Goal: Task Accomplishment & Management: Manage account settings

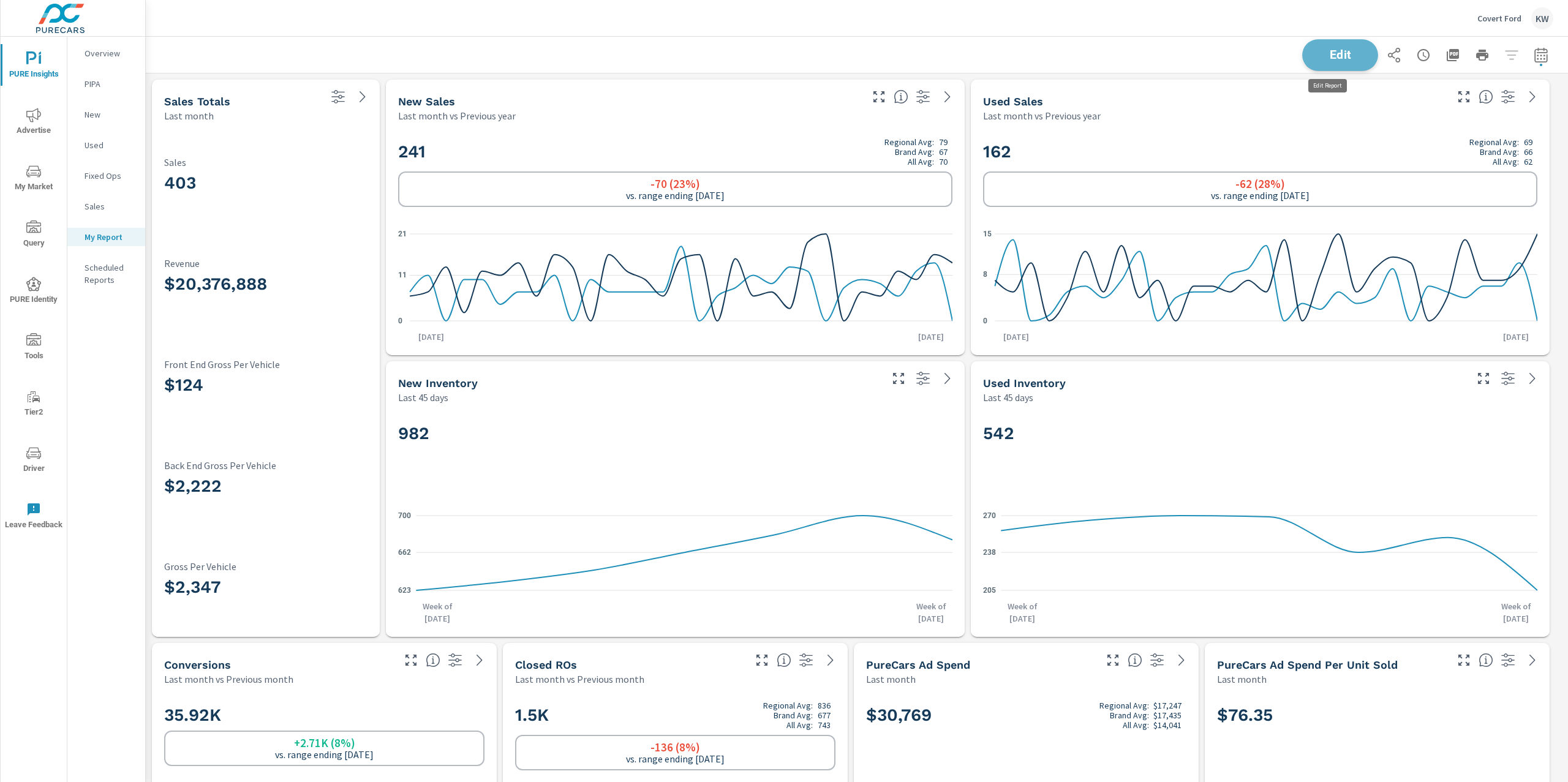
click at [1326, 56] on span "Edit" at bounding box center [1339, 55] width 50 height 11
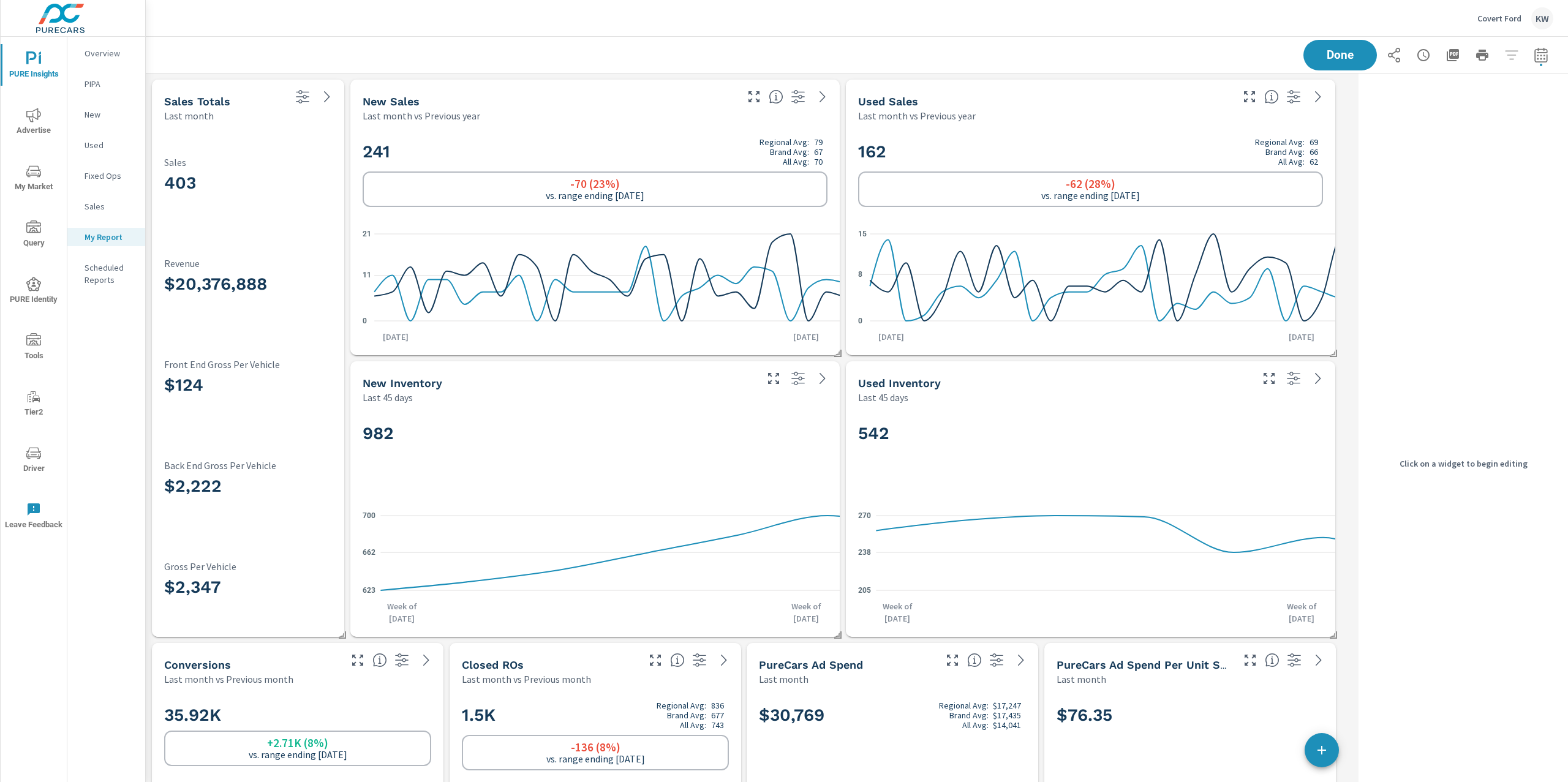
scroll to position [6, 6]
click at [335, 188] on div "403 Sales $20,376,888 Revenue $124 Front End Gross Per Vehicle $2,222 Back End …" at bounding box center [248, 380] width 182 height 505
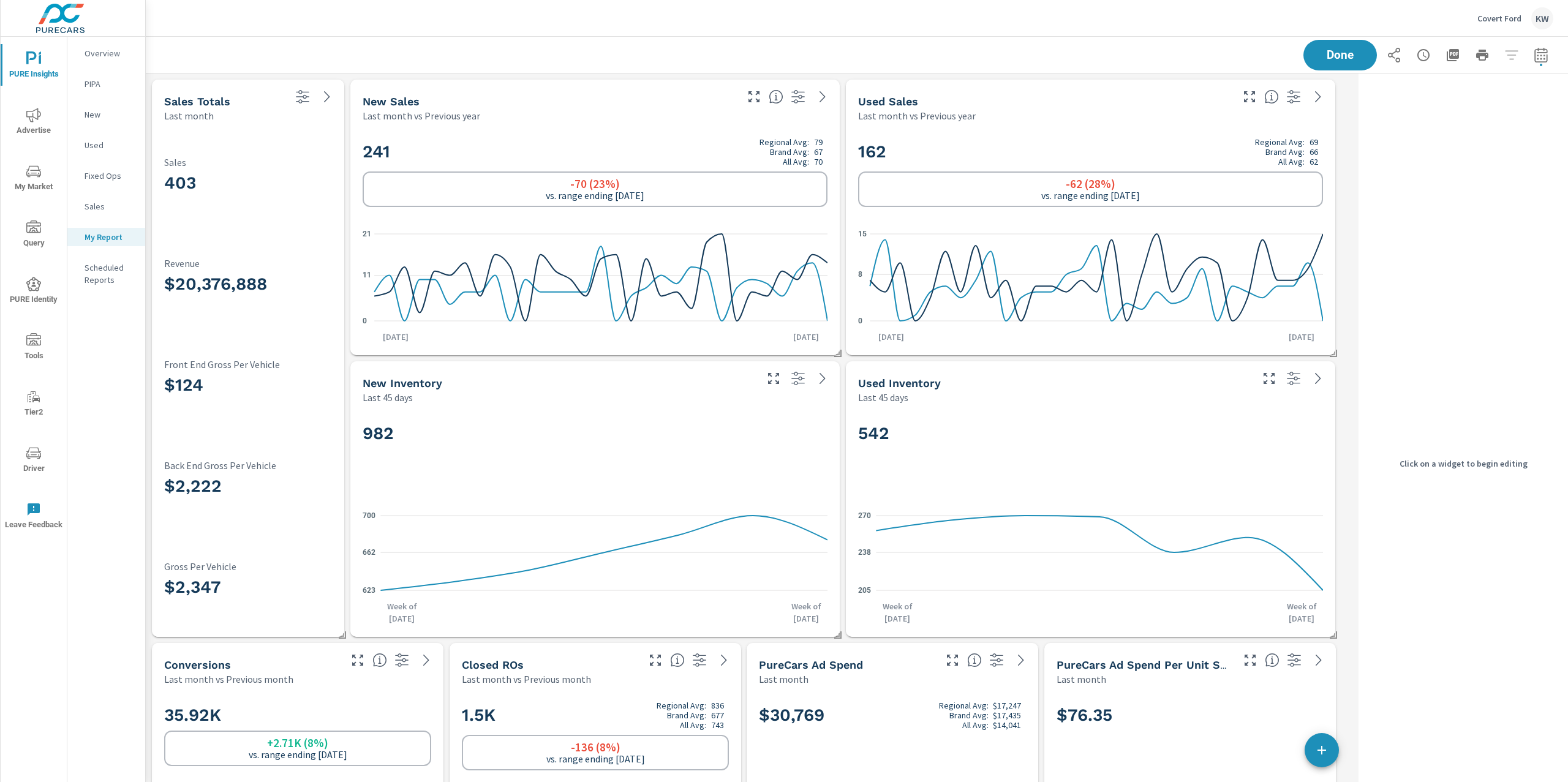
scroll to position [5809, 1220]
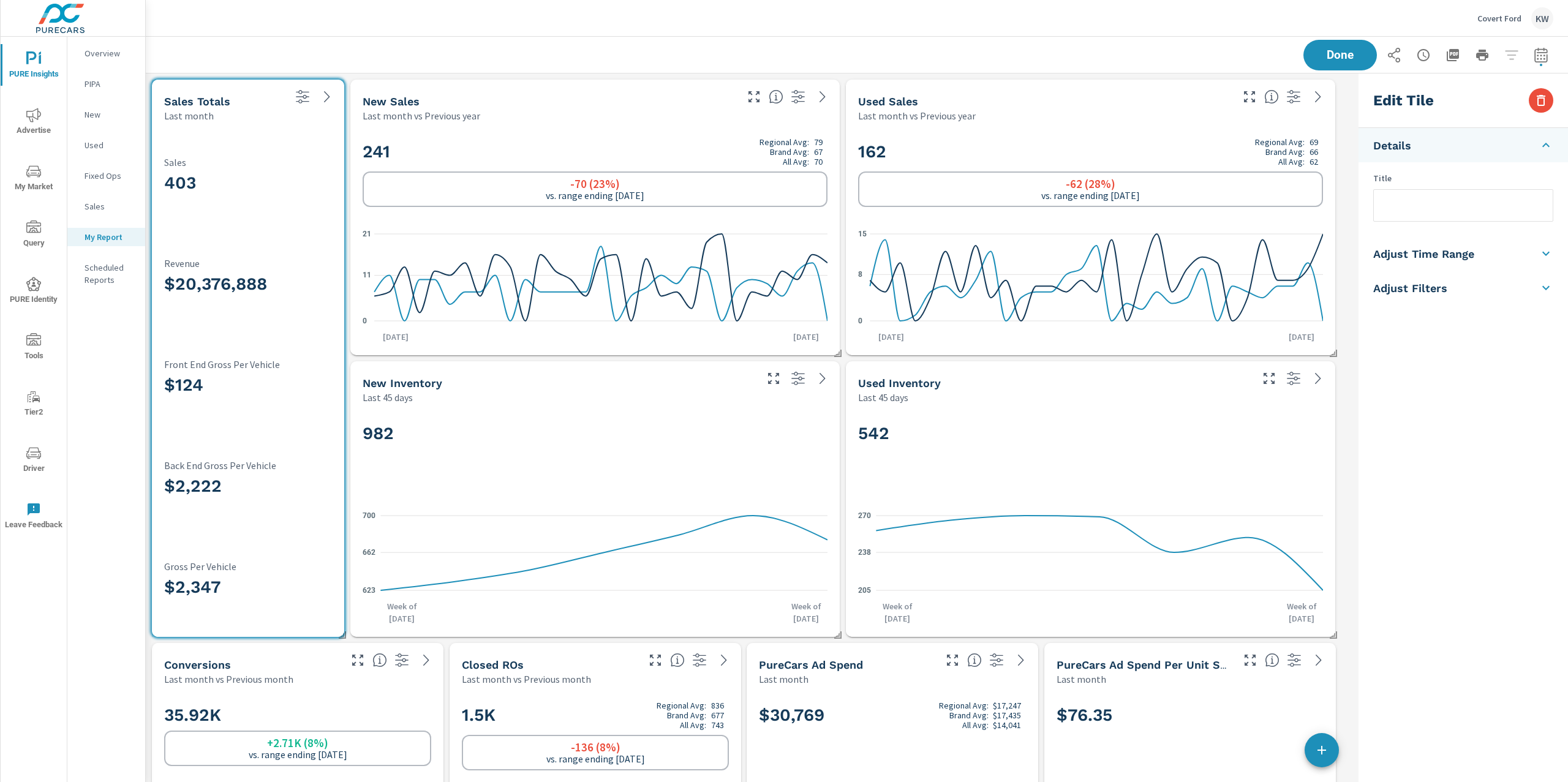
click at [1520, 259] on li "Adjust Time Range" at bounding box center [1463, 253] width 210 height 34
click at [1446, 220] on input "checkbox" at bounding box center [1434, 217] width 70 height 24
checkbox input "true"
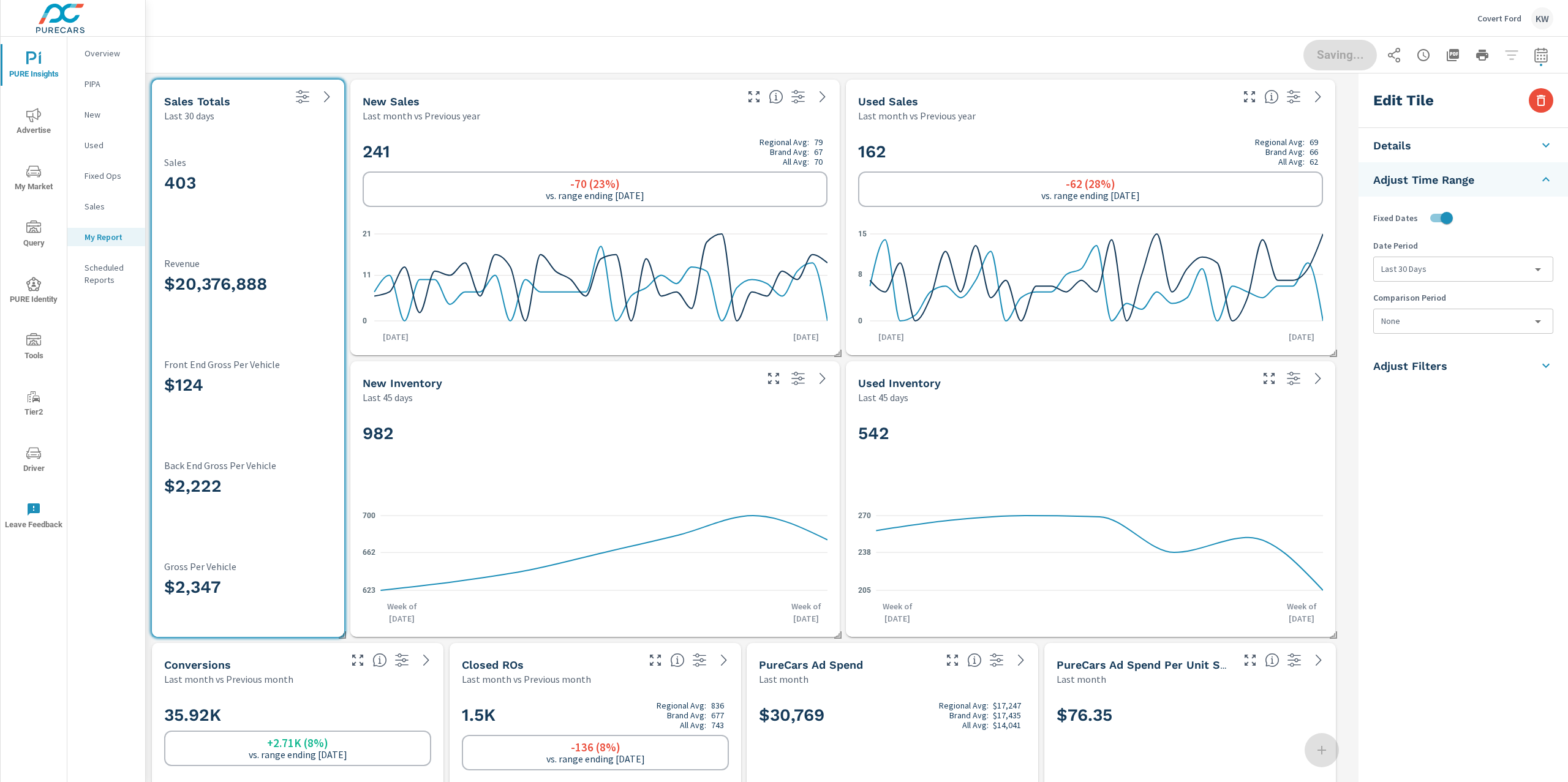
click at [1442, 273] on body "PURE Insights Advertise My Market Query PURE Identity Tools Tier2 Driver Leave …" at bounding box center [784, 391] width 1568 height 782
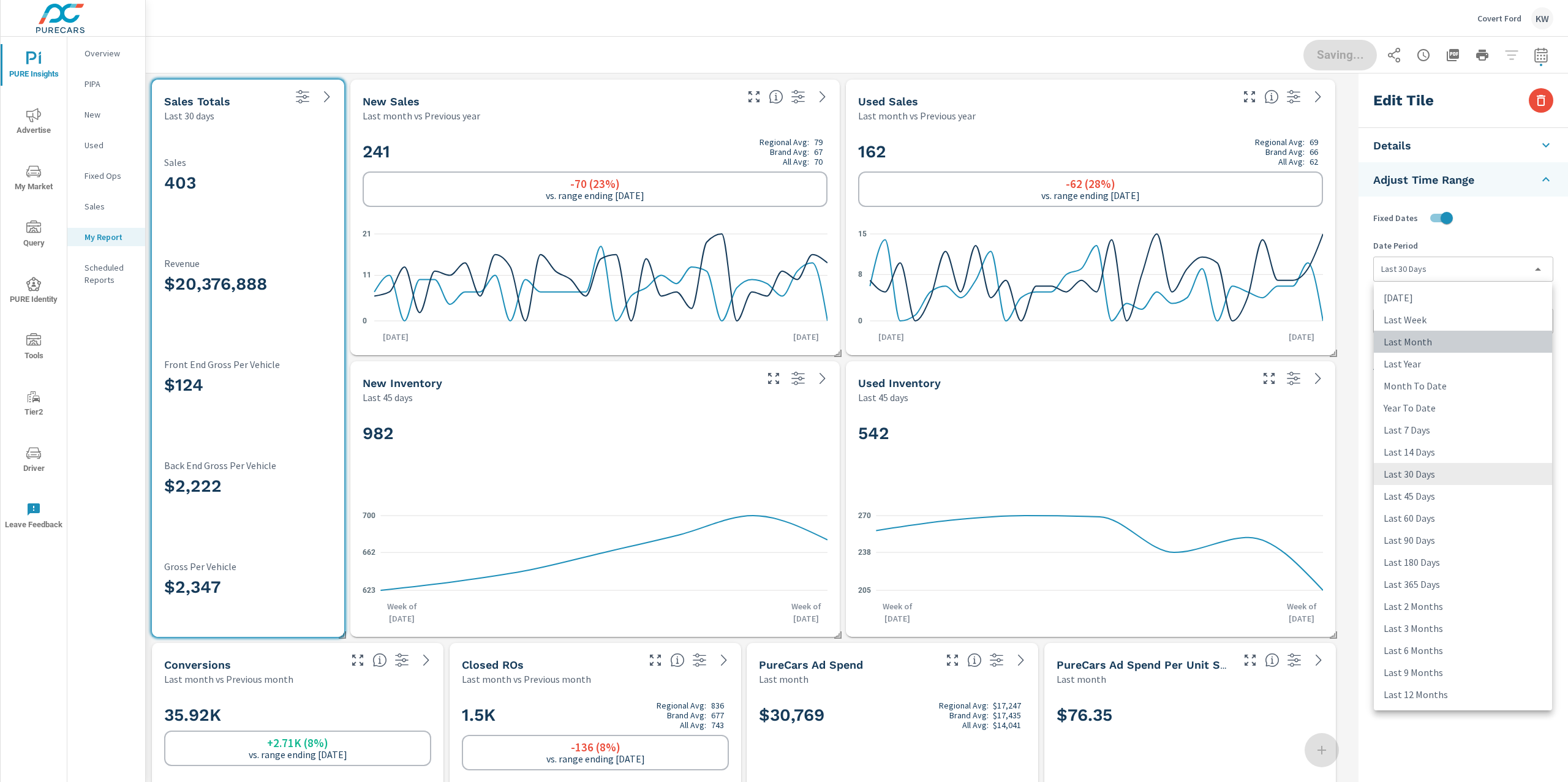
click at [1439, 342] on li "Last Month" at bounding box center [1462, 341] width 179 height 22
type input "lastMonth"
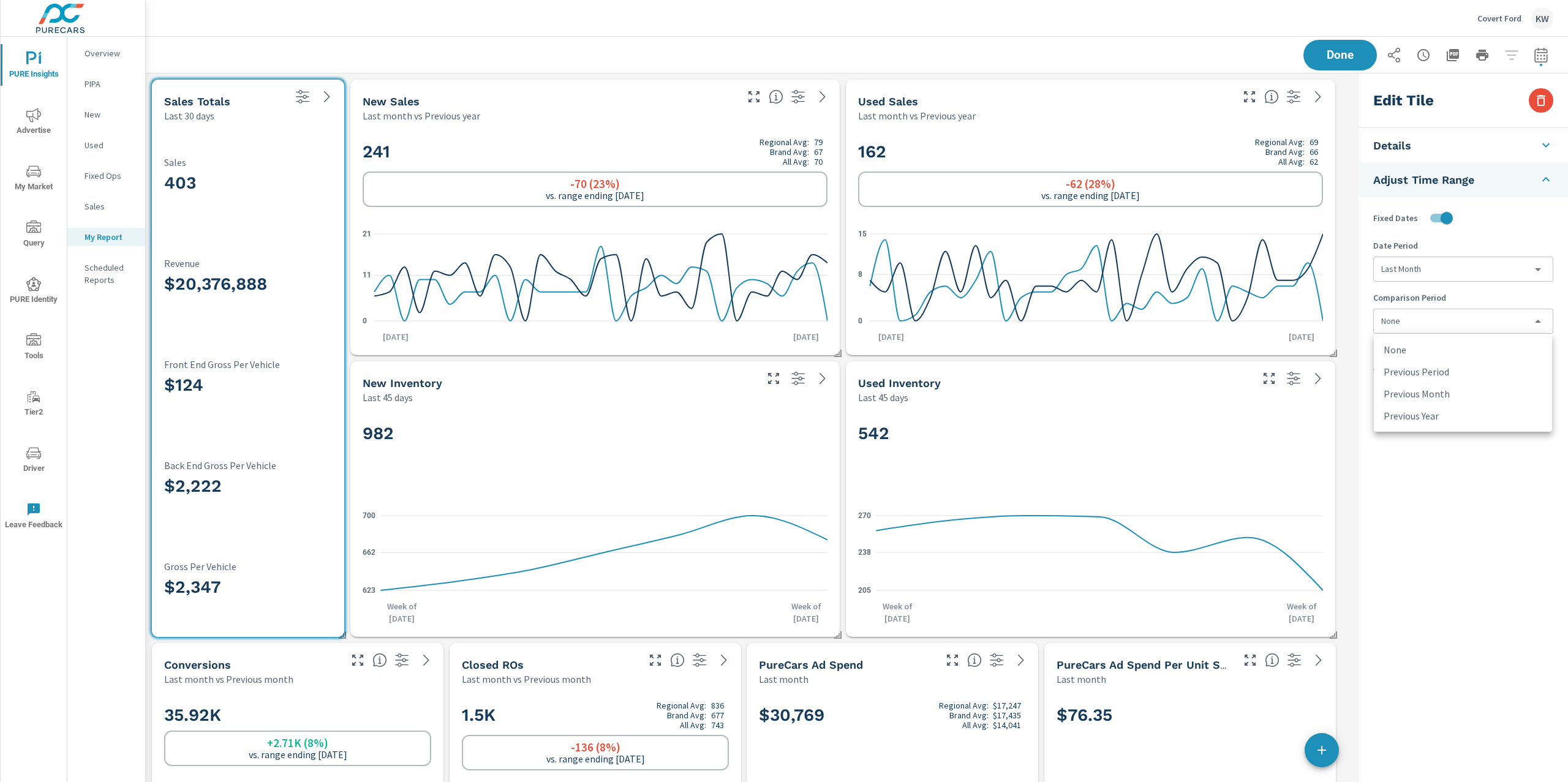
click at [1450, 328] on body "PURE Insights Advertise My Market Query PURE Identity Tools Tier2 Driver Leave …" at bounding box center [784, 391] width 1568 height 782
click at [1453, 394] on li "Previous Month" at bounding box center [1462, 393] width 179 height 22
type input "lastMonth"
click at [1345, 46] on button "Done" at bounding box center [1339, 55] width 76 height 32
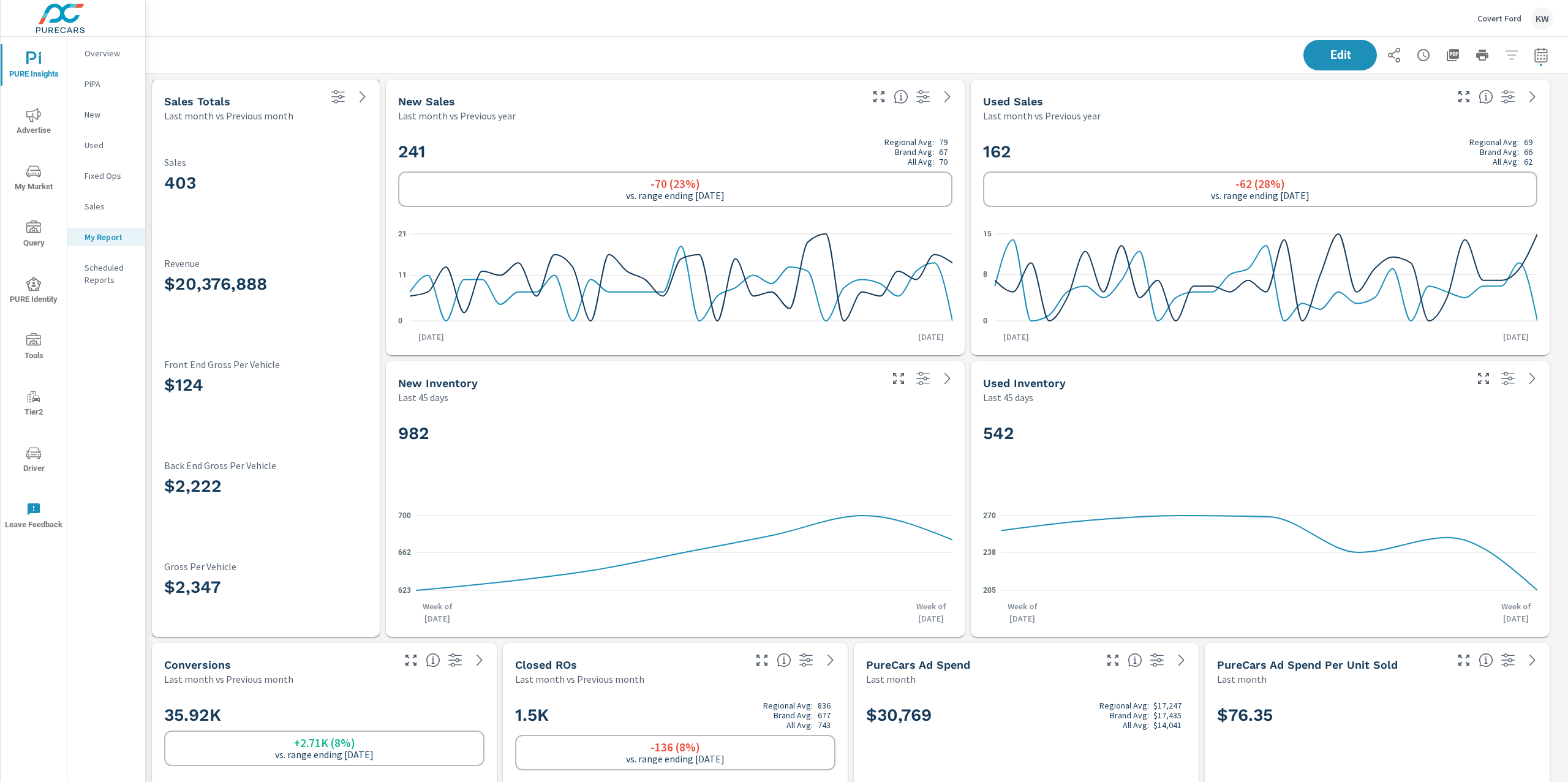
scroll to position [5809, 1436]
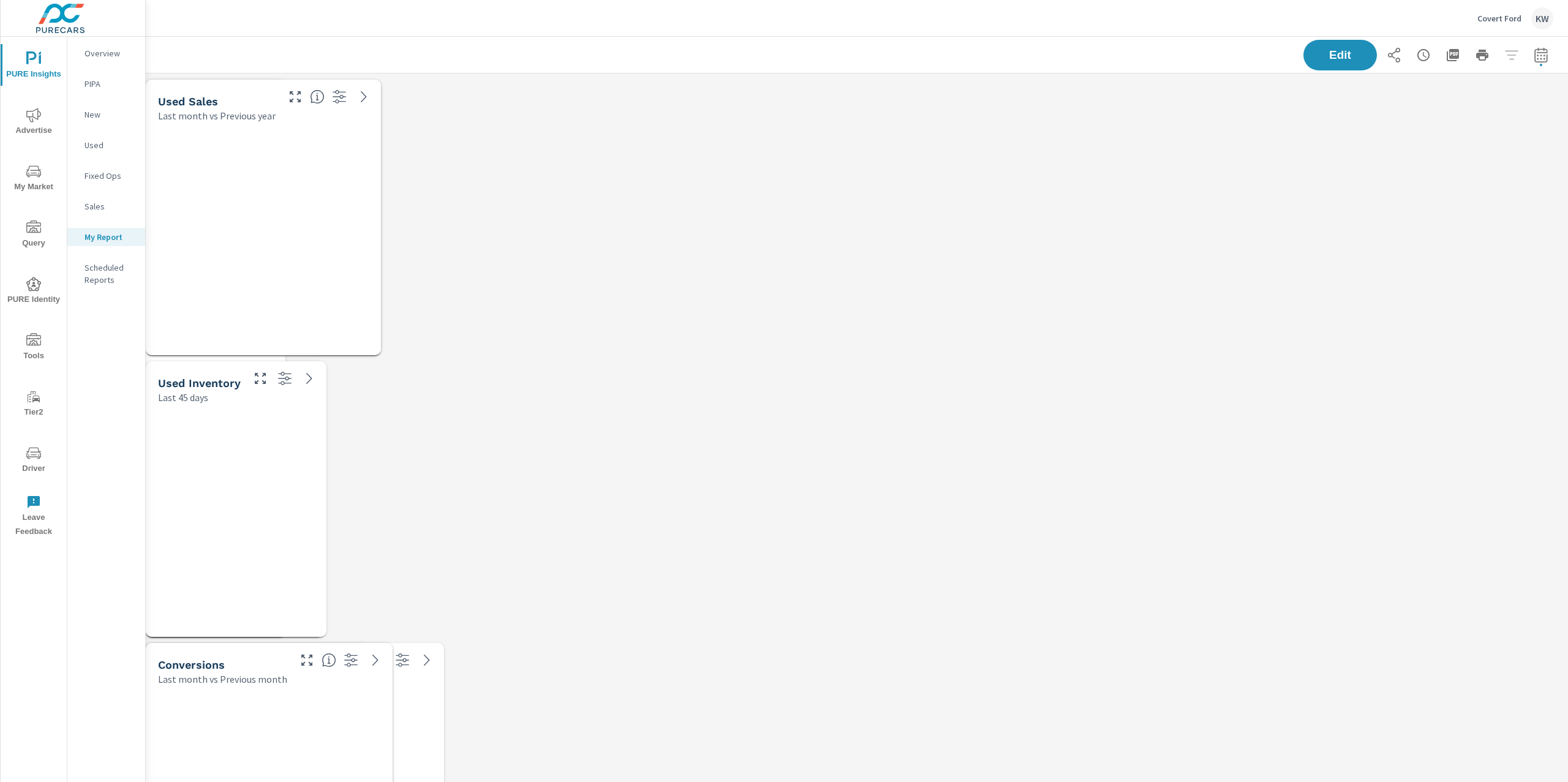
scroll to position [5809, 1436]
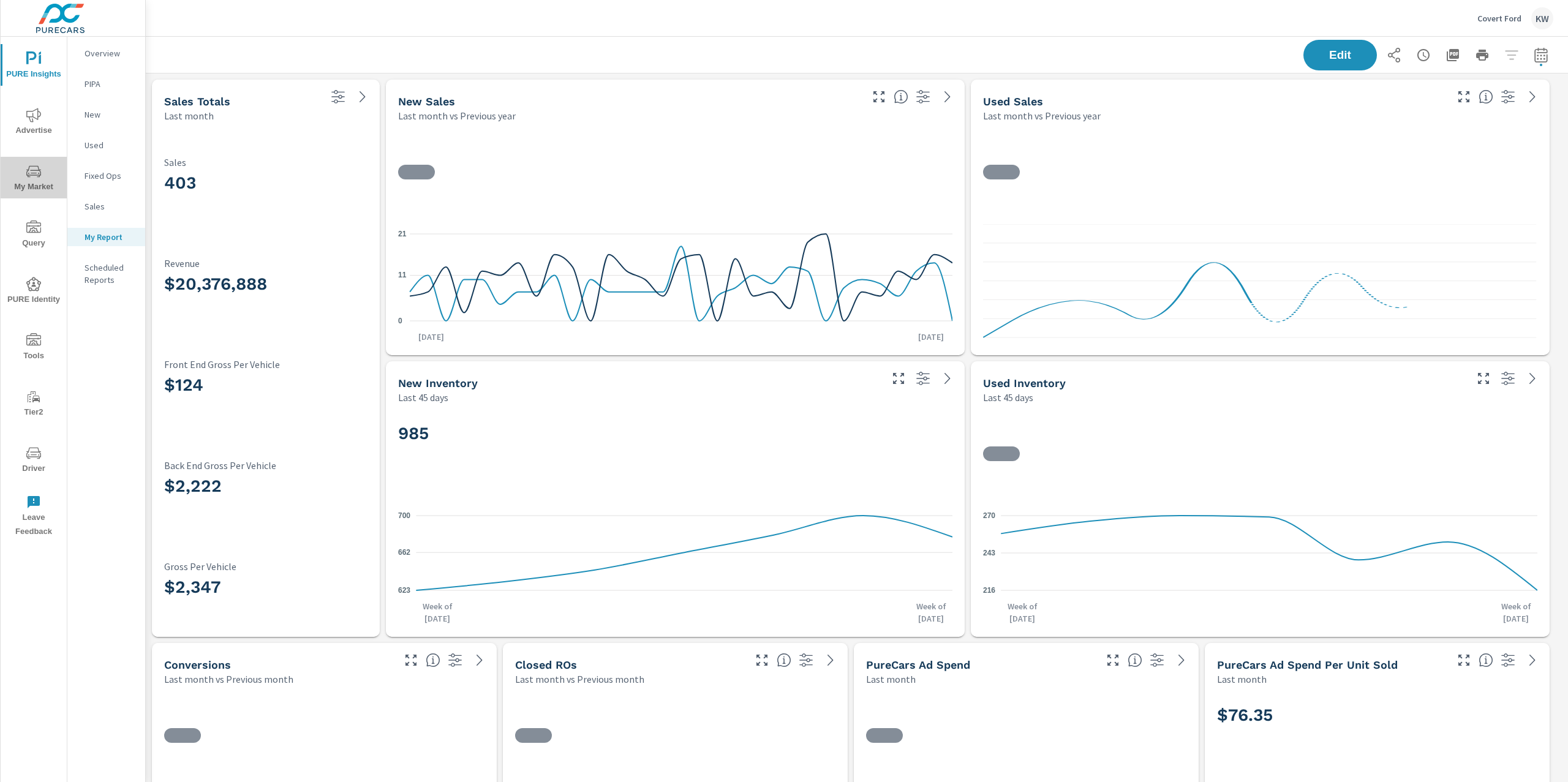
click at [28, 177] on icon "nav menu" at bounding box center [34, 172] width 15 height 15
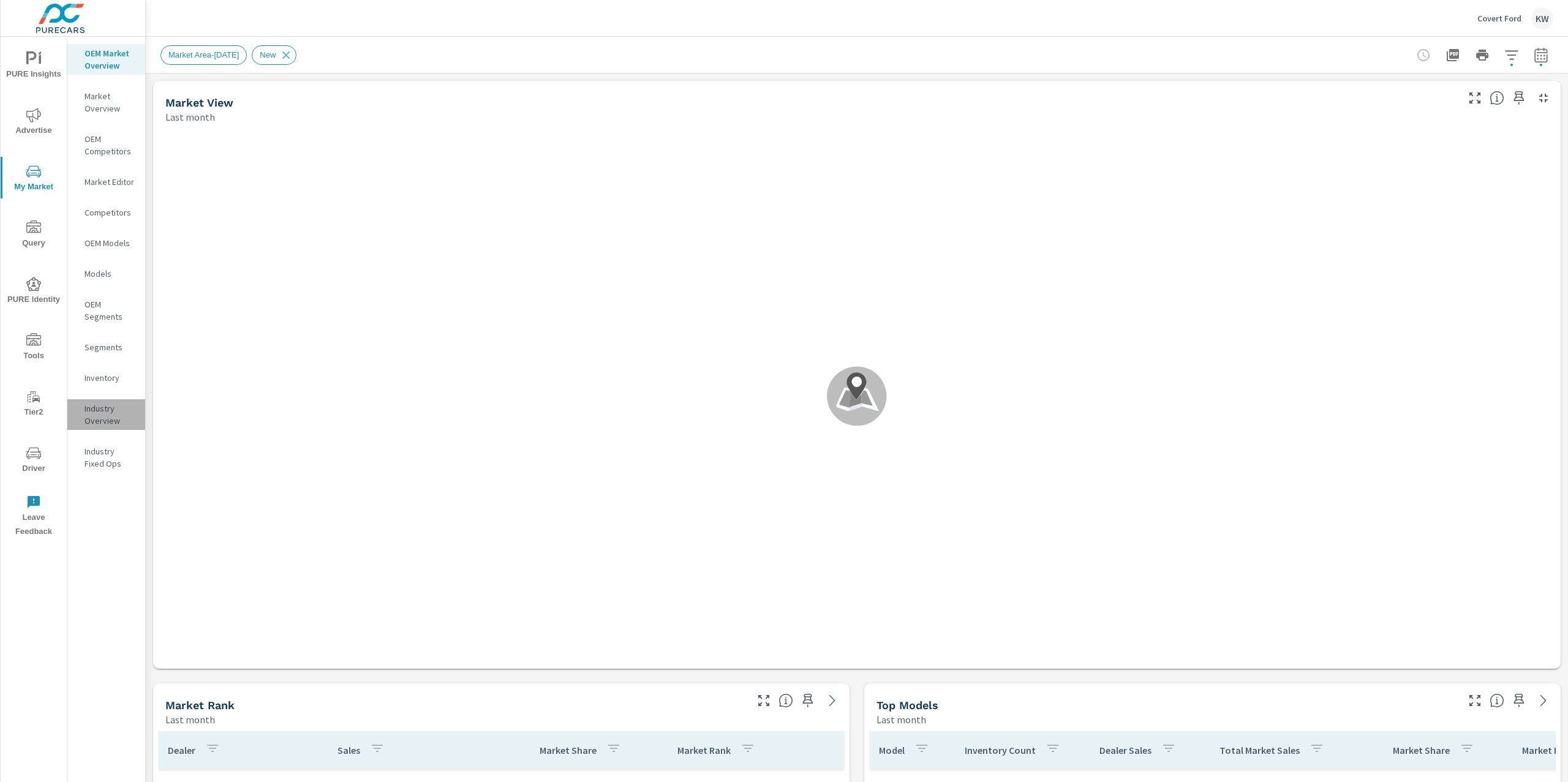
click at [105, 417] on p "Industry Overview" at bounding box center [110, 415] width 51 height 25
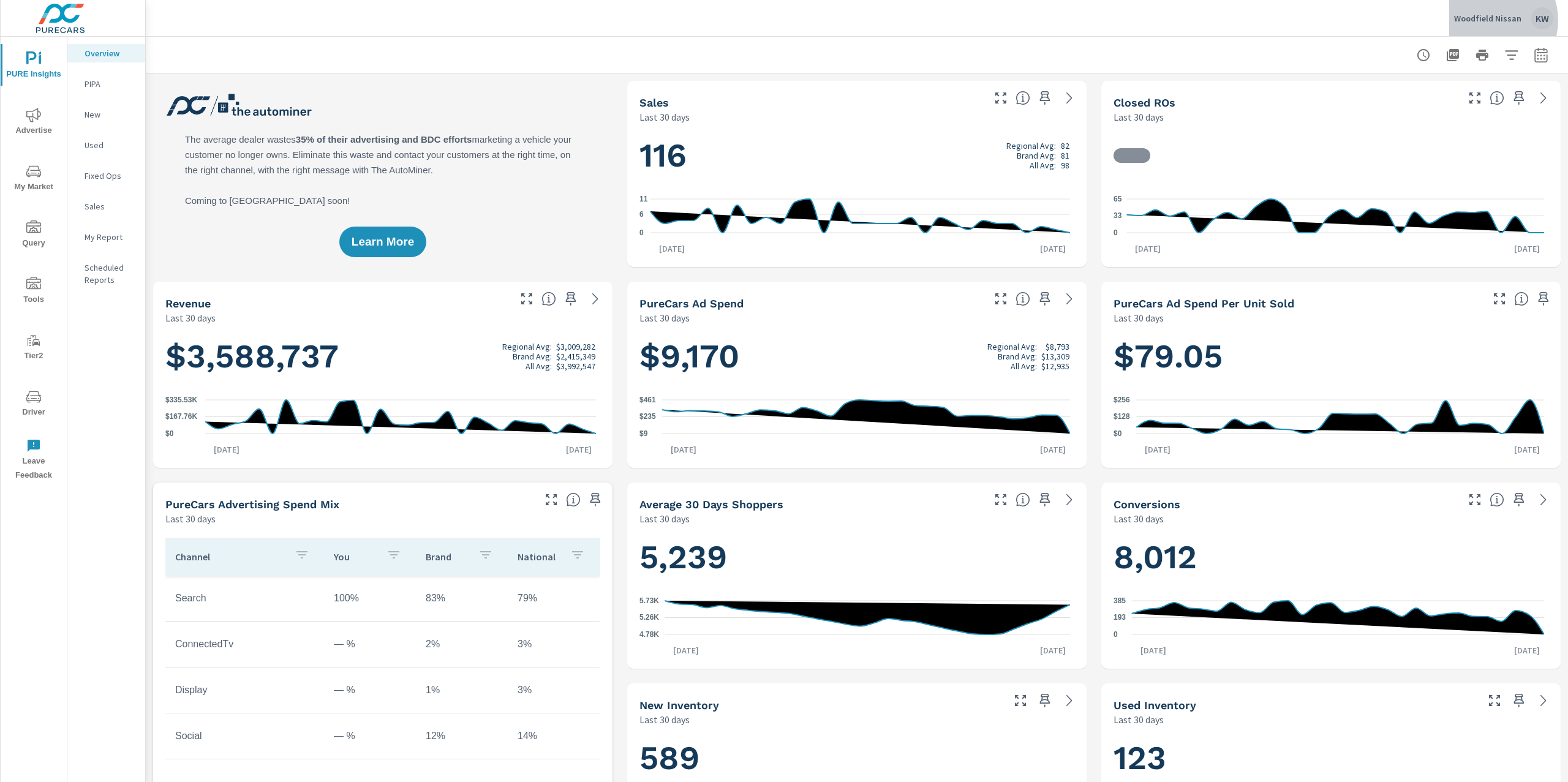
click at [1490, 18] on p "Woodfield Nissan" at bounding box center [1487, 19] width 67 height 11
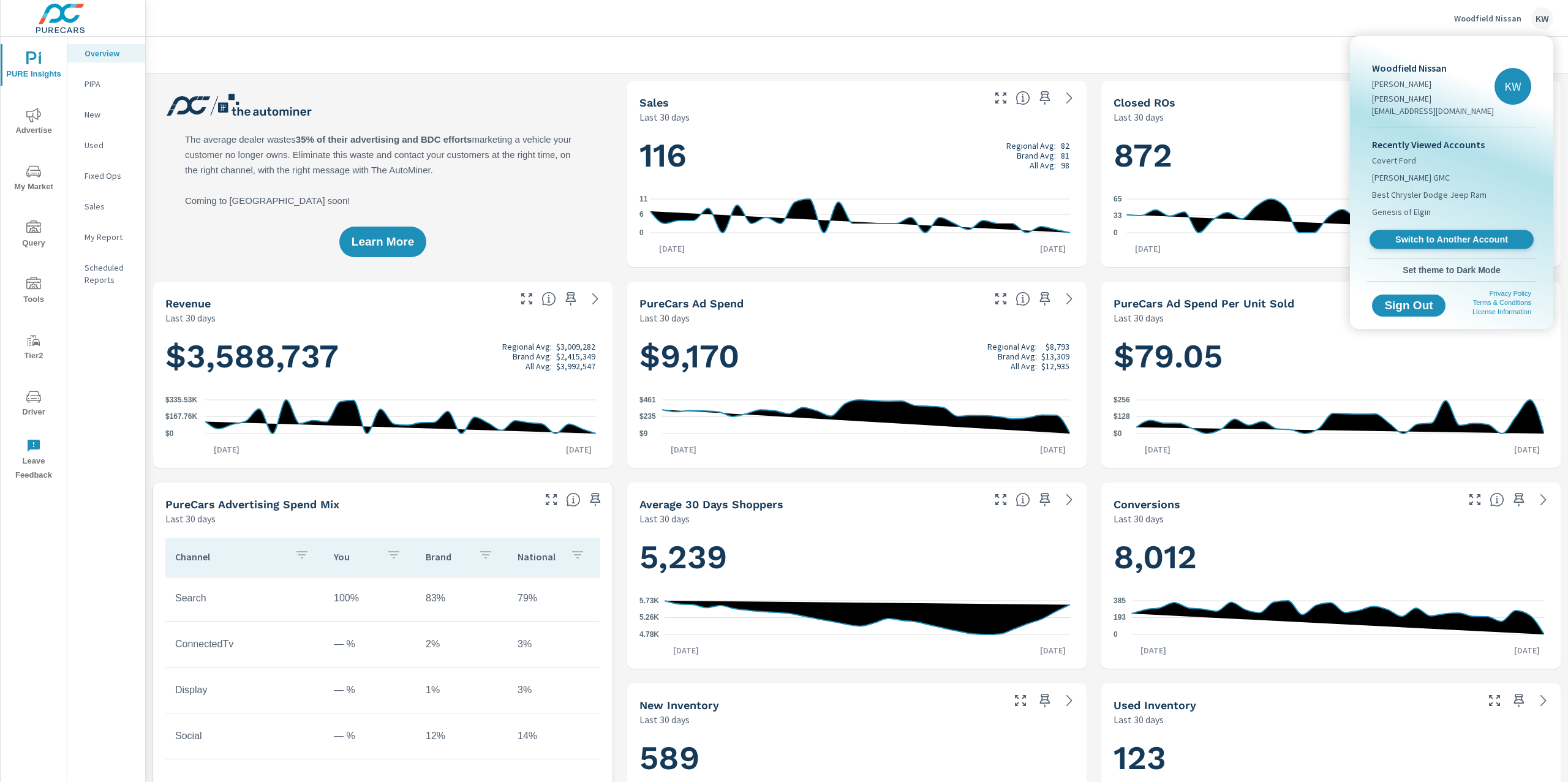
click at [1440, 234] on span "Switch to Another Account" at bounding box center [1451, 239] width 150 height 11
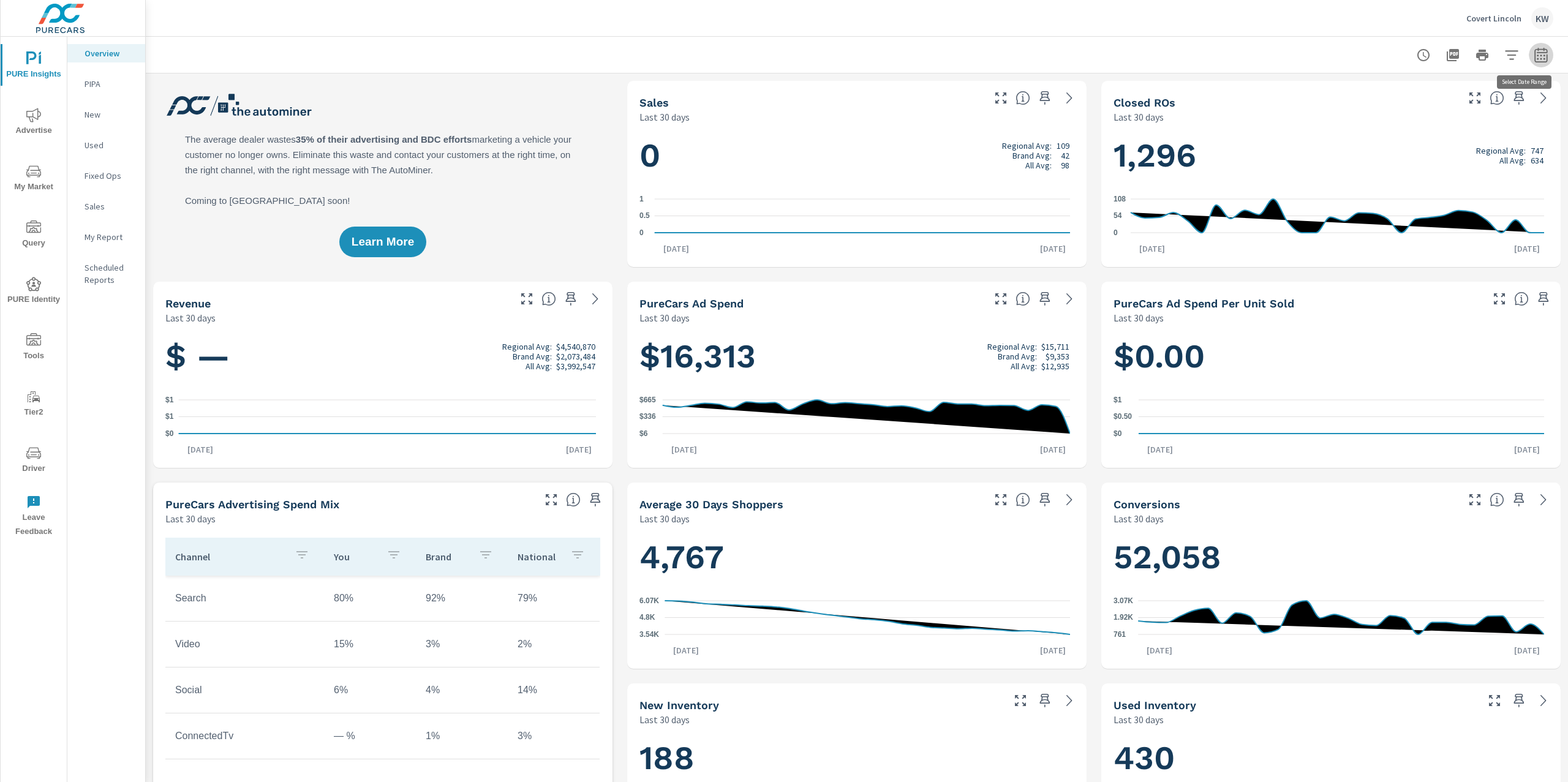
click at [1535, 57] on icon "button" at bounding box center [1541, 55] width 13 height 15
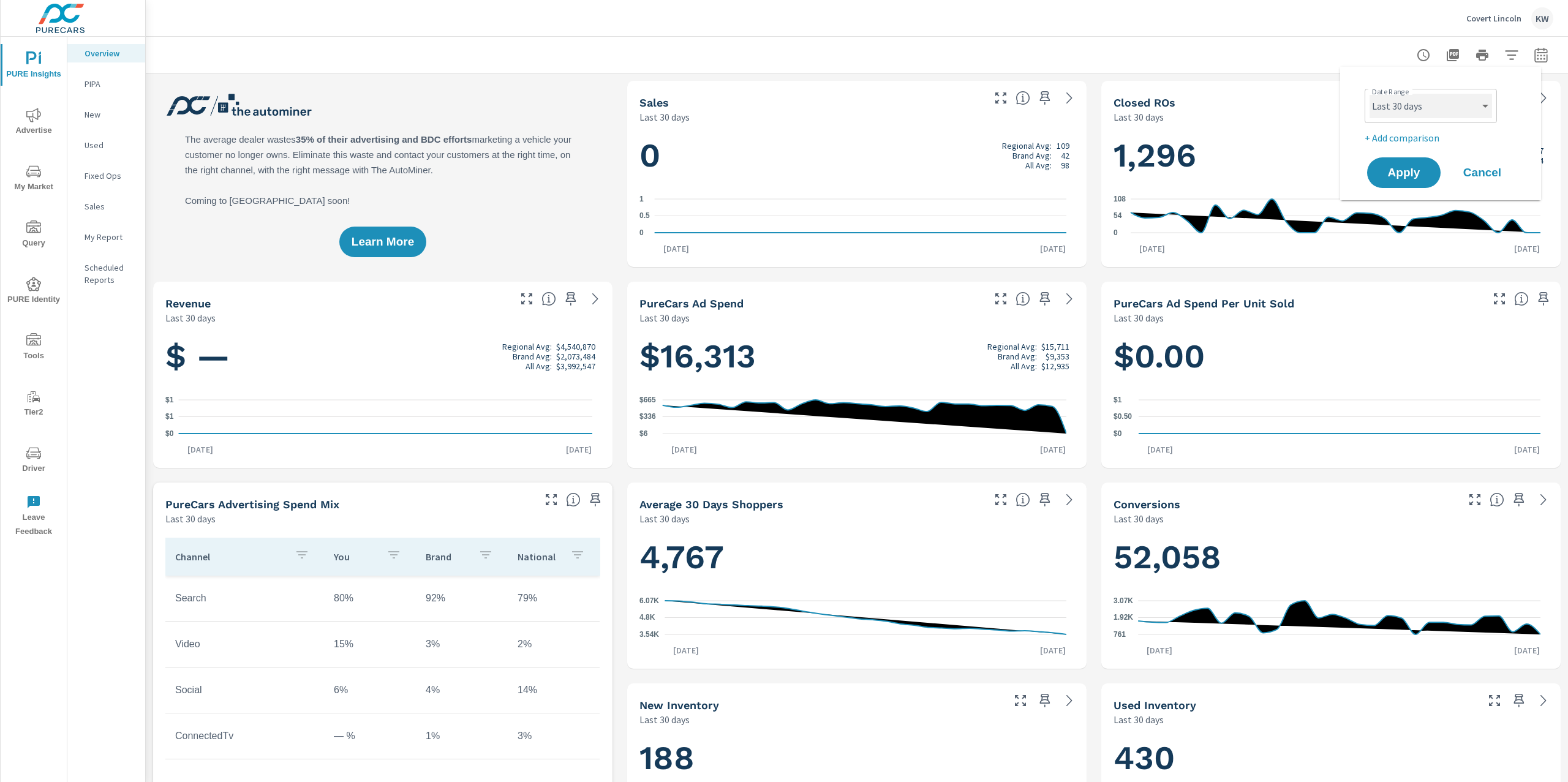
click at [1436, 108] on select "Custom Yesterday Last week Last 7 days Last 14 days Last 30 days Last 45 days L…" at bounding box center [1431, 106] width 123 height 25
click at [1370, 94] on select "Custom Yesterday Last week Last 7 days Last 14 days Last 30 days Last 45 days L…" at bounding box center [1431, 106] width 123 height 25
select select "Last month"
click at [1402, 185] on button "Apply" at bounding box center [1404, 173] width 76 height 32
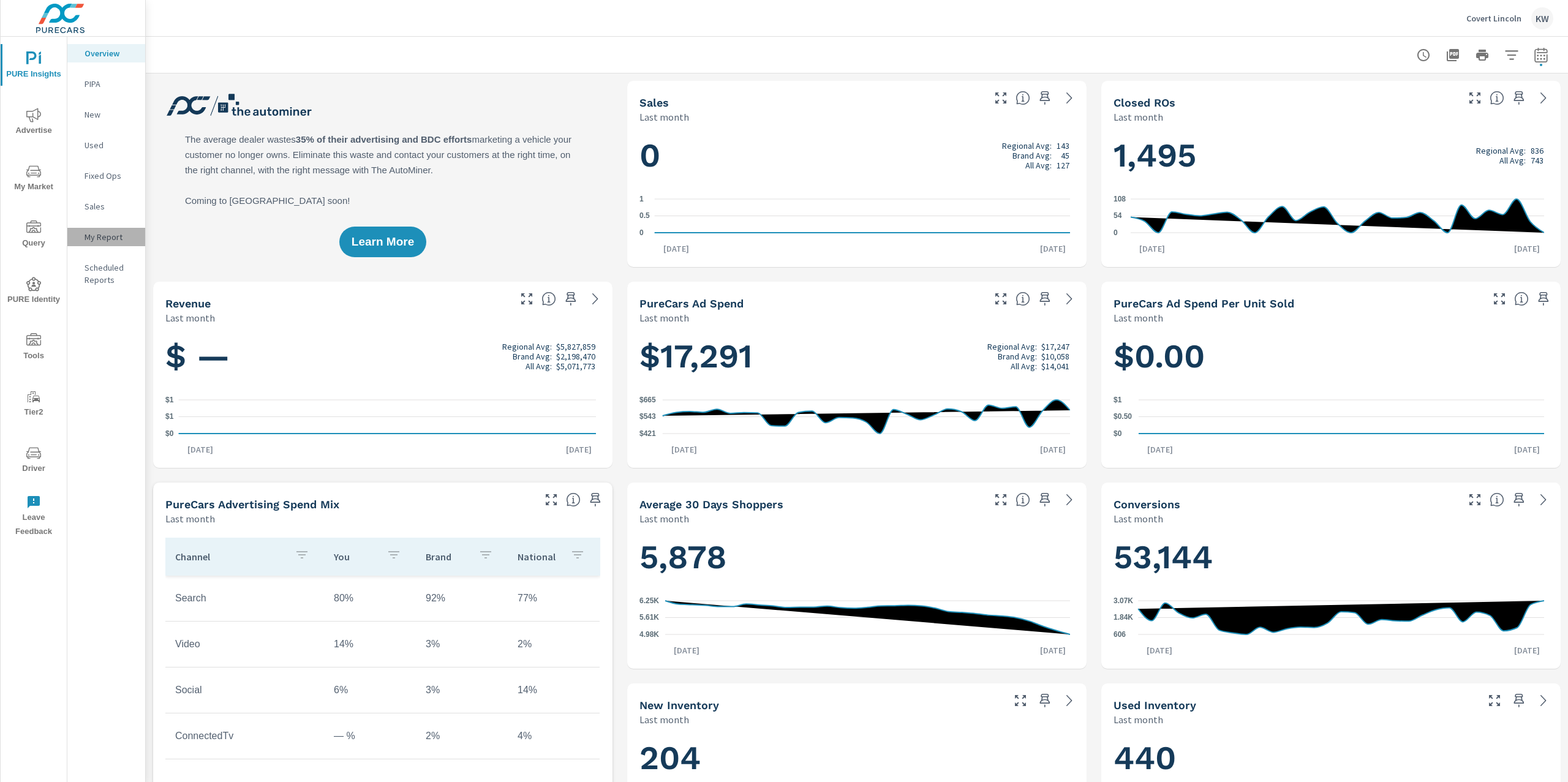
click at [95, 239] on p "My Report" at bounding box center [110, 236] width 51 height 12
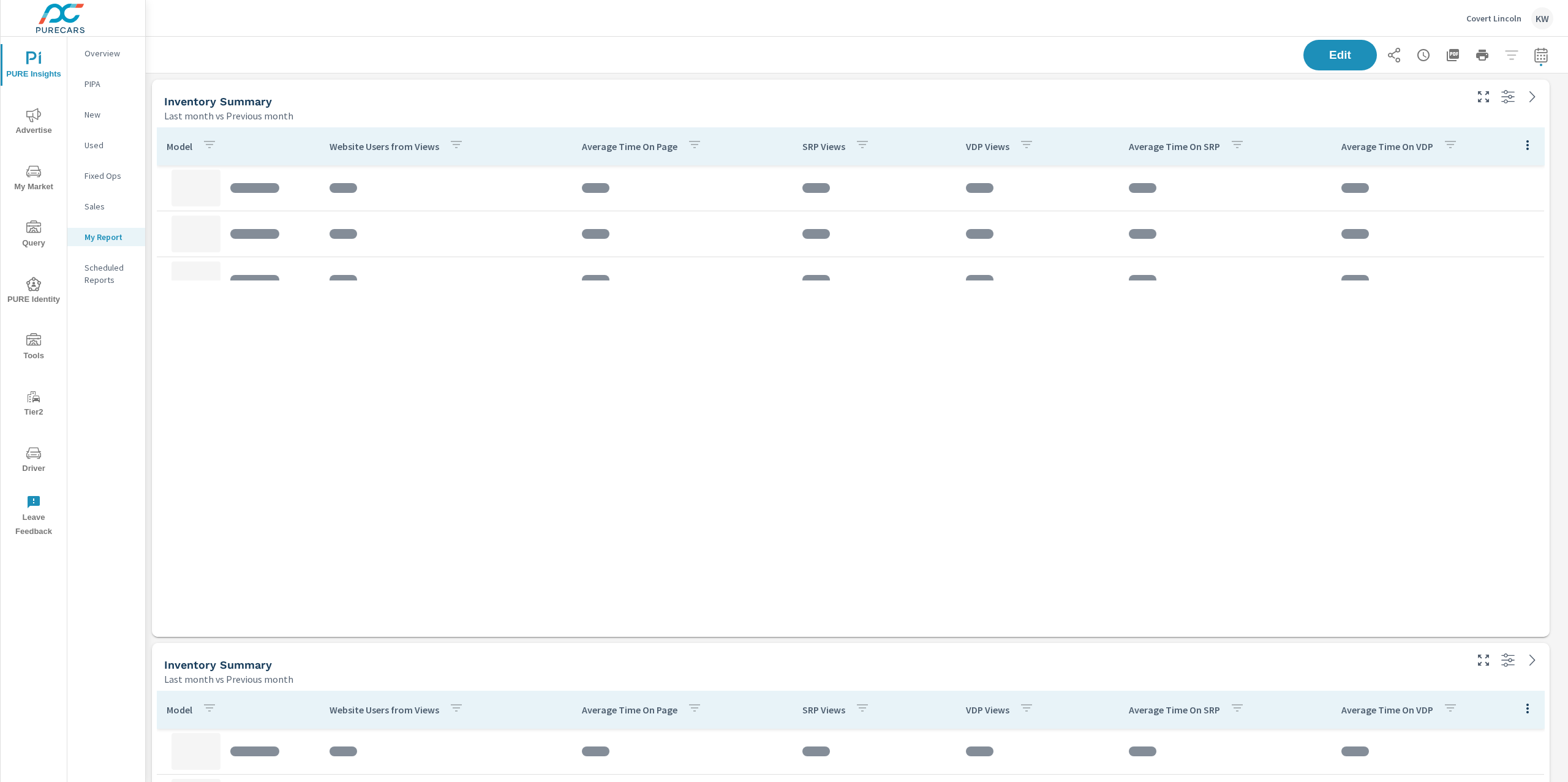
scroll to position [3272, 1436]
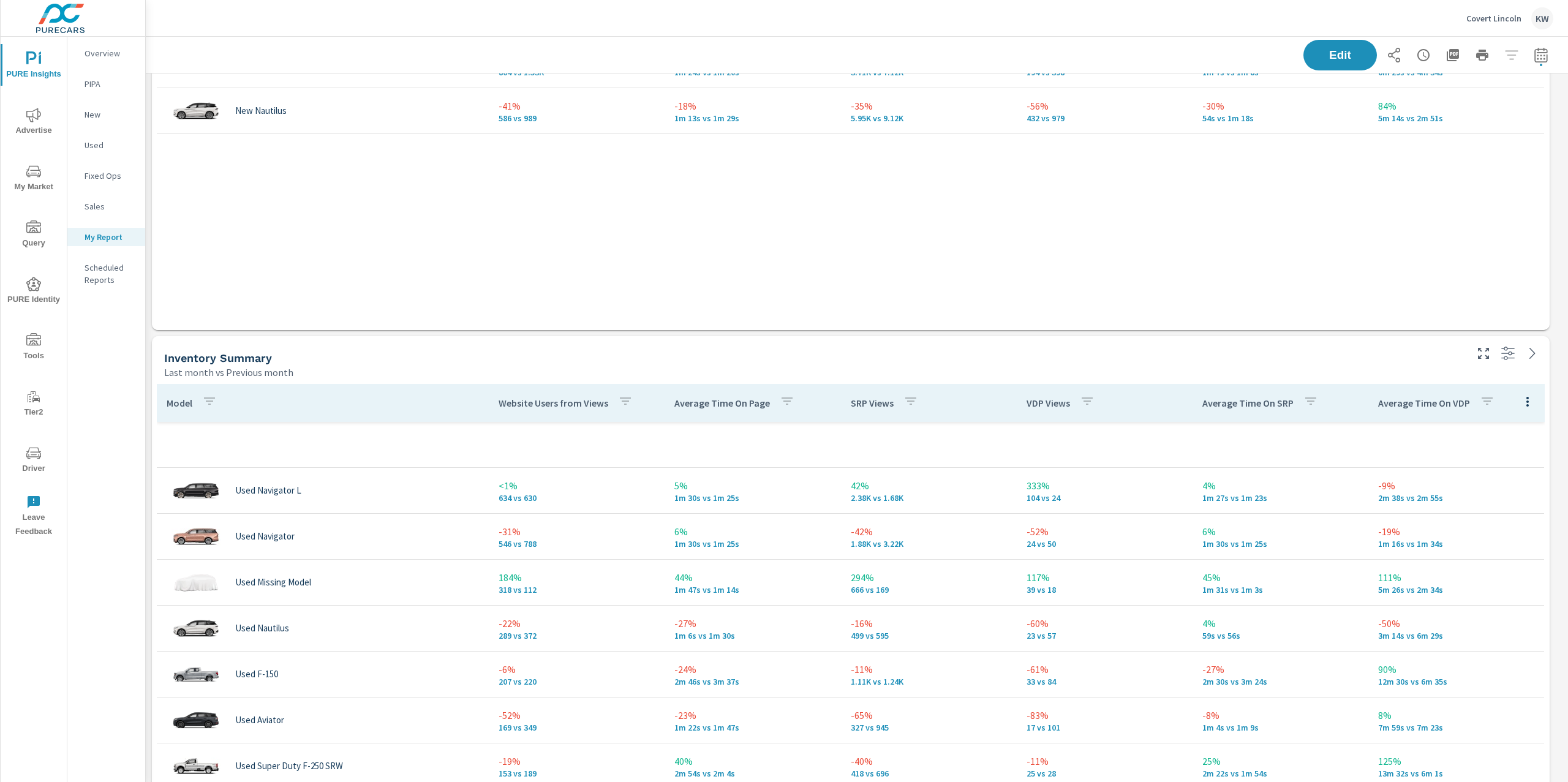
scroll to position [363, 0]
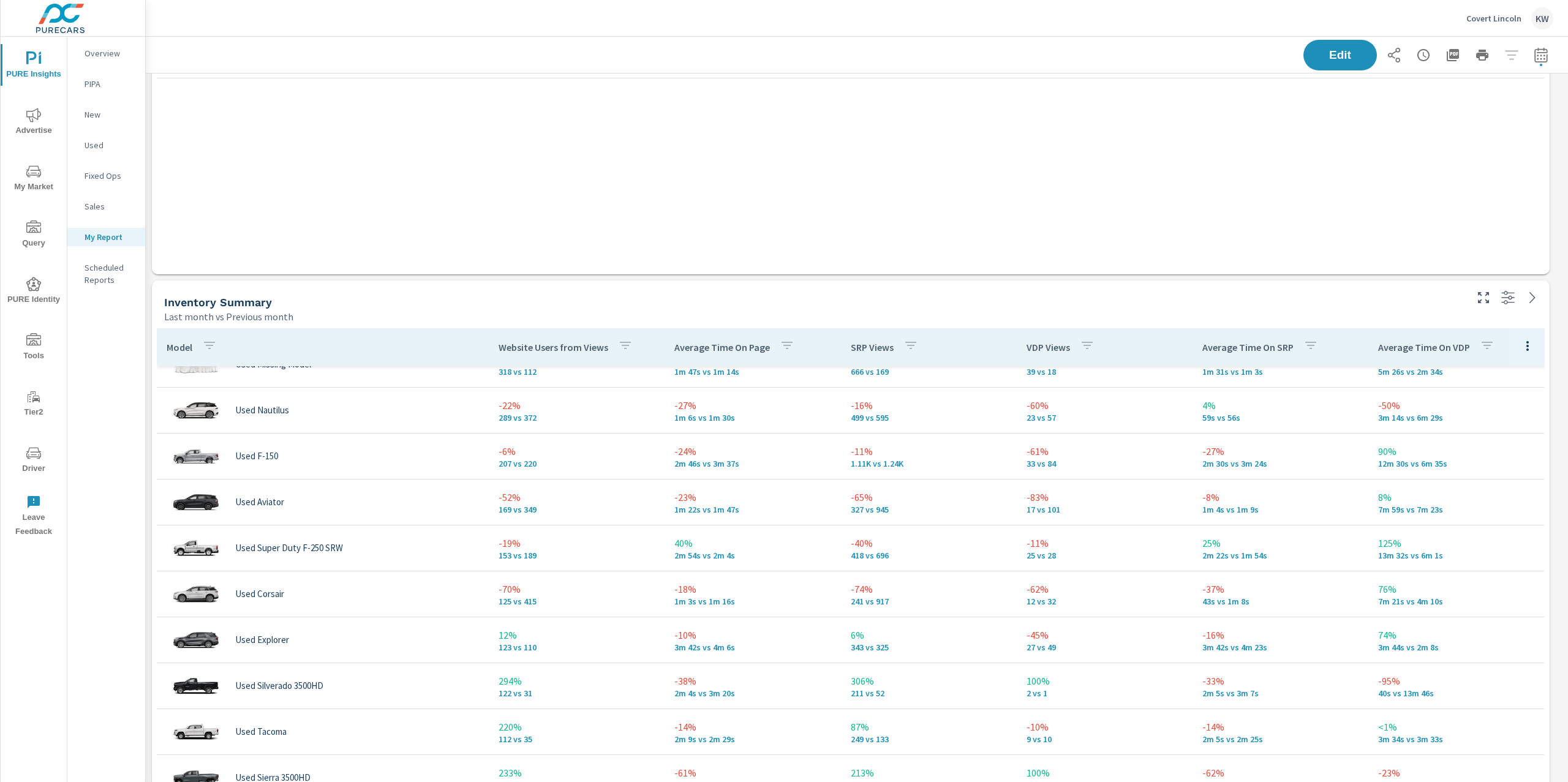
scroll to position [81, 0]
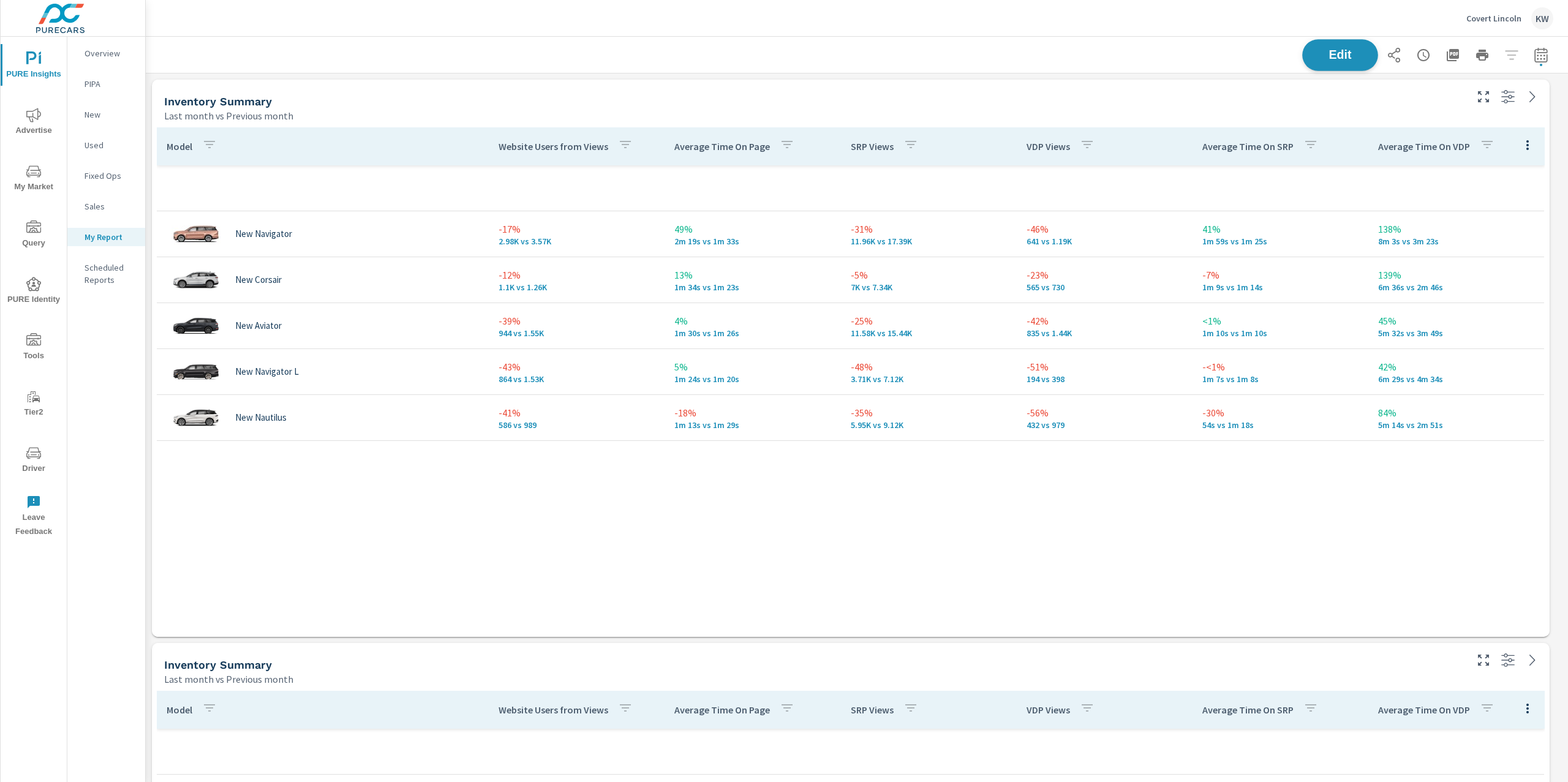
click at [1332, 67] on button "Edit" at bounding box center [1339, 55] width 76 height 32
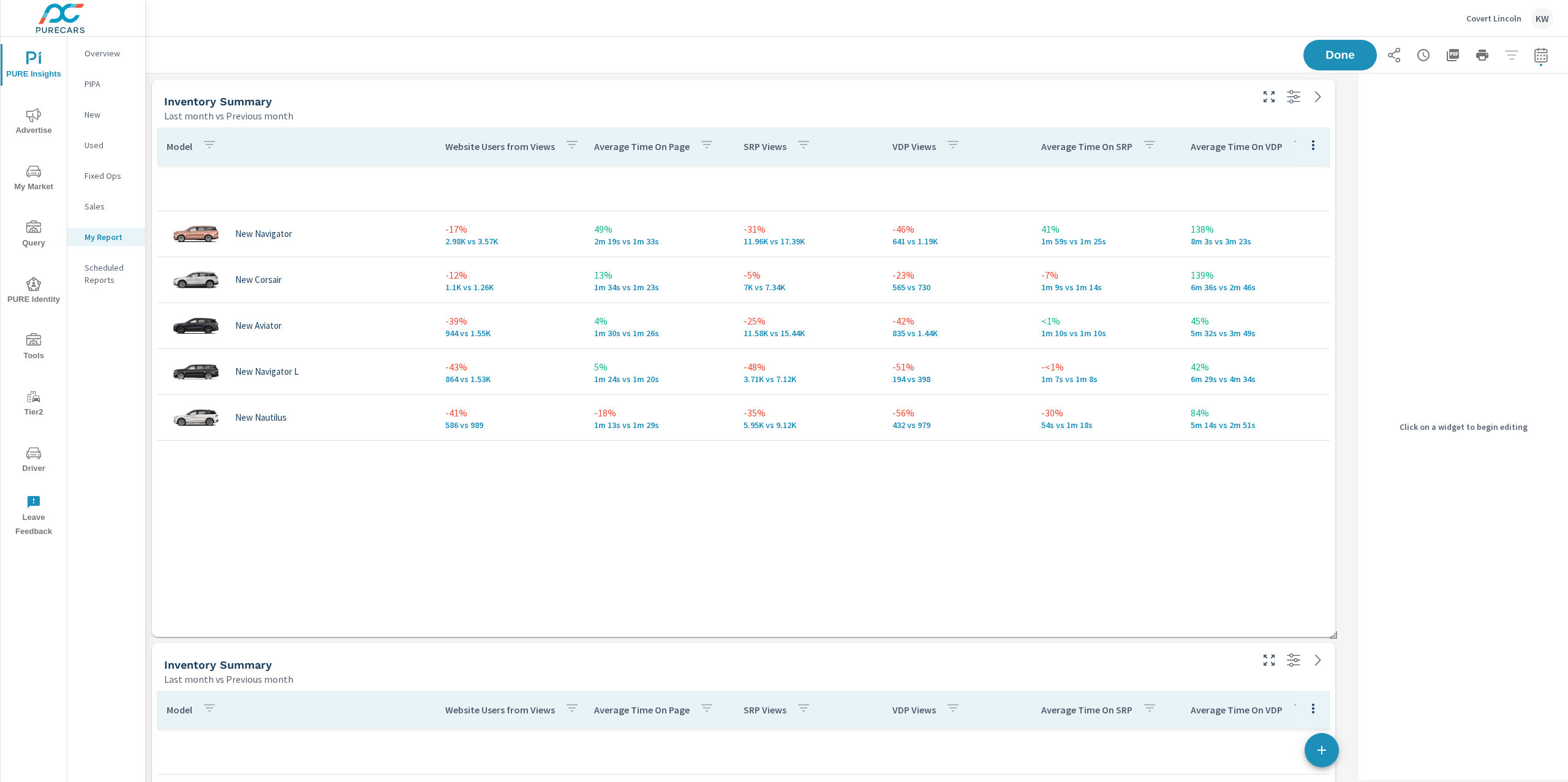
scroll to position [3272, 1220]
click at [1206, 120] on div "Last month vs Previous month" at bounding box center [707, 116] width 1085 height 15
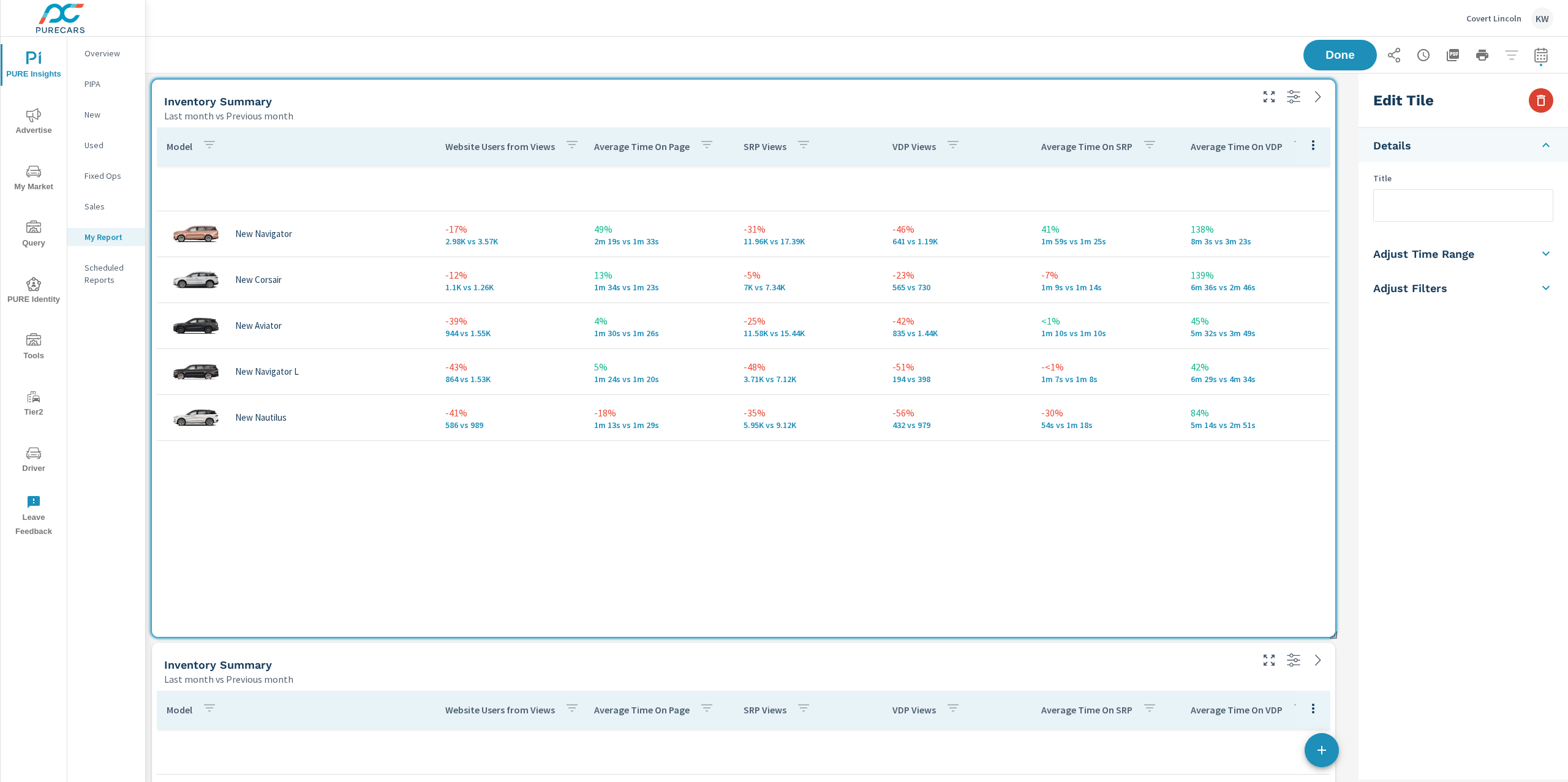
click at [1539, 103] on icon "button" at bounding box center [1541, 100] width 15 height 15
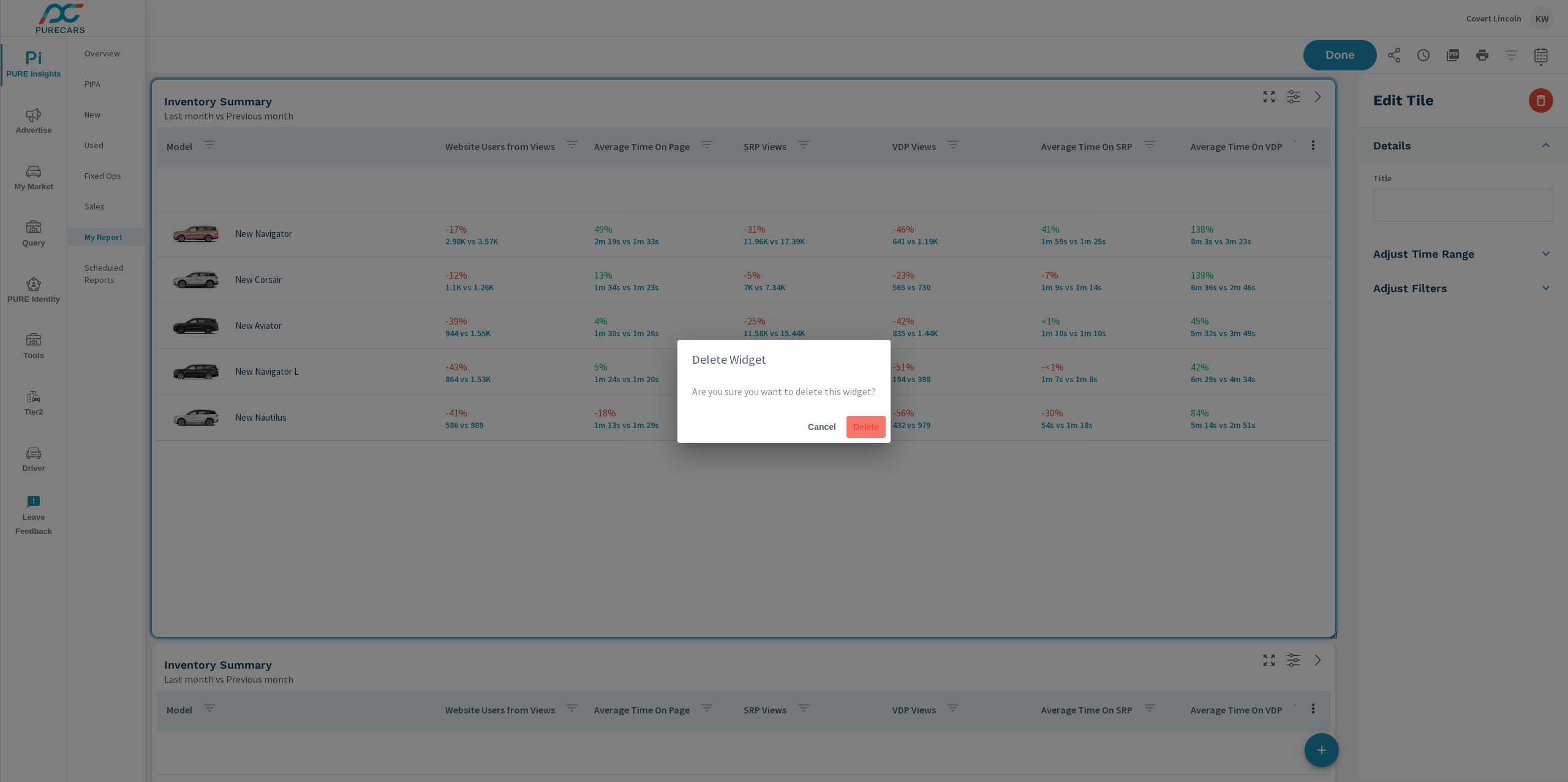
click at [853, 428] on span "Delete" at bounding box center [866, 427] width 29 height 11
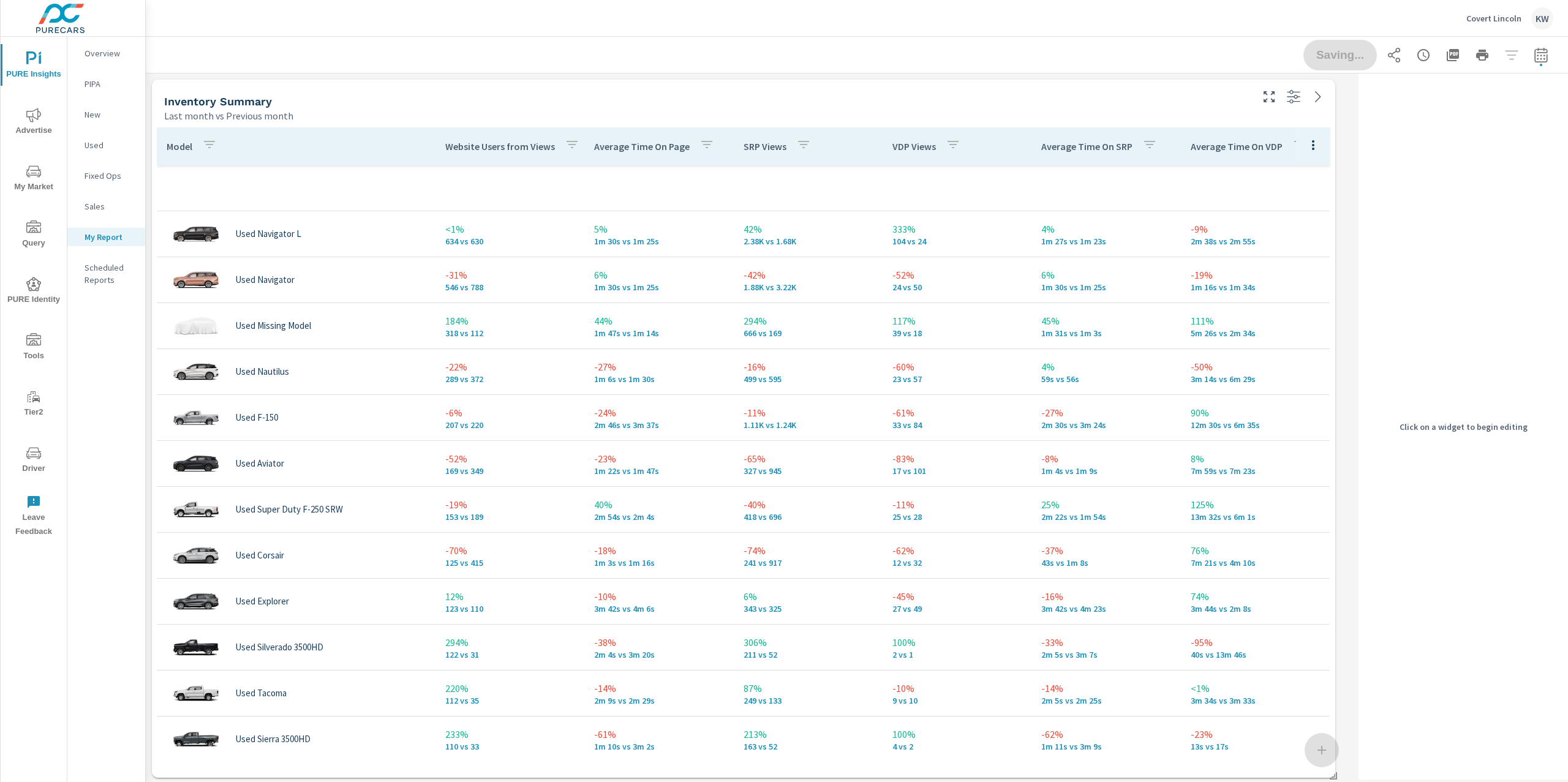
scroll to position [6, 6]
click at [1180, 130] on th "Average Time On VDP" at bounding box center [1254, 147] width 148 height 38
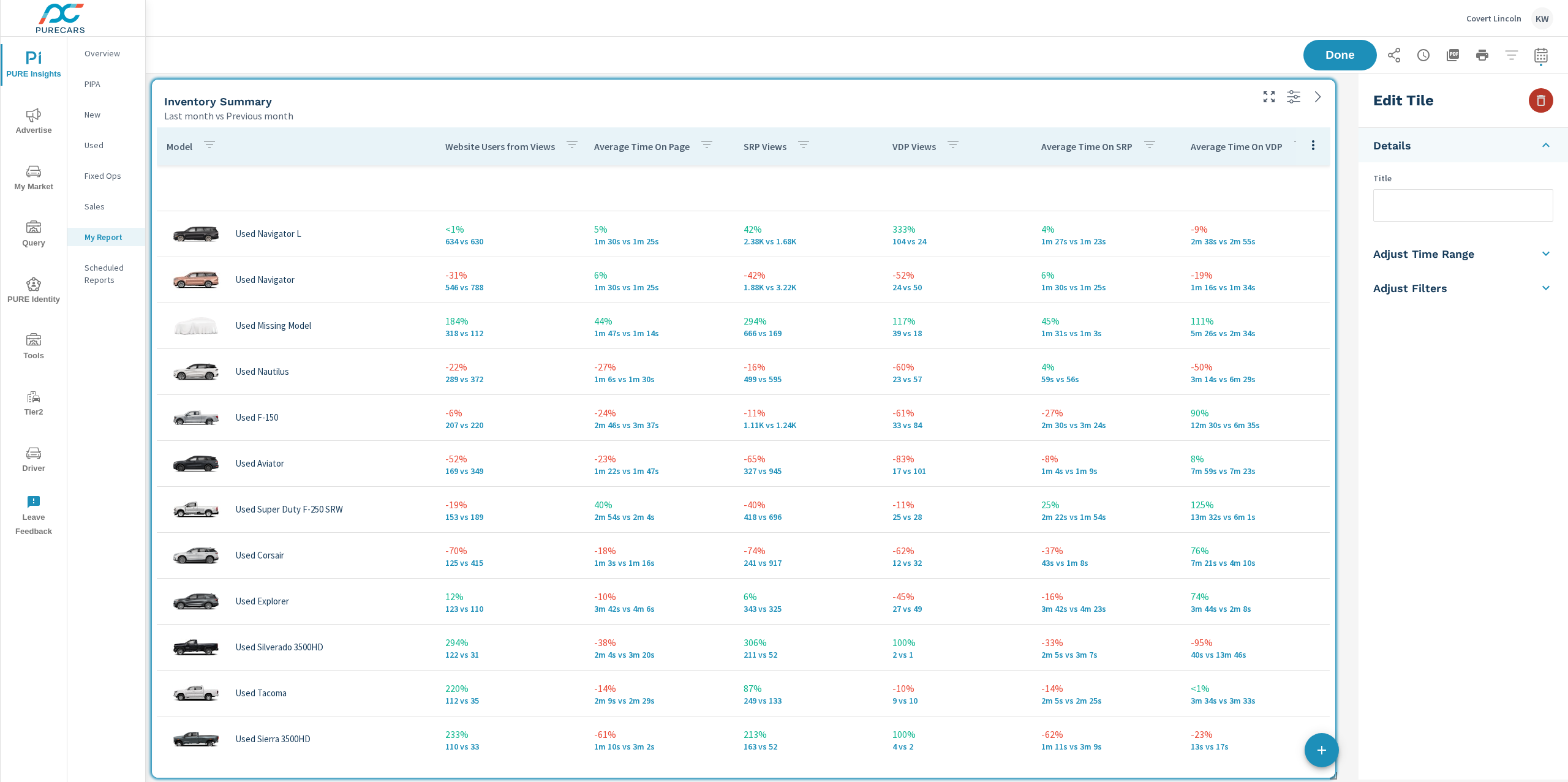
click at [1535, 105] on icon "button" at bounding box center [1541, 100] width 15 height 15
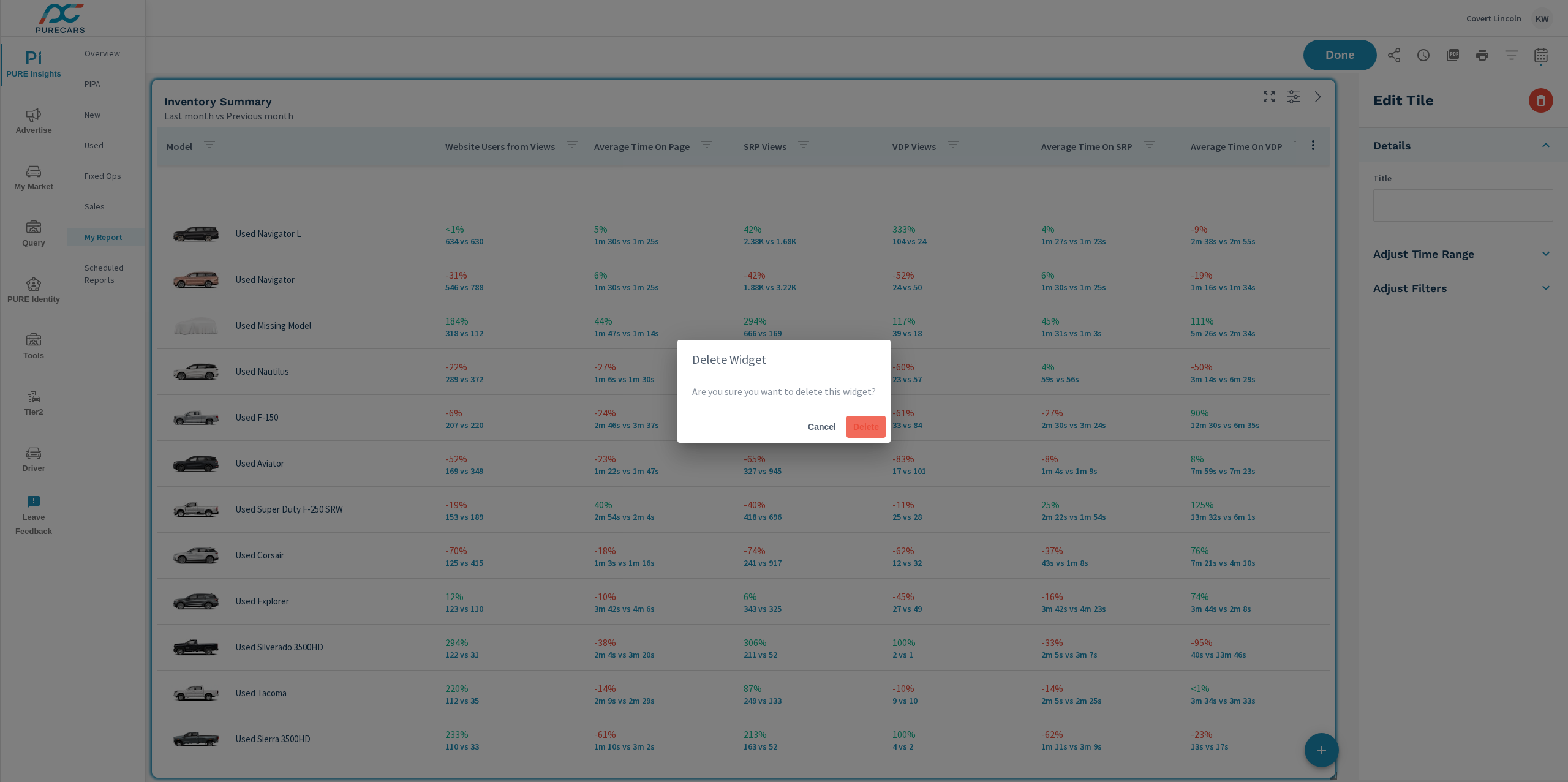
click at [868, 429] on span "Delete" at bounding box center [866, 427] width 29 height 11
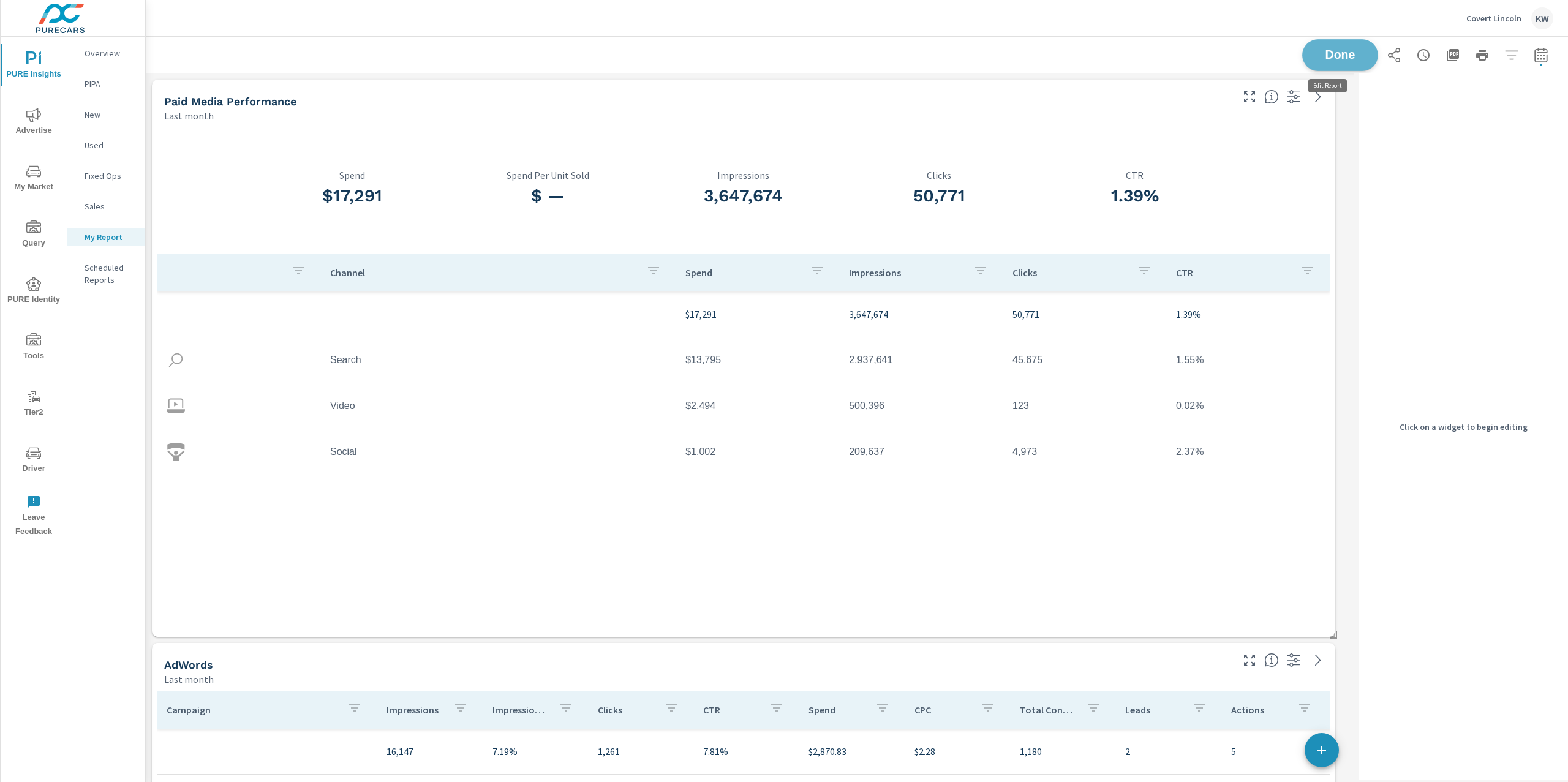
scroll to position [2005, 1436]
click at [1344, 57] on span "Done" at bounding box center [1339, 55] width 50 height 11
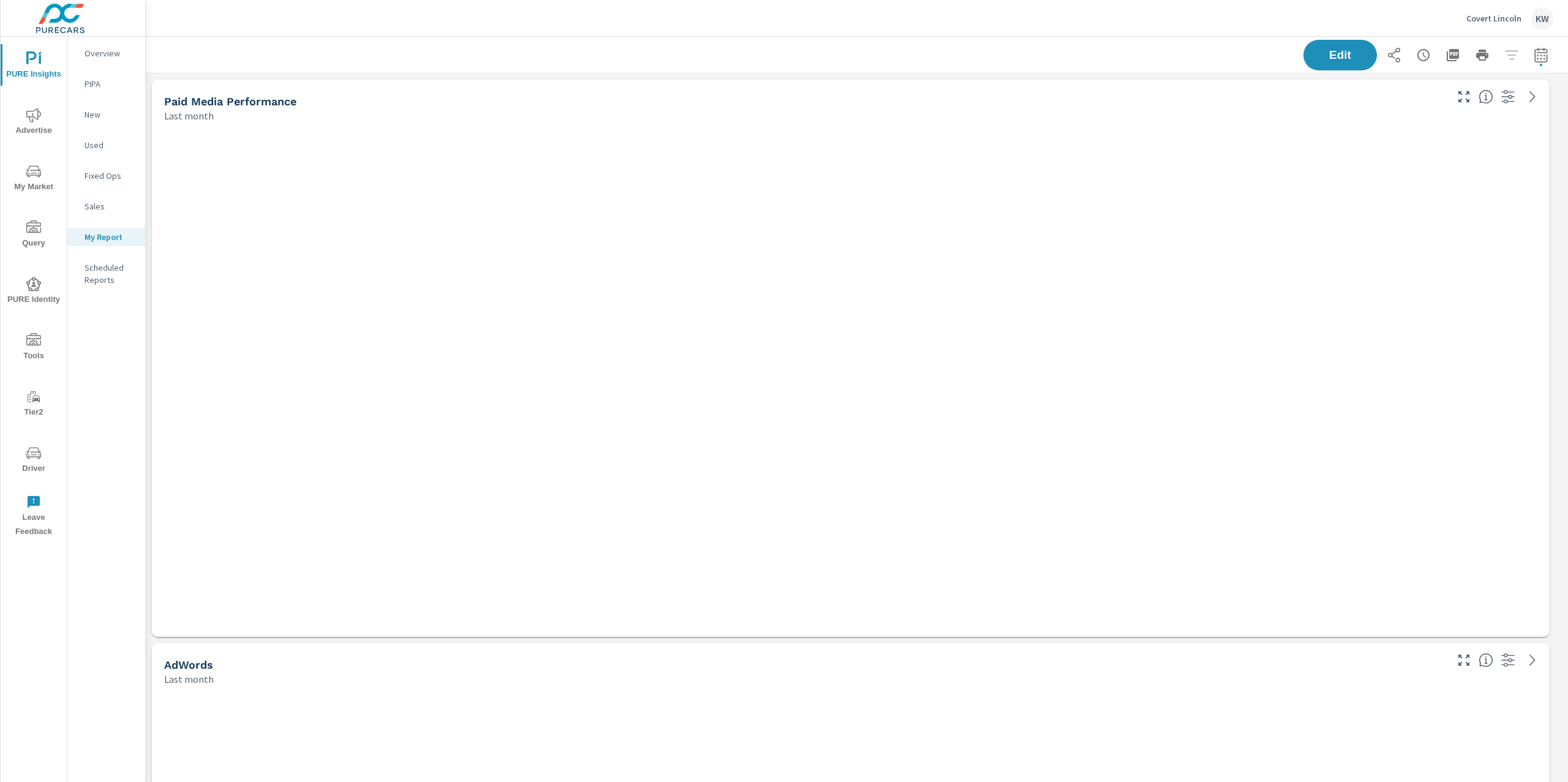
scroll to position [2005, 1436]
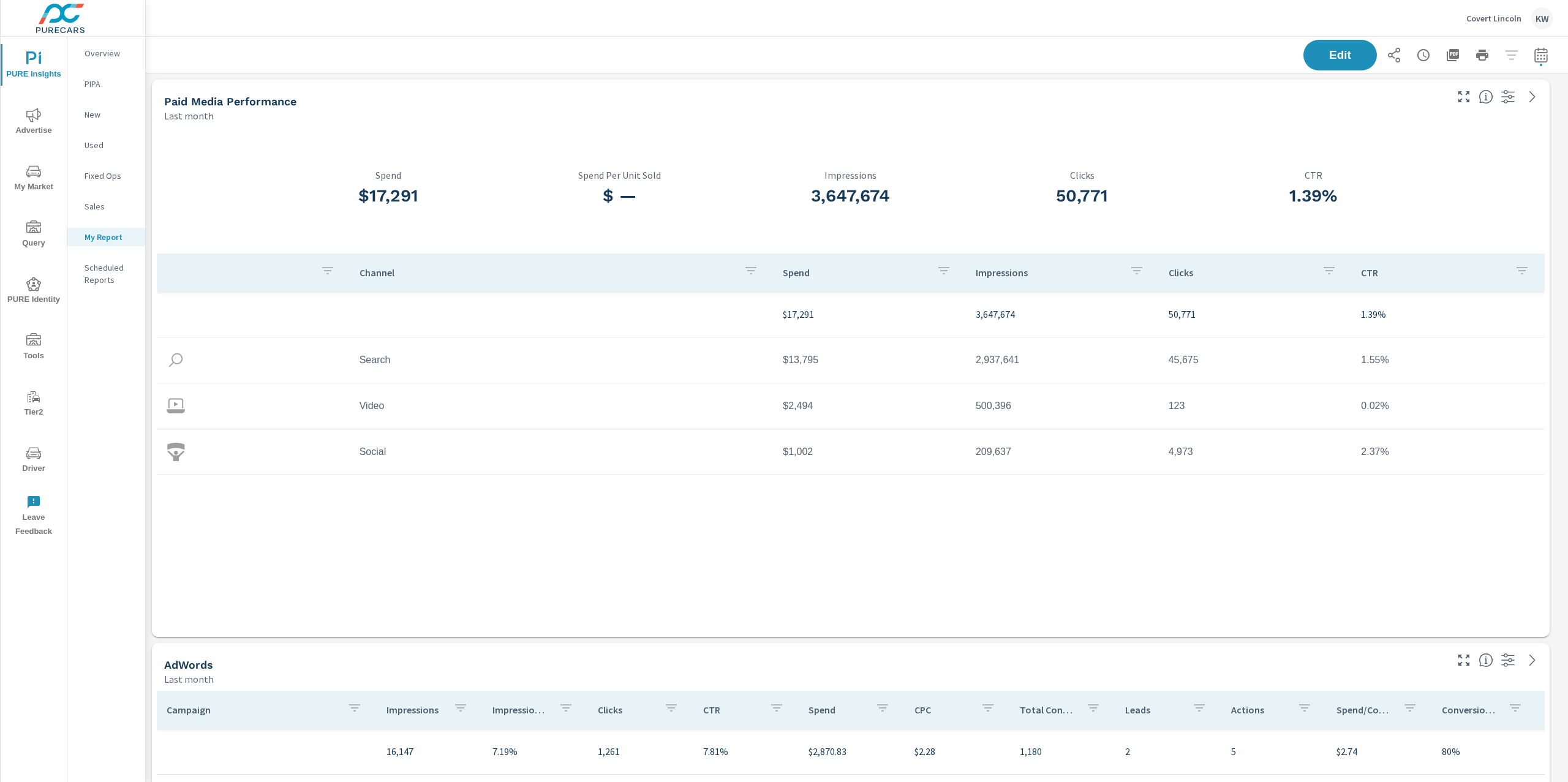
click at [36, 117] on icon "nav menu" at bounding box center [34, 115] width 15 height 15
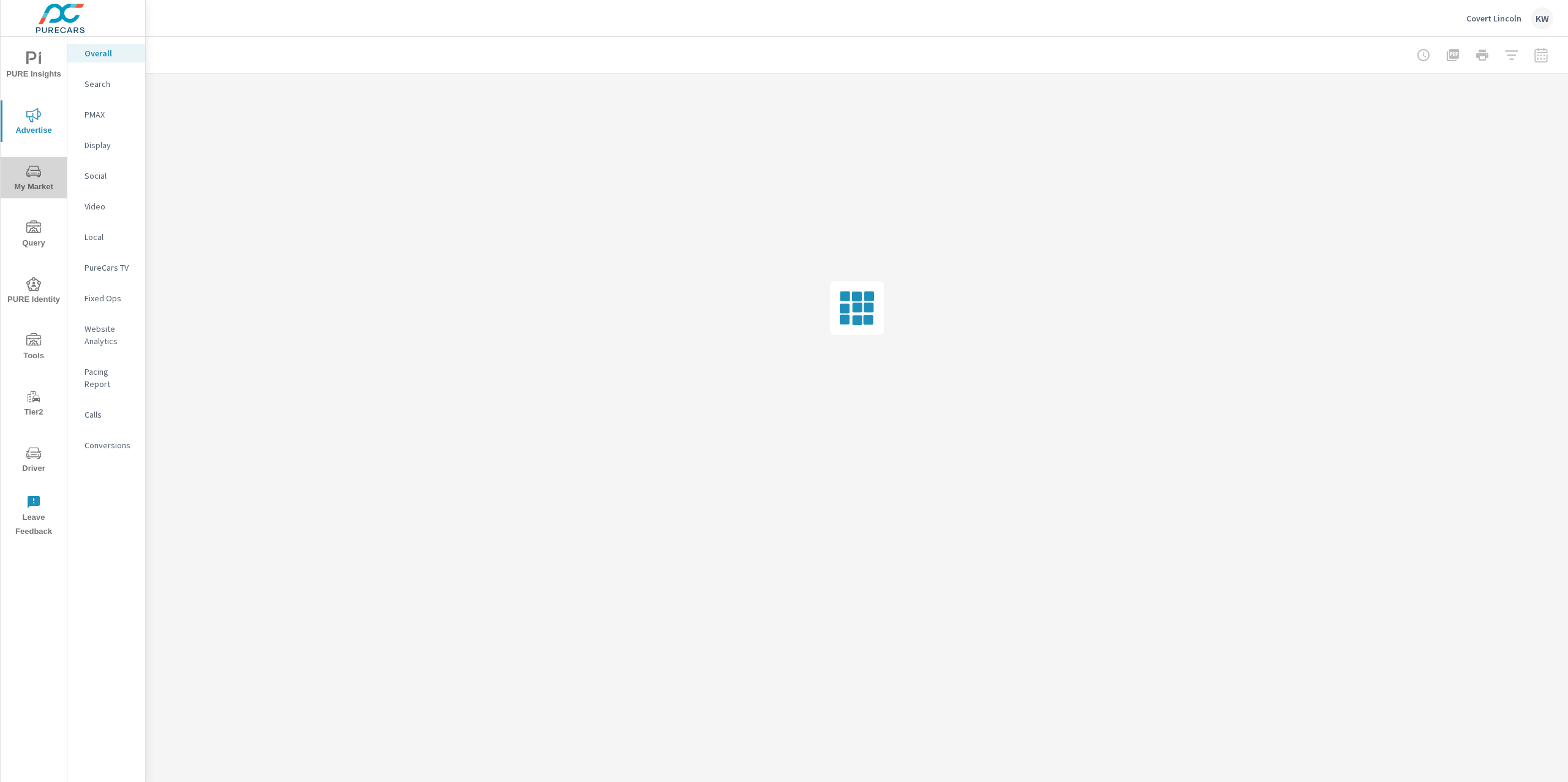
click at [31, 168] on icon "nav menu" at bounding box center [34, 172] width 15 height 15
click at [101, 376] on p "Inventory" at bounding box center [110, 377] width 51 height 12
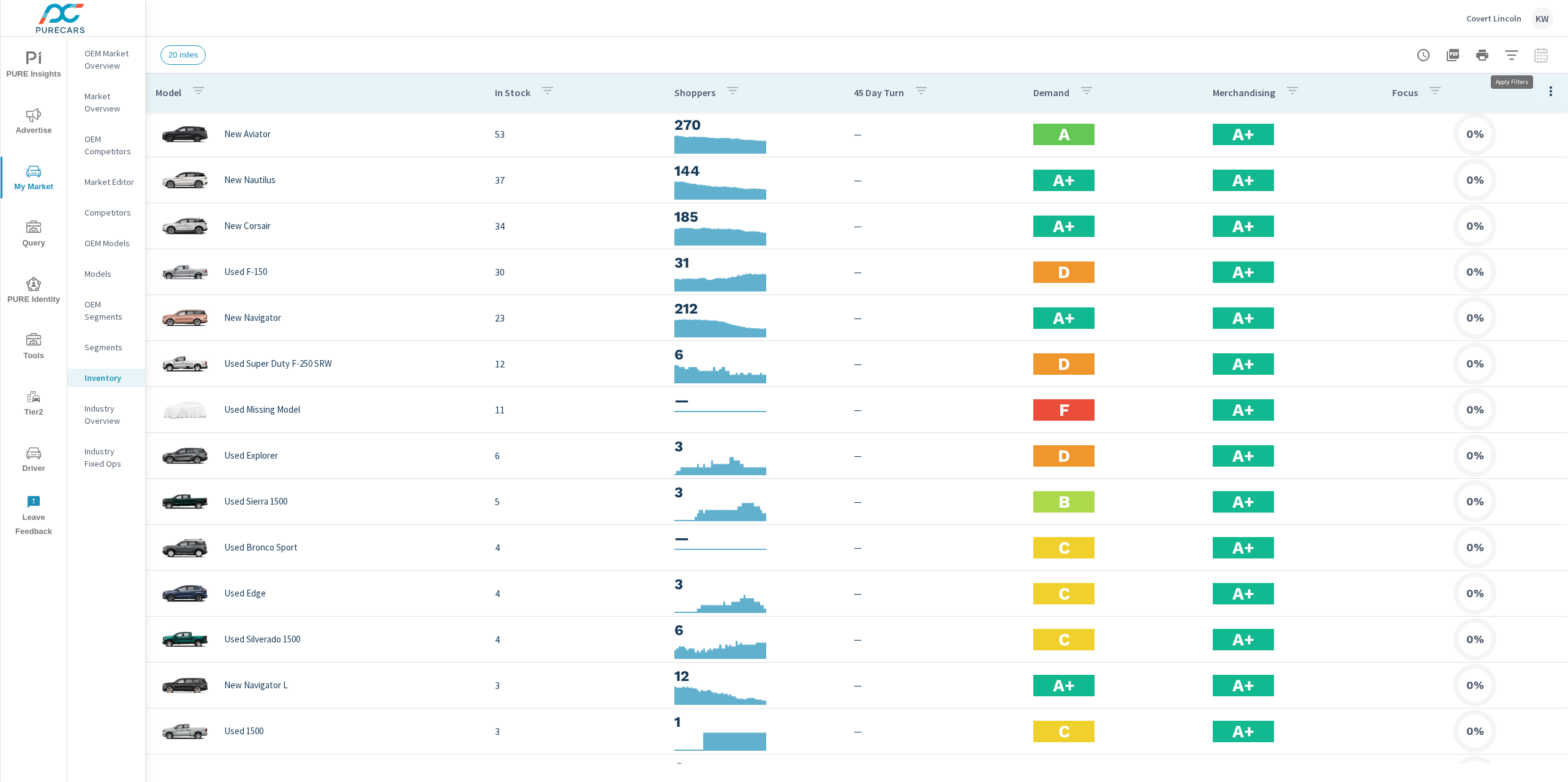
click at [1510, 60] on icon "button" at bounding box center [1511, 56] width 15 height 15
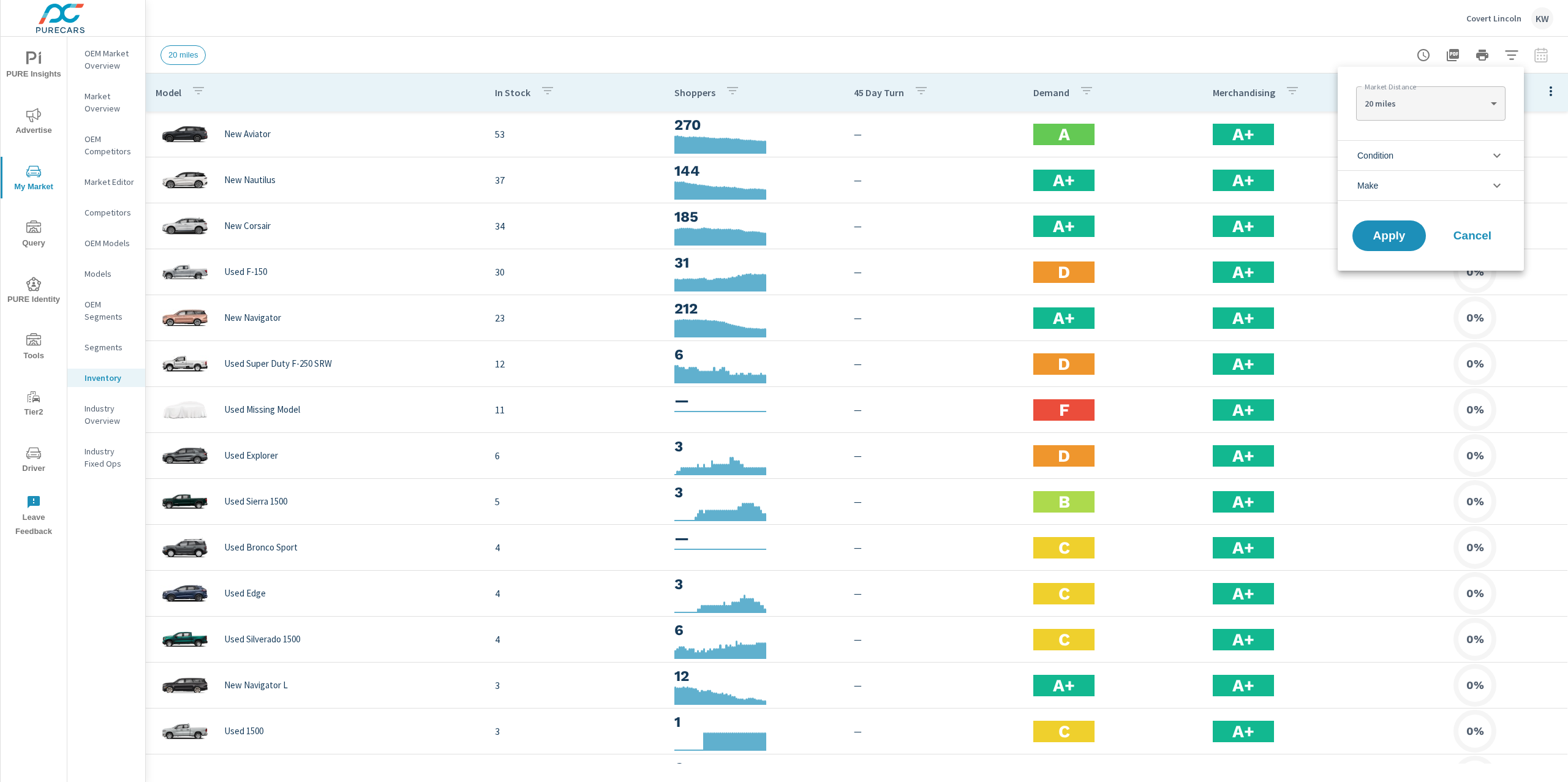
click at [1483, 154] on li "Condition" at bounding box center [1430, 155] width 186 height 30
click at [1362, 185] on input "filter options" at bounding box center [1364, 183] width 26 height 26
click at [1381, 322] on span "Apply" at bounding box center [1388, 319] width 50 height 11
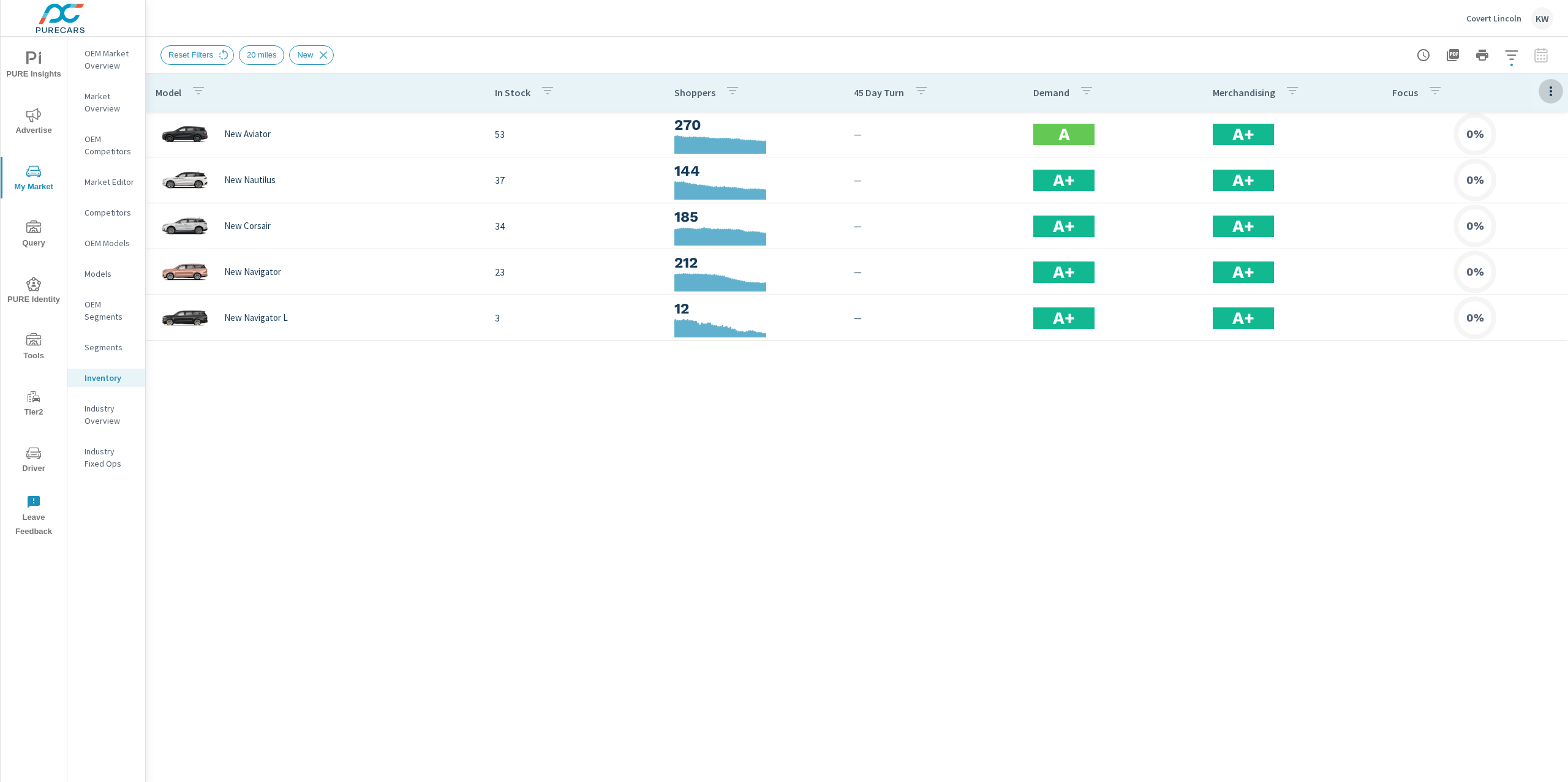
click at [1548, 95] on icon "button" at bounding box center [1551, 92] width 15 height 15
click at [1516, 278] on span "Customize columns..." at bounding box center [1511, 284] width 78 height 12
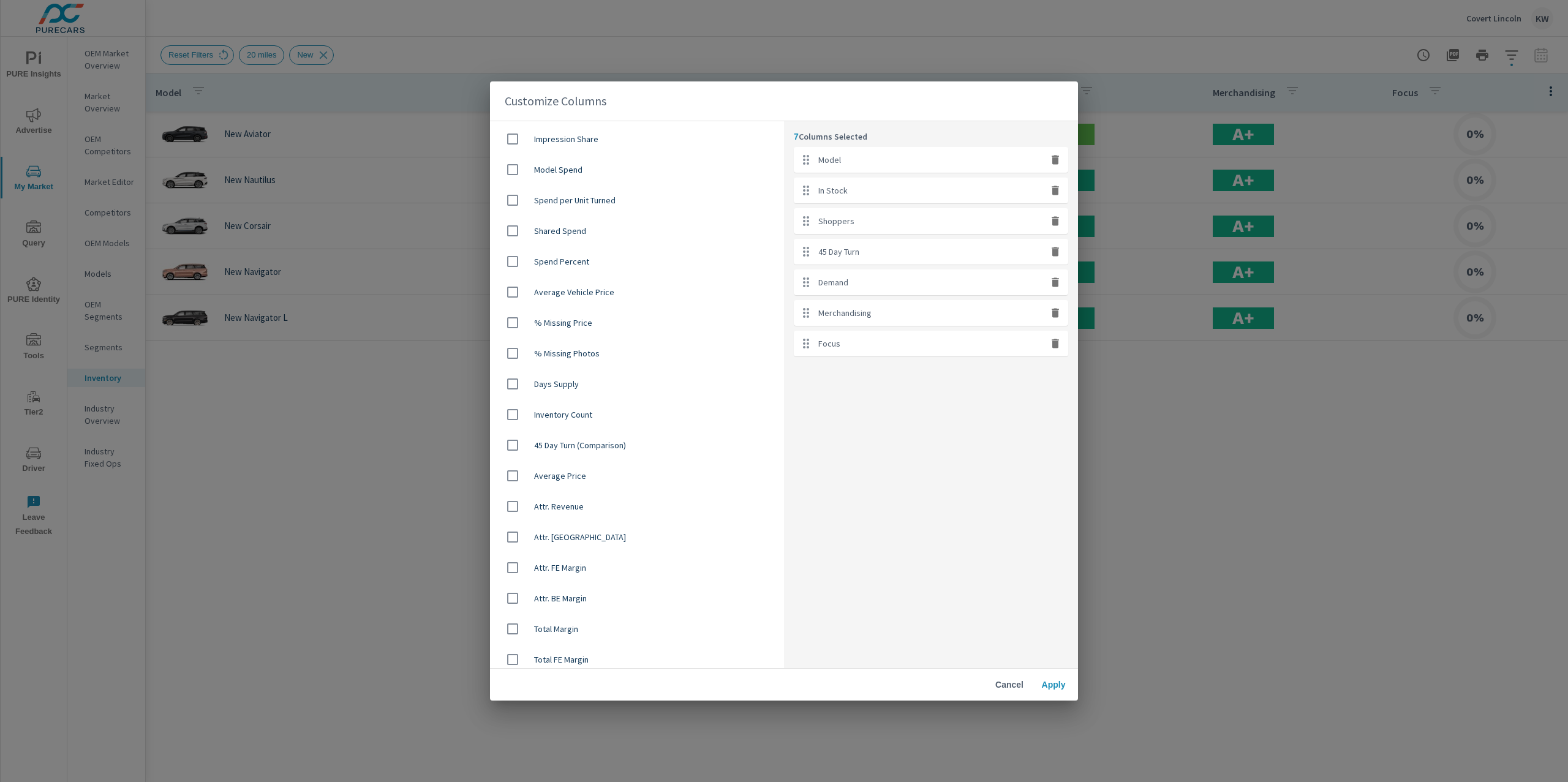
scroll to position [708, 0]
click at [508, 440] on input "checkbox" at bounding box center [512, 439] width 26 height 26
checkbox input "true"
drag, startPoint x: 804, startPoint y: 380, endPoint x: 806, endPoint y: 217, distance: 163.0
click at [806, 217] on ul "Model In Stock Shoppers 45 Day Turn Demand Merchandising Focus Average Price" at bounding box center [931, 267] width 274 height 240
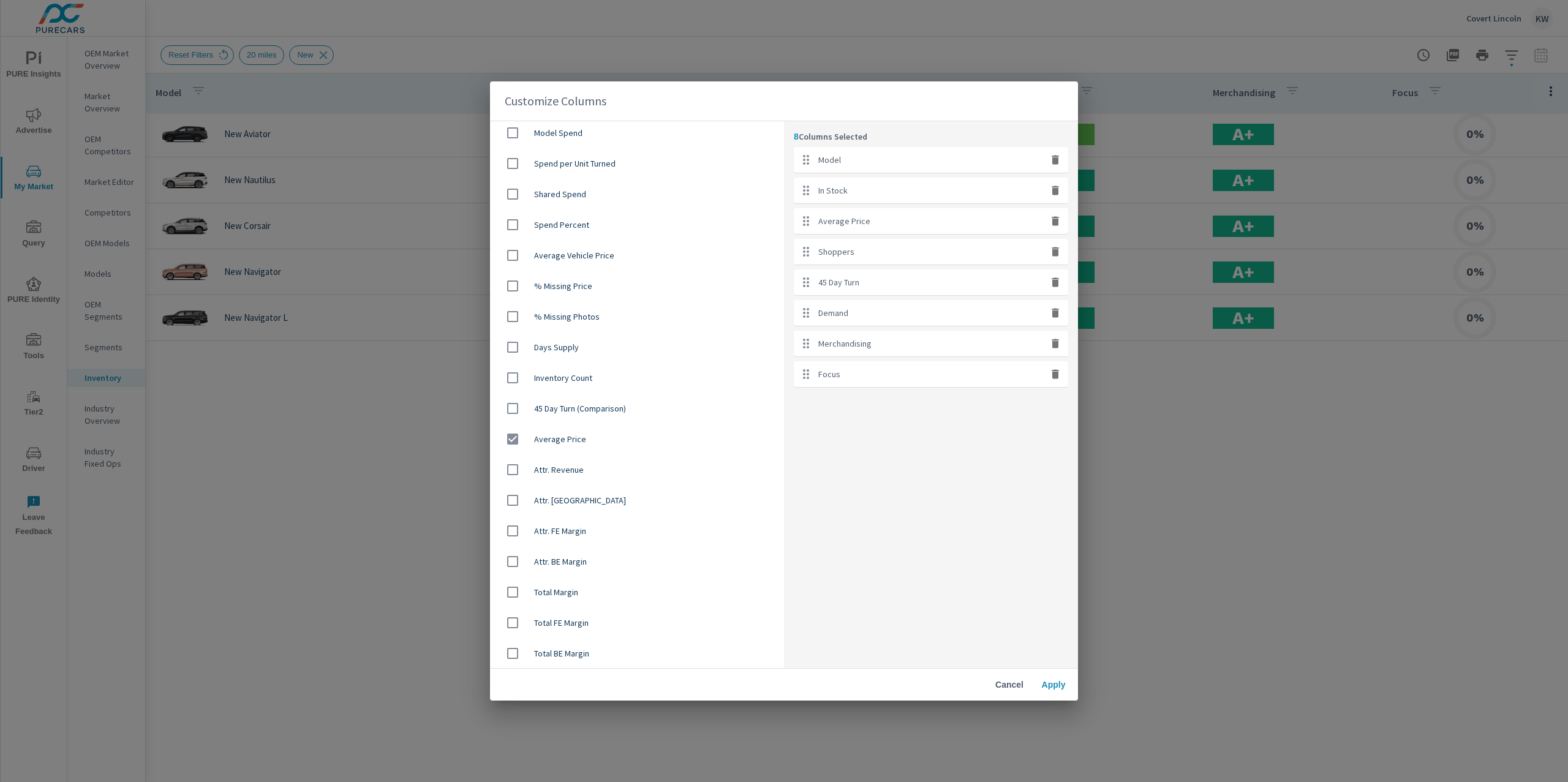
click at [1054, 375] on icon "button" at bounding box center [1055, 374] width 8 height 9
checkbox input "false"
click at [1046, 686] on span "Apply" at bounding box center [1053, 686] width 29 height 11
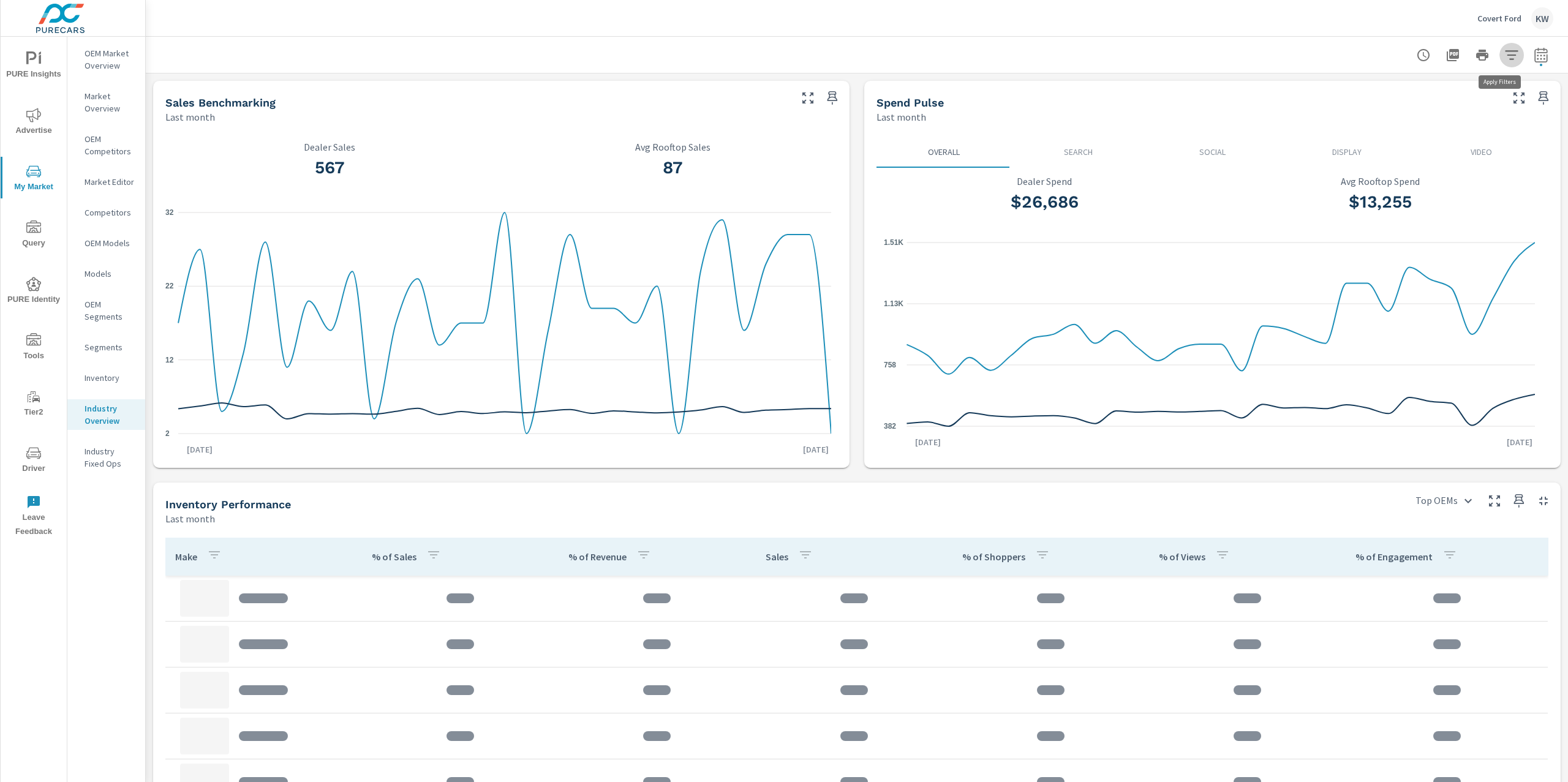
click at [1506, 49] on icon "button" at bounding box center [1511, 56] width 15 height 15
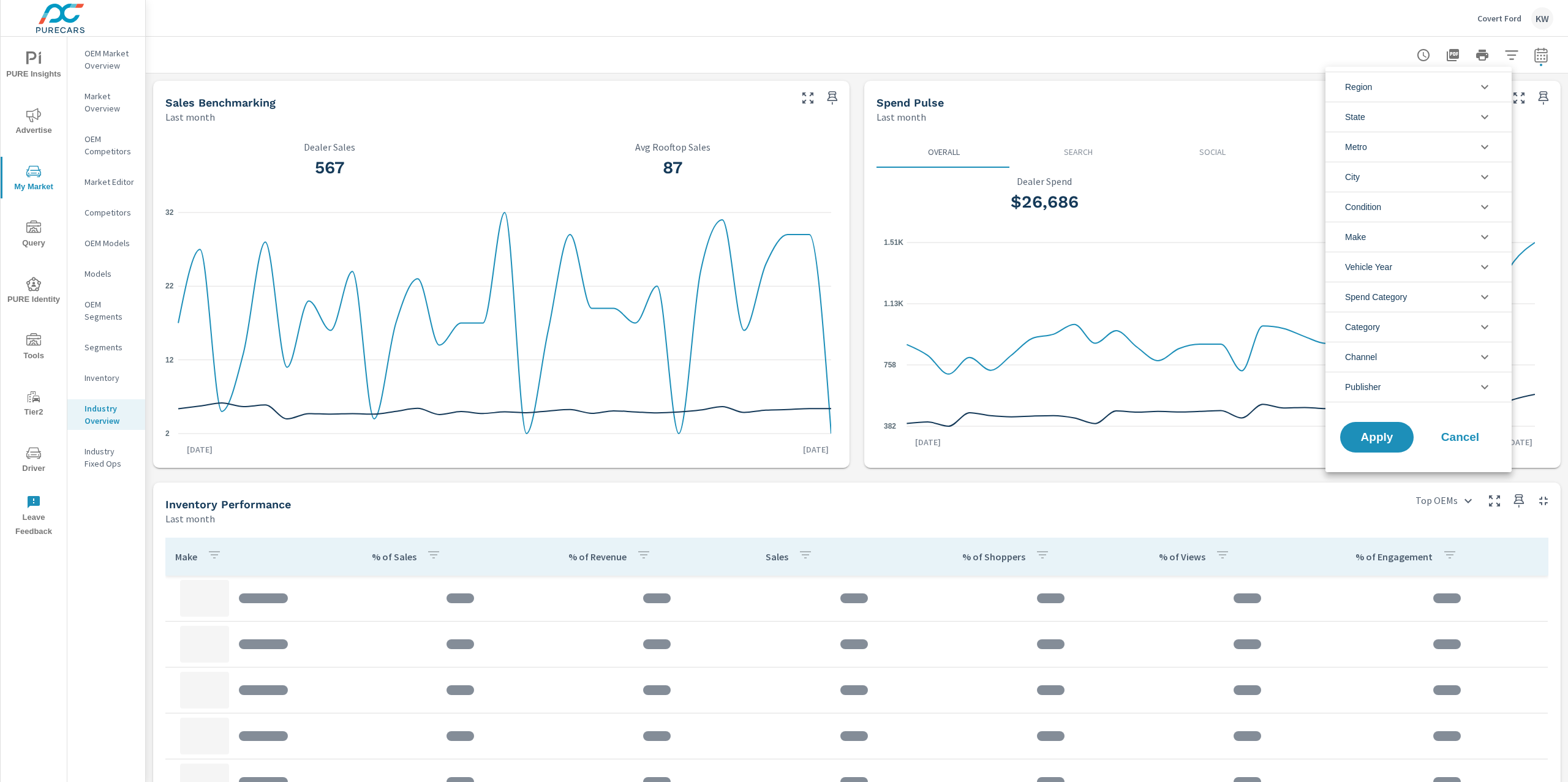
click at [1488, 200] on icon "filter options" at bounding box center [1485, 207] width 15 height 15
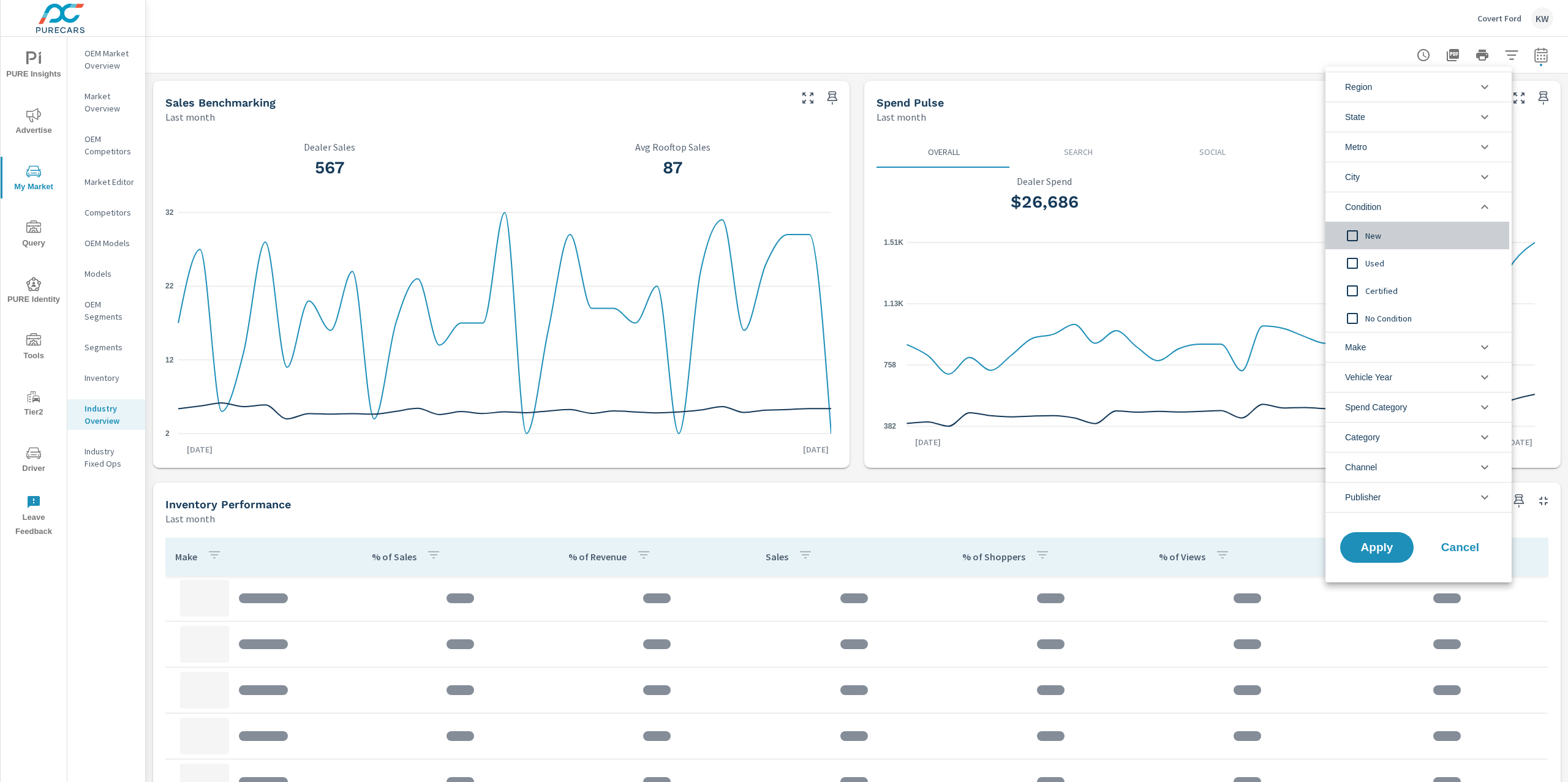
click at [1355, 236] on input "filter options" at bounding box center [1352, 235] width 26 height 26
click at [1364, 547] on span "Apply" at bounding box center [1376, 547] width 50 height 11
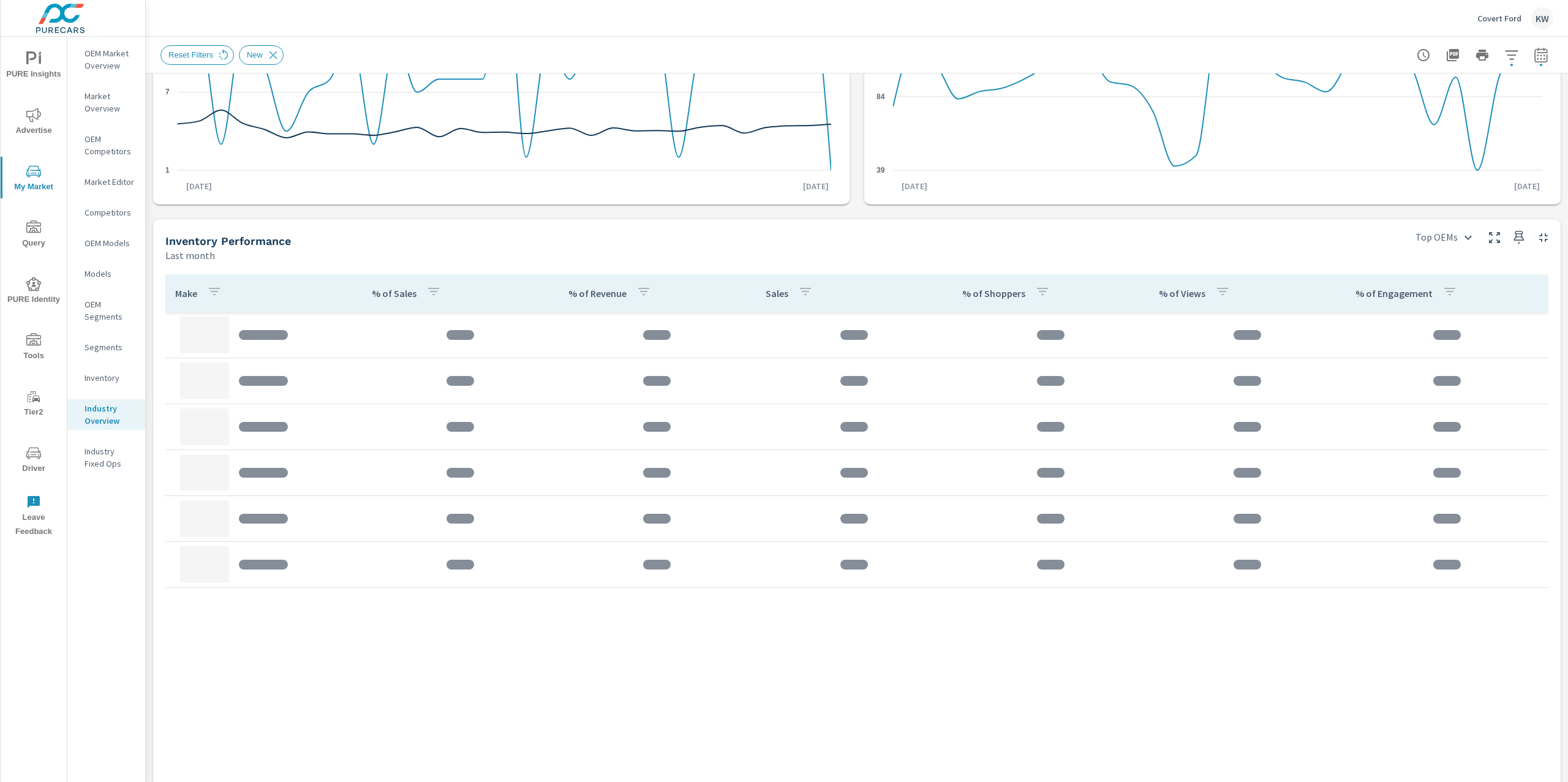
scroll to position [295, 0]
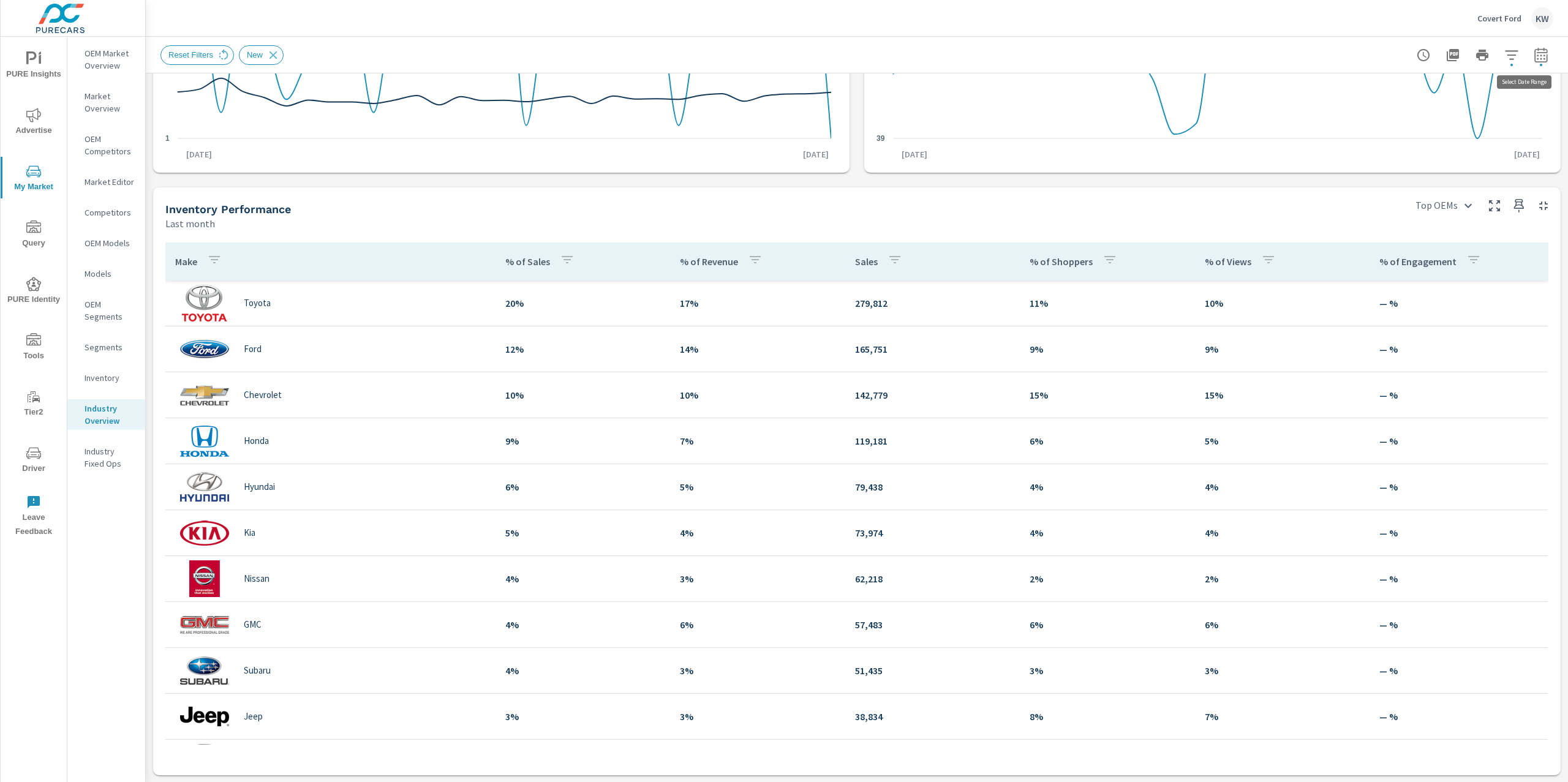
click at [1533, 53] on icon "button" at bounding box center [1541, 56] width 15 height 15
select select "Last month"
click at [1428, 138] on p "+ Add comparison" at bounding box center [1442, 138] width 157 height 15
click at [1439, 164] on select "Custom Previous period Previous month Previous year" at bounding box center [1431, 160] width 123 height 25
click at [1370, 148] on select "Custom Previous period Previous month Previous year" at bounding box center [1431, 160] width 123 height 25
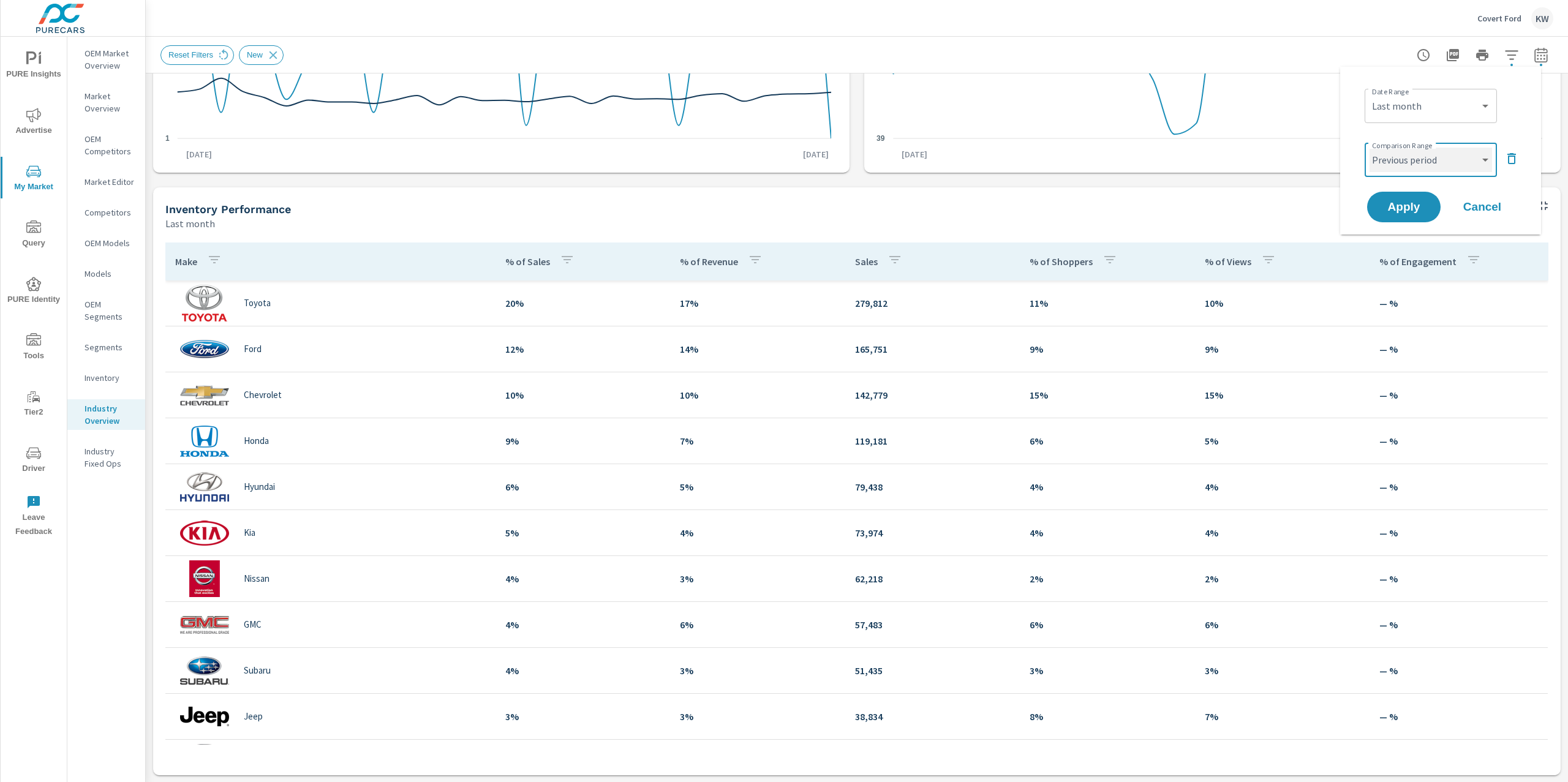
select select "Previous month"
click at [1419, 201] on span "Apply" at bounding box center [1403, 207] width 50 height 11
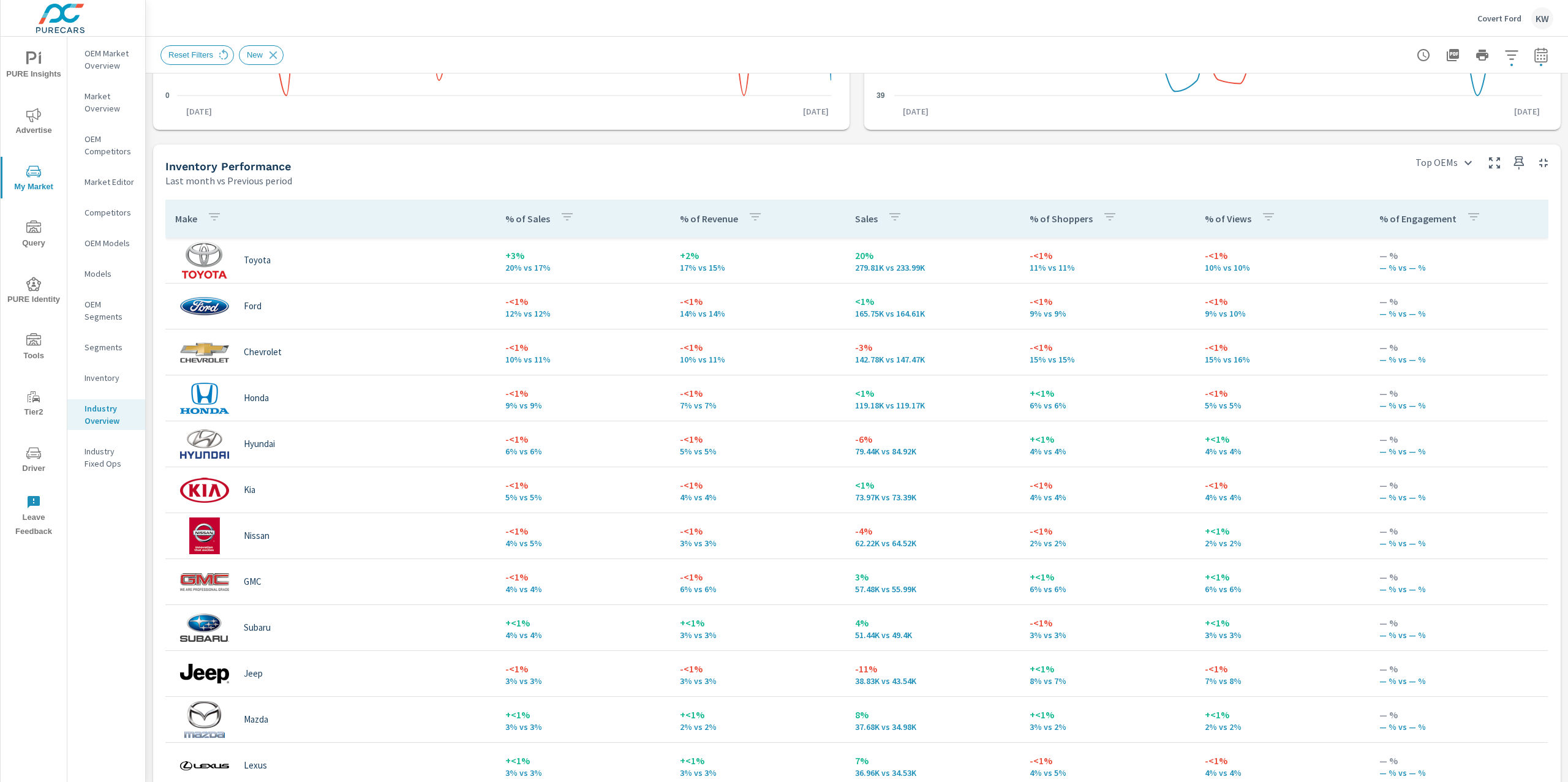
scroll to position [474, 0]
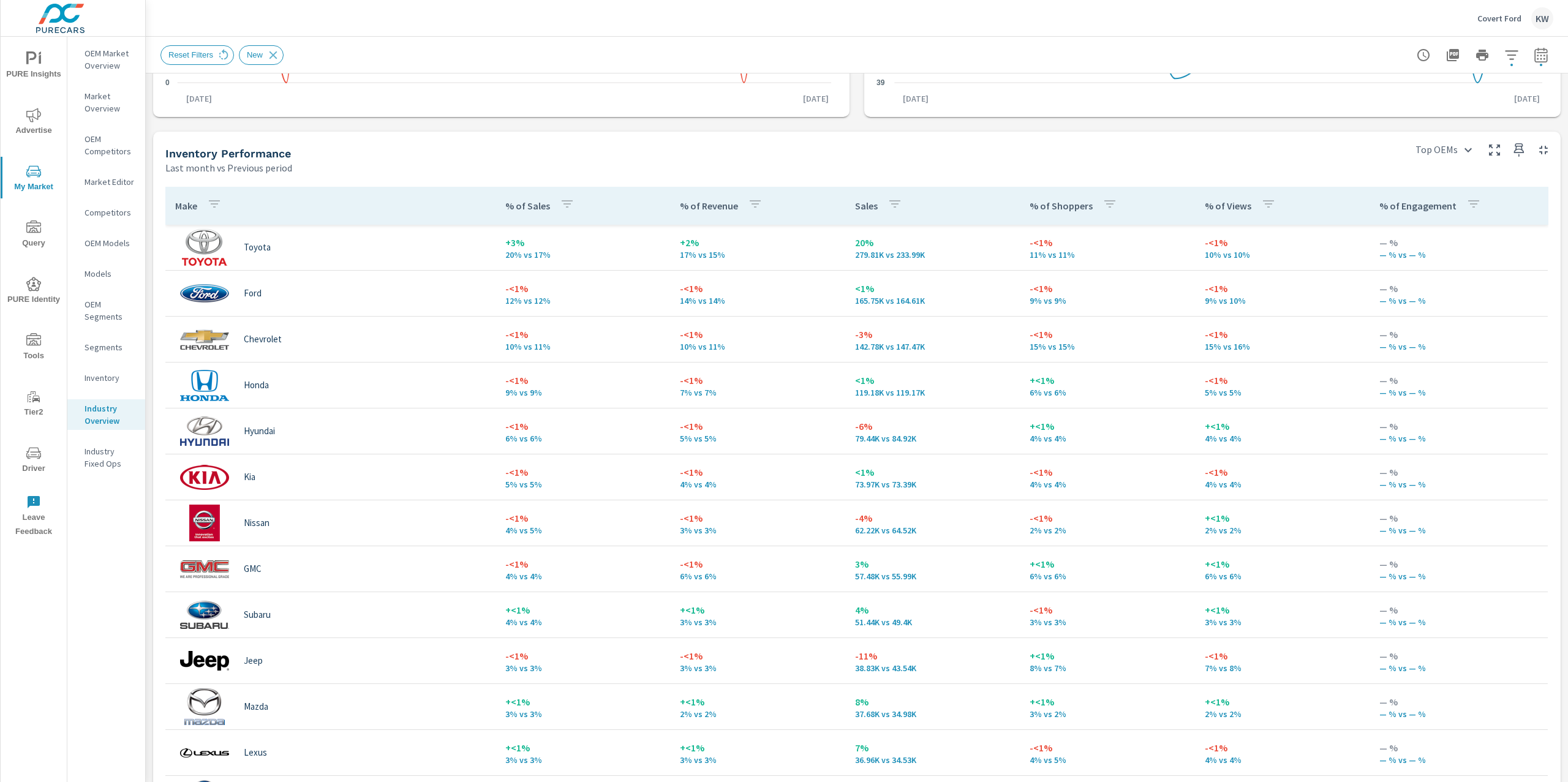
click at [250, 295] on p "Ford" at bounding box center [252, 294] width 18 height 11
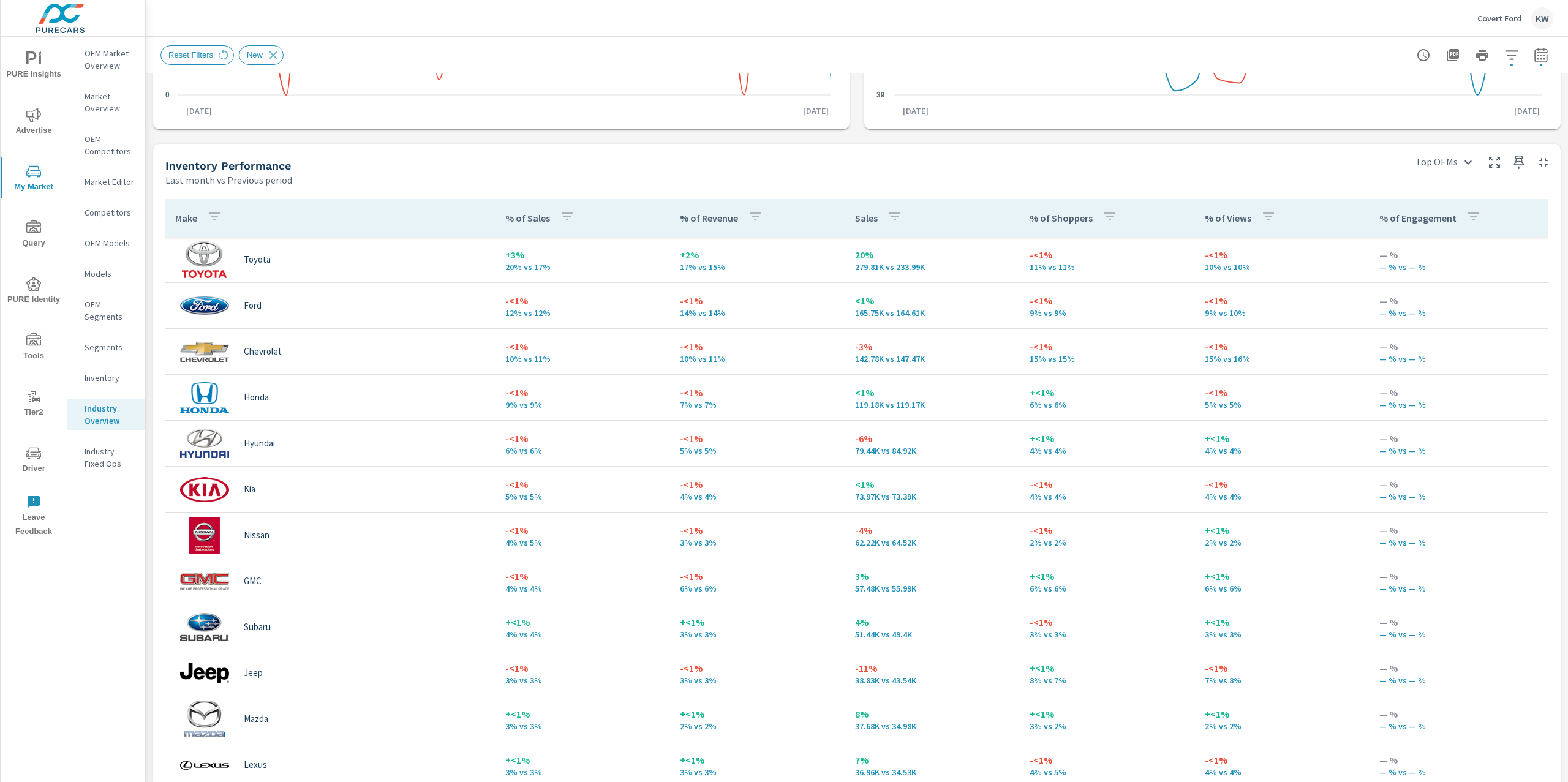
scroll to position [456, 0]
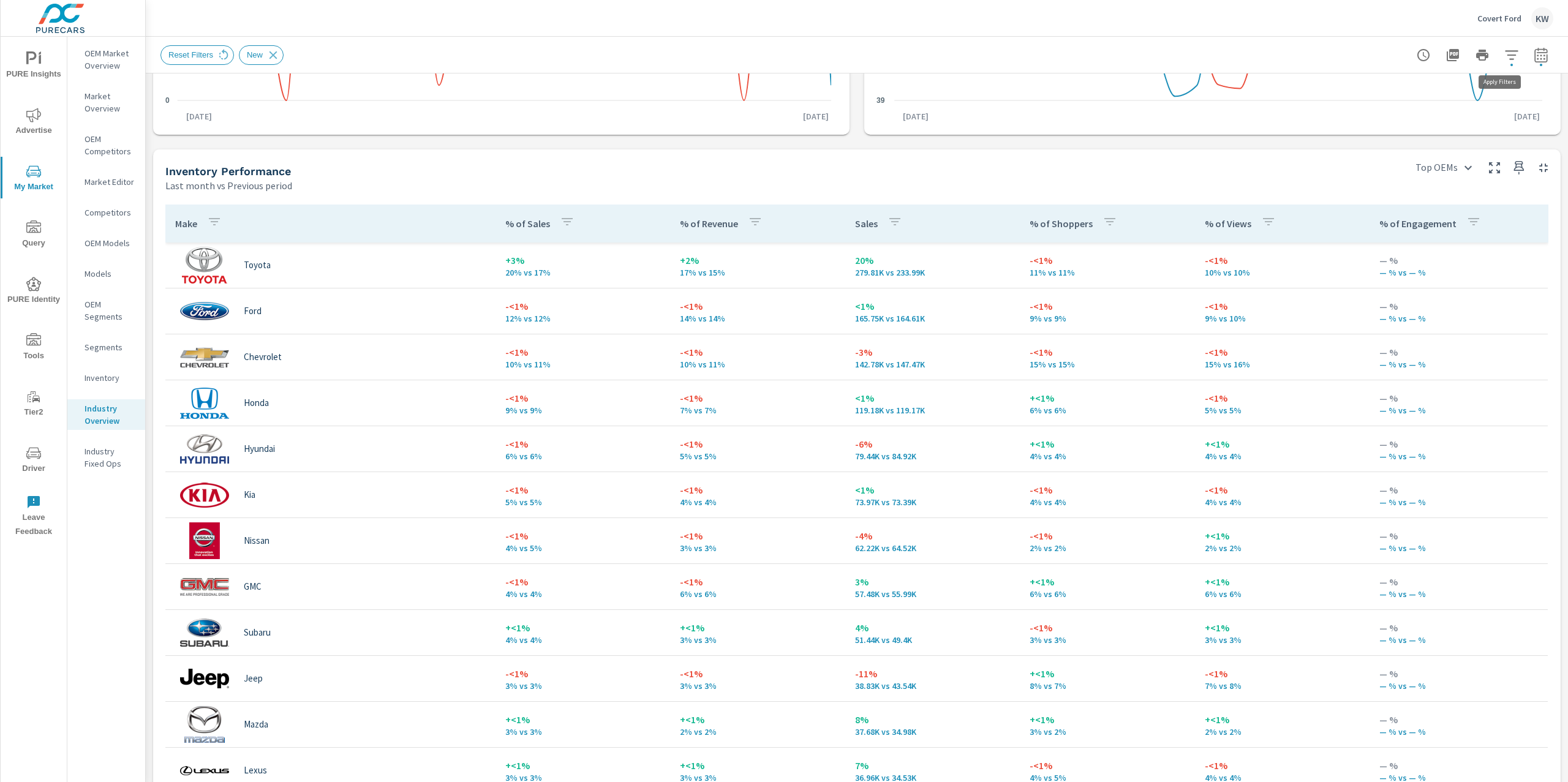
click at [1504, 61] on icon "button" at bounding box center [1511, 56] width 15 height 15
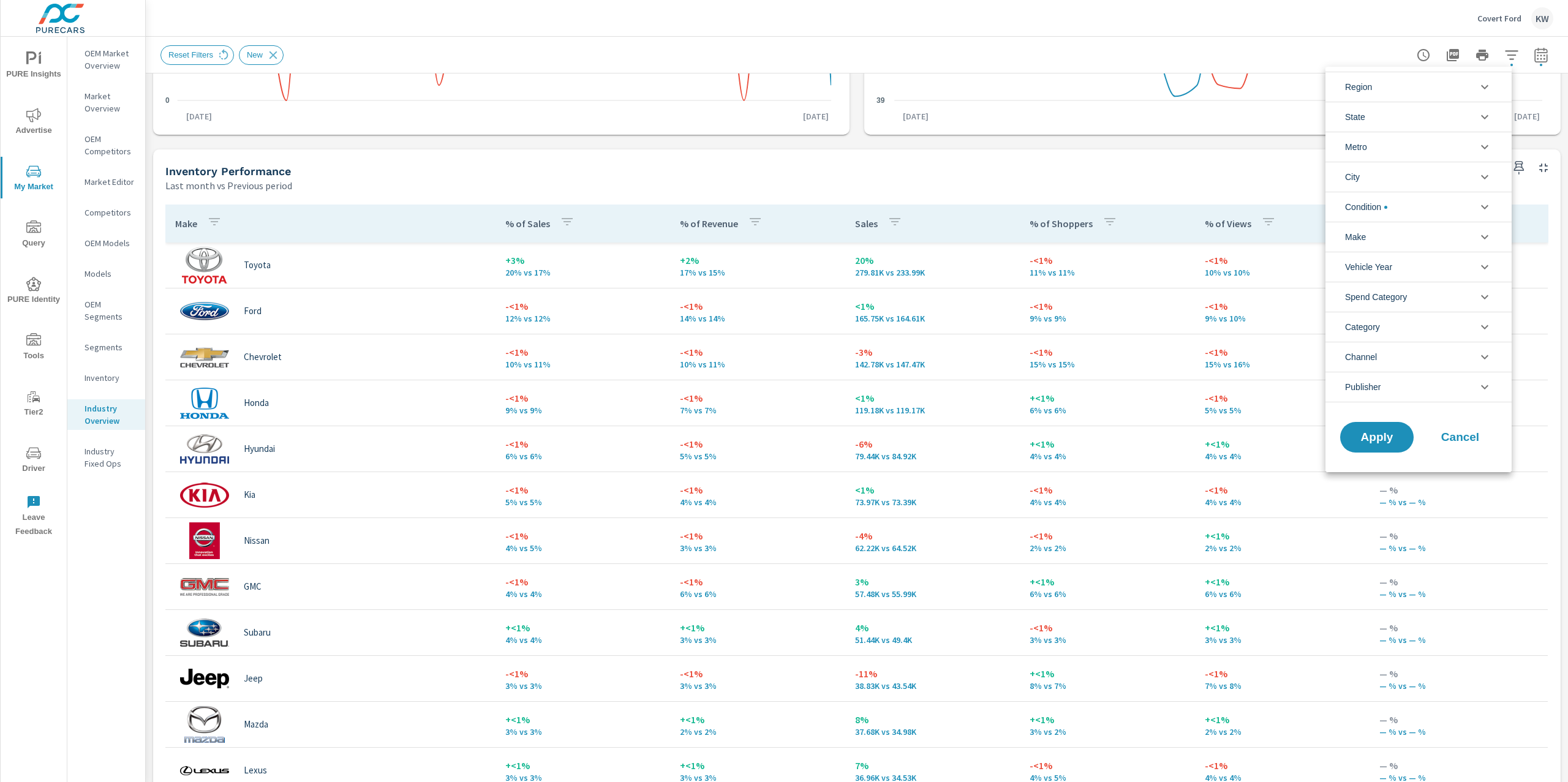
click at [1488, 87] on icon "filter options" at bounding box center [1485, 87] width 15 height 15
click at [1481, 113] on icon "filter options" at bounding box center [1485, 117] width 15 height 15
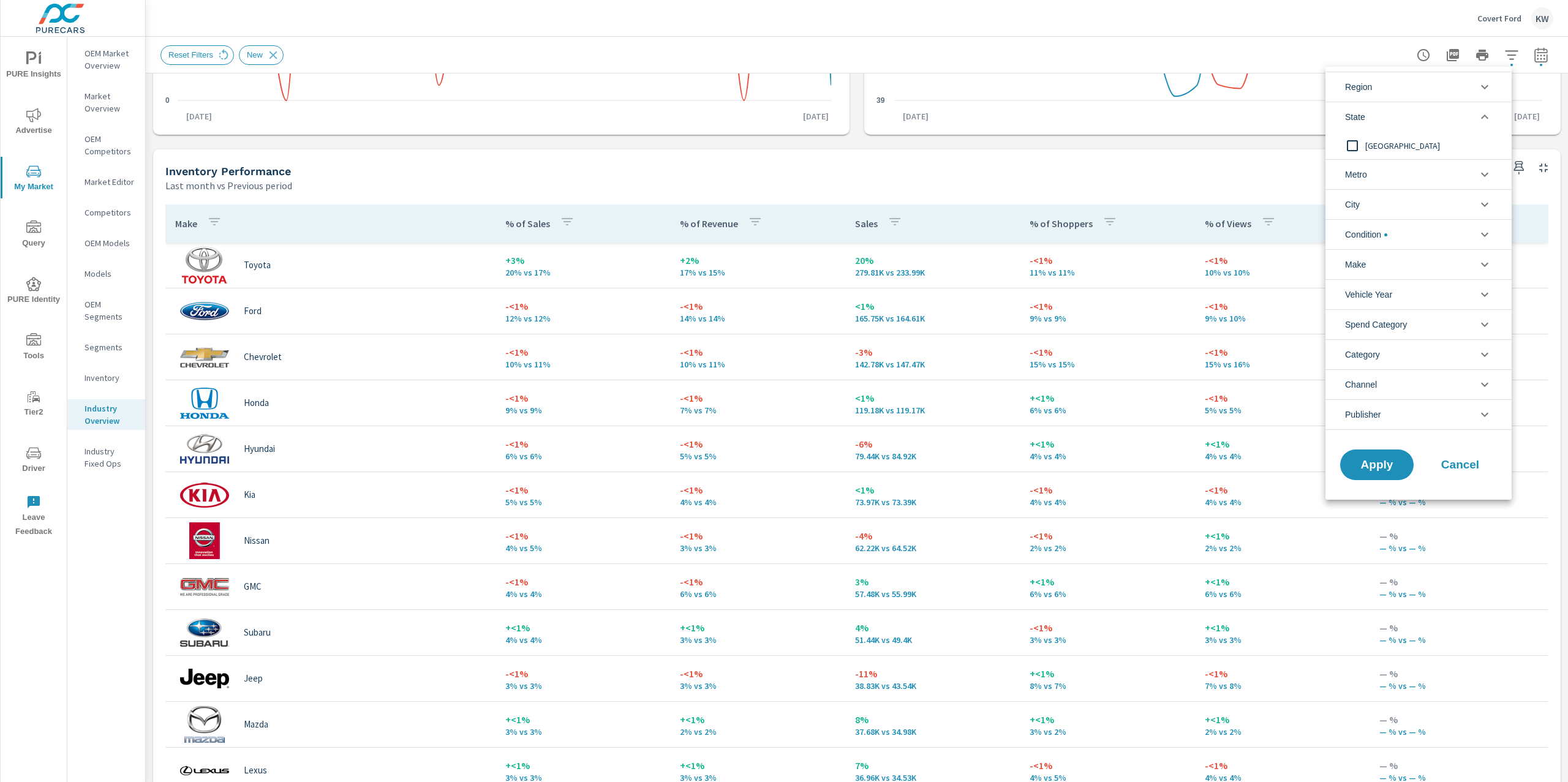
click at [1481, 113] on icon "filter options" at bounding box center [1485, 117] width 15 height 15
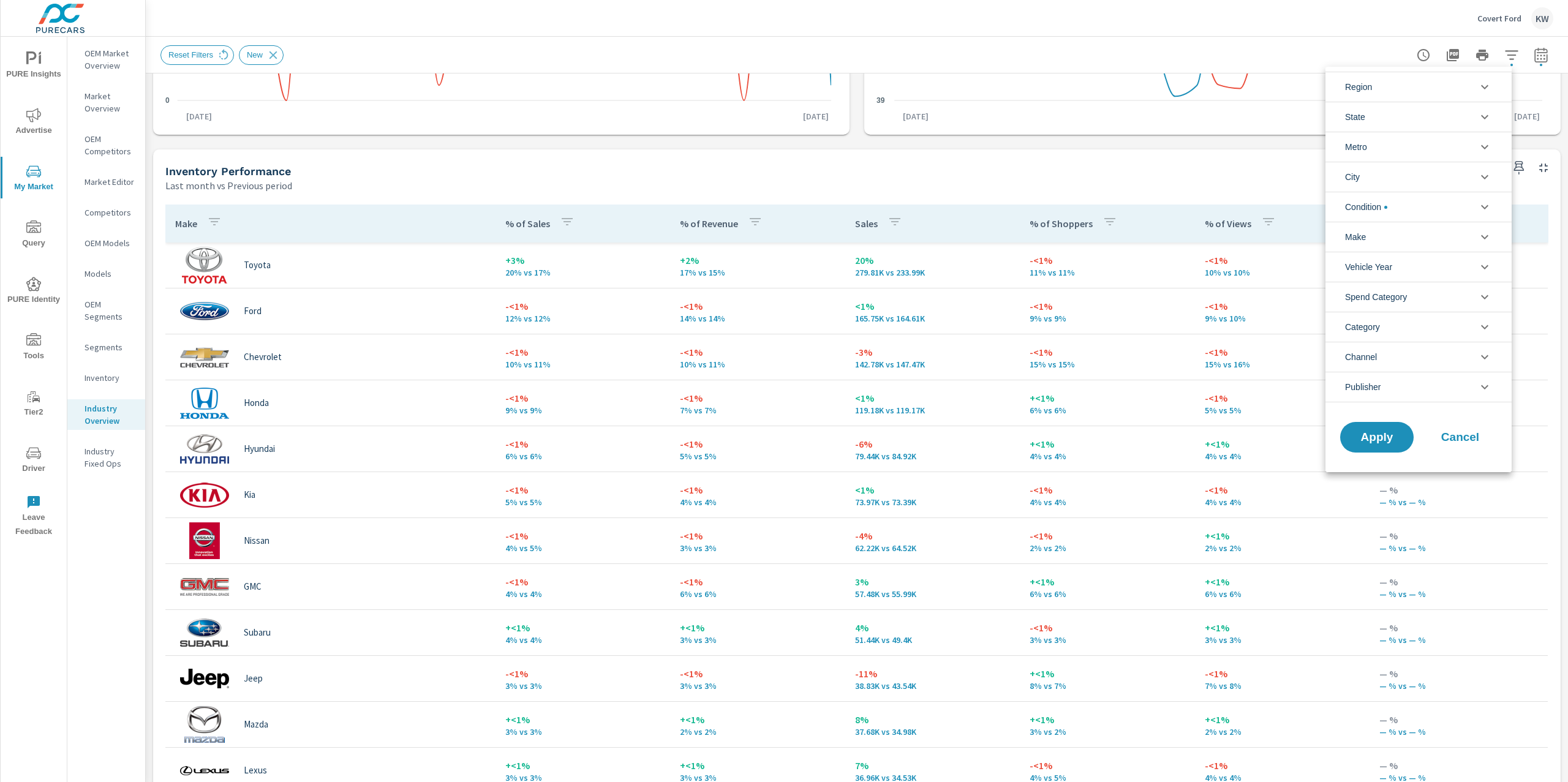
click at [1483, 151] on icon "filter options" at bounding box center [1485, 148] width 15 height 15
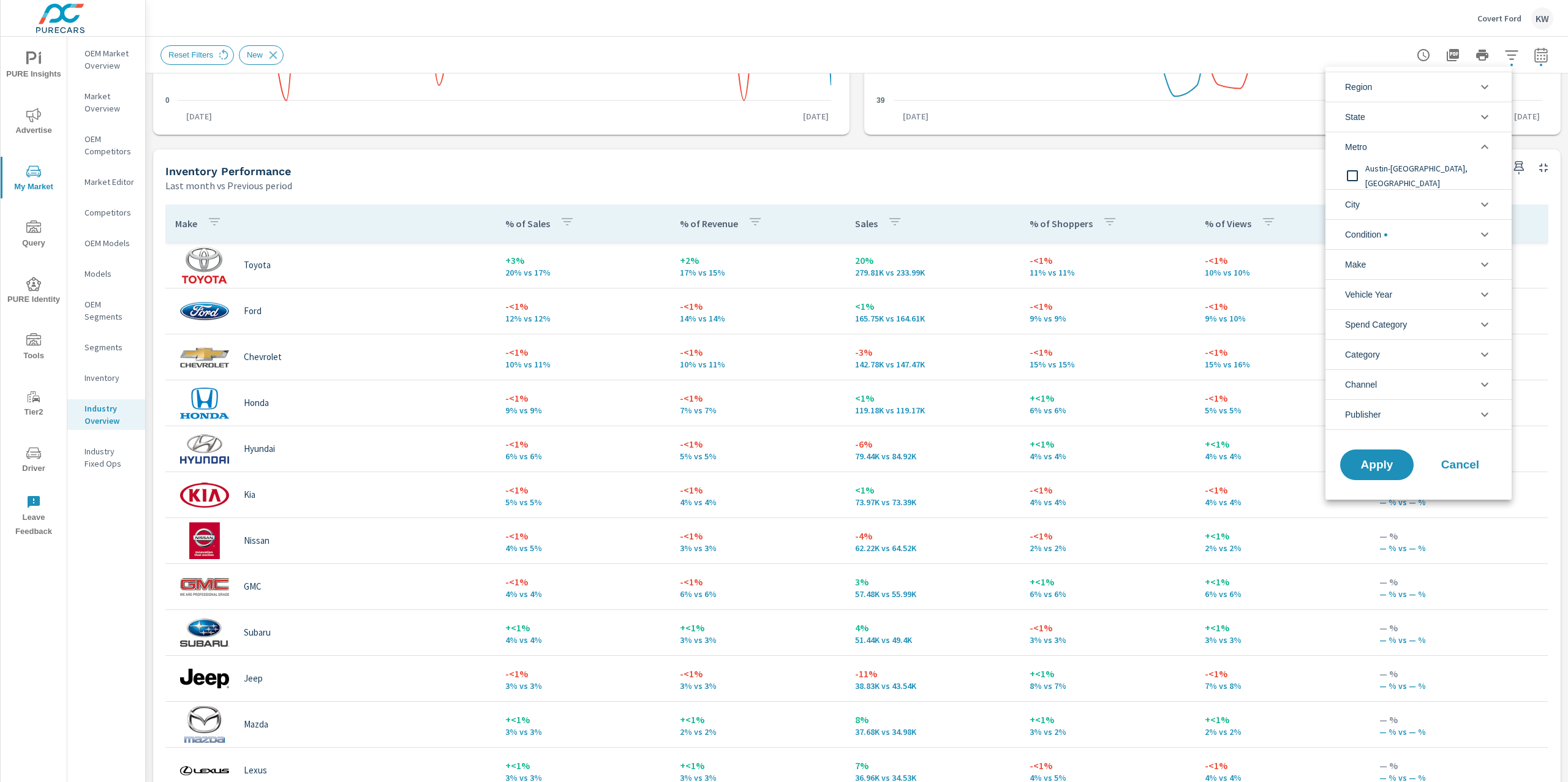
click at [1355, 180] on input "filter options" at bounding box center [1352, 175] width 26 height 26
click at [1379, 471] on span "Apply" at bounding box center [1376, 465] width 50 height 11
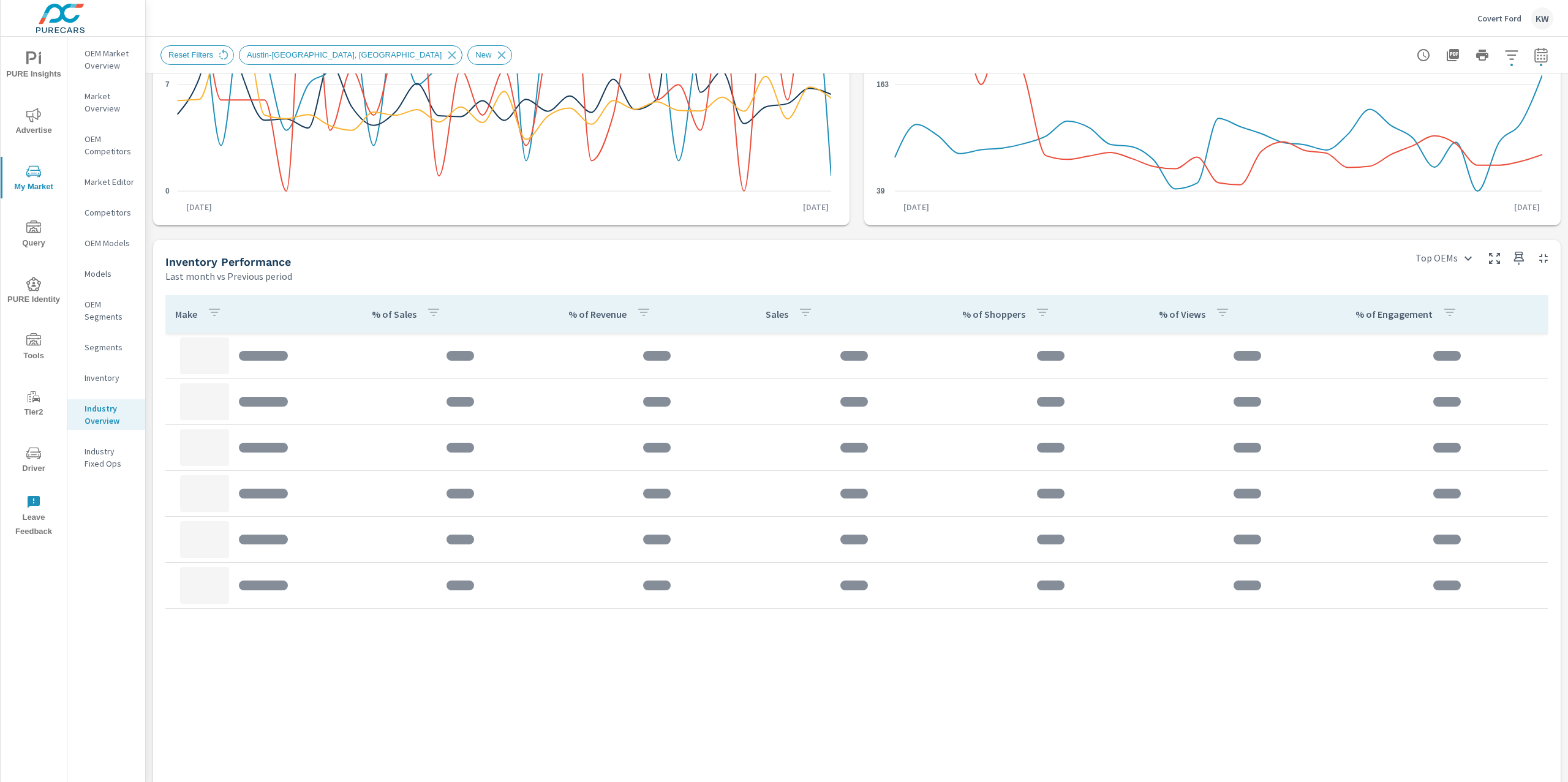
scroll to position [403, 0]
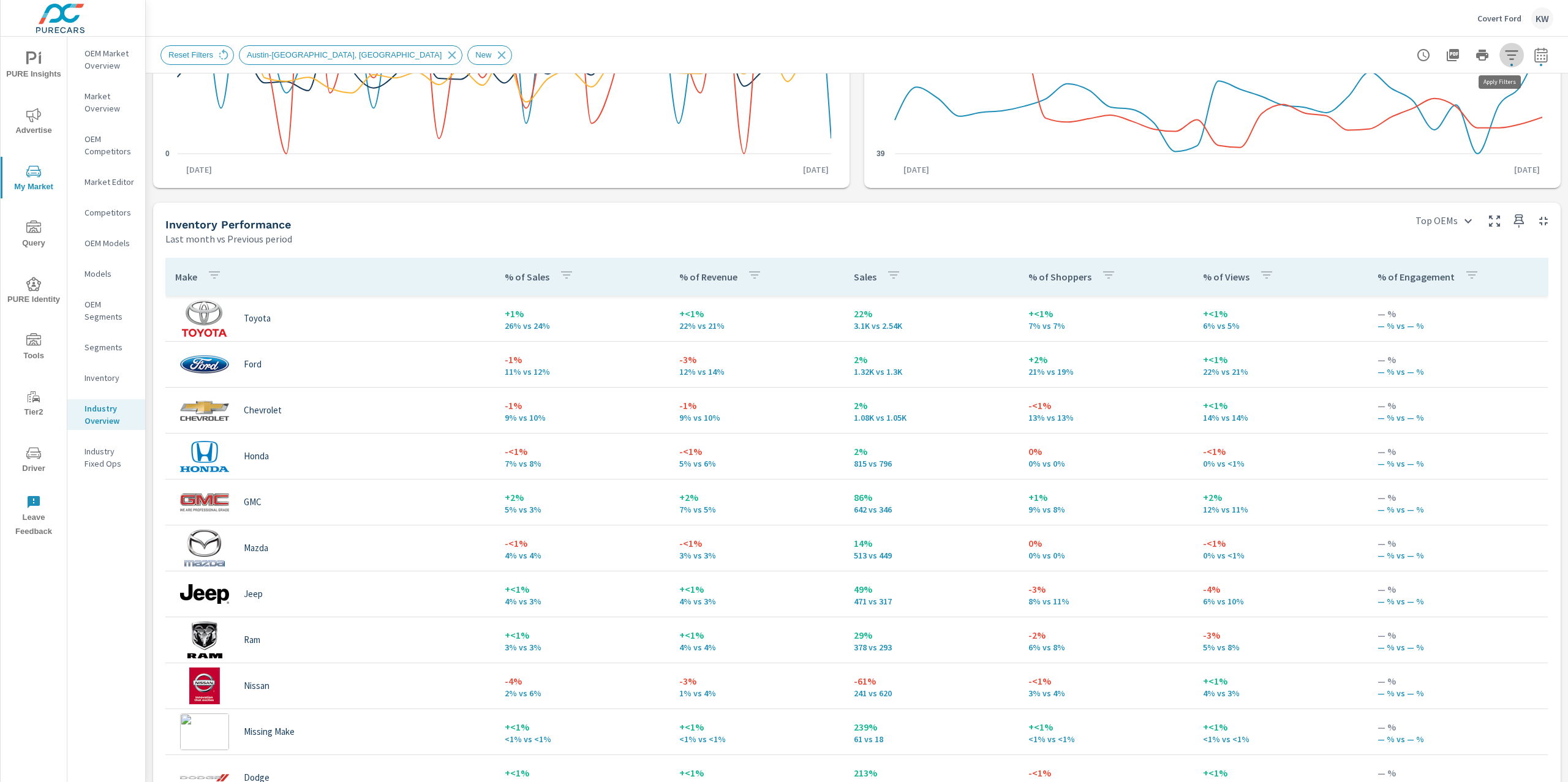
click at [1504, 57] on icon "button" at bounding box center [1511, 56] width 15 height 15
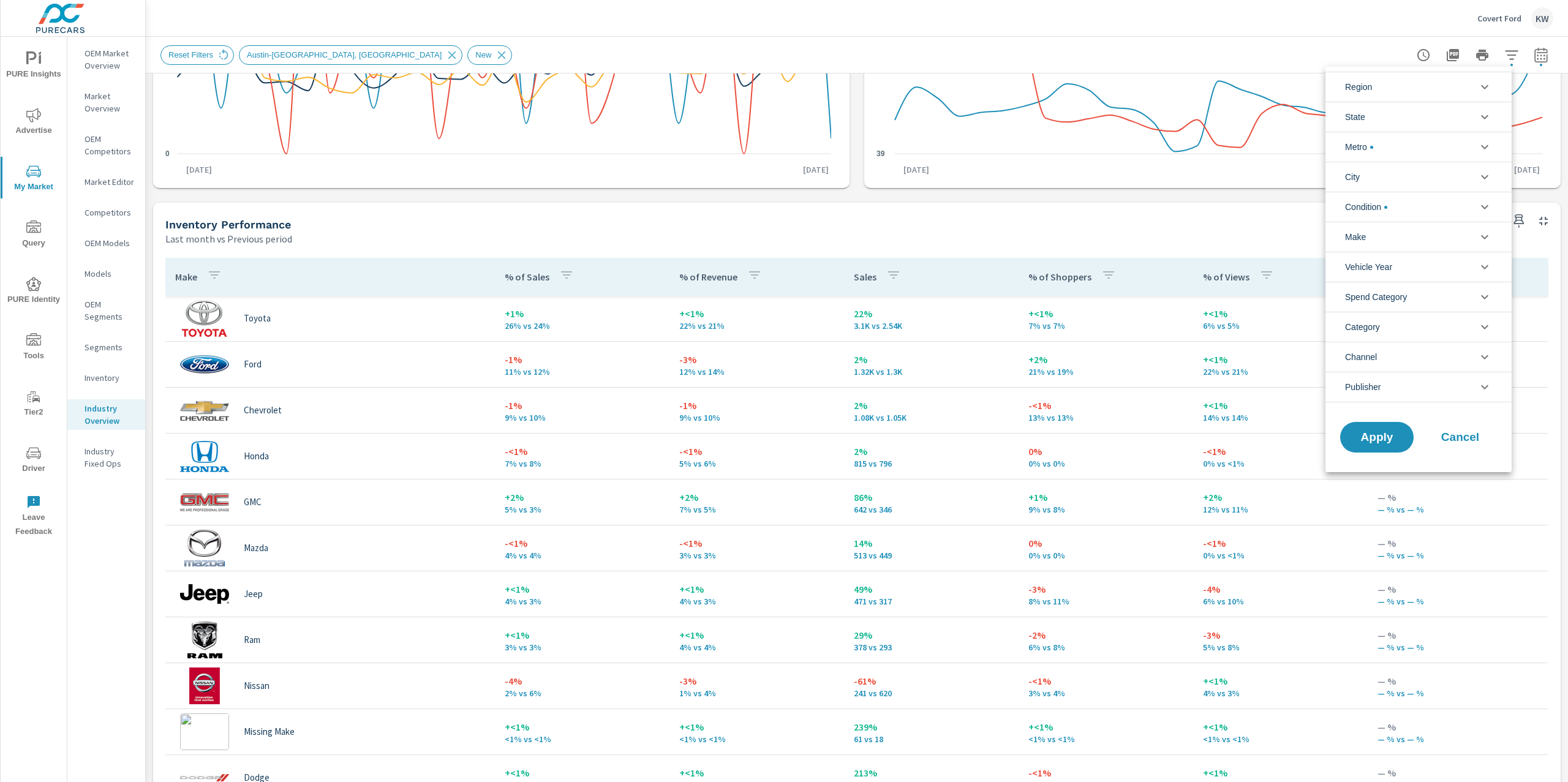
click at [1486, 330] on icon "filter options" at bounding box center [1485, 327] width 15 height 15
click at [1548, 304] on div at bounding box center [784, 391] width 1568 height 782
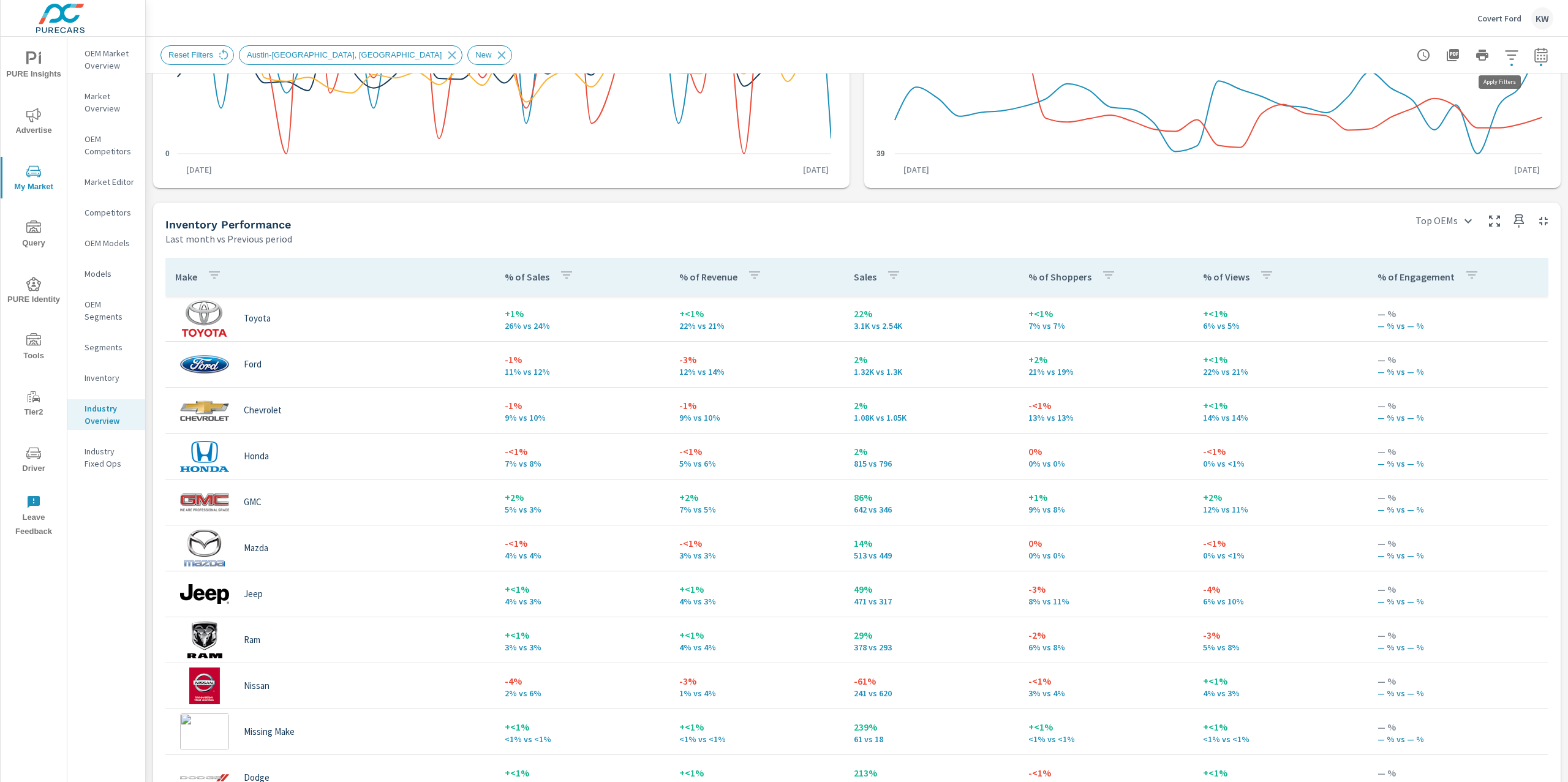
click at [1504, 57] on icon "button" at bounding box center [1511, 56] width 15 height 15
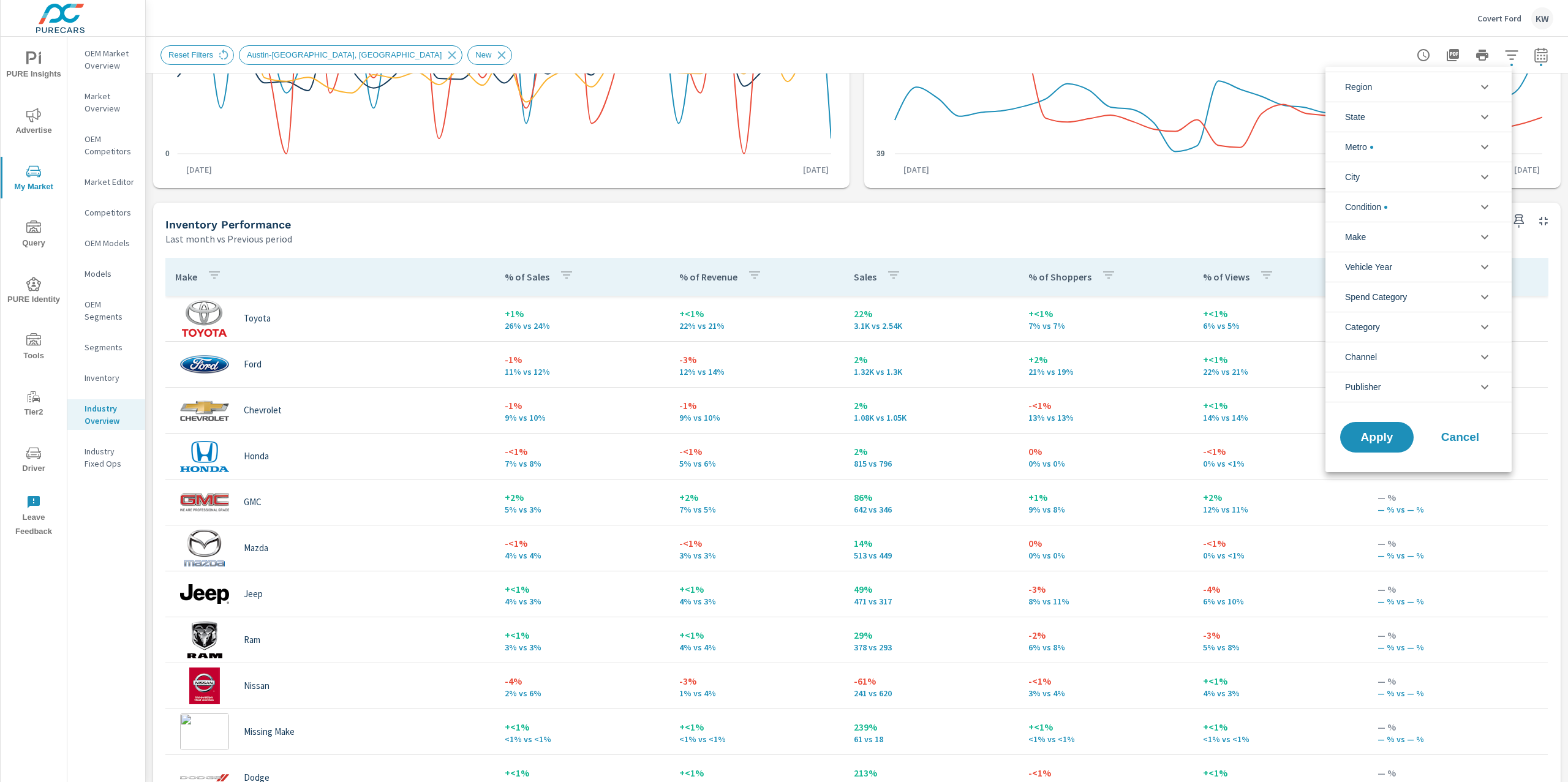
click at [1500, 55] on div at bounding box center [784, 391] width 1568 height 782
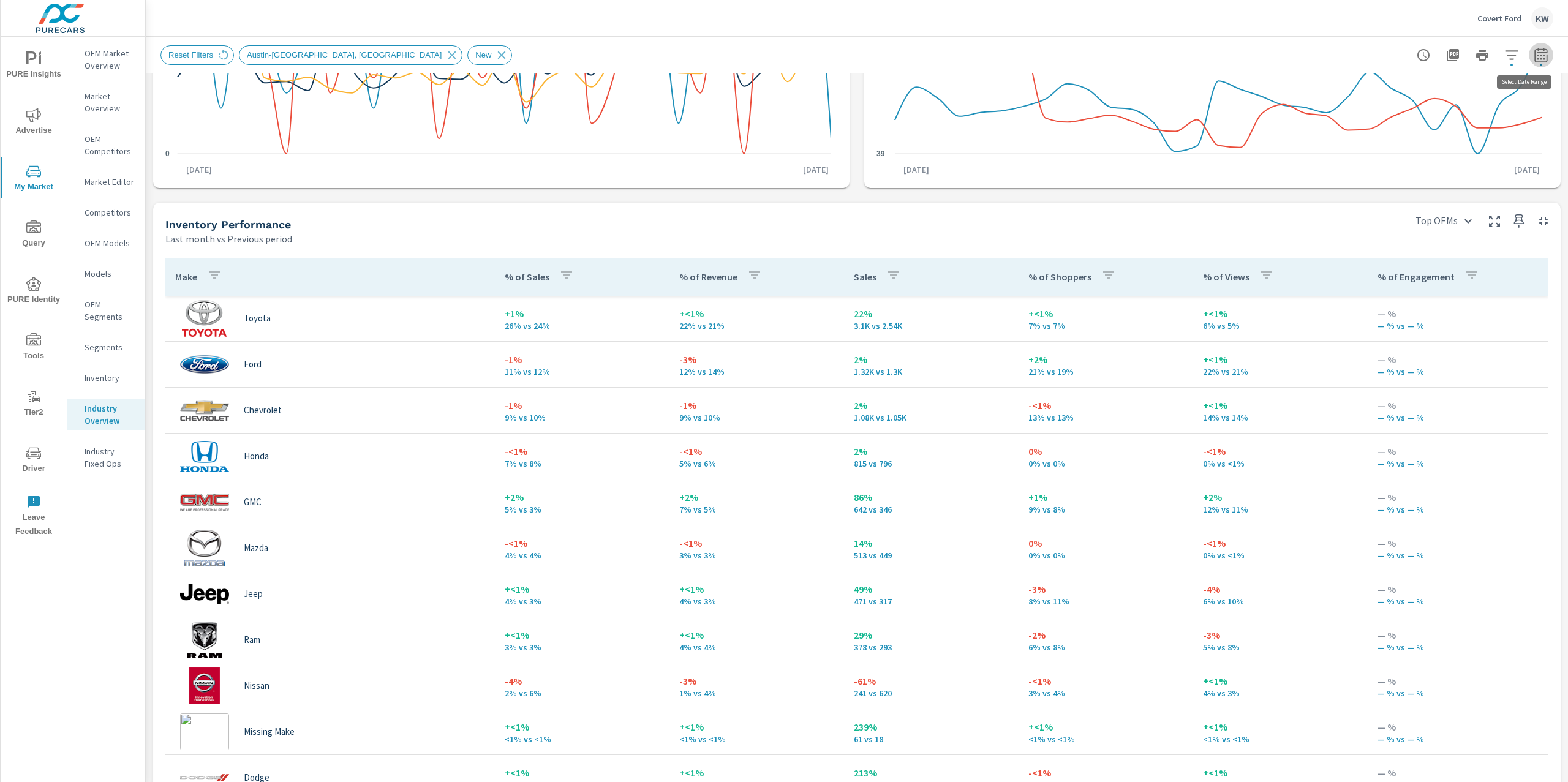
click at [1537, 59] on icon "button" at bounding box center [1541, 57] width 8 height 5
select select "Last month"
select select "Previous period"
click at [1473, 101] on select "Custom Yesterday Last week Last 7 days Last 14 days Last 30 days Last 45 days L…" at bounding box center [1431, 106] width 123 height 25
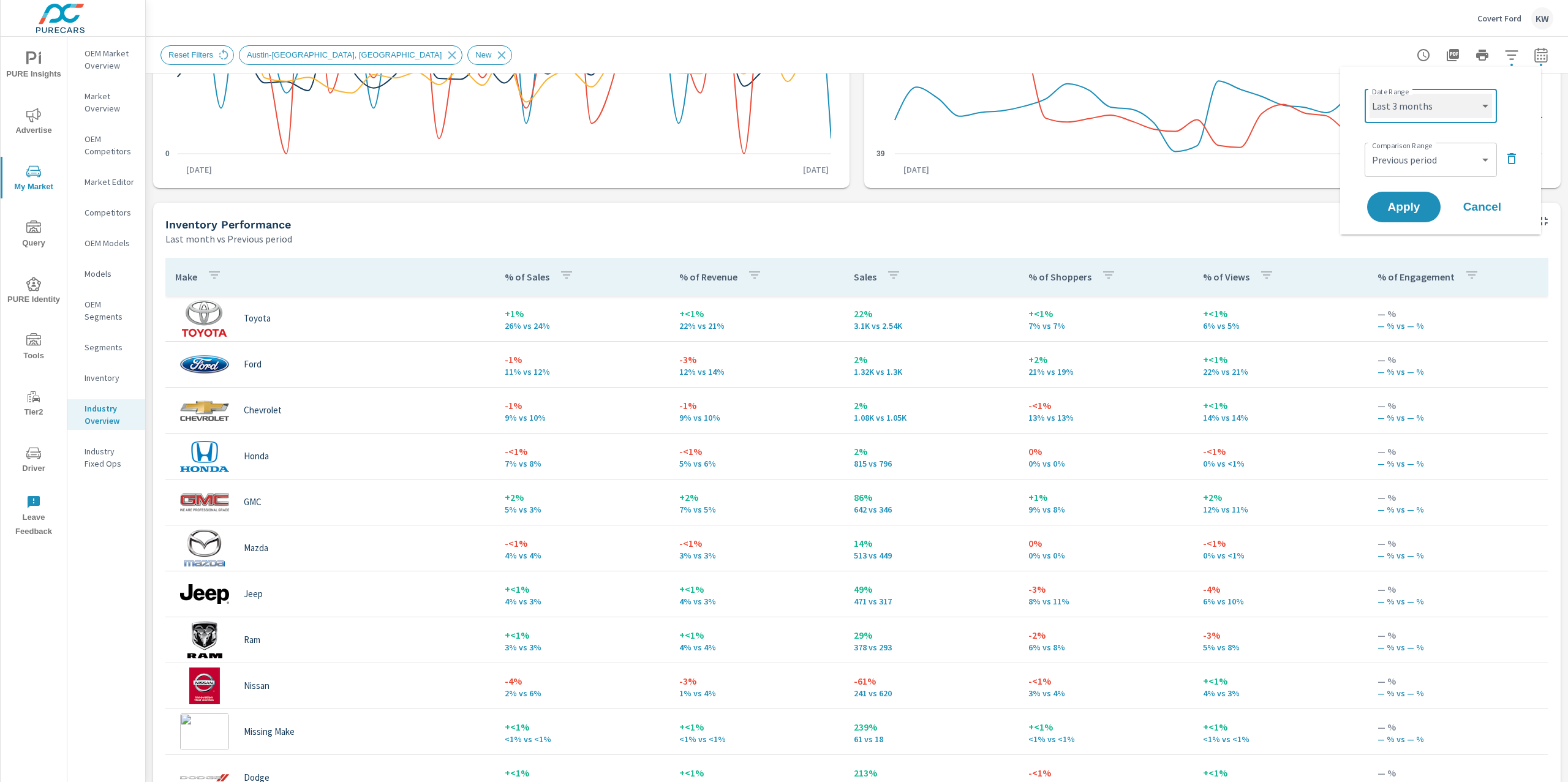
click at [1370, 94] on select "Custom Yesterday Last week Last 7 days Last 14 days Last 30 days Last 45 days L…" at bounding box center [1431, 106] width 123 height 25
click at [1422, 113] on select "Custom Yesterday Last week Last 7 days Last 14 days Last 30 days Last 45 days L…" at bounding box center [1431, 106] width 123 height 25
click at [1370, 94] on select "Custom Yesterday Last week Last 7 days Last 14 days Last 30 days Last 45 days L…" at bounding box center [1431, 106] width 123 height 25
select select "Last 60 days"
click at [1408, 201] on span "Apply" at bounding box center [1403, 207] width 50 height 11
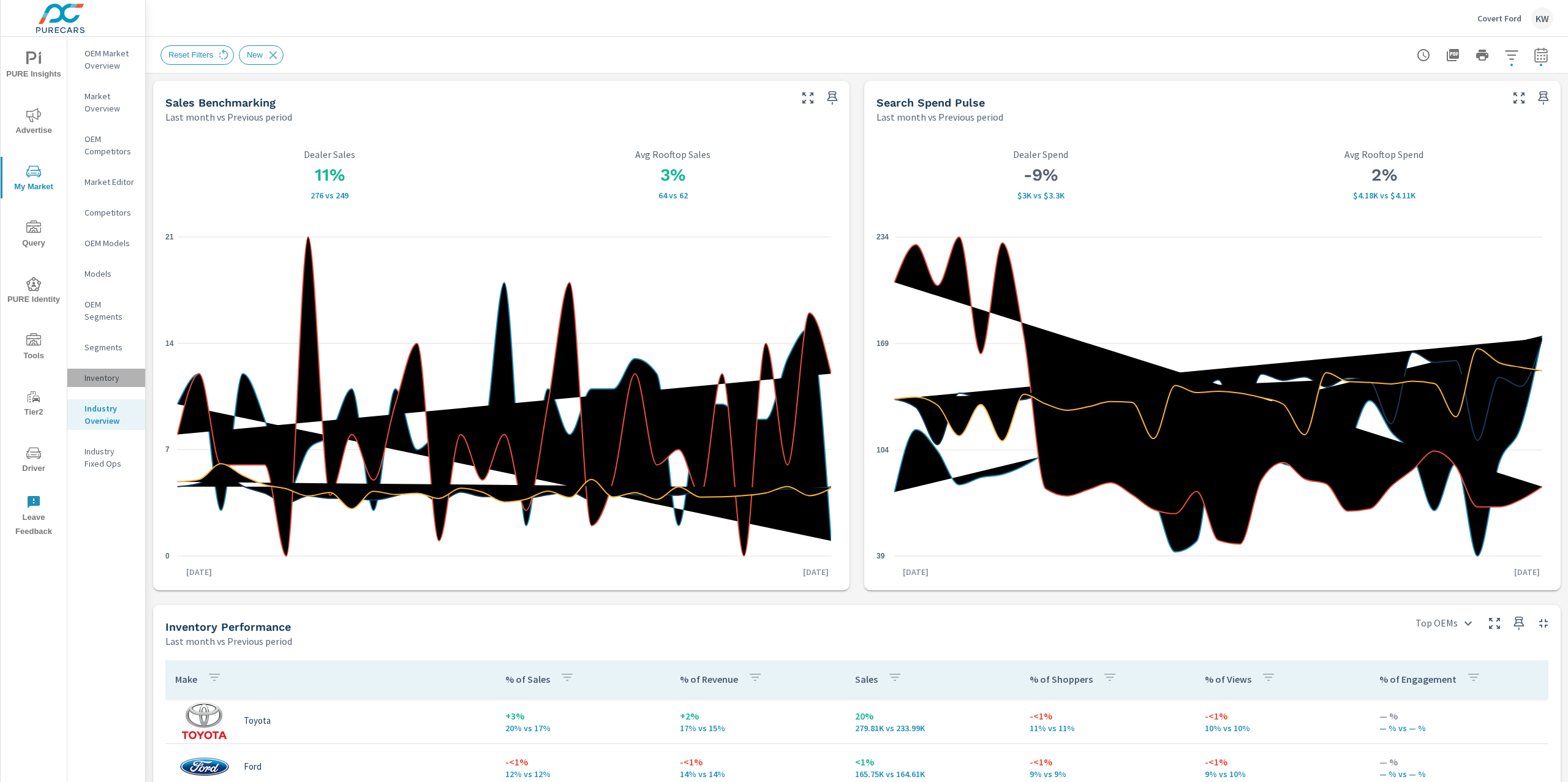
click at [107, 377] on p "Inventory" at bounding box center [110, 377] width 51 height 12
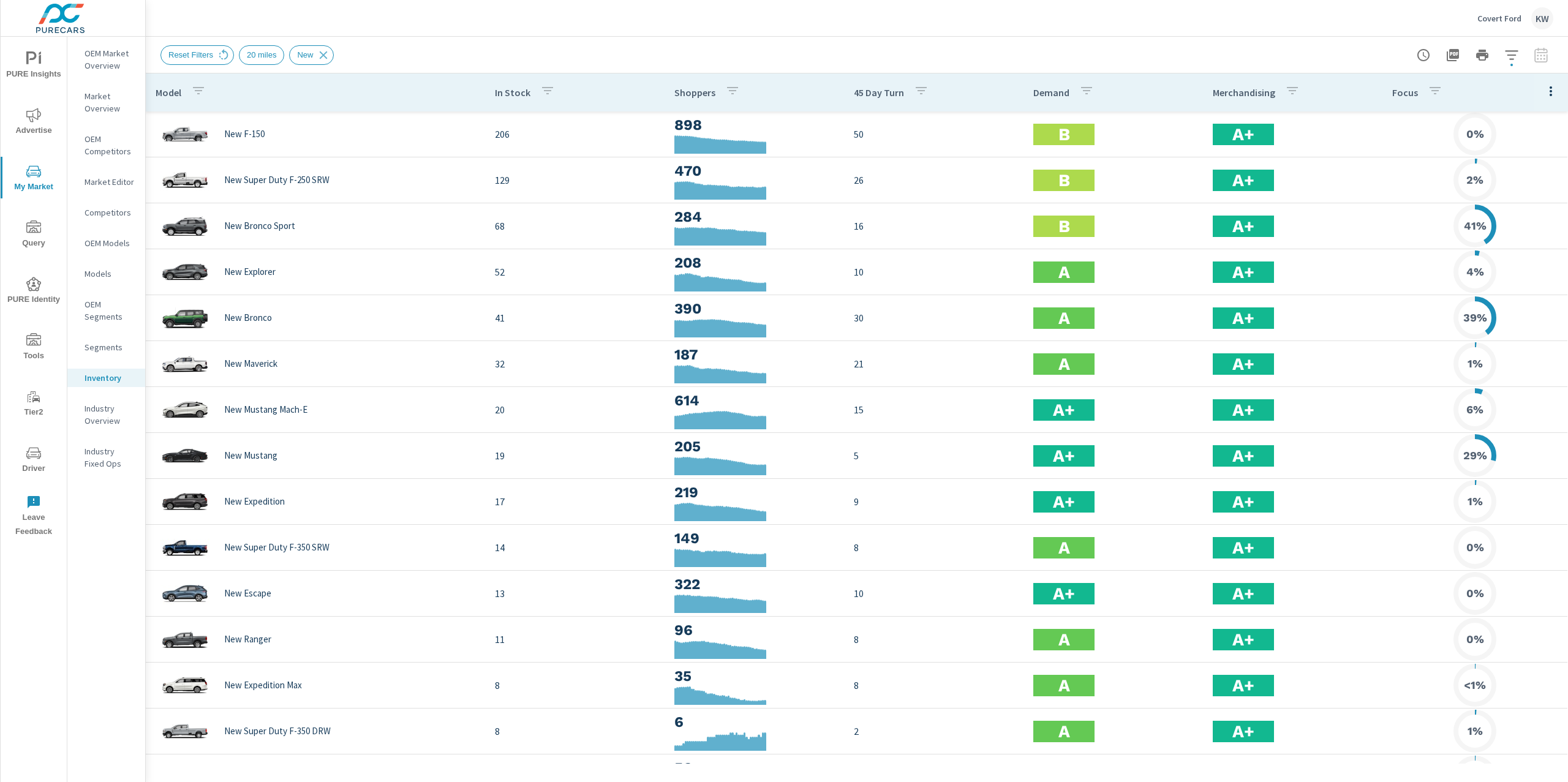
click at [1543, 93] on icon "button" at bounding box center [1551, 92] width 15 height 15
click at [1508, 284] on span "Customize columns..." at bounding box center [1511, 284] width 78 height 12
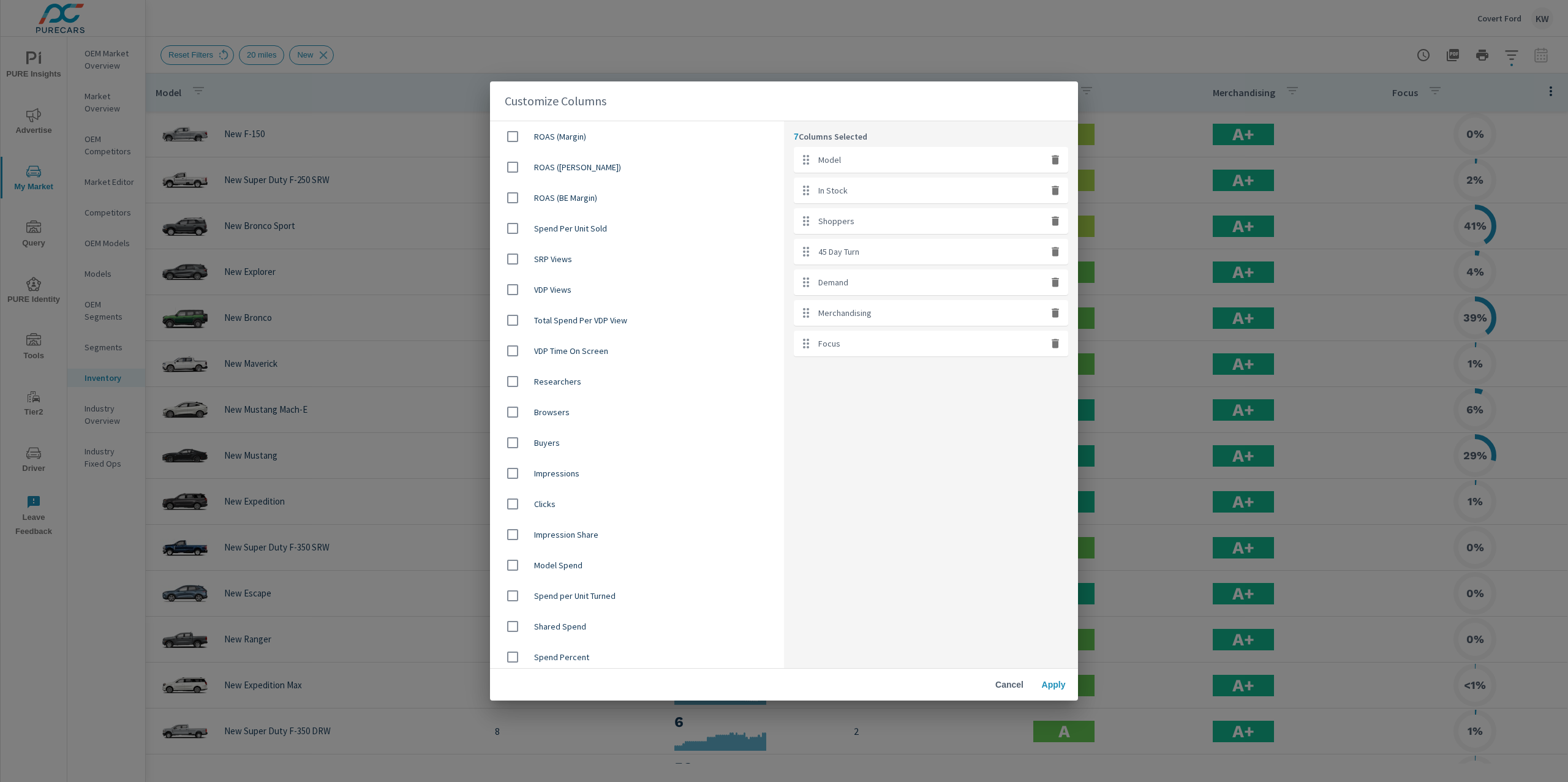
scroll to position [708, 0]
click at [517, 436] on input "checkbox" at bounding box center [512, 439] width 26 height 26
checkbox input "true"
click at [1057, 345] on icon "button" at bounding box center [1055, 343] width 8 height 9
checkbox input "false"
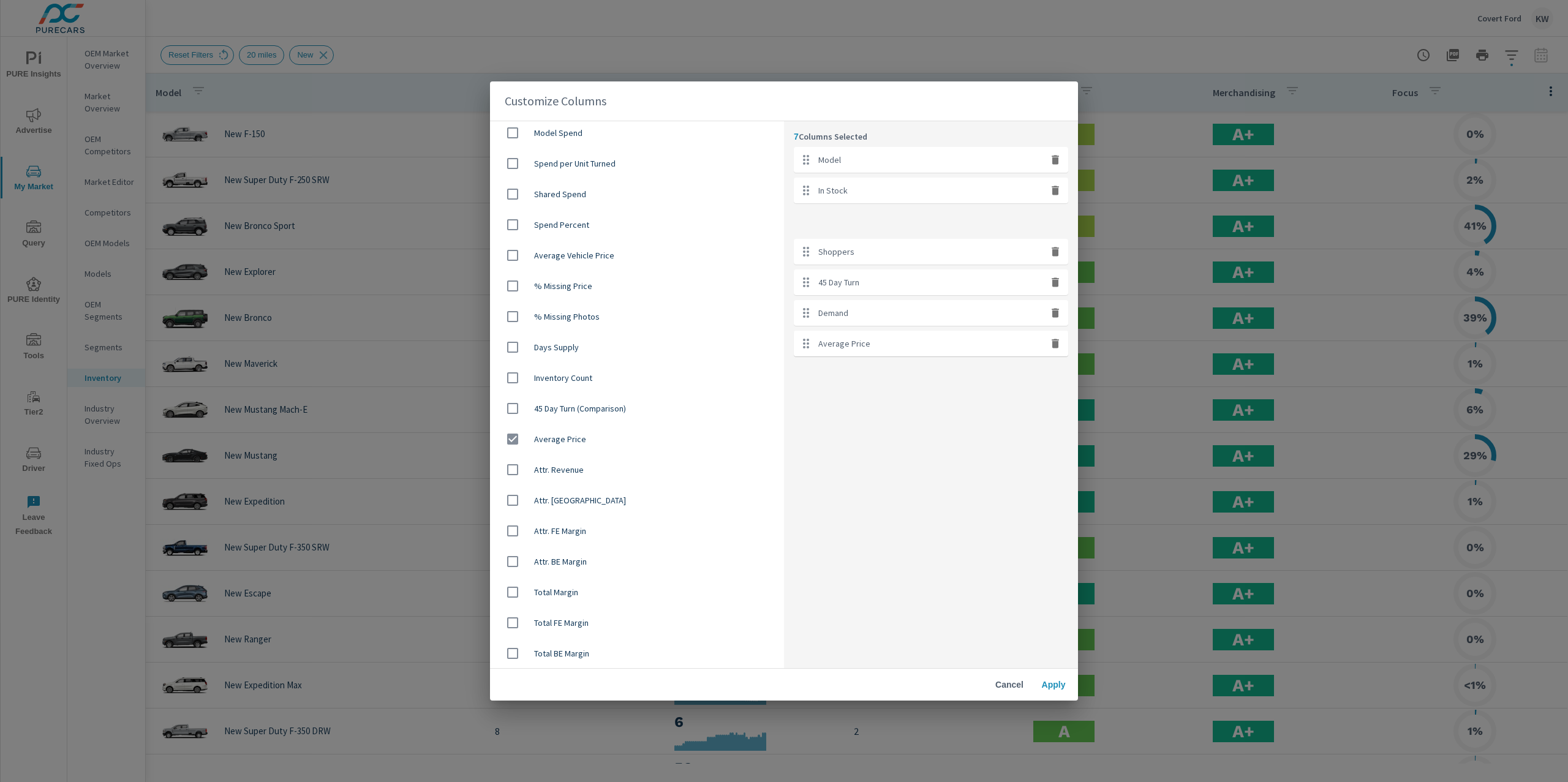
drag, startPoint x: 803, startPoint y: 342, endPoint x: 806, endPoint y: 215, distance: 127.0
click at [806, 215] on ul "Model In Stock Shoppers 45 Day Turn Demand Merchandising Average Price" at bounding box center [931, 252] width 274 height 210
click at [1046, 685] on span "Apply" at bounding box center [1053, 686] width 29 height 11
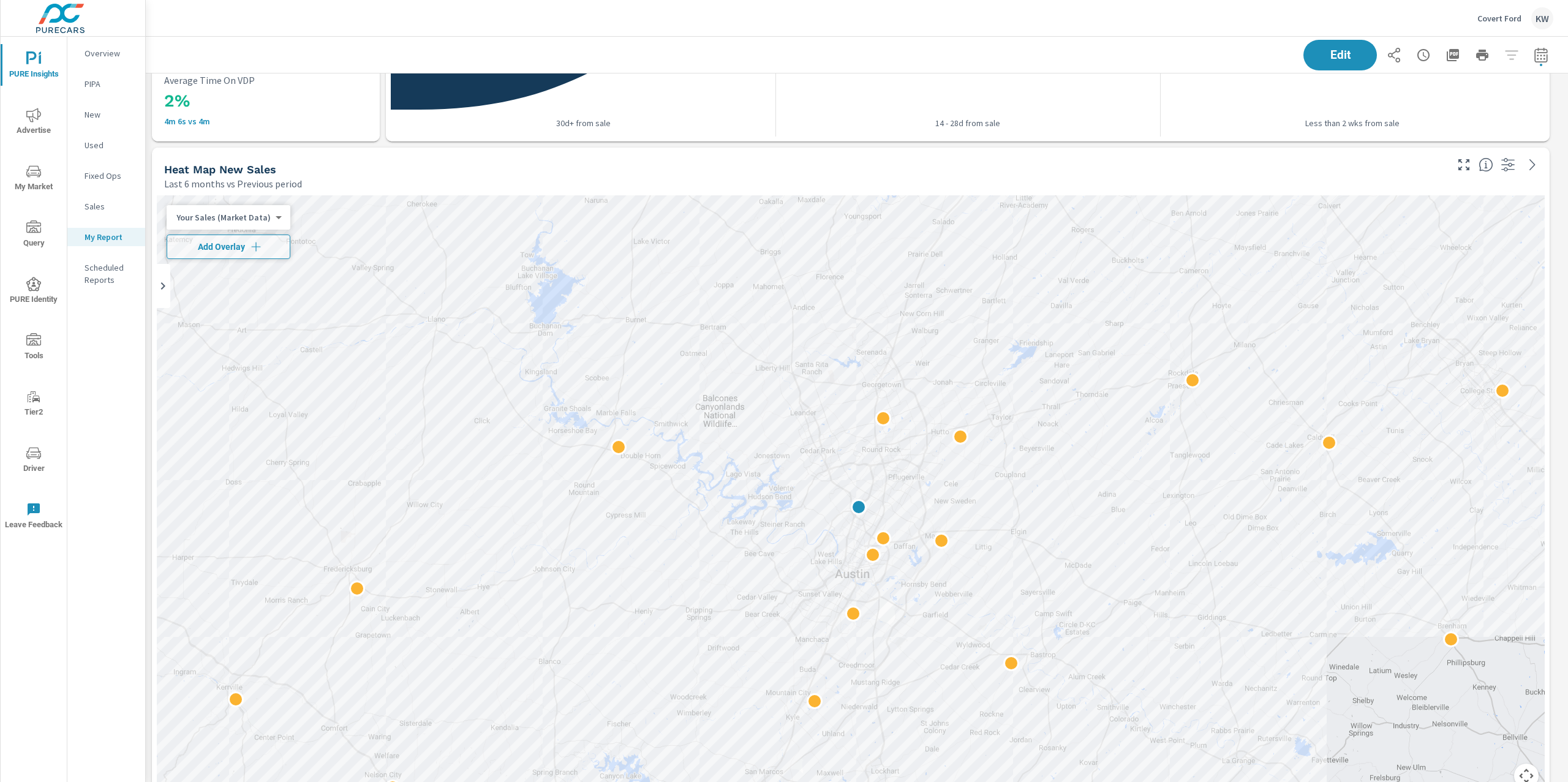
scroll to position [2753, 0]
click at [271, 216] on body "PURE Insights Advertise My Market Query PURE Identity Tools Tier2 Driver Leave …" at bounding box center [784, 391] width 1568 height 782
click at [229, 236] on li "Your Sales (DMS)" at bounding box center [226, 235] width 119 height 20
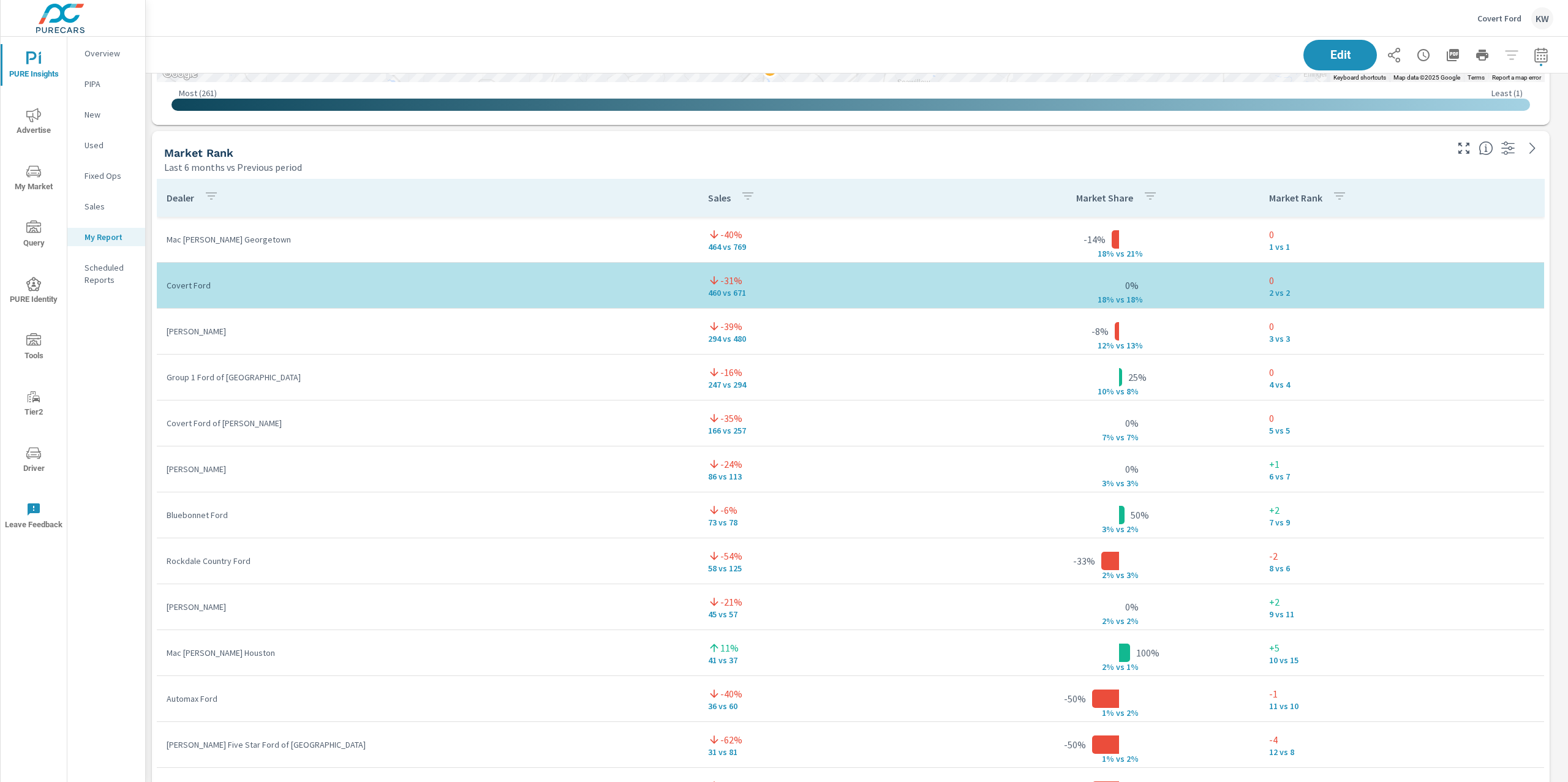
scroll to position [3478, 0]
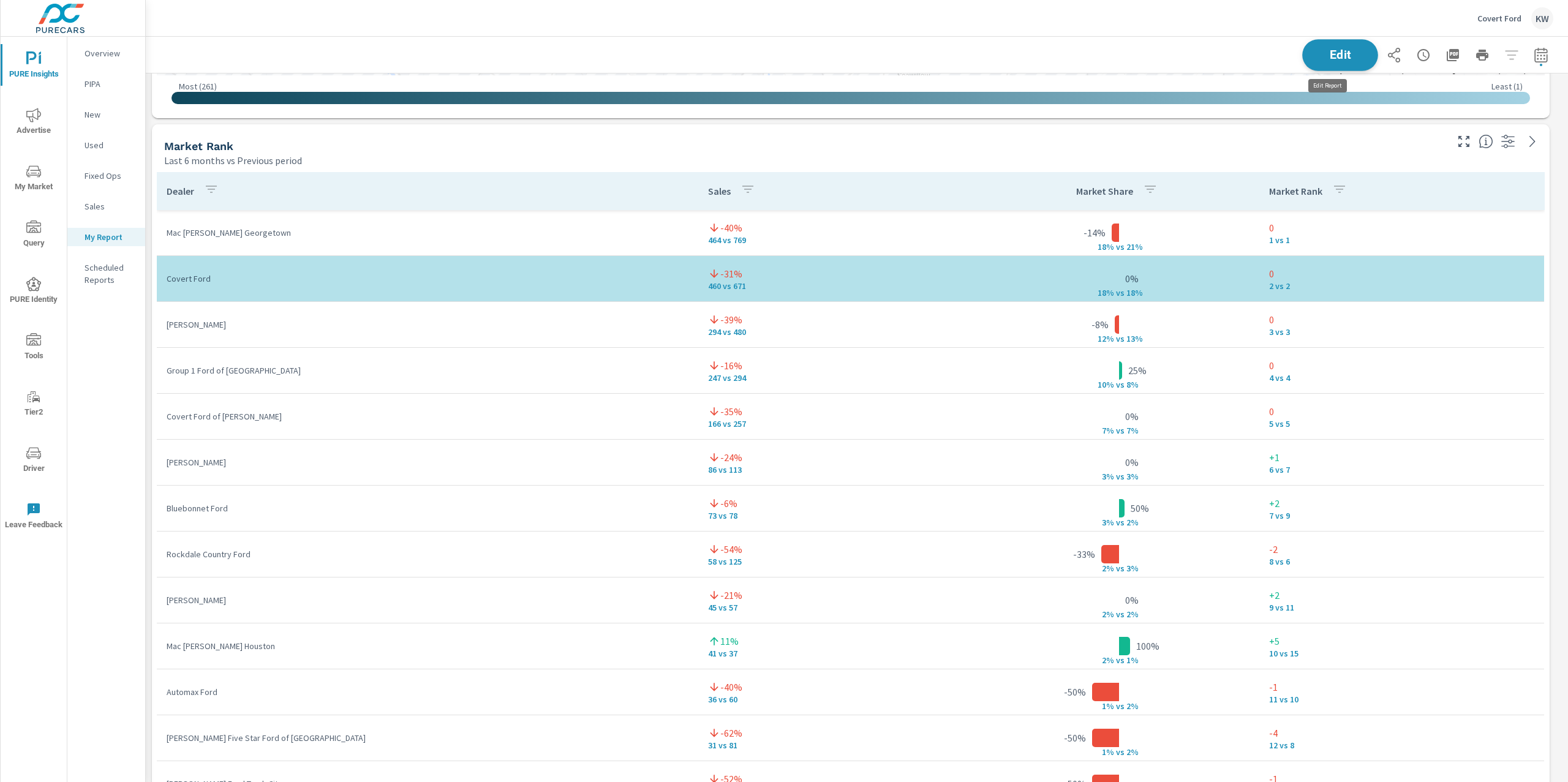
click at [1341, 51] on span "Edit" at bounding box center [1339, 55] width 50 height 11
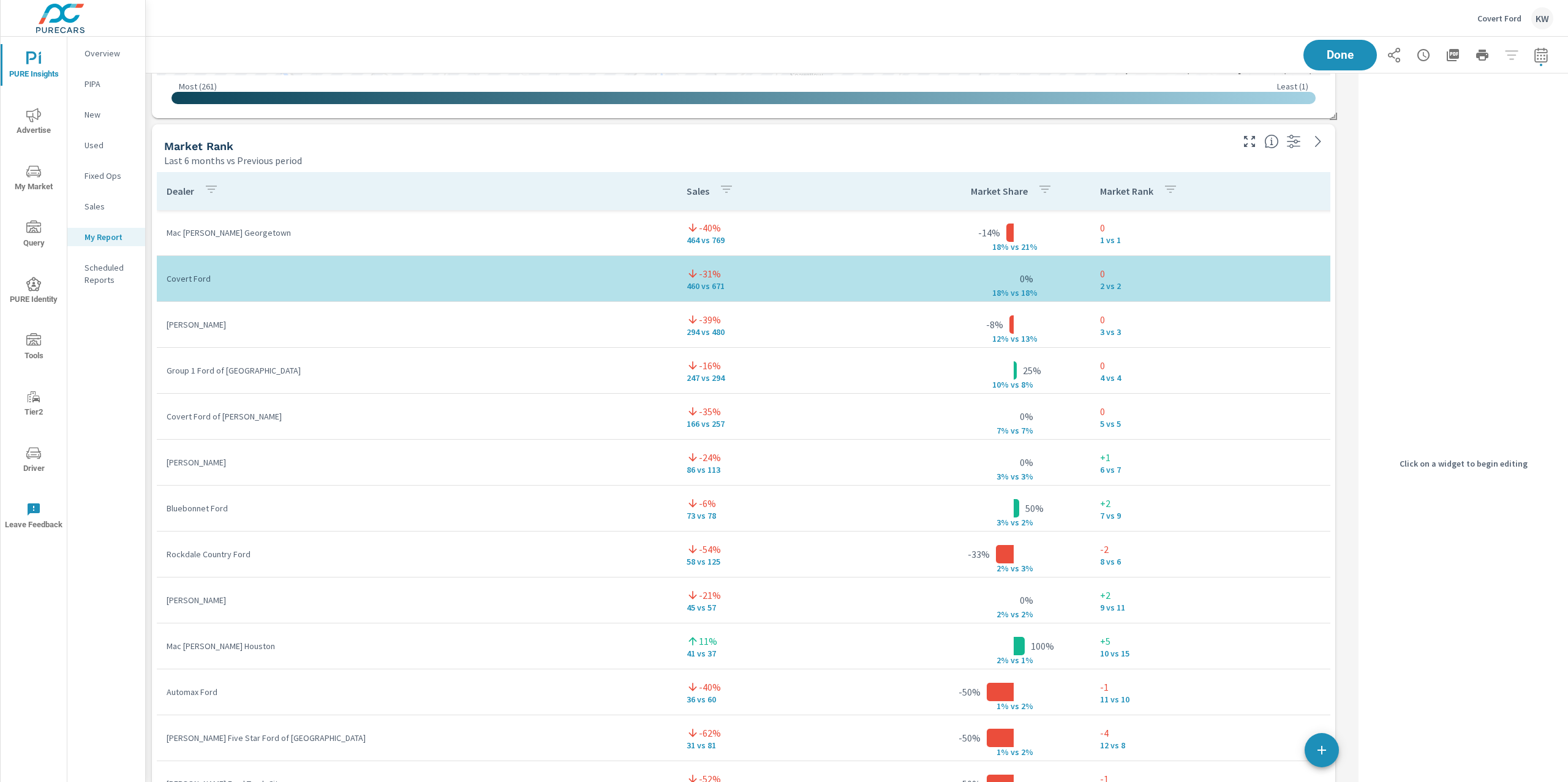
scroll to position [5809, 1220]
click at [1130, 159] on div "Last 6 months vs Previous period" at bounding box center [697, 161] width 1065 height 15
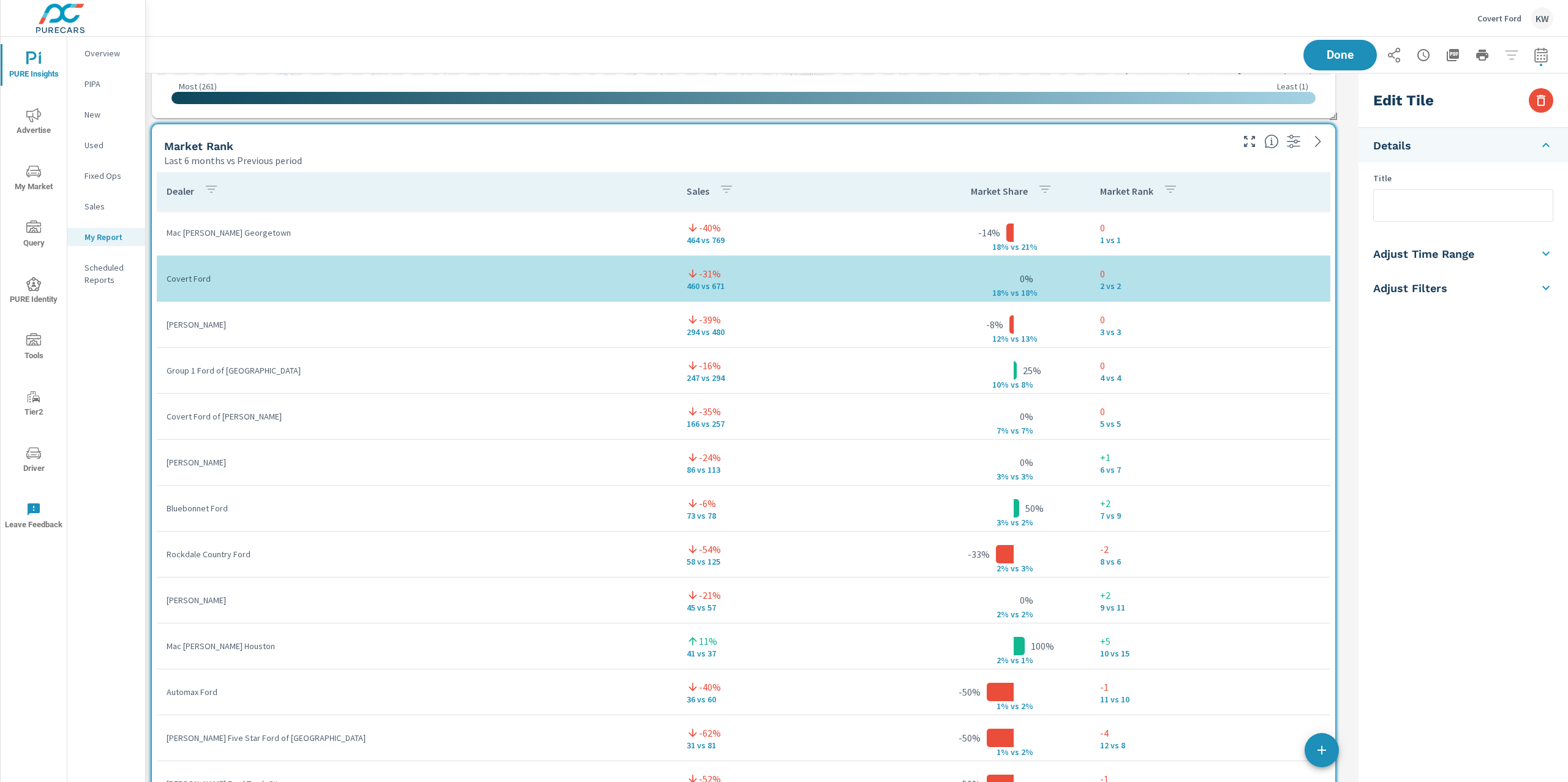
click at [1481, 255] on li "Adjust Time Range" at bounding box center [1463, 253] width 210 height 34
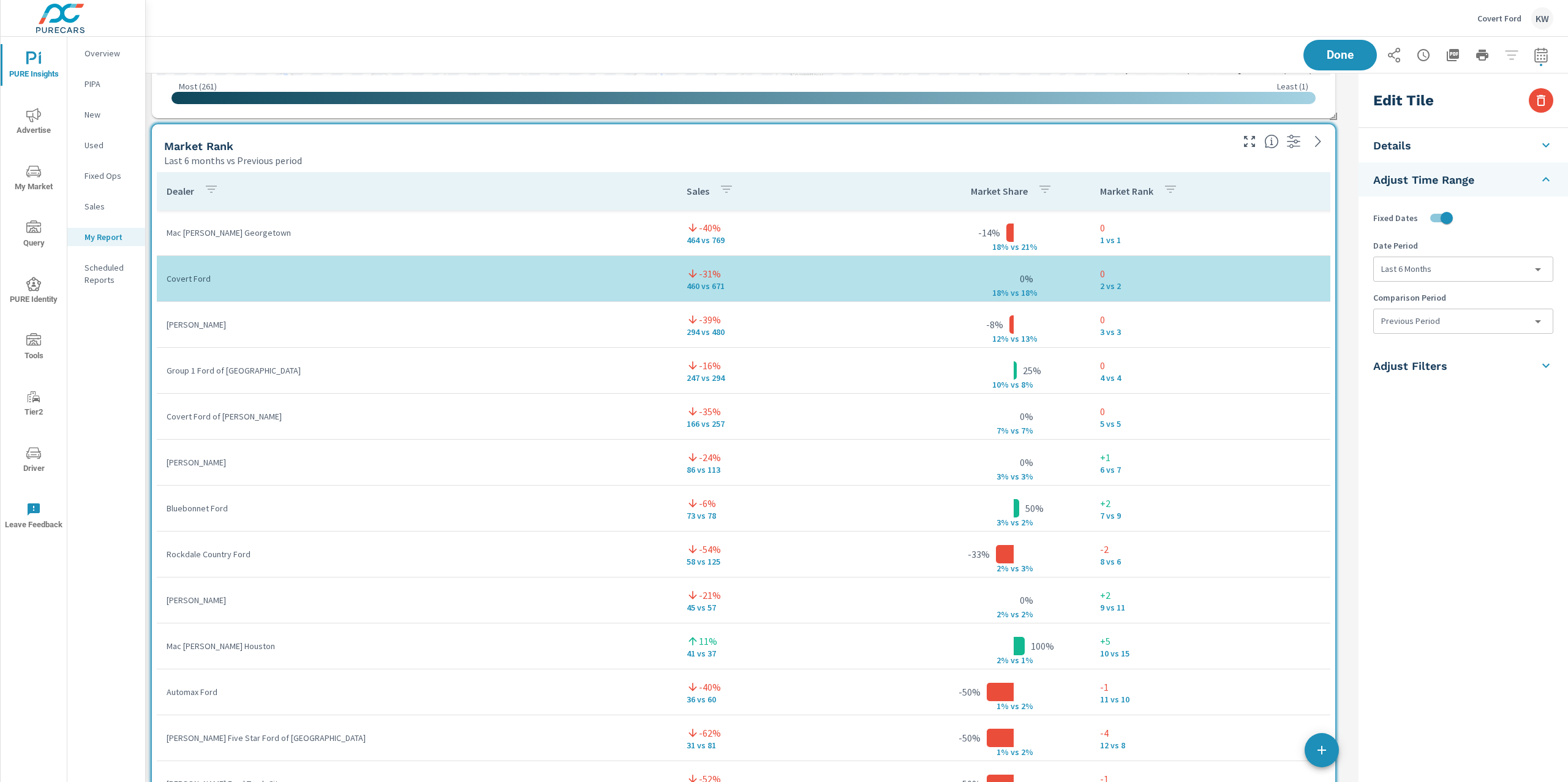
click at [1463, 322] on body "PURE Insights Advertise My Market Query PURE Identity Tools Tier2 Driver Leave …" at bounding box center [784, 391] width 1568 height 782
click at [1439, 351] on li "None" at bounding box center [1462, 349] width 179 height 22
click at [1337, 49] on span "Done" at bounding box center [1339, 55] width 50 height 11
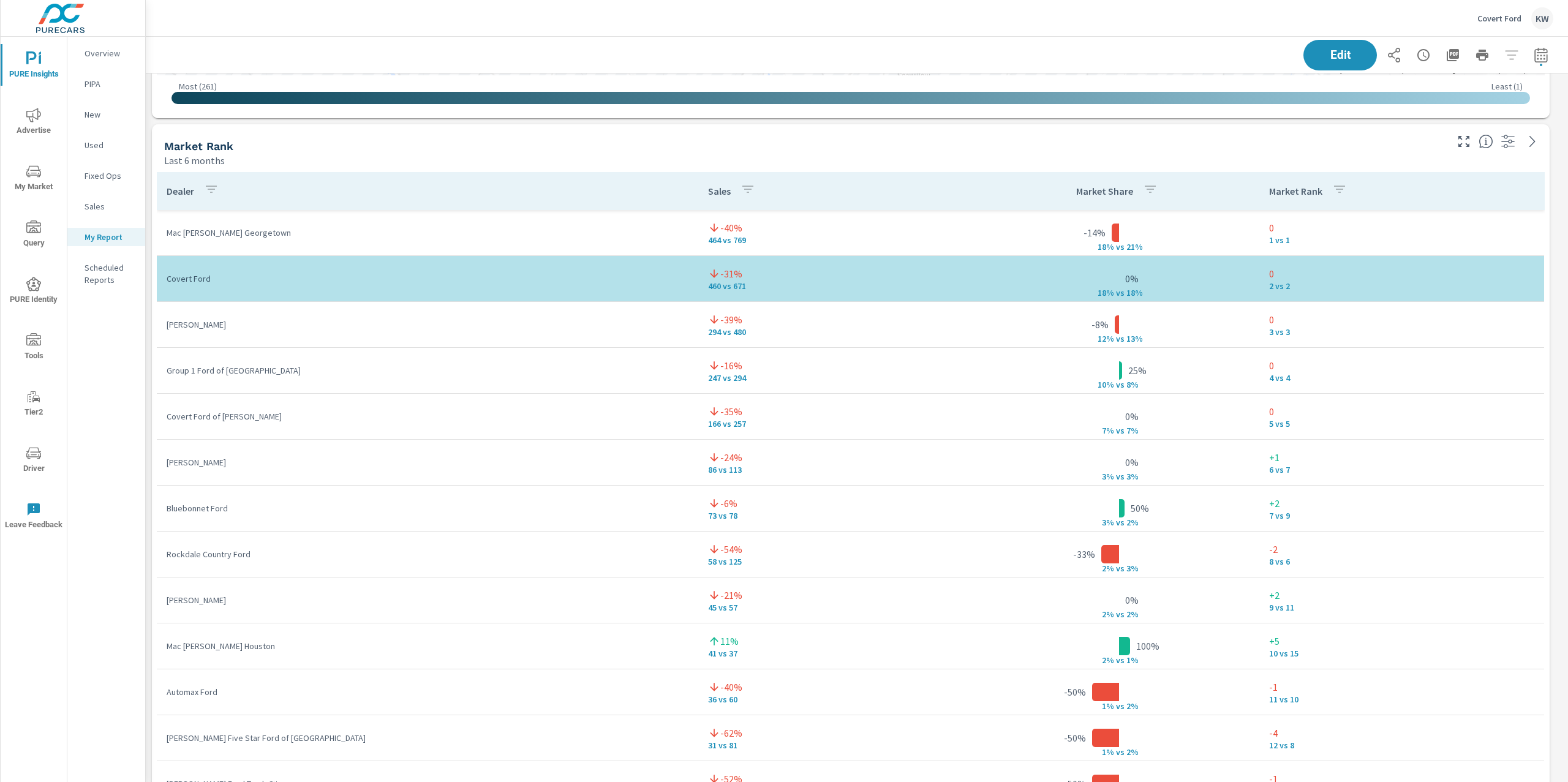
scroll to position [5809, 1436]
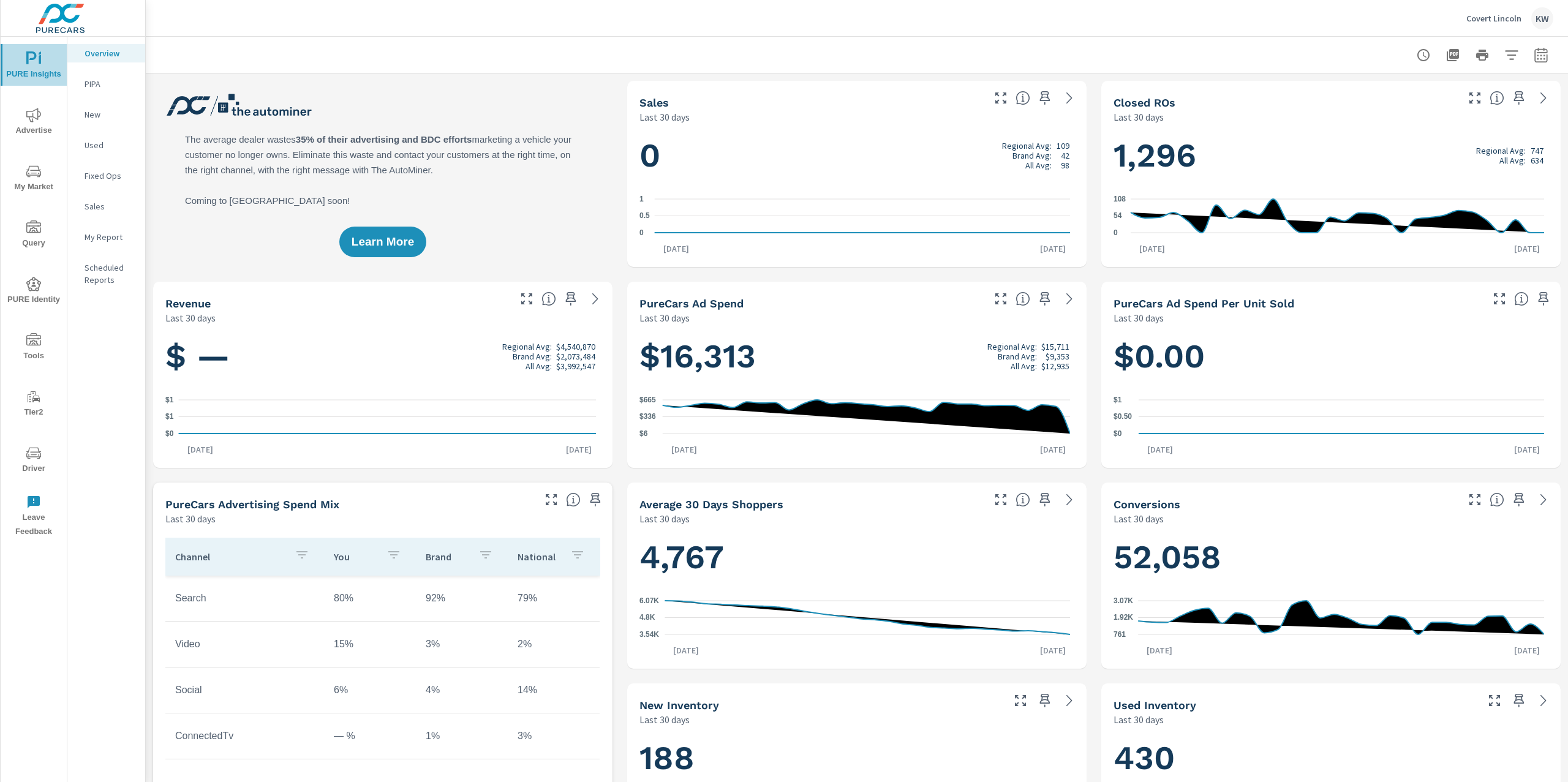
click at [31, 60] on icon "nav menu" at bounding box center [34, 59] width 15 height 15
click at [1471, 19] on p "Covert Lincoln" at bounding box center [1493, 19] width 55 height 11
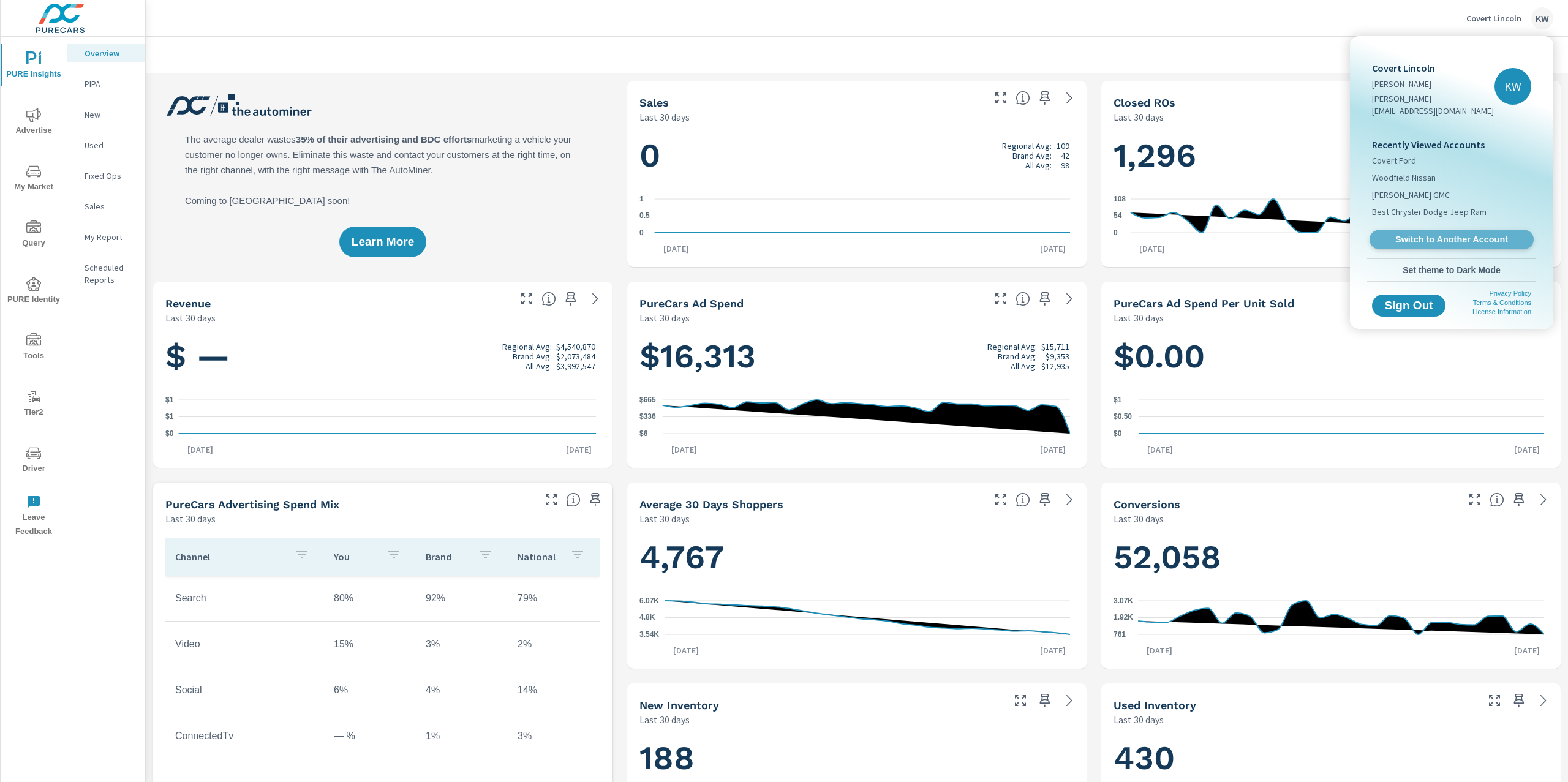
click at [1439, 234] on span "Switch to Another Account" at bounding box center [1451, 239] width 150 height 11
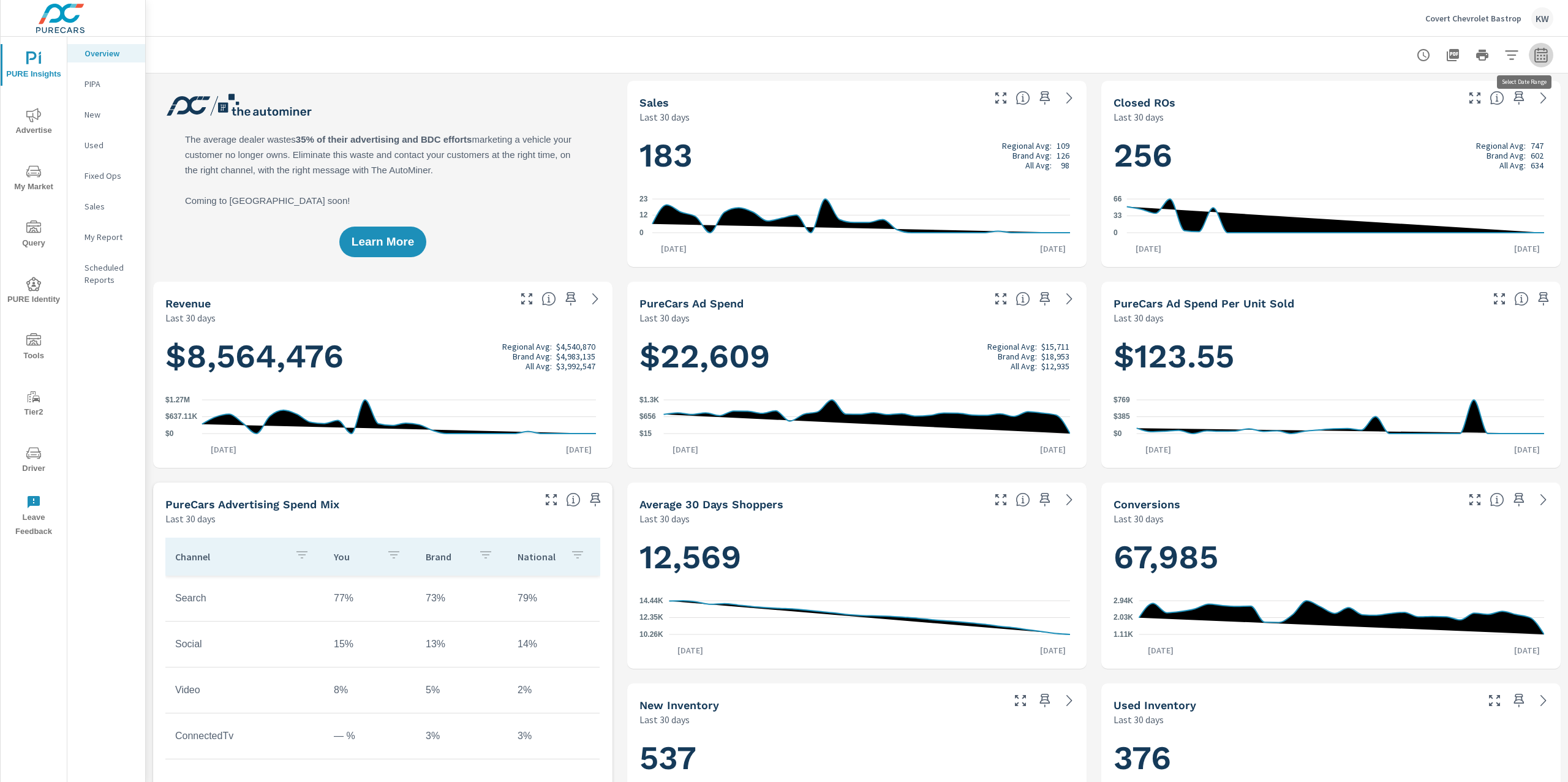
click at [1534, 60] on icon "button" at bounding box center [1541, 55] width 13 height 15
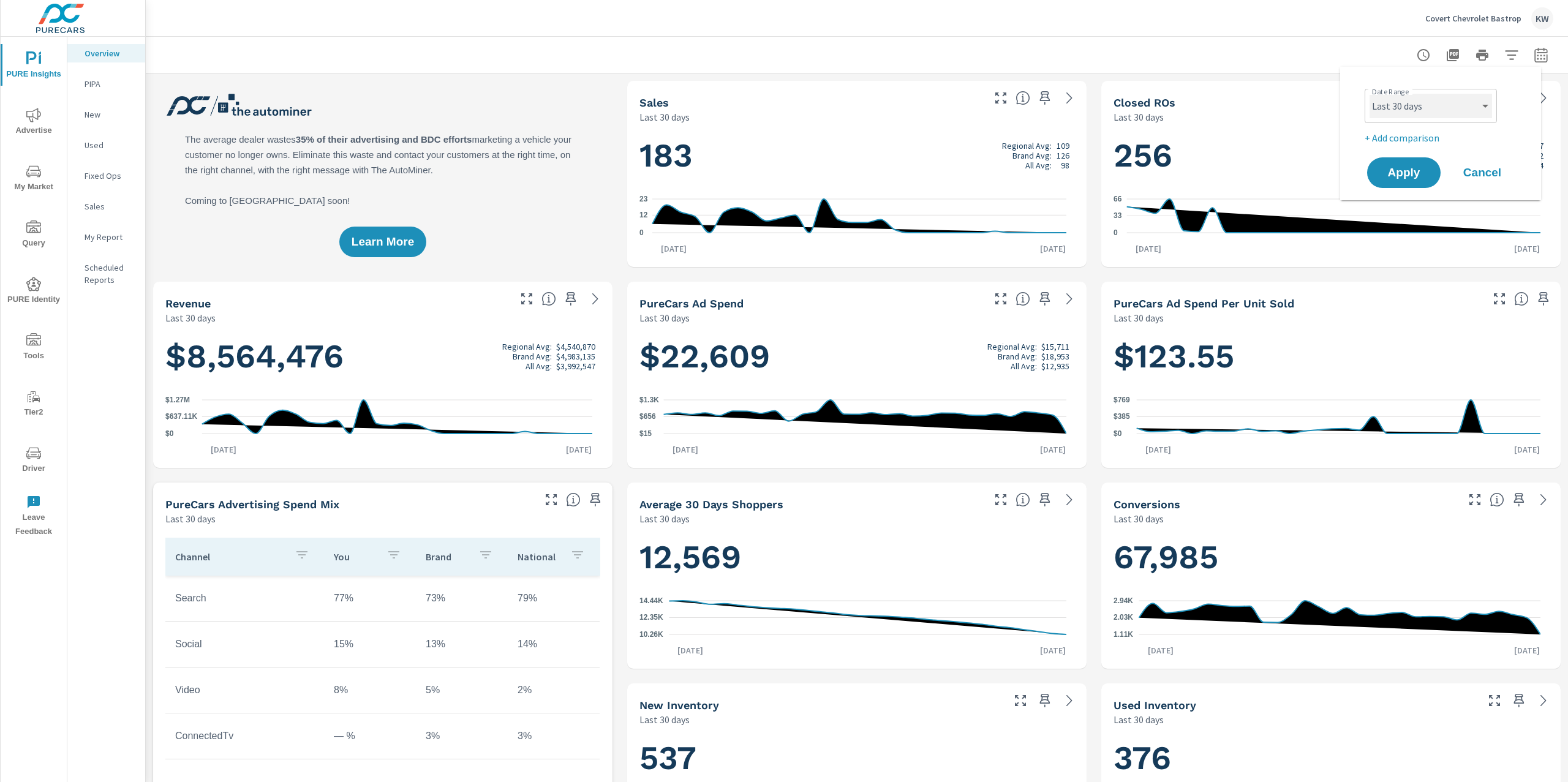
click at [1472, 110] on select "Custom Yesterday Last week Last 7 days Last 14 days Last 30 days Last 45 days L…" at bounding box center [1431, 106] width 123 height 25
click at [1370, 94] on select "Custom Yesterday Last week Last 7 days Last 14 days Last 30 days Last 45 days L…" at bounding box center [1431, 106] width 123 height 25
select select "Last month"
click at [1397, 179] on span "Apply" at bounding box center [1403, 173] width 50 height 11
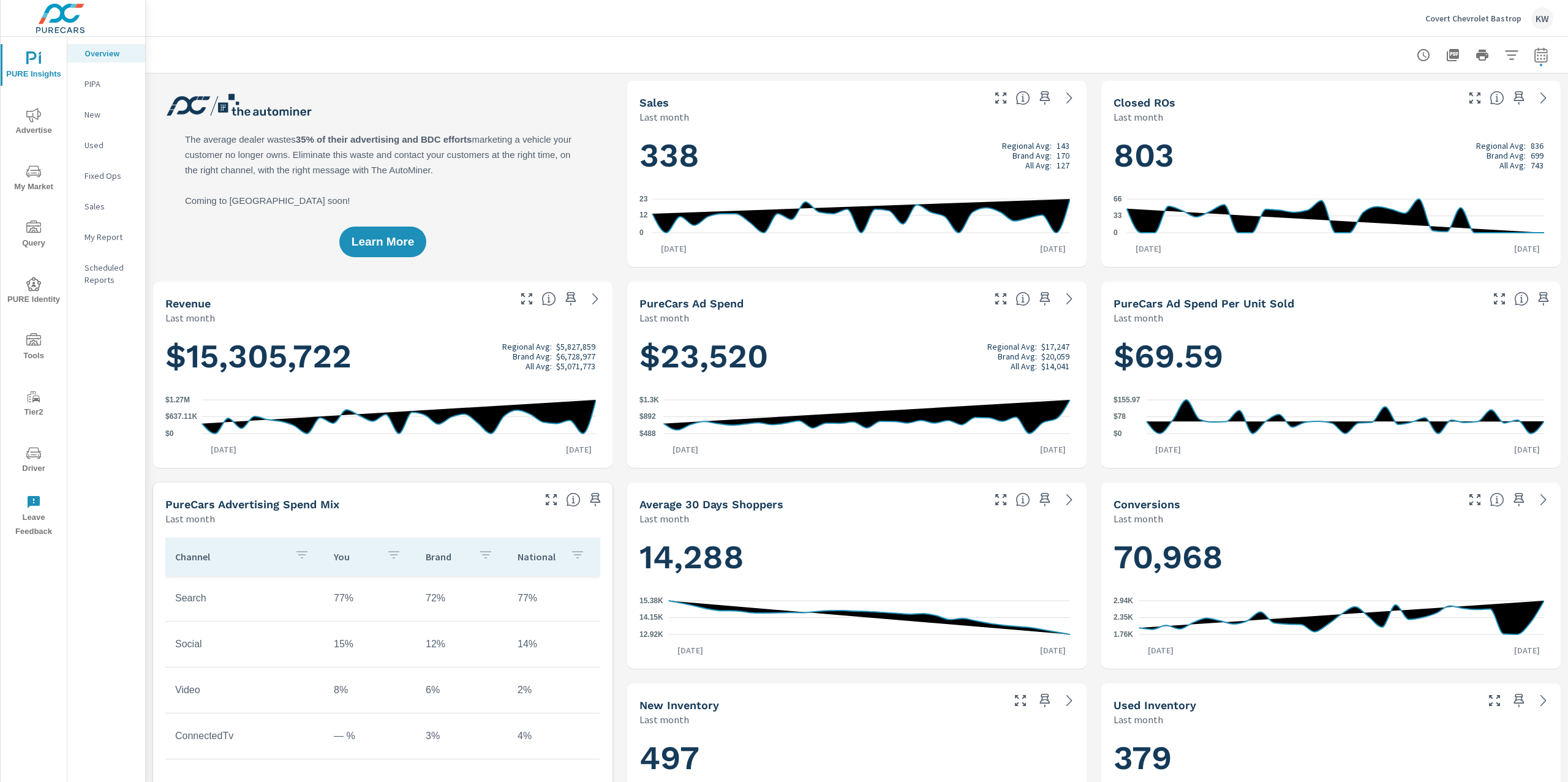
click at [99, 235] on p "My Report" at bounding box center [110, 236] width 51 height 12
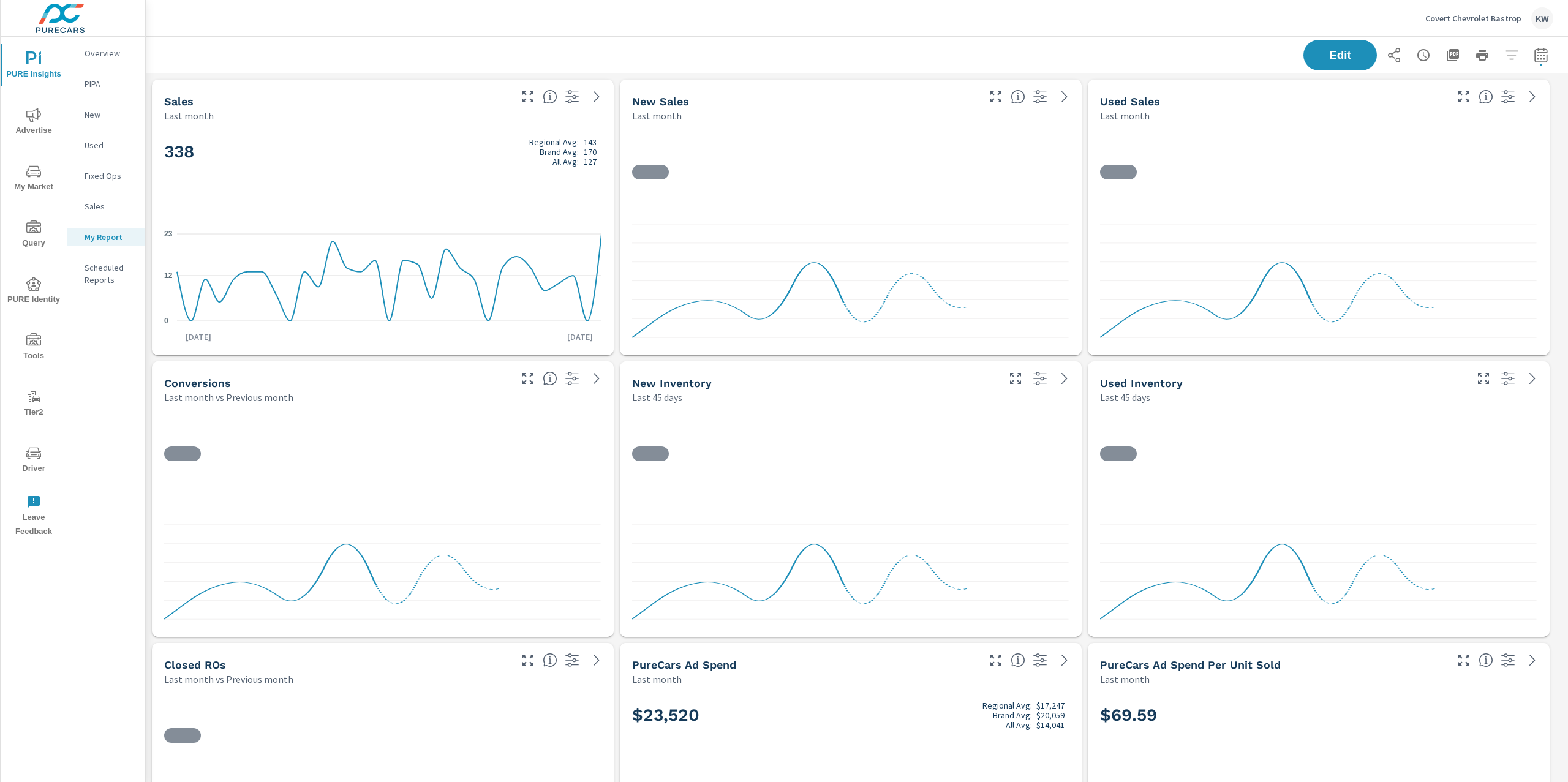
scroll to position [3977, 1436]
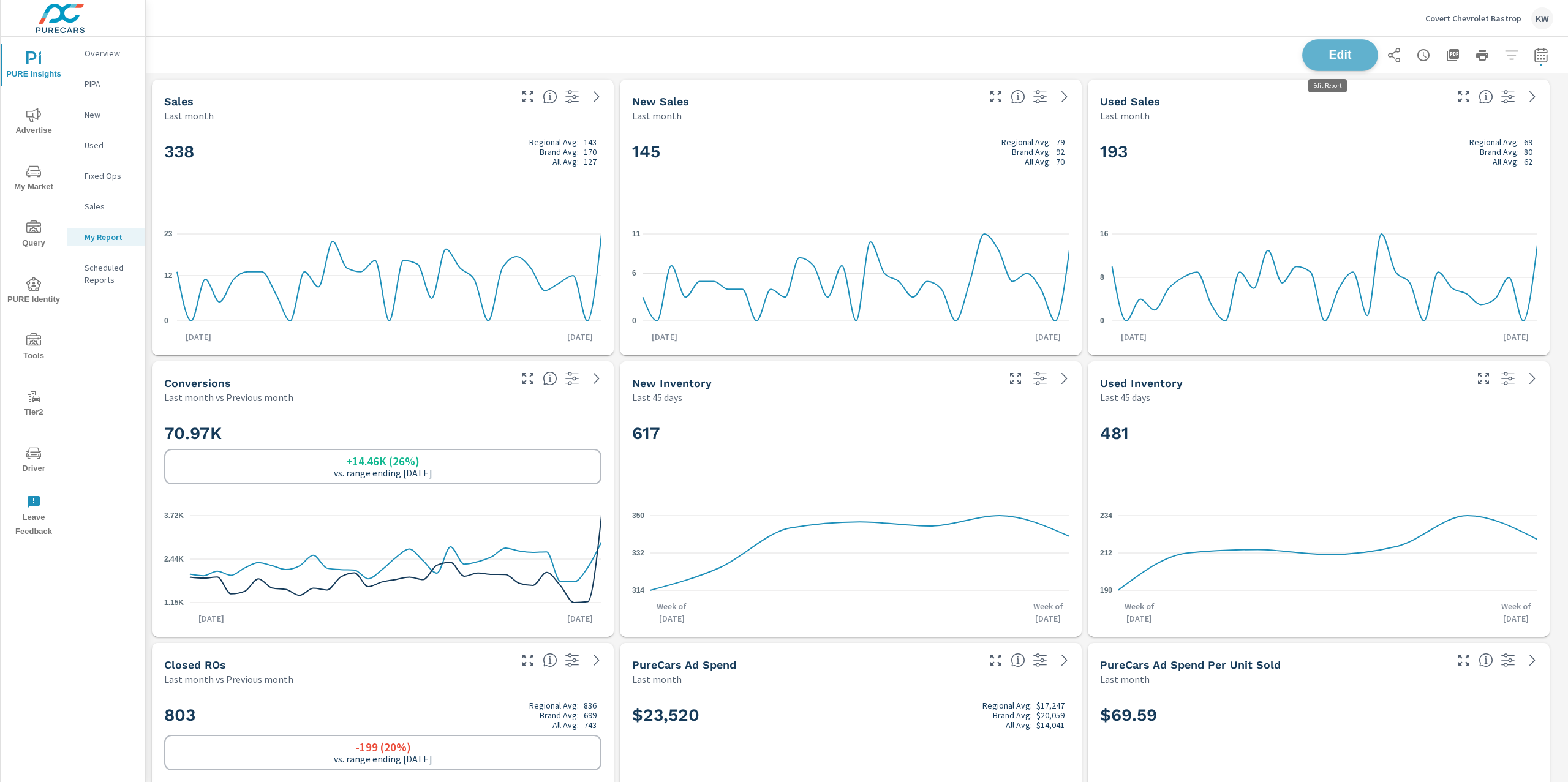
click at [1339, 61] on button "Edit" at bounding box center [1339, 55] width 76 height 32
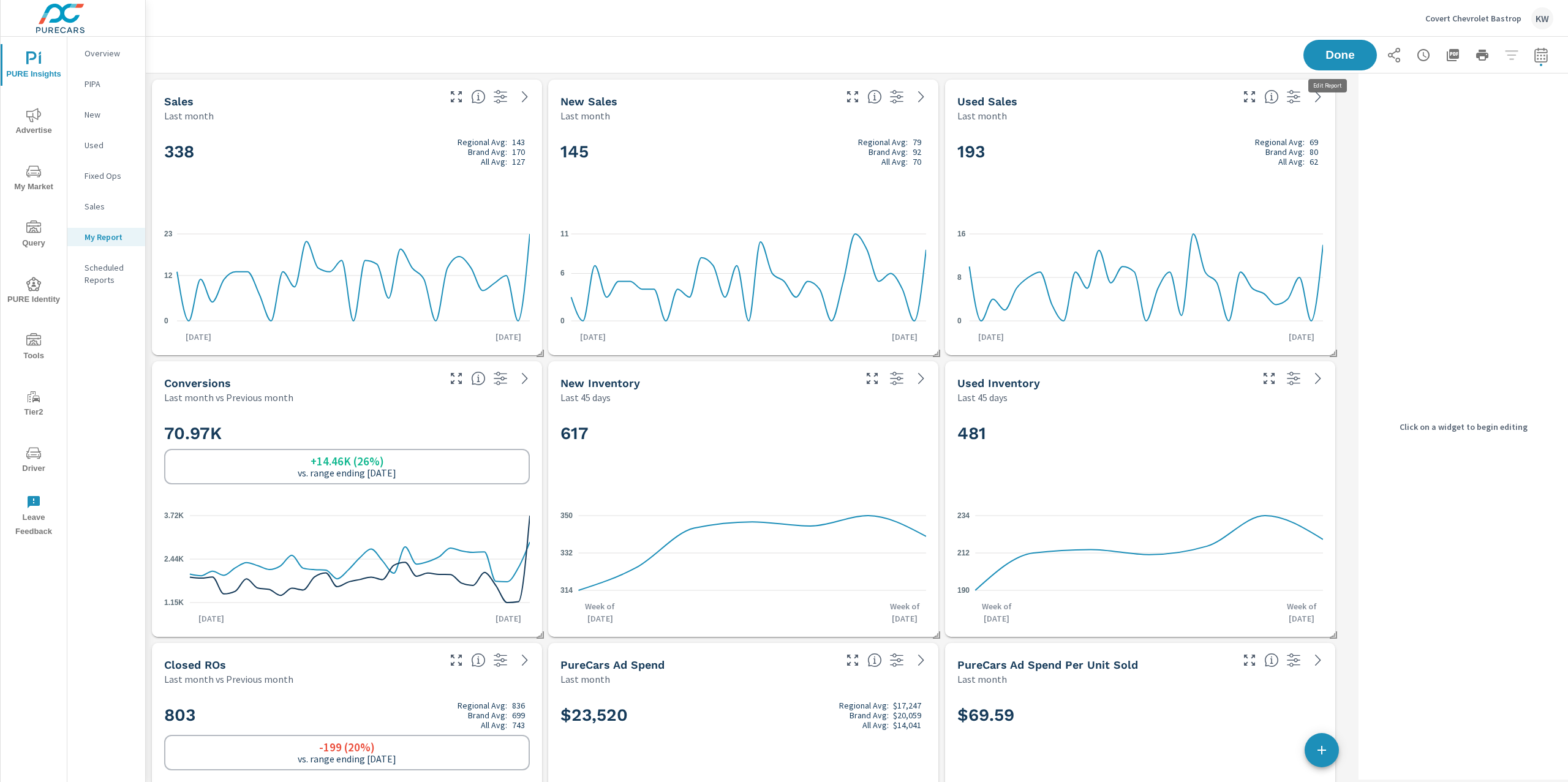
scroll to position [3977, 1220]
click at [632, 169] on div "145 Regional Avg: 79 Brand Avg: 92 All Avg: 70" at bounding box center [743, 172] width 366 height 75
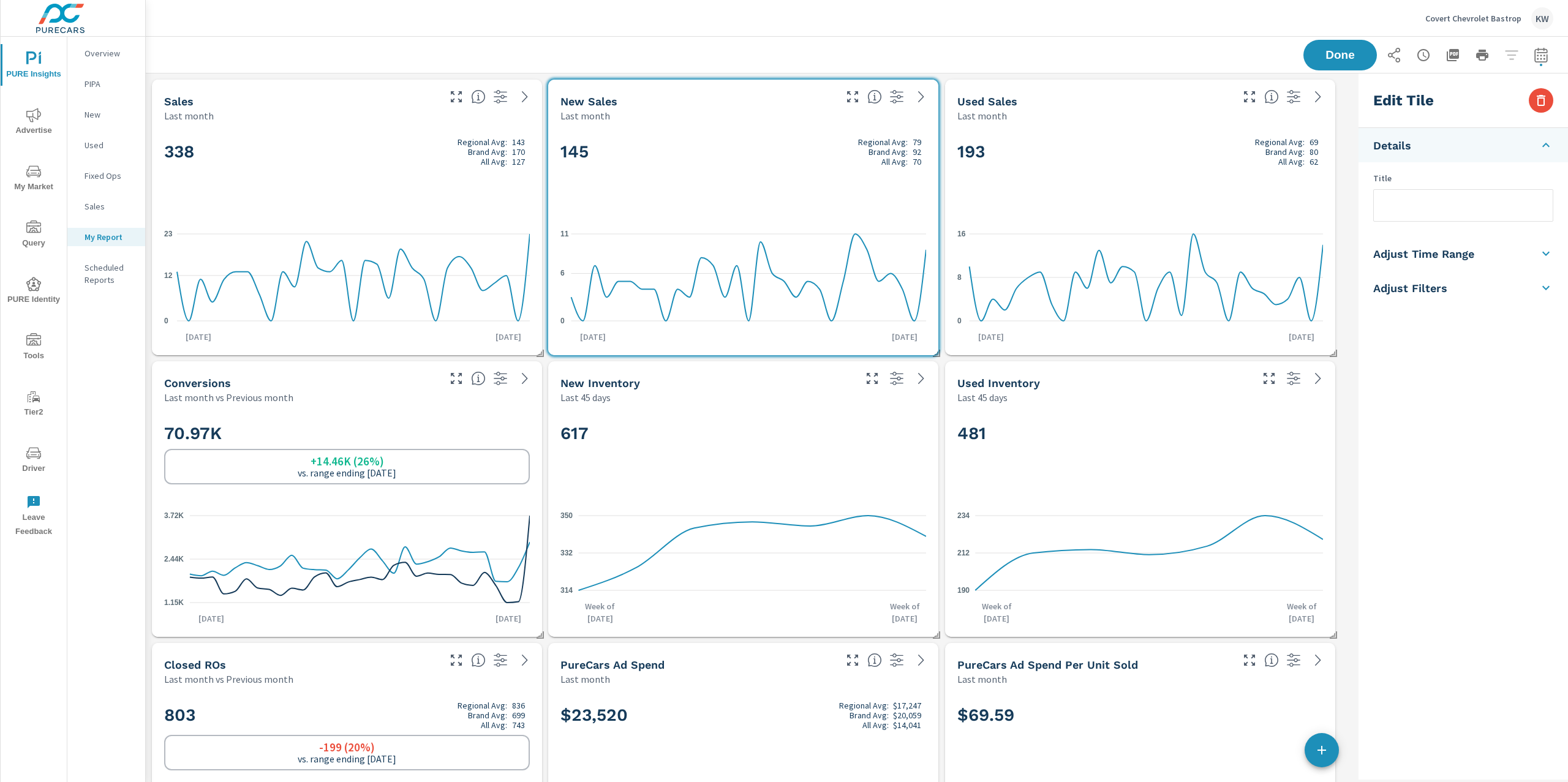
click at [1463, 253] on h5 "Adjust Time Range" at bounding box center [1423, 253] width 101 height 14
click at [1451, 222] on input "checkbox" at bounding box center [1434, 217] width 70 height 24
checkbox input "true"
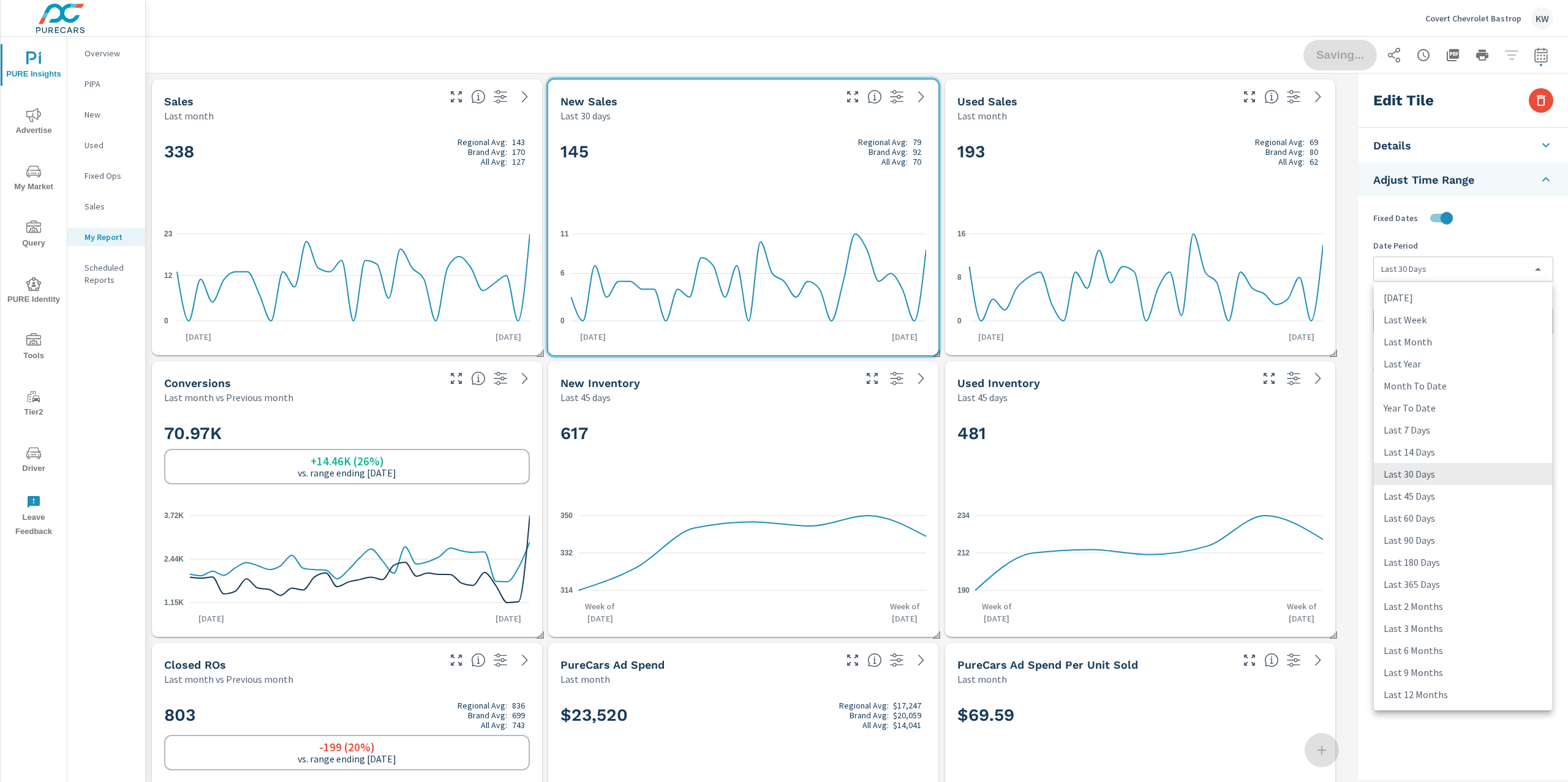
click at [1447, 264] on body "PURE Insights Advertise My Market Query PURE Identity Tools Tier2 Driver Leave …" at bounding box center [784, 391] width 1568 height 782
click at [1434, 336] on li "Last Month" at bounding box center [1462, 341] width 179 height 22
type input "lastMonth"
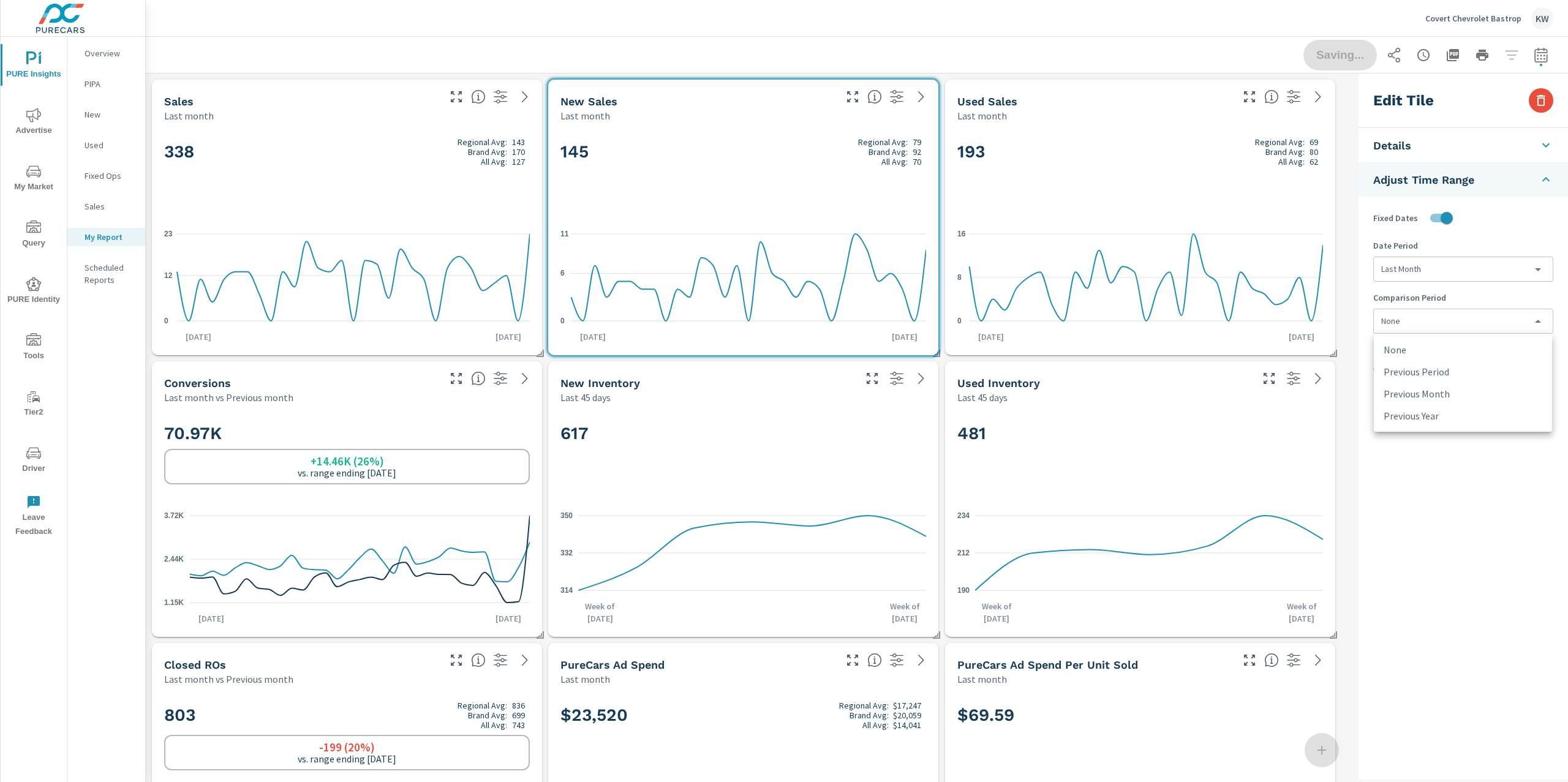
click at [1434, 327] on body "PURE Insights Advertise My Market Query PURE Identity Tools Tier2 Driver Leave …" at bounding box center [784, 391] width 1568 height 782
click at [1417, 419] on li "Previous Year" at bounding box center [1462, 415] width 179 height 22
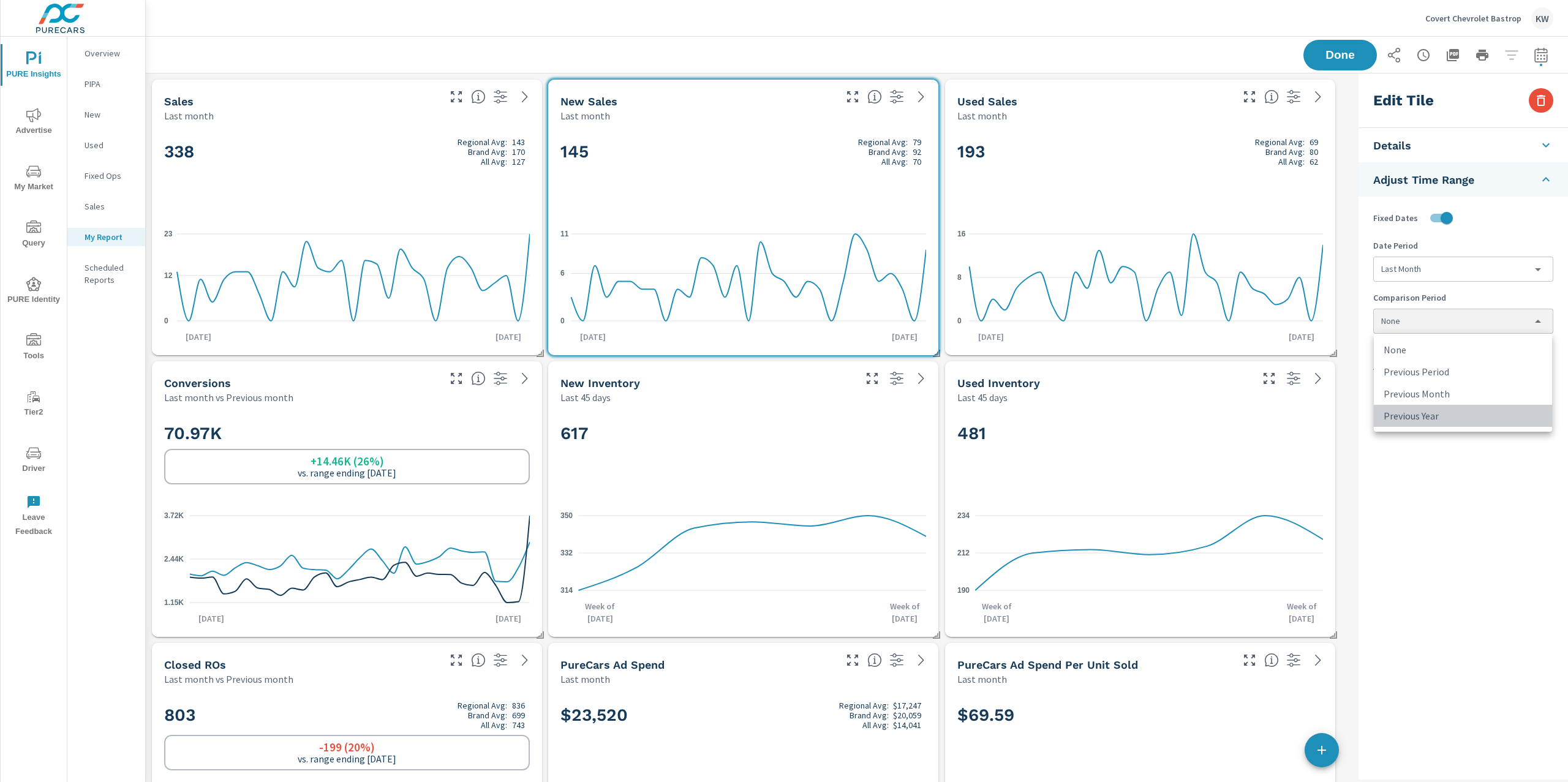
type input "lastYear"
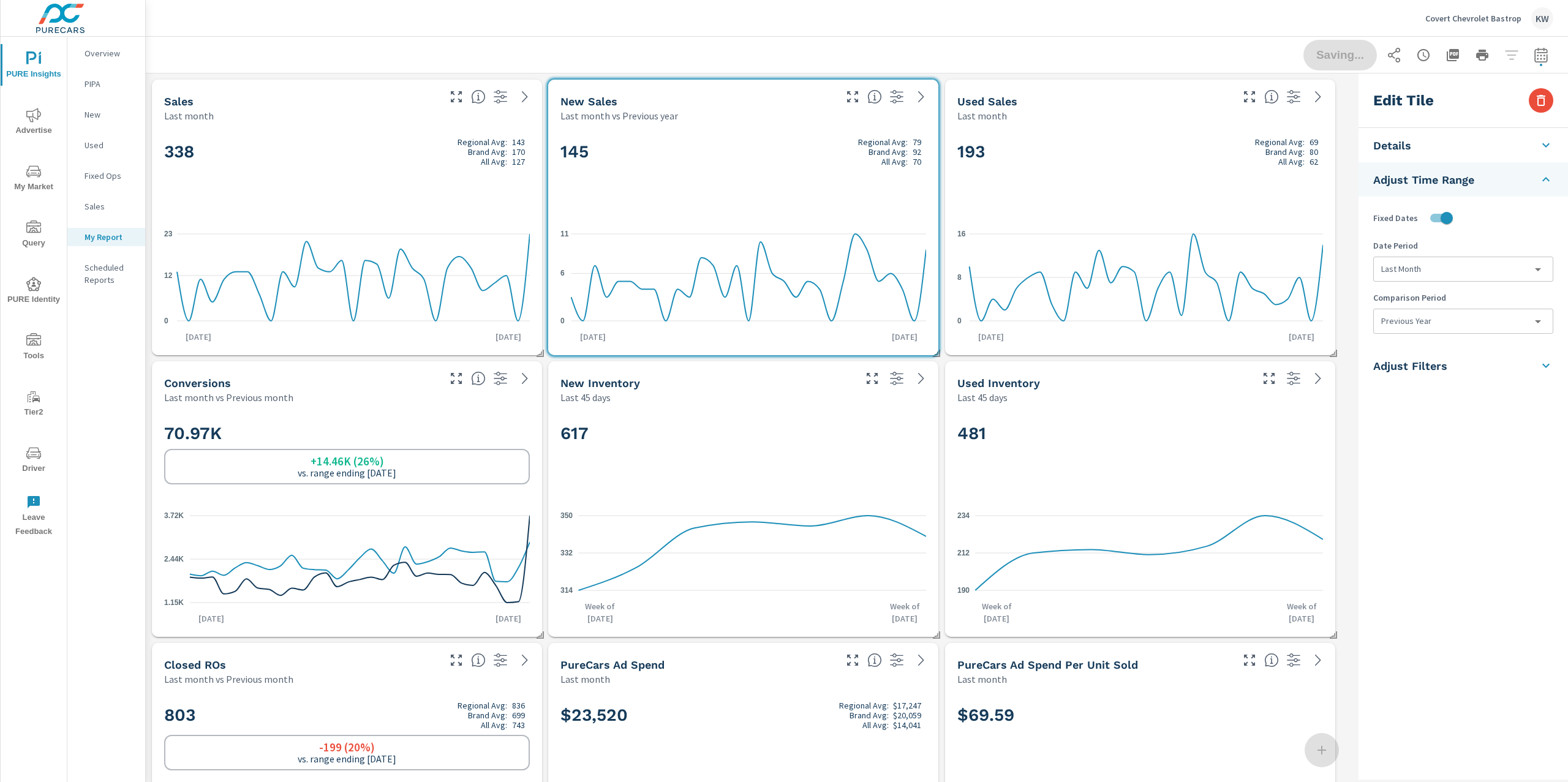
click at [1176, 189] on div "193 Regional Avg: 69 Brand Avg: 80 All Avg: 62" at bounding box center [1140, 172] width 366 height 75
checkbox input "false"
type input "last30Days"
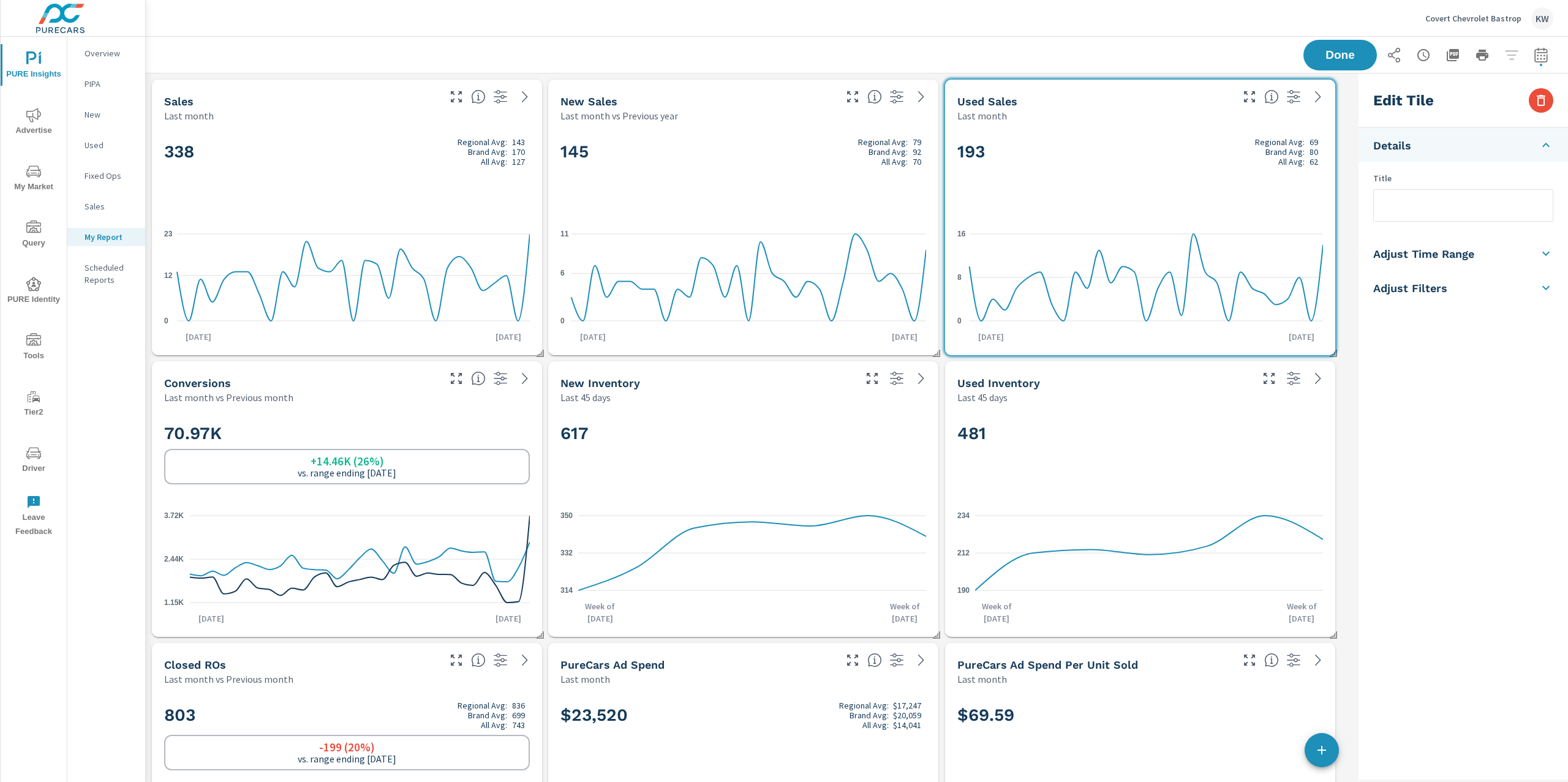
click at [1421, 250] on h5 "Adjust Time Range" at bounding box center [1423, 253] width 101 height 14
click at [1444, 220] on input "checkbox" at bounding box center [1434, 217] width 70 height 24
checkbox input "true"
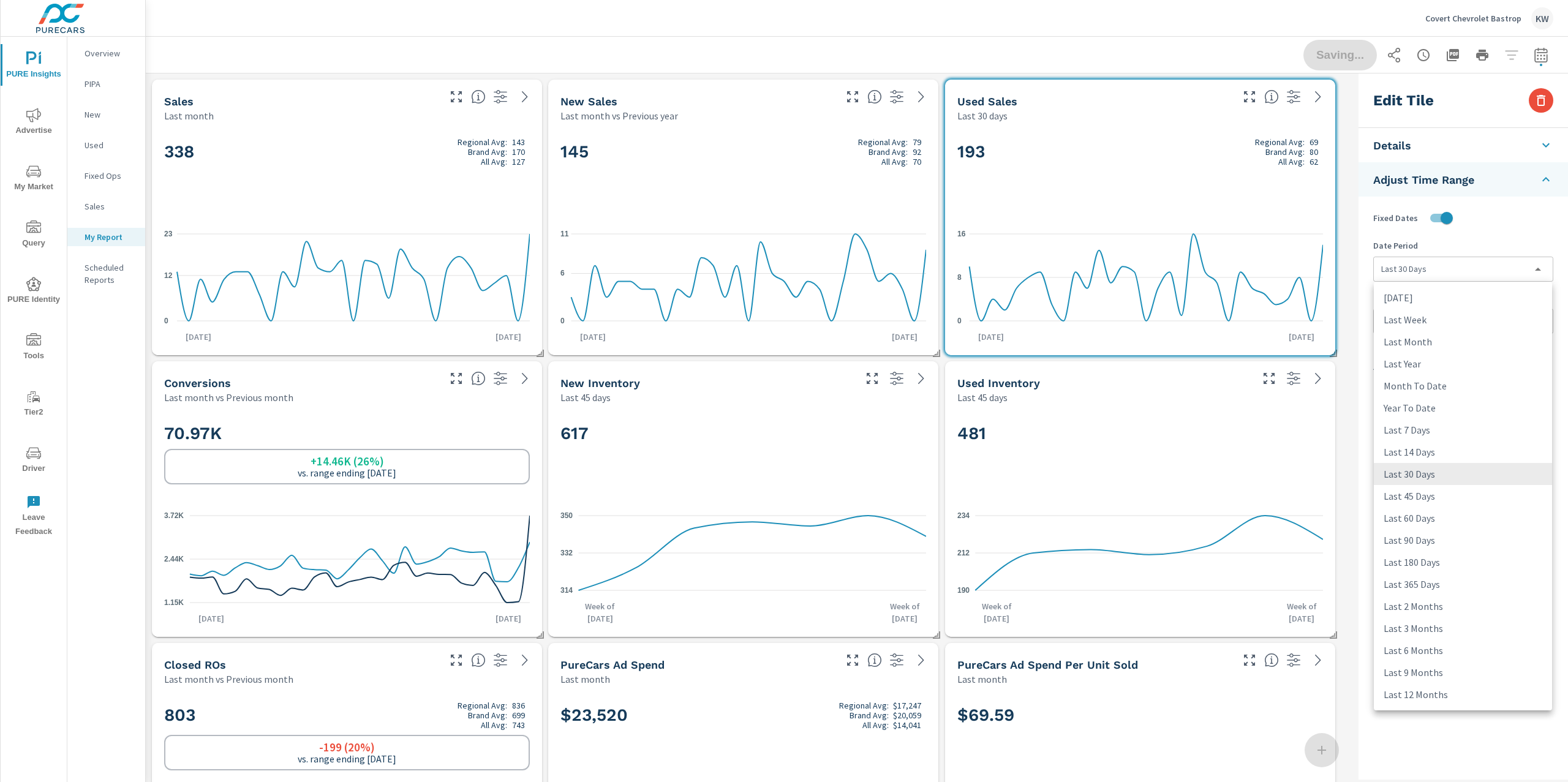
click at [1438, 267] on body "PURE Insights Advertise My Market Query PURE Identity Tools Tier2 Driver Leave …" at bounding box center [784, 391] width 1568 height 782
click at [1432, 340] on li "Last Month" at bounding box center [1462, 341] width 179 height 22
type input "lastMonth"
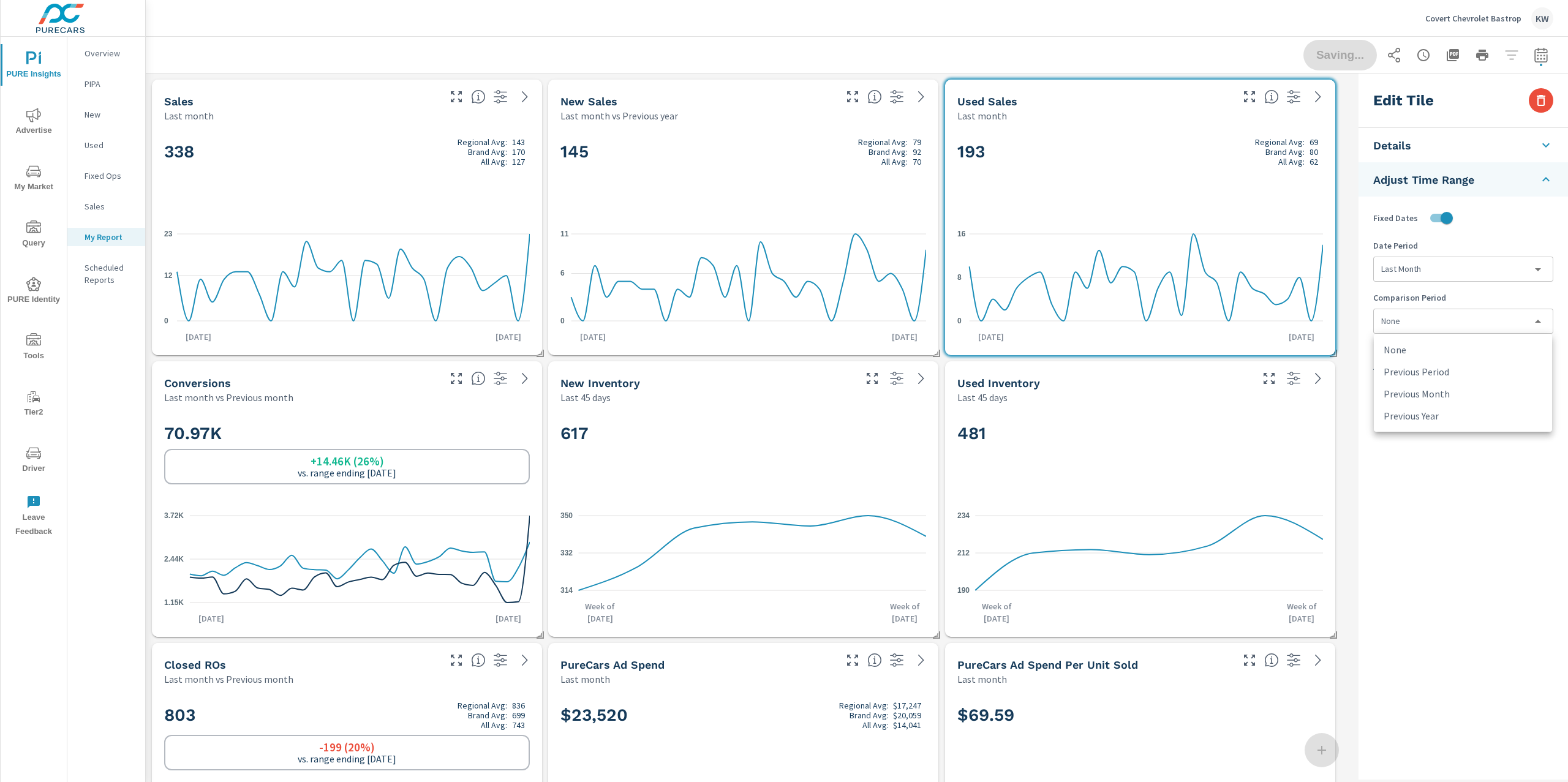
click at [1427, 332] on body "PURE Insights Advertise My Market Query PURE Identity Tools Tier2 Driver Leave …" at bounding box center [784, 391] width 1568 height 782
click at [1432, 410] on li "Previous Year" at bounding box center [1462, 415] width 179 height 22
type input "lastYear"
click at [1342, 59] on span "Done" at bounding box center [1339, 55] width 50 height 11
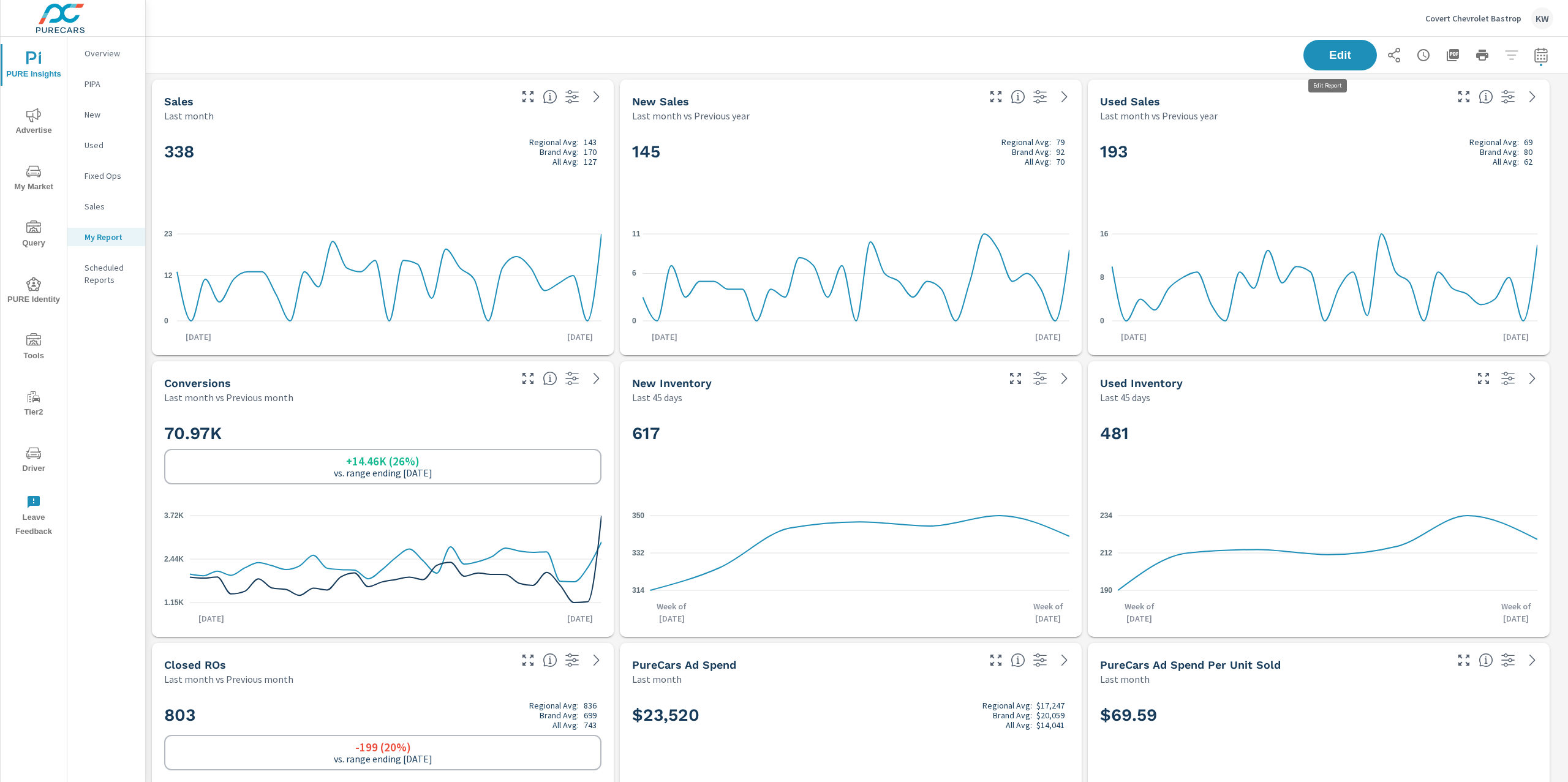
scroll to position [3977, 1436]
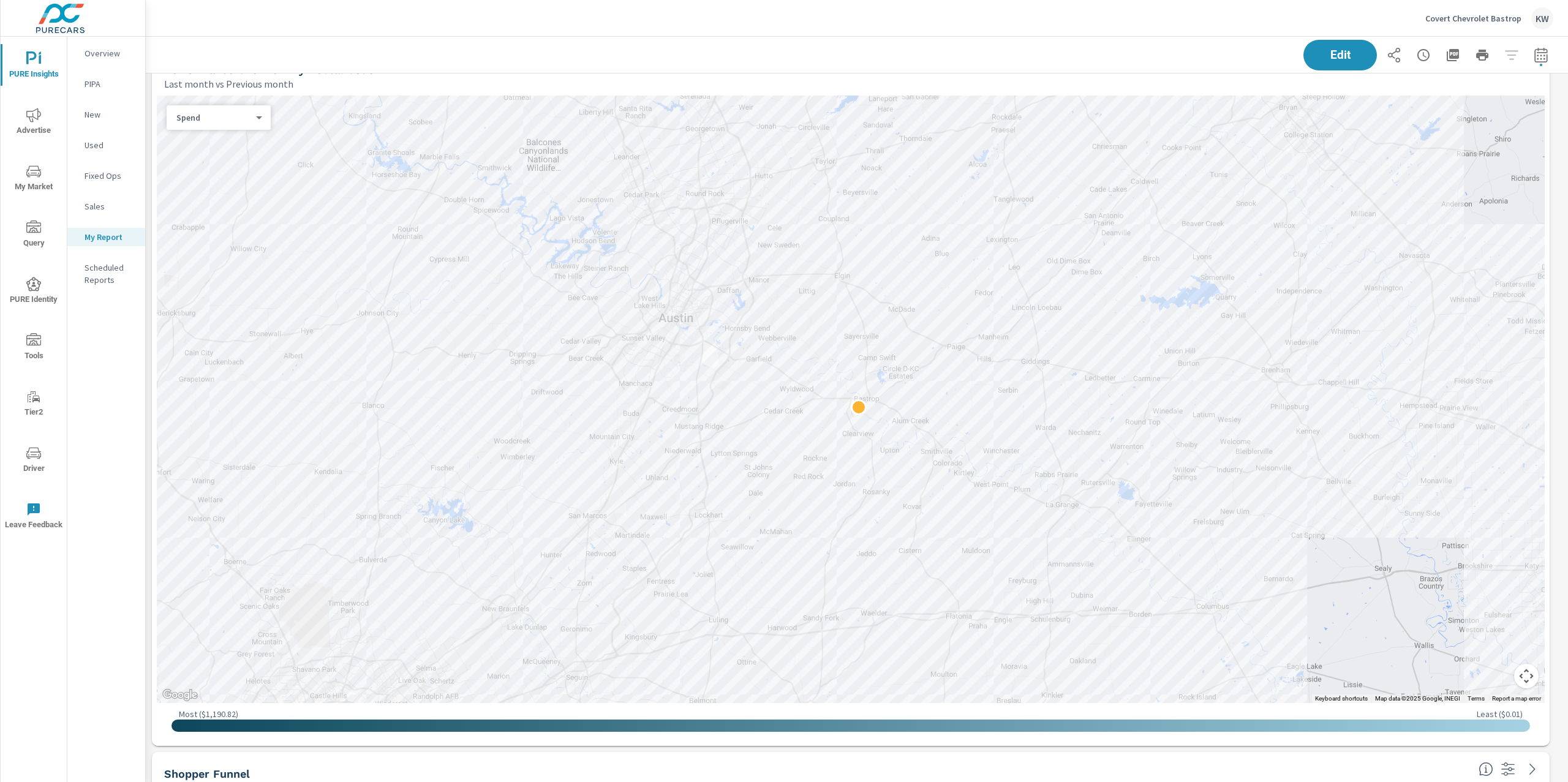
scroll to position [874, 0]
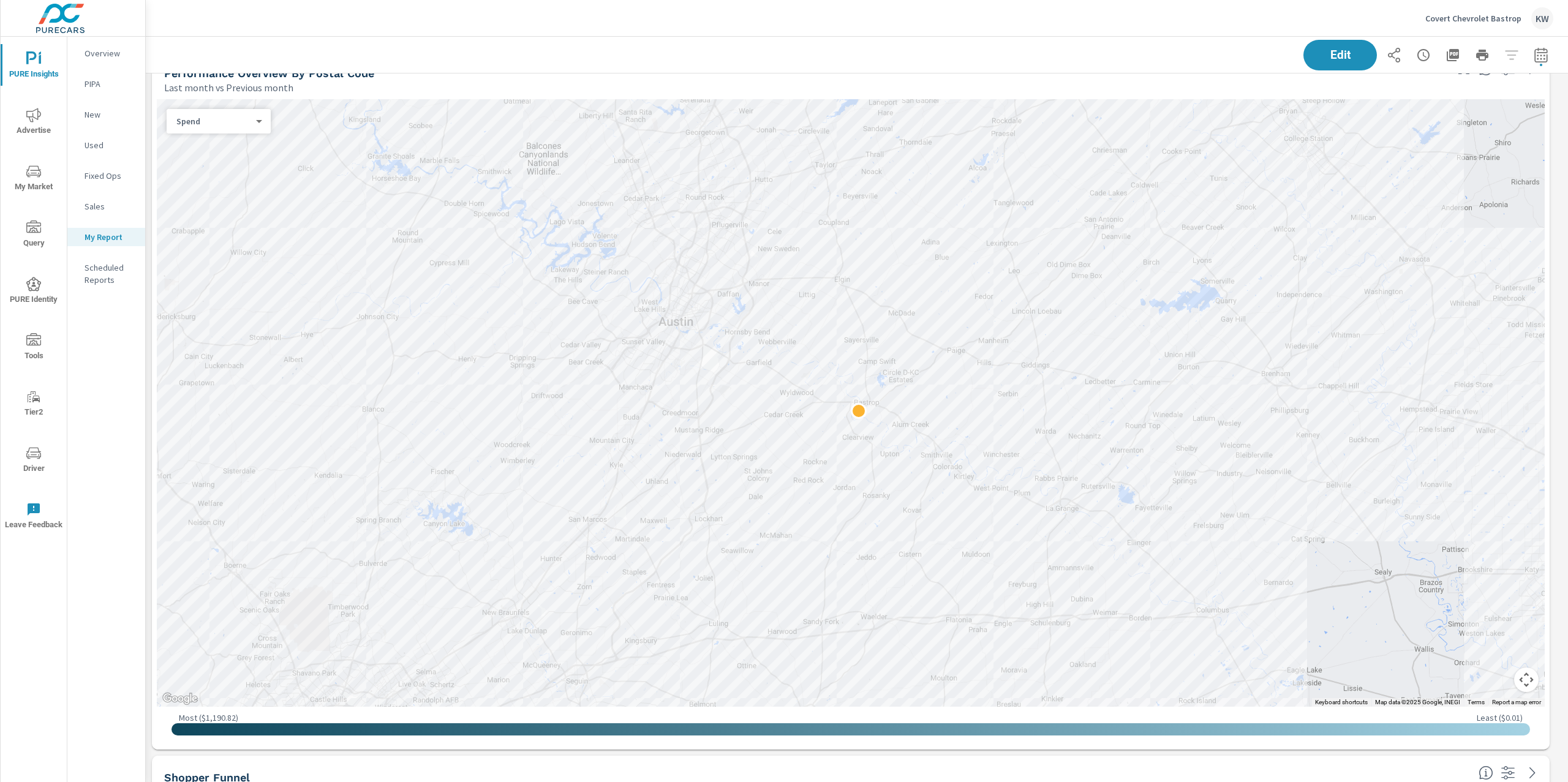
click at [259, 119] on body "PURE Insights Advertise My Market Query PURE Identity Tools Tier2 Driver Leave …" at bounding box center [784, 391] width 1568 height 782
click at [250, 138] on li "Sales" at bounding box center [214, 140] width 95 height 20
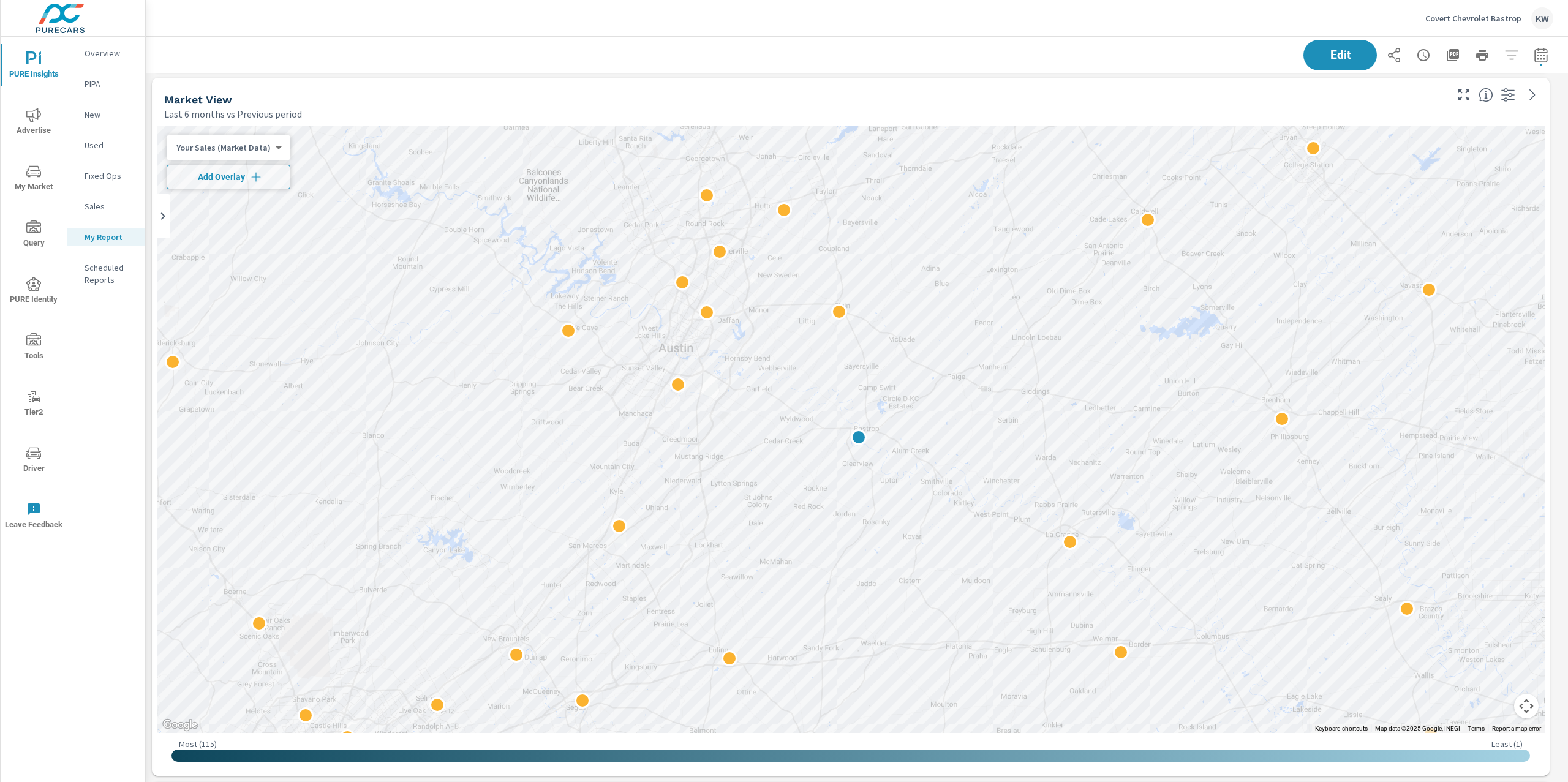
scroll to position [2116, 0]
click at [260, 150] on body "PURE Insights Advertise My Market Query PURE Identity Tools Tier2 Driver Leave …" at bounding box center [784, 391] width 1568 height 782
click at [253, 169] on li "Your Sales (DMS)" at bounding box center [226, 165] width 119 height 20
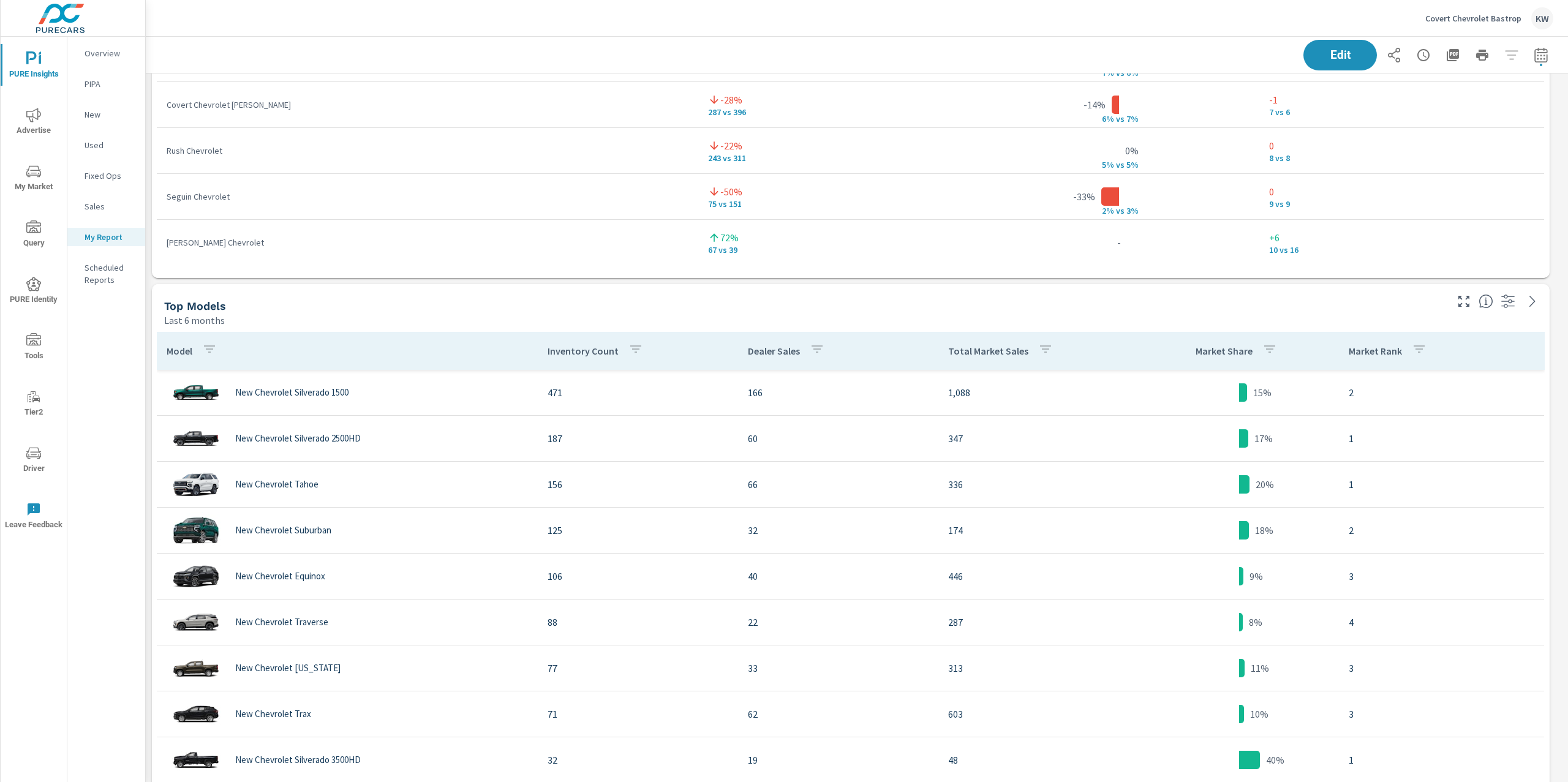
scroll to position [3218, 0]
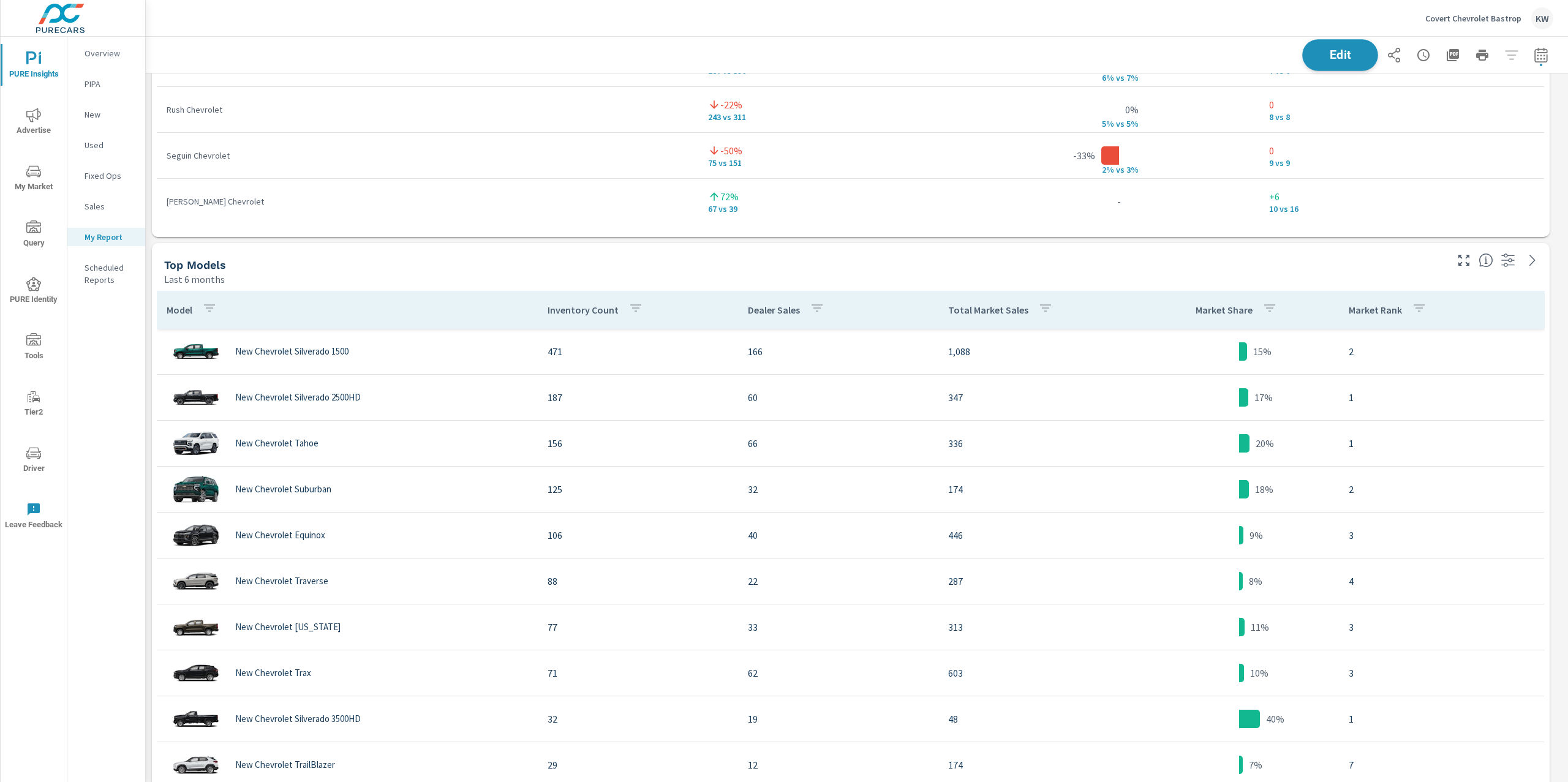
click at [1323, 57] on span "Edit" at bounding box center [1339, 55] width 50 height 11
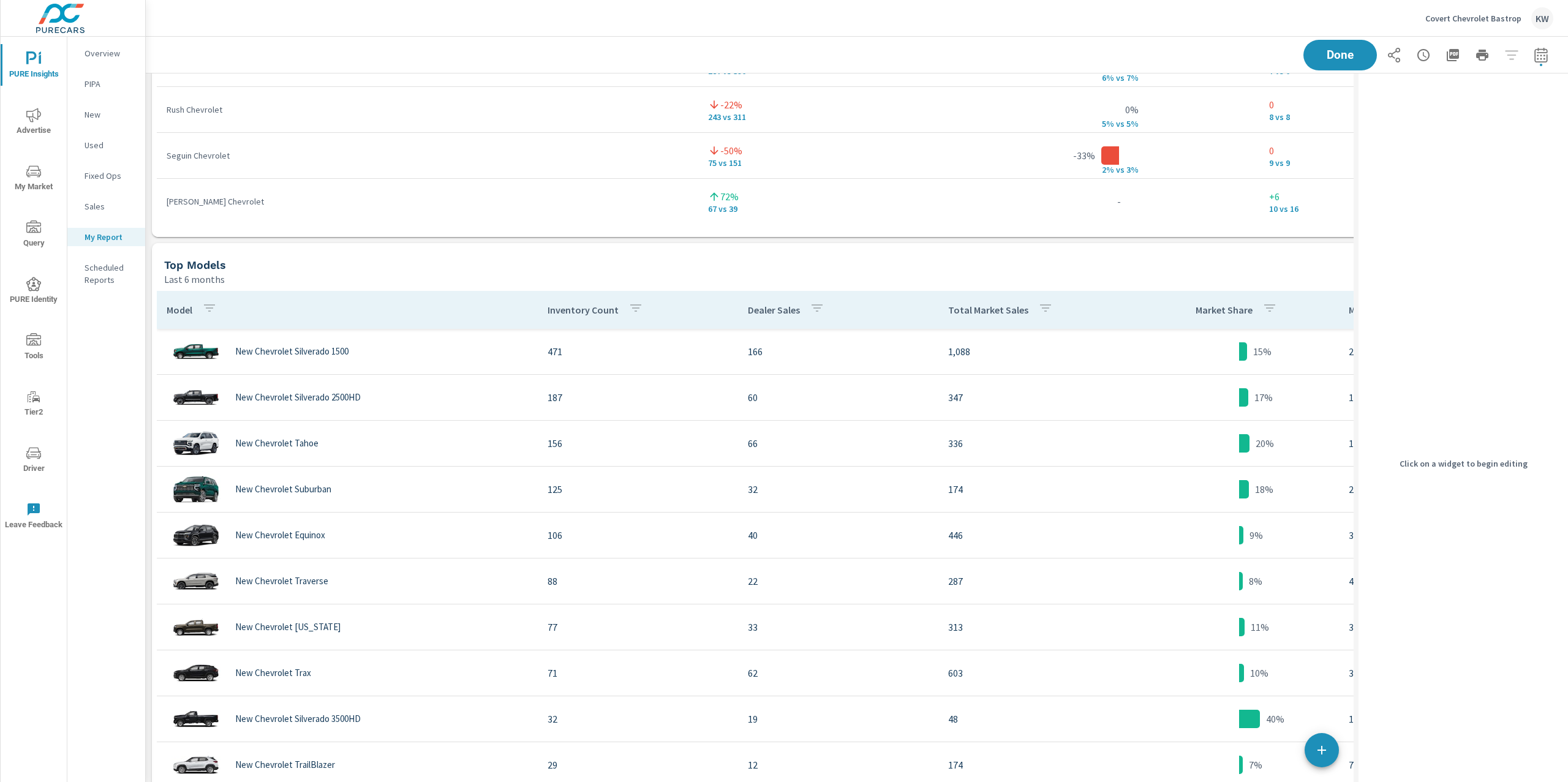
scroll to position [6, 6]
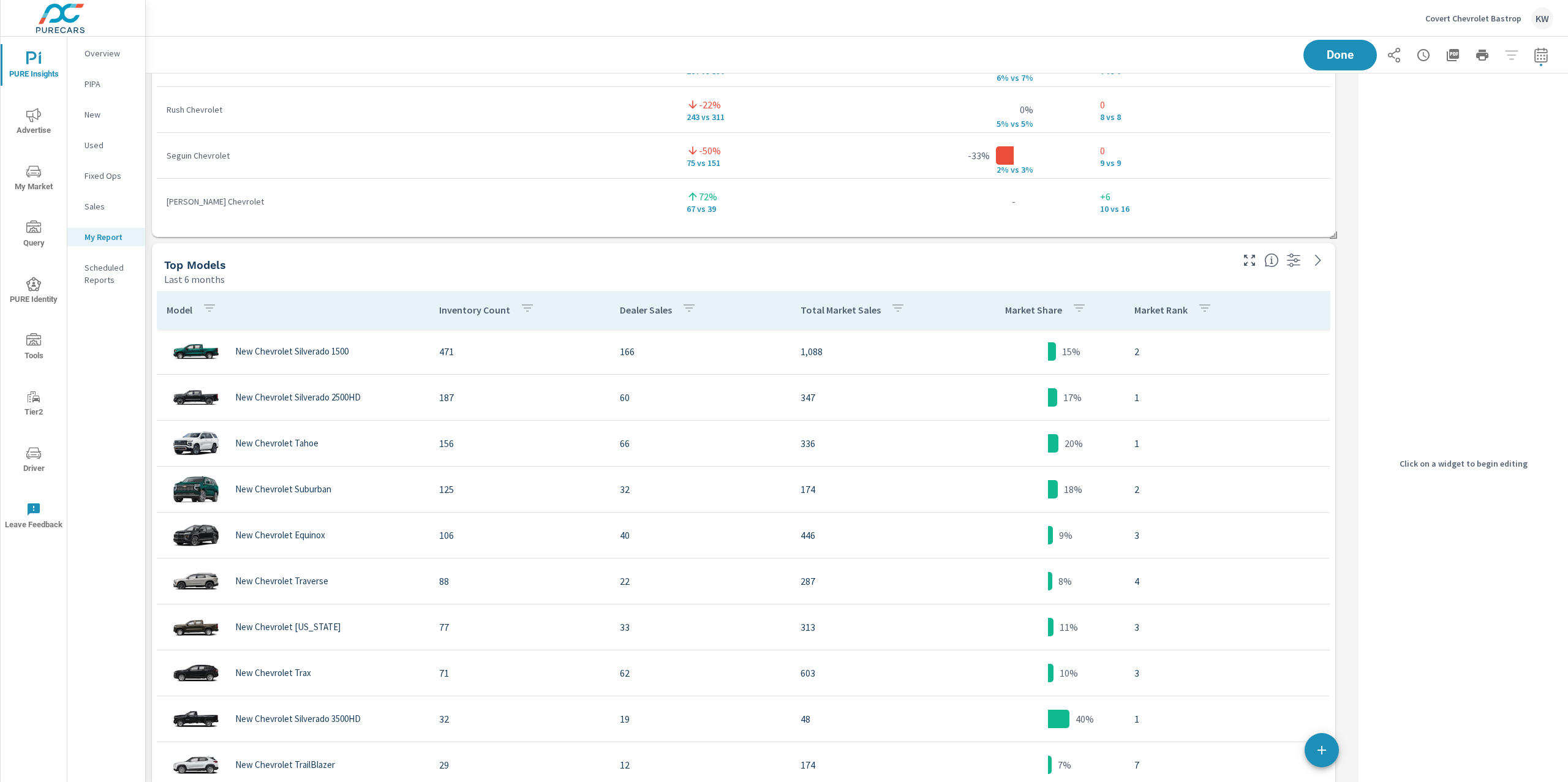
click at [1135, 264] on div "Top Models" at bounding box center [697, 265] width 1065 height 14
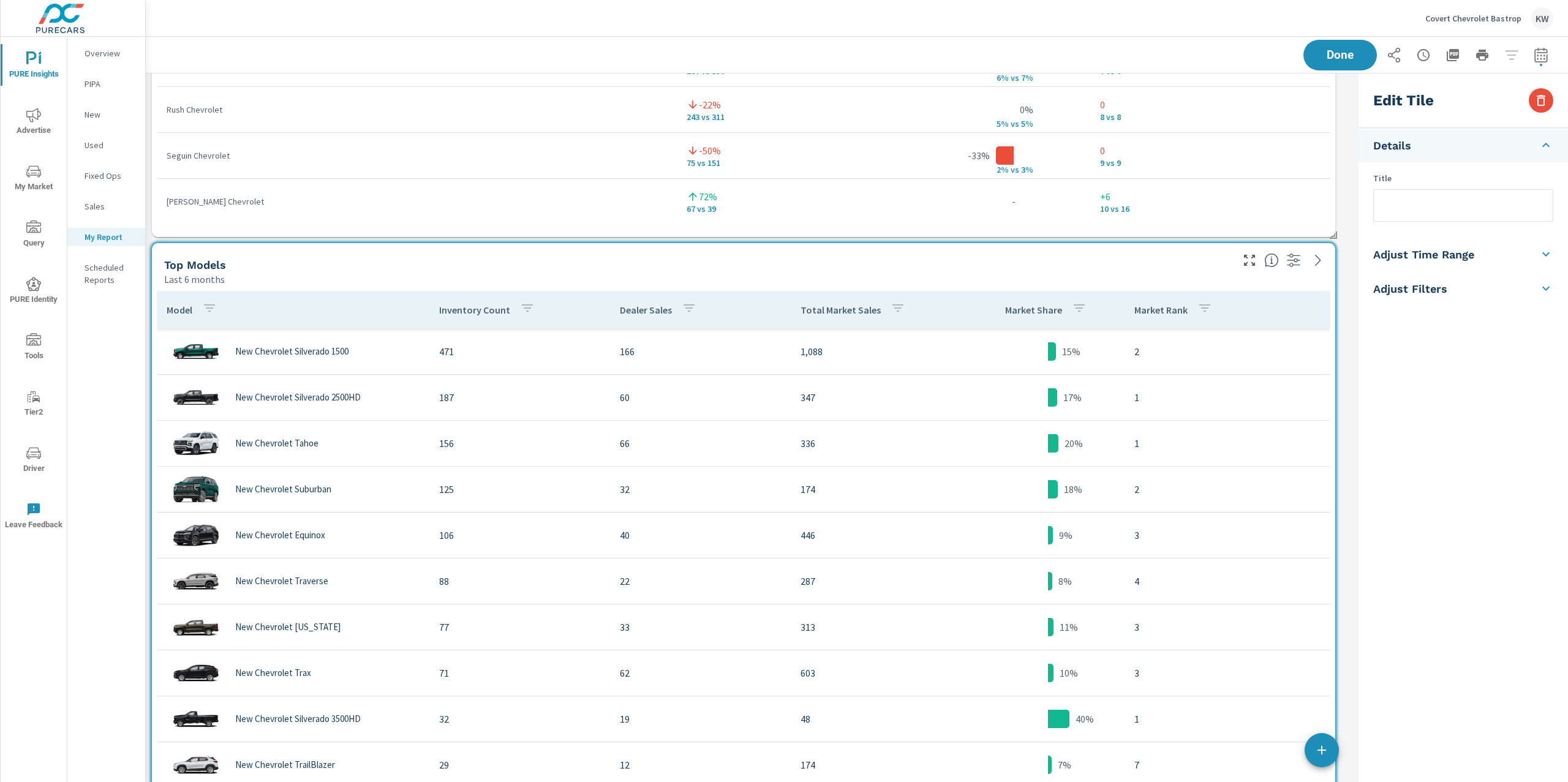
scroll to position [3977, 1220]
click at [1536, 106] on icon "button" at bounding box center [1541, 100] width 15 height 15
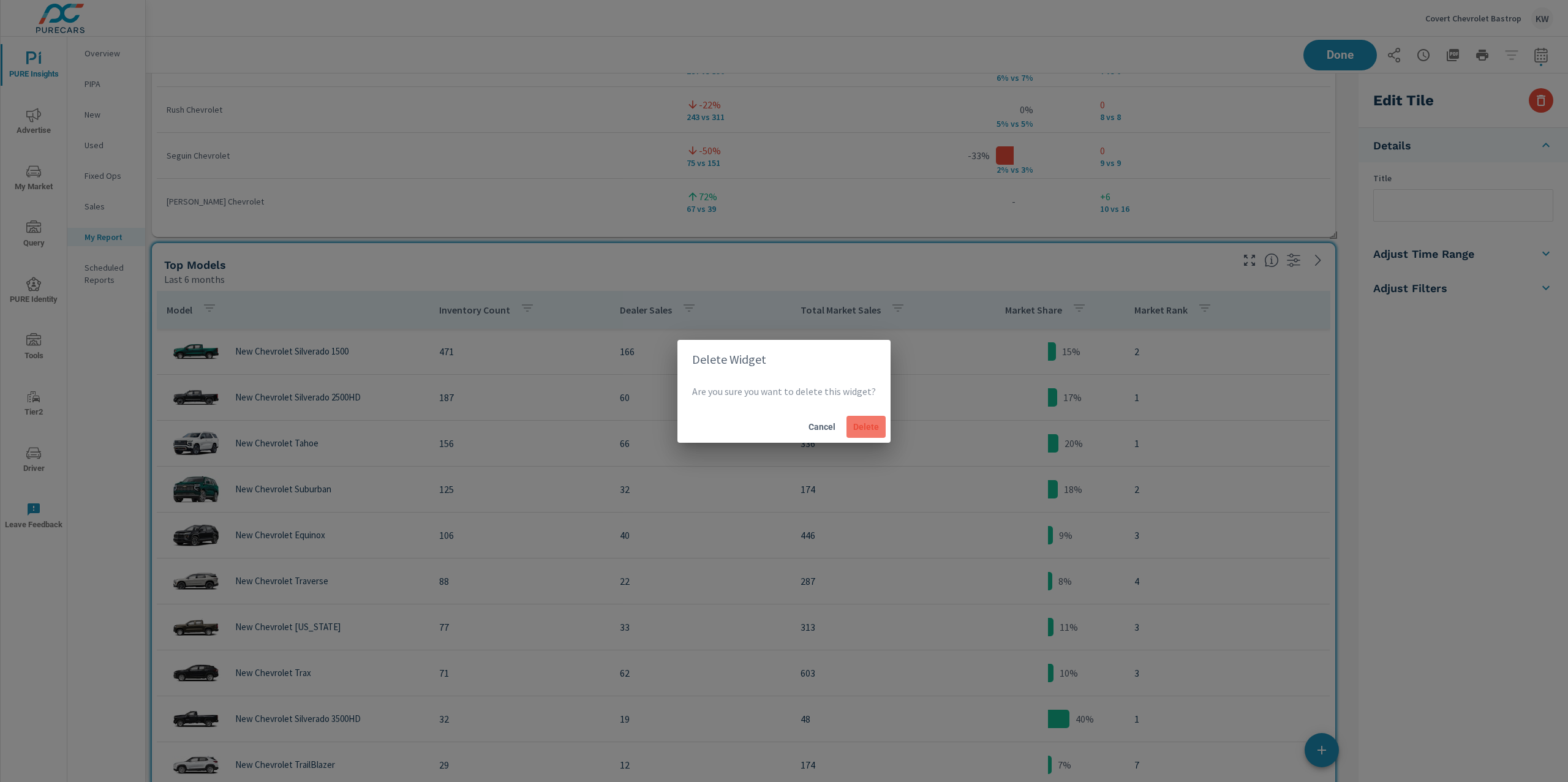
click at [861, 430] on span "Delete" at bounding box center [866, 427] width 29 height 11
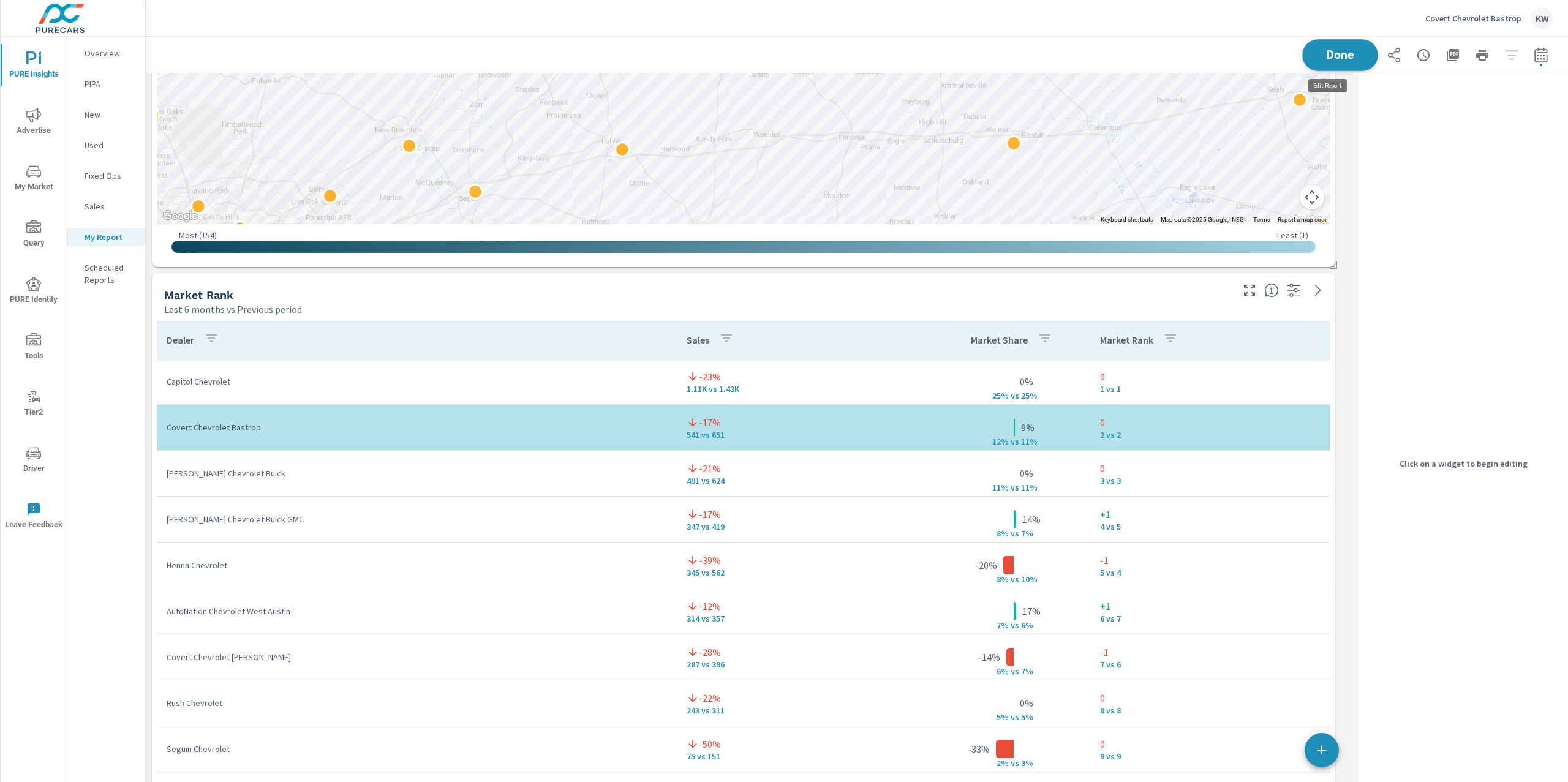
scroll to position [3414, 1220]
click at [1340, 51] on span "Done" at bounding box center [1339, 55] width 50 height 11
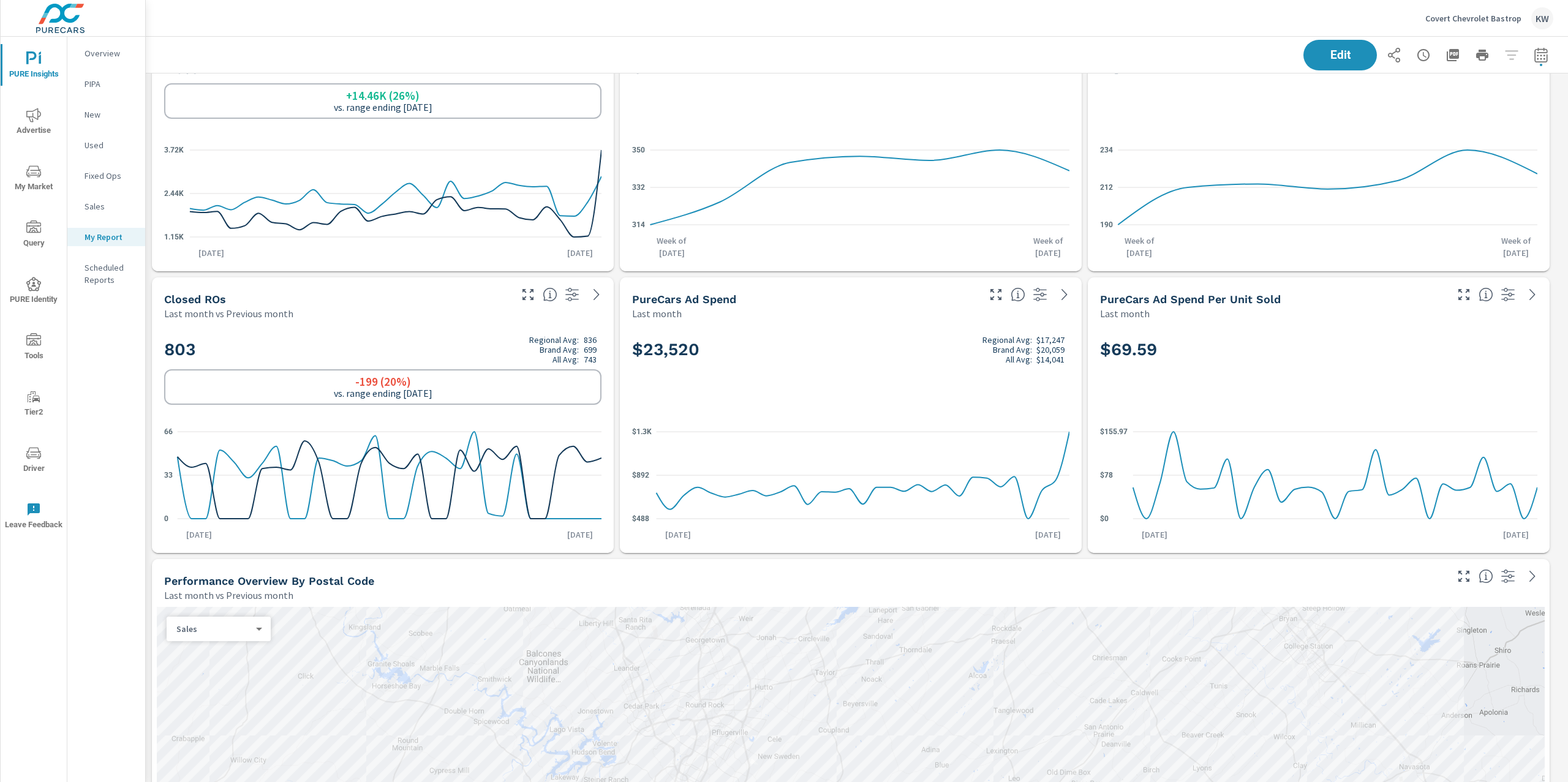
scroll to position [0, 0]
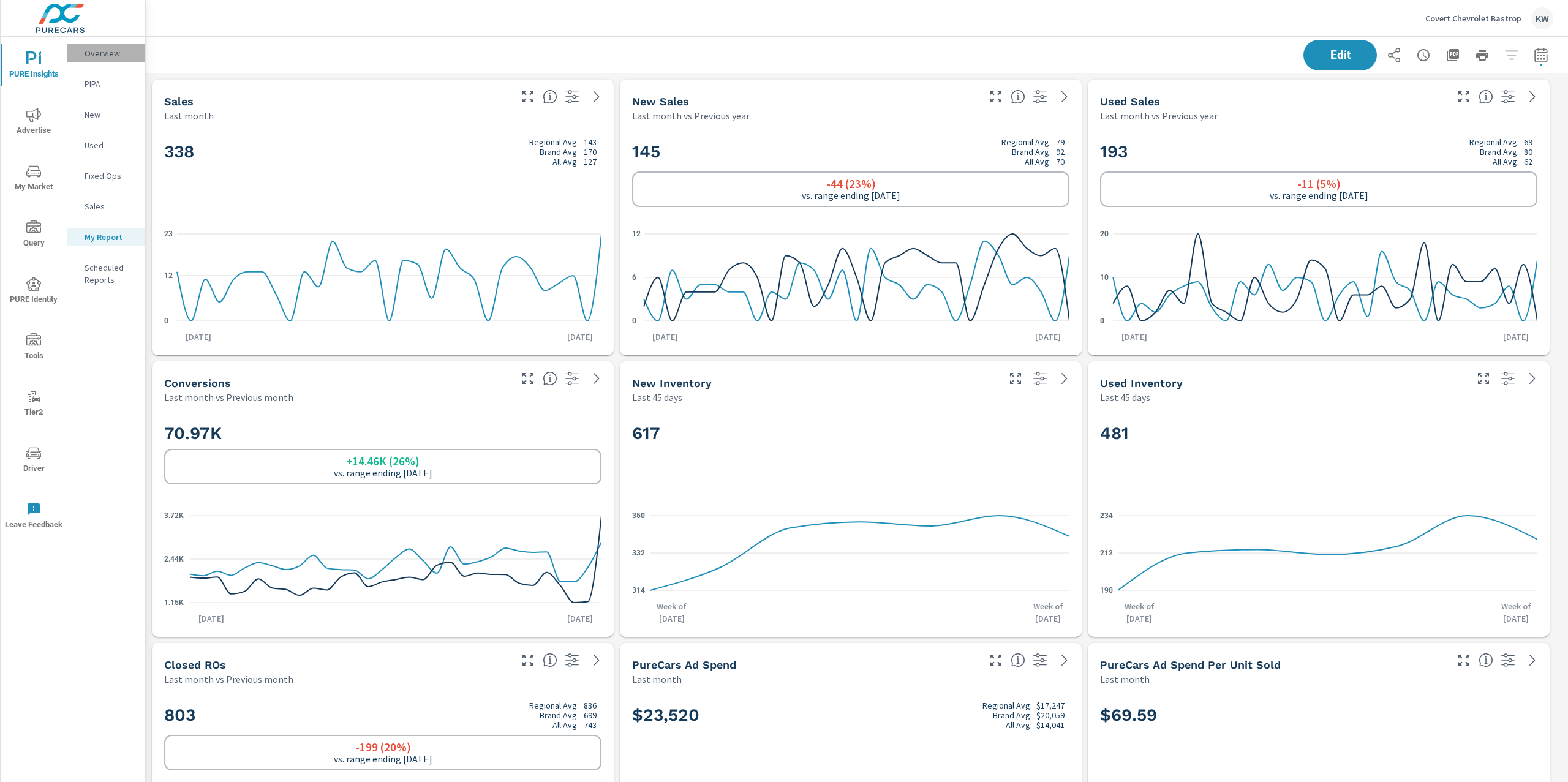
click at [91, 56] on p "Overview" at bounding box center [110, 53] width 51 height 12
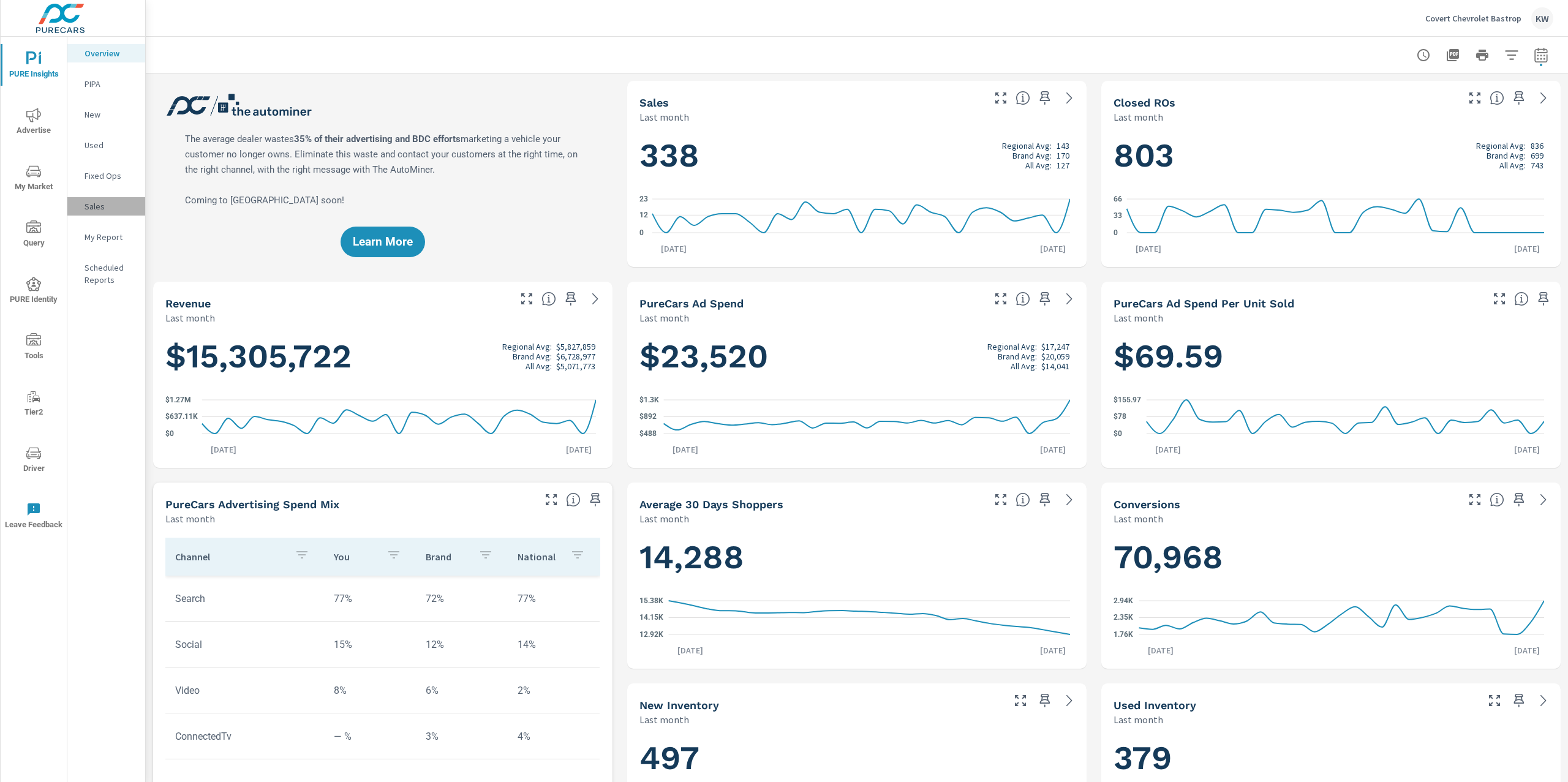
click at [96, 203] on p "Sales" at bounding box center [110, 206] width 51 height 12
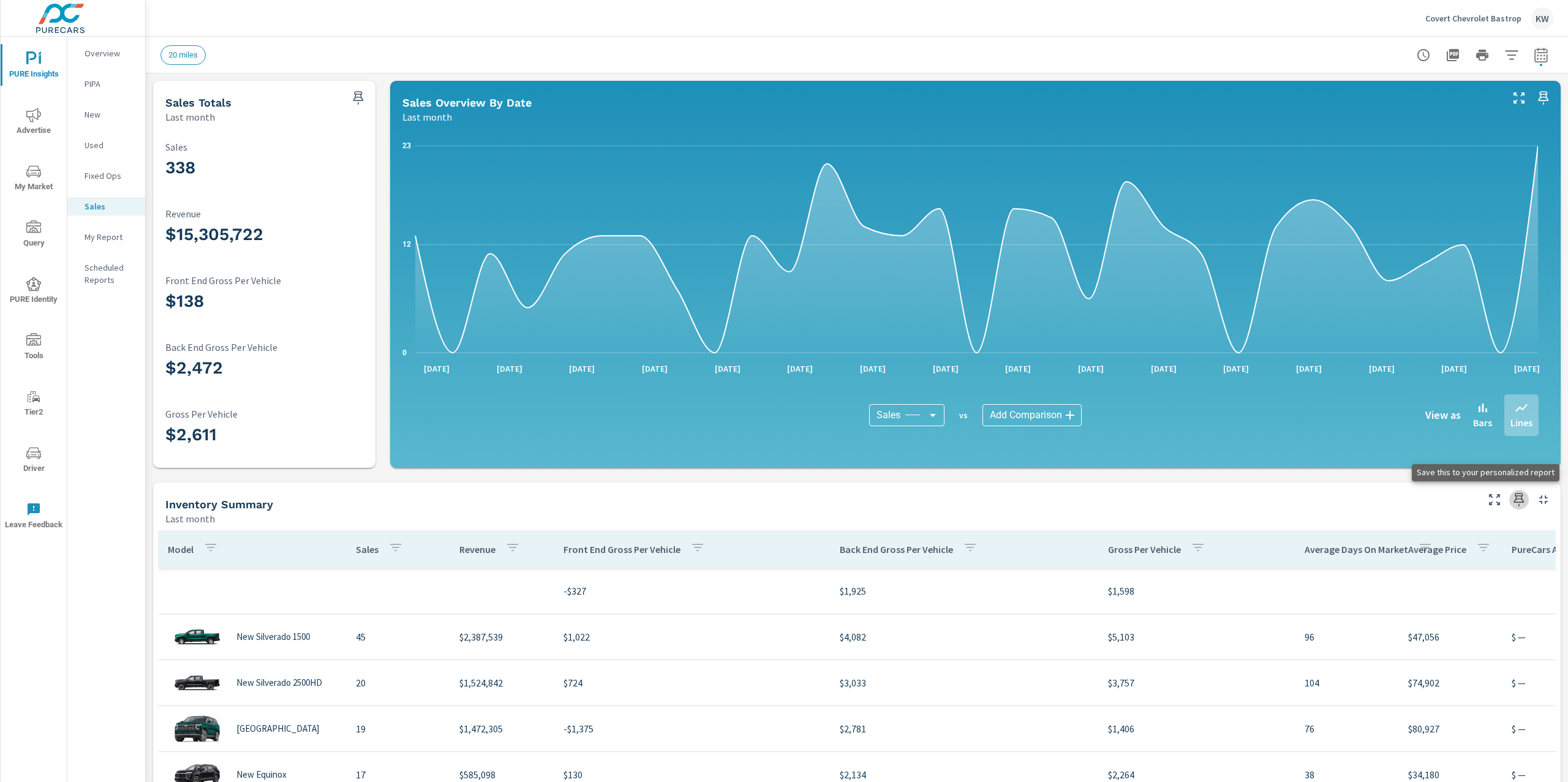
click at [1511, 501] on icon "button" at bounding box center [1519, 500] width 15 height 15
click at [115, 236] on p "My Report" at bounding box center [110, 236] width 51 height 12
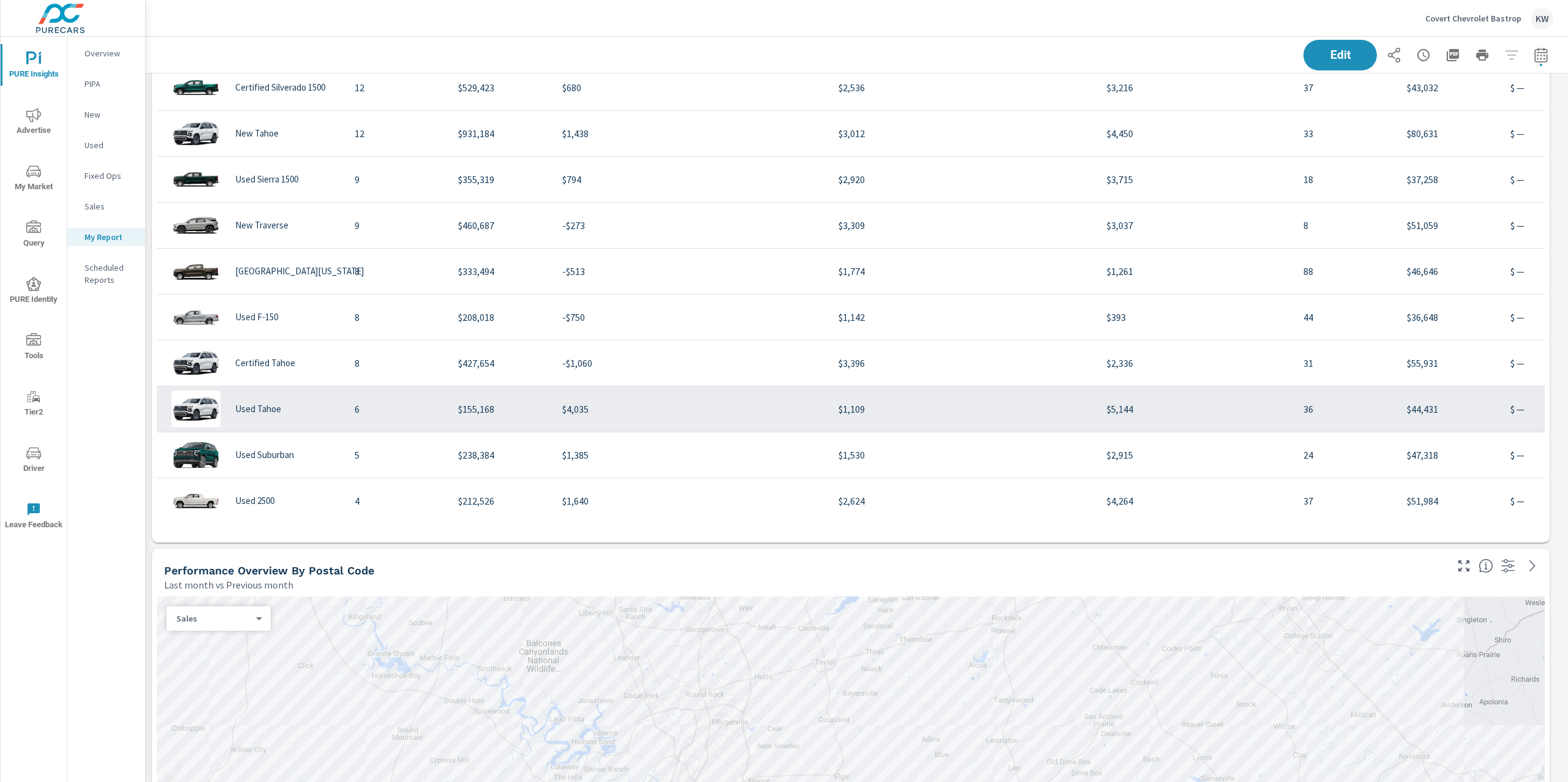
scroll to position [1223, 0]
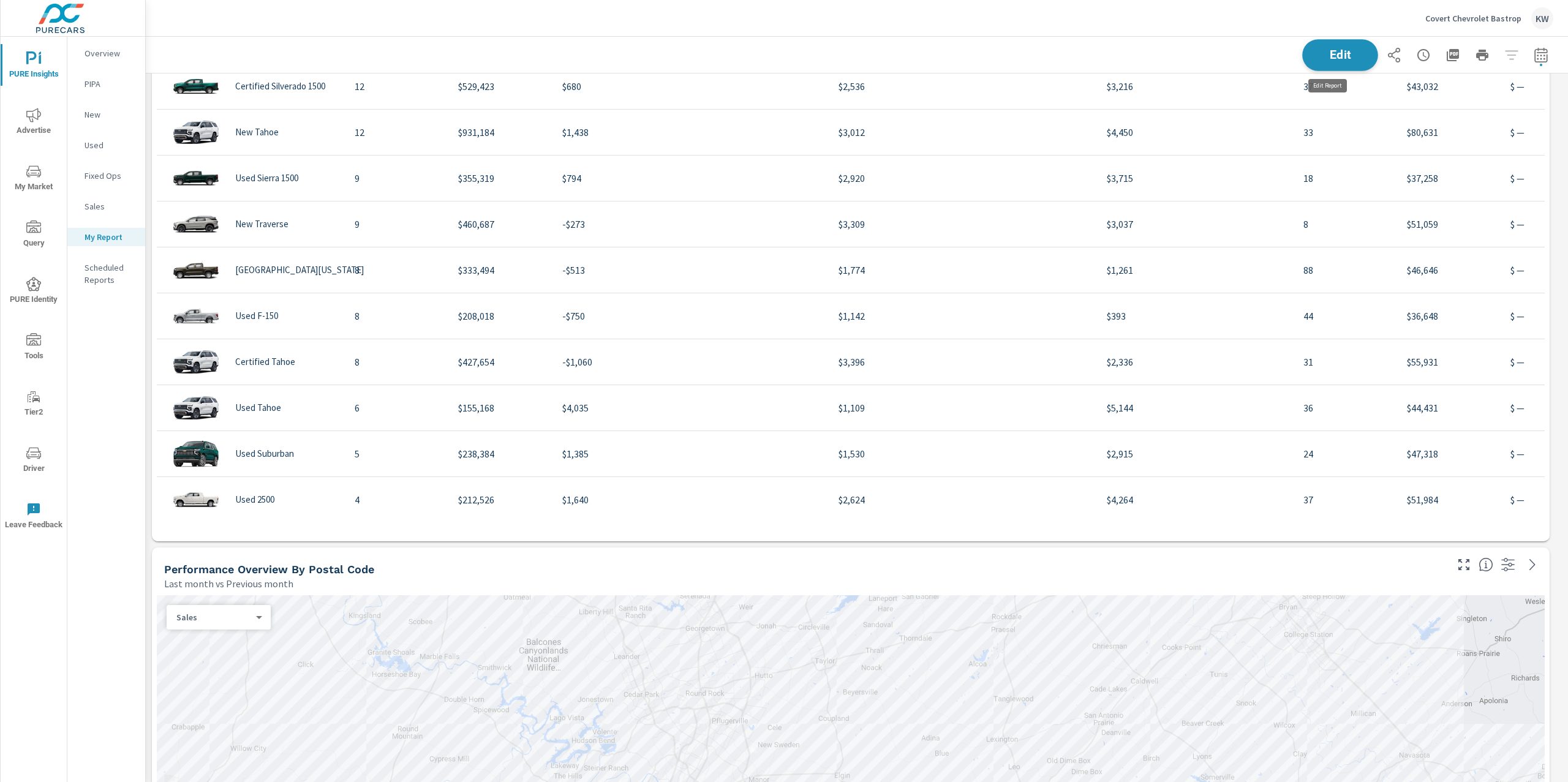
click at [1301, 45] on button "Edit" at bounding box center [1339, 55] width 76 height 32
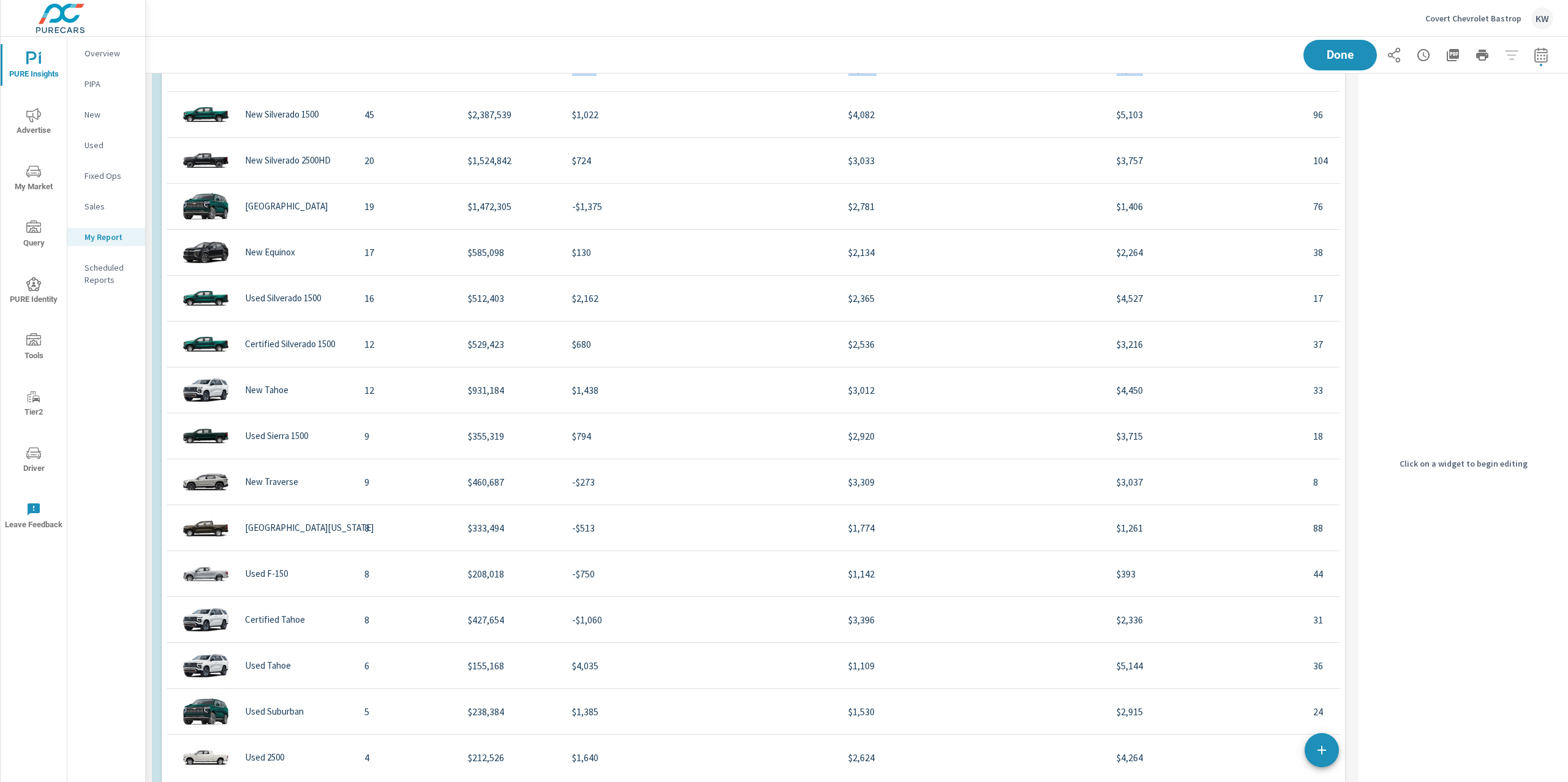
scroll to position [2212, 0]
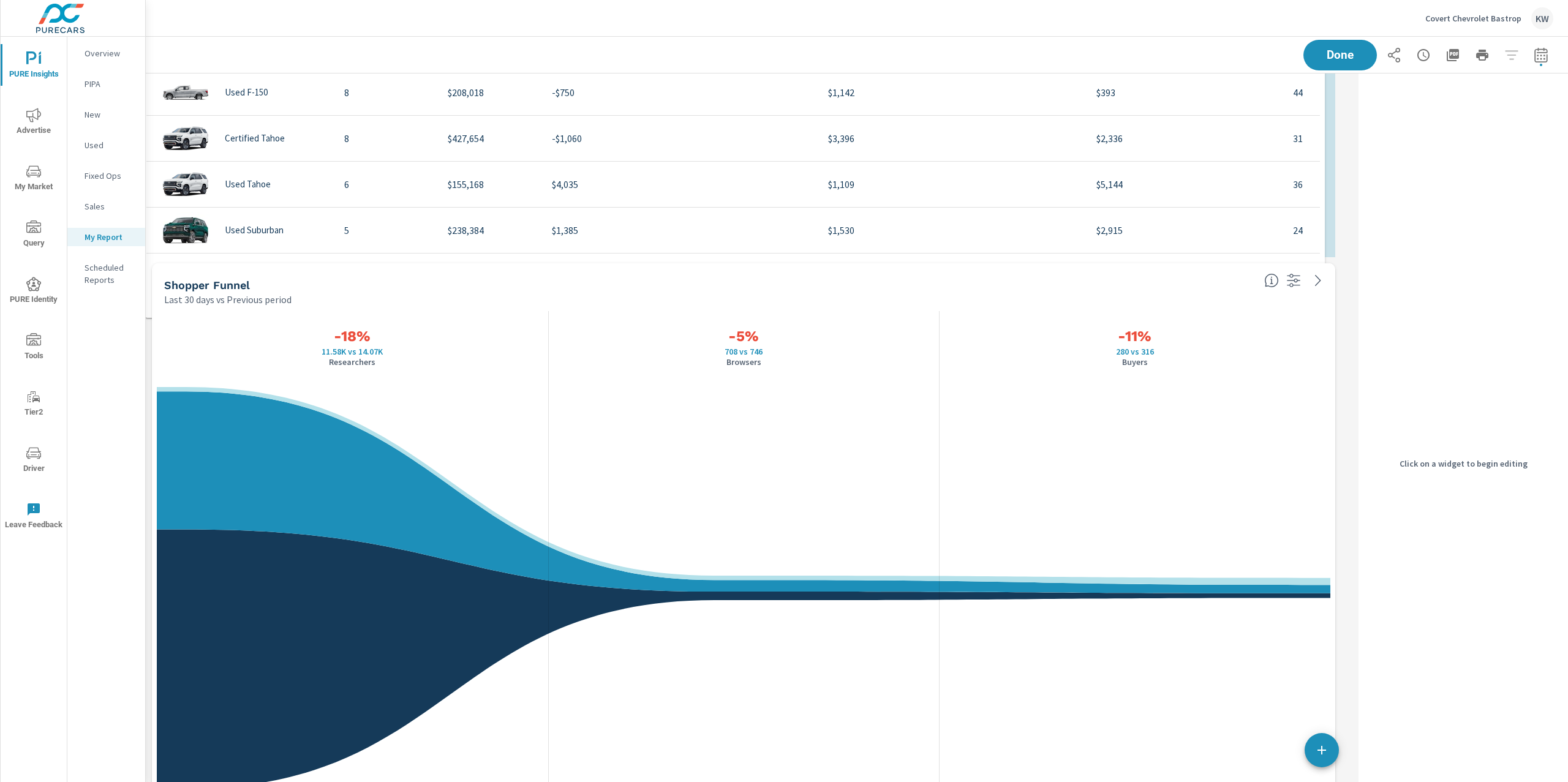
drag, startPoint x: 1246, startPoint y: 155, endPoint x: 1235, endPoint y: 317, distance: 162.4
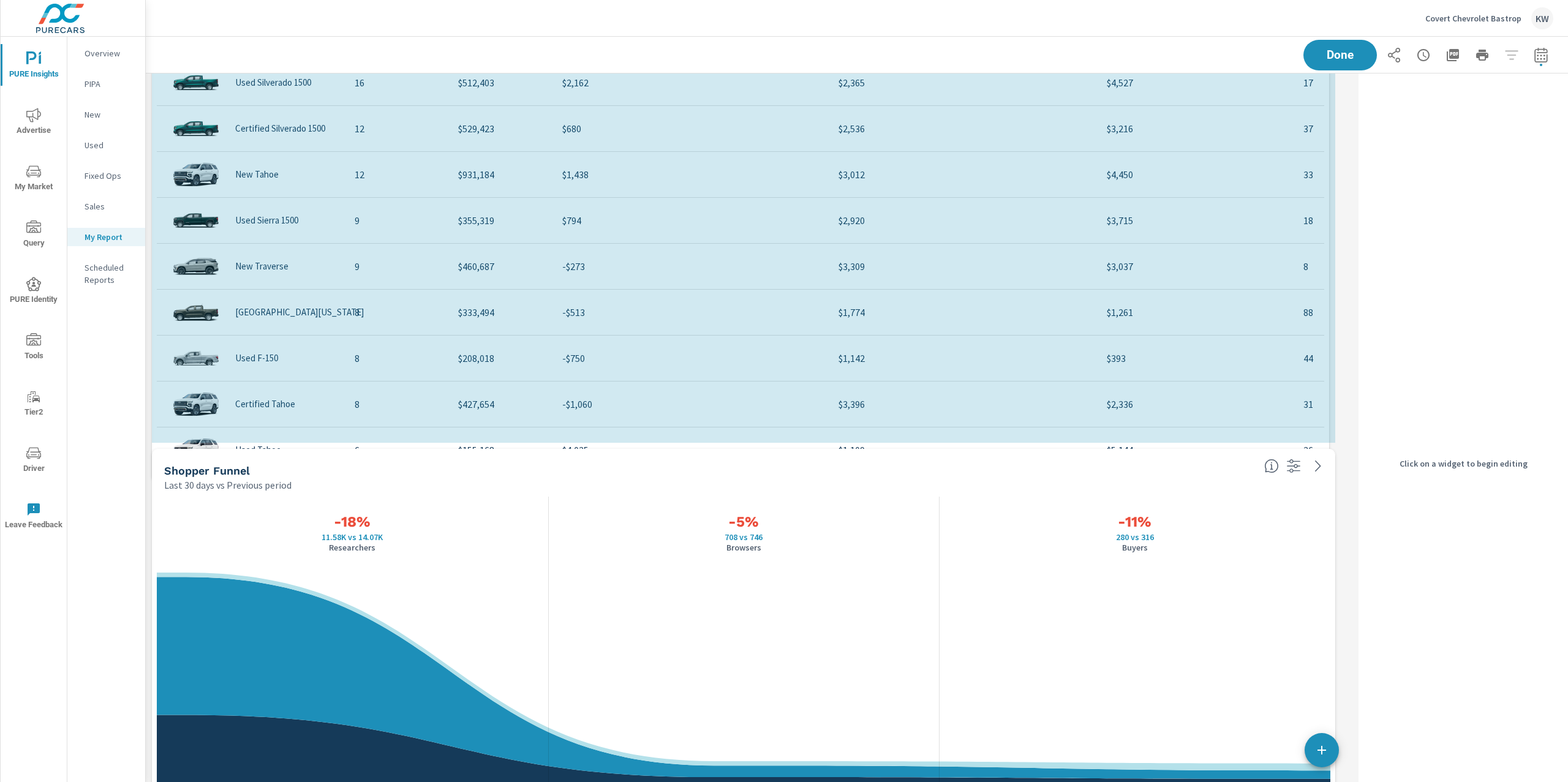
scroll to position [6, 6]
drag, startPoint x: 1335, startPoint y: 585, endPoint x: 1328, endPoint y: 436, distance: 149.2
click at [1328, 436] on div "Market View Last 6 months vs Previous period Most ( 154 ) Least ( 1 ) Your Sale…" at bounding box center [750, 235] width 1208 height 4092
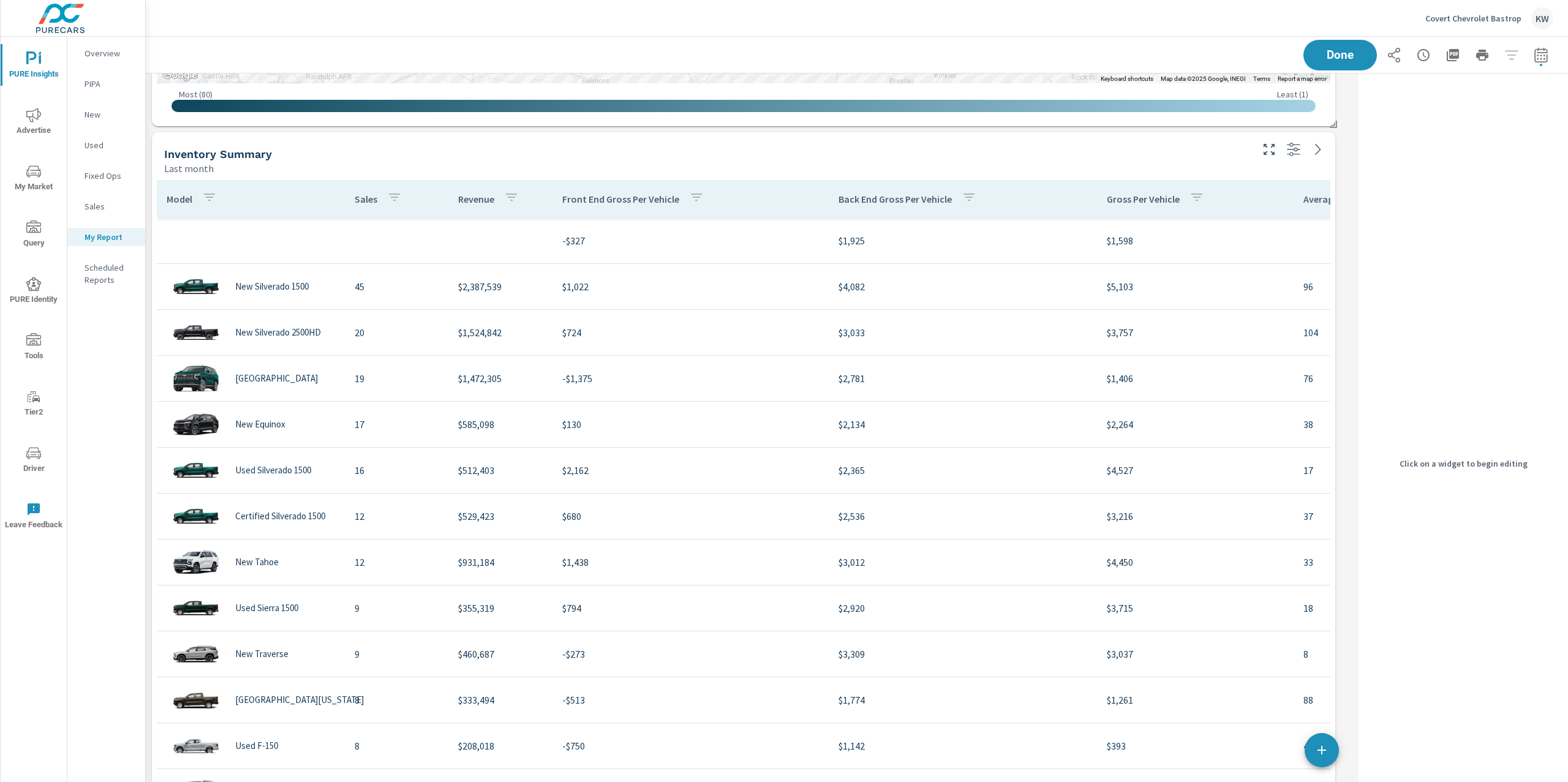
scroll to position [1351, 0]
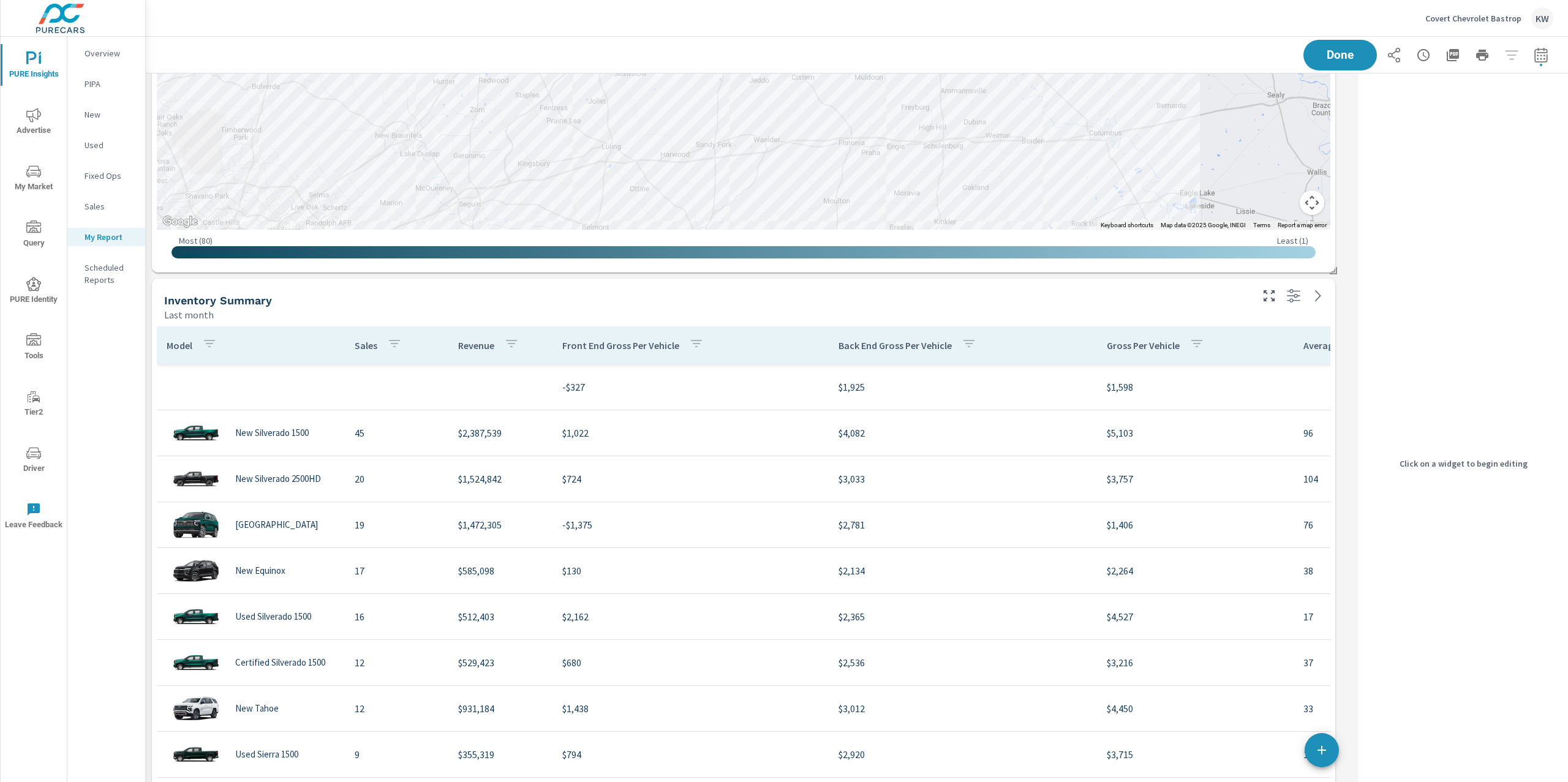
click at [1117, 299] on div "Inventory Summary" at bounding box center [707, 300] width 1085 height 14
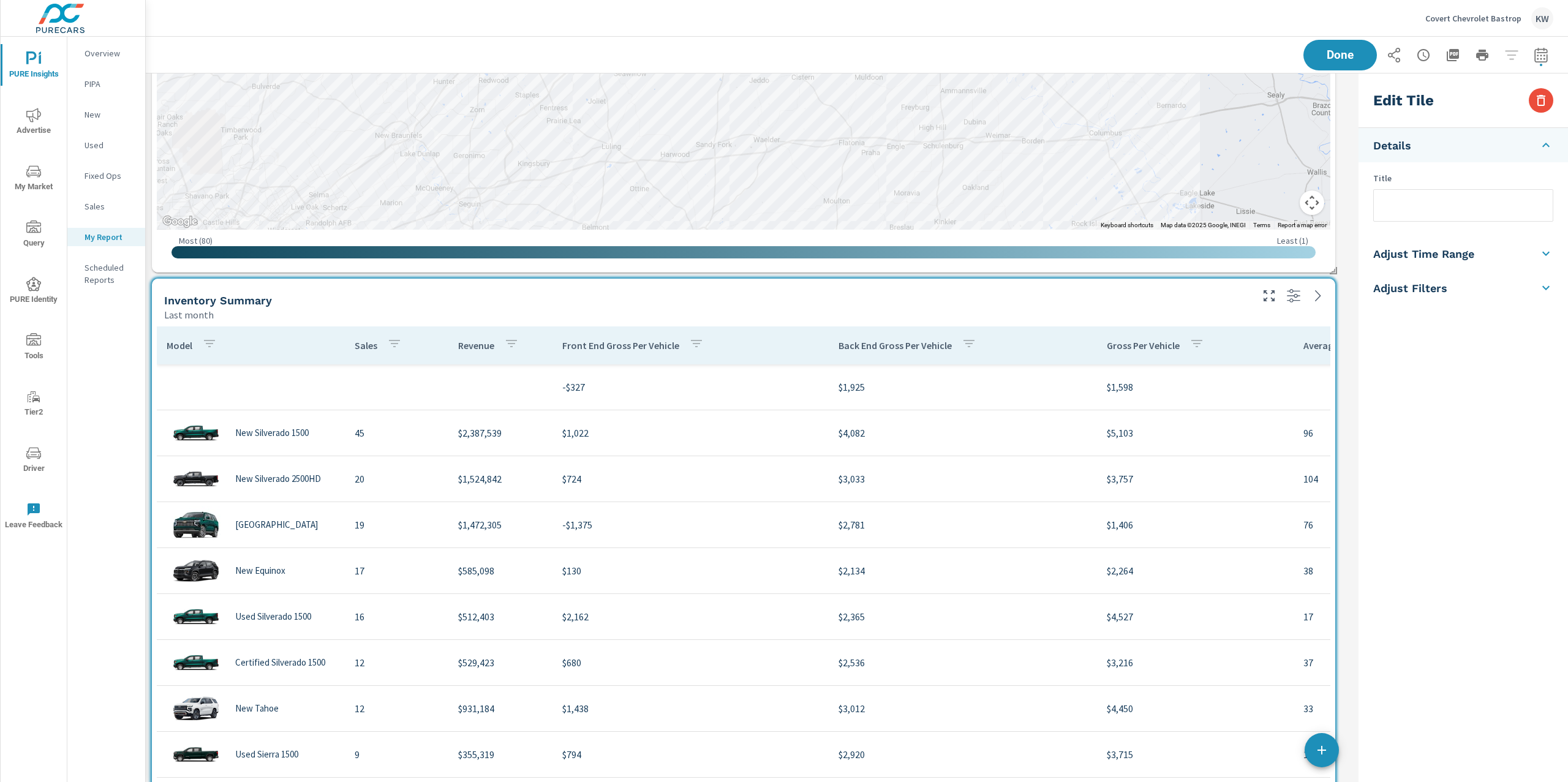
click at [1547, 283] on icon at bounding box center [1545, 288] width 15 height 15
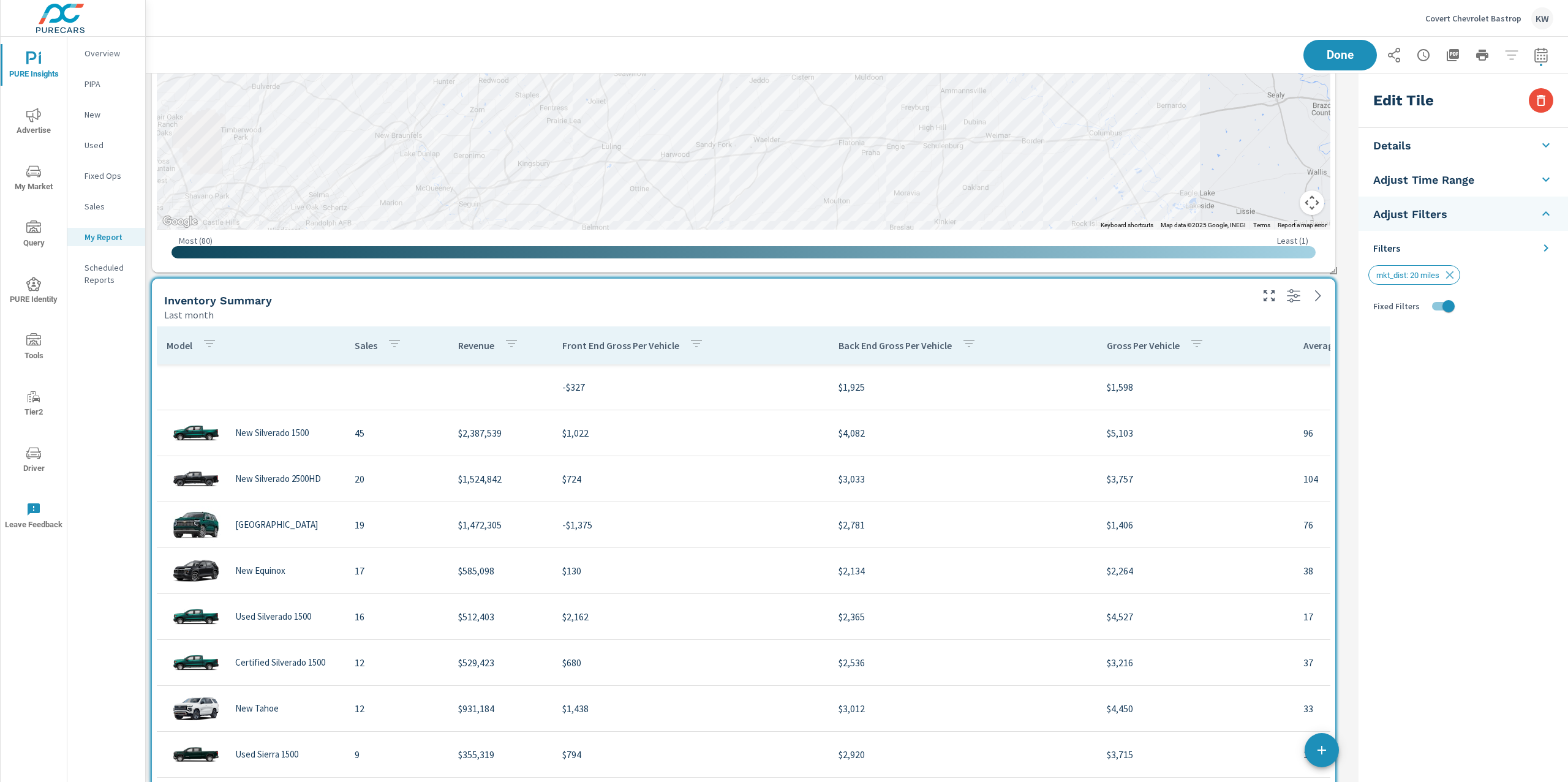
click at [1547, 251] on icon at bounding box center [1545, 249] width 15 height 15
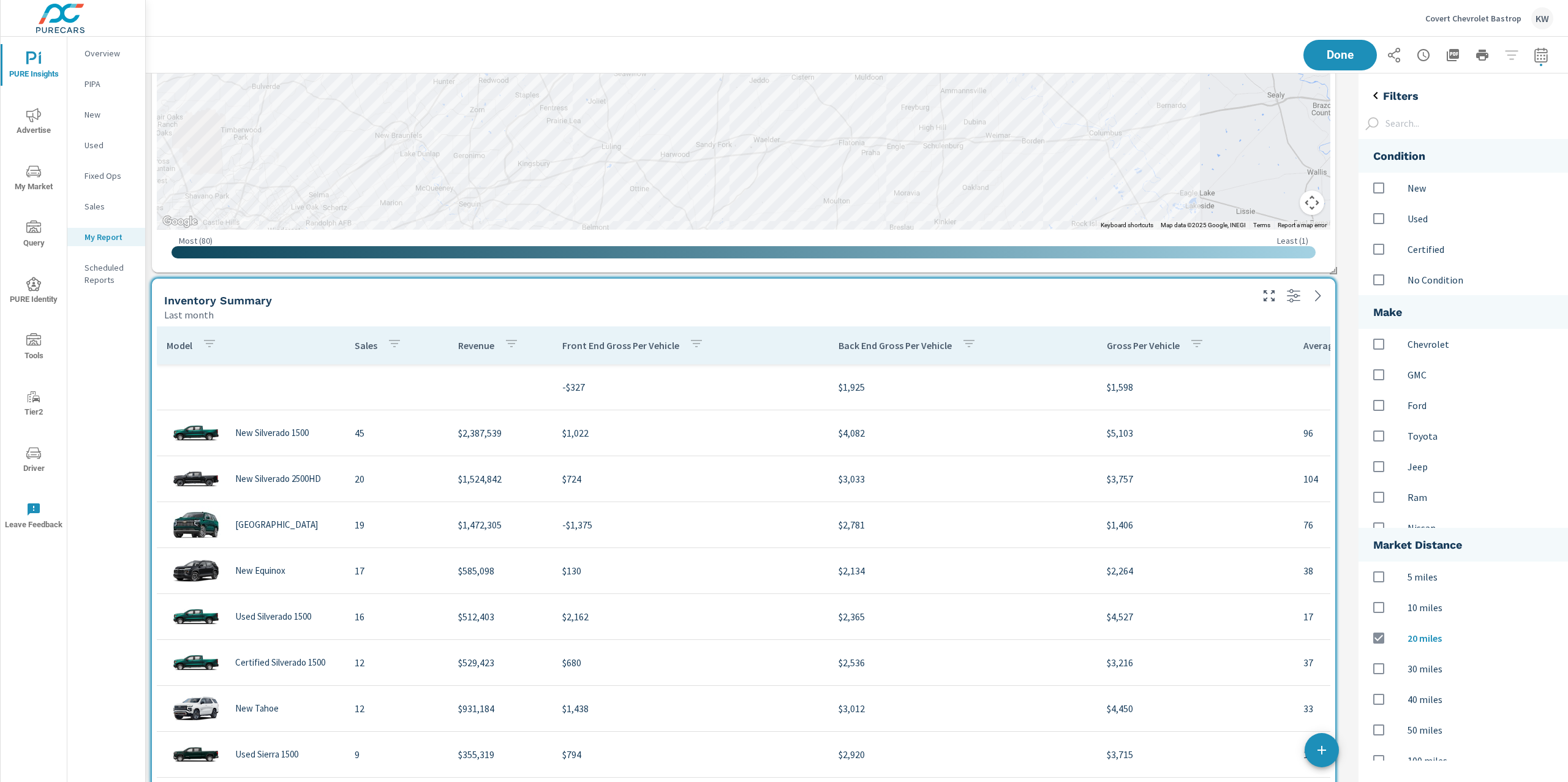
scroll to position [647, 235]
click at [1382, 191] on input "options" at bounding box center [1378, 187] width 26 height 26
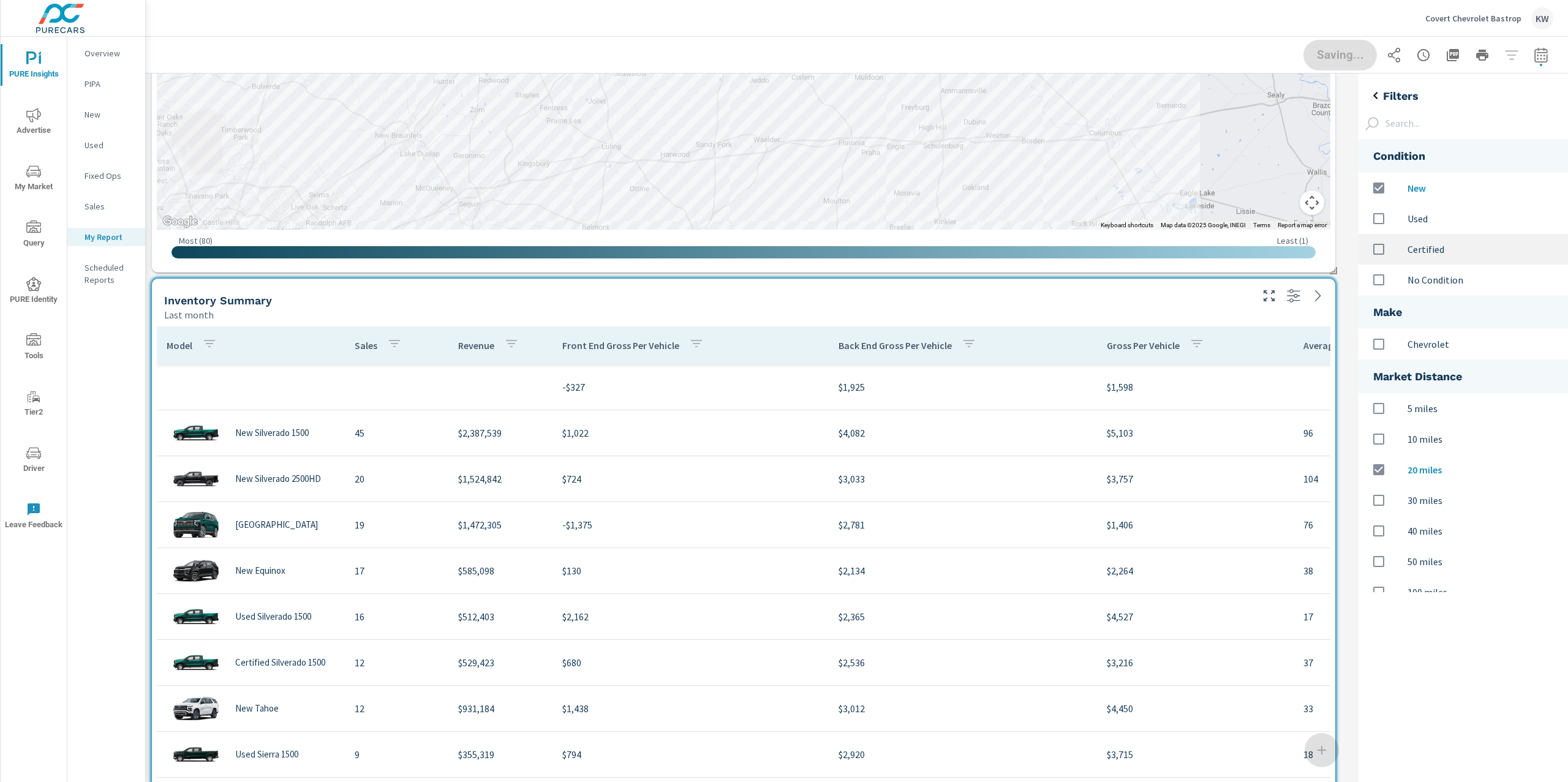
scroll to position [6, 6]
click at [1376, 100] on icon "back" at bounding box center [1375, 96] width 15 height 15
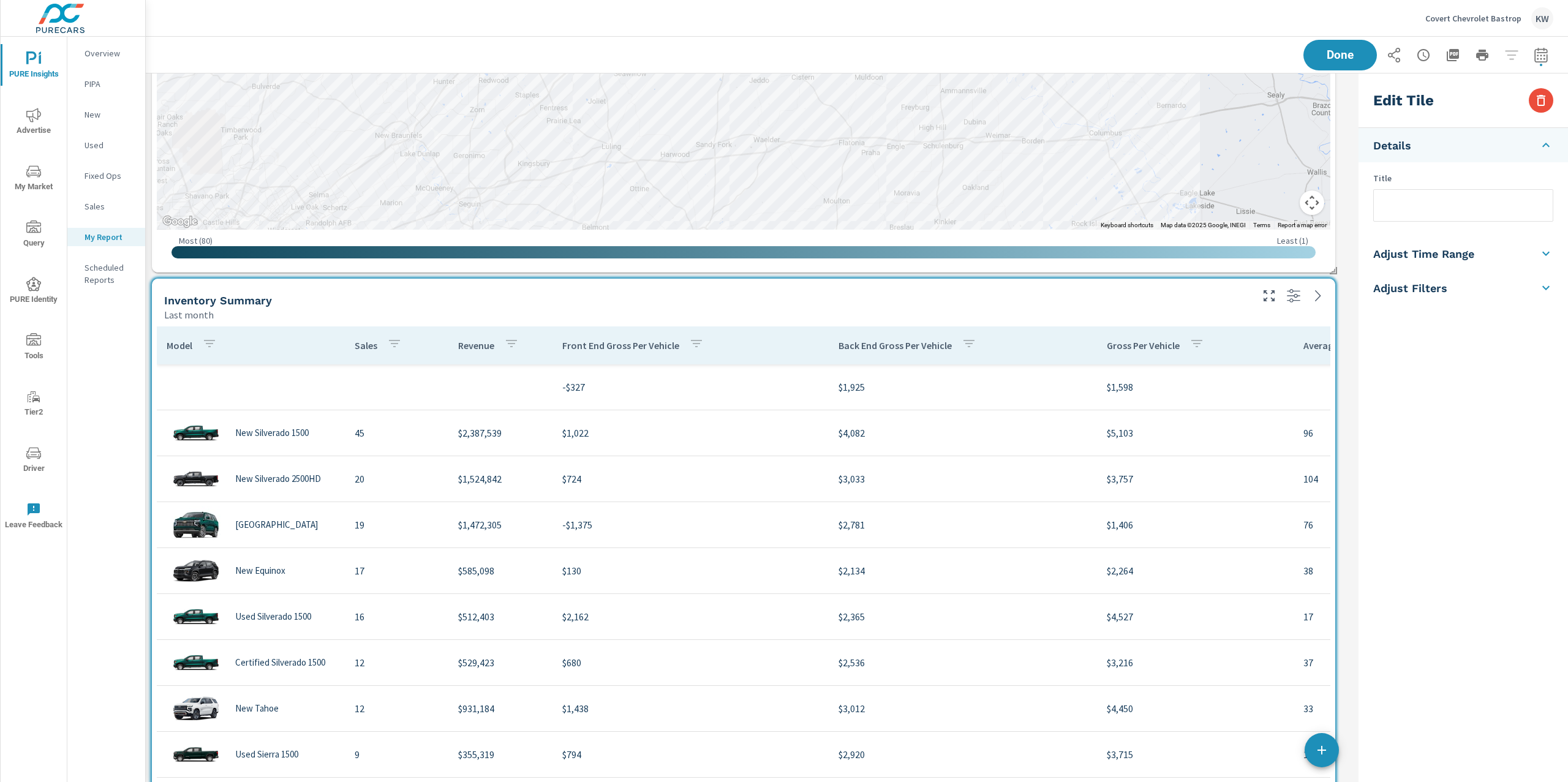
click at [1541, 254] on icon at bounding box center [1545, 253] width 15 height 15
click at [1448, 217] on input "checkbox" at bounding box center [1434, 217] width 70 height 24
checkbox input "true"
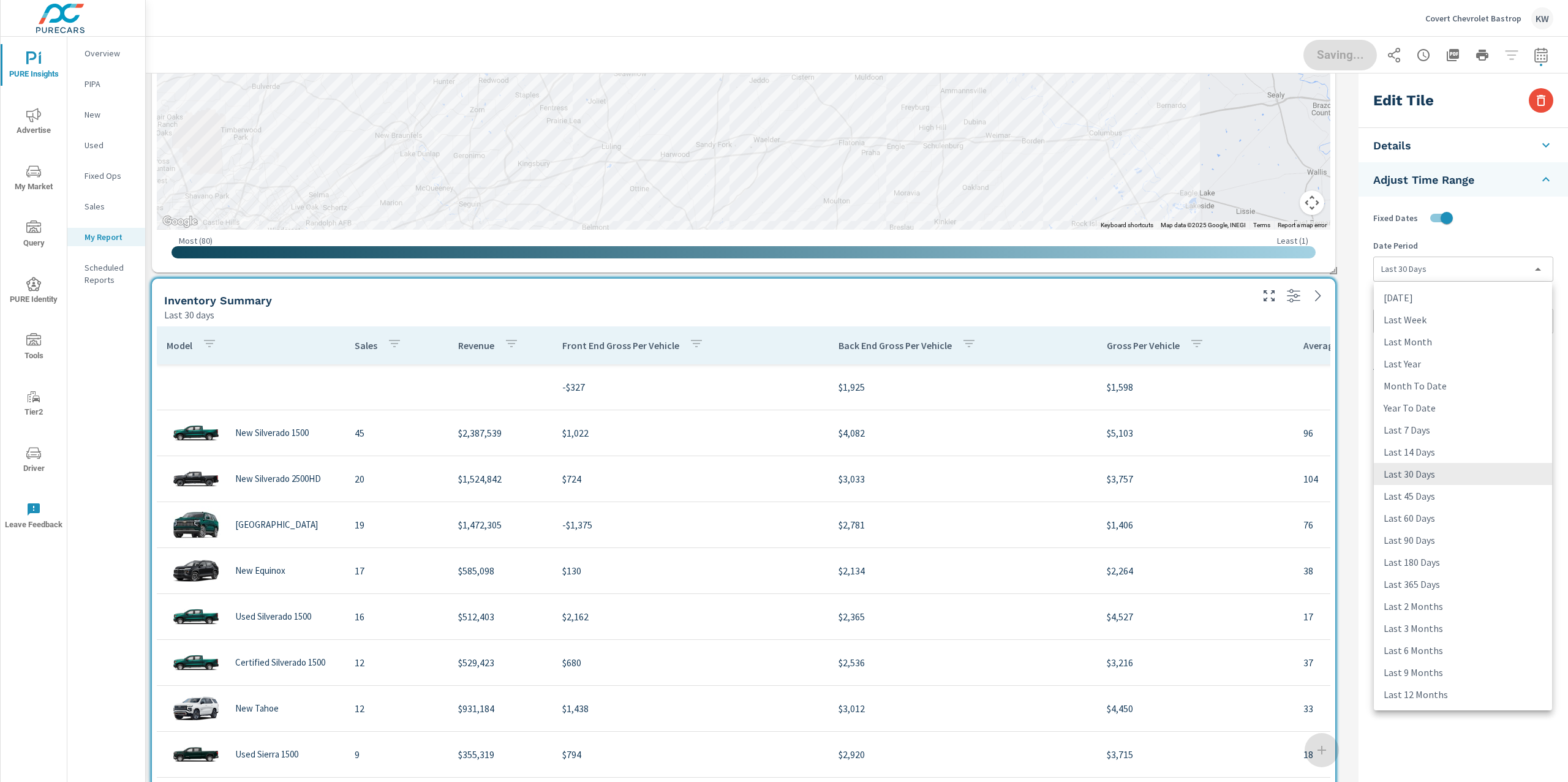
click at [1462, 270] on body "PURE Insights Advertise My Market Query PURE Identity Tools Tier2 Driver Leave …" at bounding box center [784, 391] width 1568 height 782
click at [1453, 345] on li "Last Month" at bounding box center [1462, 341] width 179 height 22
type input "lastMonth"
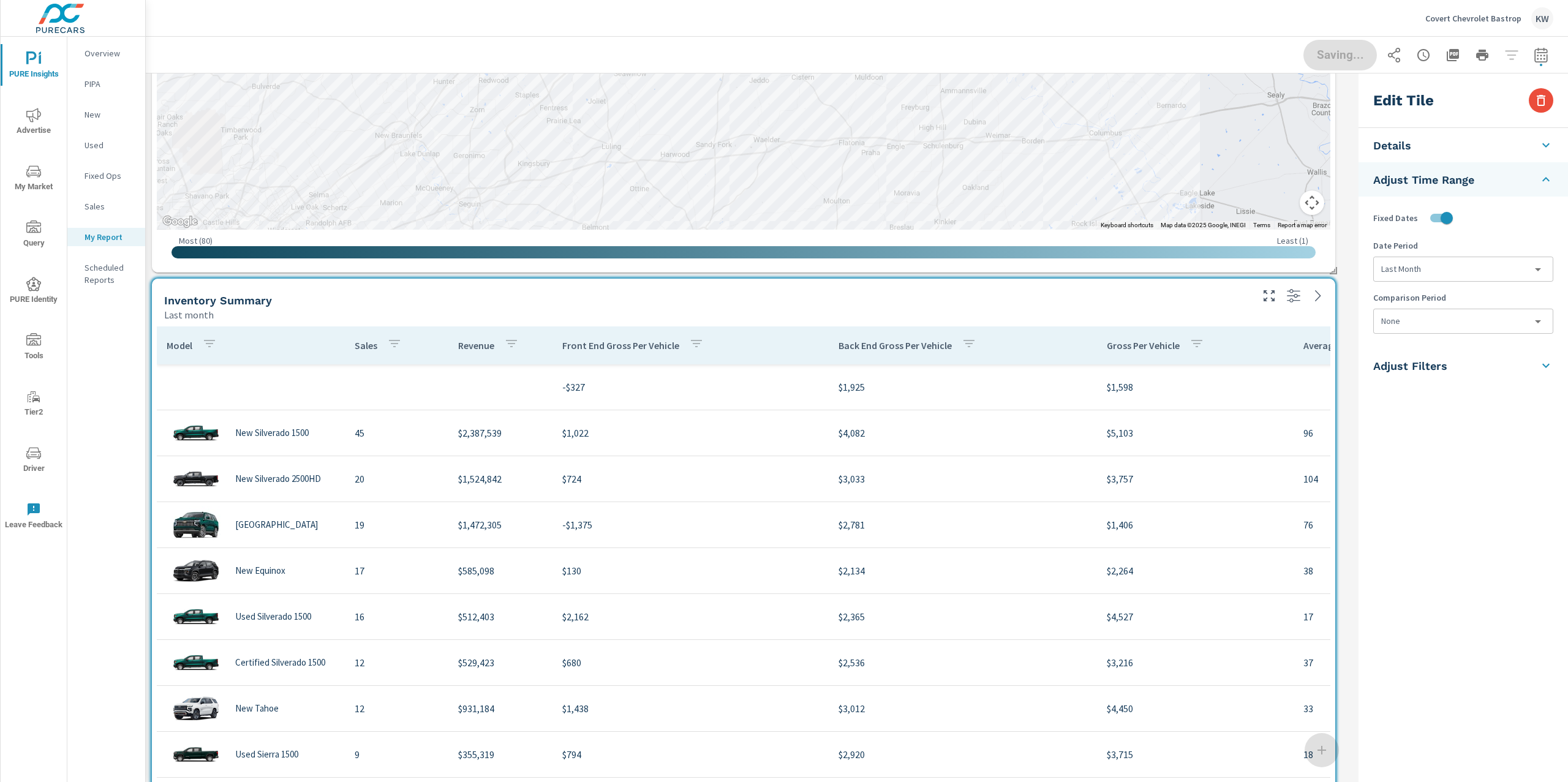
click at [1446, 316] on body "PURE Insights Advertise My Market Query PURE Identity Tools Tier2 Driver Leave …" at bounding box center [784, 391] width 1568 height 782
click at [1454, 389] on li "Previous Month" at bounding box center [1462, 393] width 179 height 22
type input "lastMonth"
click at [1346, 58] on span "Done" at bounding box center [1339, 55] width 50 height 11
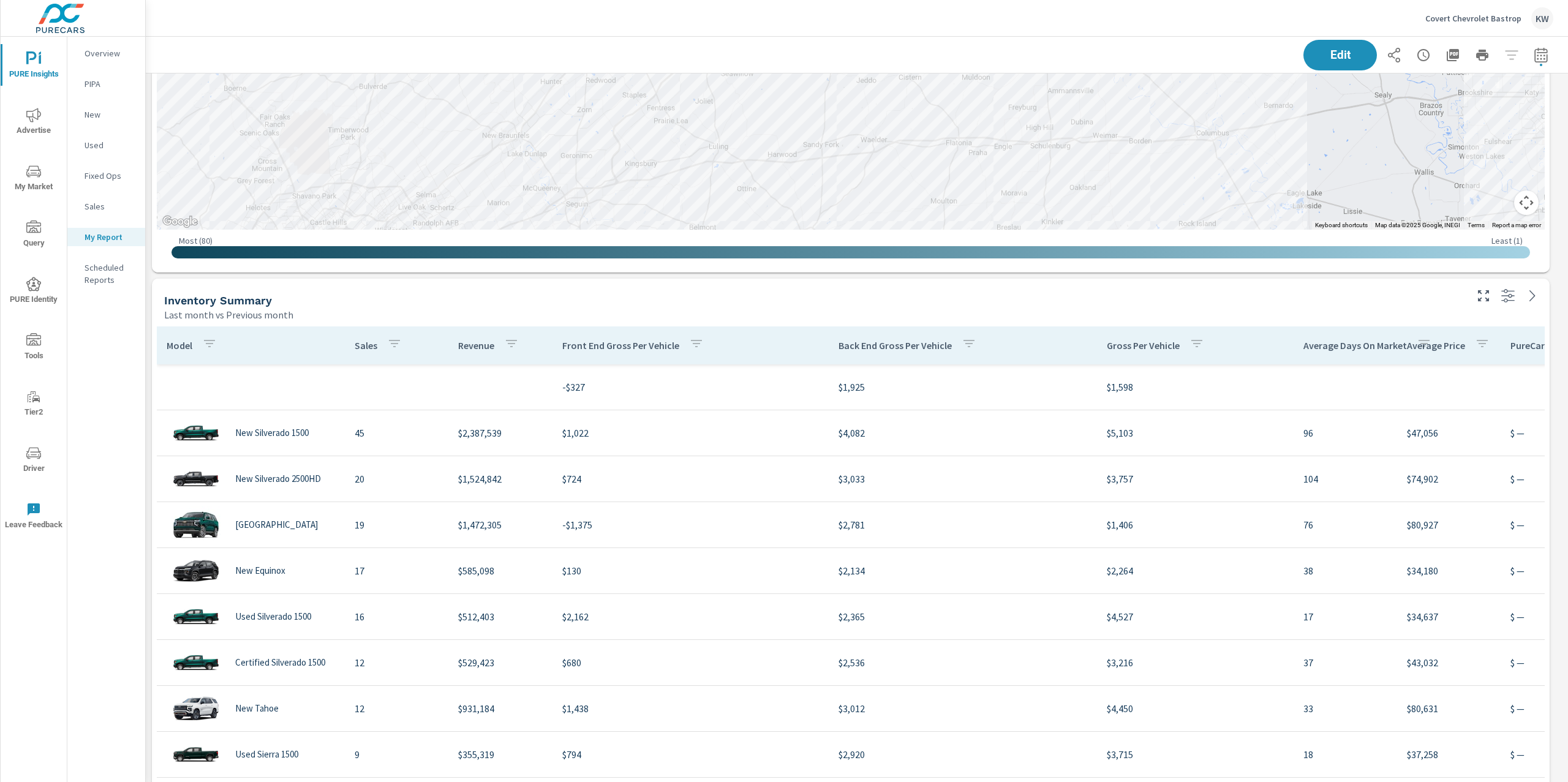
scroll to position [4117, 1436]
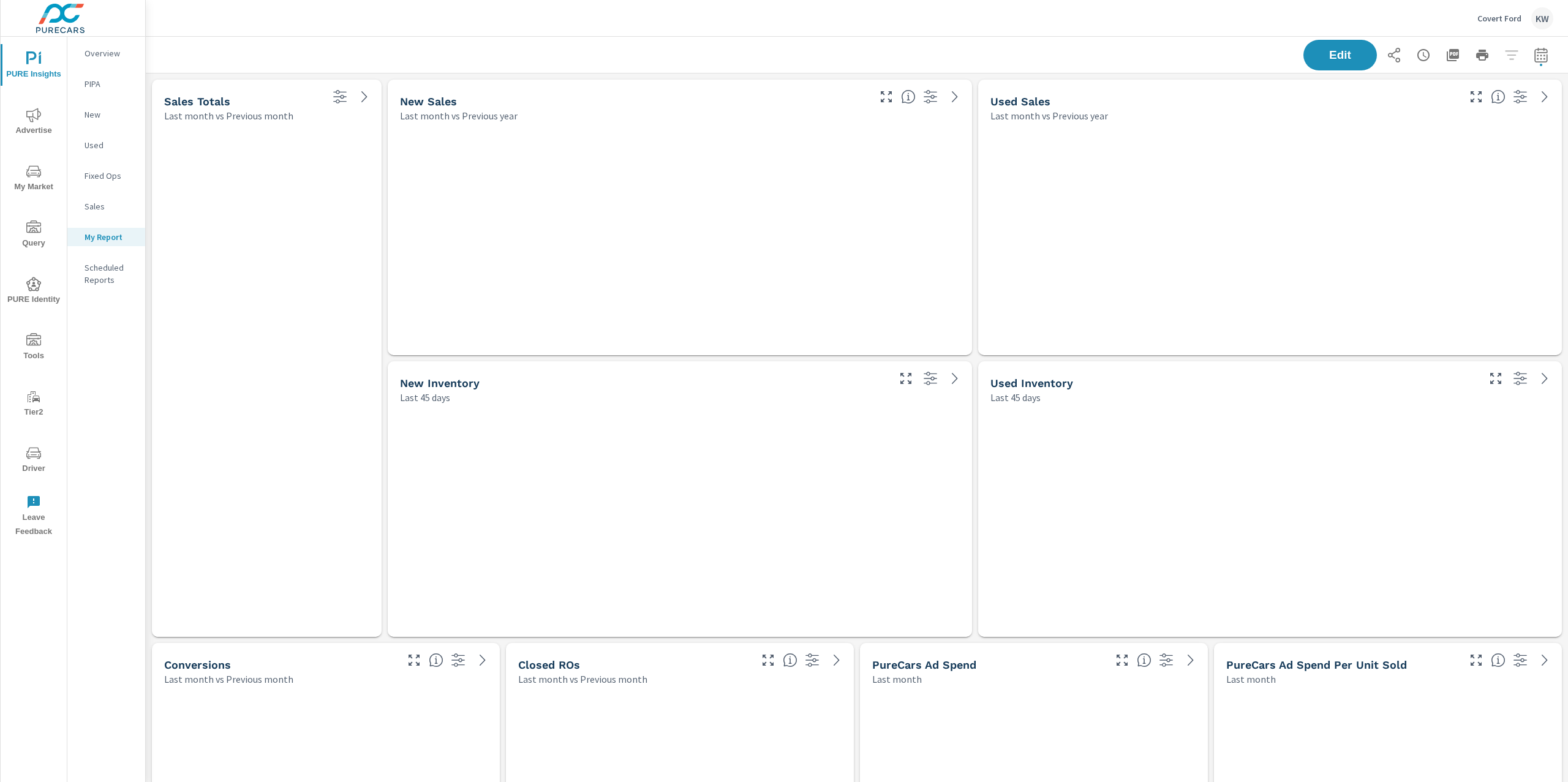
scroll to position [5809, 1436]
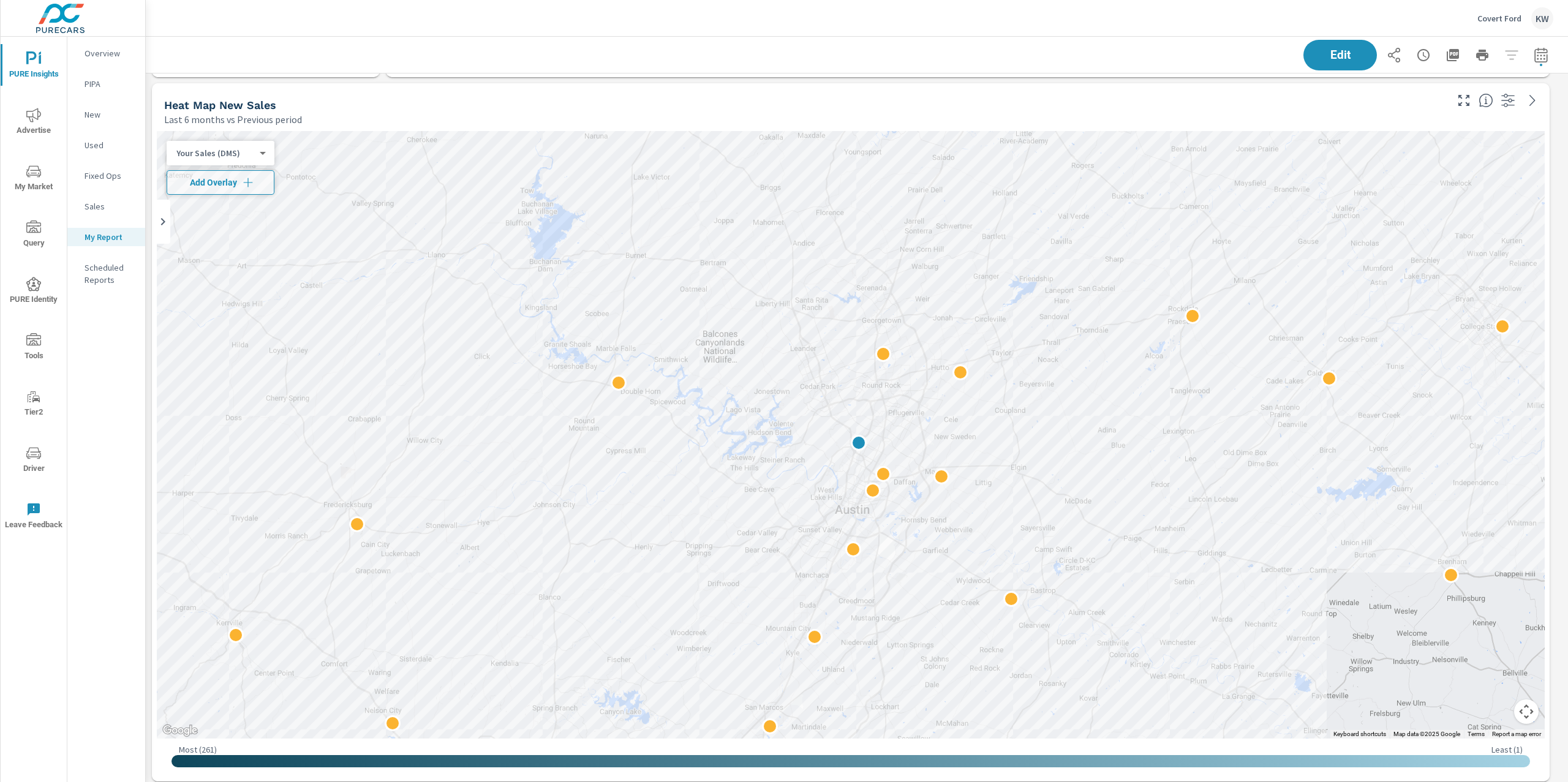
scroll to position [2823, 0]
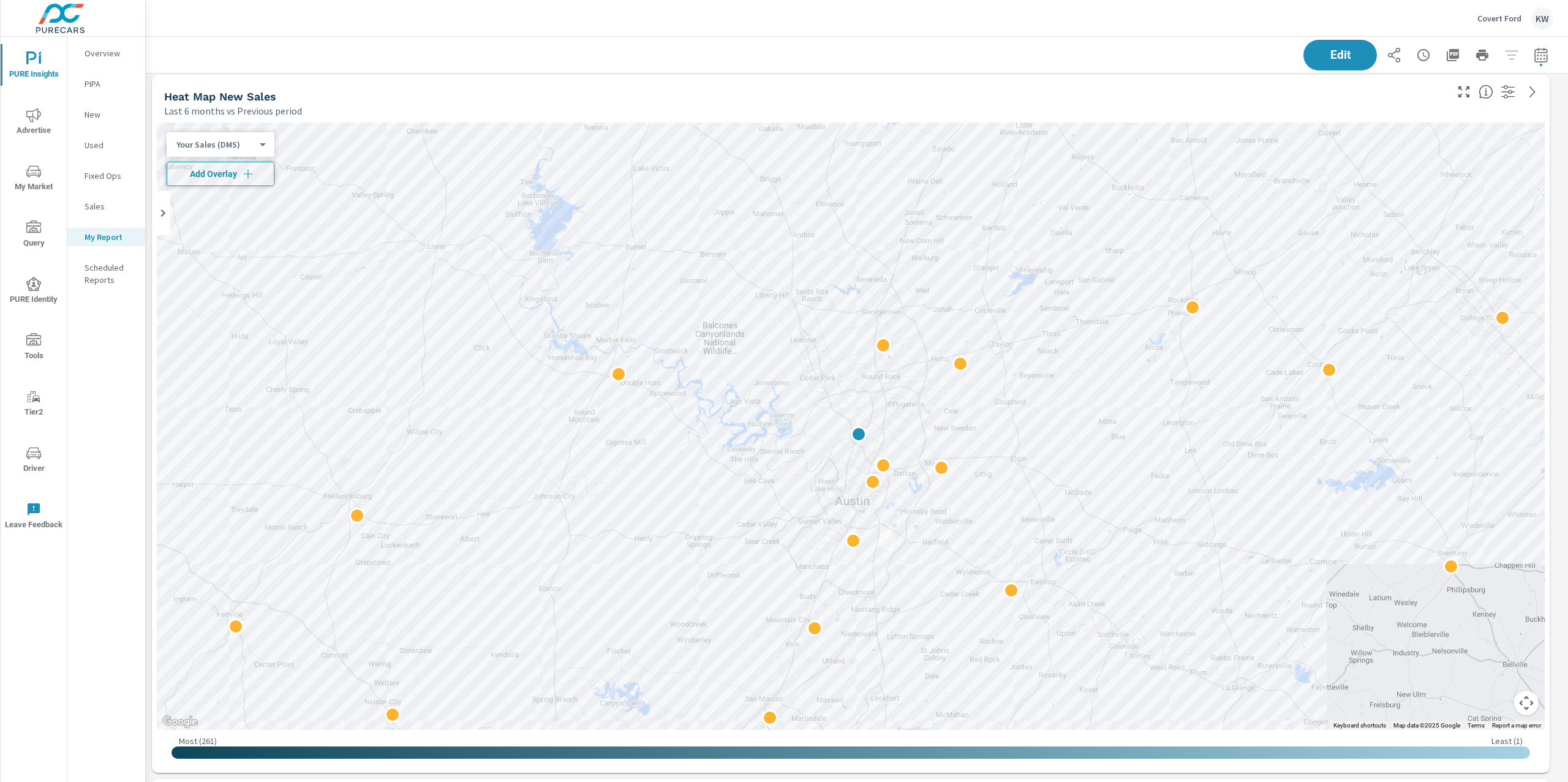
click at [235, 174] on span "Add Overlay" at bounding box center [220, 174] width 96 height 12
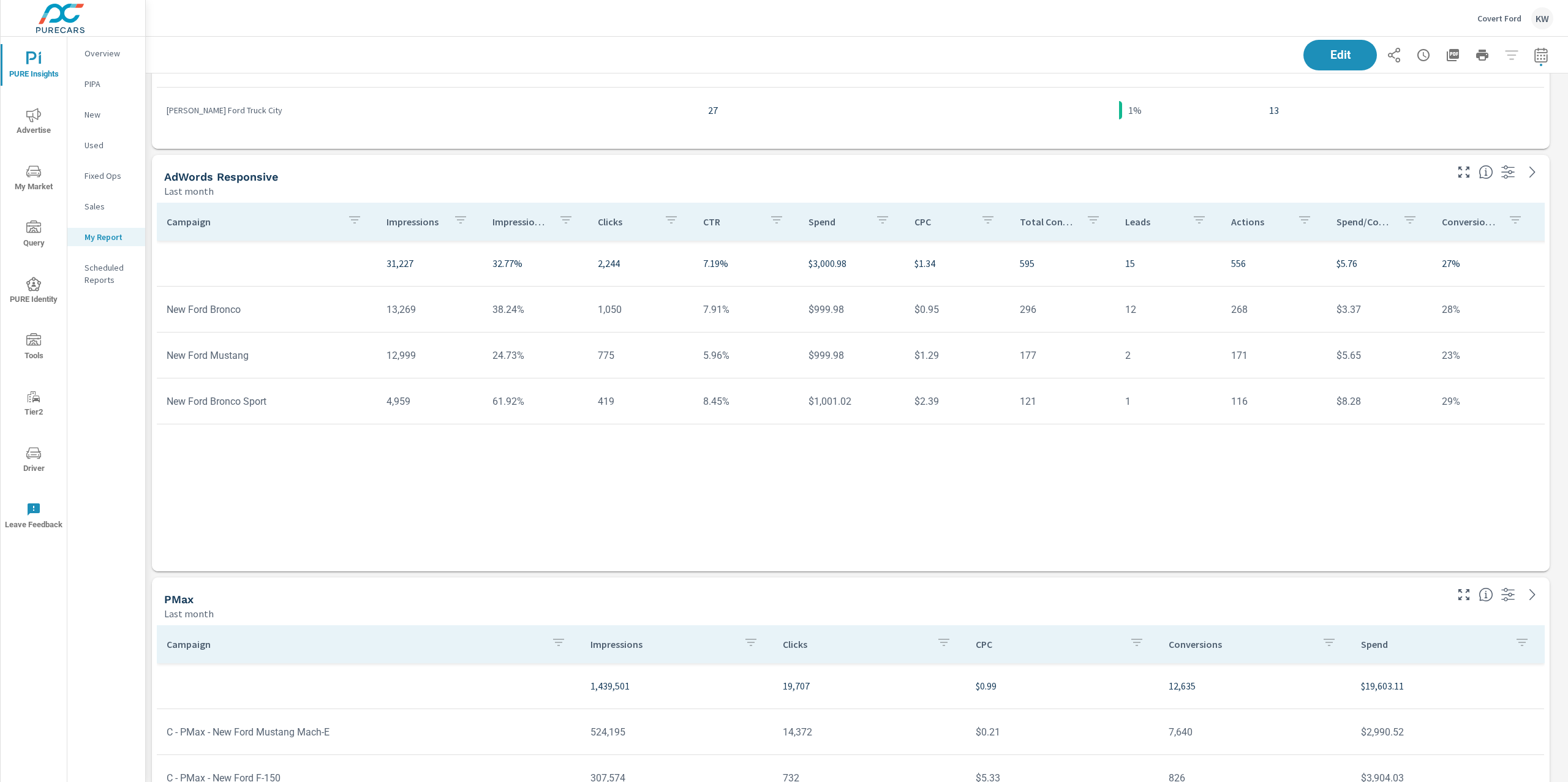
scroll to position [4154, 0]
click at [523, 225] on p "Impression Share" at bounding box center [521, 219] width 57 height 12
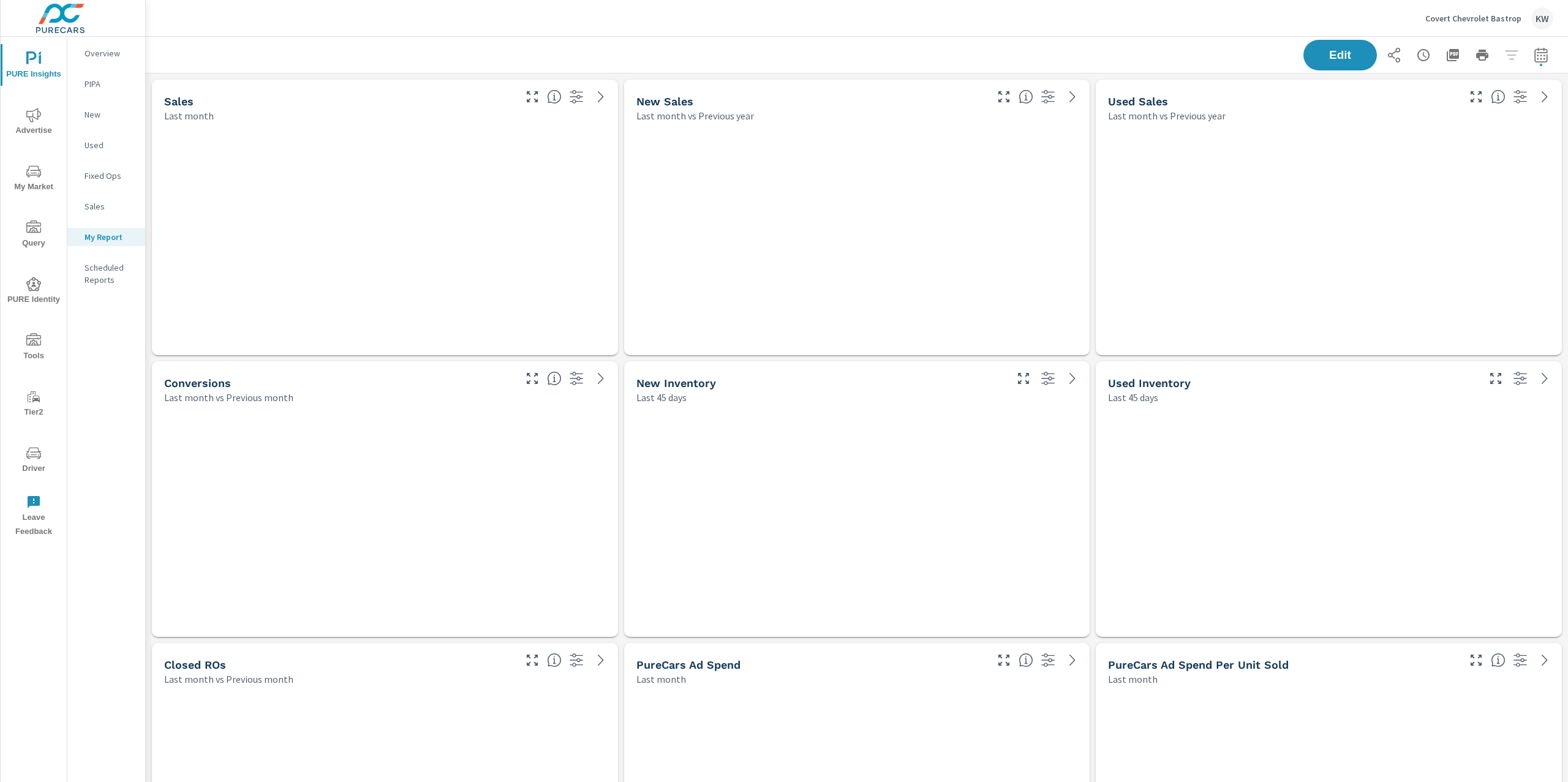
scroll to position [4117, 1436]
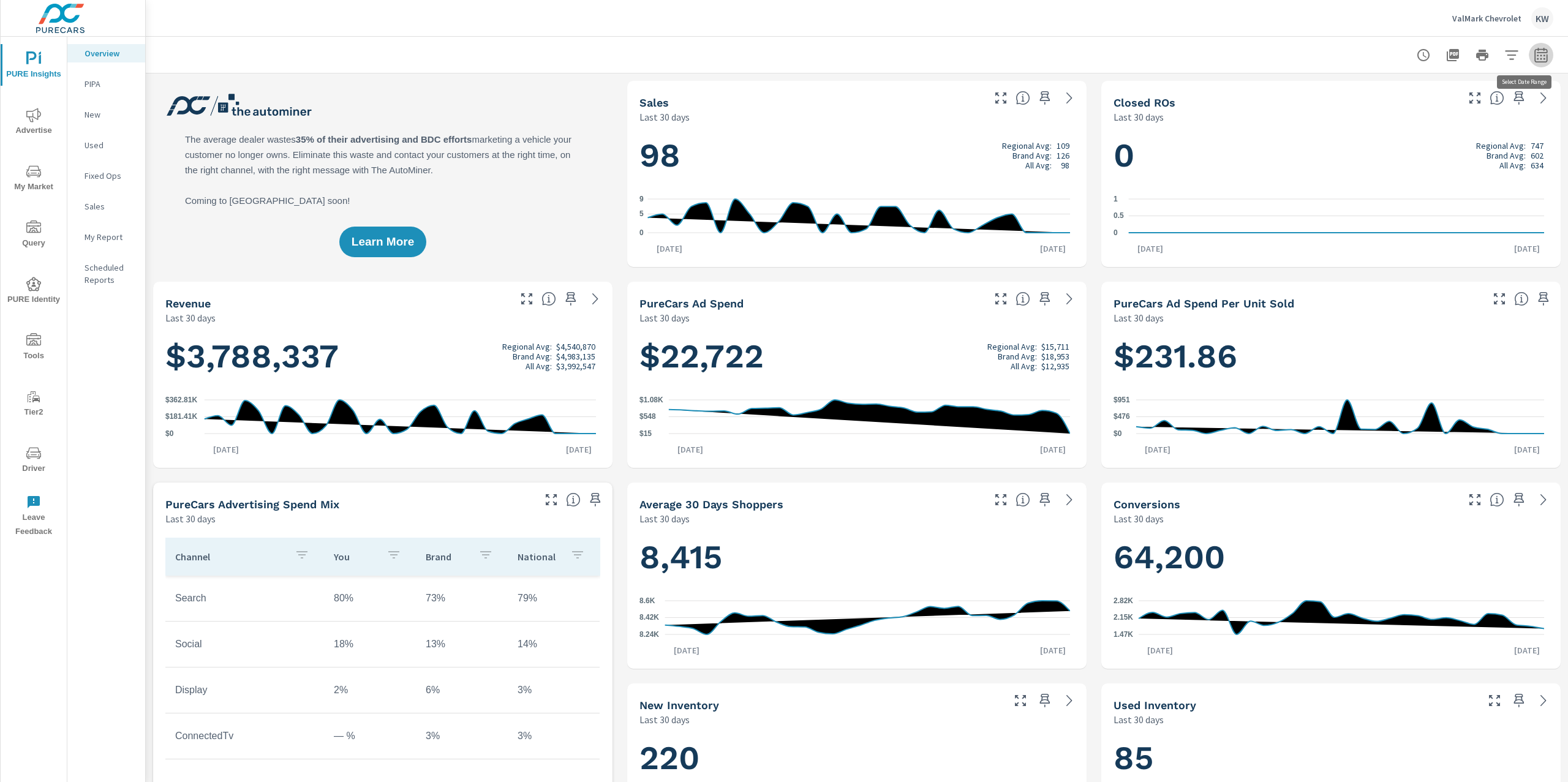
click at [1528, 61] on button "button" at bounding box center [1541, 55] width 25 height 25
click at [1459, 101] on select "Custom Yesterday Last week Last 7 days Last 14 days Last 30 days Last 45 days L…" at bounding box center [1431, 106] width 123 height 25
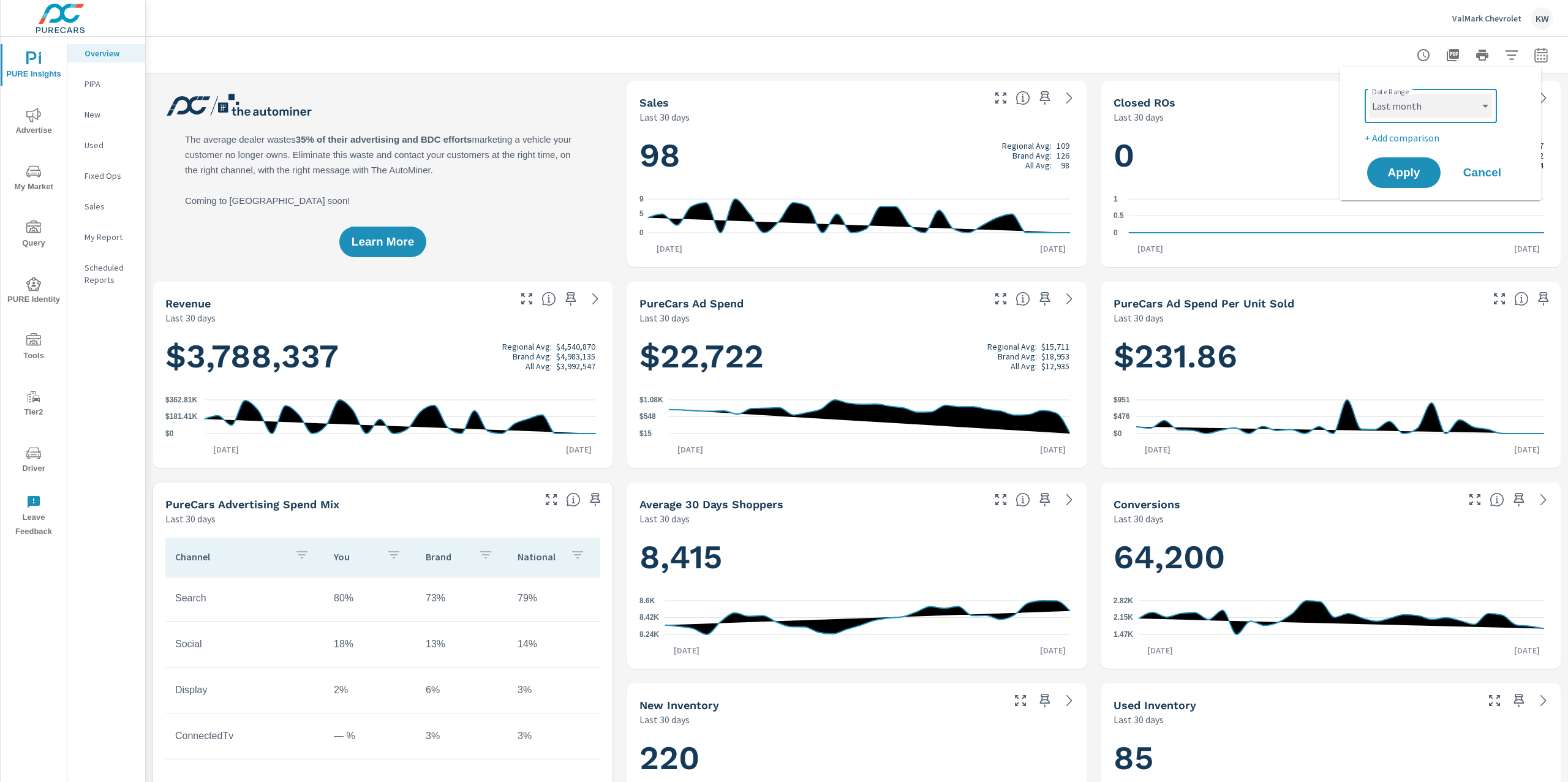
click at [1370, 94] on select "Custom Yesterday Last week Last 7 days Last 14 days Last 30 days Last 45 days L…" at bounding box center [1431, 106] width 123 height 25
select select "Last month"
click at [1404, 168] on span "Apply" at bounding box center [1403, 173] width 50 height 11
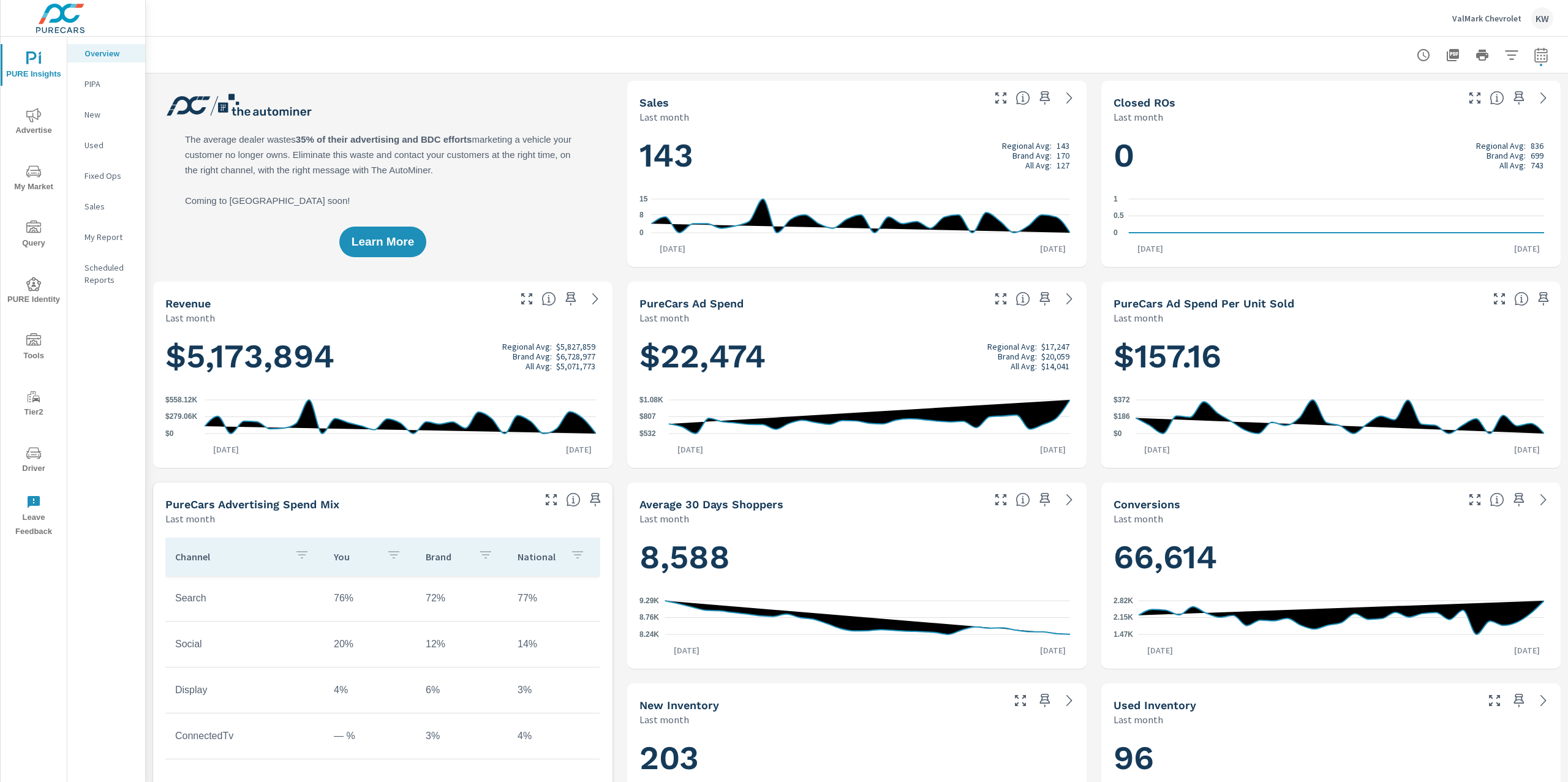
click at [95, 238] on p "My Report" at bounding box center [110, 236] width 51 height 12
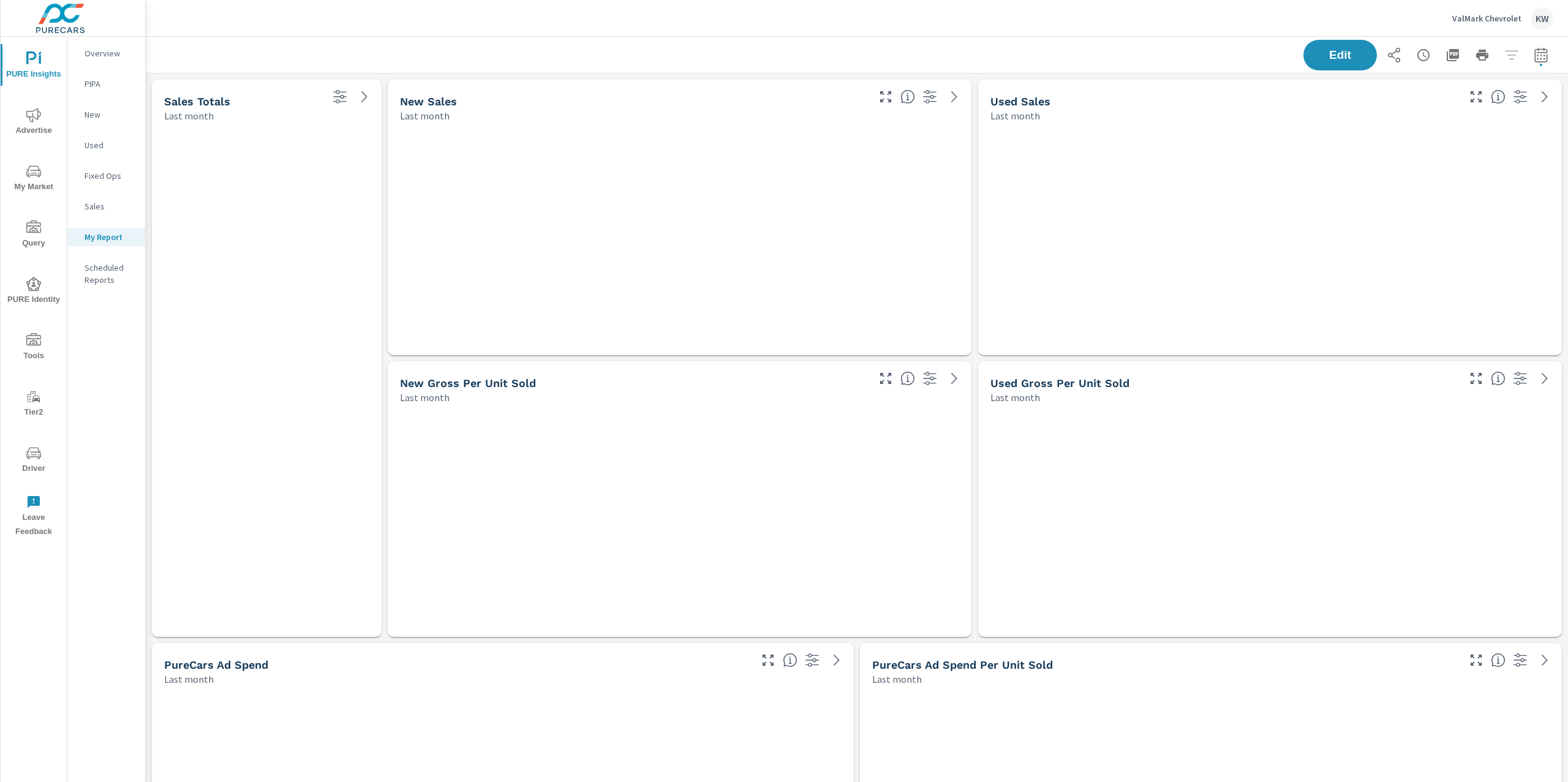
scroll to position [3977, 1436]
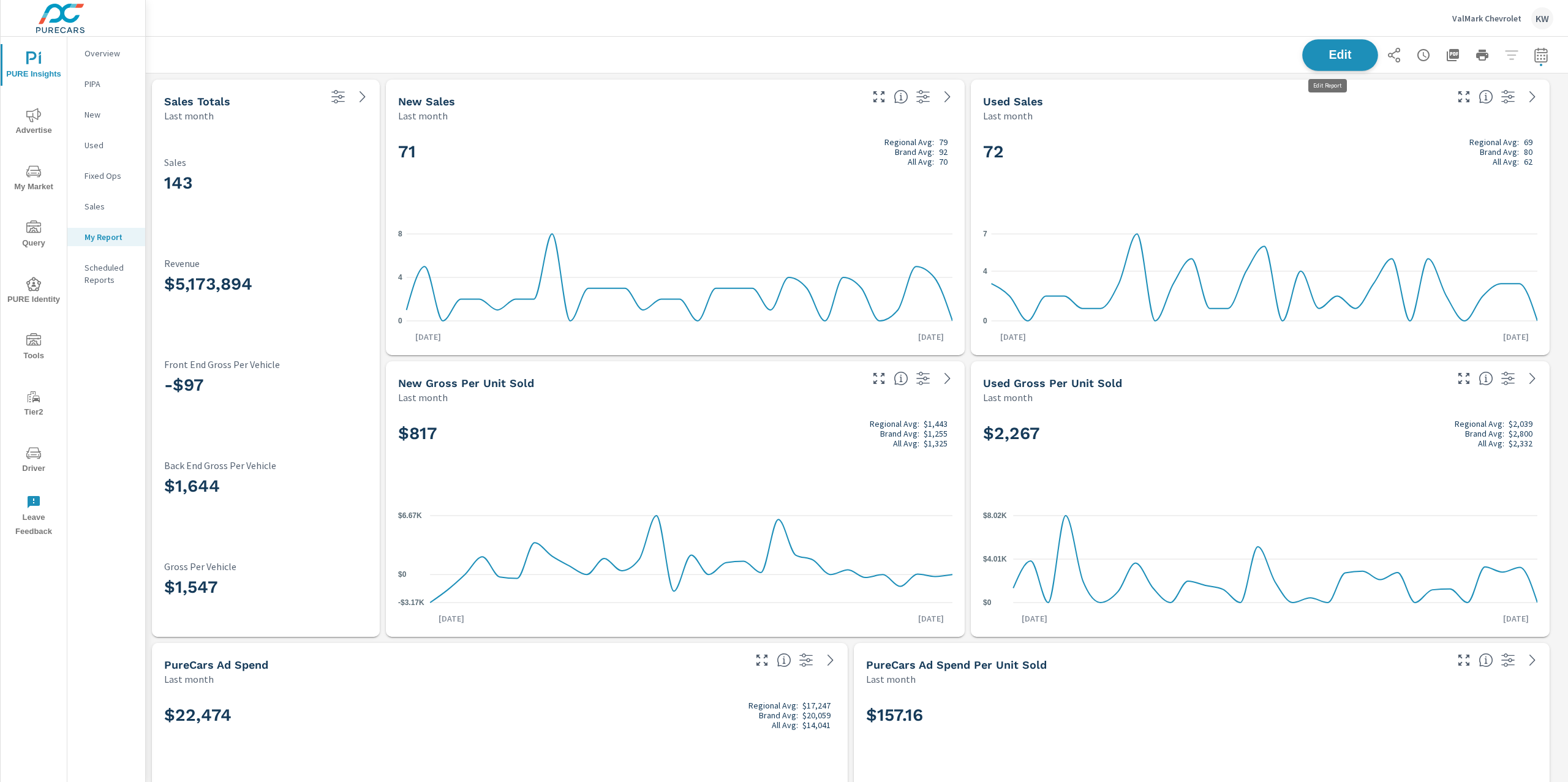
click at [1326, 59] on span "Edit" at bounding box center [1339, 55] width 50 height 11
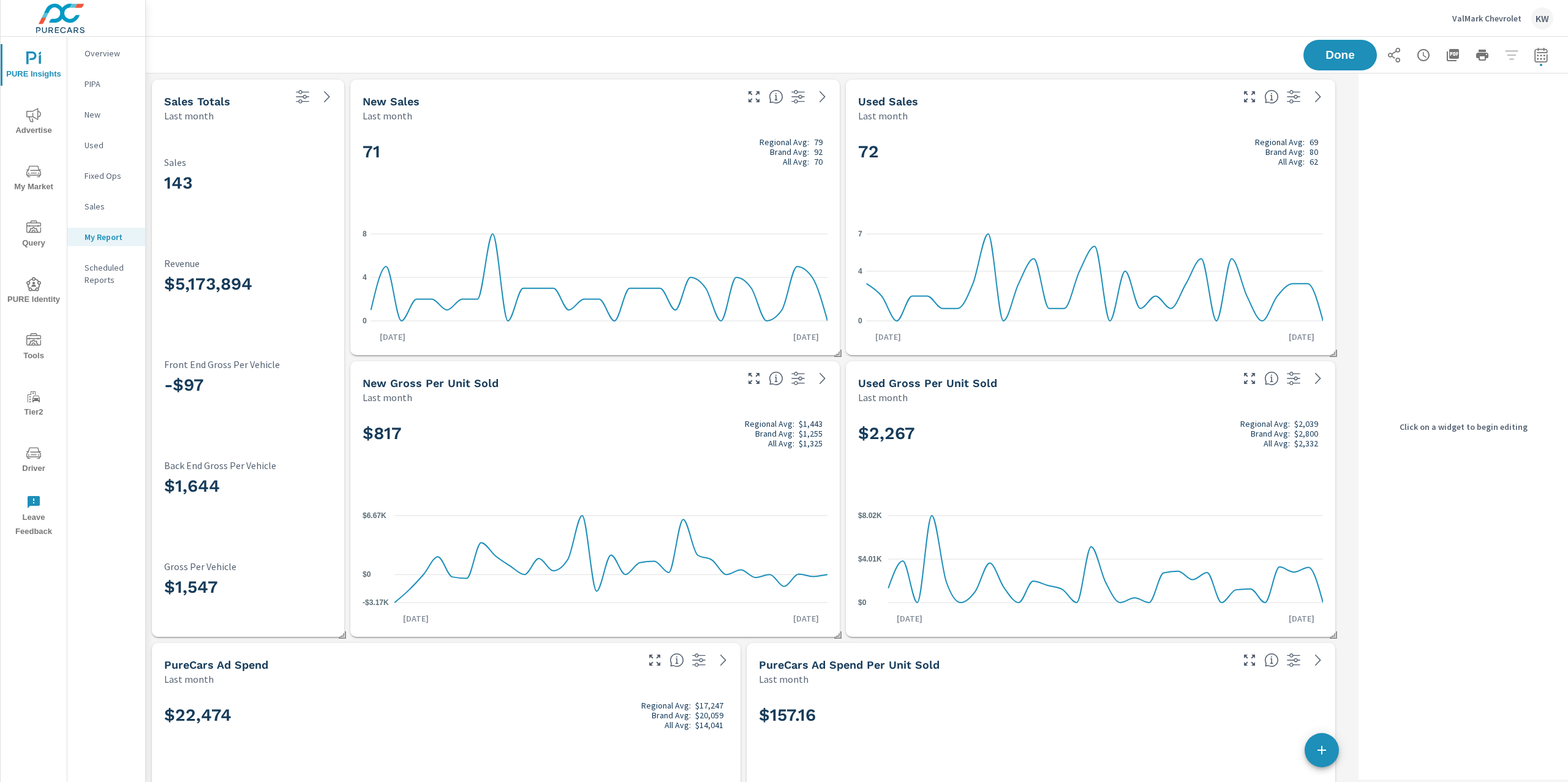
scroll to position [3977, 1220]
click at [714, 206] on div "71 Regional Avg: 79 Brand Avg: 92 All Avg: 70" at bounding box center [595, 172] width 465 height 75
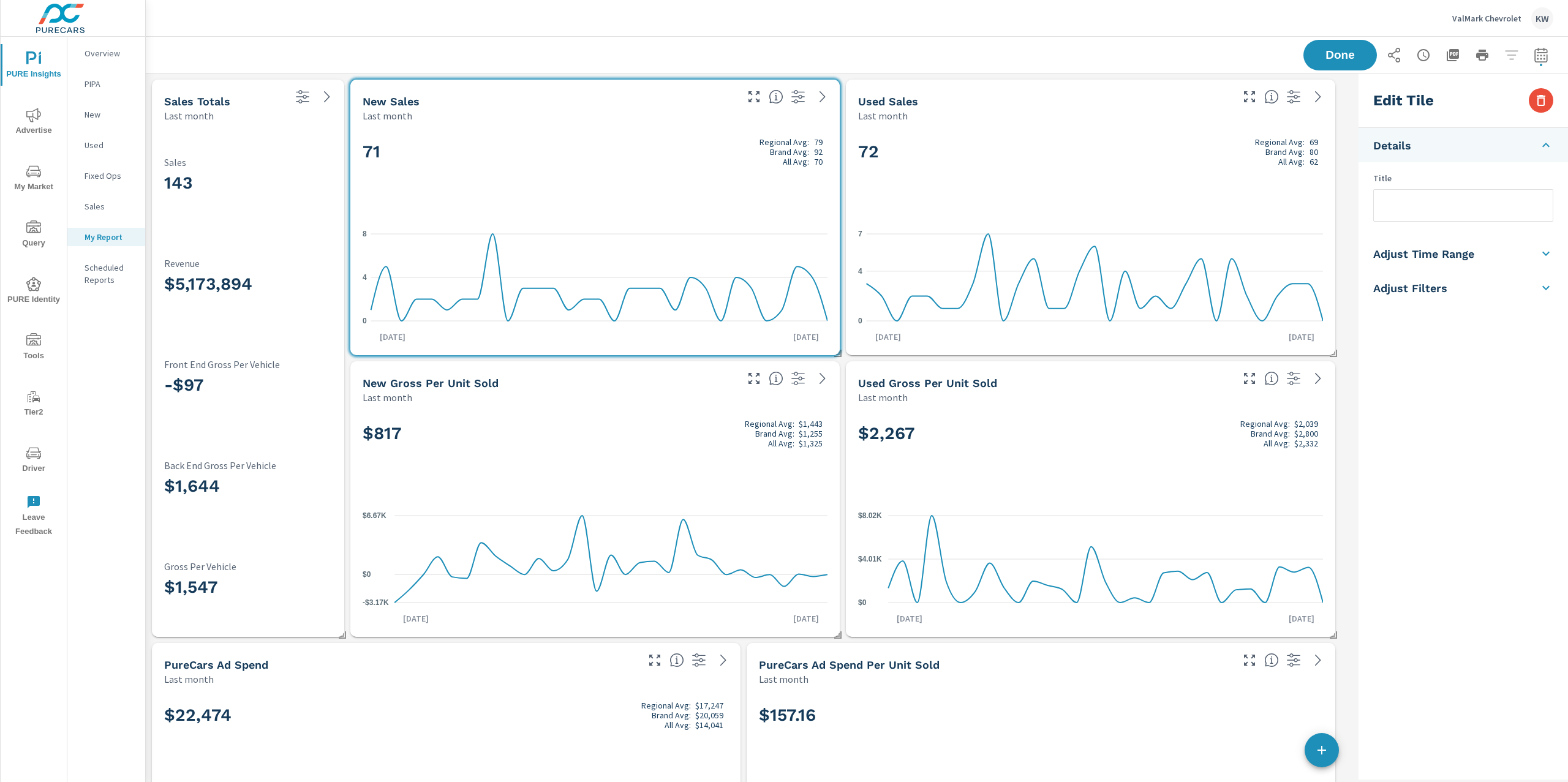
click at [1506, 250] on li "Adjust Time Range" at bounding box center [1463, 253] width 210 height 34
drag, startPoint x: 1446, startPoint y: 217, endPoint x: 1455, endPoint y: 253, distance: 37.1
click at [1447, 217] on input "checkbox" at bounding box center [1434, 217] width 70 height 24
checkbox input "true"
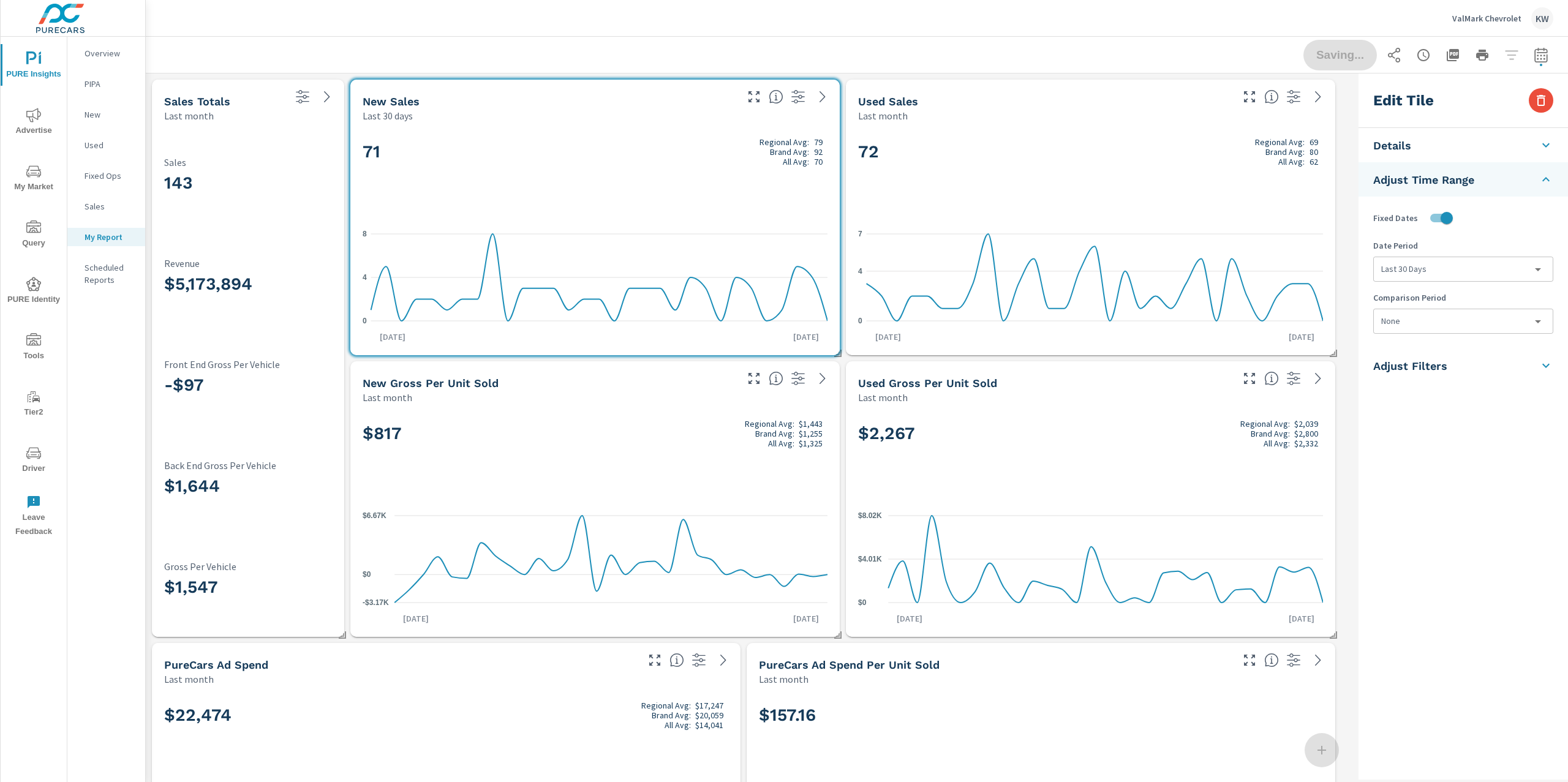
click at [1455, 277] on body "PURE Insights Advertise My Market Query PURE Identity Tools Tier2 Driver Leave …" at bounding box center [784, 391] width 1568 height 782
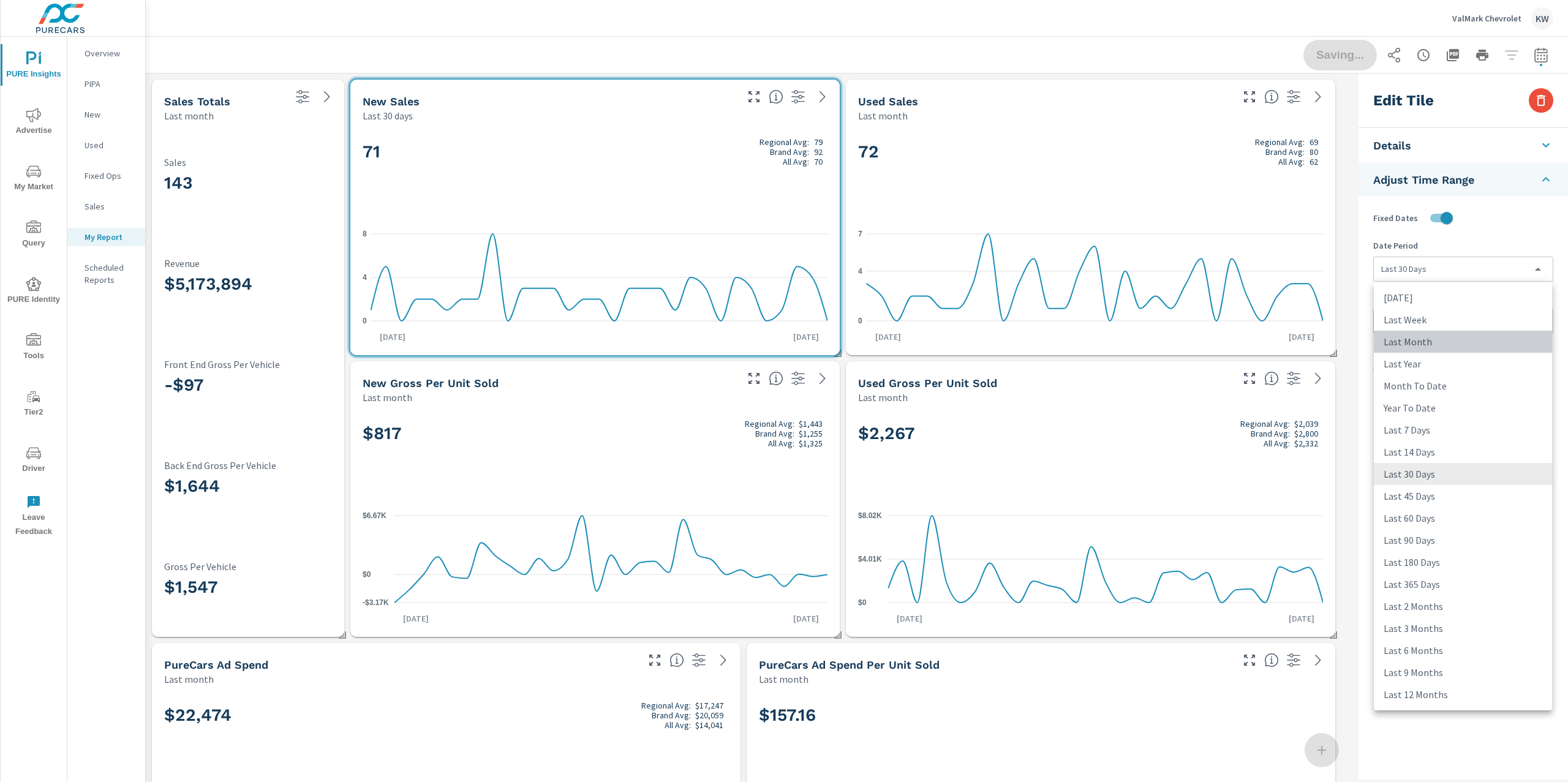
click at [1432, 340] on li "Last Month" at bounding box center [1462, 341] width 179 height 22
type input "lastMonth"
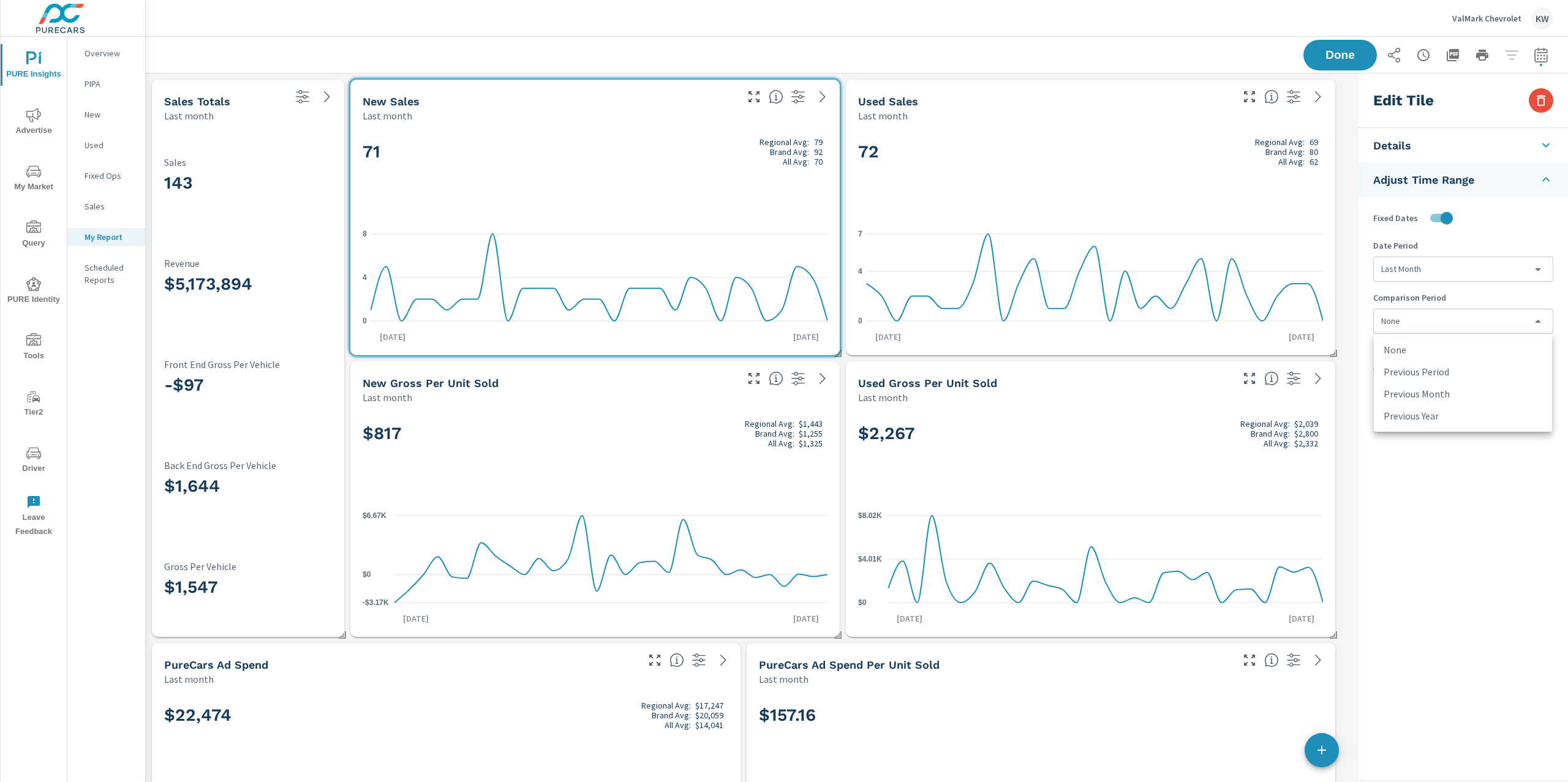
click at [1432, 318] on body "PURE Insights Advertise My Market Query PURE Identity Tools Tier2 Driver Leave …" at bounding box center [784, 391] width 1568 height 782
click at [1426, 421] on li "Previous Year" at bounding box center [1462, 415] width 179 height 22
type input "lastYear"
click at [909, 160] on h2 "72 Regional Avg: 69 Brand Avg: 80 All Avg: 62" at bounding box center [1091, 151] width 465 height 29
checkbox input "false"
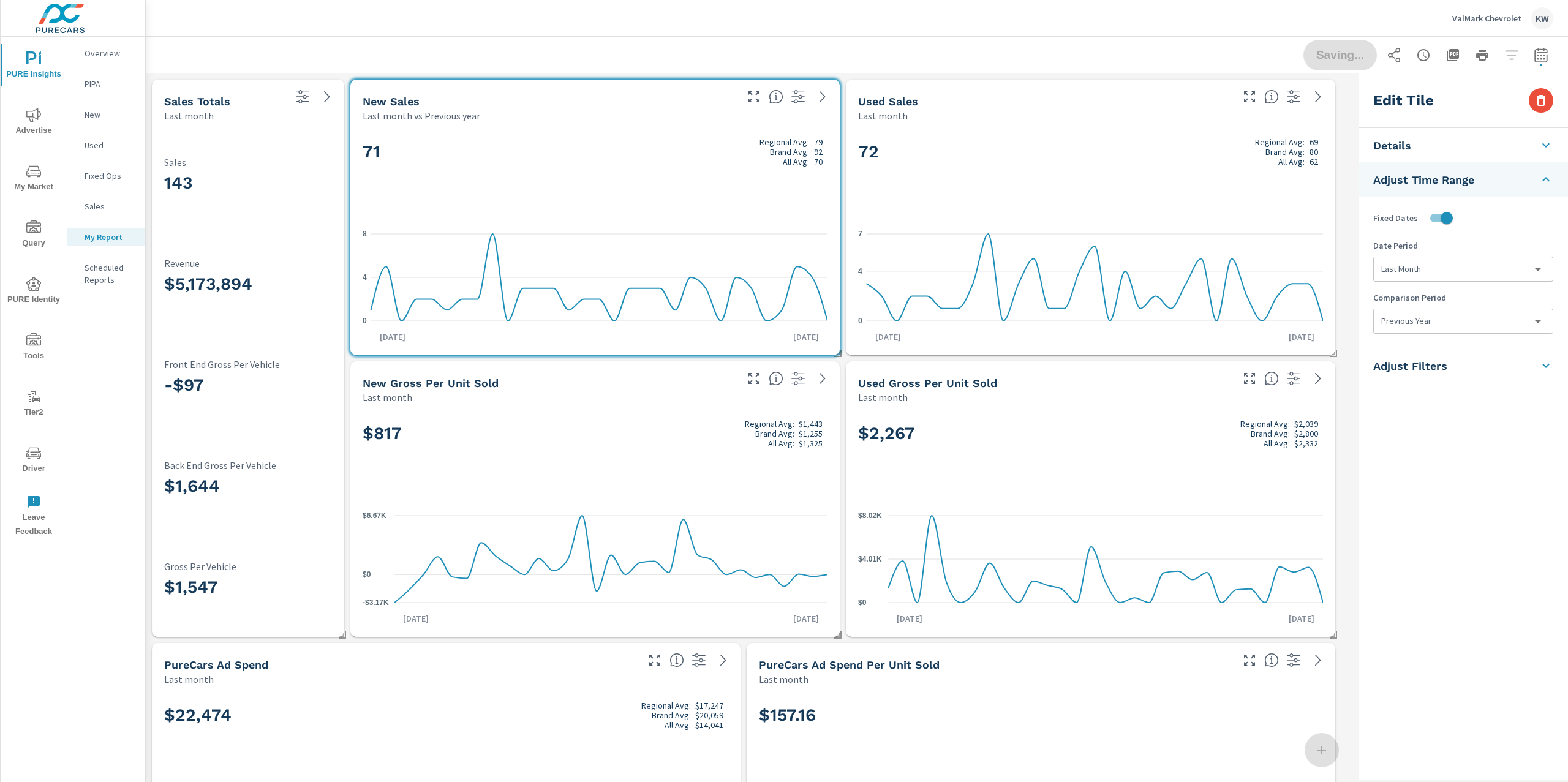
type input "last30Days"
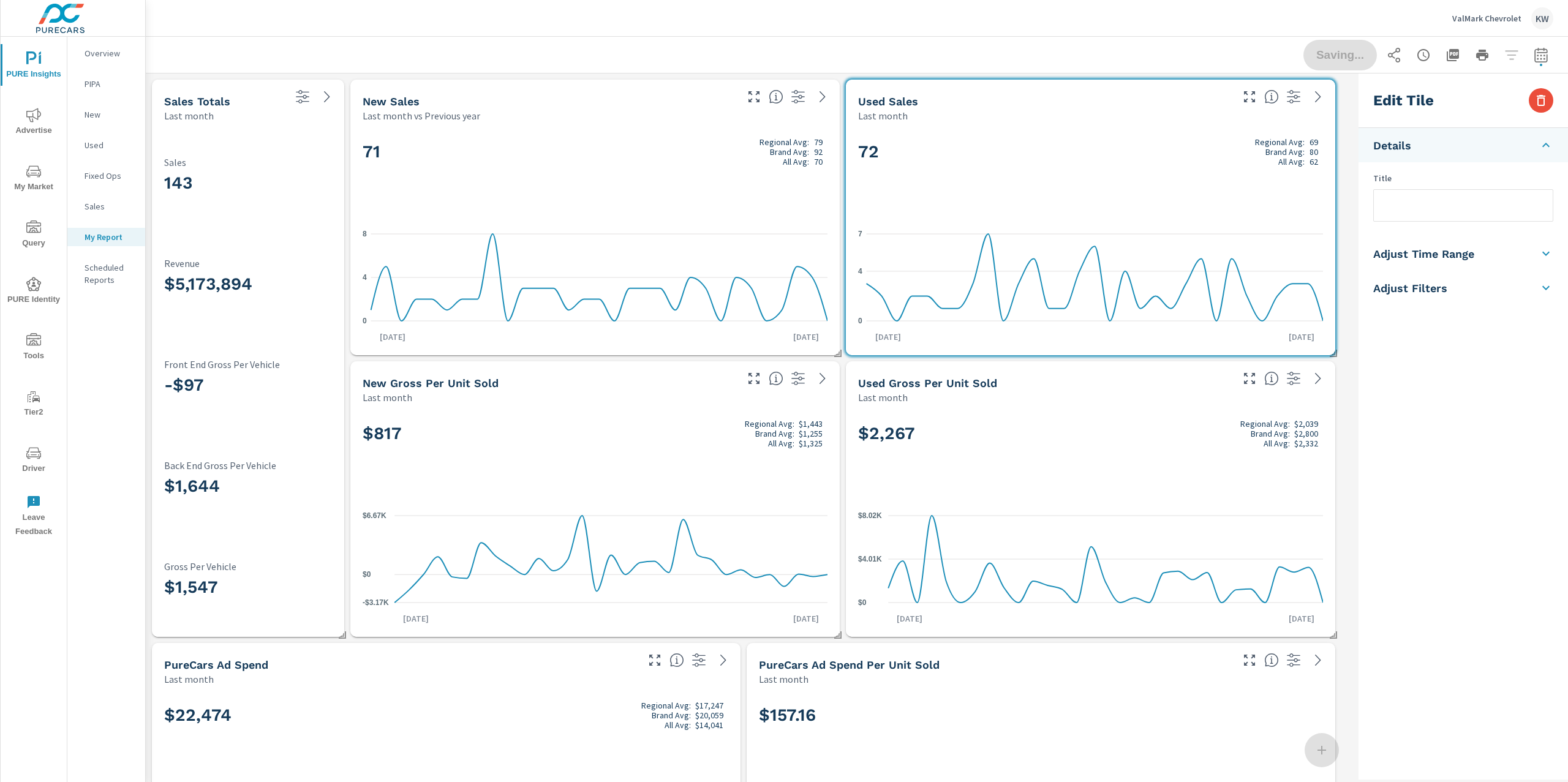
click at [1468, 241] on li "Adjust Time Range" at bounding box center [1463, 253] width 210 height 34
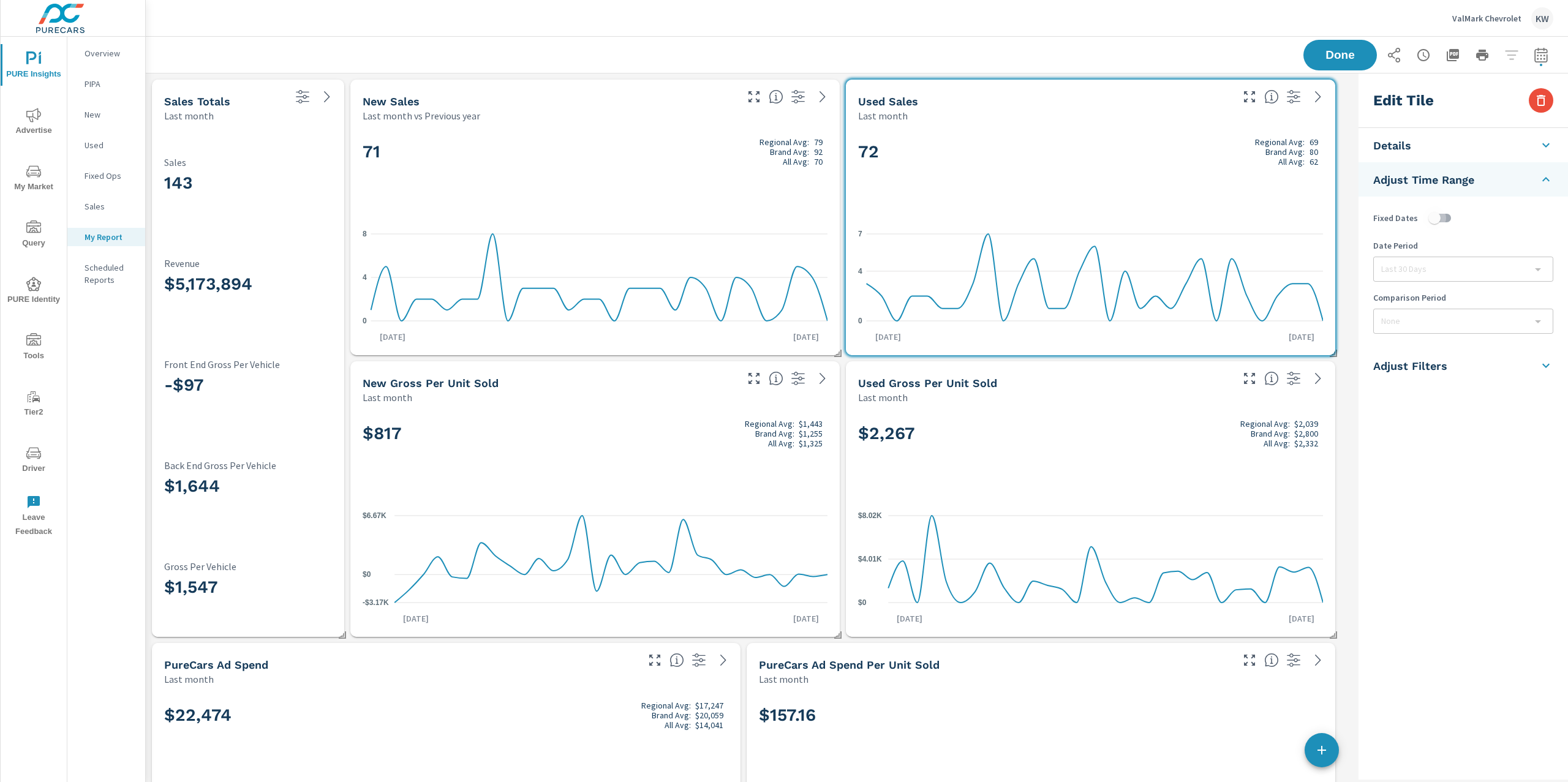
click at [1450, 223] on input "checkbox" at bounding box center [1434, 217] width 70 height 24
checkbox input "true"
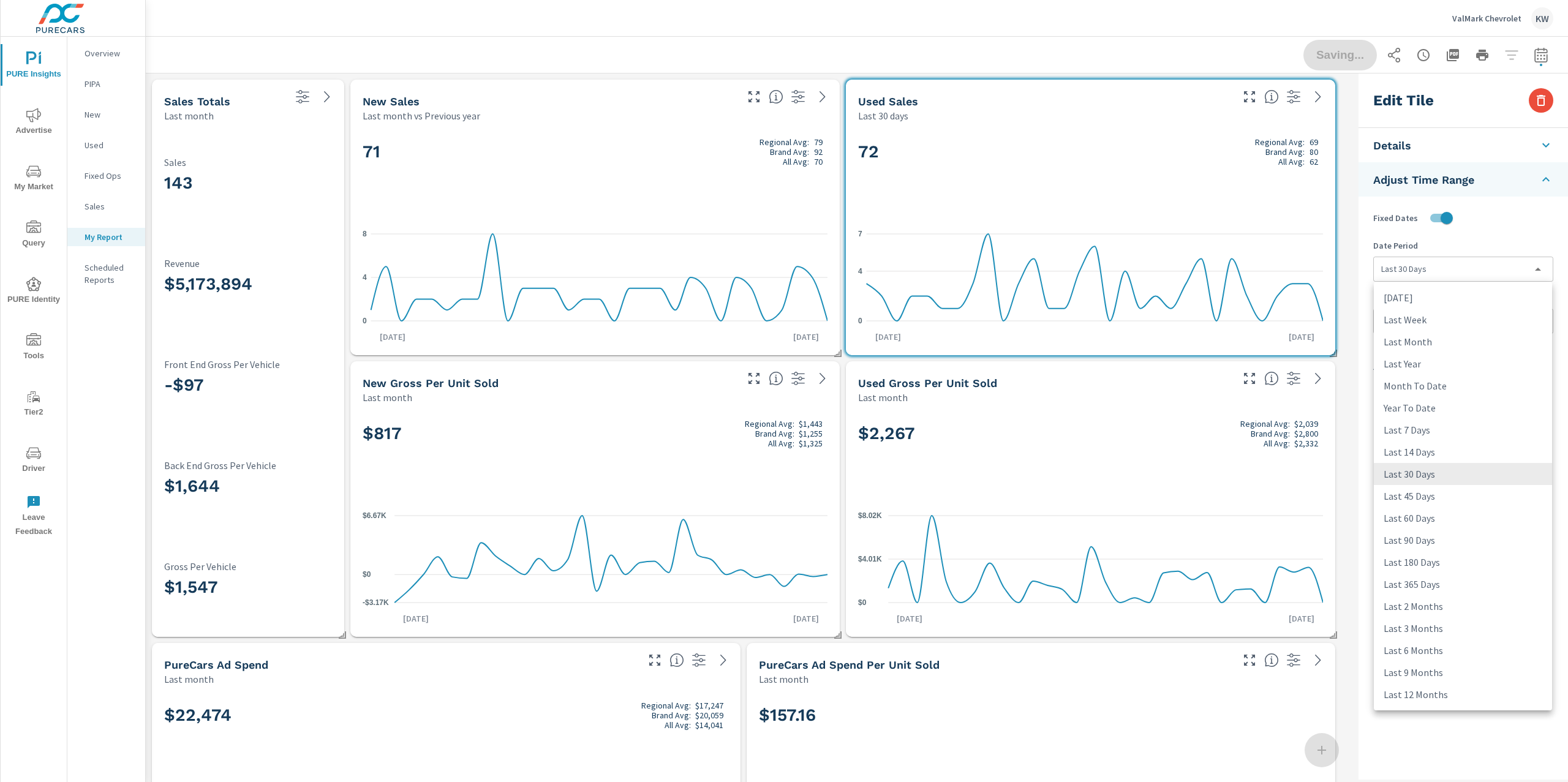
click at [1444, 266] on body "PURE Insights Advertise My Market Query PURE Identity Tools Tier2 Driver Leave …" at bounding box center [784, 391] width 1568 height 782
click at [1442, 342] on li "Last Month" at bounding box center [1462, 341] width 179 height 22
type input "lastMonth"
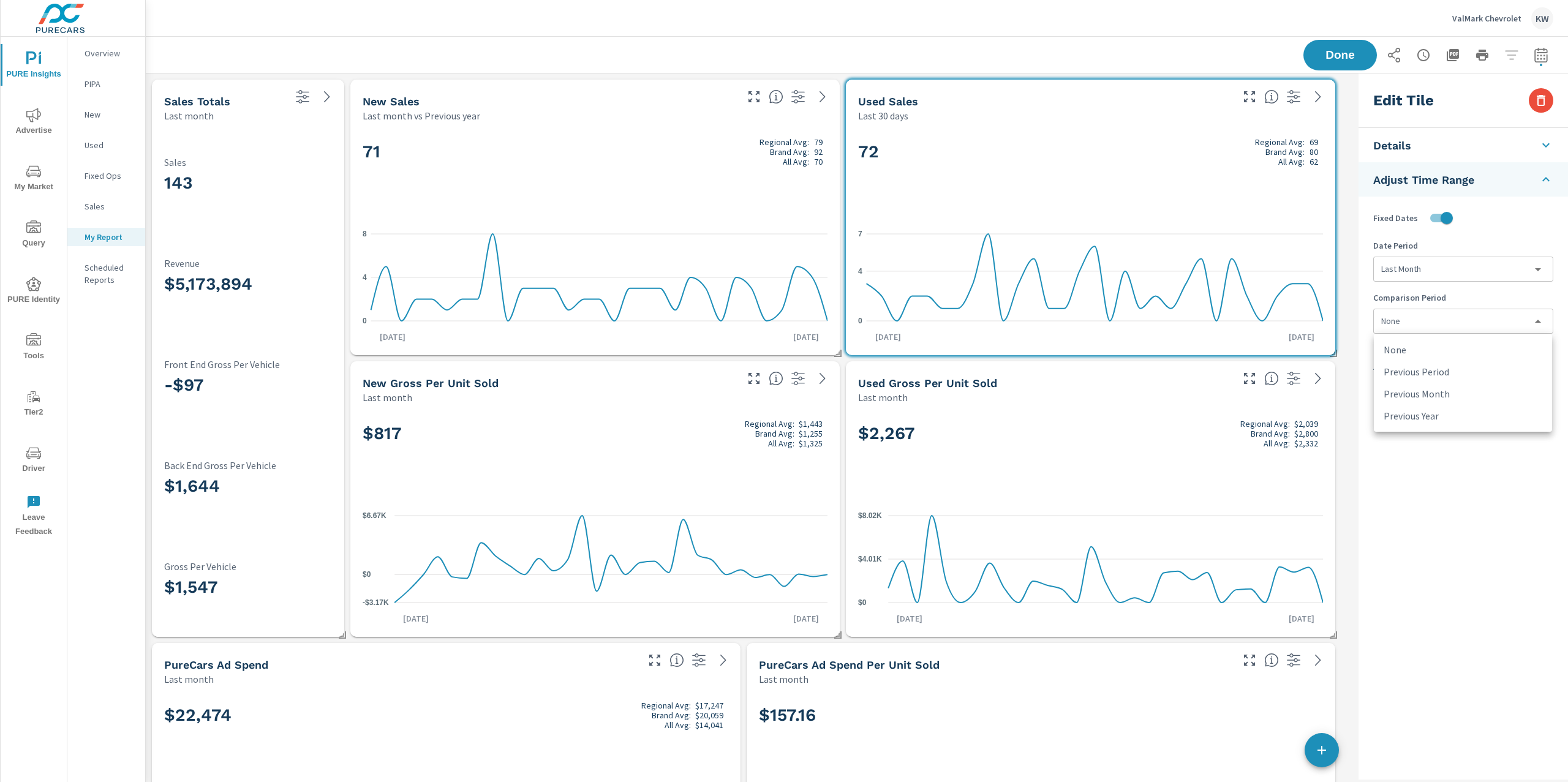
click at [1432, 326] on body "PURE Insights Advertise My Market Query PURE Identity Tools Tier2 Driver Leave …" at bounding box center [784, 391] width 1568 height 782
click at [1440, 420] on li "Previous Year" at bounding box center [1462, 415] width 179 height 22
type input "lastYear"
click at [1320, 60] on span "Done" at bounding box center [1340, 55] width 49 height 11
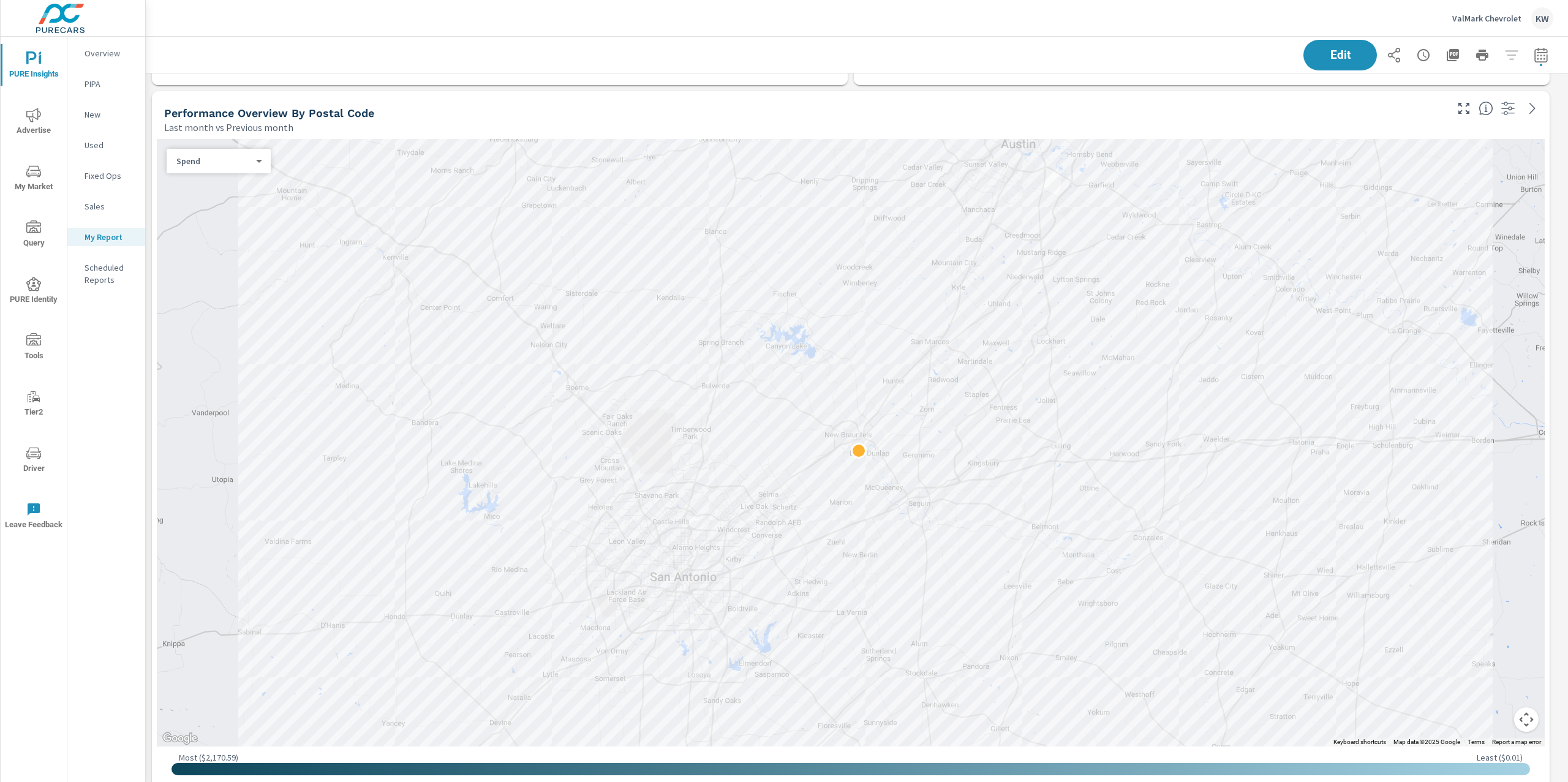
scroll to position [744, 0]
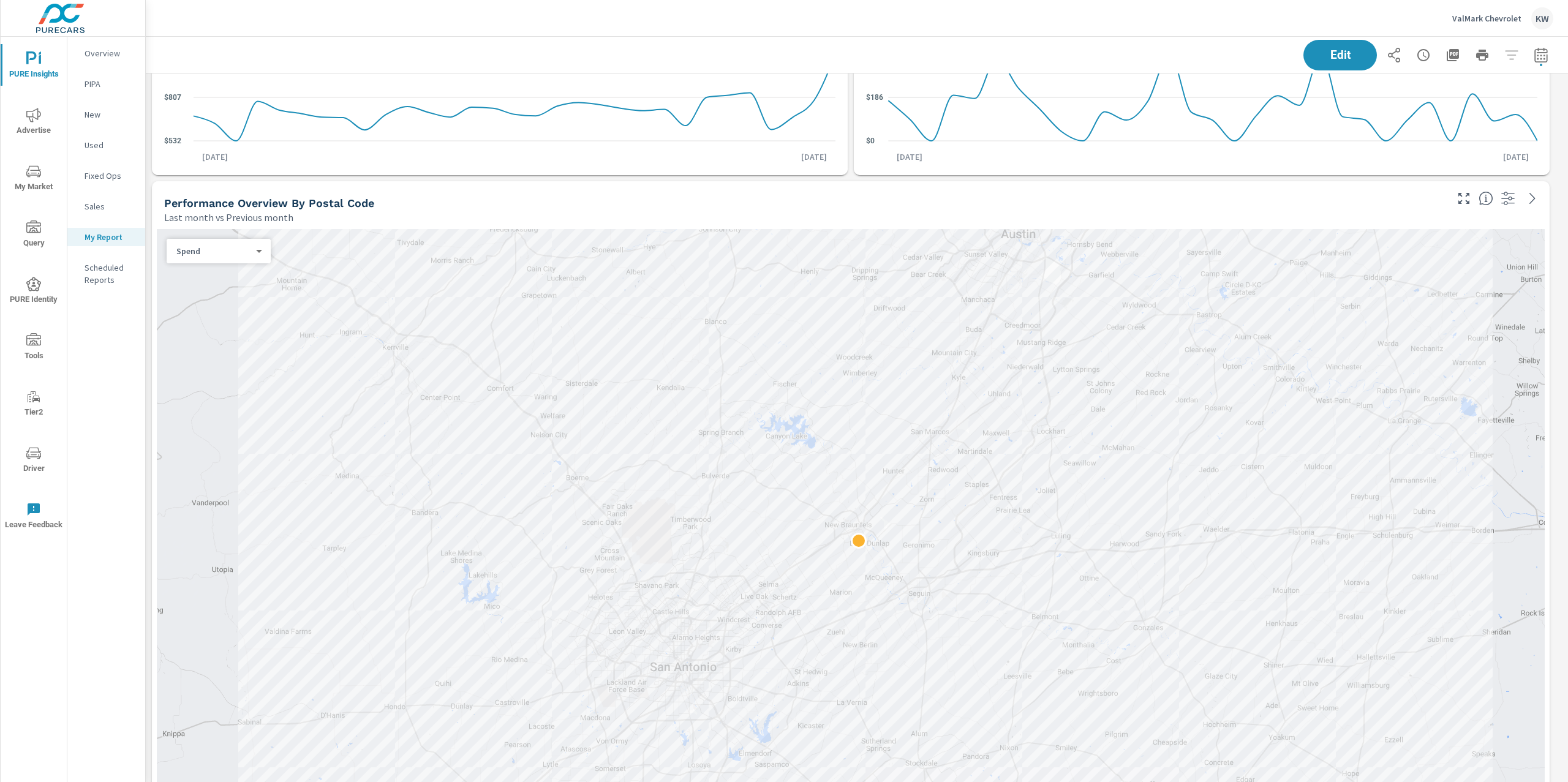
click at [235, 261] on div "Spend 0 ​" at bounding box center [218, 252] width 104 height 25
click at [243, 253] on body "PURE Insights Advertise My Market Query PURE Identity Tools Tier2 Driver Leave …" at bounding box center [784, 391] width 1568 height 782
click at [233, 270] on li "Sales" at bounding box center [214, 269] width 95 height 20
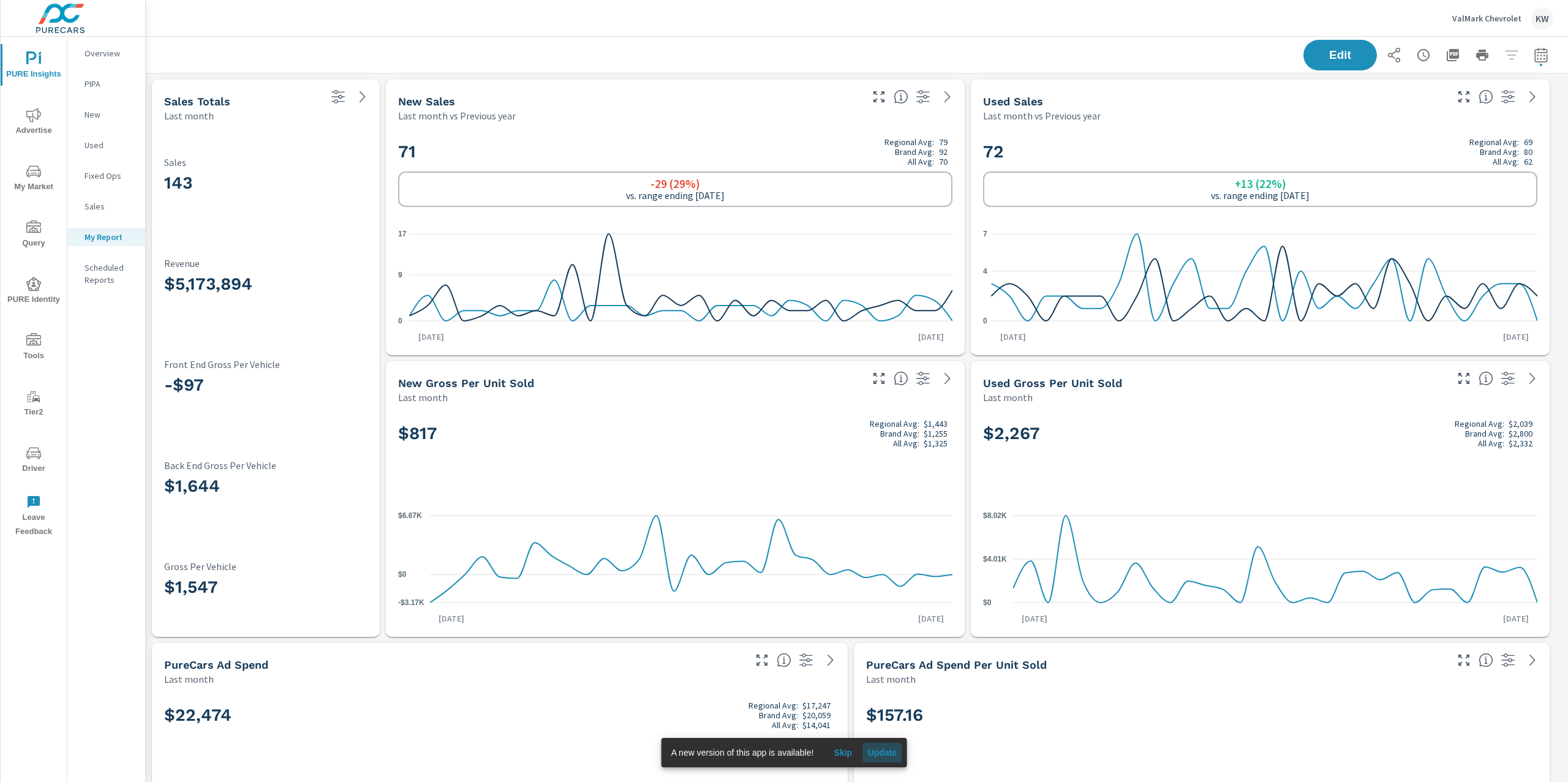
click at [889, 757] on span "Update" at bounding box center [881, 753] width 29 height 11
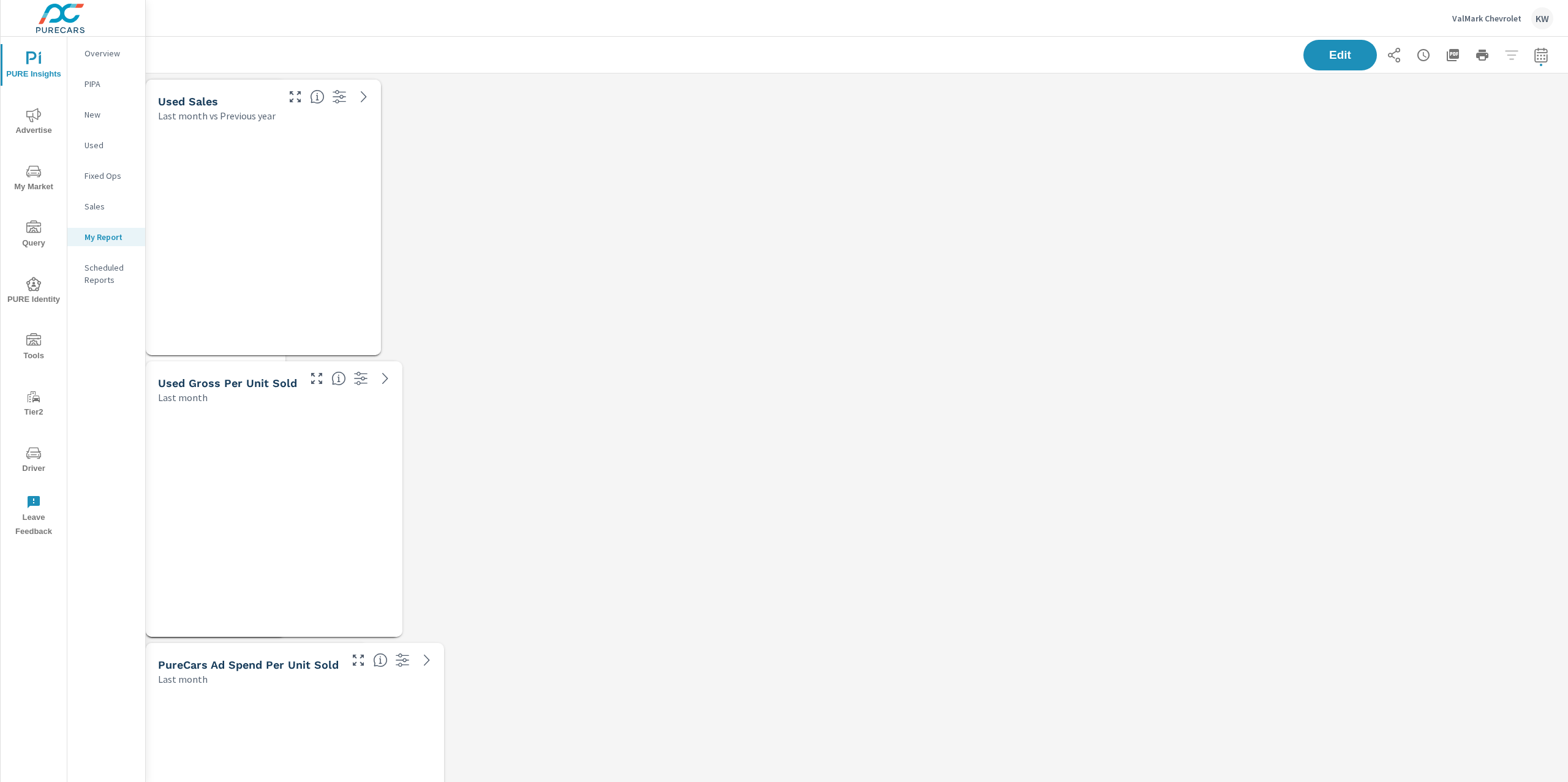
scroll to position [3977, 1436]
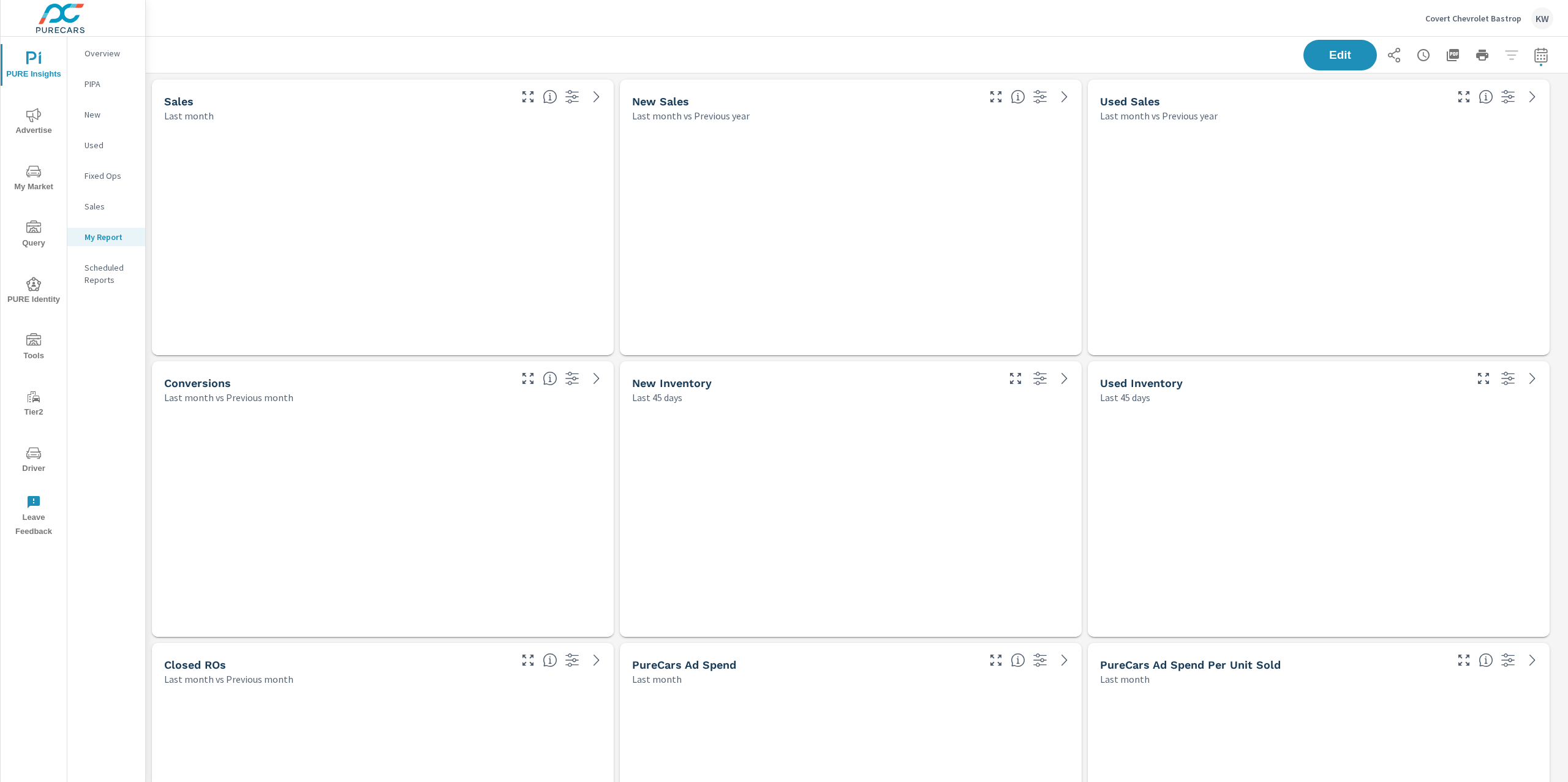
scroll to position [4117, 1436]
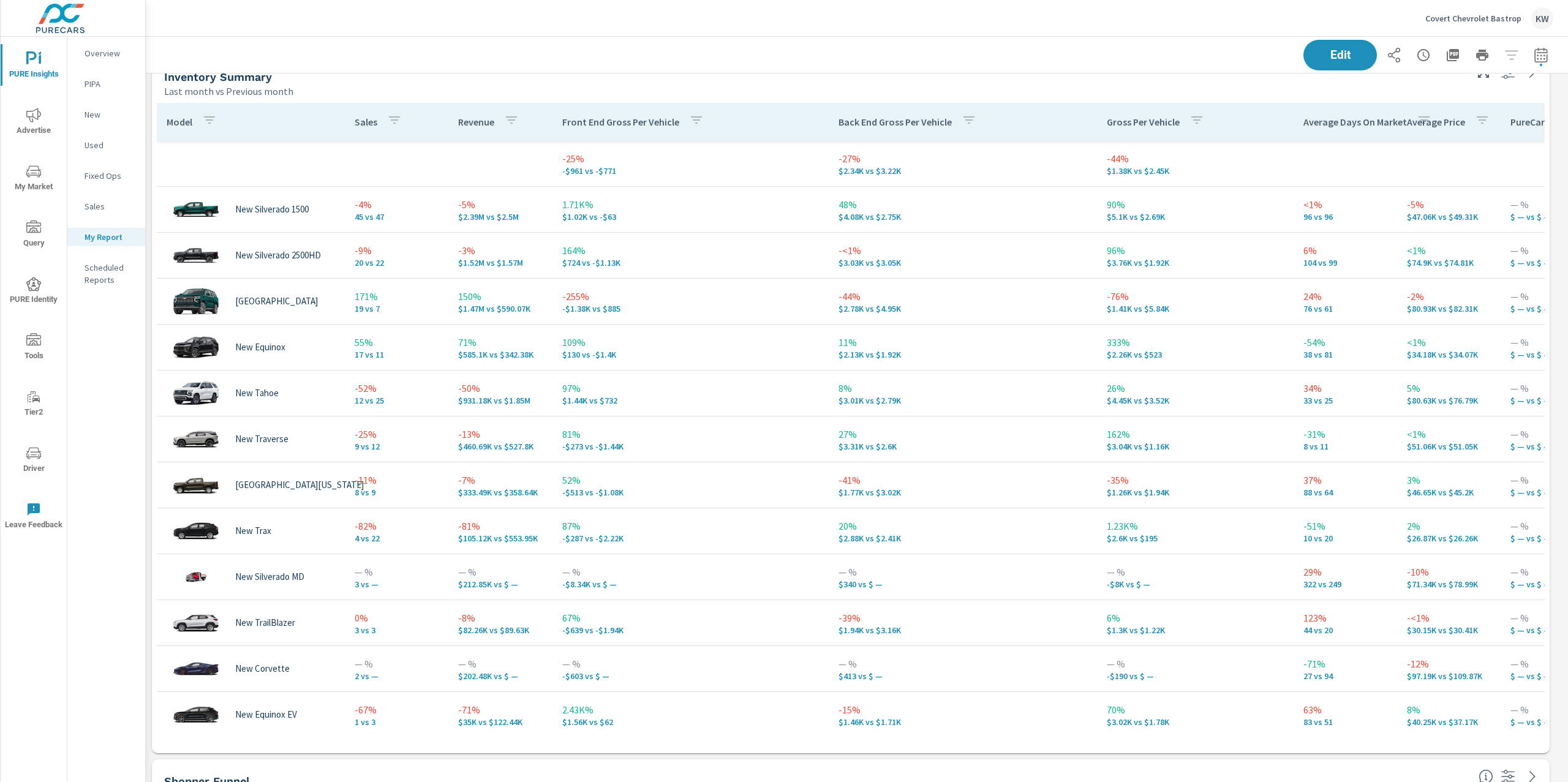
scroll to position [1582, 0]
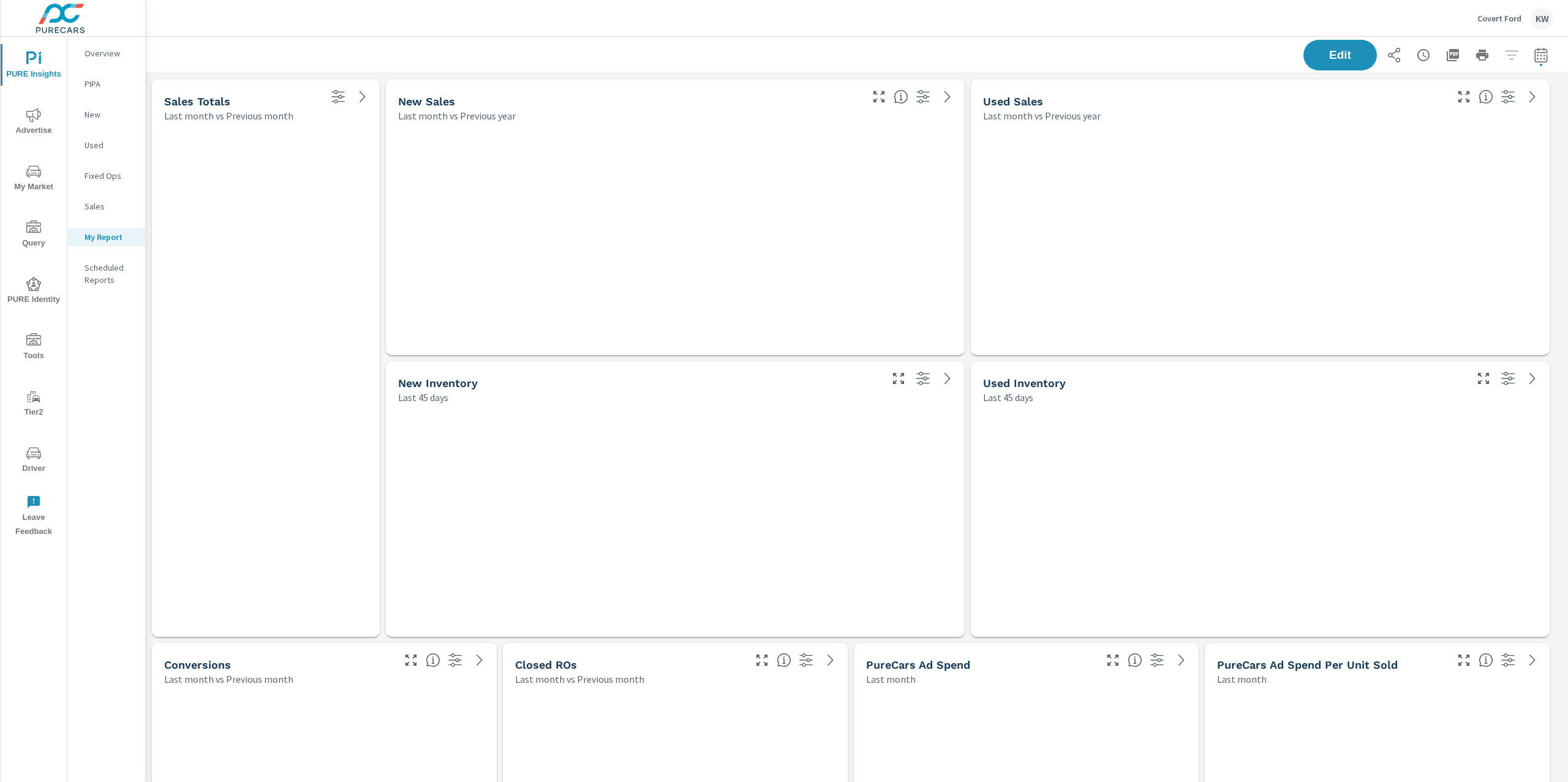
scroll to position [5809, 1436]
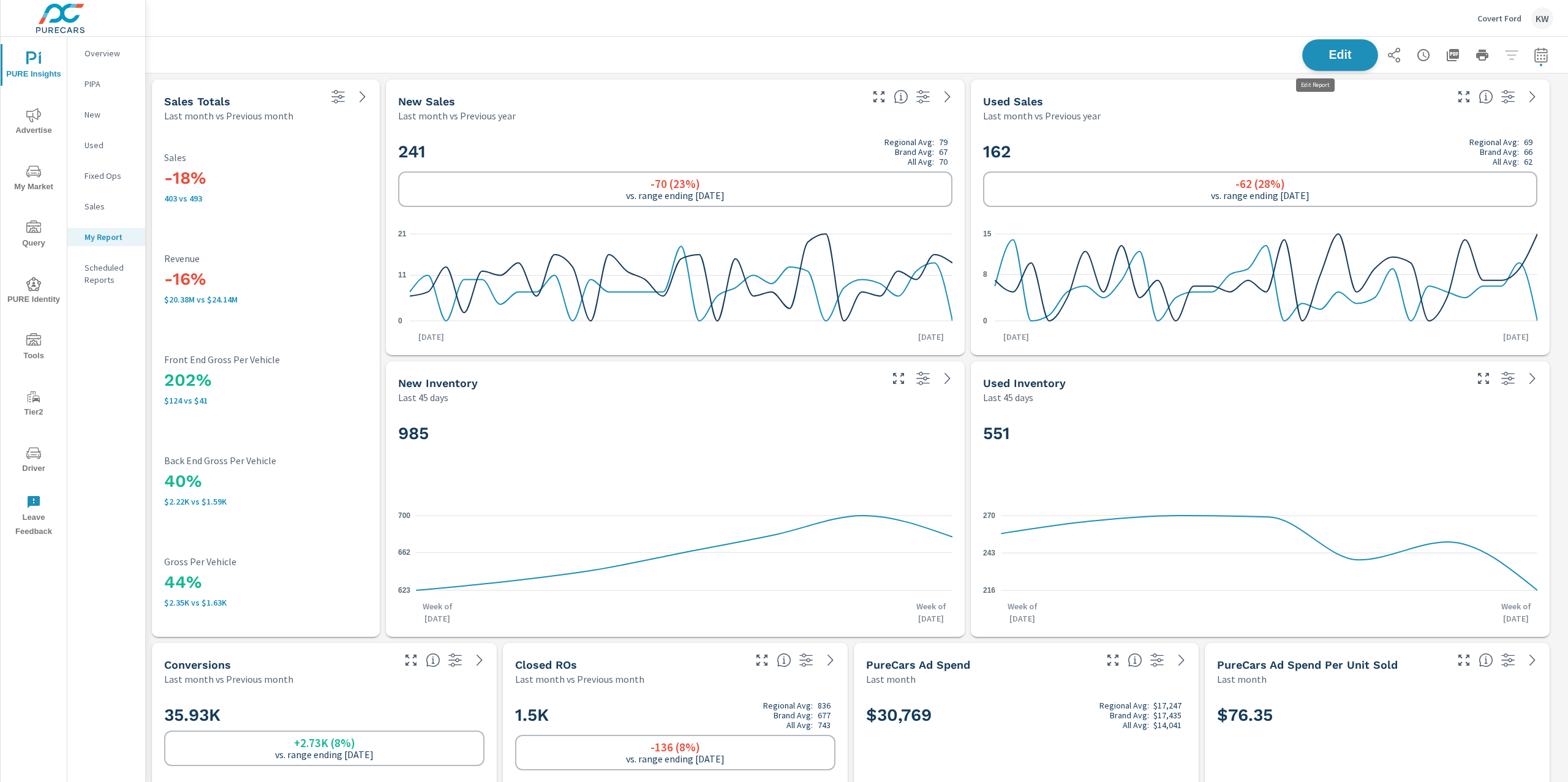
click at [1349, 45] on button "Edit" at bounding box center [1339, 55] width 76 height 32
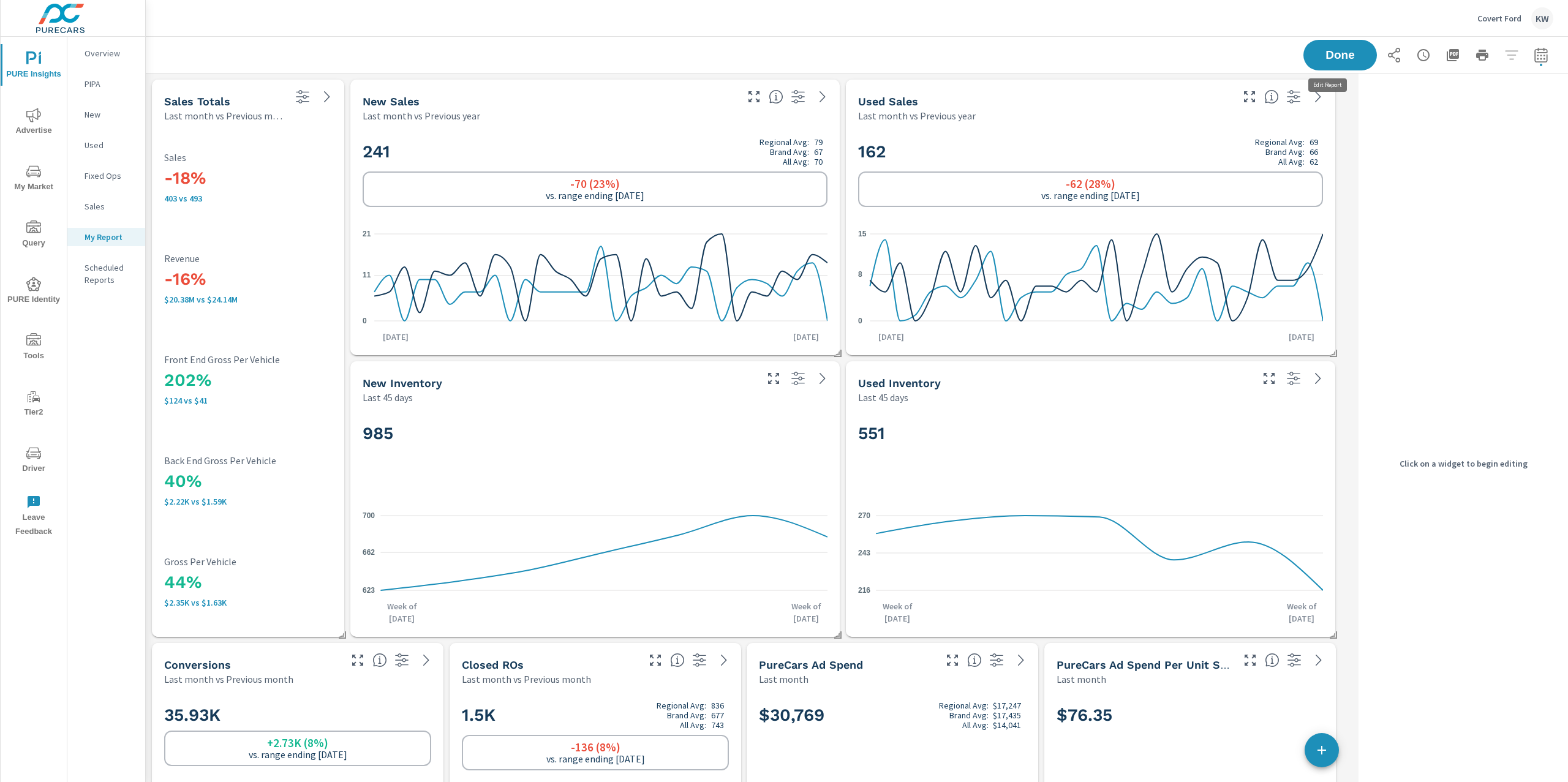
scroll to position [5809, 1220]
click at [286, 275] on h3 "-16%" at bounding box center [249, 279] width 168 height 21
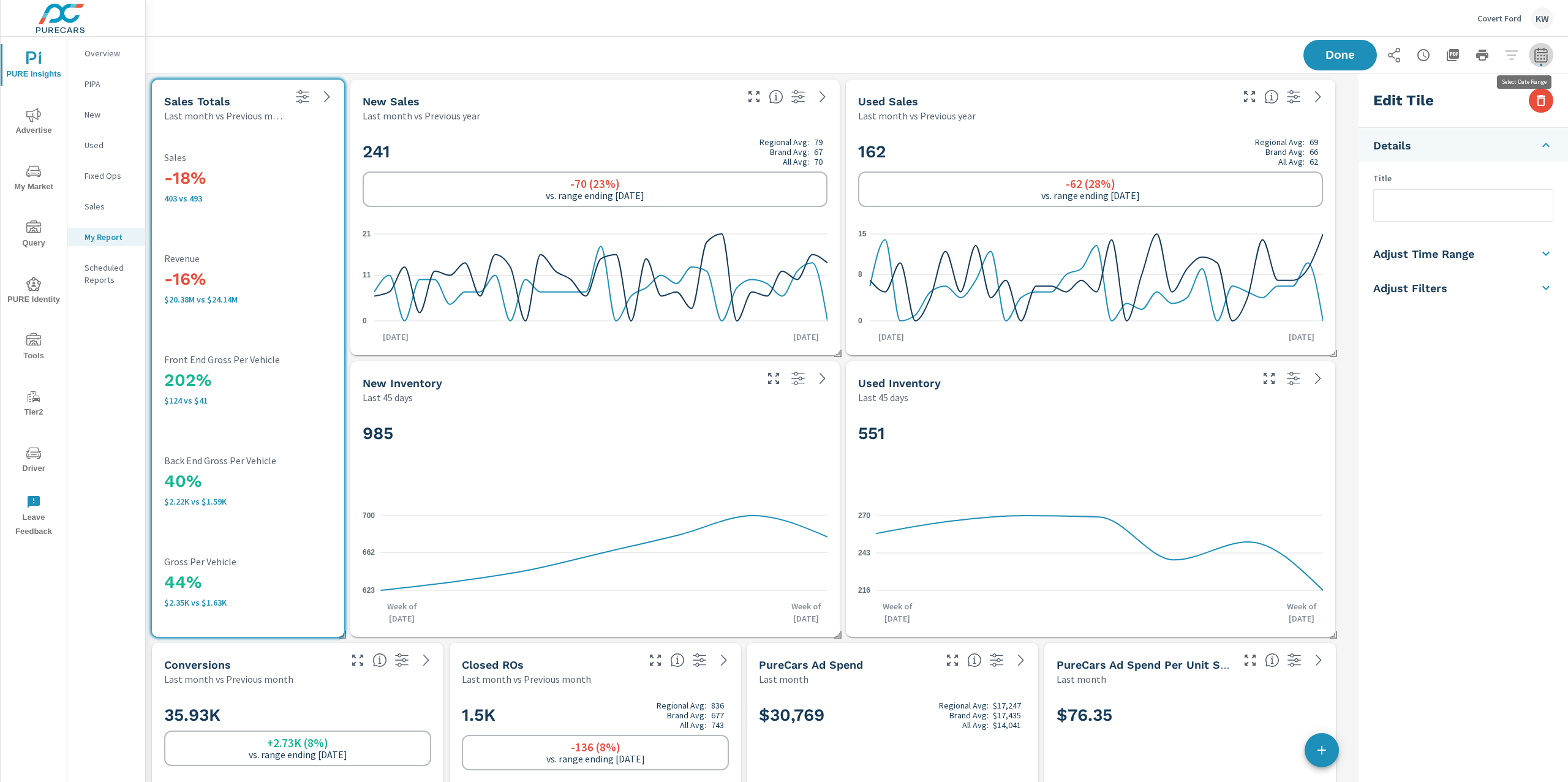
click at [1538, 61] on button "button" at bounding box center [1541, 55] width 25 height 25
select select "Last month"
click at [1493, 435] on div "Edit Tile Details Title Adjust Time Range Fixed Dates Date Period Last Month la…" at bounding box center [1463, 463] width 210 height 780
click at [1542, 255] on icon at bounding box center [1545, 253] width 15 height 15
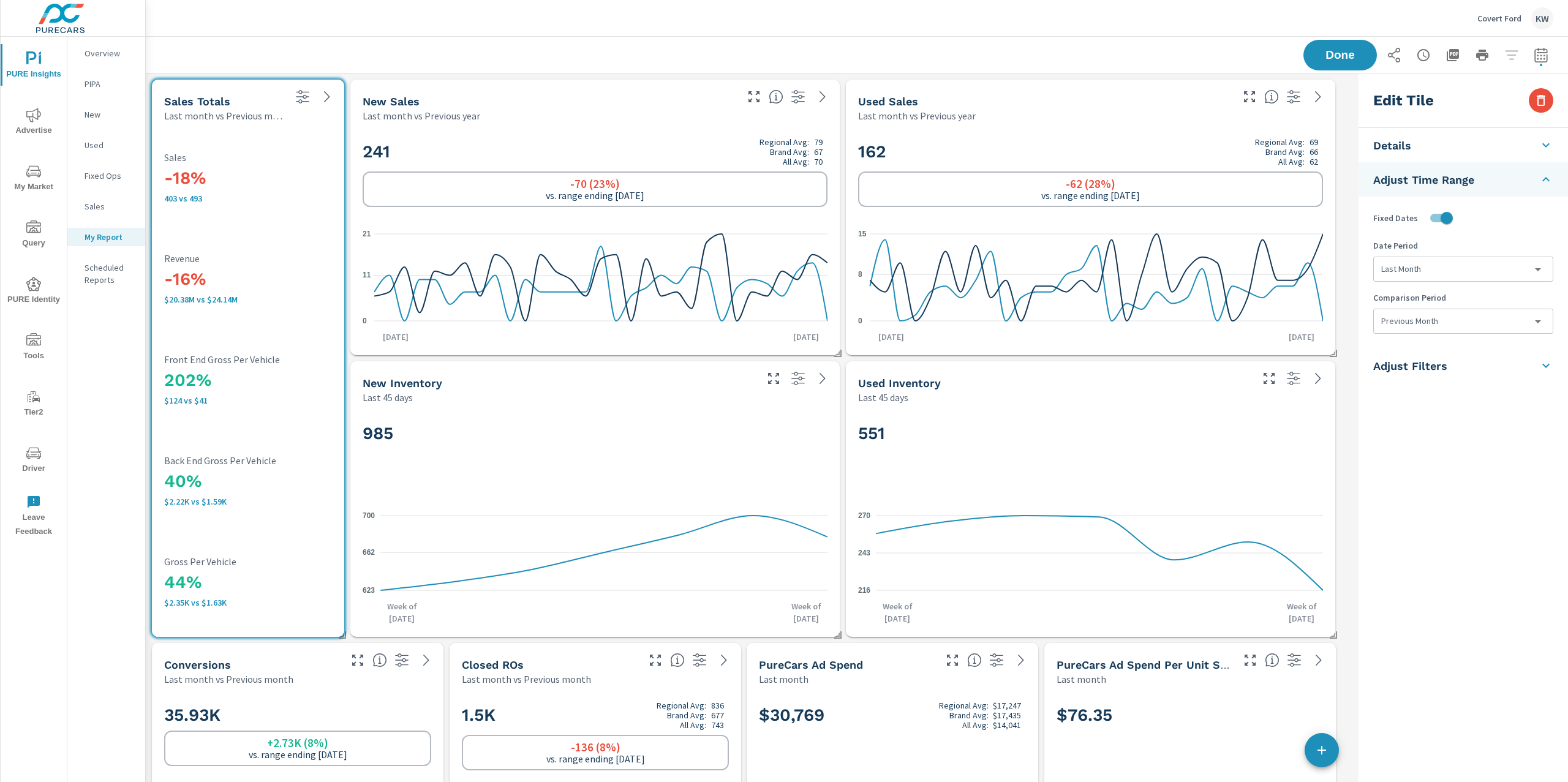
click at [1473, 324] on body "PURE Insights Advertise My Market Query PURE Identity Tools Tier2 Driver Leave …" at bounding box center [784, 391] width 1568 height 782
click at [1425, 351] on li "None" at bounding box center [1462, 349] width 179 height 22
click at [1340, 64] on button "Done" at bounding box center [1339, 55] width 76 height 32
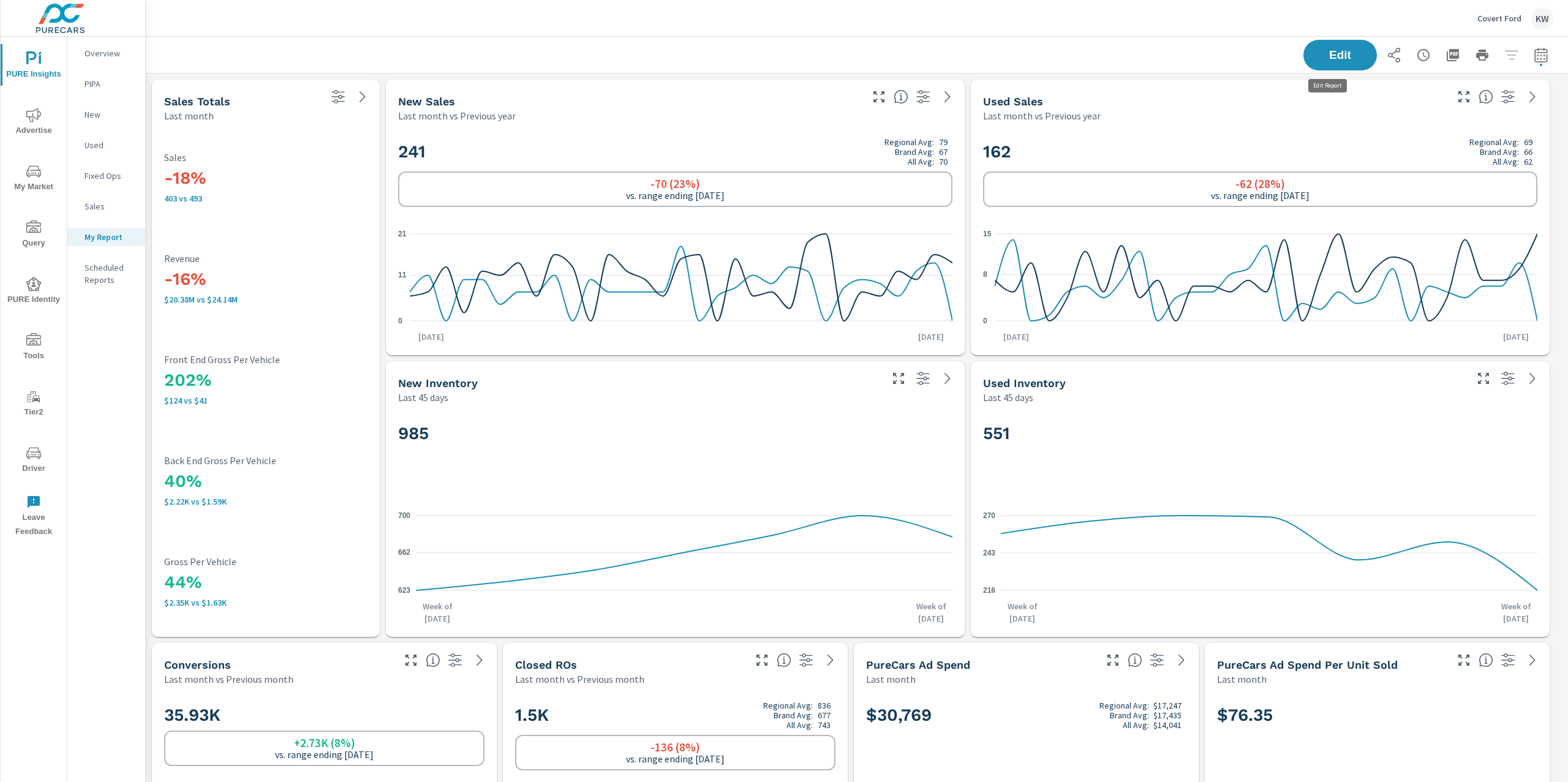
scroll to position [5809, 1436]
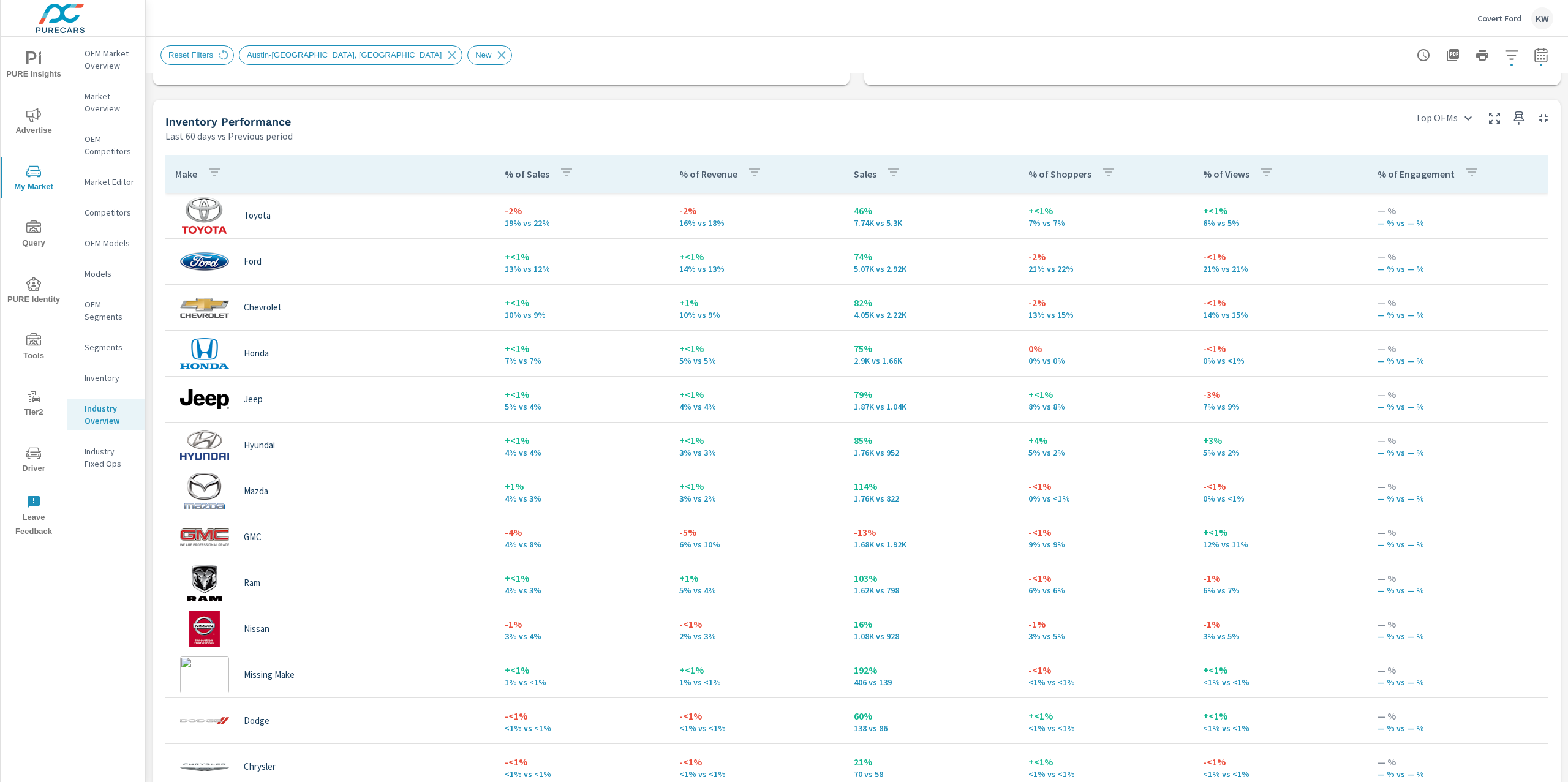
scroll to position [474, 0]
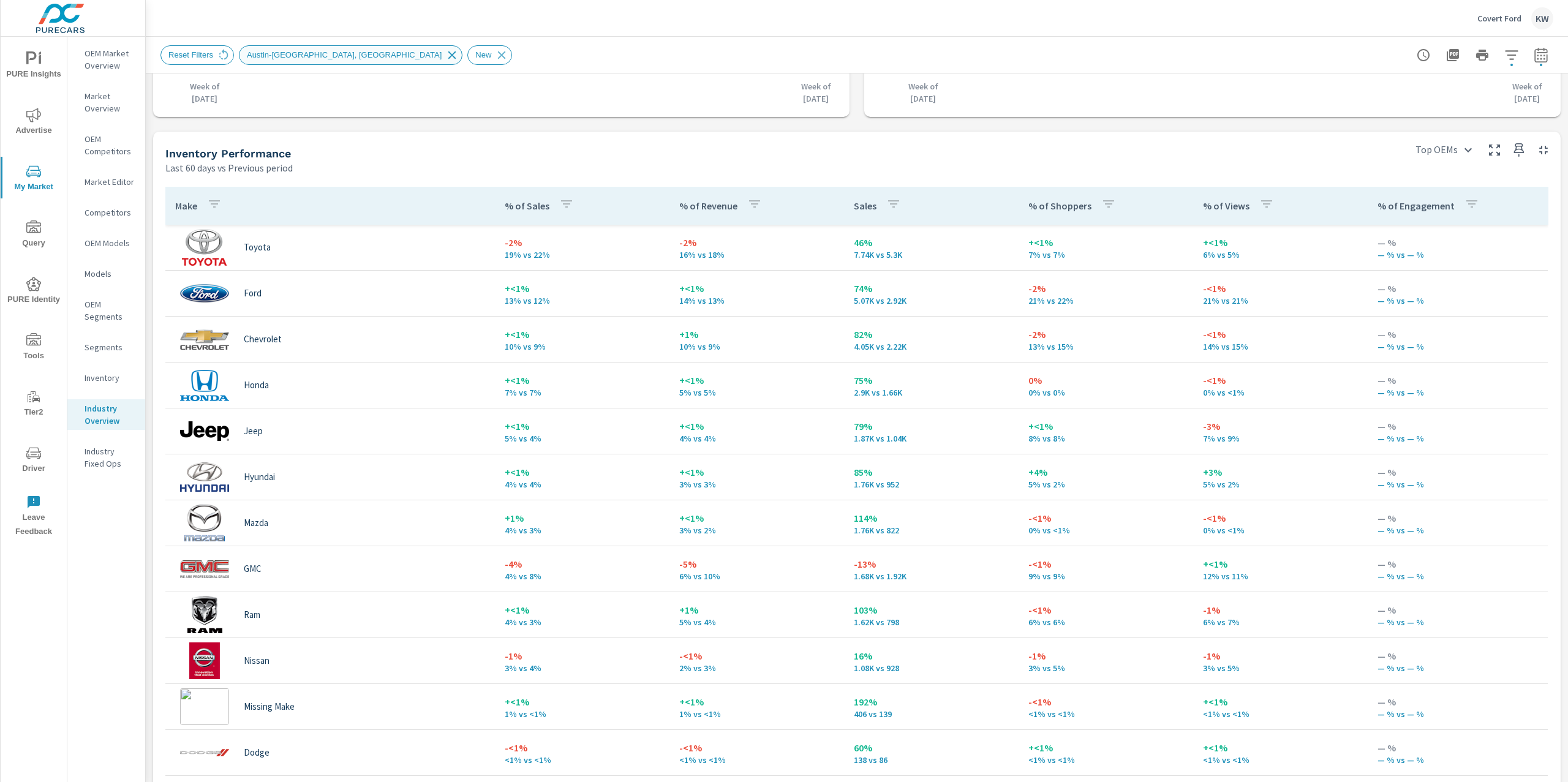
click at [445, 59] on icon at bounding box center [452, 55] width 13 height 13
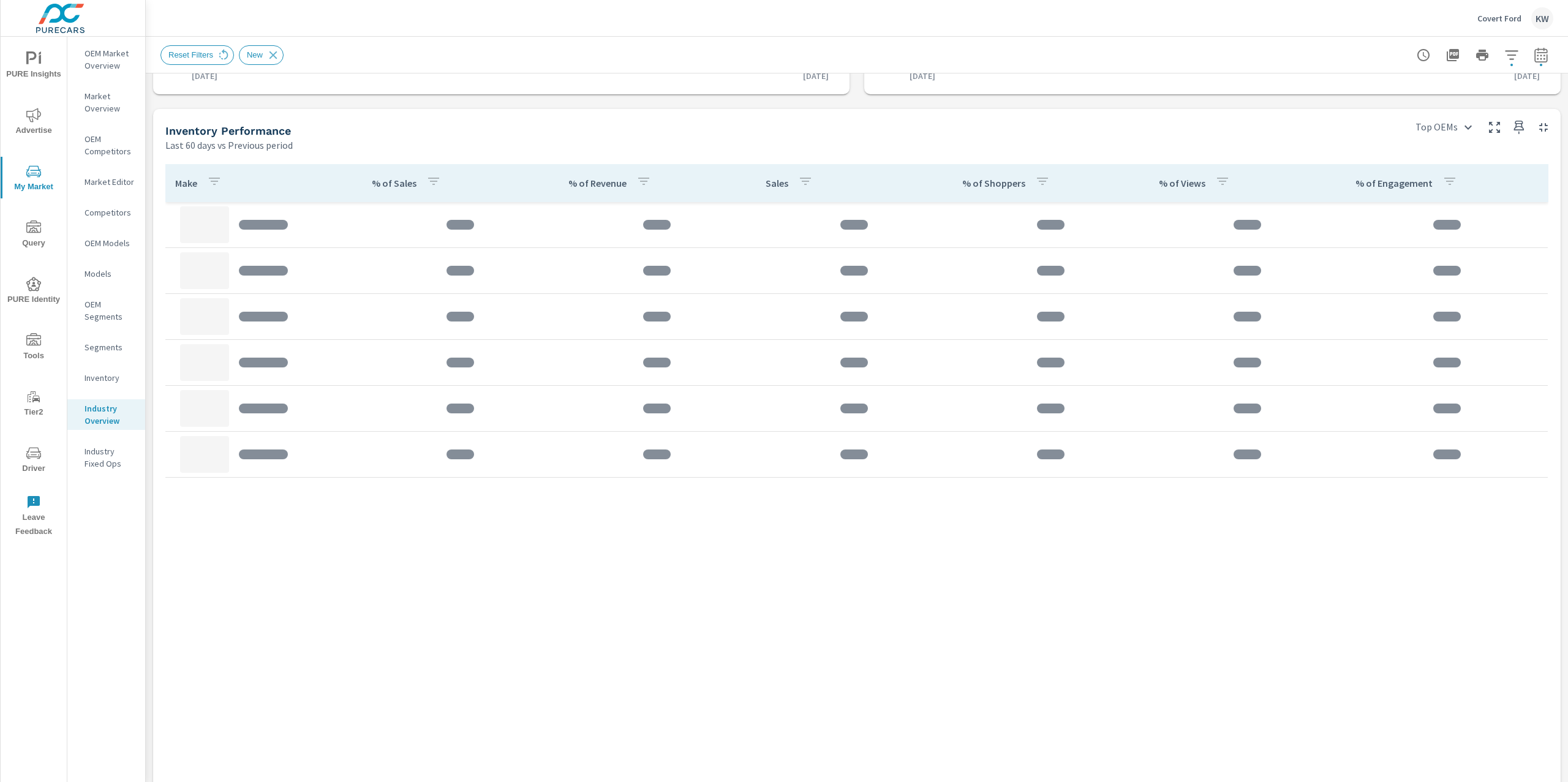
scroll to position [498, 0]
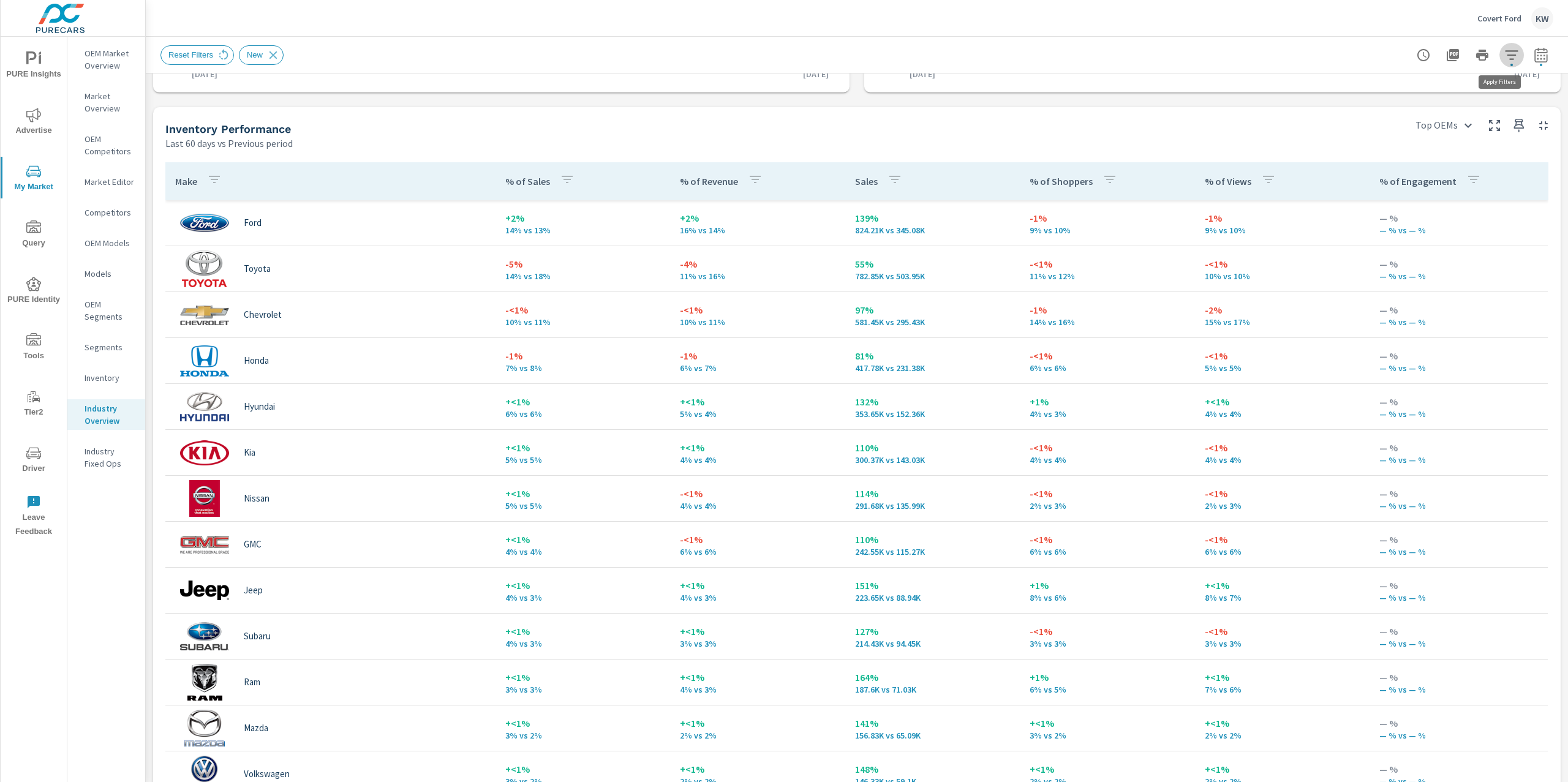
click at [1504, 52] on icon "button" at bounding box center [1511, 56] width 15 height 15
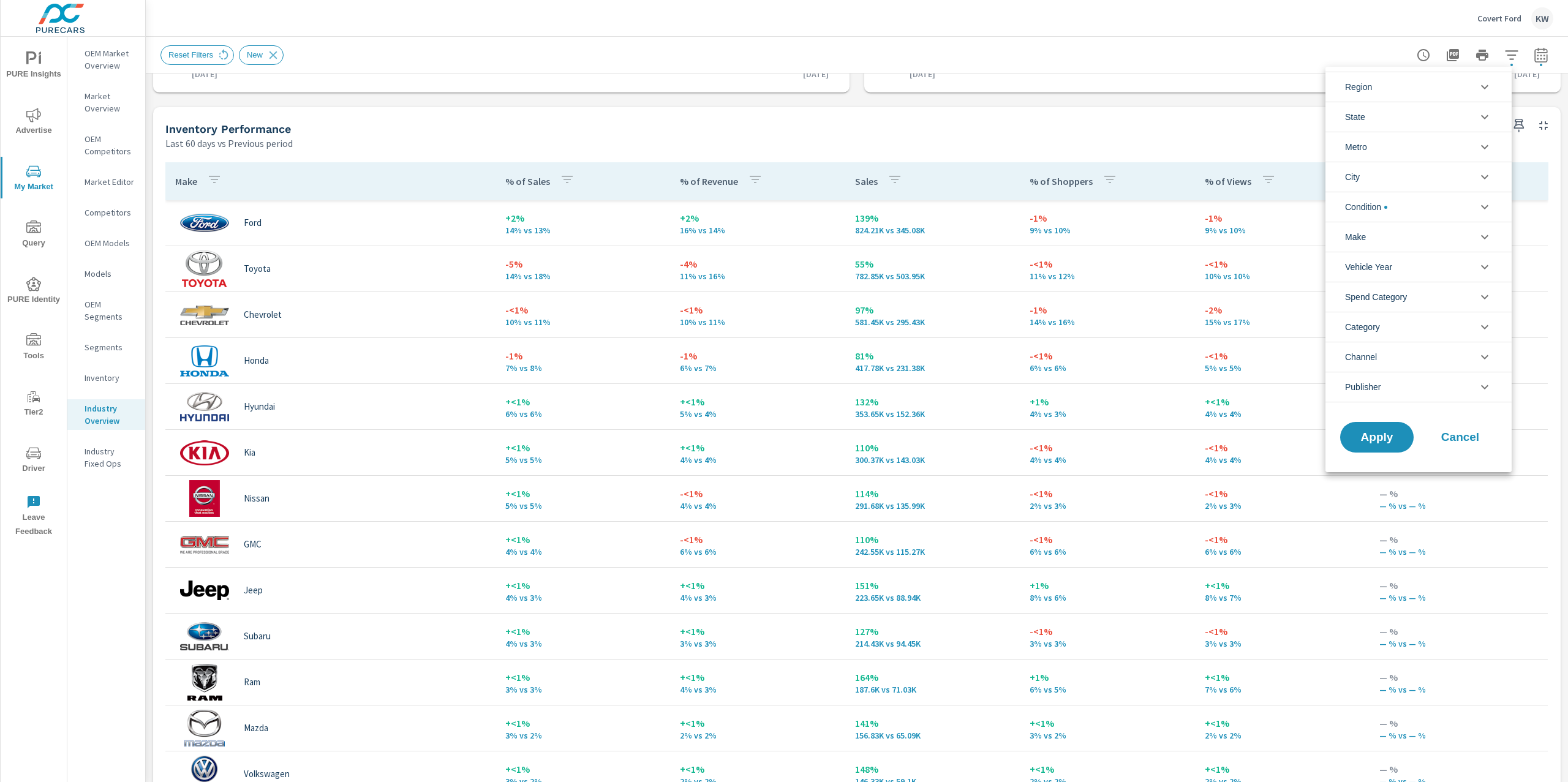
click at [1481, 328] on icon "filter options" at bounding box center [1485, 327] width 8 height 5
click at [1304, 100] on div at bounding box center [784, 391] width 1568 height 782
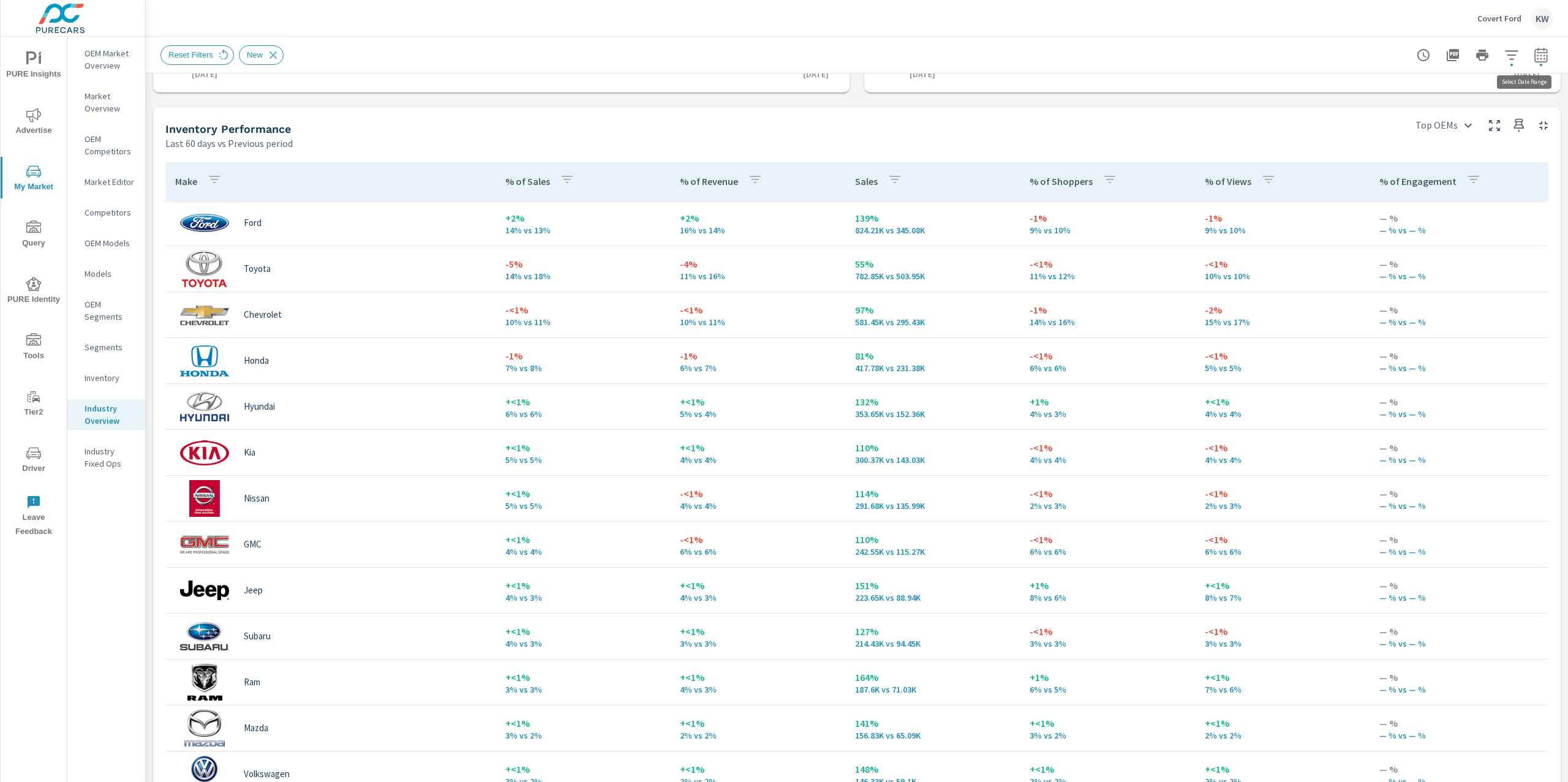
click at [1529, 63] on button "button" at bounding box center [1541, 55] width 25 height 25
select select "Last 60 days"
select select "Previous period"
click at [1475, 110] on select "Custom [DATE] Last week Last 7 days Last 14 days Last 30 days Last 45 days Last…" at bounding box center [1431, 106] width 123 height 25
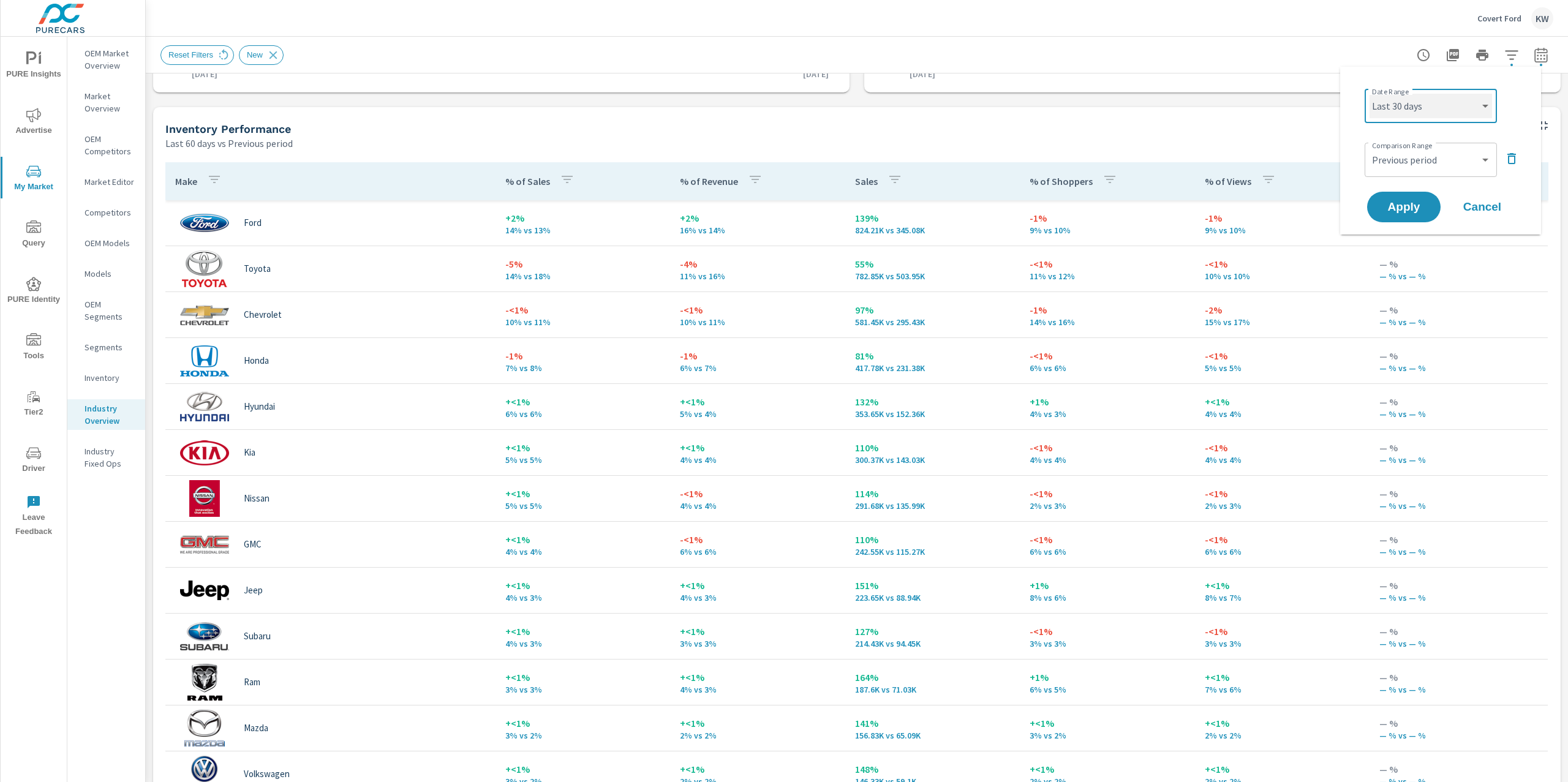
click at [1370, 94] on select "Custom [DATE] Last week Last 7 days Last 14 days Last 30 days Last 45 days Last…" at bounding box center [1431, 106] width 123 height 25
select select "Last 30 days"
click at [1409, 207] on span "Apply" at bounding box center [1403, 207] width 50 height 11
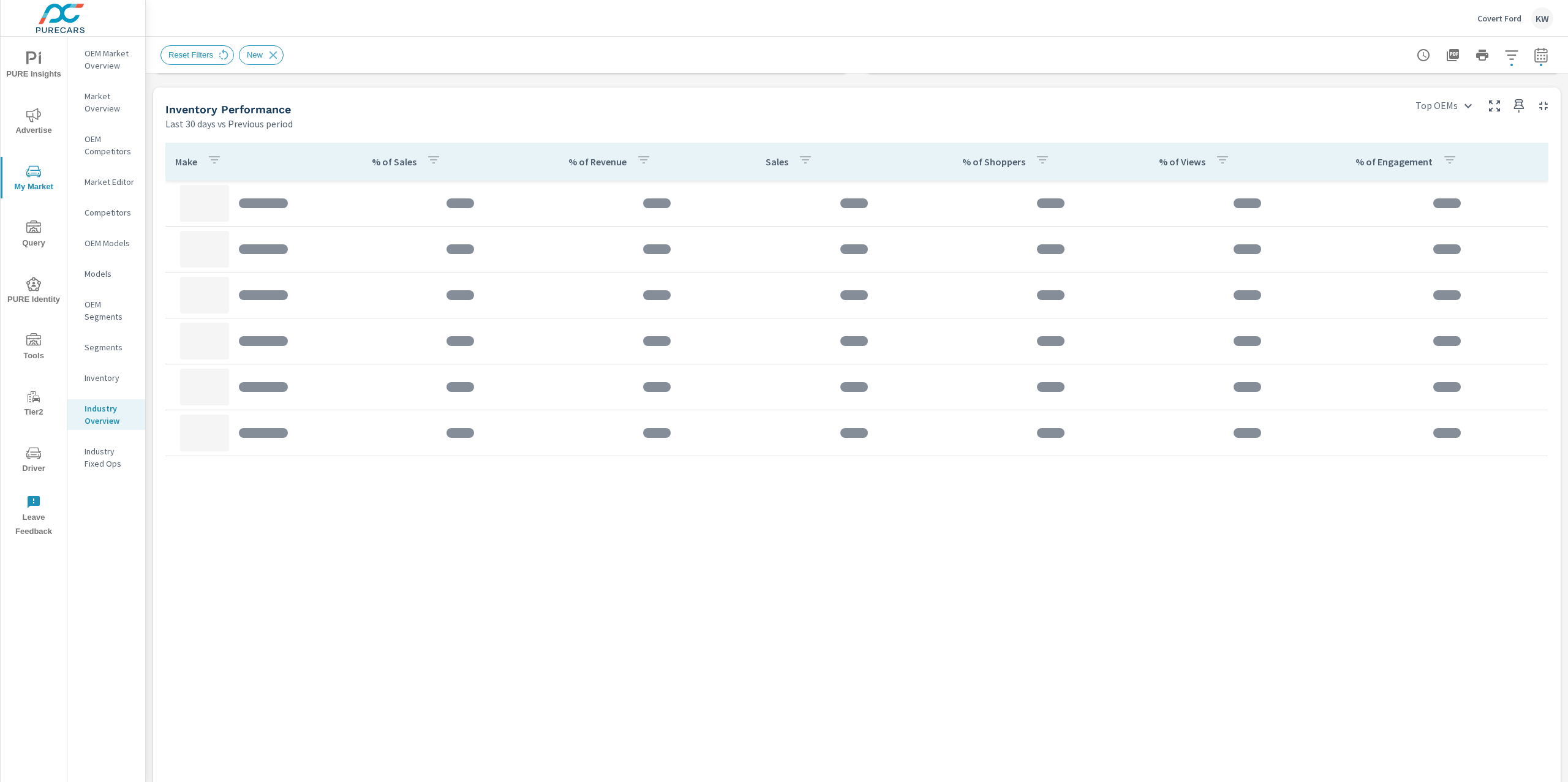
scroll to position [521, 0]
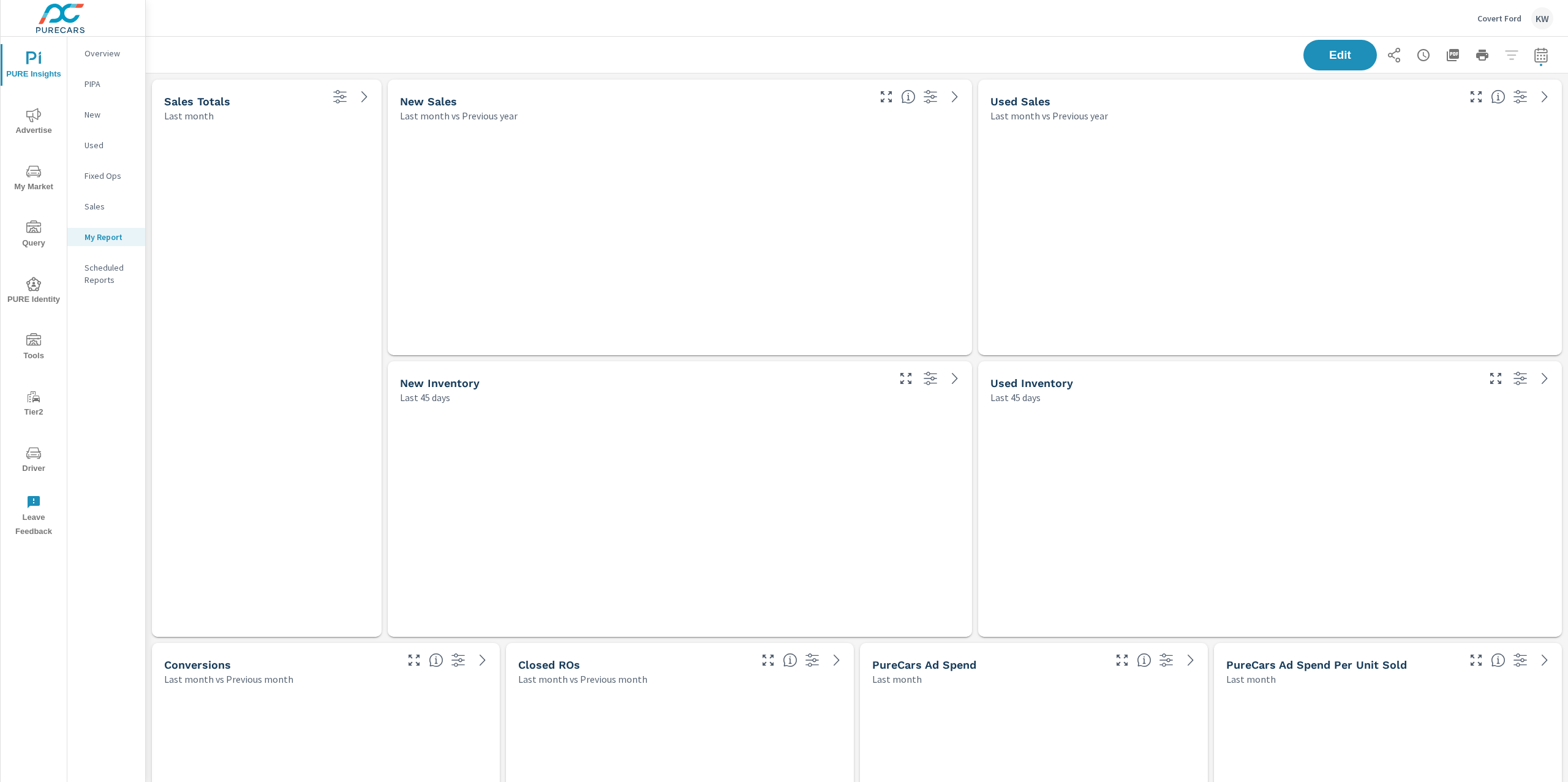
scroll to position [5809, 1436]
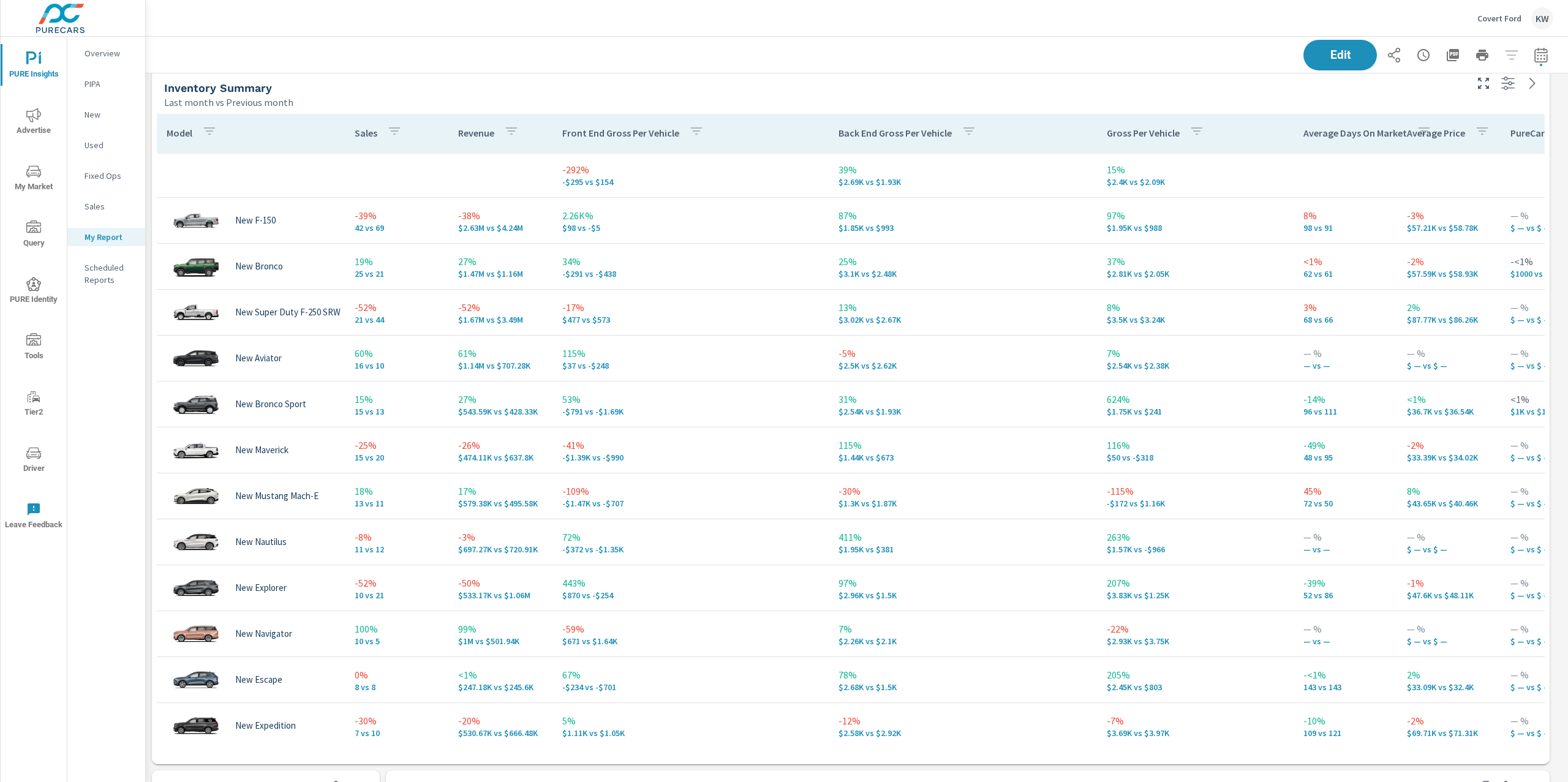
scroll to position [5809, 1436]
click at [96, 115] on p "New" at bounding box center [110, 114] width 51 height 12
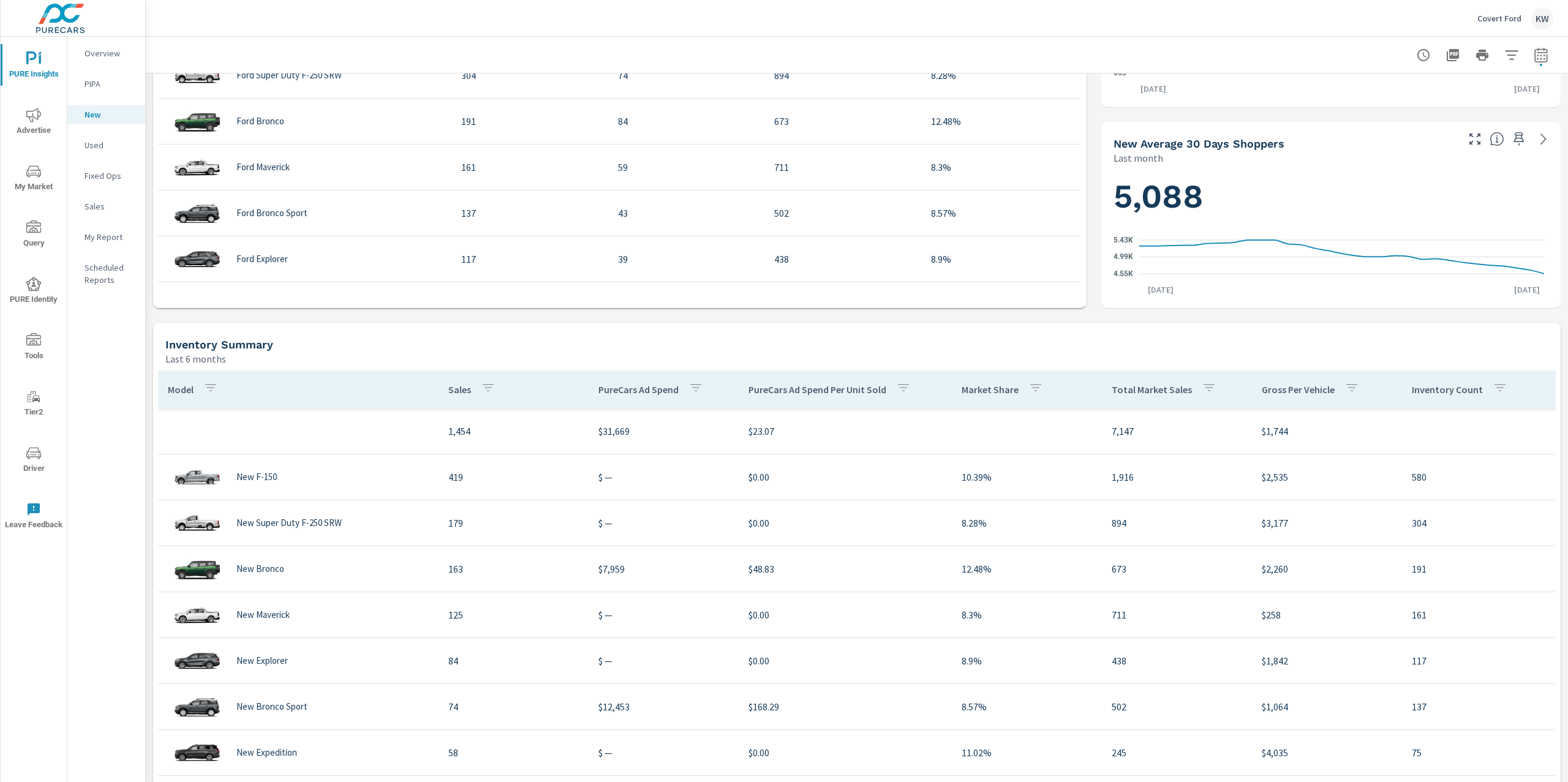
scroll to position [559, 0]
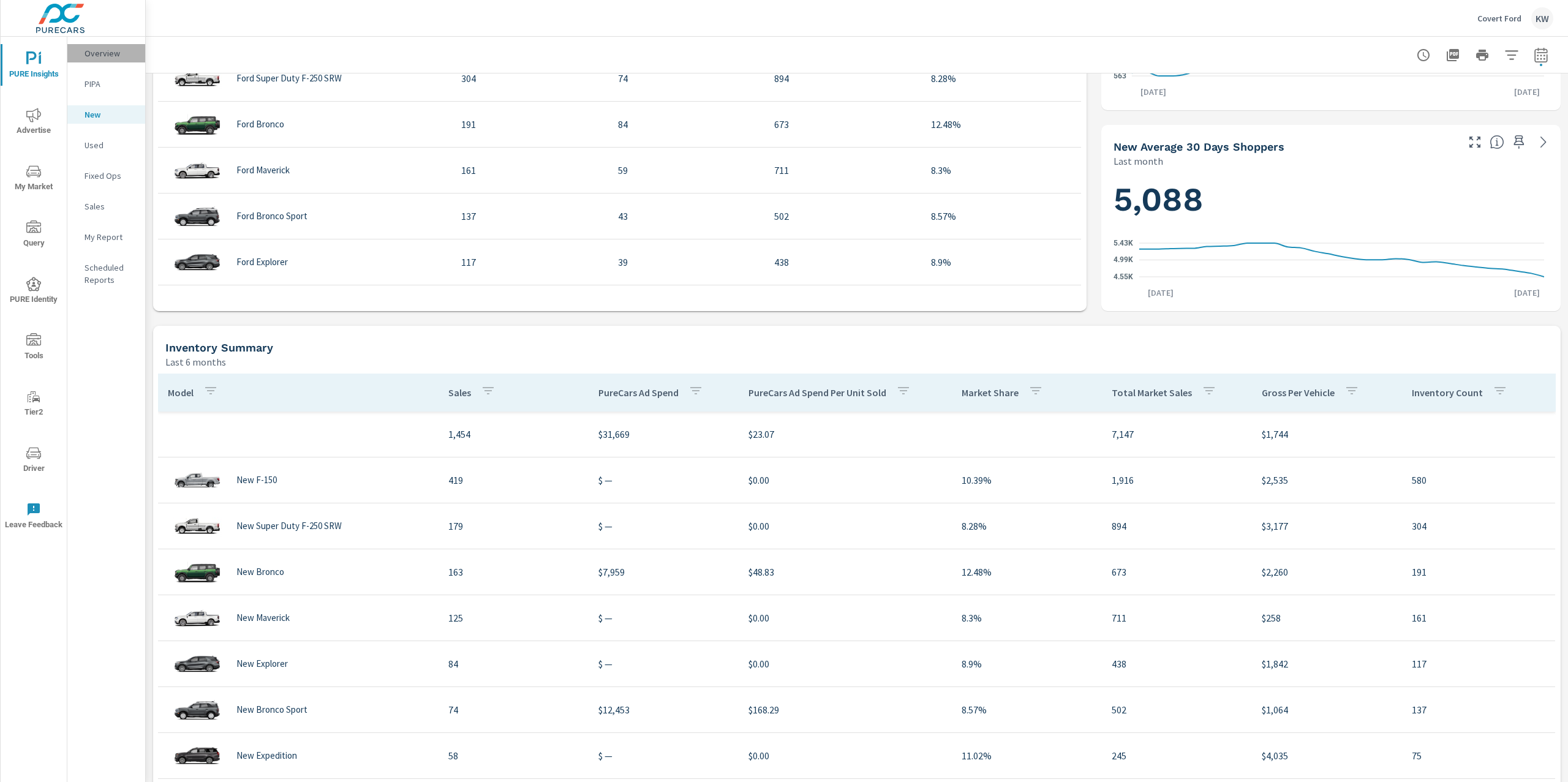
click at [98, 51] on p "Overview" at bounding box center [110, 53] width 51 height 12
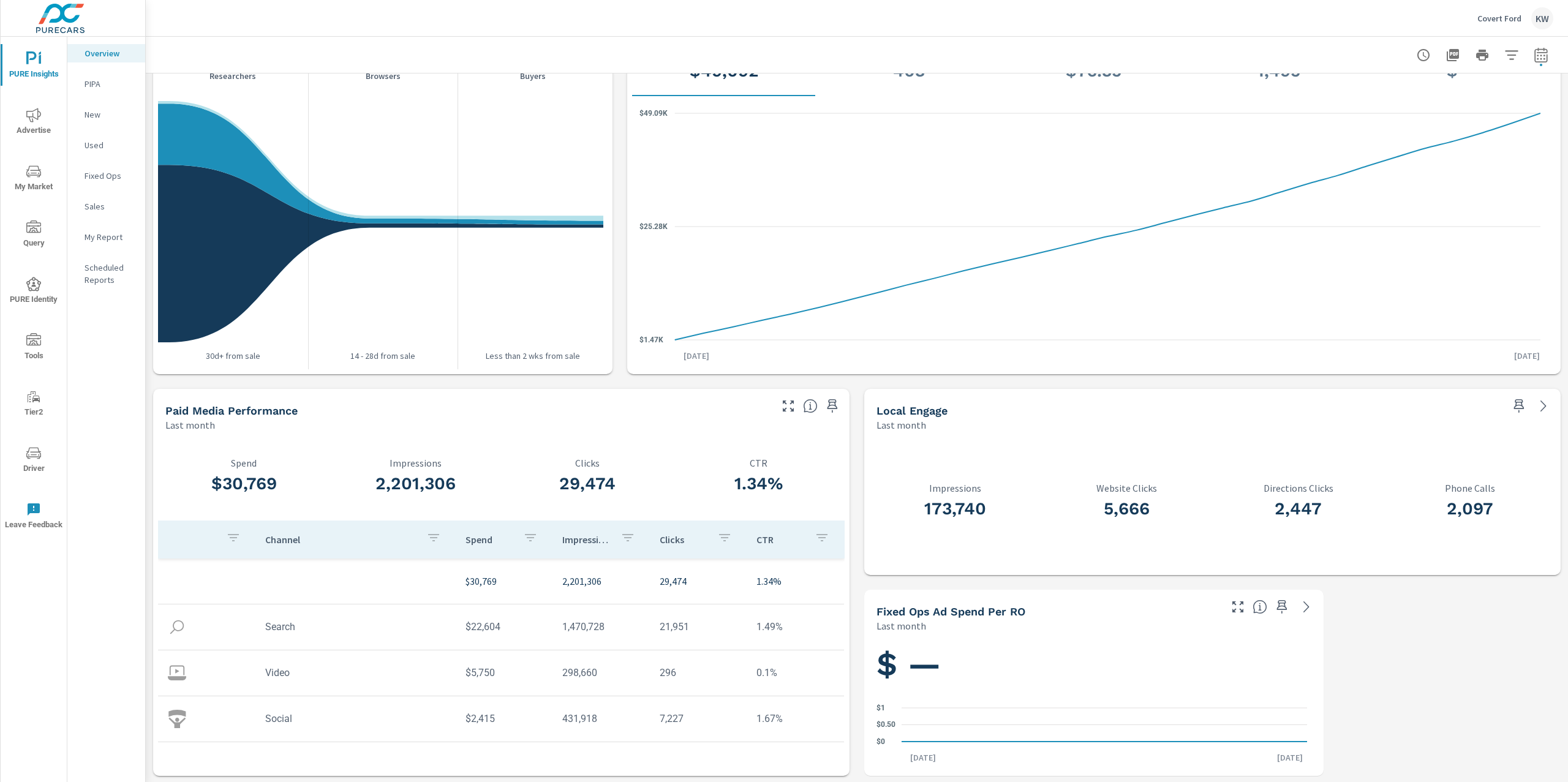
scroll to position [1300, 0]
click at [36, 180] on span "My Market" at bounding box center [34, 180] width 59 height 30
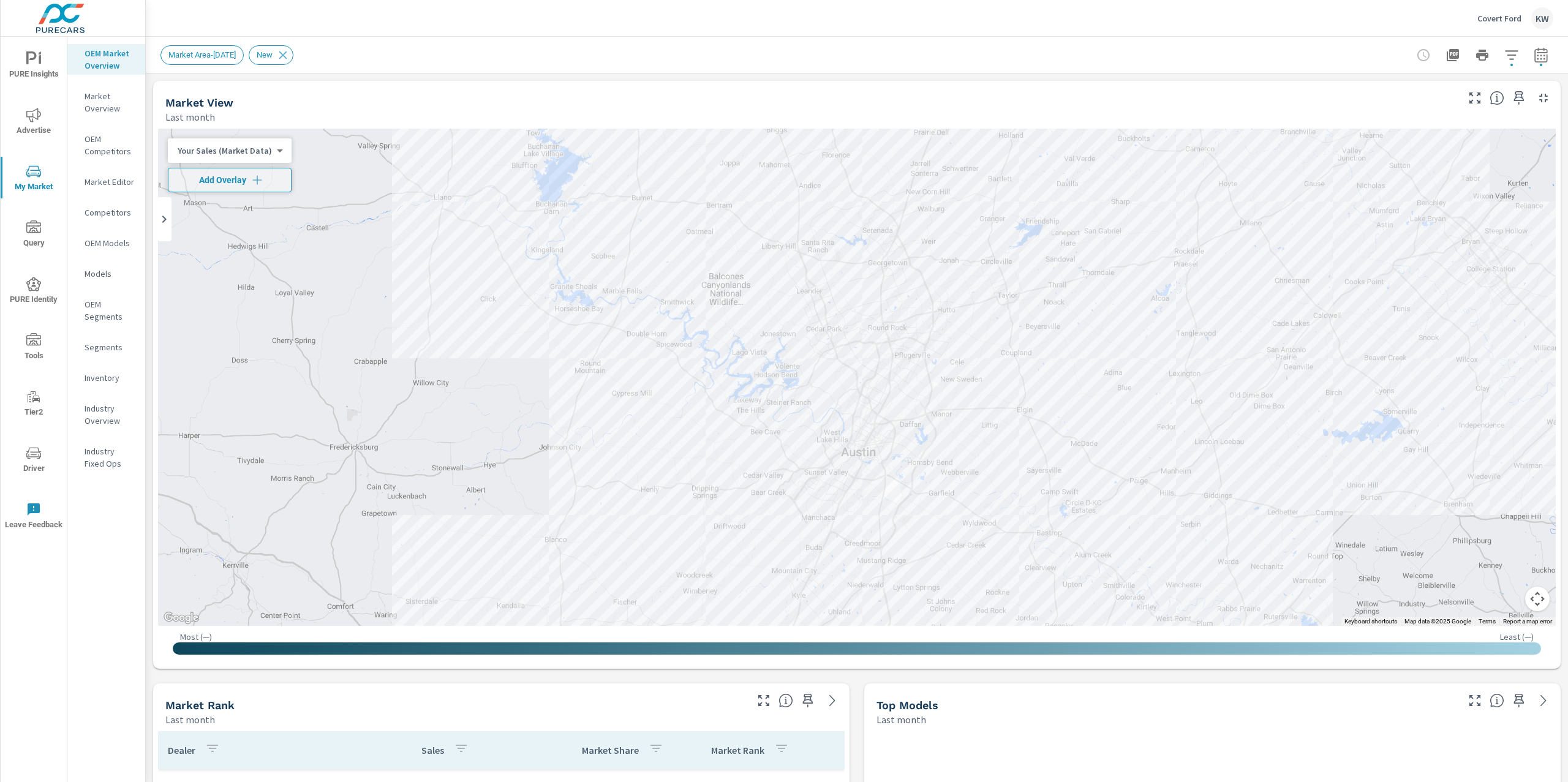
click at [253, 156] on body "PURE Insights Advertise My Market Query PURE Identity Tools Tier2 Driver Leave …" at bounding box center [784, 391] width 1568 height 782
click at [239, 176] on li "Your Sales (DMS)" at bounding box center [228, 170] width 119 height 20
drag, startPoint x: 1567, startPoint y: 318, endPoint x: 1567, endPoint y: 111, distance: 207.0
click at [1567, 111] on div "Market Overview Covert Ford Report date range: Aug 01, 2025 - Aug 31, 2025 Filt…" at bounding box center [856, 409] width 1422 height 745
click at [289, 57] on icon at bounding box center [283, 55] width 13 height 13
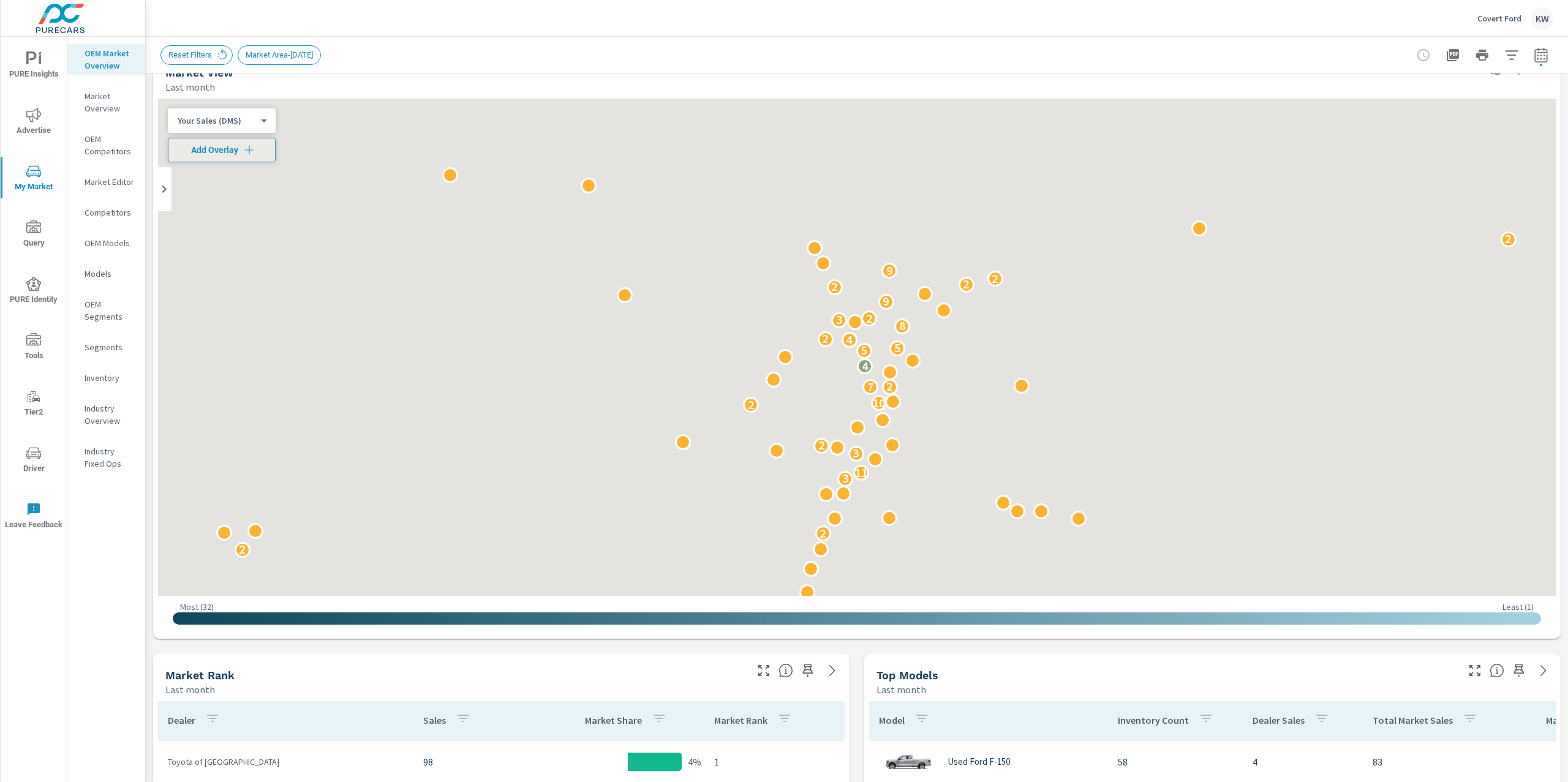
scroll to position [38, 0]
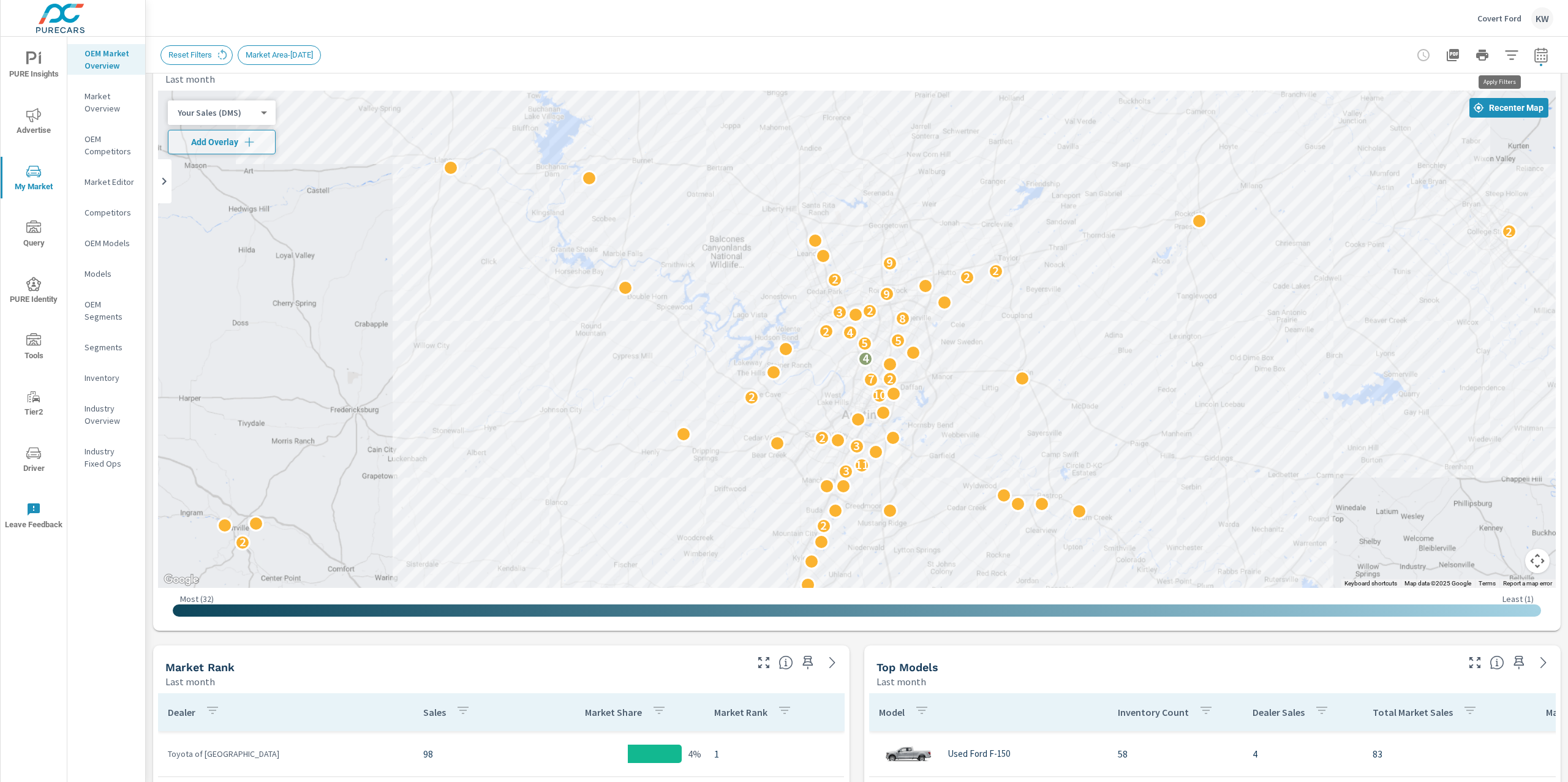
click at [1504, 60] on icon "button" at bounding box center [1511, 56] width 15 height 15
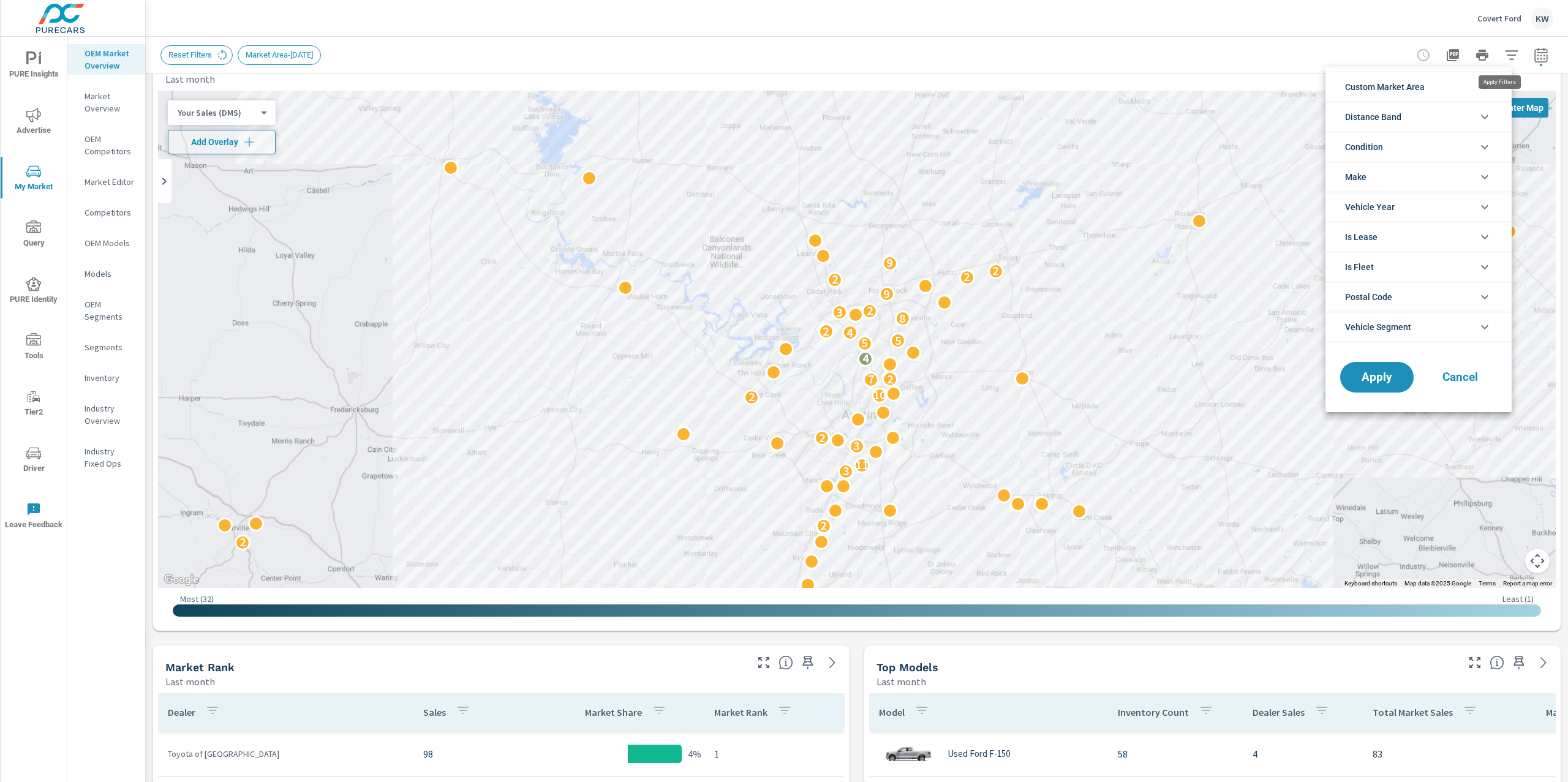
scroll to position [27, 0]
click at [1475, 146] on li "Condition" at bounding box center [1418, 147] width 186 height 30
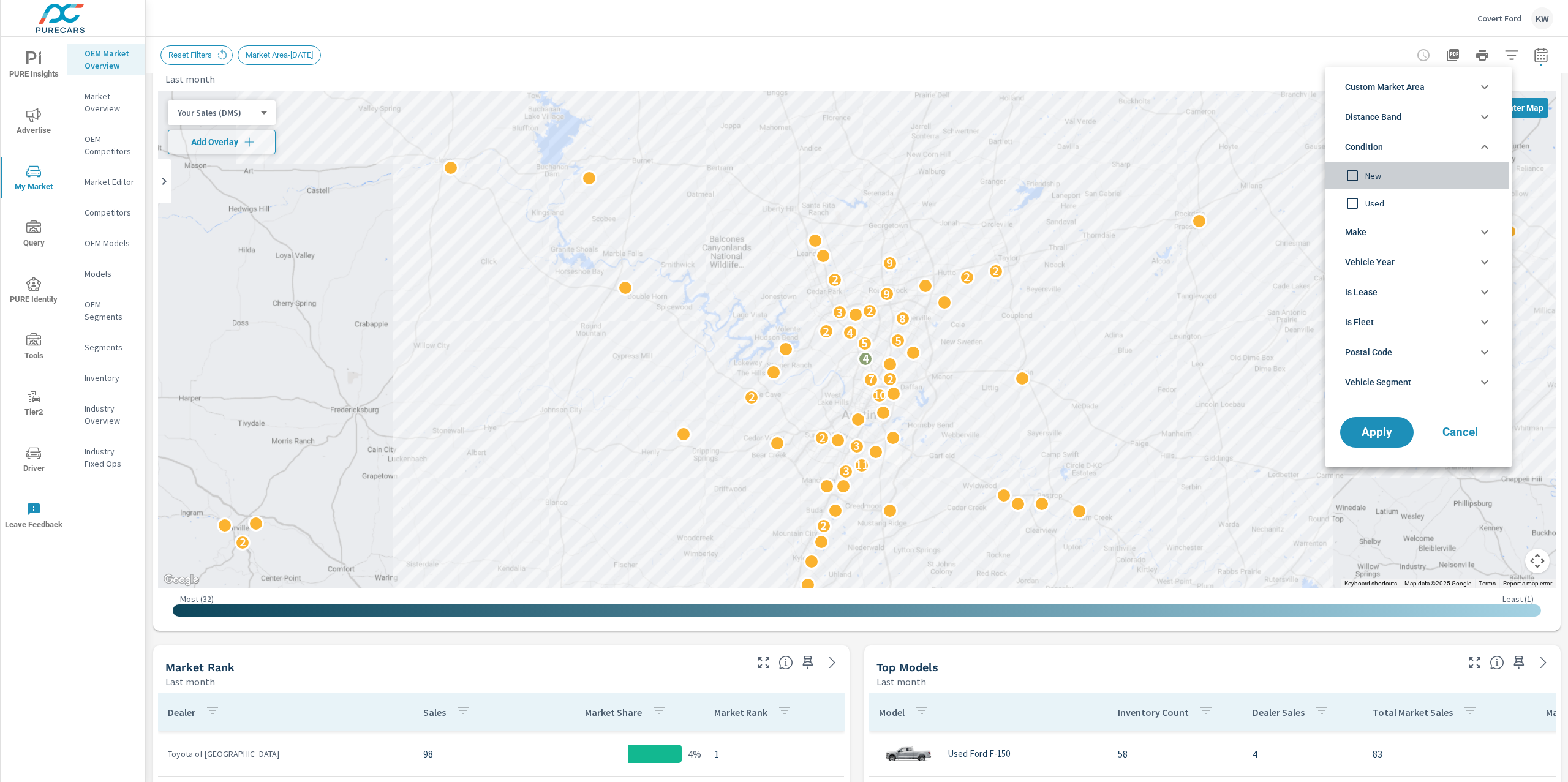
click at [1356, 175] on input "filter options" at bounding box center [1352, 175] width 26 height 26
click at [1375, 443] on button "Apply" at bounding box center [1376, 433] width 76 height 32
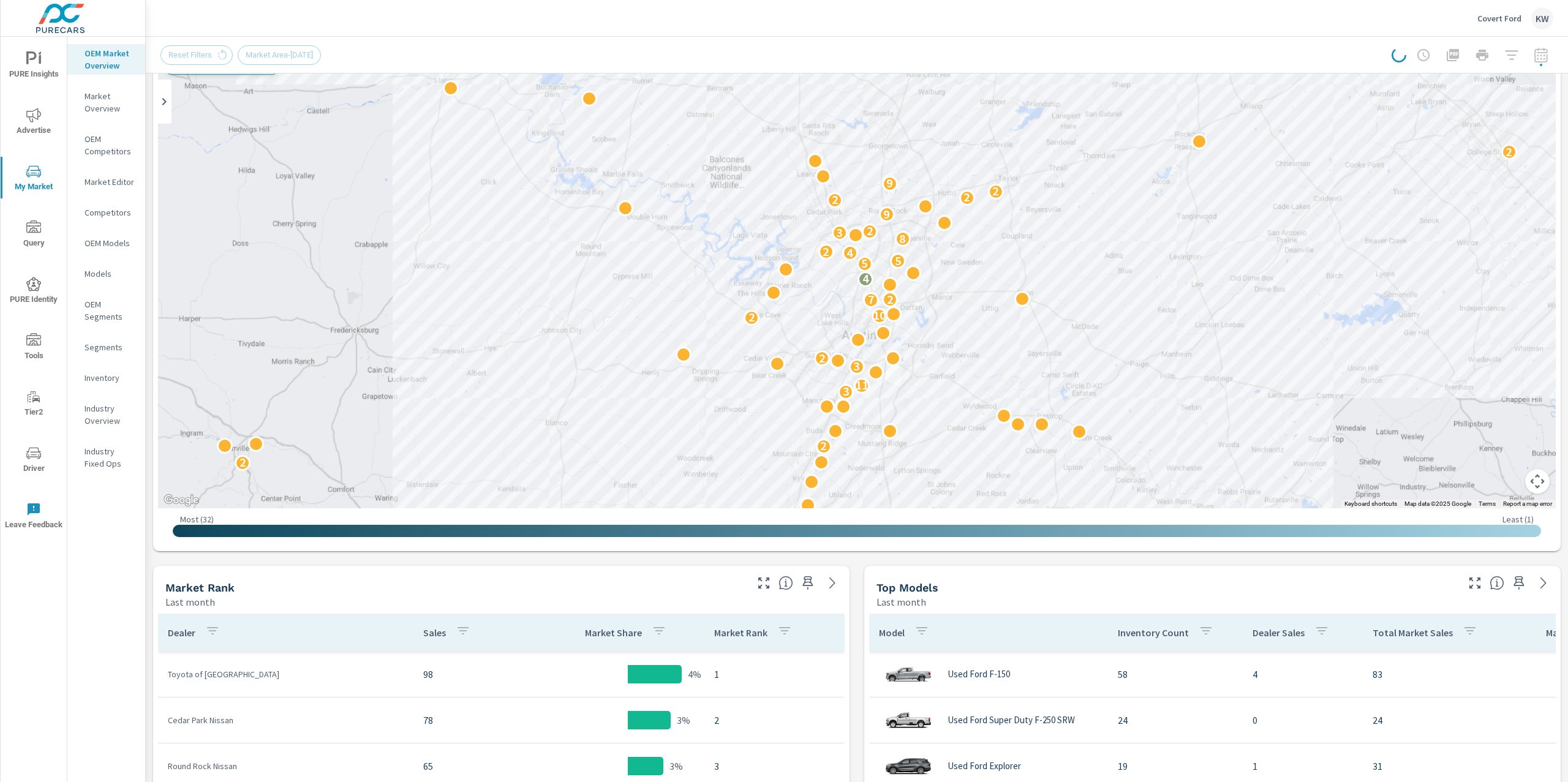
scroll to position [182, 0]
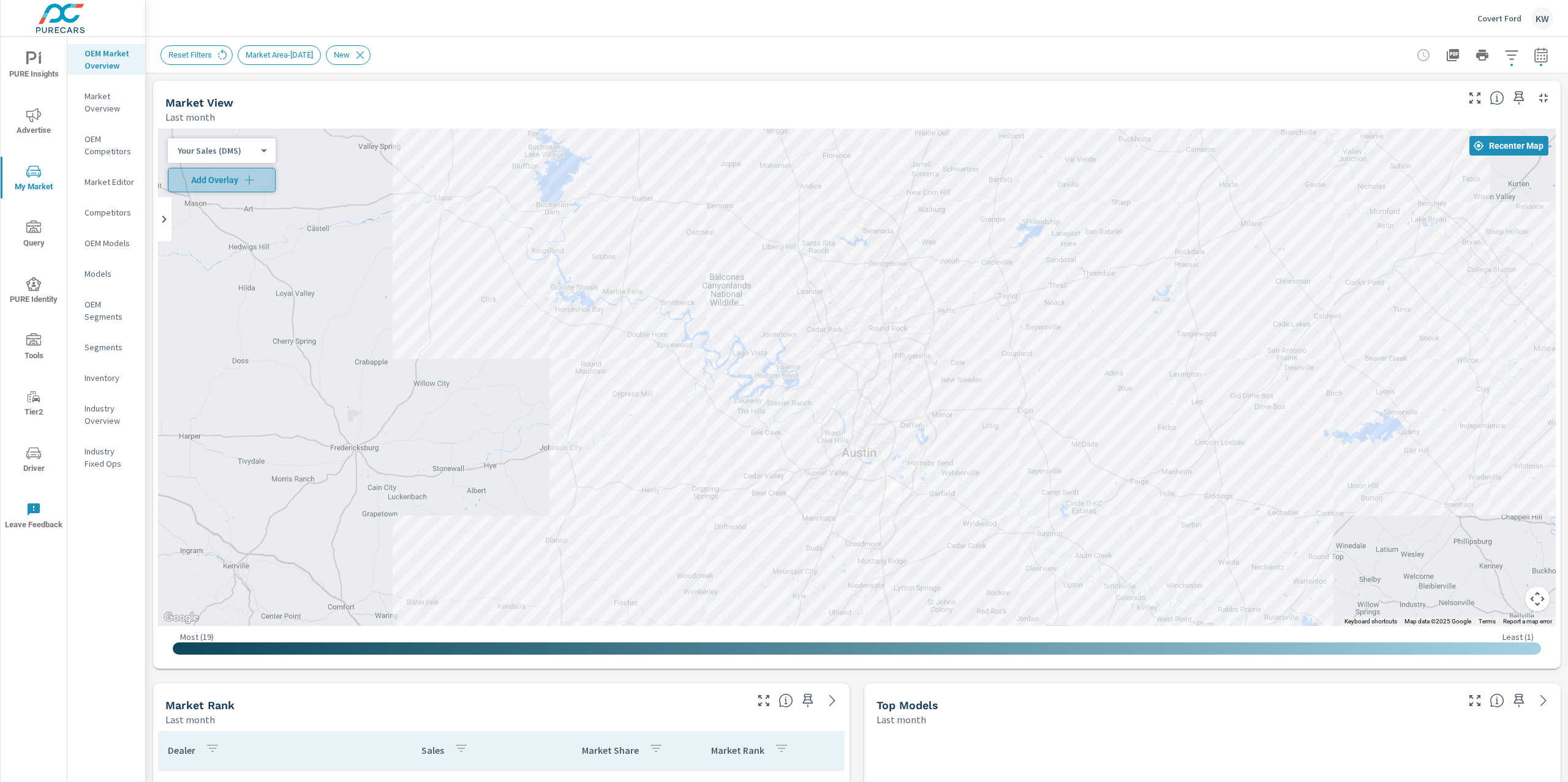
click at [257, 179] on span "Add Overlay" at bounding box center [221, 180] width 96 height 12
click at [257, 179] on body "PURE Insights Advertise My Market Query PURE Identity Tools Tier2 Driver Leave …" at bounding box center [784, 391] width 1568 height 782
click at [290, 183] on div at bounding box center [784, 391] width 1568 height 782
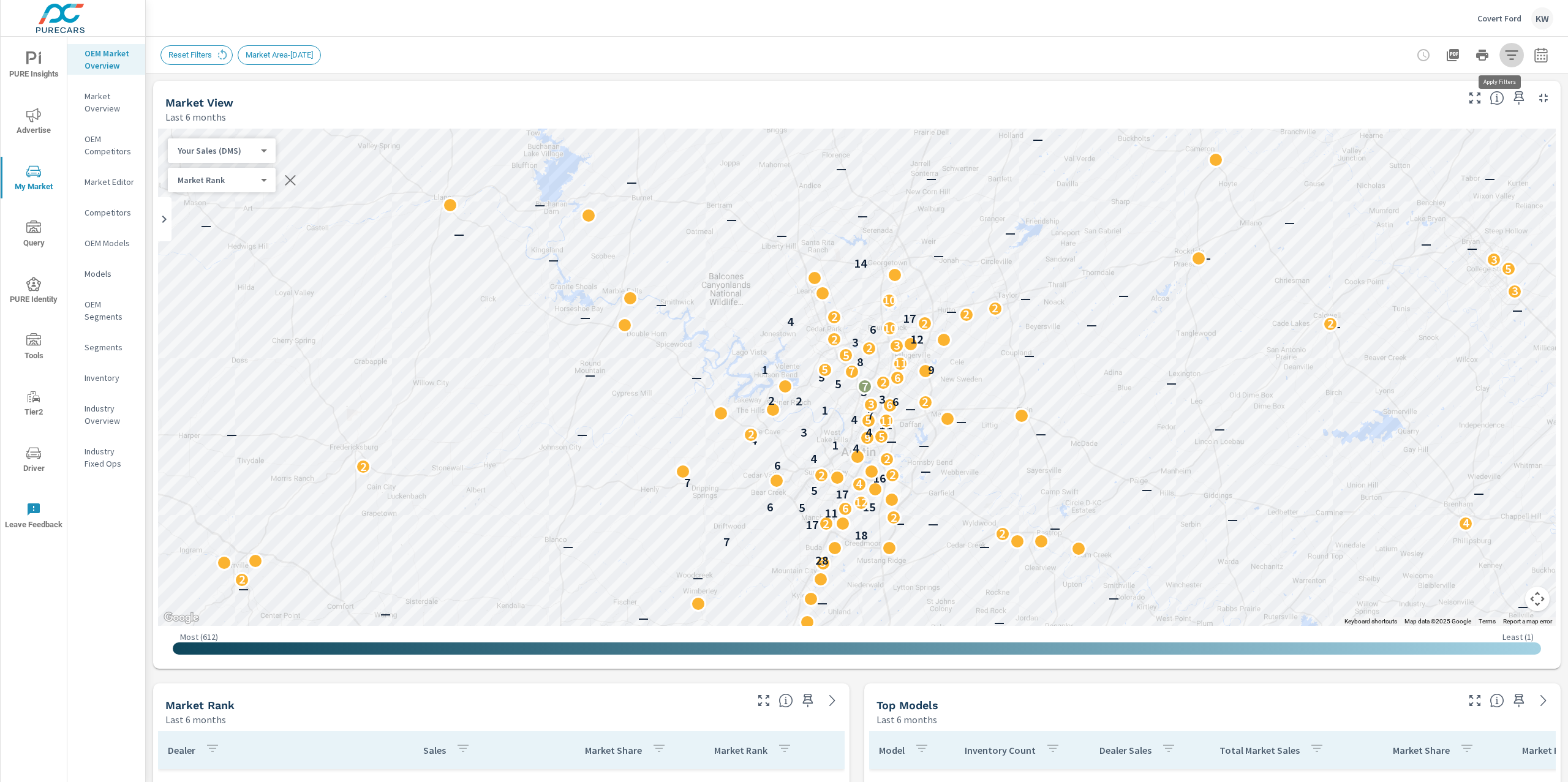
click at [1504, 53] on icon "button" at bounding box center [1511, 56] width 15 height 15
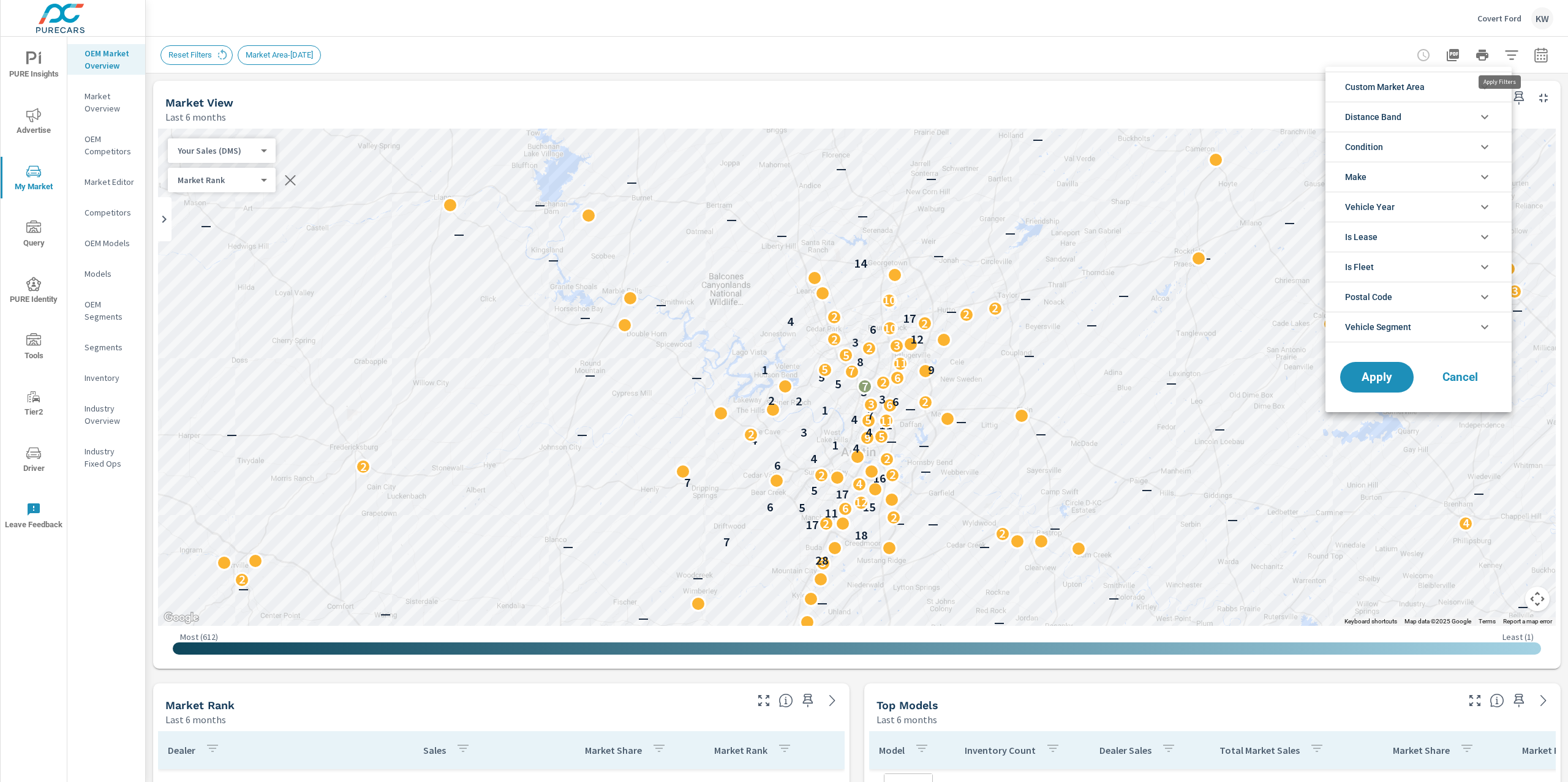
scroll to position [27, 0]
click at [1444, 147] on li "Condition" at bounding box center [1418, 147] width 186 height 30
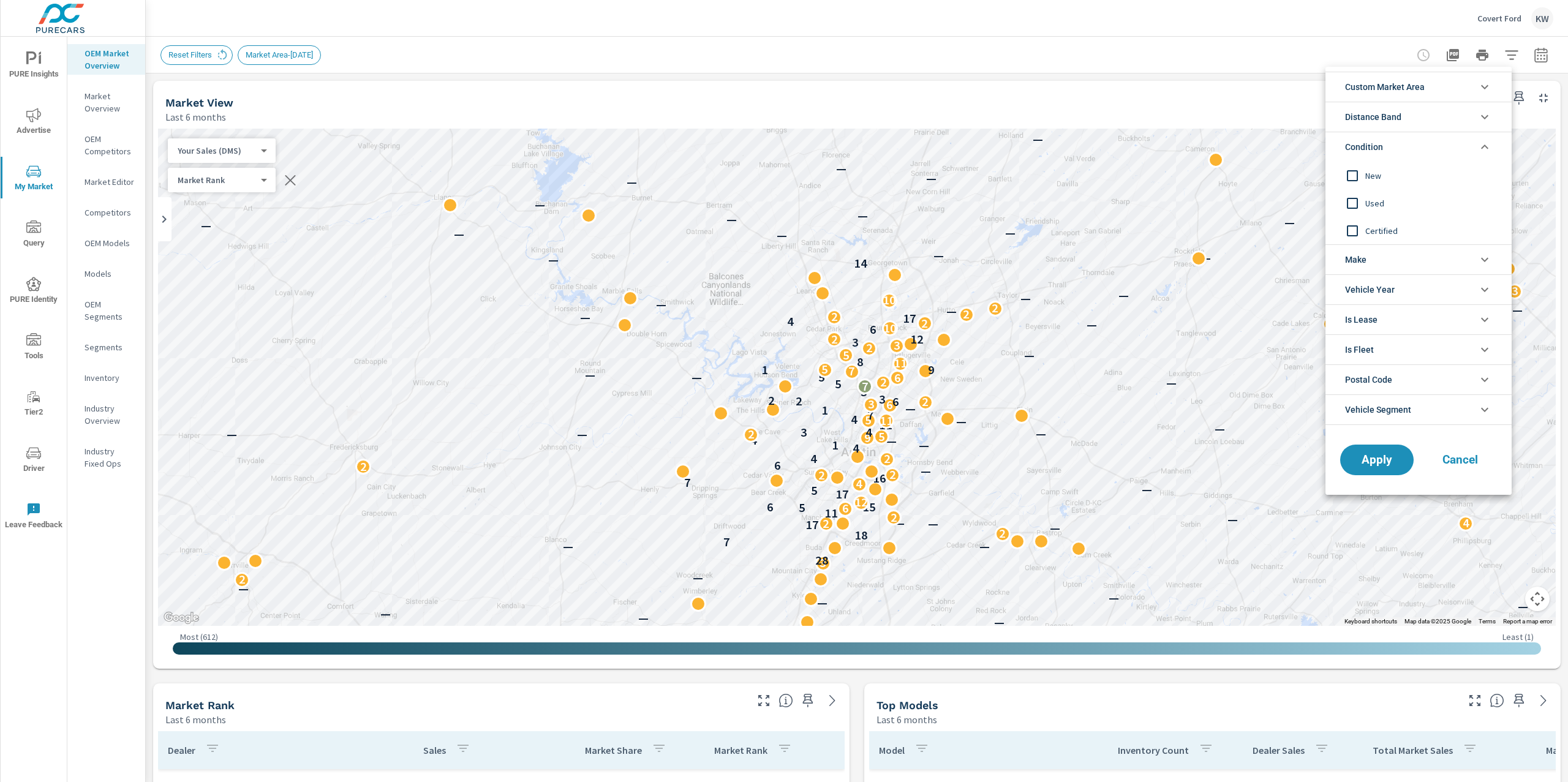
click at [1357, 174] on input "filter options" at bounding box center [1352, 175] width 26 height 26
click at [1377, 466] on span "Apply" at bounding box center [1376, 461] width 50 height 11
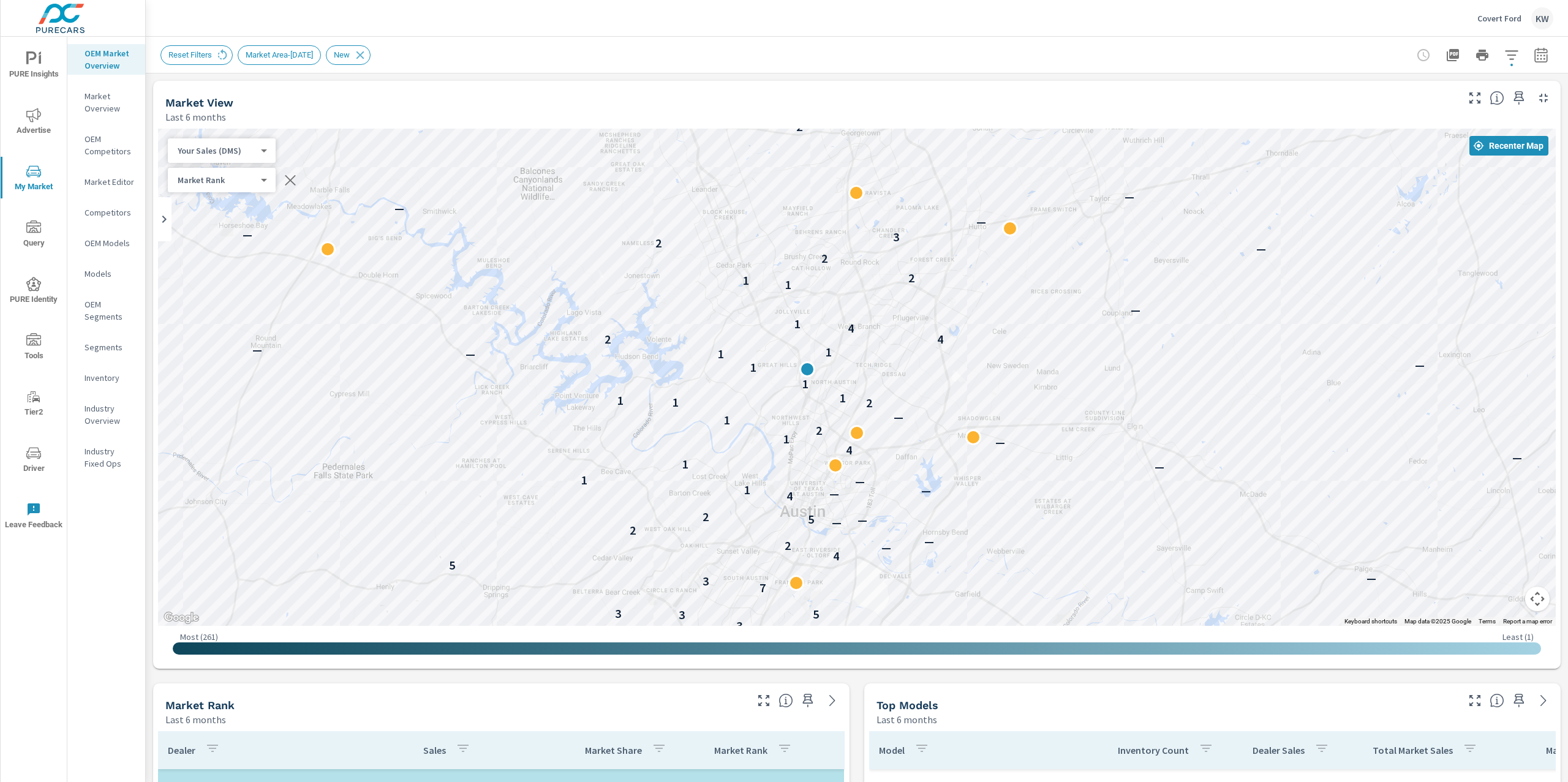
drag, startPoint x: 1040, startPoint y: 314, endPoint x: 1156, endPoint y: 457, distance: 184.1
click at [1156, 457] on div "— — — — — — — — — — — — — — 8 — — 3 2 — 8 — — — 3 3 5 3 7 3 — 5 4 — 2 — 2 — — 5…" at bounding box center [856, 377] width 1397 height 497
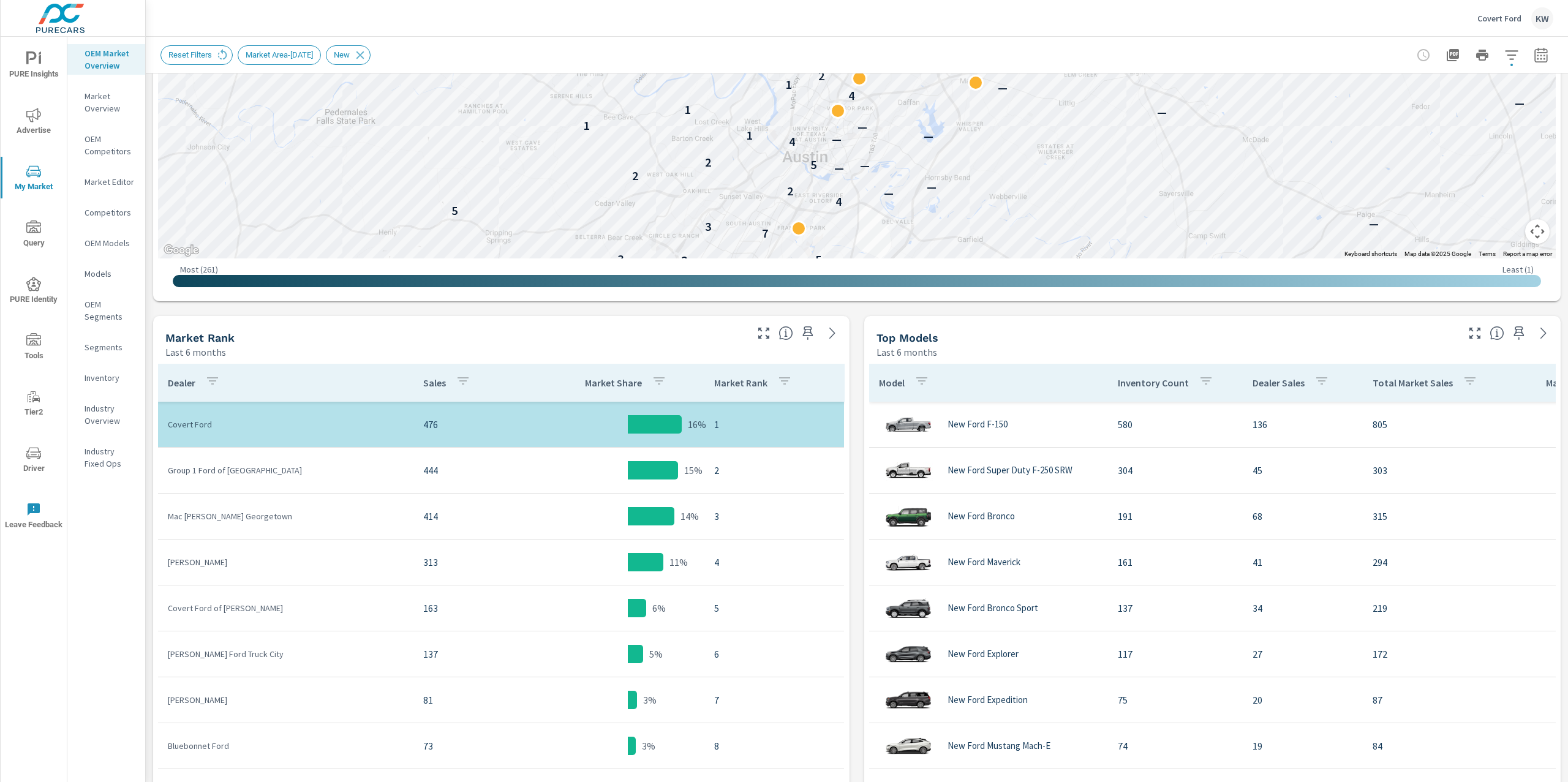
scroll to position [406, 0]
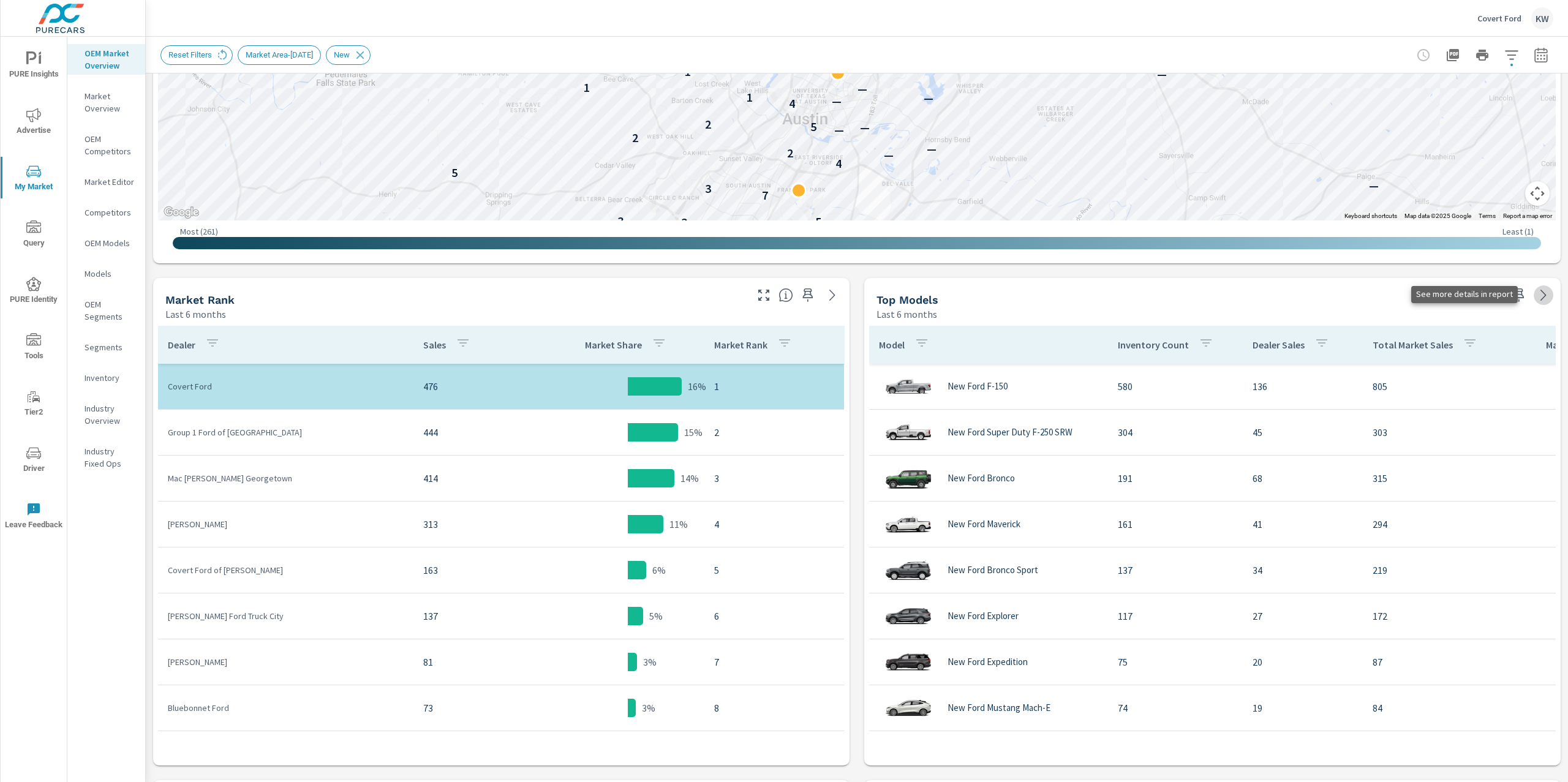
click at [1536, 299] on icon at bounding box center [1543, 296] width 15 height 15
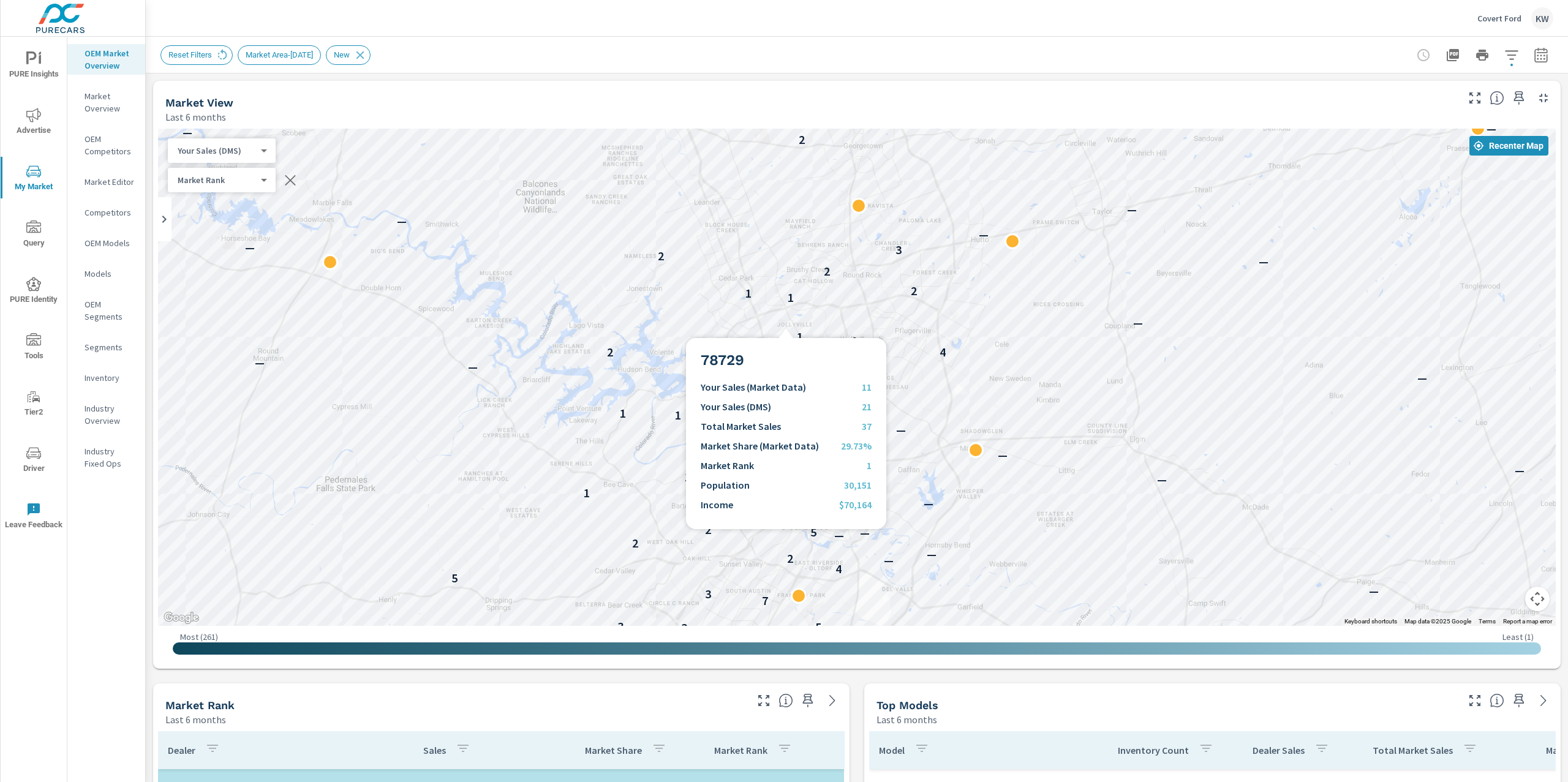
click at [785, 323] on div "— — — — — — — — 8 — — 3 2 — 8 — — — 3 3 5 3 7 3 — 5 4 — 2 — 2 — — 5 2 4 — — 1 —…" at bounding box center [856, 377] width 1397 height 497
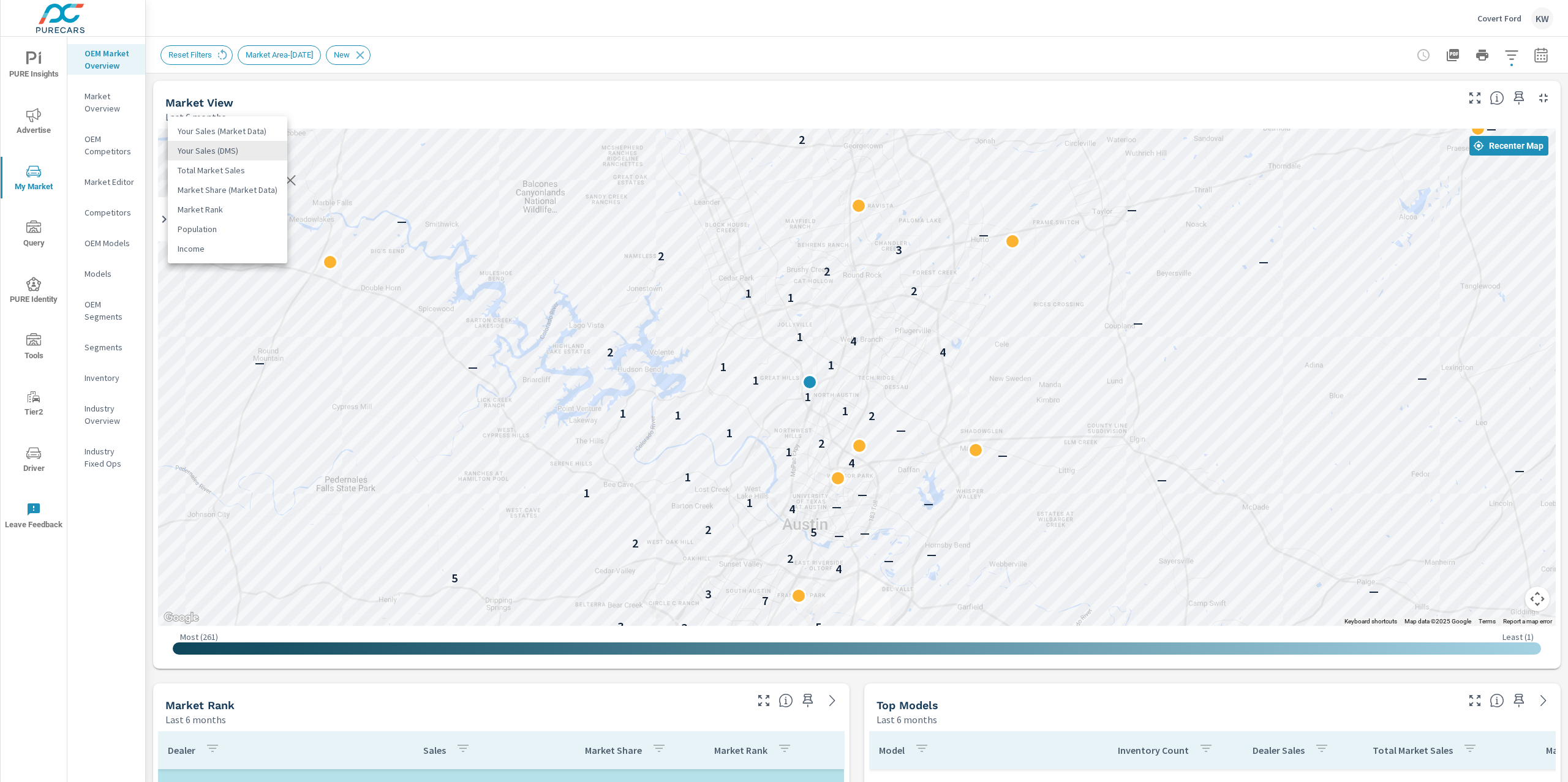
click at [252, 153] on body "PURE Insights Advertise My Market Query PURE Identity Tools Tier2 Driver Leave …" at bounding box center [784, 391] width 1568 height 782
click at [237, 174] on li "Total Market Sales" at bounding box center [228, 170] width 119 height 20
click at [39, 64] on icon "nav menu" at bounding box center [34, 59] width 15 height 15
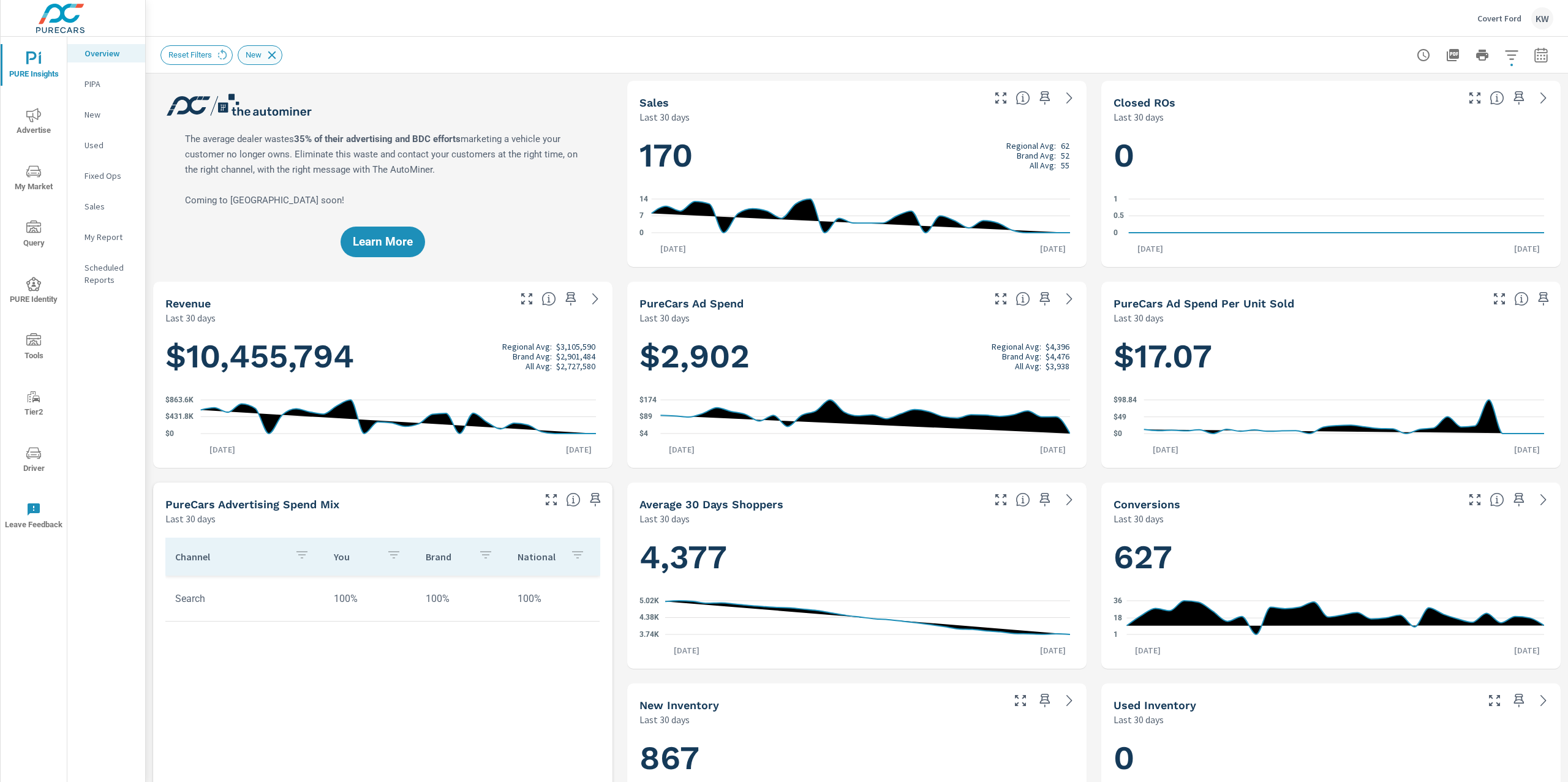
click at [274, 57] on icon at bounding box center [272, 55] width 13 height 13
click at [103, 235] on p "My Report" at bounding box center [110, 236] width 51 height 12
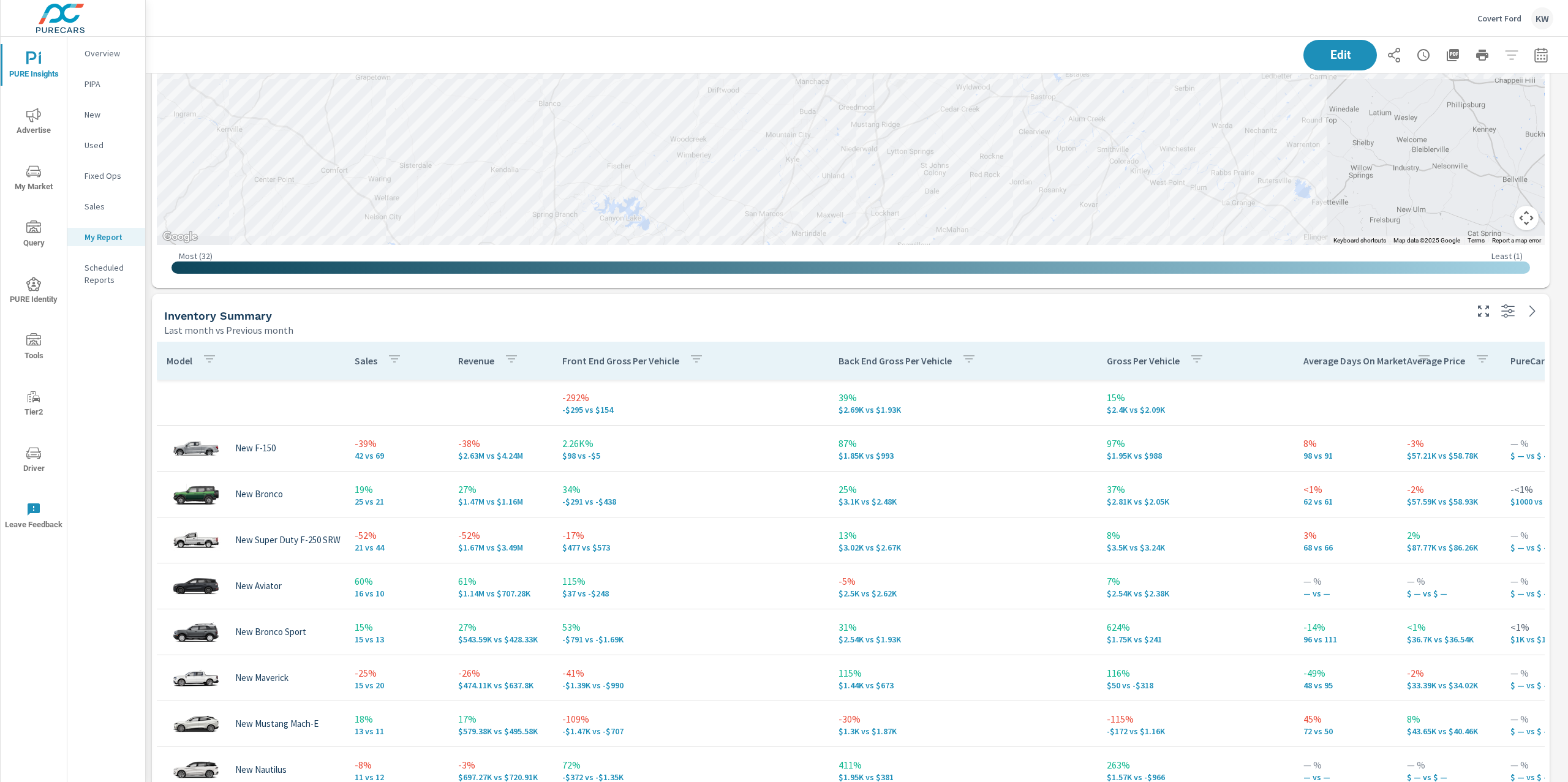
scroll to position [341, 0]
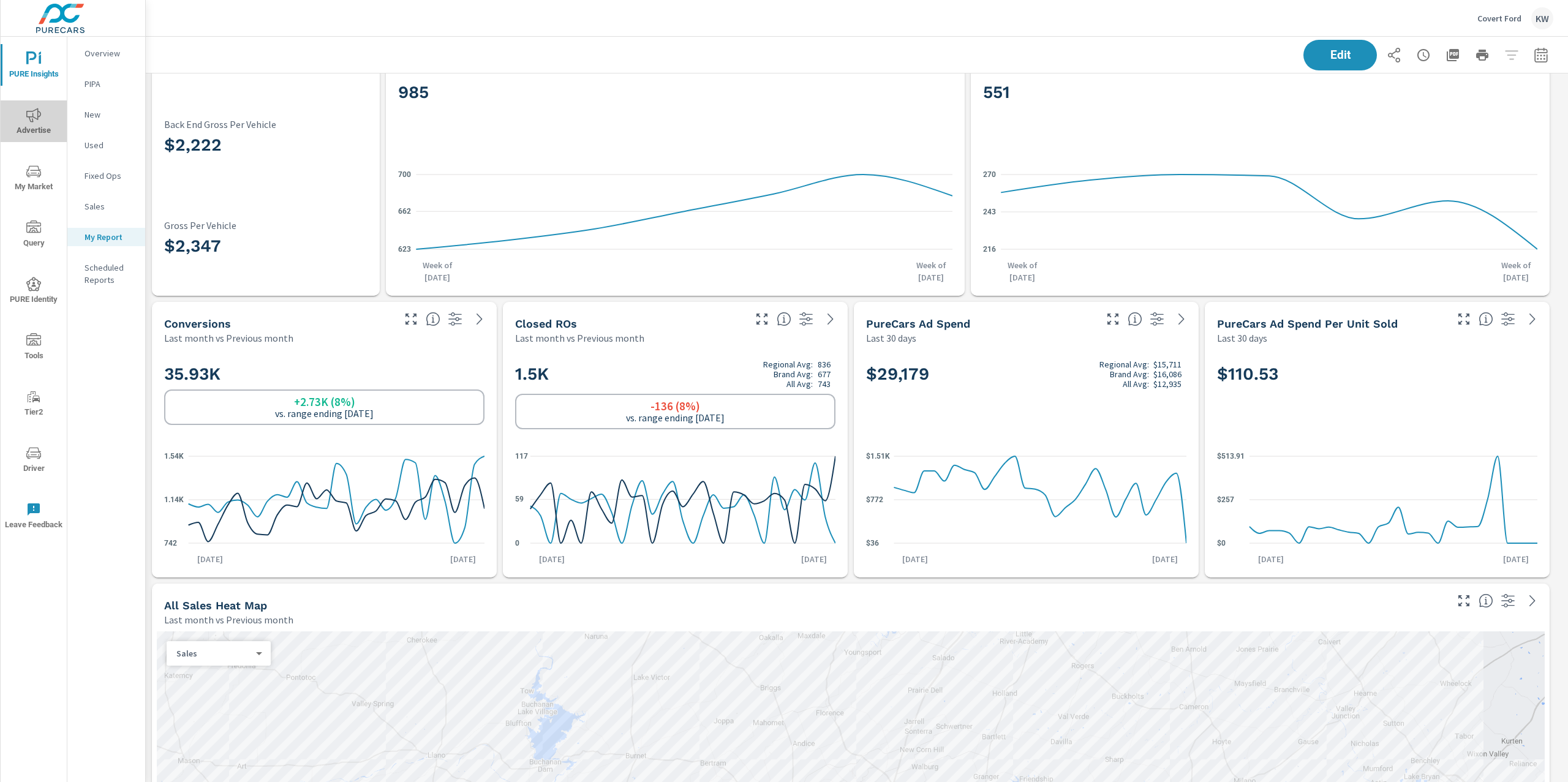
click at [32, 122] on icon "nav menu" at bounding box center [34, 115] width 15 height 15
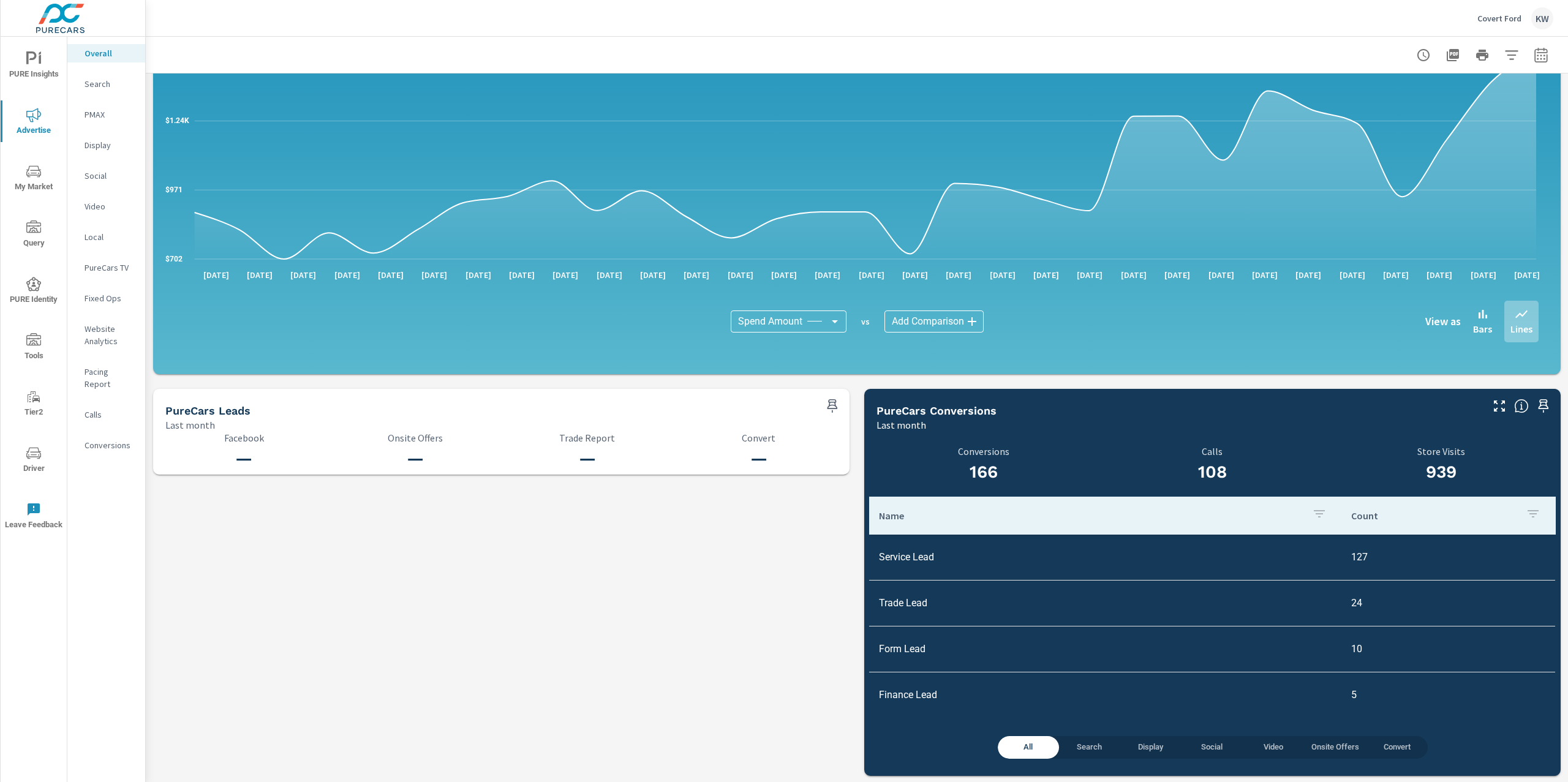
scroll to position [999, 0]
click at [105, 83] on p "Search" at bounding box center [110, 83] width 51 height 12
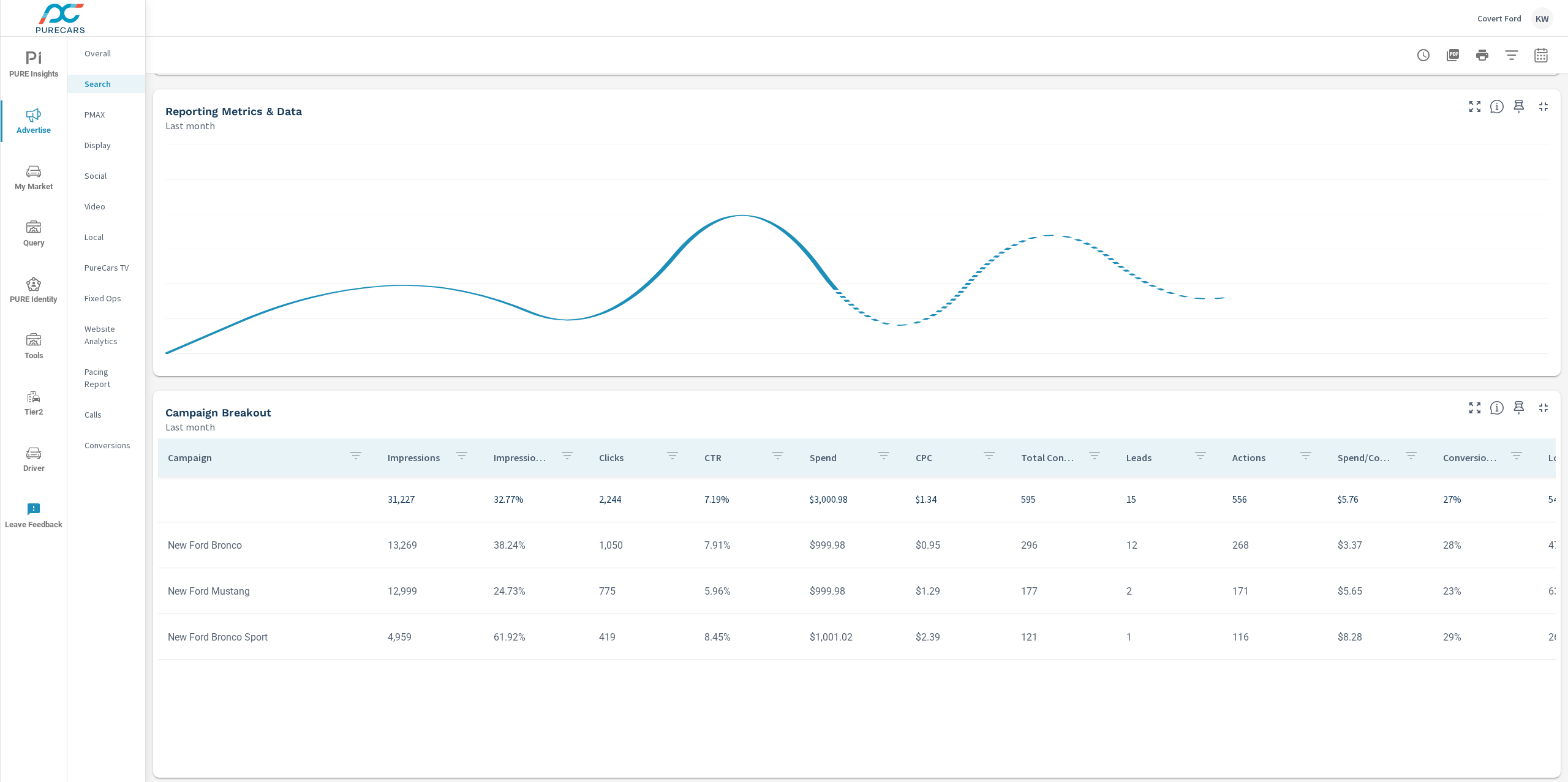
scroll to position [597, 0]
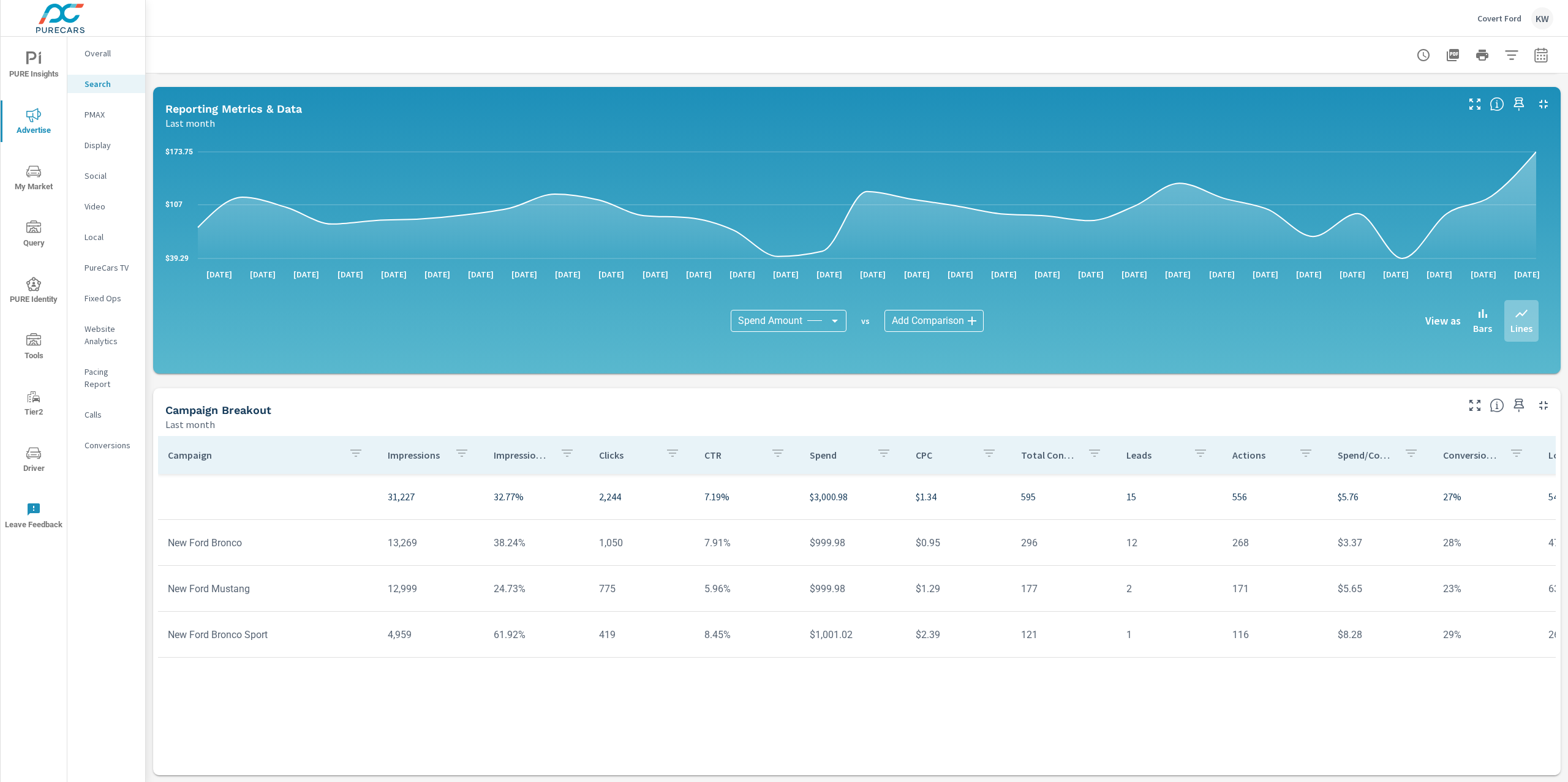
click at [517, 455] on p "Impression Share" at bounding box center [522, 455] width 57 height 12
click at [114, 116] on p "PMAX" at bounding box center [110, 114] width 51 height 12
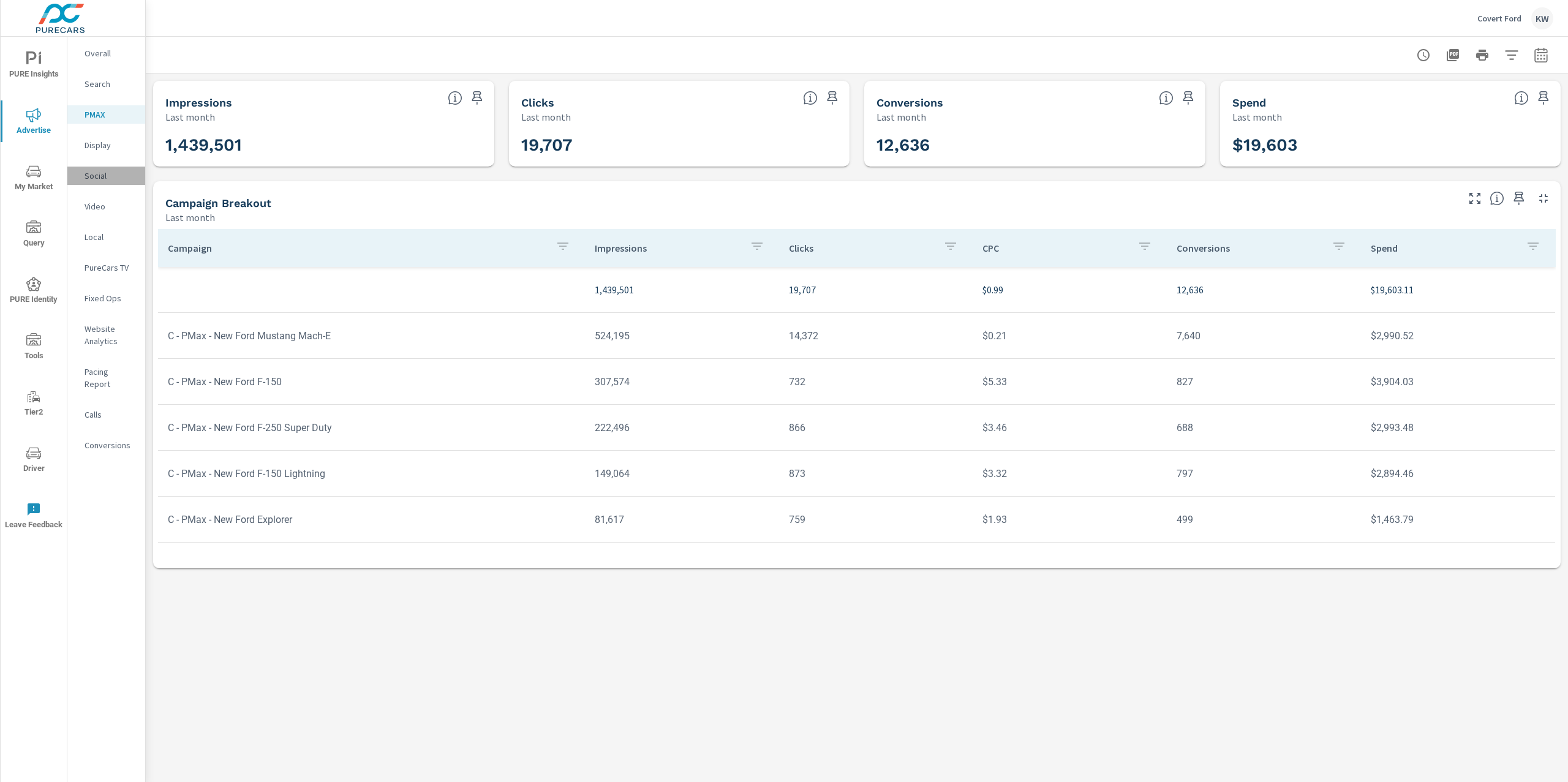
click at [114, 176] on p "Social" at bounding box center [110, 175] width 51 height 12
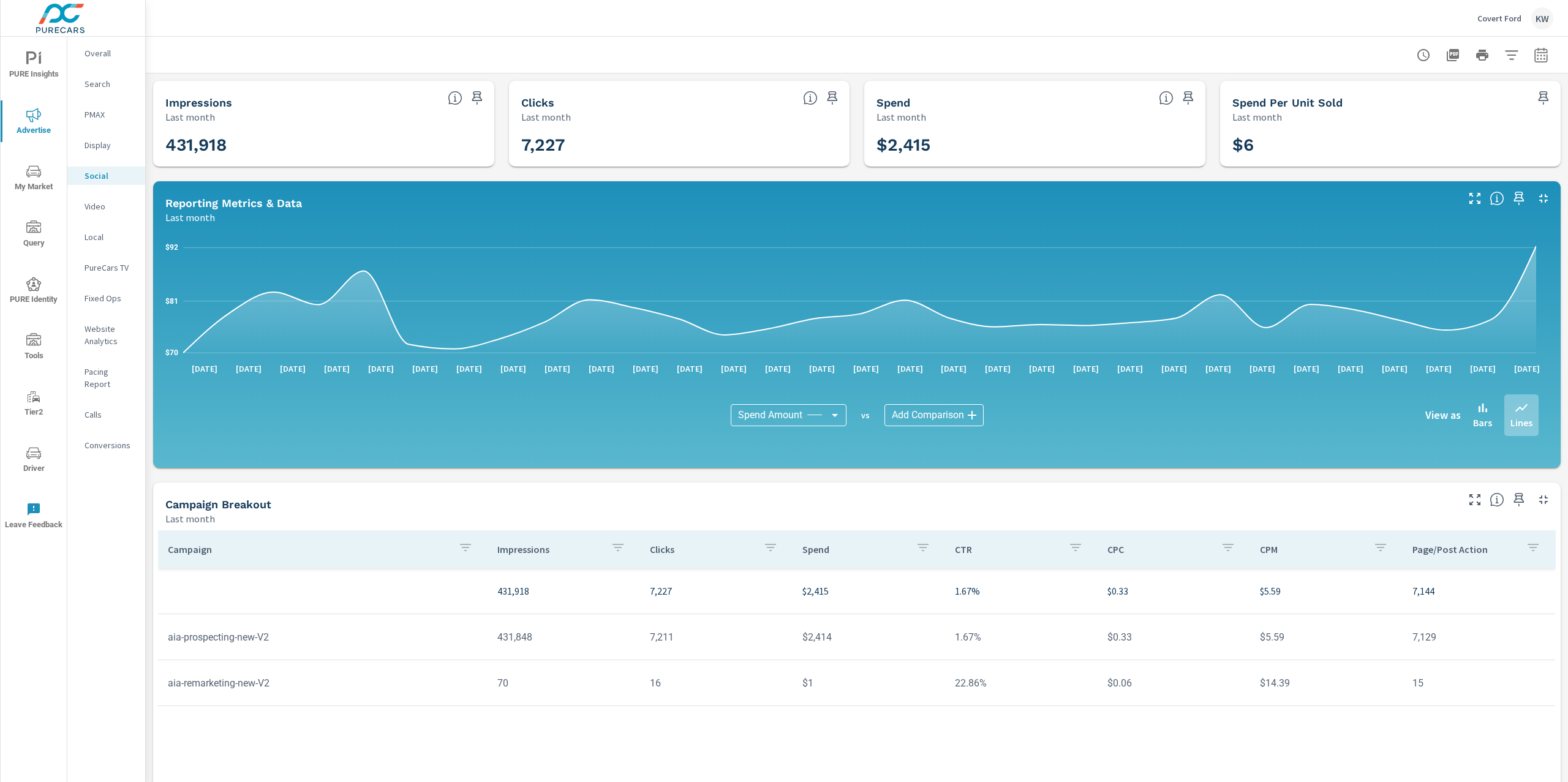
click at [46, 179] on span "My Market" at bounding box center [34, 180] width 59 height 30
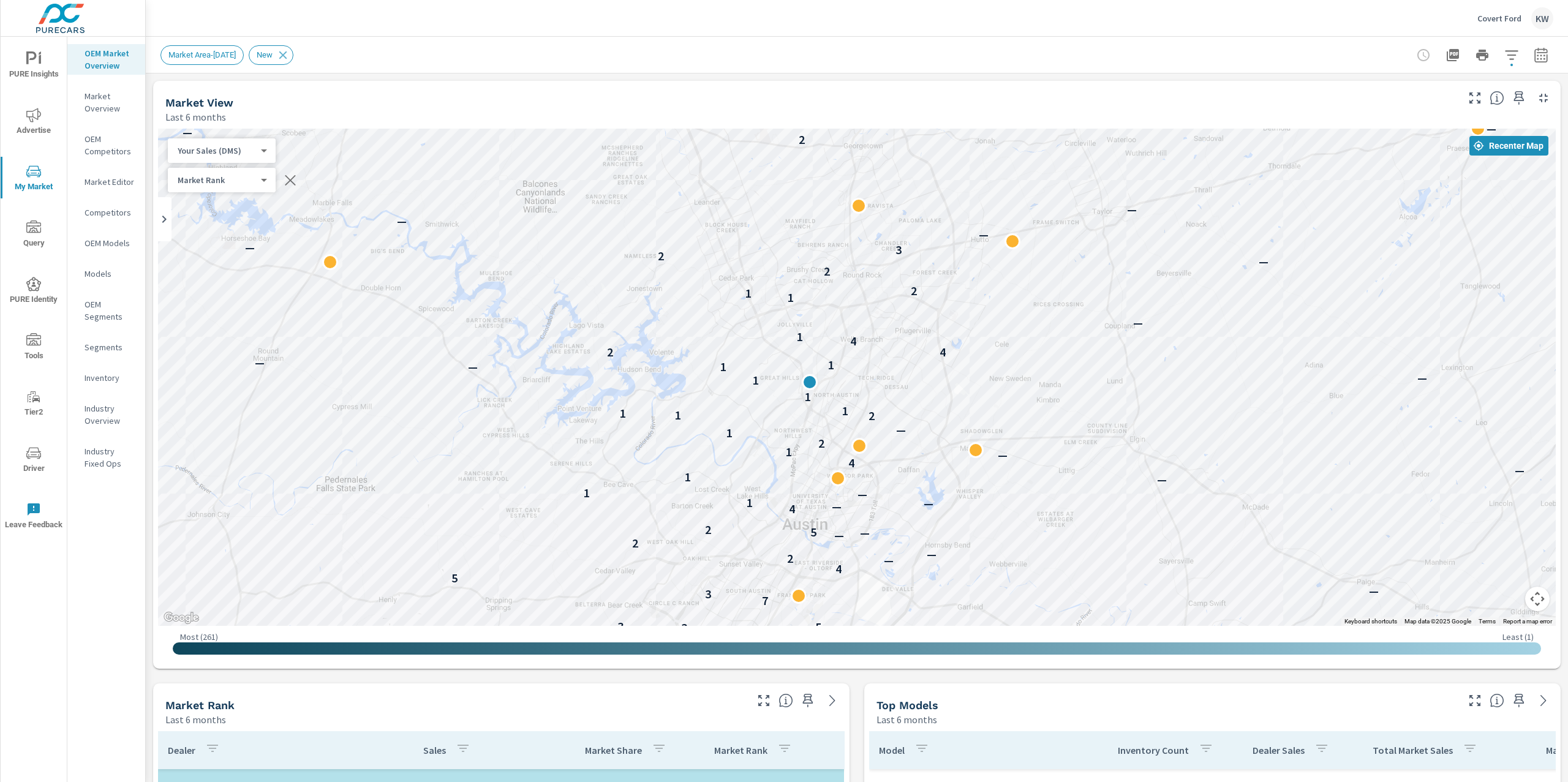
click at [111, 178] on p "Market Editor" at bounding box center [110, 182] width 51 height 12
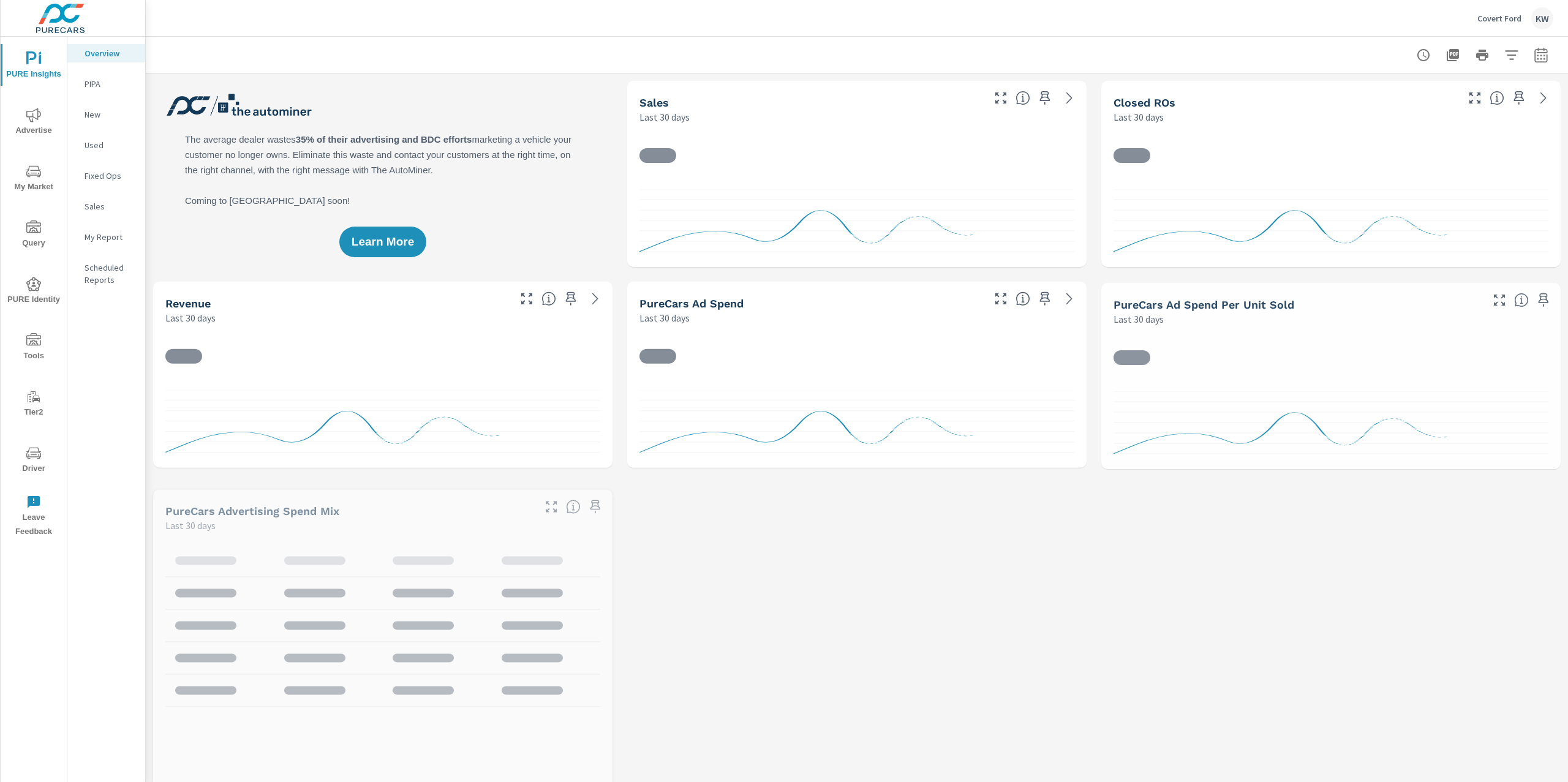
click at [120, 237] on p "My Report" at bounding box center [110, 236] width 51 height 12
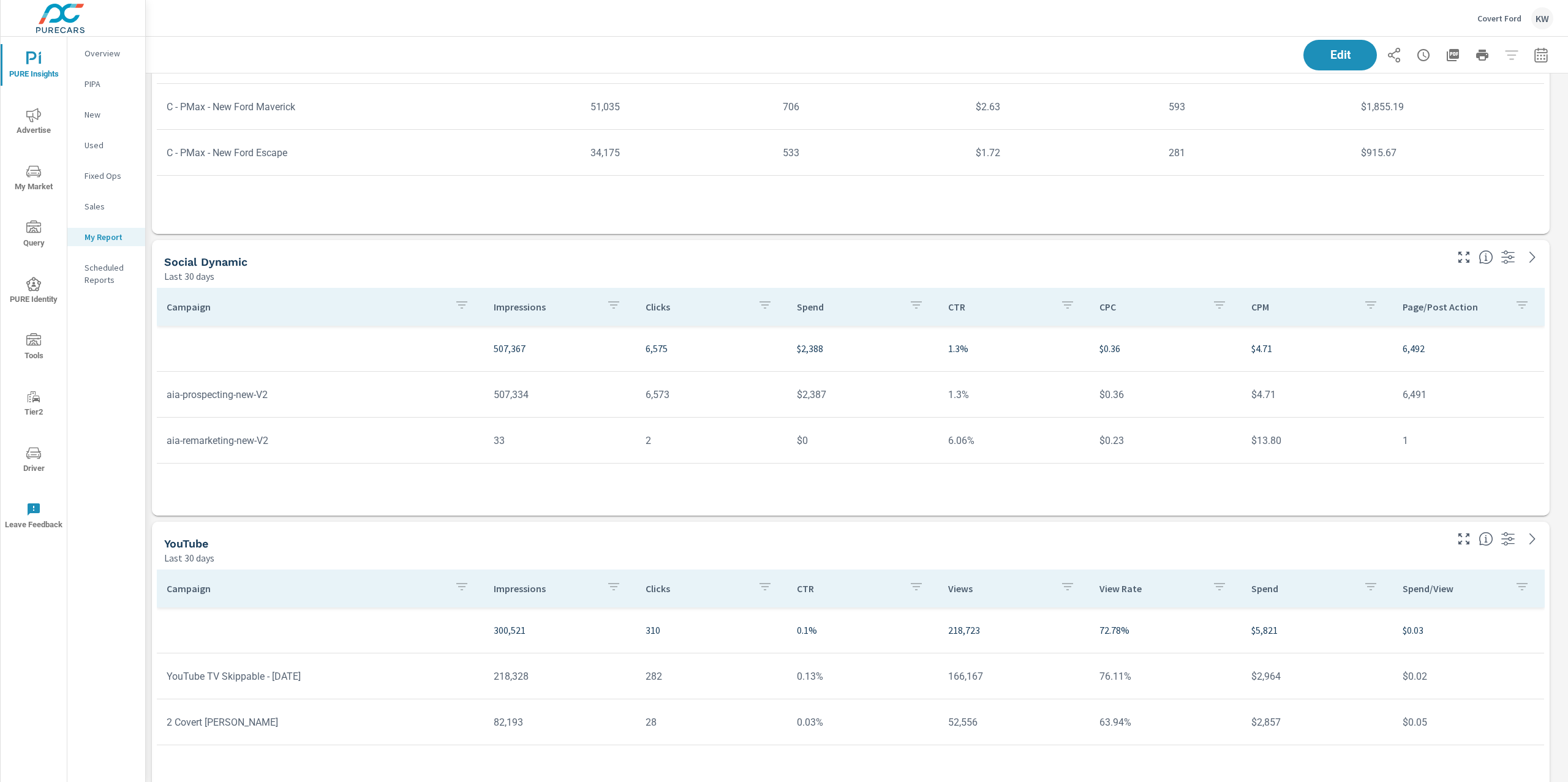
scroll to position [5074, 0]
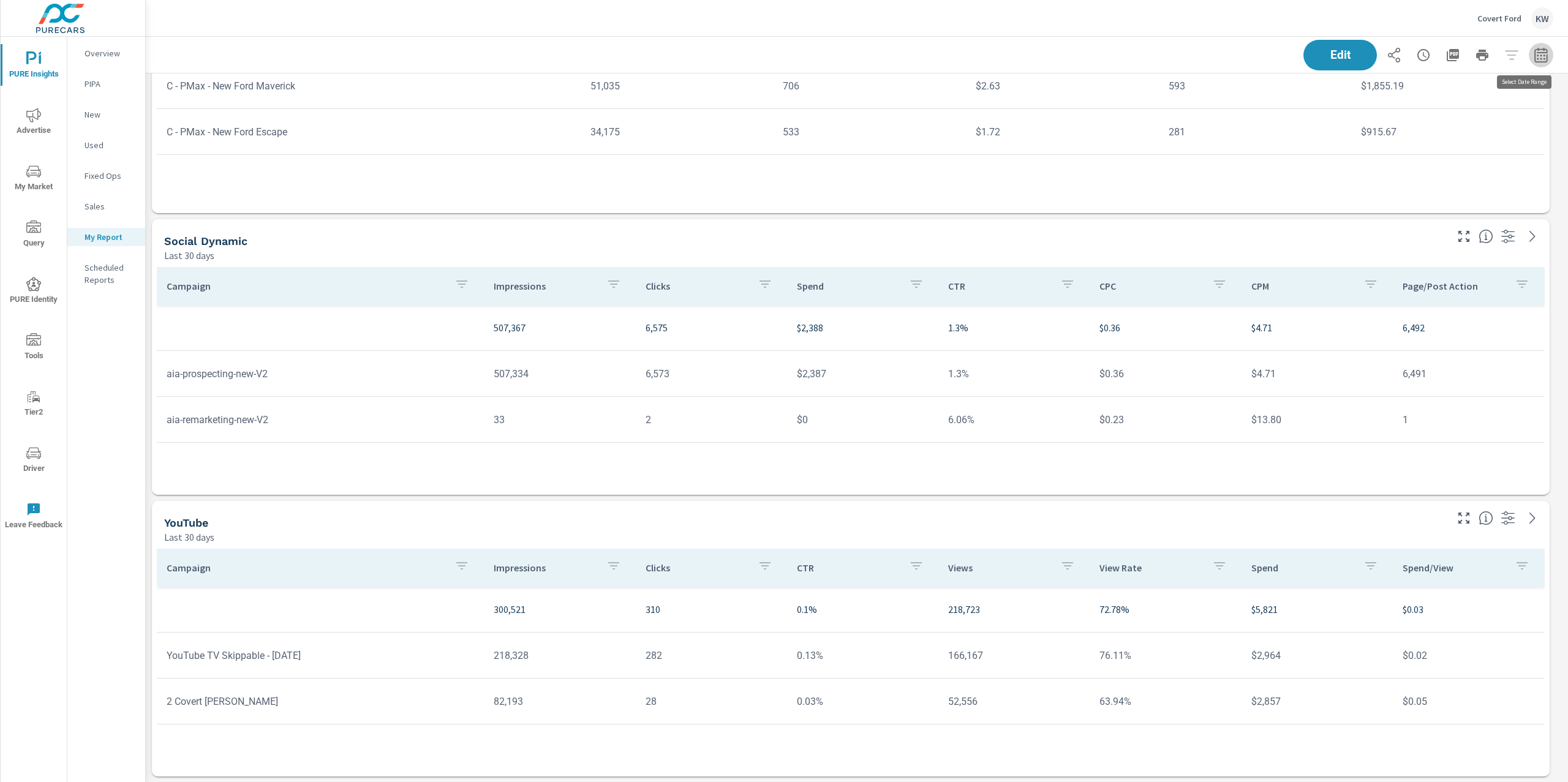
click at [1533, 55] on icon "button" at bounding box center [1541, 56] width 15 height 15
click at [1458, 103] on select "Custom [DATE] Last week Last 7 days Last 14 days Last 30 days Last 45 days Last…" at bounding box center [1431, 106] width 123 height 25
click at [1370, 94] on select "Custom [DATE] Last week Last 7 days Last 14 days Last 30 days Last 45 days Last…" at bounding box center [1431, 106] width 123 height 25
select select "Last month"
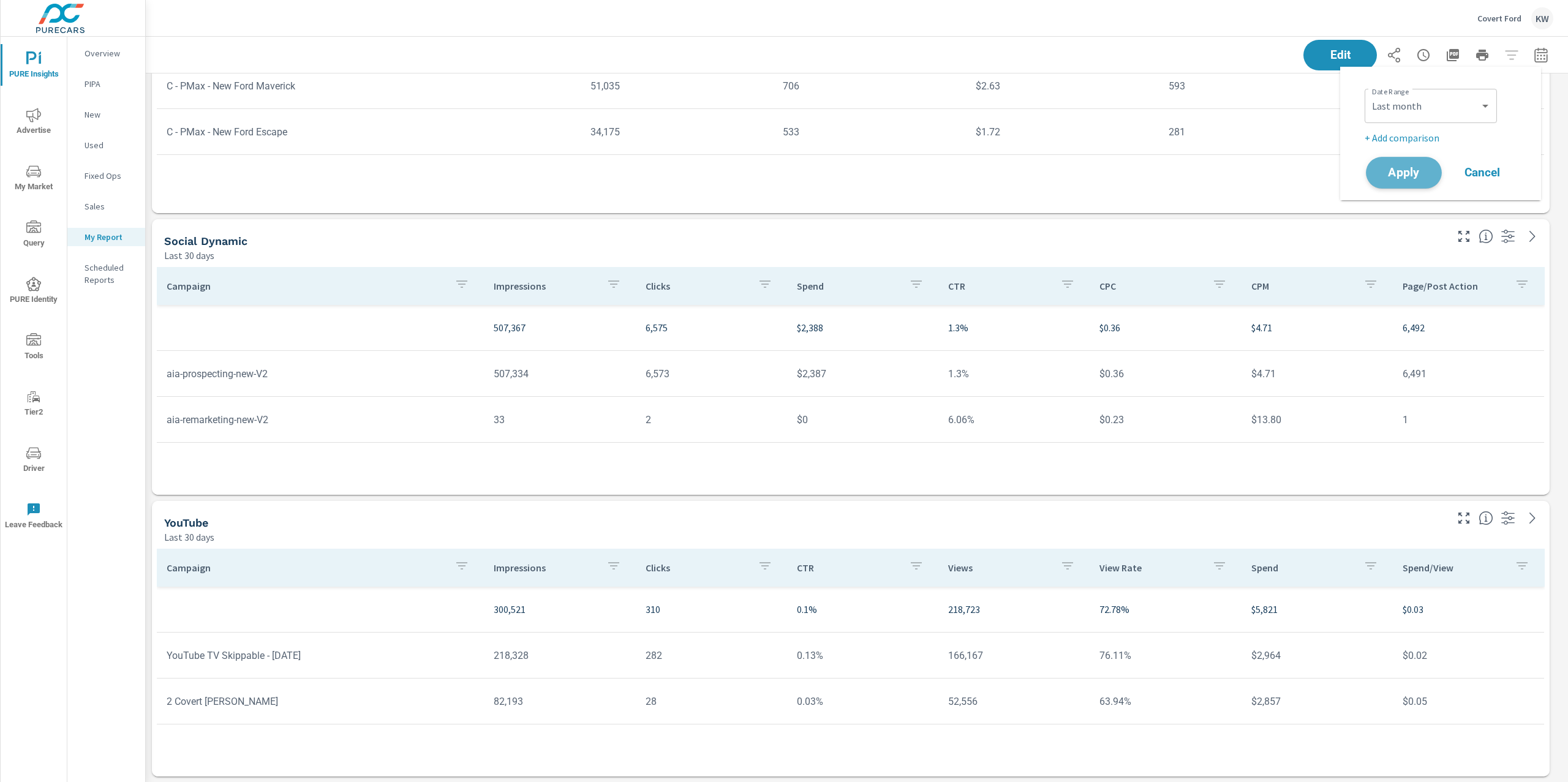
click at [1410, 183] on button "Apply" at bounding box center [1404, 173] width 76 height 32
click at [37, 115] on icon "nav menu" at bounding box center [34, 115] width 15 height 15
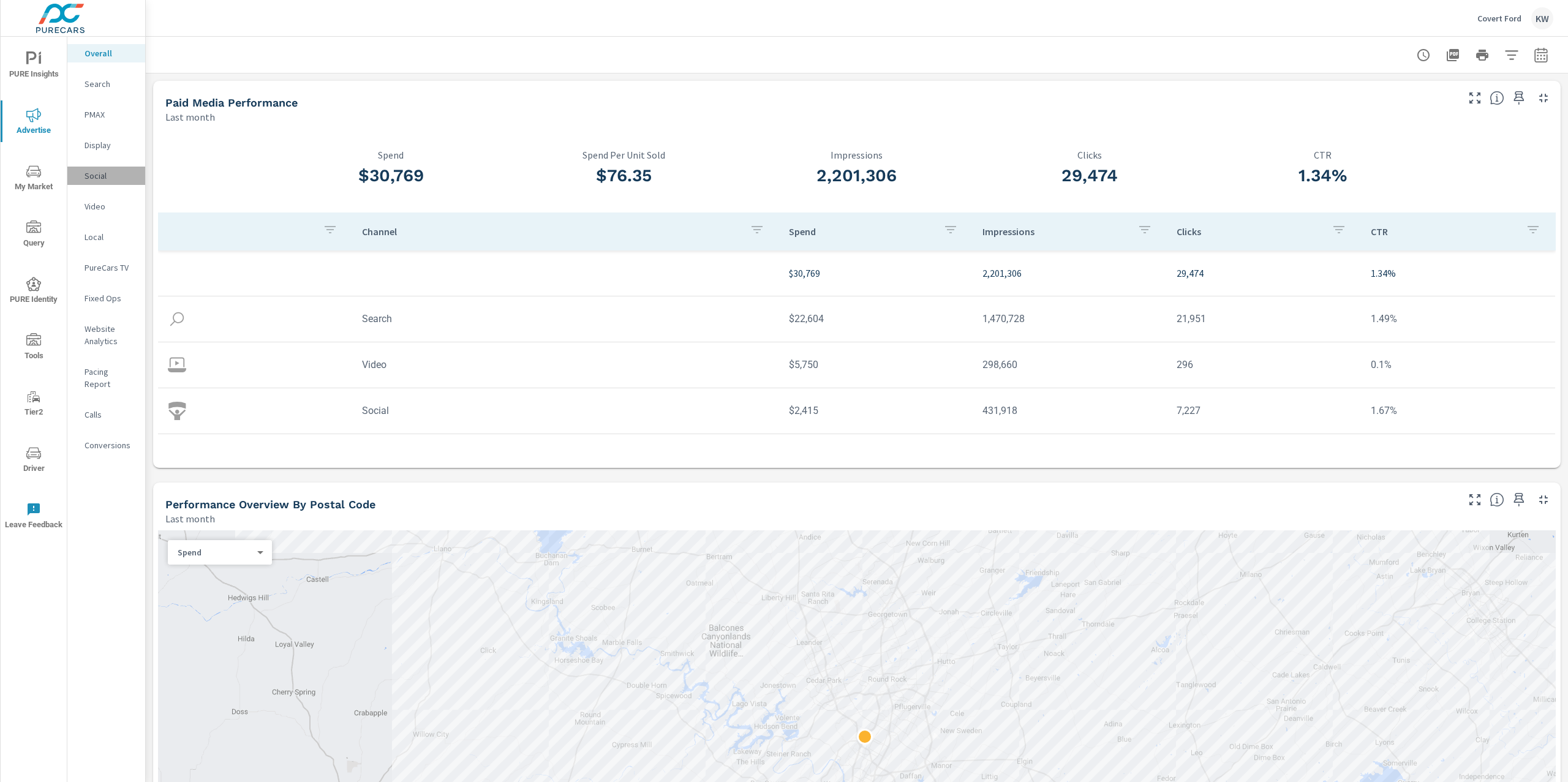
click at [102, 184] on div "Social" at bounding box center [106, 175] width 78 height 18
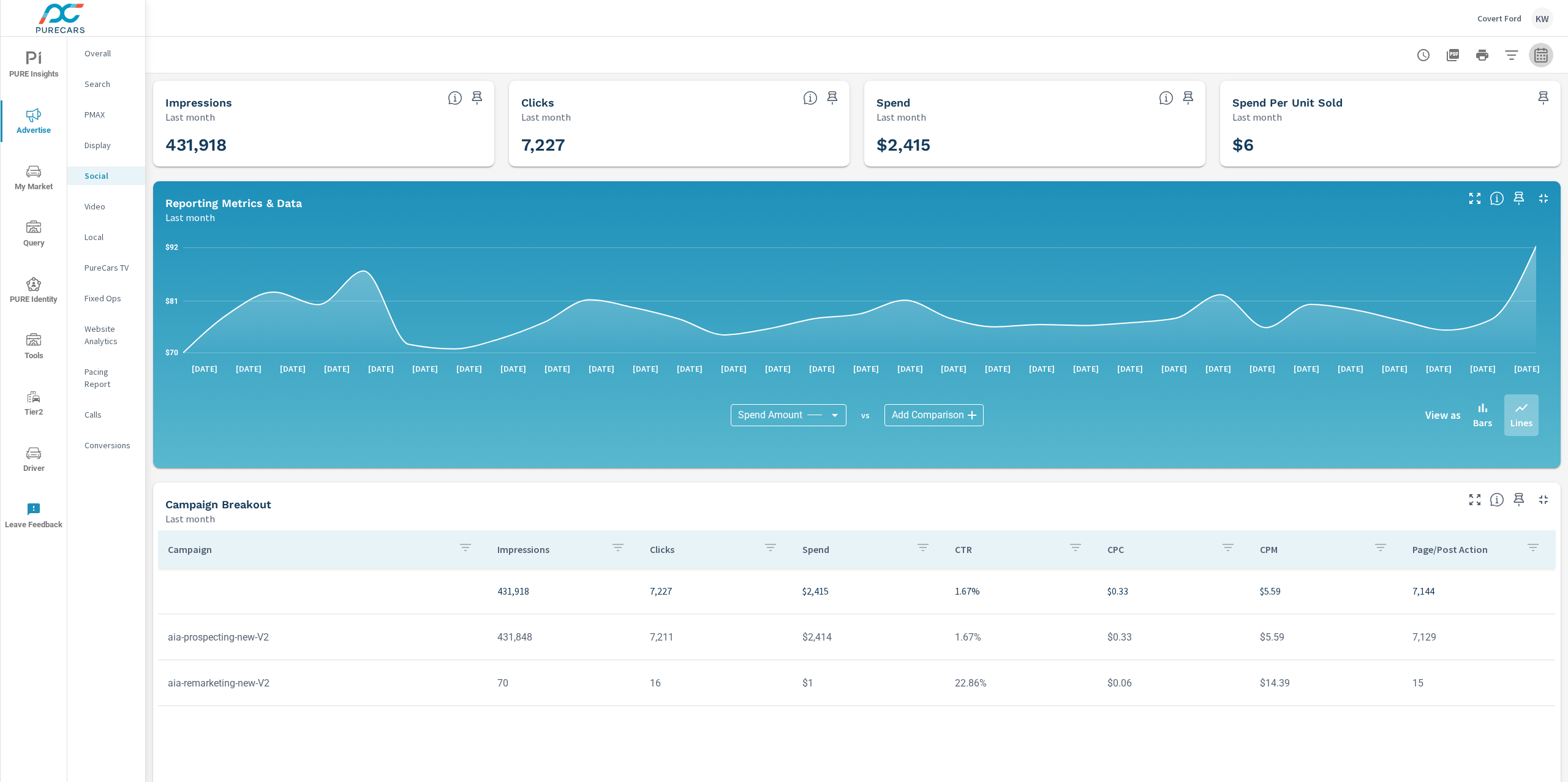
click at [1537, 55] on icon "button" at bounding box center [1541, 57] width 8 height 5
select select "Last month"
click at [1473, 105] on select "Custom Yesterday Last week Last 7 days Last 14 days Last 30 days Last 45 days L…" at bounding box center [1431, 106] width 123 height 25
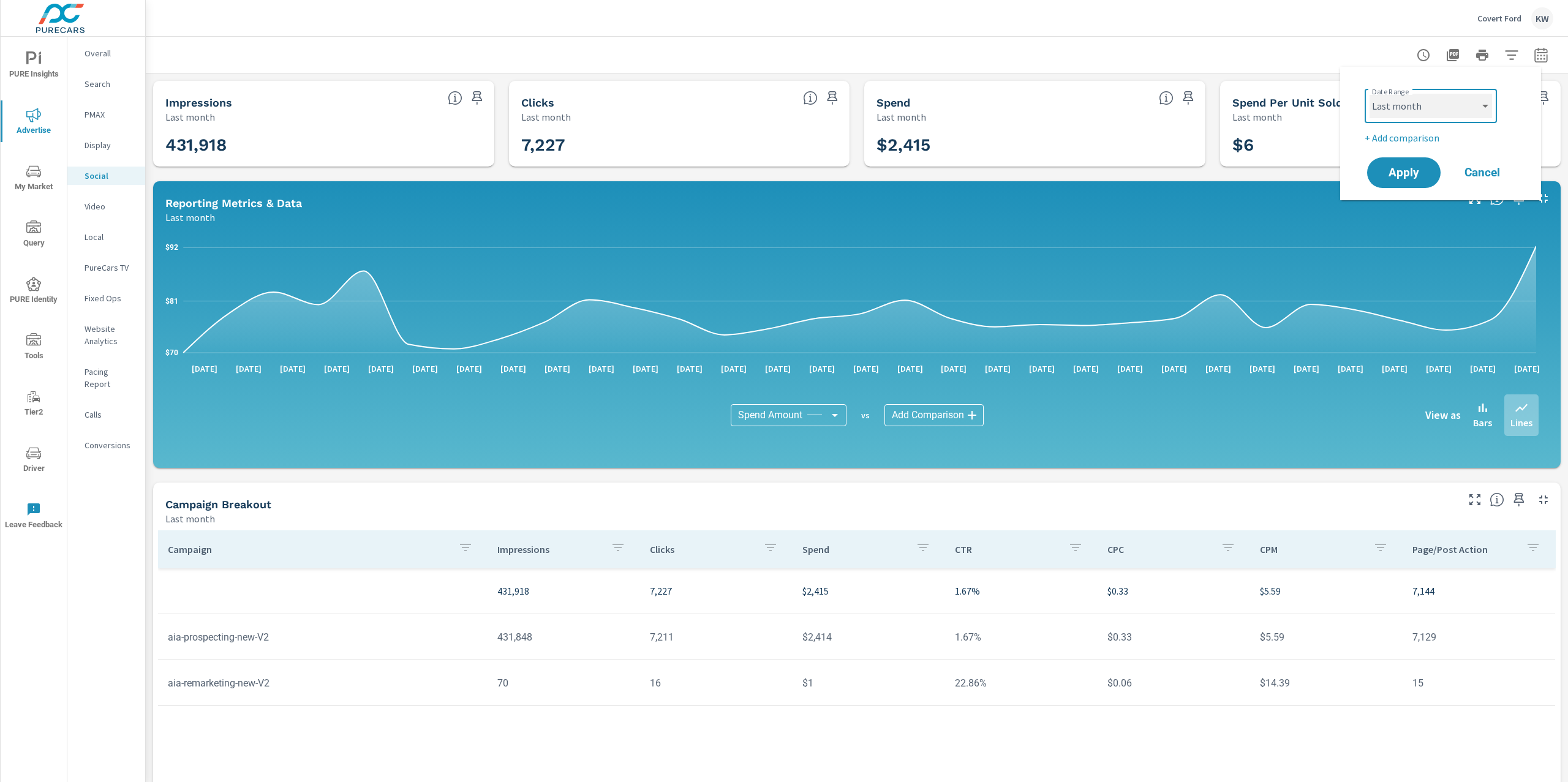
click at [1370, 94] on select "Custom Yesterday Last week Last 7 days Last 14 days Last 30 days Last 45 days L…" at bounding box center [1431, 106] width 123 height 25
click at [1423, 138] on p "+ Add comparison" at bounding box center [1442, 138] width 157 height 15
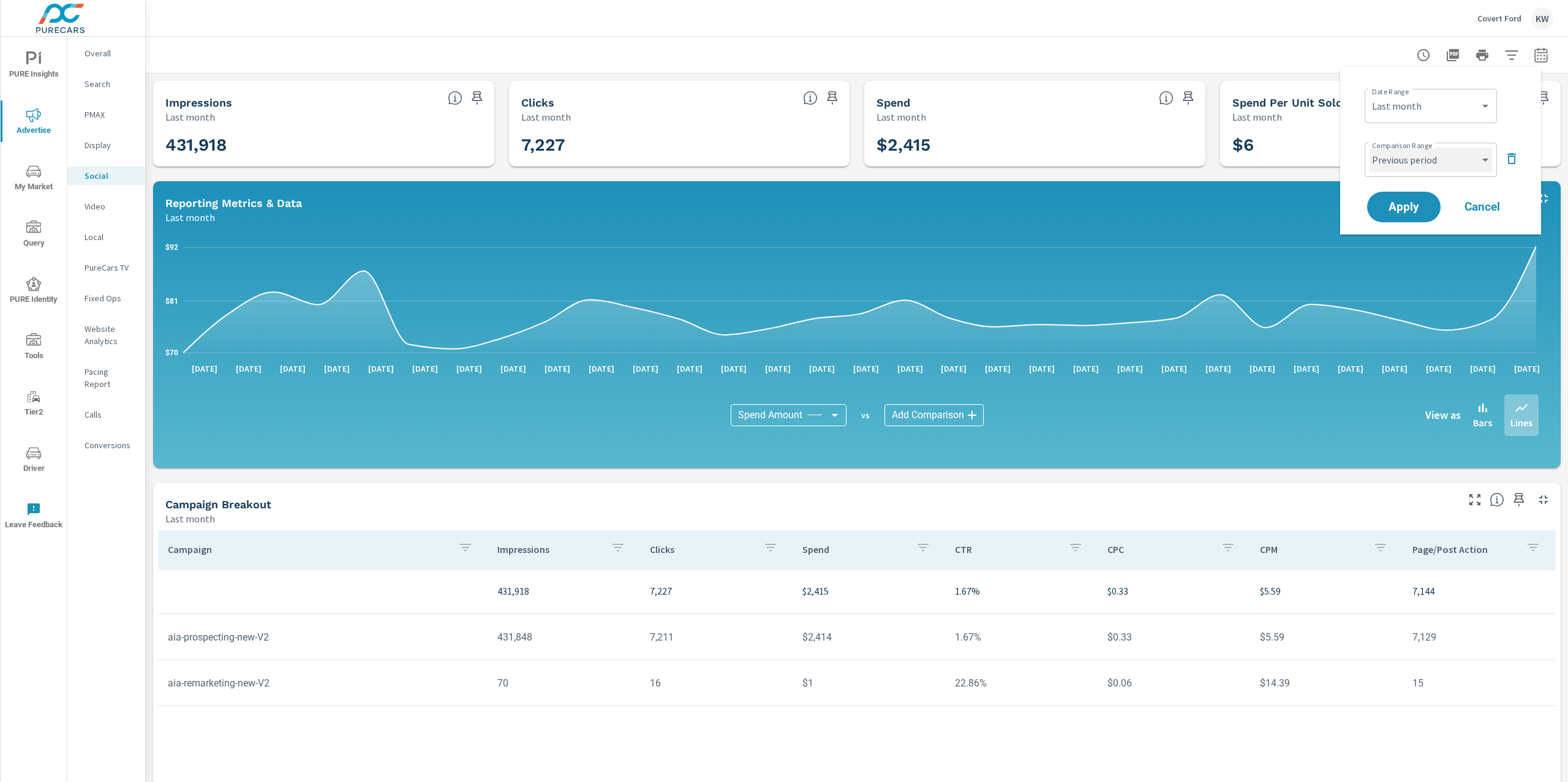
click at [1436, 162] on select "Custom Previous period Previous month Previous year" at bounding box center [1431, 160] width 123 height 25
click at [1370, 148] on select "Custom Previous period Previous month Previous year" at bounding box center [1431, 160] width 123 height 25
select select "Previous year"
click at [1406, 212] on span "Apply" at bounding box center [1403, 207] width 50 height 11
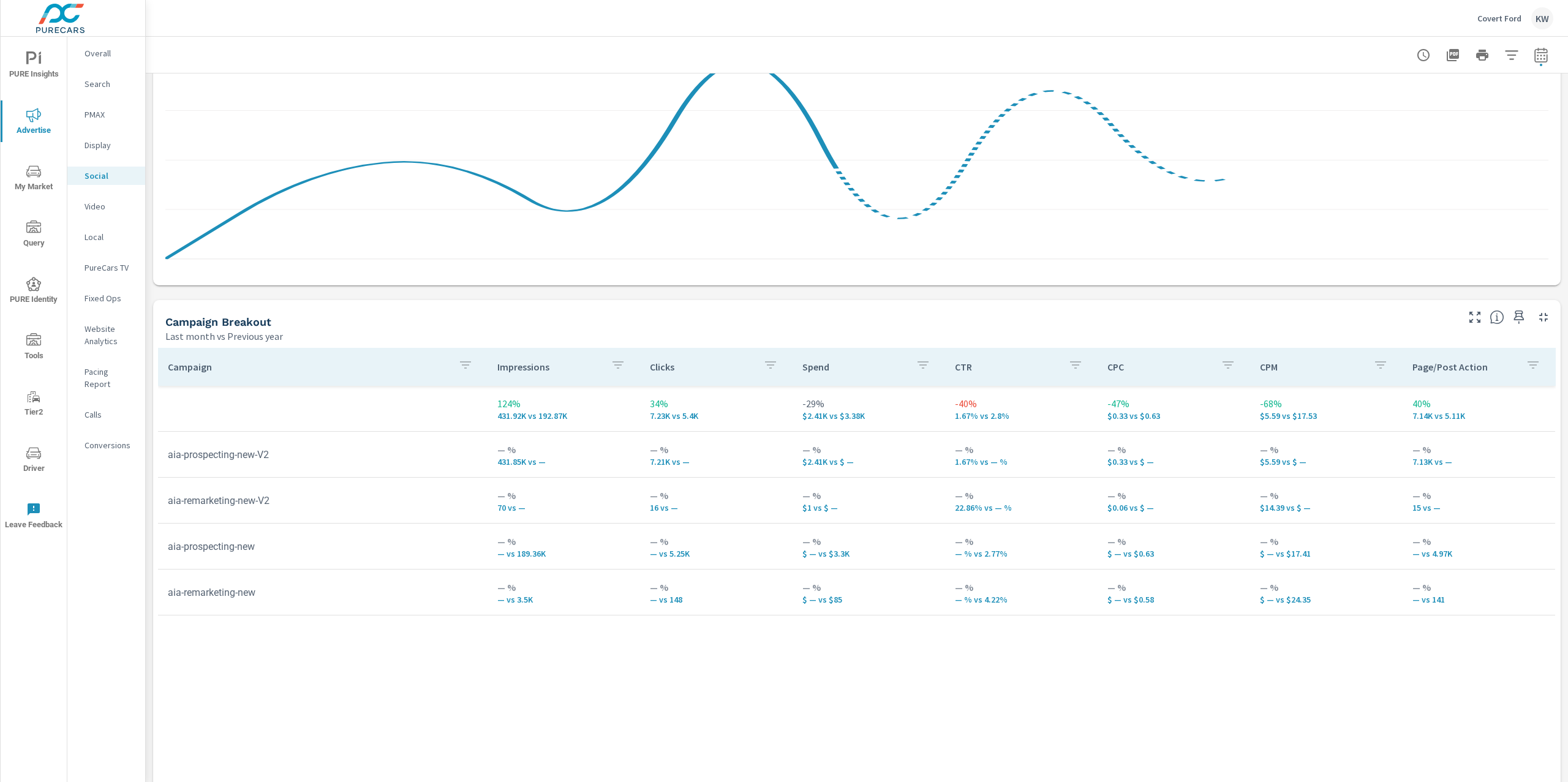
scroll to position [339, 0]
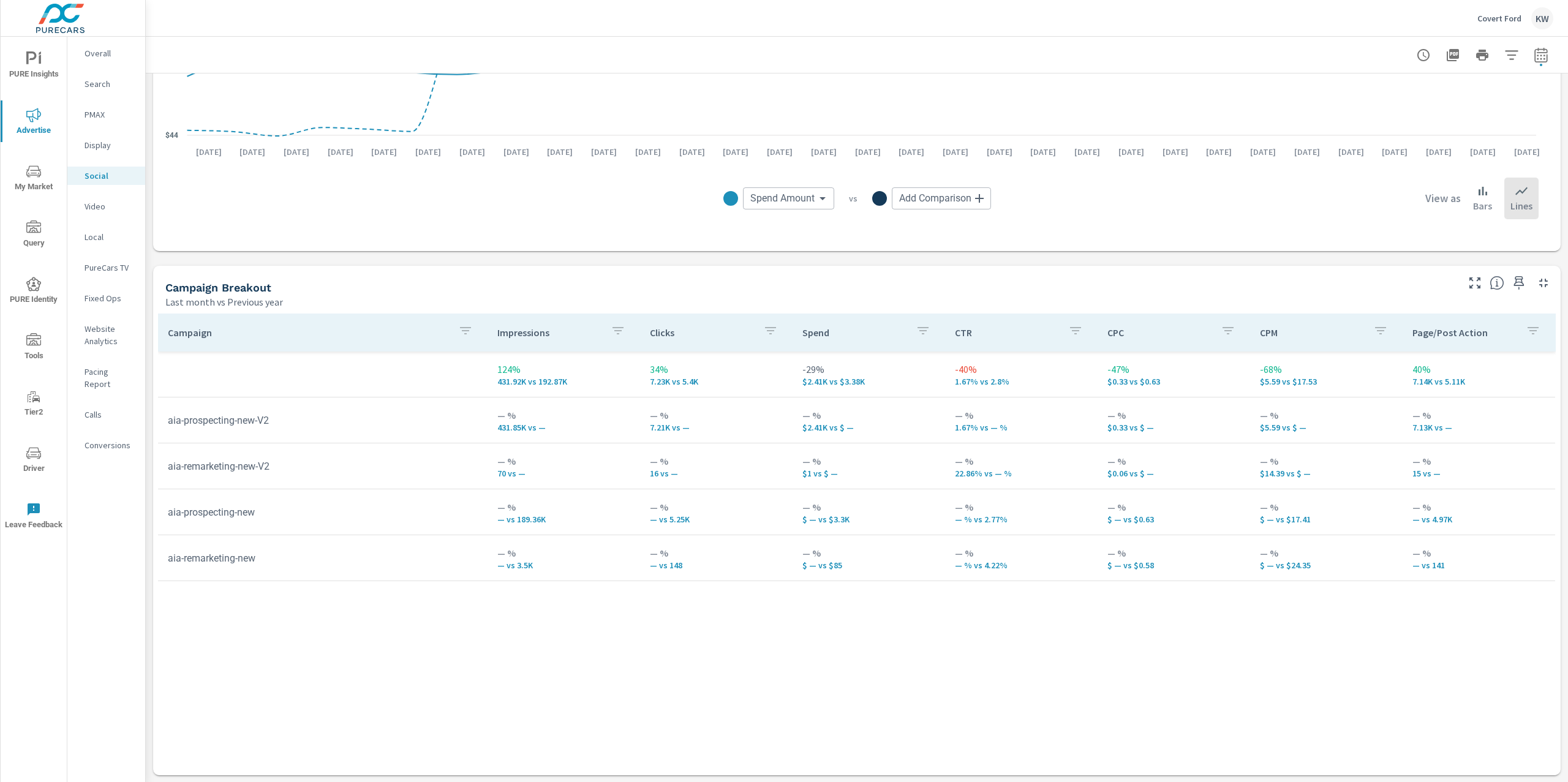
click at [1533, 55] on icon "button" at bounding box center [1541, 56] width 15 height 15
select select "Last month"
select select "Previous year"
click at [1508, 162] on icon "button" at bounding box center [1510, 159] width 9 height 11
click at [1442, 115] on select "Custom Yesterday Last week Last 7 days Last 14 days Last 30 days Last 45 days L…" at bounding box center [1431, 106] width 123 height 25
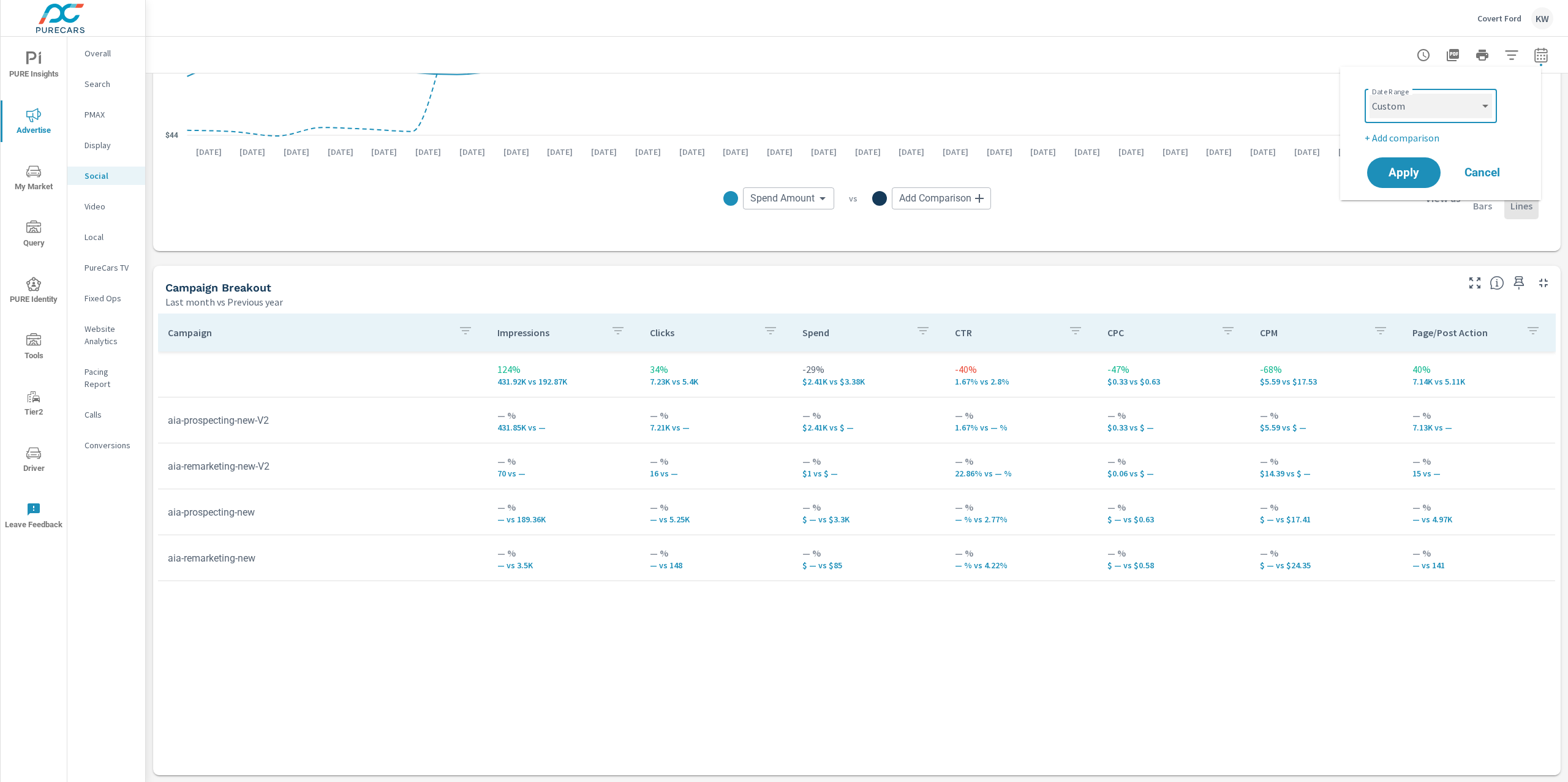
click at [1370, 94] on select "Custom Yesterday Last week Last 7 days Last 14 days Last 30 days Last 45 days L…" at bounding box center [1431, 106] width 123 height 25
select select "custom"
click at [1410, 148] on input "08/01/2025" at bounding box center [1398, 152] width 69 height 25
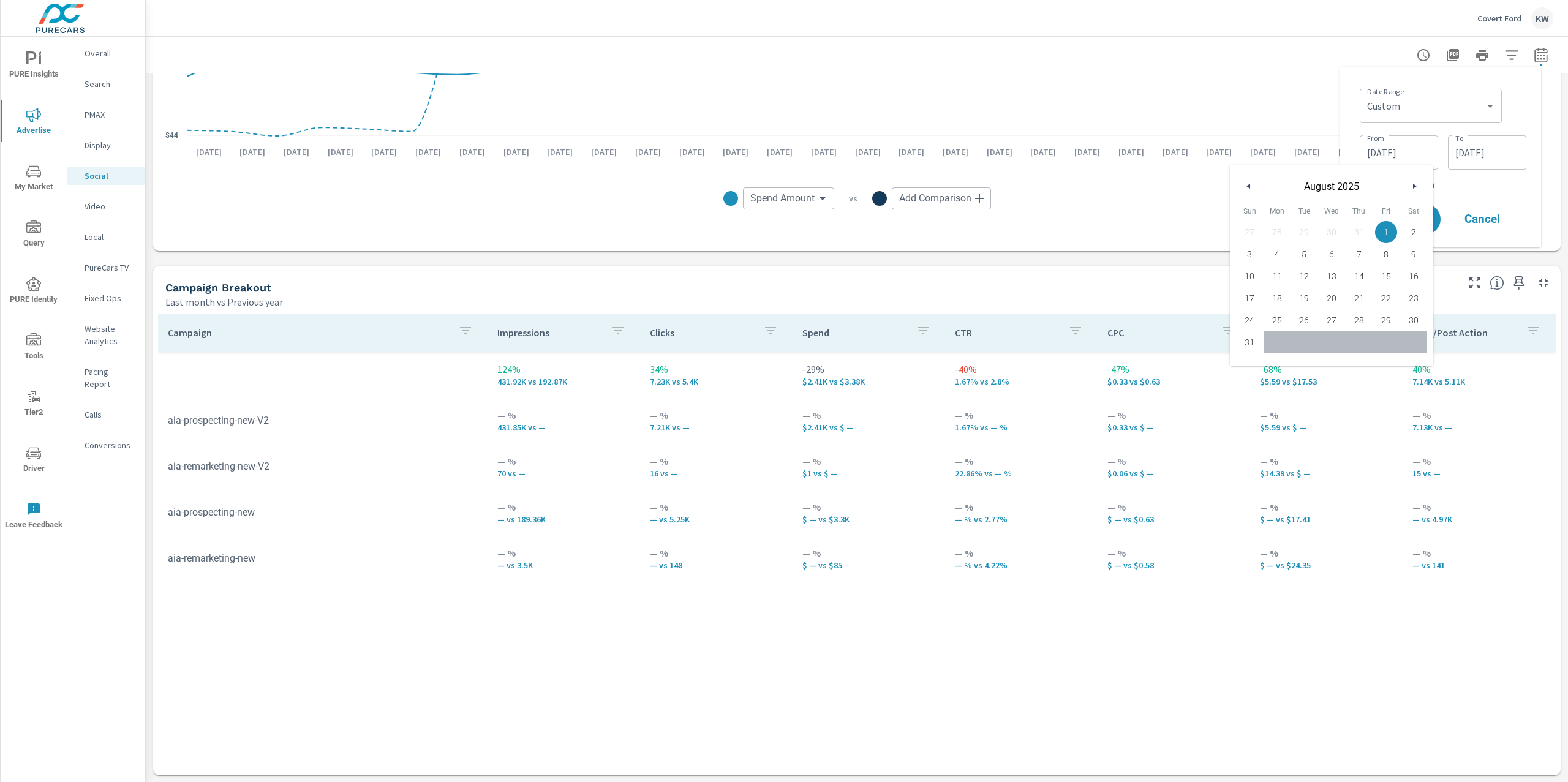
click at [1249, 187] on icon "button" at bounding box center [1247, 185] width 6 height 5
click at [1249, 186] on icon "button" at bounding box center [1247, 185] width 6 height 5
click at [1250, 185] on button "button" at bounding box center [1249, 186] width 15 height 15
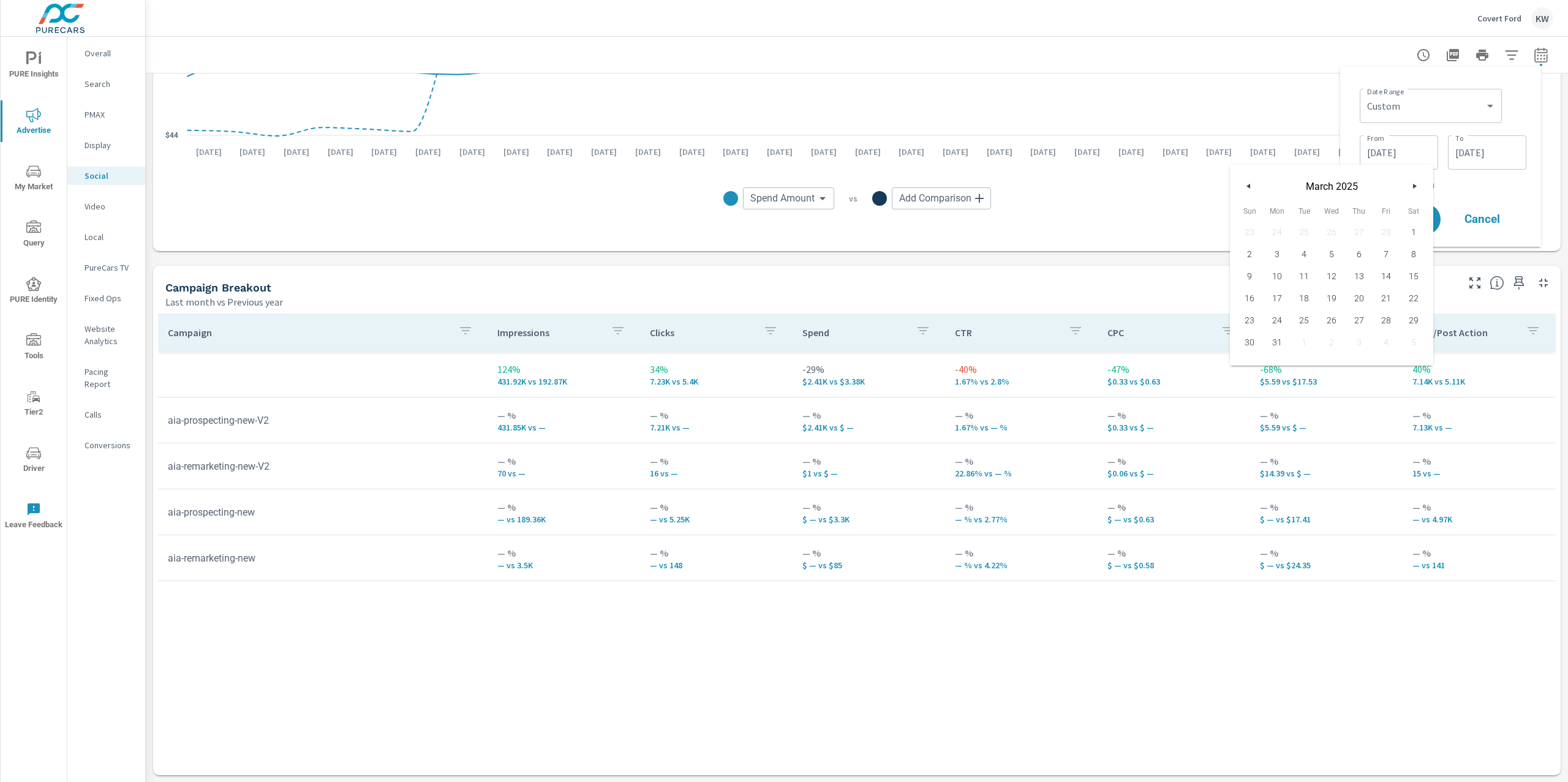
click at [1250, 185] on button "button" at bounding box center [1249, 186] width 15 height 15
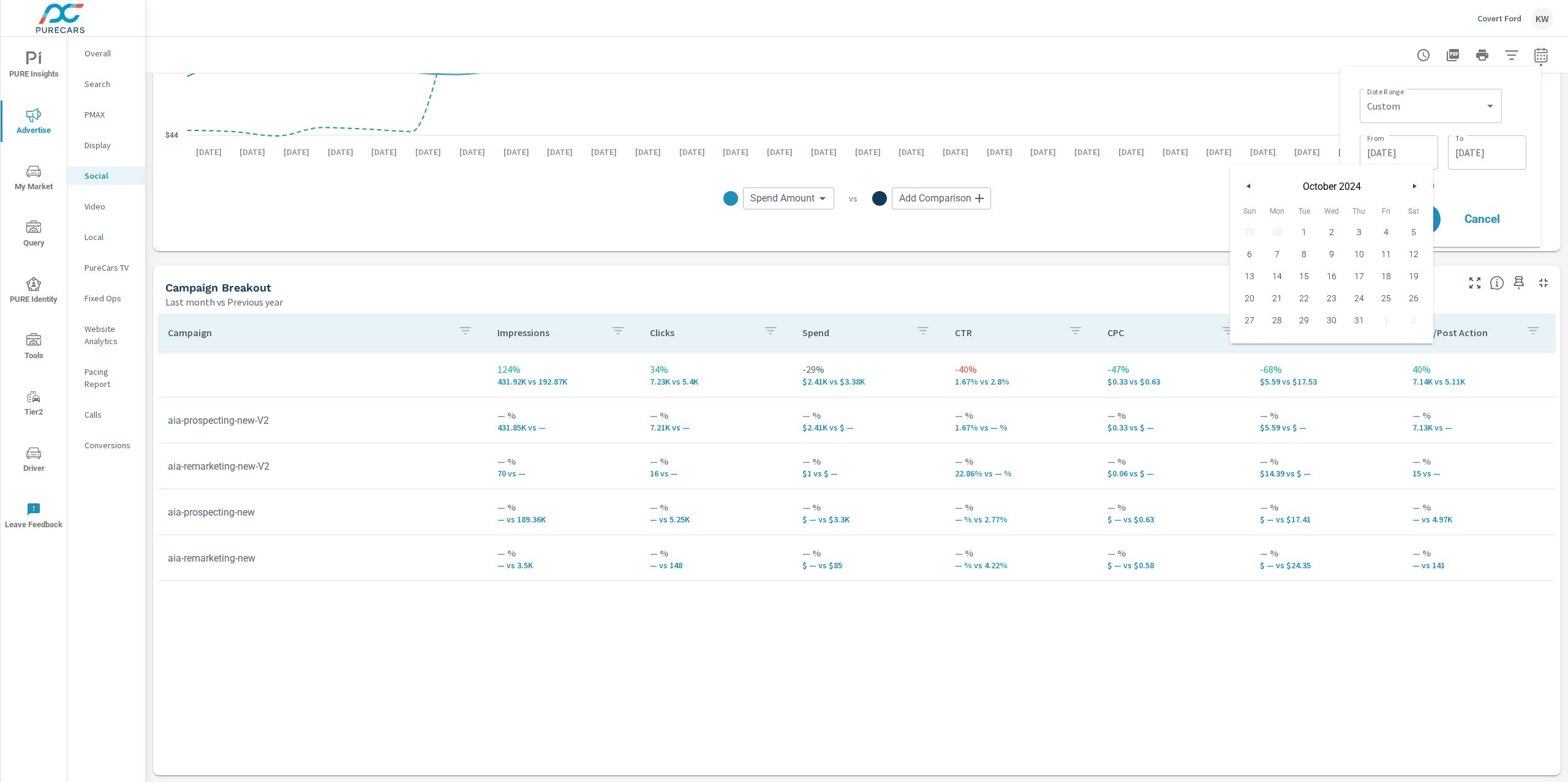
click at [1250, 185] on button "button" at bounding box center [1249, 186] width 15 height 15
click at [1253, 235] on span "1" at bounding box center [1249, 232] width 27 height 16
type input "09/01/2024"
click at [1469, 155] on input "08/31/2025" at bounding box center [1487, 152] width 69 height 25
click at [1336, 183] on icon "button" at bounding box center [1335, 185] width 6 height 5
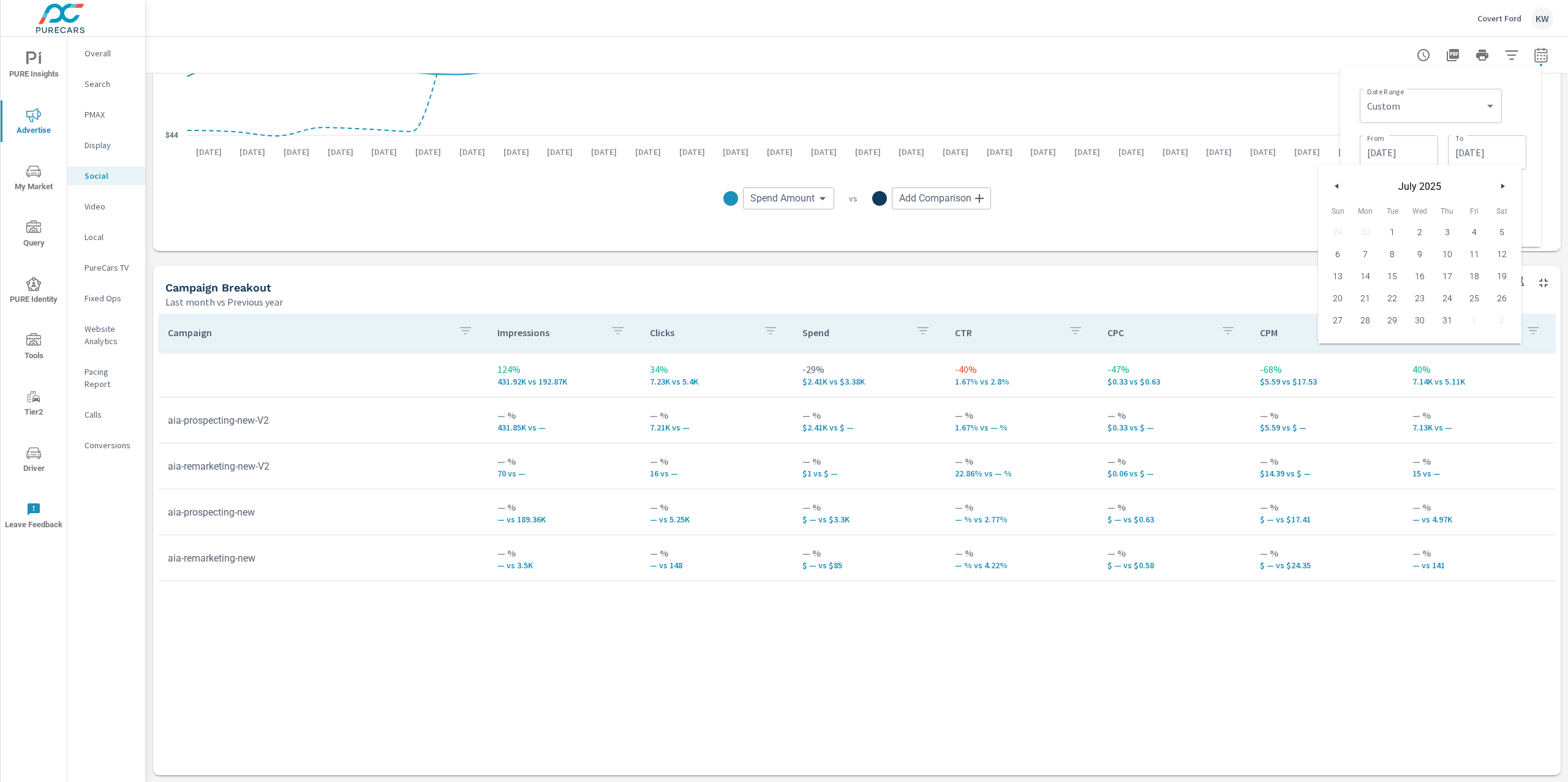
click at [1336, 183] on icon "button" at bounding box center [1335, 185] width 6 height 5
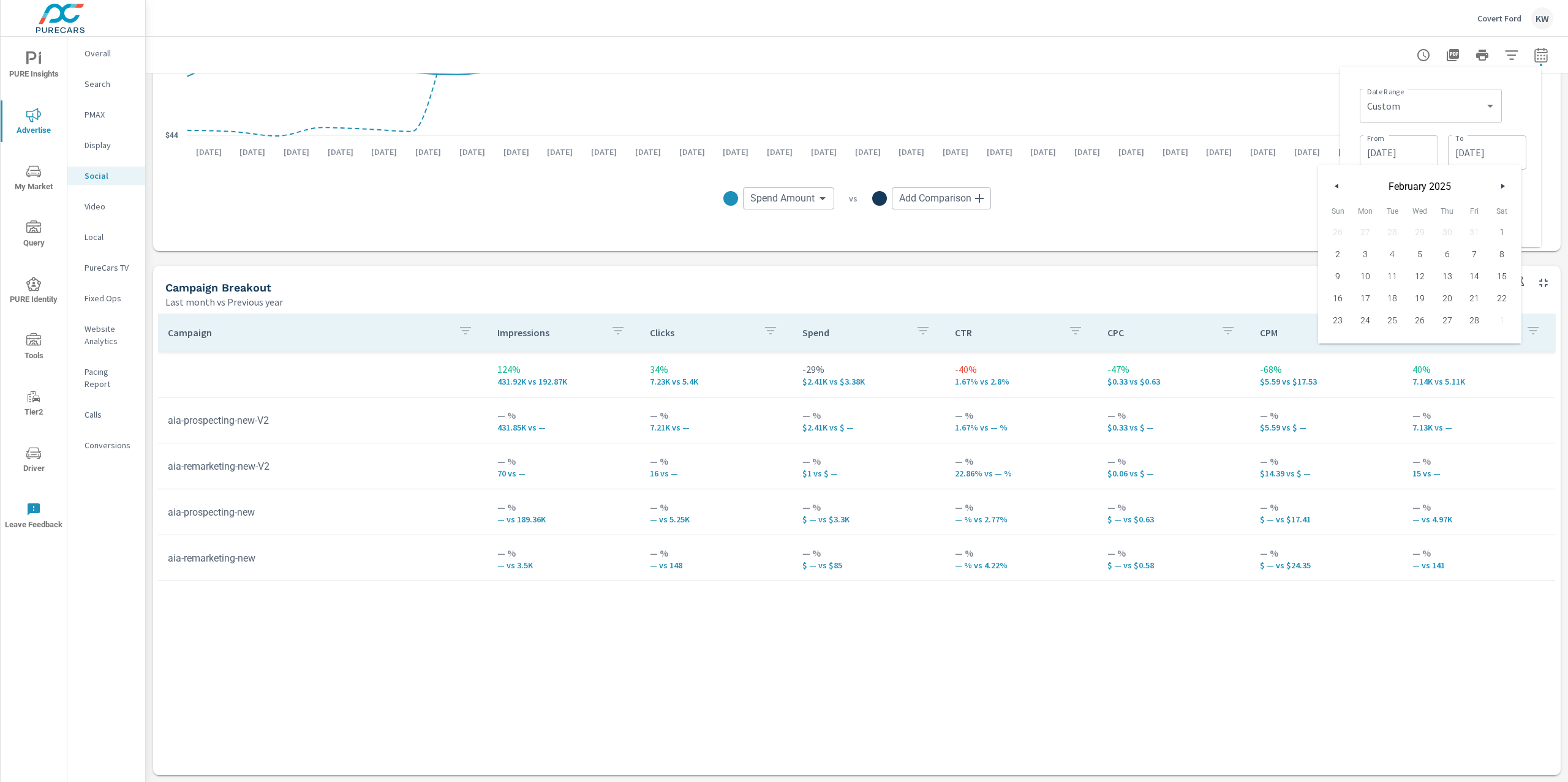
click at [1336, 183] on icon "button" at bounding box center [1335, 185] width 6 height 5
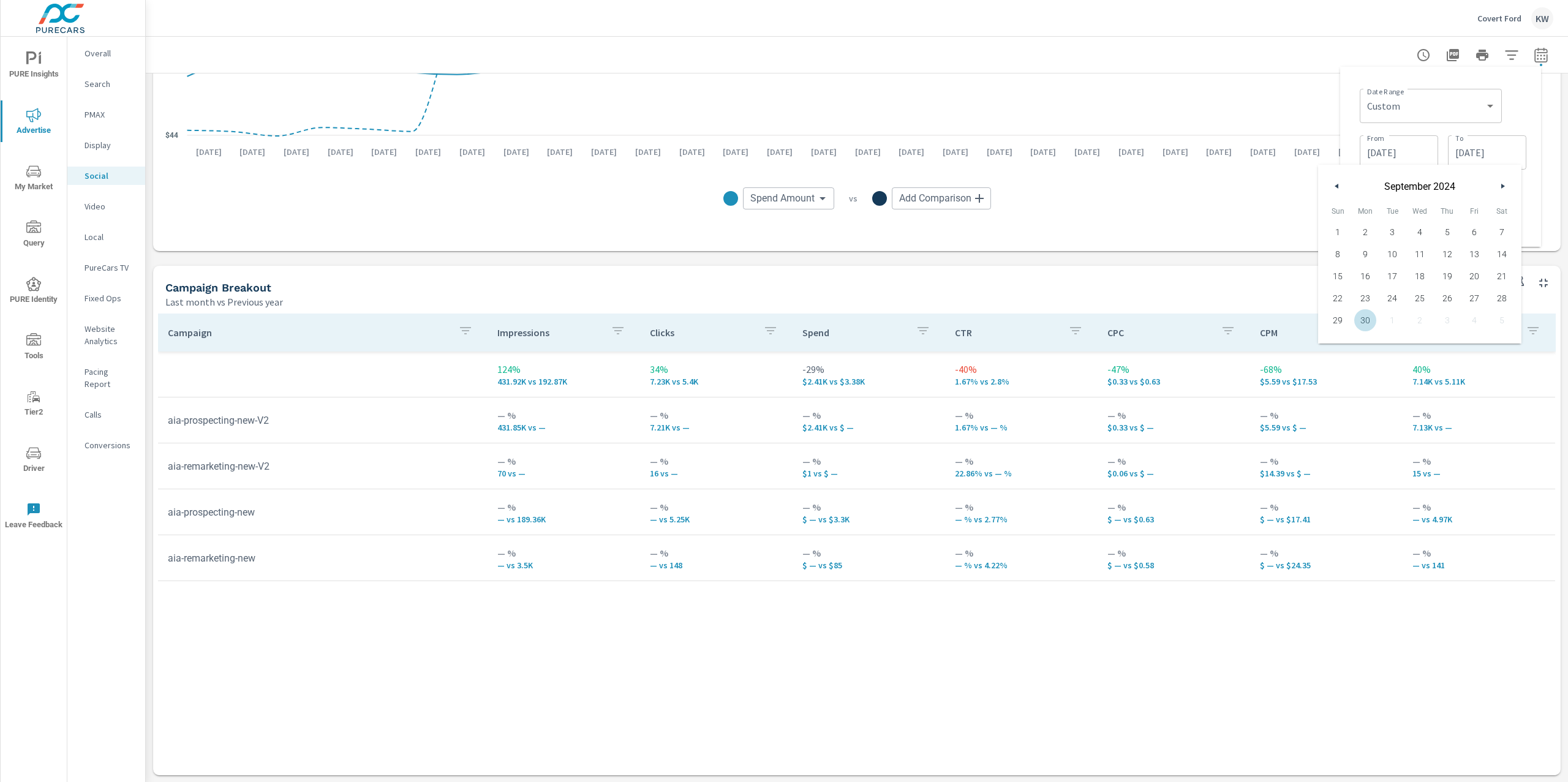
click at [1366, 314] on span "30" at bounding box center [1365, 320] width 27 height 16
type input "09/30/2024"
click at [1533, 255] on div "Impressions Last month vs Previous year 124% 431.92K vs 192.87K Clicks Last mon…" at bounding box center [856, 258] width 1422 height 1049
click at [1400, 218] on span "Apply" at bounding box center [1403, 219] width 50 height 11
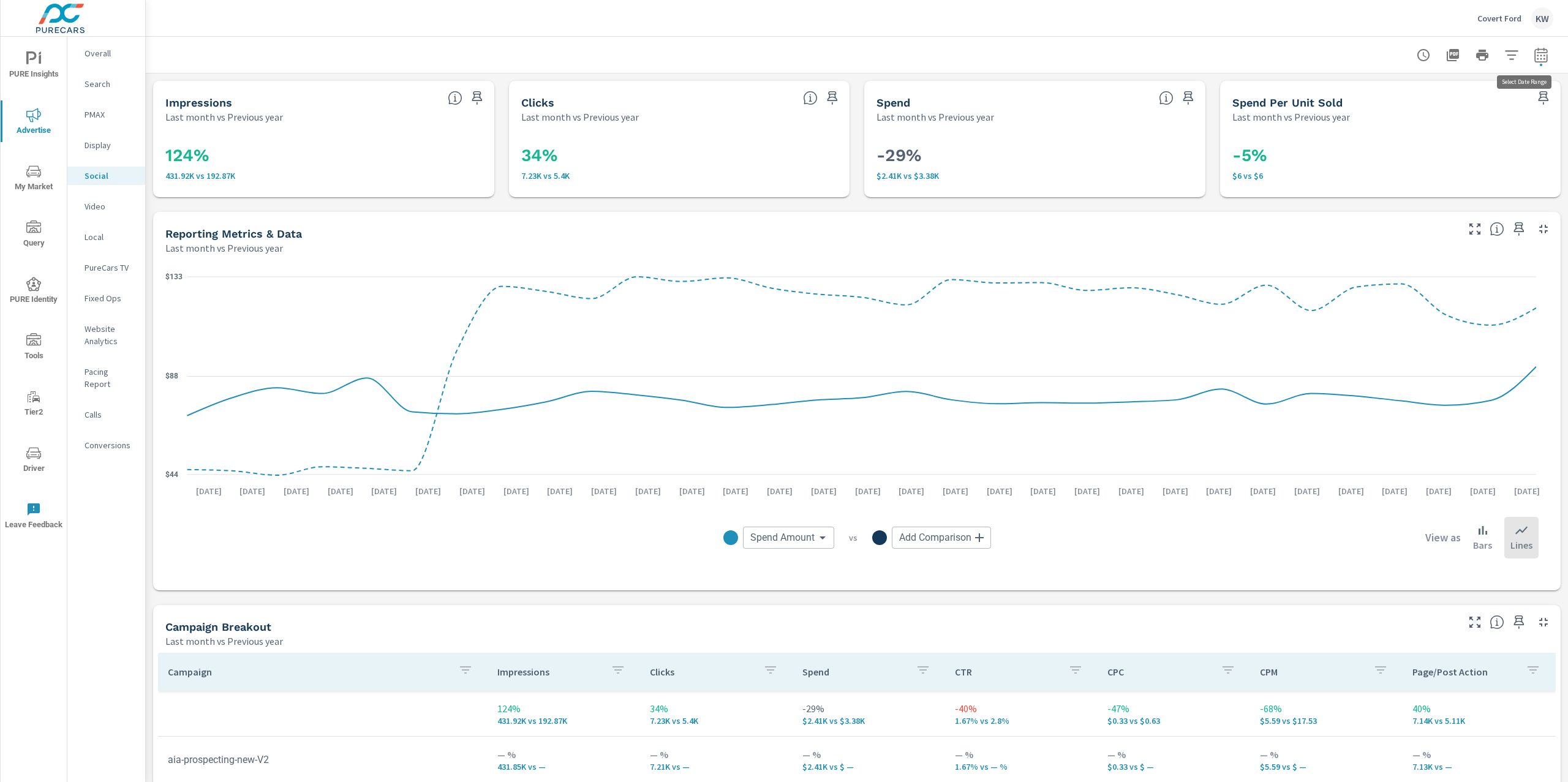
click at [1528, 62] on button "button" at bounding box center [1541, 55] width 25 height 25
select select "Last month"
select select "Previous year"
click at [1513, 163] on icon "button" at bounding box center [1511, 159] width 15 height 15
click at [1395, 177] on span "Apply" at bounding box center [1403, 173] width 50 height 11
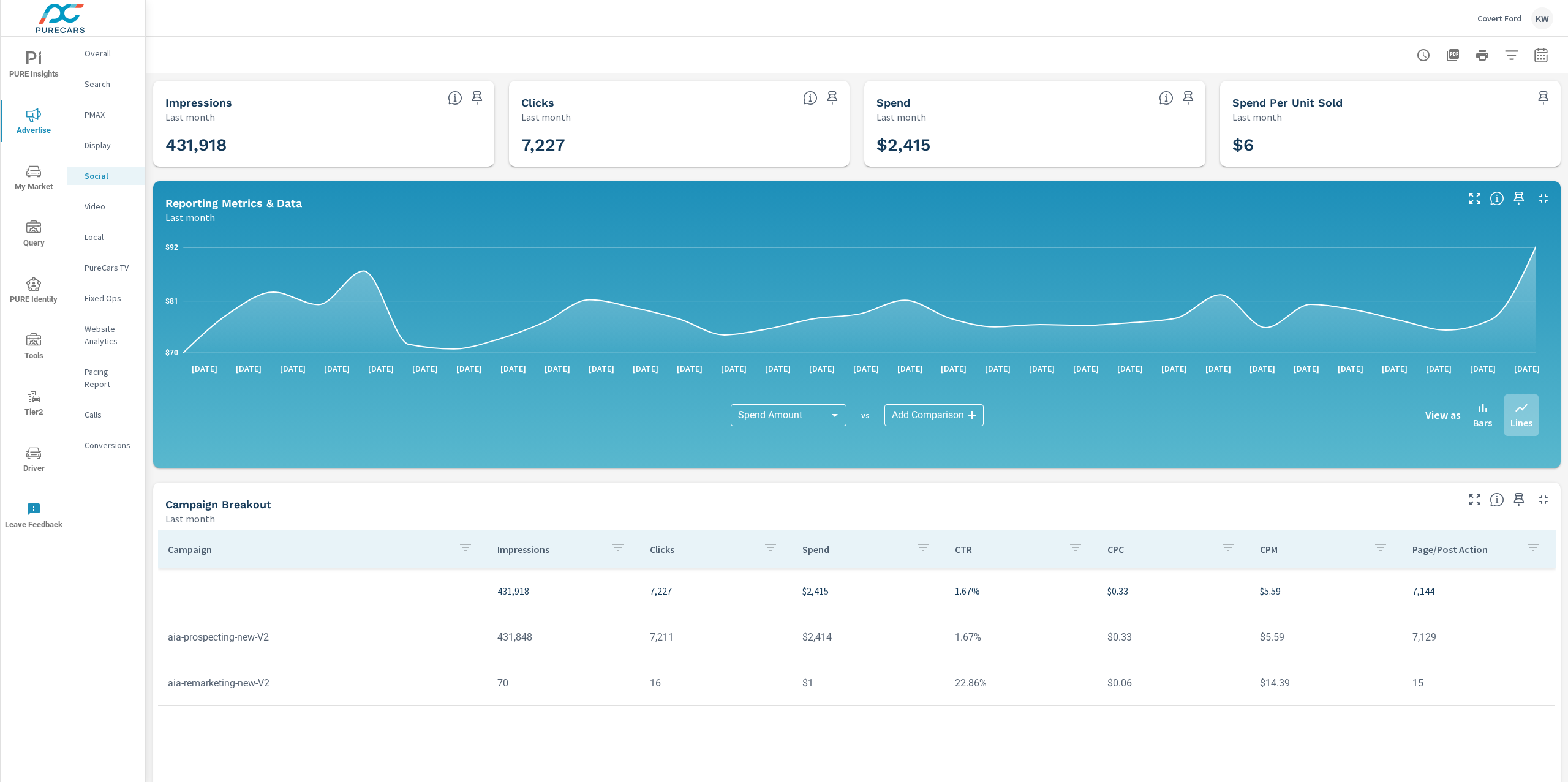
click at [90, 54] on p "Overall" at bounding box center [110, 53] width 51 height 12
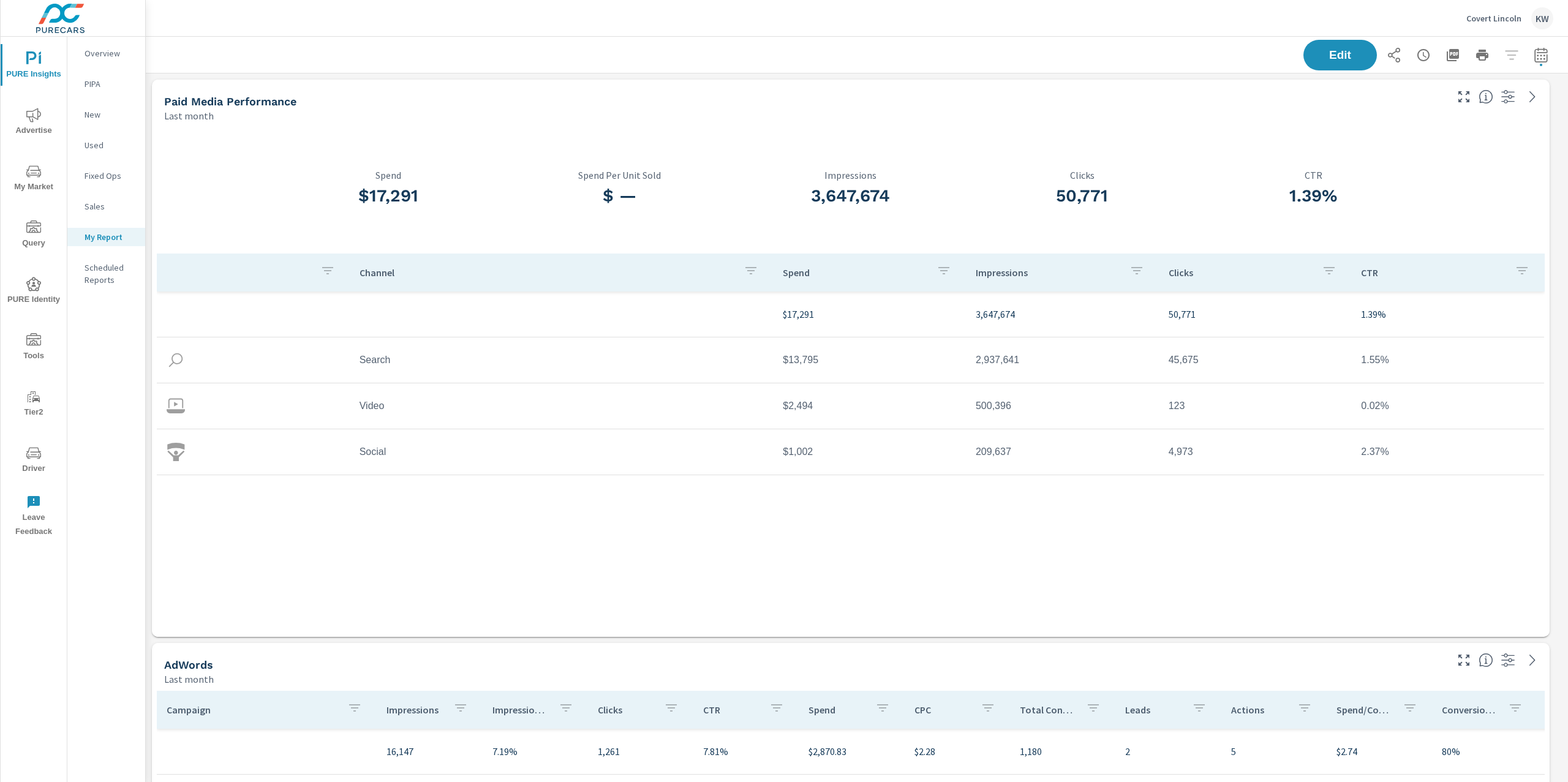
scroll to position [2005, 1436]
click at [1494, 20] on p "Covert Lincoln" at bounding box center [1493, 19] width 55 height 11
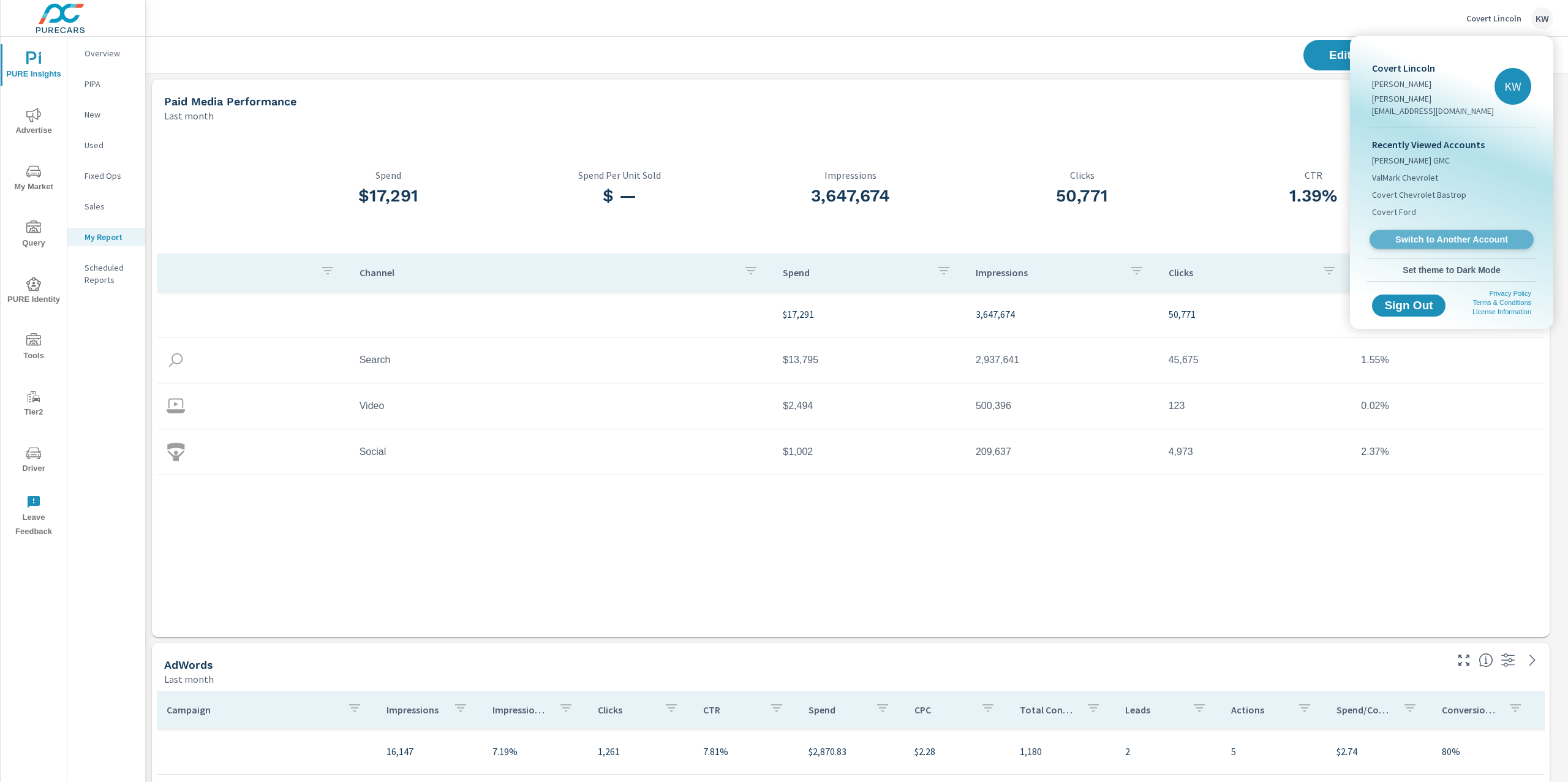
click at [1463, 234] on span "Switch to Another Account" at bounding box center [1451, 239] width 150 height 11
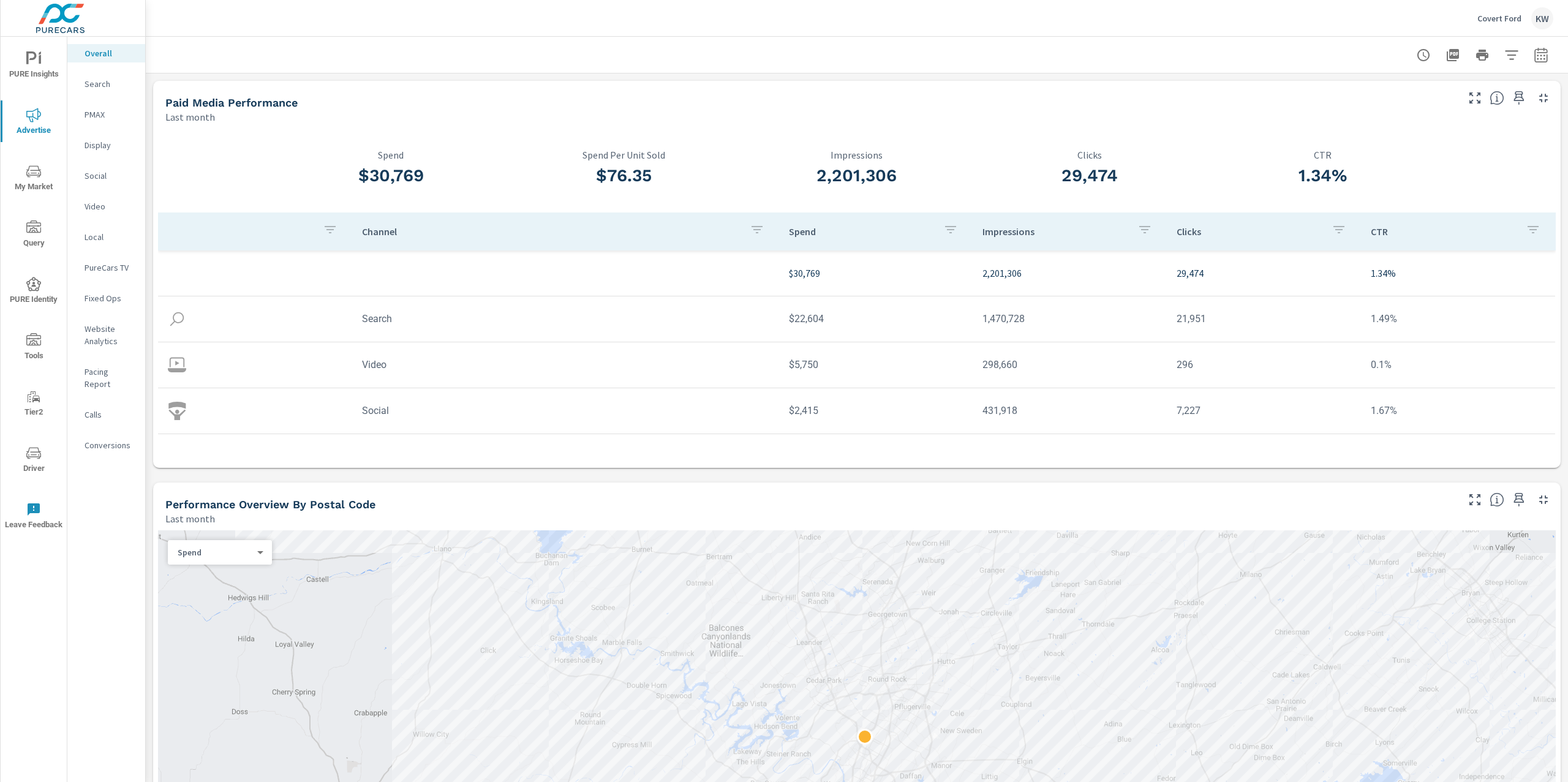
click at [1490, 22] on p "Covert Ford" at bounding box center [1499, 19] width 44 height 11
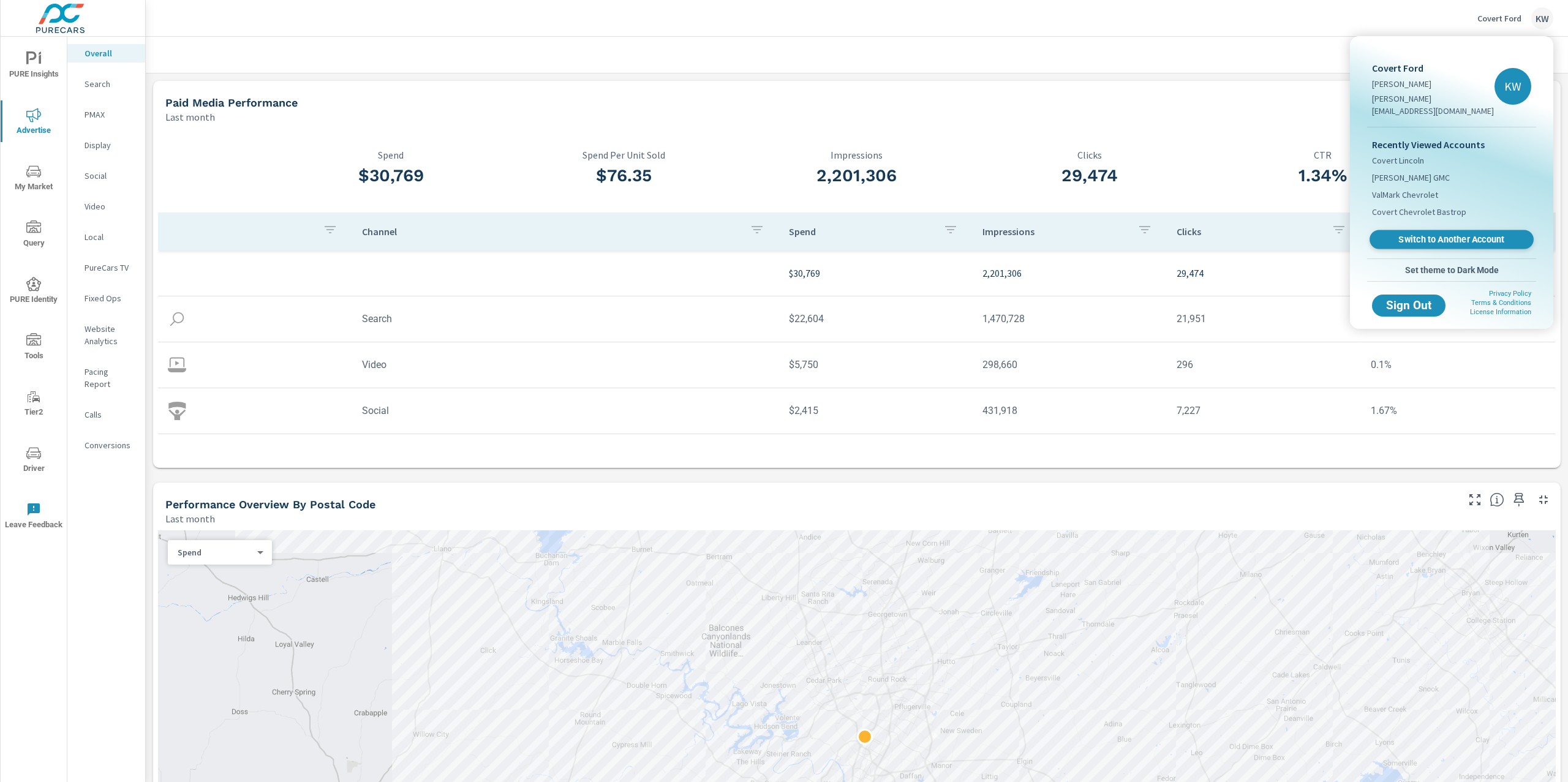
click at [1451, 231] on link "Switch to Another Account" at bounding box center [1452, 240] width 164 height 19
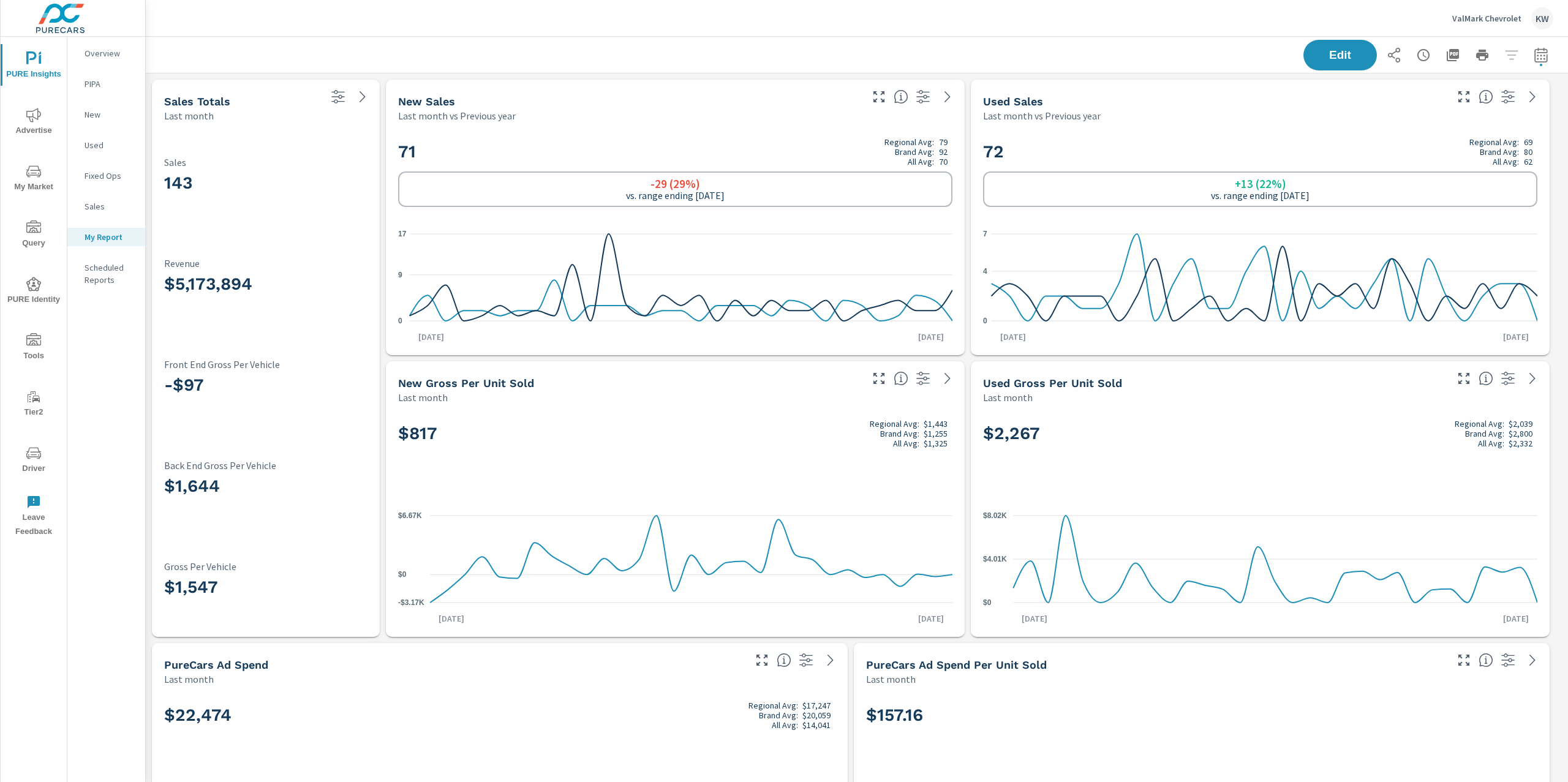
scroll to position [3977, 1436]
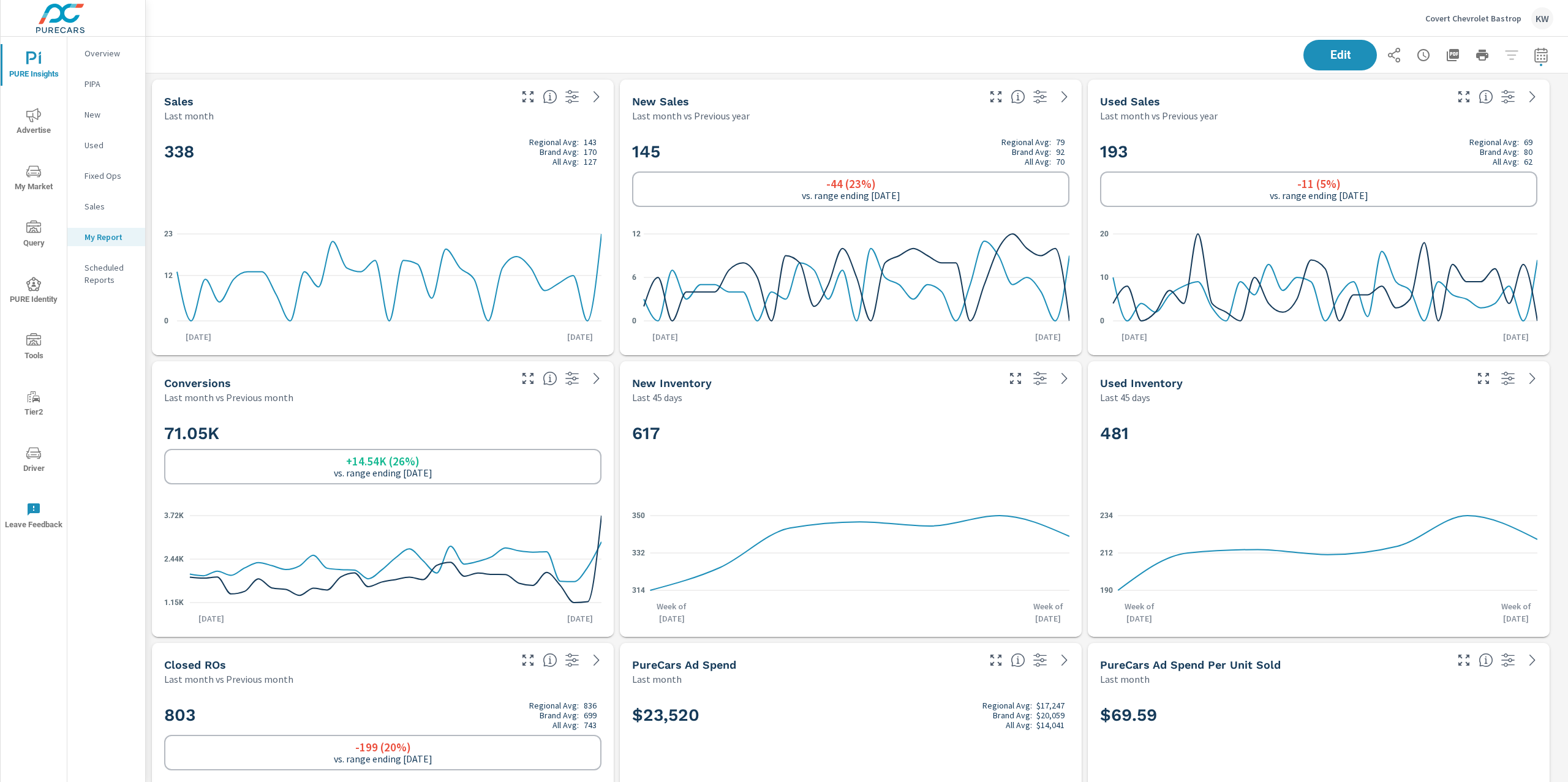
scroll to position [4117, 1436]
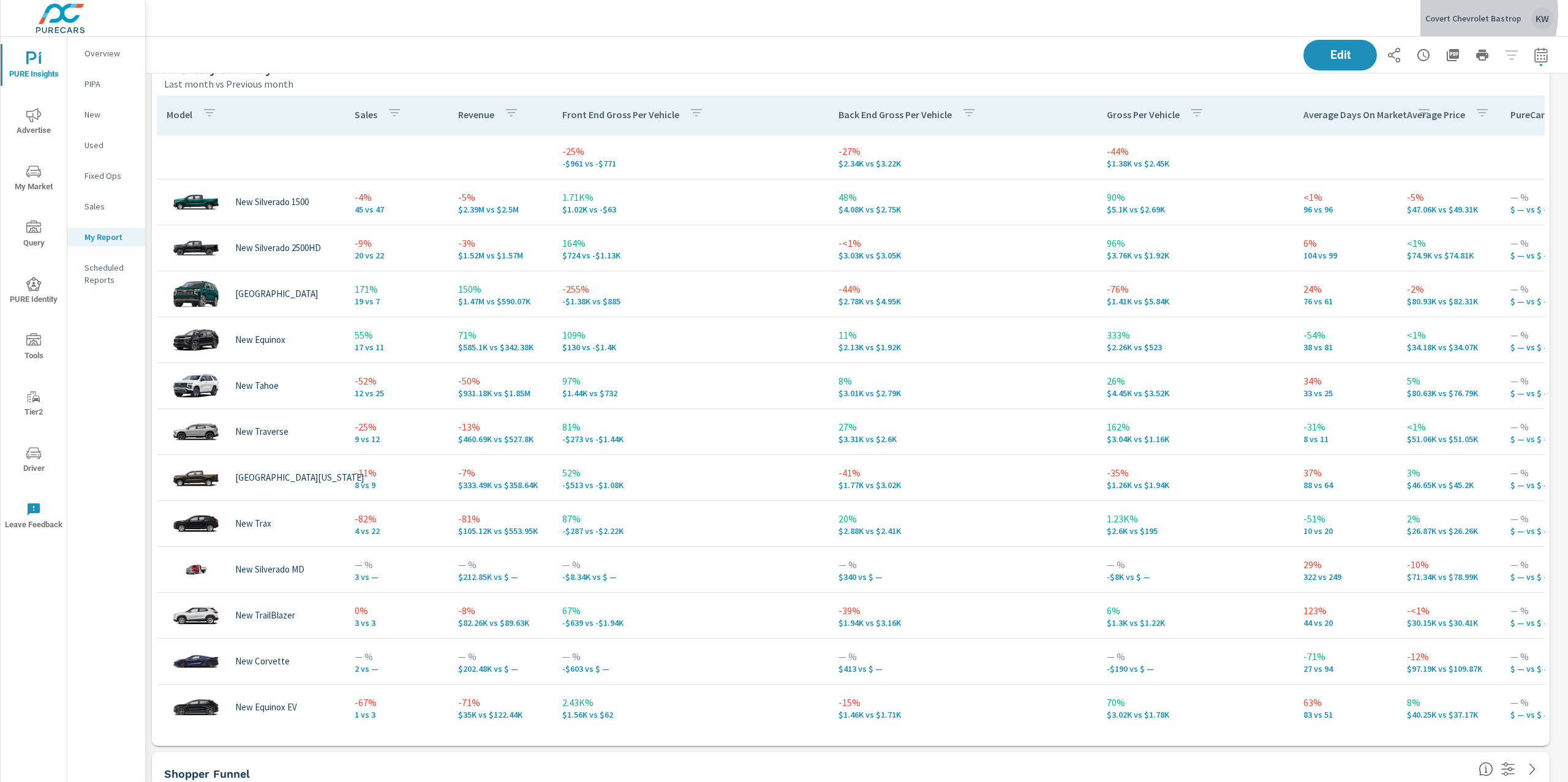
click at [1464, 13] on p "Covert Chevrolet Bastrop" at bounding box center [1473, 19] width 96 height 11
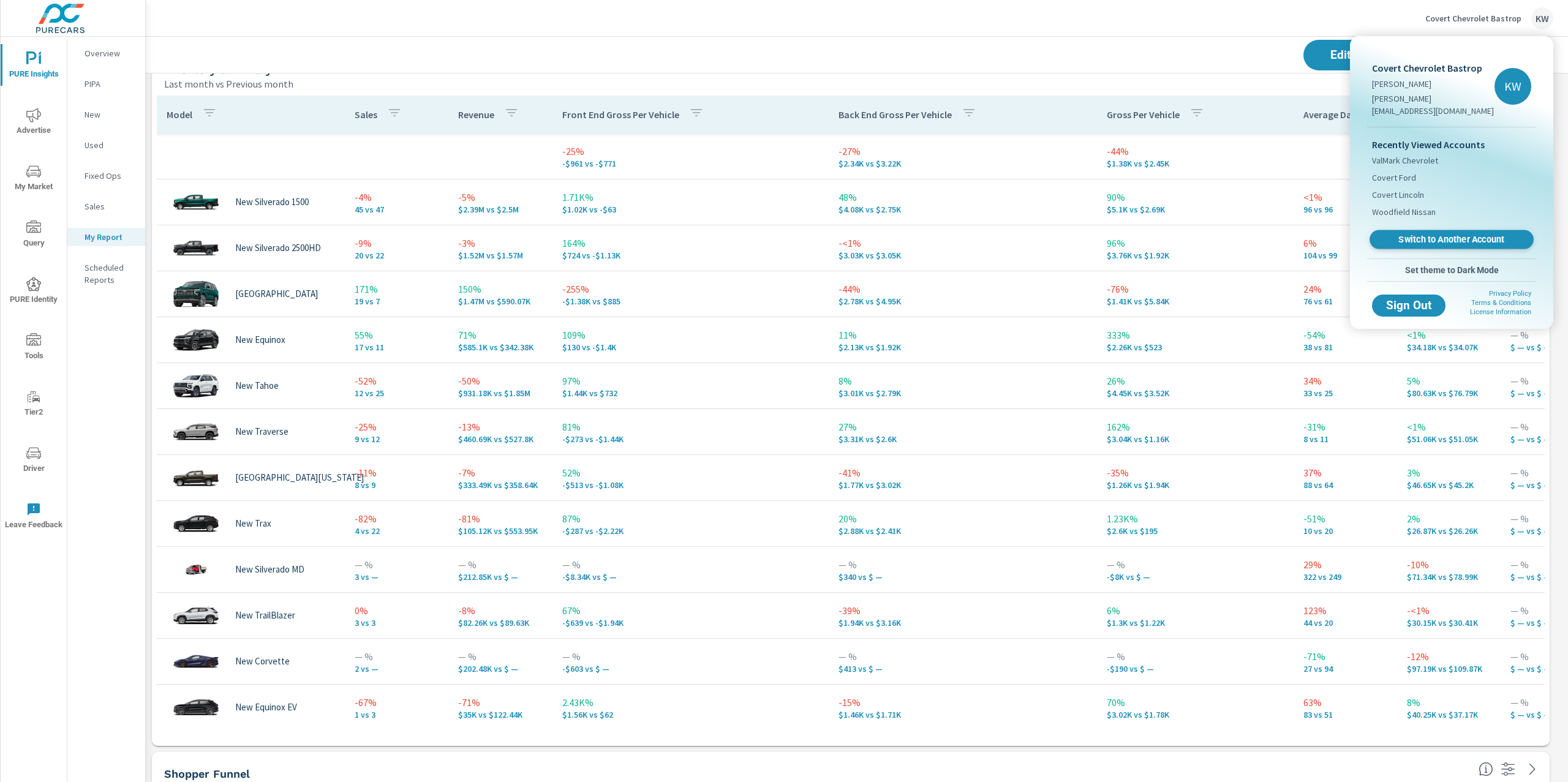
click at [1442, 234] on span "Switch to Another Account" at bounding box center [1451, 239] width 150 height 11
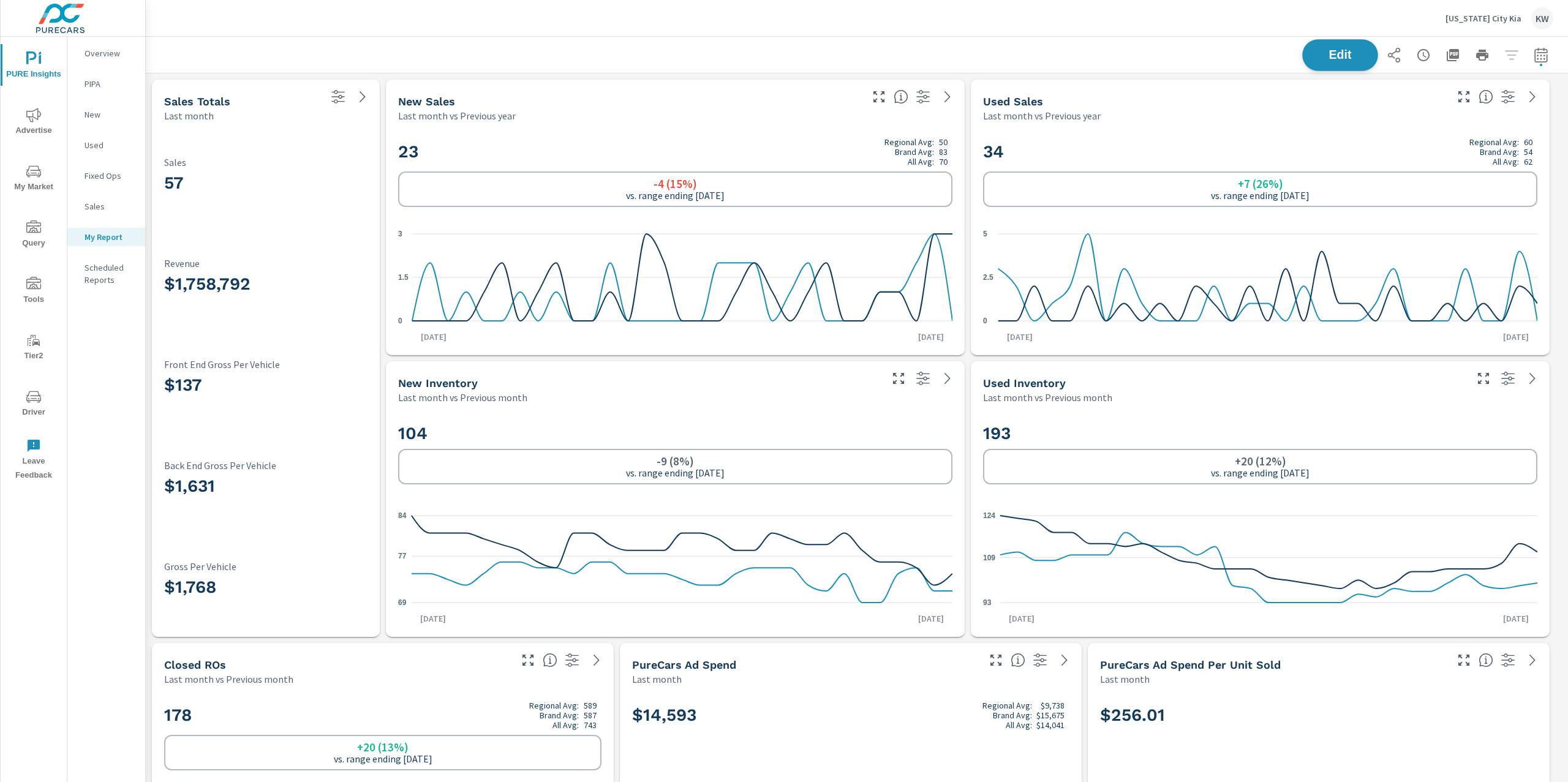
scroll to position [8205, 1436]
click at [1315, 55] on span "Edit" at bounding box center [1339, 55] width 50 height 11
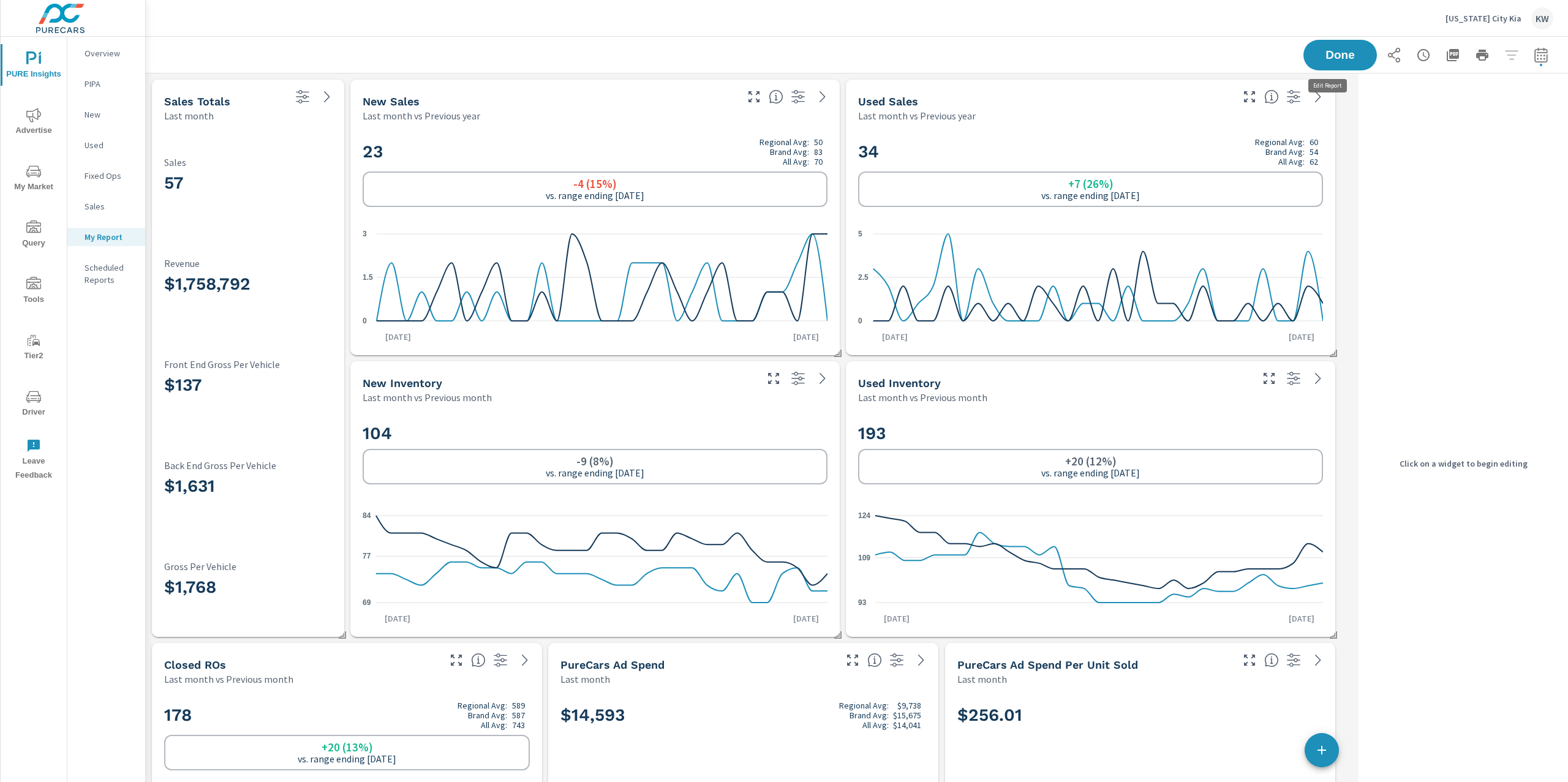
scroll to position [8205, 1220]
click at [244, 133] on div "57 Sales $1,758,792 Revenue $137 Front End Gross Per Vehicle $1,631 Back End Gr…" at bounding box center [248, 380] width 182 height 505
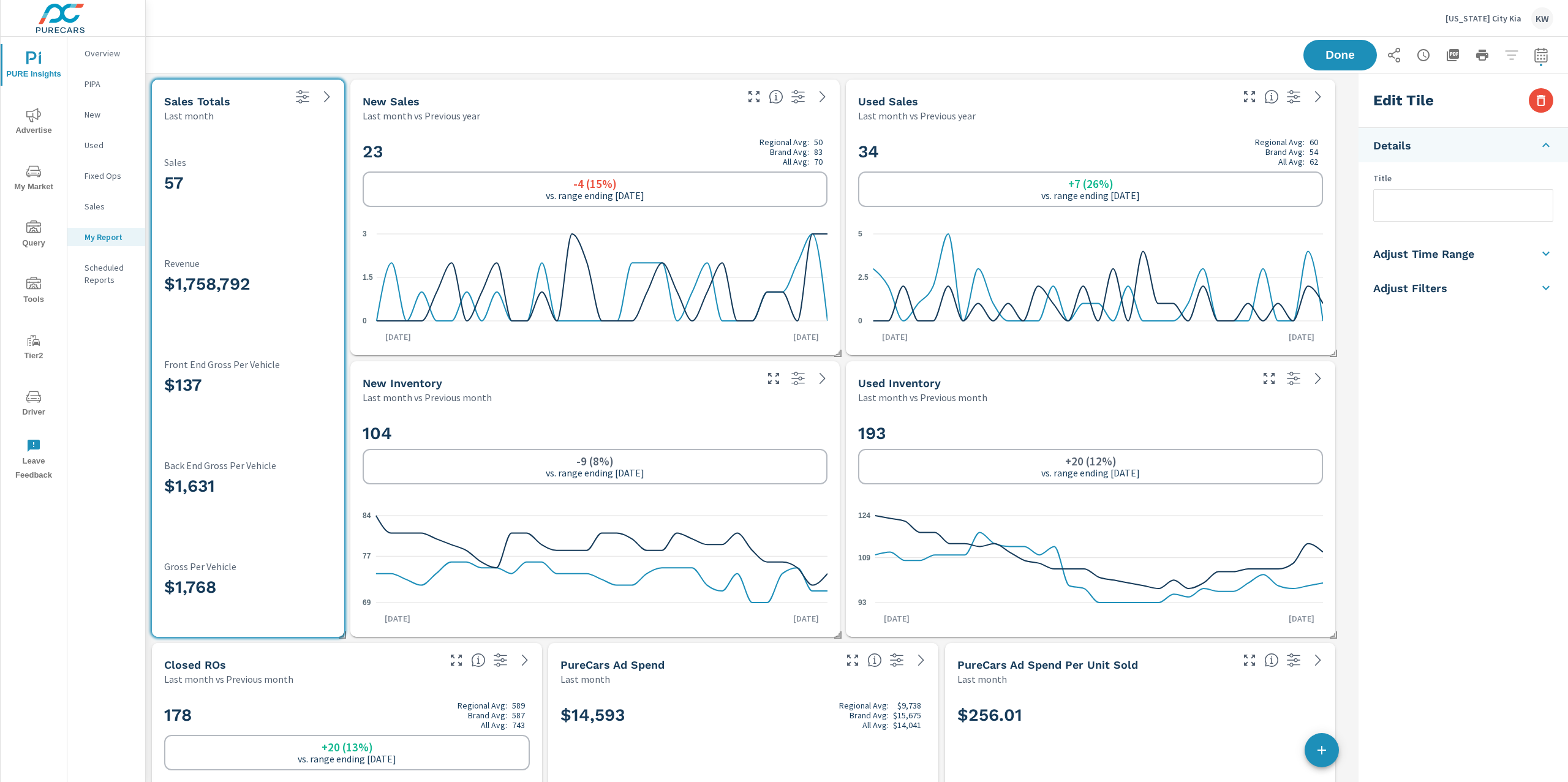
click at [567, 61] on div "Done" at bounding box center [856, 55] width 1392 height 36
click at [1331, 56] on span "Done" at bounding box center [1339, 55] width 50 height 11
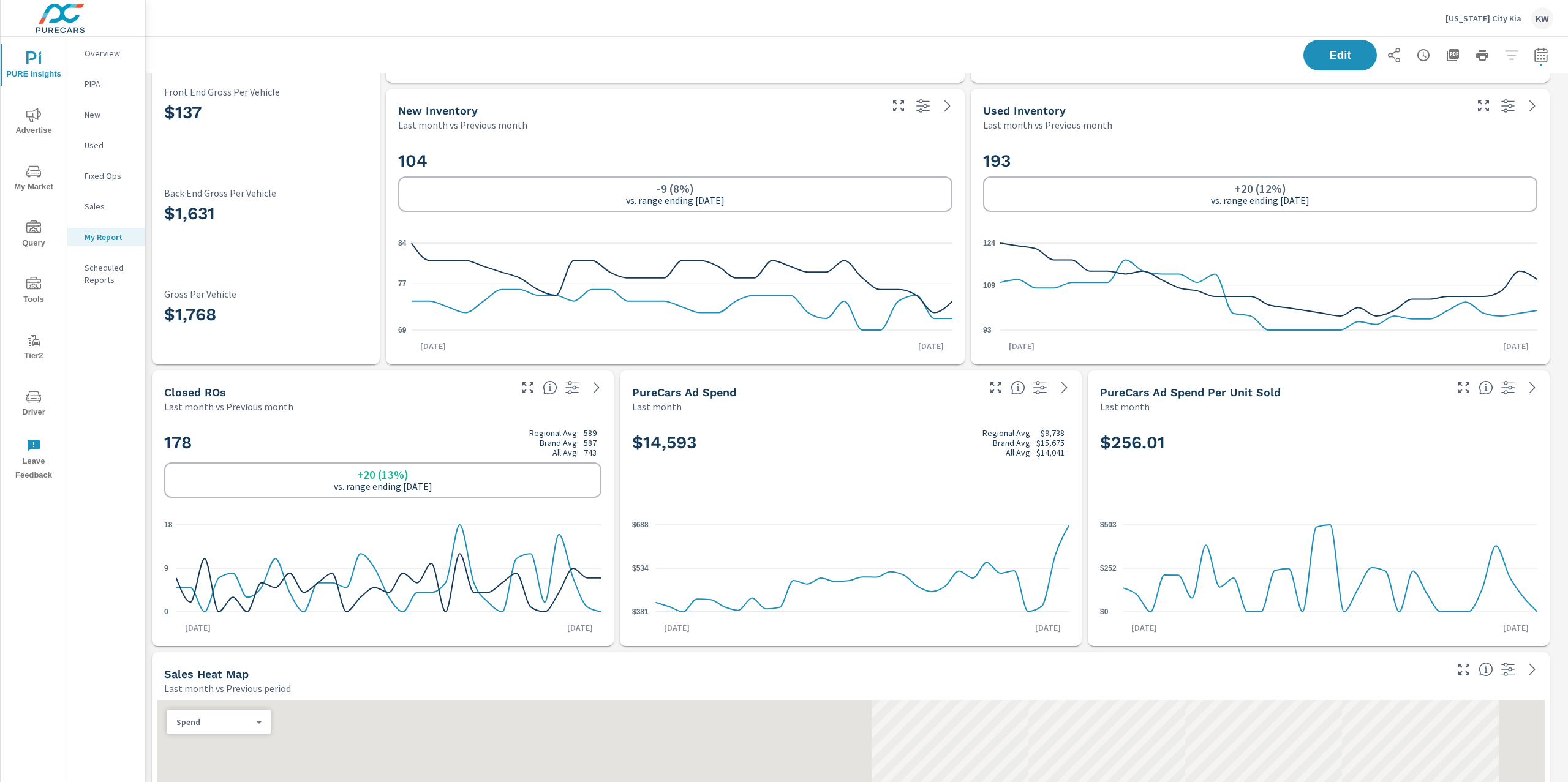
scroll to position [472, 0]
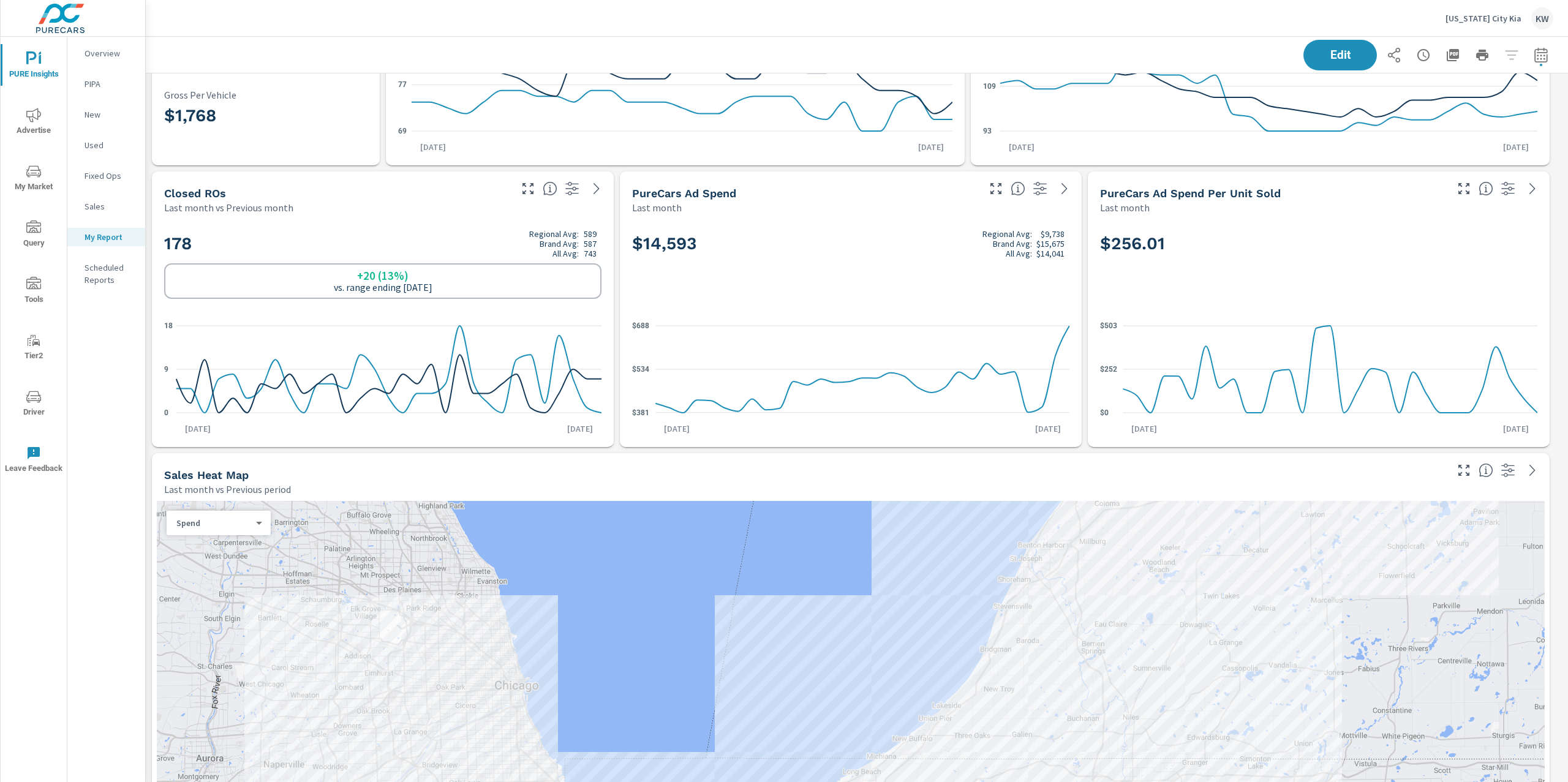
click at [96, 53] on p "Overview" at bounding box center [110, 53] width 51 height 12
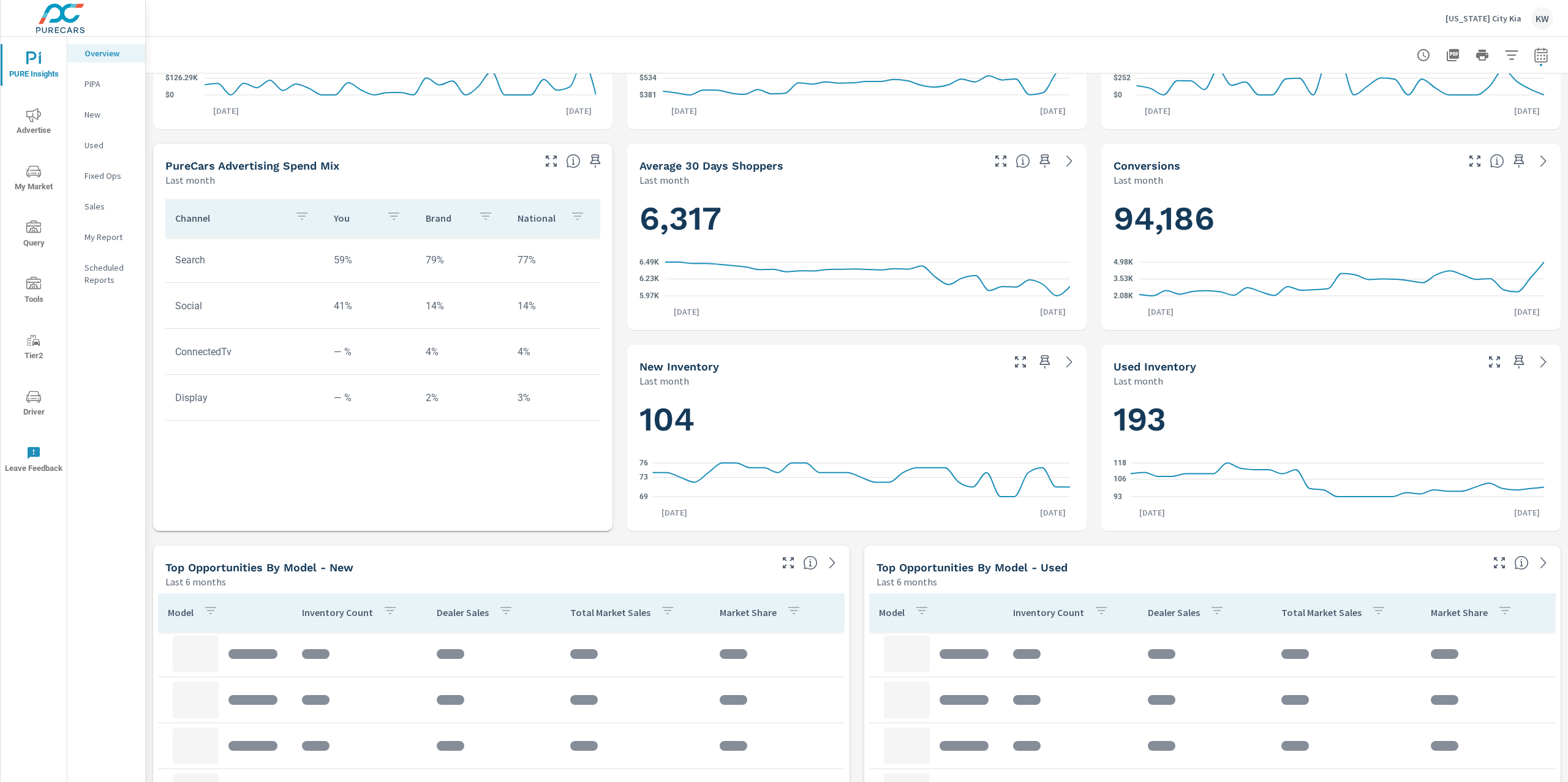
scroll to position [341, 0]
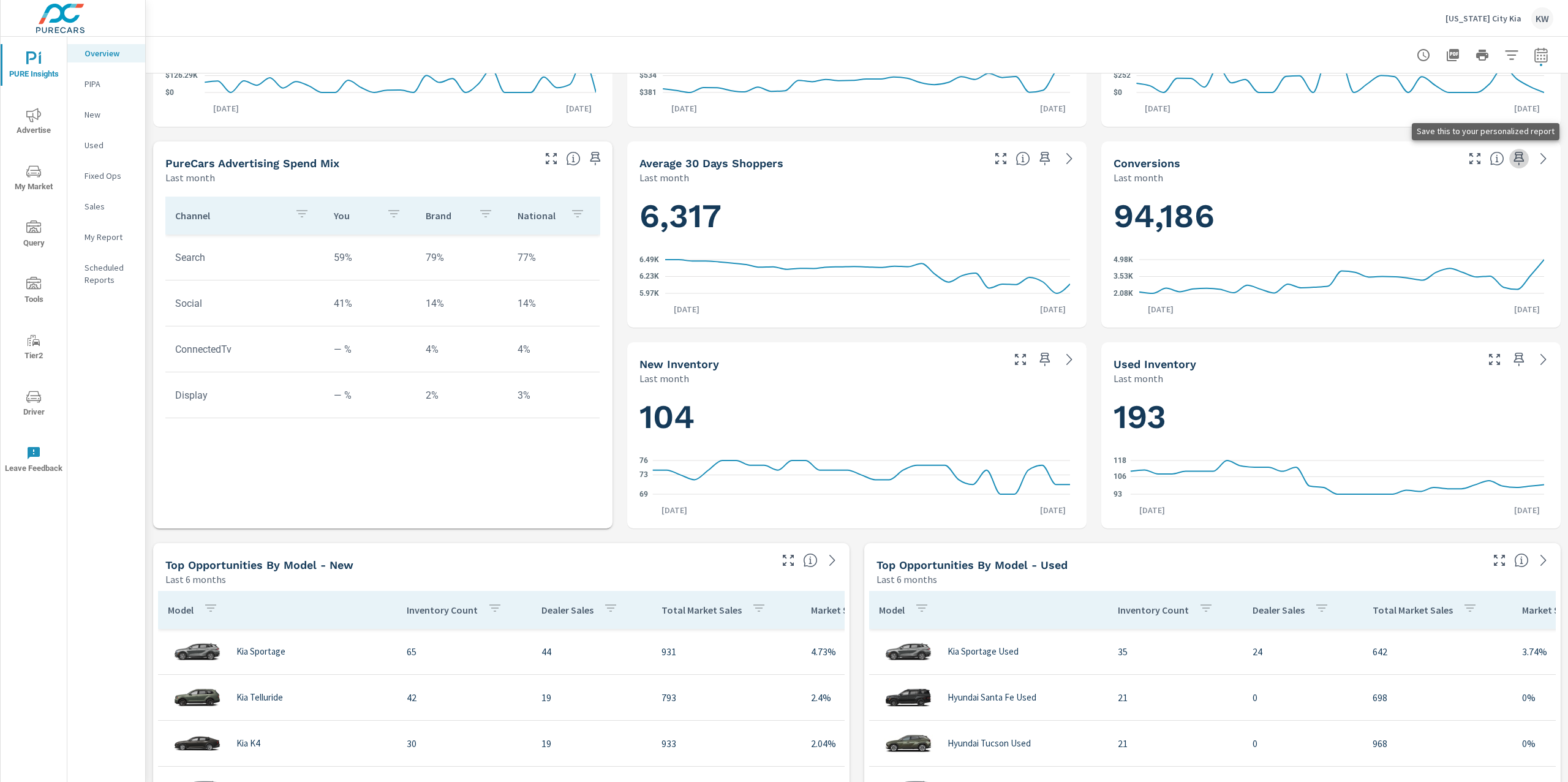
click at [1514, 159] on icon "button" at bounding box center [1519, 159] width 10 height 13
click at [125, 234] on p "My Report" at bounding box center [110, 236] width 51 height 12
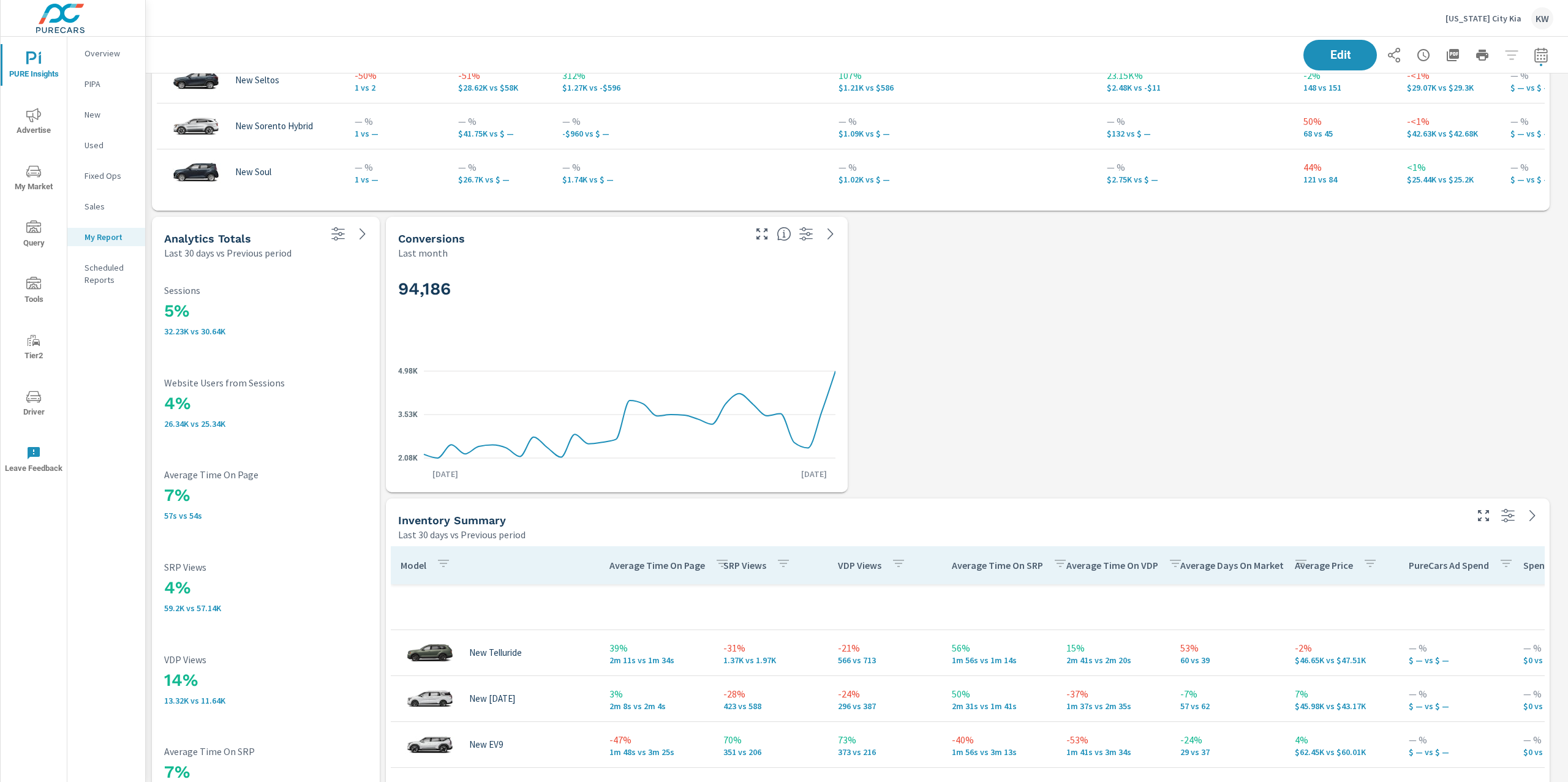
scroll to position [2121, 0]
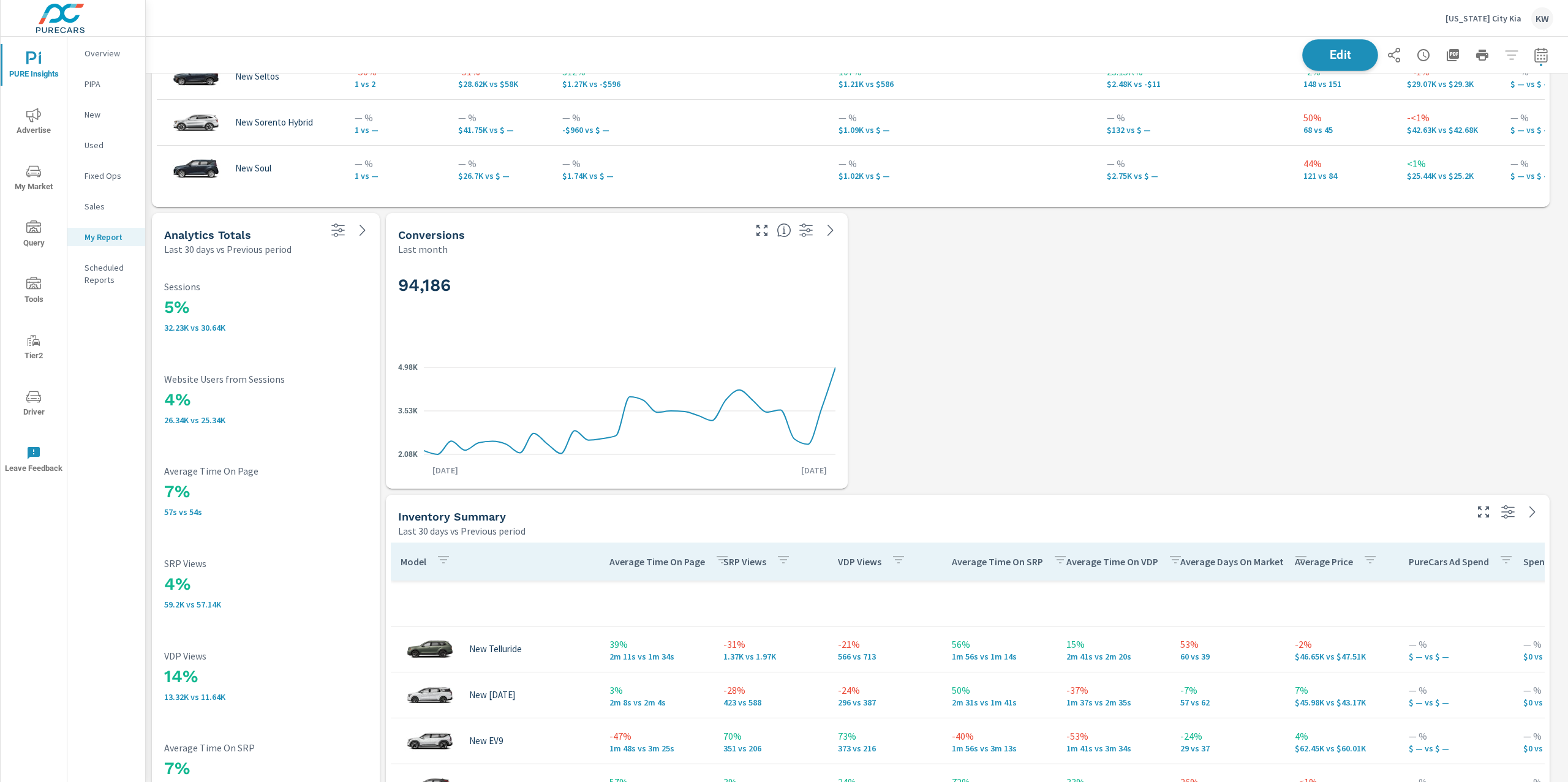
click at [1330, 57] on span "Edit" at bounding box center [1339, 55] width 50 height 11
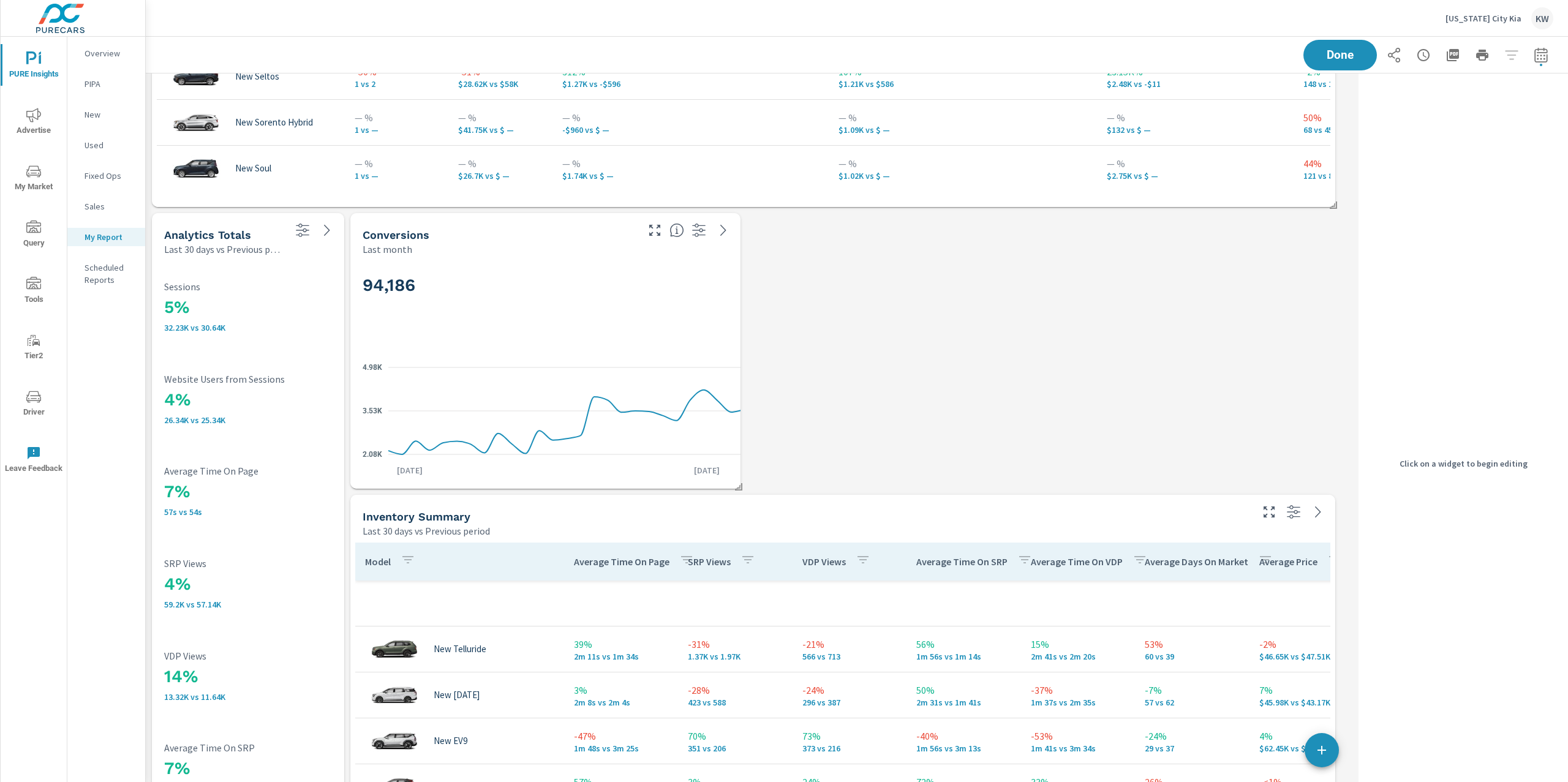
scroll to position [6, 6]
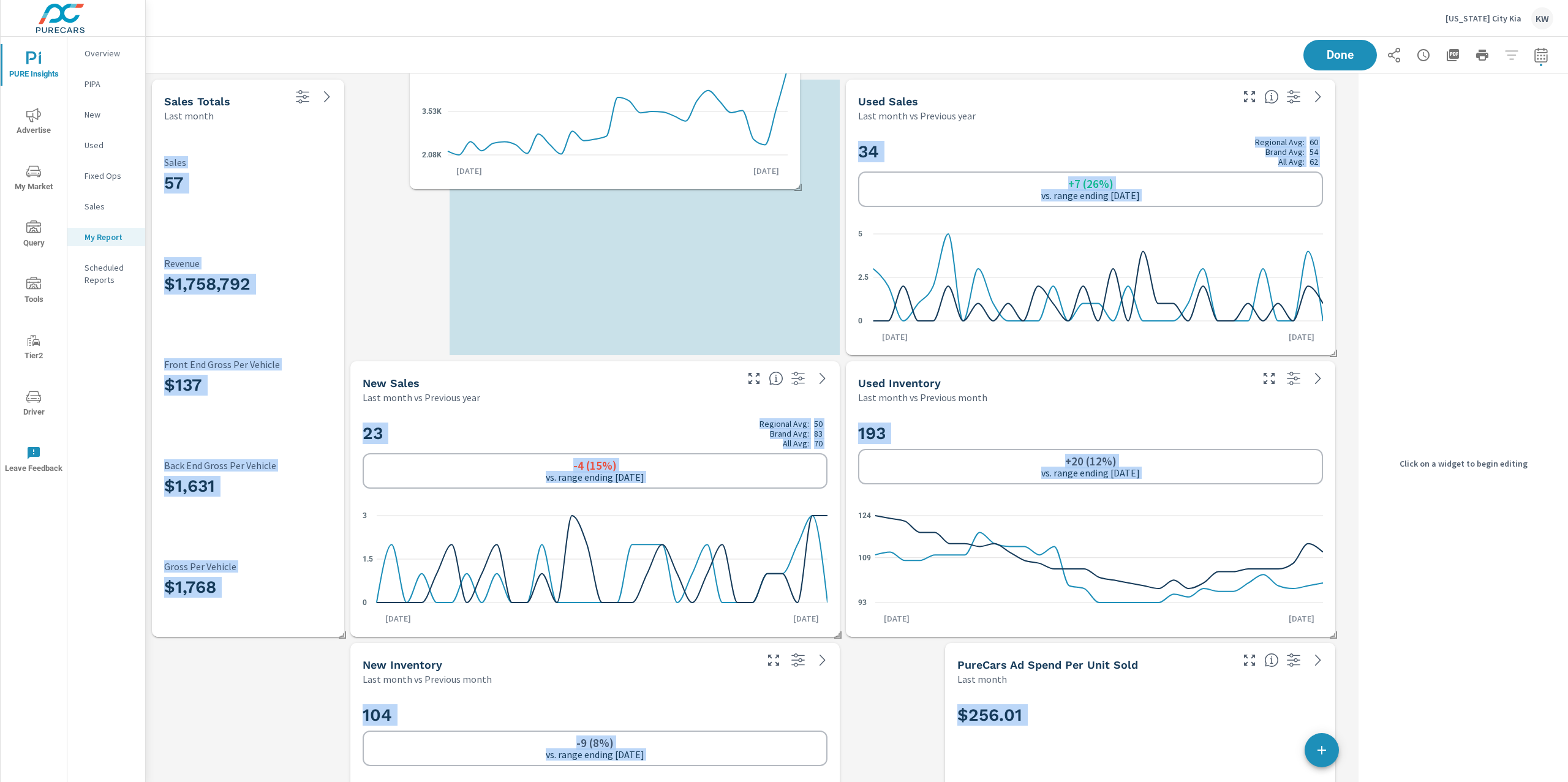
scroll to position [6, 6]
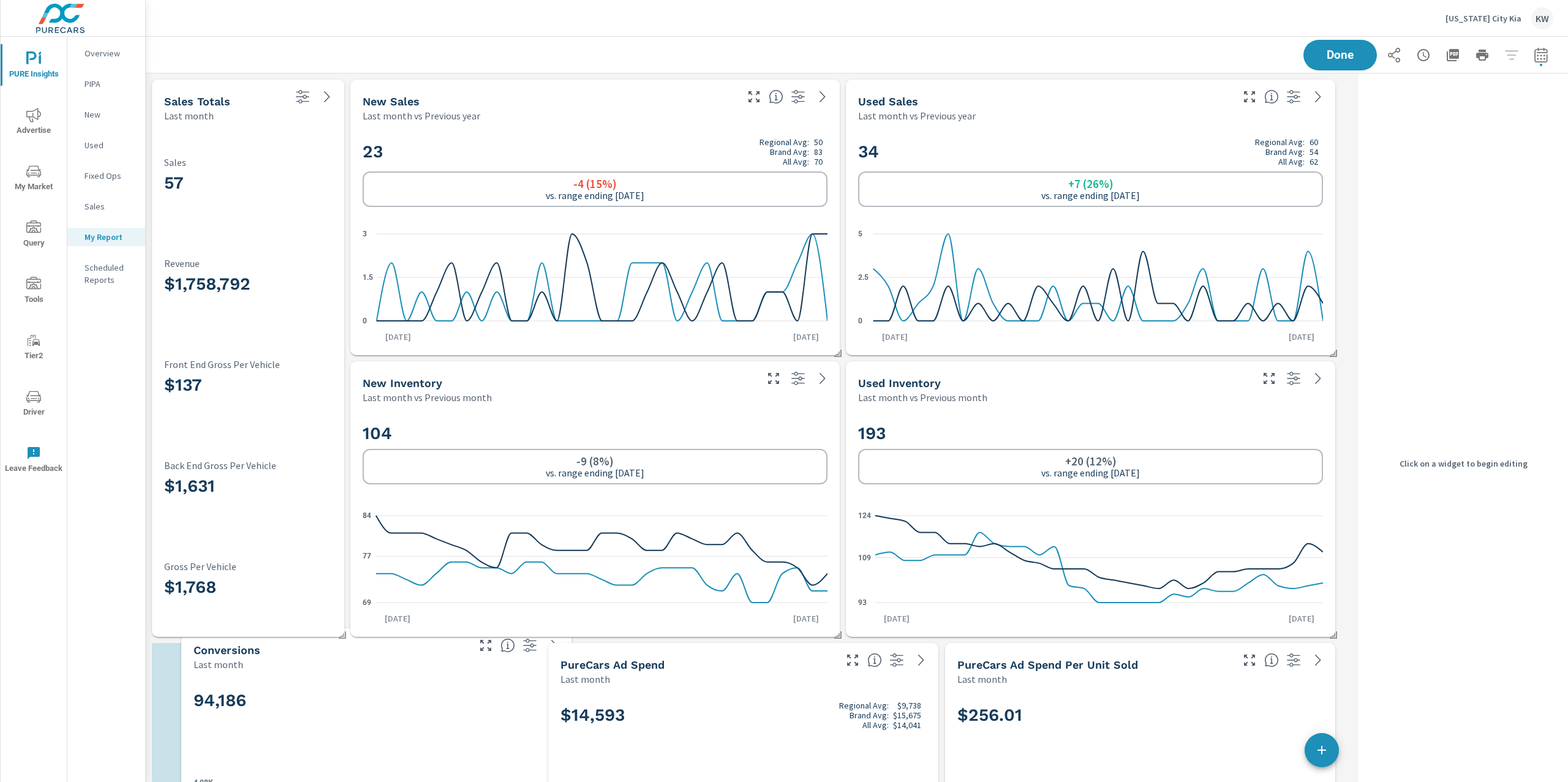
drag, startPoint x: 630, startPoint y: 289, endPoint x: 459, endPoint y: 705, distance: 449.8
click at [460, 705] on h2 "94,186" at bounding box center [376, 701] width 366 height 22
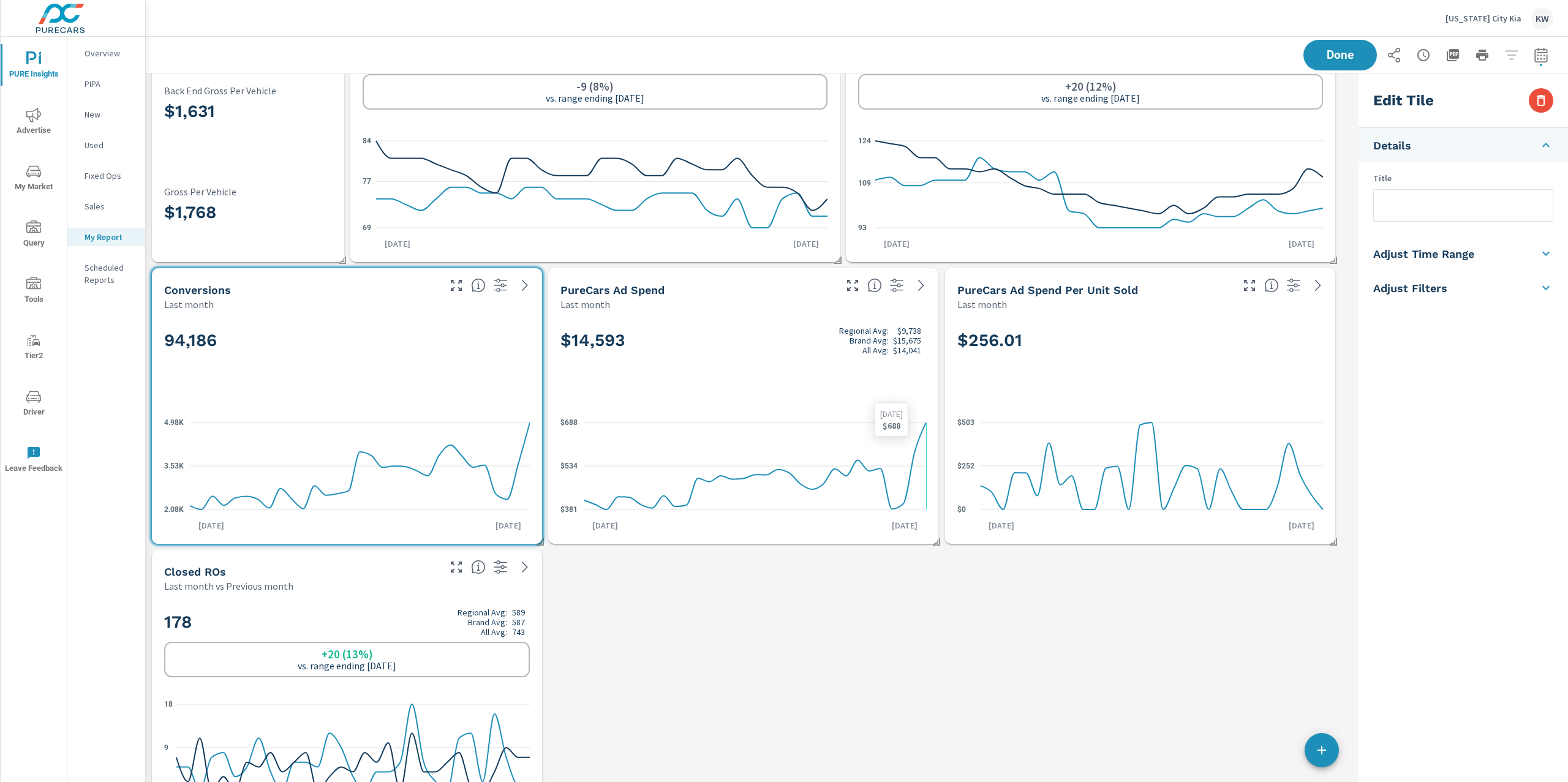
scroll to position [377, 0]
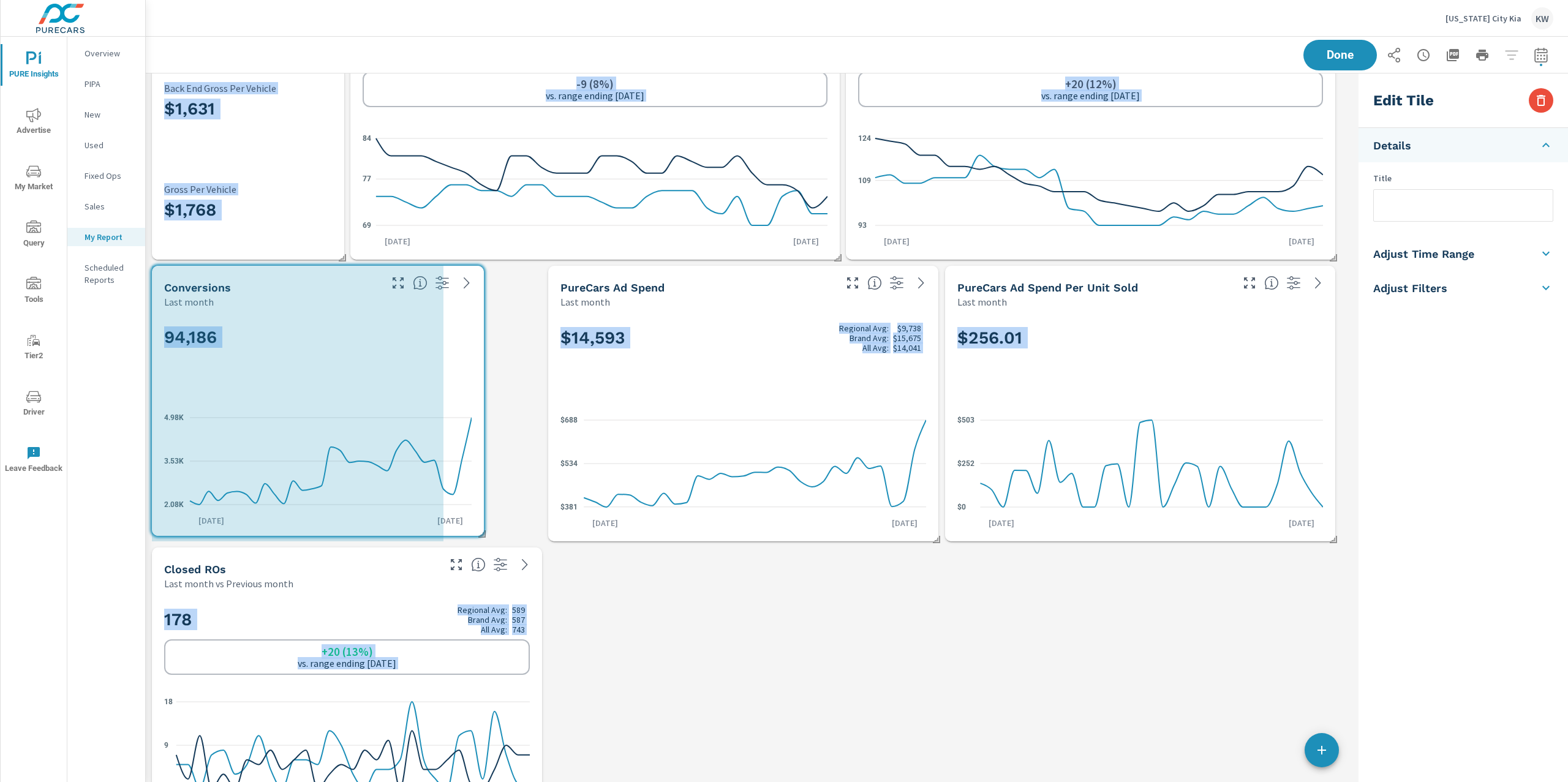
drag, startPoint x: 542, startPoint y: 535, endPoint x: 494, endPoint y: 530, distance: 48.3
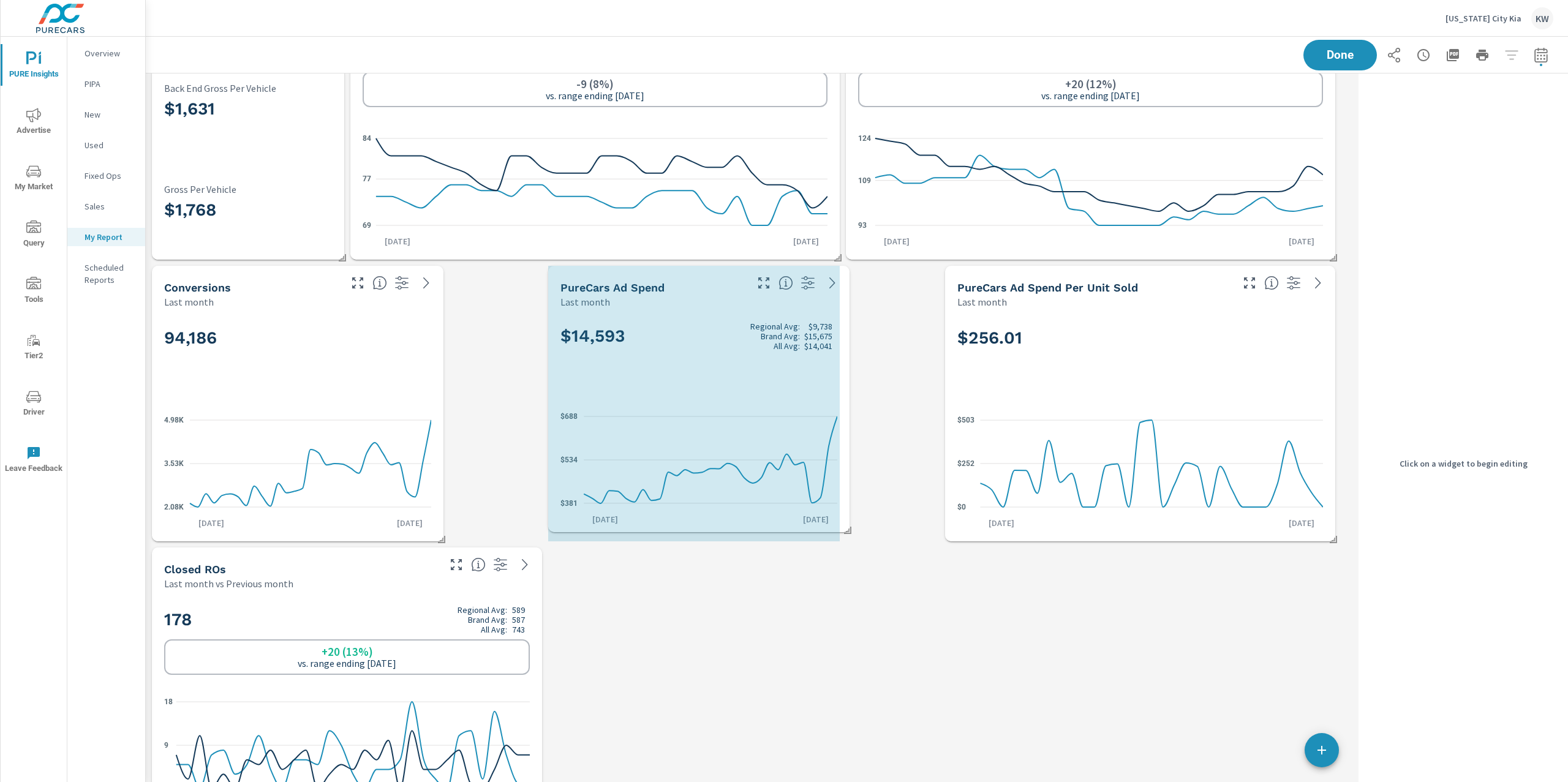
drag, startPoint x: 935, startPoint y: 538, endPoint x: 848, endPoint y: 529, distance: 87.5
click at [848, 529] on span at bounding box center [843, 526] width 12 height 12
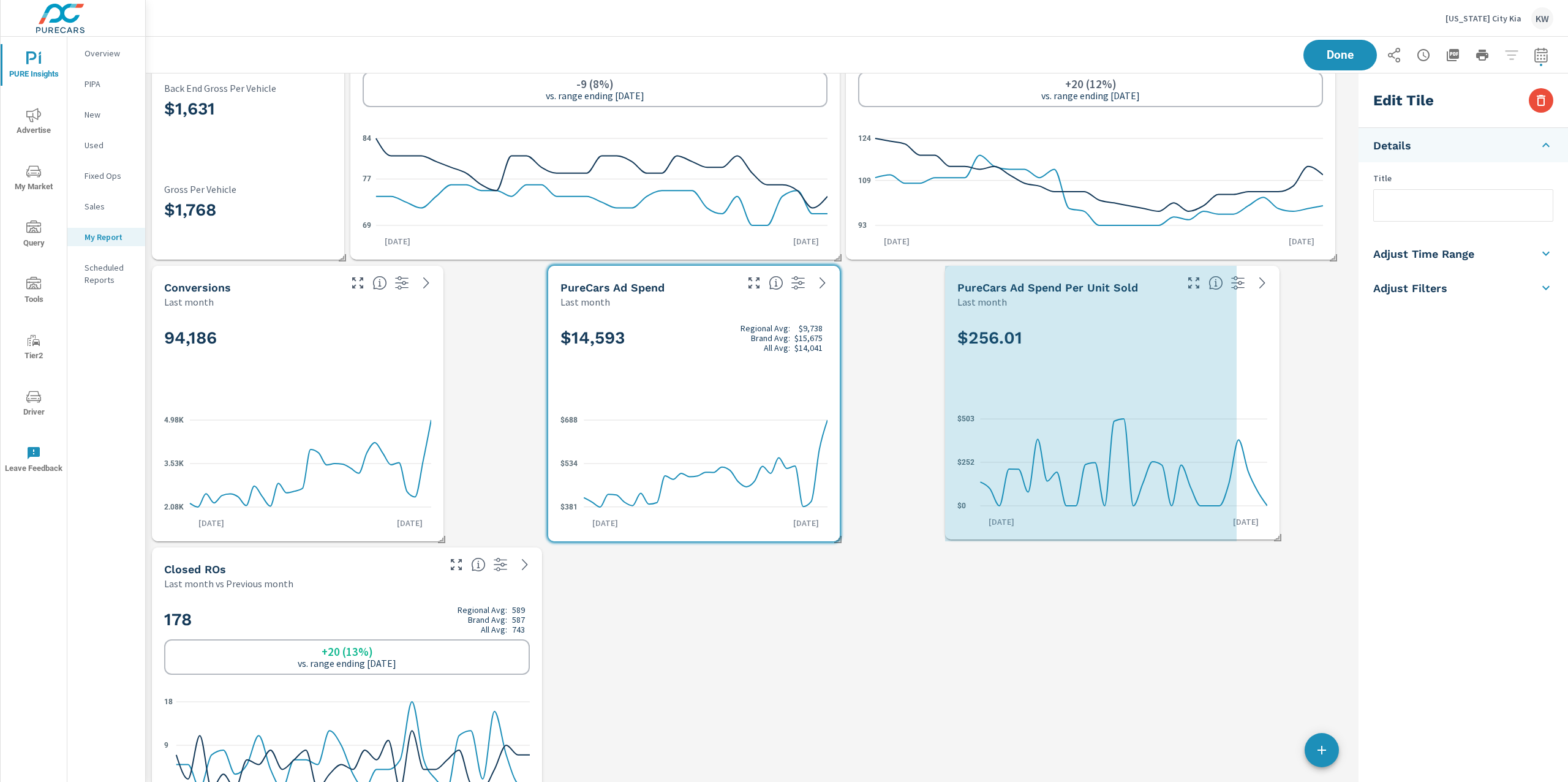
drag, startPoint x: 1334, startPoint y: 537, endPoint x: 1278, endPoint y: 535, distance: 56.0
click at [1278, 535] on span at bounding box center [1272, 533] width 12 height 12
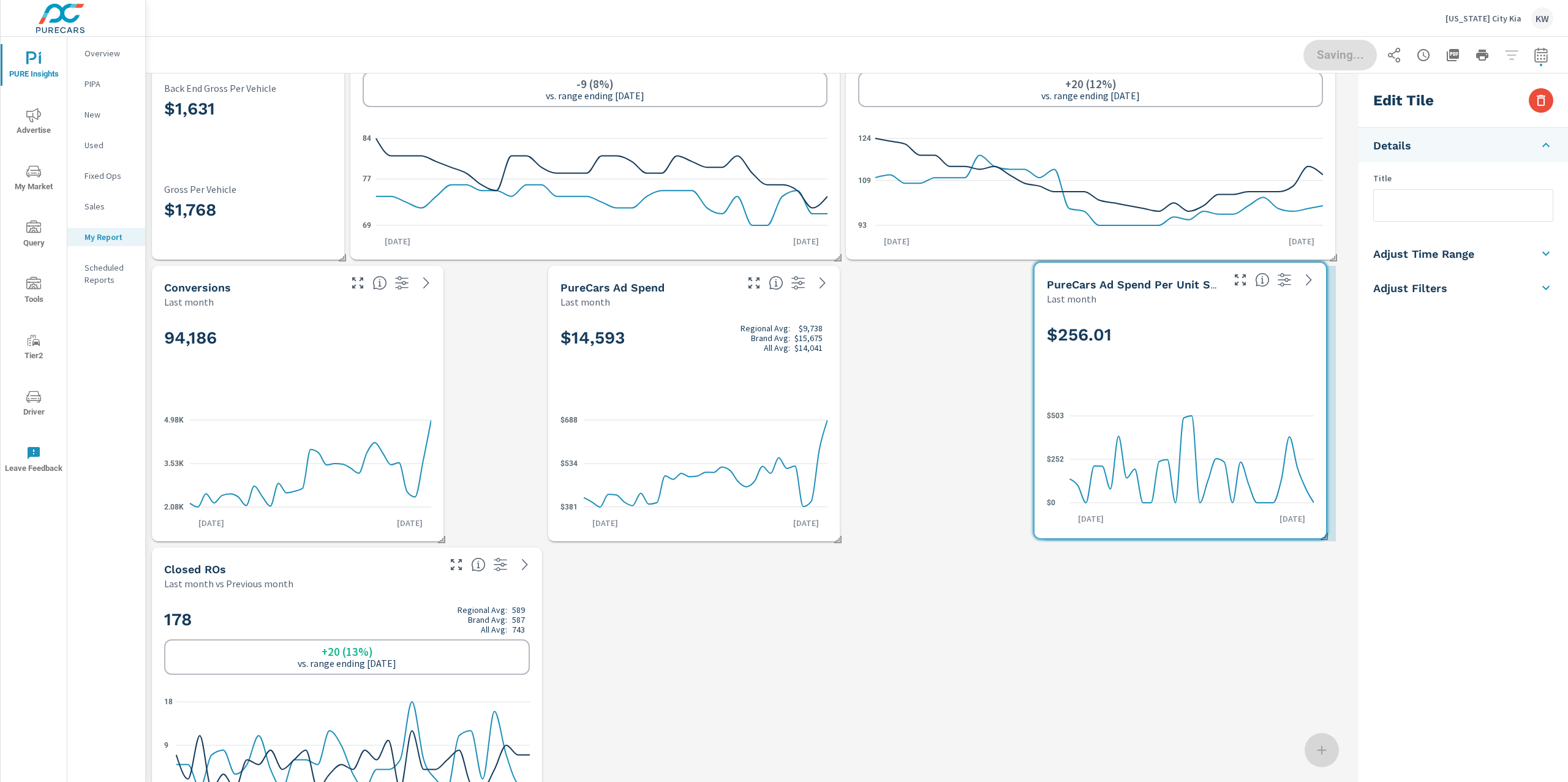
drag, startPoint x: 1176, startPoint y: 364, endPoint x: 1223, endPoint y: 368, distance: 47.2
click at [1223, 365] on div "$256.01" at bounding box center [1180, 355] width 267 height 74
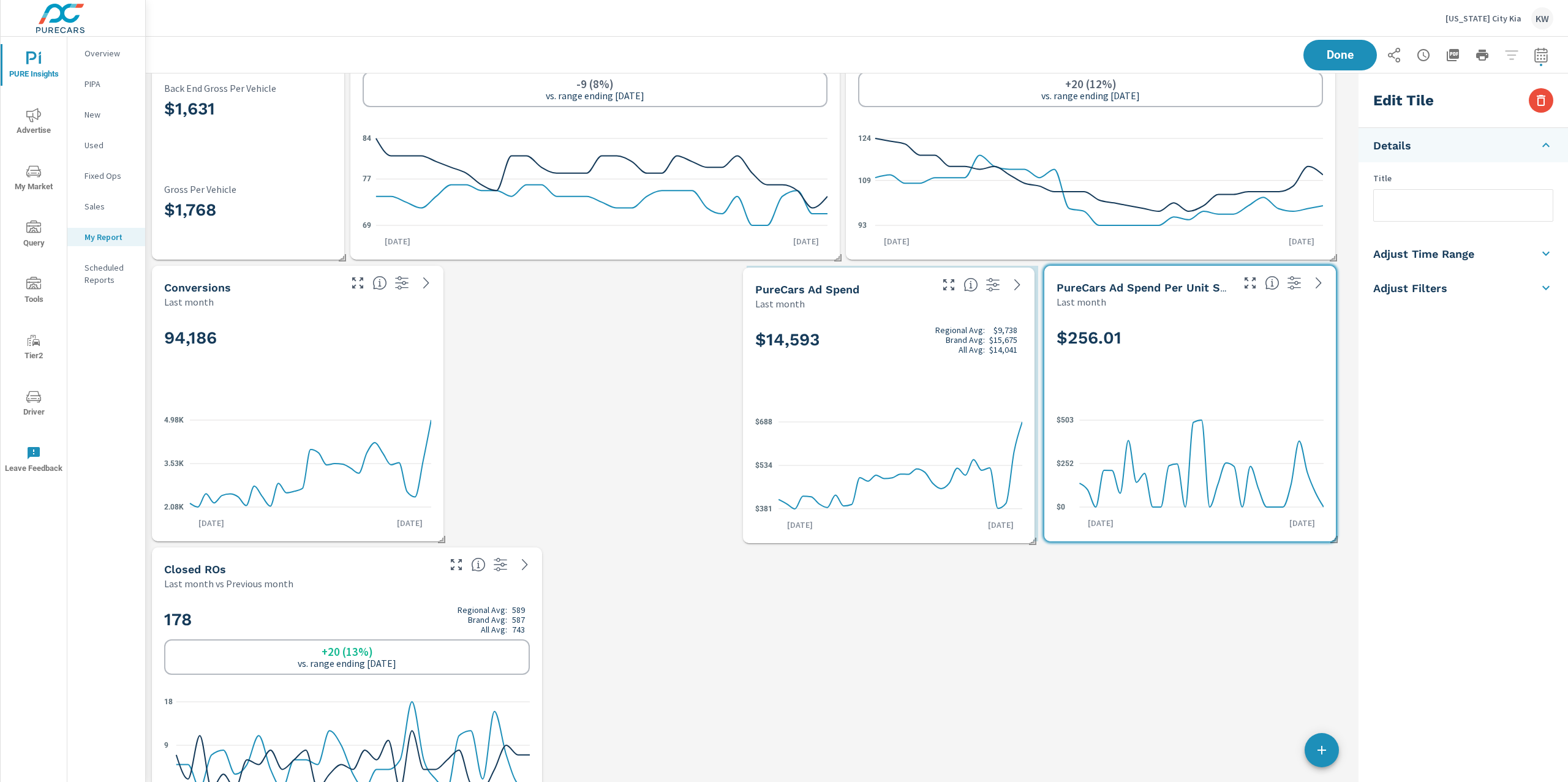
drag, startPoint x: 827, startPoint y: 356, endPoint x: 961, endPoint y: 359, distance: 134.0
click at [961, 359] on div "$14,593 Regional Avg: $9,738 Brand Avg: $15,675 All Avg: $14,041" at bounding box center [888, 359] width 267 height 75
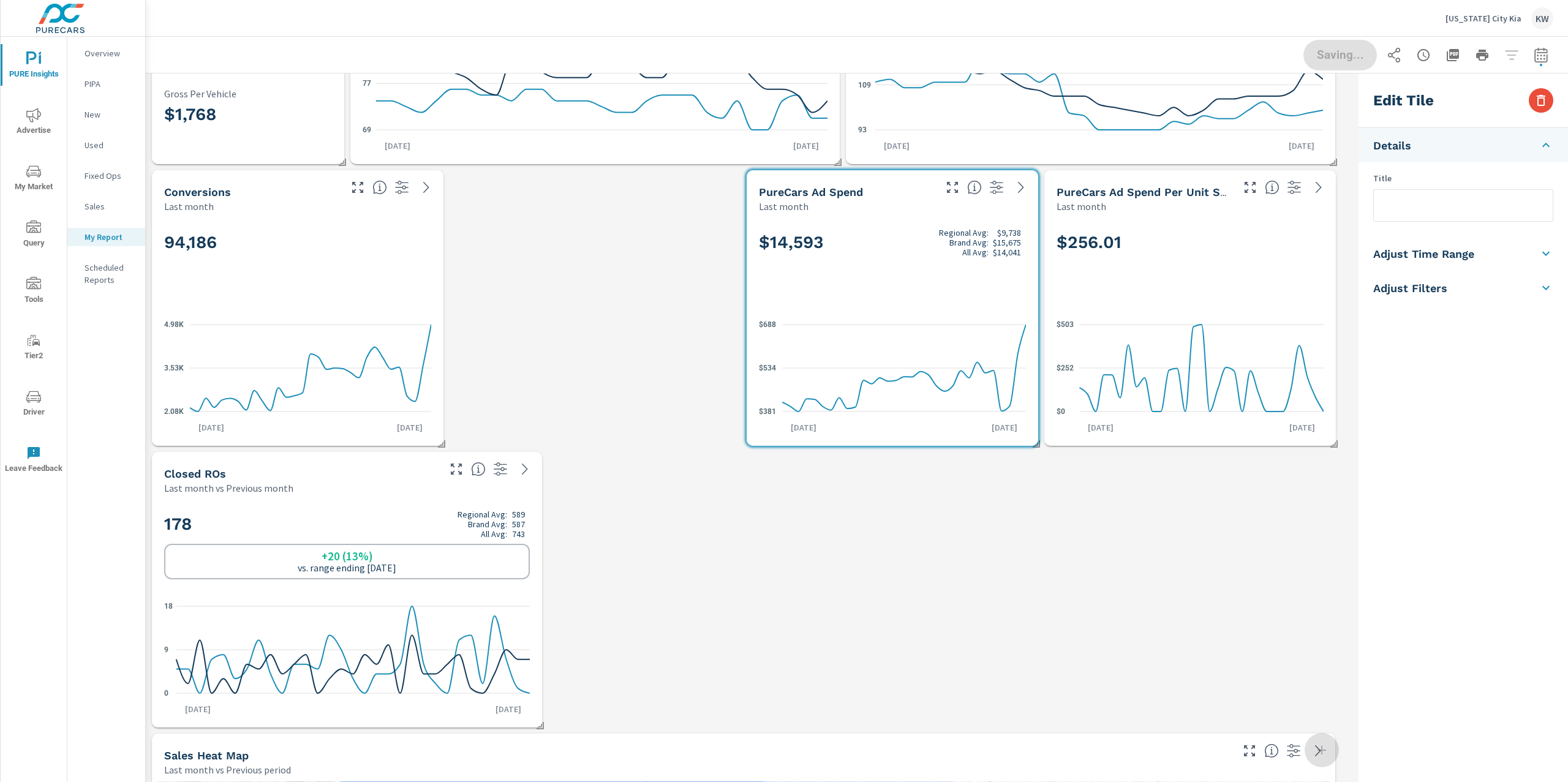
scroll to position [543, 0]
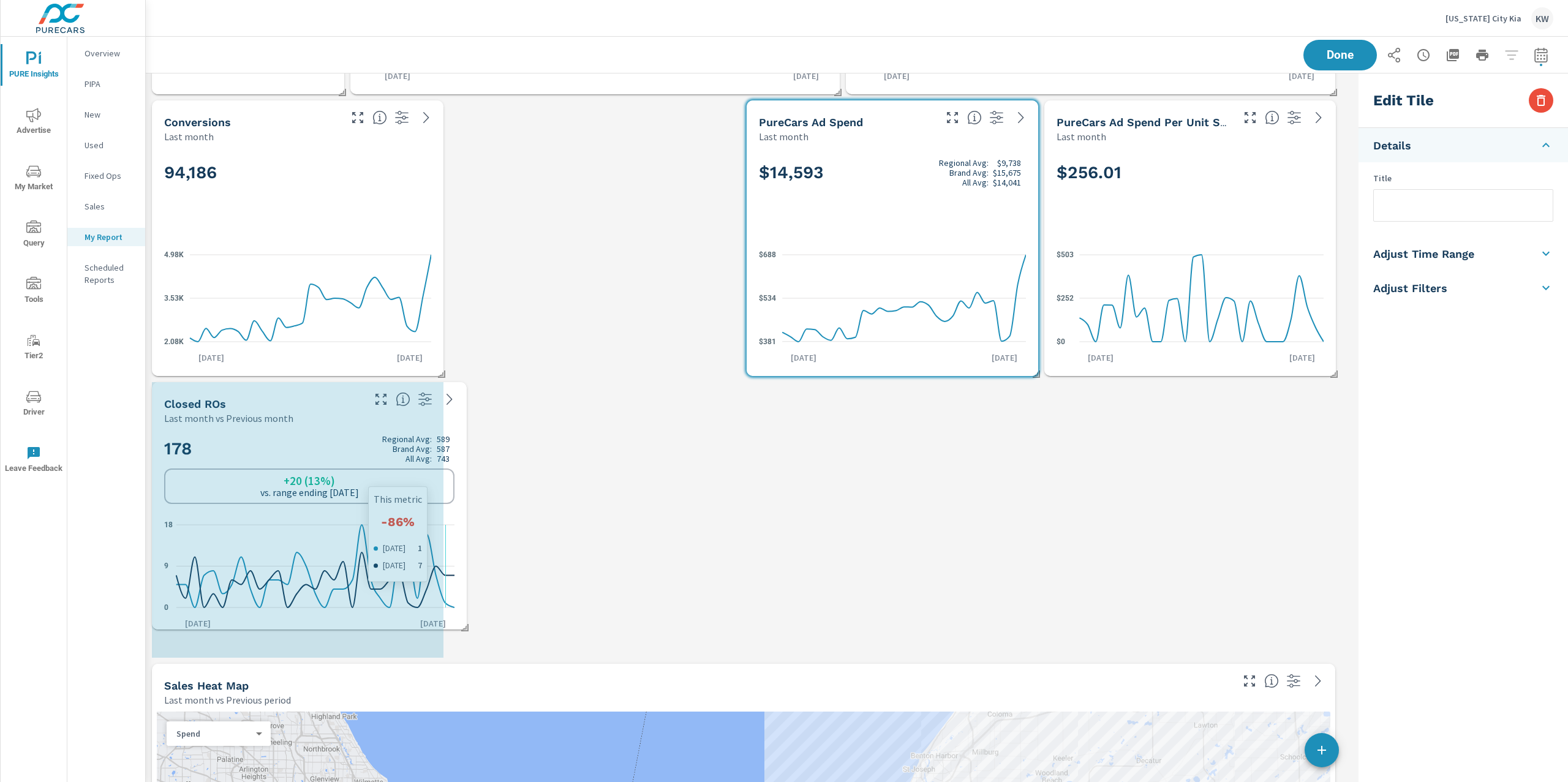
drag, startPoint x: 540, startPoint y: 650, endPoint x: 453, endPoint y: 612, distance: 94.9
click at [453, 614] on div "Closed ROs Last month vs Previous month 178 Regional Avg: 589 Brand Avg: 587 Al…" at bounding box center [309, 506] width 315 height 248
checkbox input "true"
type input "lastMonth"
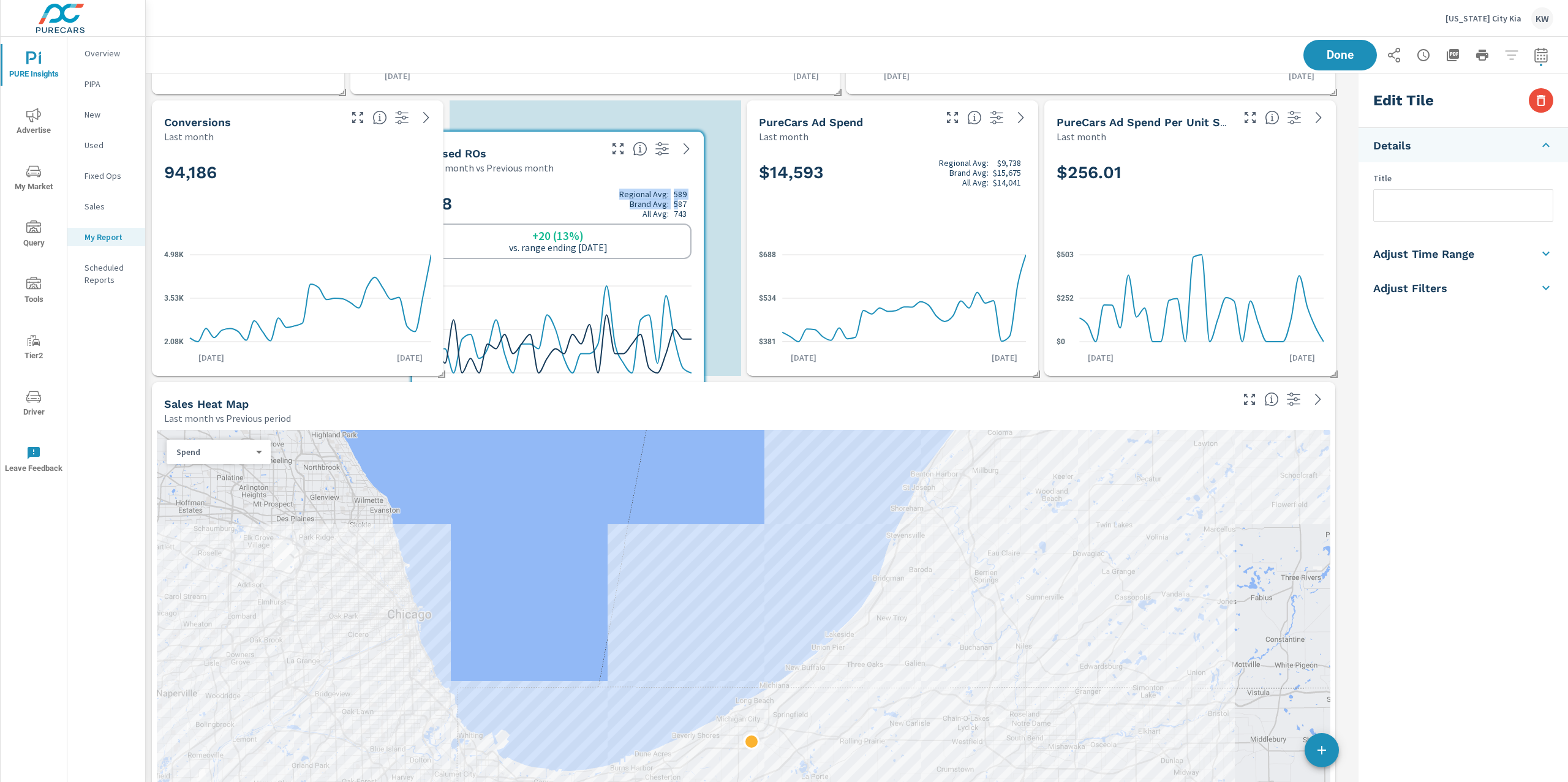
scroll to position [6, 6]
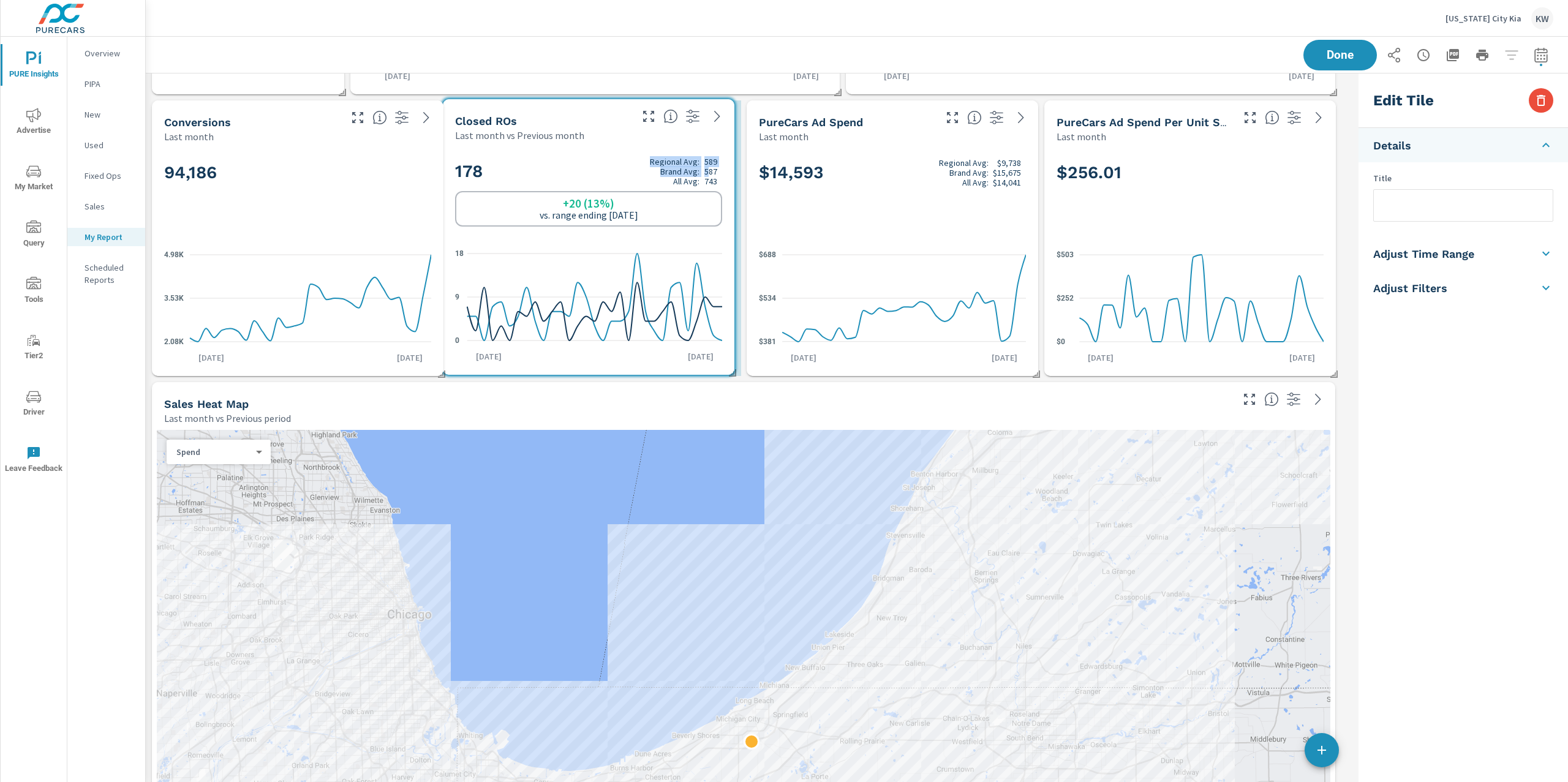
drag, startPoint x: 417, startPoint y: 451, endPoint x: 707, endPoint y: 169, distance: 404.5
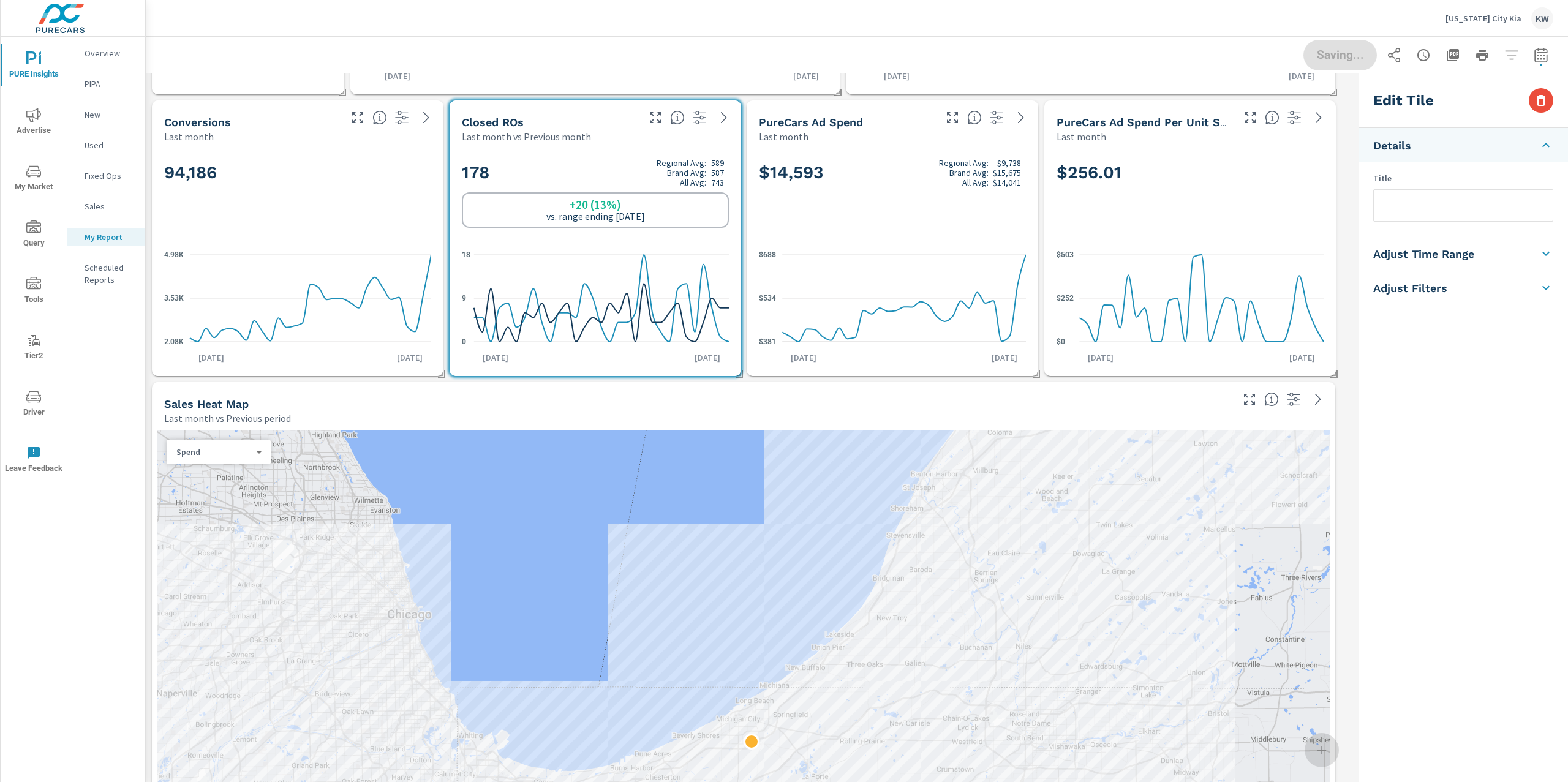
click at [378, 220] on div "94,186" at bounding box center [298, 193] width 267 height 75
checkbox input "false"
type input "last30Days"
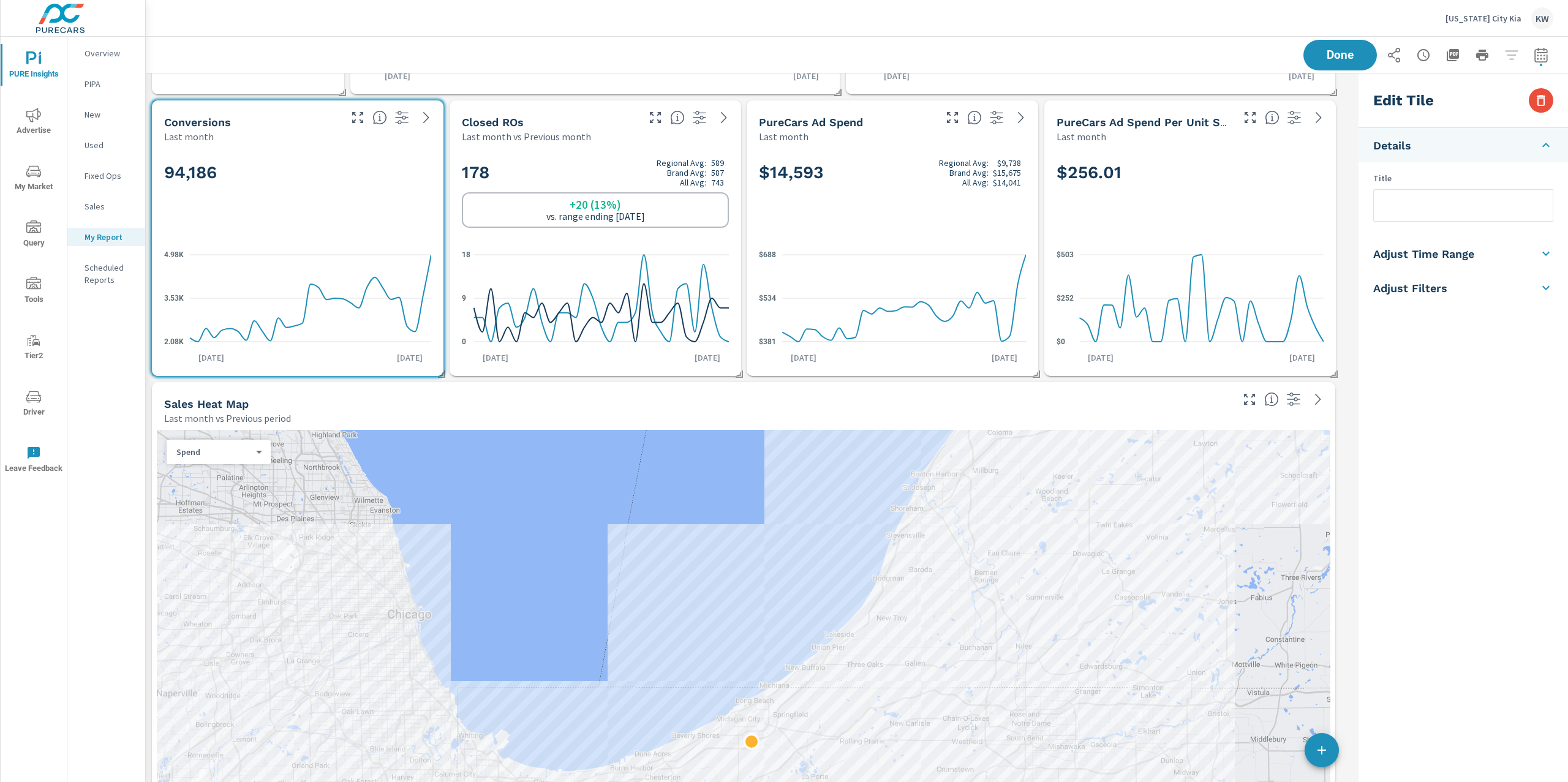
click at [1480, 255] on li "Adjust Time Range" at bounding box center [1463, 253] width 210 height 34
click at [1450, 222] on input "checkbox" at bounding box center [1434, 217] width 70 height 24
checkbox input "true"
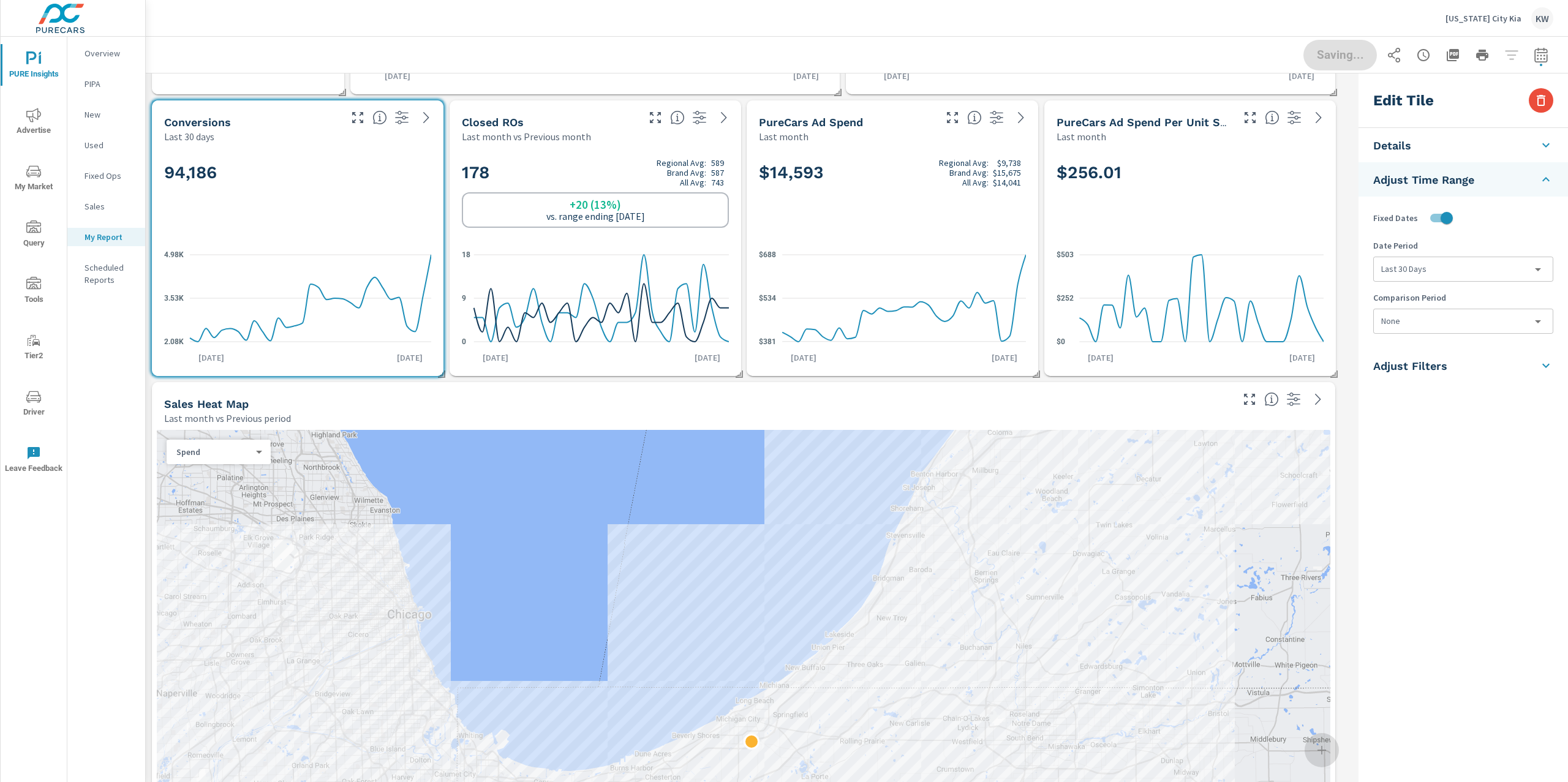
click at [1448, 267] on body "PURE Insights Advertise My Market Query Tools Tier2 Driver Leave Feedback Overv…" at bounding box center [784, 391] width 1568 height 782
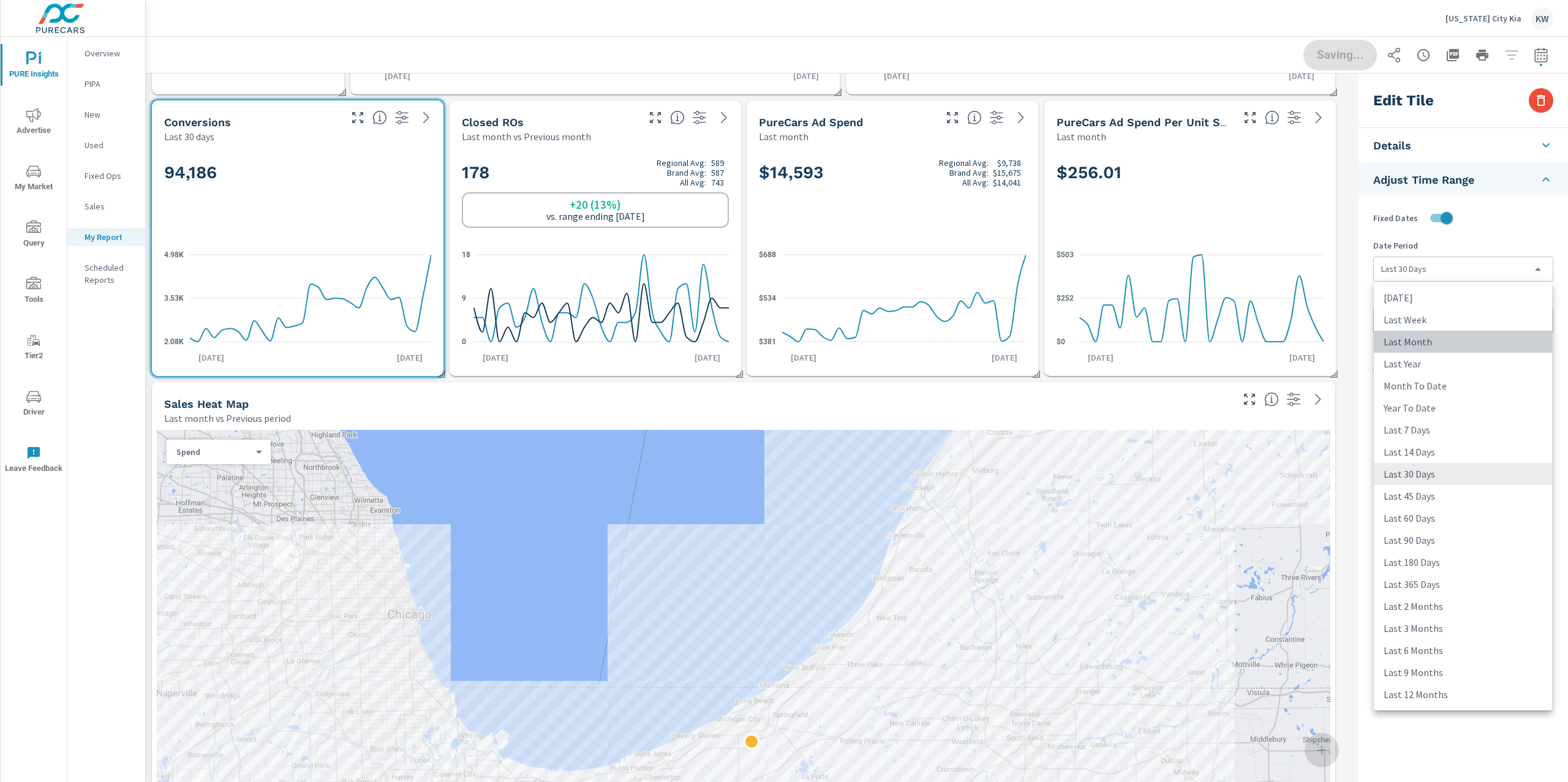
click at [1443, 340] on li "Last Month" at bounding box center [1462, 341] width 179 height 22
type input "lastMonth"
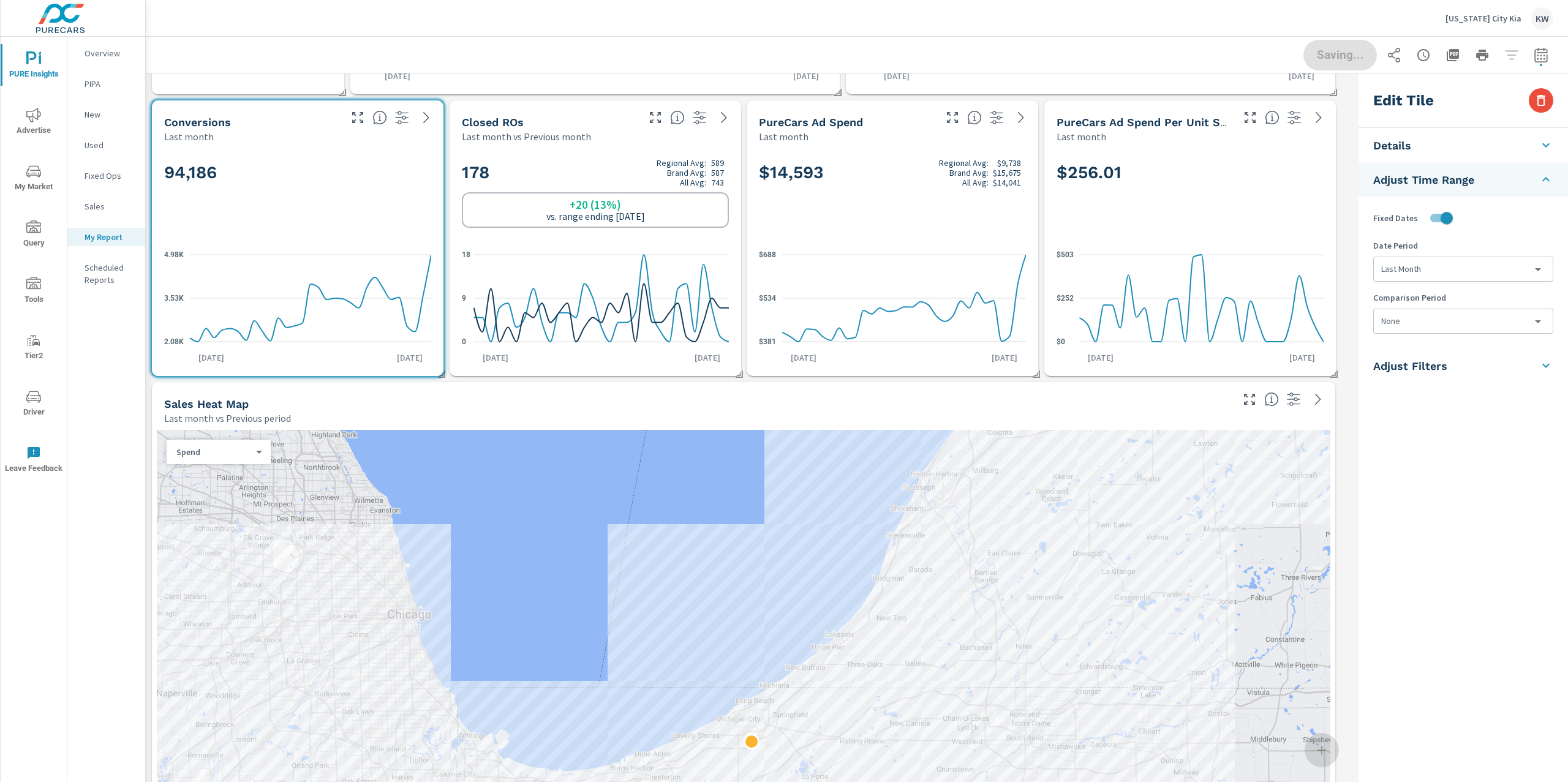
click at [1443, 326] on body "PURE Insights Advertise My Market Query Tools Tier2 Driver Leave Feedback Overv…" at bounding box center [784, 391] width 1568 height 782
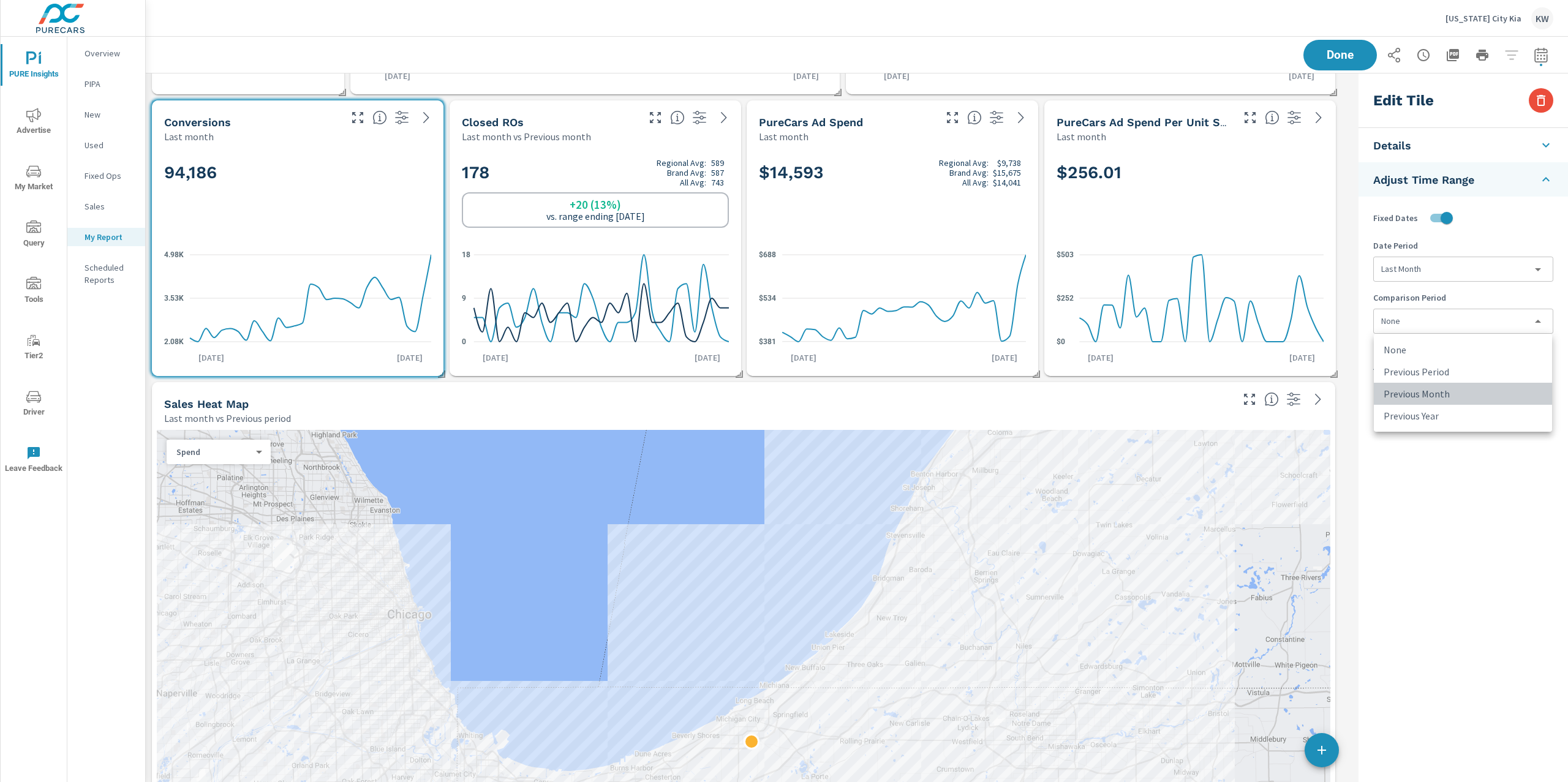
click at [1440, 387] on li "Previous Month" at bounding box center [1462, 393] width 179 height 22
type input "lastMonth"
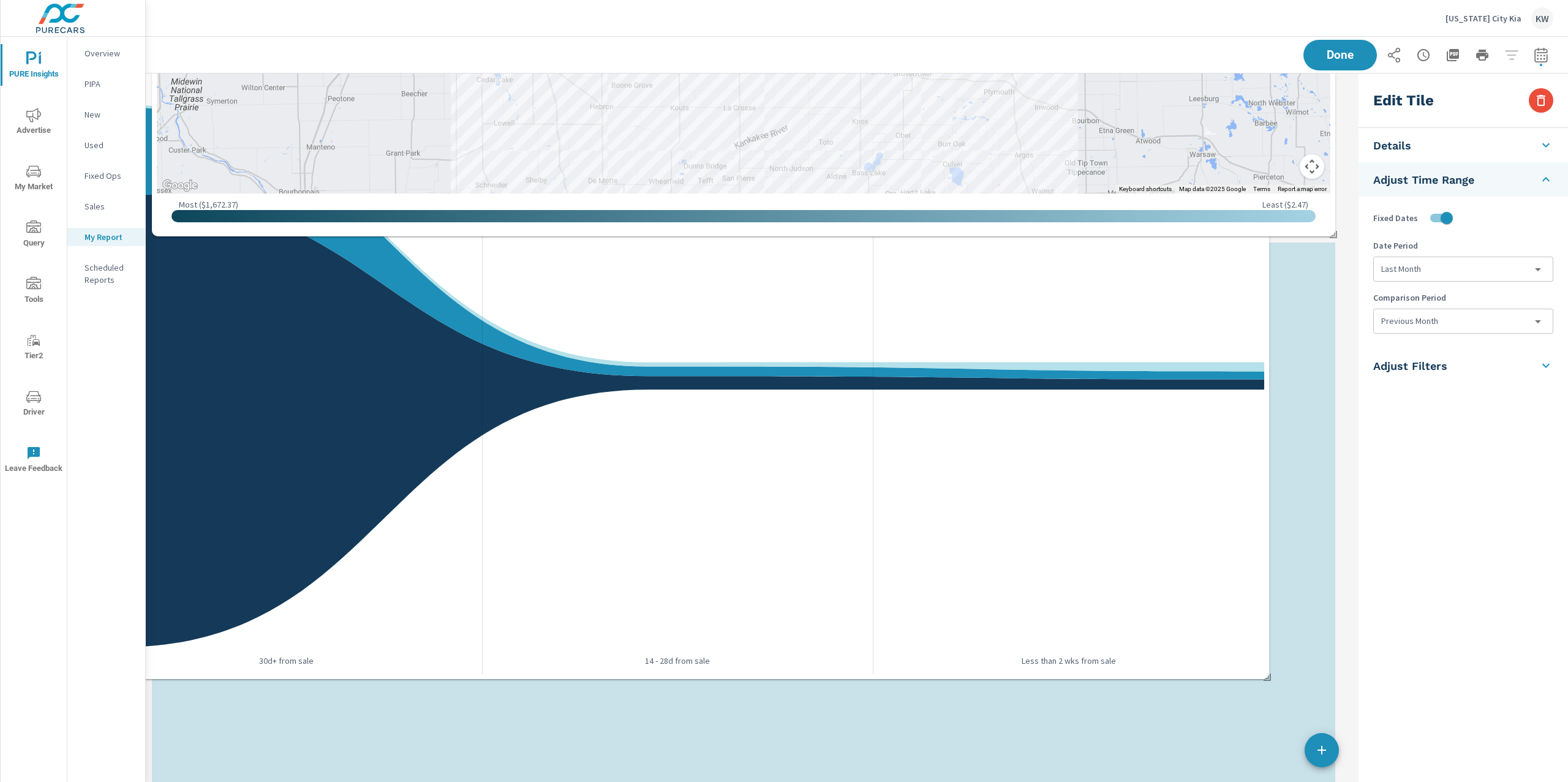
scroll to position [1354, 0]
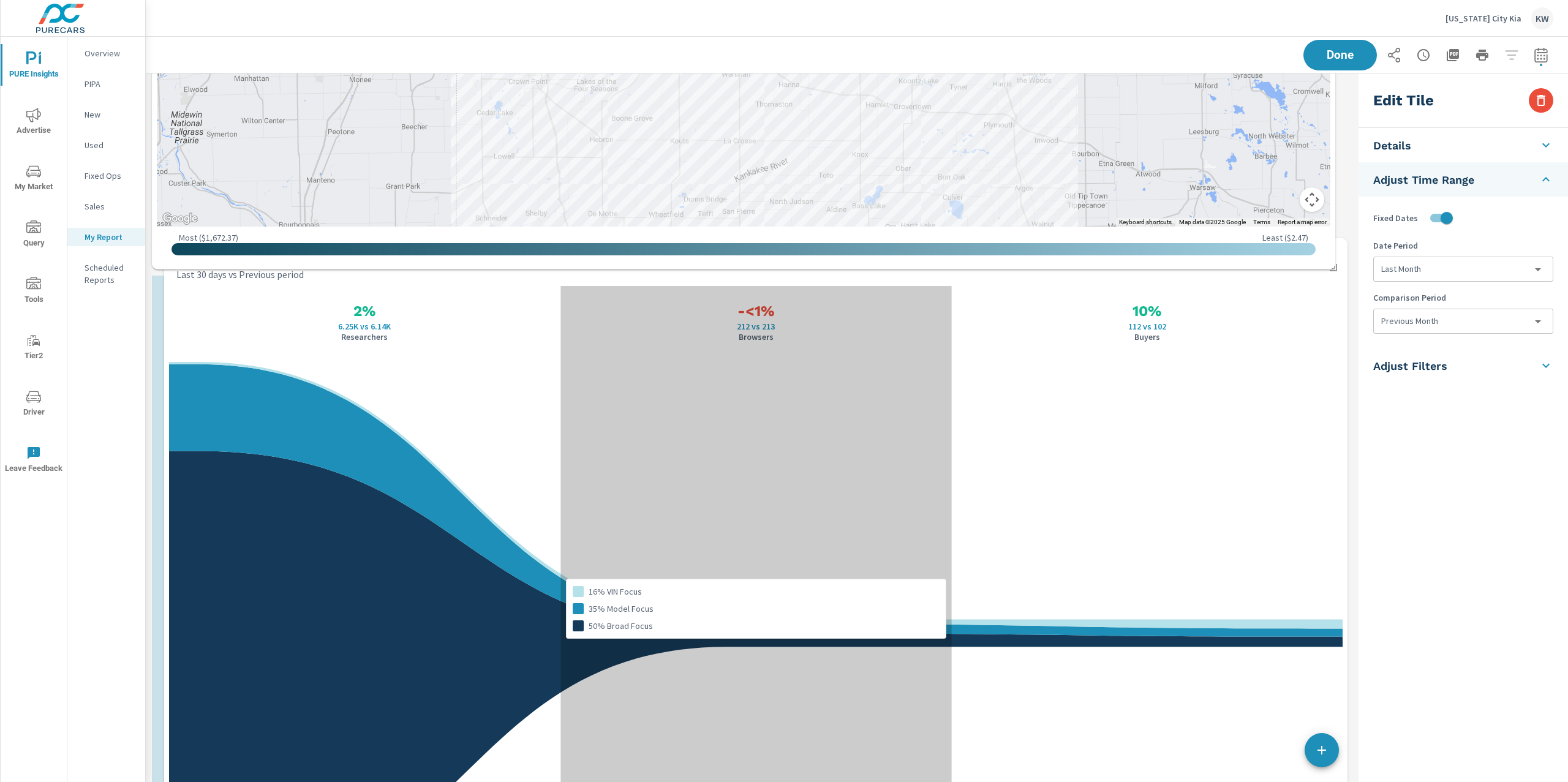
drag, startPoint x: 624, startPoint y: 420, endPoint x: 634, endPoint y: 325, distance: 95.5
click at [634, 325] on div "16% VIN Focus 35% Model Focus 50% Broad Focus" at bounding box center [756, 609] width 391 height 646
type input "last30Days"
type input "currentPeriodStart"
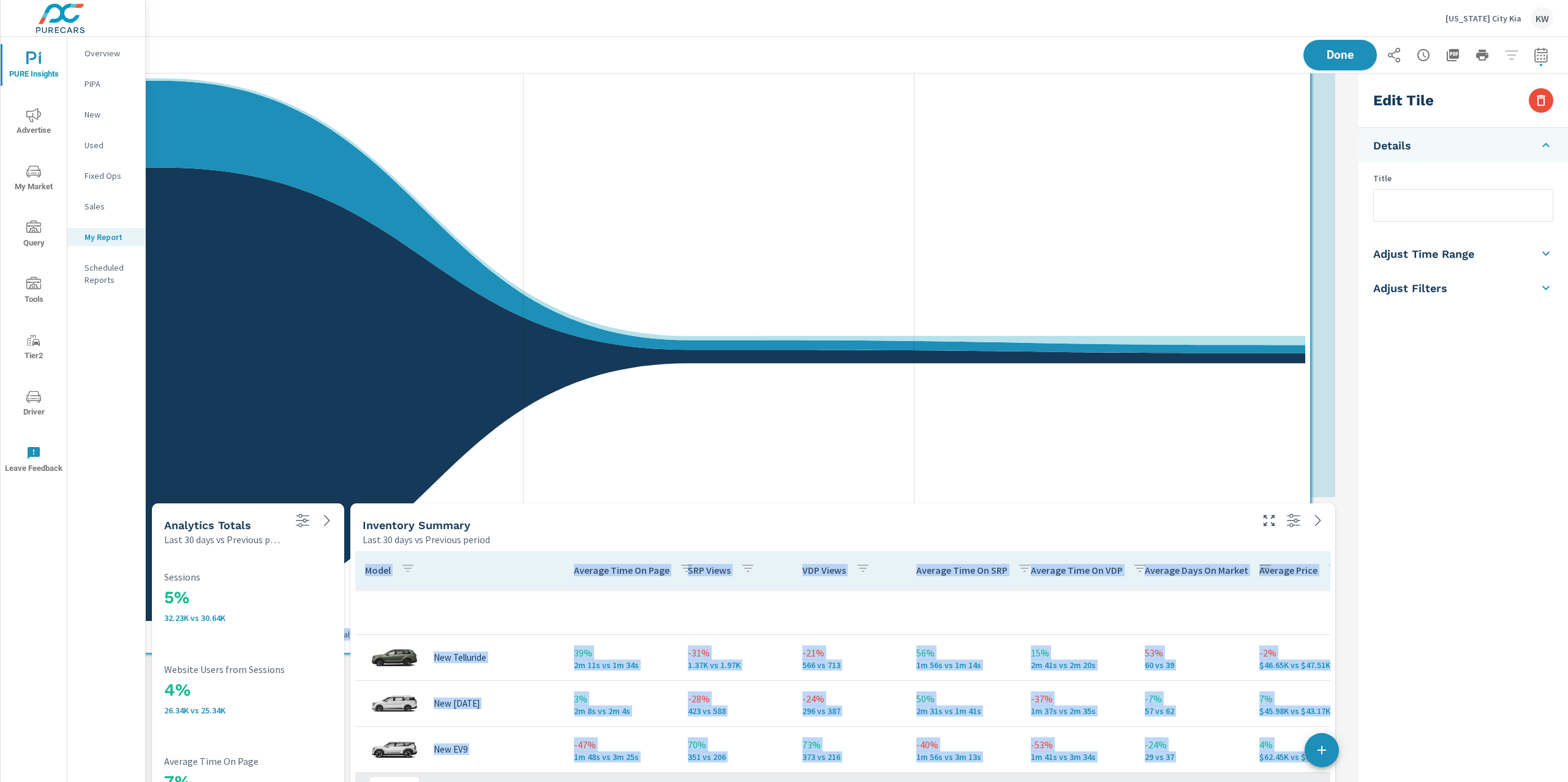
scroll to position [2631, 0]
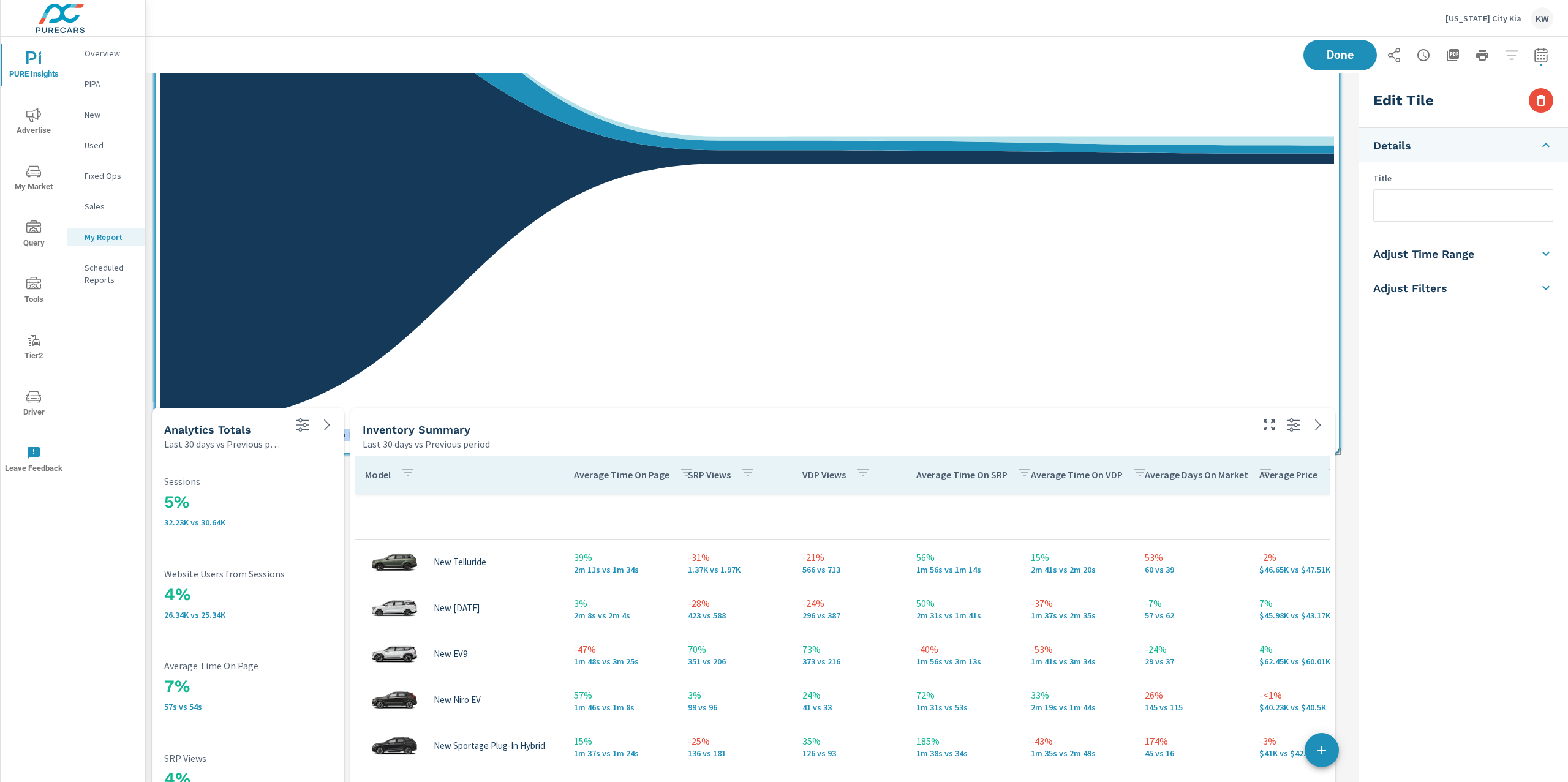
drag, startPoint x: 971, startPoint y: 146, endPoint x: 973, endPoint y: 408, distance: 262.0
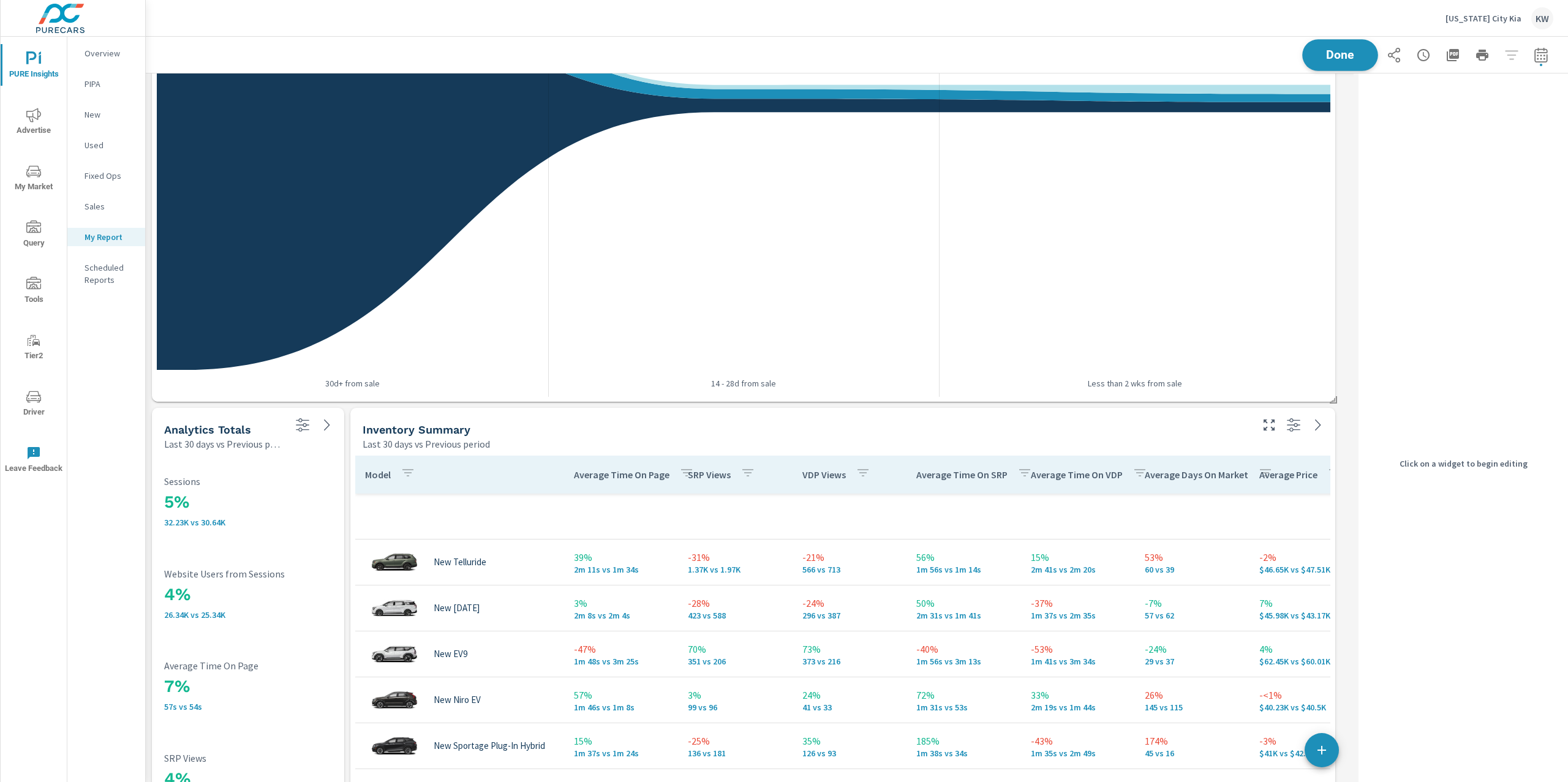
scroll to position [8205, 1220]
click at [1336, 61] on span "Done" at bounding box center [1339, 55] width 50 height 11
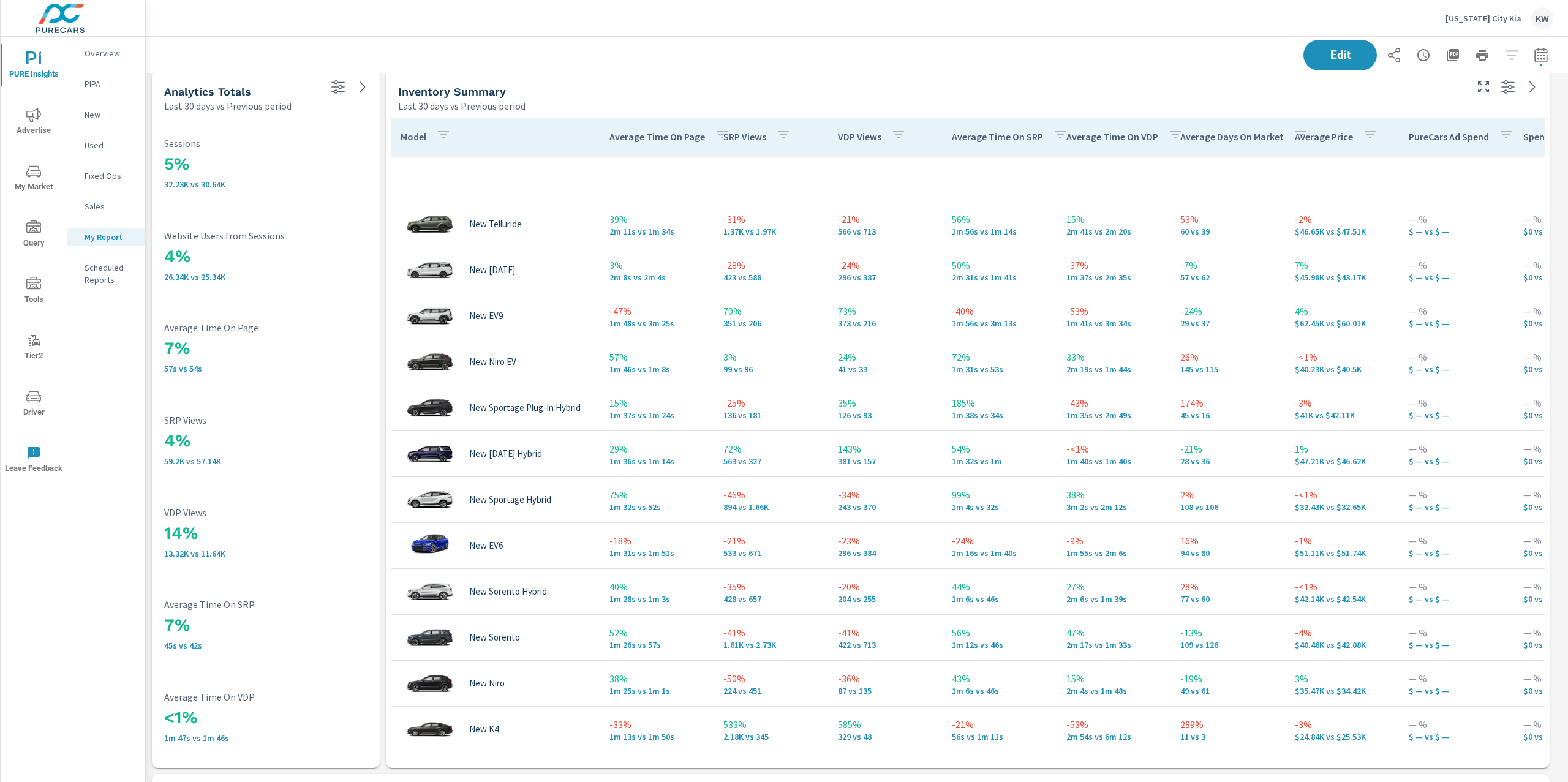
scroll to position [2973, 0]
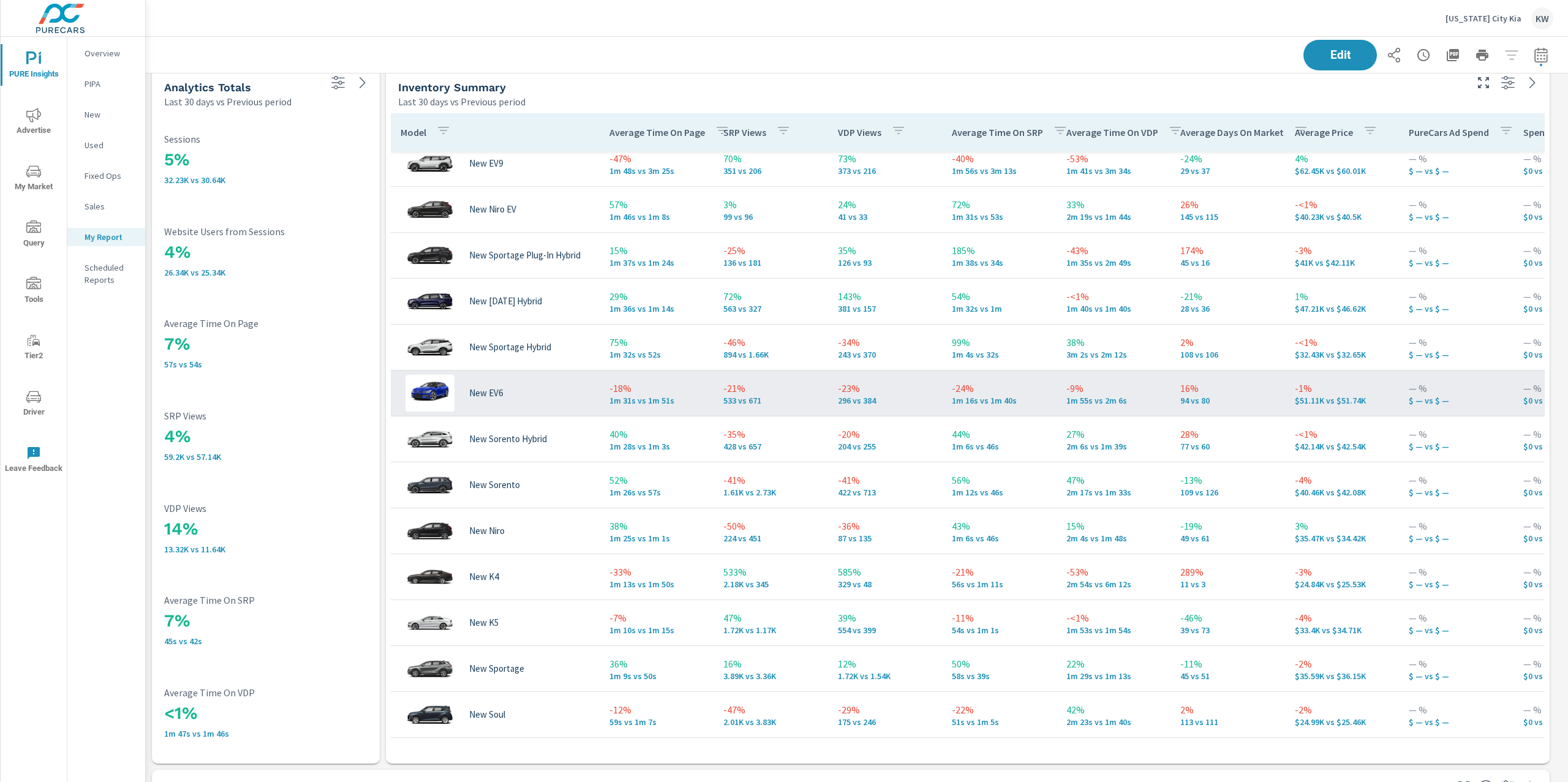
scroll to position [150, 0]
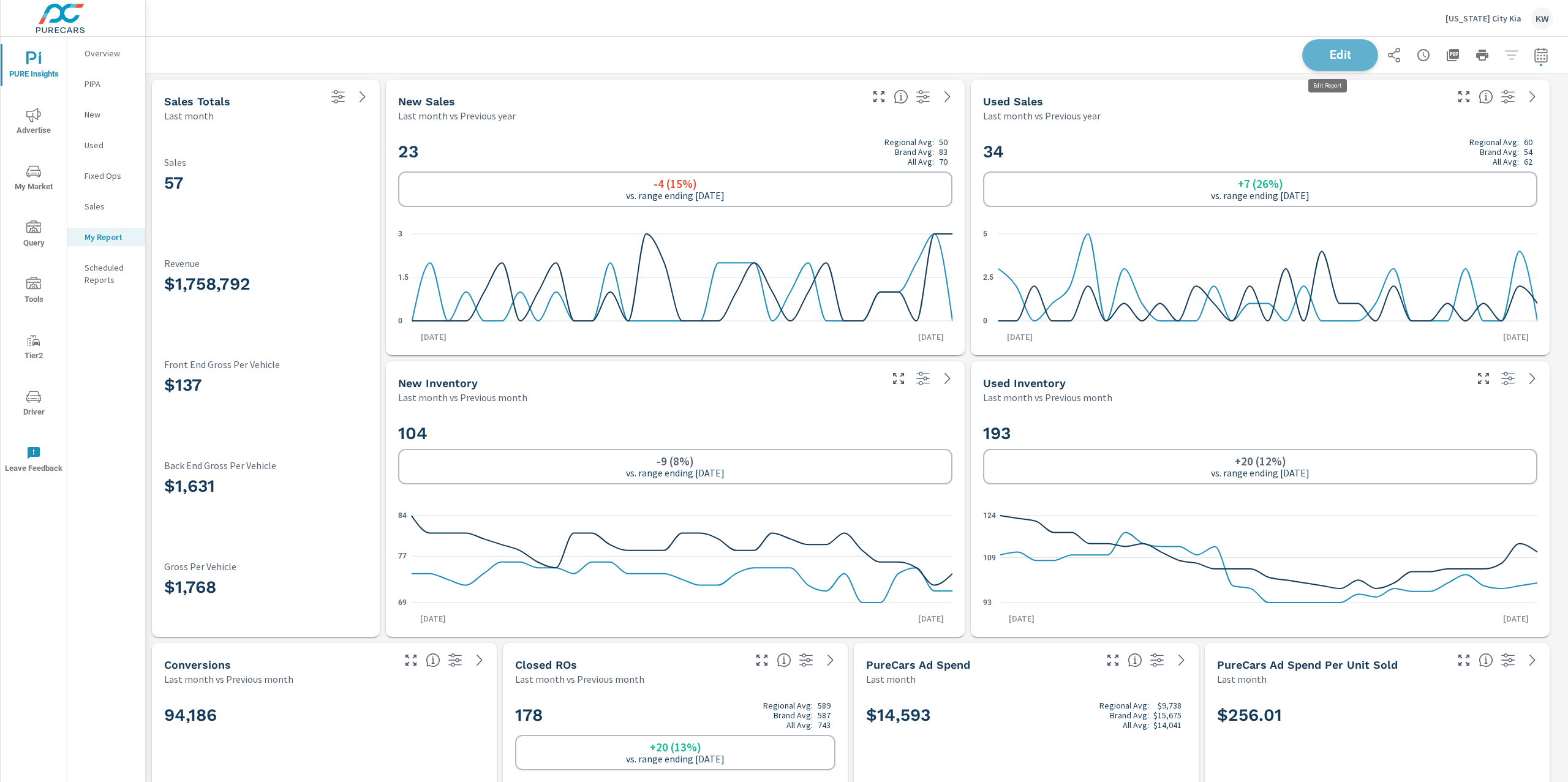
click at [1328, 64] on button "Edit" at bounding box center [1339, 55] width 76 height 32
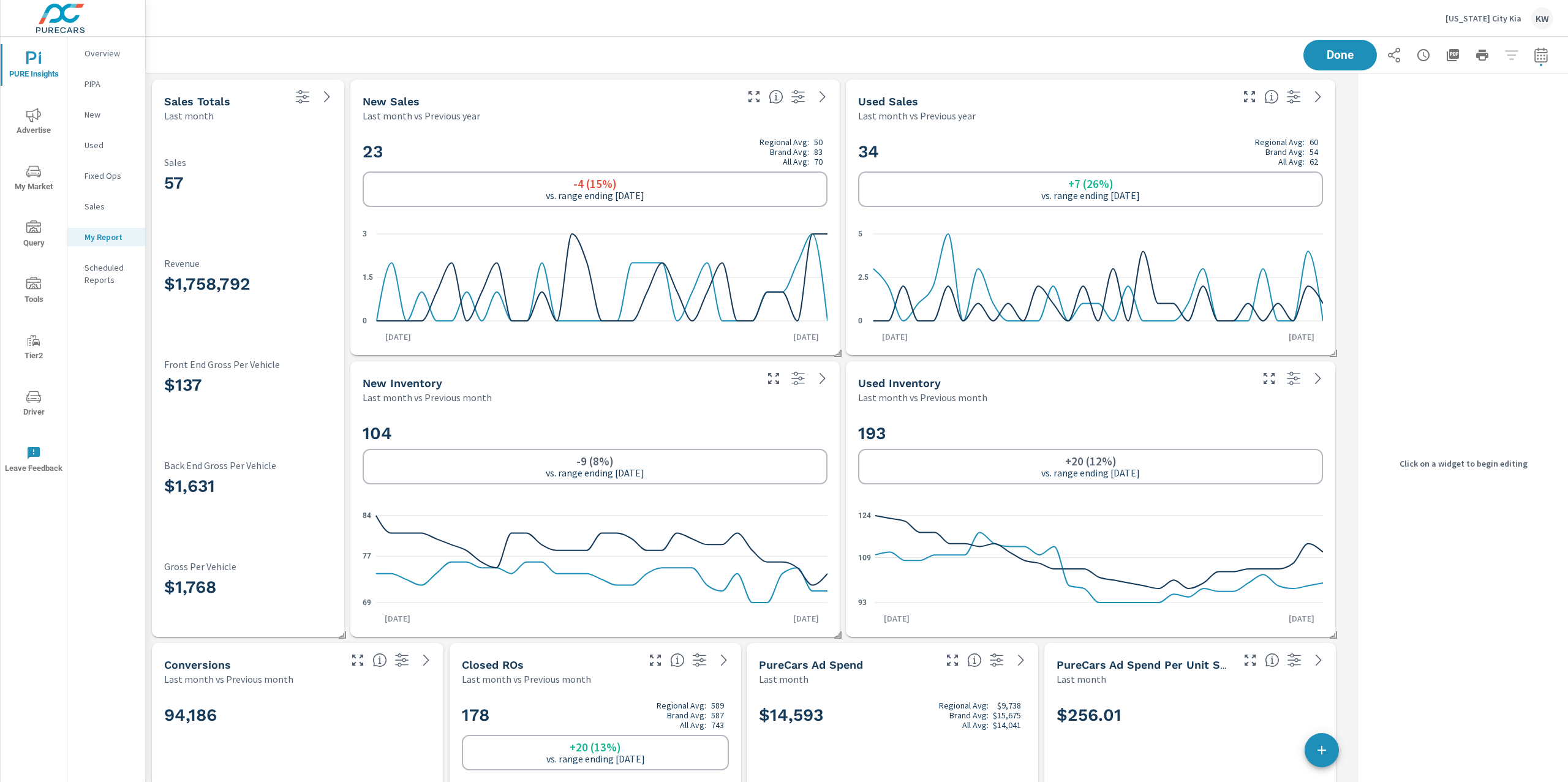
scroll to position [8205, 1220]
click at [767, 407] on div "104 -9 (8%) vs. range ending Jul 31 69 77 84 Aug 1st Aug 31st" at bounding box center [595, 521] width 490 height 233
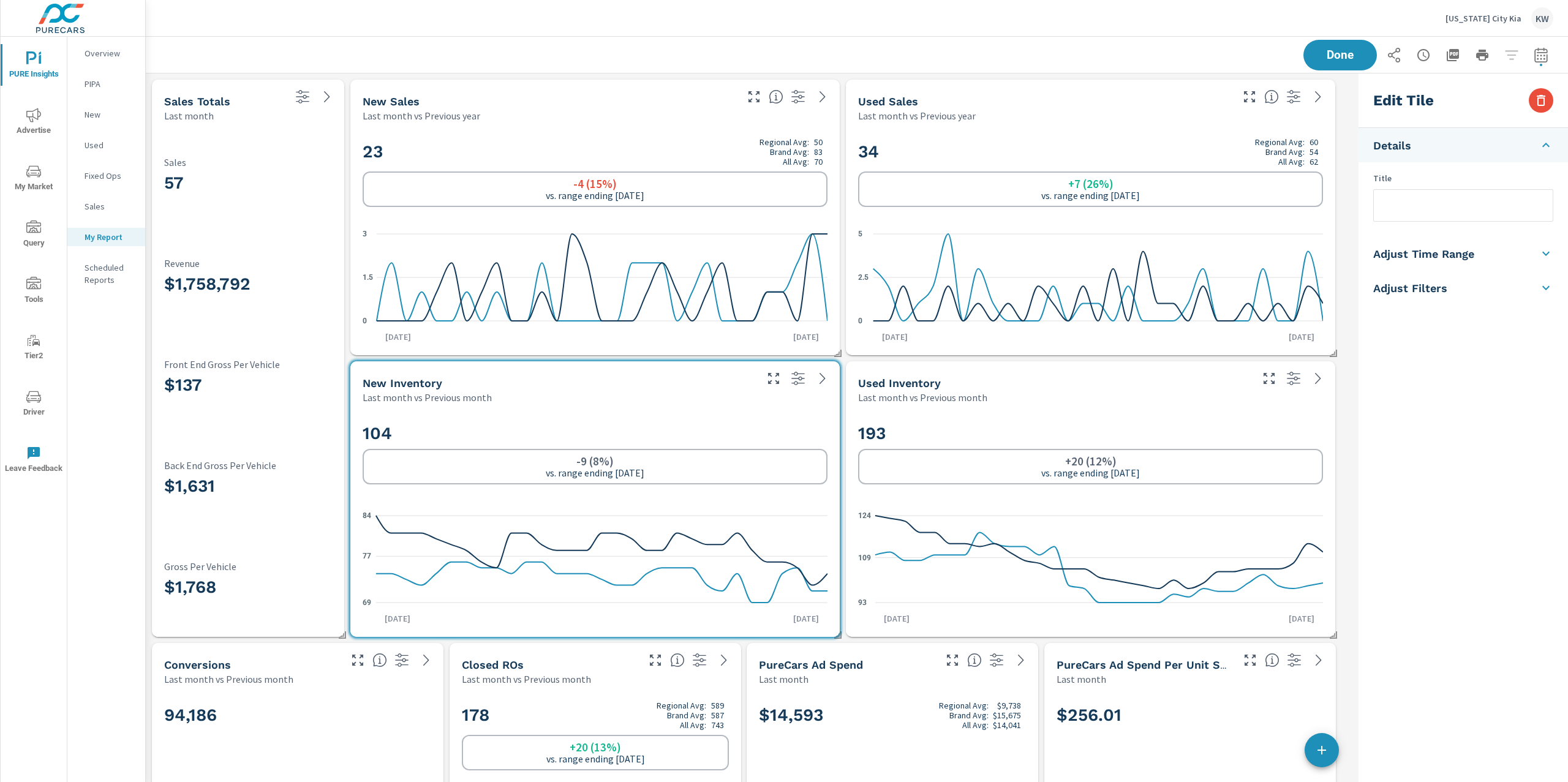
click at [1488, 255] on li "Adjust Time Range" at bounding box center [1463, 253] width 210 height 34
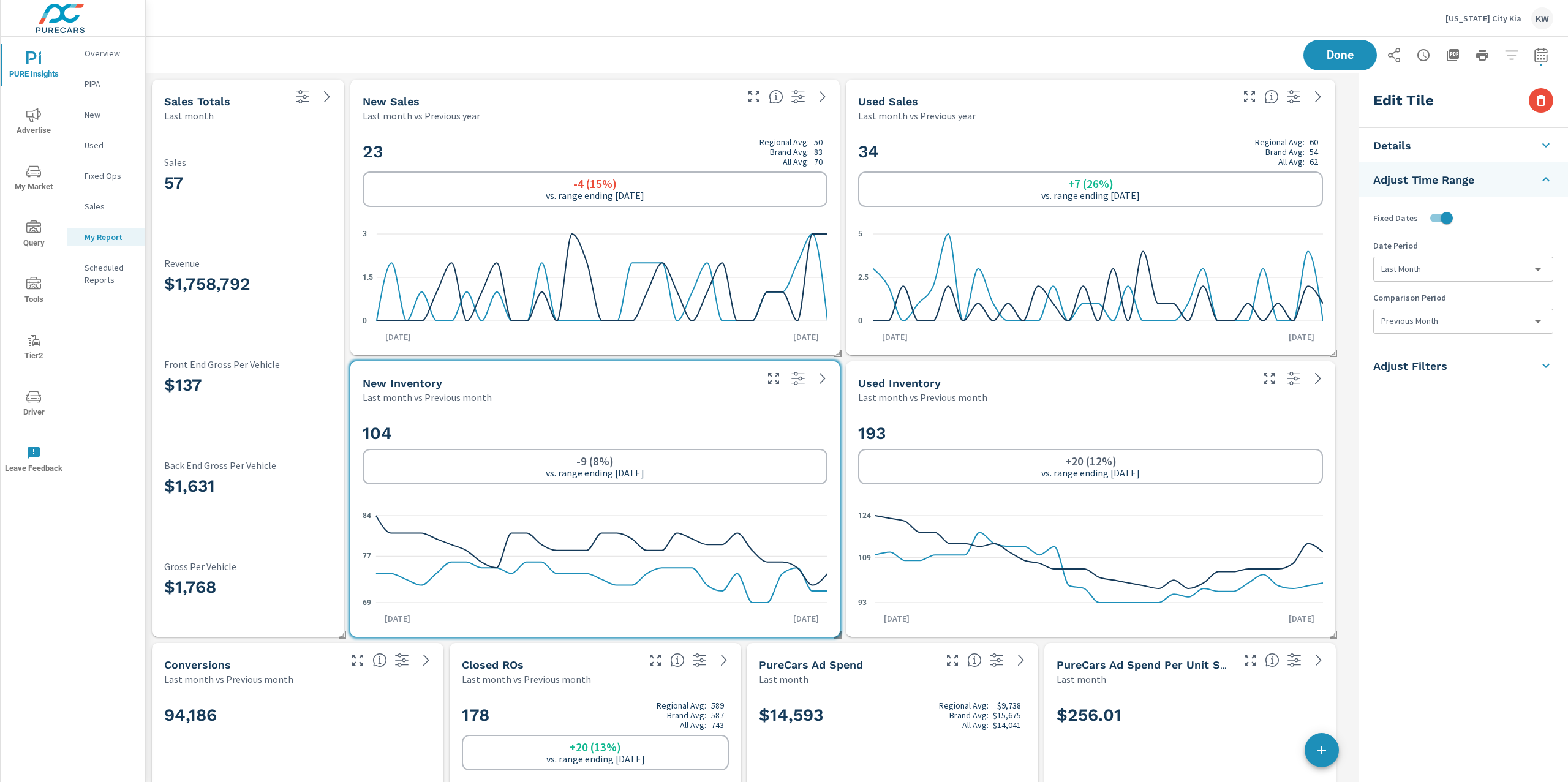
click at [1479, 275] on body "PURE Insights Advertise My Market Query Tools Tier2 Driver Leave Feedback Overv…" at bounding box center [784, 391] width 1568 height 782
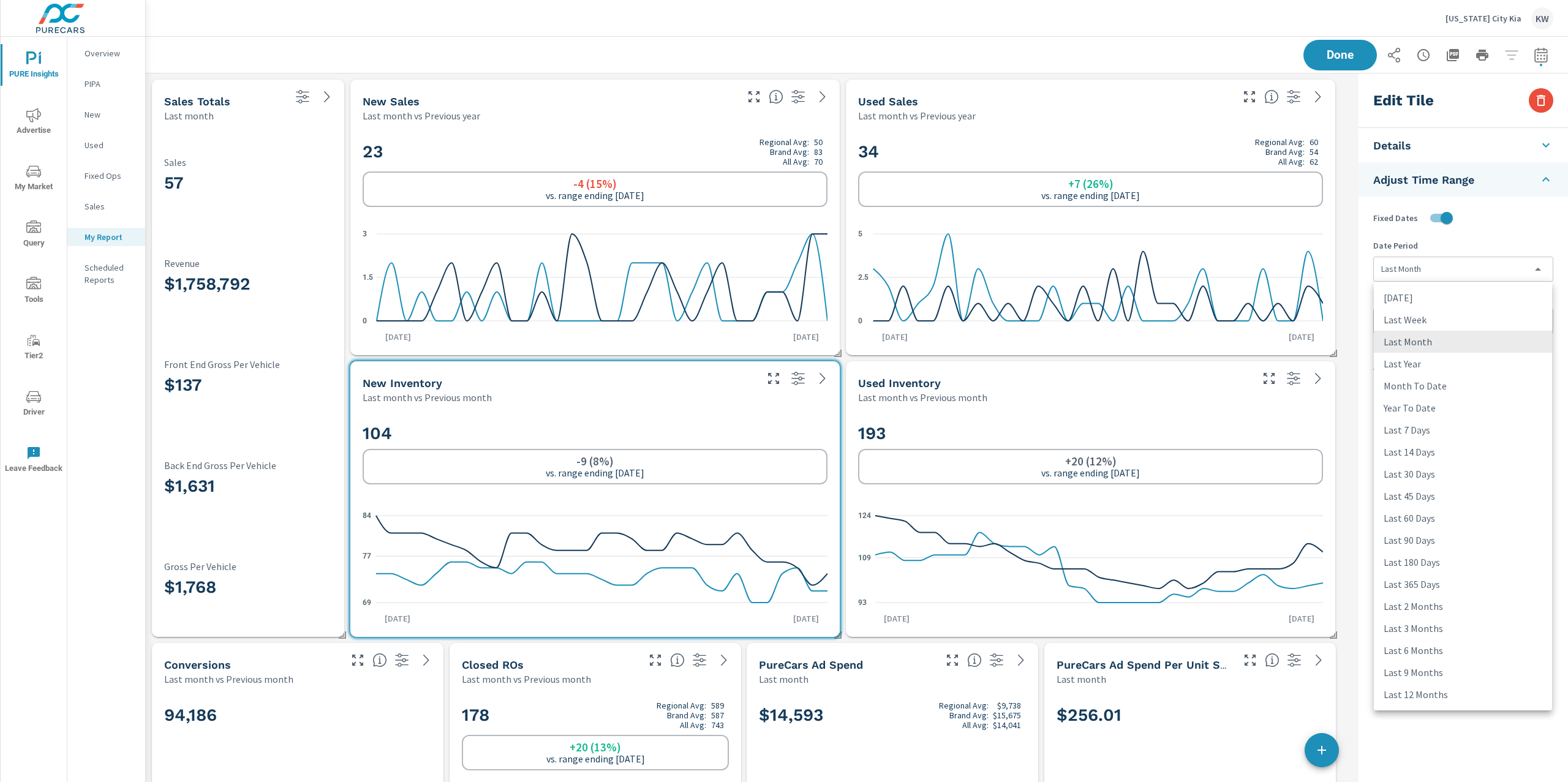
click at [1434, 501] on li "Last 45 Days" at bounding box center [1462, 495] width 179 height 22
type input "last45Days"
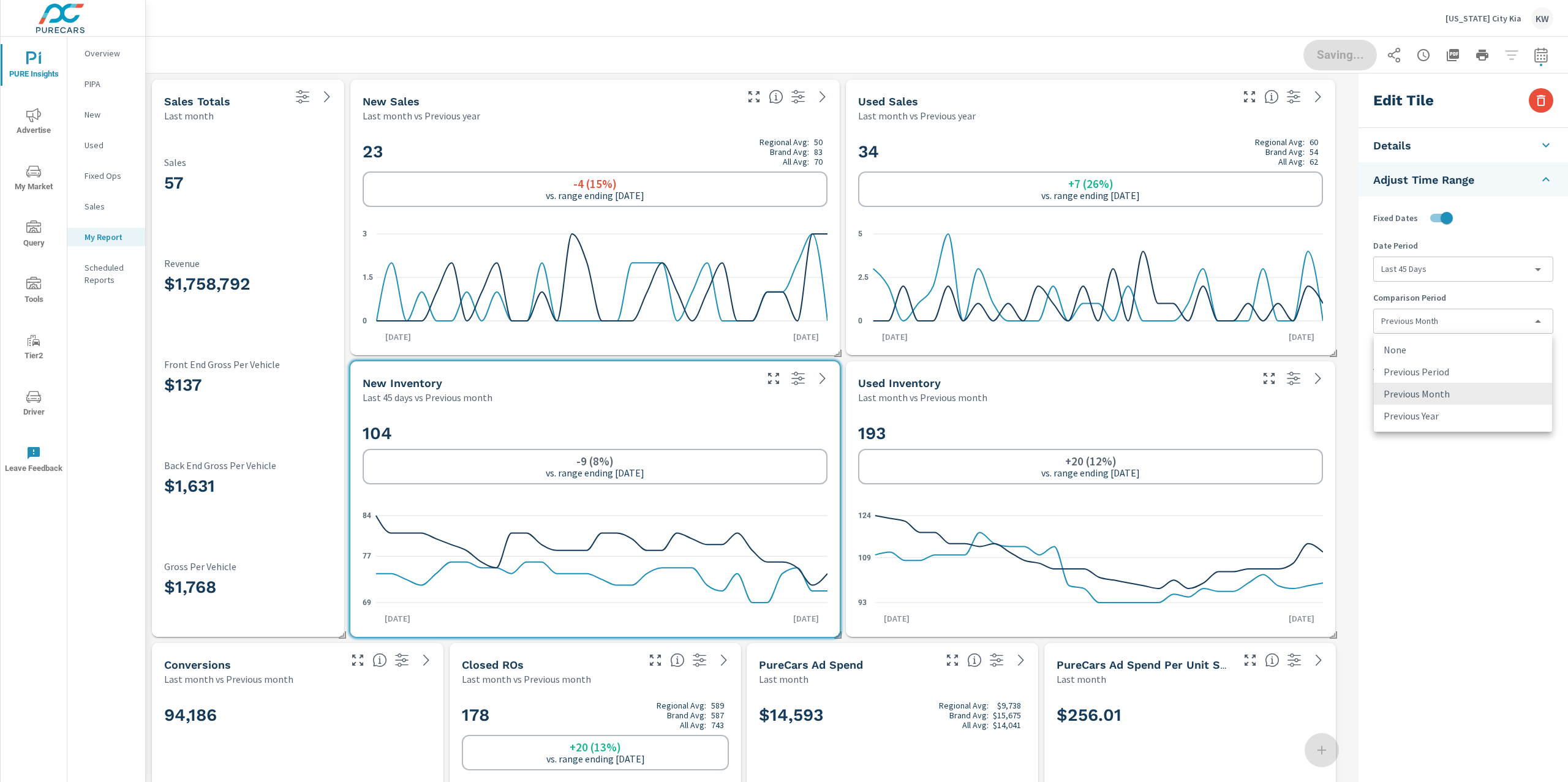
click at [1450, 324] on body "PURE Insights Advertise My Market Query Tools Tier2 Driver Leave Feedback Overv…" at bounding box center [784, 391] width 1568 height 782
click at [1445, 347] on li "None" at bounding box center [1462, 349] width 179 height 22
click at [1276, 399] on div "None Previous Period Previous Month Previous Year" at bounding box center [784, 391] width 1568 height 782
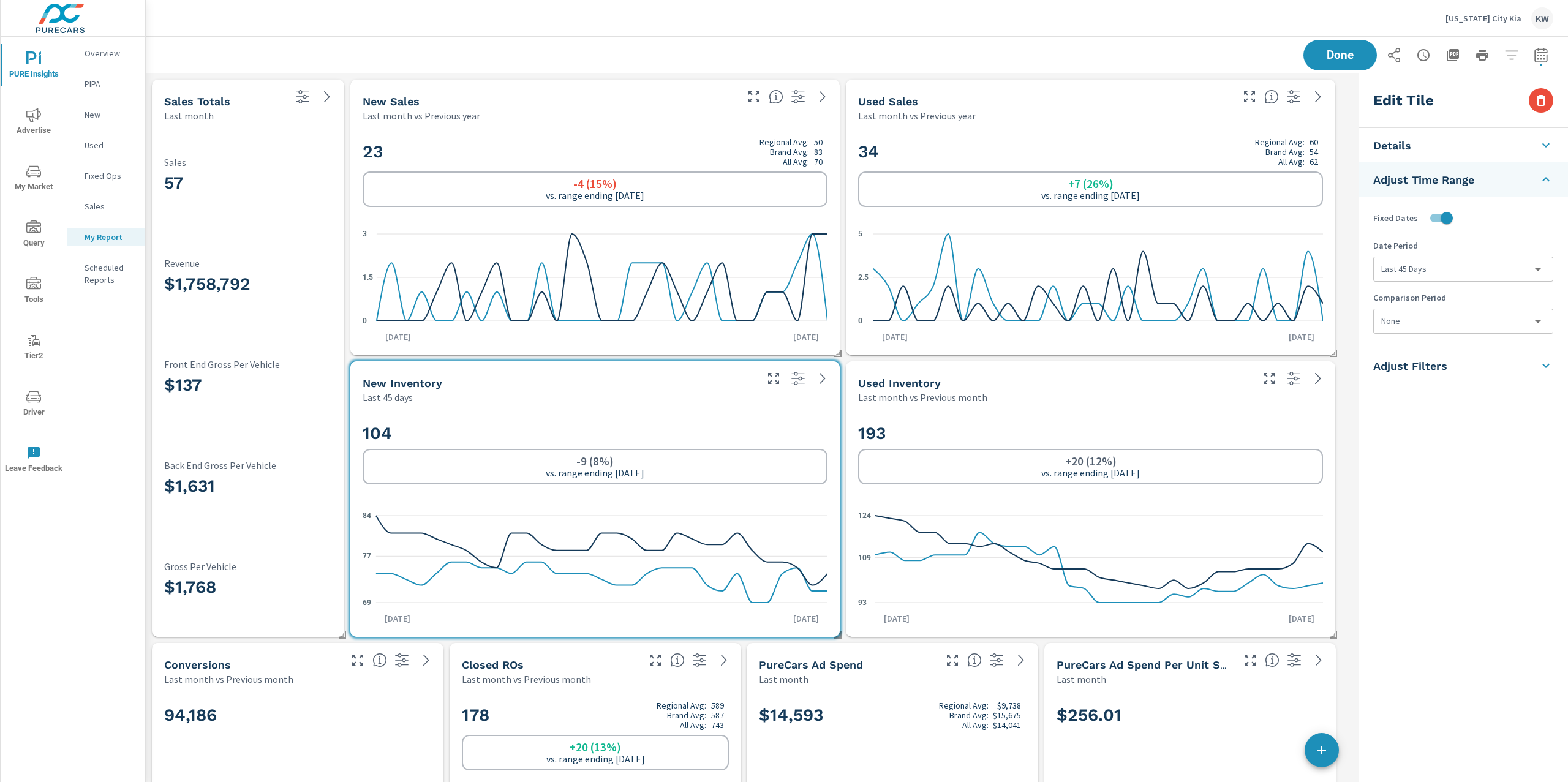
click at [1190, 405] on div "Last month vs Previous month" at bounding box center [1054, 398] width 391 height 15
type input "lastMonth"
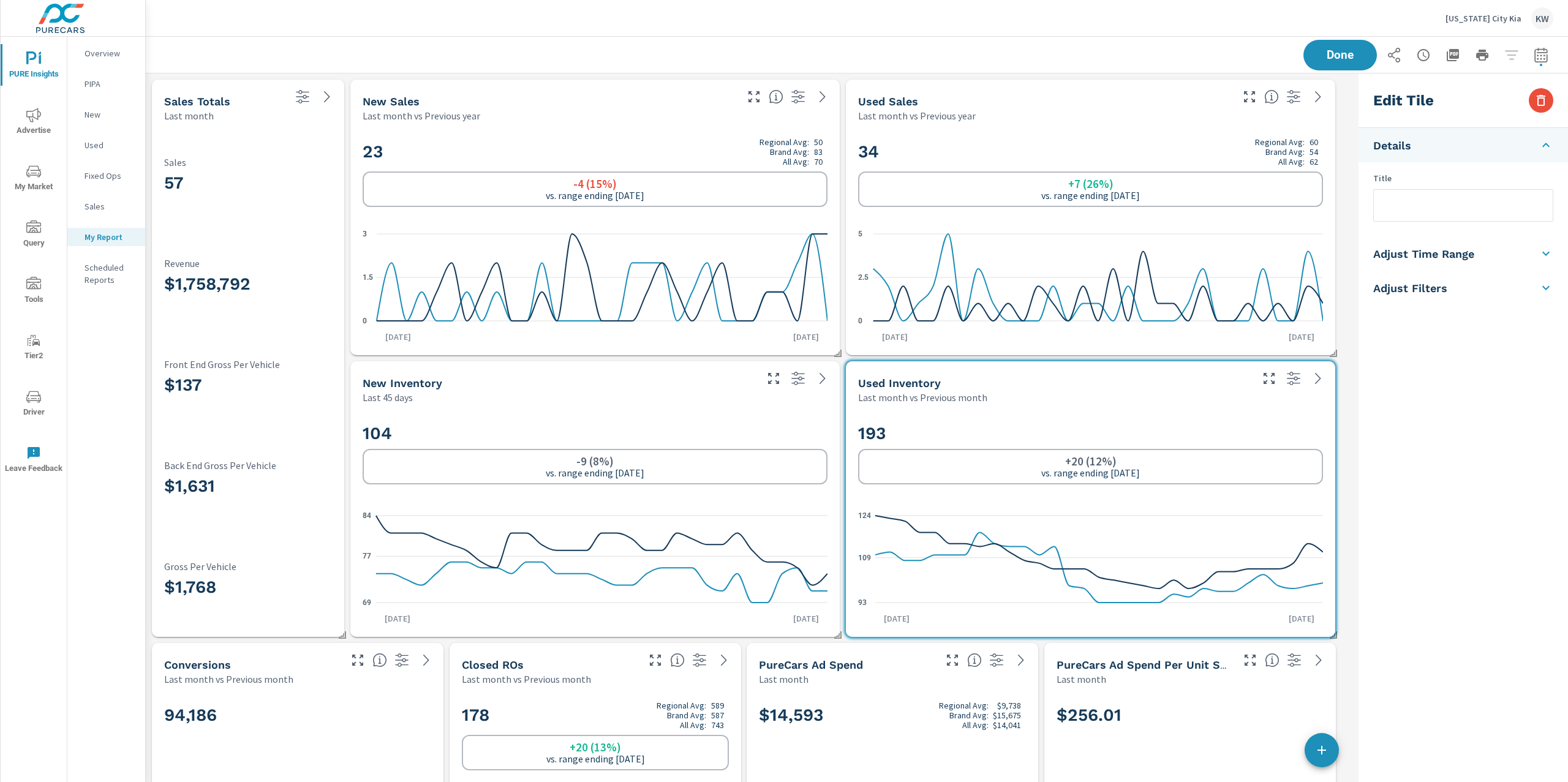
click at [1438, 254] on h5 "Adjust Time Range" at bounding box center [1423, 253] width 101 height 14
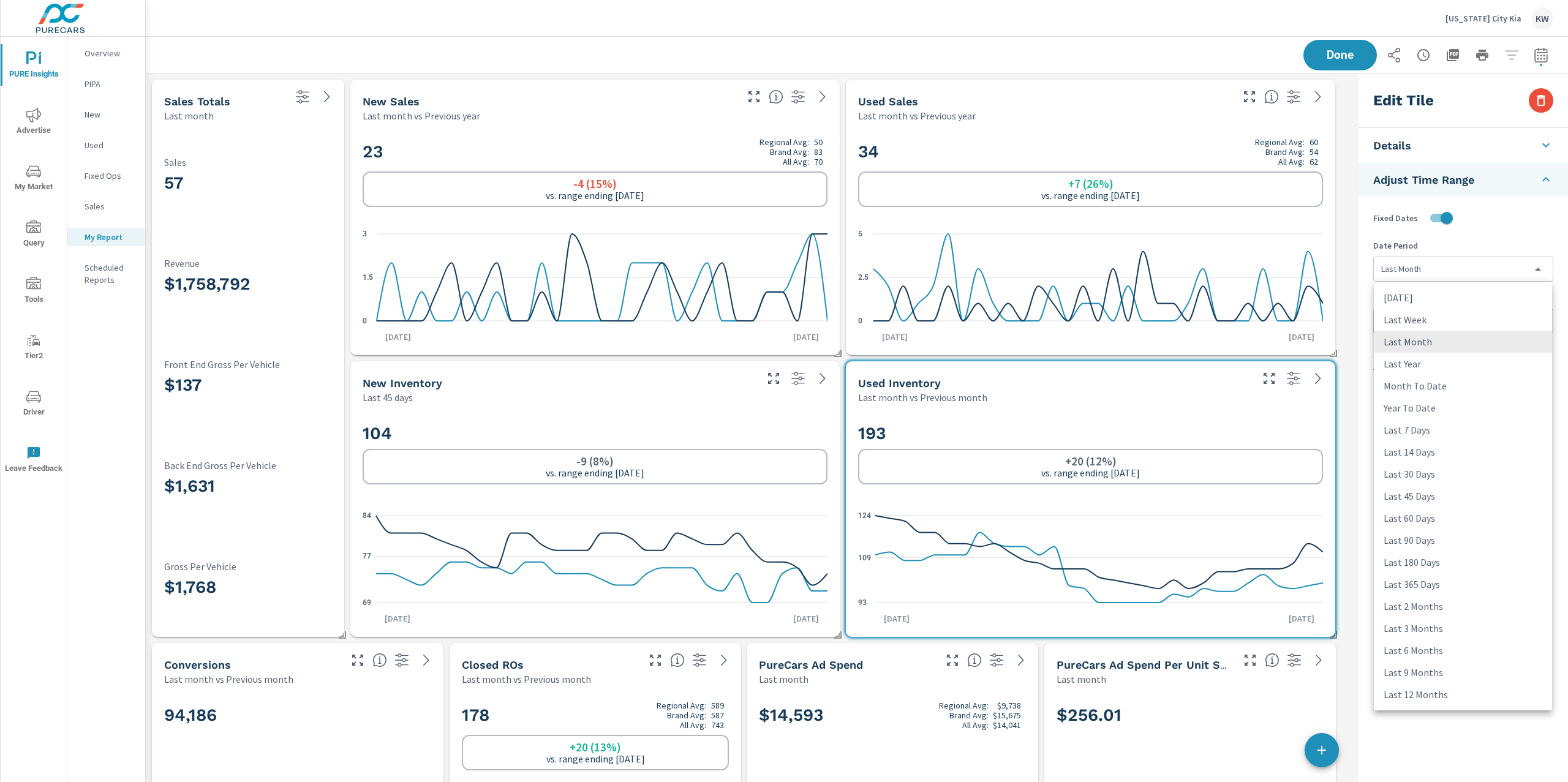
click at [1436, 264] on body "PURE Insights Advertise My Market Query Tools Tier2 Driver Leave Feedback Overv…" at bounding box center [784, 391] width 1568 height 782
click at [1420, 490] on li "Last 45 Days" at bounding box center [1462, 495] width 179 height 22
type input "last45Days"
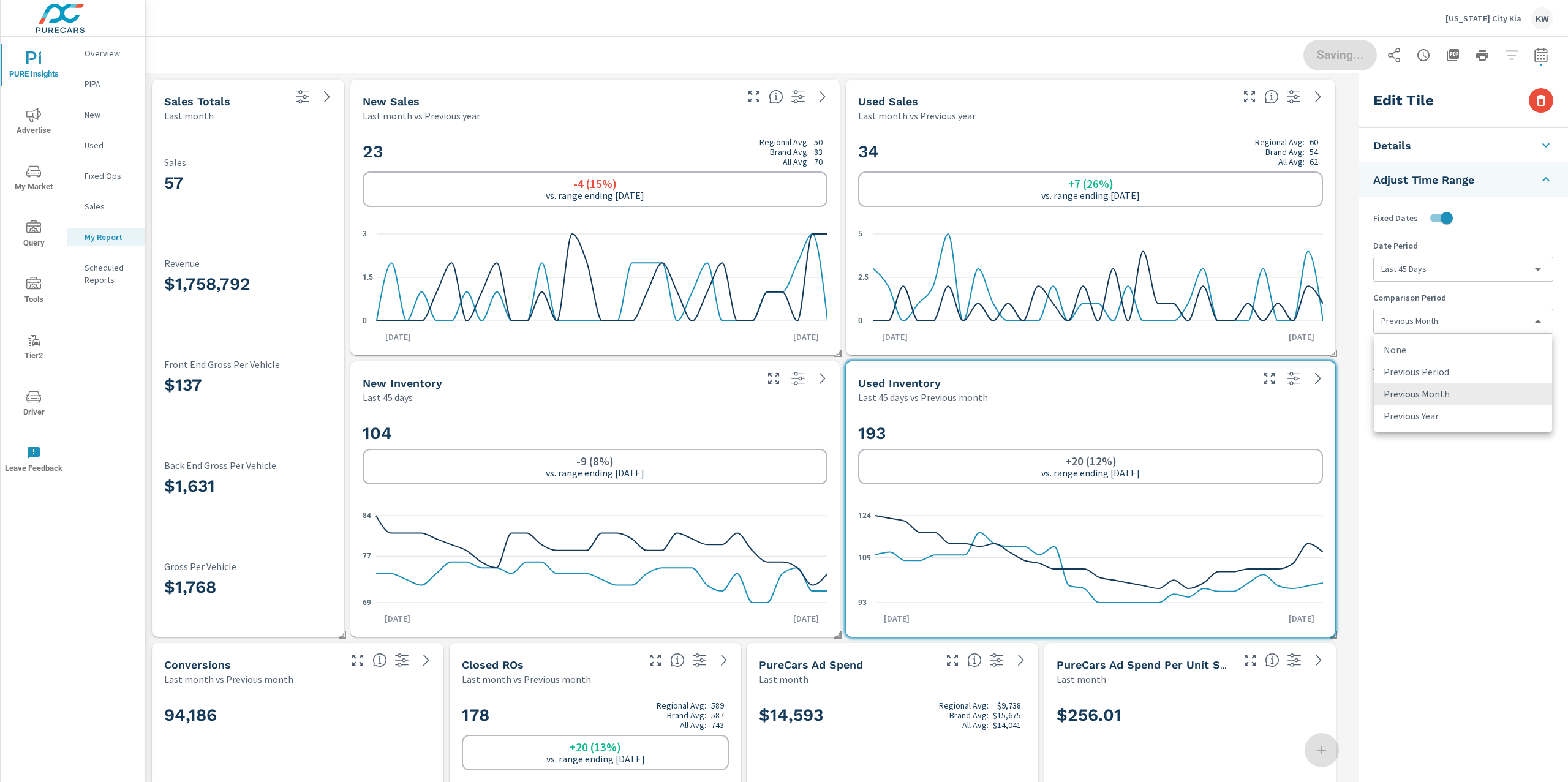
click at [1440, 329] on body "PURE Insights Advertise My Market Query Tools Tier2 Driver Leave Feedback Overv…" at bounding box center [784, 391] width 1568 height 782
click at [1435, 351] on li "None" at bounding box center [1462, 349] width 179 height 22
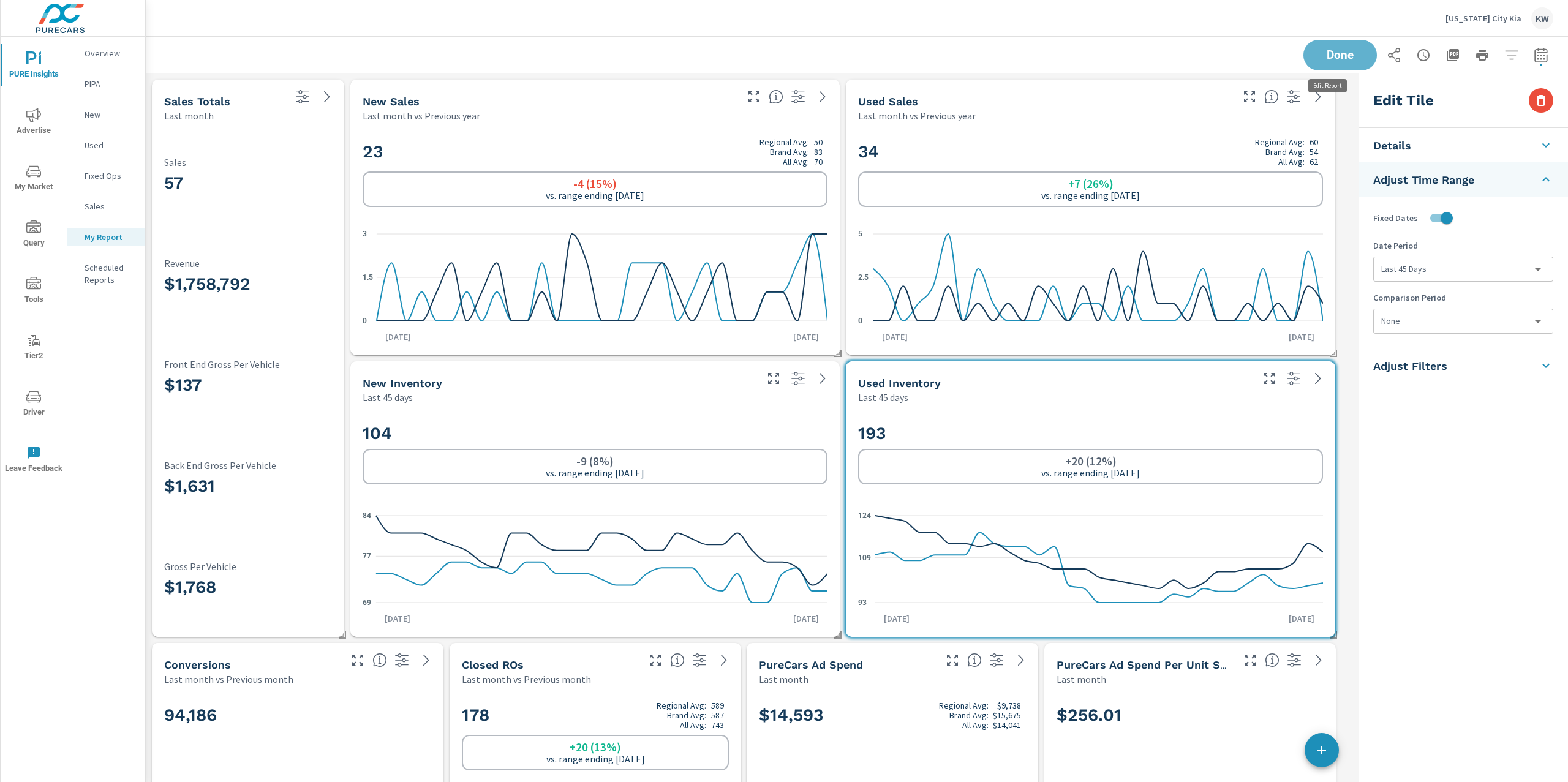
click at [1340, 62] on button "Done" at bounding box center [1340, 55] width 74 height 30
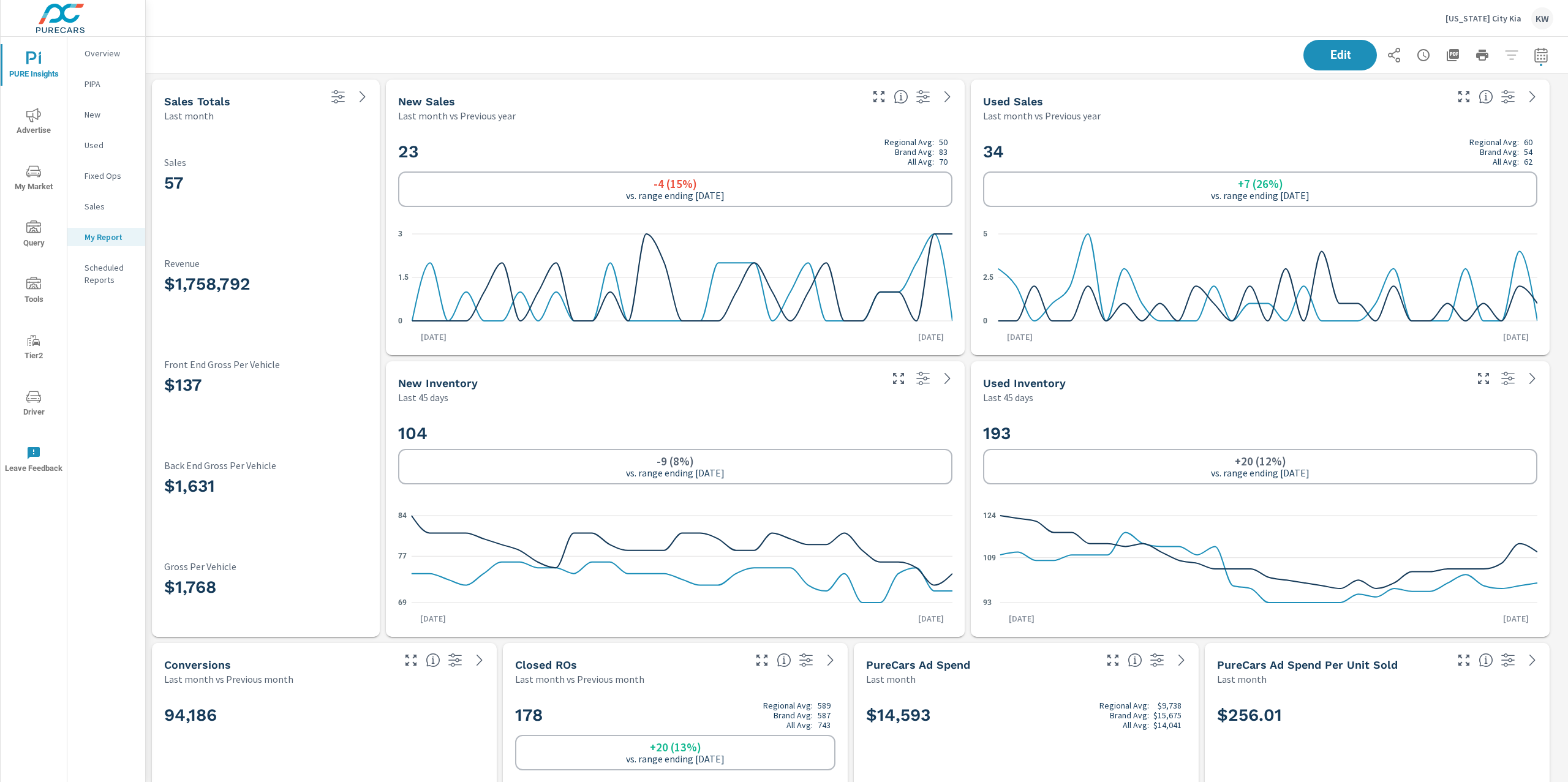
scroll to position [8205, 1436]
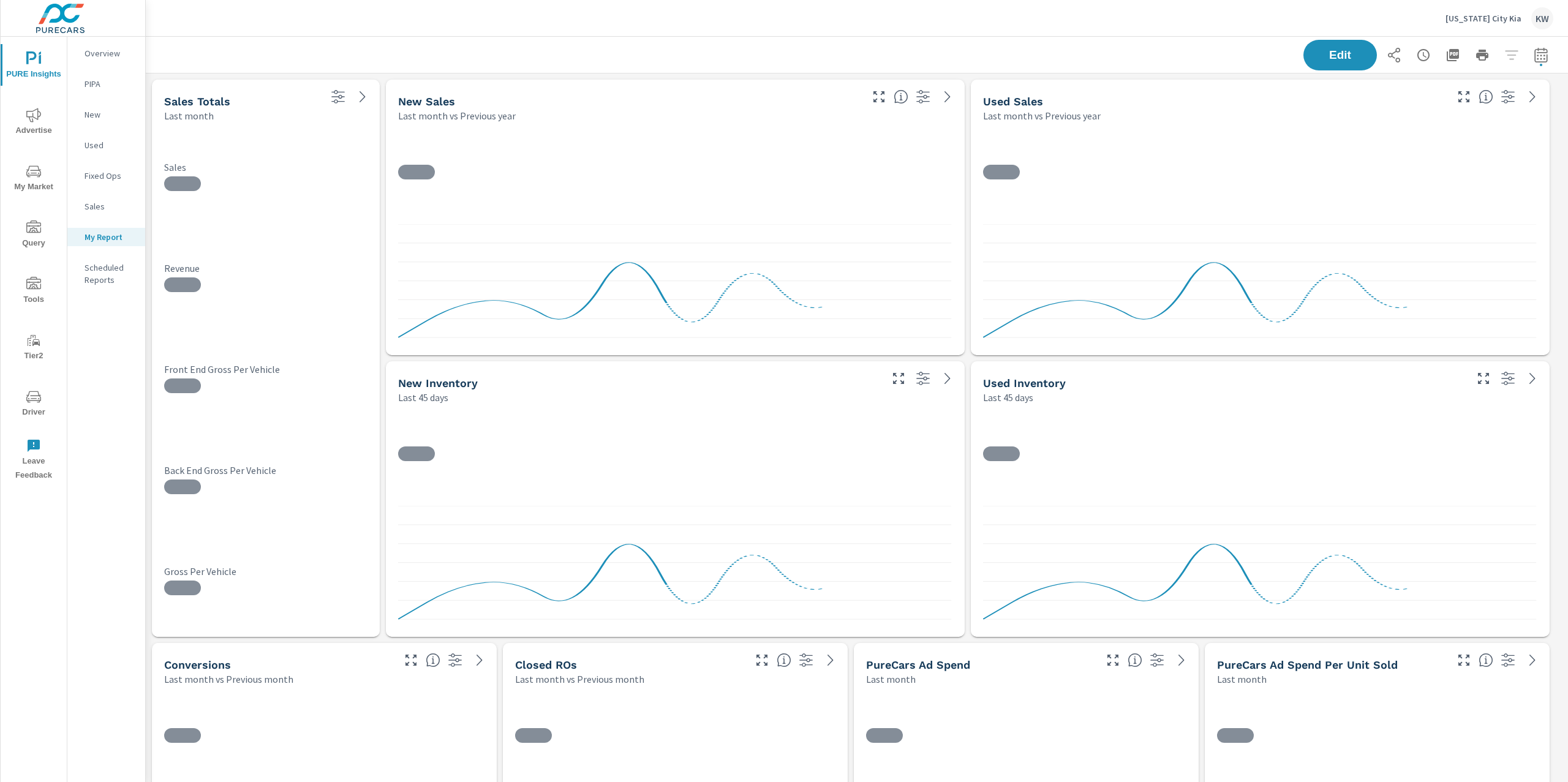
scroll to position [8205, 1436]
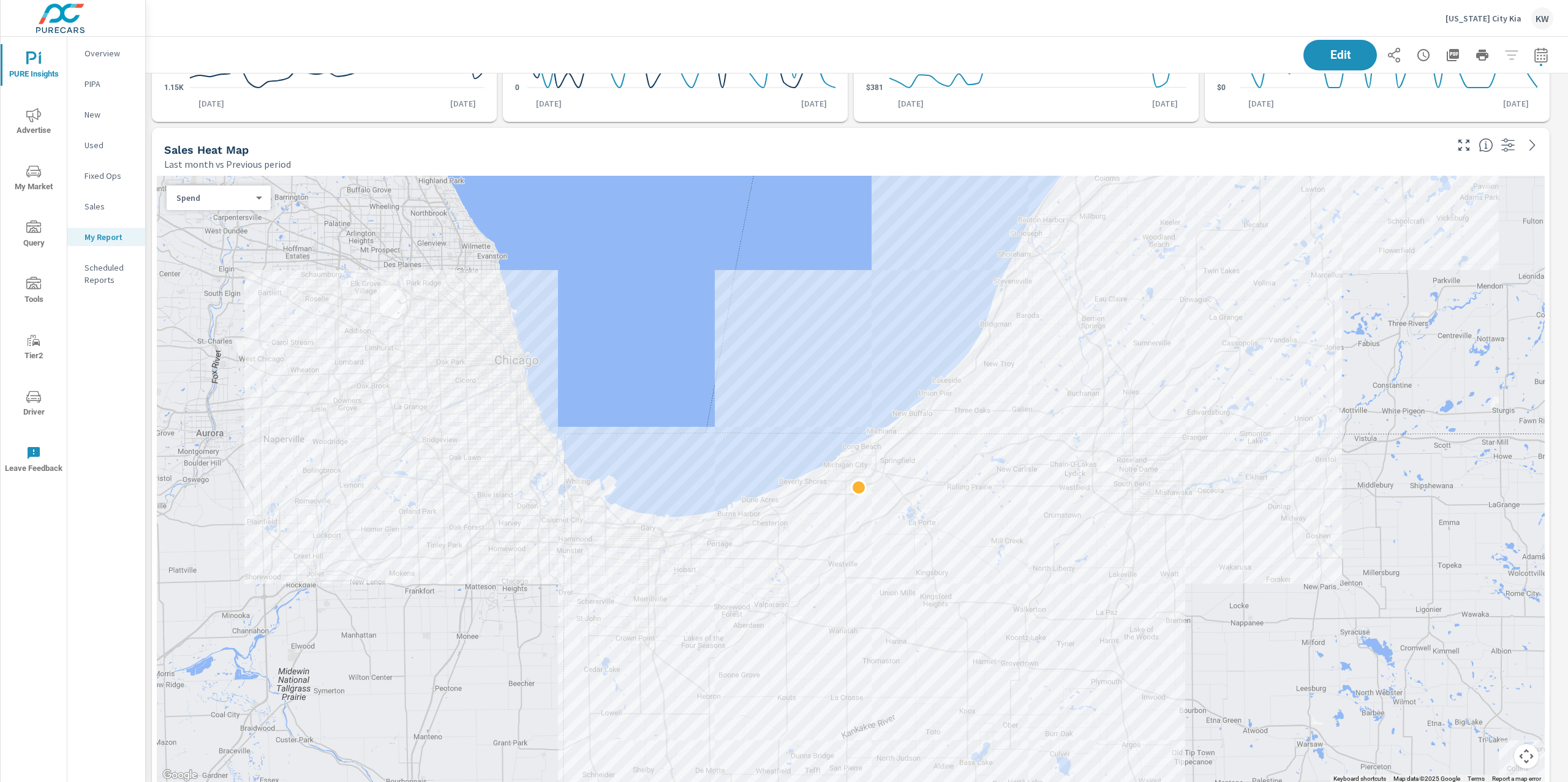
scroll to position [811, 0]
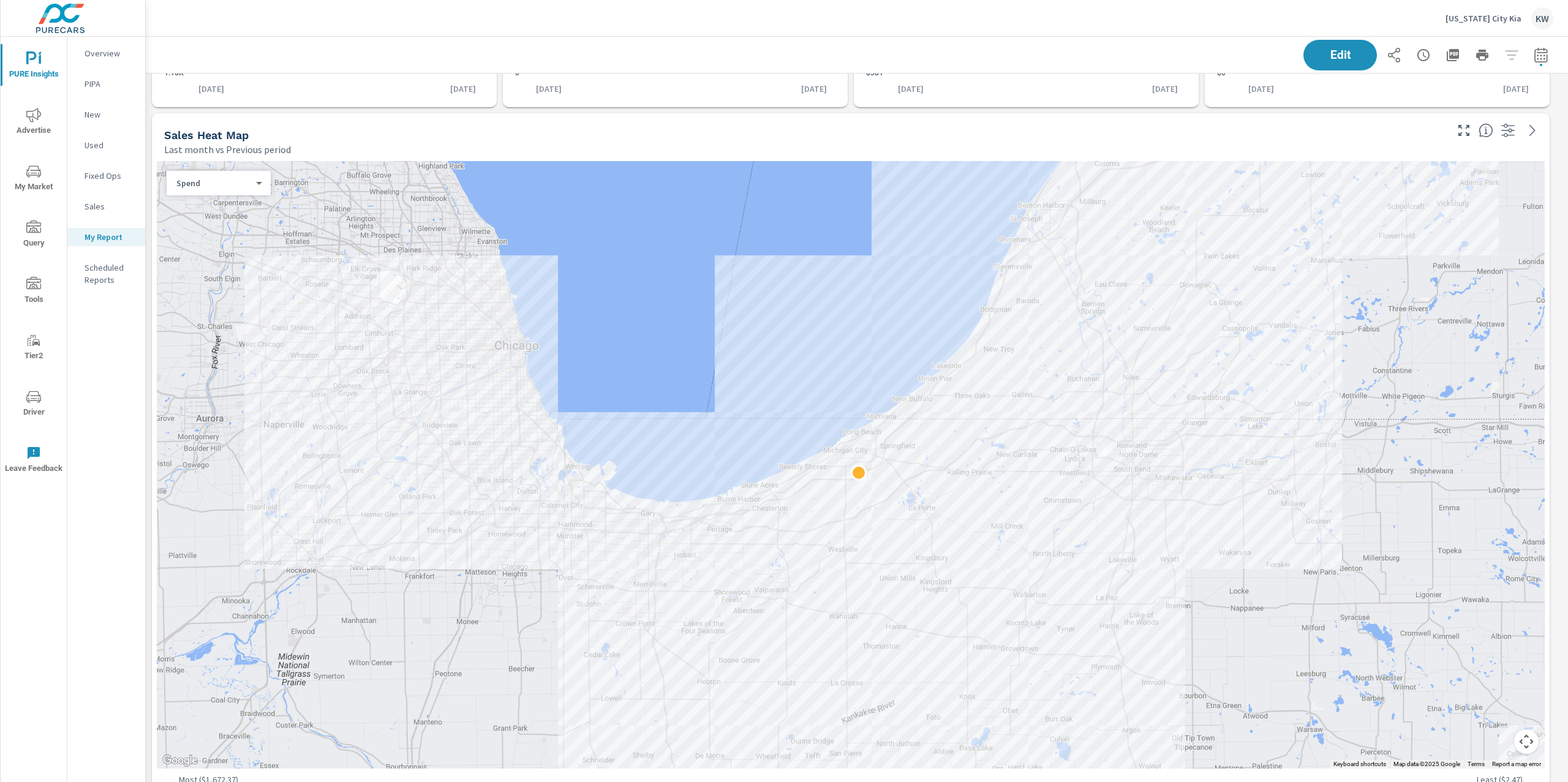
click at [235, 187] on body "PURE Insights Advertise My Market Query Tools Tier2 Driver Leave Feedback Overv…" at bounding box center [784, 391] width 1568 height 782
click at [227, 204] on li "Sales" at bounding box center [214, 202] width 95 height 20
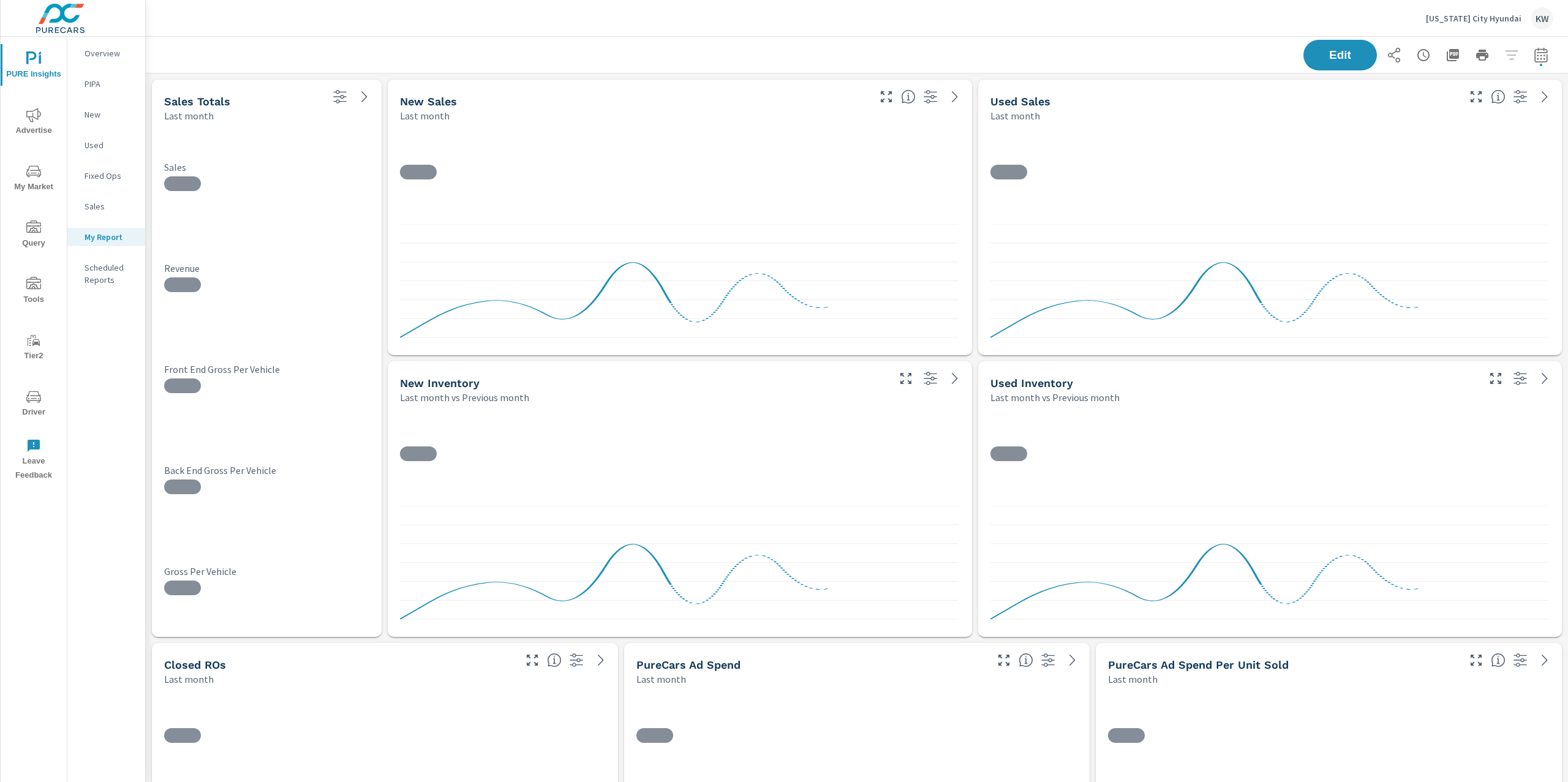
scroll to position [6795, 1436]
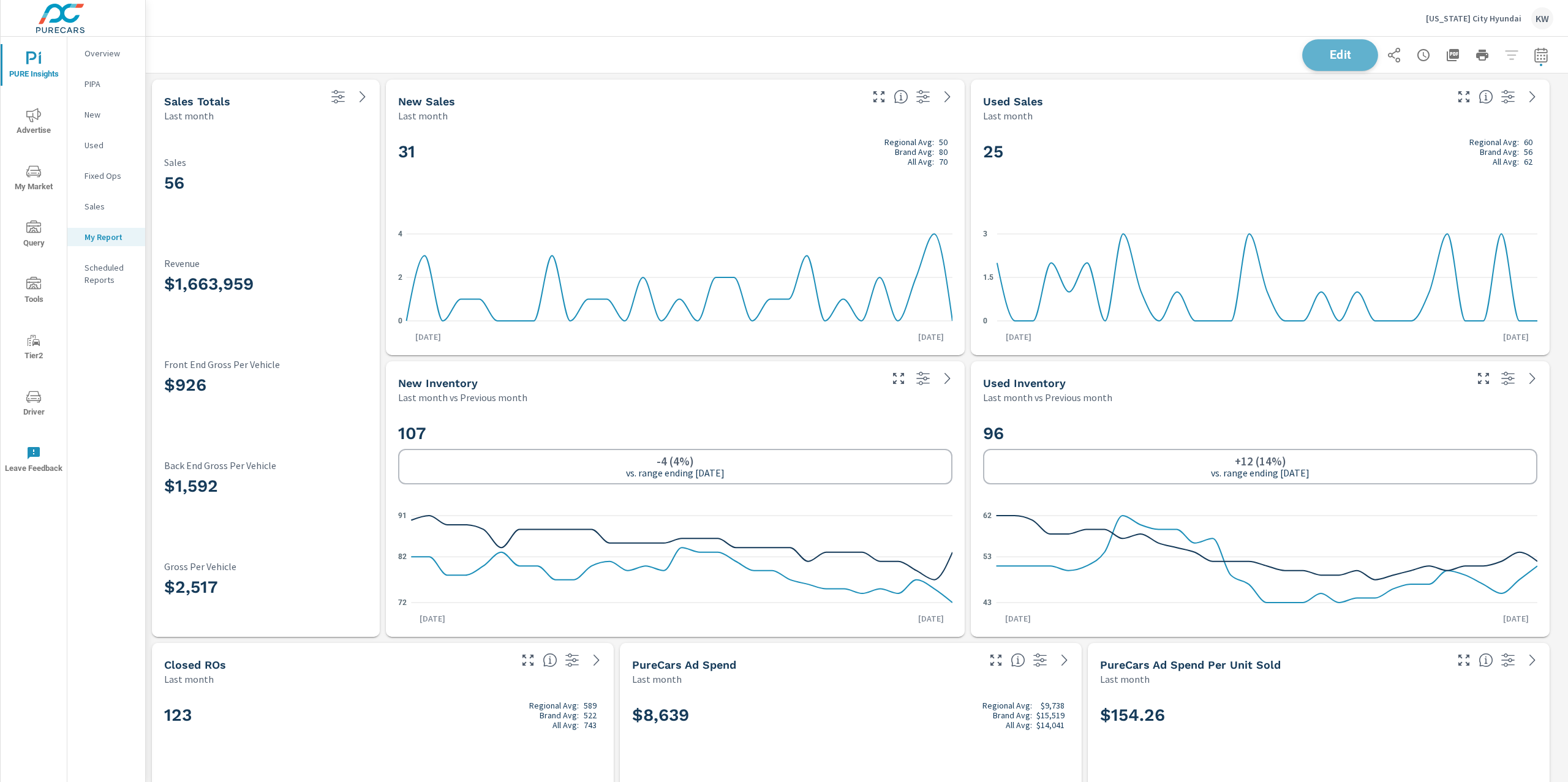
click at [1331, 49] on span "Edit" at bounding box center [1339, 55] width 50 height 11
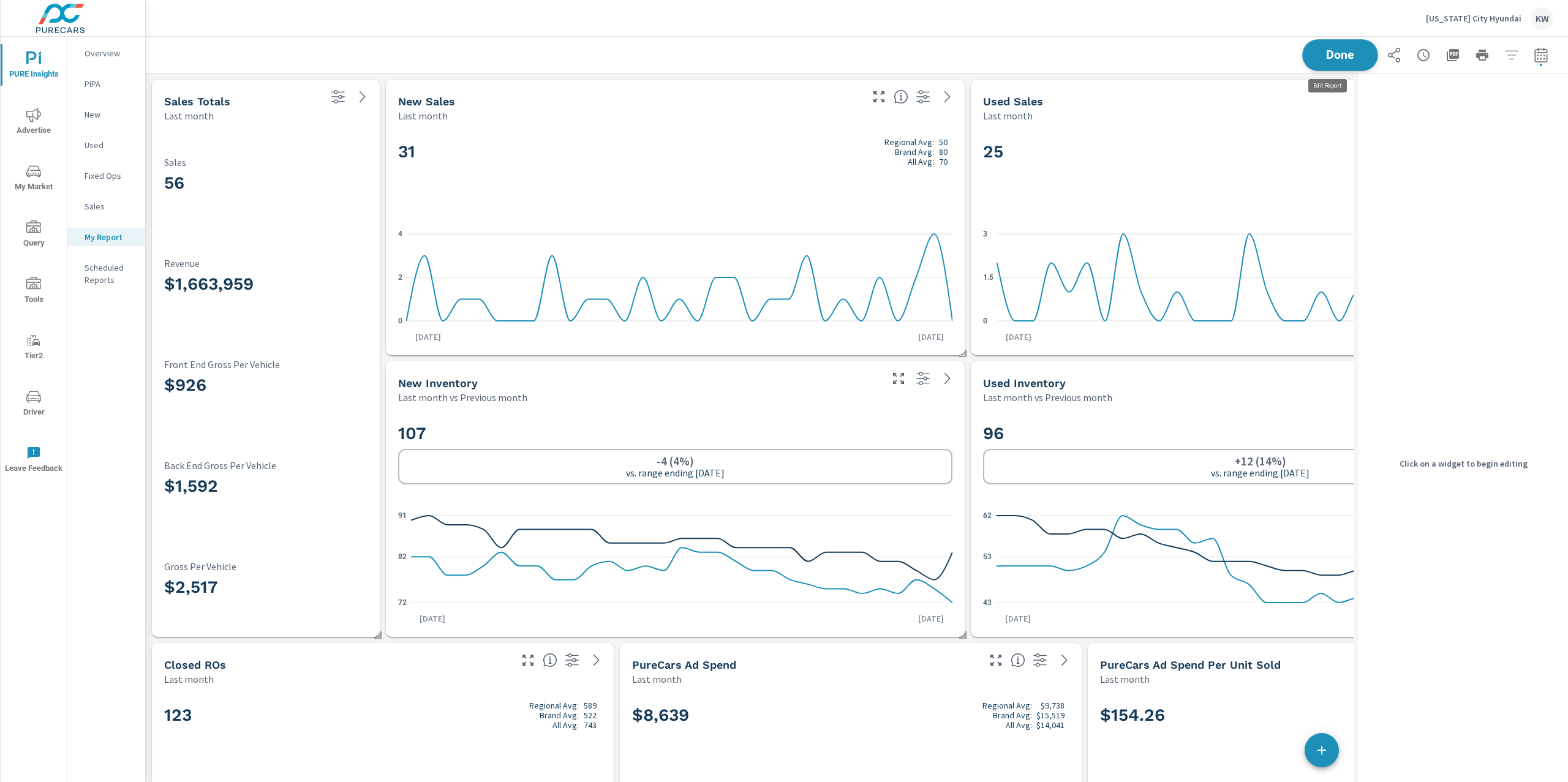
scroll to position [6, 6]
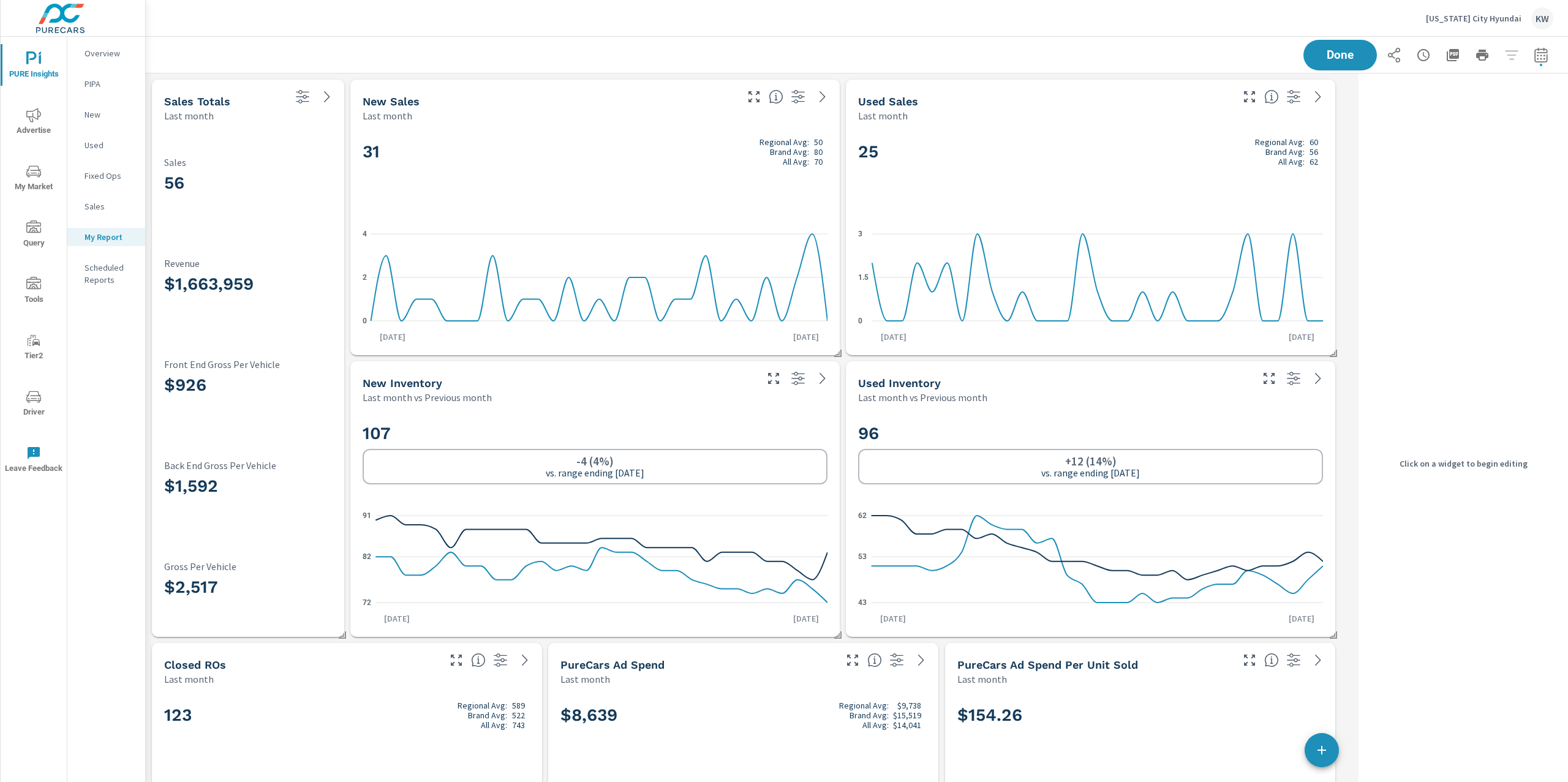
scroll to position [6795, 1220]
click at [767, 180] on div "31 Regional Avg: 50 Brand Avg: 80 All Avg: 70" at bounding box center [595, 172] width 465 height 75
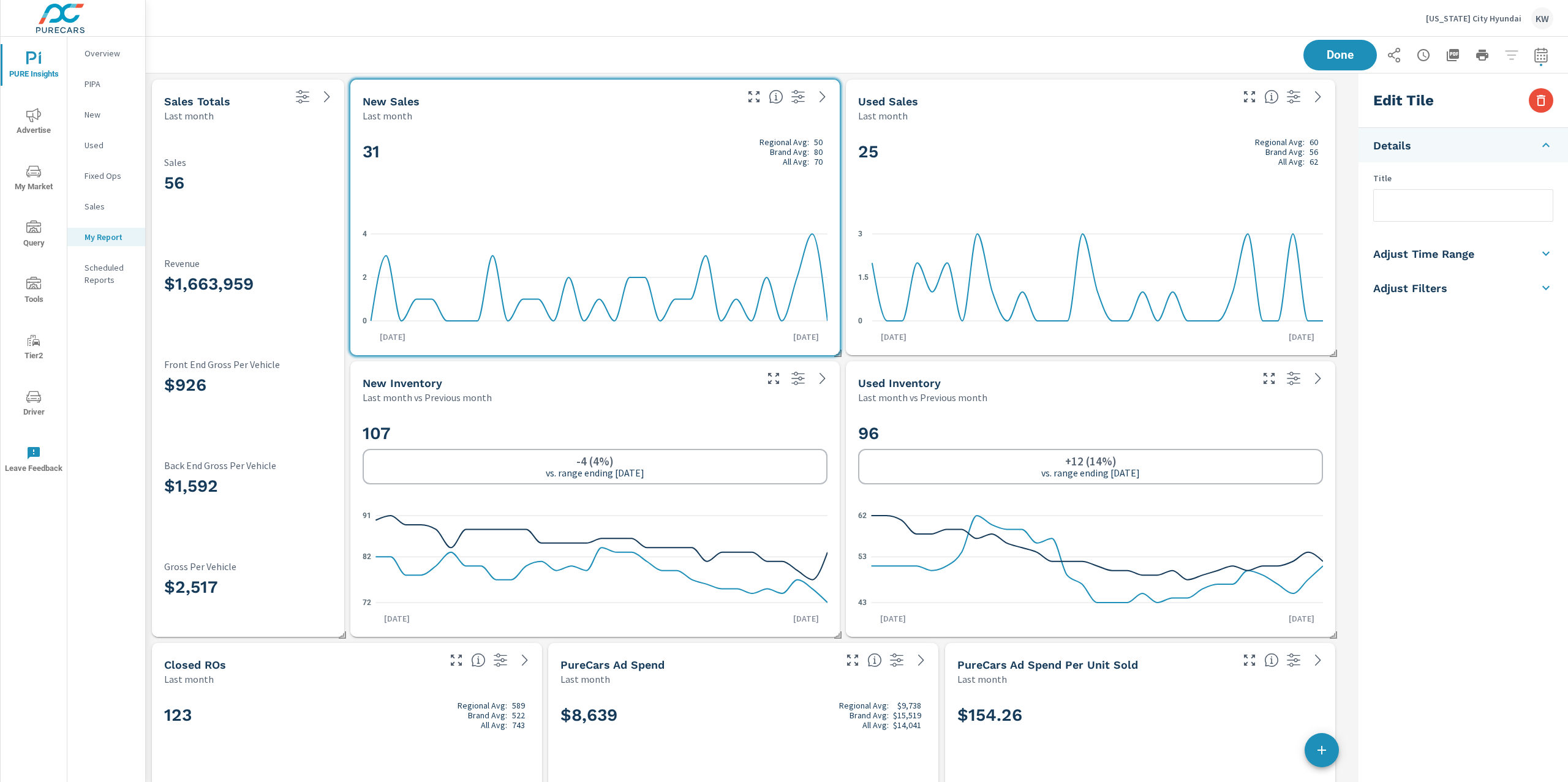
click at [1455, 250] on h5 "Adjust Time Range" at bounding box center [1423, 253] width 101 height 14
click at [1450, 219] on input "checkbox" at bounding box center [1434, 217] width 70 height 24
checkbox input "true"
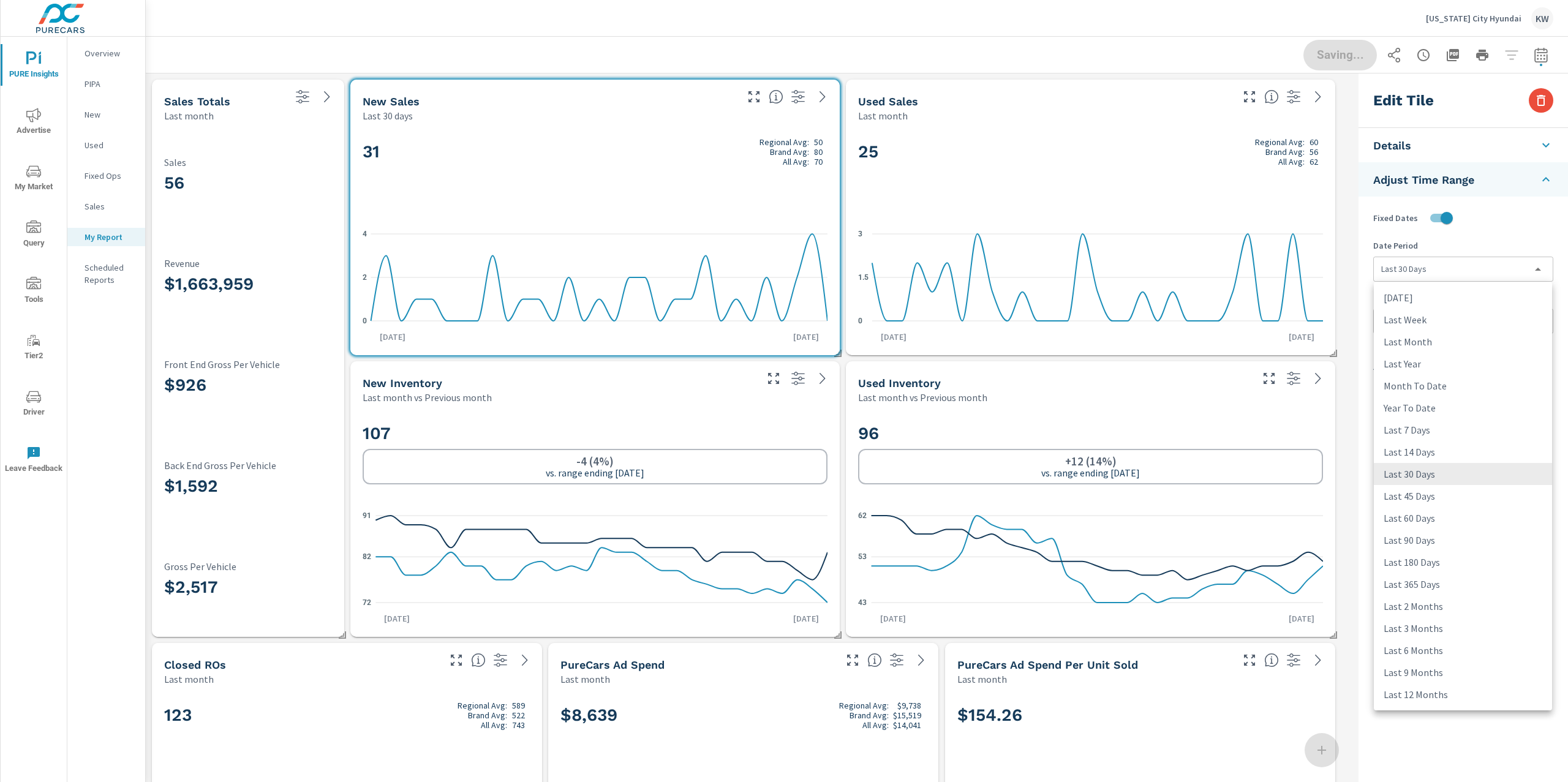
click at [1443, 266] on body "PURE Insights Advertise My Market Query Tools Tier2 Driver Leave Feedback Overv…" at bounding box center [784, 391] width 1568 height 782
click at [1353, 61] on div at bounding box center [784, 391] width 1568 height 782
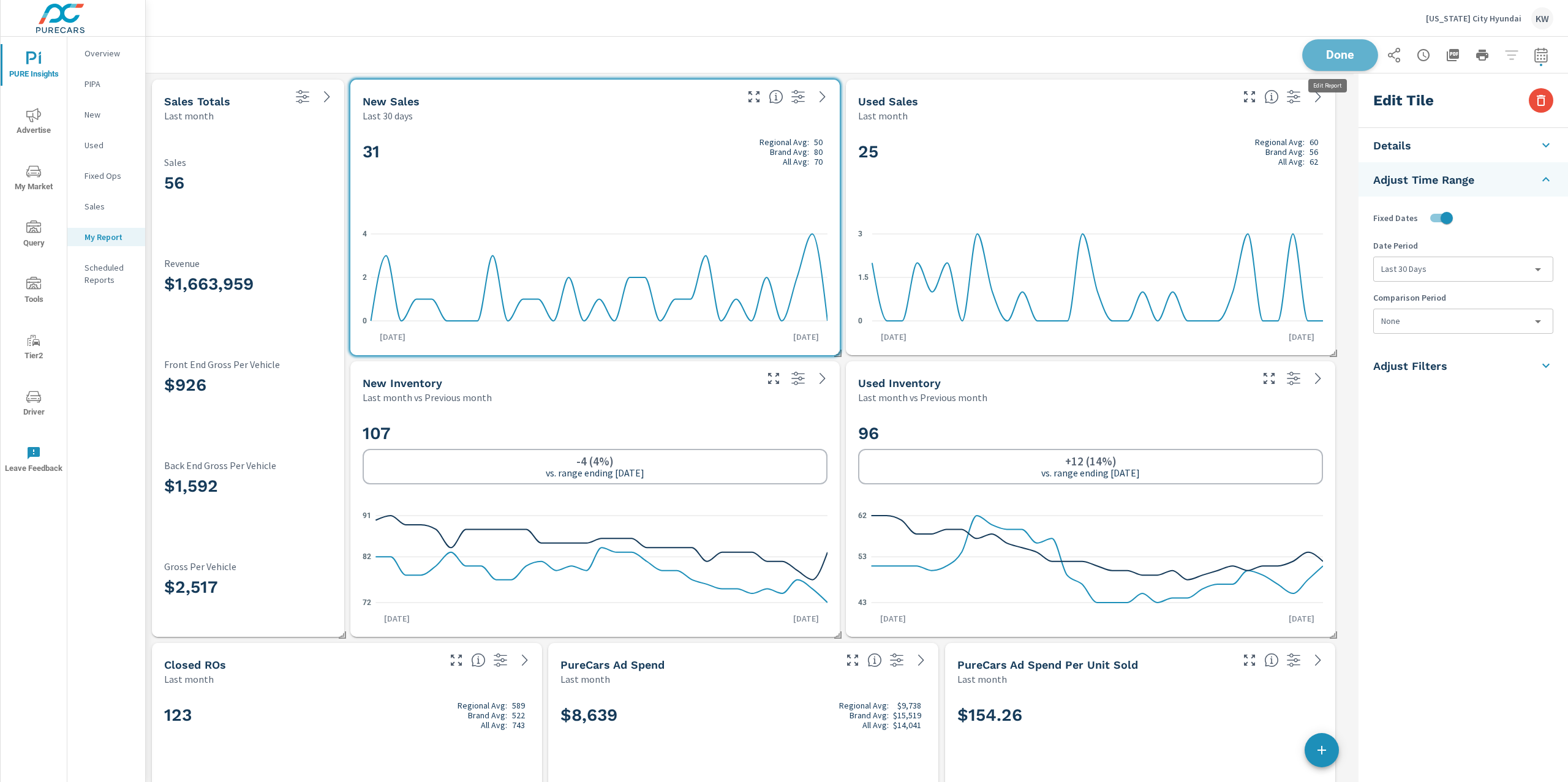
click at [1337, 55] on span "Done" at bounding box center [1339, 55] width 50 height 11
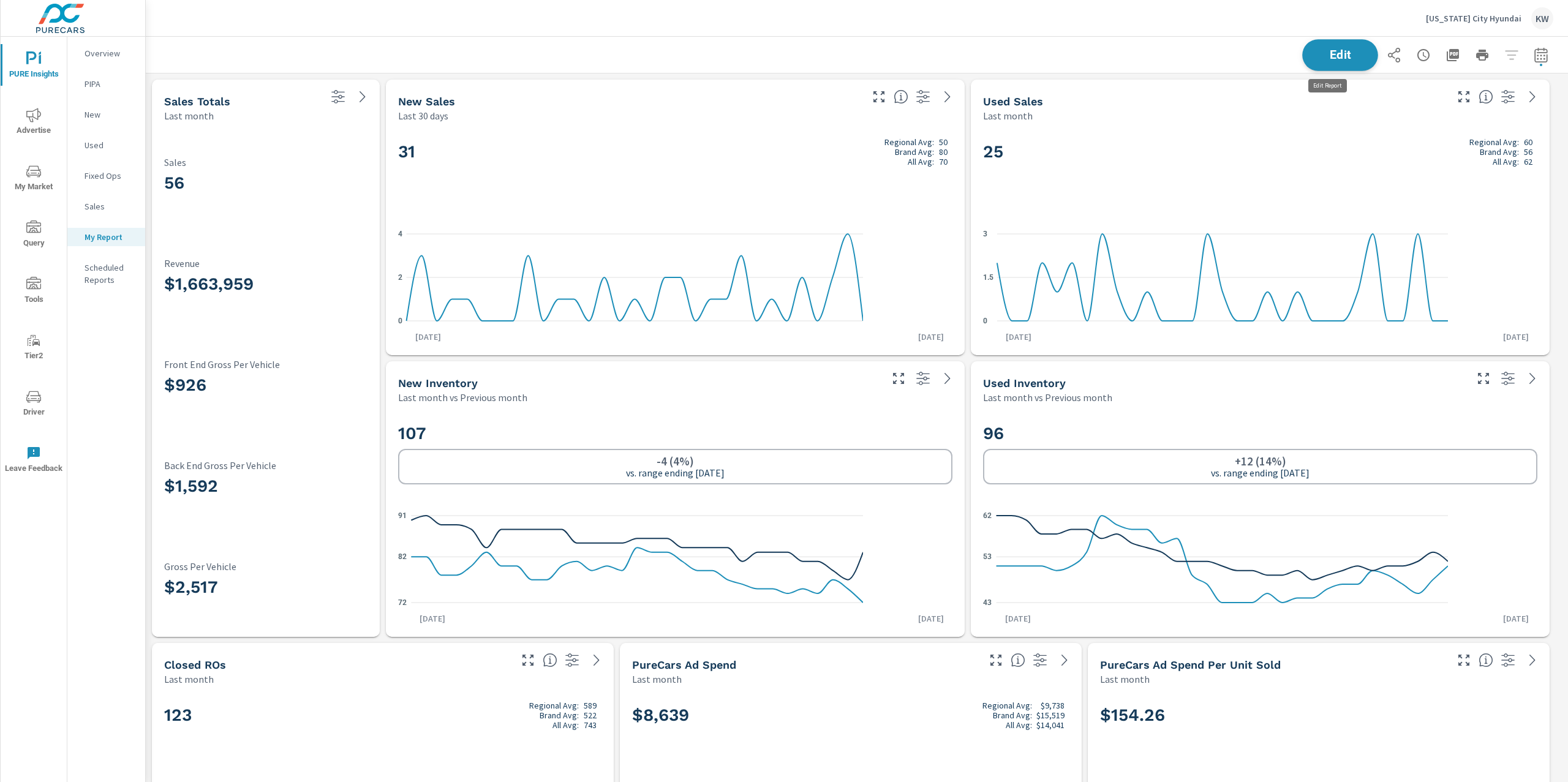
scroll to position [6, 6]
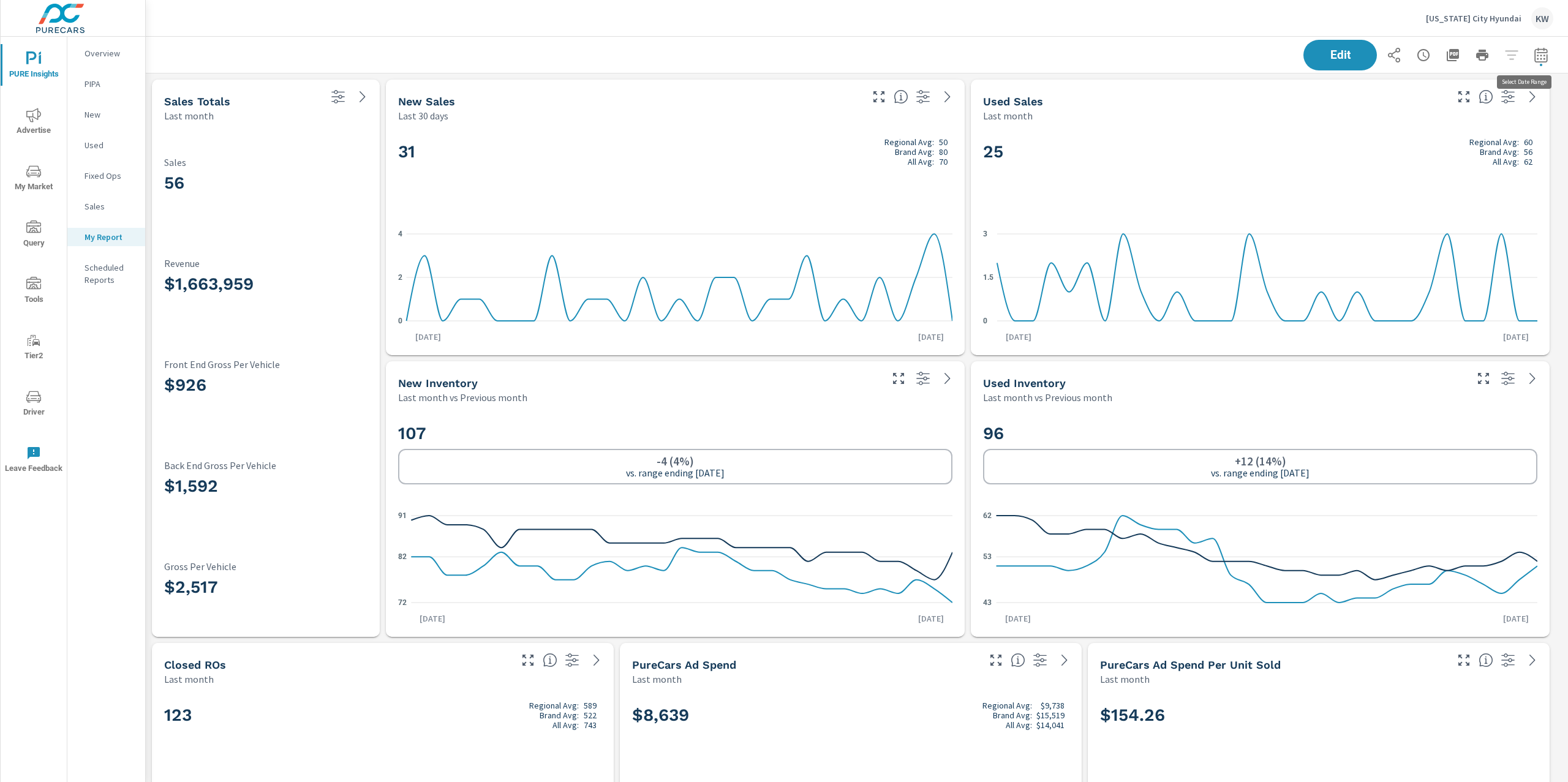
click at [1533, 53] on icon "button" at bounding box center [1541, 56] width 15 height 15
select select "Last month"
click at [1415, 164] on button "Apply" at bounding box center [1404, 173] width 76 height 32
click at [1318, 59] on span "Edit" at bounding box center [1339, 55] width 50 height 11
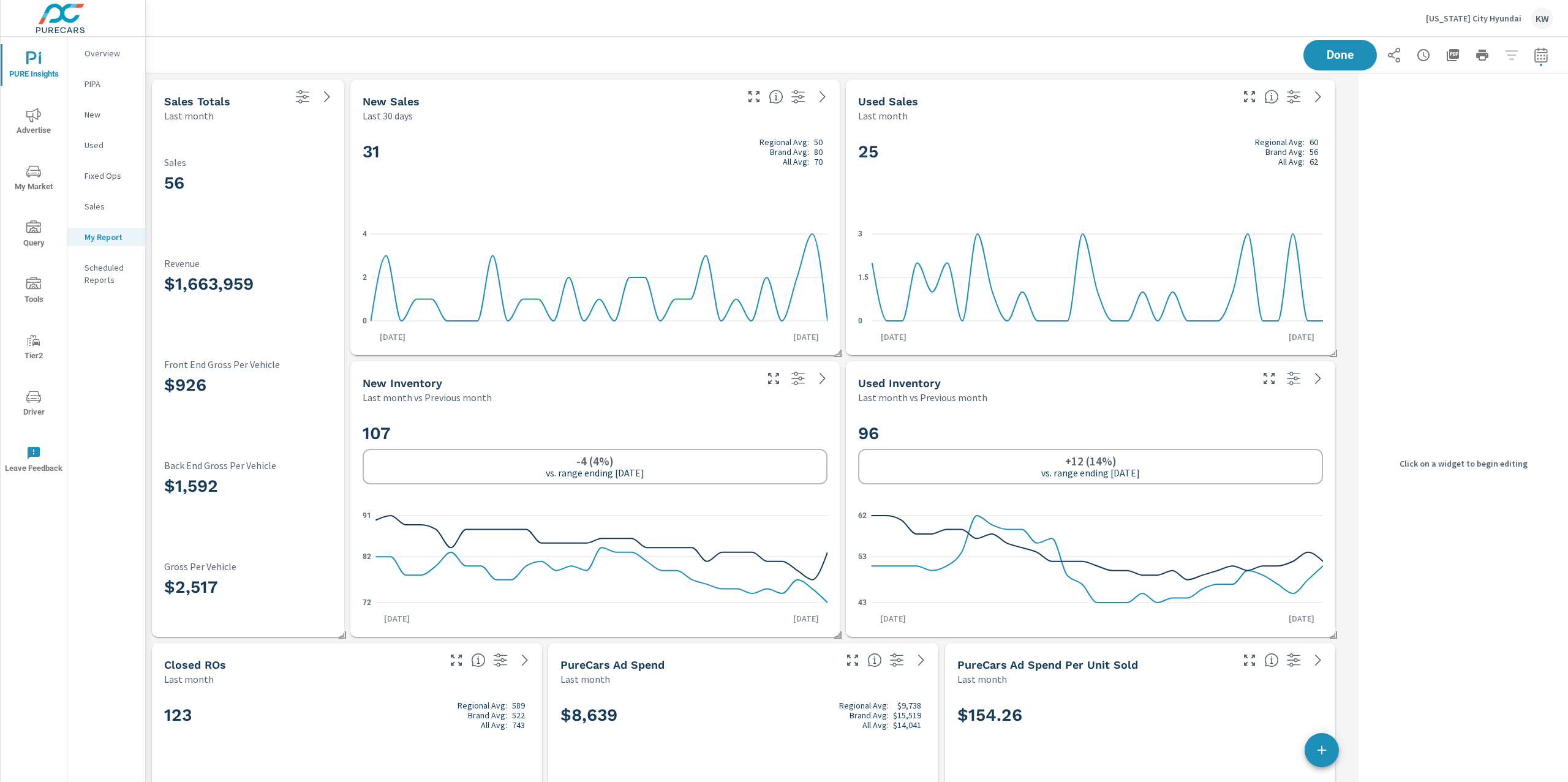
scroll to position [6795, 1220]
drag, startPoint x: 720, startPoint y: 165, endPoint x: 767, endPoint y: 168, distance: 47.1
click at [724, 166] on h2 "31 Regional Avg: 50 Brand Avg: 80 All Avg: 70" at bounding box center [596, 152] width 465 height 29
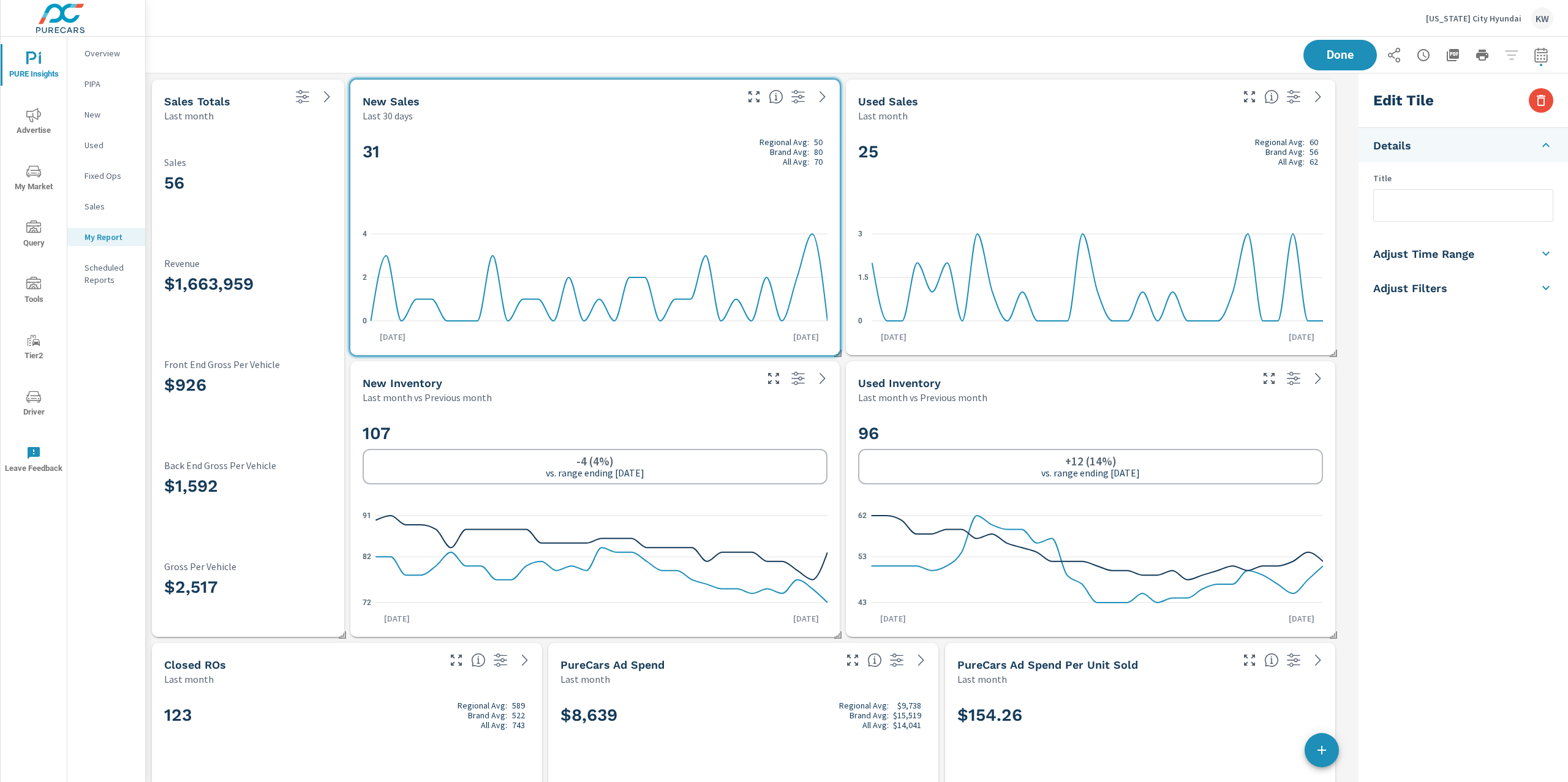
click at [1470, 248] on h5 "Adjust Time Range" at bounding box center [1423, 253] width 101 height 14
click at [1460, 269] on body "PURE Insights Advertise My Market Query Tools Tier2 Driver Leave Feedback Overv…" at bounding box center [784, 391] width 1568 height 782
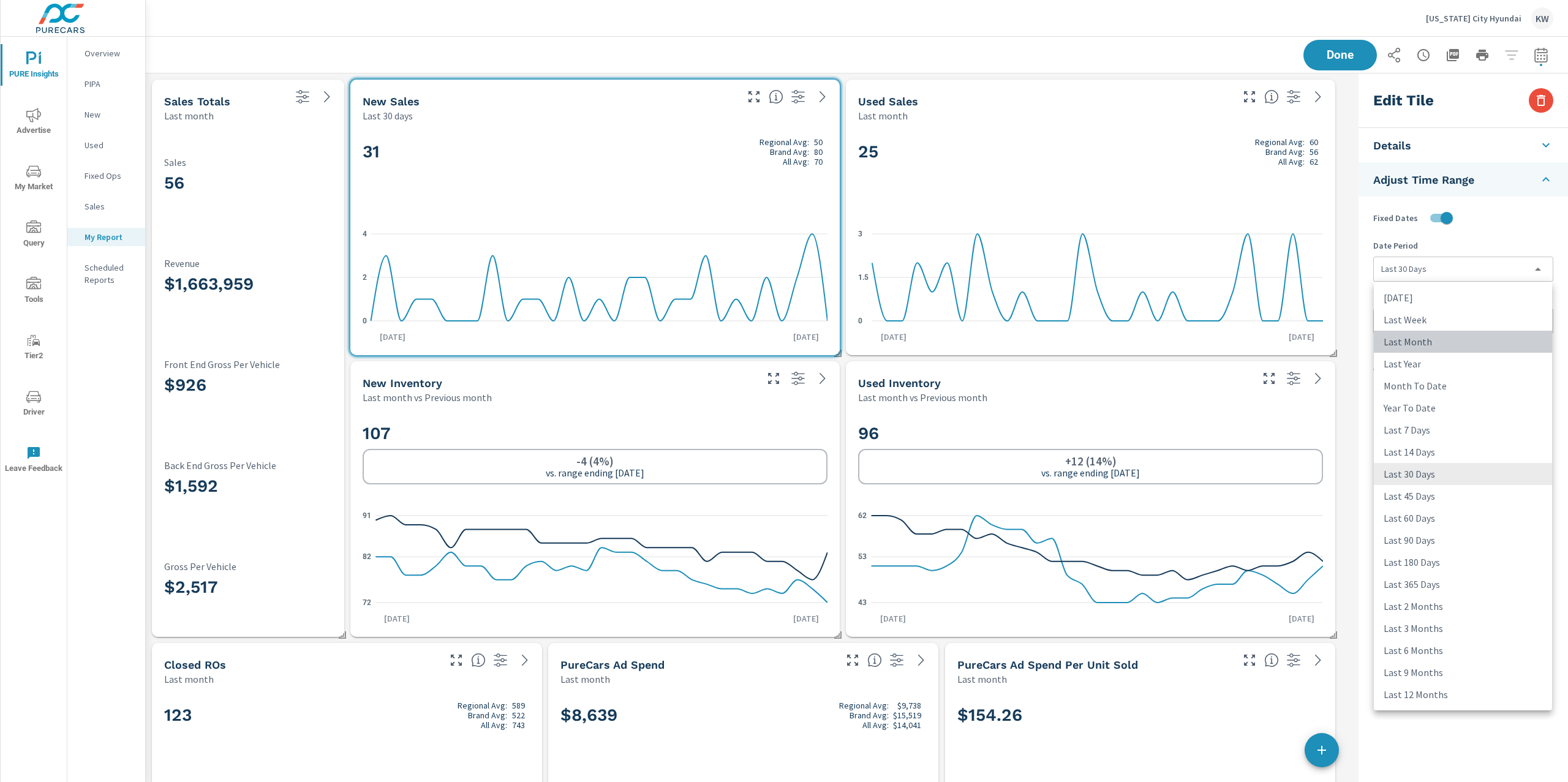
click at [1436, 342] on li "Last Month" at bounding box center [1462, 341] width 179 height 22
type input "lastMonth"
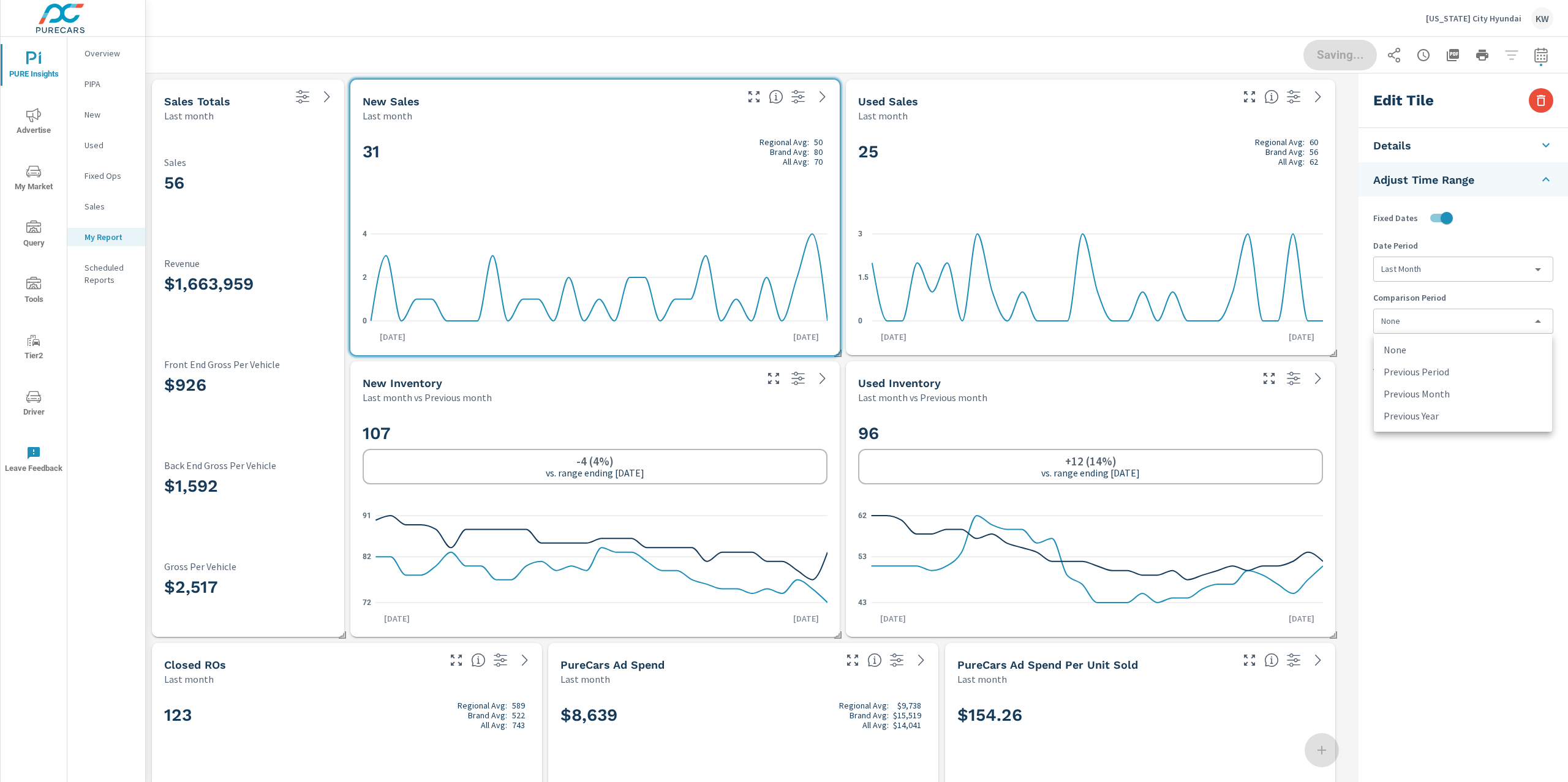
click at [1440, 324] on body "PURE Insights Advertise My Market Query Tools Tier2 Driver Leave Feedback Overv…" at bounding box center [784, 391] width 1568 height 782
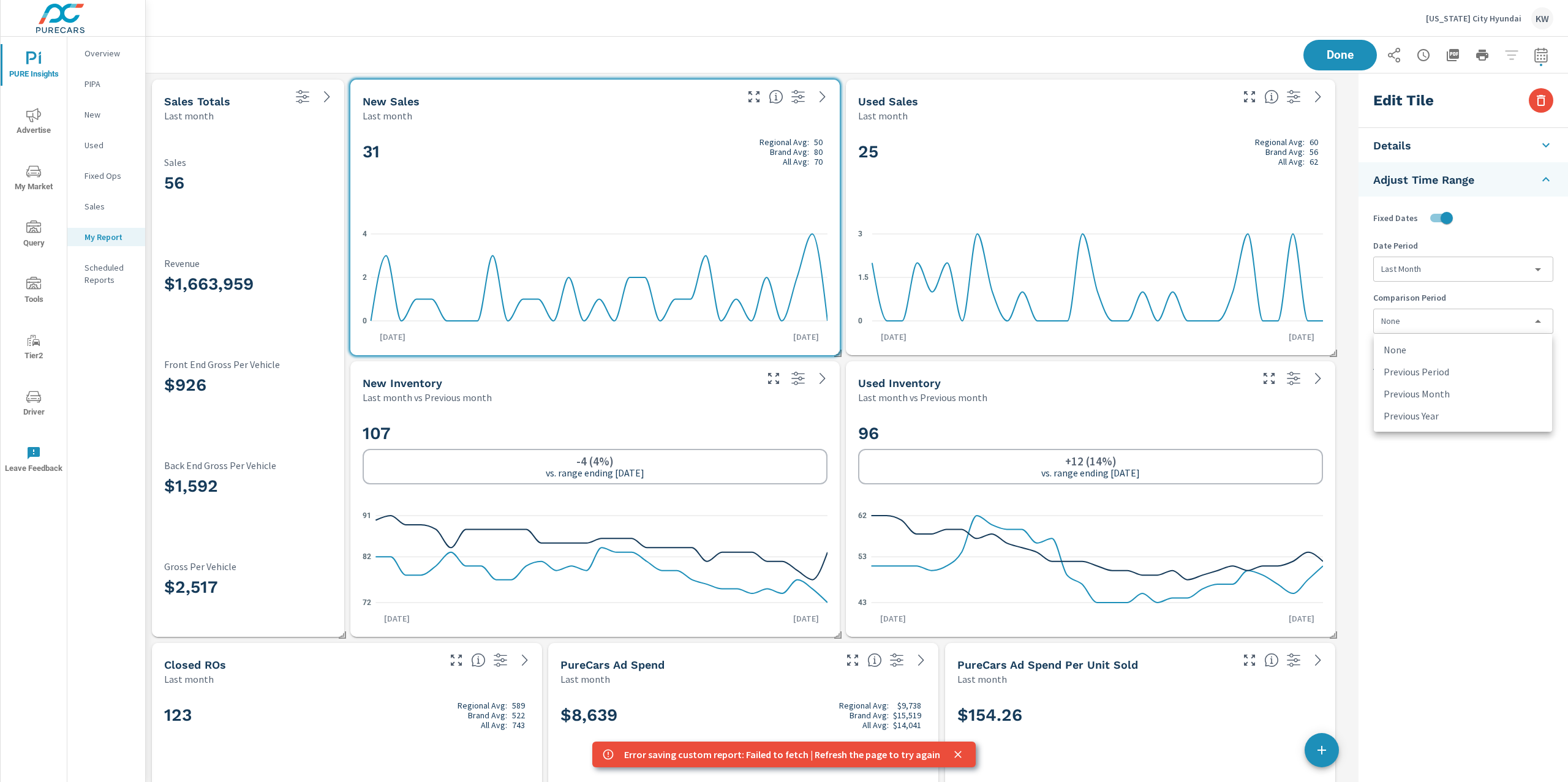
click at [1438, 413] on li "Previous Year" at bounding box center [1462, 415] width 179 height 22
type input "lastYear"
click at [1326, 56] on span "Done" at bounding box center [1339, 55] width 50 height 11
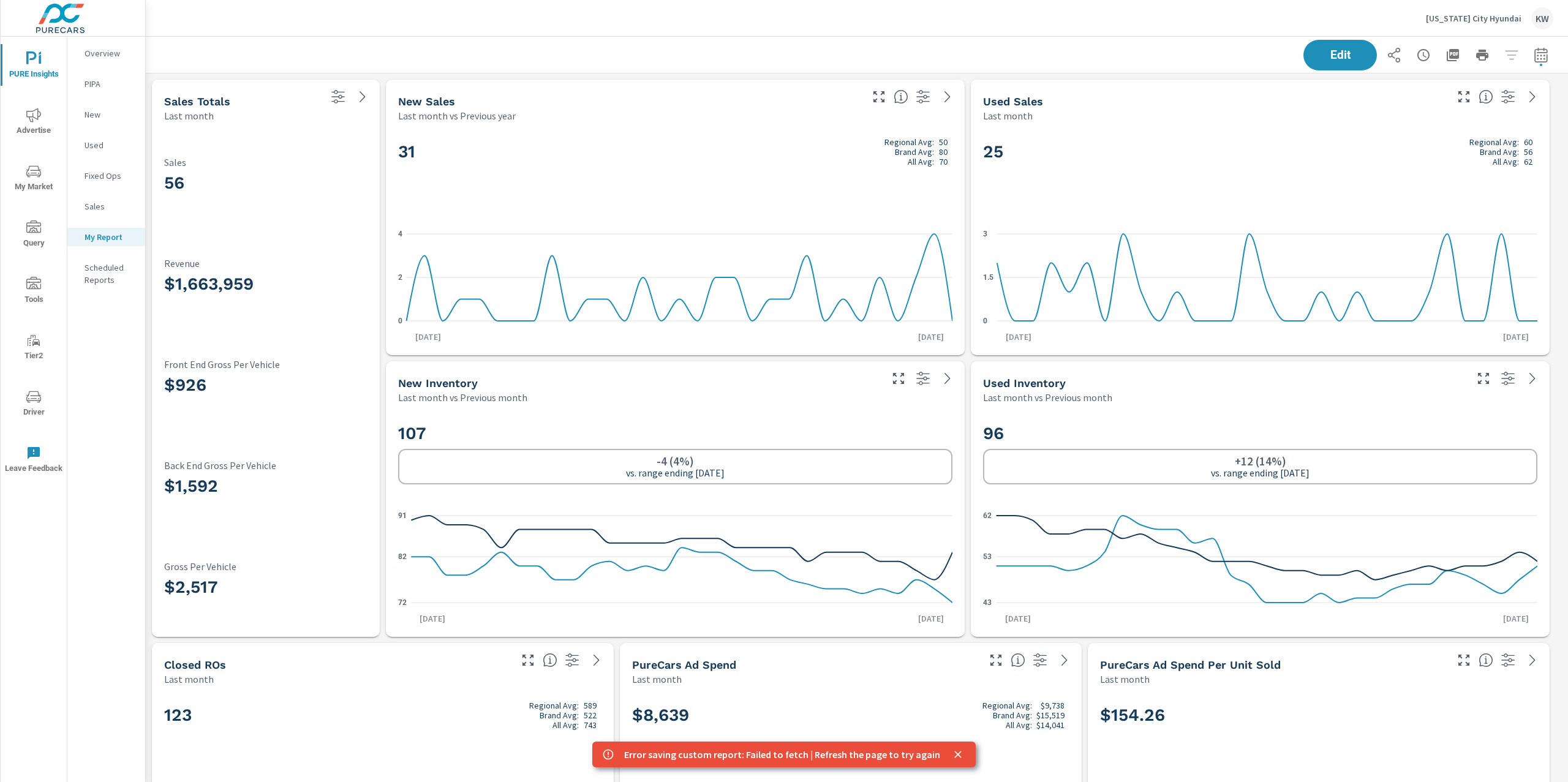
scroll to position [6795, 1436]
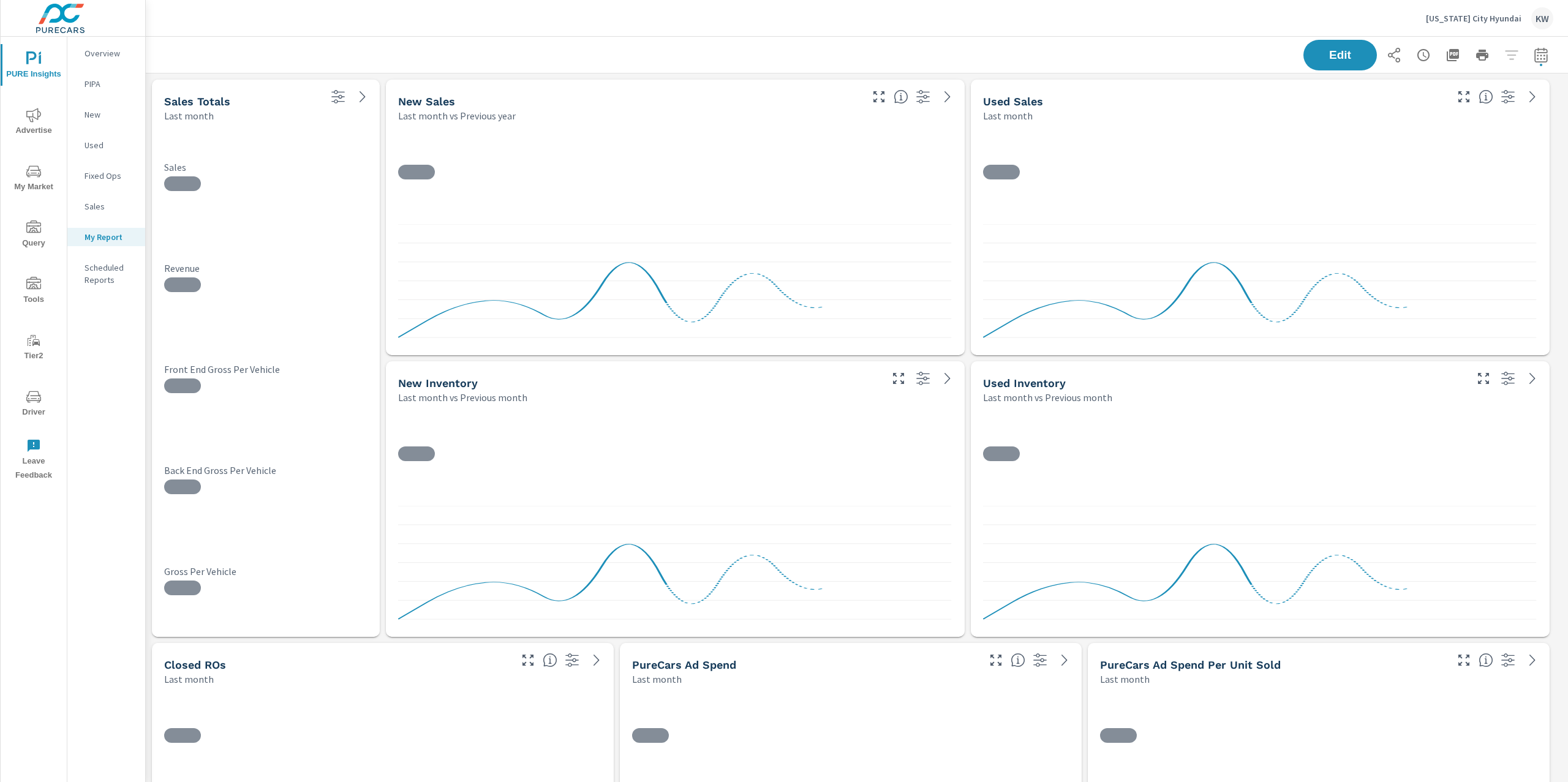
scroll to position [6795, 1436]
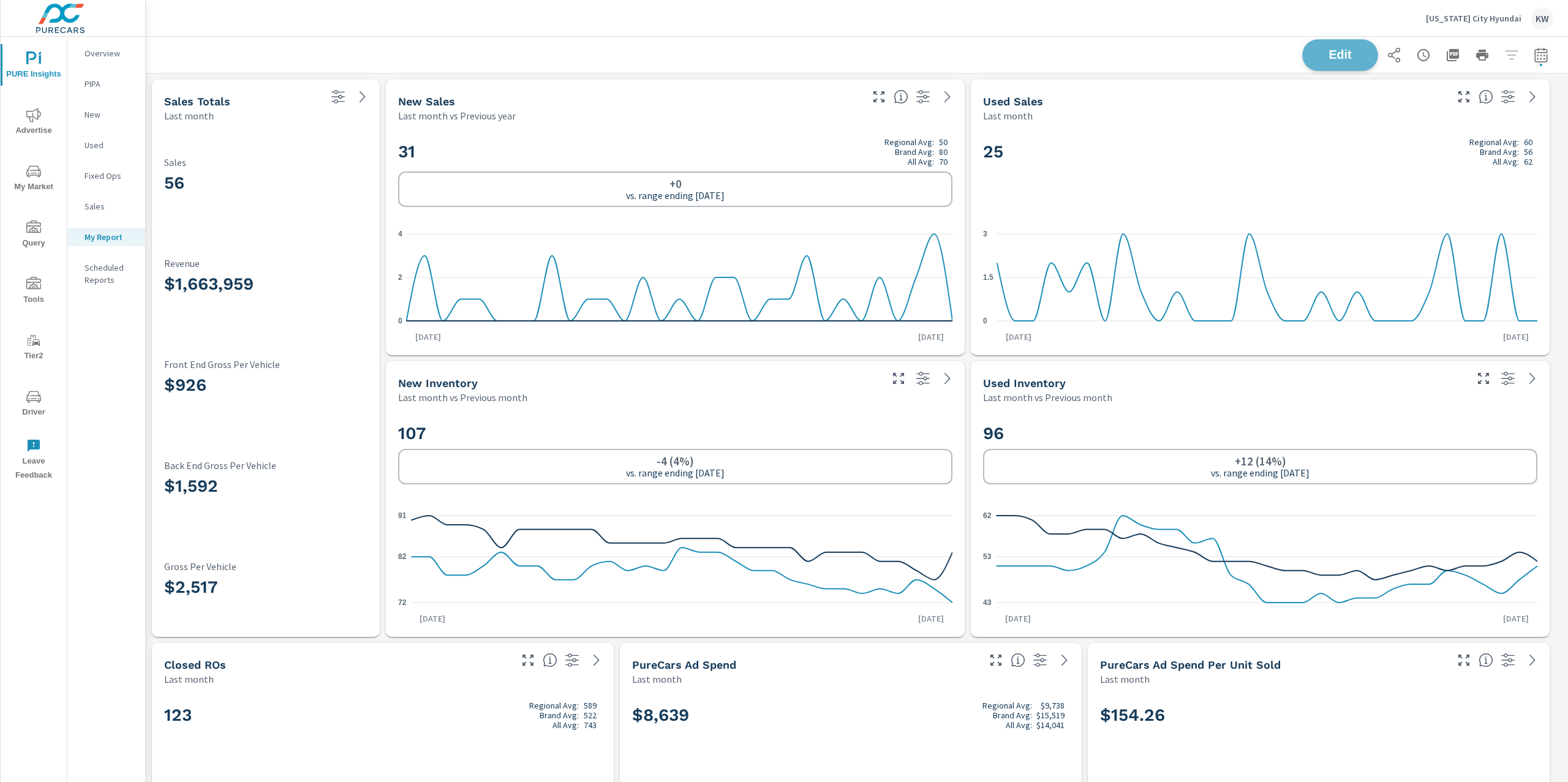
click at [1315, 60] on span "Edit" at bounding box center [1339, 55] width 50 height 11
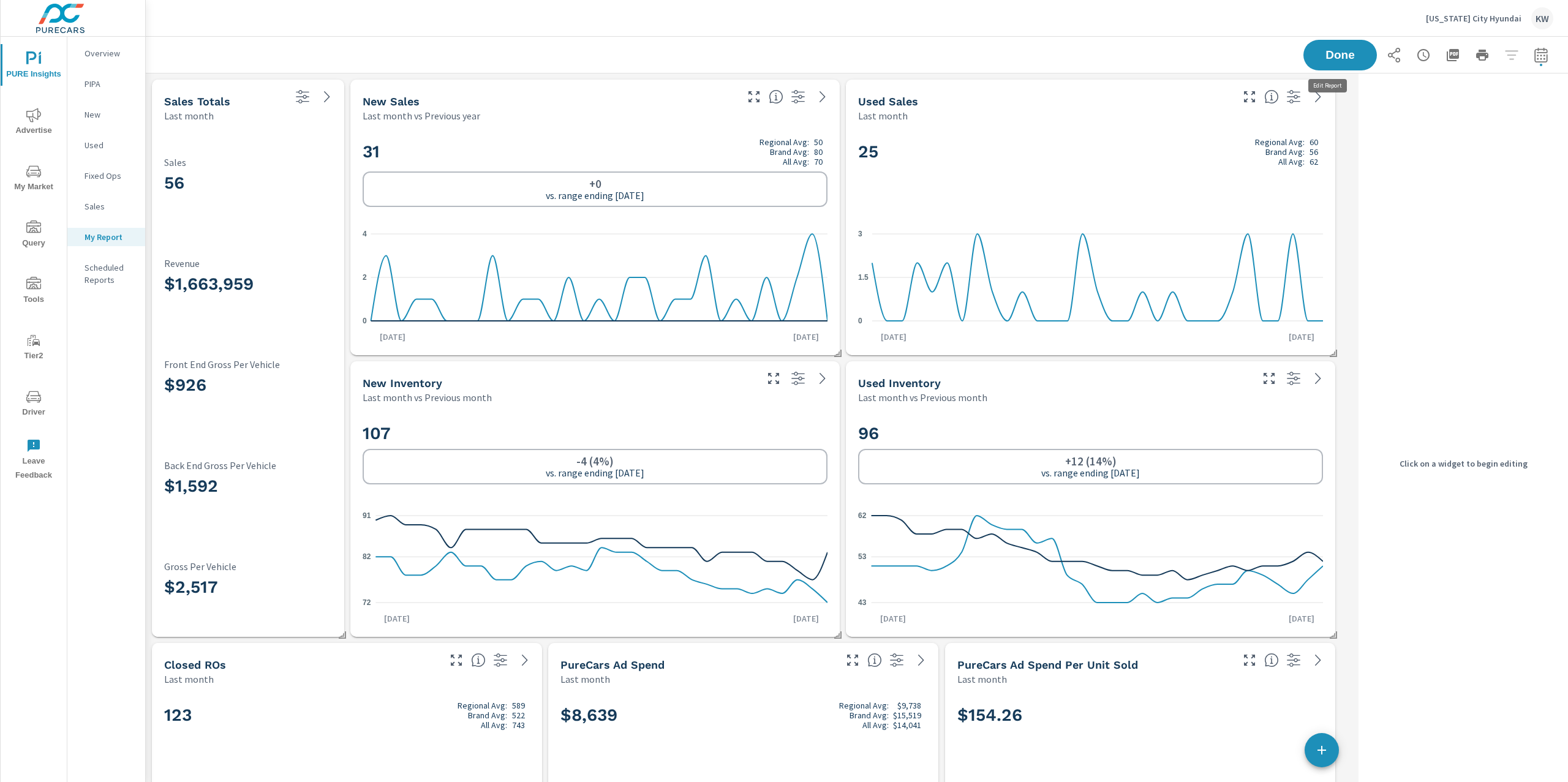
scroll to position [6795, 1220]
click at [712, 146] on h2 "31 Regional Avg: 50 Brand Avg: 80 All Avg: 70" at bounding box center [595, 151] width 465 height 29
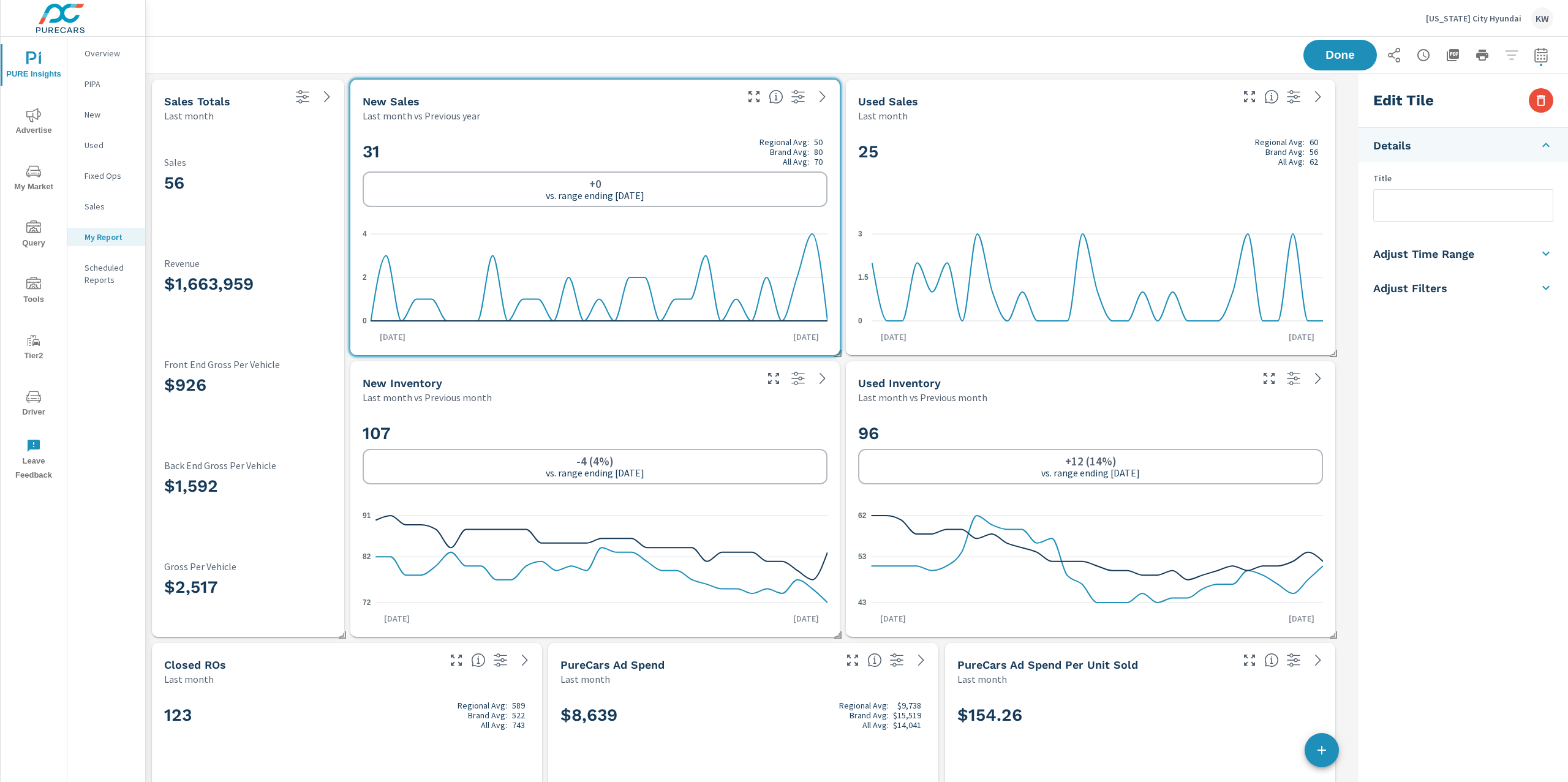
click at [1440, 254] on h5 "Adjust Time Range" at bounding box center [1423, 253] width 101 height 14
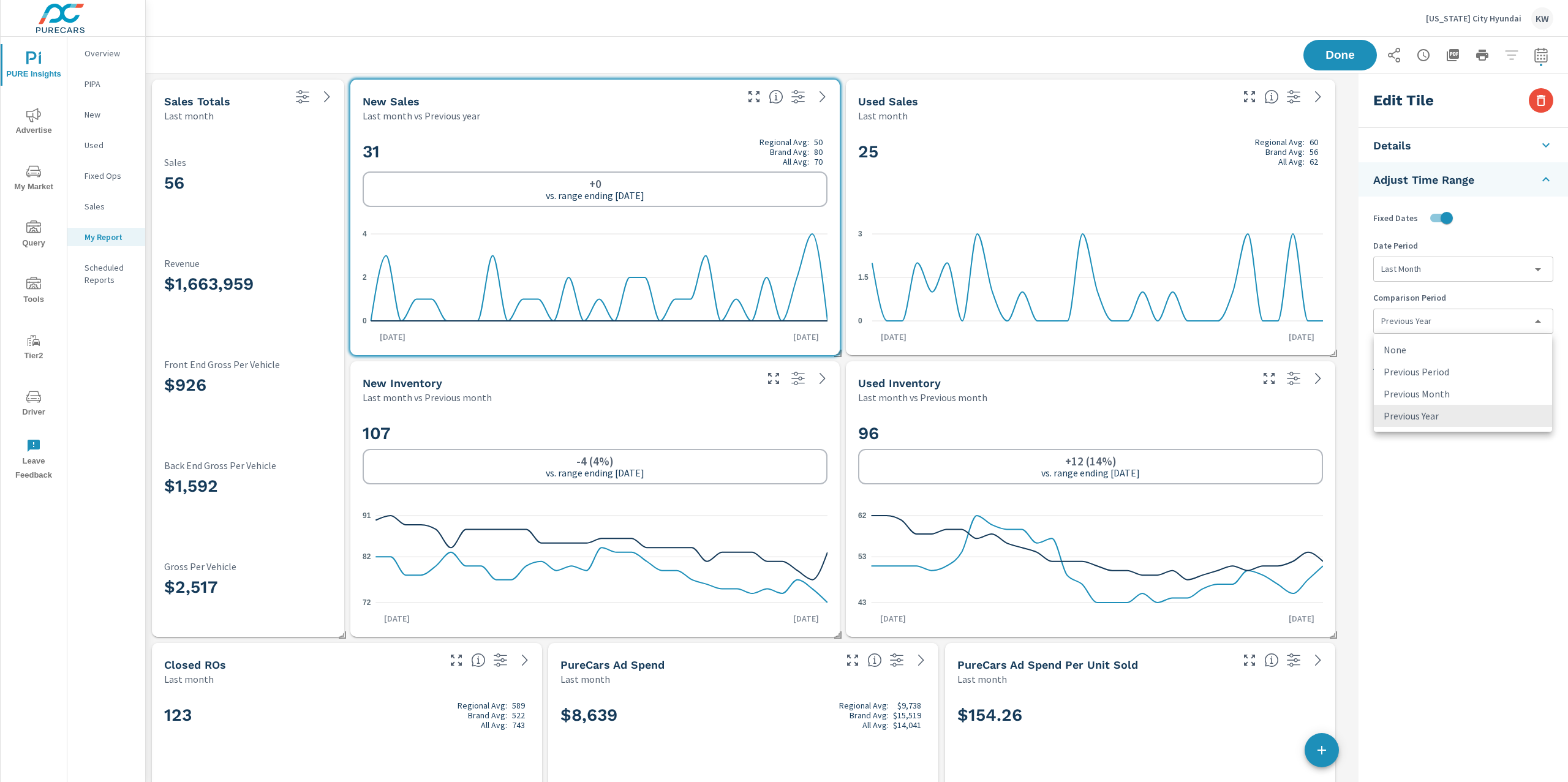
click at [1451, 322] on body "PURE Insights Advertise My Market Query Tools Tier2 Driver Leave Feedback Overv…" at bounding box center [784, 391] width 1568 height 782
click at [1443, 346] on li "None" at bounding box center [1462, 349] width 179 height 22
click at [1349, 59] on span "Done" at bounding box center [1340, 55] width 49 height 11
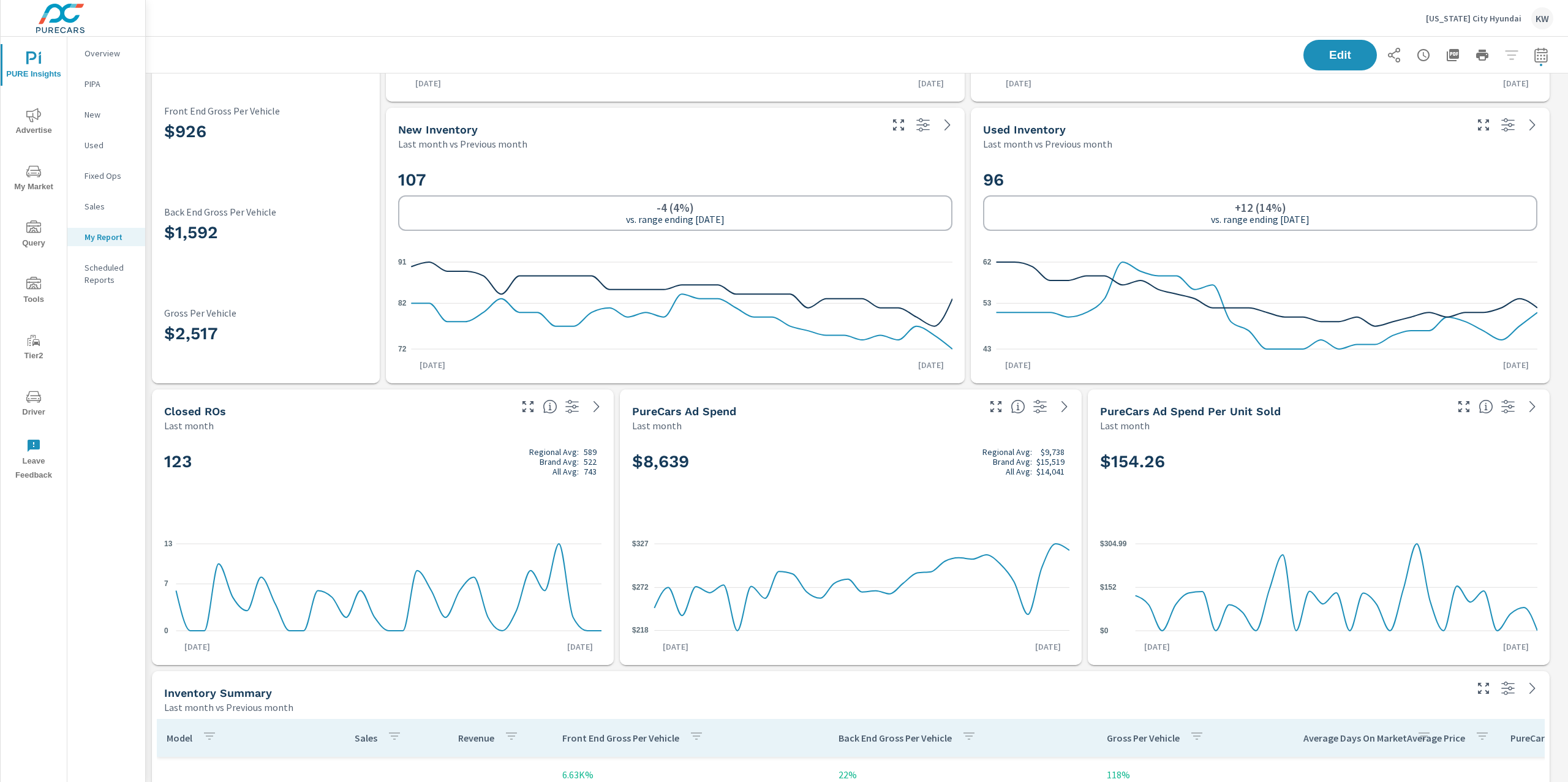
scroll to position [255, 0]
click at [112, 61] on div "Overview" at bounding box center [106, 53] width 78 height 18
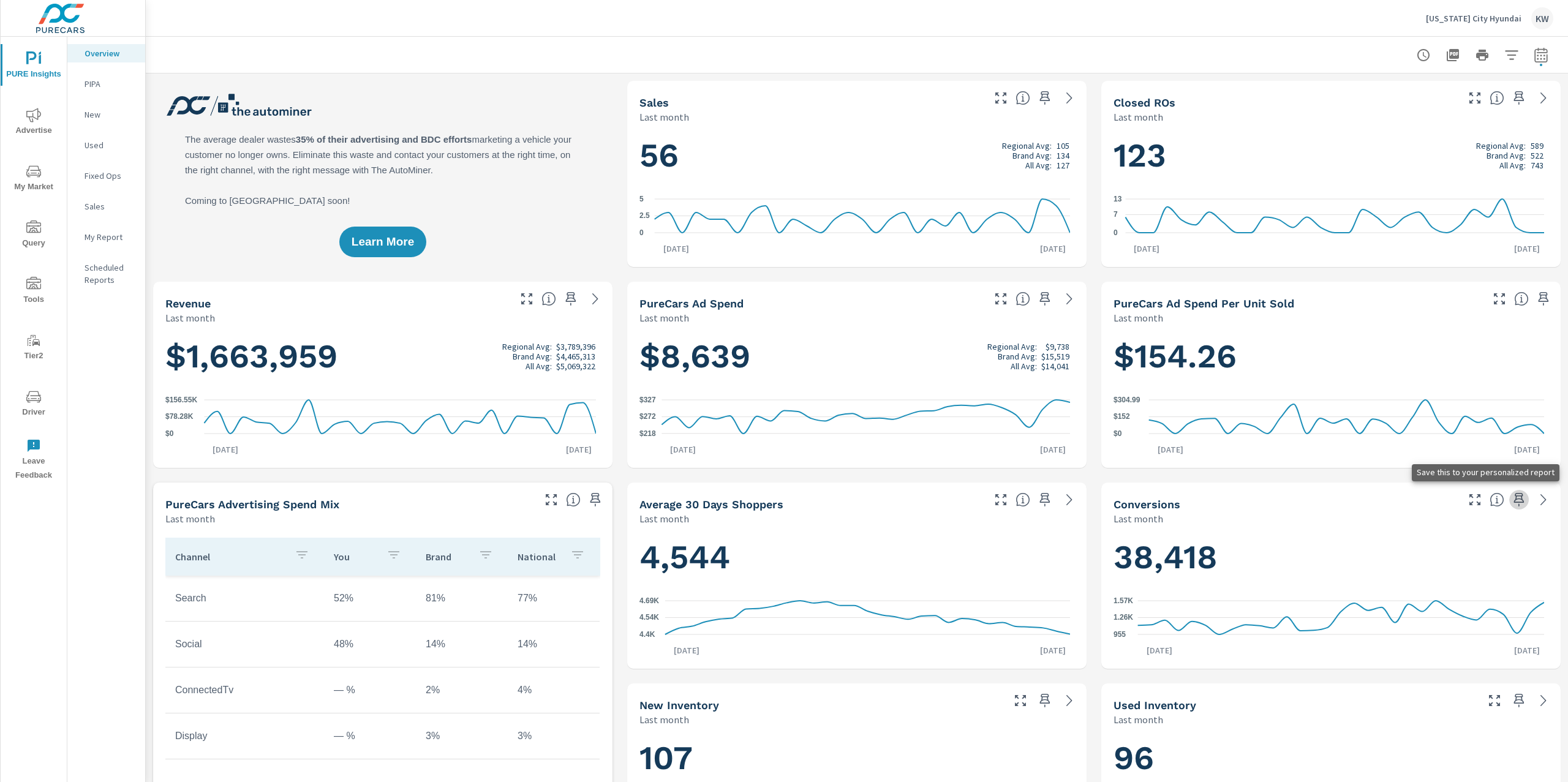
click at [1511, 501] on icon "button" at bounding box center [1519, 500] width 15 height 15
click at [117, 238] on p "My Report" at bounding box center [110, 236] width 51 height 12
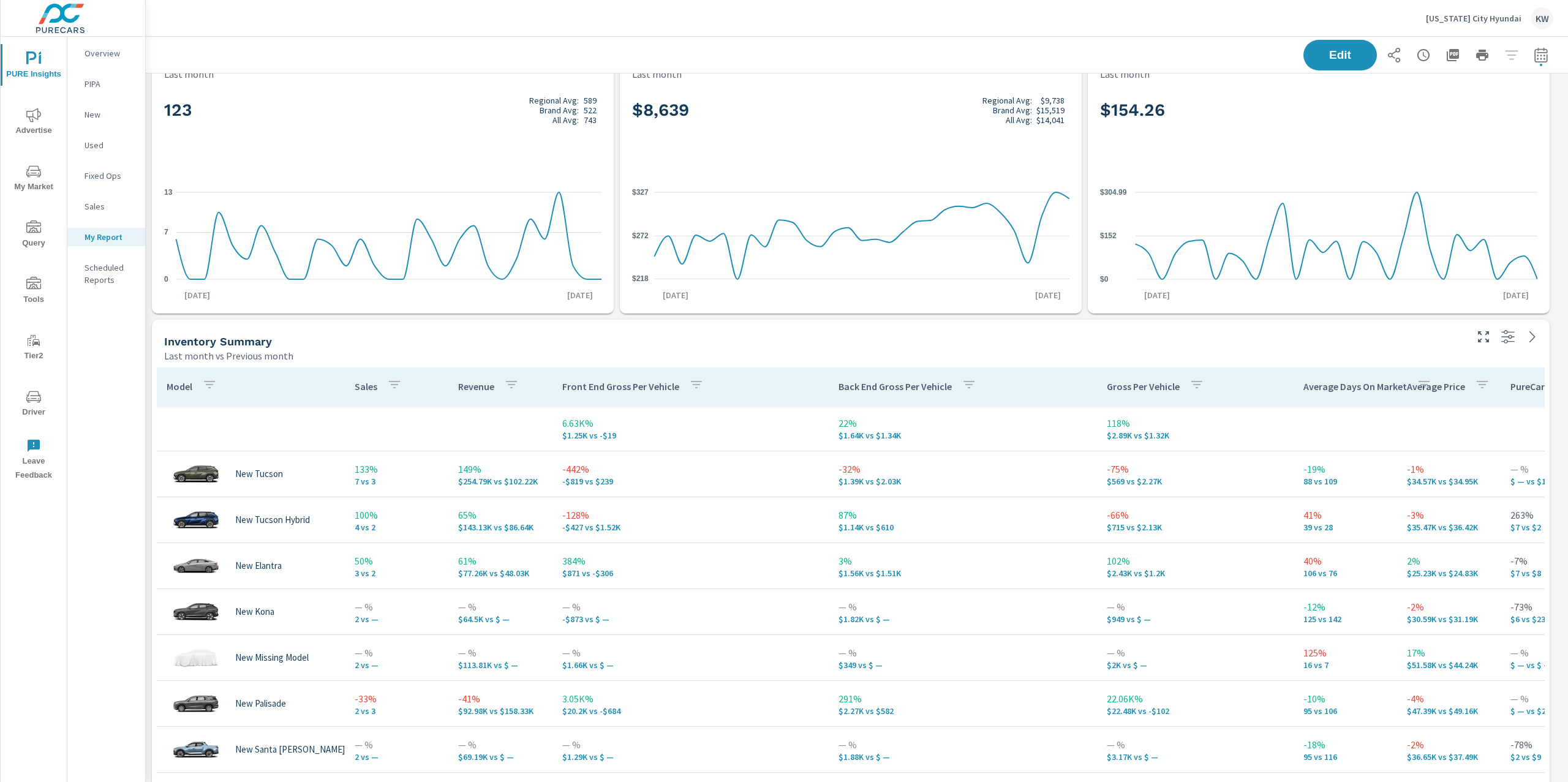
scroll to position [603, 0]
click at [1332, 53] on span "Edit" at bounding box center [1339, 55] width 50 height 11
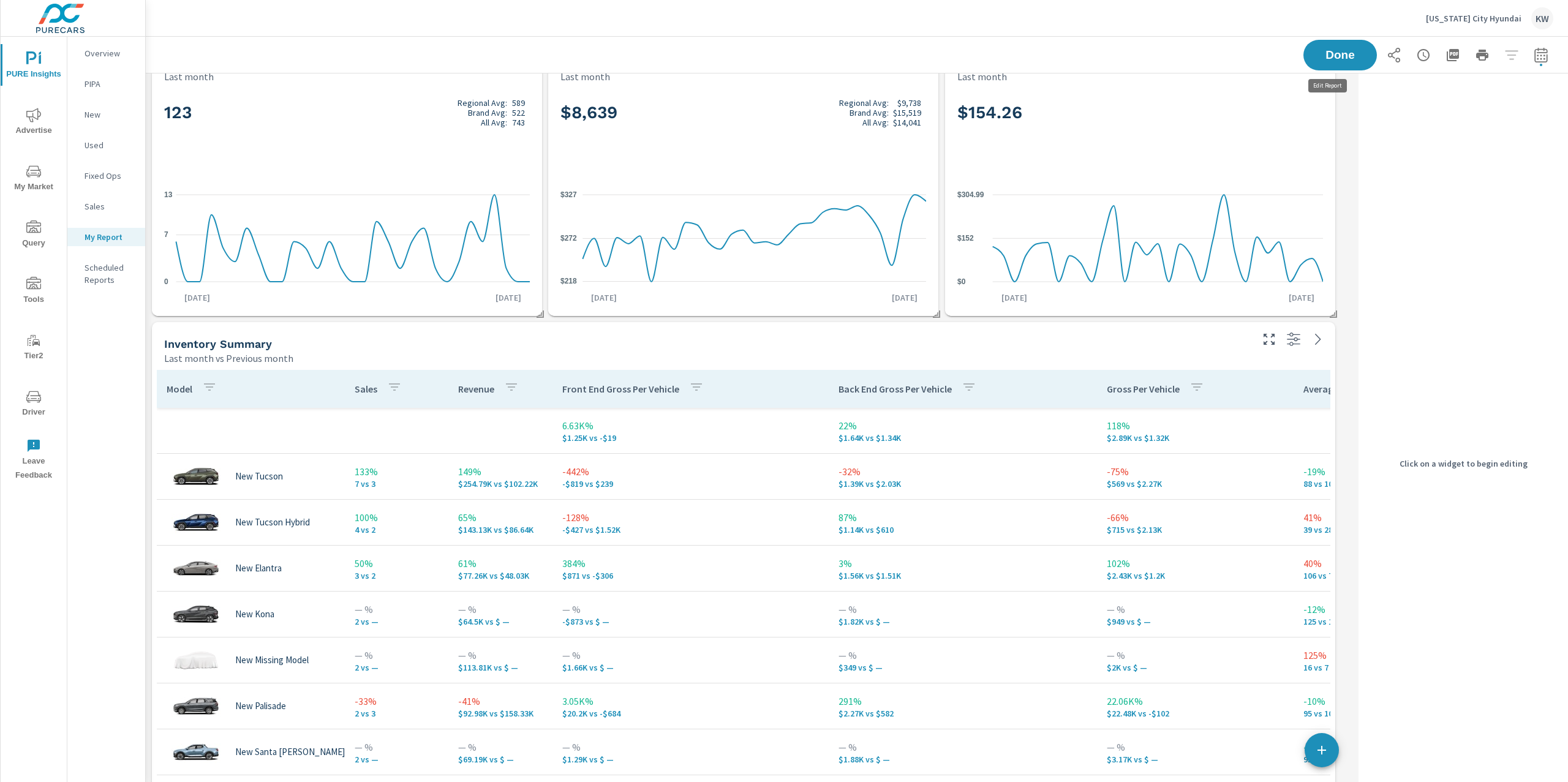
scroll to position [7077, 1220]
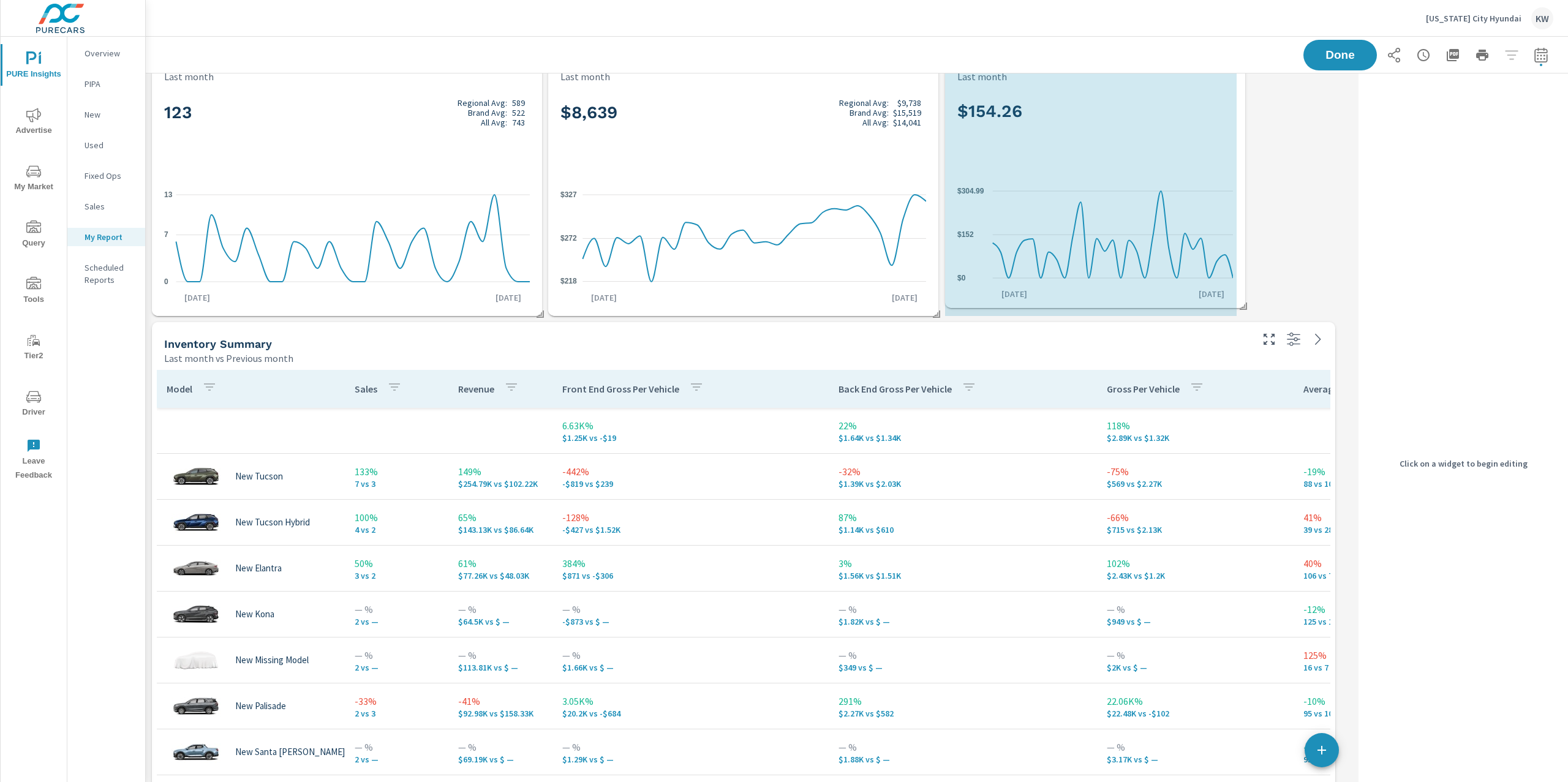
drag, startPoint x: 1332, startPoint y: 313, endPoint x: 1244, endPoint y: 305, distance: 88.4
click at [1242, 305] on span at bounding box center [1238, 302] width 12 height 12
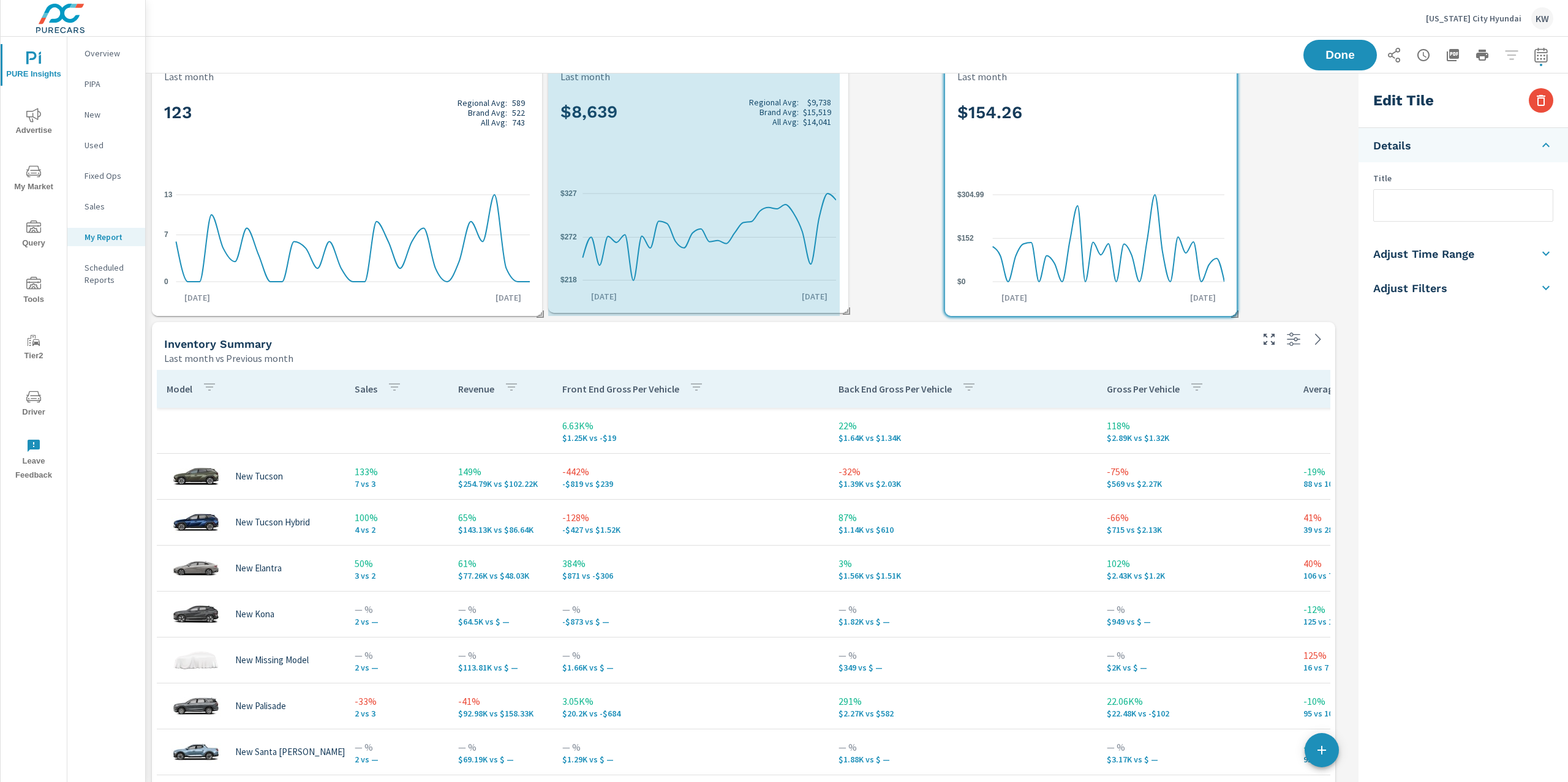
drag, startPoint x: 935, startPoint y: 315, endPoint x: 844, endPoint y: 312, distance: 91.0
click at [844, 312] on span at bounding box center [841, 306] width 12 height 12
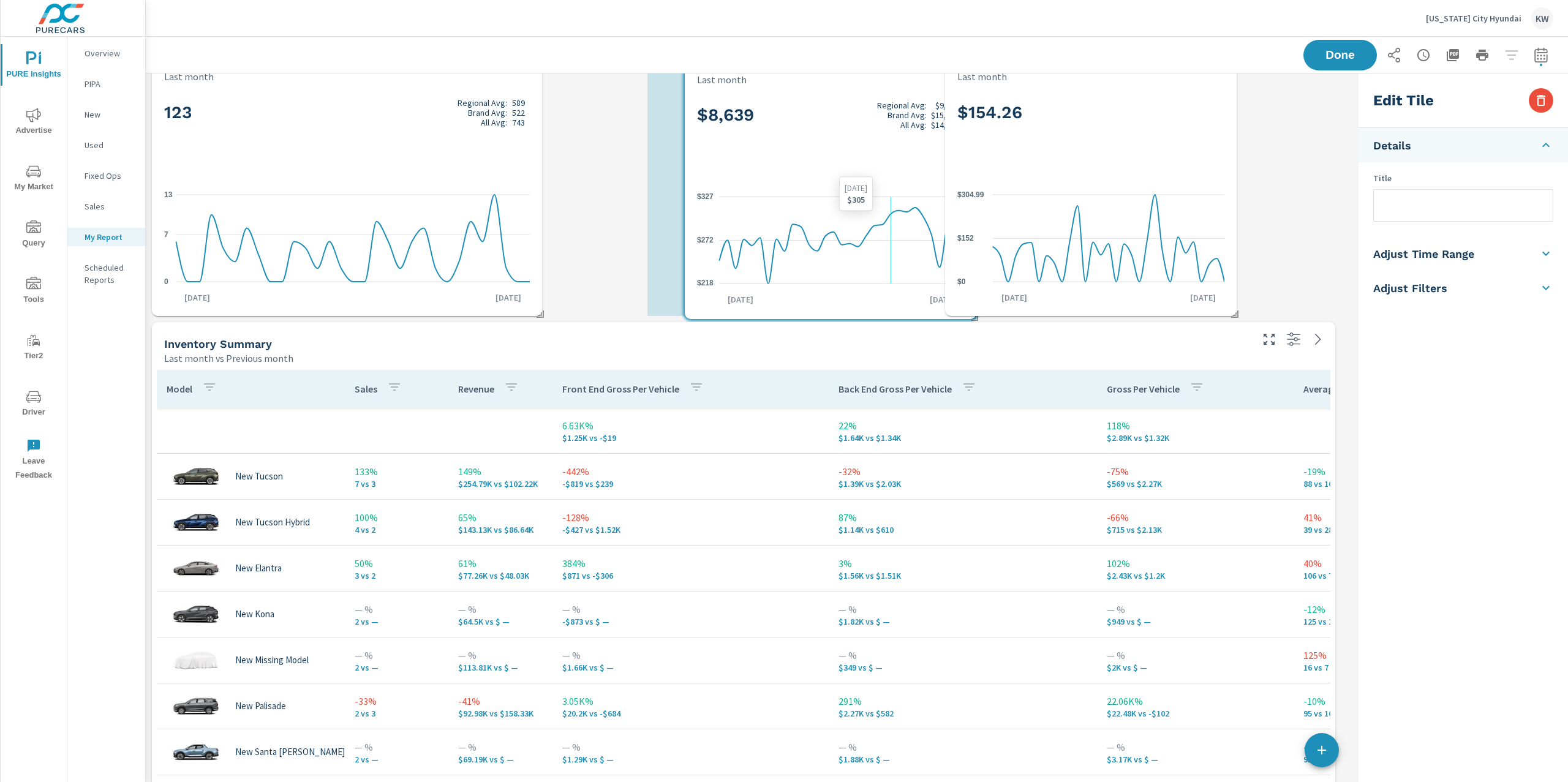
drag, startPoint x: 750, startPoint y: 185, endPoint x: 887, endPoint y: 189, distance: 137.1
click at [887, 189] on icon "$218 $272 $327" at bounding box center [830, 240] width 267 height 107
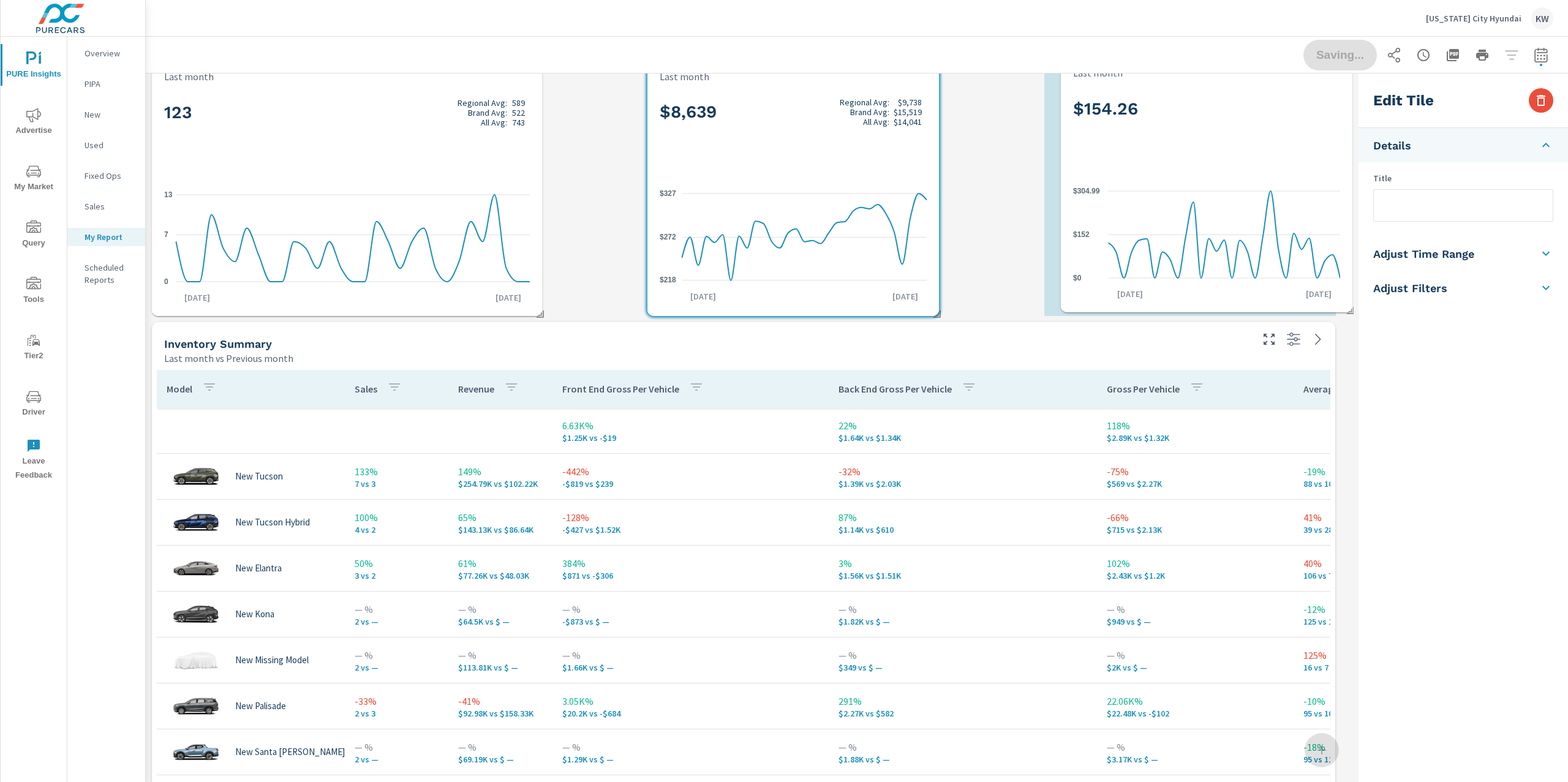
drag, startPoint x: 1065, startPoint y: 188, endPoint x: 1166, endPoint y: 195, distance: 101.2
click at [1166, 195] on icon "$0 $152 $304.99" at bounding box center [1206, 235] width 267 height 107
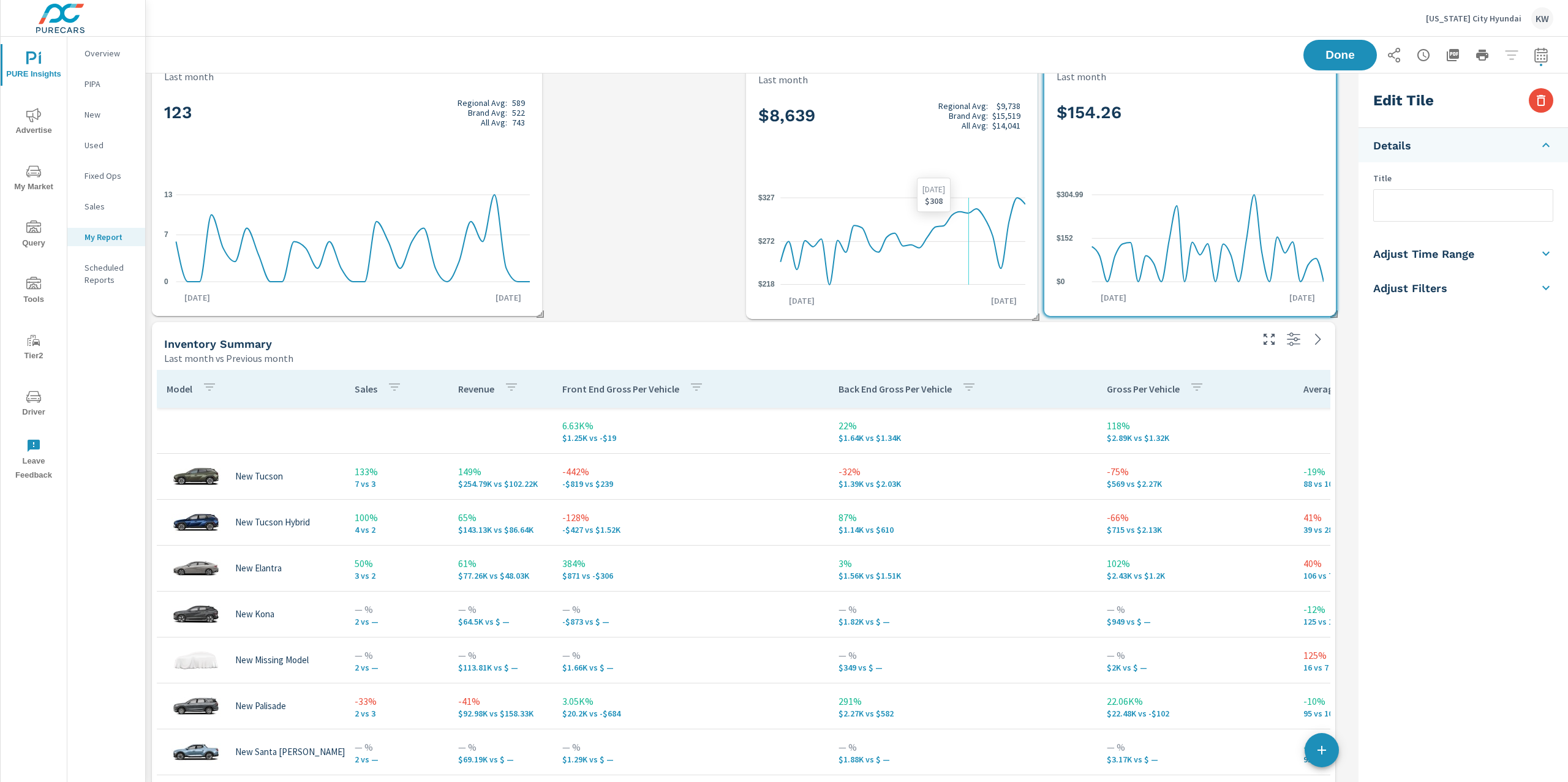
drag, startPoint x: 867, startPoint y: 195, endPoint x: 962, endPoint y: 198, distance: 95.0
click at [962, 198] on icon "$218 $272 $327" at bounding box center [891, 241] width 267 height 107
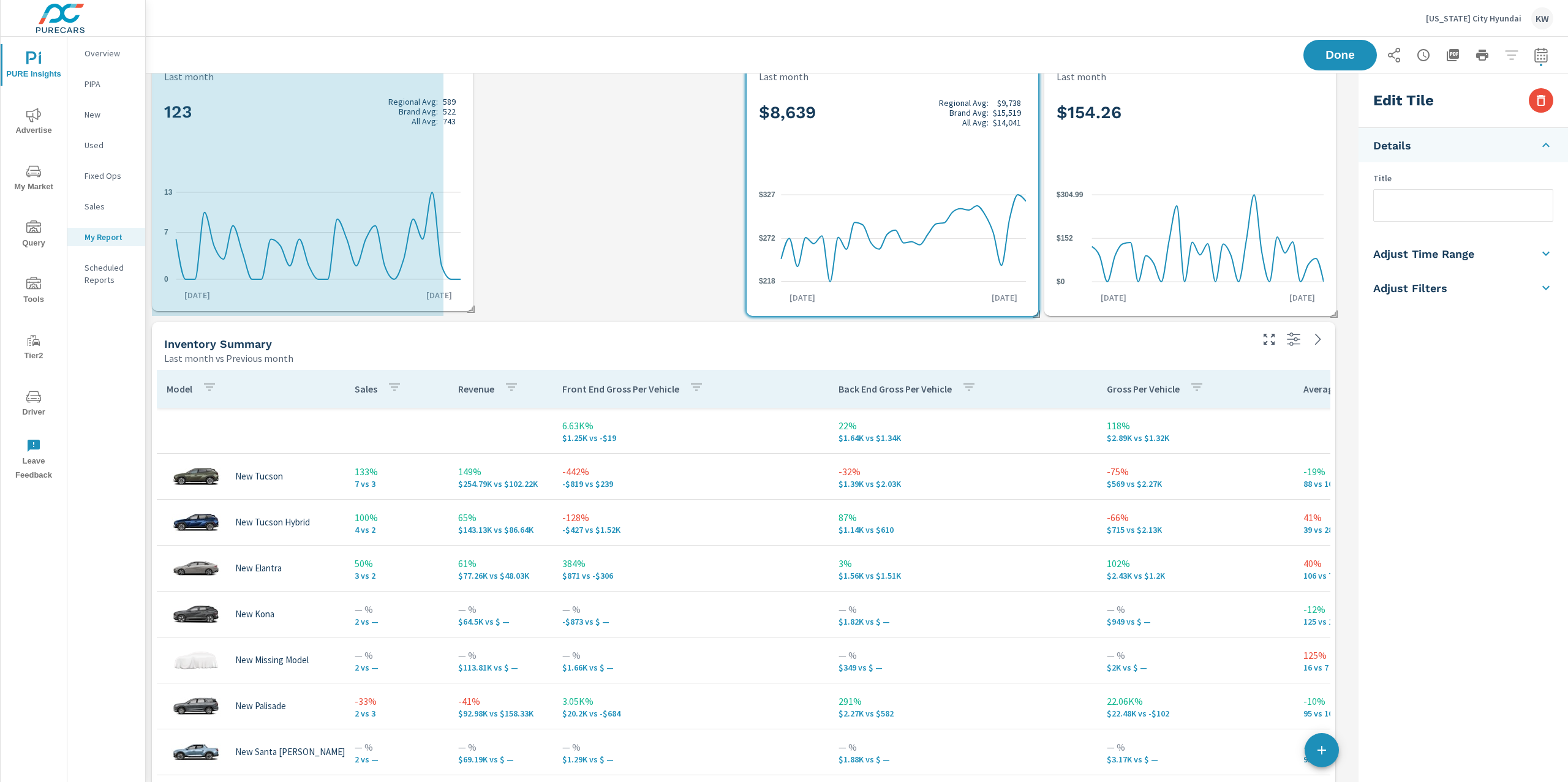
drag, startPoint x: 537, startPoint y: 313, endPoint x: 463, endPoint y: 307, distance: 74.2
click at [463, 307] on span at bounding box center [466, 304] width 12 height 12
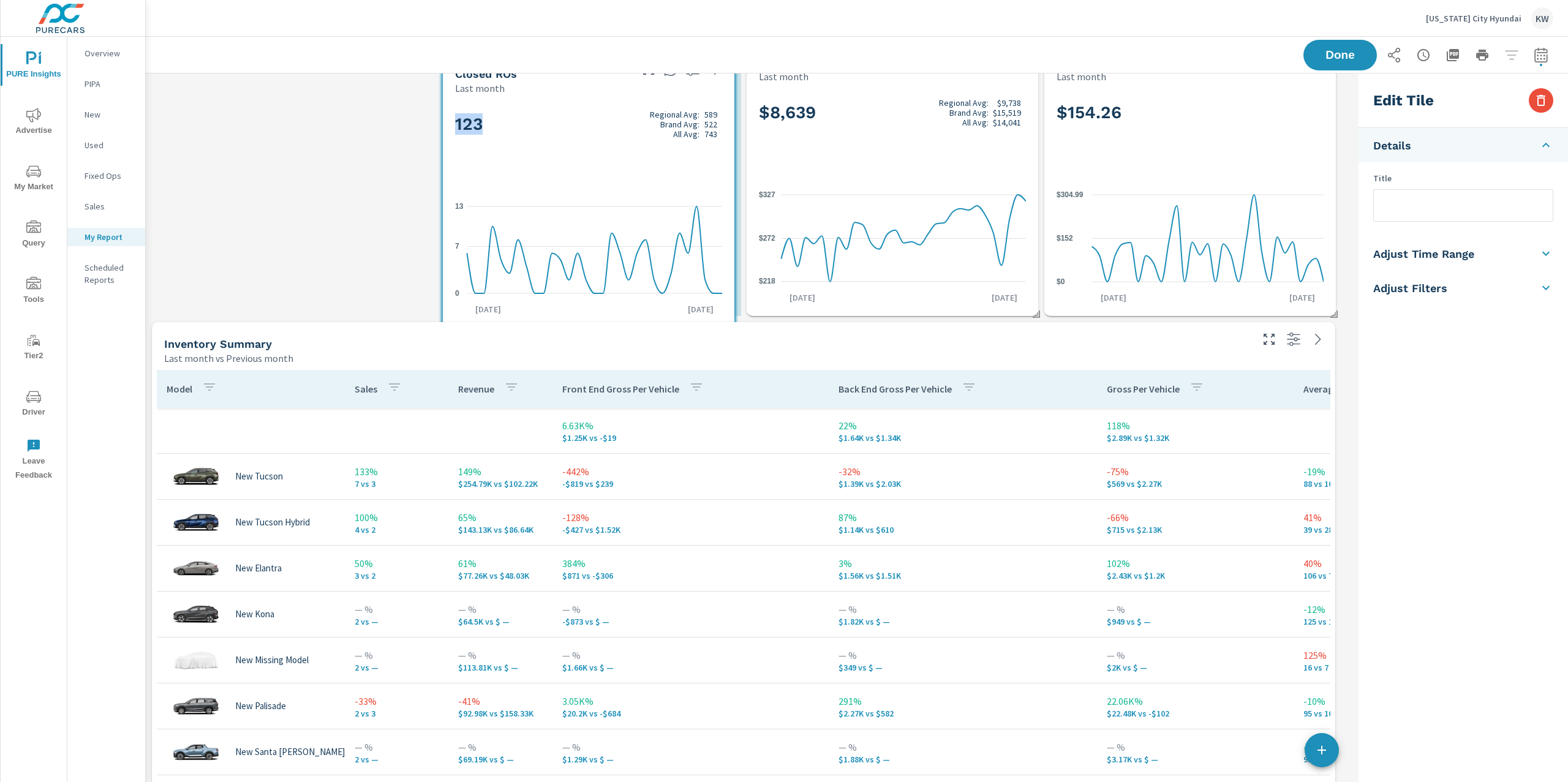
drag, startPoint x: 355, startPoint y: 165, endPoint x: 646, endPoint y: 177, distance: 291.2
click at [646, 177] on div "123 Regional Avg: 589 Brand Avg: 522 All Avg: 743" at bounding box center [588, 144] width 267 height 75
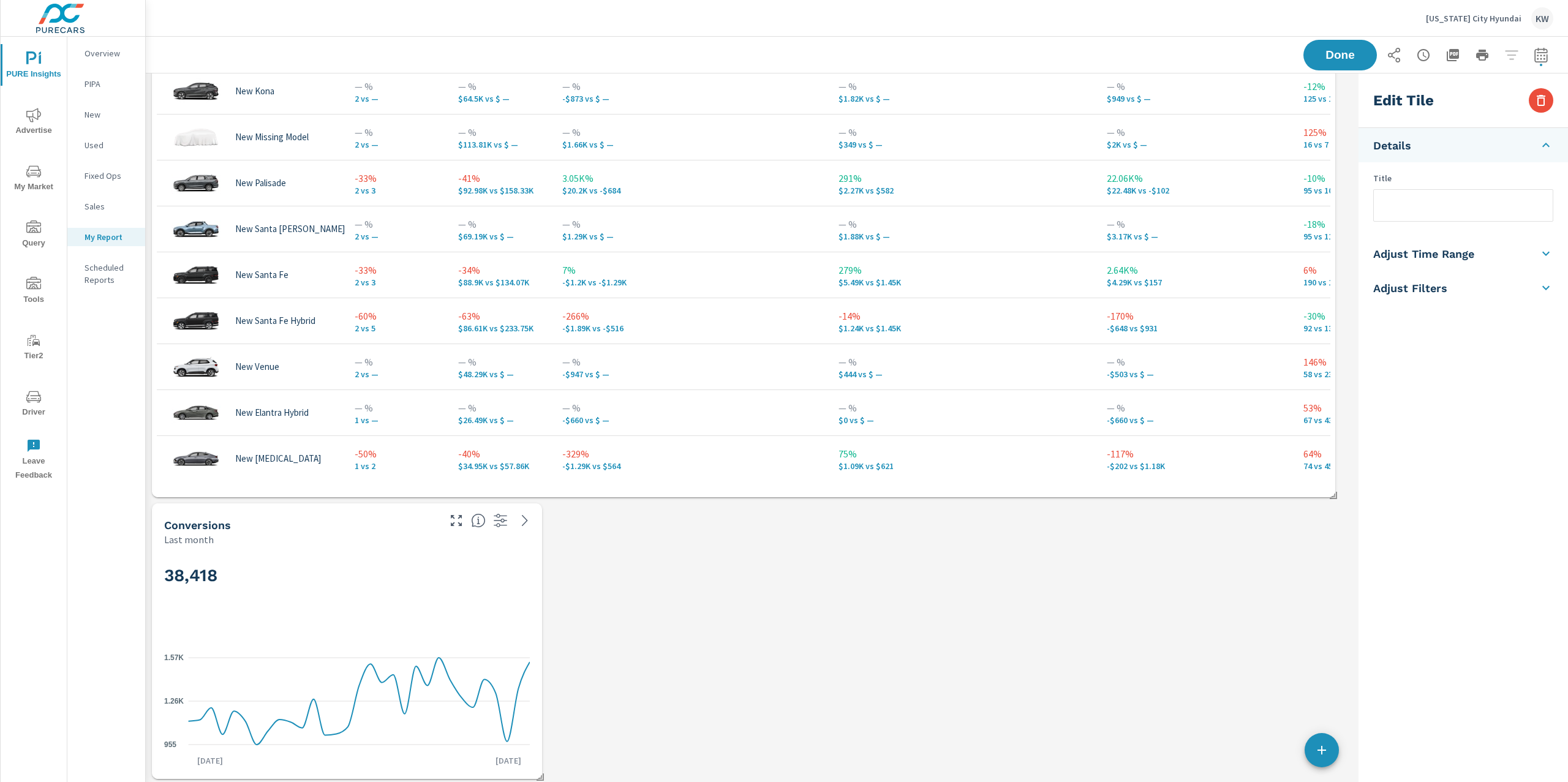
scroll to position [1279, 0]
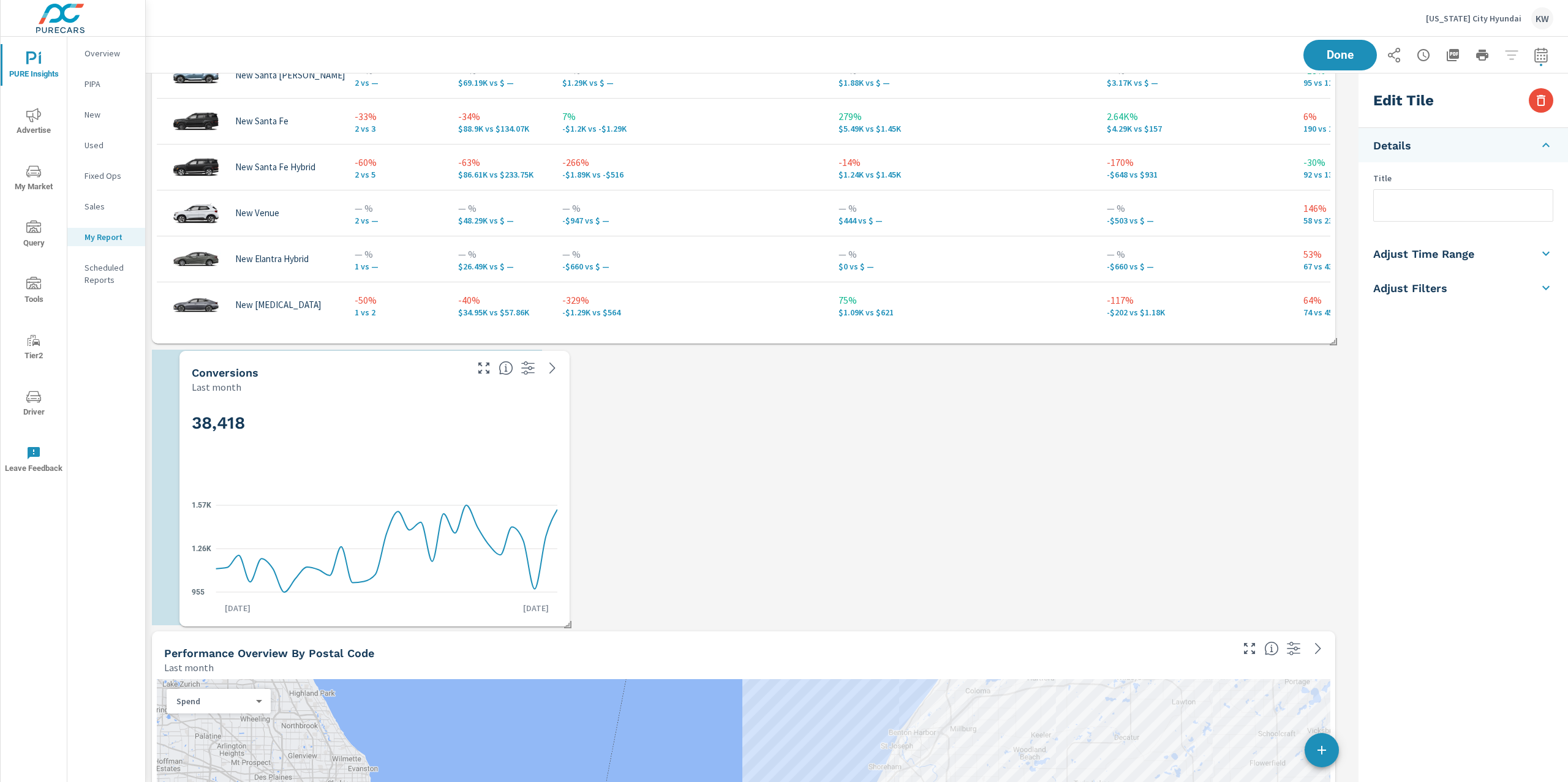
click at [409, 419] on h2 "38,418" at bounding box center [374, 423] width 366 height 22
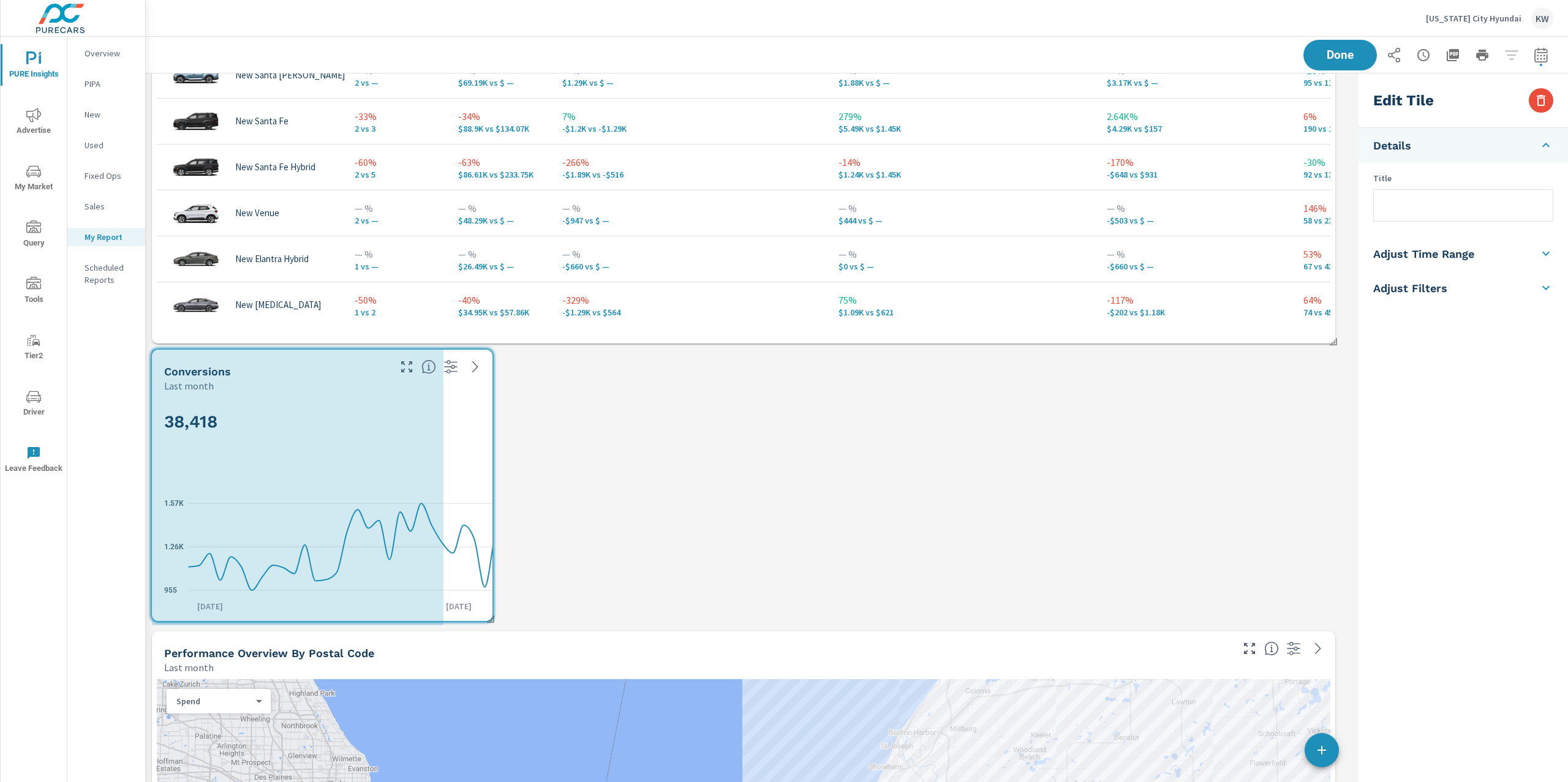
drag, startPoint x: 540, startPoint y: 618, endPoint x: 457, endPoint y: 609, distance: 83.5
click at [457, 609] on div "Conversions Last month 38,418 955 1.26K 1.57K Aug 1st Aug 31st" at bounding box center [322, 485] width 340 height 271
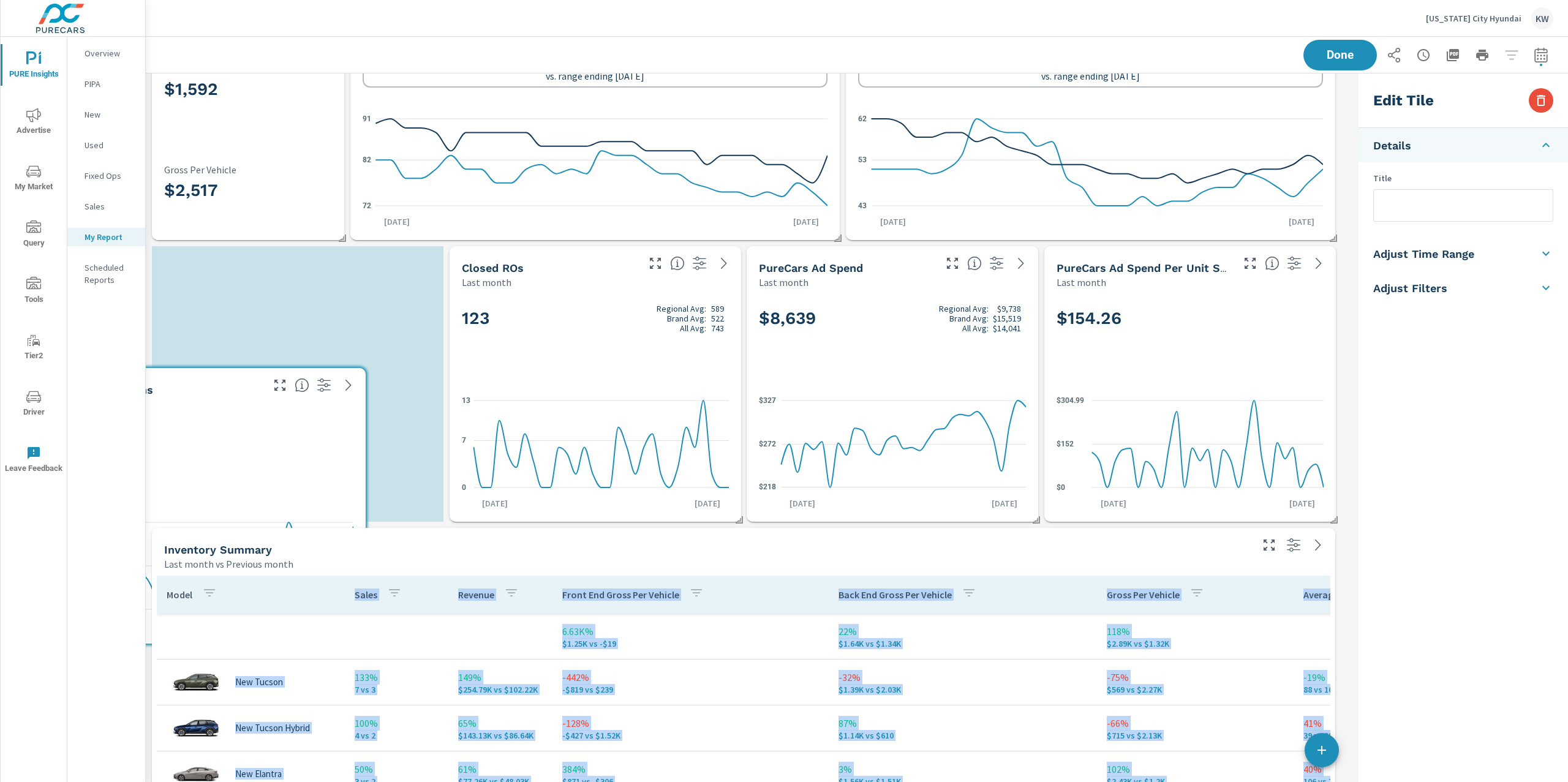
scroll to position [6, 6]
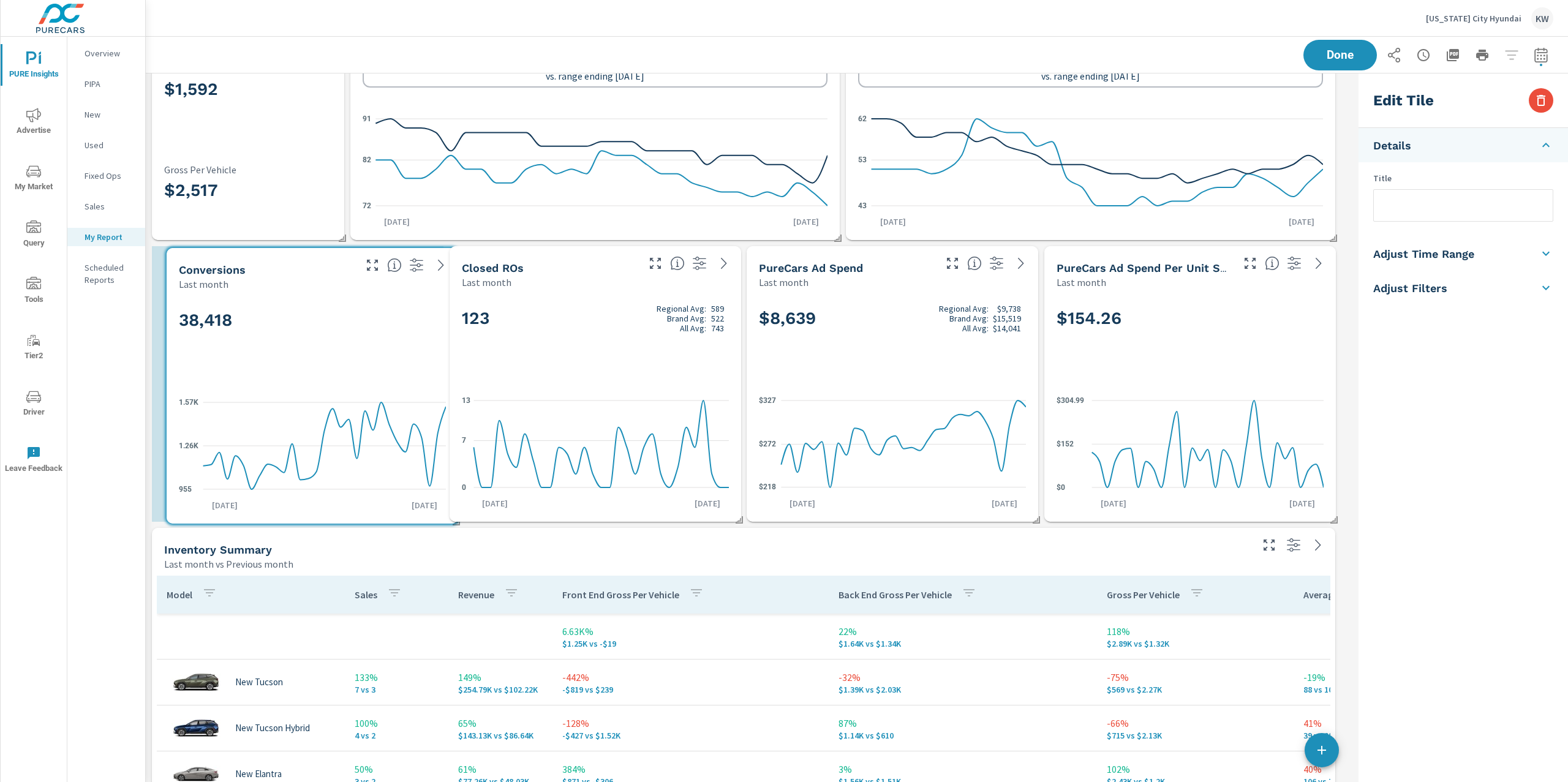
drag, startPoint x: 392, startPoint y: 513, endPoint x: 406, endPoint y: 411, distance: 103.0
click at [406, 411] on icon "955 1.26K 1.57K" at bounding box center [312, 445] width 267 height 107
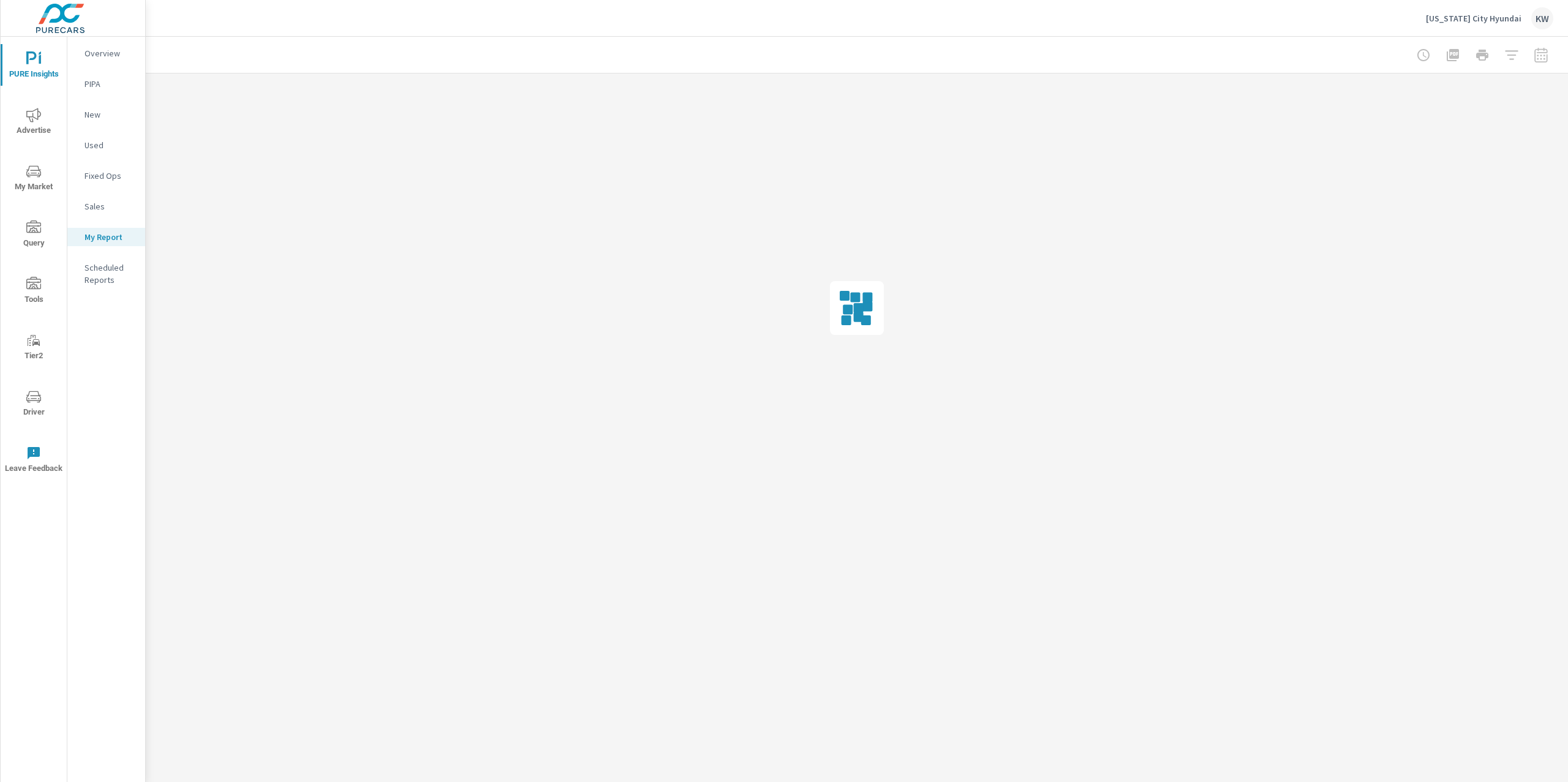
scroll to position [0, 0]
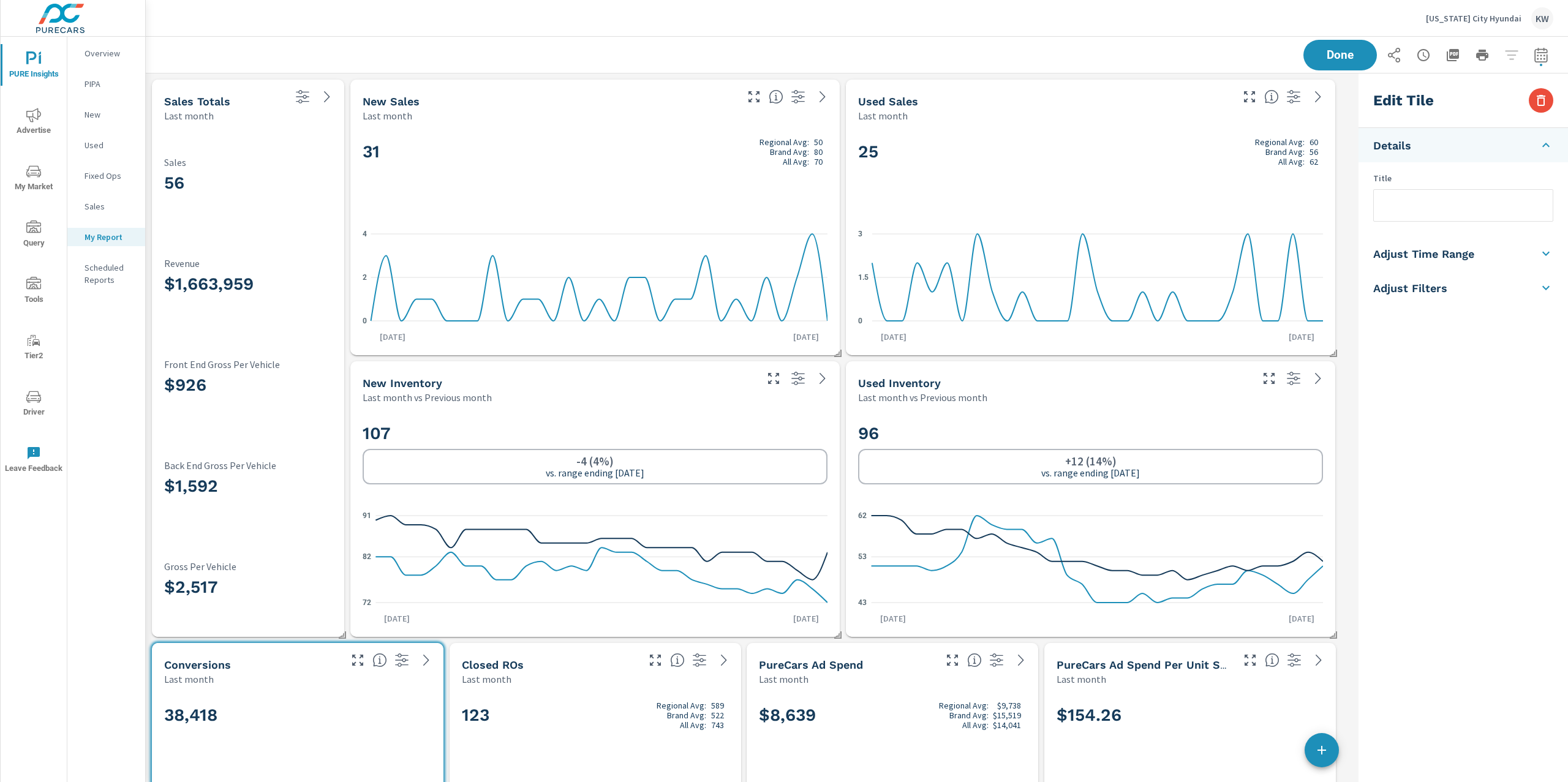
click at [1473, 262] on li "Adjust Time Range" at bounding box center [1463, 253] width 210 height 34
click at [1448, 217] on input "checkbox" at bounding box center [1434, 217] width 70 height 24
checkbox input "true"
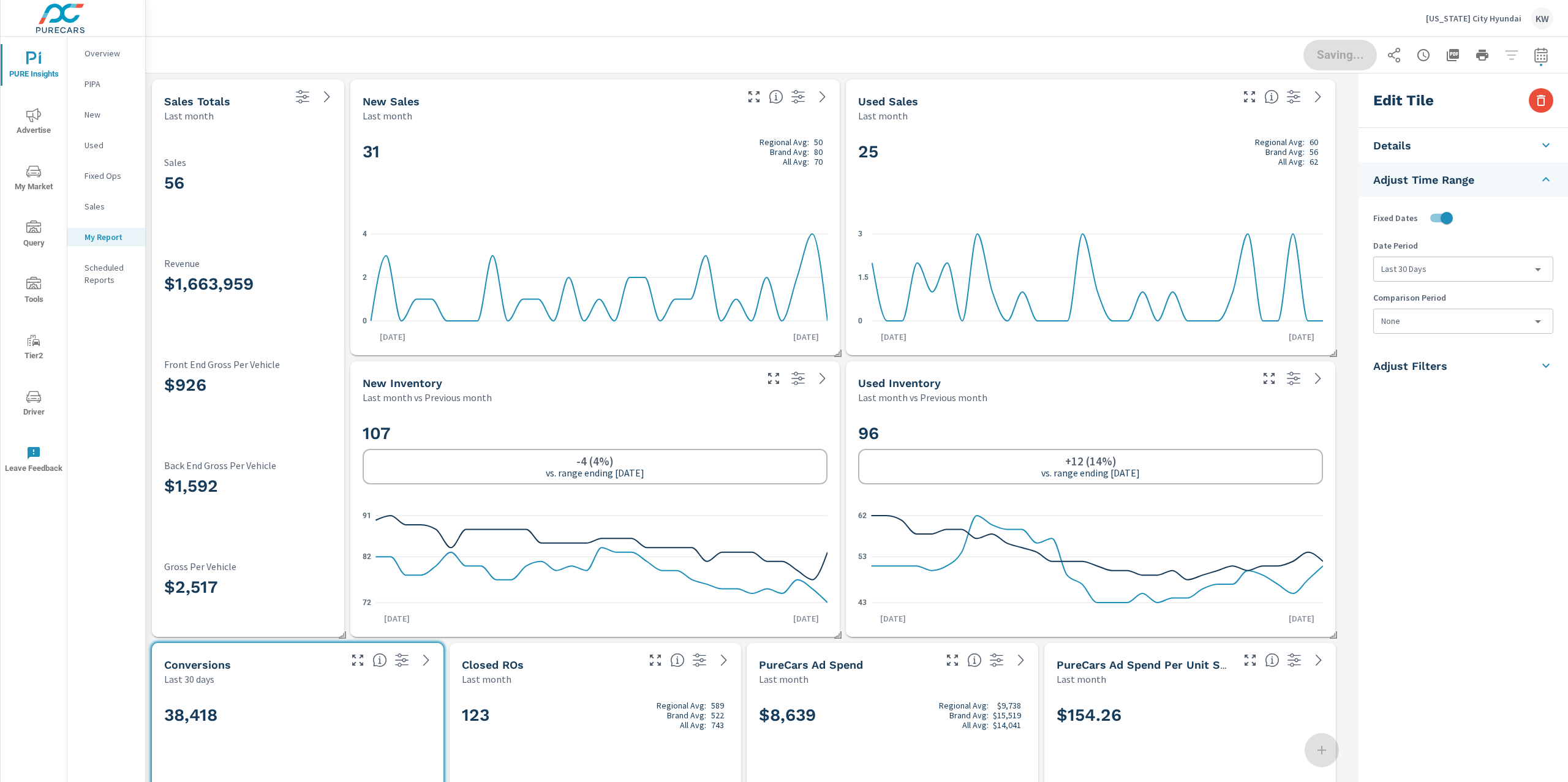
click at [1452, 267] on body "PURE Insights Advertise My Market Query Tools Tier2 Driver Leave Feedback Overv…" at bounding box center [784, 391] width 1568 height 782
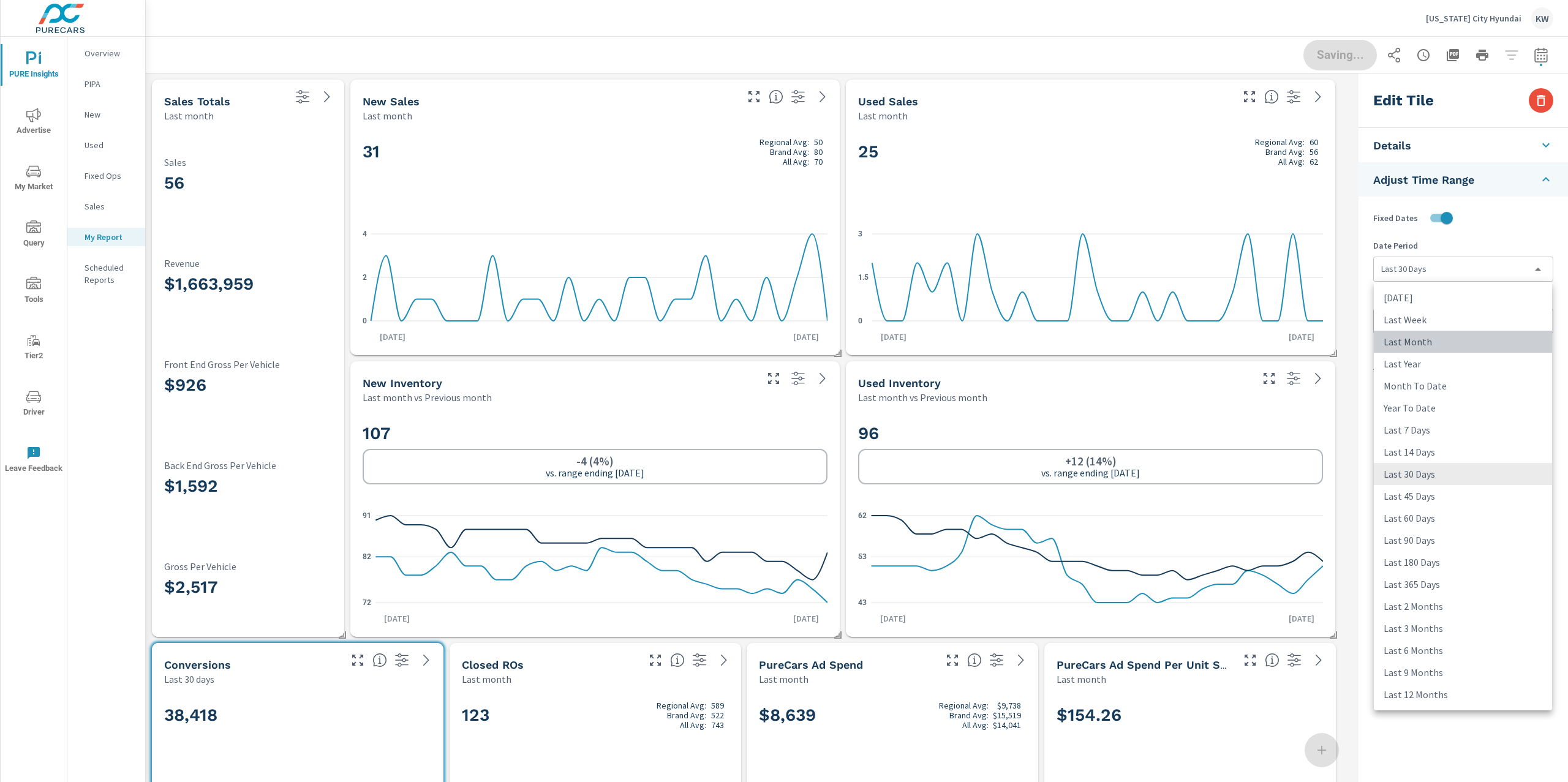
click at [1431, 345] on li "Last Month" at bounding box center [1462, 341] width 179 height 22
type input "lastMonth"
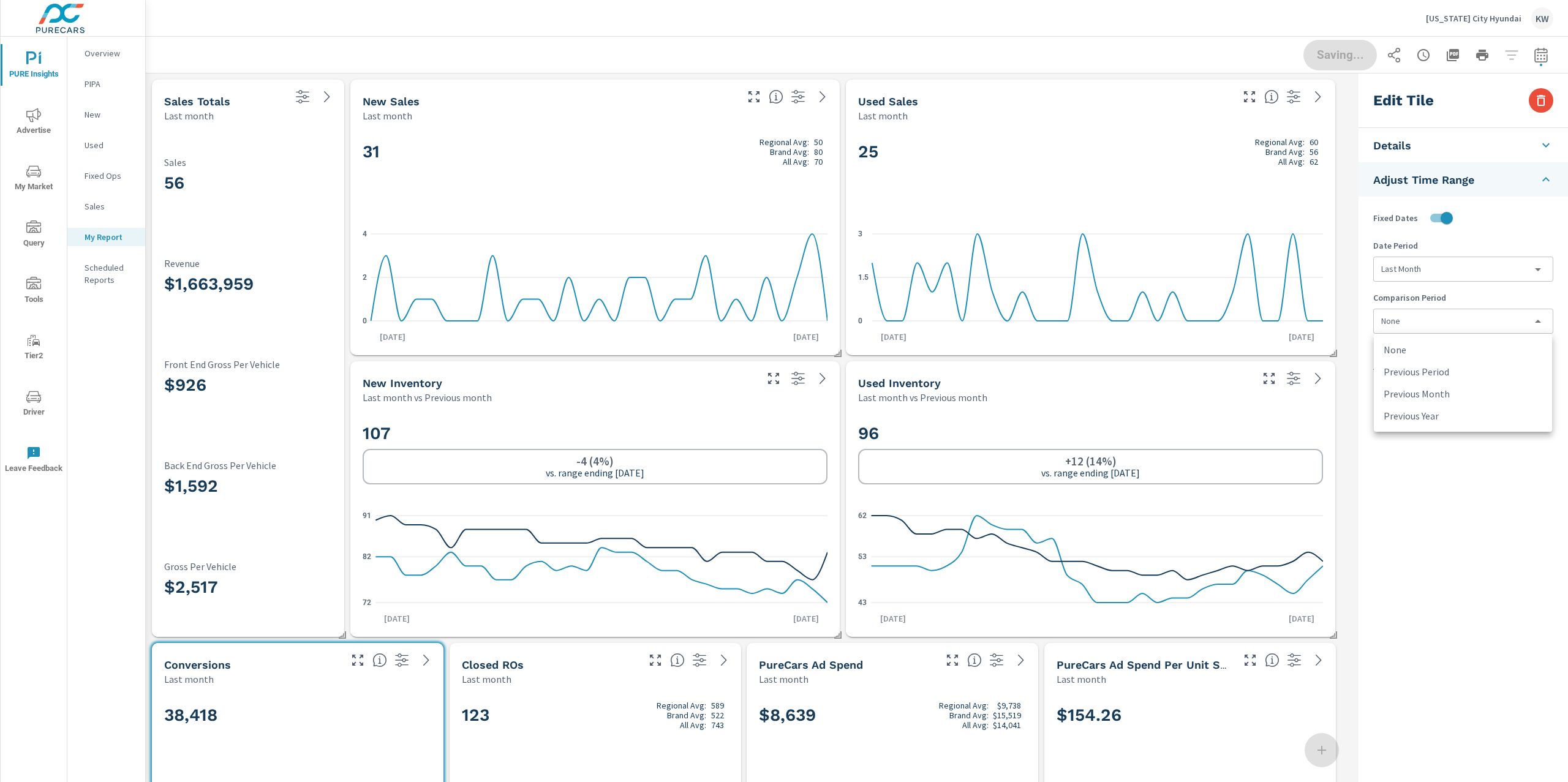
click at [1436, 327] on body "PURE Insights Advertise My Market Query Tools Tier2 Driver Leave Feedback Overv…" at bounding box center [784, 391] width 1568 height 782
click at [1445, 391] on li "Previous Month" at bounding box center [1462, 393] width 179 height 22
type input "lastMonth"
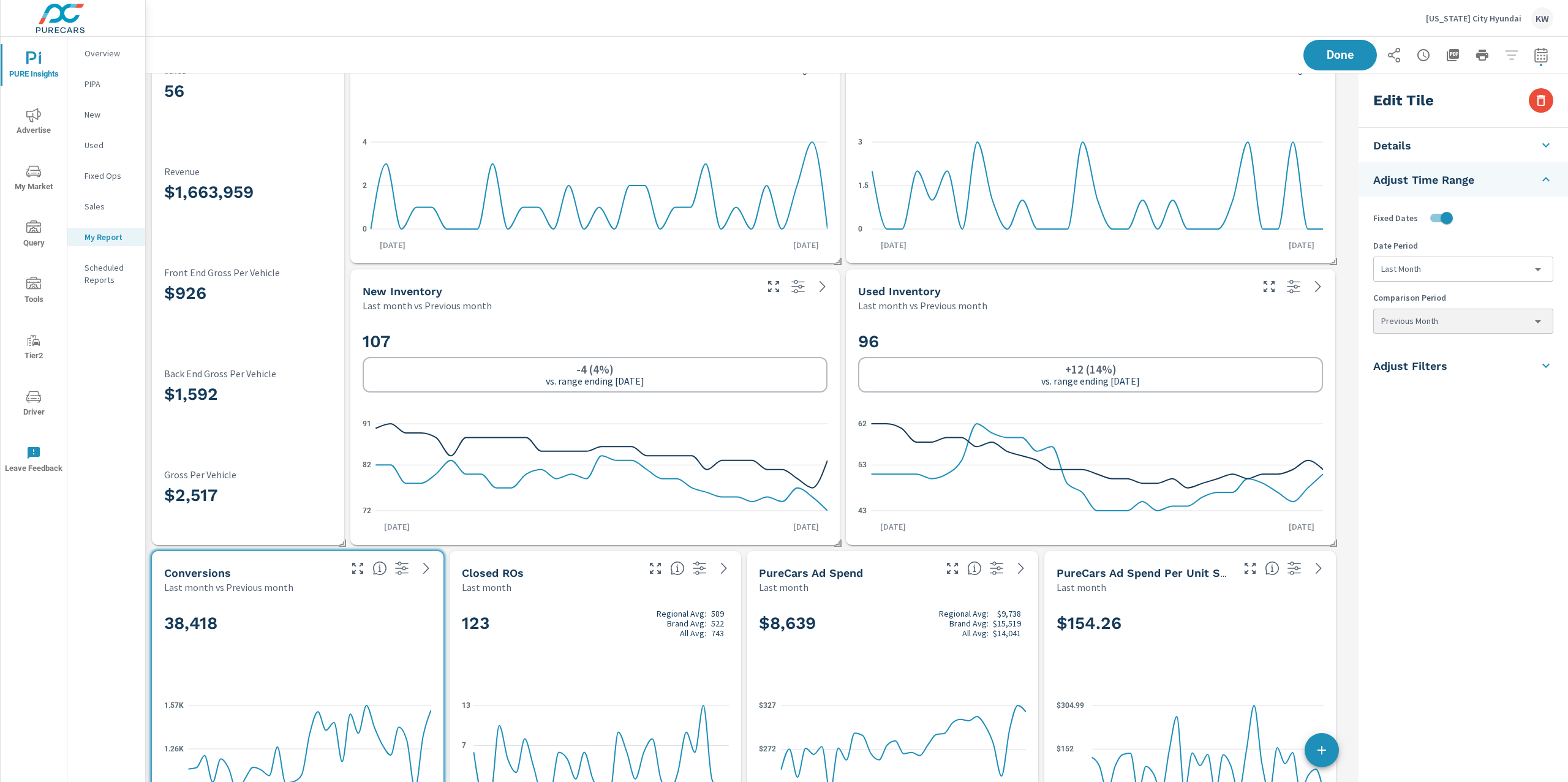
scroll to position [178, 0]
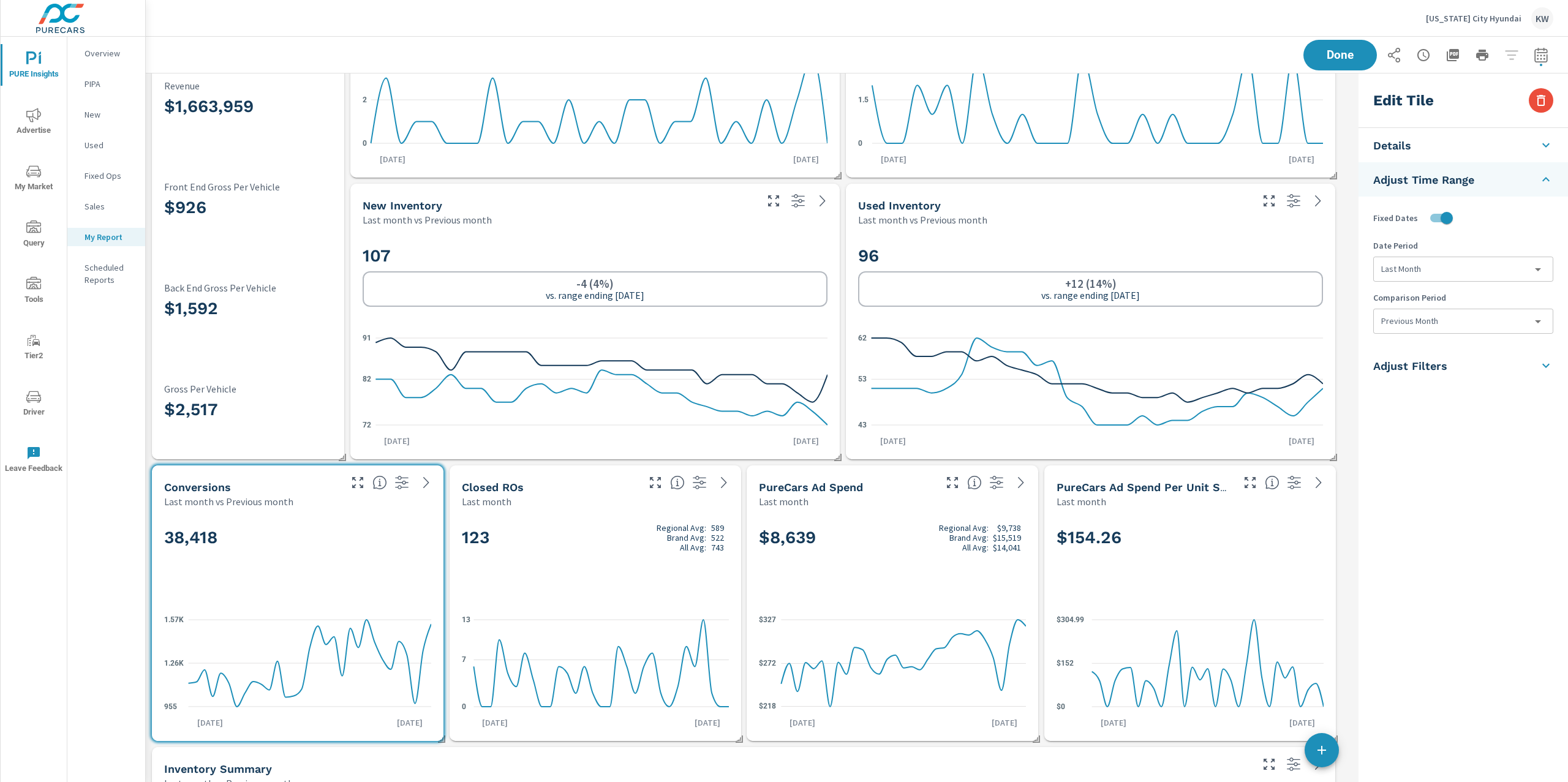
click at [629, 585] on div "123 Regional Avg: 589 Brand Avg: 522 All Avg: 743" at bounding box center [595, 558] width 267 height 75
checkbox input "false"
type input "last30Days"
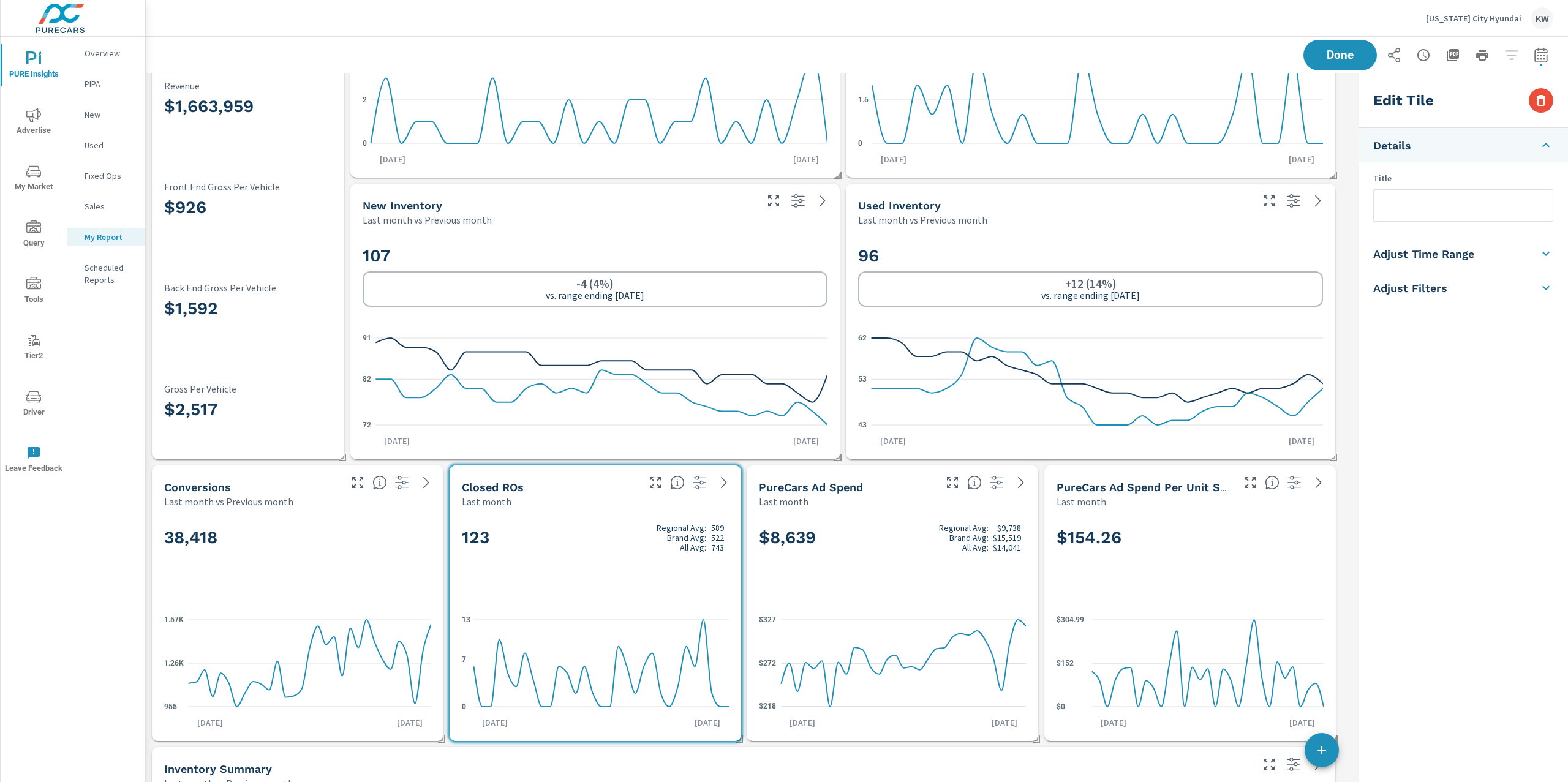
click at [1418, 251] on h5 "Adjust Time Range" at bounding box center [1423, 253] width 101 height 14
click at [1441, 217] on input "checkbox" at bounding box center [1434, 217] width 70 height 24
checkbox input "true"
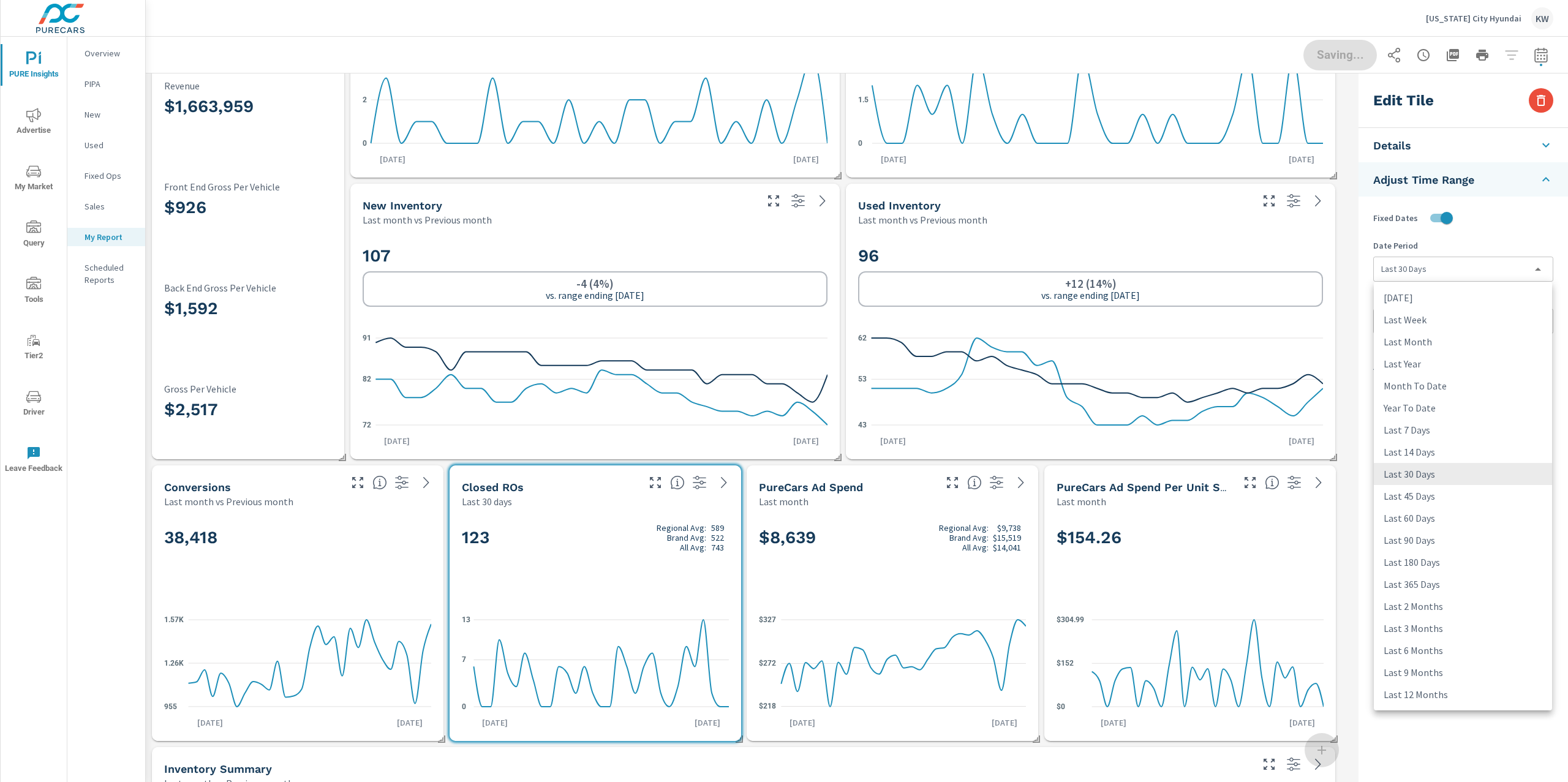
click at [1442, 274] on body "PURE Insights Advertise My Market Query Tools Tier2 Driver Leave Feedback Overv…" at bounding box center [784, 391] width 1568 height 782
click at [1442, 336] on li "Last Month" at bounding box center [1462, 341] width 179 height 22
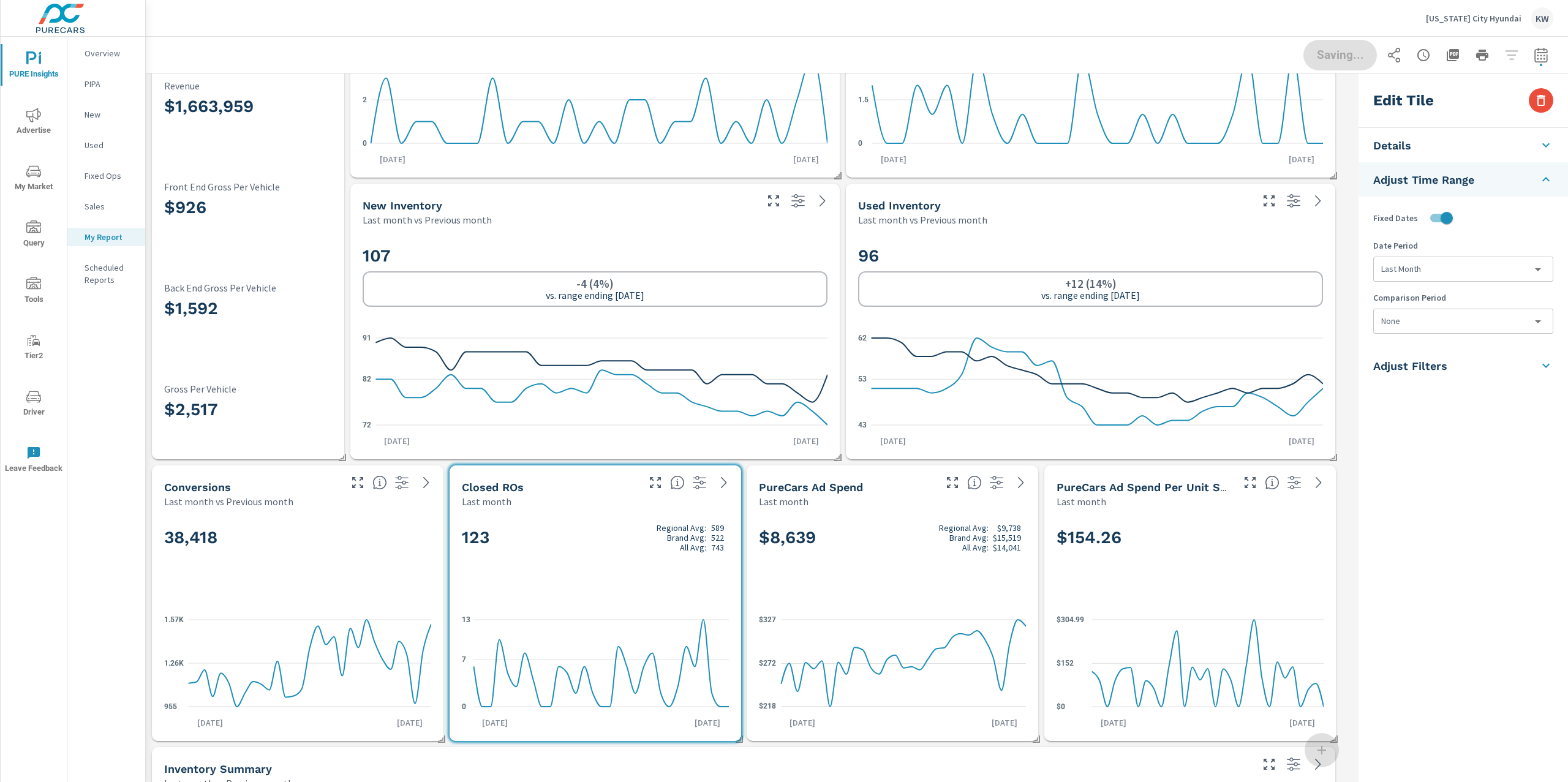
click at [1443, 324] on li "Last Year" at bounding box center [1439, 327] width 133 height 12
type input "lastYear"
click at [1443, 324] on body "PURE Insights Advertise My Market Query Tools Tier2 Driver Leave Feedback Overv…" at bounding box center [784, 391] width 1568 height 782
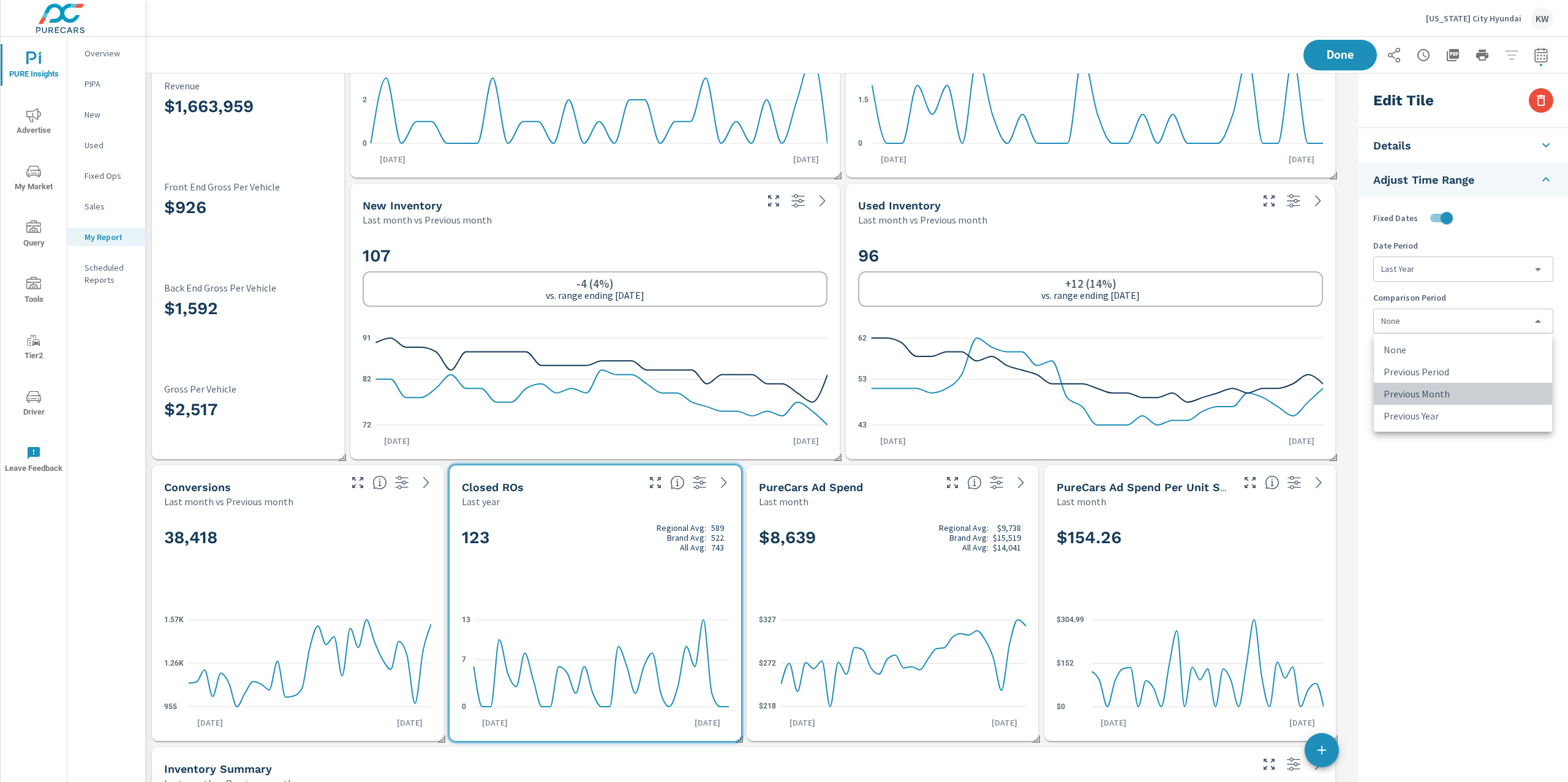
click at [1434, 391] on li "Previous Month" at bounding box center [1462, 393] width 179 height 22
type input "lastMonth"
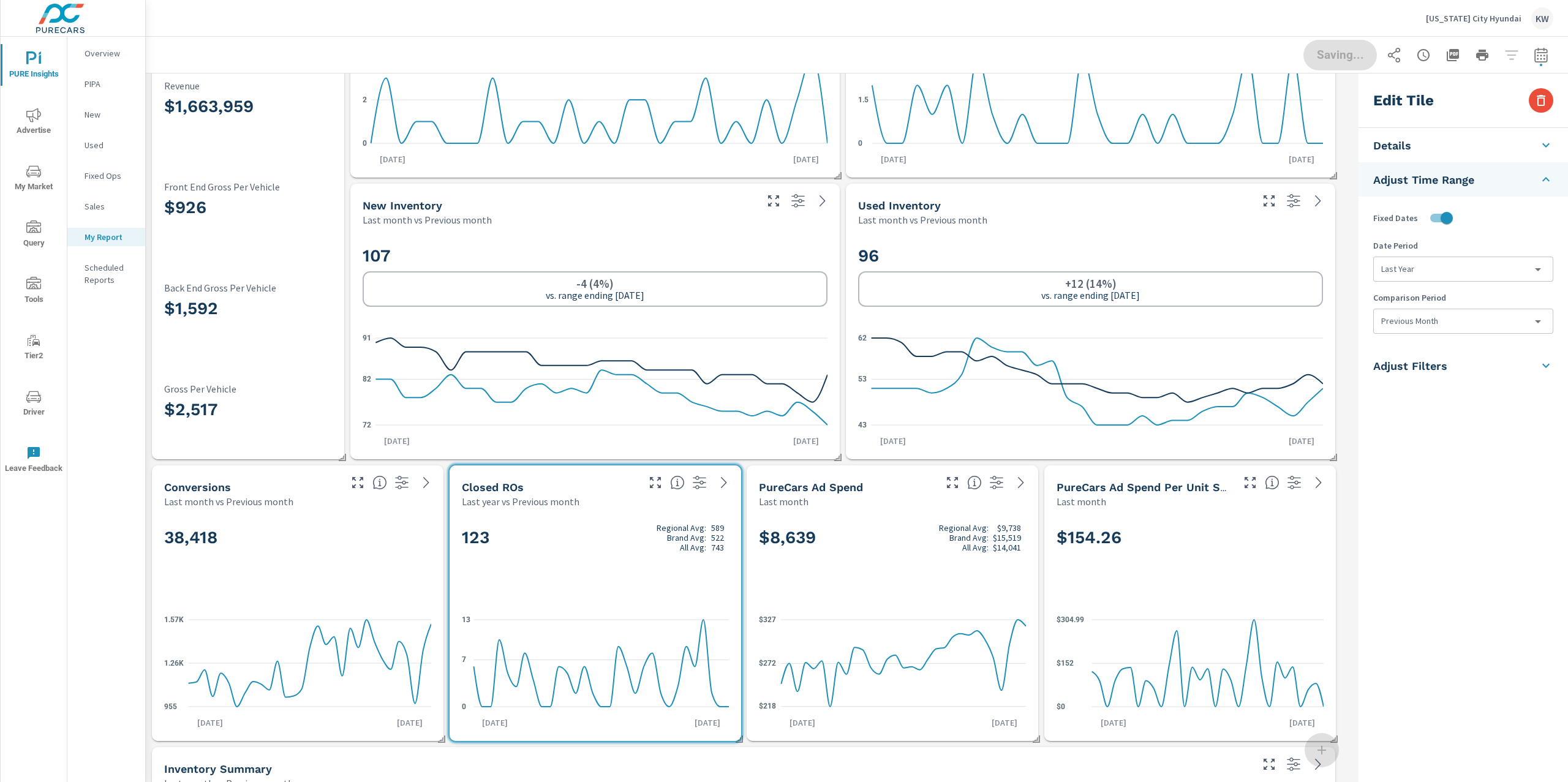
click at [801, 259] on h2 "107" at bounding box center [595, 255] width 465 height 22
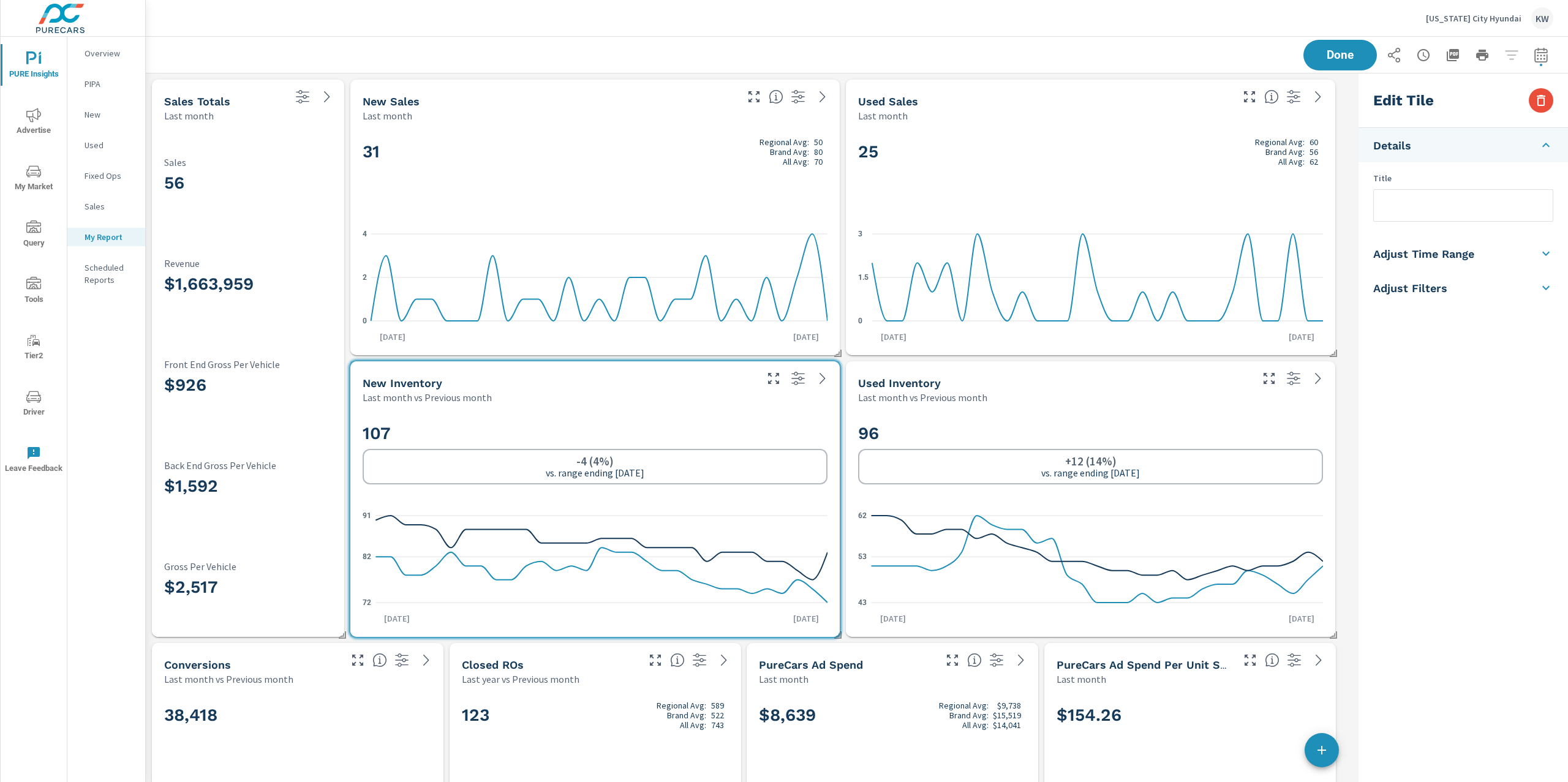
click at [1455, 265] on li "Adjust Time Range" at bounding box center [1463, 253] width 210 height 34
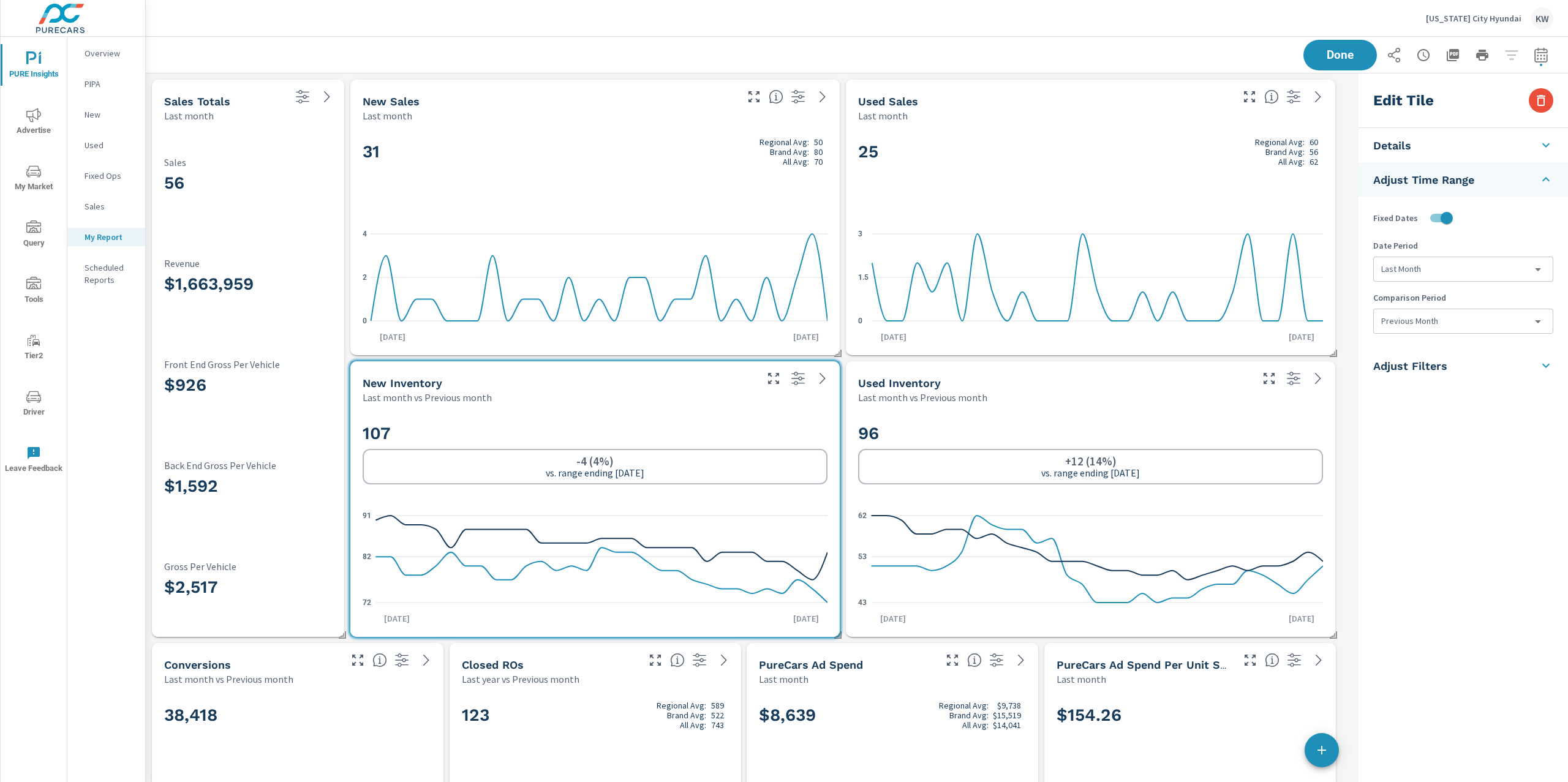
click at [1444, 267] on body "PURE Insights Advertise My Market Query Tools Tier2 Driver Leave Feedback Overv…" at bounding box center [784, 391] width 1568 height 782
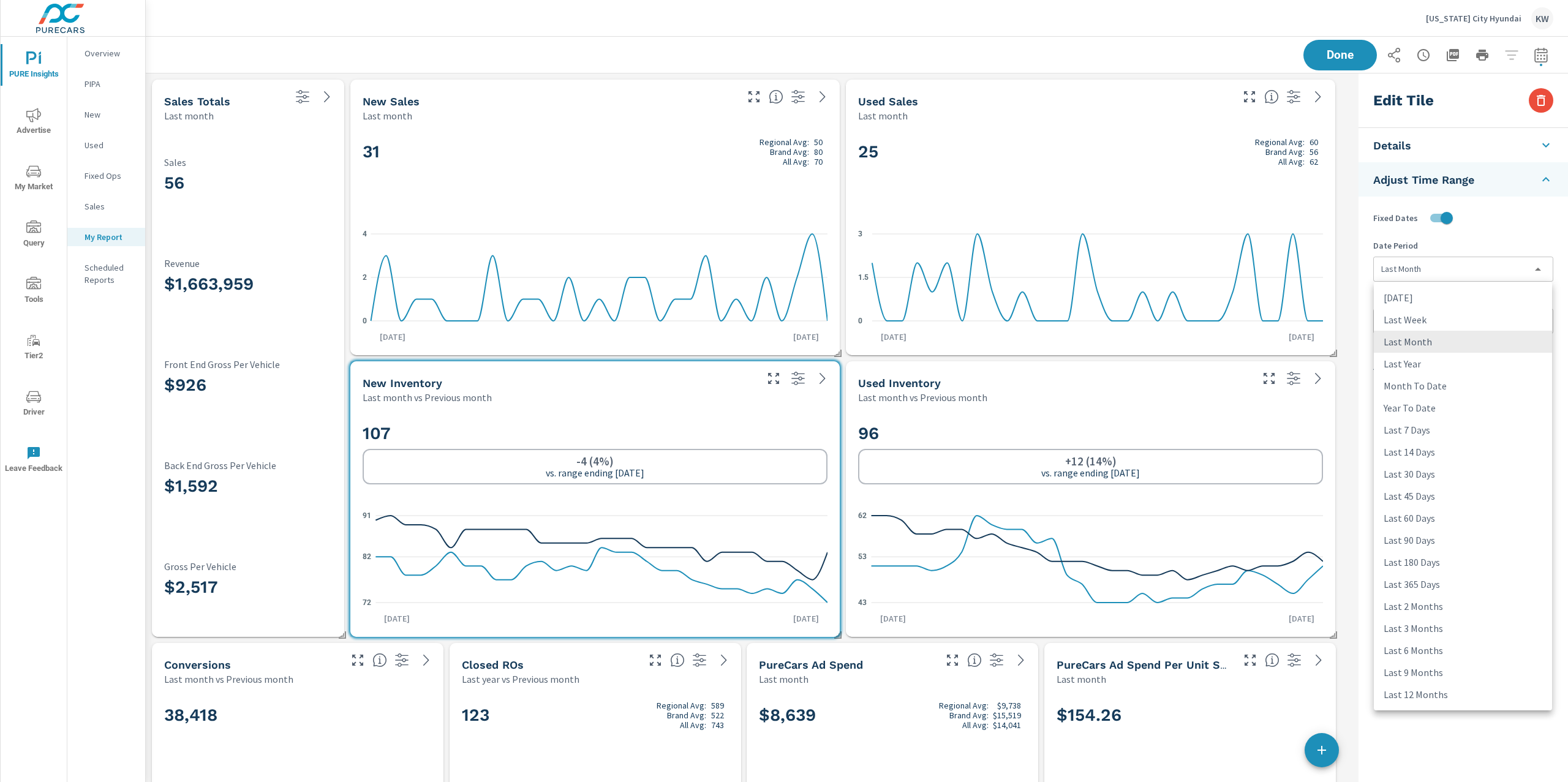
click at [1420, 491] on li "Last 45 Days" at bounding box center [1462, 495] width 179 height 22
type input "last45Days"
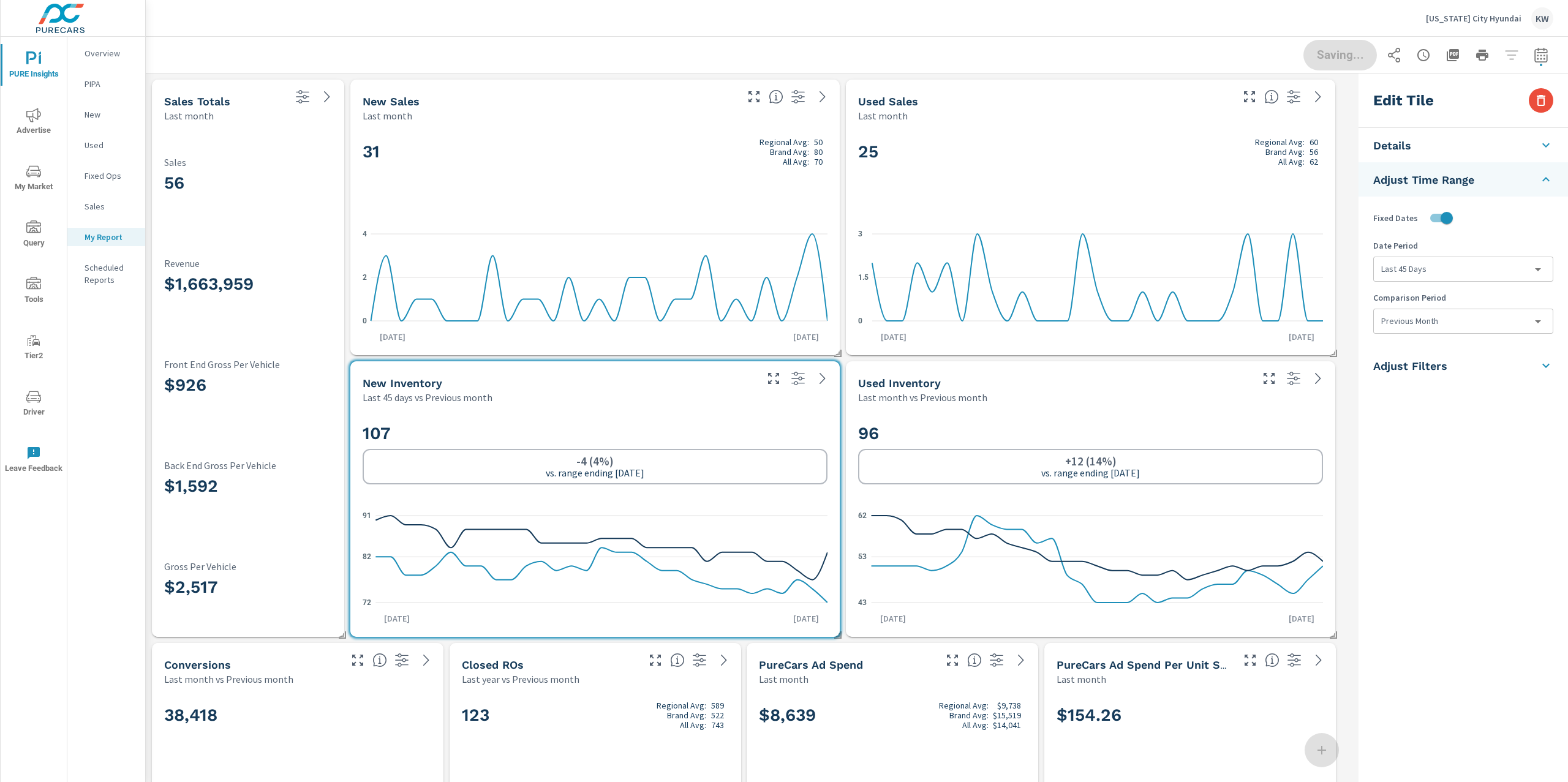
click at [1430, 321] on body "PURE Insights Advertise My Market Query Tools Tier2 Driver Leave Feedback Overv…" at bounding box center [784, 391] width 1568 height 782
click at [1428, 350] on li "None" at bounding box center [1462, 349] width 179 height 22
click at [1168, 408] on div "None Previous Period Previous Month Previous Year" at bounding box center [784, 391] width 1568 height 782
click at [1196, 410] on div "96 +12 (14%) vs. range ending Jul 31 43 53 62 Aug 1st Aug 31st" at bounding box center [1090, 521] width 479 height 223
type input "lastMonth"
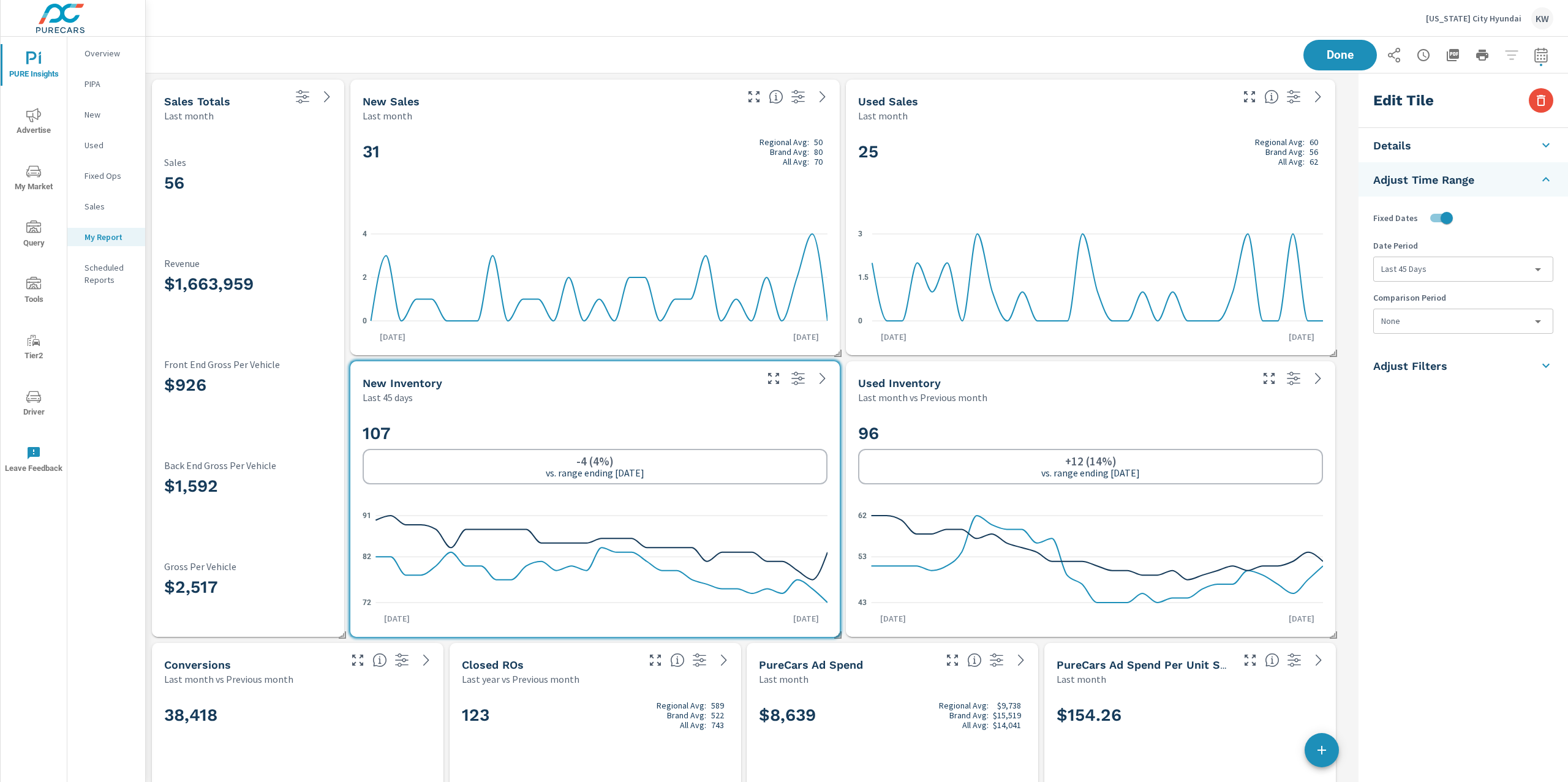
type input "lastMonth"
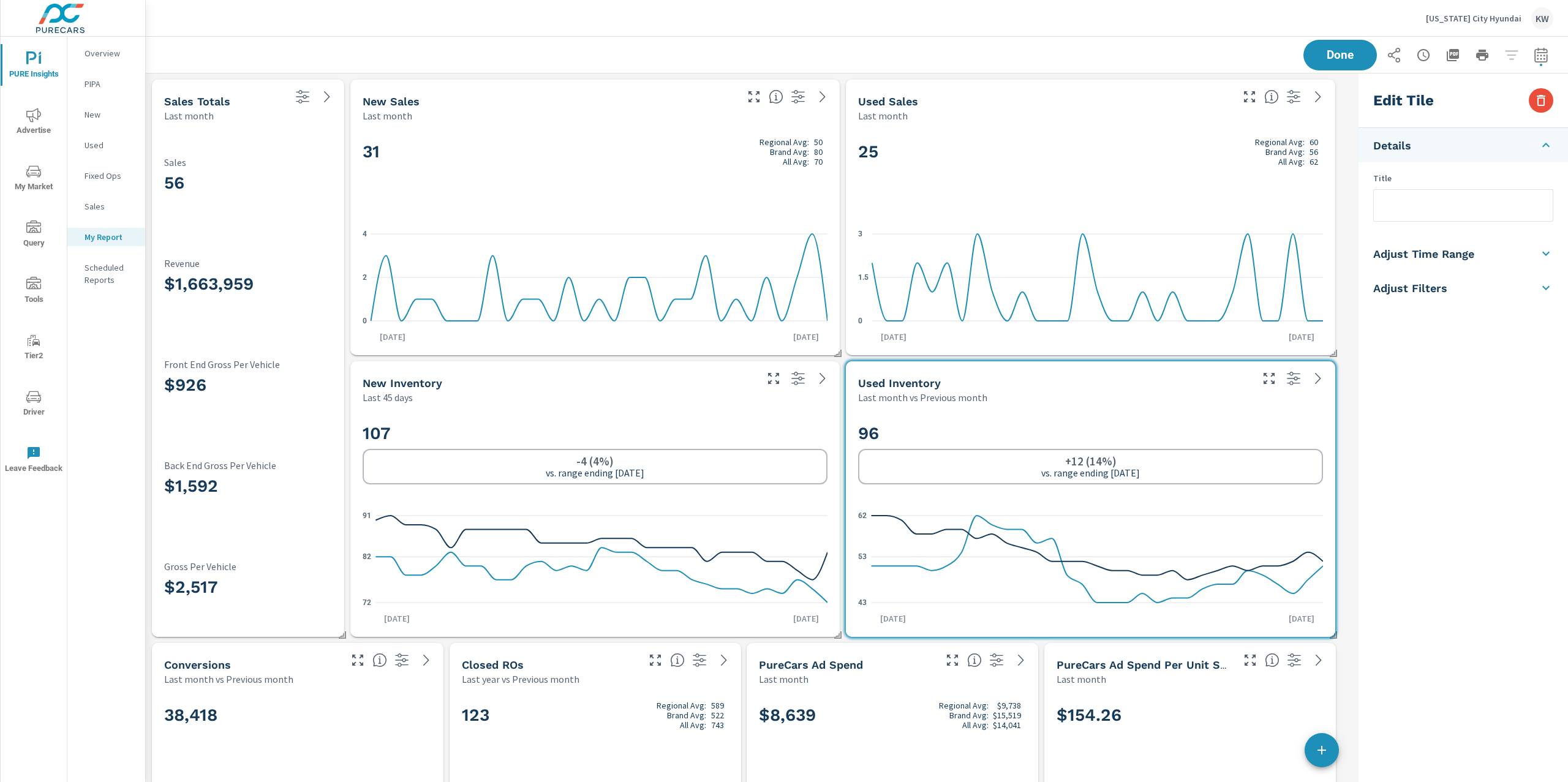
click at [1436, 262] on li "Adjust Time Range" at bounding box center [1463, 253] width 210 height 34
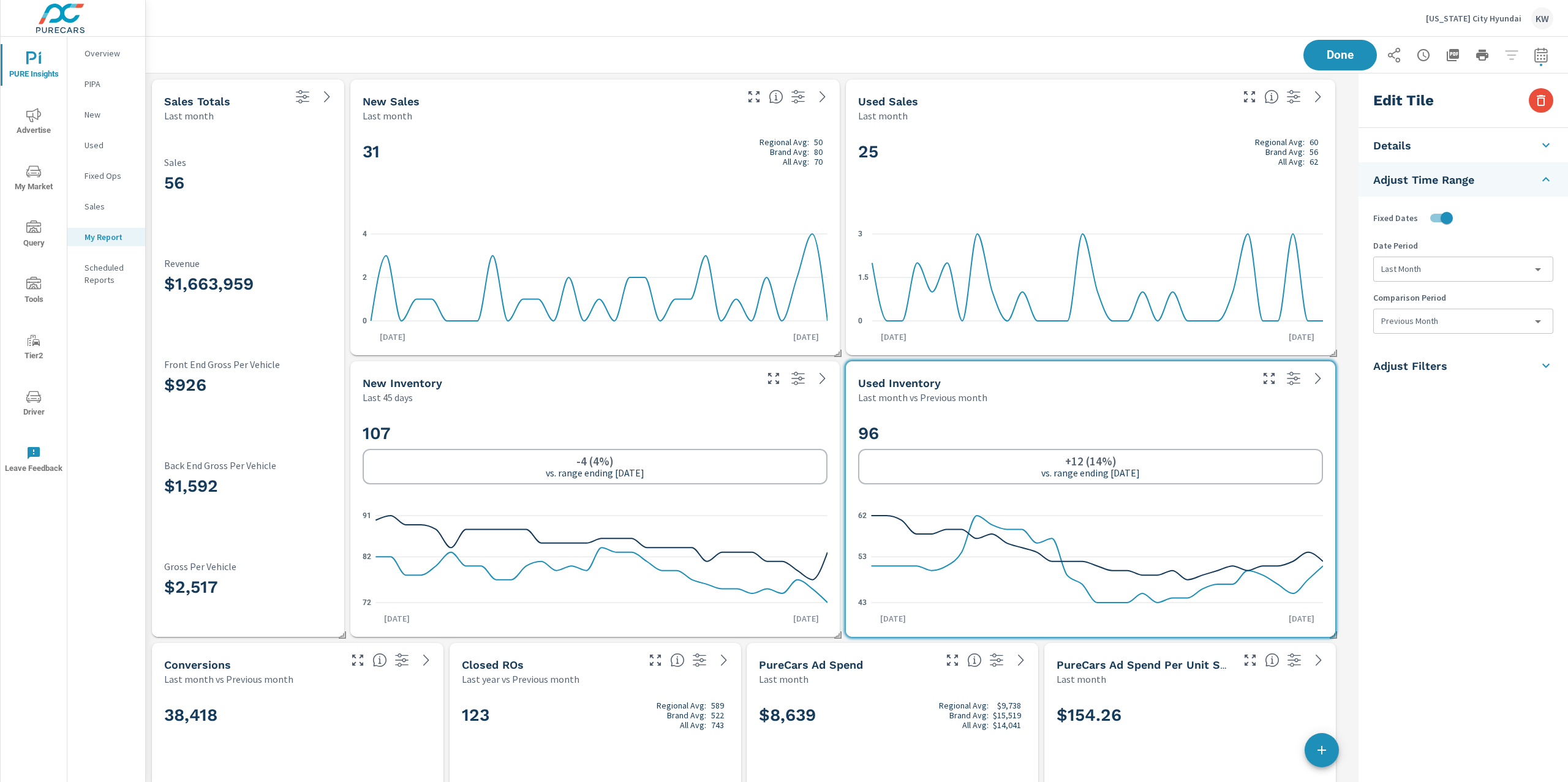
click at [1465, 258] on body "PURE Insights Advertise My Market Query Tools Tier2 Driver Leave Feedback Overv…" at bounding box center [784, 391] width 1568 height 782
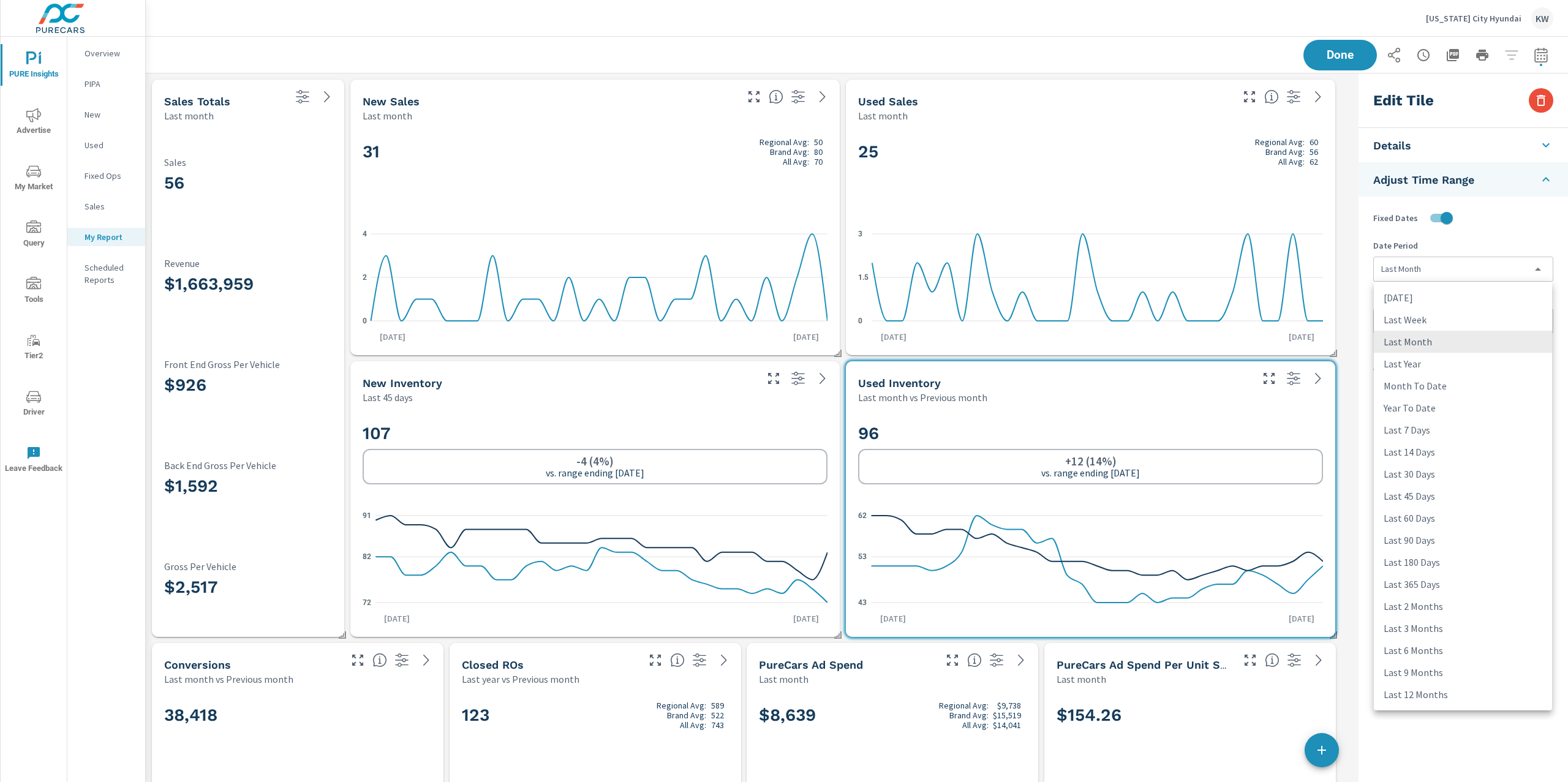
click at [1426, 495] on li "Last 45 Days" at bounding box center [1462, 495] width 179 height 22
type input "last45Days"
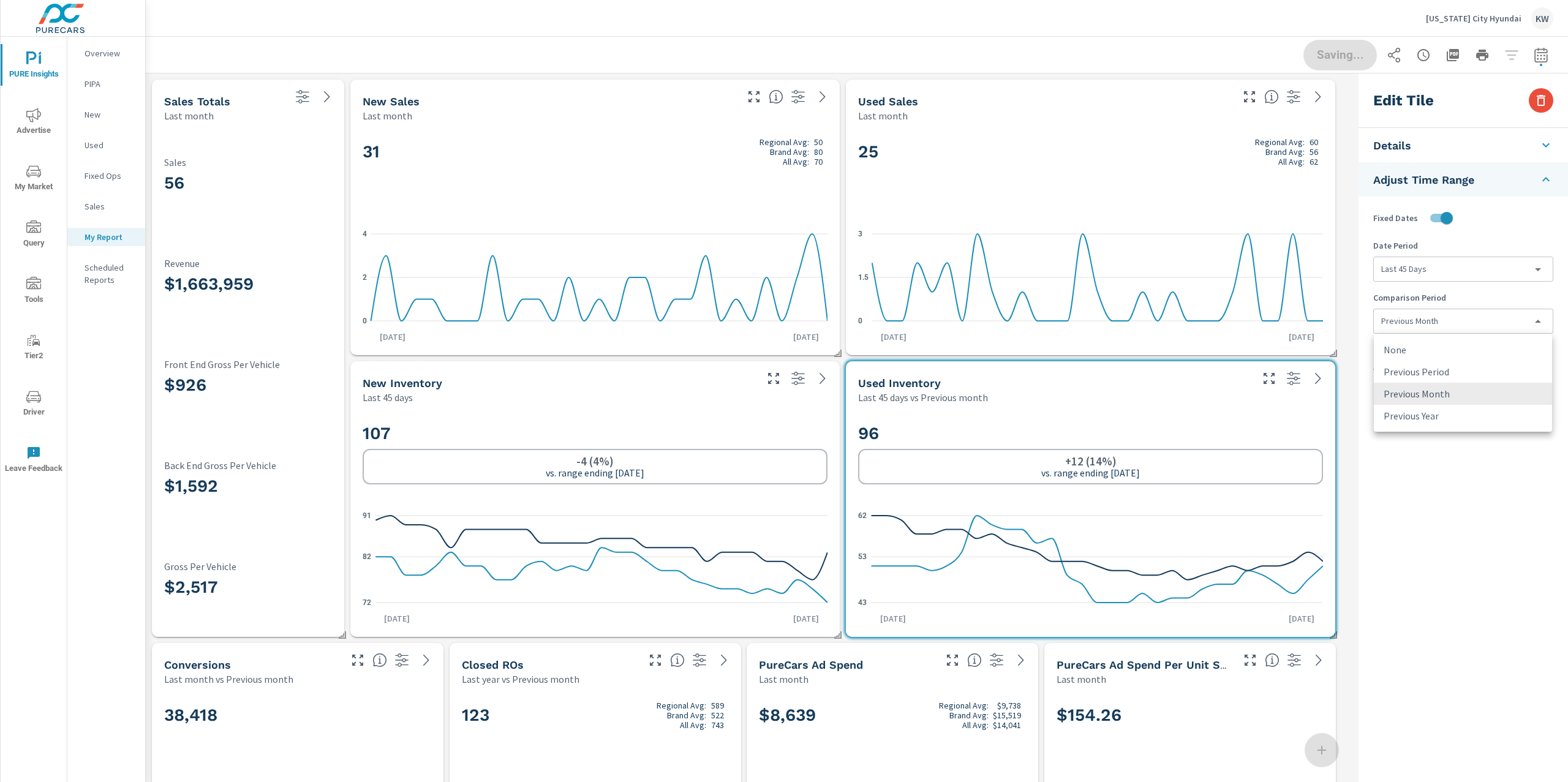
click at [1436, 324] on body "PURE Insights Advertise My Market Query Tools Tier2 Driver Leave Feedback Overv…" at bounding box center [784, 391] width 1568 height 782
click at [1429, 352] on li "None" at bounding box center [1462, 349] width 179 height 22
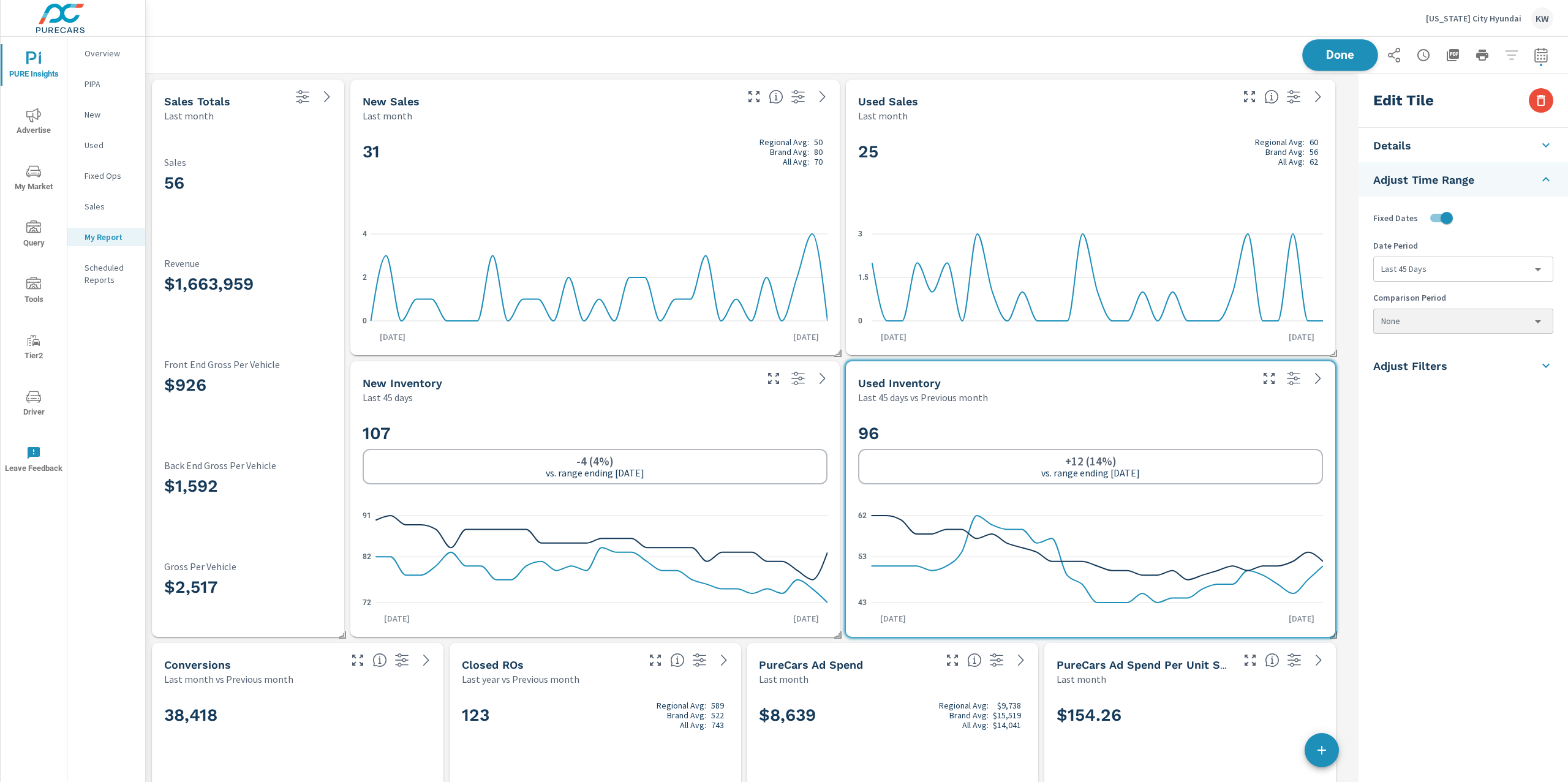
scroll to position [6795, 1220]
click at [1336, 60] on span "Done" at bounding box center [1339, 55] width 50 height 11
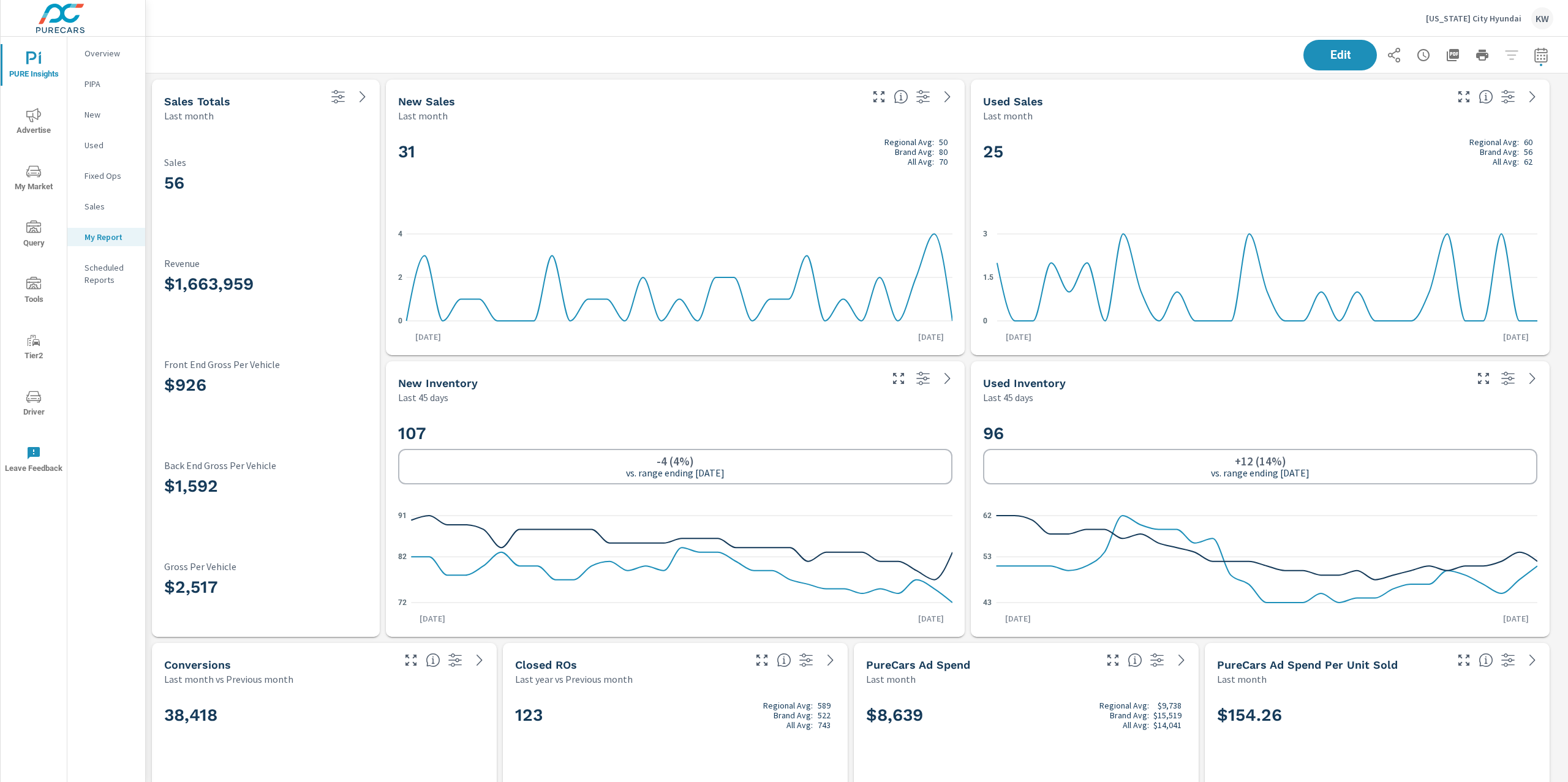
scroll to position [6795, 1436]
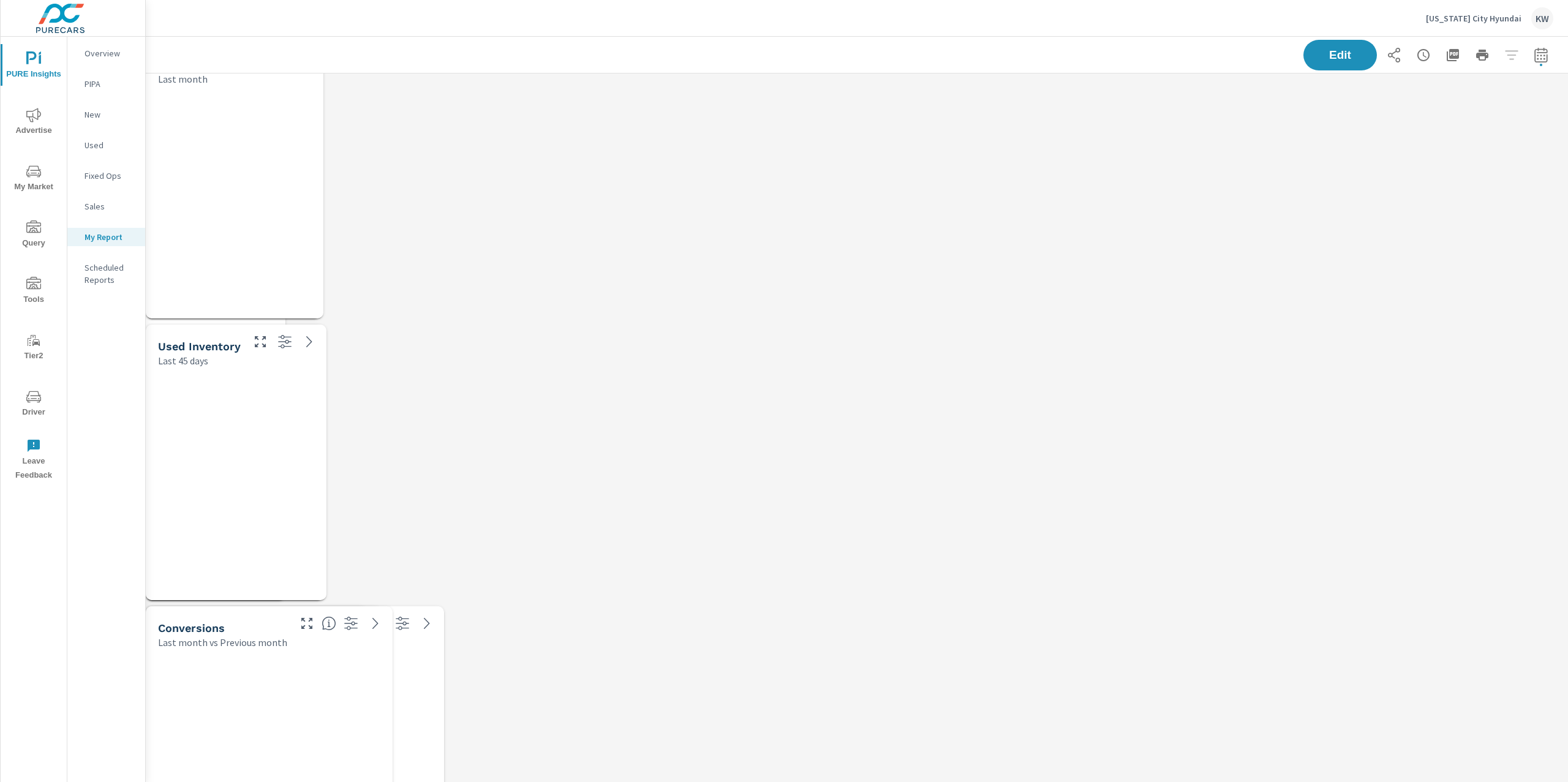
scroll to position [6795, 1436]
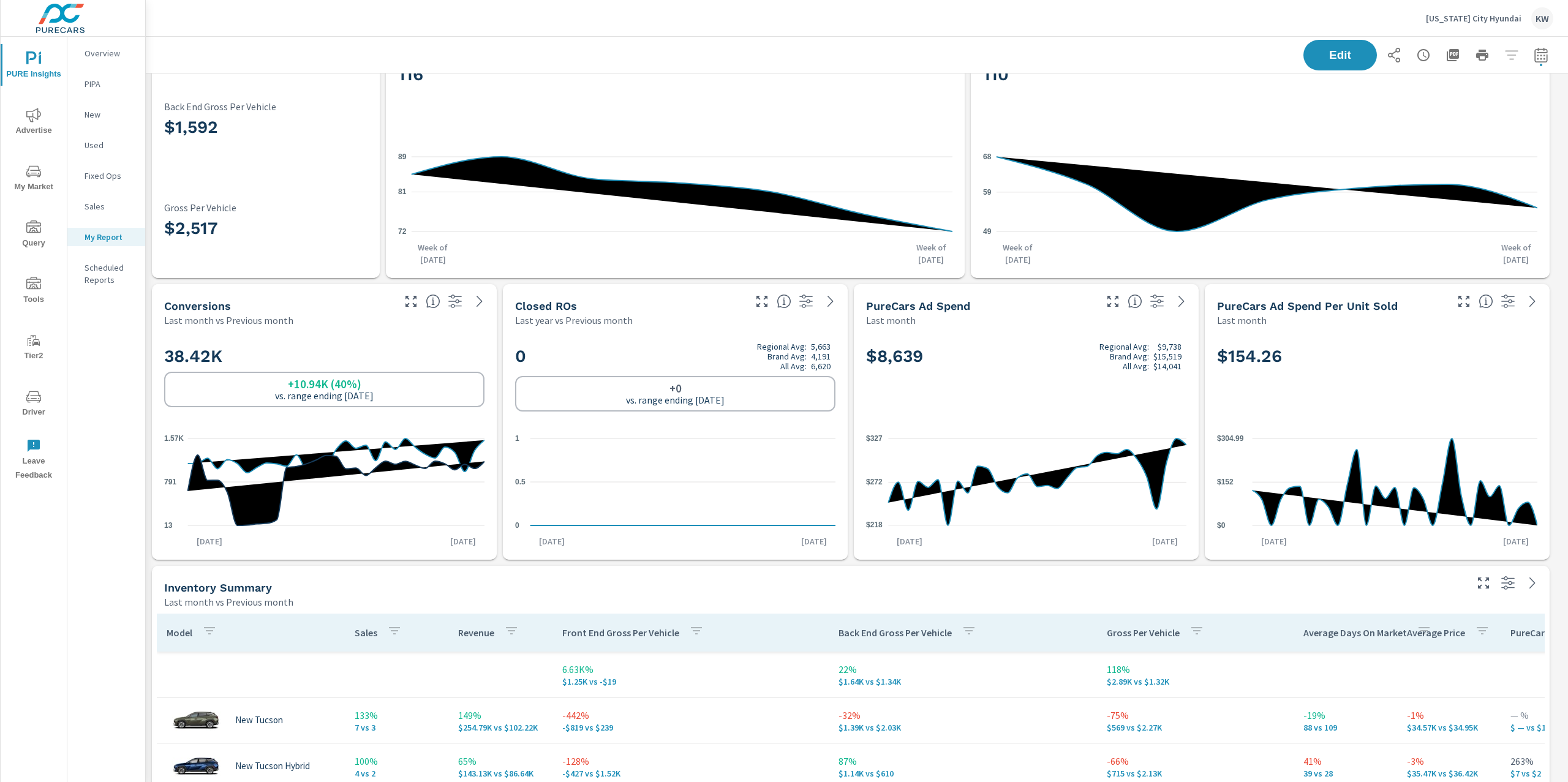
scroll to position [399, 0]
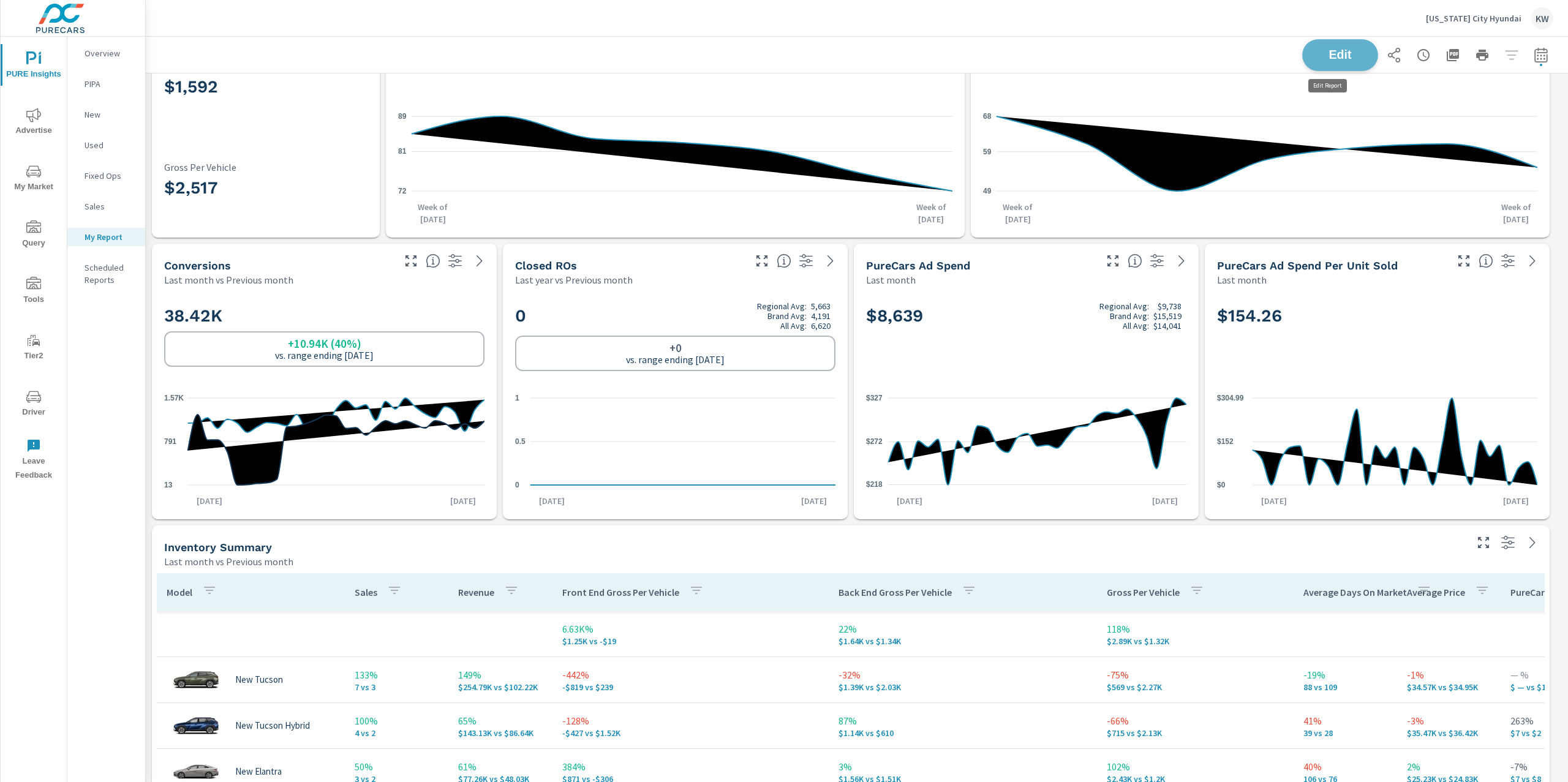
click at [1336, 66] on button "Edit" at bounding box center [1339, 55] width 76 height 32
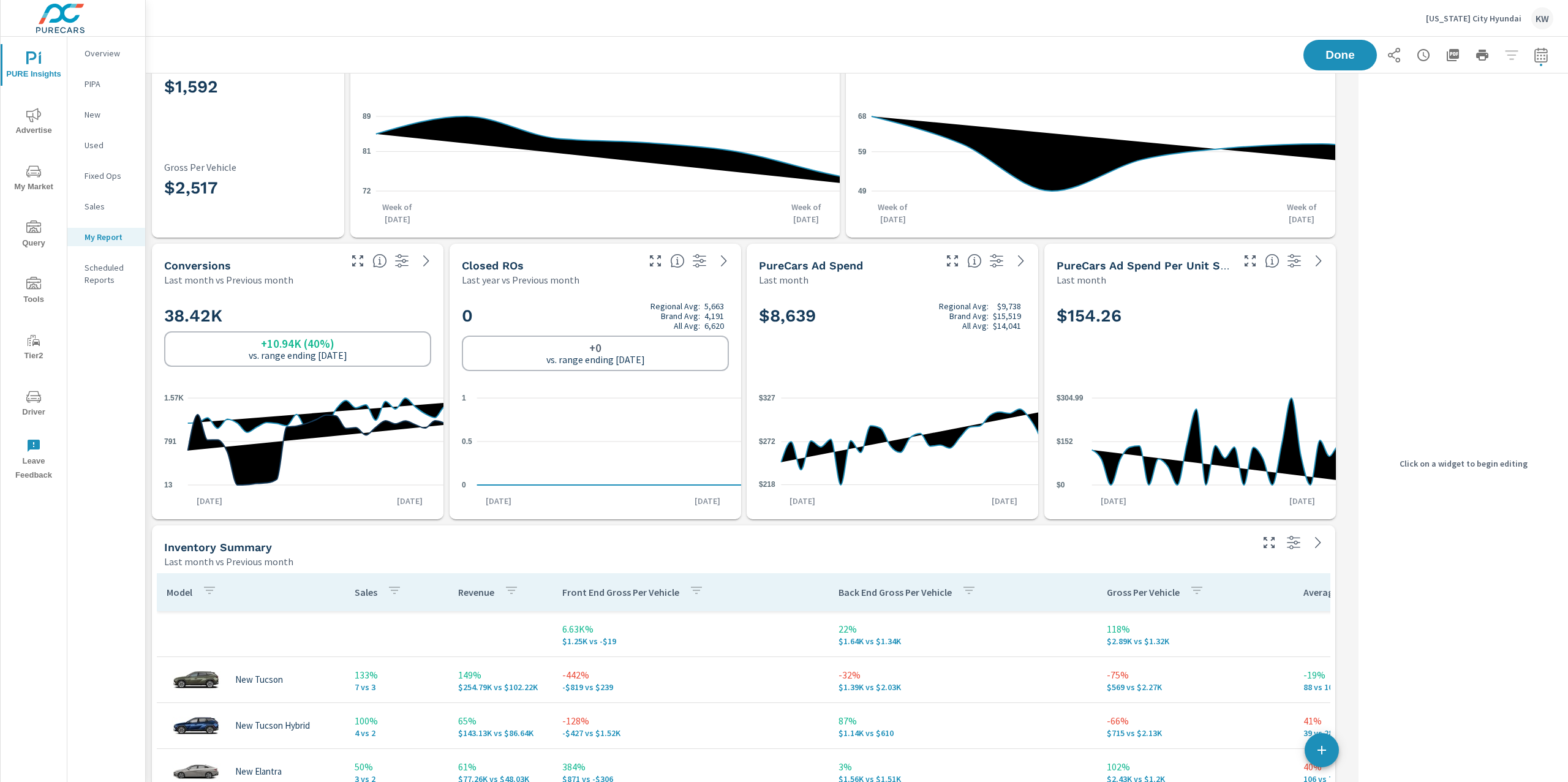
scroll to position [6, 6]
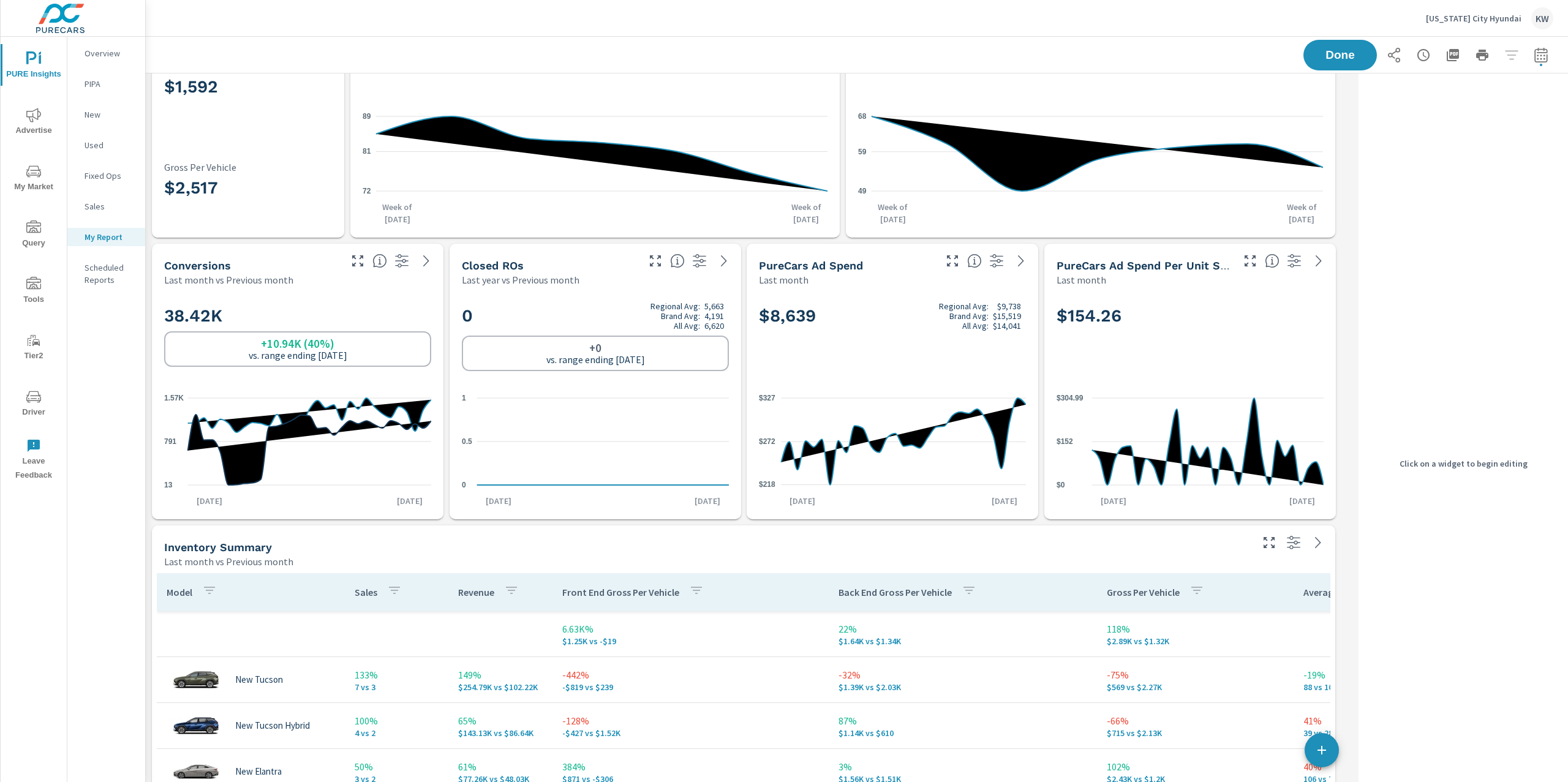
click at [643, 285] on div "Closed ROs Last year vs Previous month" at bounding box center [595, 265] width 291 height 43
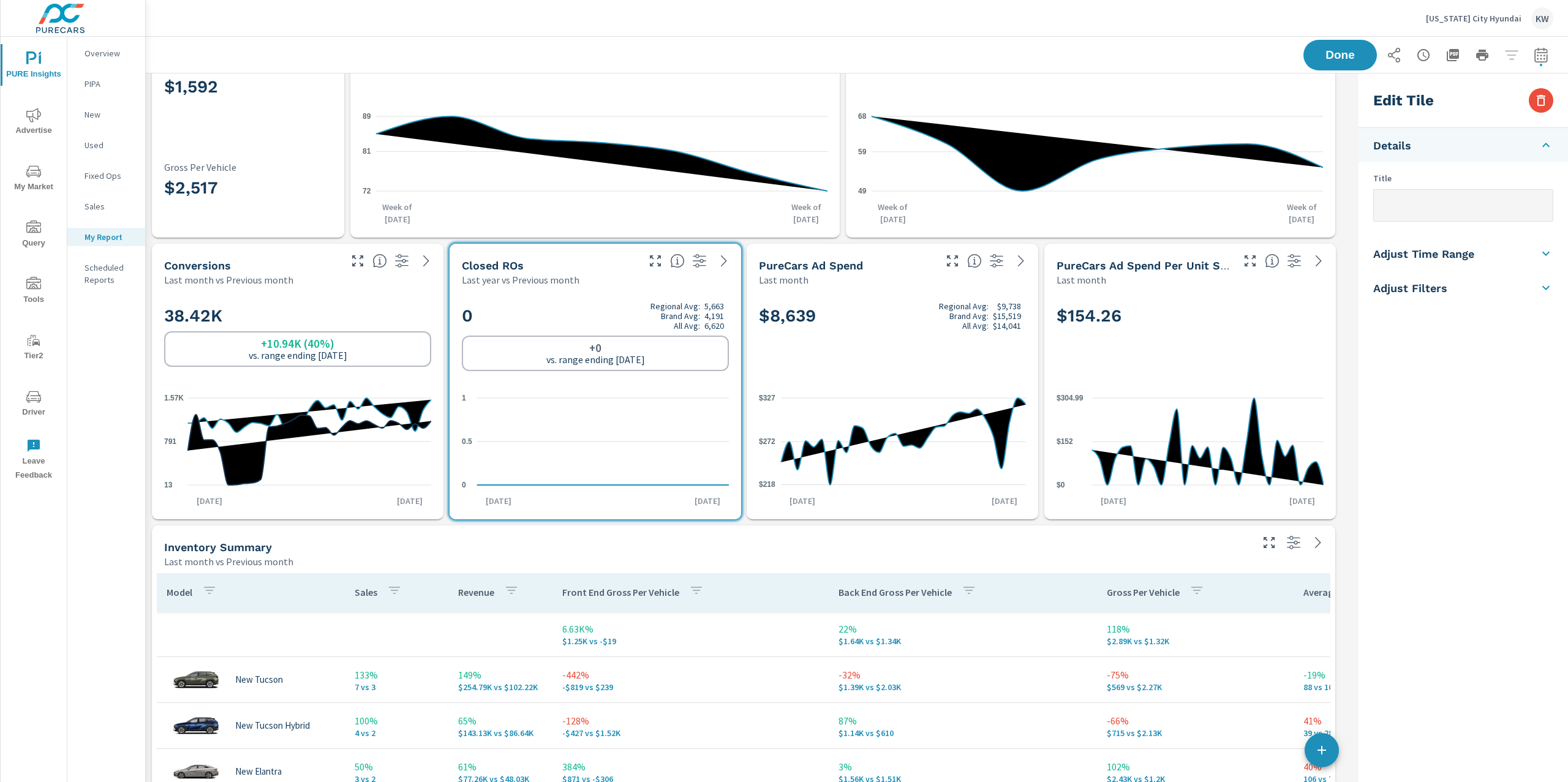
click at [1462, 245] on li "Adjust Time Range" at bounding box center [1463, 253] width 210 height 34
click at [1453, 277] on body "PURE Insights Advertise My Market Query Tools Tier2 Driver Leave Feedback Overv…" at bounding box center [784, 391] width 1568 height 782
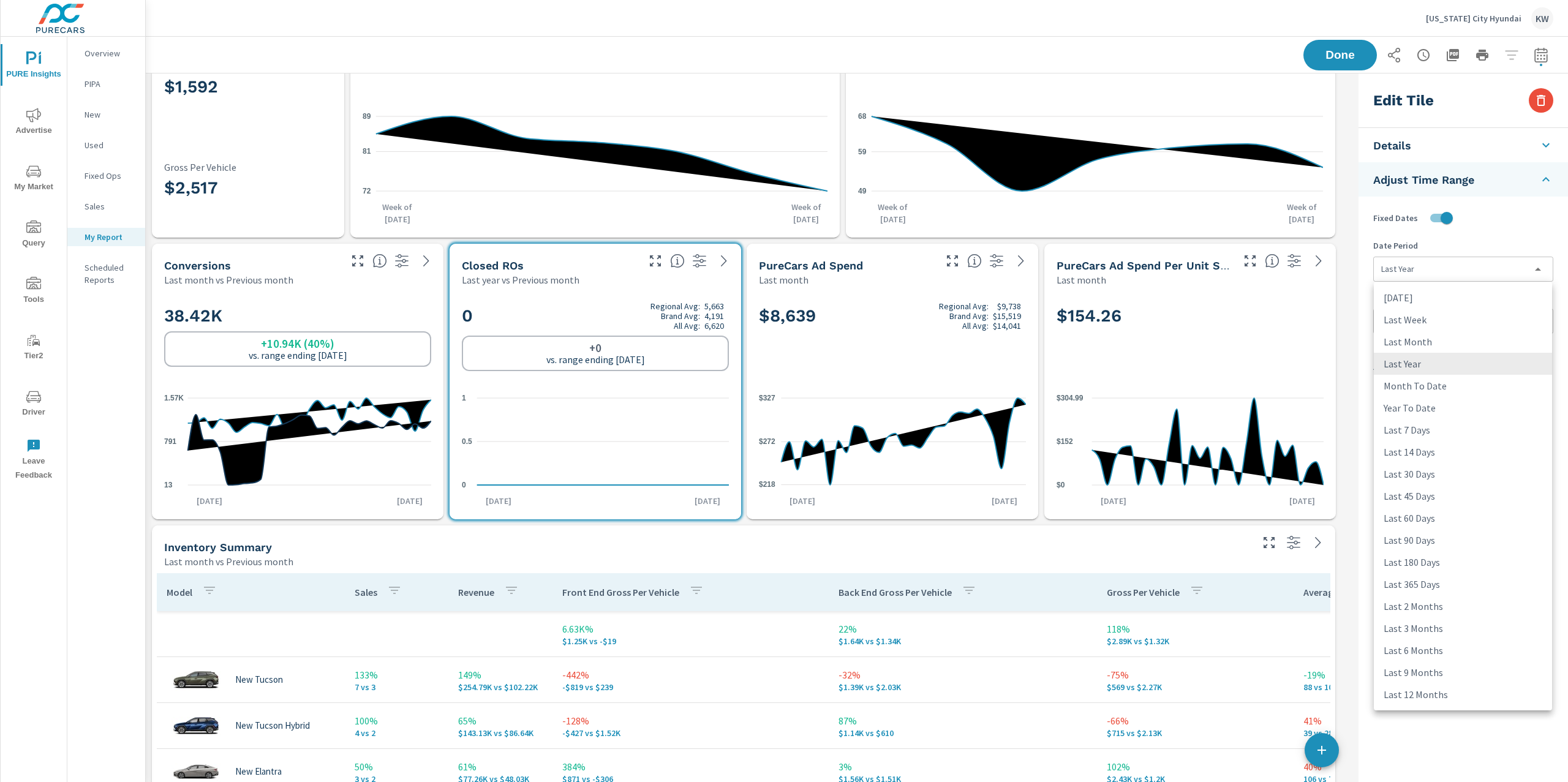
click at [1423, 340] on li "Last Month" at bounding box center [1462, 341] width 179 height 22
type input "lastMonth"
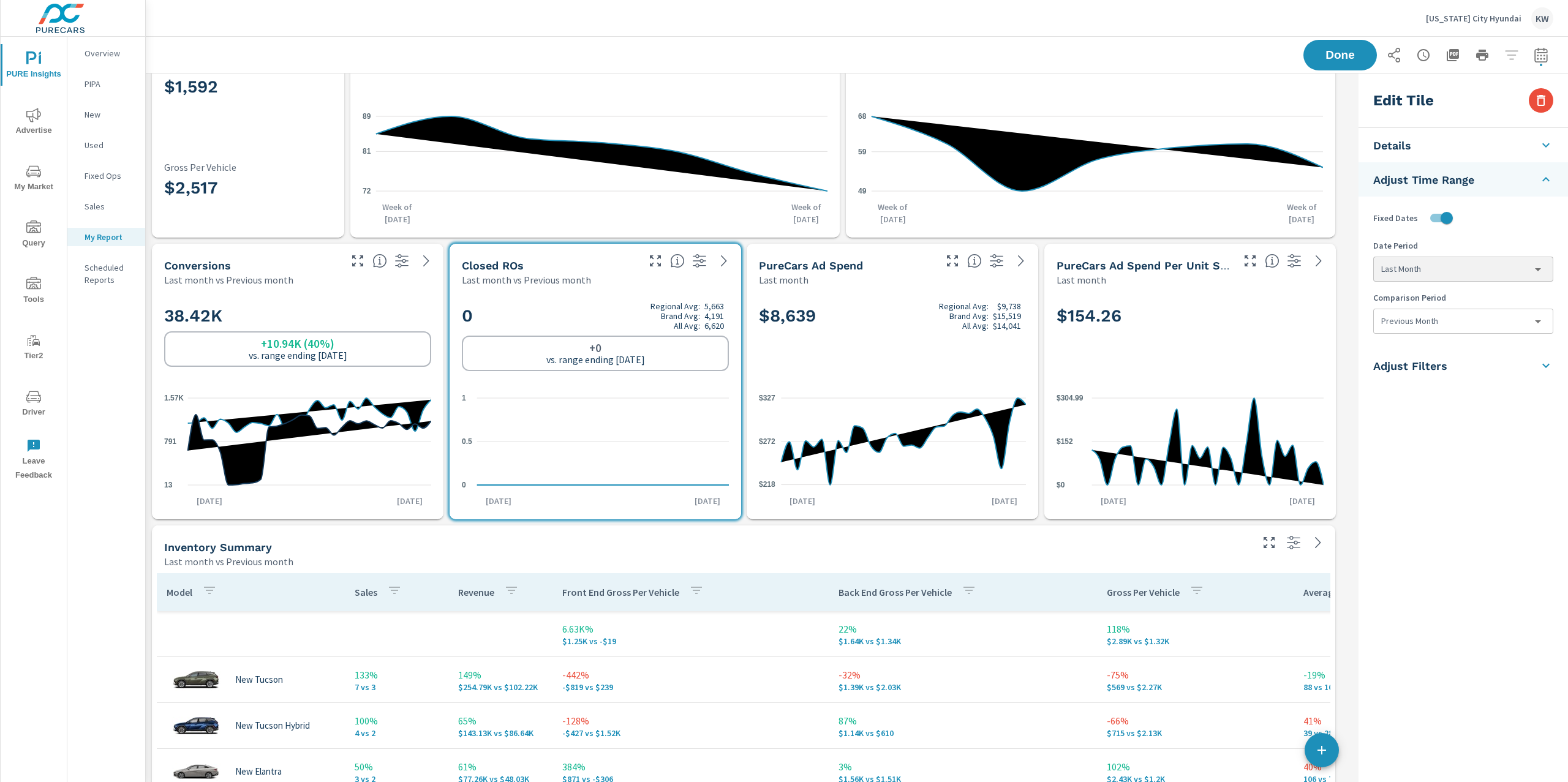
scroll to position [6795, 1220]
click at [1341, 61] on span "Done" at bounding box center [1340, 55] width 49 height 11
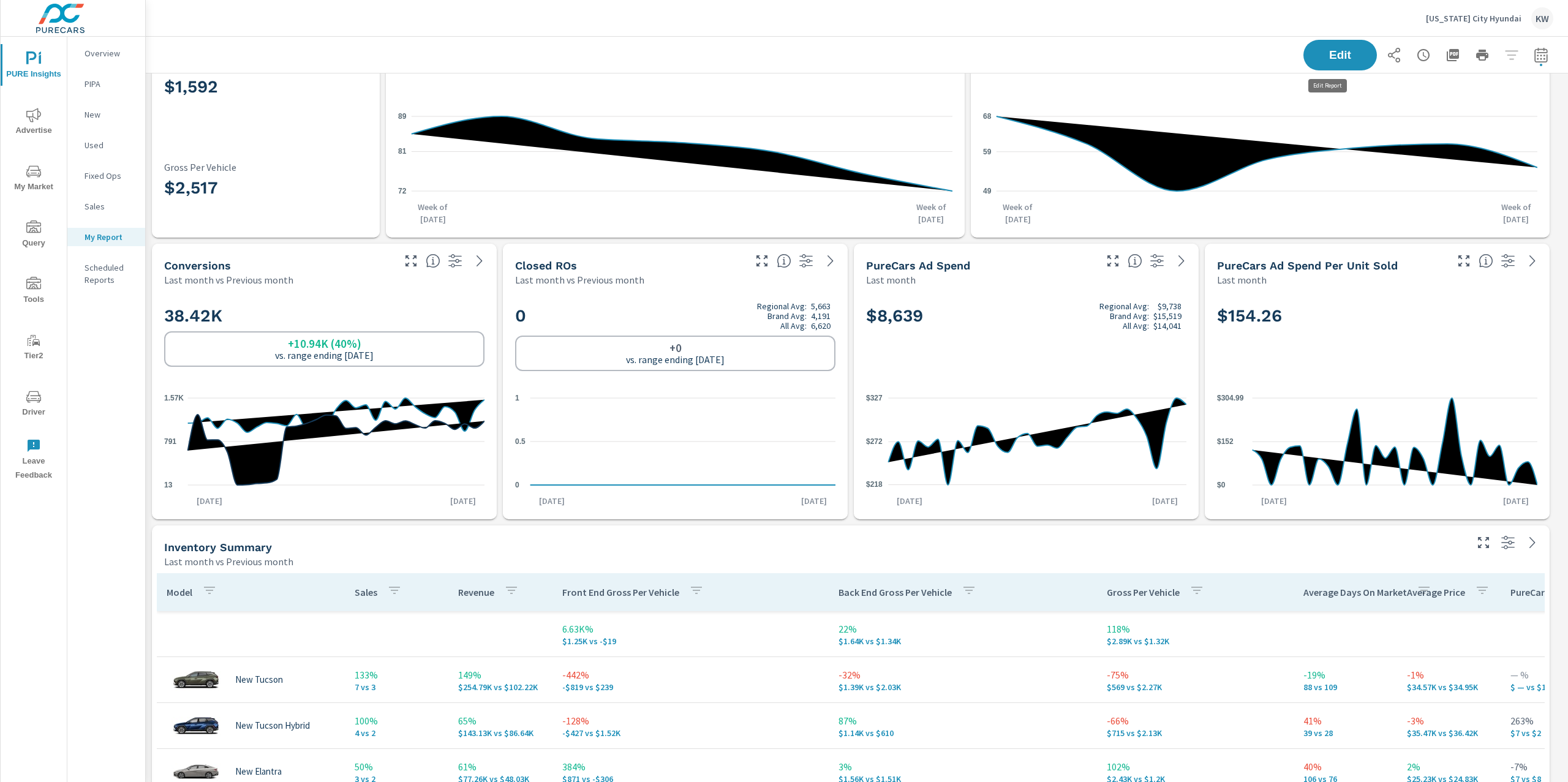
scroll to position [6795, 1436]
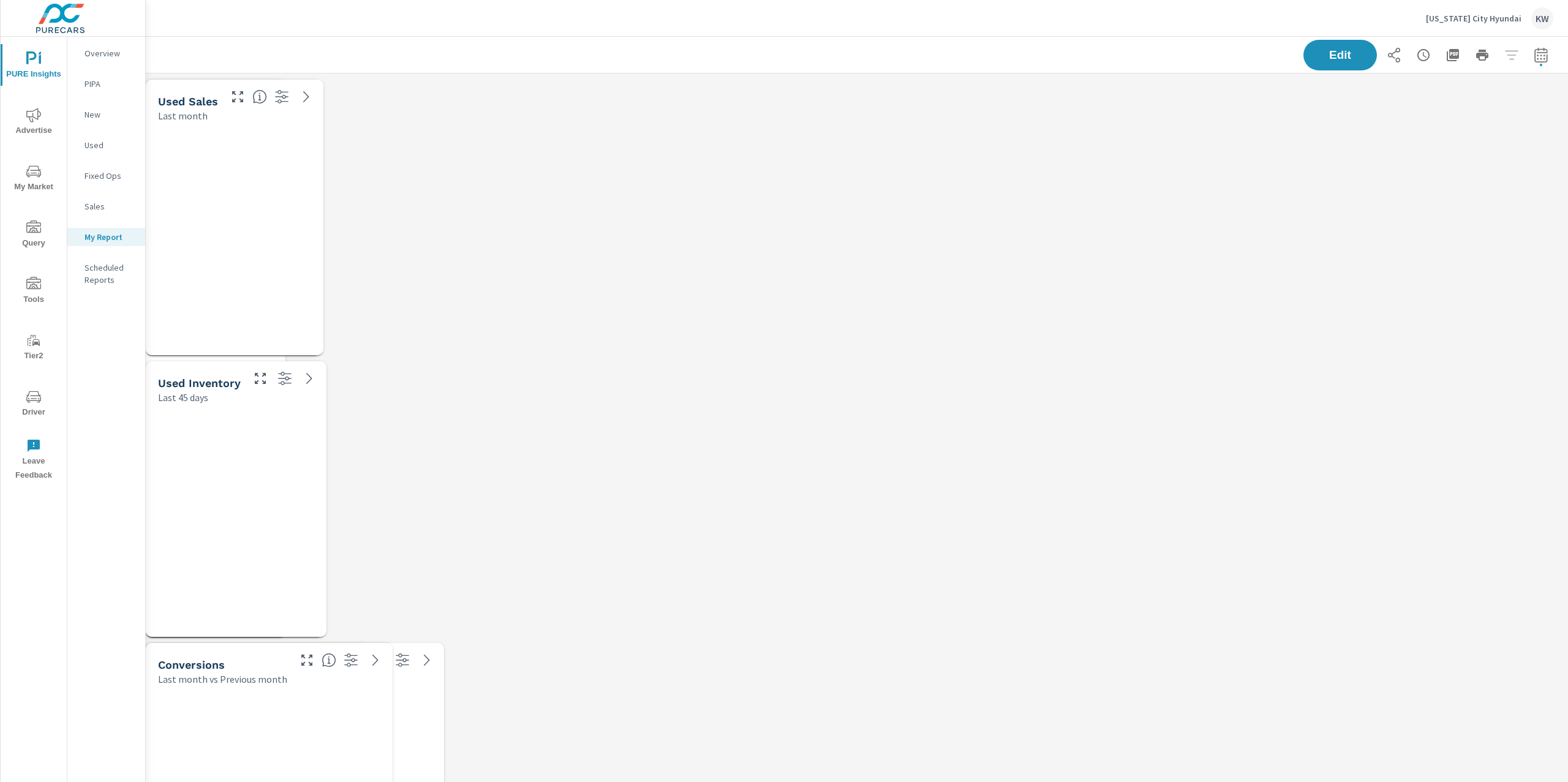
scroll to position [6795, 1436]
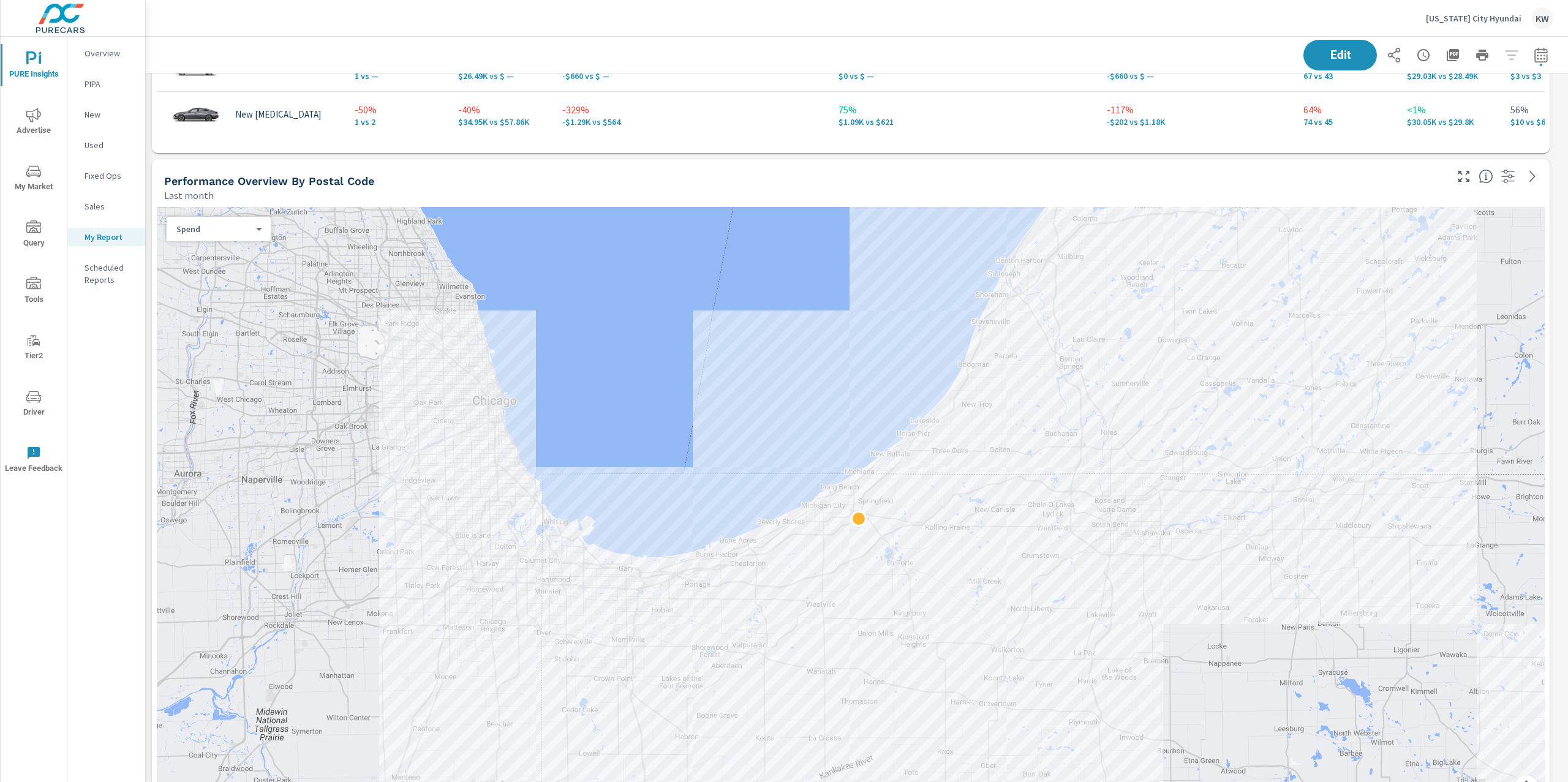
scroll to position [1581, 0]
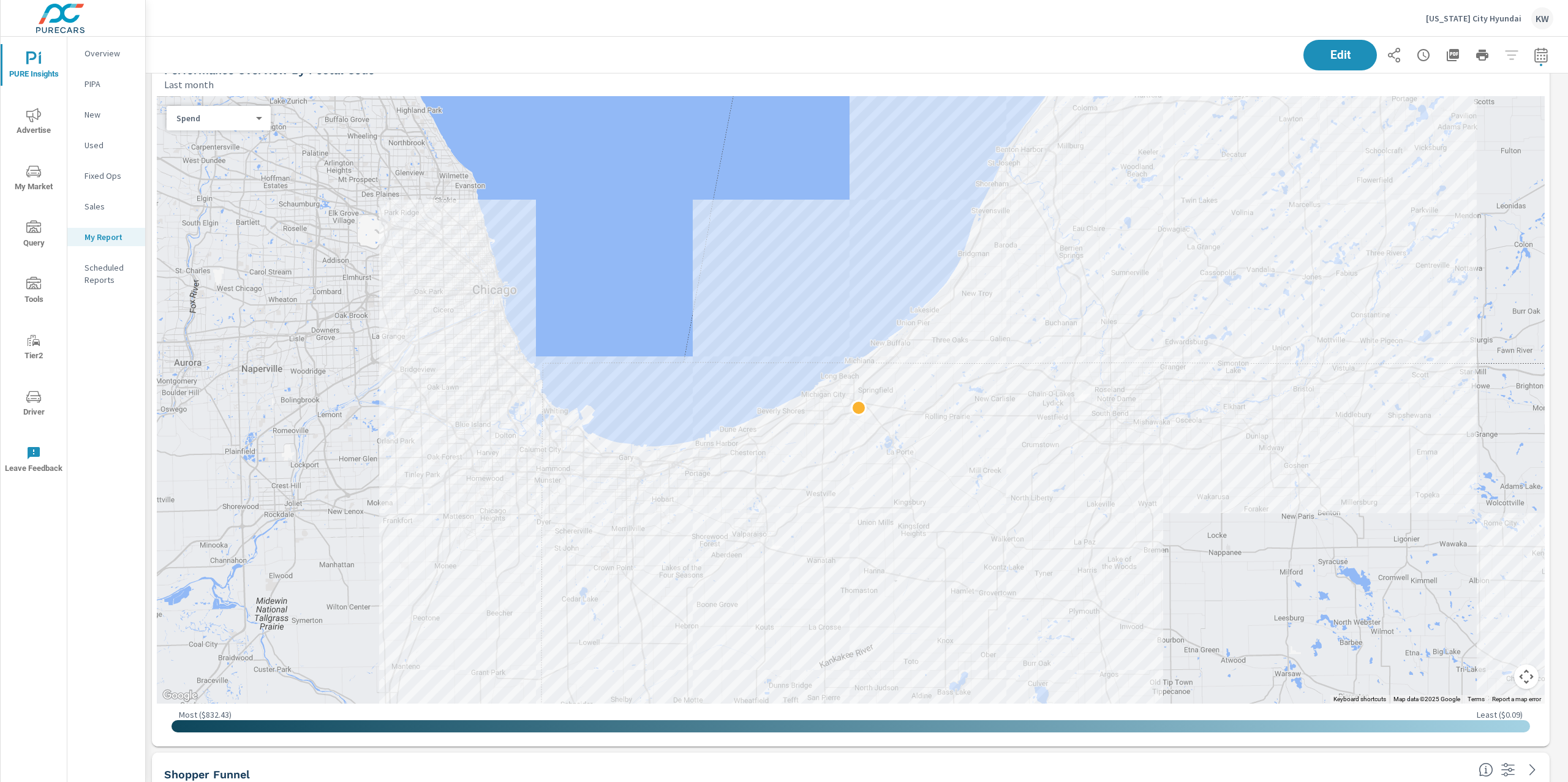
click at [256, 122] on body "PURE Insights Advertise My Market Query Tools Tier2 Driver Leave Feedback Overv…" at bounding box center [784, 391] width 1568 height 782
click at [249, 143] on li "Sales" at bounding box center [214, 137] width 95 height 20
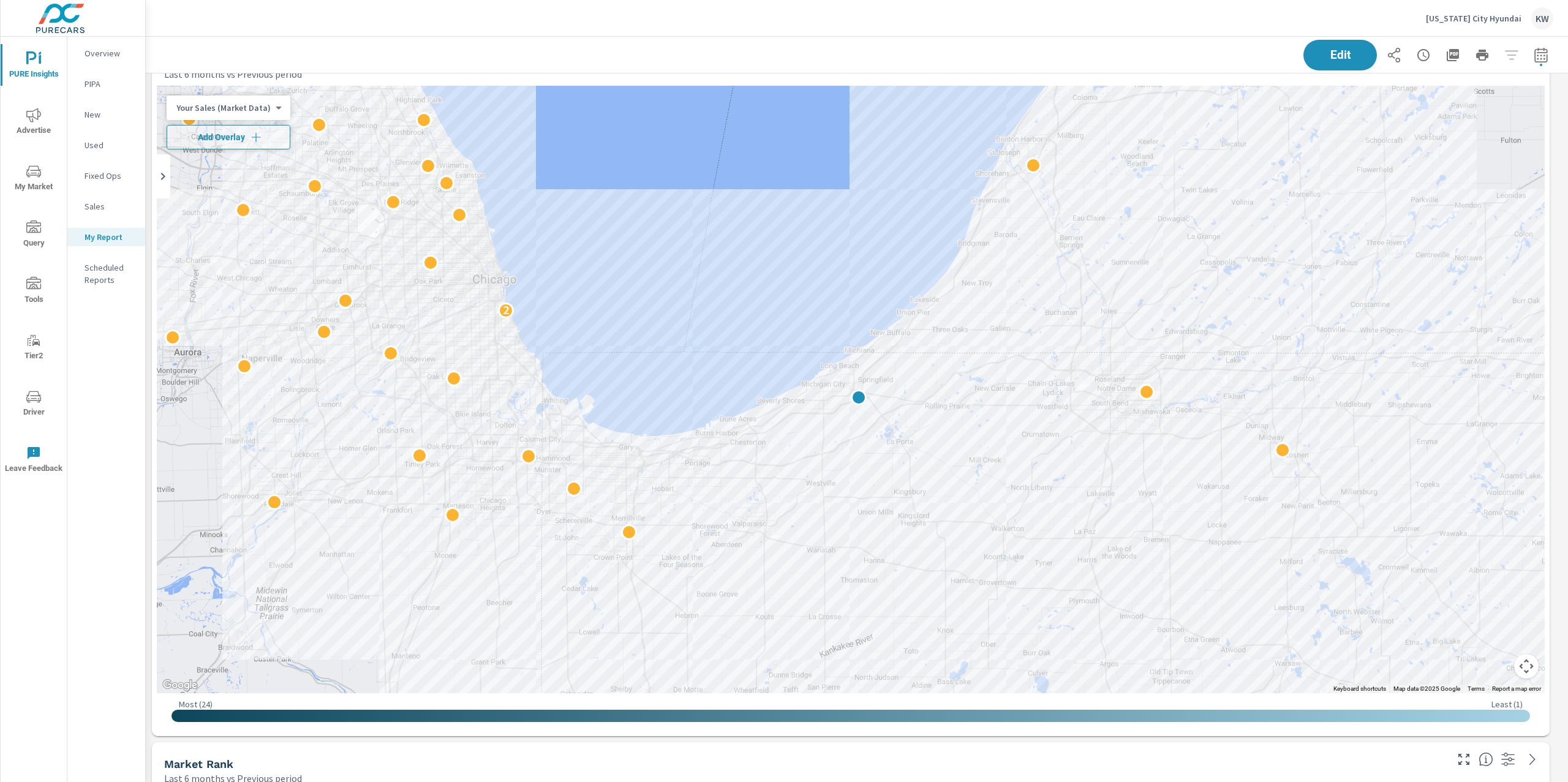
scroll to position [2863, 0]
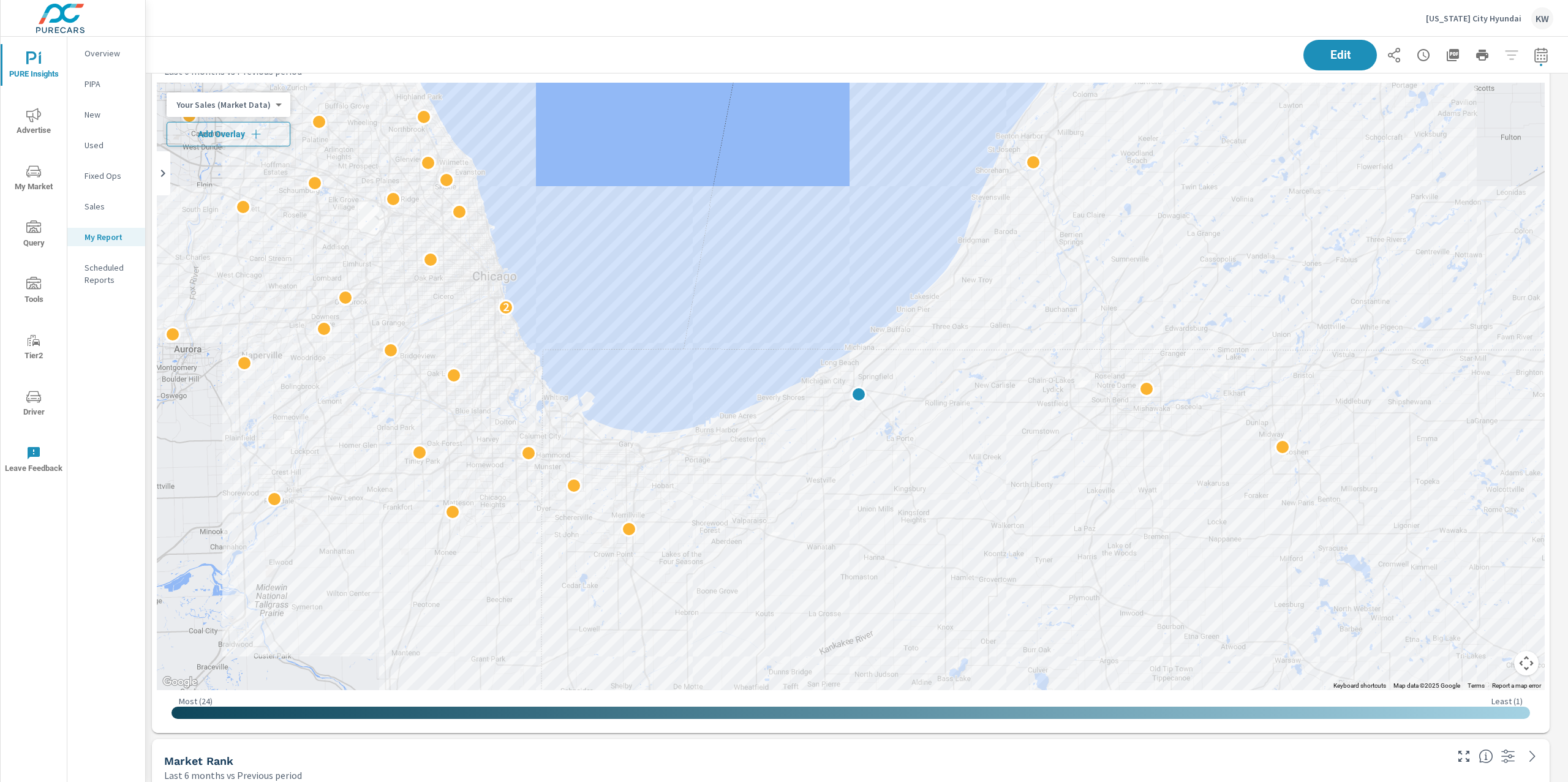
click at [260, 132] on icon "button" at bounding box center [255, 133] width 12 height 12
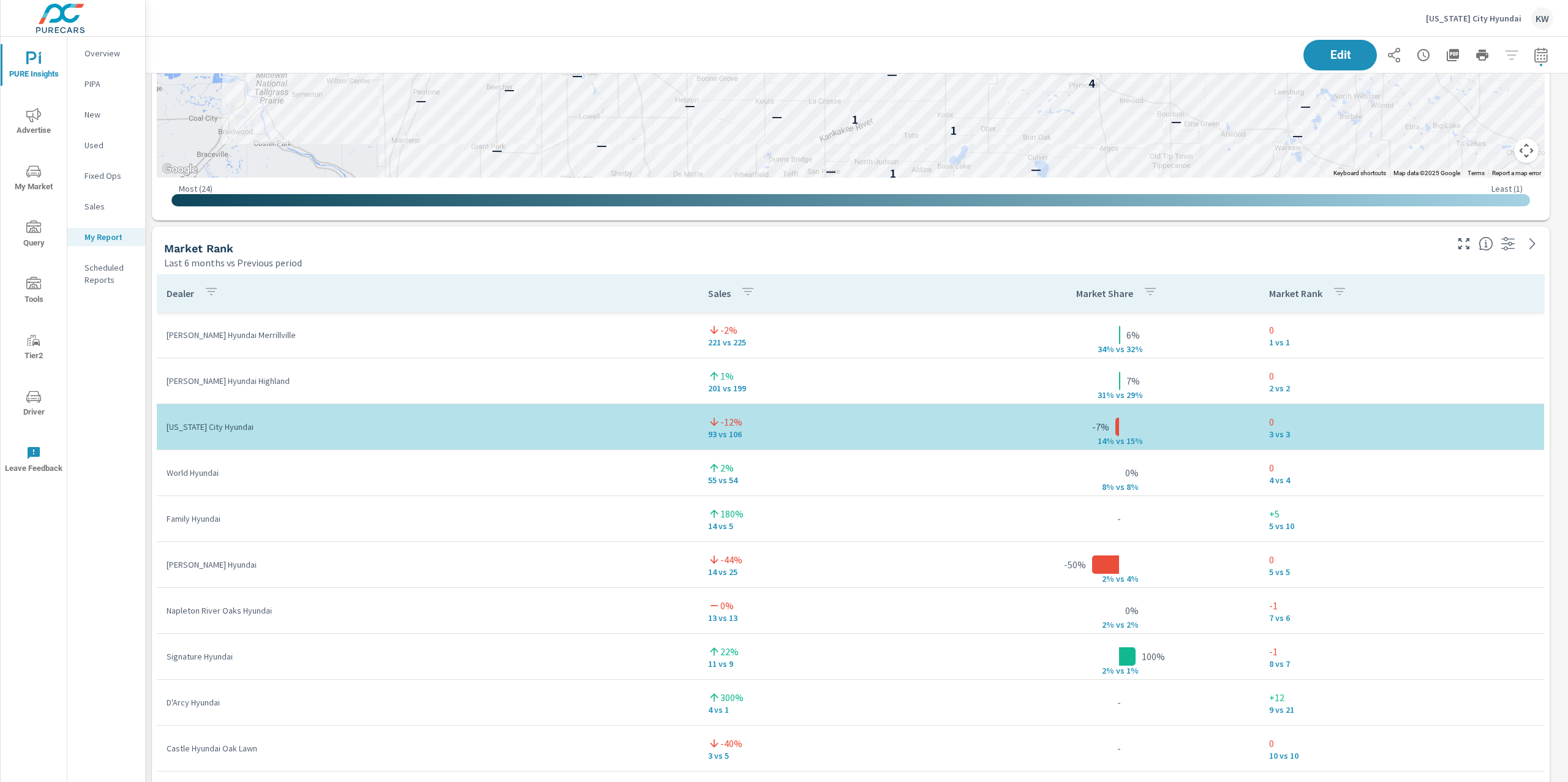
scroll to position [3432, 0]
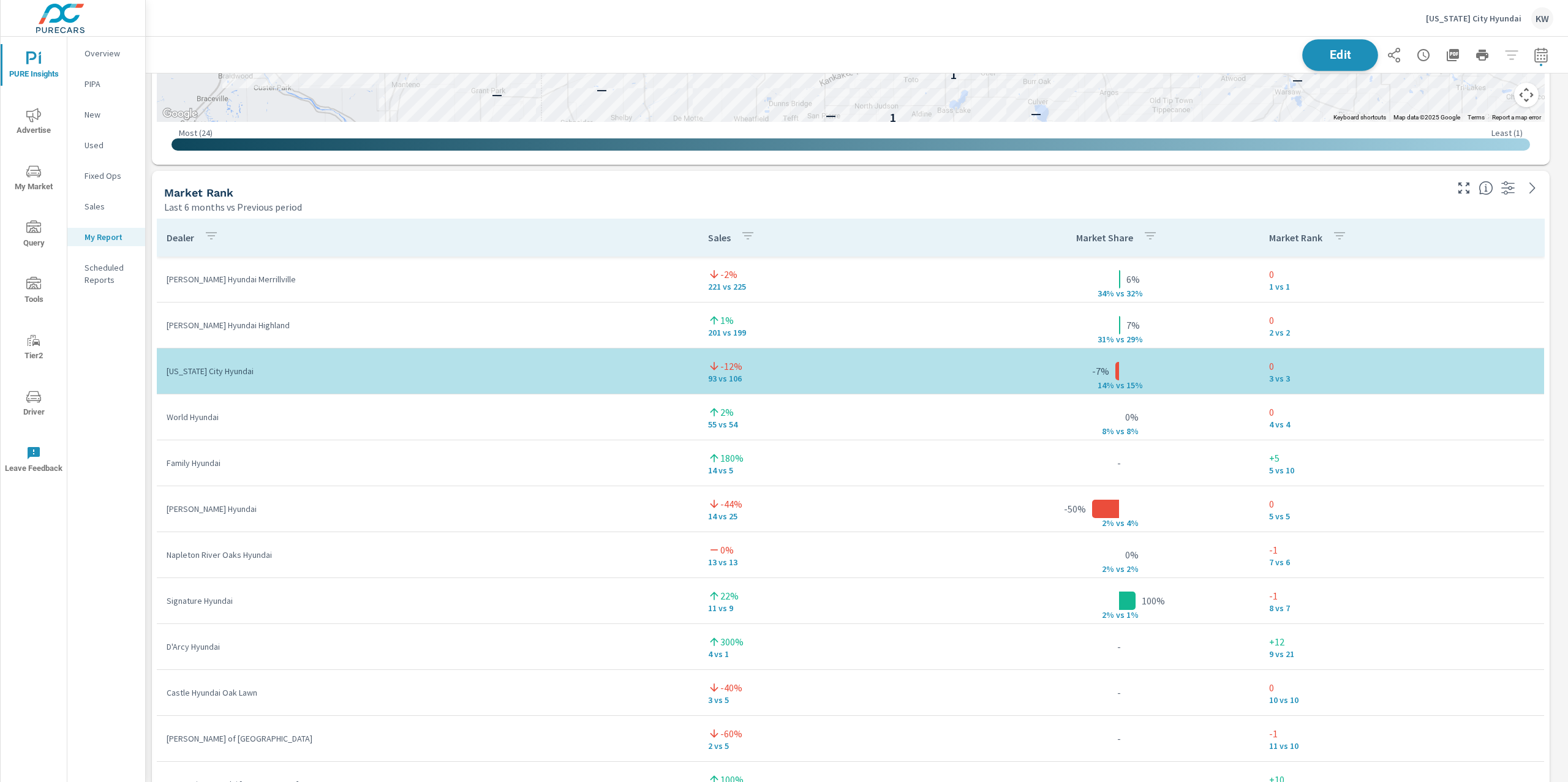
click at [1325, 59] on span "Edit" at bounding box center [1339, 55] width 50 height 11
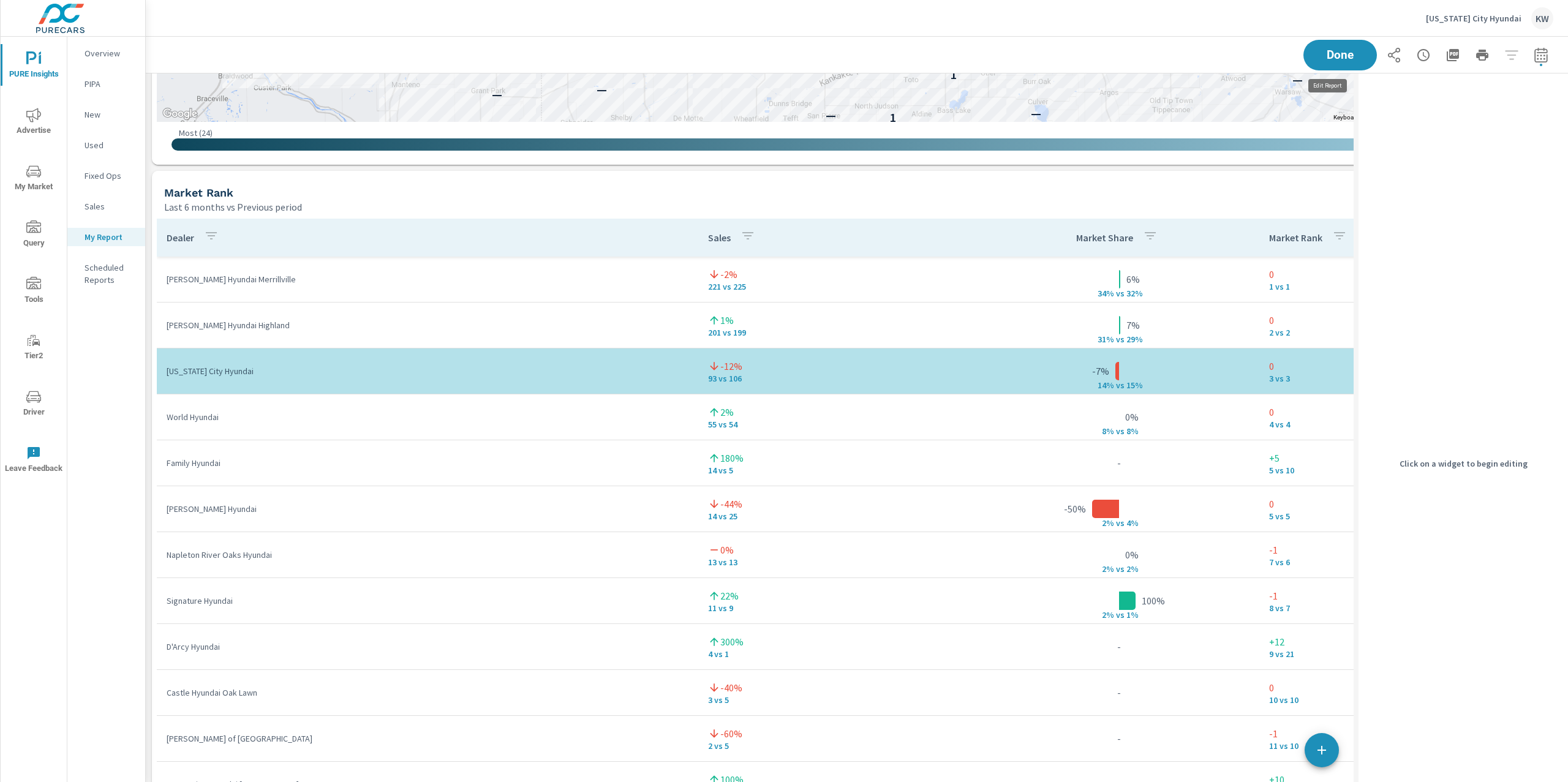
scroll to position [6, 6]
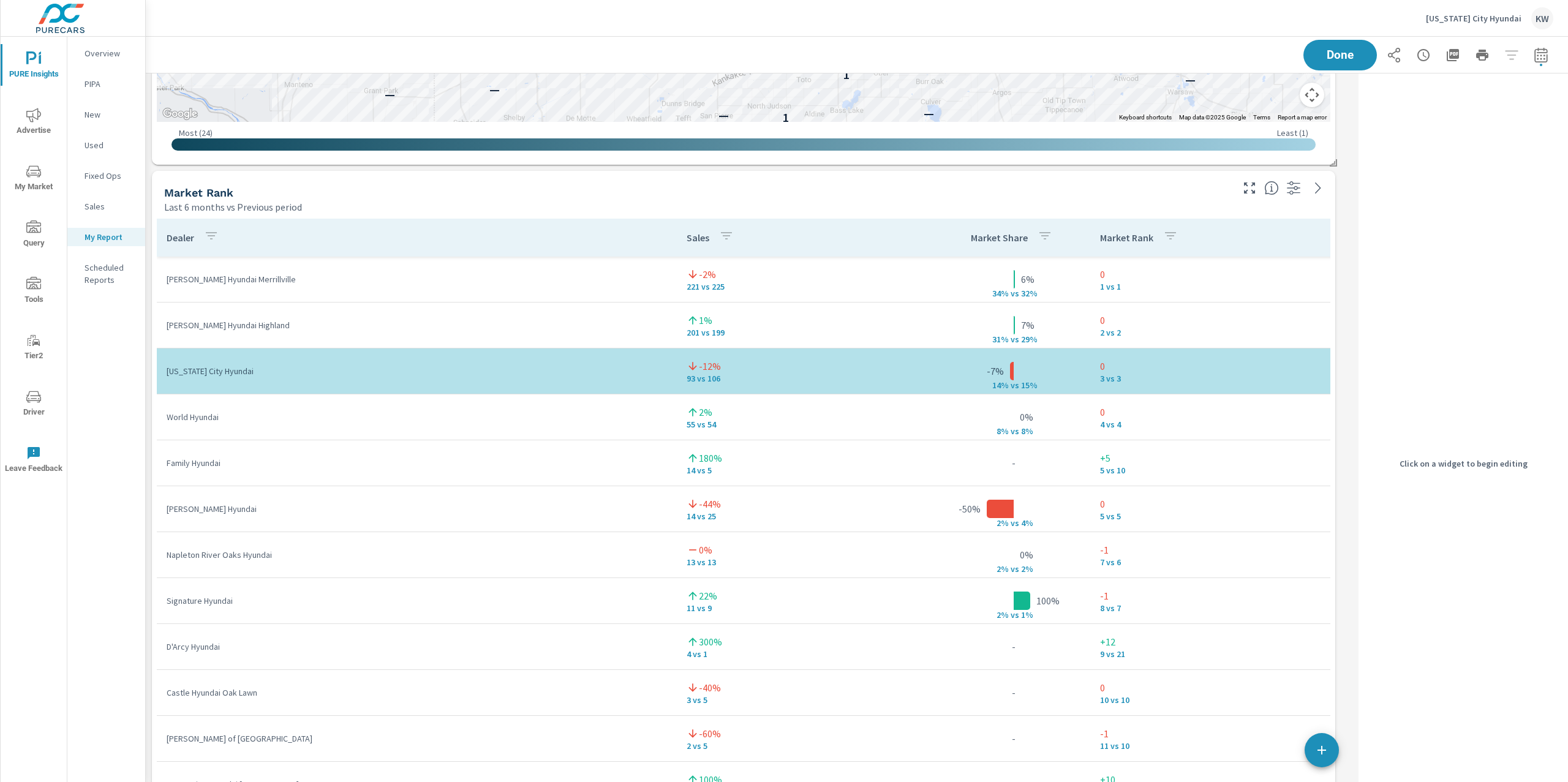
scroll to position [6795, 1220]
click at [1161, 208] on div "Last 6 months vs Previous period" at bounding box center [697, 206] width 1065 height 15
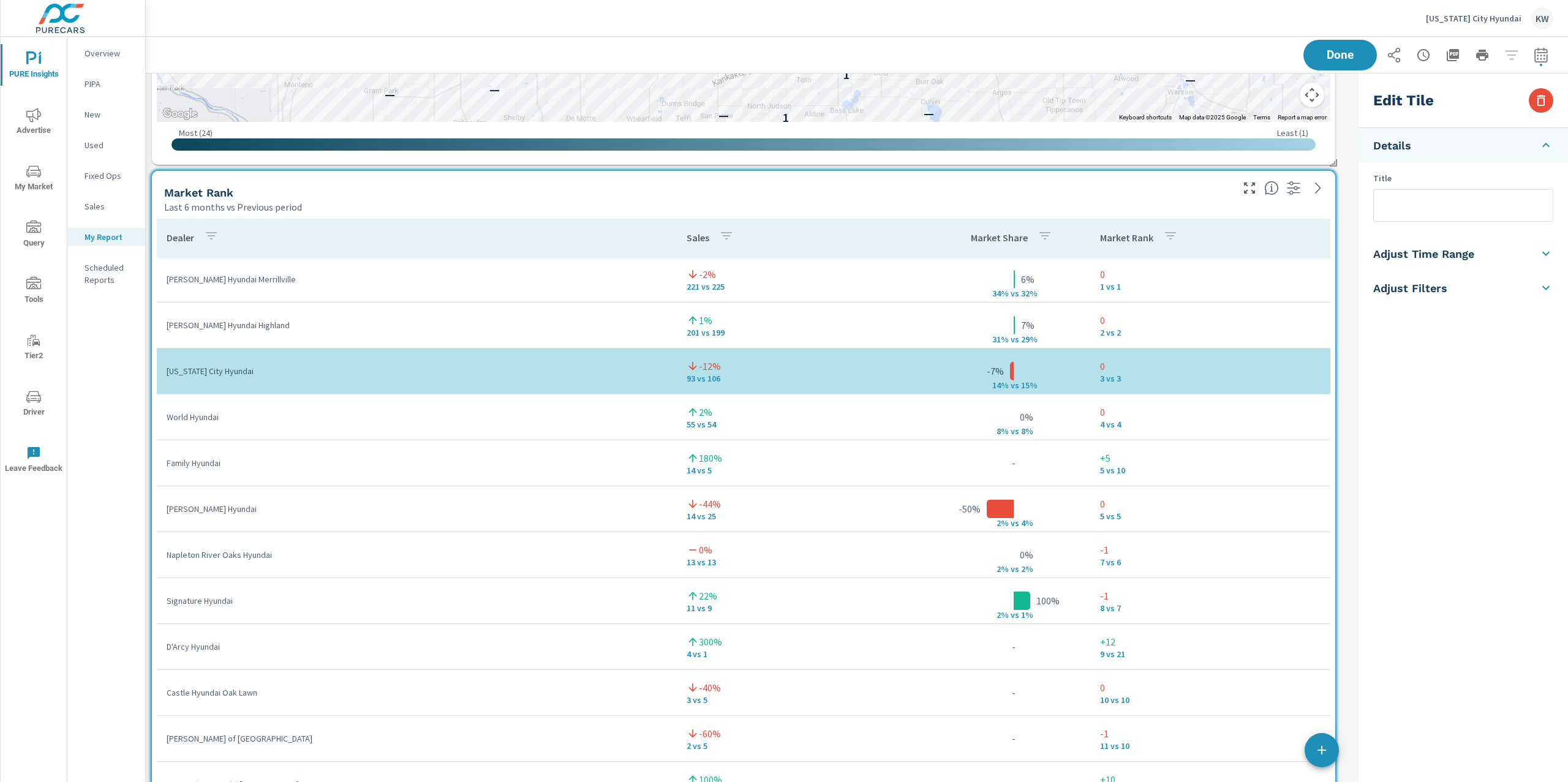
click at [1467, 259] on h5 "Adjust Time Range" at bounding box center [1423, 253] width 101 height 14
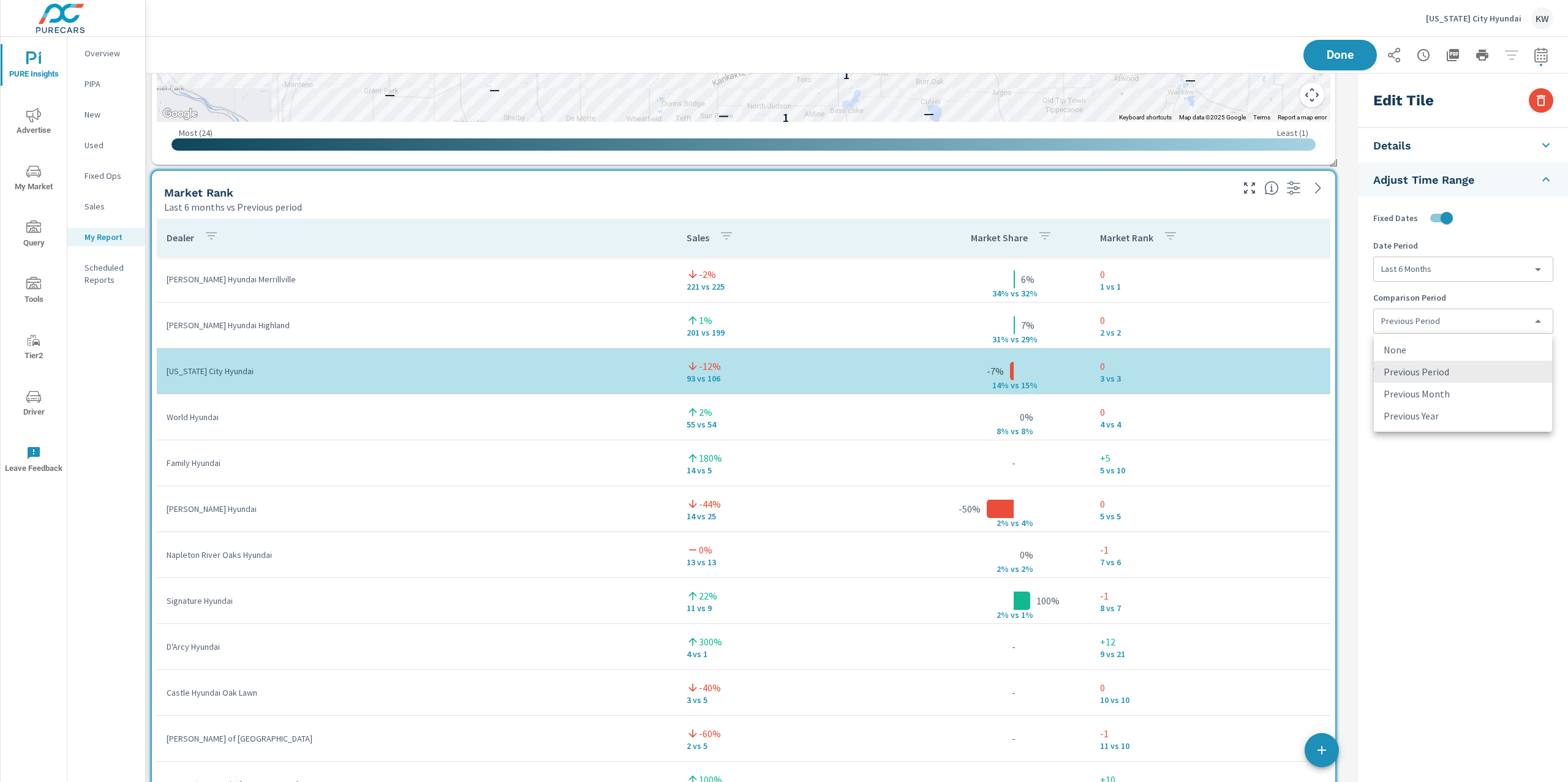
click at [1463, 319] on body "PURE Insights Advertise My Market Query Tools Tier2 Driver Leave Feedback Overv…" at bounding box center [784, 391] width 1568 height 782
click at [1433, 349] on li "None" at bounding box center [1462, 349] width 179 height 22
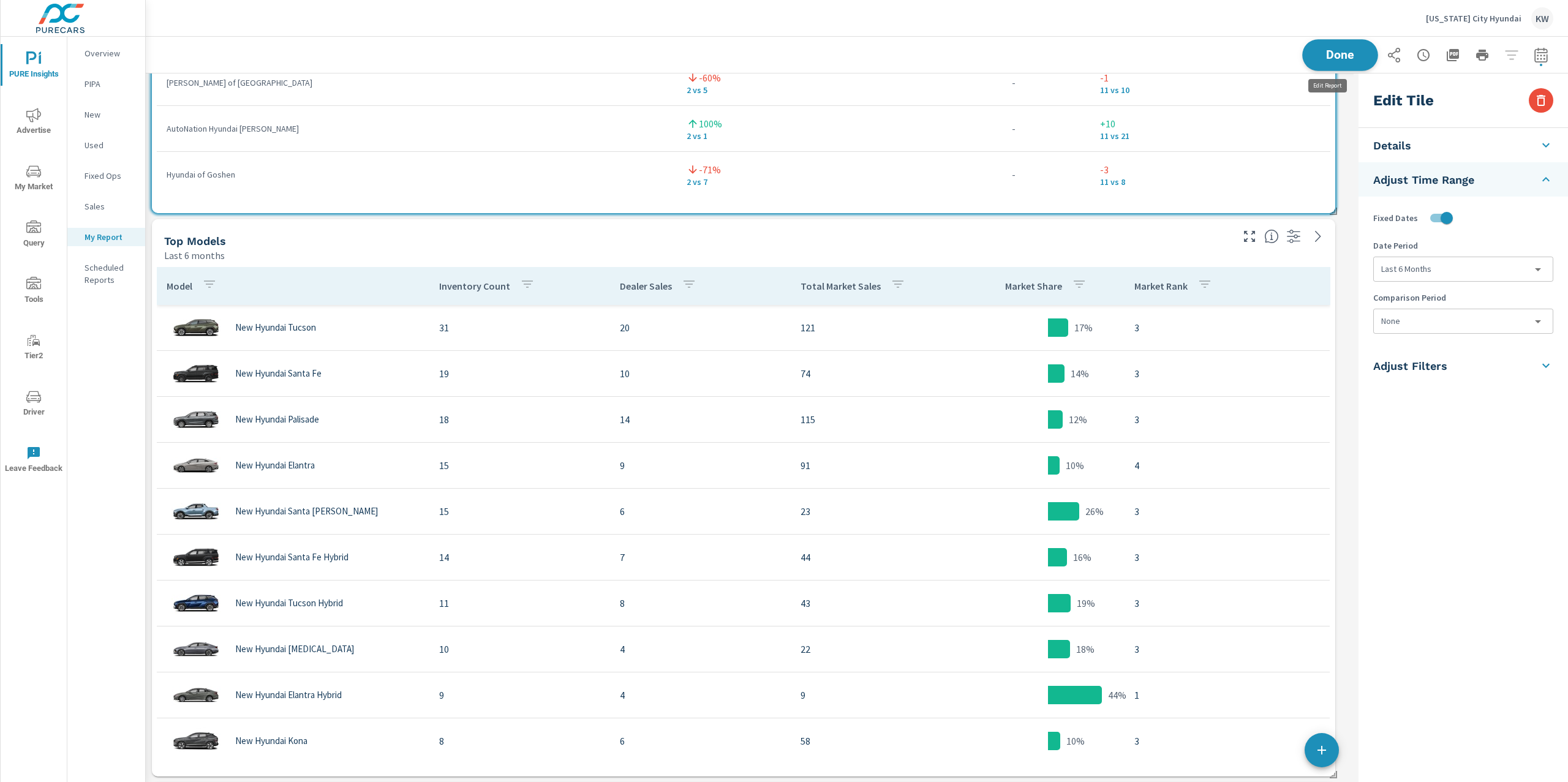
click at [1348, 49] on span "Done" at bounding box center [1339, 55] width 50 height 11
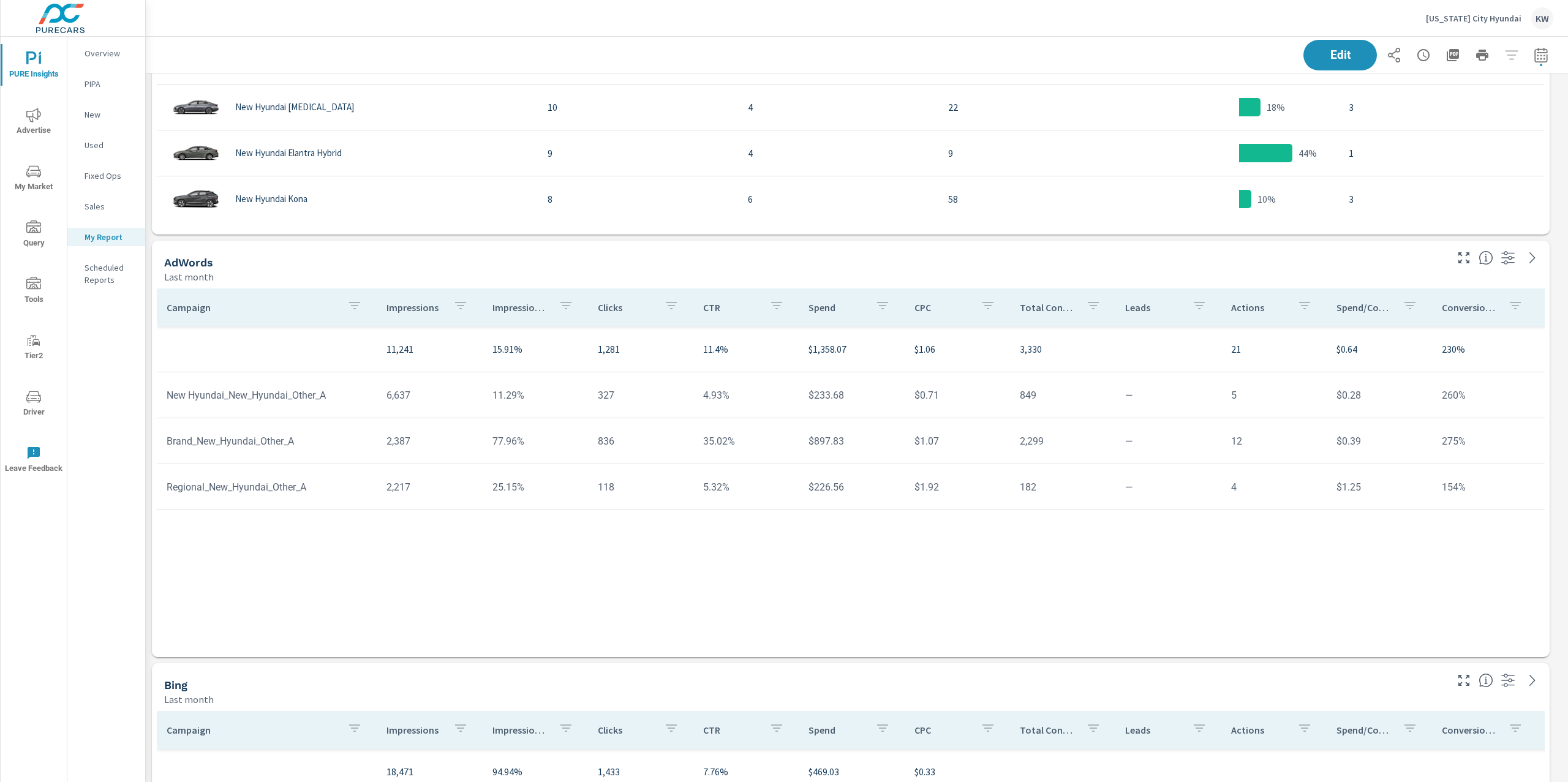
scroll to position [4632, 0]
click at [523, 303] on p "Impression Share" at bounding box center [521, 304] width 57 height 12
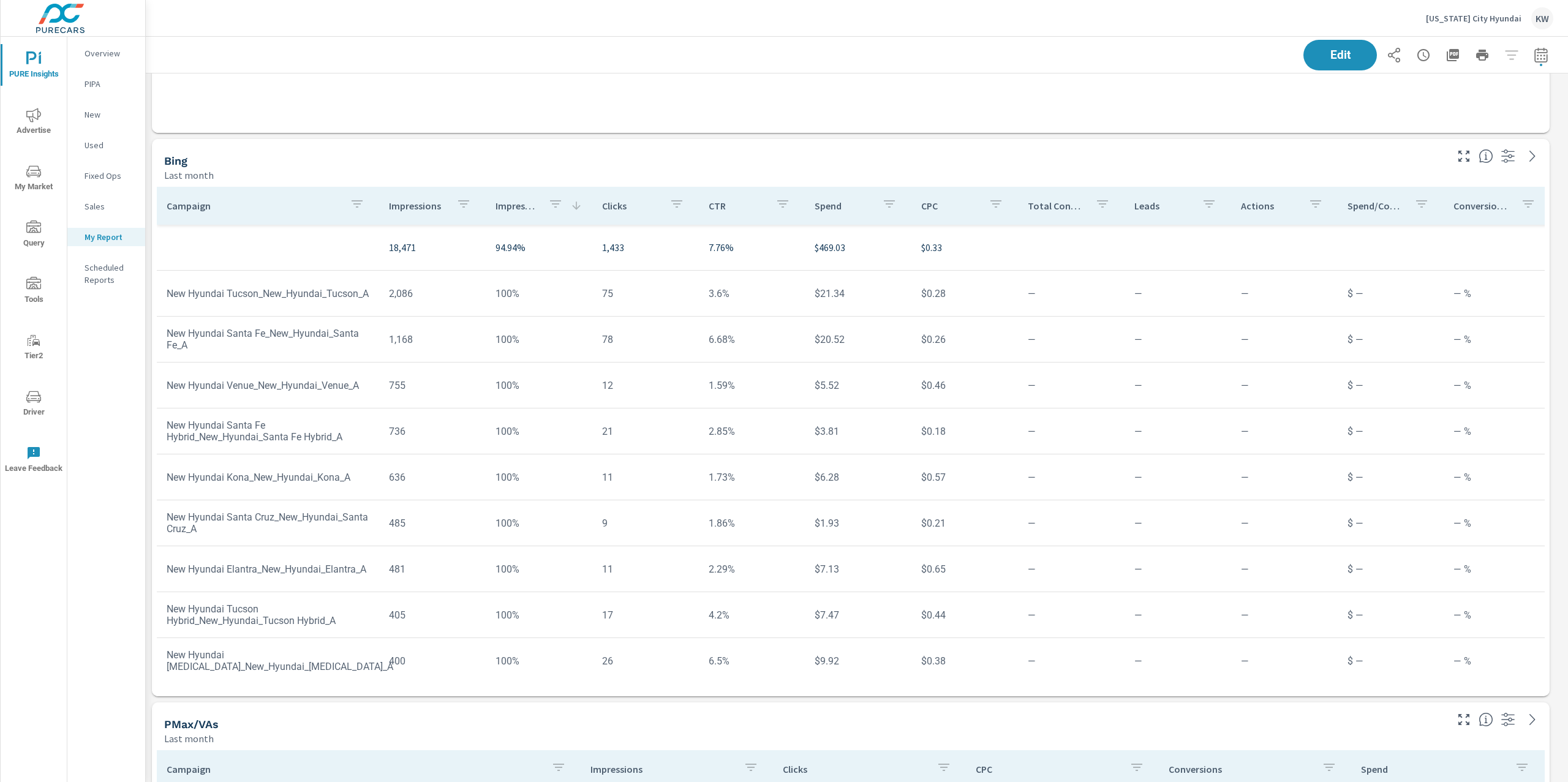
scroll to position [5227, 0]
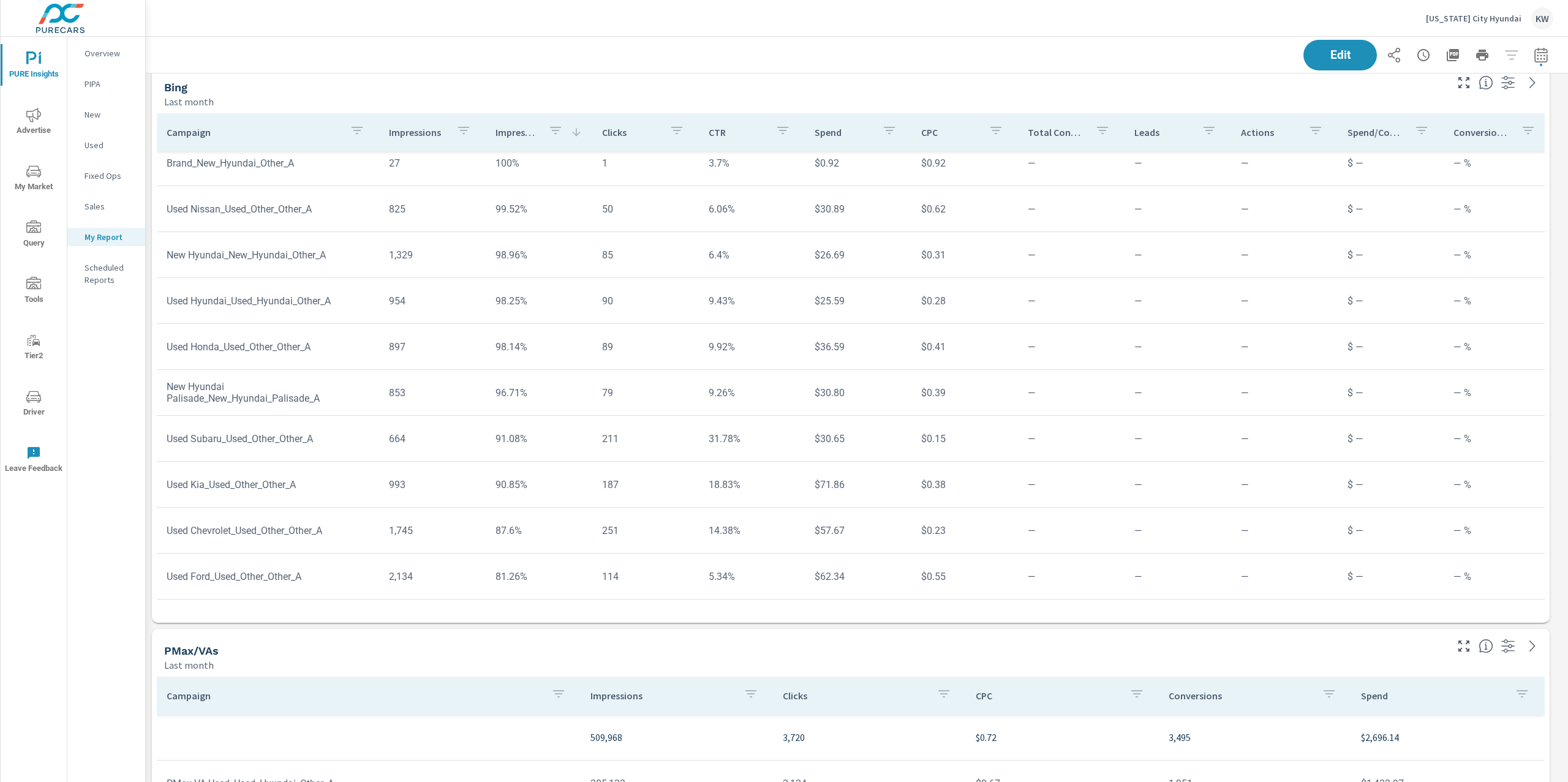
scroll to position [712, 0]
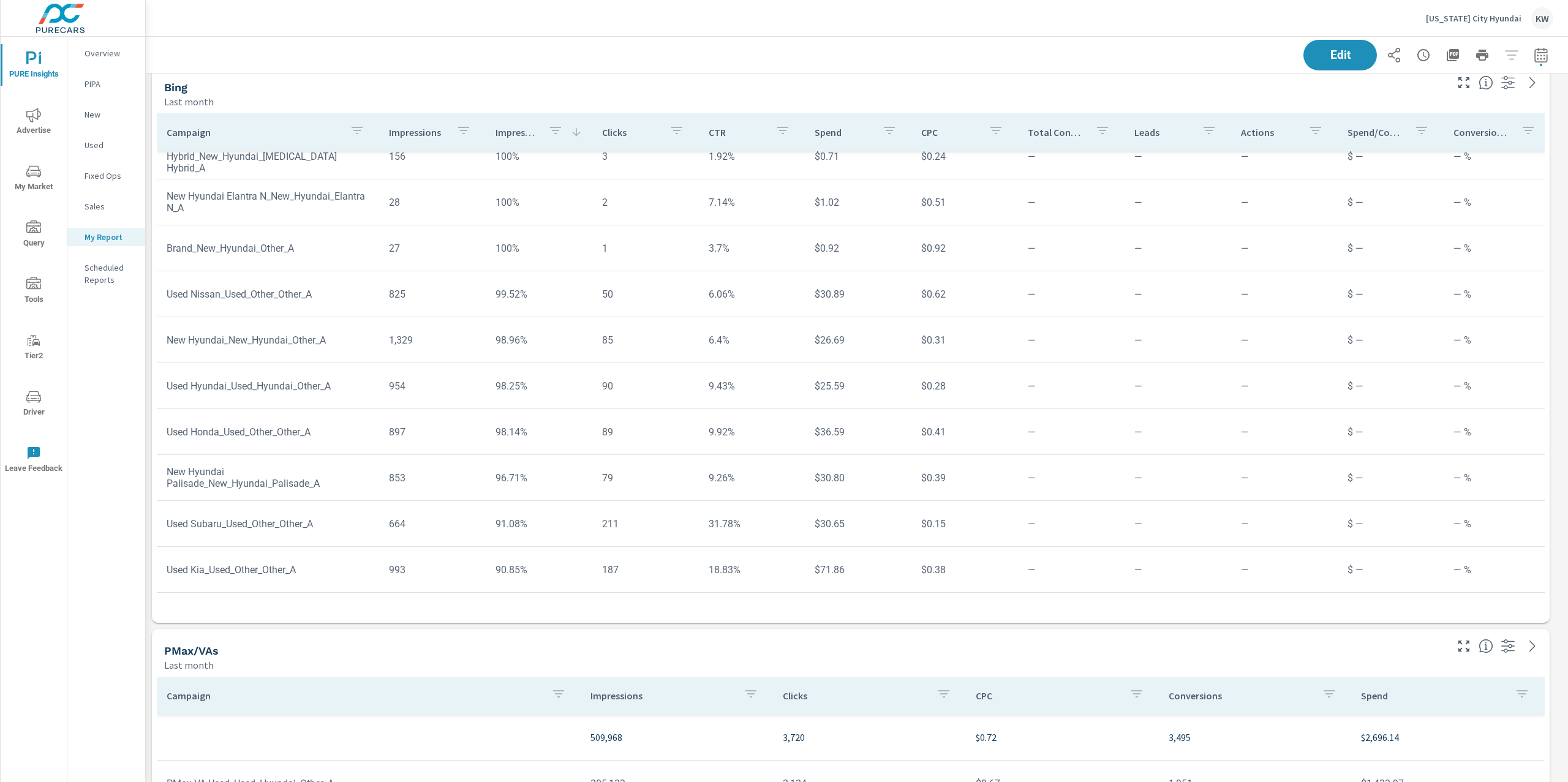
scroll to position [481, 0]
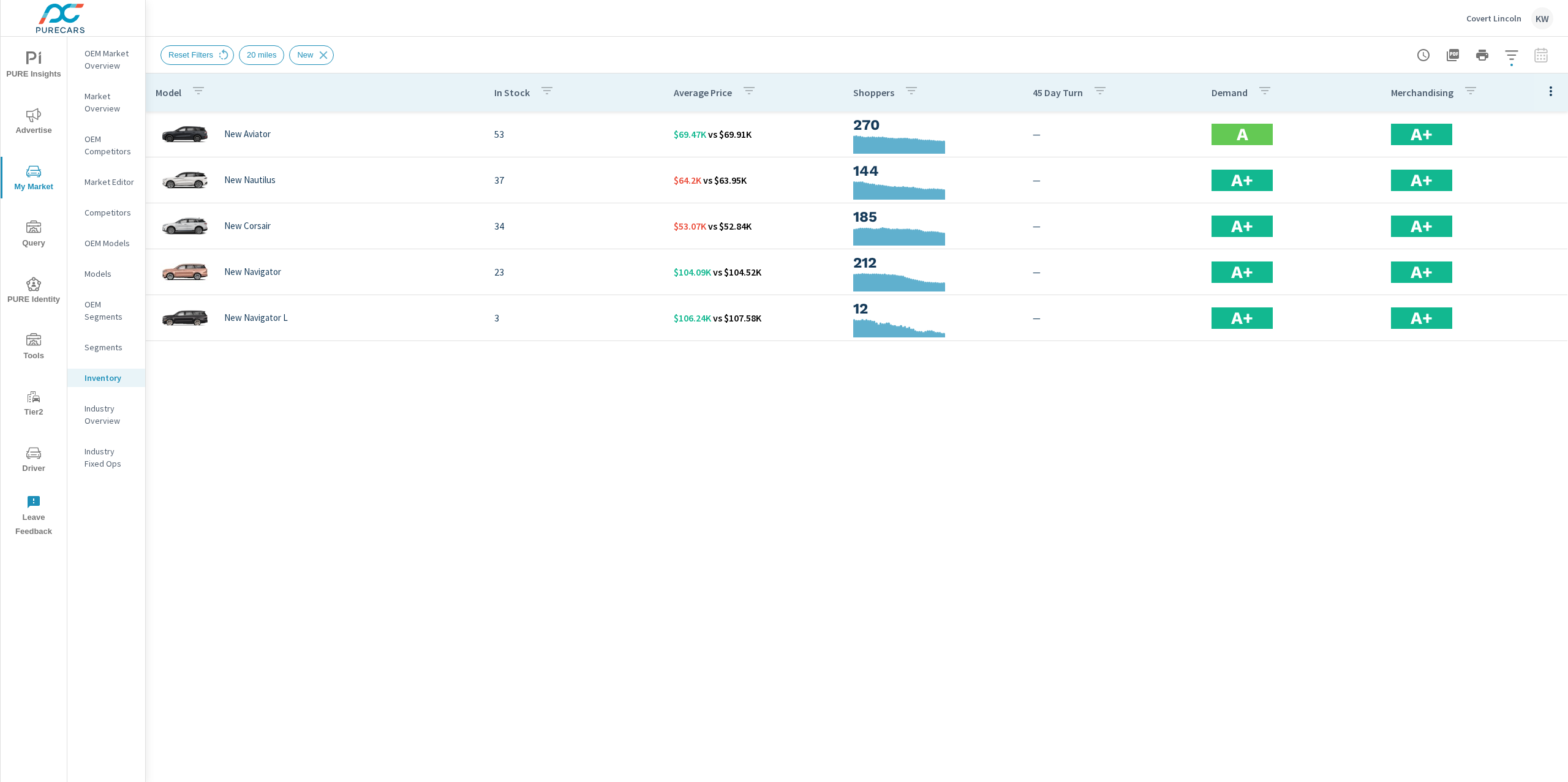
click at [1481, 13] on p "Covert Lincoln" at bounding box center [1493, 19] width 55 height 11
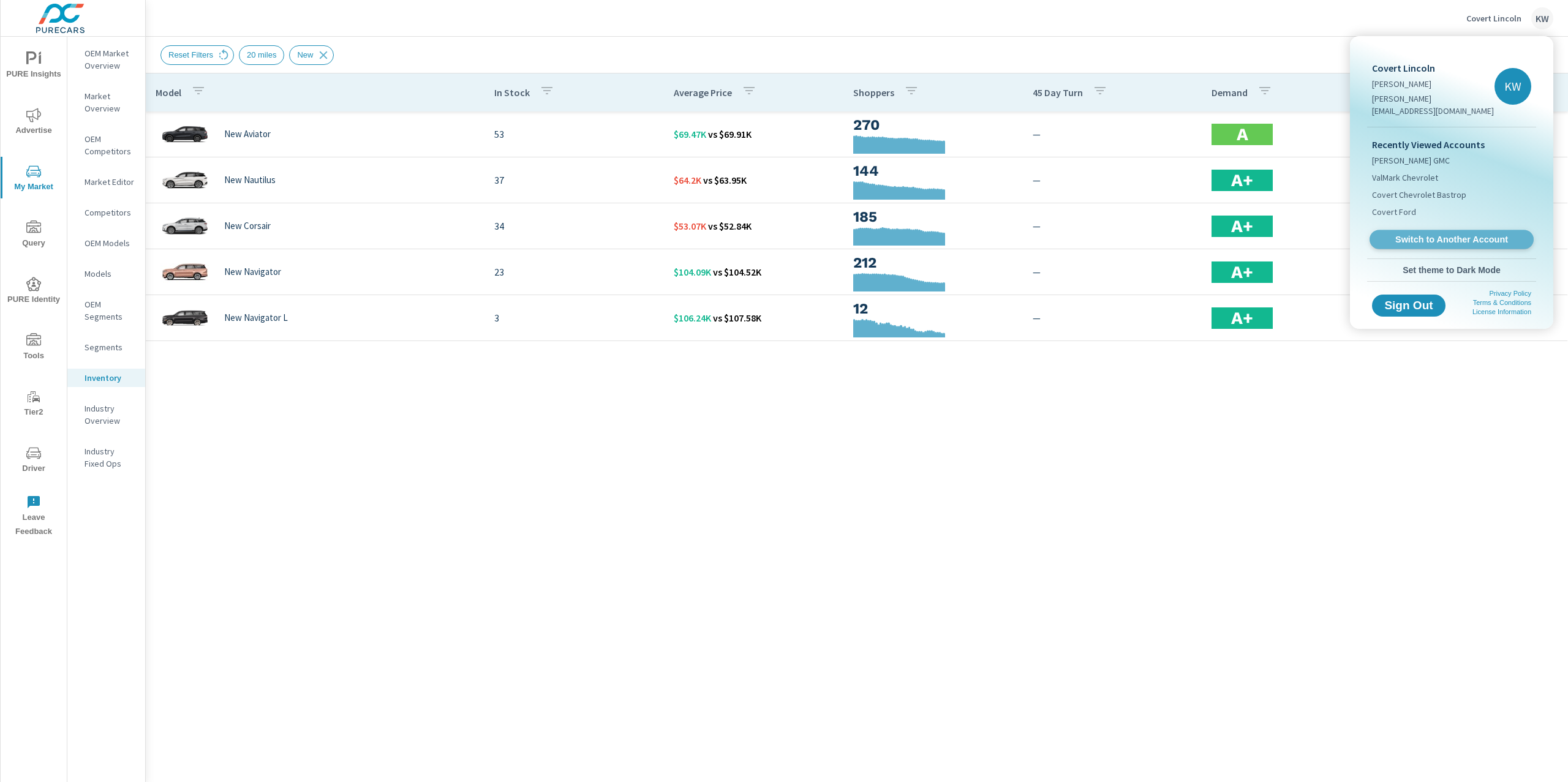
click at [1395, 234] on span "Switch to Another Account" at bounding box center [1451, 239] width 150 height 11
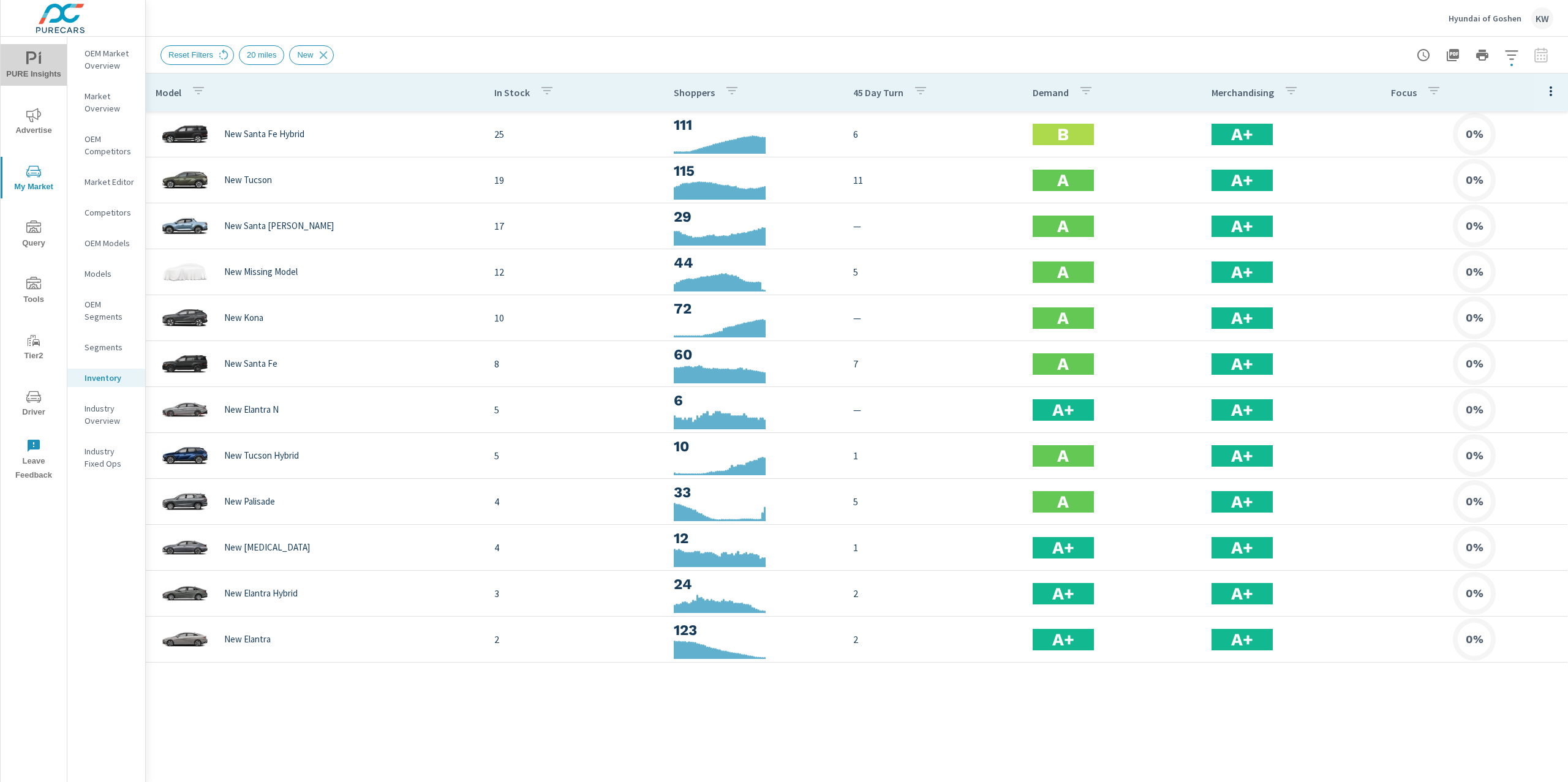
click at [43, 57] on span "PURE Insights" at bounding box center [34, 66] width 59 height 30
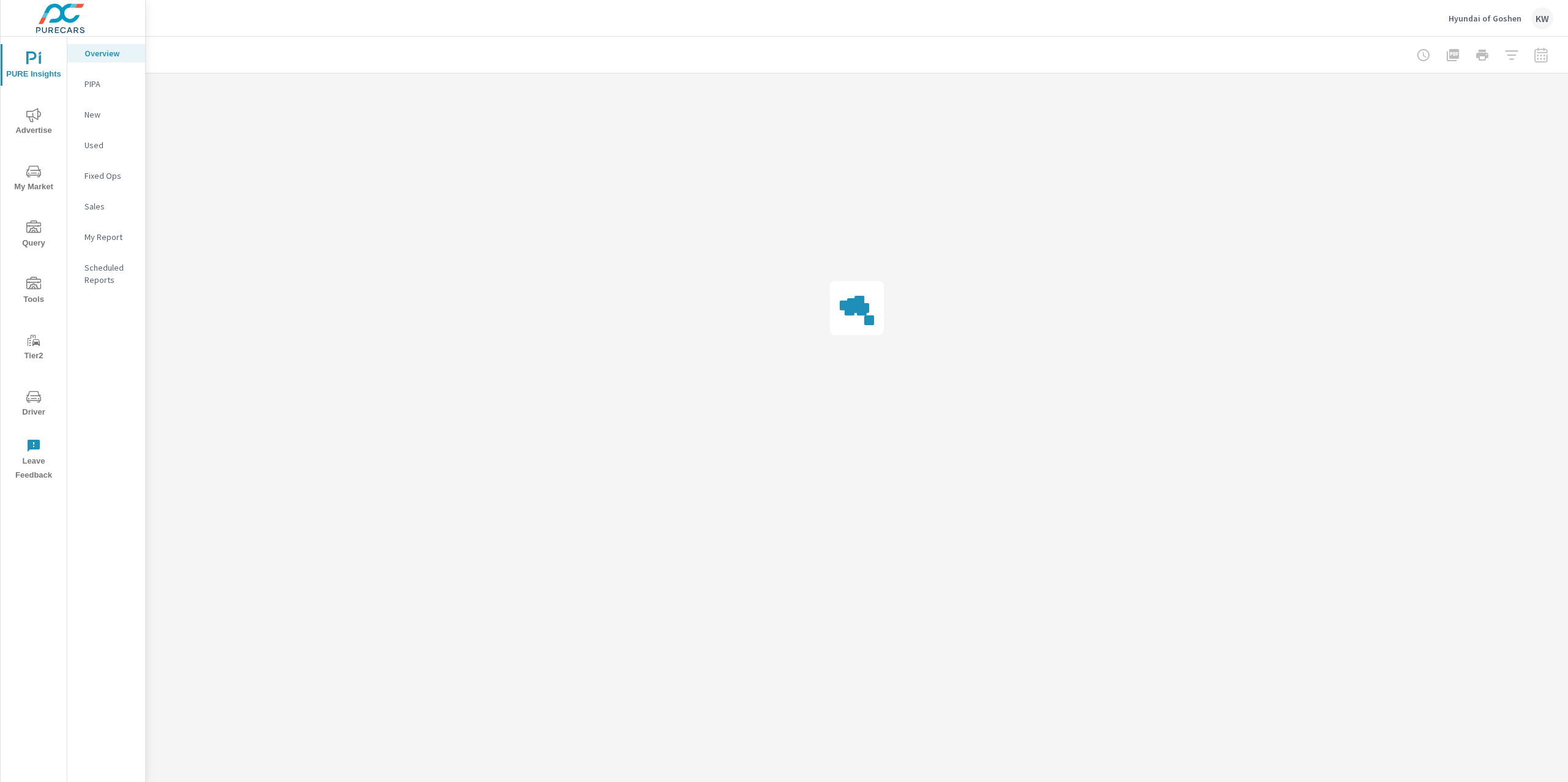
click at [114, 235] on p "My Report" at bounding box center [110, 236] width 51 height 12
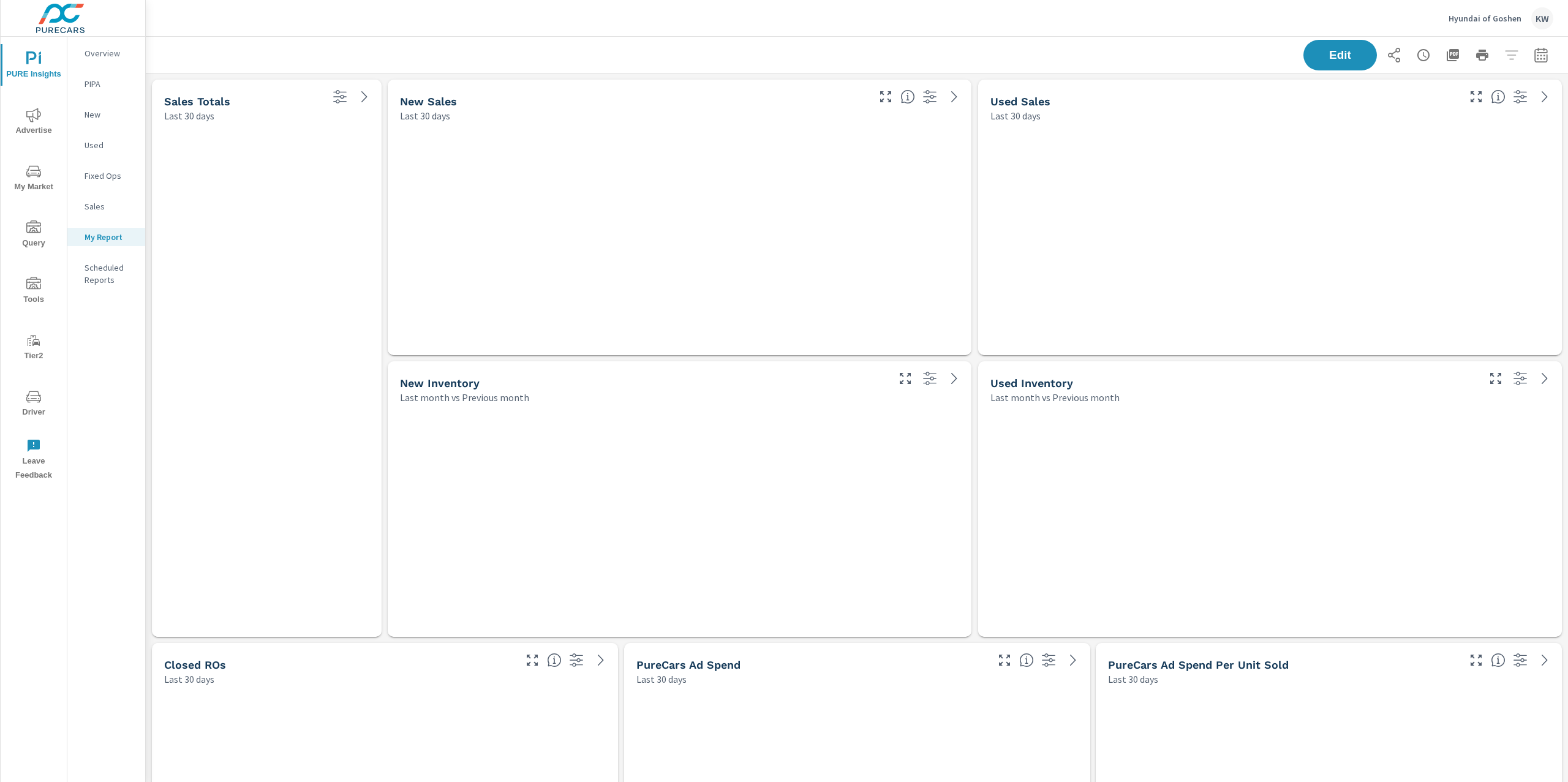
scroll to position [6513, 1436]
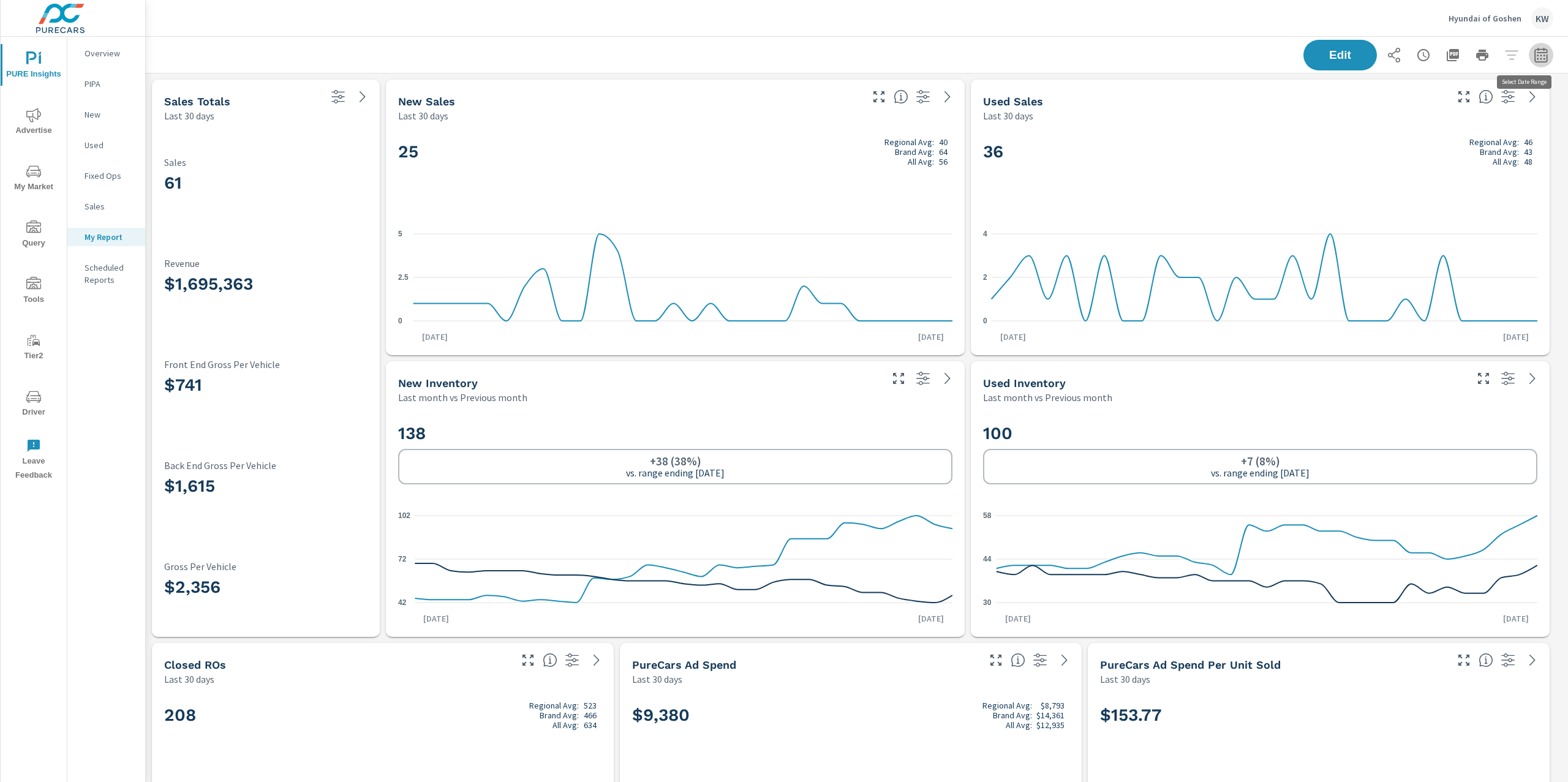
click at [1533, 55] on icon "button" at bounding box center [1541, 56] width 15 height 15
click at [1442, 103] on select "Custom [DATE] Last week Last 7 days Last 14 days Last 30 days Last 45 days Last…" at bounding box center [1431, 106] width 123 height 25
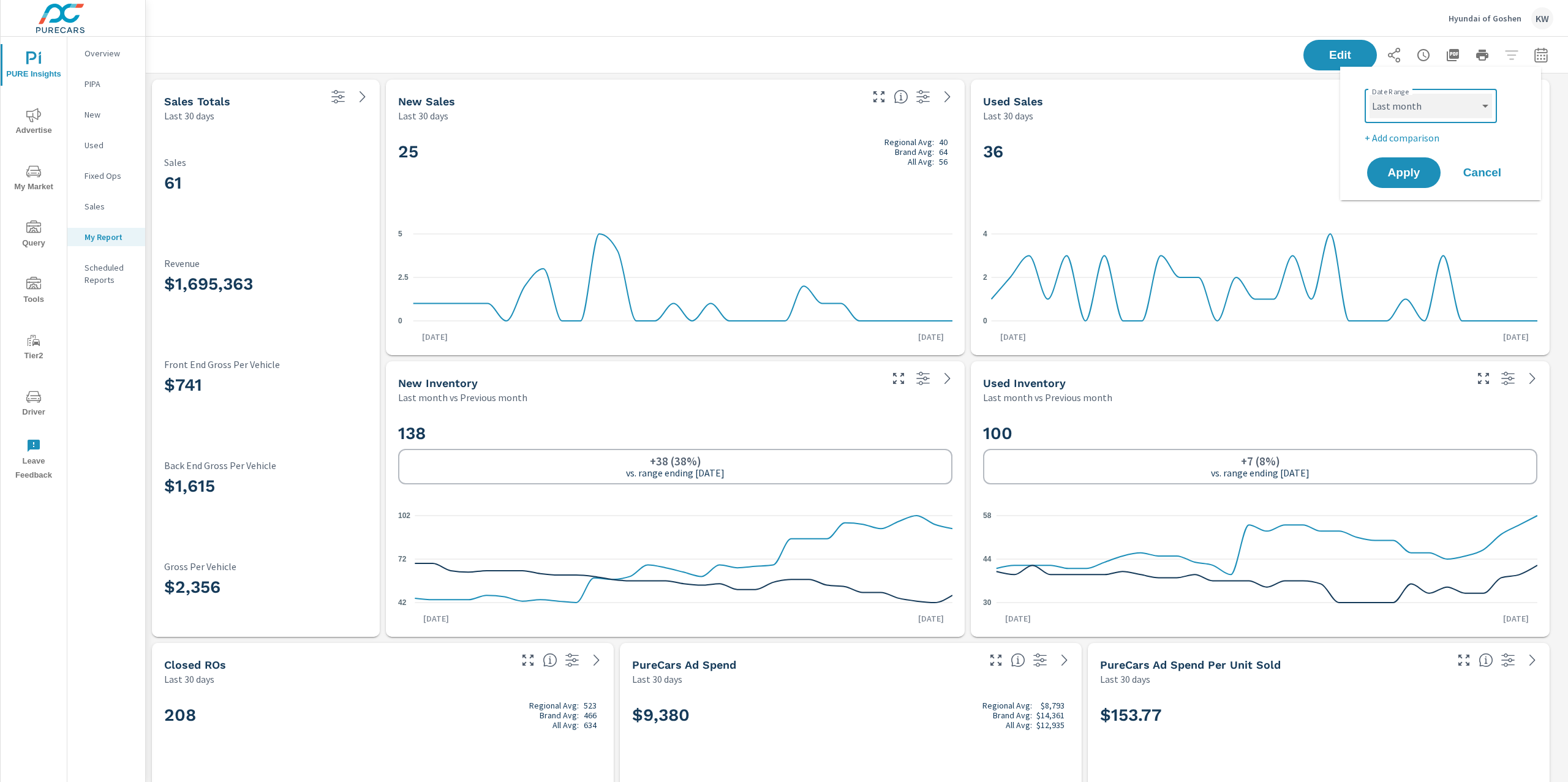
click at [1370, 94] on select "Custom [DATE] Last week Last 7 days Last 14 days Last 30 days Last 45 days Last…" at bounding box center [1431, 106] width 123 height 25
select select "Last month"
click at [1393, 188] on div "Apply Cancel" at bounding box center [1442, 173] width 157 height 36
click at [1393, 180] on button "Apply" at bounding box center [1404, 173] width 76 height 32
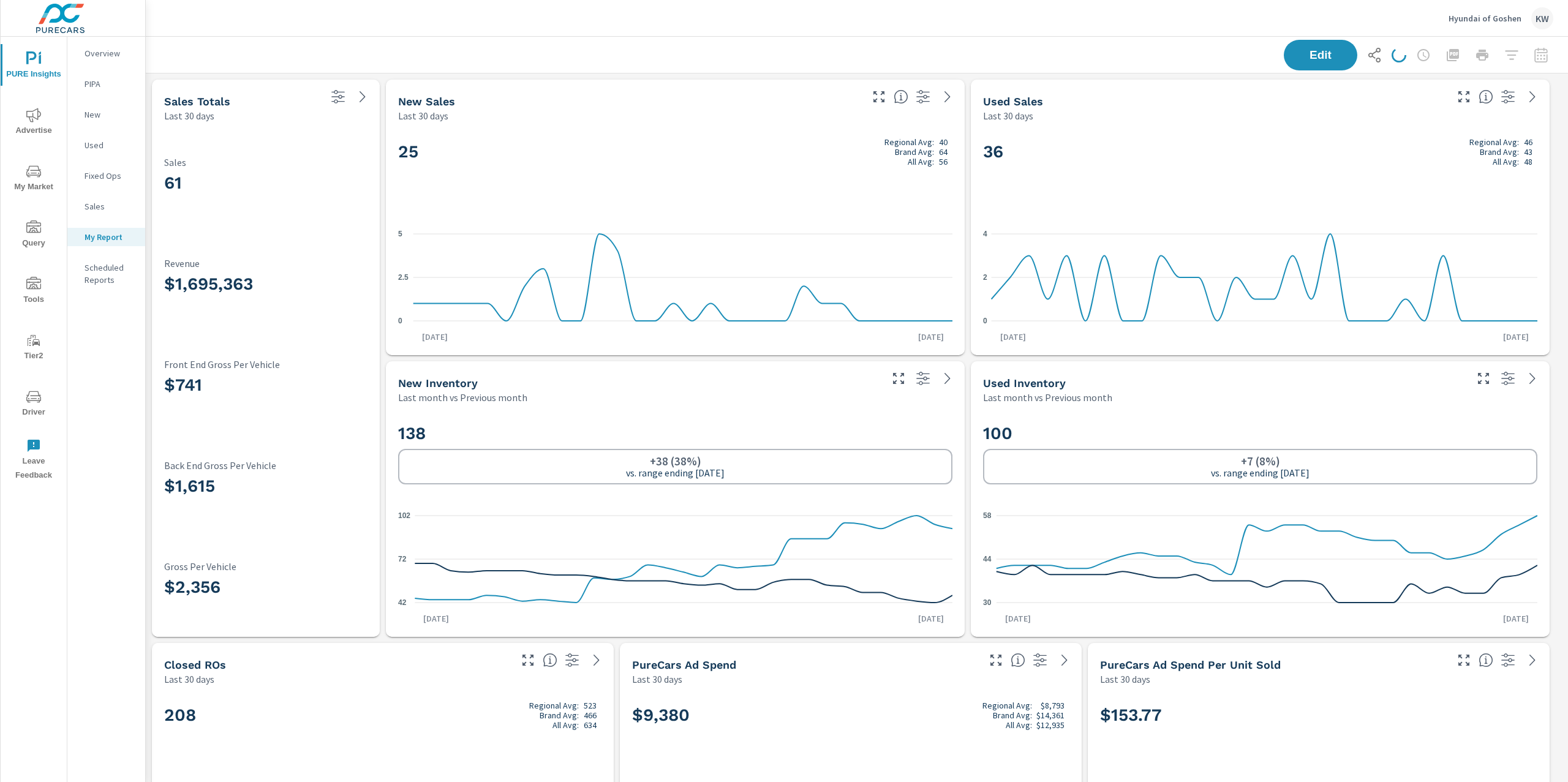
scroll to position [6513, 1436]
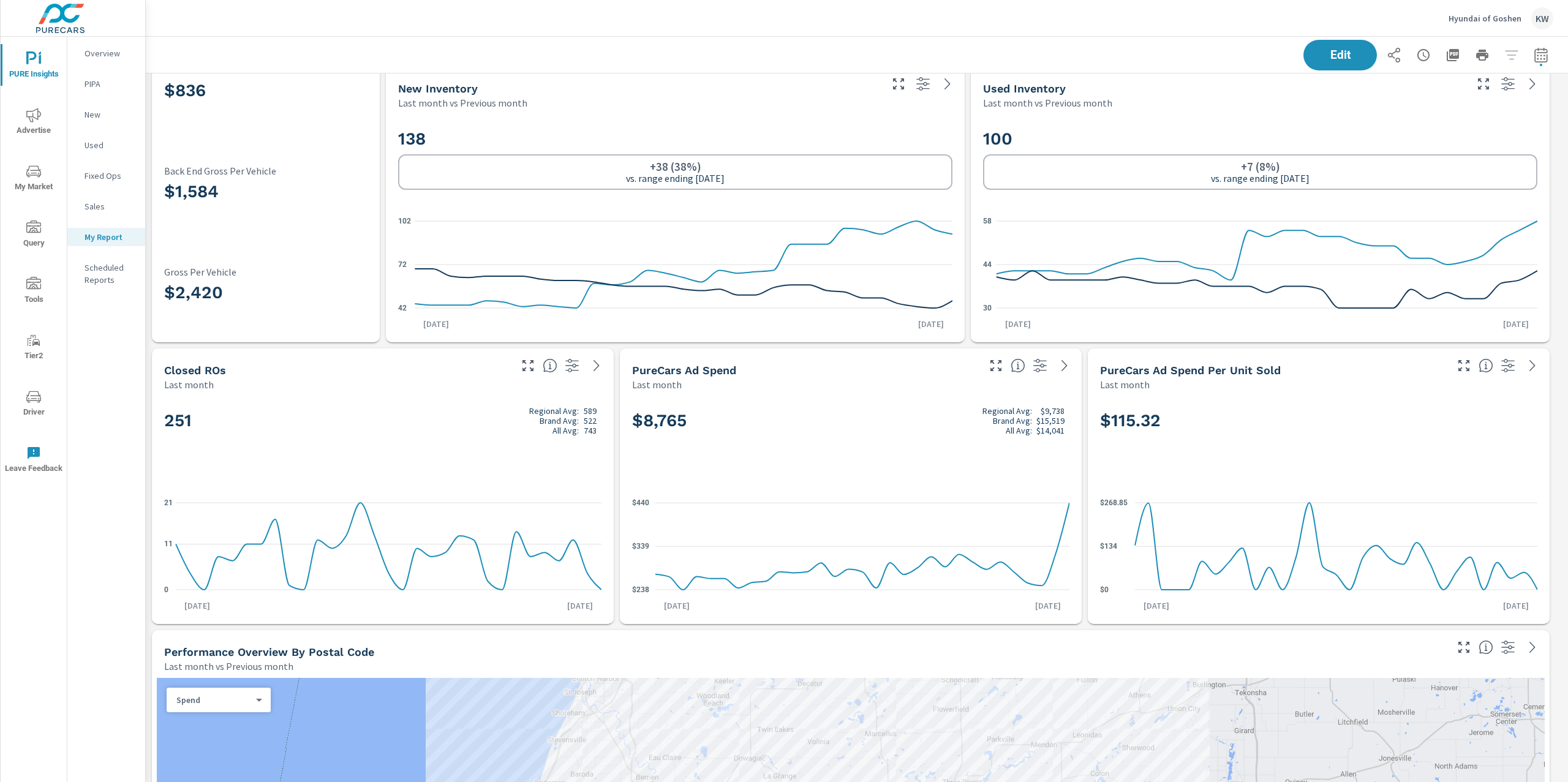
scroll to position [368, 0]
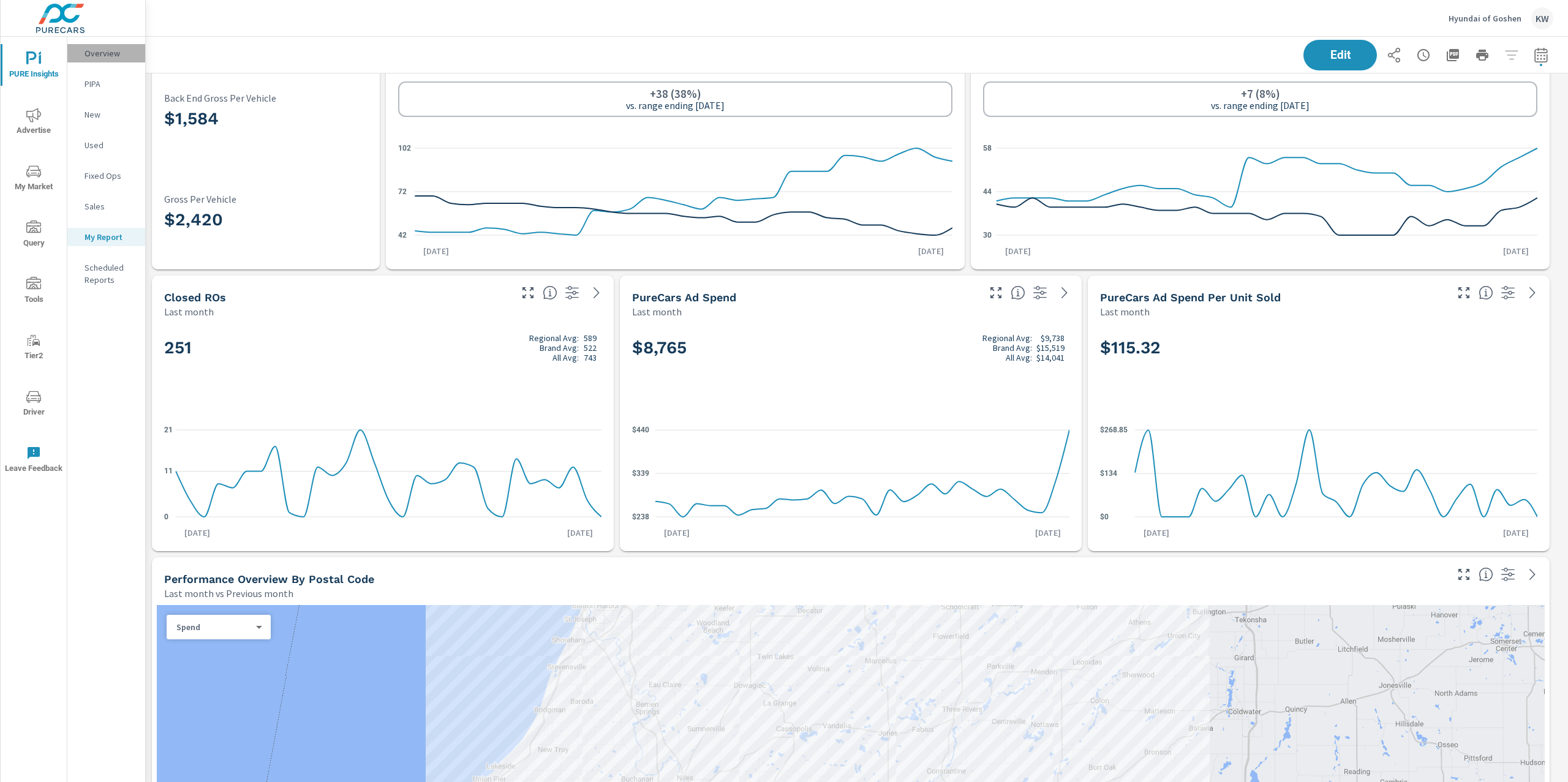
click at [122, 59] on p "Overview" at bounding box center [110, 53] width 51 height 12
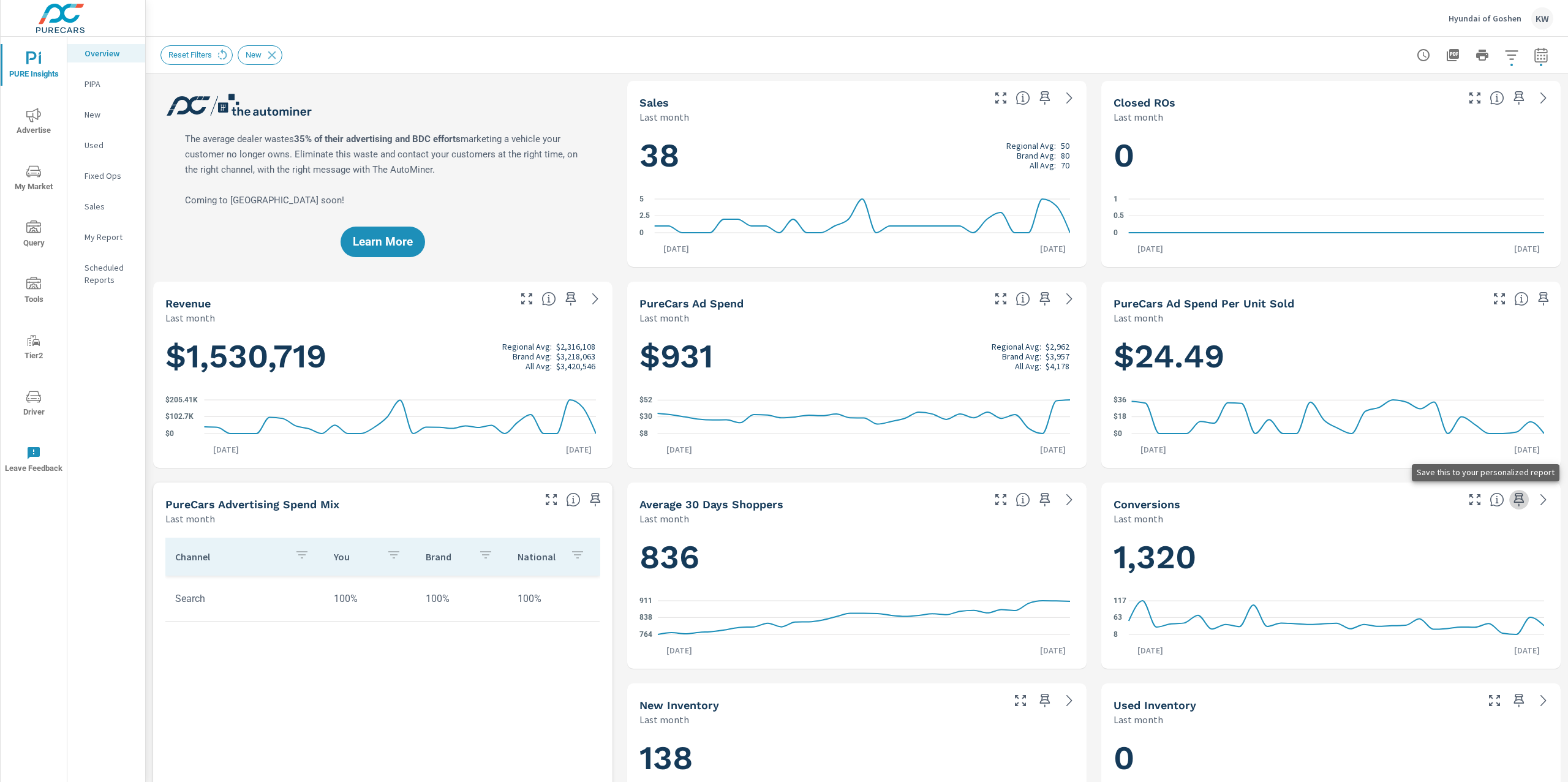
click at [1511, 500] on icon "button" at bounding box center [1519, 500] width 15 height 15
click at [279, 56] on icon at bounding box center [272, 55] width 13 height 13
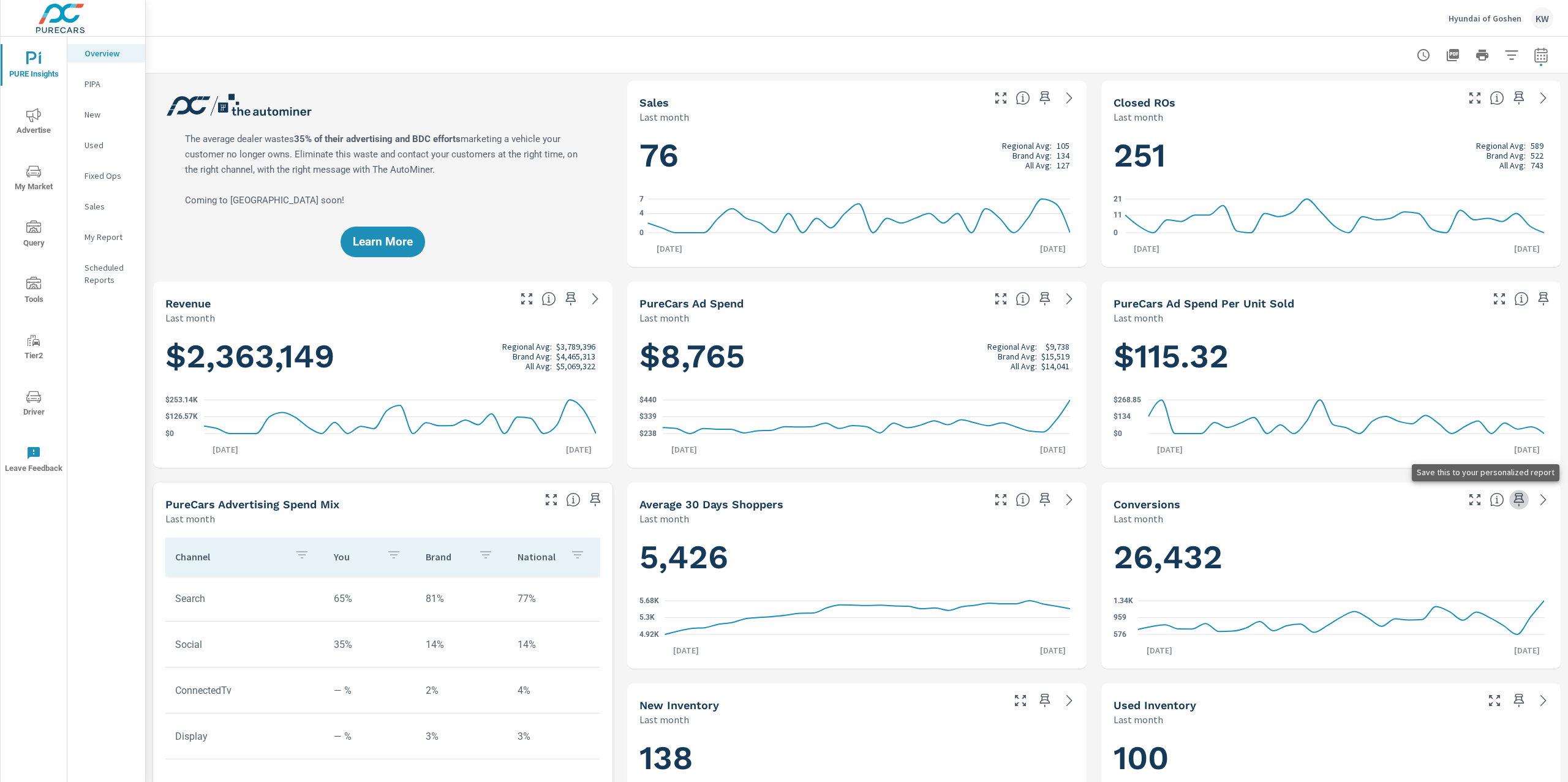
click at [1514, 505] on icon "button" at bounding box center [1519, 500] width 10 height 13
click at [117, 234] on p "My Report" at bounding box center [110, 236] width 51 height 12
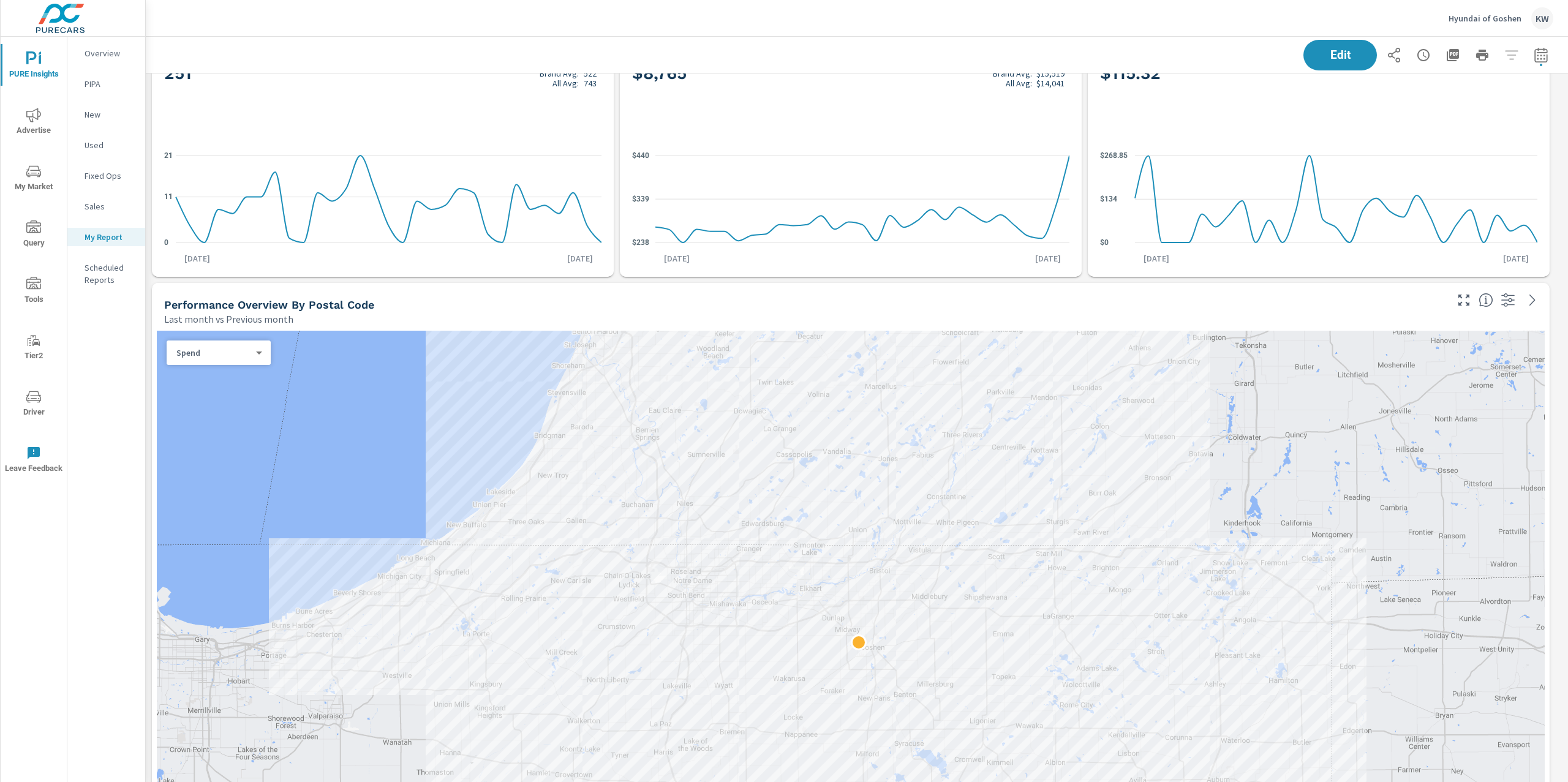
scroll to position [434, 0]
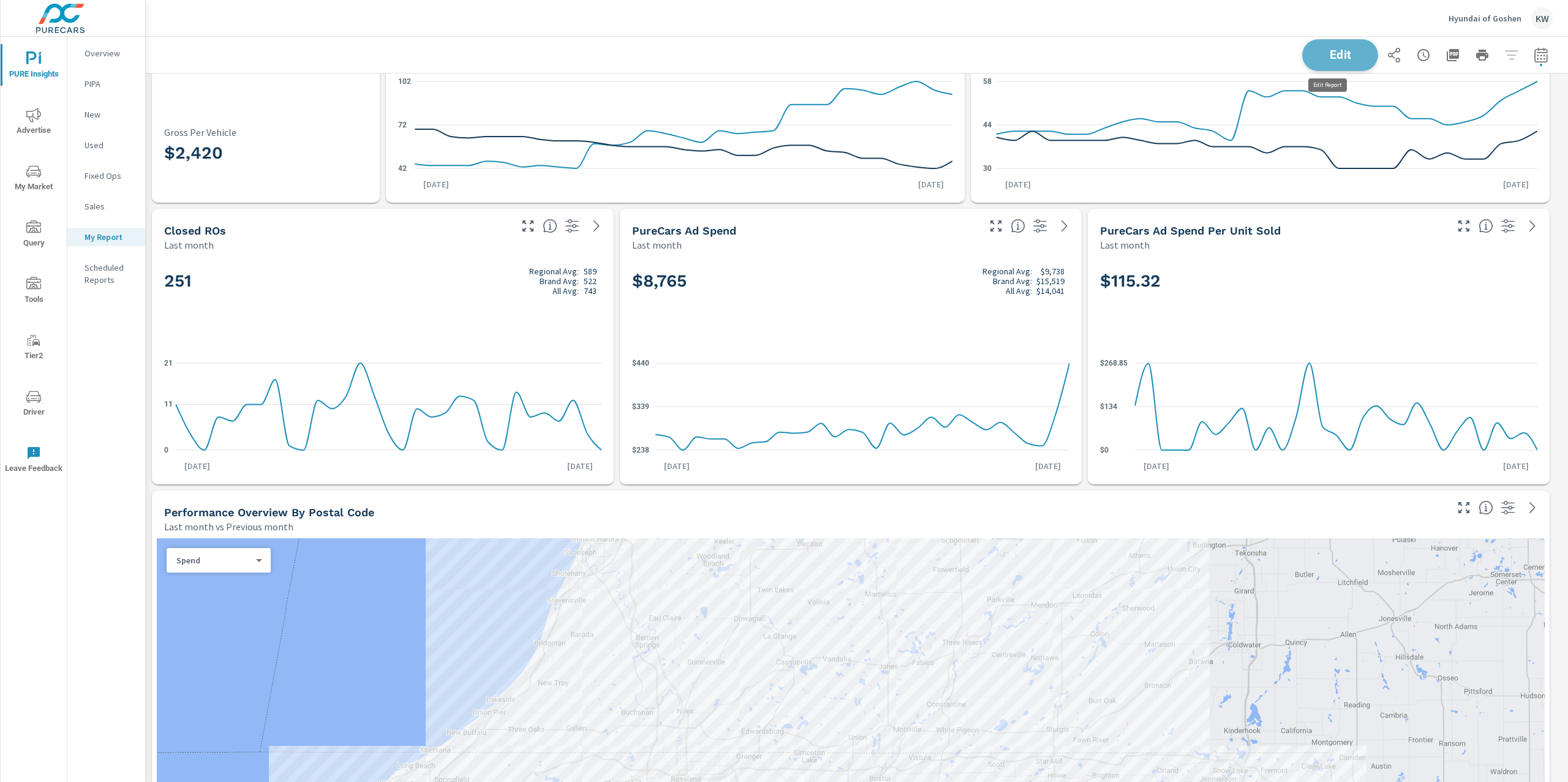
drag, startPoint x: 1336, startPoint y: 48, endPoint x: 1376, endPoint y: 186, distance: 143.7
click at [1338, 51] on span "Edit" at bounding box center [1340, 55] width 49 height 11
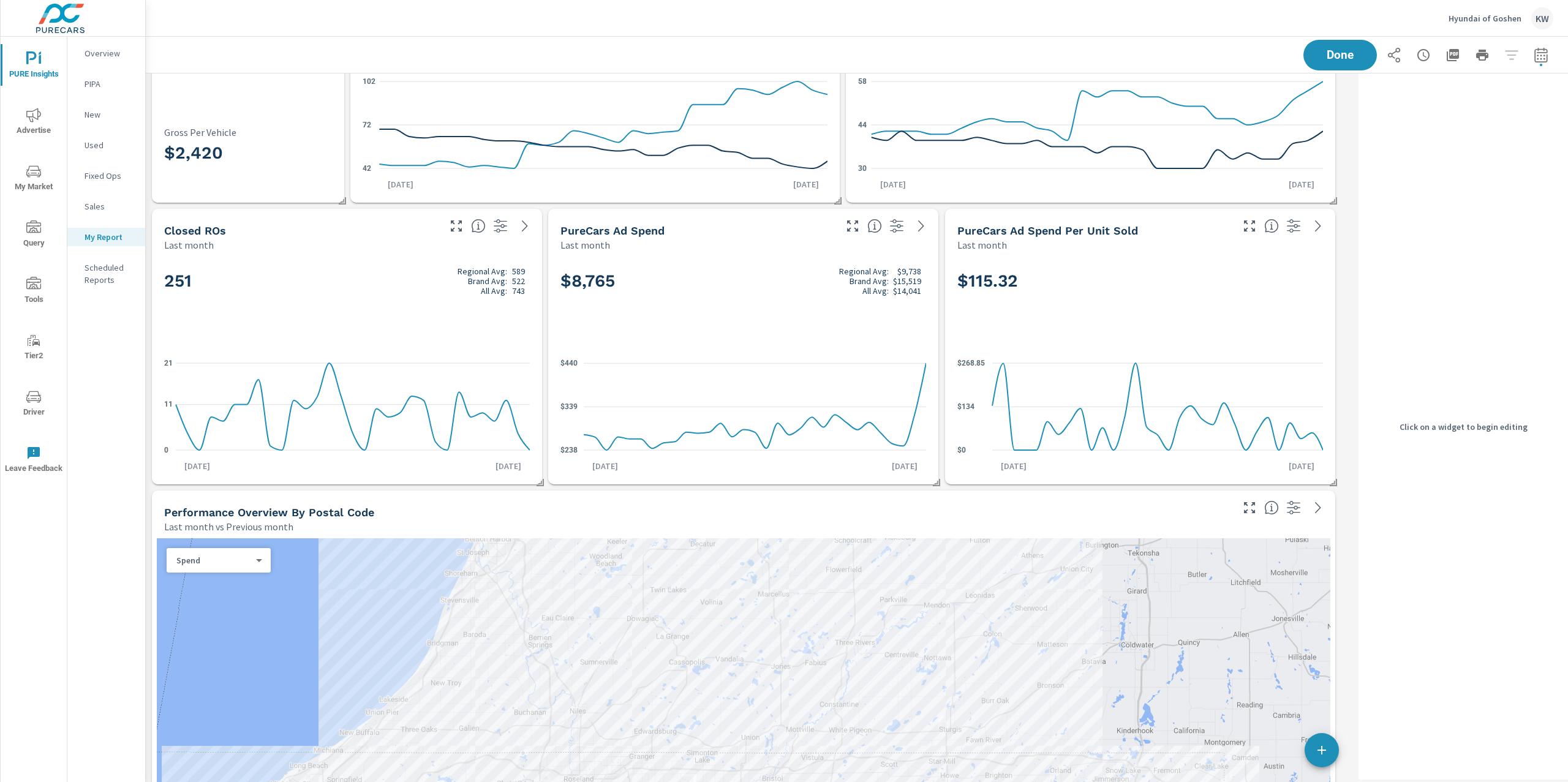
scroll to position [6795, 1220]
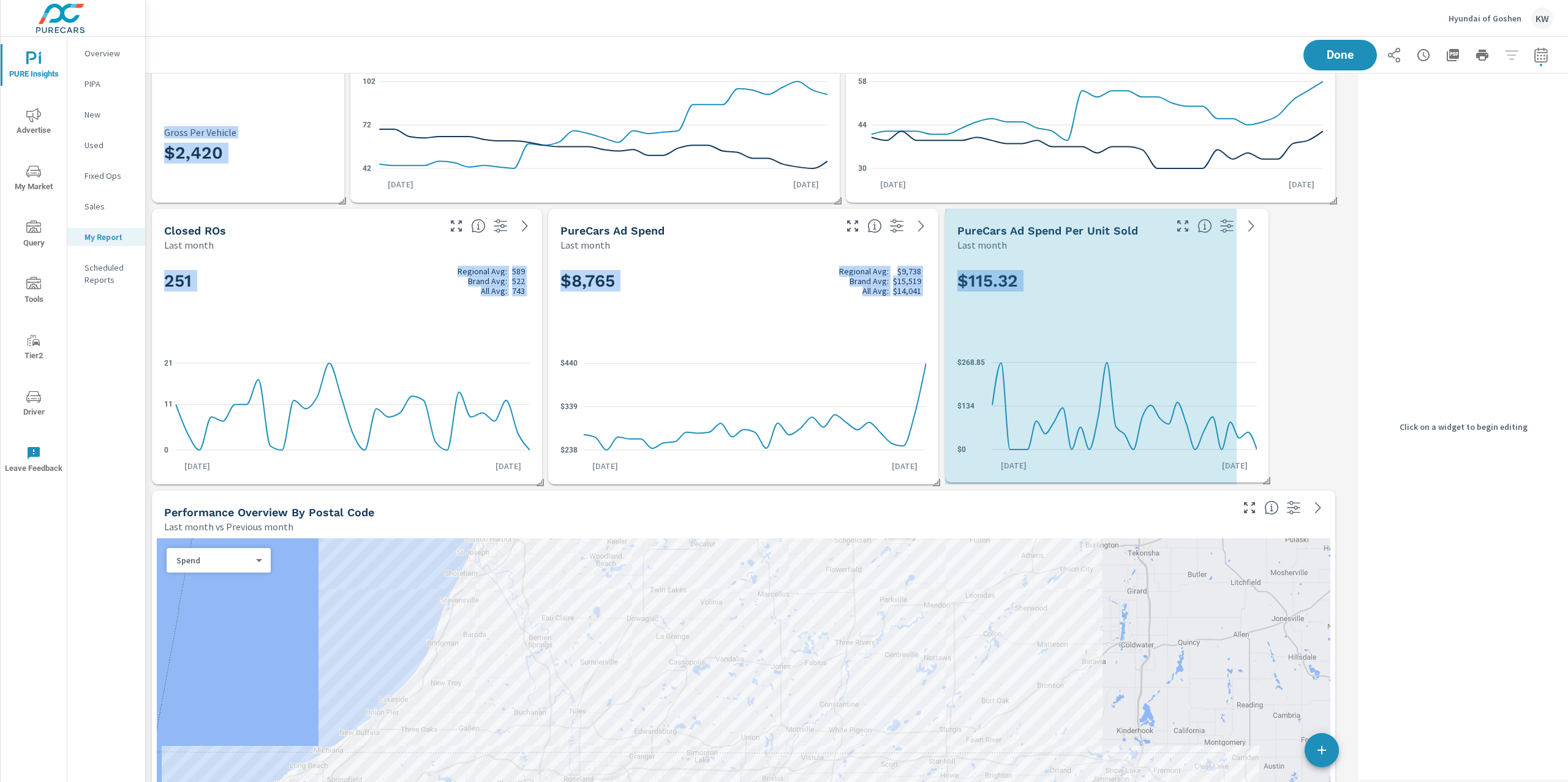
drag, startPoint x: 1335, startPoint y: 481, endPoint x: 1285, endPoint y: 479, distance: 50.0
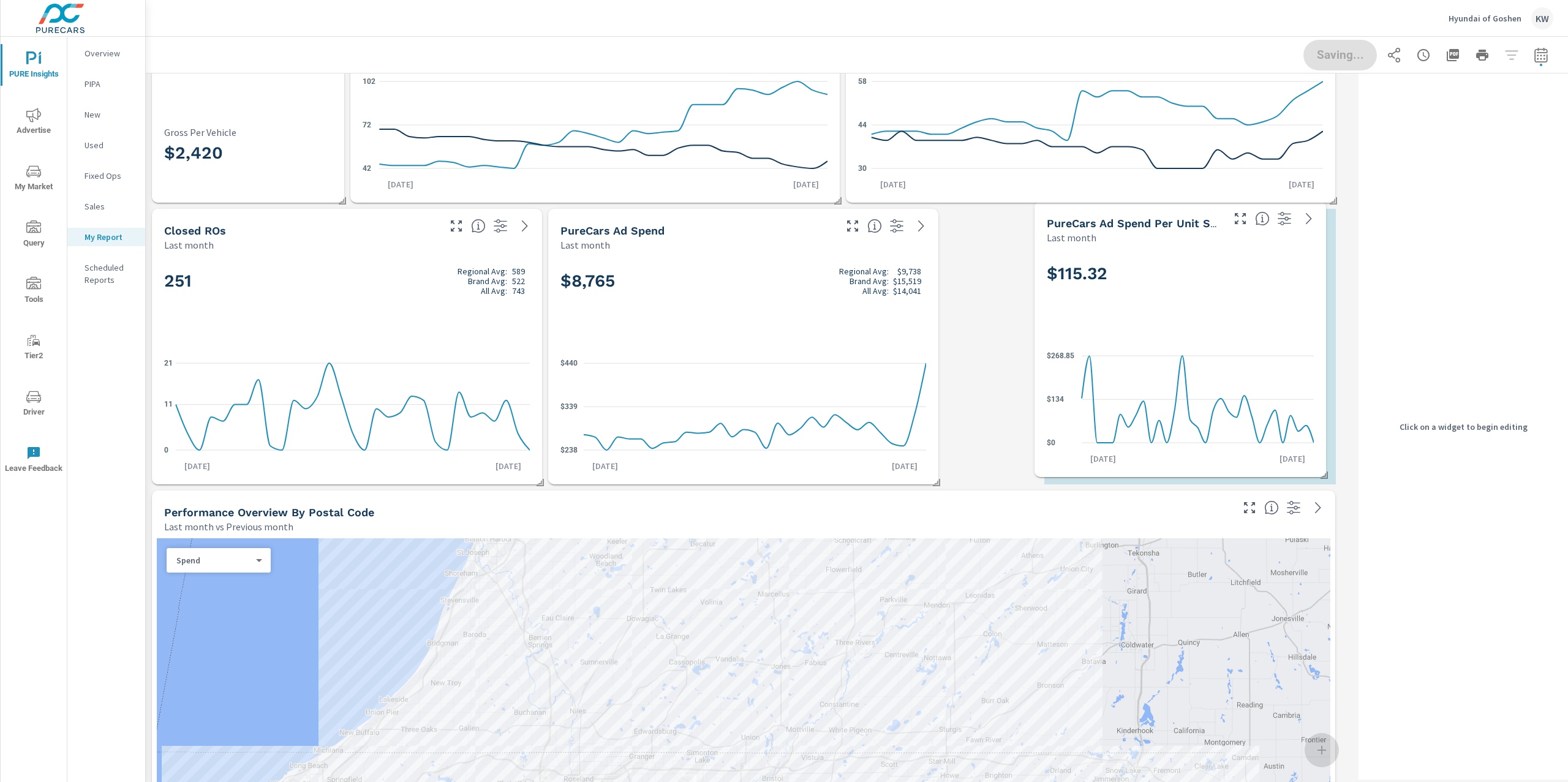
drag, startPoint x: 1179, startPoint y: 345, endPoint x: 1243, endPoint y: 343, distance: 64.0
click at [1243, 343] on div "$115.32 $0 $134 $268.85 [DATE] [DATE]" at bounding box center [1180, 361] width 282 height 223
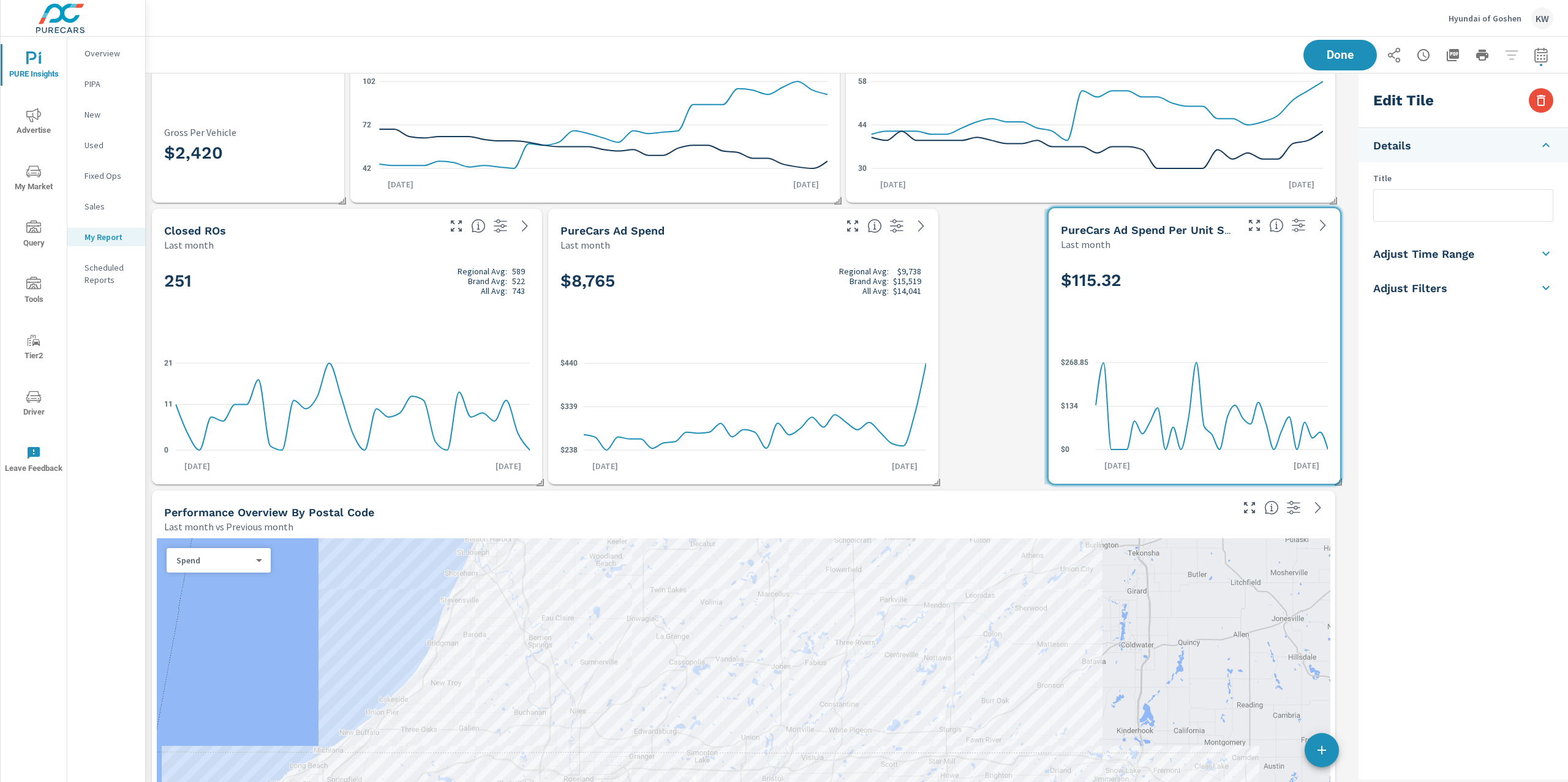
drag, startPoint x: 1116, startPoint y: 316, endPoint x: 1213, endPoint y: 319, distance: 97.0
click at [1213, 319] on div "$115.32" at bounding box center [1194, 301] width 267 height 75
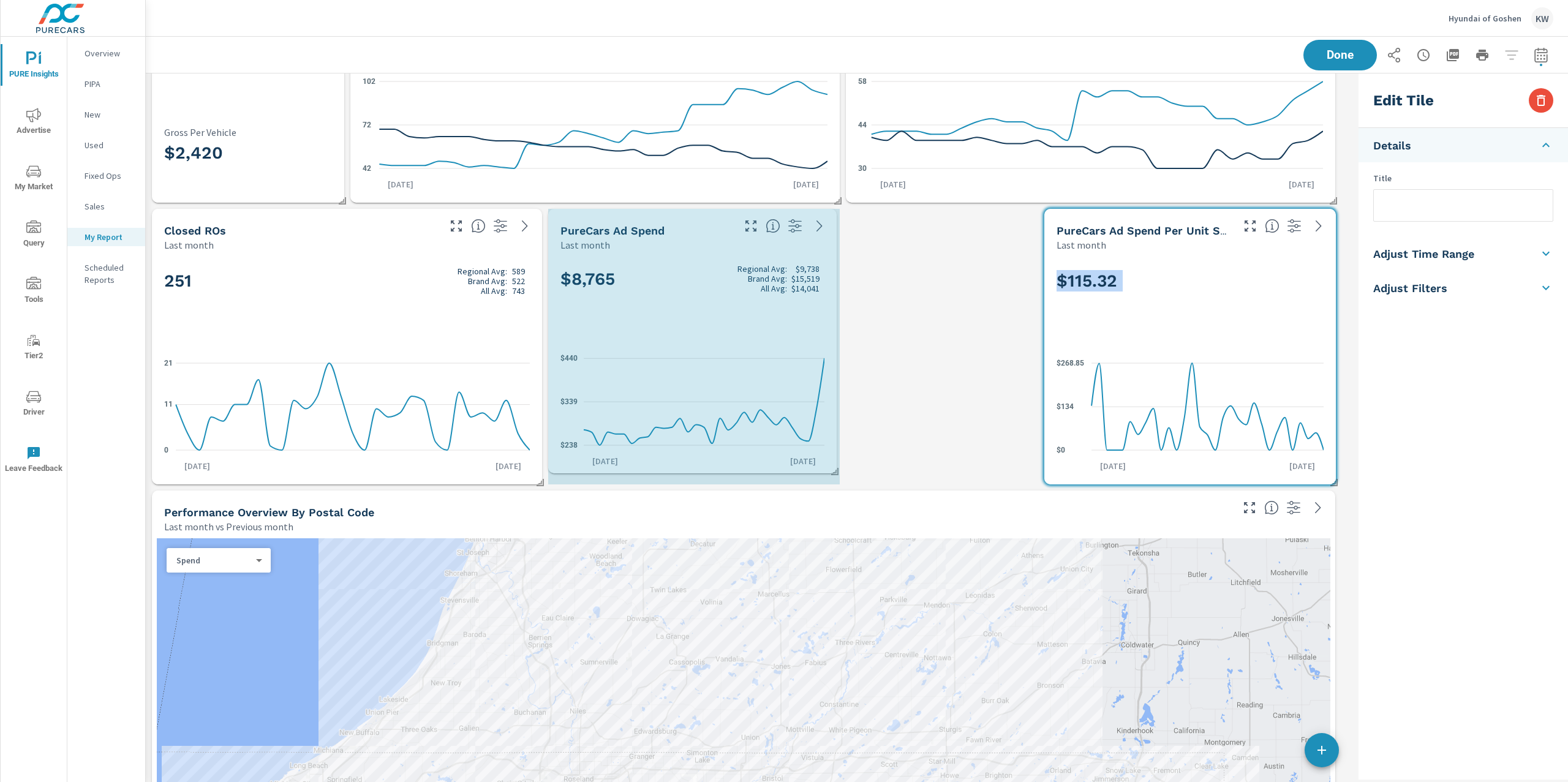
drag, startPoint x: 938, startPoint y: 481, endPoint x: 844, endPoint y: 472, distance: 94.4
click at [836, 471] on span at bounding box center [830, 467] width 12 height 12
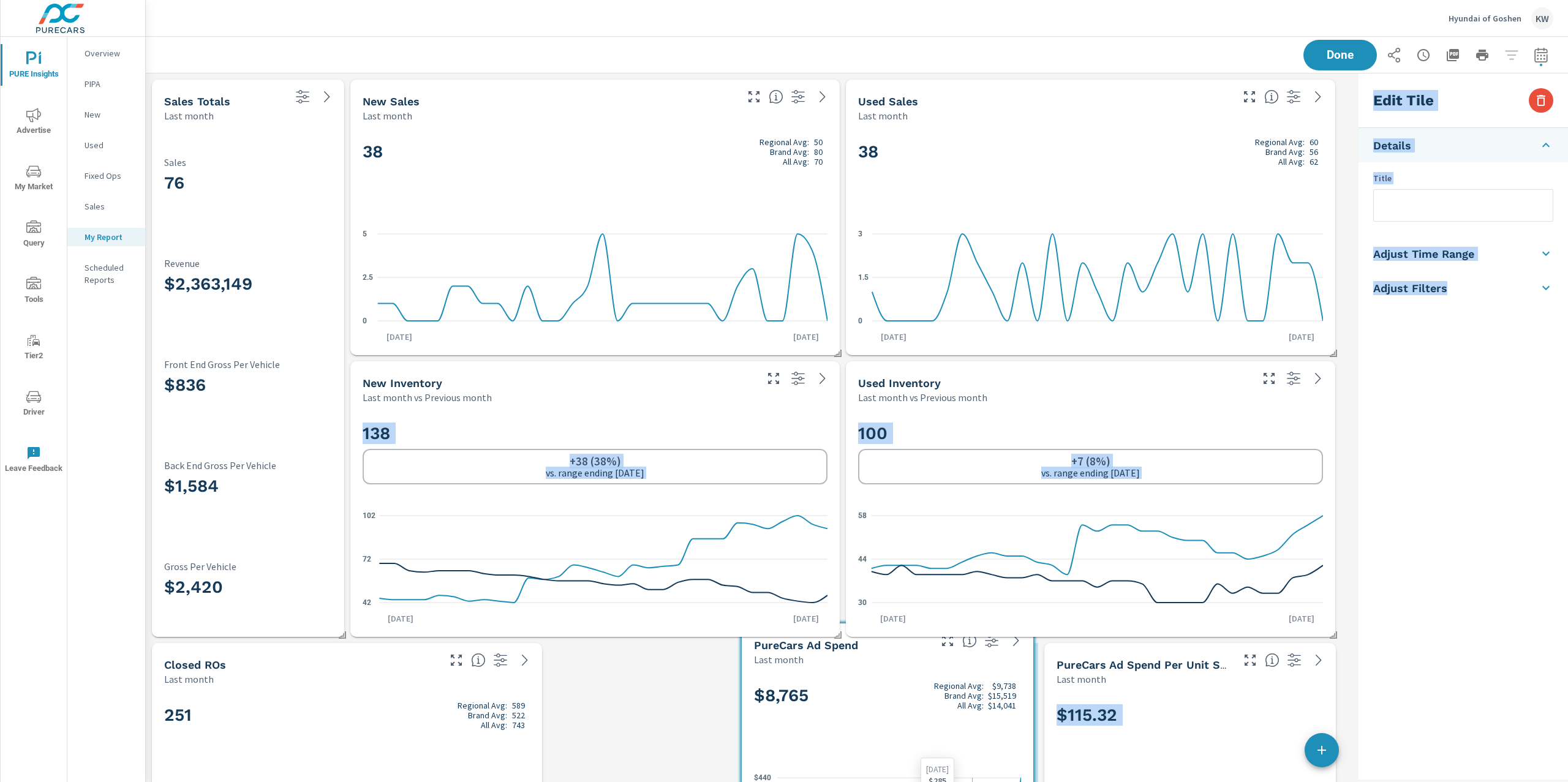
drag, startPoint x: 791, startPoint y: 370, endPoint x: 964, endPoint y: 782, distance: 446.8
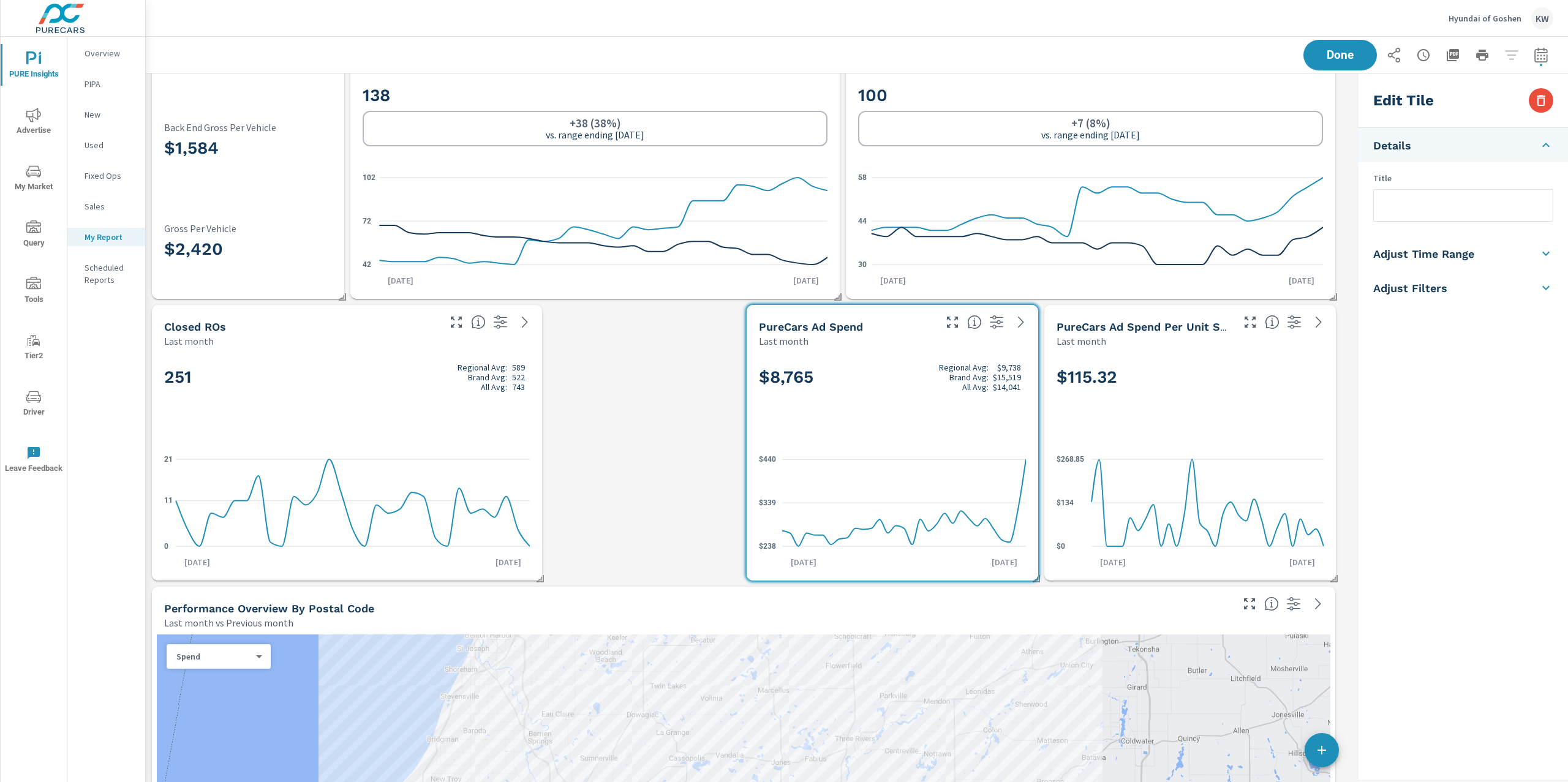
scroll to position [417, 0]
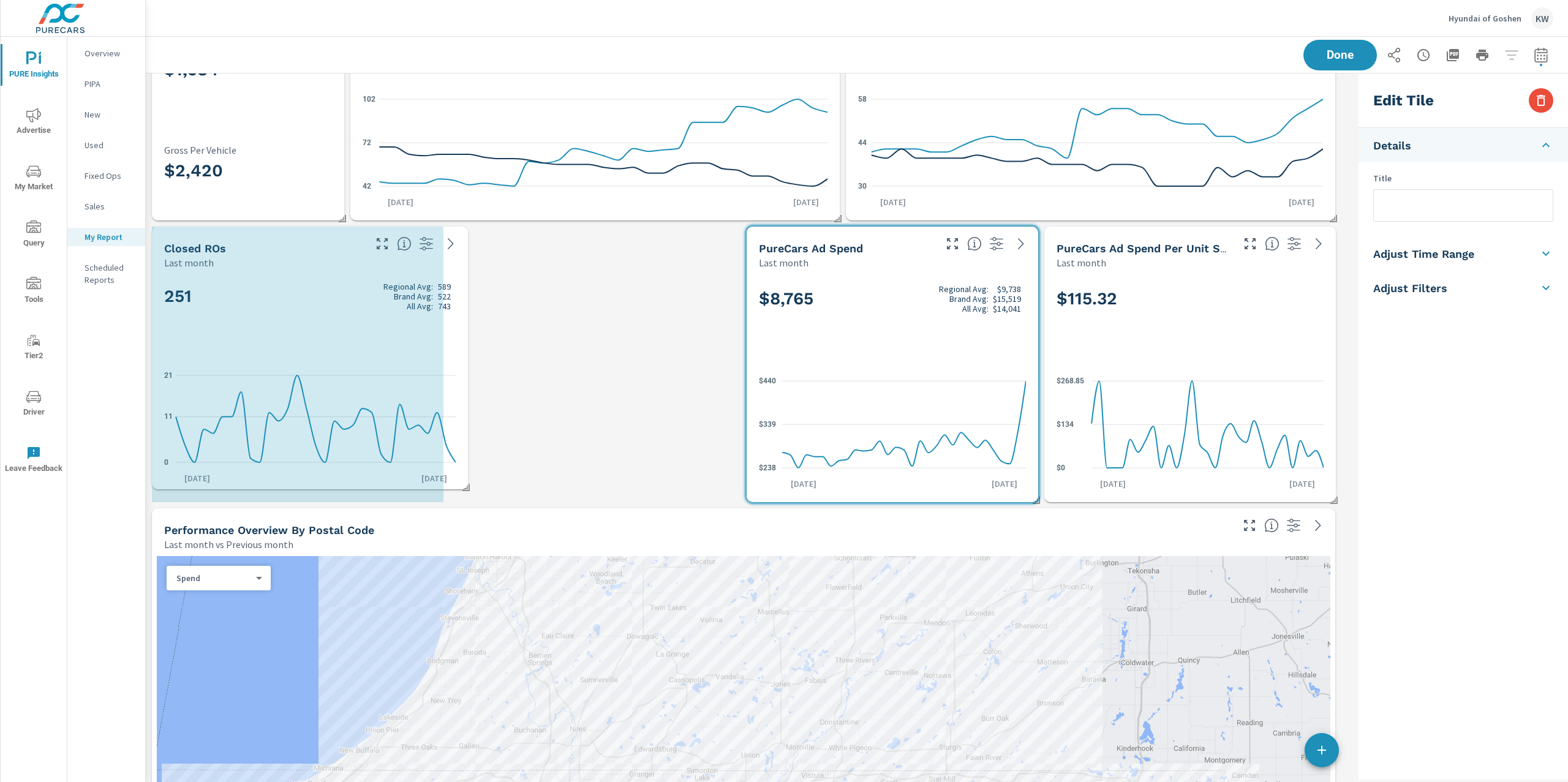
drag, startPoint x: 539, startPoint y: 500, endPoint x: 462, endPoint y: 483, distance: 78.9
click at [462, 483] on span at bounding box center [461, 483] width 12 height 12
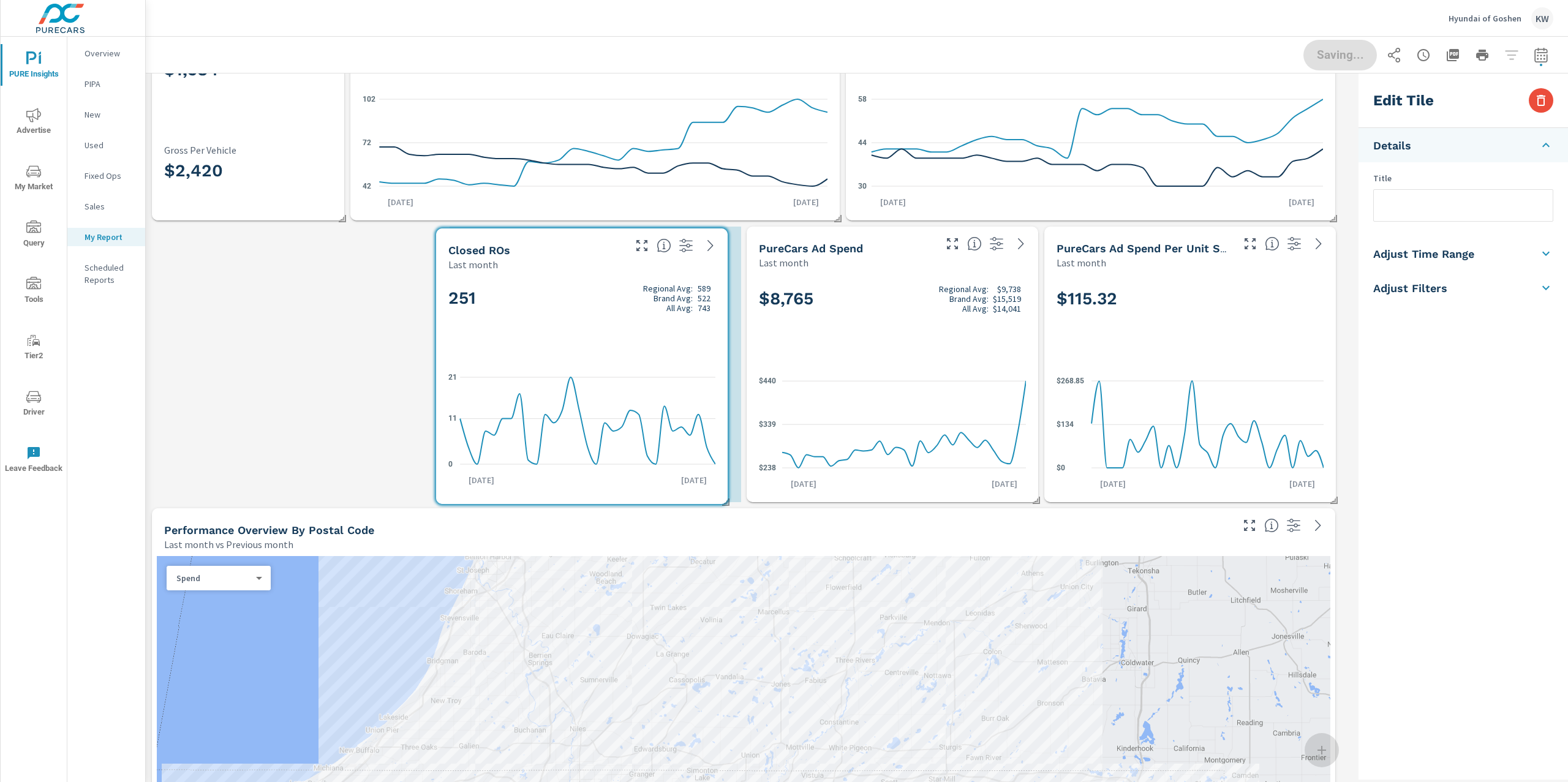
drag, startPoint x: 467, startPoint y: 374, endPoint x: 687, endPoint y: 373, distance: 220.0
click at [687, 373] on icon "0 11 21" at bounding box center [581, 421] width 267 height 107
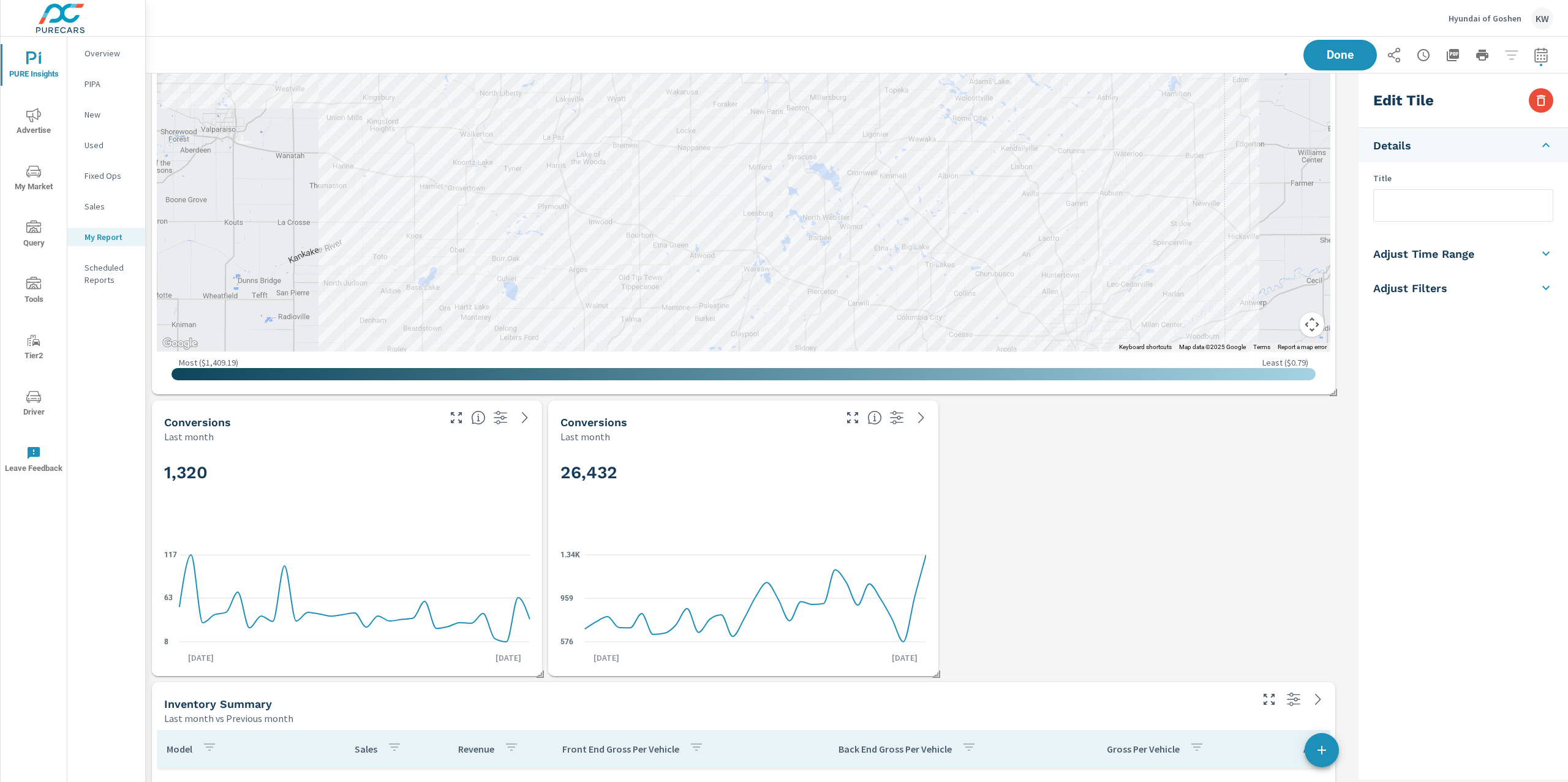
scroll to position [1238, 0]
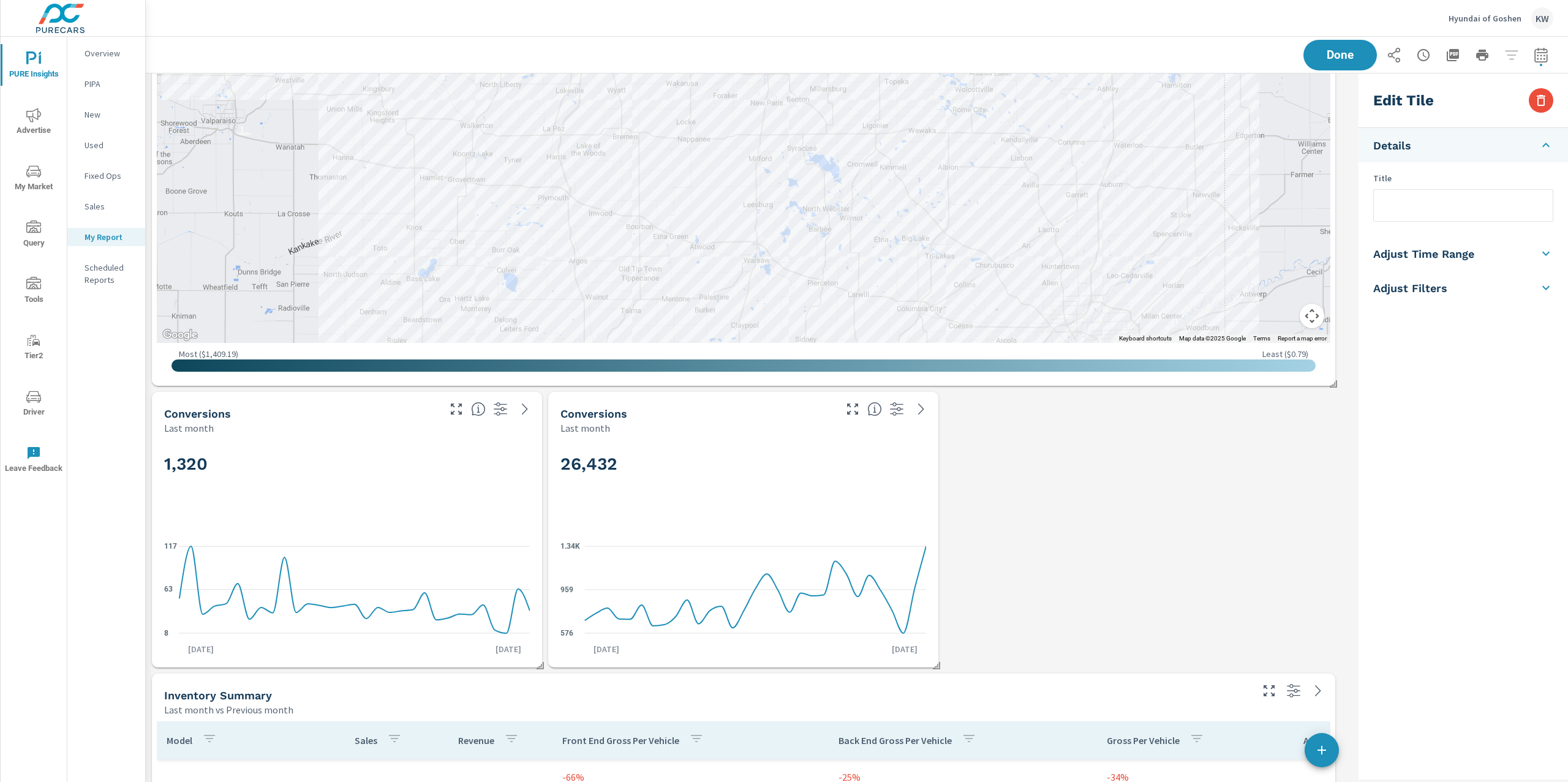
click at [390, 467] on h2 "1,320" at bounding box center [347, 463] width 366 height 22
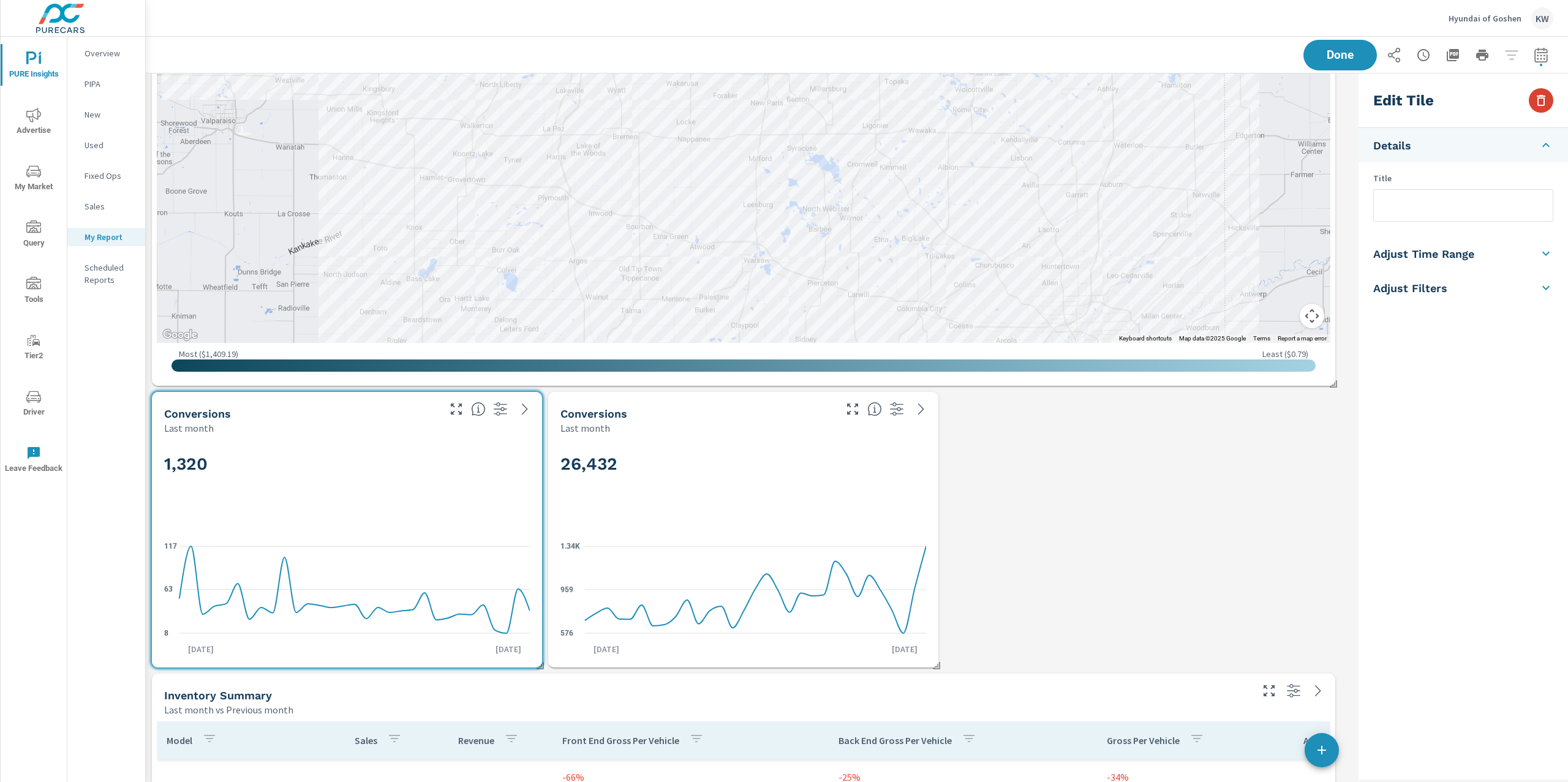
click at [1544, 101] on icon "button" at bounding box center [1541, 100] width 15 height 15
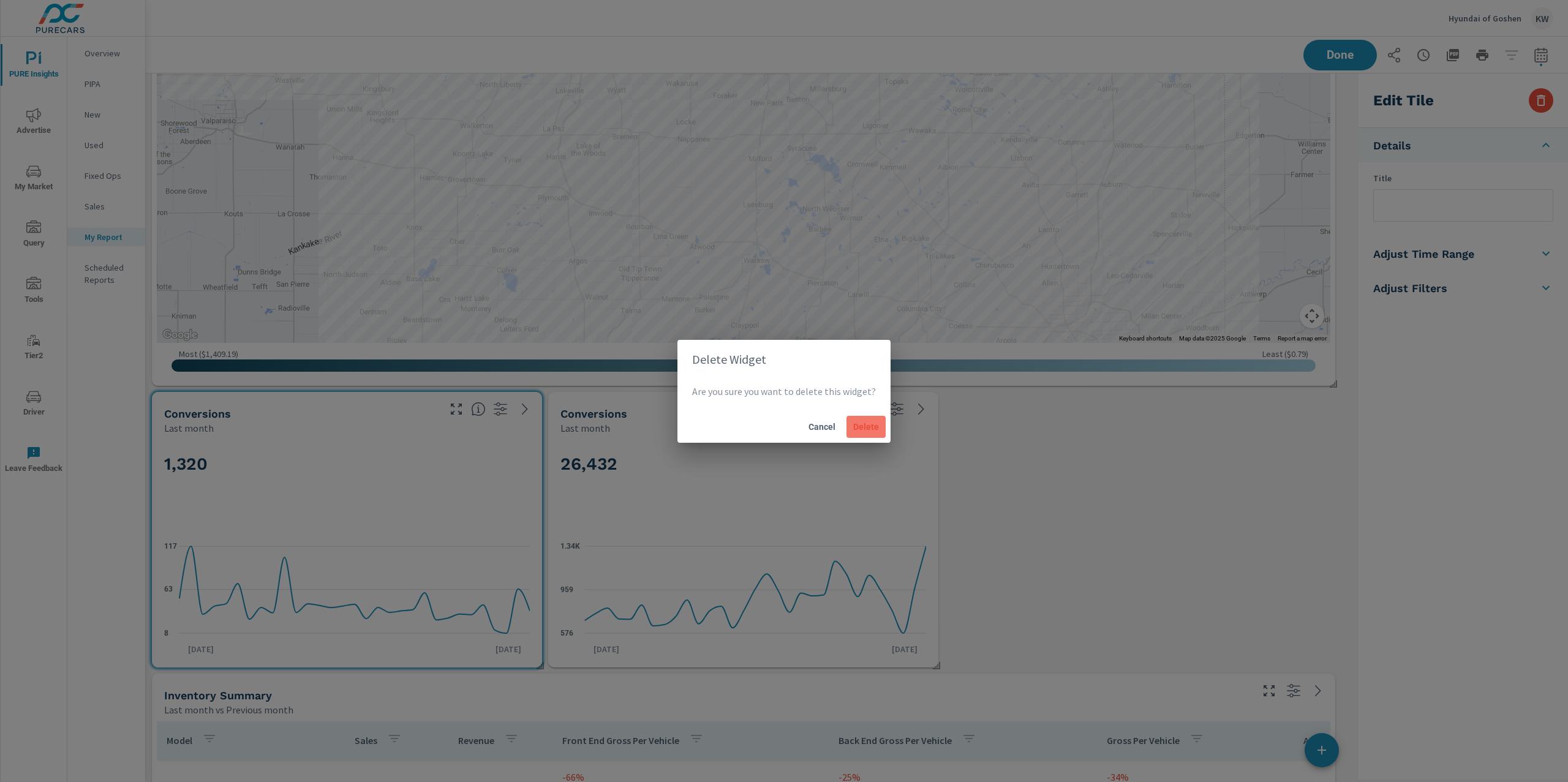
click at [857, 426] on span "Delete" at bounding box center [866, 427] width 29 height 11
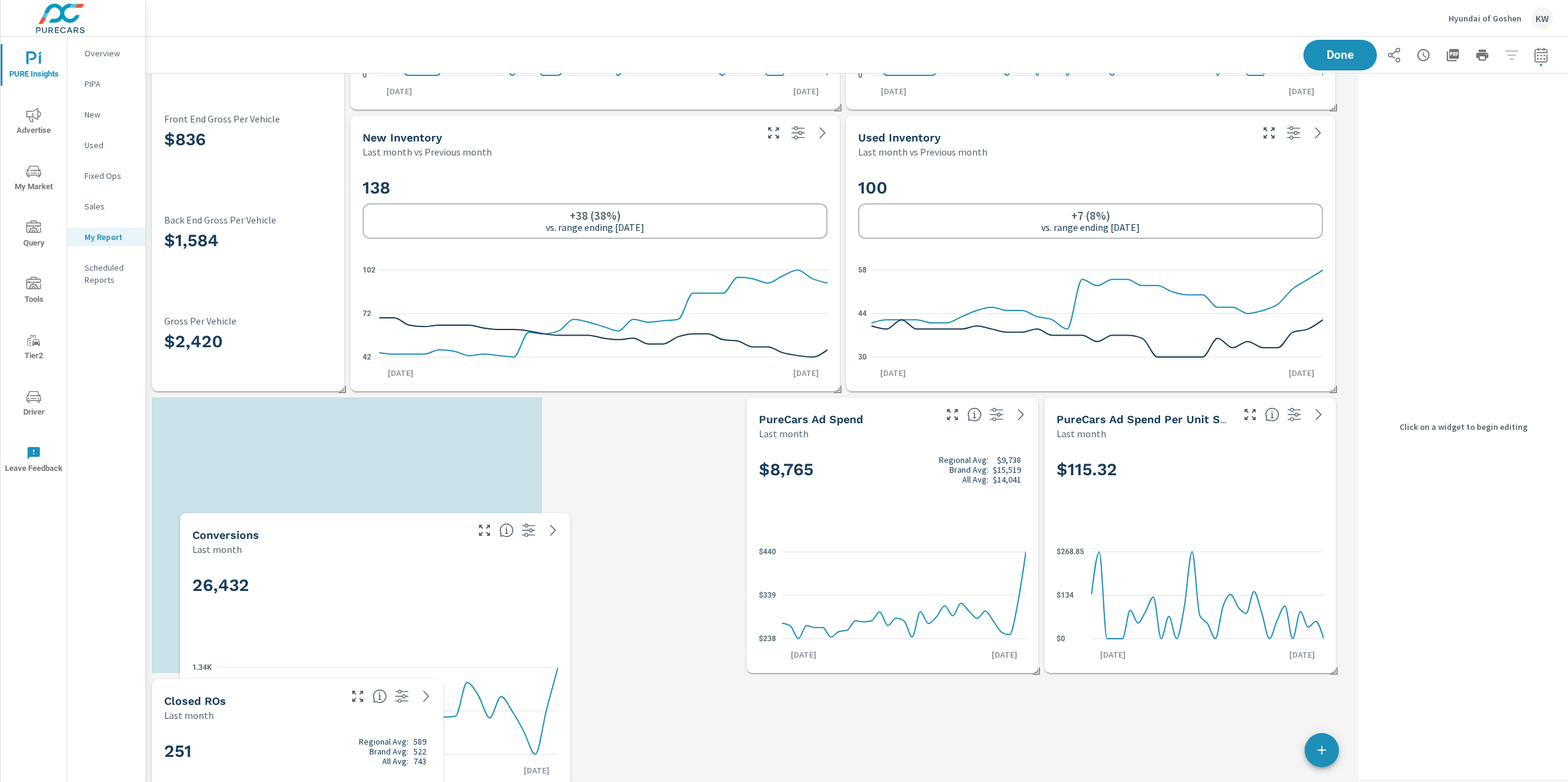
scroll to position [6, 6]
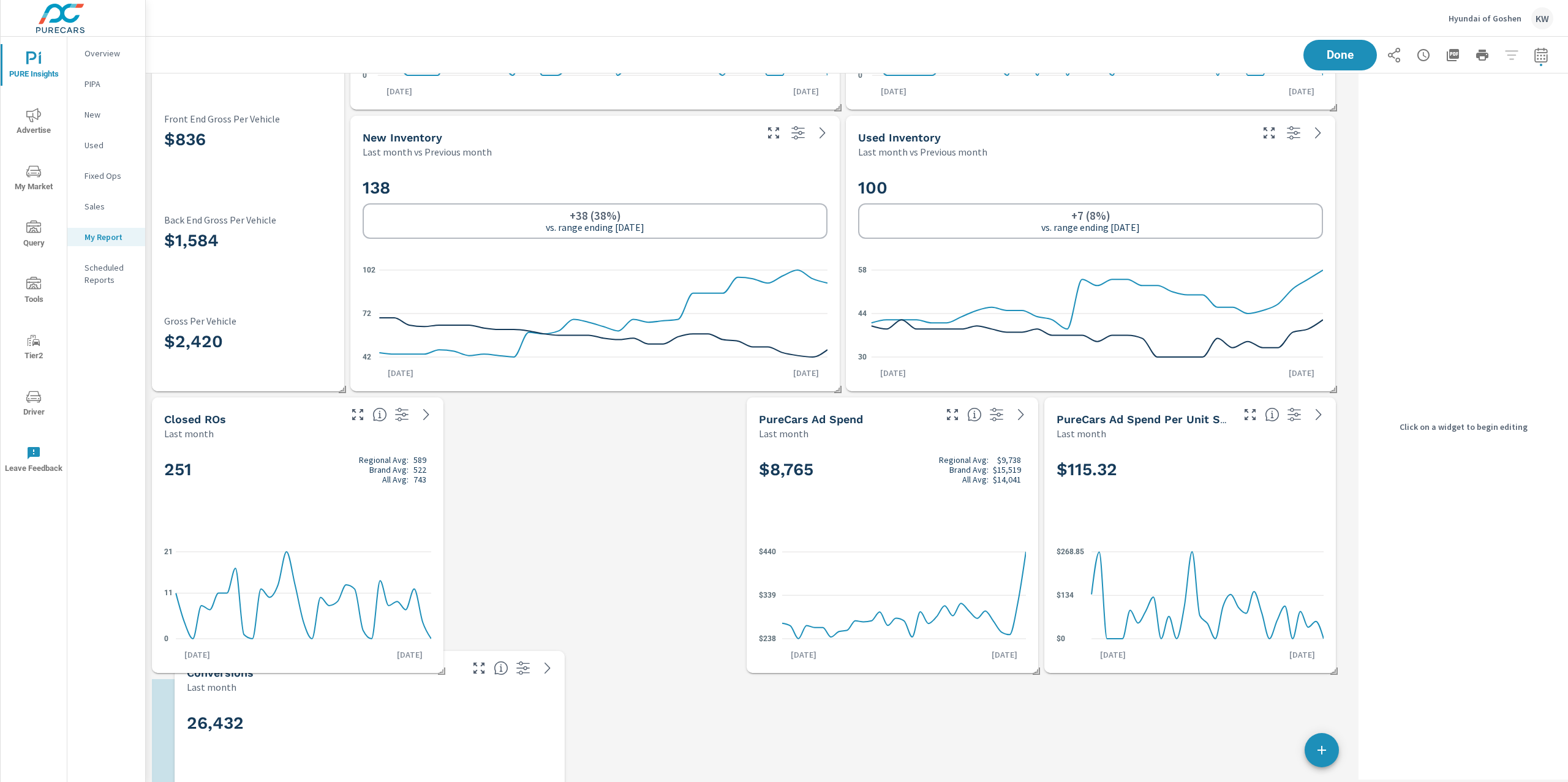
drag, startPoint x: 730, startPoint y: 469, endPoint x: 352, endPoint y: 731, distance: 459.9
click at [345, 730] on h2 "26,432" at bounding box center [370, 722] width 366 height 22
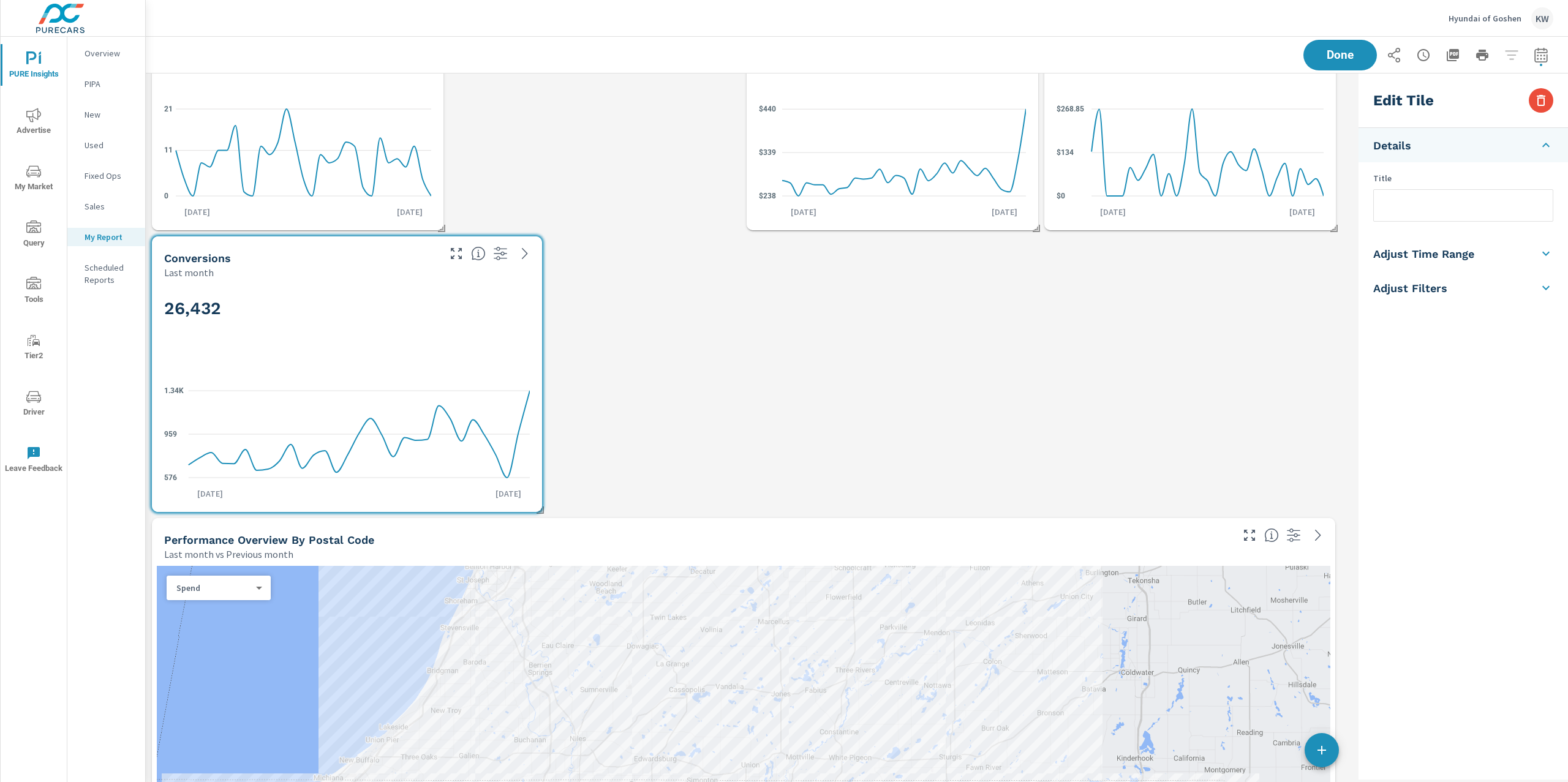
scroll to position [738, 0]
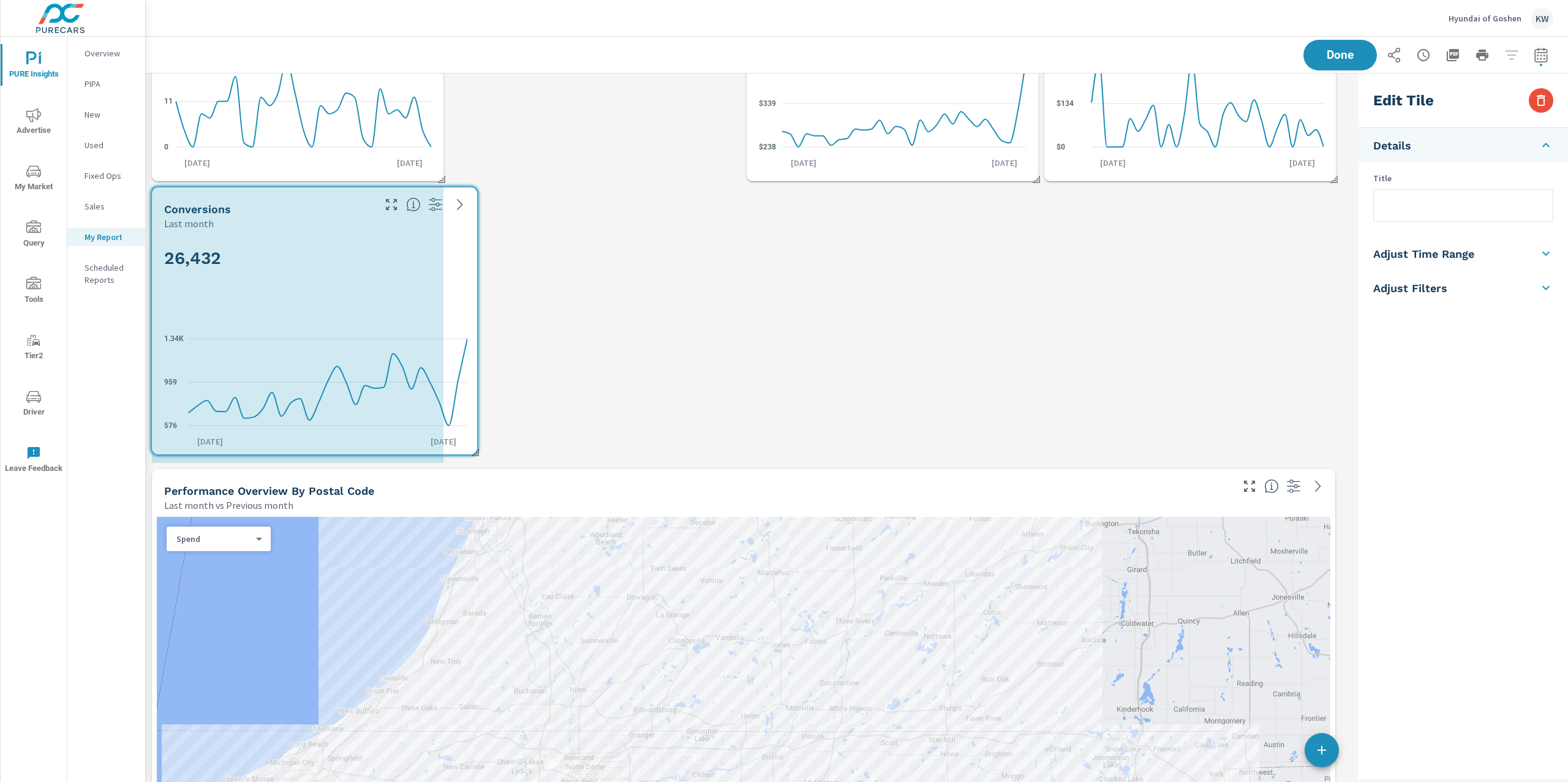
drag, startPoint x: 538, startPoint y: 461, endPoint x: 467, endPoint y: 447, distance: 72.4
click at [467, 447] on span at bounding box center [471, 448] width 12 height 12
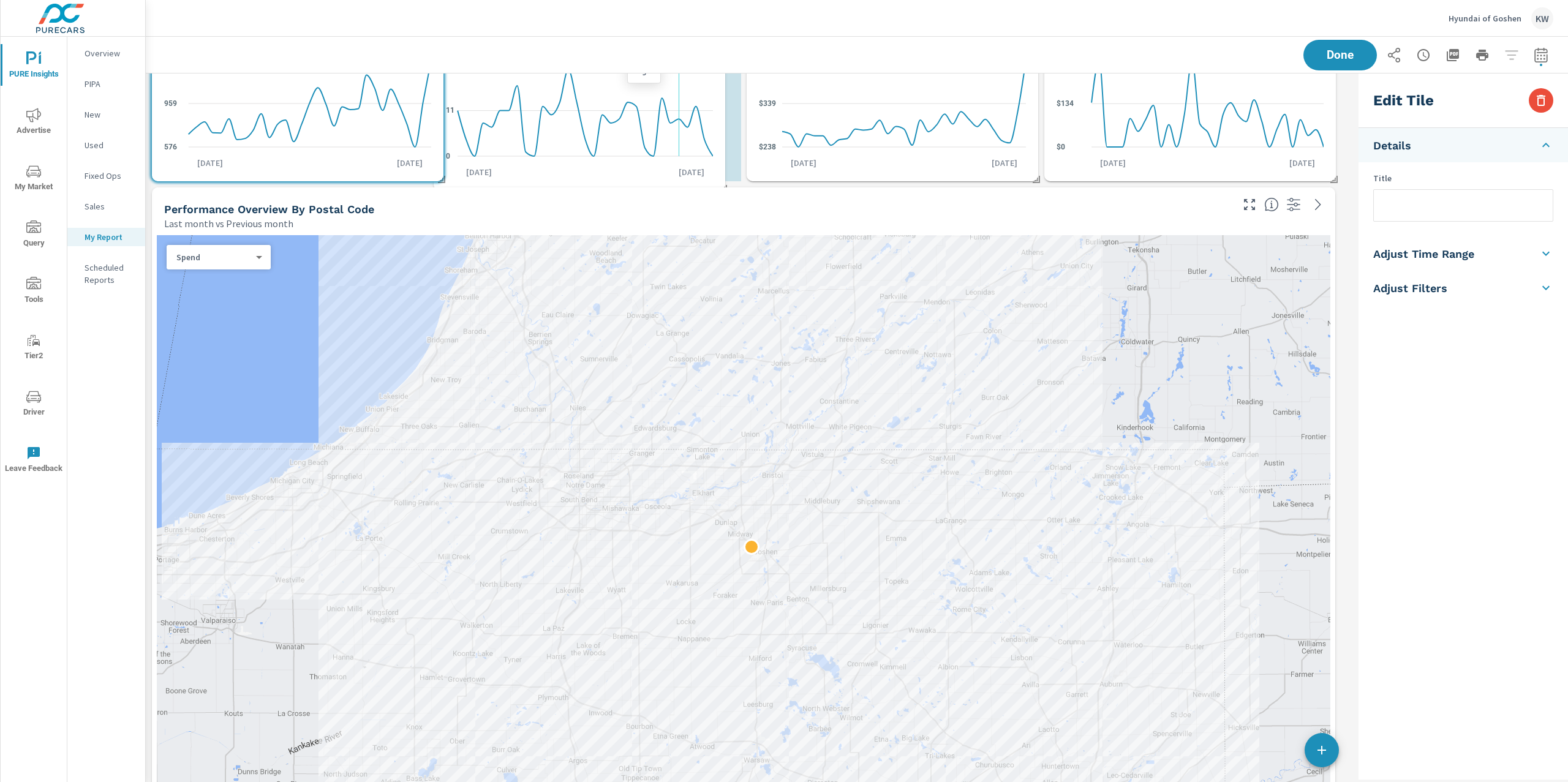
scroll to position [6513, 1220]
drag, startPoint x: 429, startPoint y: 113, endPoint x: 719, endPoint y: 127, distance: 290.3
click at [719, 127] on icon at bounding box center [629, 117] width 255 height 87
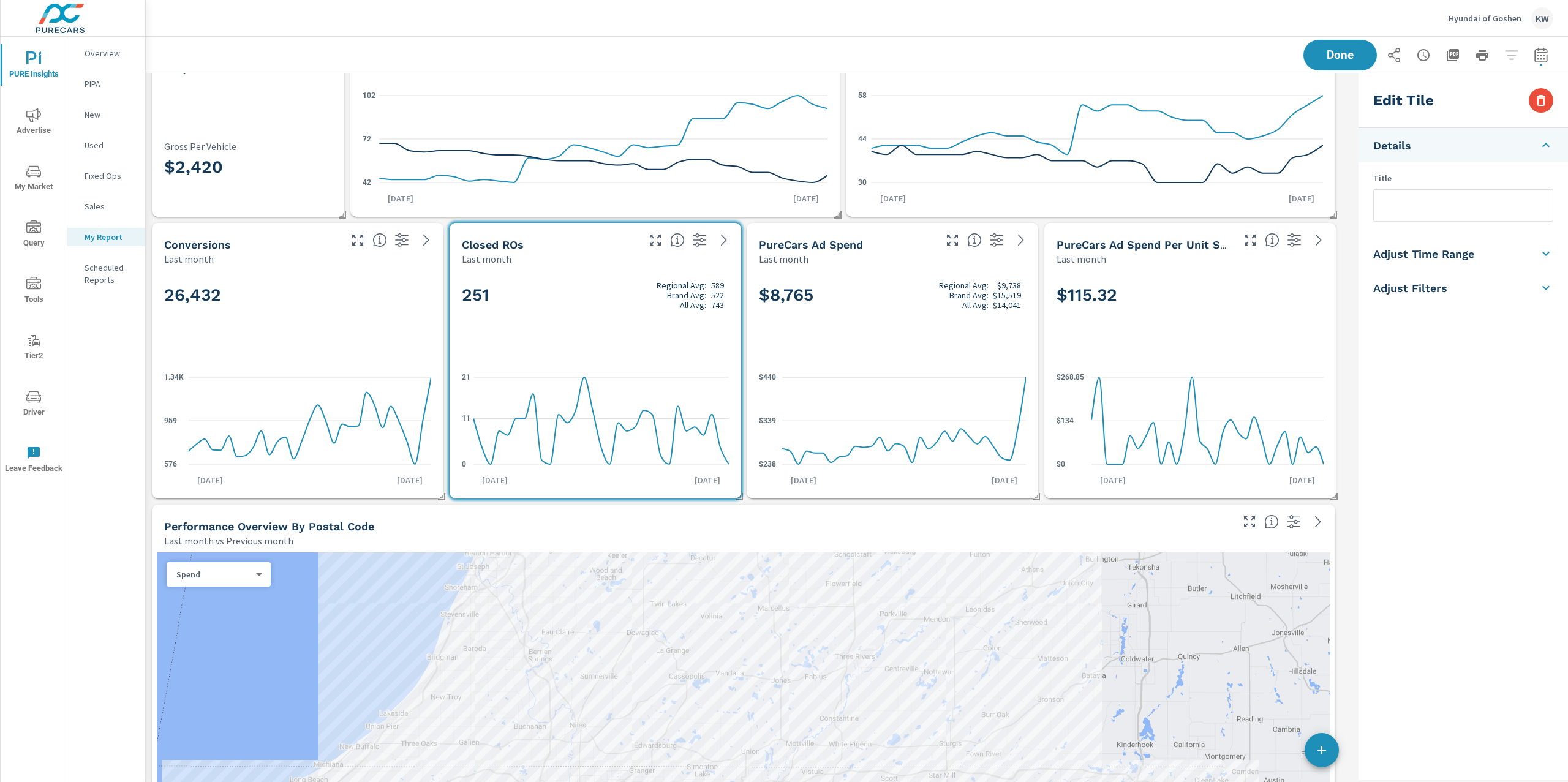
scroll to position [269, 0]
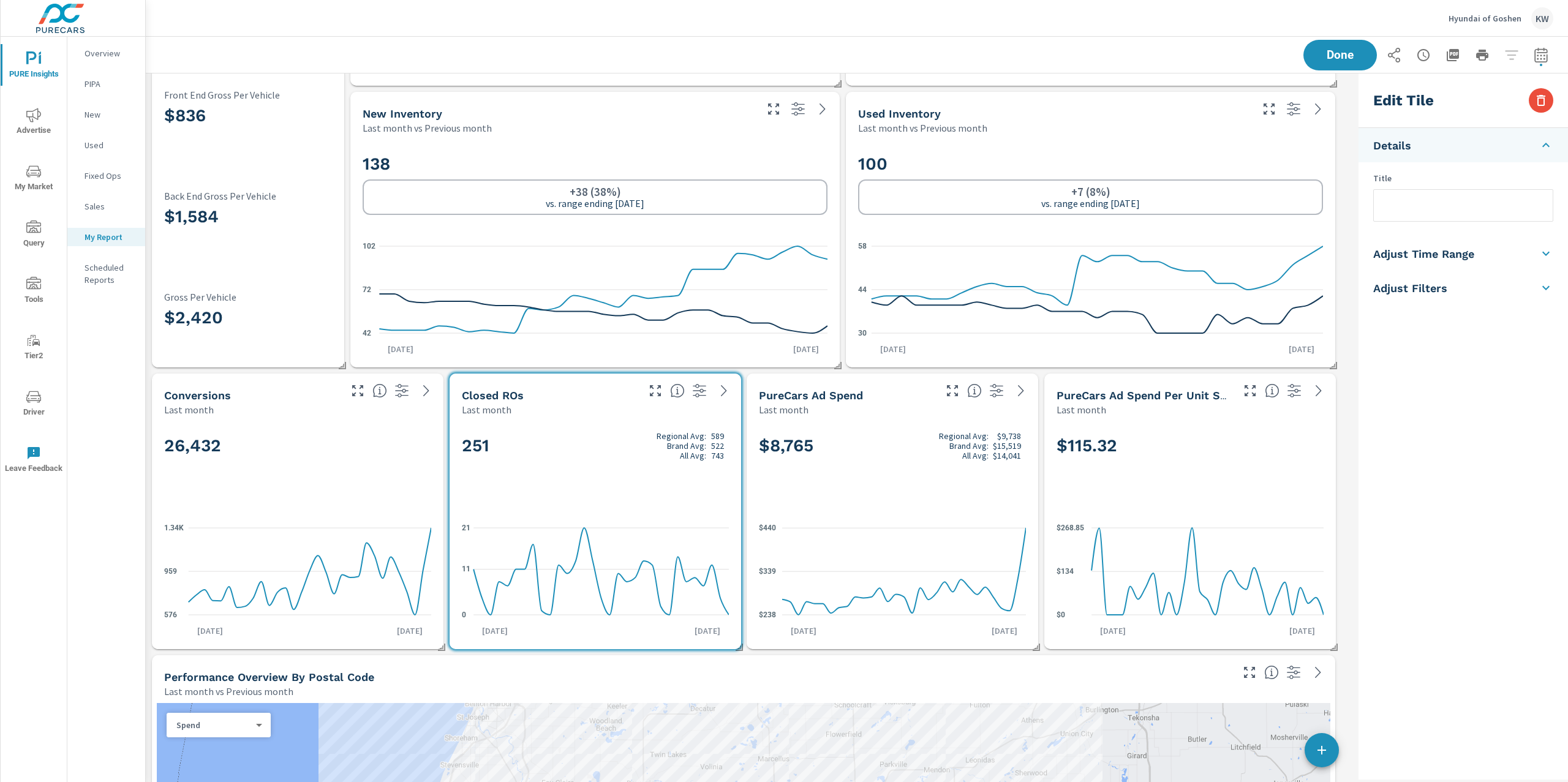
click at [1477, 256] on li "Adjust Time Range" at bounding box center [1463, 253] width 210 height 34
drag, startPoint x: 1437, startPoint y: 217, endPoint x: 1442, endPoint y: 228, distance: 12.1
click at [1438, 218] on input "checkbox" at bounding box center [1434, 217] width 70 height 24
checkbox input "true"
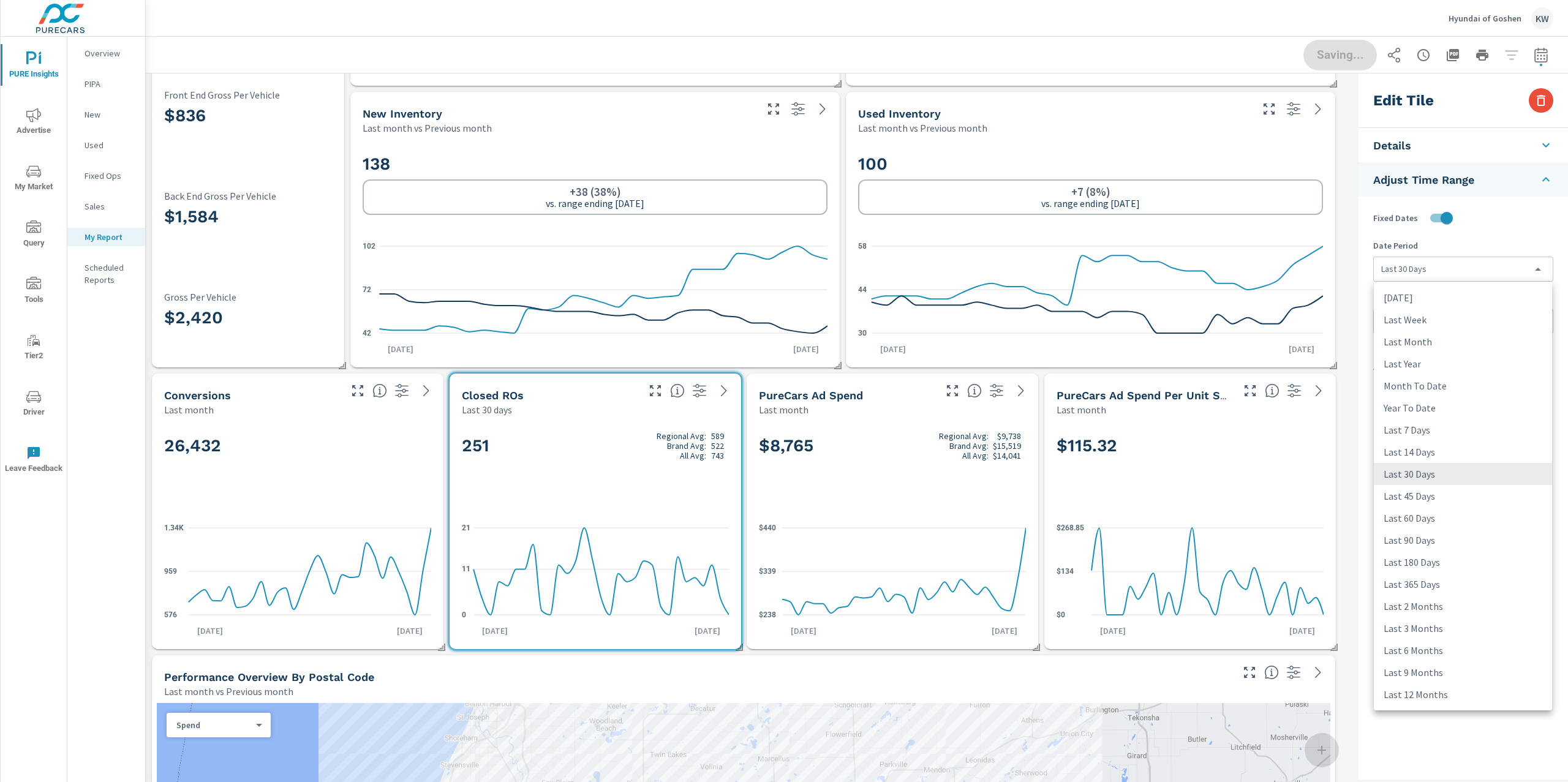
drag, startPoint x: 1440, startPoint y: 269, endPoint x: 1446, endPoint y: 276, distance: 9.2
click at [1440, 270] on body "PURE Insights Advertise My Market Query Tools Tier2 Driver Leave Feedback Overv…" at bounding box center [784, 391] width 1568 height 782
click at [1448, 340] on li "Last Month" at bounding box center [1462, 341] width 179 height 22
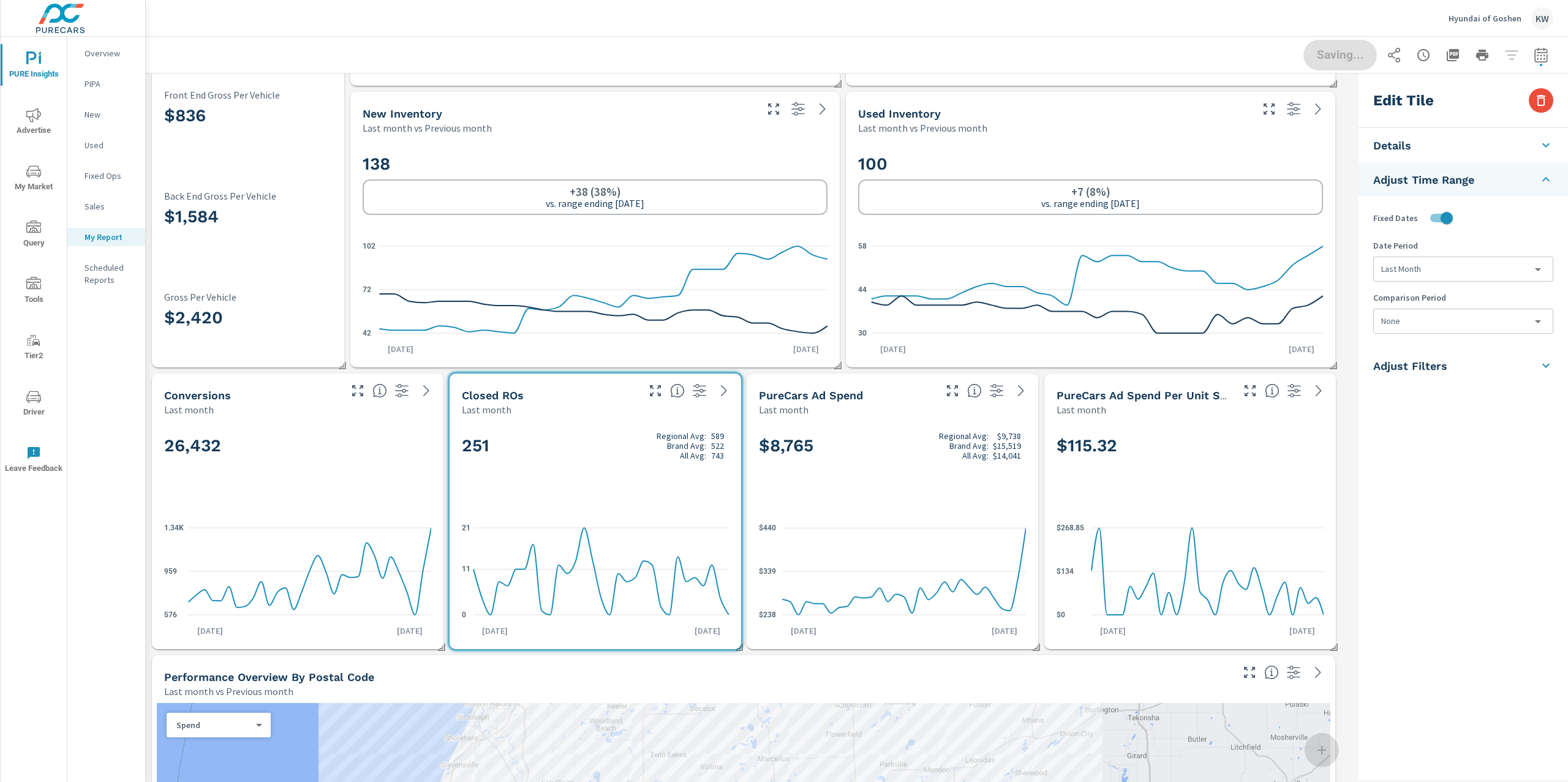
click at [1453, 326] on li "Last Year" at bounding box center [1439, 327] width 133 height 12
type input "lastYear"
click at [1440, 334] on body "PURE Insights Advertise My Market Query Tools Tier2 Driver Leave Feedback Overv…" at bounding box center [784, 391] width 1568 height 782
click at [1453, 393] on li "Previous Month" at bounding box center [1462, 393] width 179 height 22
type input "lastMonth"
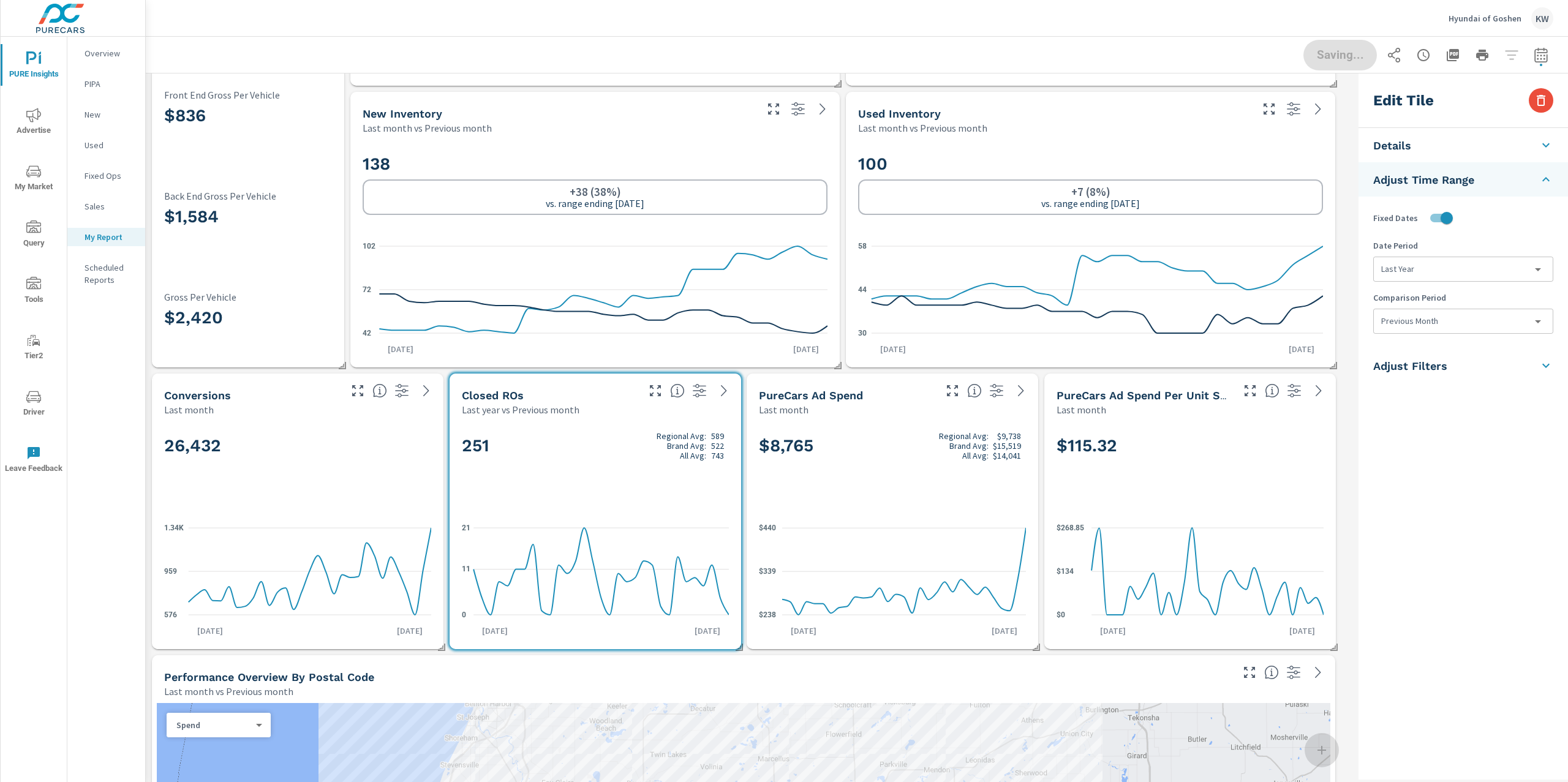
drag, startPoint x: 411, startPoint y: 481, endPoint x: 419, endPoint y: 483, distance: 8.2
click at [416, 483] on div "26,432" at bounding box center [298, 466] width 267 height 75
checkbox input "false"
type input "last30Days"
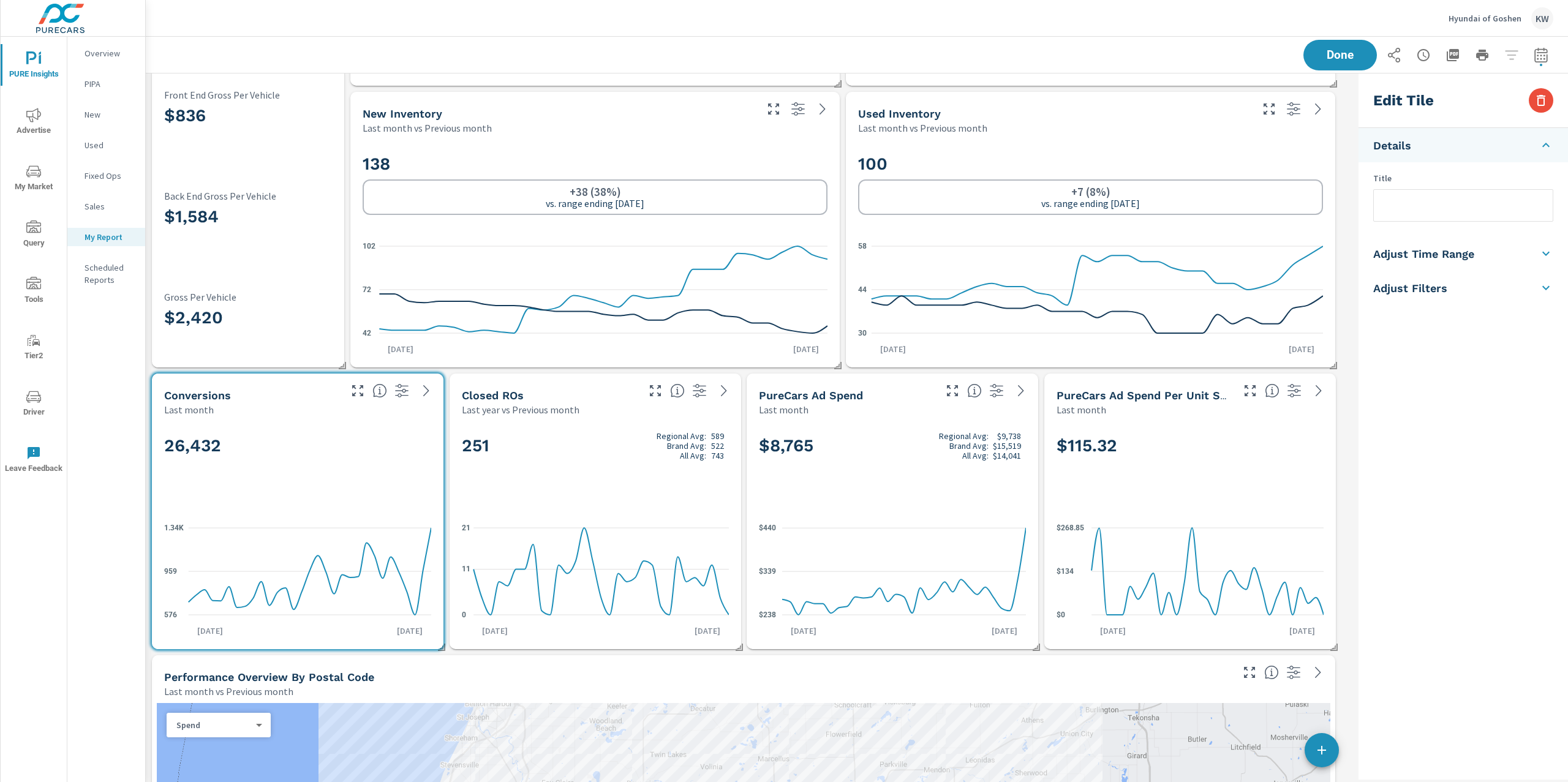
drag, startPoint x: 1467, startPoint y: 248, endPoint x: 1473, endPoint y: 253, distance: 7.8
click at [1469, 250] on h5 "Adjust Time Range" at bounding box center [1423, 253] width 101 height 14
click at [1442, 222] on input "checkbox" at bounding box center [1434, 217] width 70 height 24
checkbox input "true"
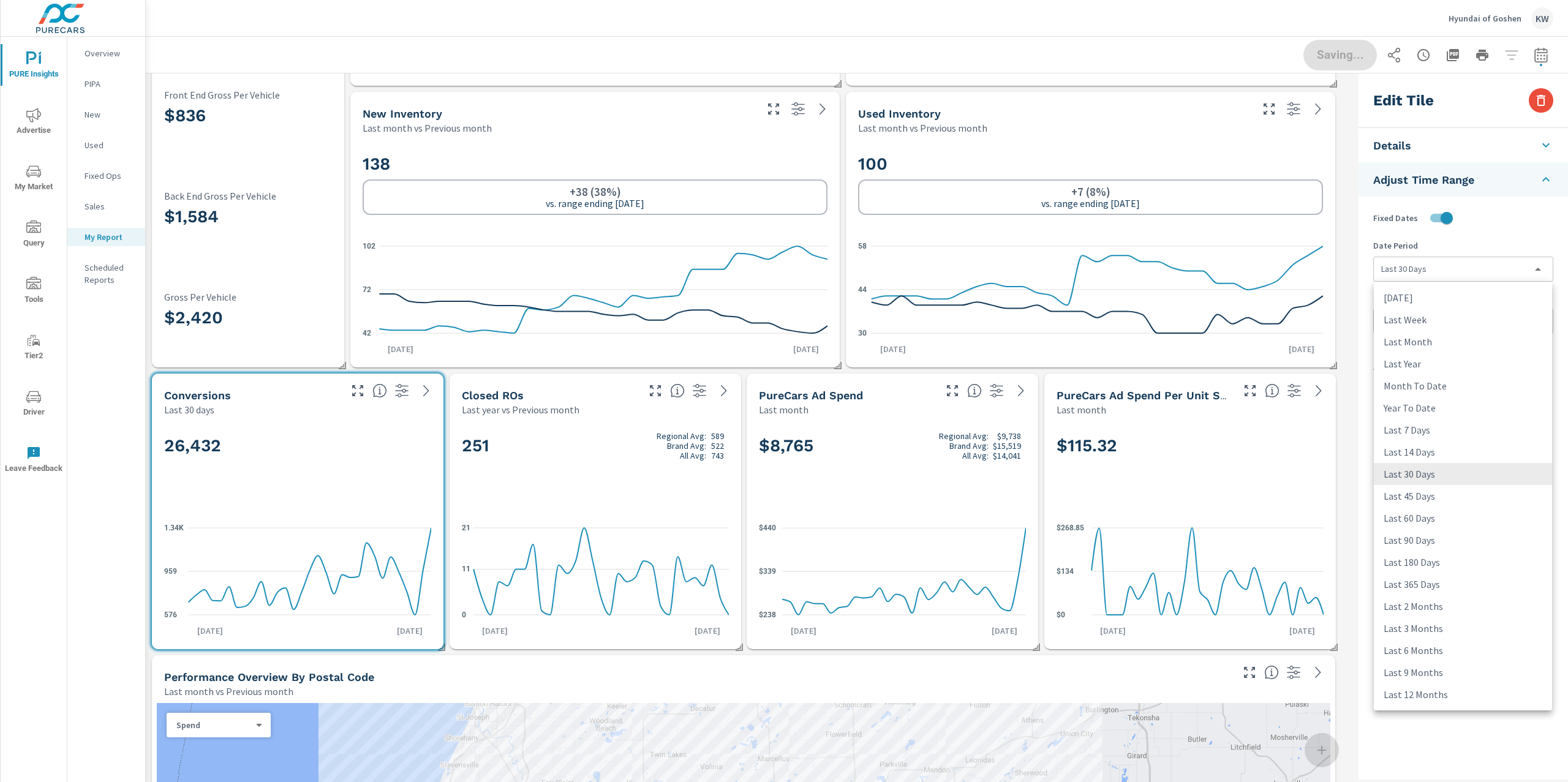
drag, startPoint x: 1448, startPoint y: 265, endPoint x: 1451, endPoint y: 277, distance: 12.4
click at [1449, 266] on body "PURE Insights Advertise My Market Query Tools Tier2 Driver Leave Feedback Overv…" at bounding box center [784, 391] width 1568 height 782
click at [1439, 345] on li "Last Month" at bounding box center [1462, 341] width 179 height 22
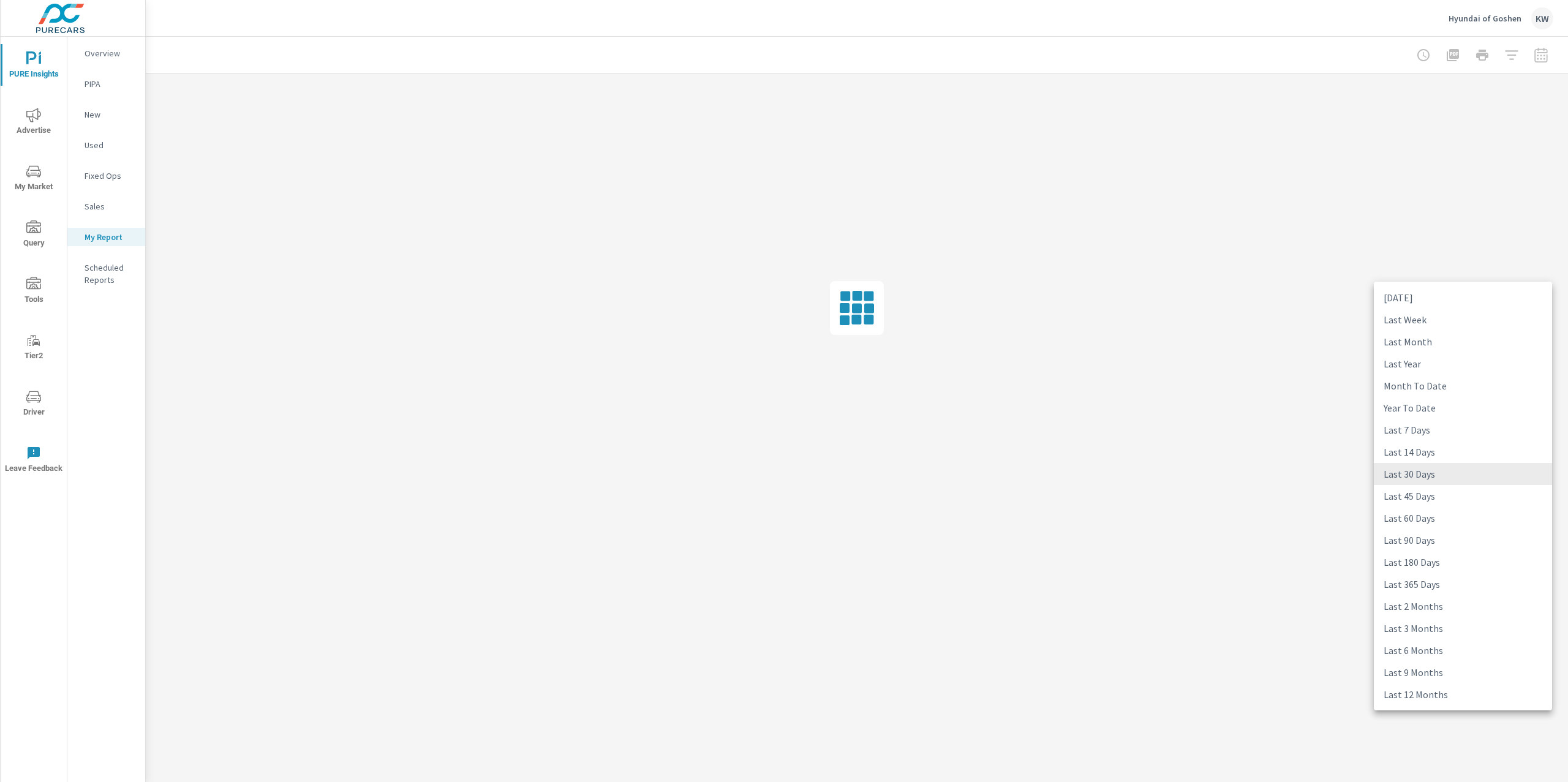
scroll to position [0, 0]
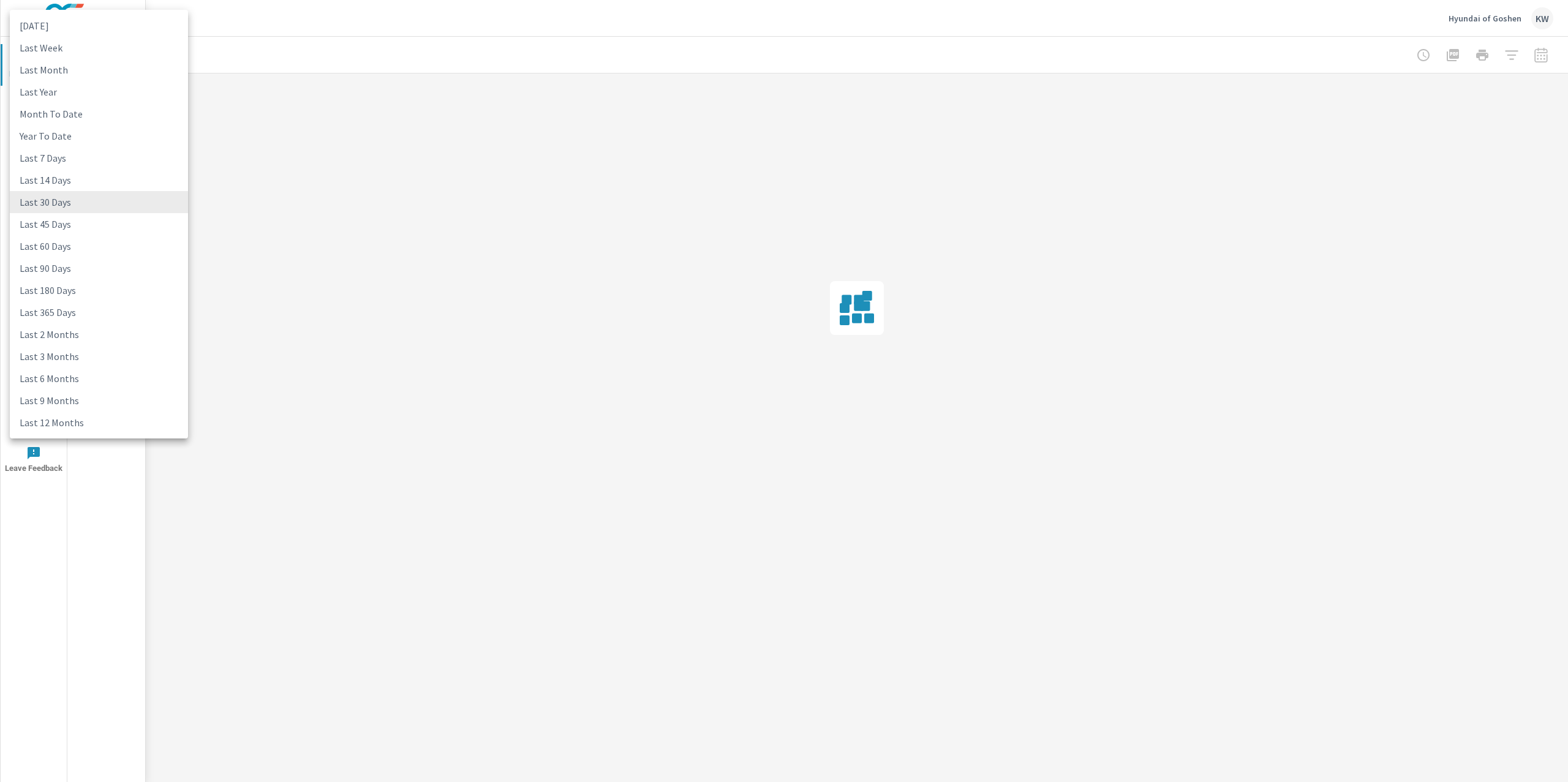
type input "lastMonth"
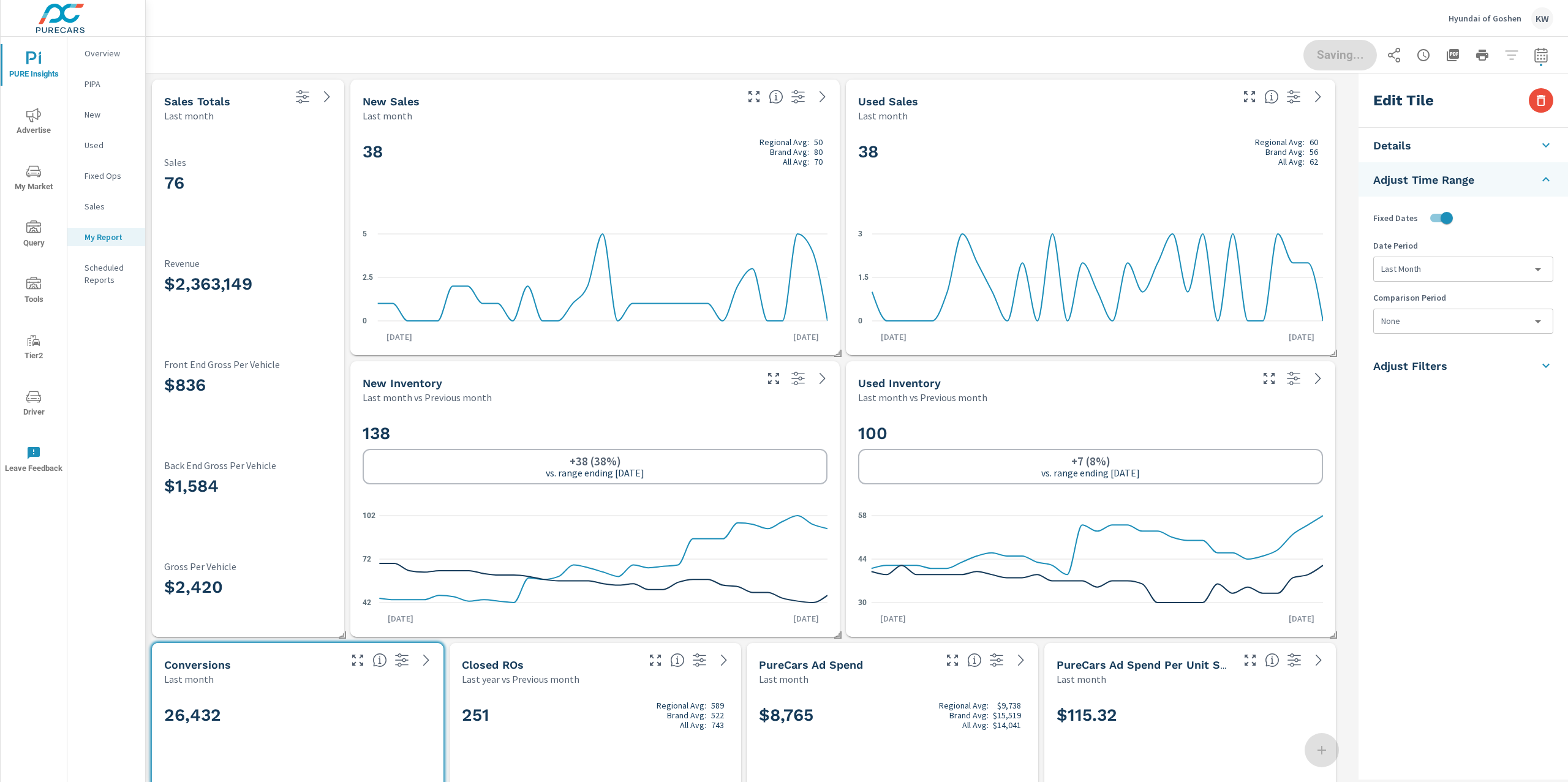
click at [1444, 323] on body "PURE Insights Advertise My Market Query Tools Tier2 Driver Leave Feedback Overv…" at bounding box center [784, 391] width 1568 height 782
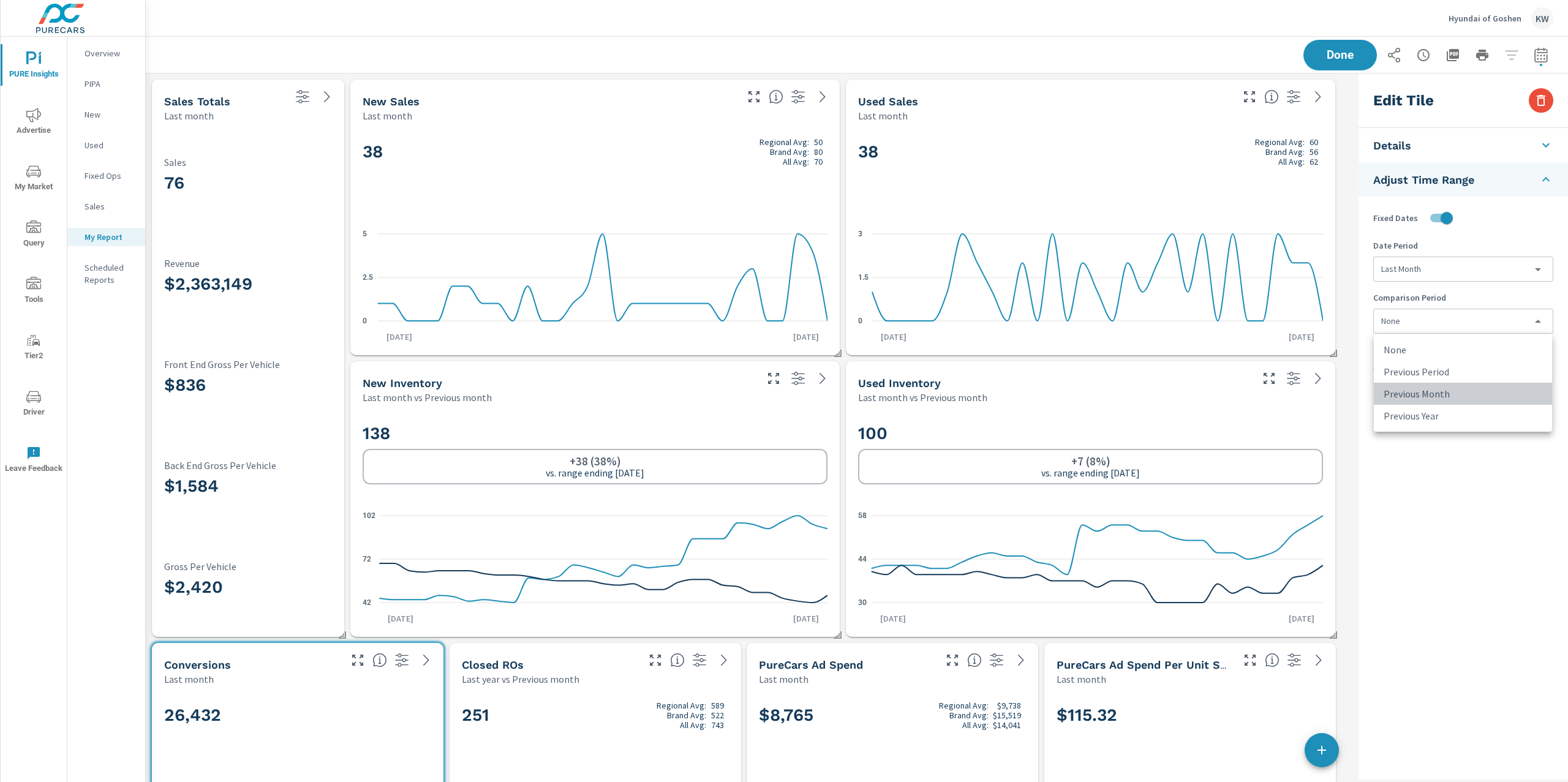
click at [1437, 392] on li "Previous Month" at bounding box center [1462, 393] width 179 height 22
type input "lastMonth"
click at [755, 419] on div "138 +38 (38%) vs. range ending Jul 31" at bounding box center [595, 454] width 465 height 75
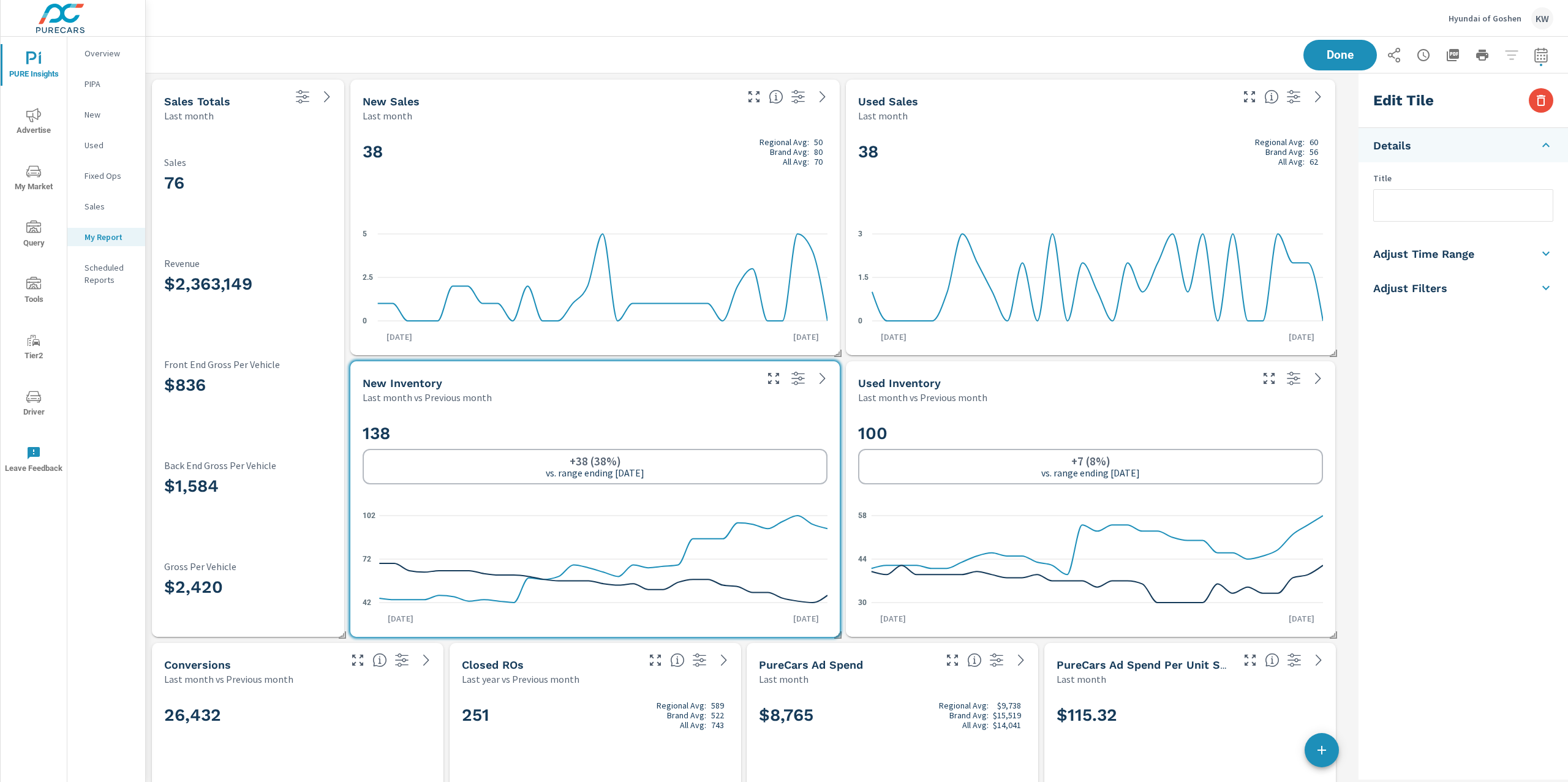
click at [1471, 261] on h5 "Adjust Time Range" at bounding box center [1423, 253] width 101 height 14
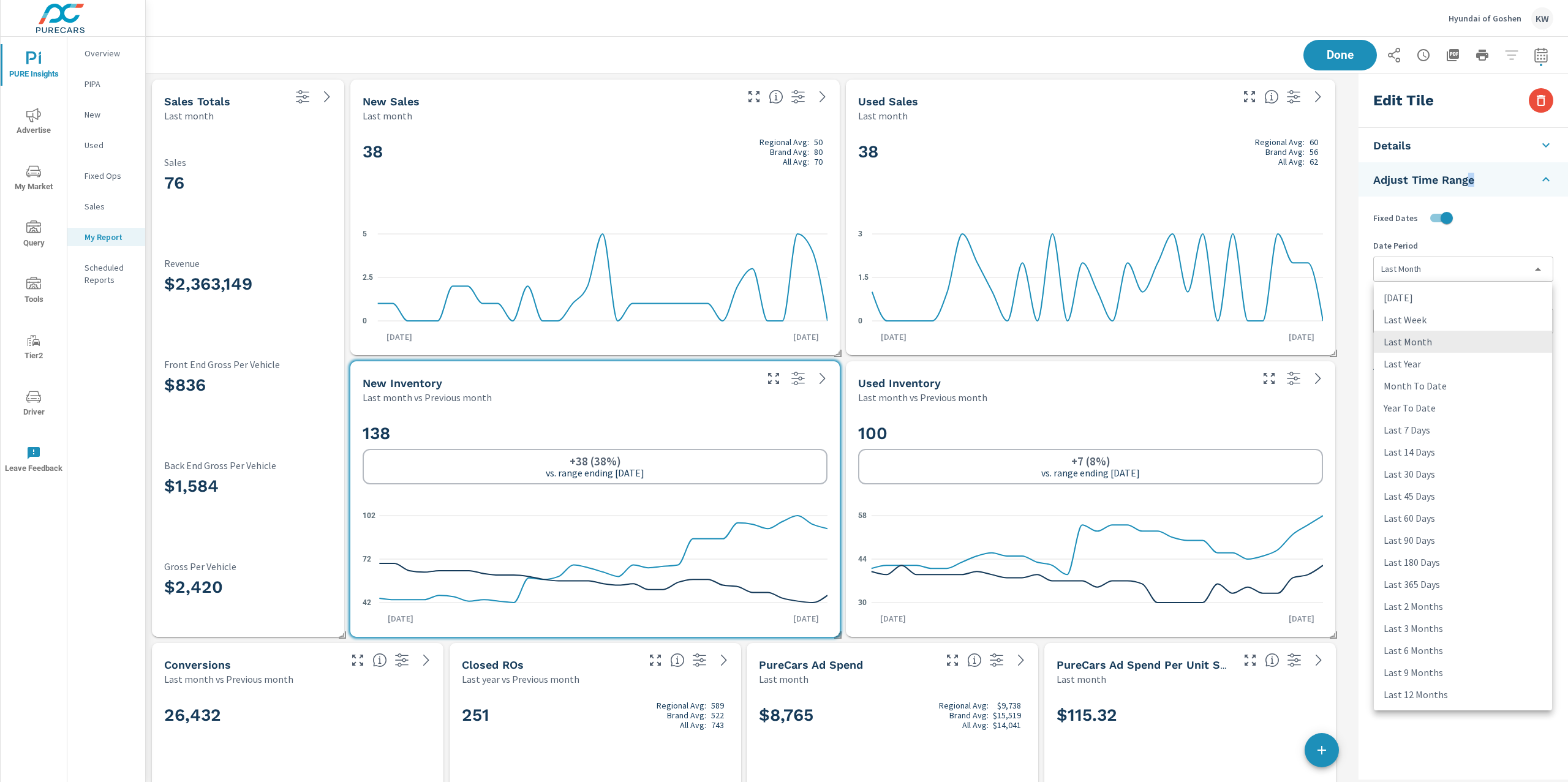
click at [1462, 275] on body "PURE Insights Advertise My Market Query Tools Tier2 Driver Leave Feedback Overv…" at bounding box center [784, 391] width 1568 height 782
click at [1419, 501] on li "Last 45 Days" at bounding box center [1462, 495] width 179 height 22
type input "last45Days"
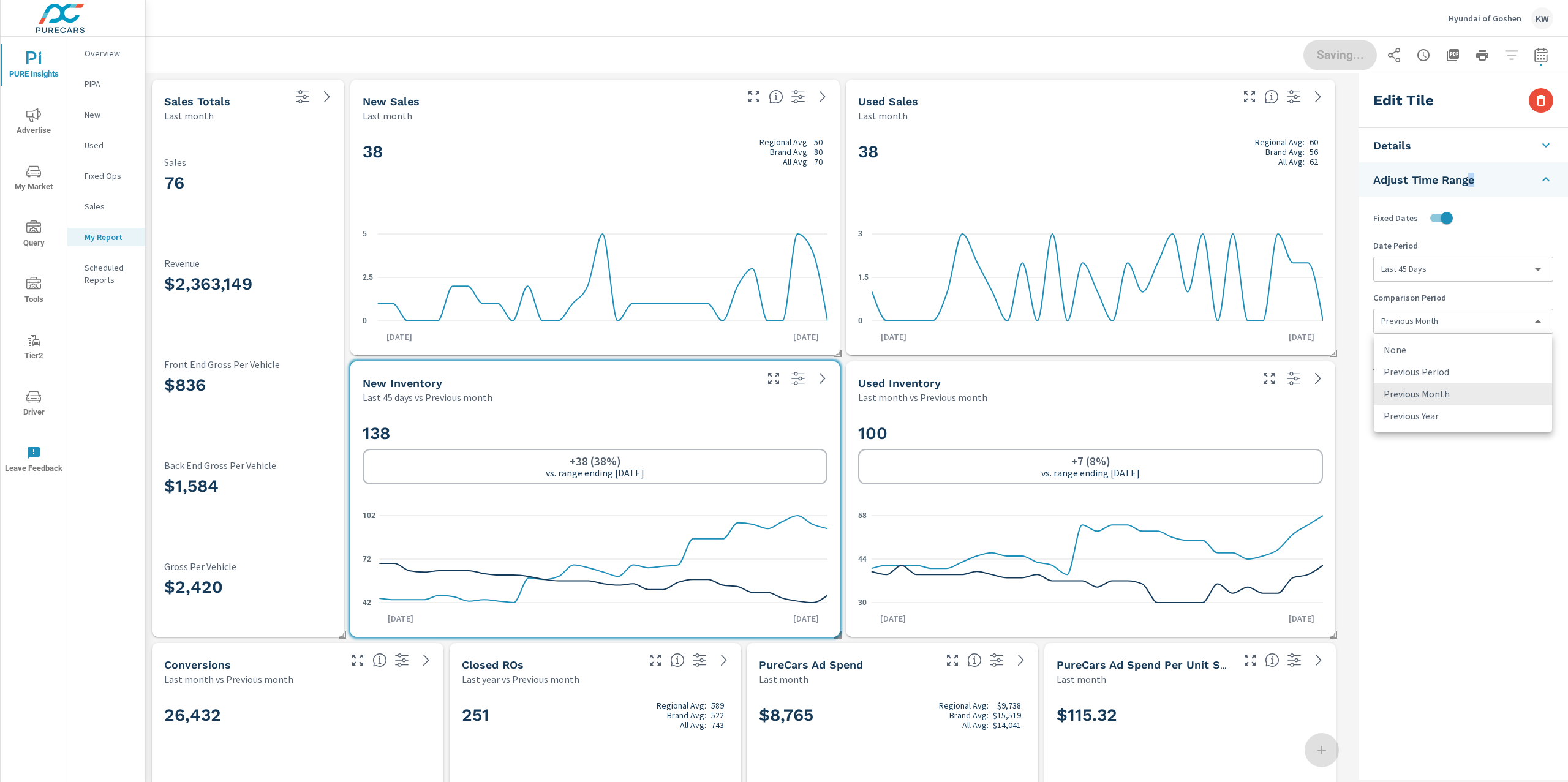
click at [1451, 329] on body "PURE Insights Advertise My Market Query Tools Tier2 Driver Leave Feedback Overv…" at bounding box center [784, 391] width 1568 height 782
click at [1445, 347] on li "None" at bounding box center [1462, 349] width 179 height 22
click at [1256, 413] on div "100 +7 (8%) vs. range ending Jul 31 30 44 58 Aug 1st Aug 31st" at bounding box center [1091, 521] width 479 height 223
type input "lastMonth"
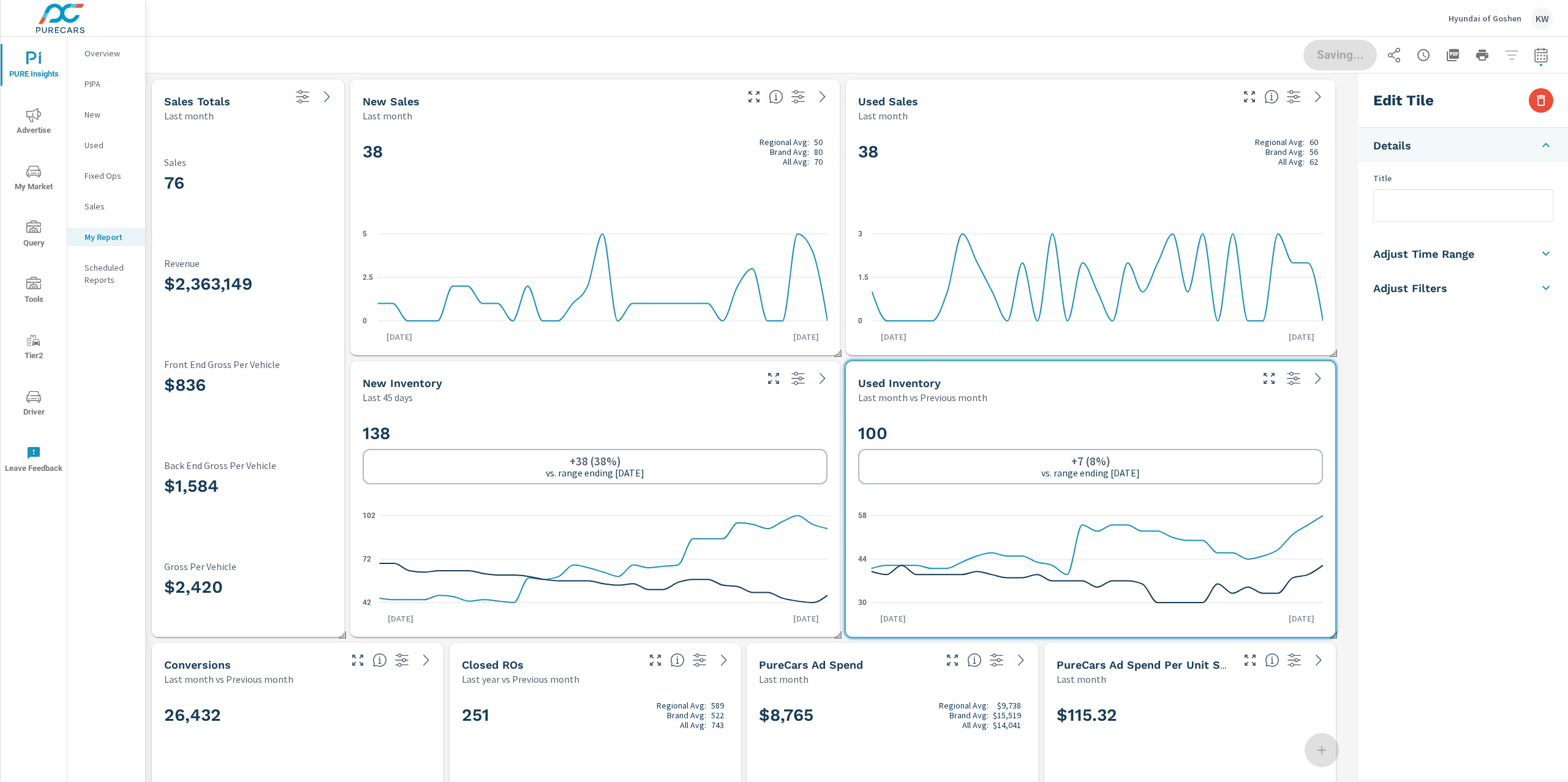
drag, startPoint x: 1444, startPoint y: 255, endPoint x: 1448, endPoint y: 265, distance: 10.8
click at [1445, 256] on h5 "Adjust Time Range" at bounding box center [1423, 253] width 101 height 14
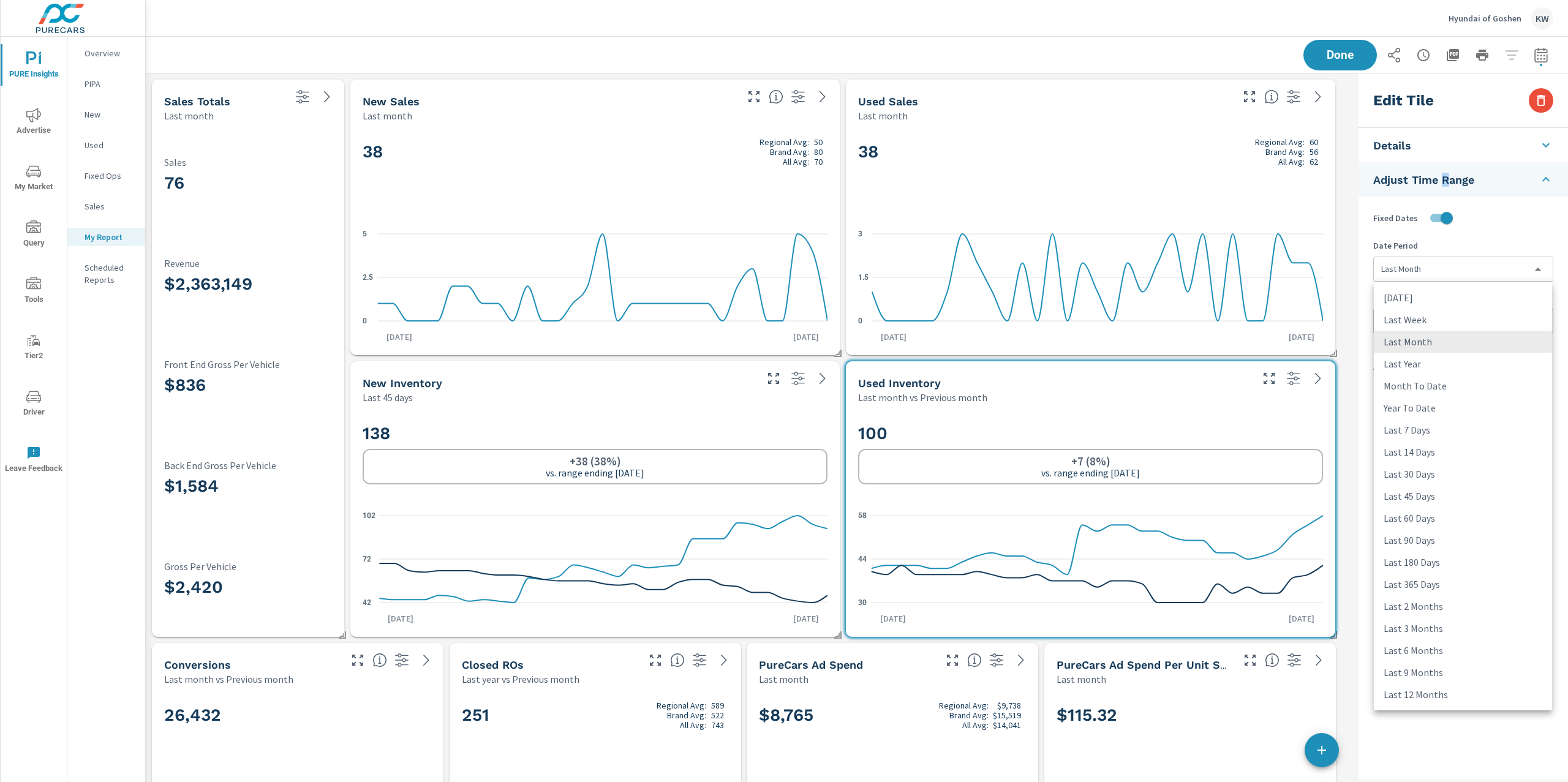
click at [1444, 272] on body "PURE Insights Advertise My Market Query Tools Tier2 Driver Leave Feedback Overv…" at bounding box center [784, 391] width 1568 height 782
drag, startPoint x: 1435, startPoint y: 496, endPoint x: 1442, endPoint y: 491, distance: 8.6
click at [1438, 496] on li "Last 45 Days" at bounding box center [1462, 495] width 179 height 22
type input "last45Days"
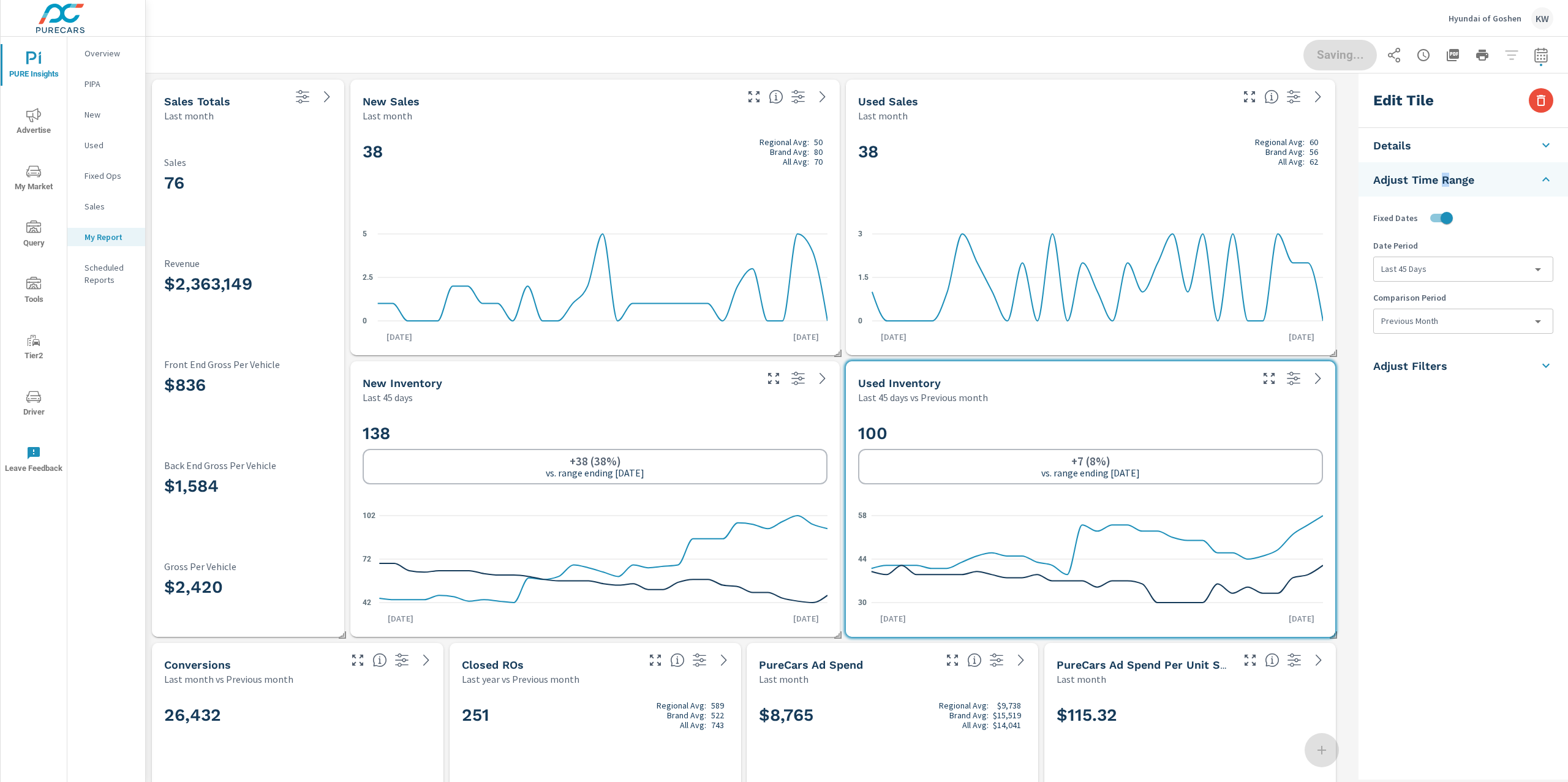
click at [1448, 326] on body "PURE Insights Advertise My Market Query Tools Tier2 Driver Leave Feedback Overv…" at bounding box center [784, 391] width 1568 height 782
click at [1447, 356] on li "None" at bounding box center [1462, 349] width 179 height 22
click at [1345, 61] on button "Done" at bounding box center [1339, 55] width 76 height 32
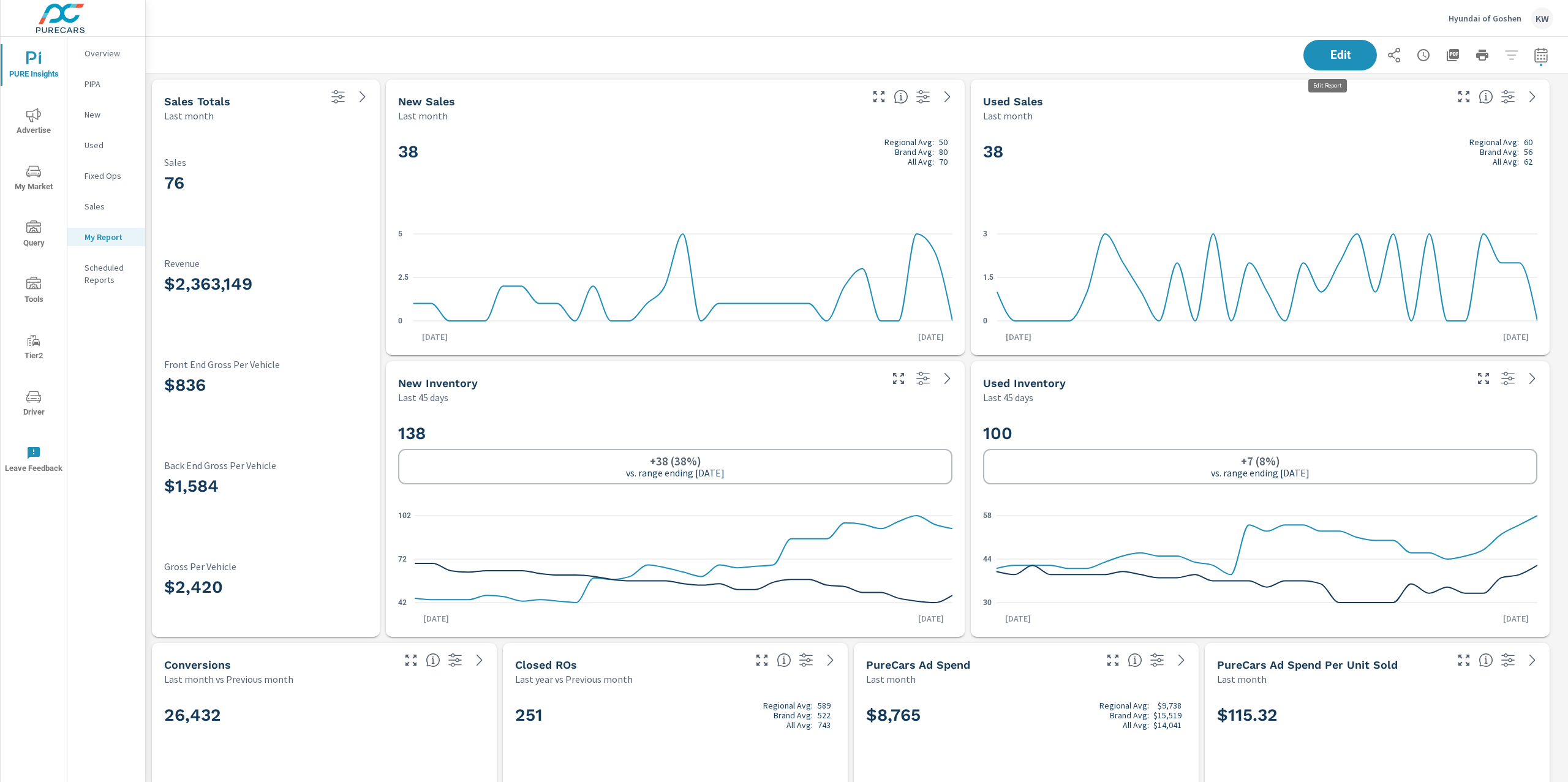
scroll to position [6513, 1436]
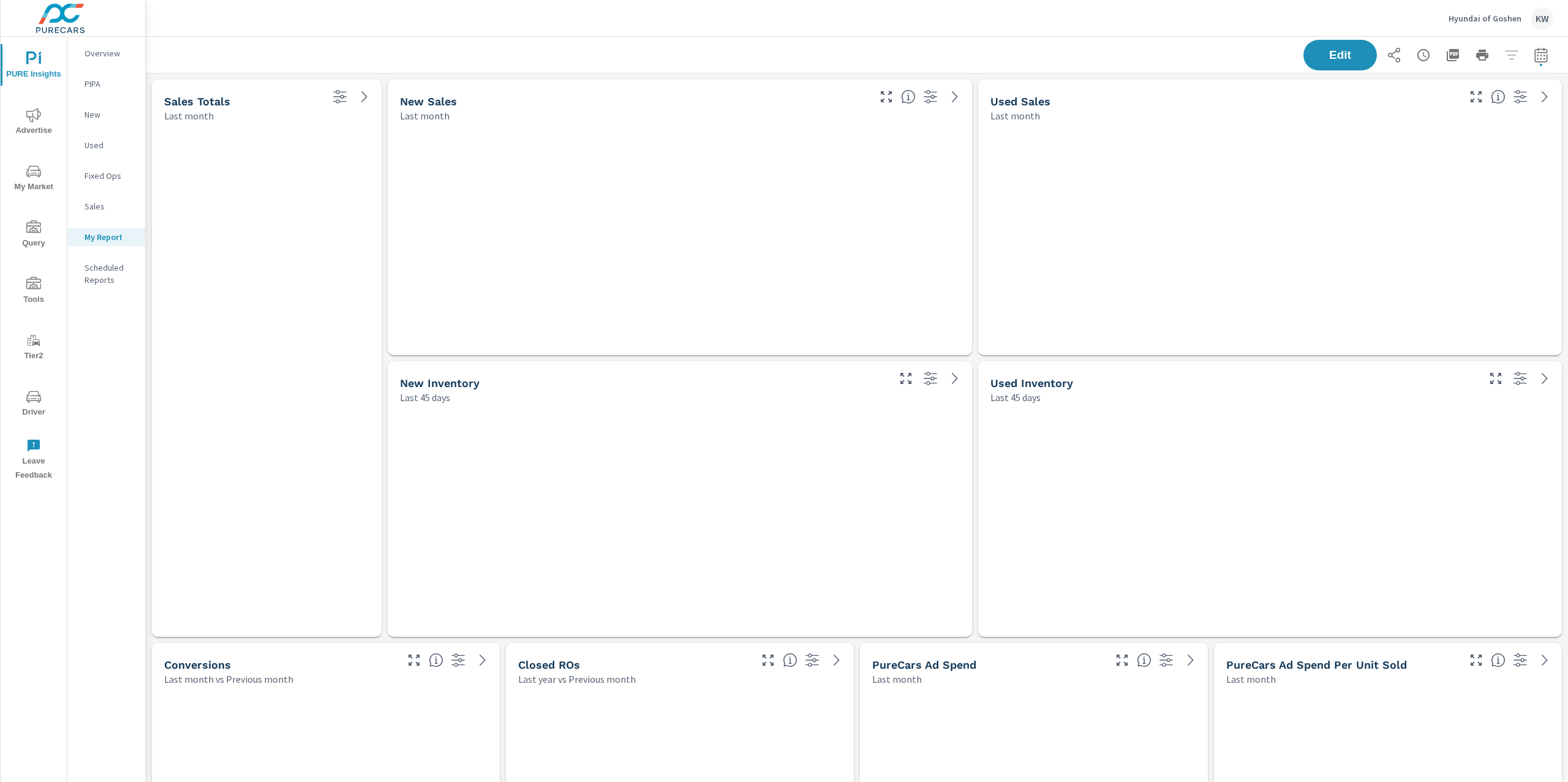
scroll to position [6513, 1436]
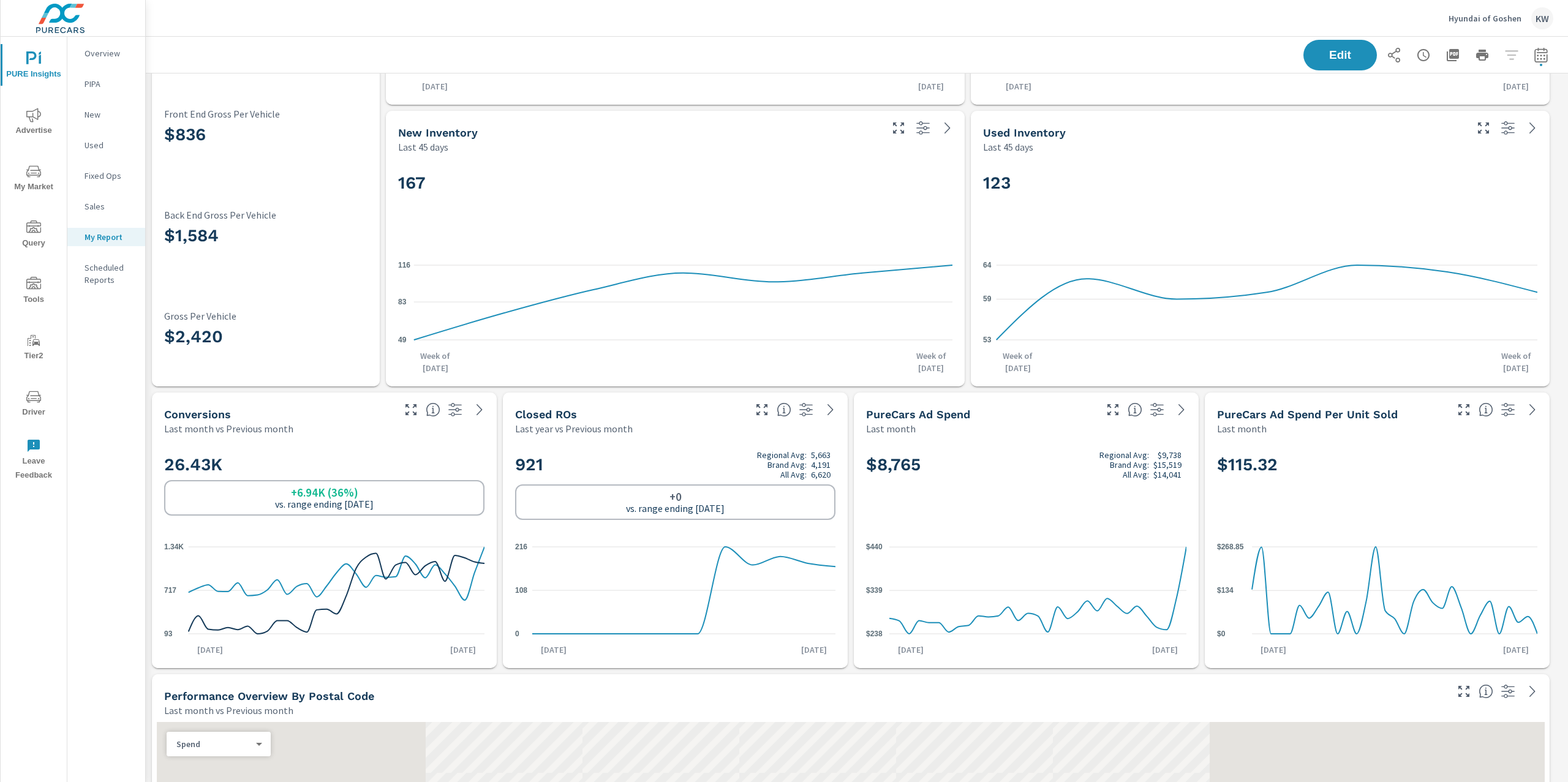
scroll to position [292, 0]
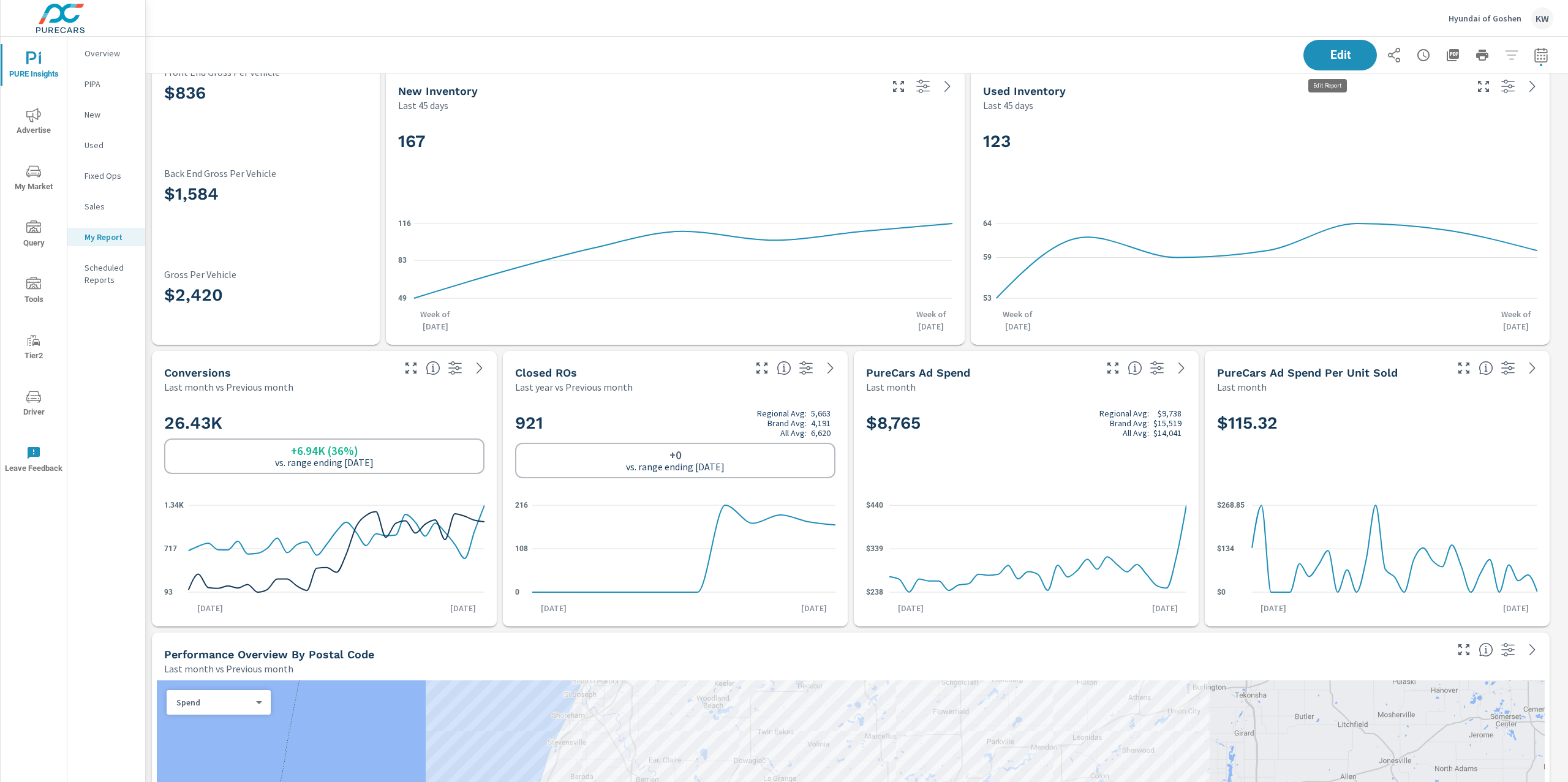
drag, startPoint x: 1333, startPoint y: 48, endPoint x: 1281, endPoint y: 89, distance: 66.2
click at [1330, 53] on span "Edit" at bounding box center [1340, 55] width 49 height 11
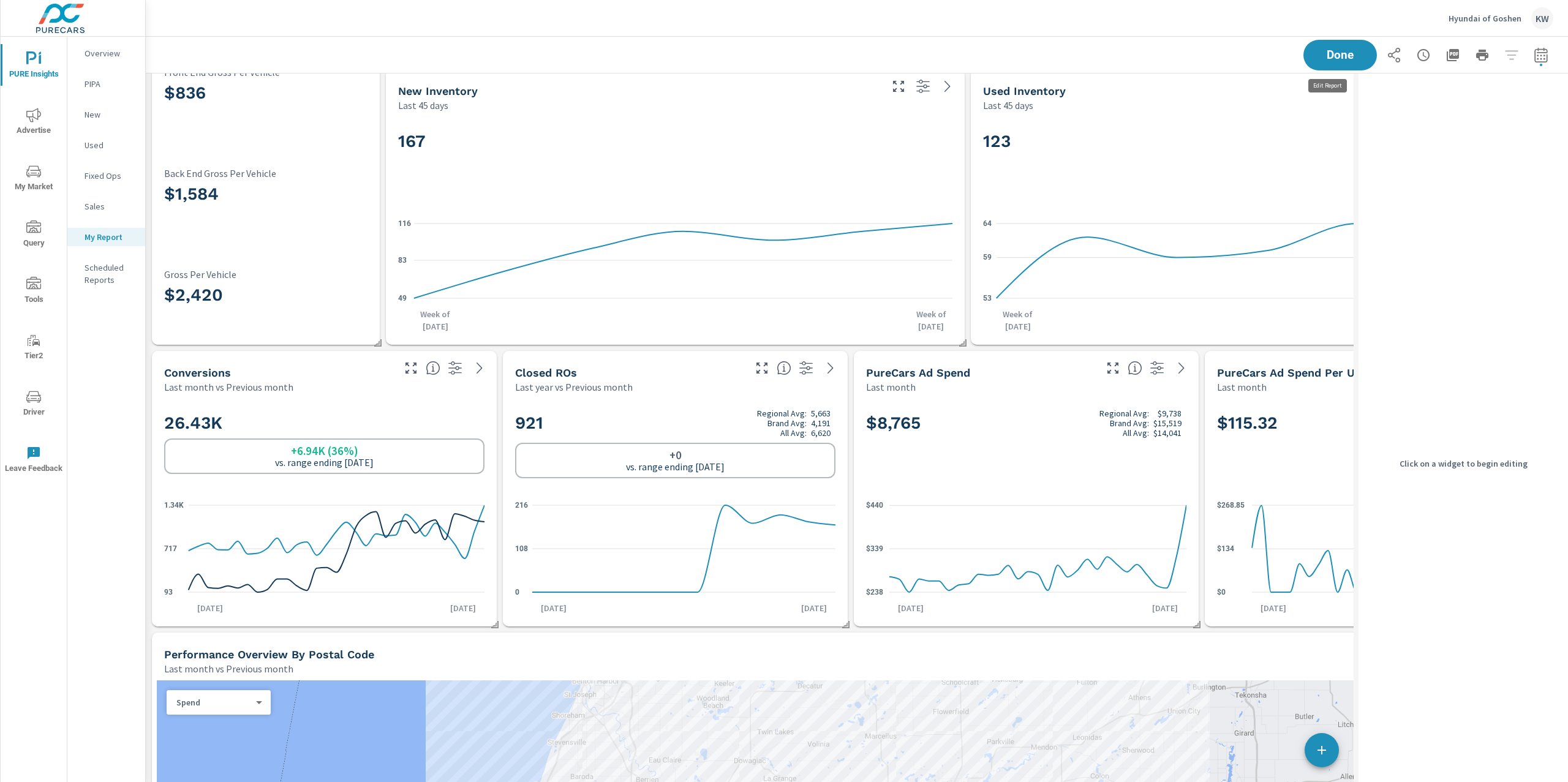
scroll to position [6, 6]
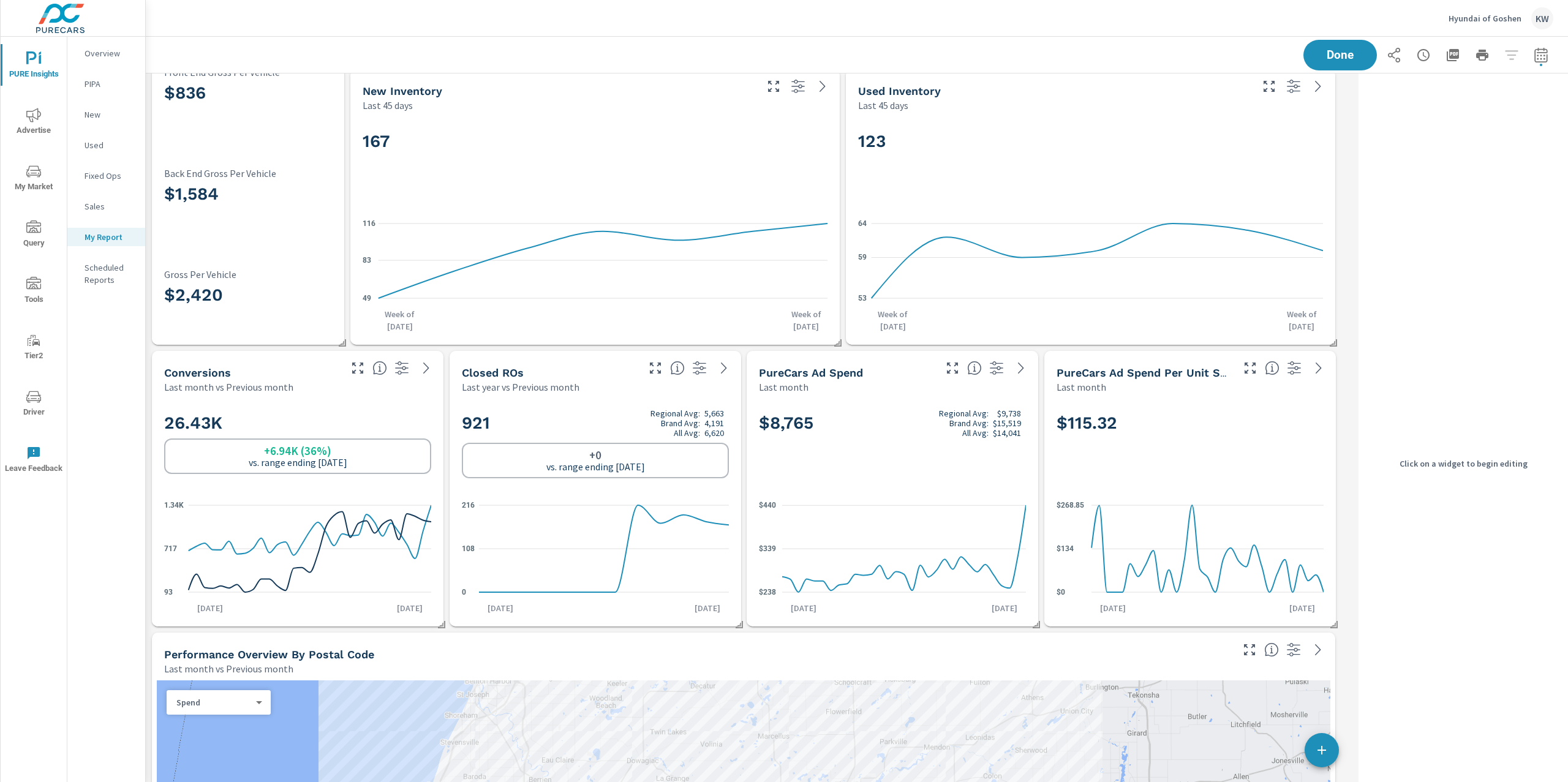
click at [670, 380] on div "Closed ROs Last year vs Previous month" at bounding box center [595, 372] width 291 height 43
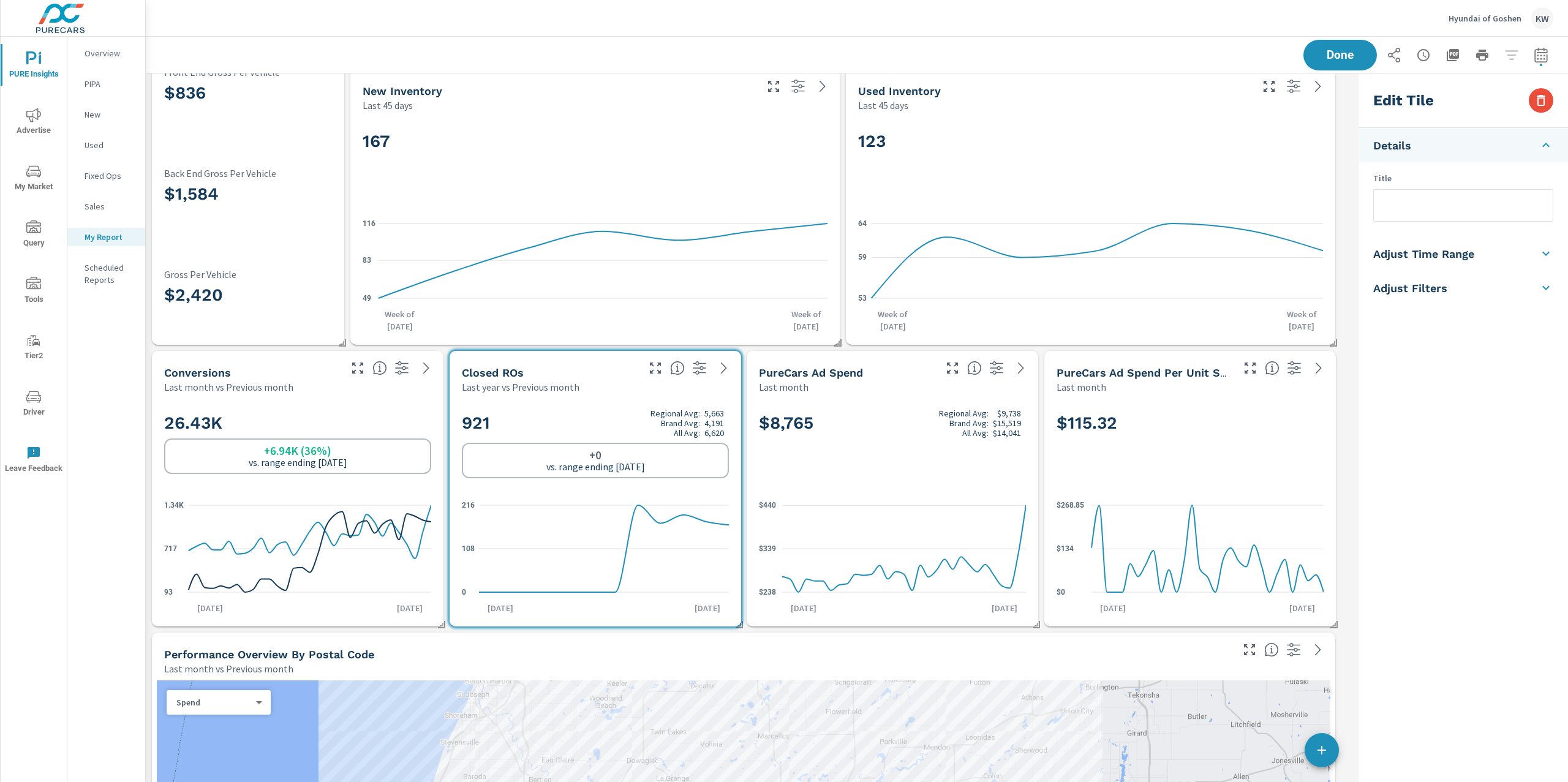
scroll to position [6513, 1220]
drag, startPoint x: 1436, startPoint y: 260, endPoint x: 1446, endPoint y: 262, distance: 10.2
click at [1442, 260] on h5 "Adjust Time Range" at bounding box center [1423, 253] width 101 height 14
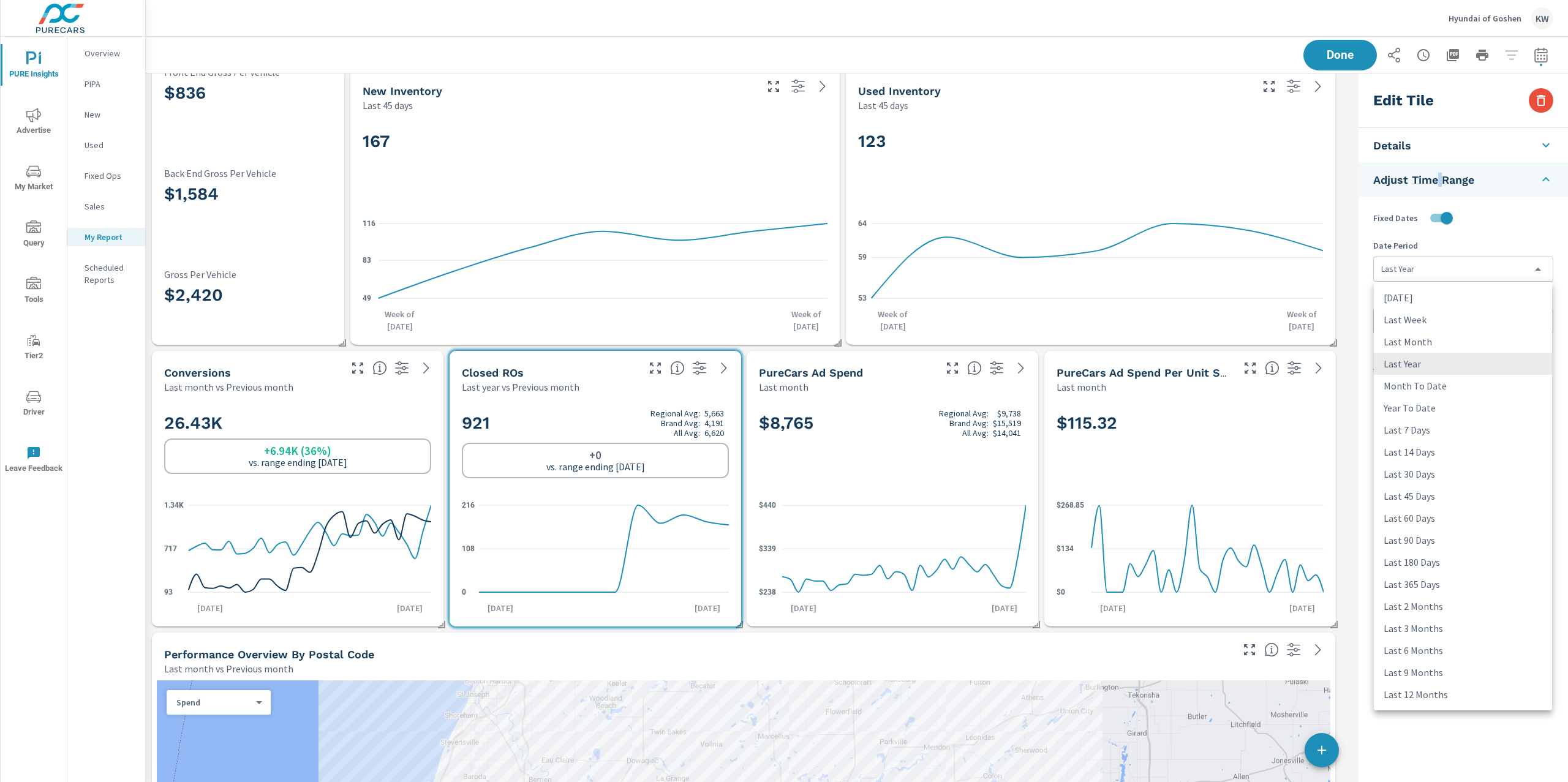
click at [1448, 269] on body "PURE Insights Advertise My Market Query Tools Tier2 Driver Leave Feedback Overv…" at bounding box center [784, 391] width 1568 height 782
click at [1437, 345] on li "Last Month" at bounding box center [1462, 341] width 179 height 22
type input "lastMonth"
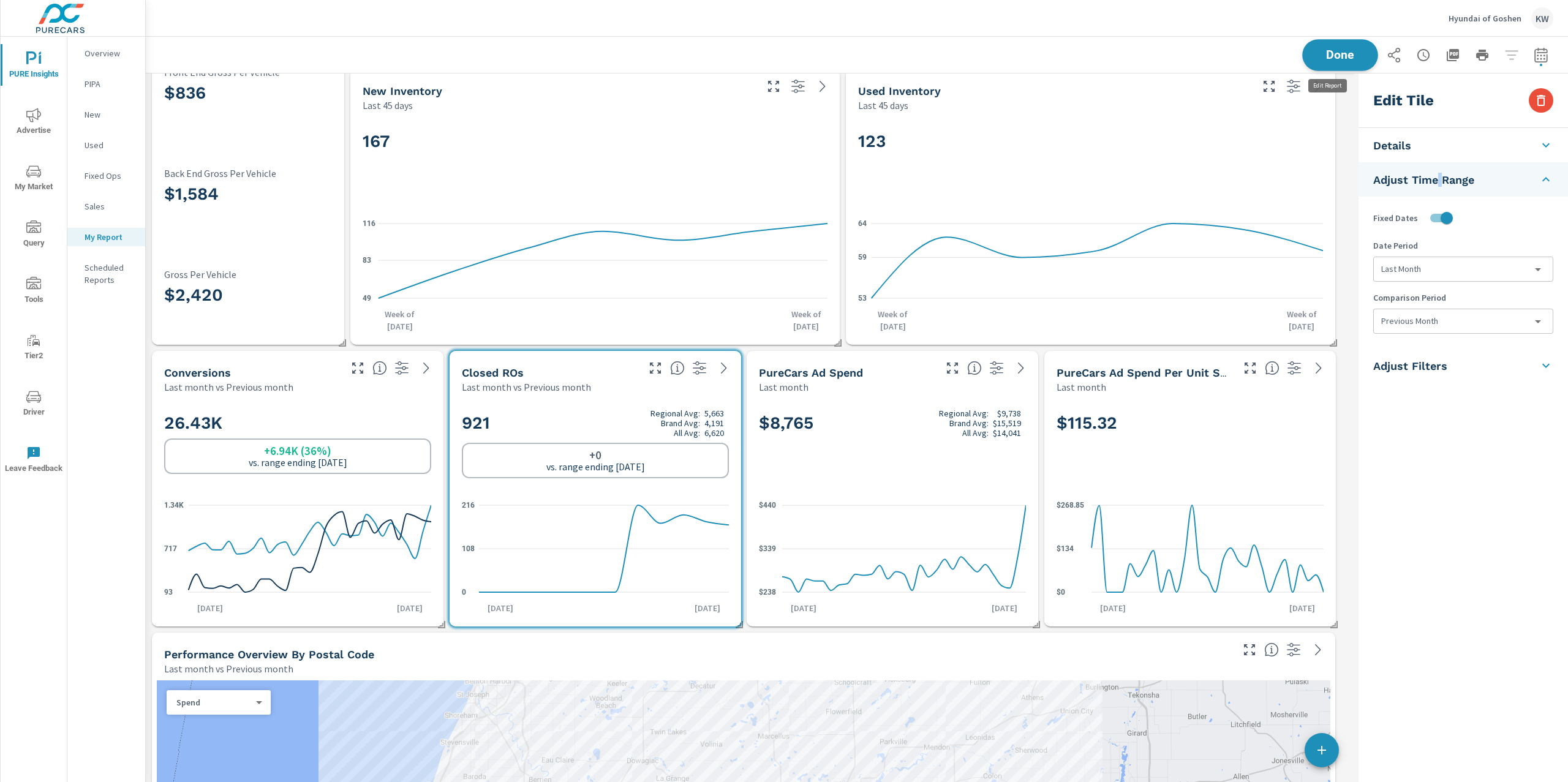
click at [1342, 59] on span "Done" at bounding box center [1339, 55] width 50 height 11
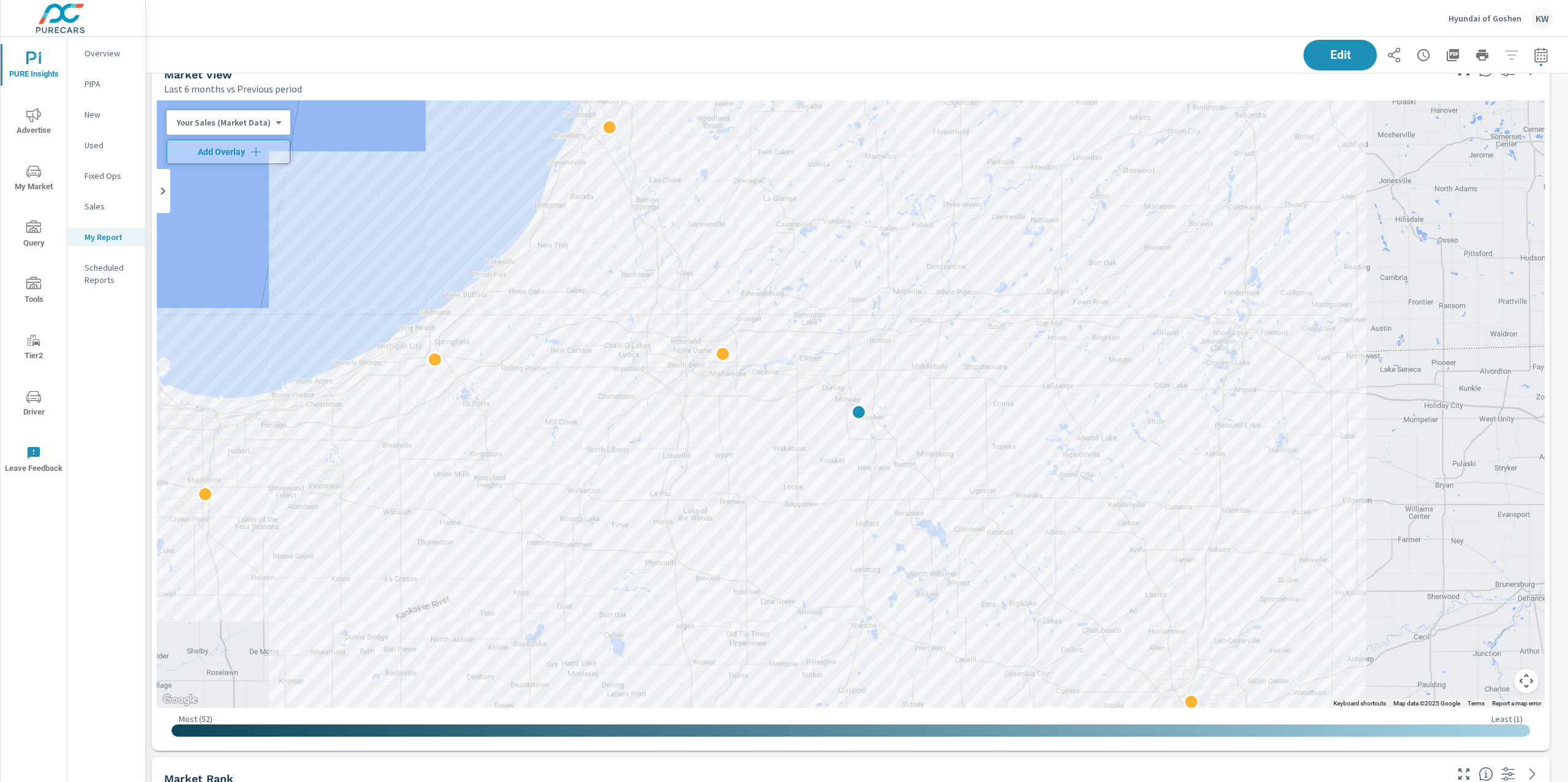
scroll to position [2844, 0]
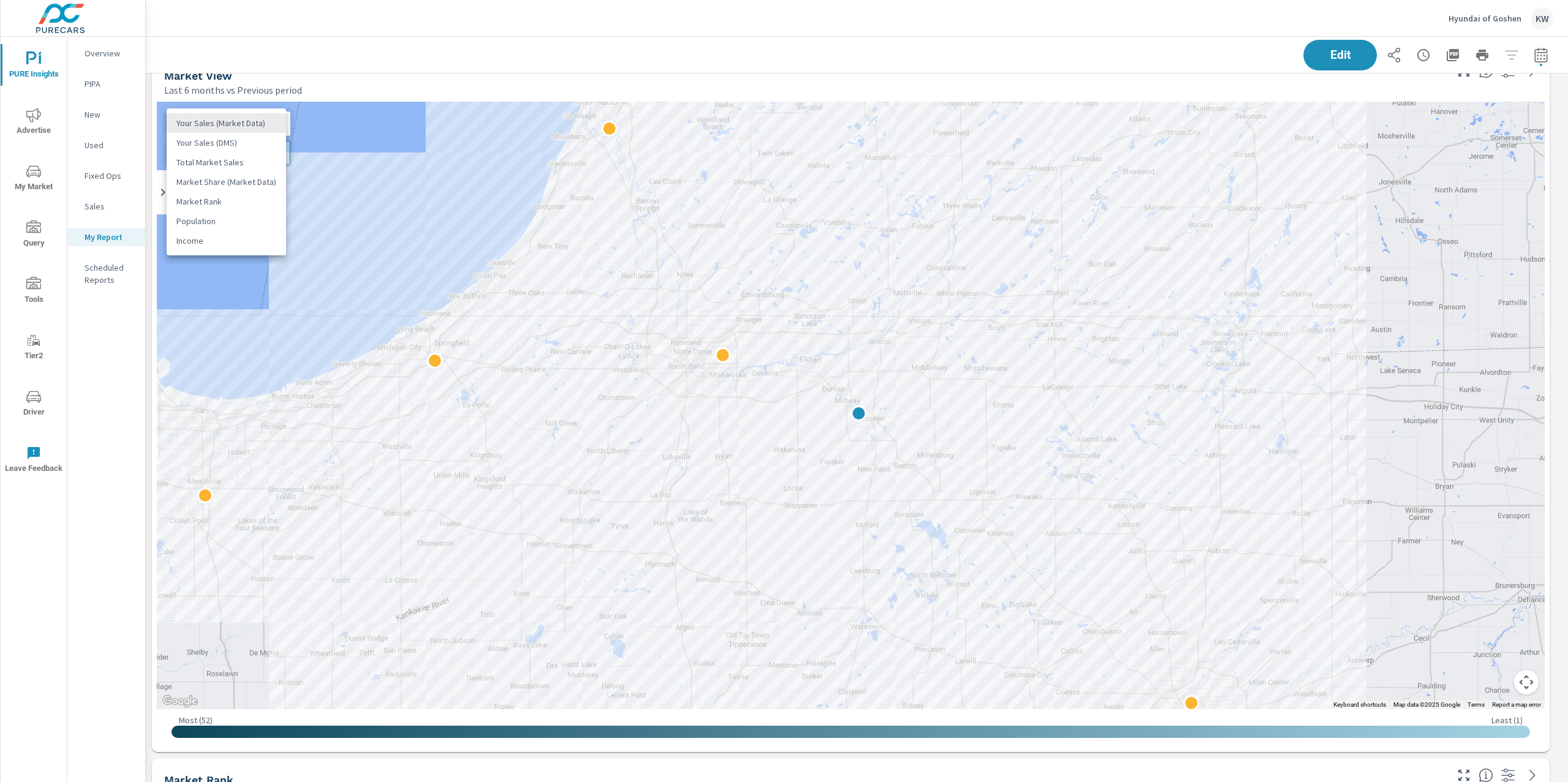
click at [252, 126] on body "PURE Insights Advertise My Market Query Tools Tier2 Driver Leave Feedback Overv…" at bounding box center [784, 391] width 1568 height 782
click at [235, 143] on li "Your Sales (DMS)" at bounding box center [226, 143] width 119 height 20
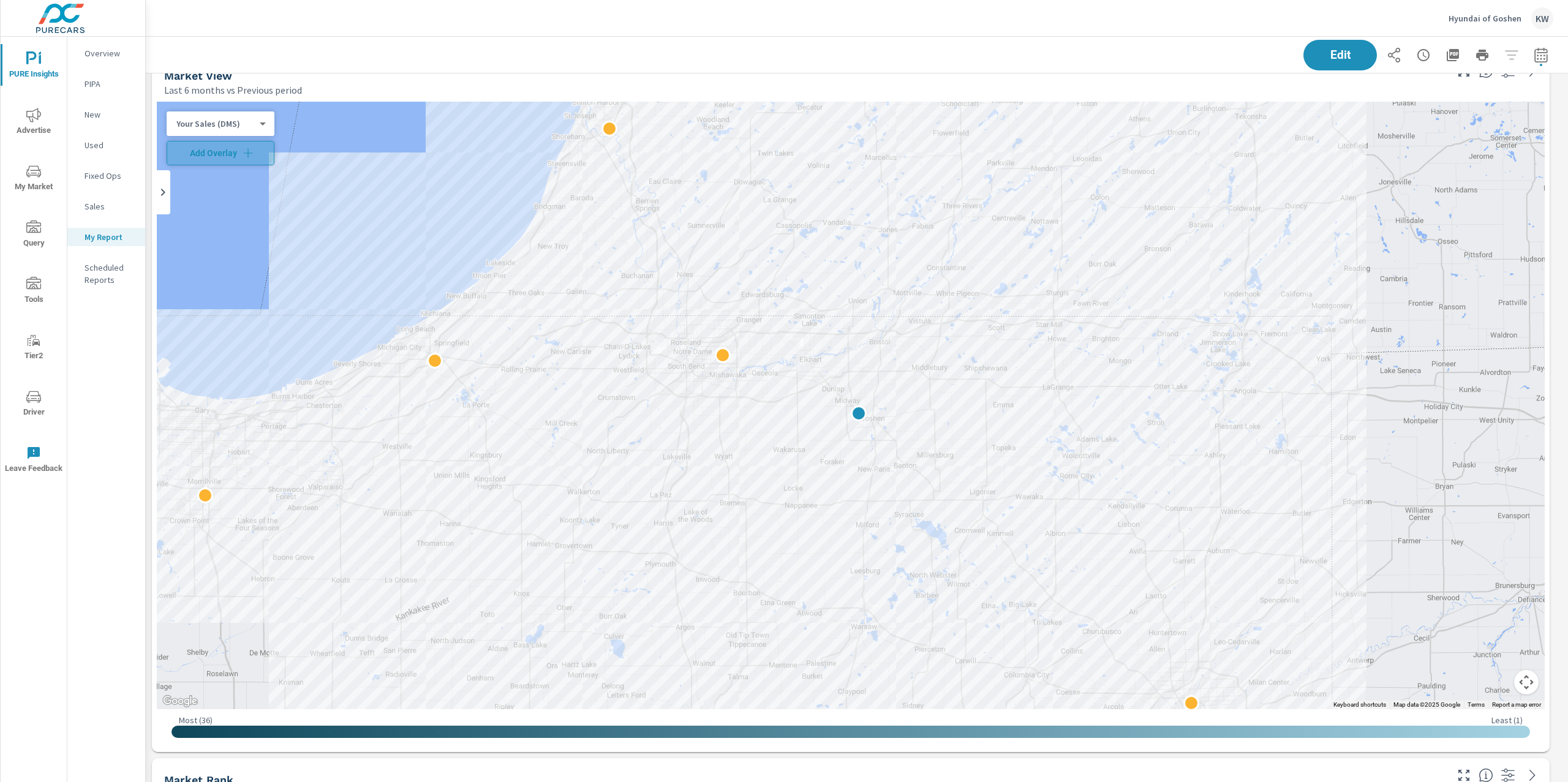
click at [253, 154] on icon "button" at bounding box center [248, 152] width 12 height 12
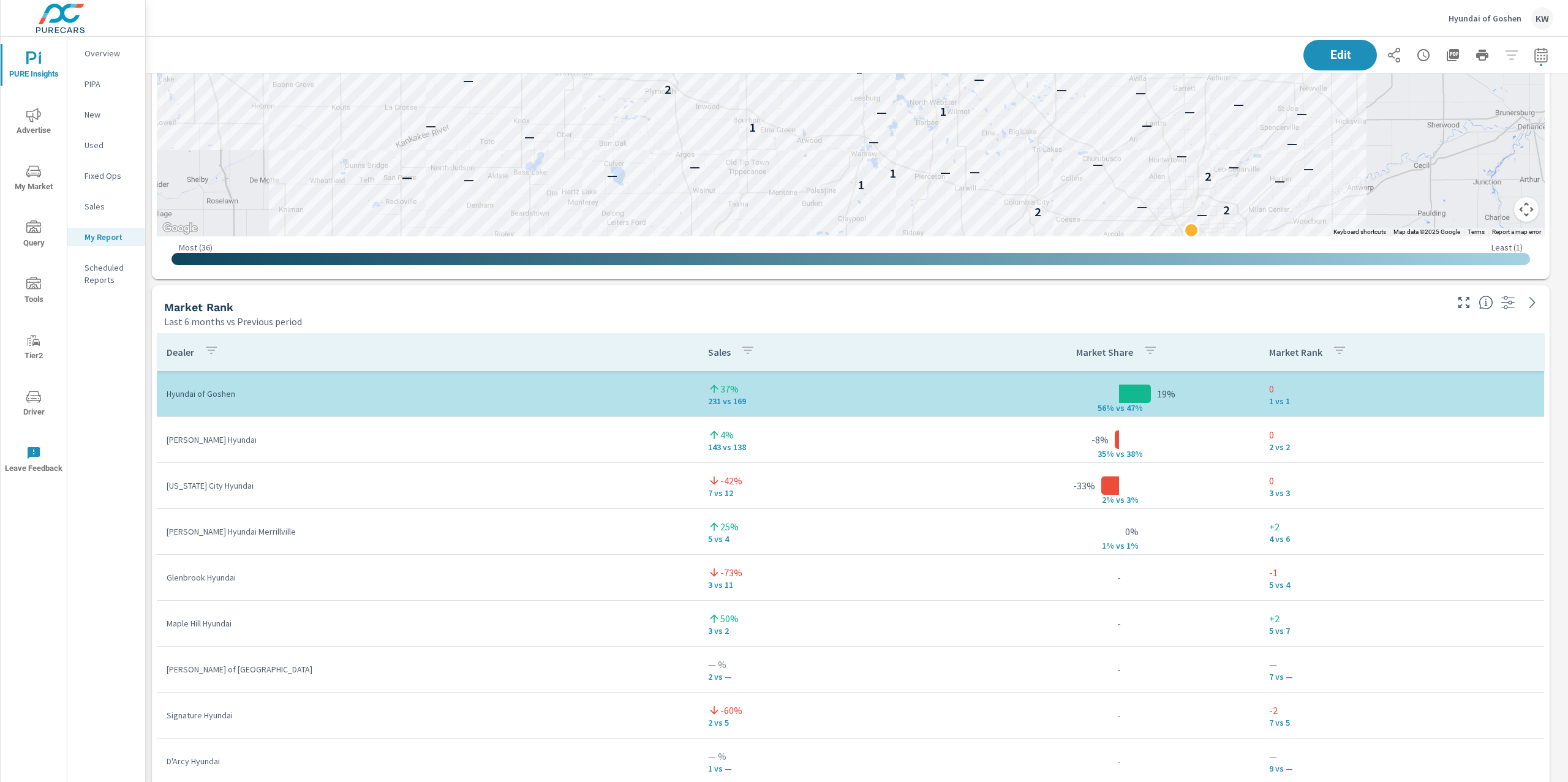
scroll to position [3380, 0]
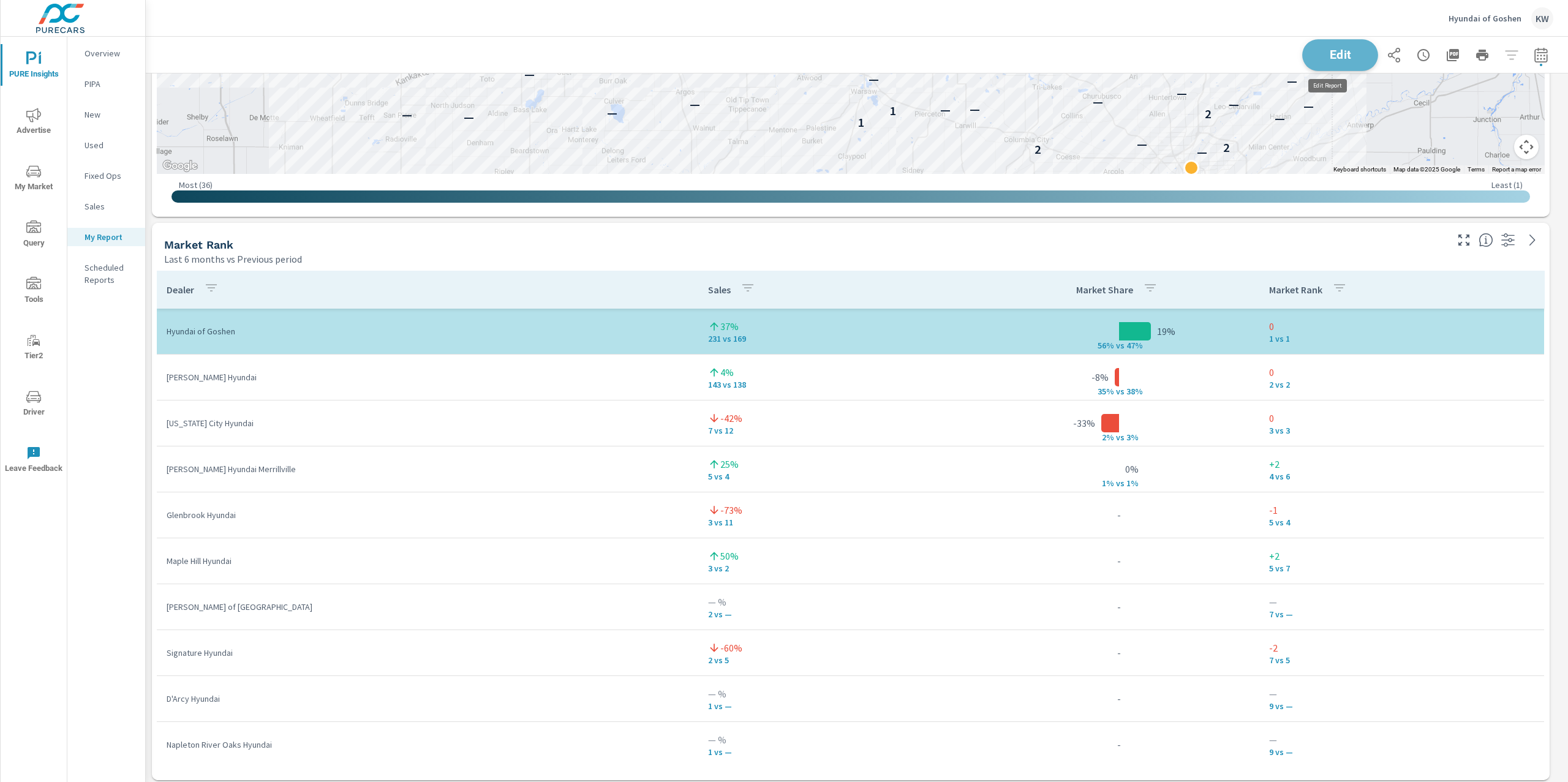
click at [1324, 60] on span "Edit" at bounding box center [1339, 55] width 50 height 11
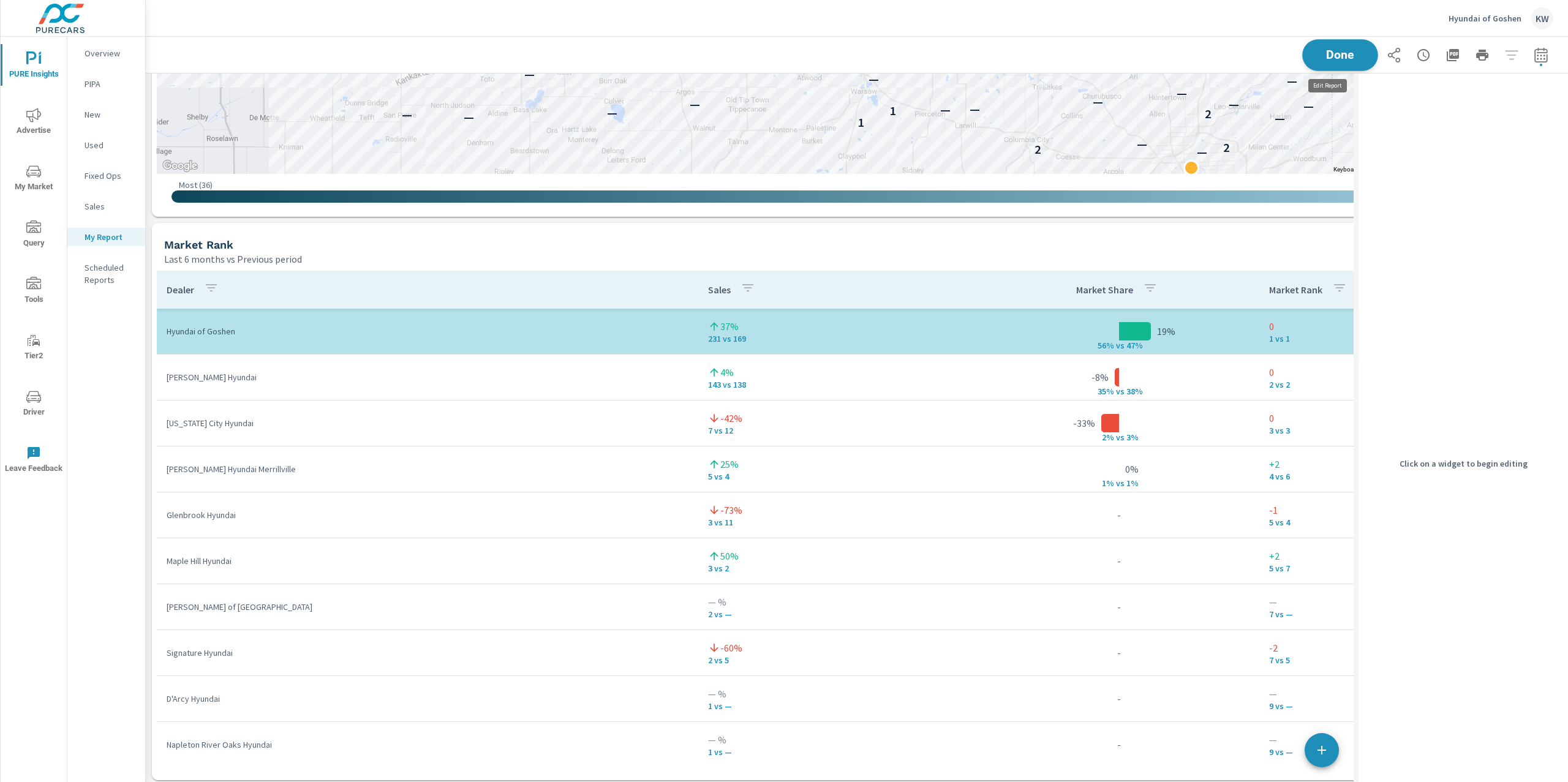
scroll to position [6, 6]
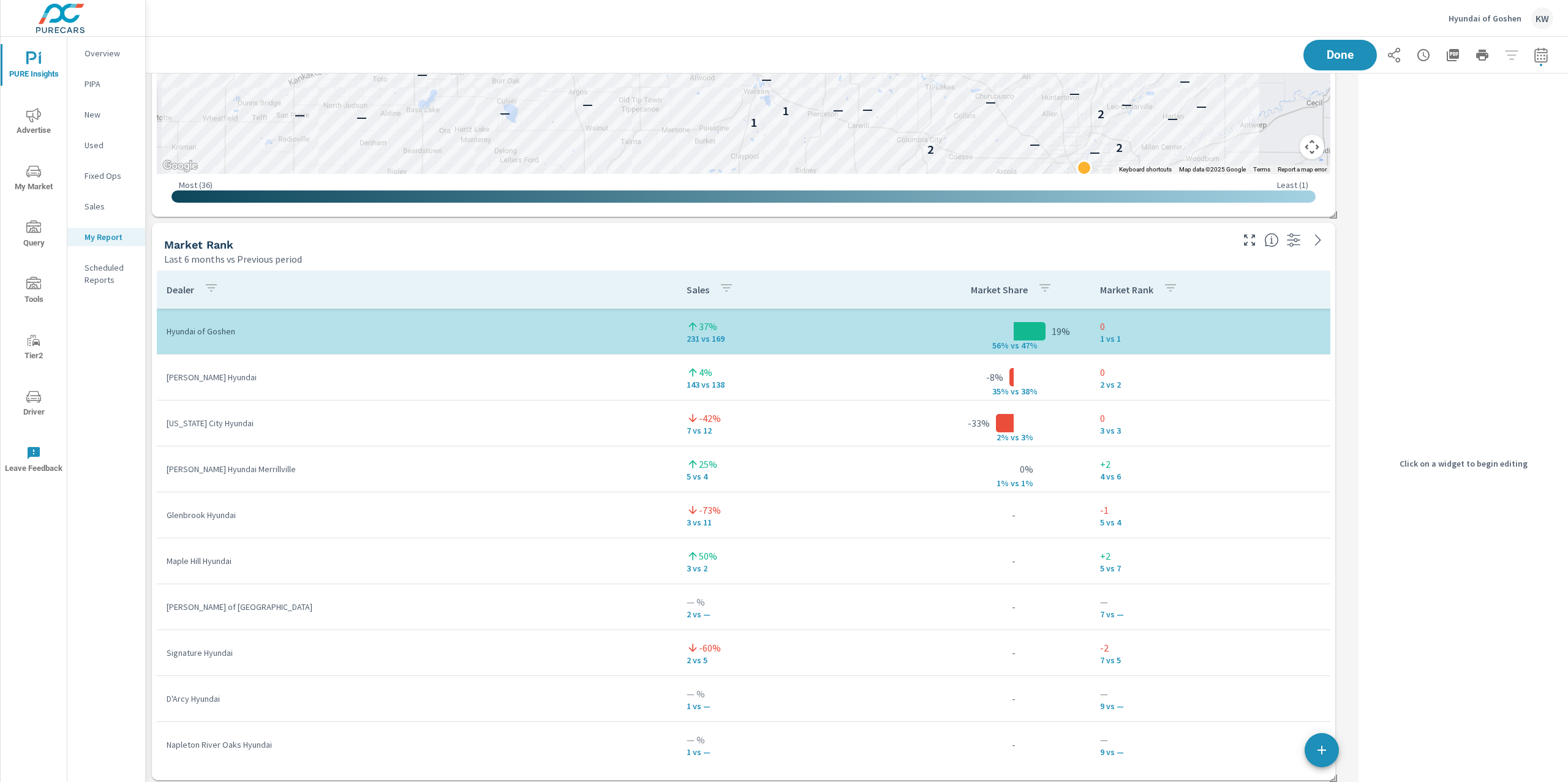
scroll to position [6513, 1220]
click at [1218, 363] on td "0 2 vs 2" at bounding box center [1232, 377] width 284 height 44
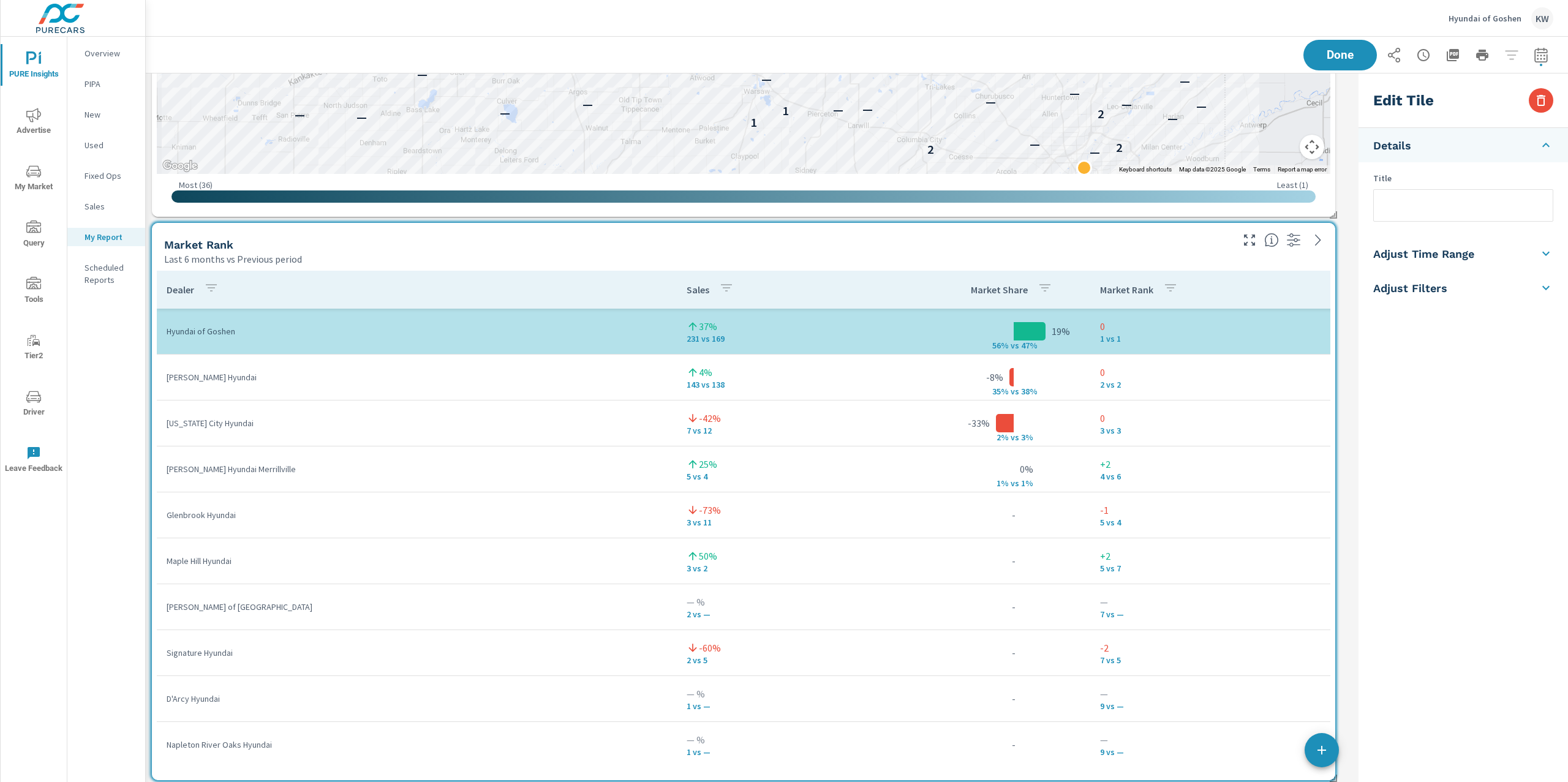
click at [1479, 255] on li "Adjust Time Range" at bounding box center [1463, 253] width 210 height 34
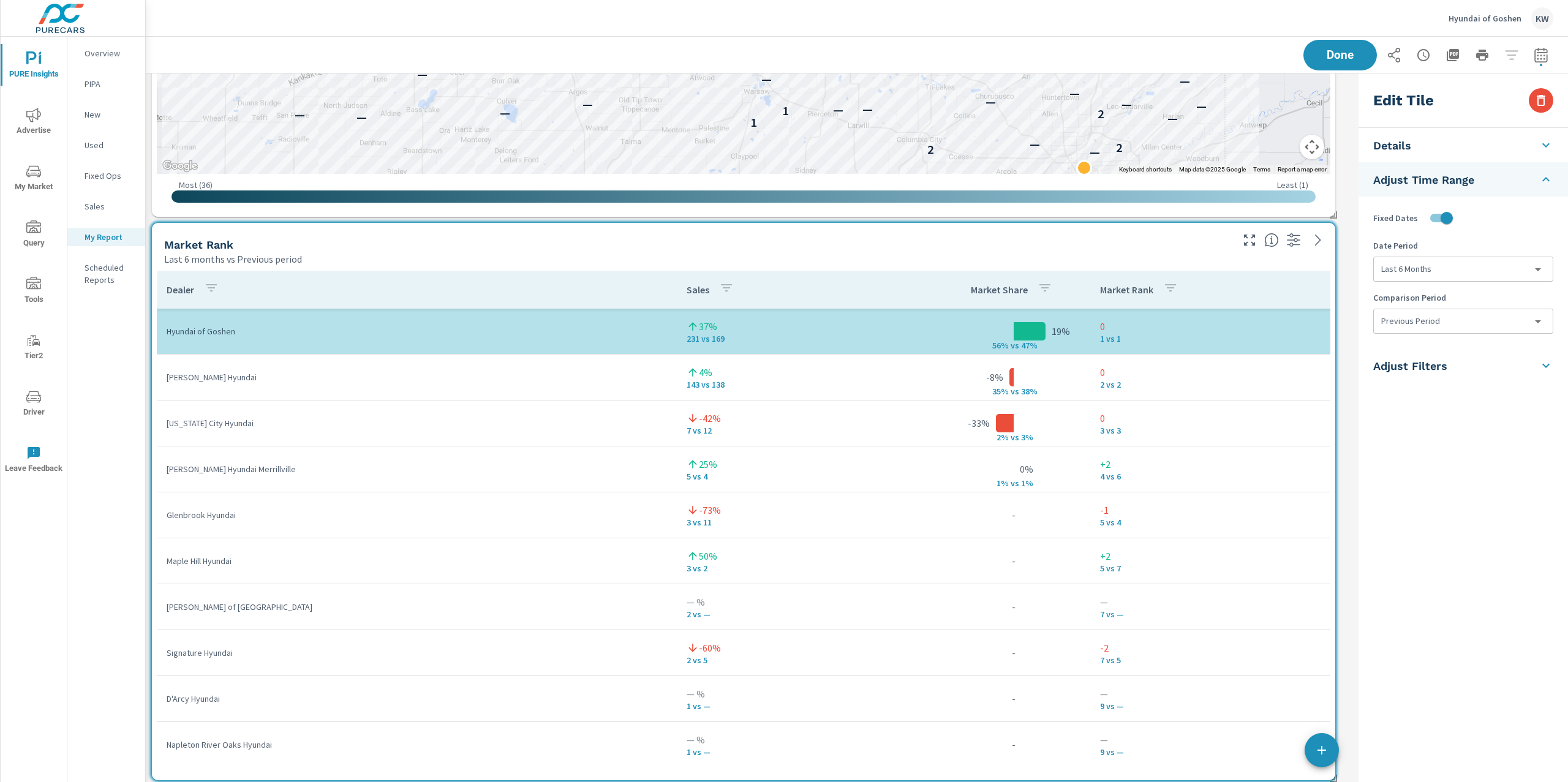
click at [1498, 332] on body "PURE Insights Advertise My Market Query Tools Tier2 Driver Leave Feedback Overv…" at bounding box center [784, 391] width 1568 height 782
click at [1434, 345] on li "None" at bounding box center [1462, 349] width 179 height 22
click at [1348, 60] on button "Done" at bounding box center [1339, 55] width 76 height 32
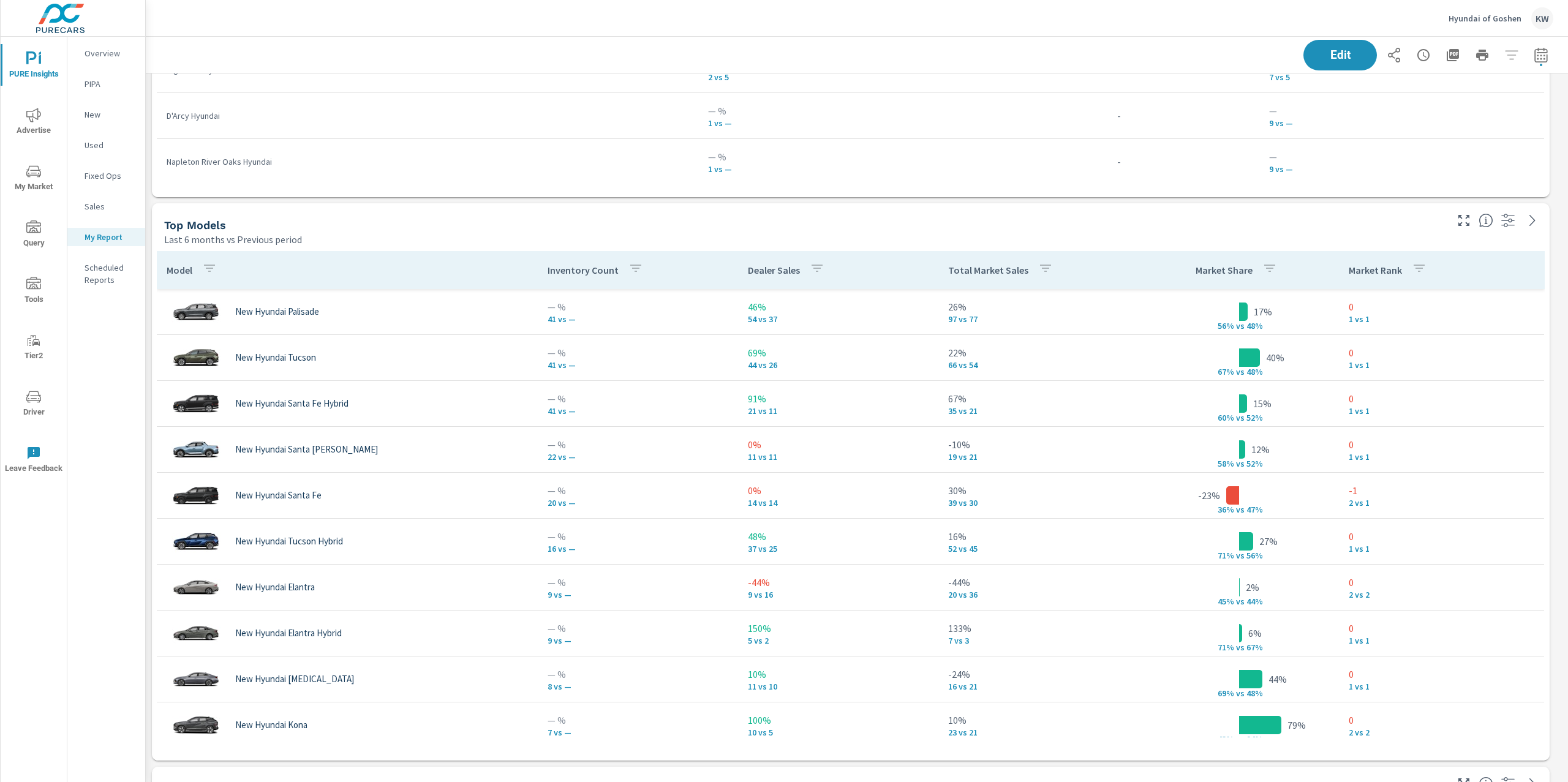
scroll to position [3977, 0]
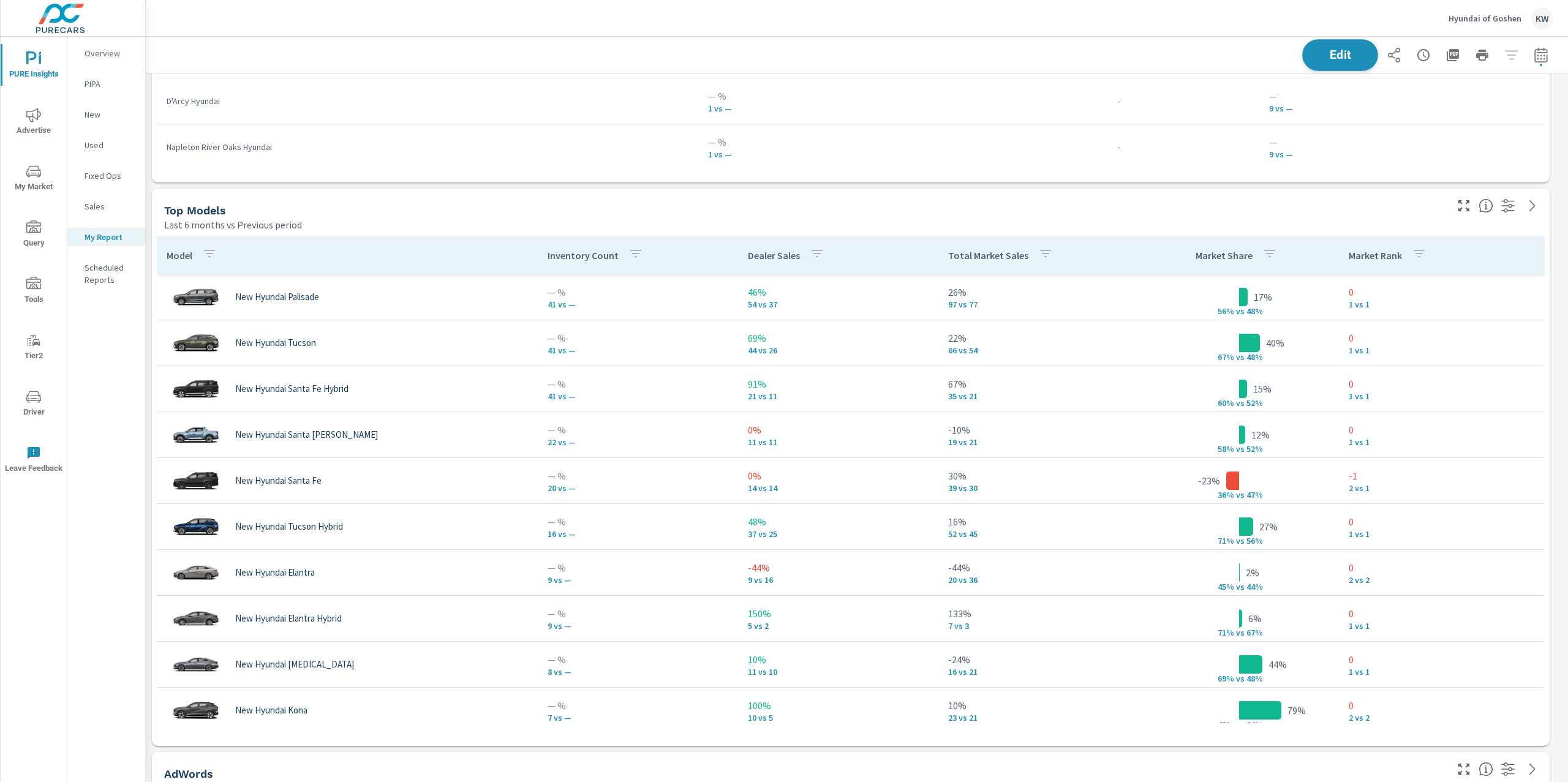
click at [1343, 69] on button "Edit" at bounding box center [1339, 55] width 76 height 32
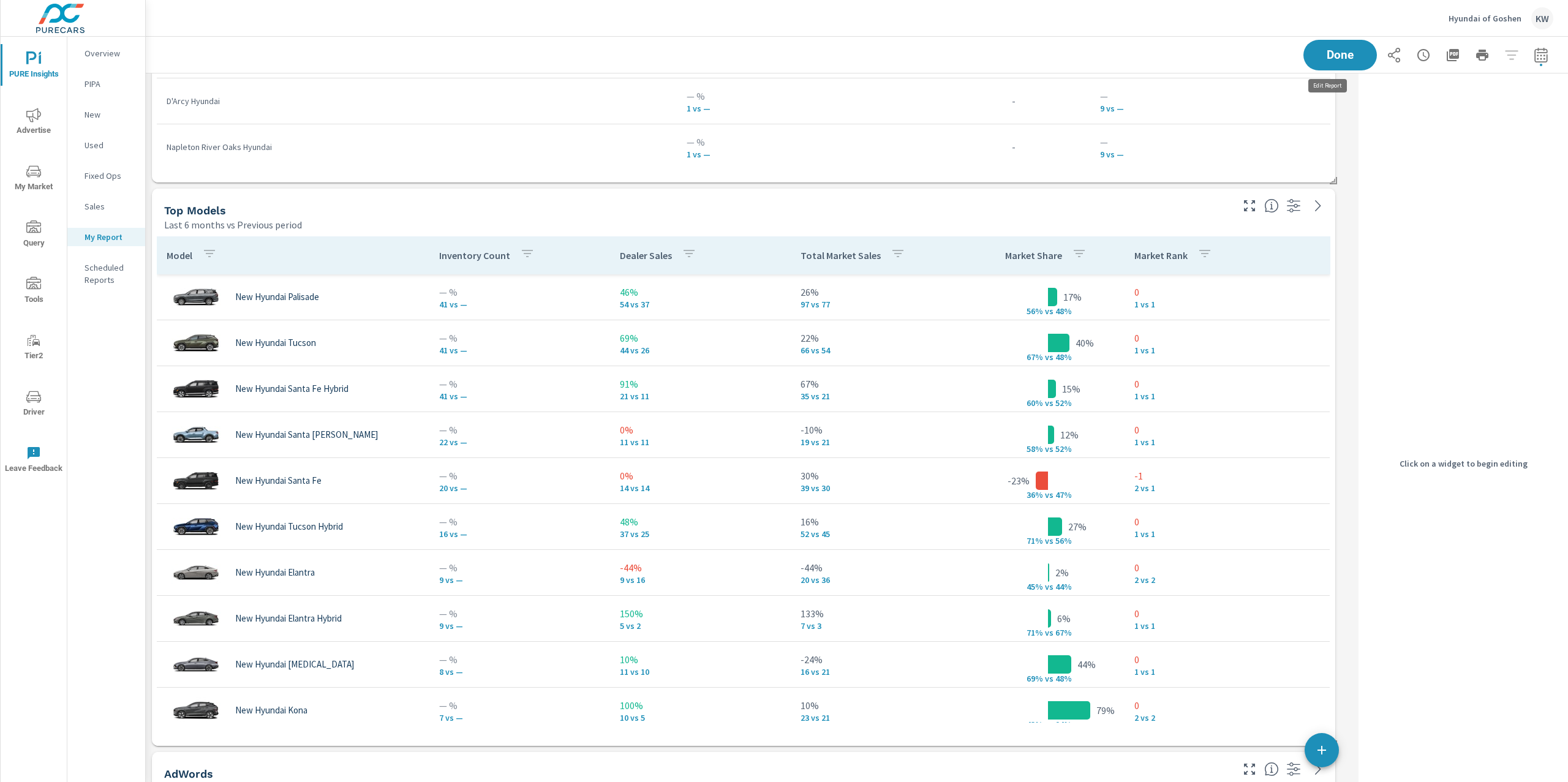
scroll to position [6513, 1220]
click at [1194, 208] on div "Top Models" at bounding box center [697, 210] width 1065 height 14
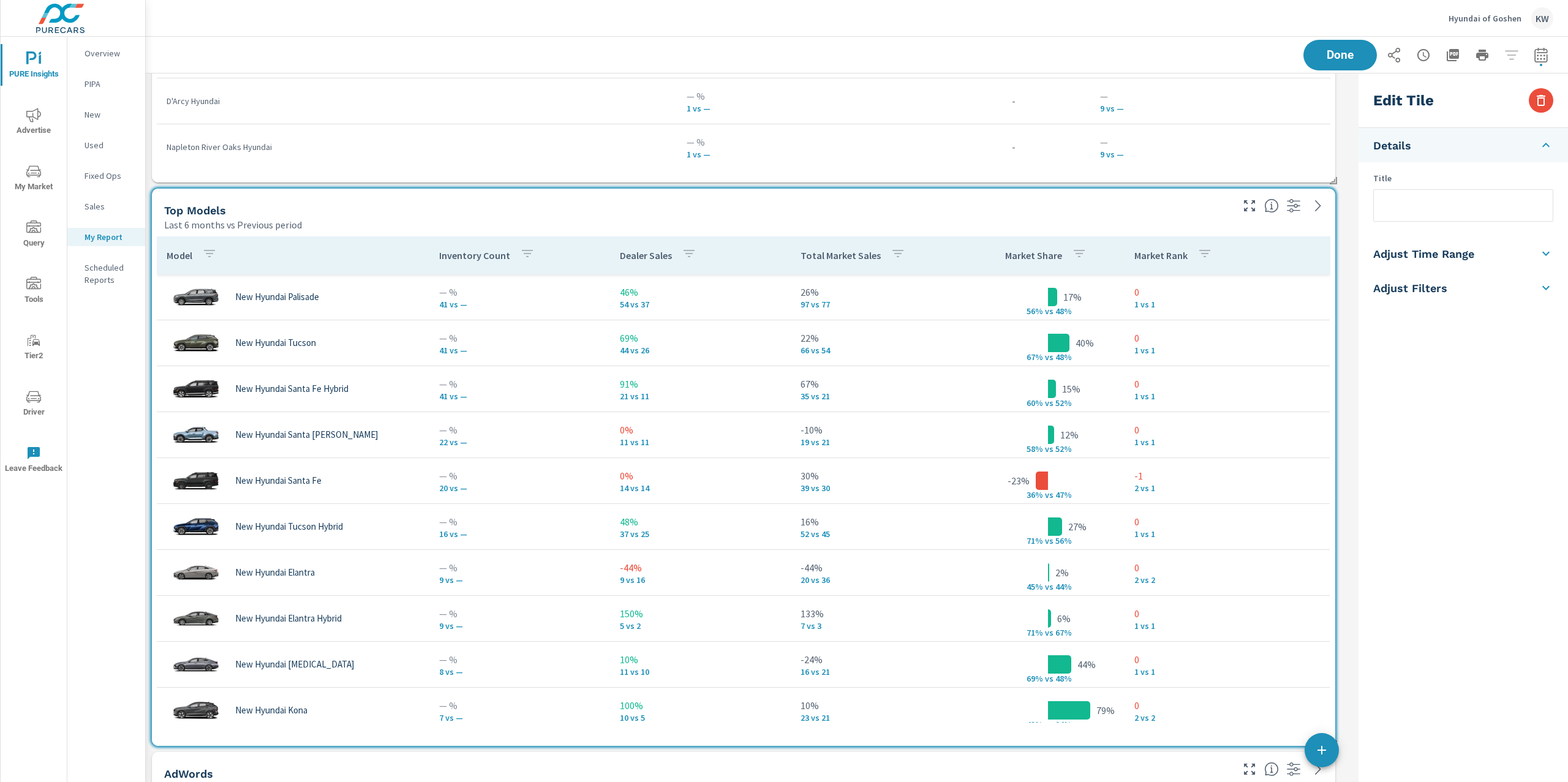
click at [1506, 247] on li "Adjust Time Range" at bounding box center [1463, 253] width 210 height 34
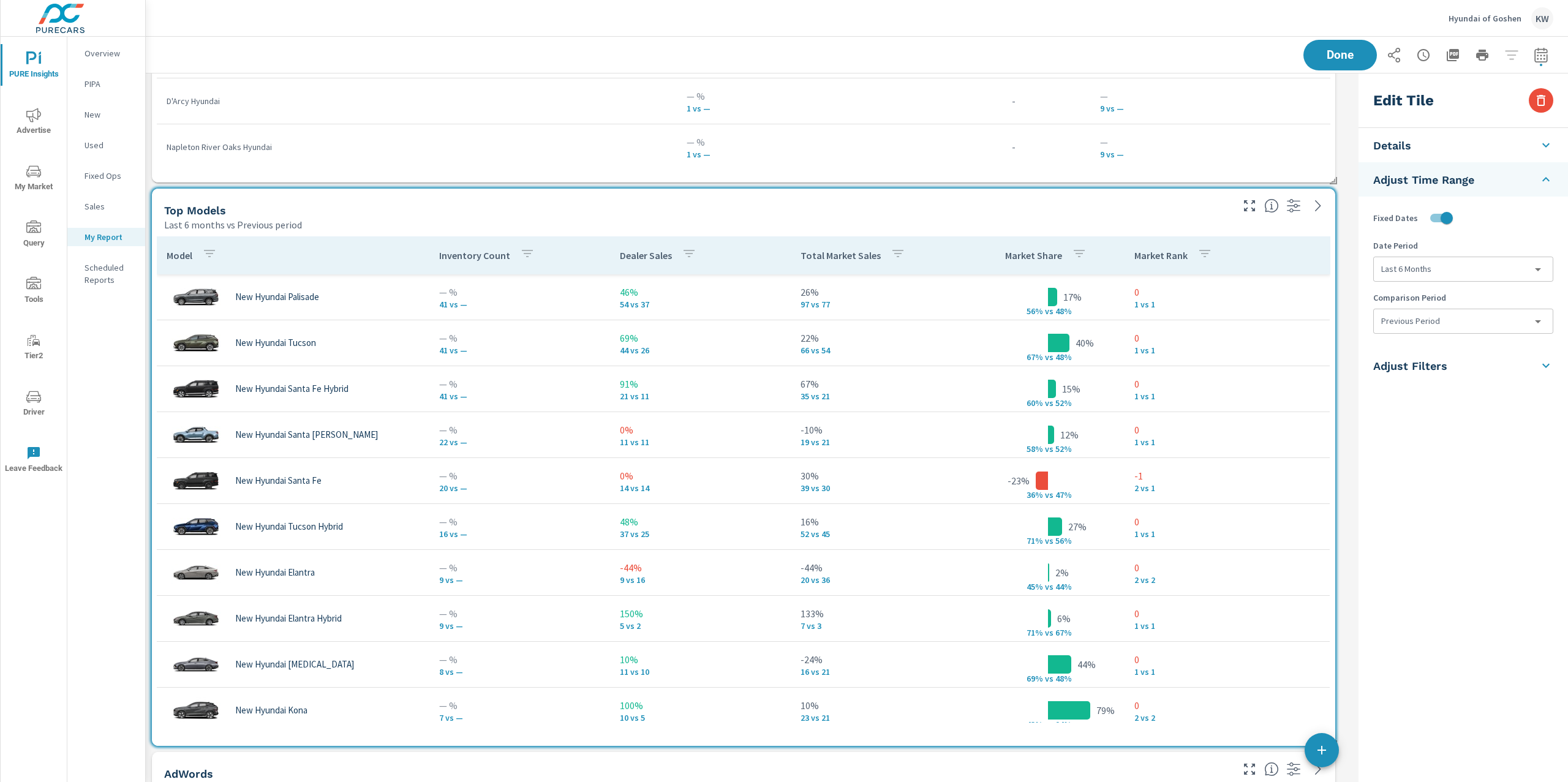
click at [1456, 332] on body "PURE Insights Advertise My Market Query Tools Tier2 Driver Leave Feedback Overv…" at bounding box center [784, 391] width 1568 height 782
click at [1430, 350] on li "None" at bounding box center [1462, 349] width 179 height 22
click at [1357, 61] on button "Done" at bounding box center [1339, 55] width 76 height 32
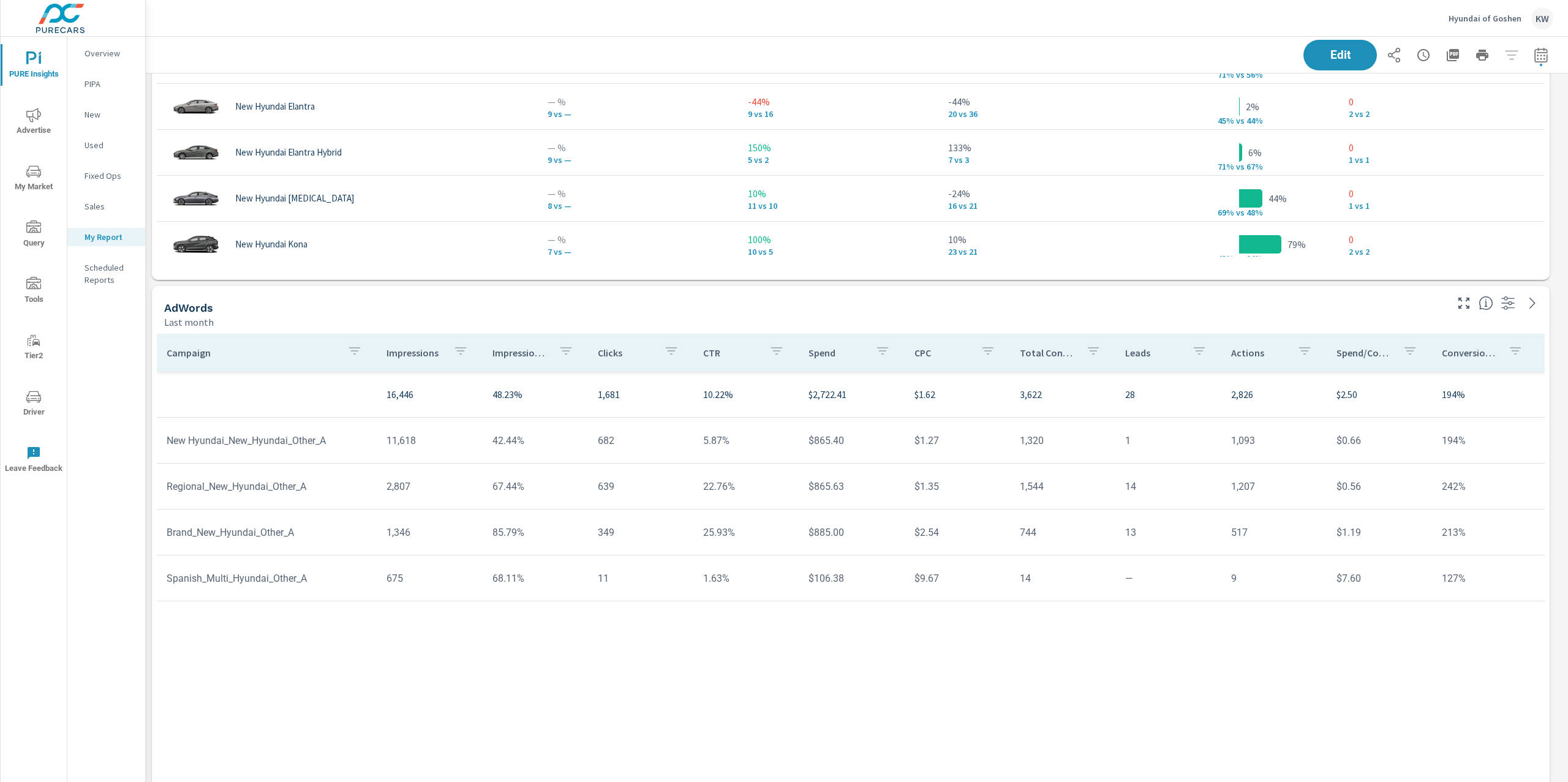
scroll to position [4428, 0]
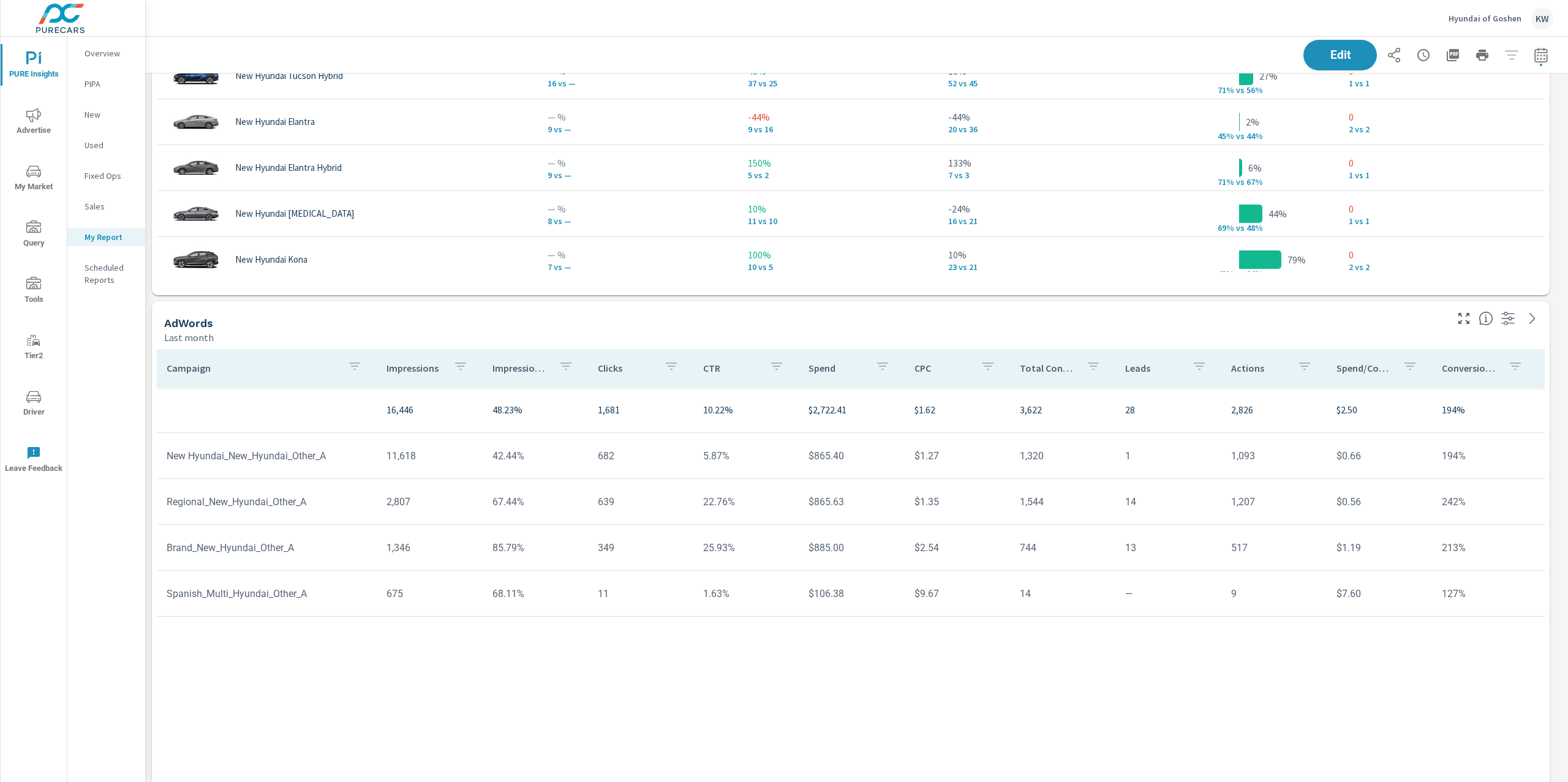
click at [512, 368] on p "Impression Share" at bounding box center [521, 368] width 57 height 12
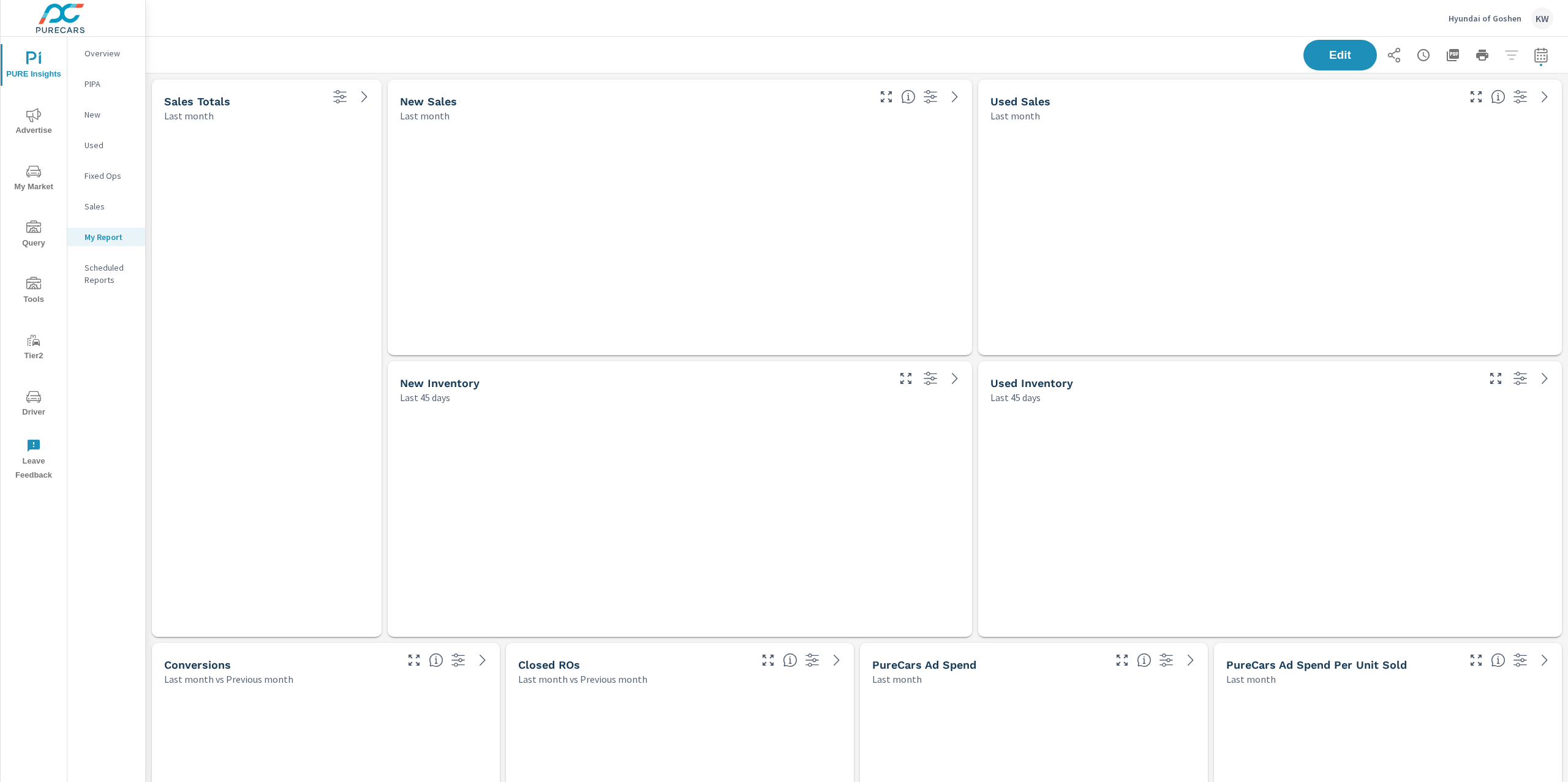
scroll to position [6513, 1436]
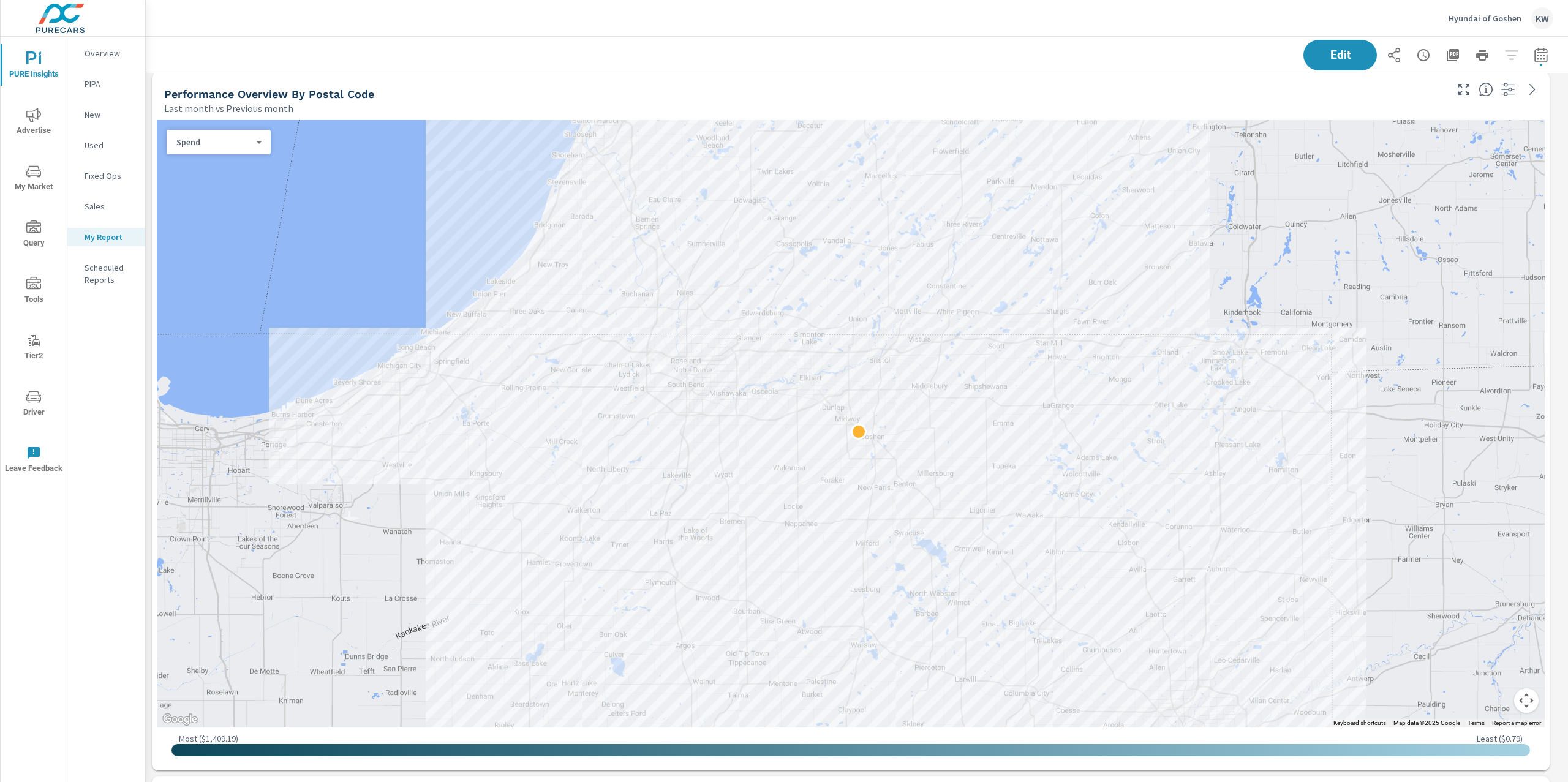
scroll to position [849, 0]
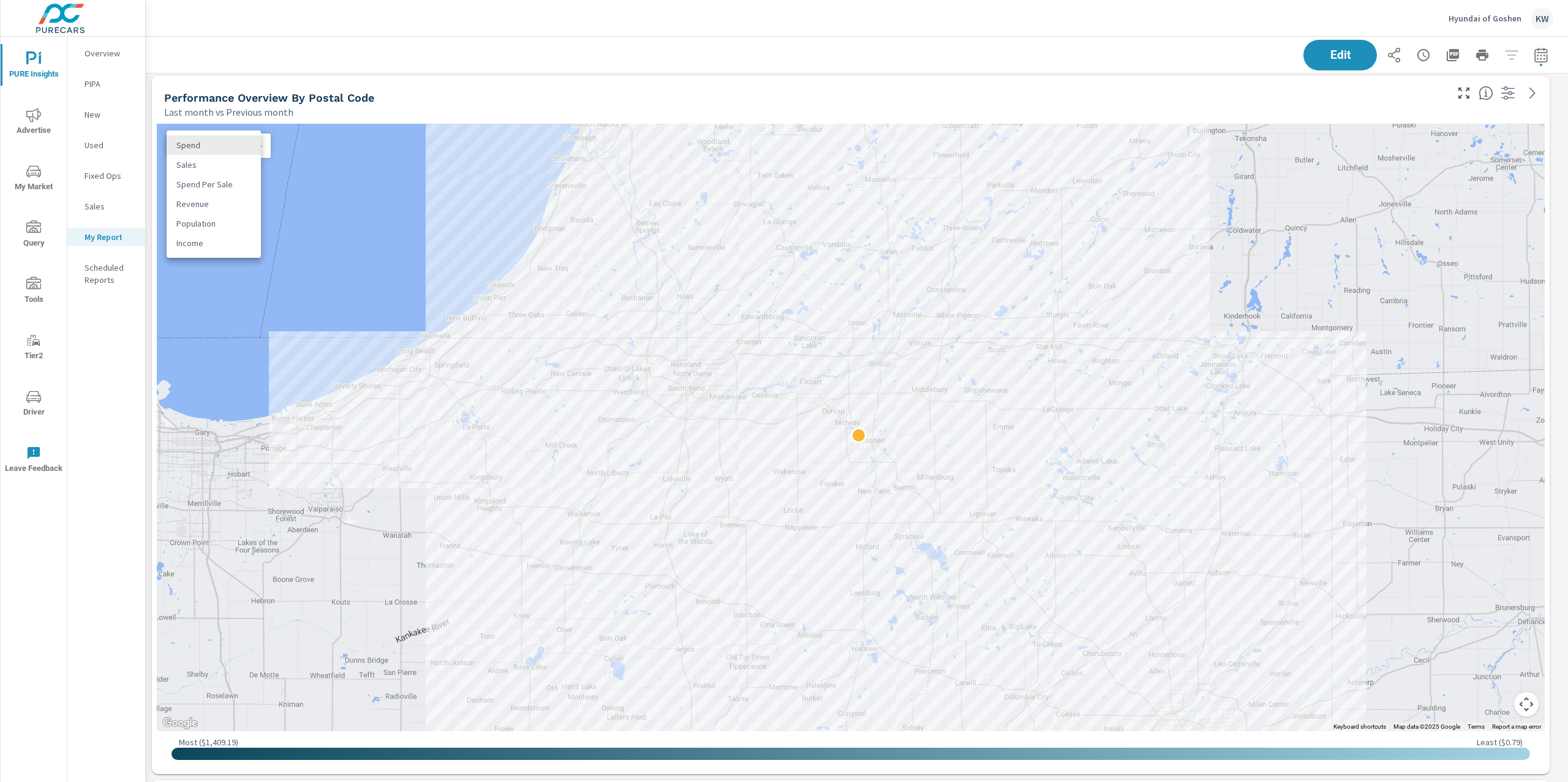
click at [235, 147] on body "PURE Insights Advertise My Market Query Tools Tier2 Driver Leave Feedback Overv…" at bounding box center [784, 391] width 1568 height 782
click at [229, 166] on li "Sales" at bounding box center [214, 165] width 95 height 20
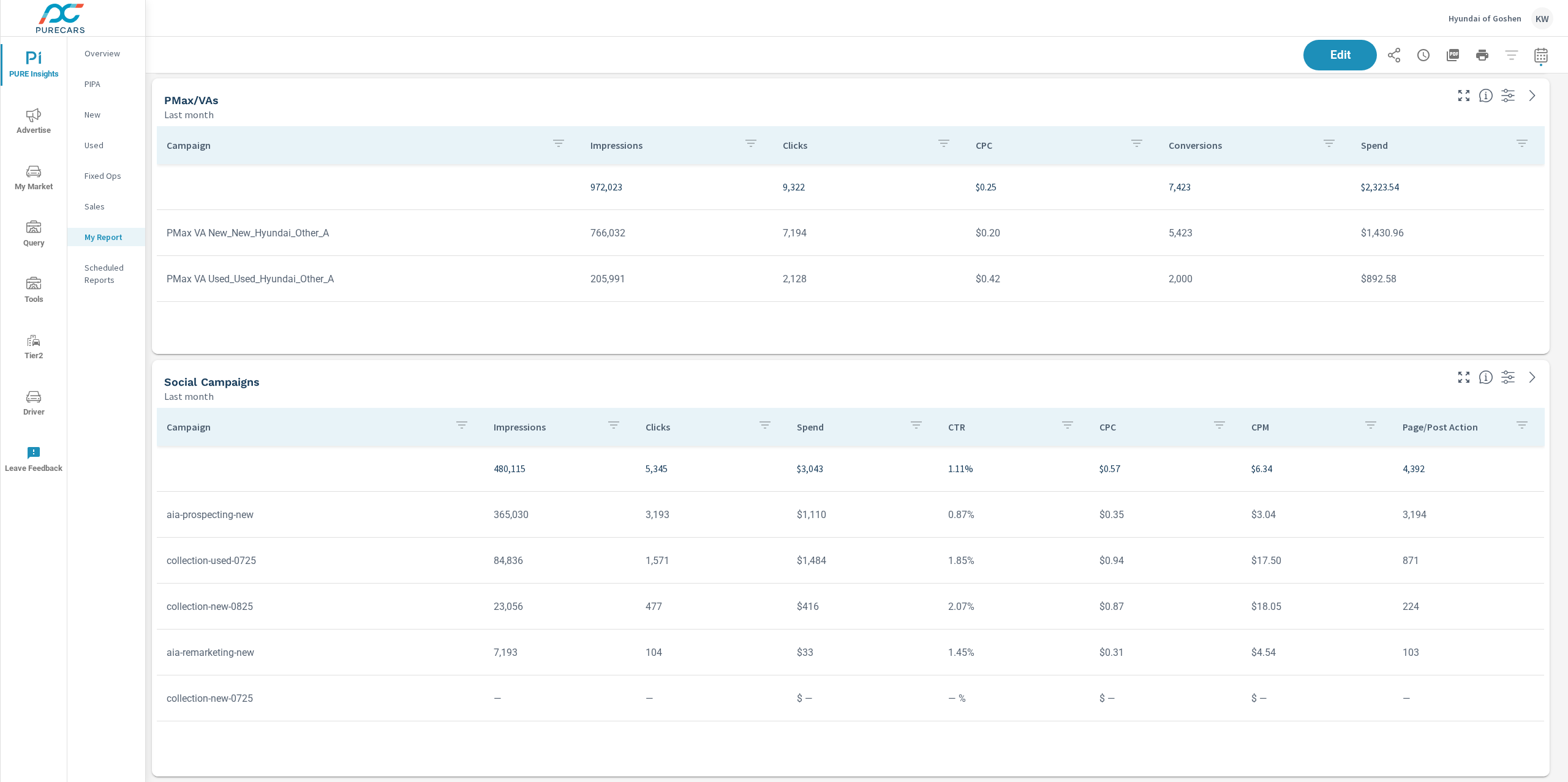
scroll to position [5779, 0]
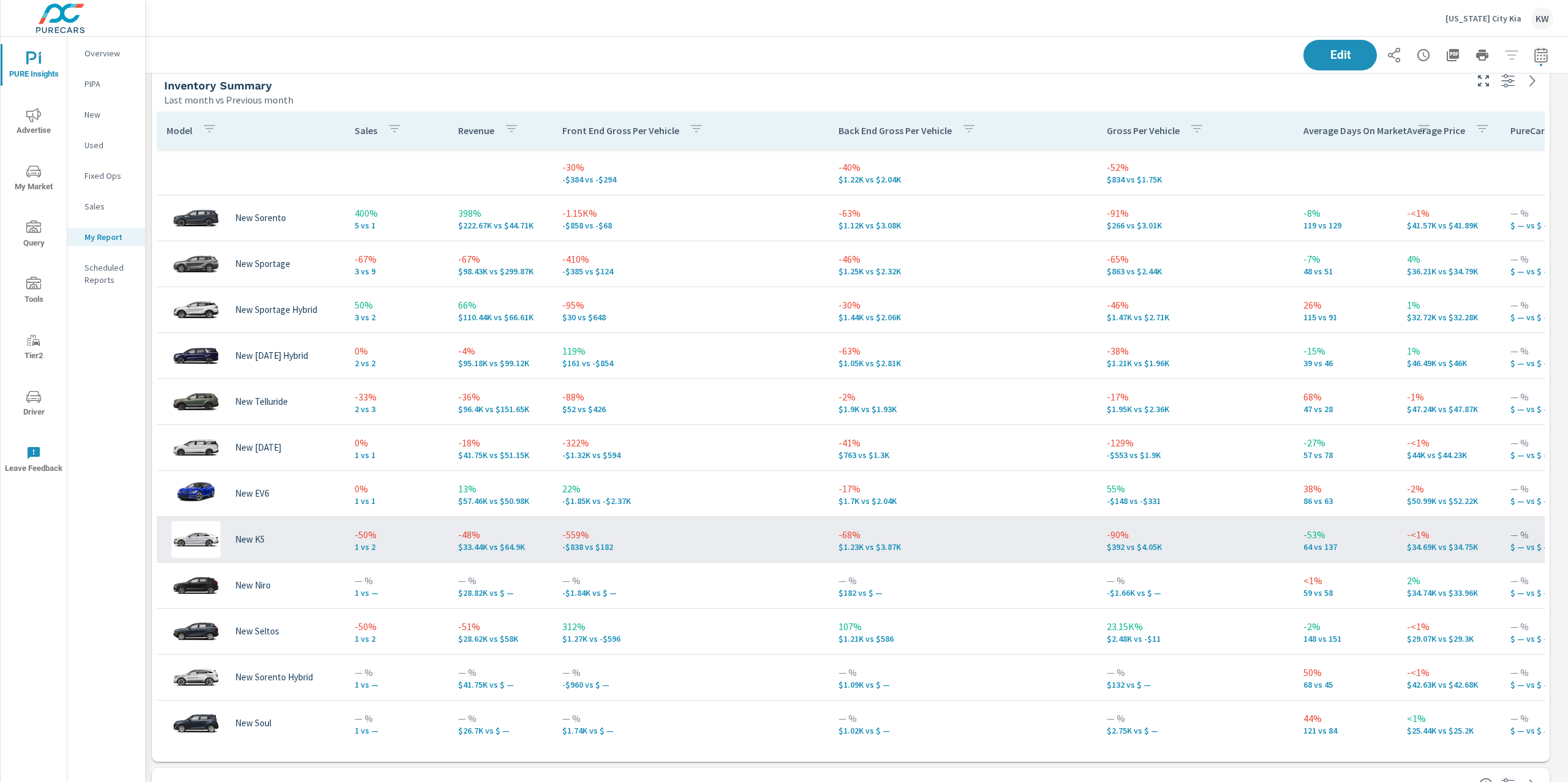
scroll to position [8205, 1436]
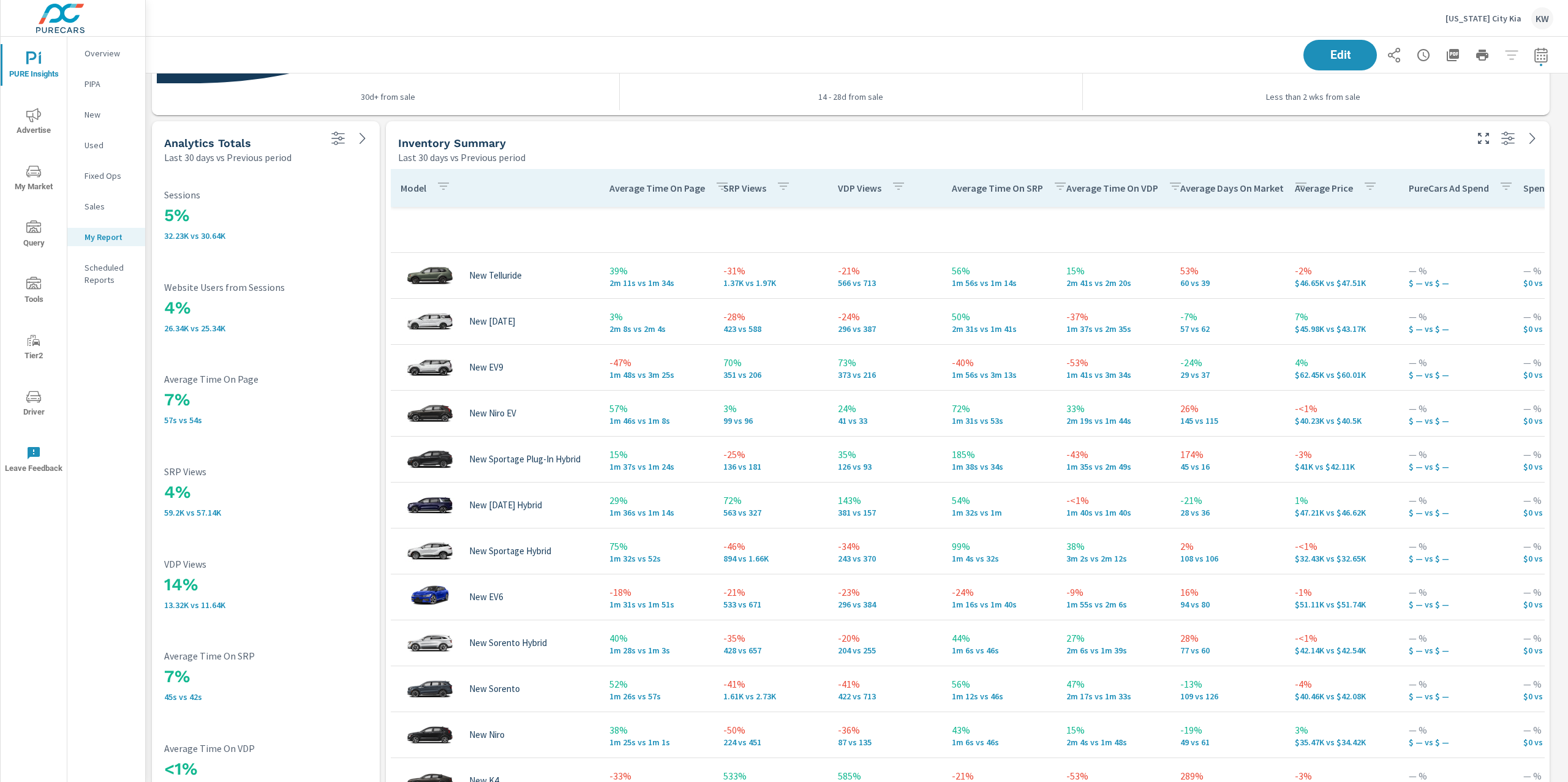
scroll to position [2953, 0]
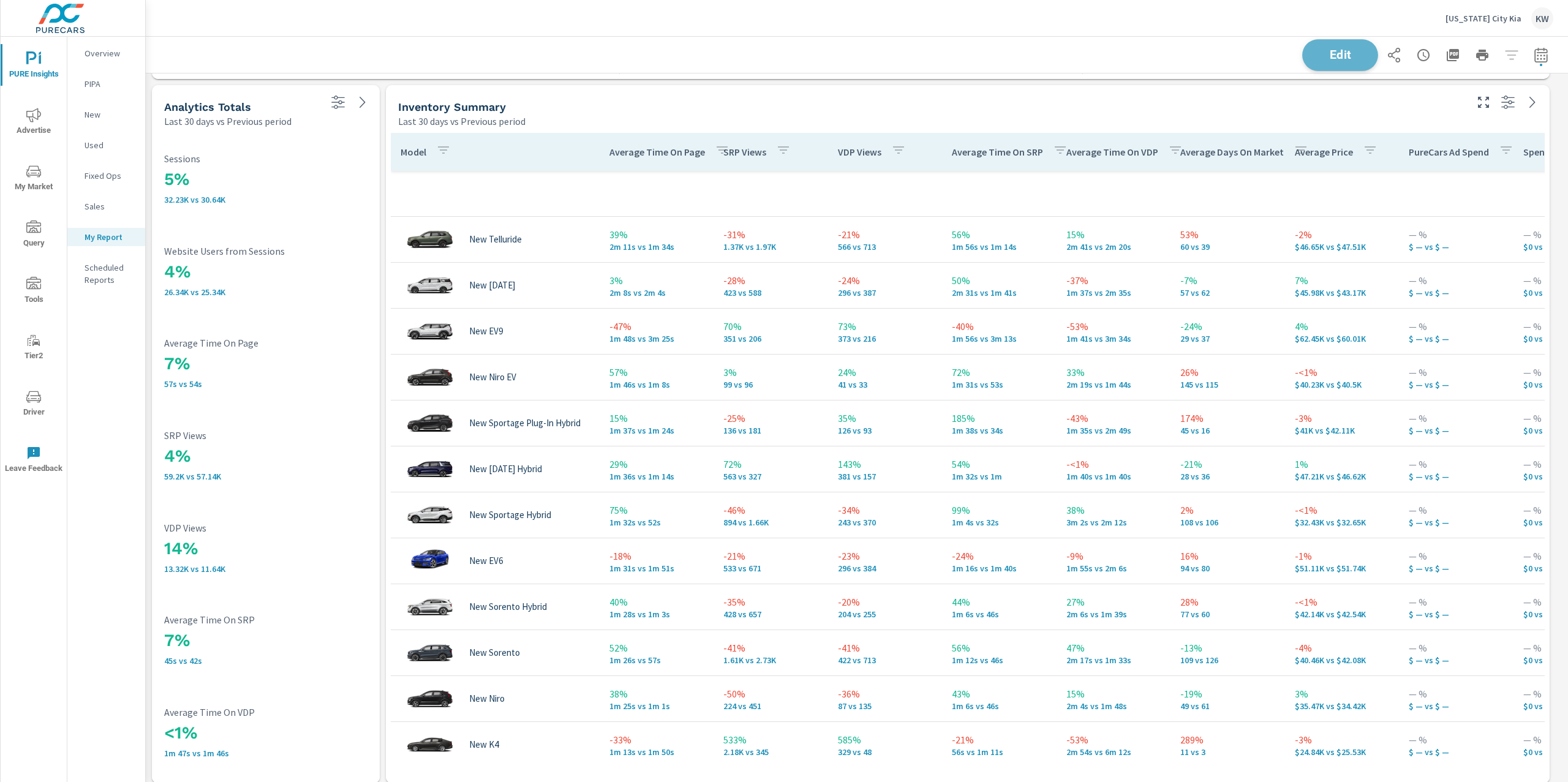
click at [1317, 60] on span "Edit" at bounding box center [1339, 55] width 50 height 11
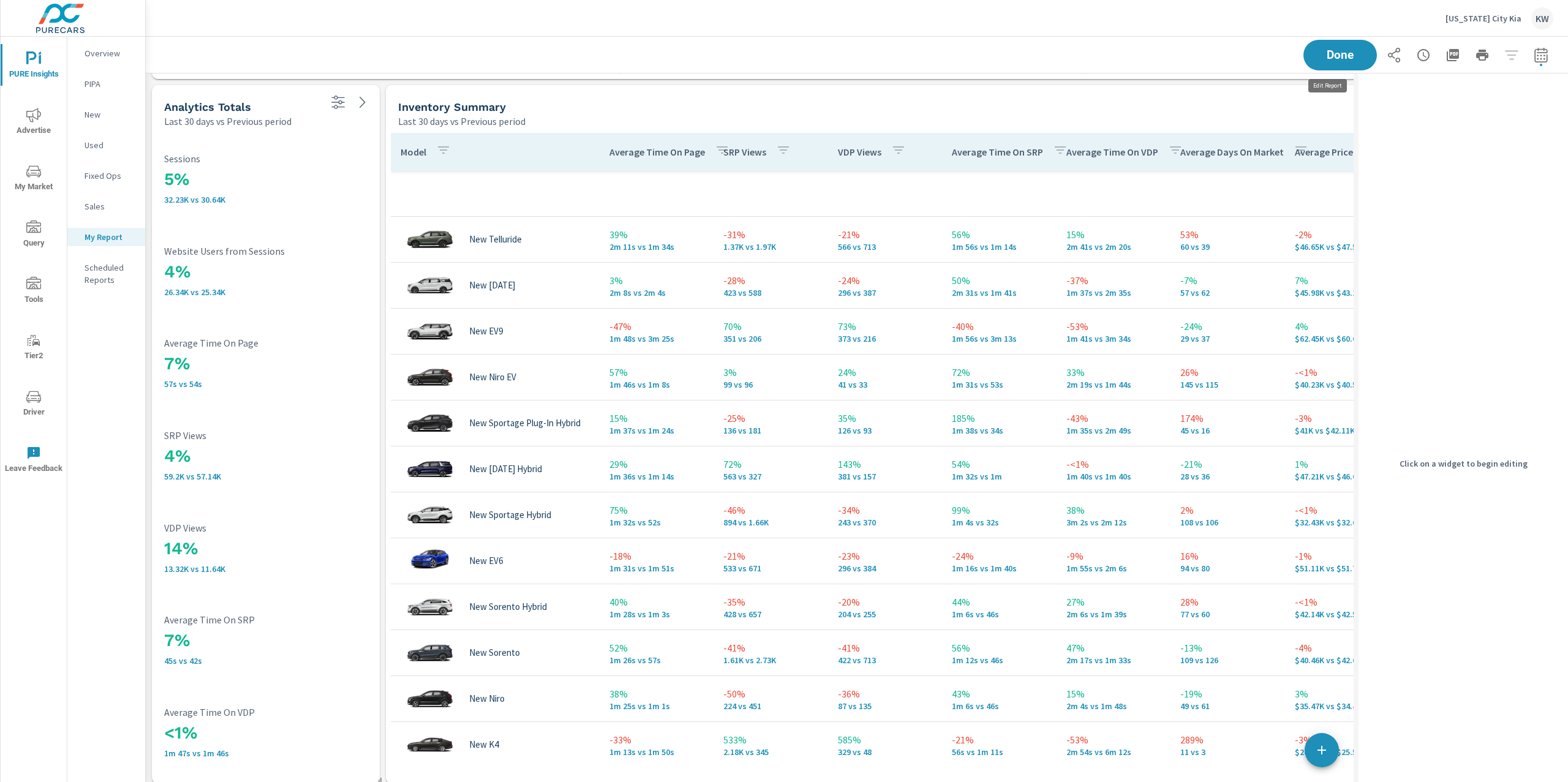
scroll to position [8205, 1220]
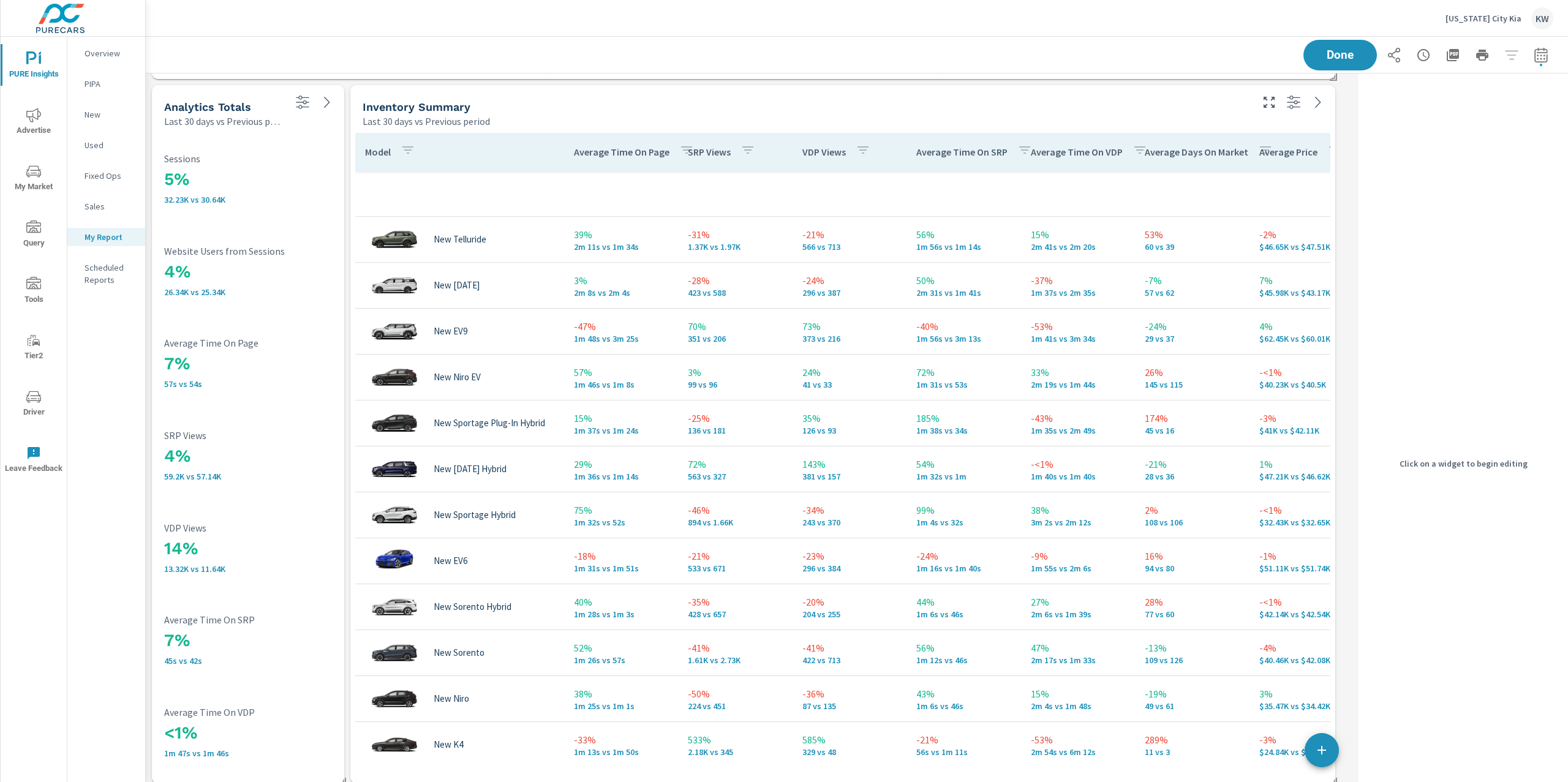
click at [1196, 115] on div "Last 30 days vs Previous period" at bounding box center [806, 122] width 887 height 15
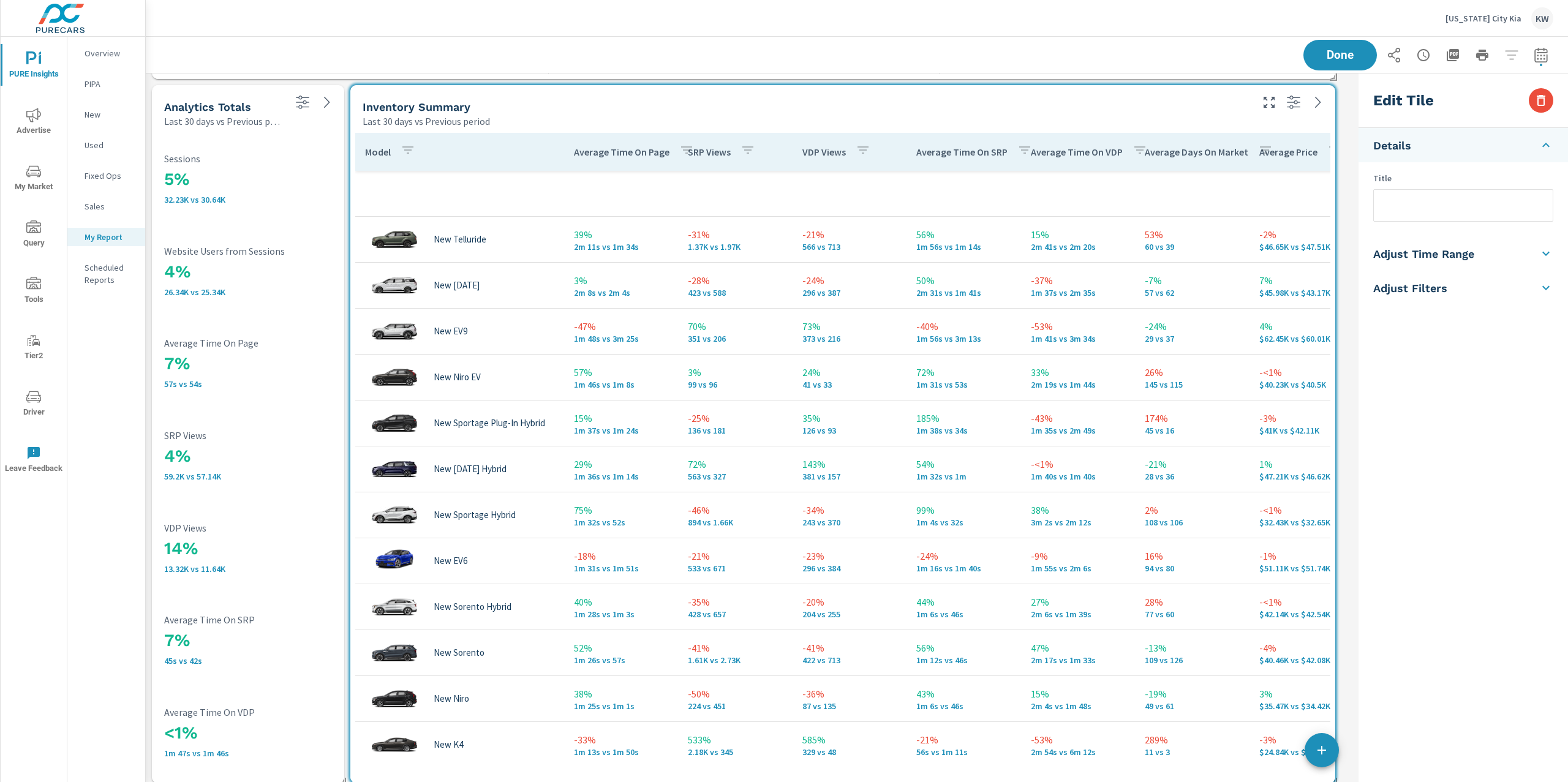
click at [1547, 252] on icon at bounding box center [1545, 253] width 15 height 15
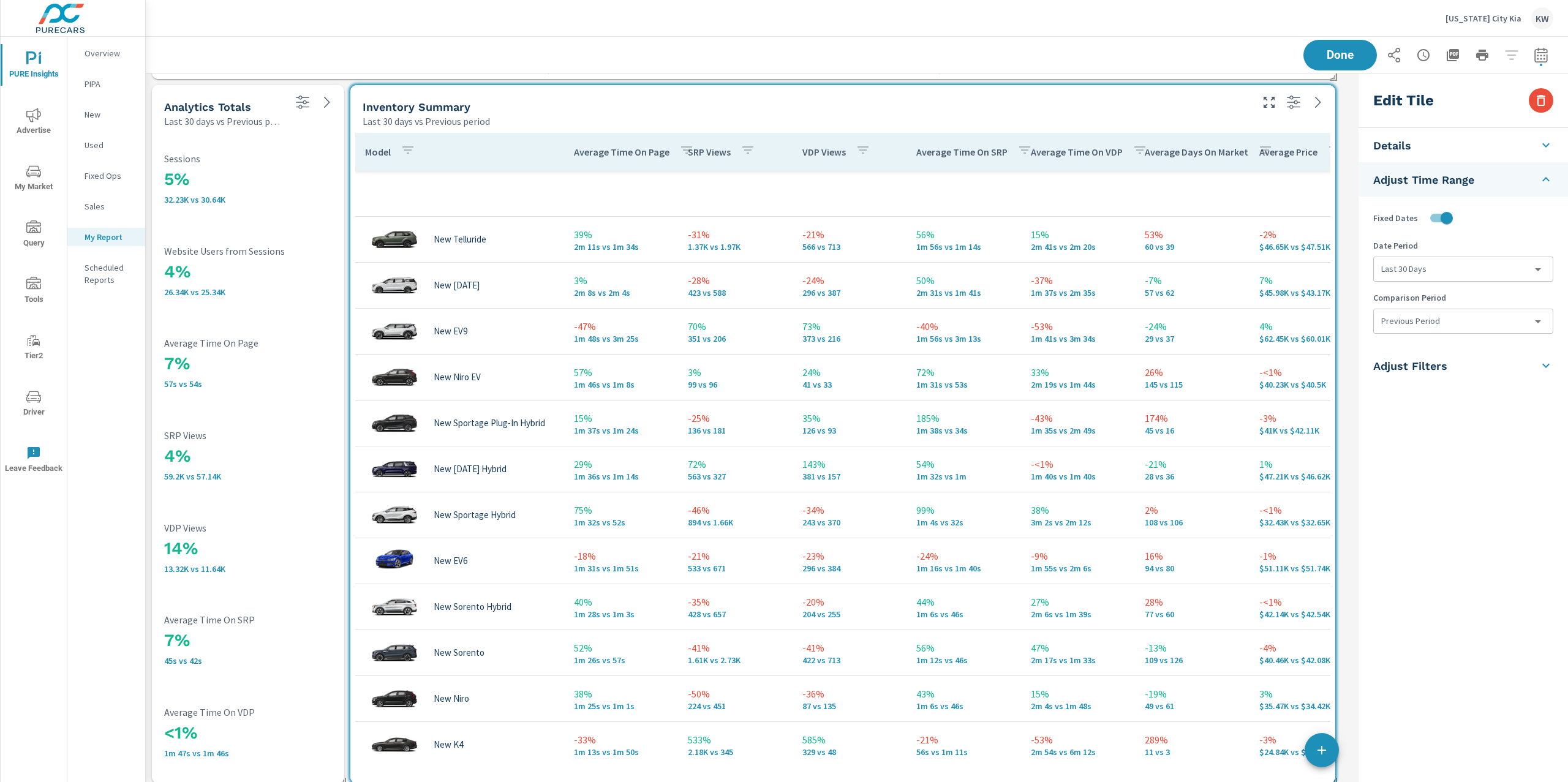
click at [1527, 271] on body "PURE Insights Advertise My Market Query Tools Tier2 Driver Leave Feedback Overv…" at bounding box center [784, 391] width 1568 height 782
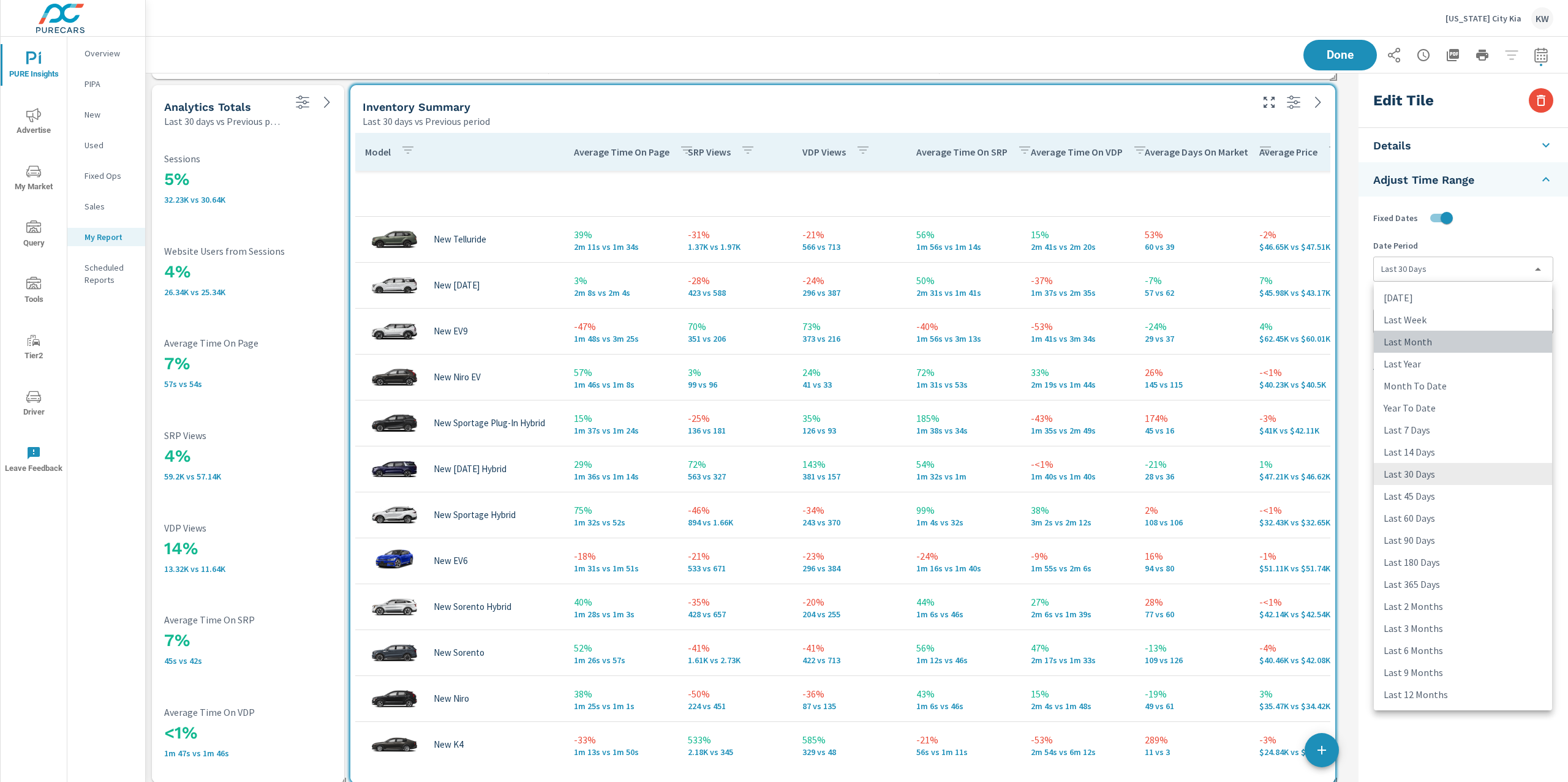
click at [1492, 338] on li "Last Month" at bounding box center [1462, 341] width 179 height 22
type input "lastMonth"
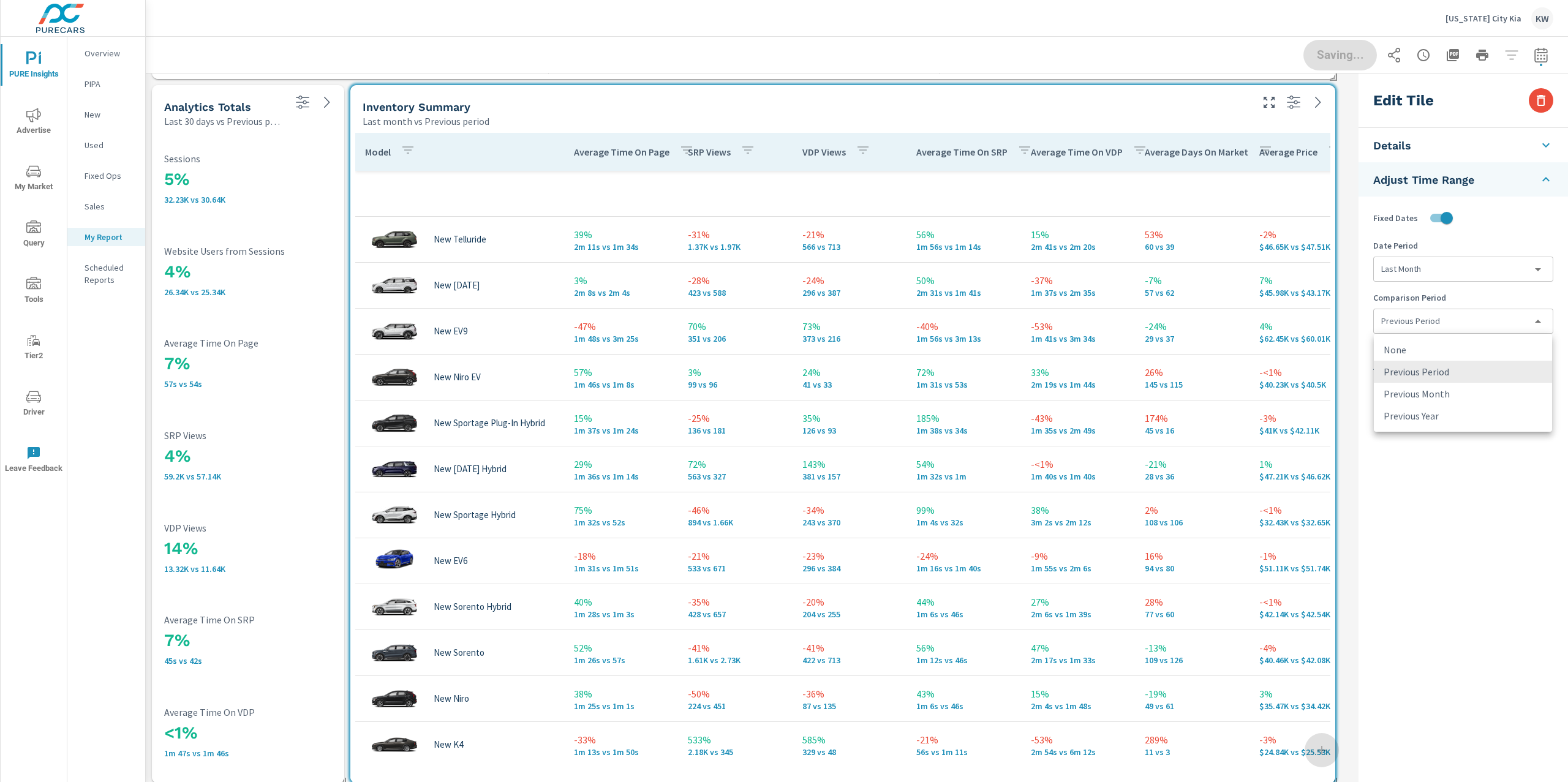
click at [1490, 321] on body "PURE Insights Advertise My Market Query Tools Tier2 Driver Leave Feedback Overv…" at bounding box center [784, 391] width 1568 height 782
click at [1482, 387] on li "Previous Month" at bounding box center [1462, 393] width 179 height 22
type input "lastMonth"
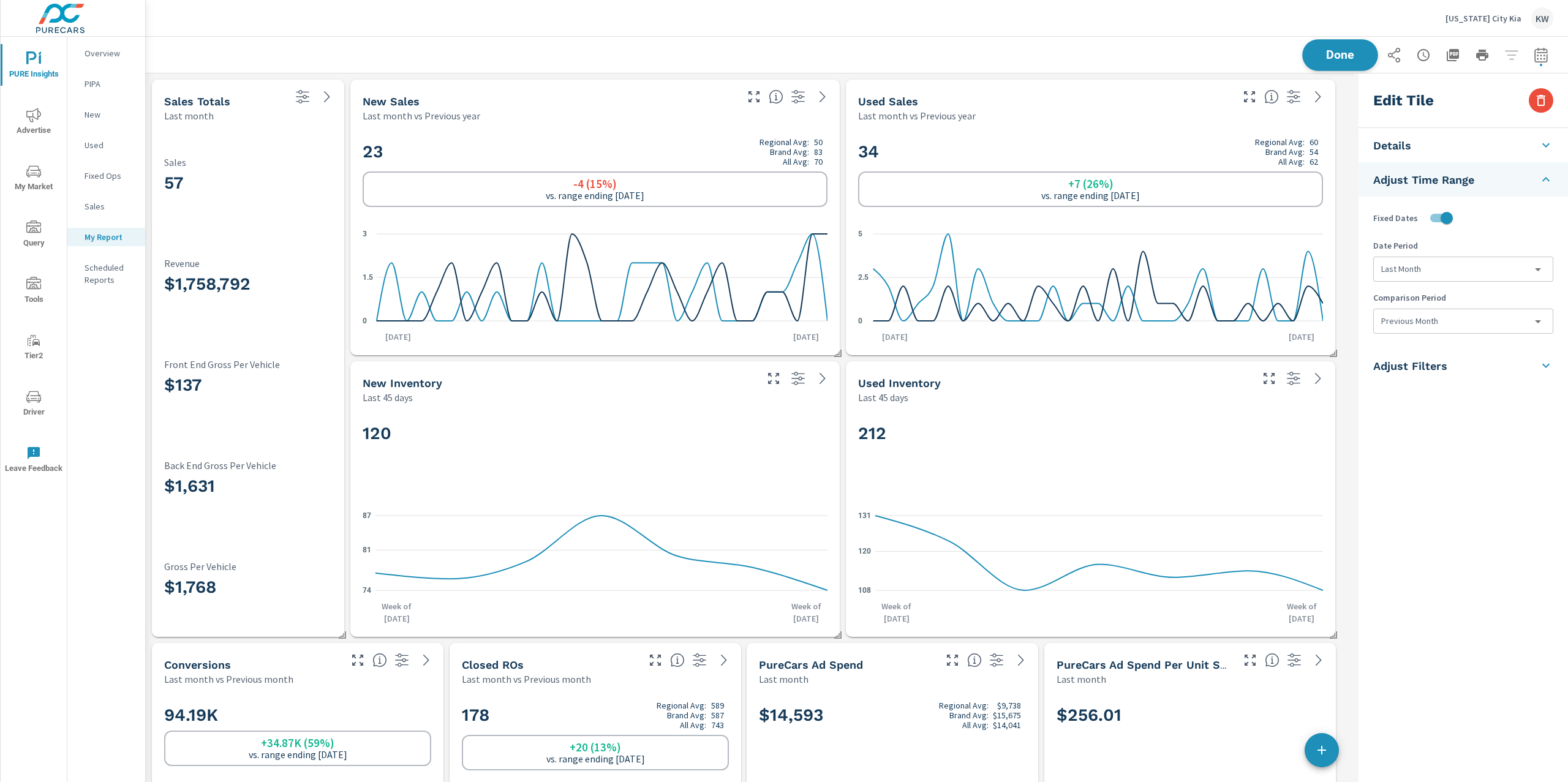
scroll to position [8205, 1220]
drag, startPoint x: 1332, startPoint y: 60, endPoint x: 1336, endPoint y: 65, distance: 6.4
click at [1334, 61] on button "Done" at bounding box center [1339, 55] width 76 height 32
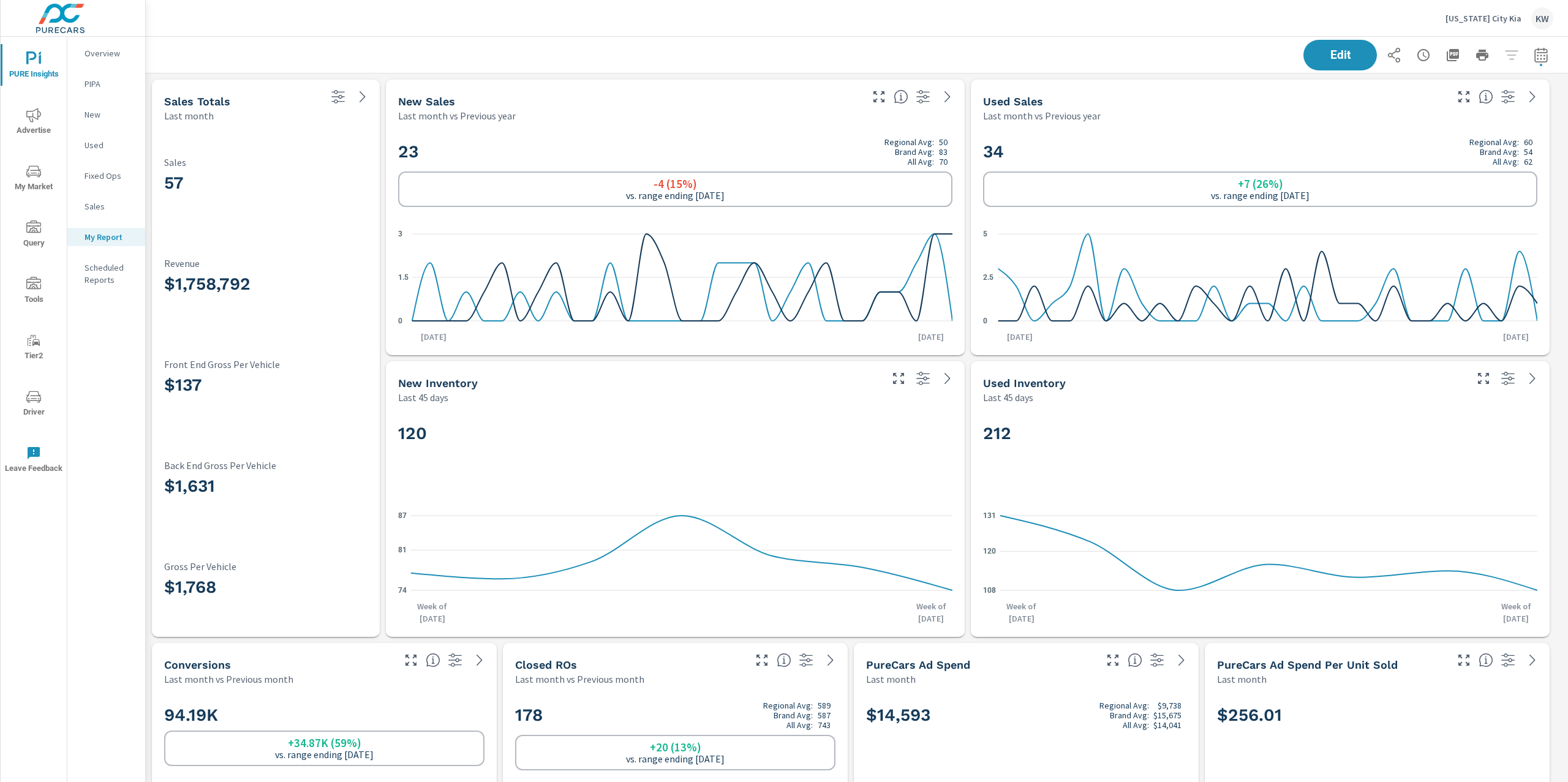
scroll to position [8205, 1436]
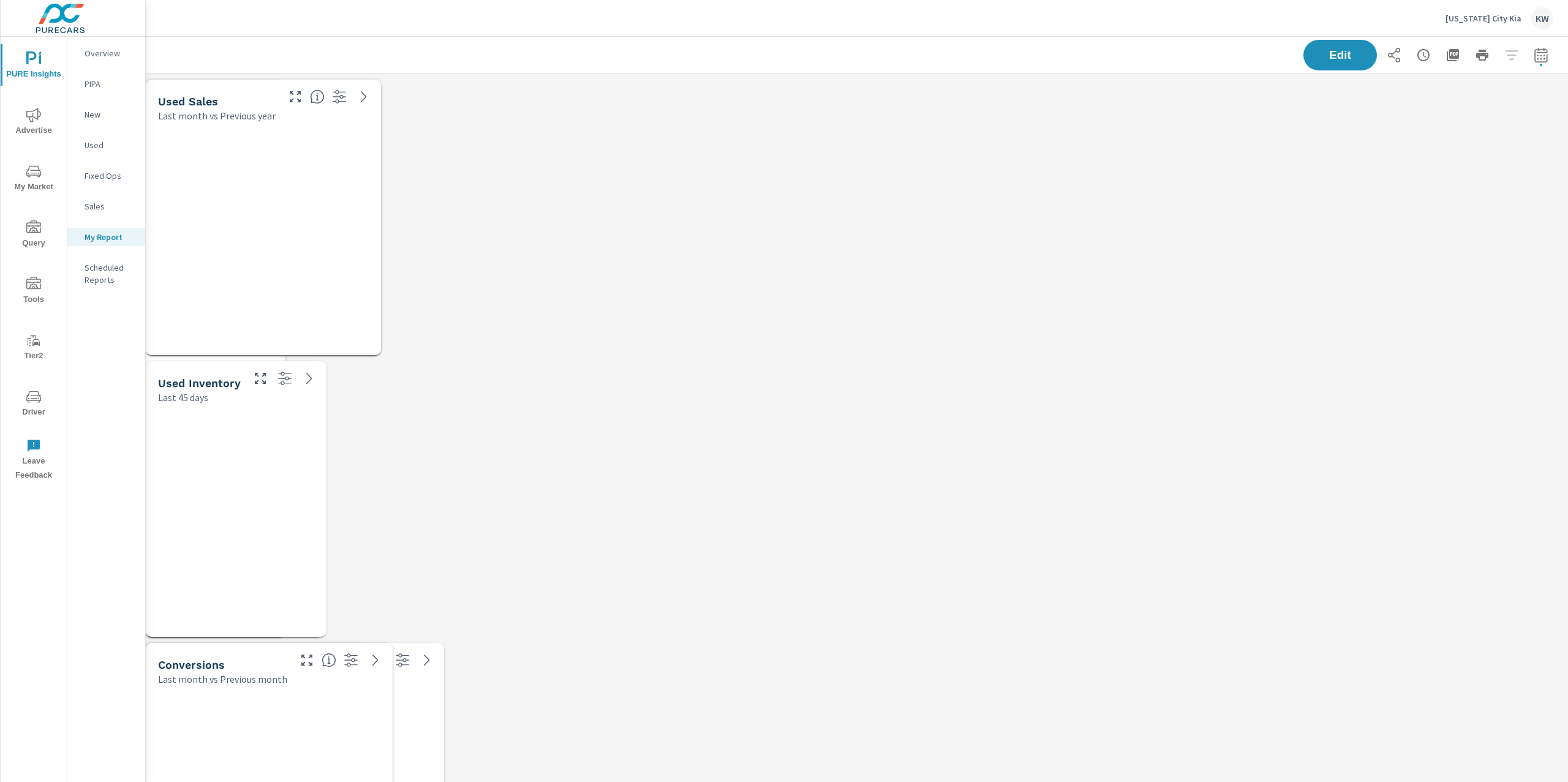
scroll to position [8205, 1436]
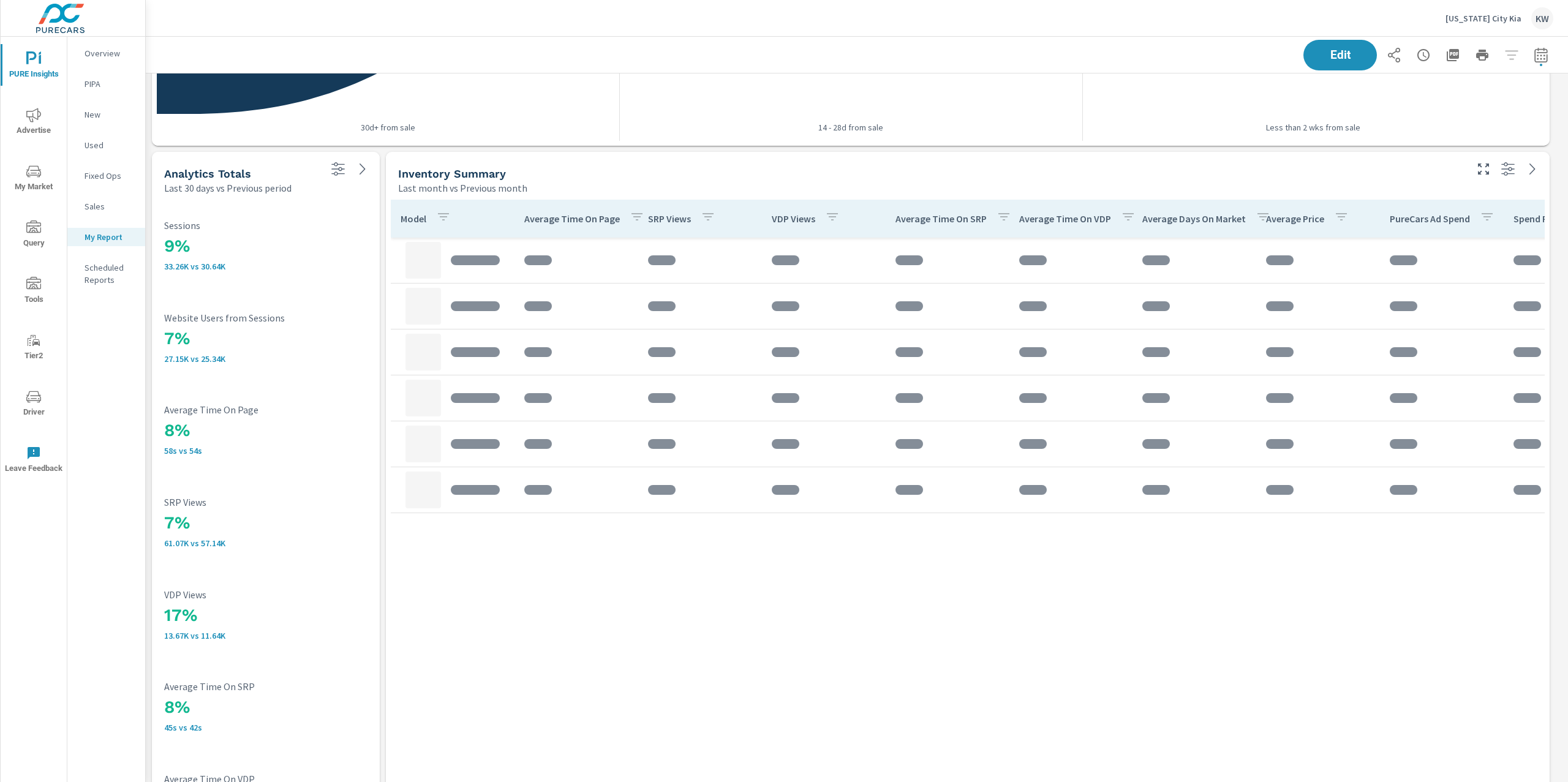
scroll to position [2902, 0]
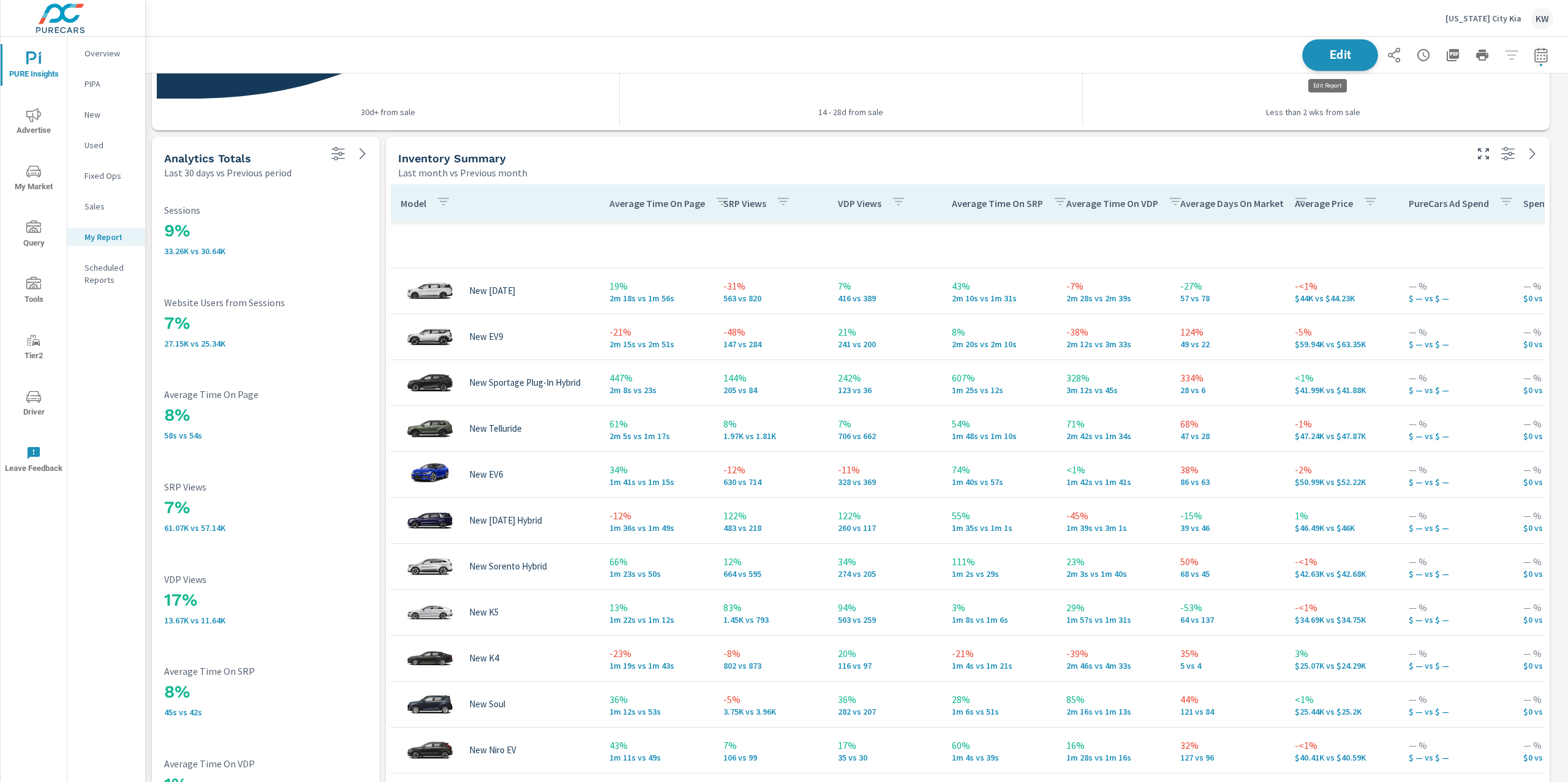
click at [1320, 62] on button "Edit" at bounding box center [1339, 55] width 76 height 32
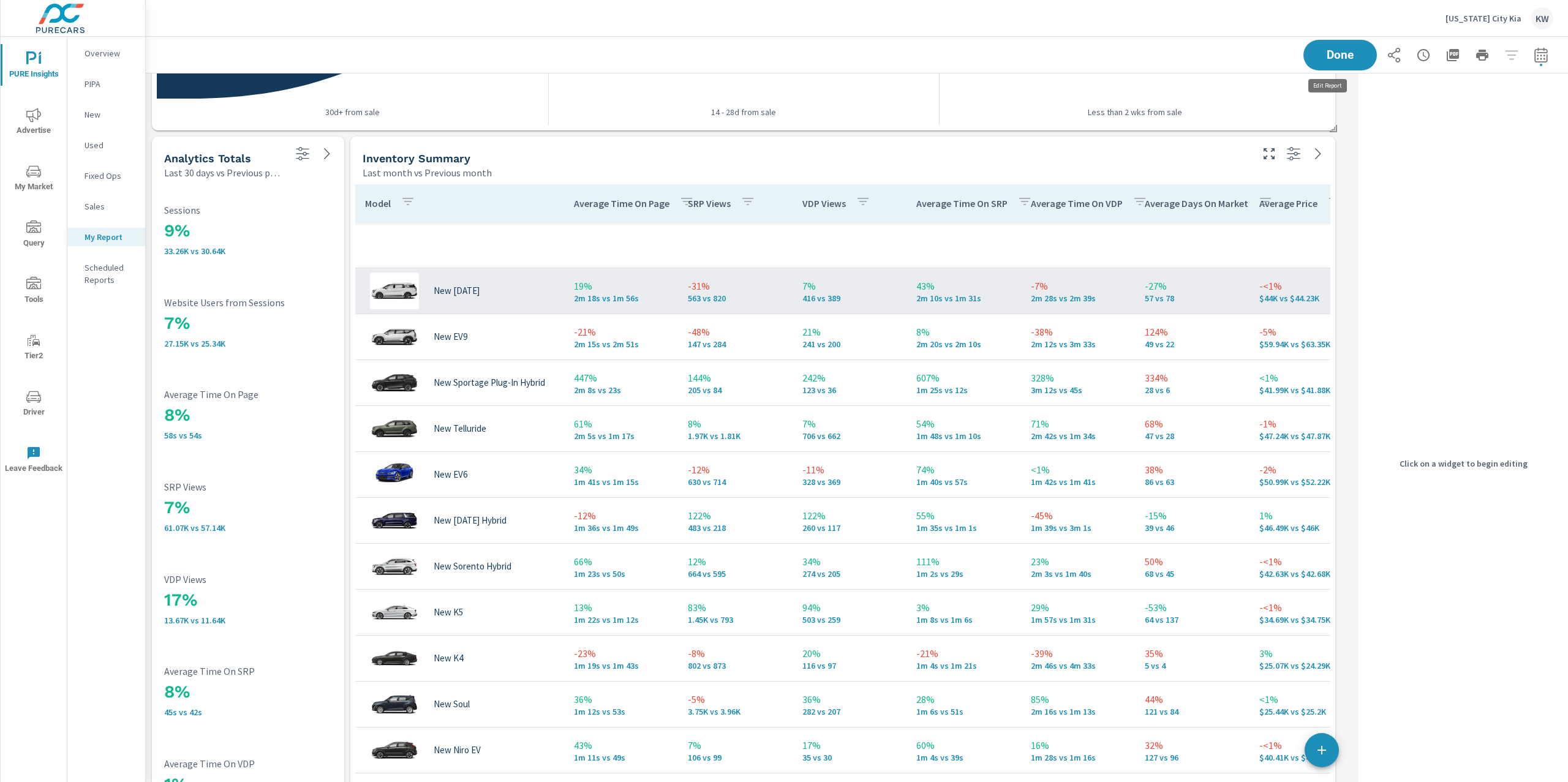
scroll to position [8205, 1220]
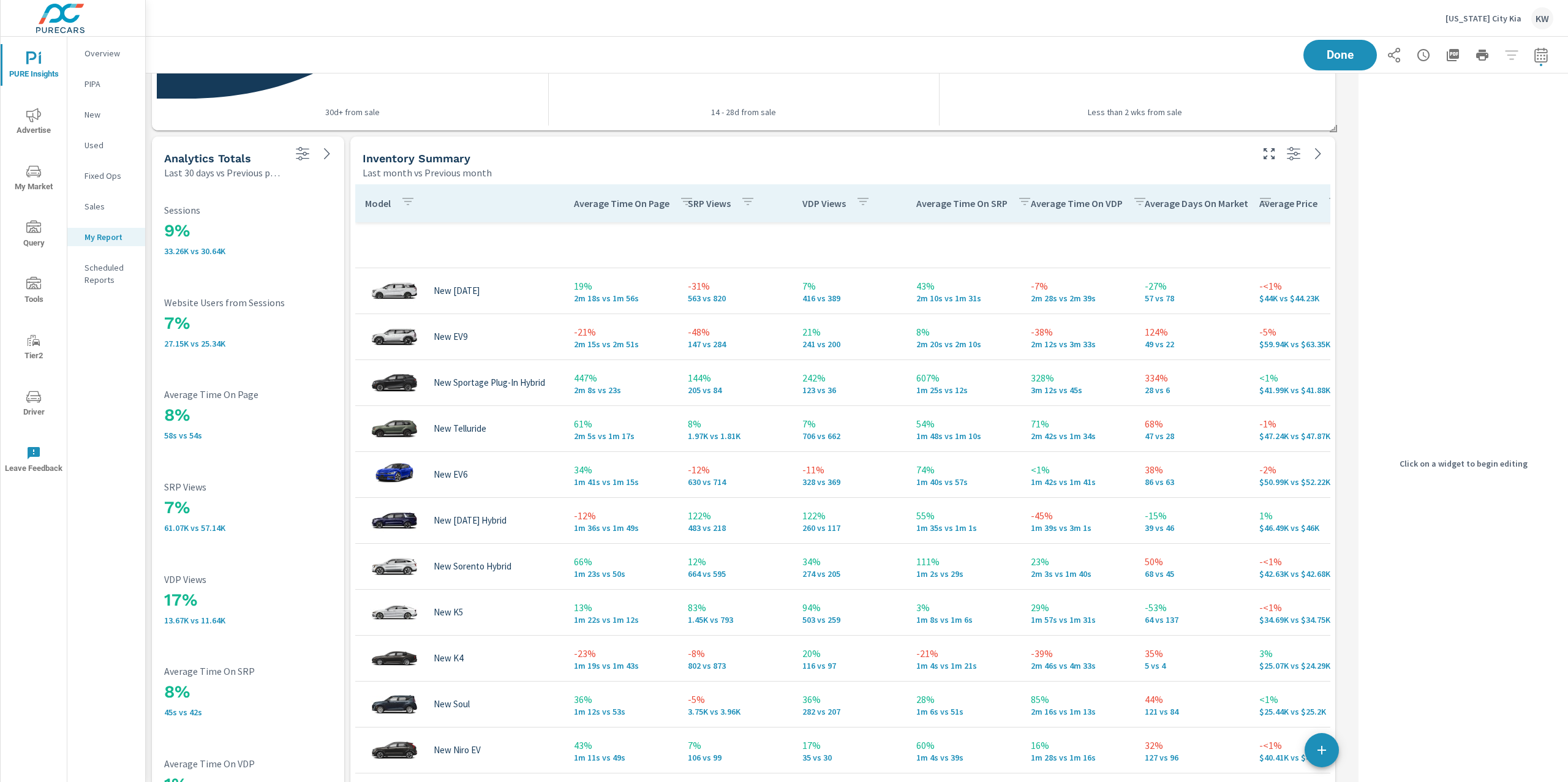
click at [309, 256] on div "9% 33.26K vs 30.64K Sessions" at bounding box center [249, 231] width 168 height 78
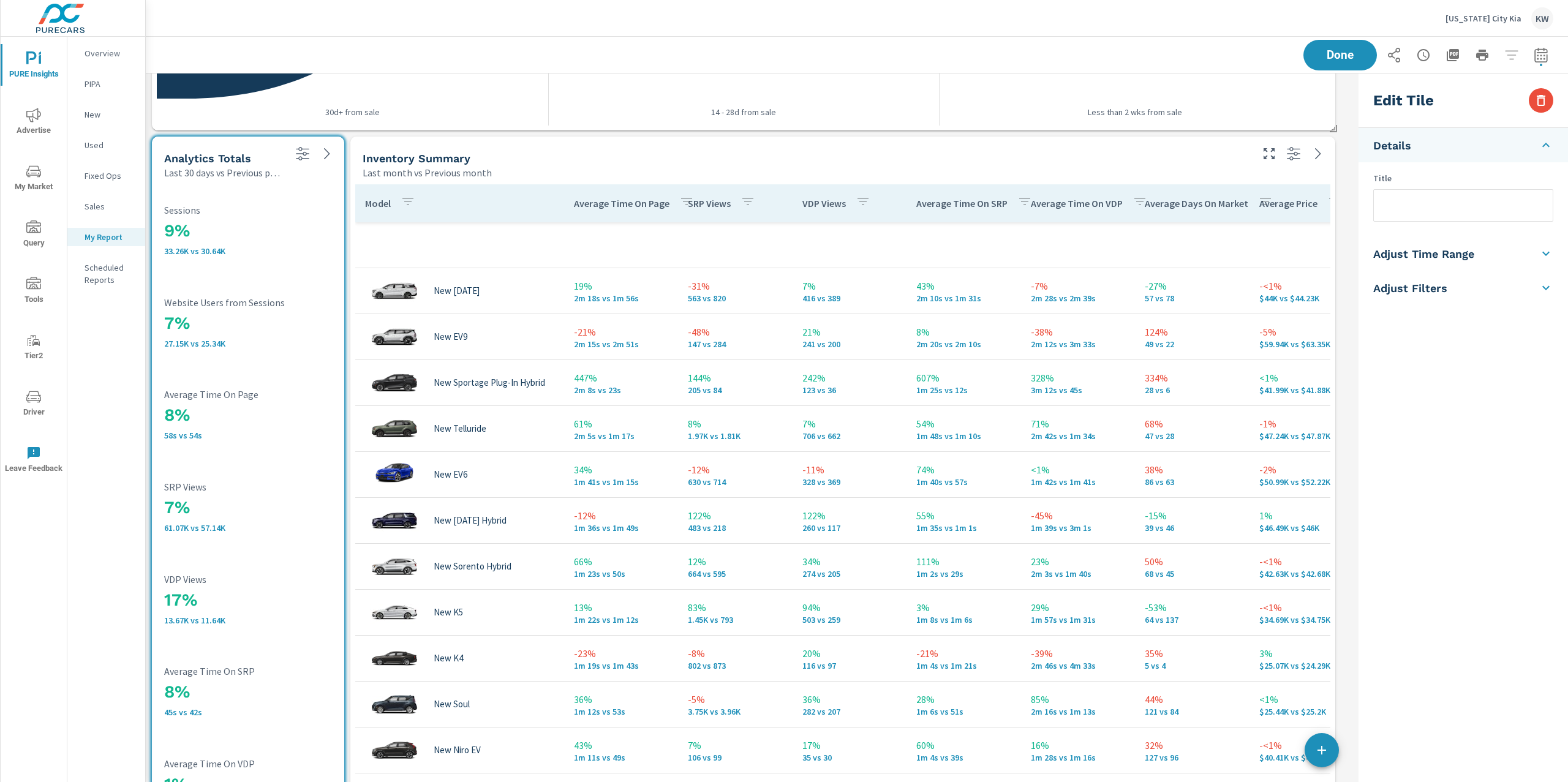
click at [1446, 262] on li "Adjust Time Range" at bounding box center [1463, 253] width 210 height 34
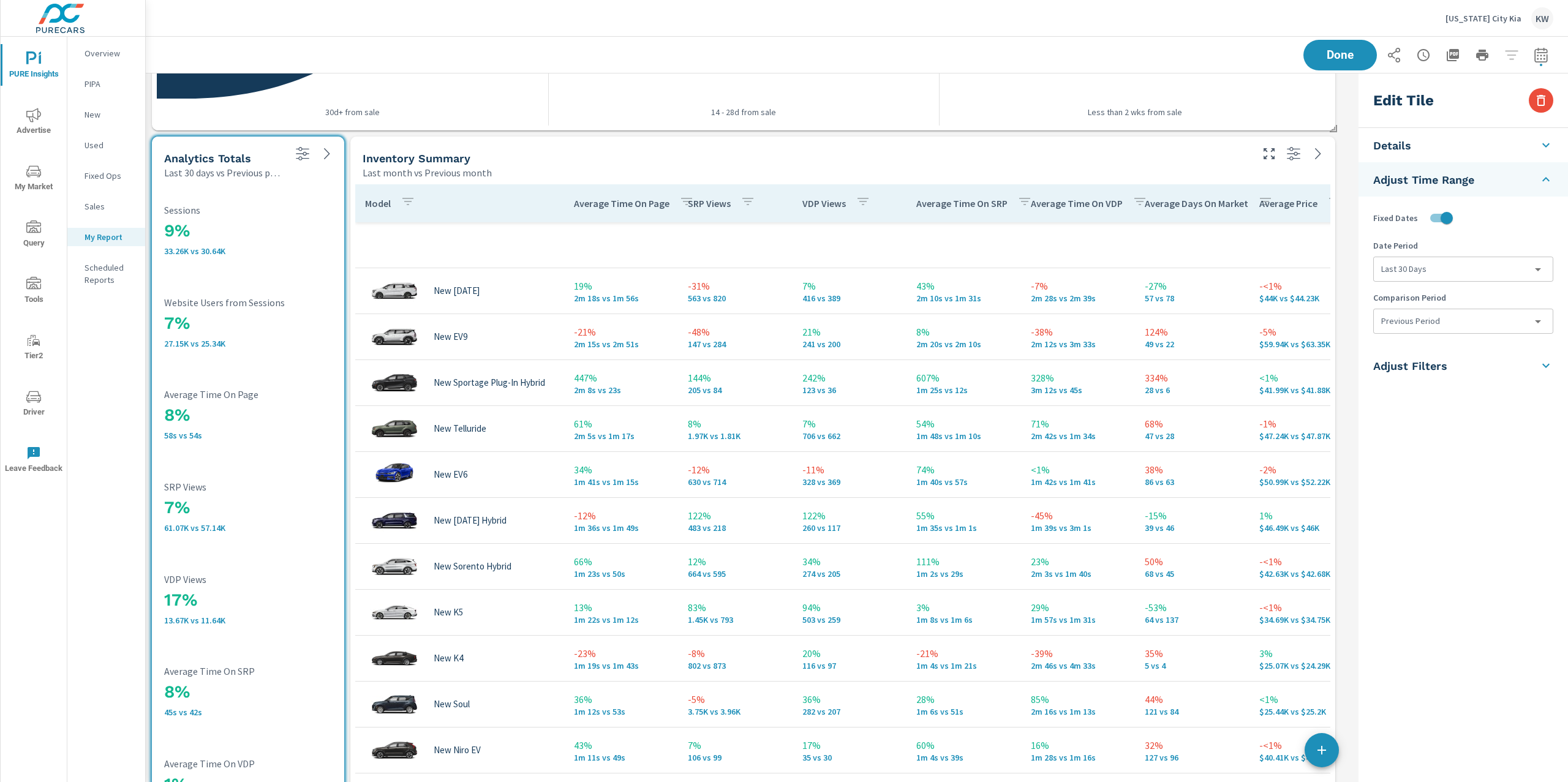
click at [1473, 264] on body "PURE Insights Advertise My Market Query Tools Tier2 Driver Leave Feedback Overv…" at bounding box center [784, 391] width 1568 height 782
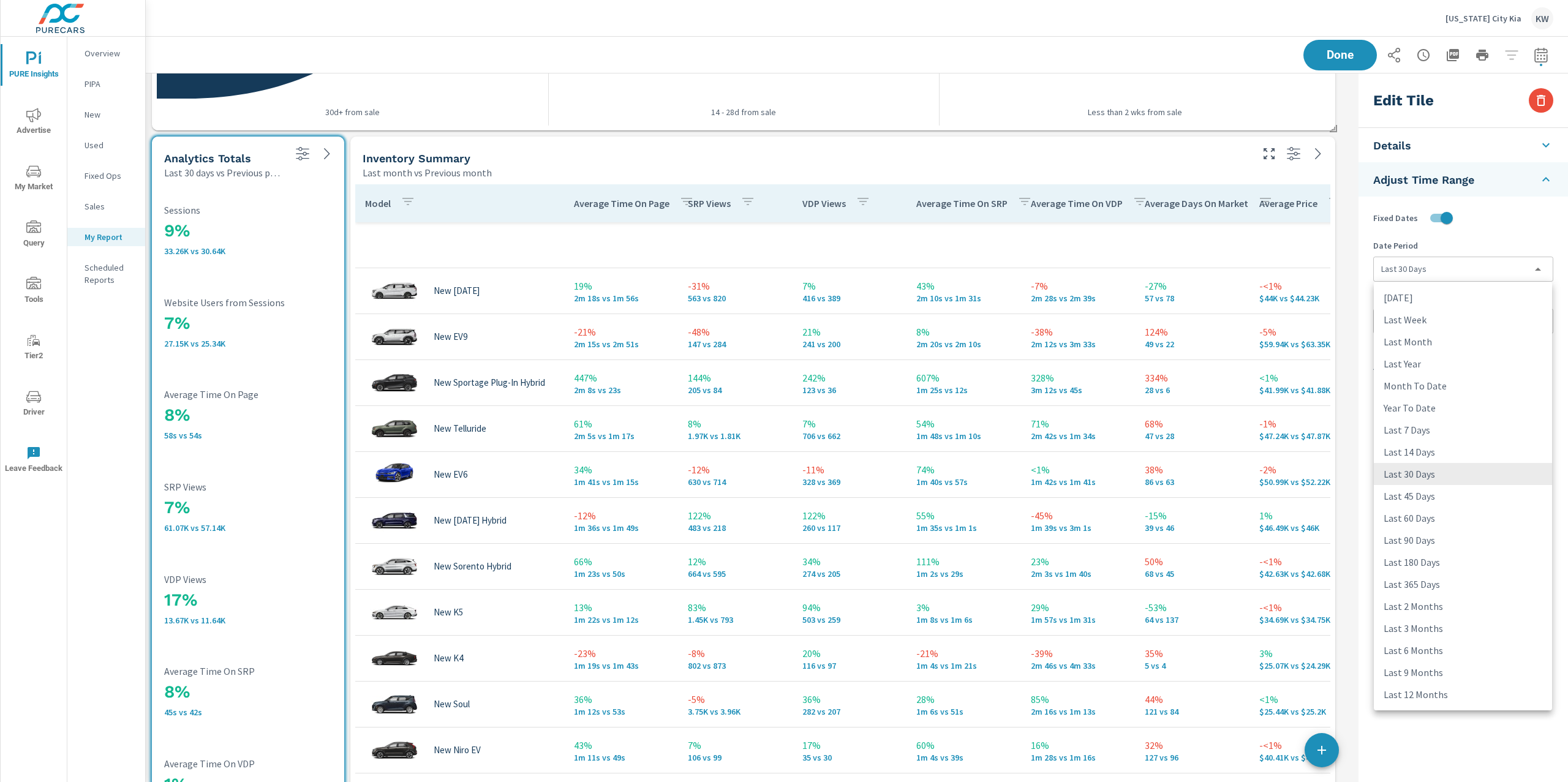
click at [1471, 342] on li "Last Month" at bounding box center [1462, 341] width 179 height 22
type input "lastMonth"
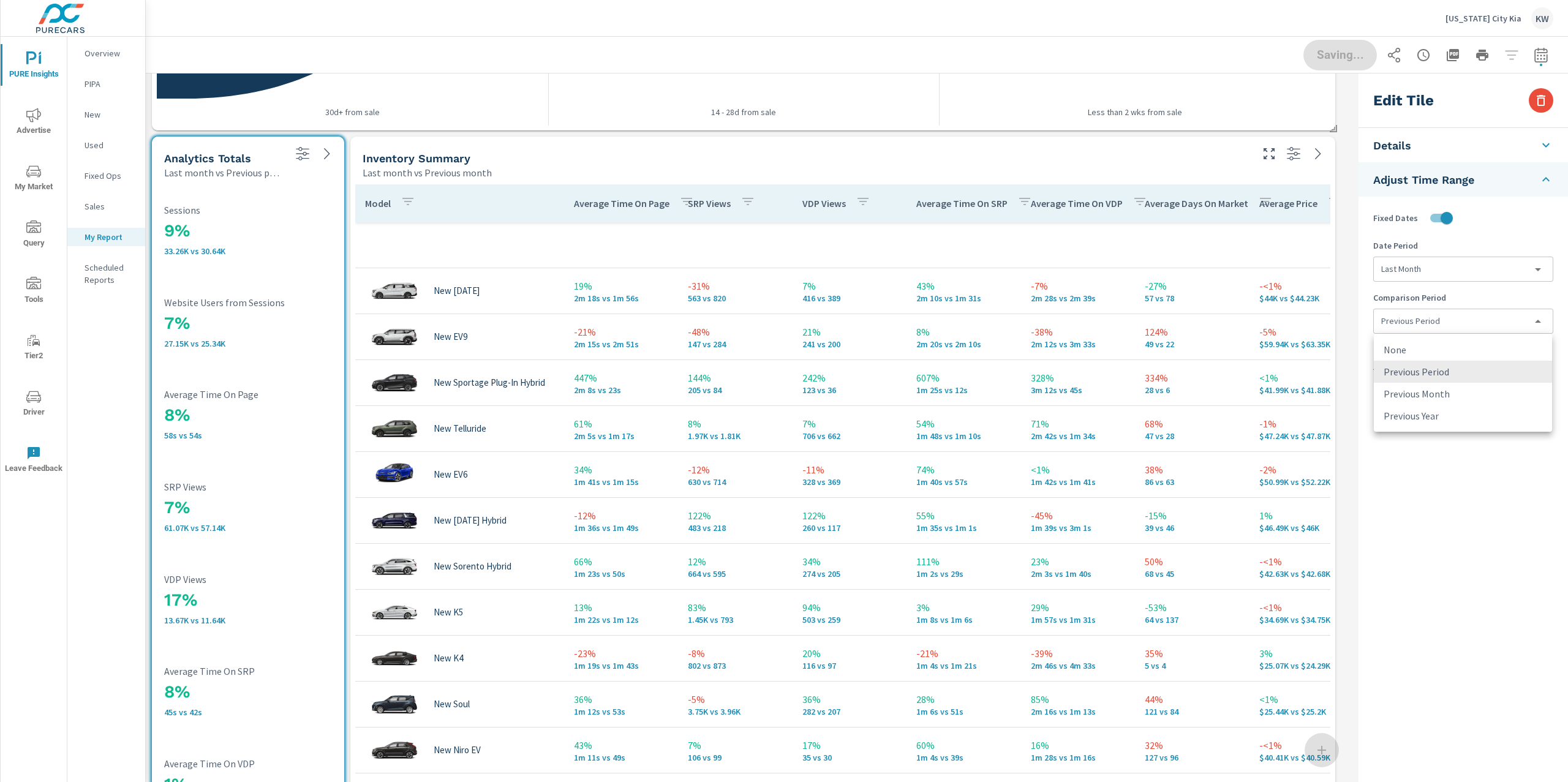
click at [1464, 328] on body "PURE Insights Advertise My Market Query Tools Tier2 Driver Leave Feedback Overv…" at bounding box center [784, 391] width 1568 height 782
click at [1471, 390] on li "Previous Month" at bounding box center [1462, 393] width 179 height 22
type input "lastMonth"
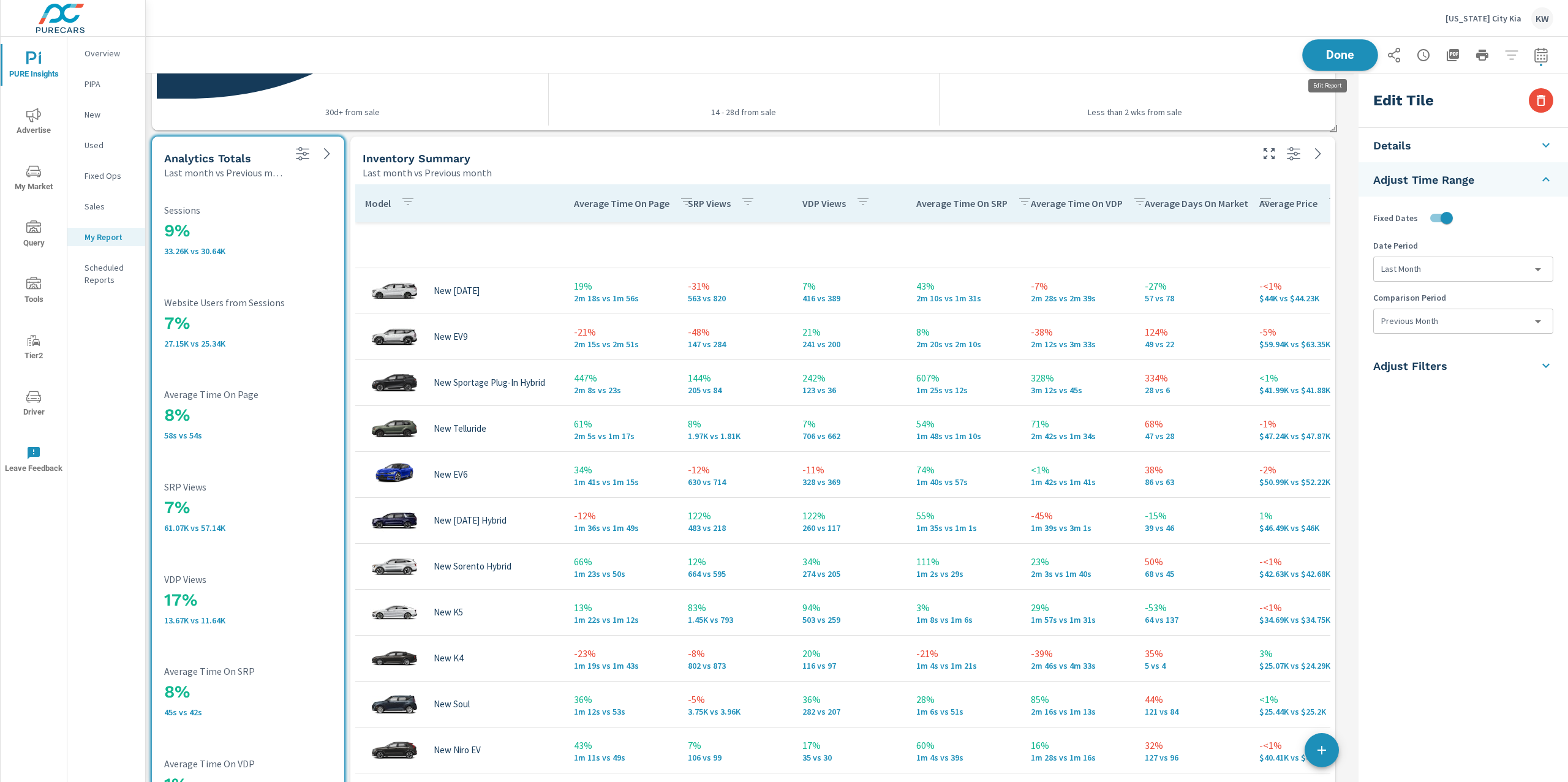
click at [1333, 52] on span "Done" at bounding box center [1339, 55] width 50 height 11
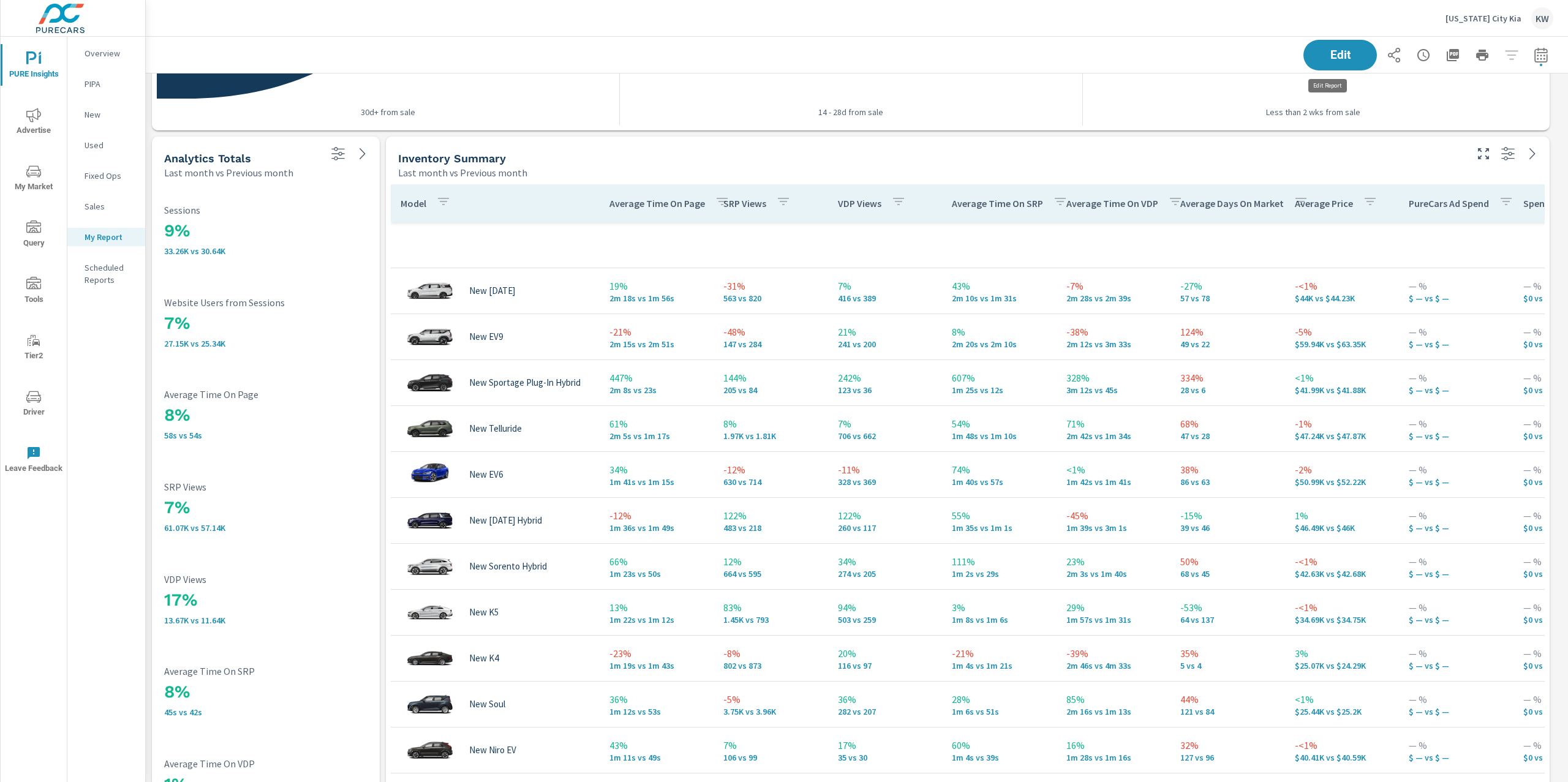
scroll to position [8205, 1436]
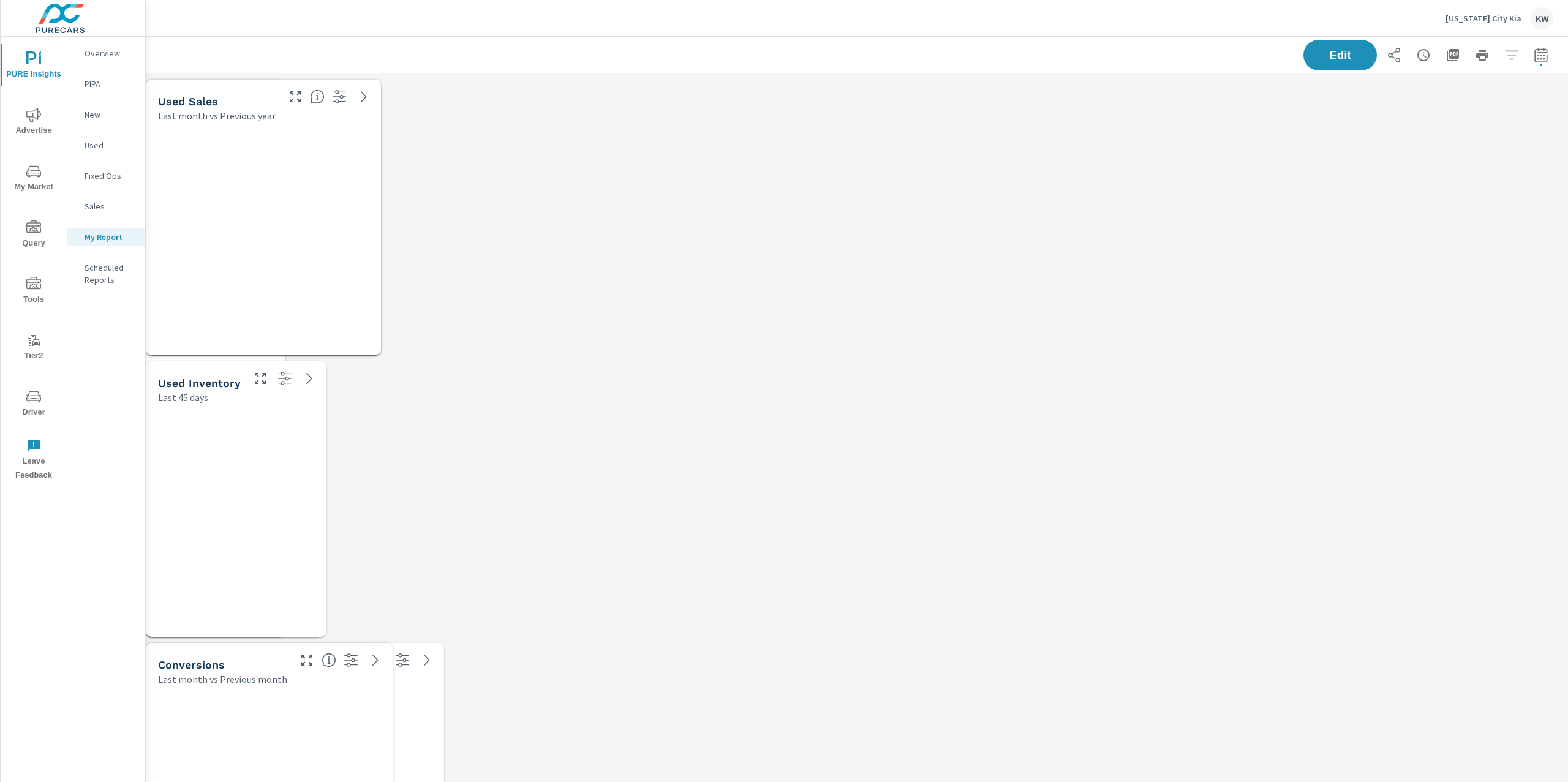
scroll to position [8205, 1436]
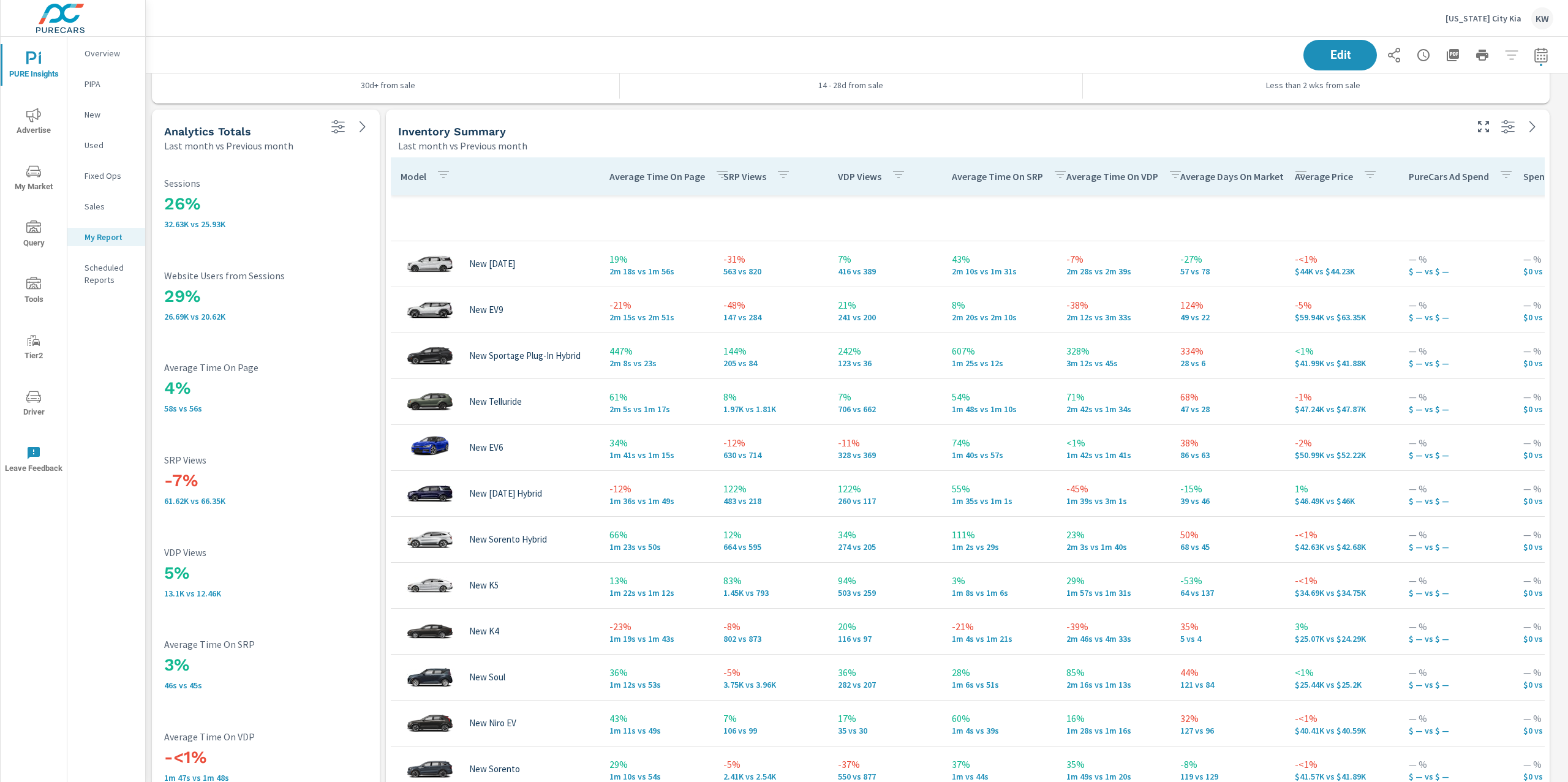
scroll to position [2980, 0]
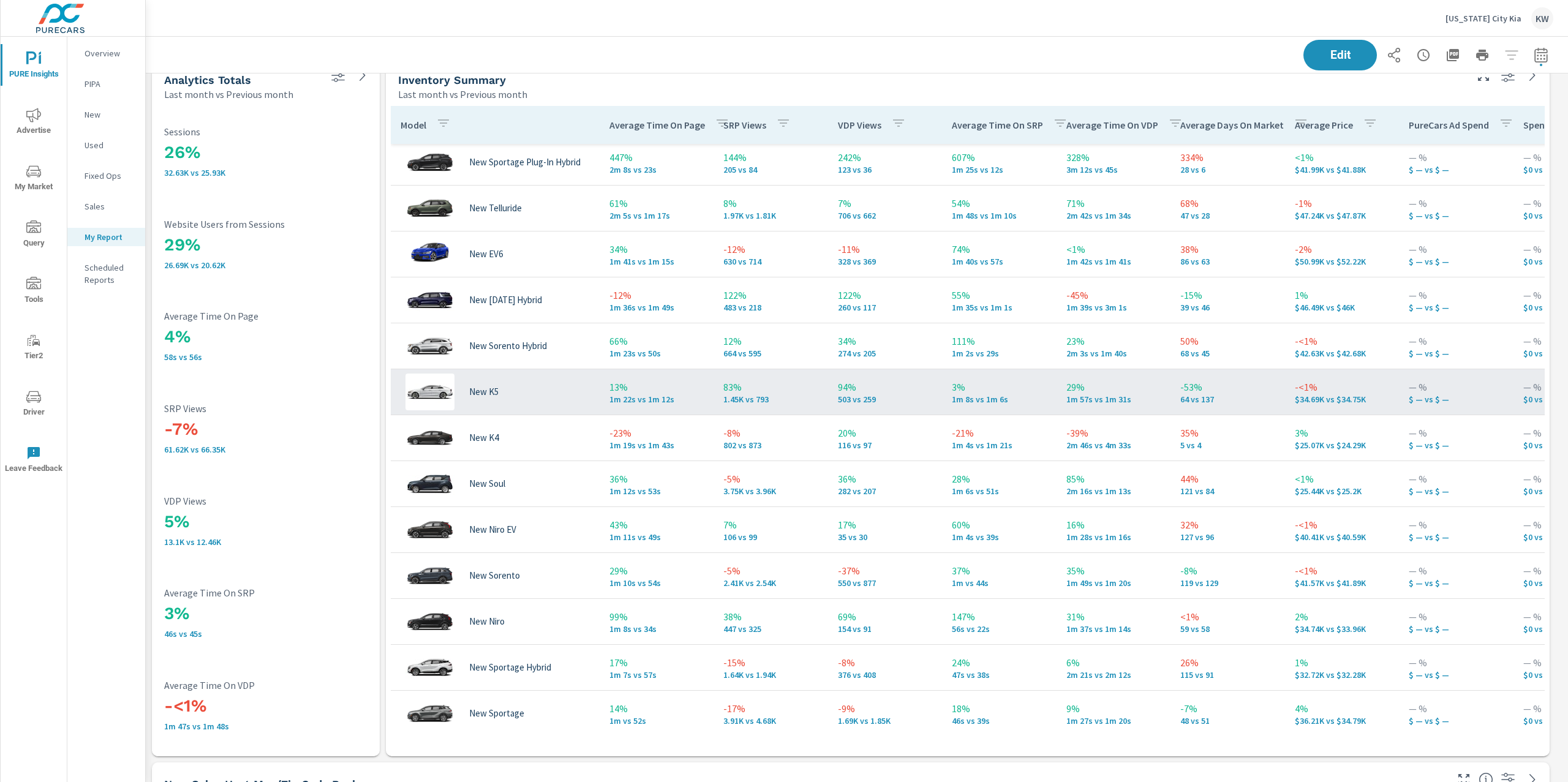
scroll to position [160, 0]
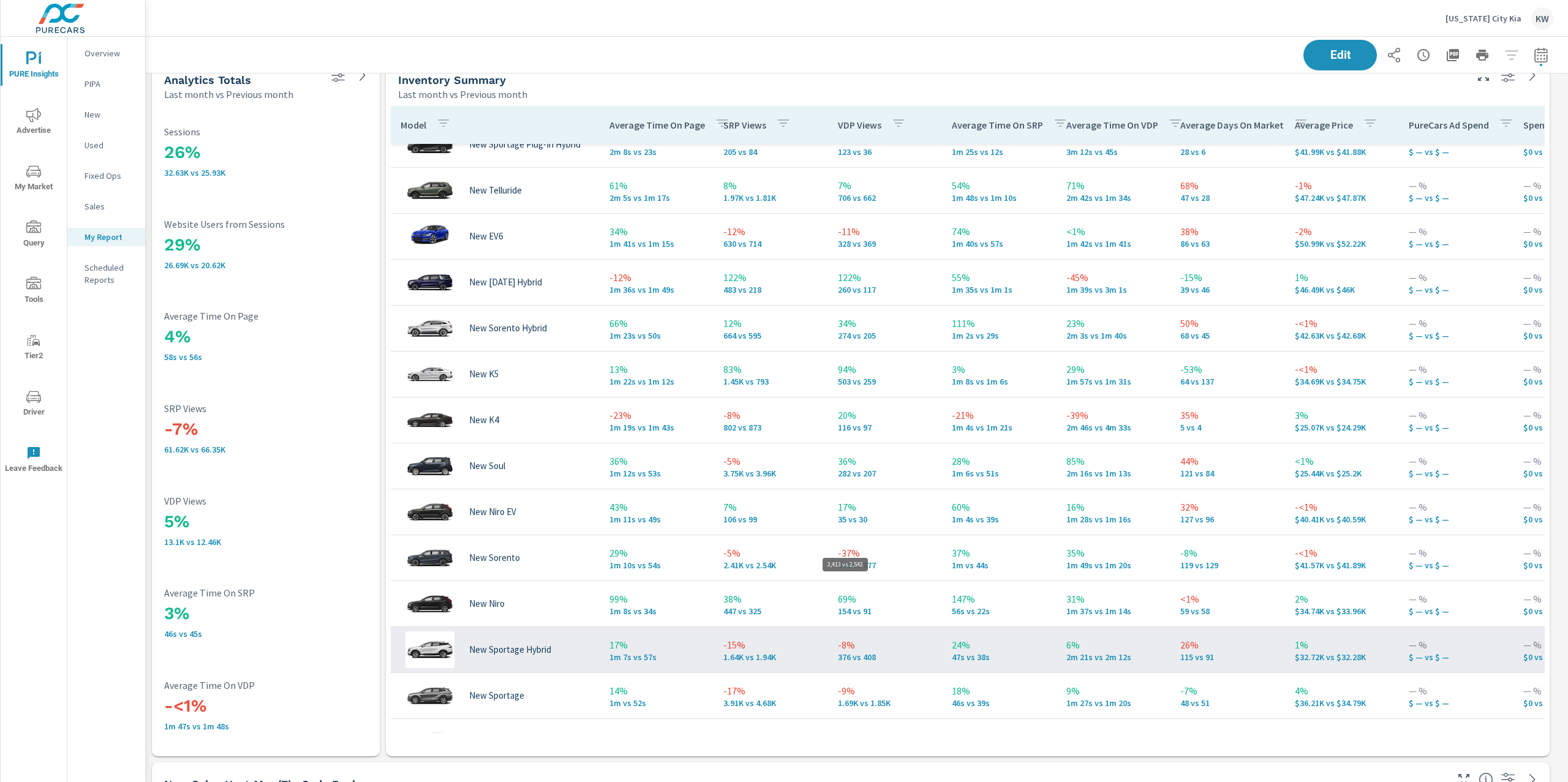
scroll to position [8205, 1436]
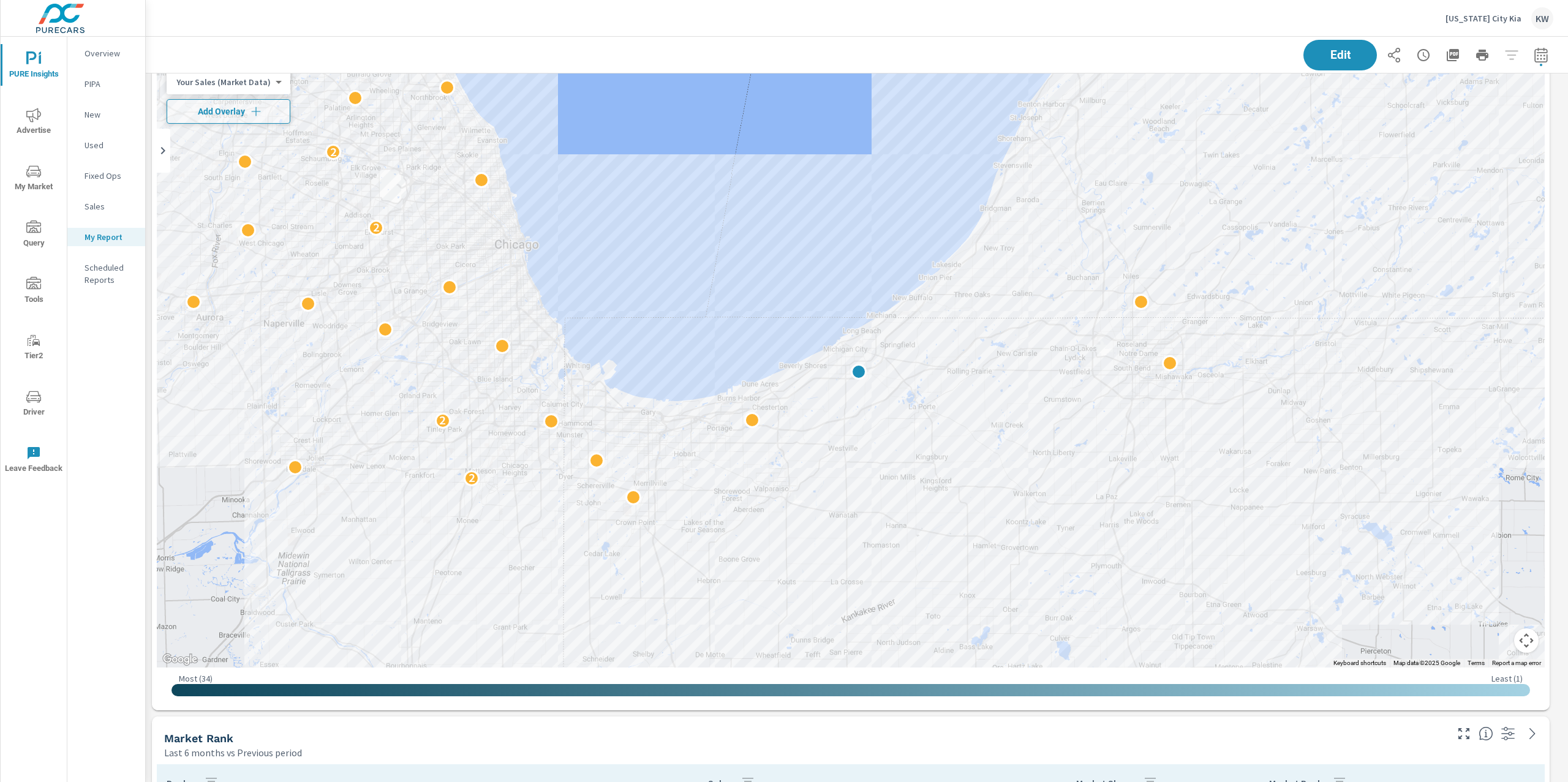
scroll to position [3738, 0]
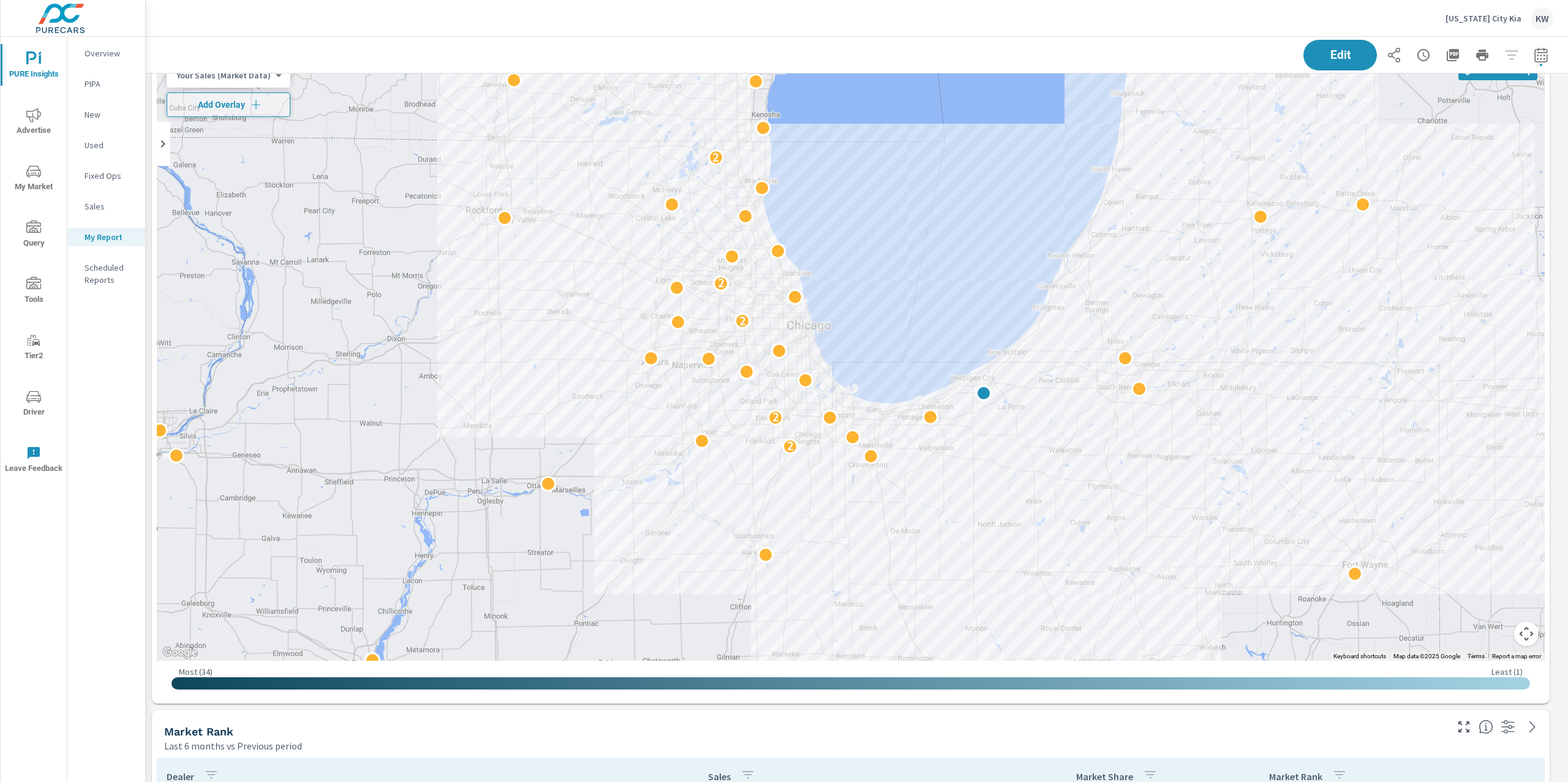
drag, startPoint x: 1382, startPoint y: 417, endPoint x: 1279, endPoint y: 392, distance: 106.0
click at [1279, 392] on div "2 2 2 2 2 2" at bounding box center [1301, 655] width 1176 height 662
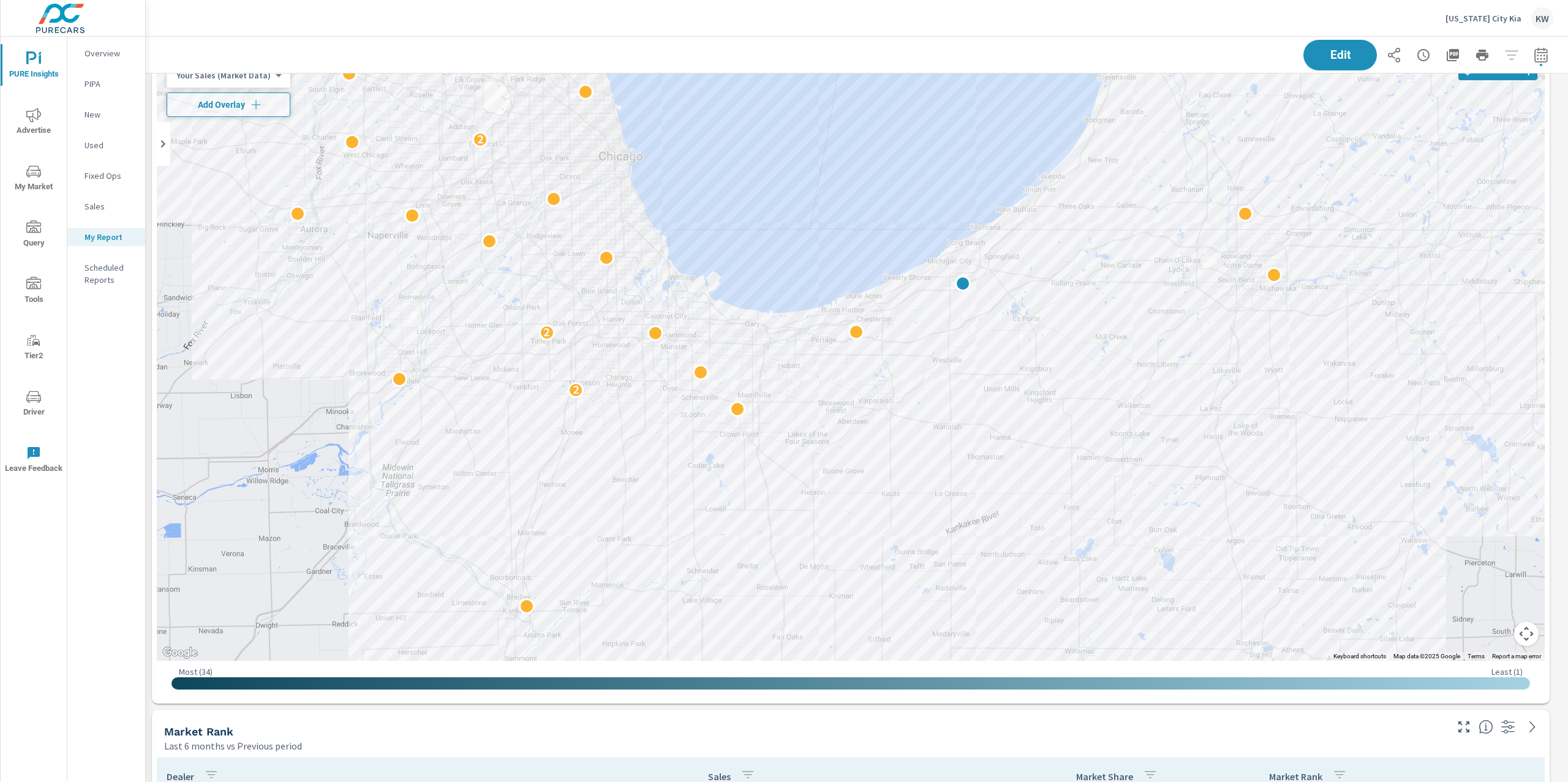
drag, startPoint x: 1427, startPoint y: 391, endPoint x: 1473, endPoint y: 403, distance: 47.5
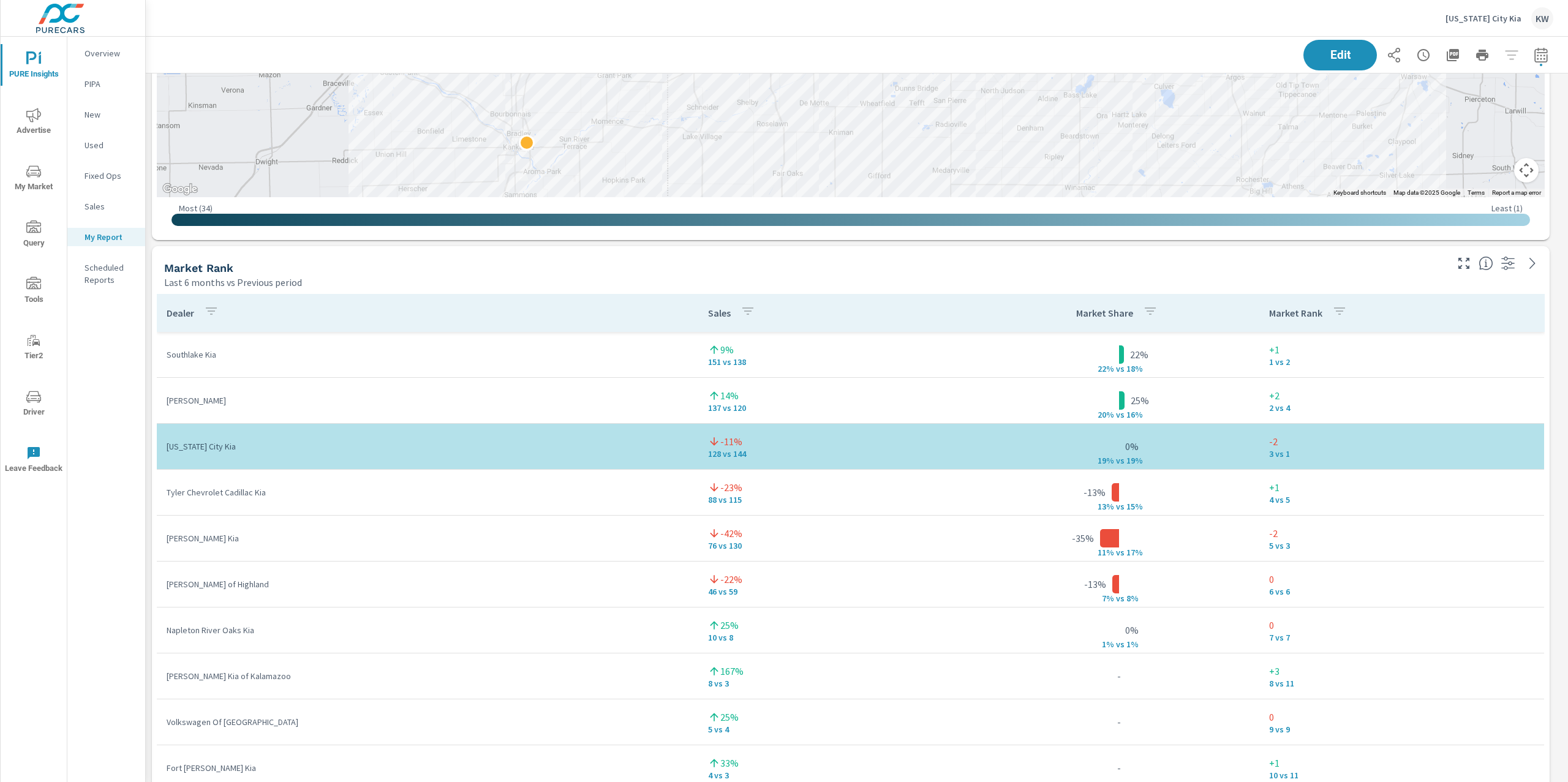
scroll to position [4220, 0]
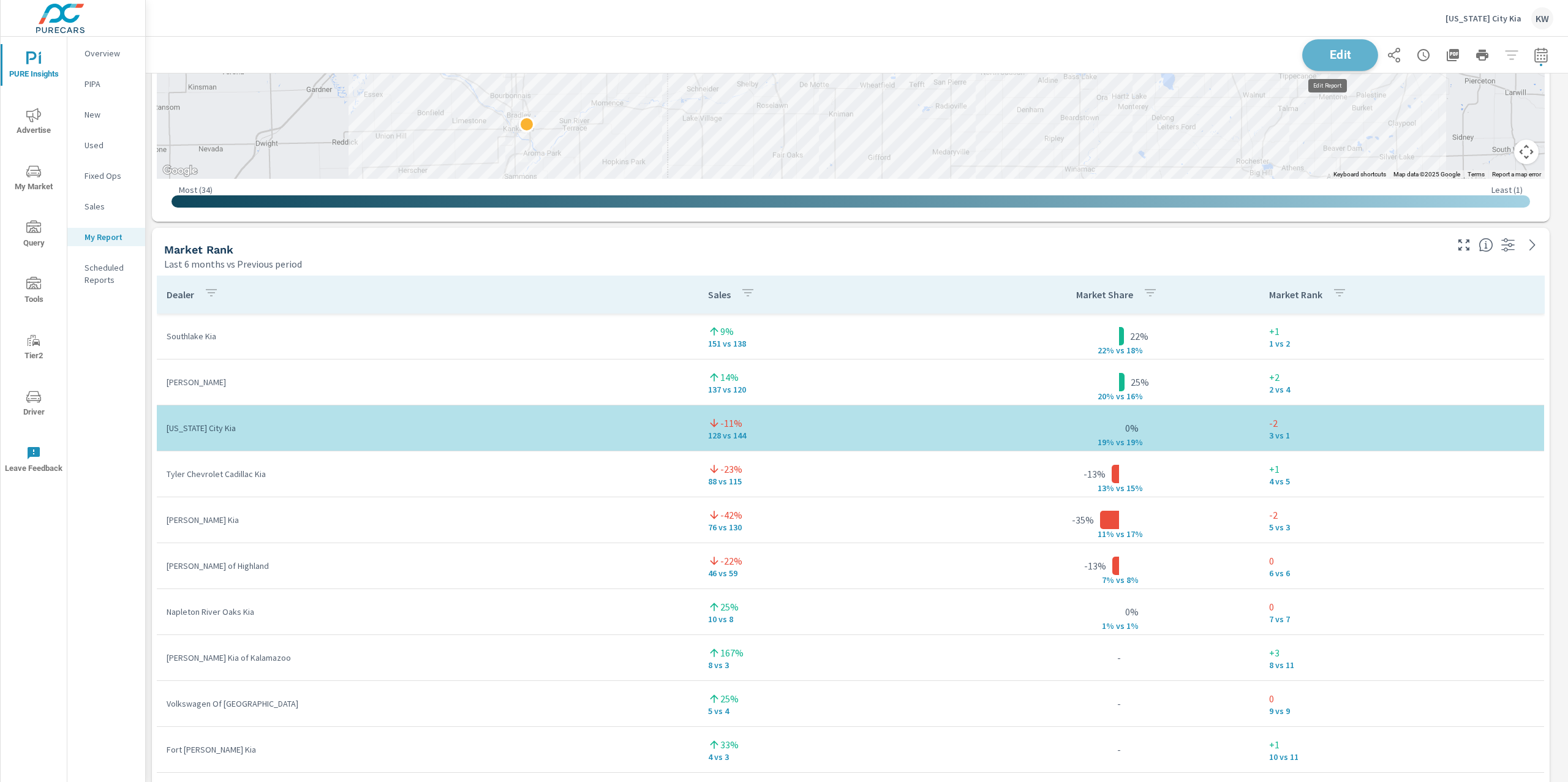
click at [1323, 60] on span "Edit" at bounding box center [1339, 55] width 50 height 11
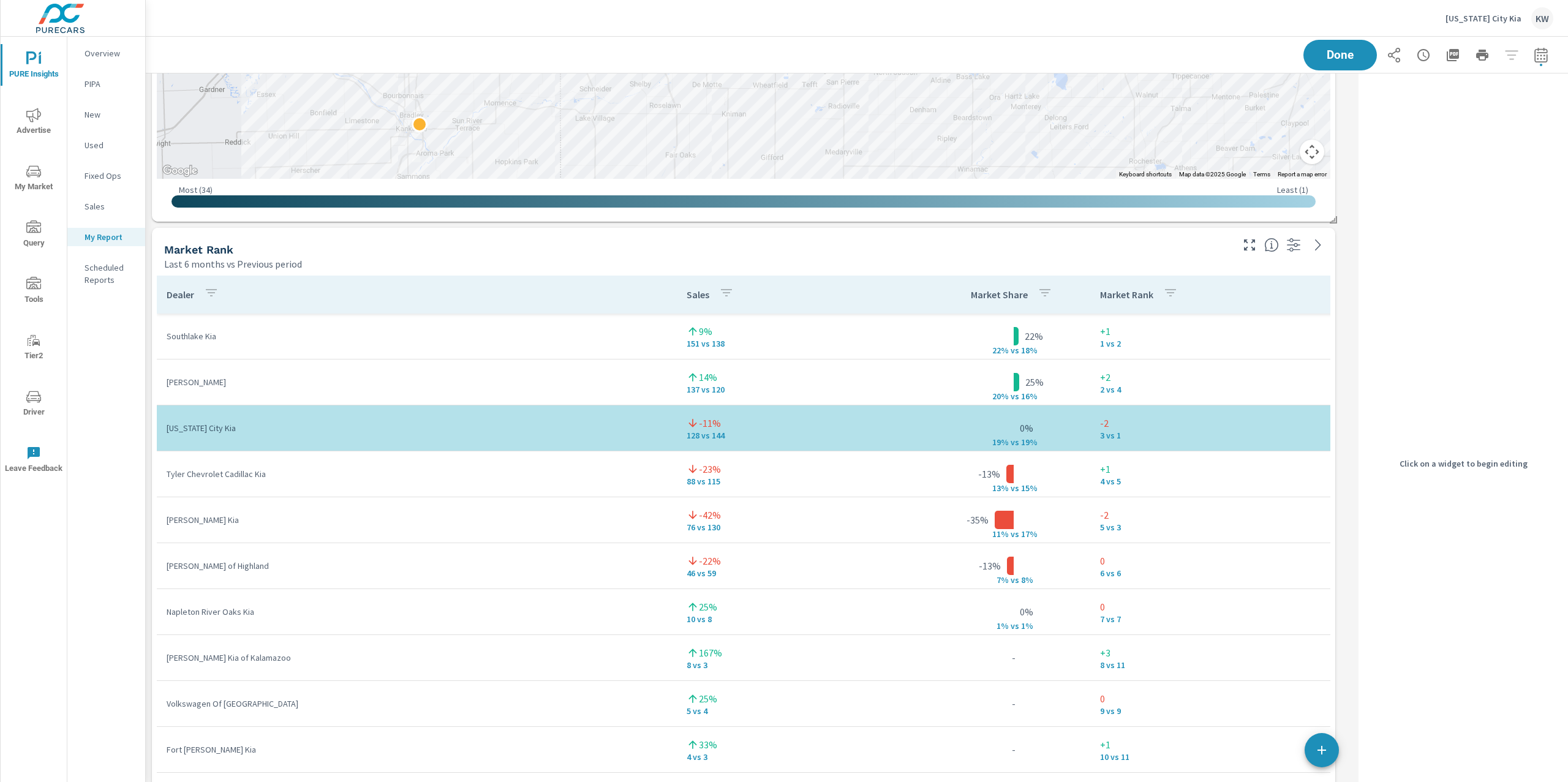
scroll to position [8205, 1220]
click at [1263, 274] on div "Dealer Sales Market Share Market Rank Southlake Kia 9% 151 vs 138 22% 22% v s 1…" at bounding box center [744, 598] width 1183 height 655
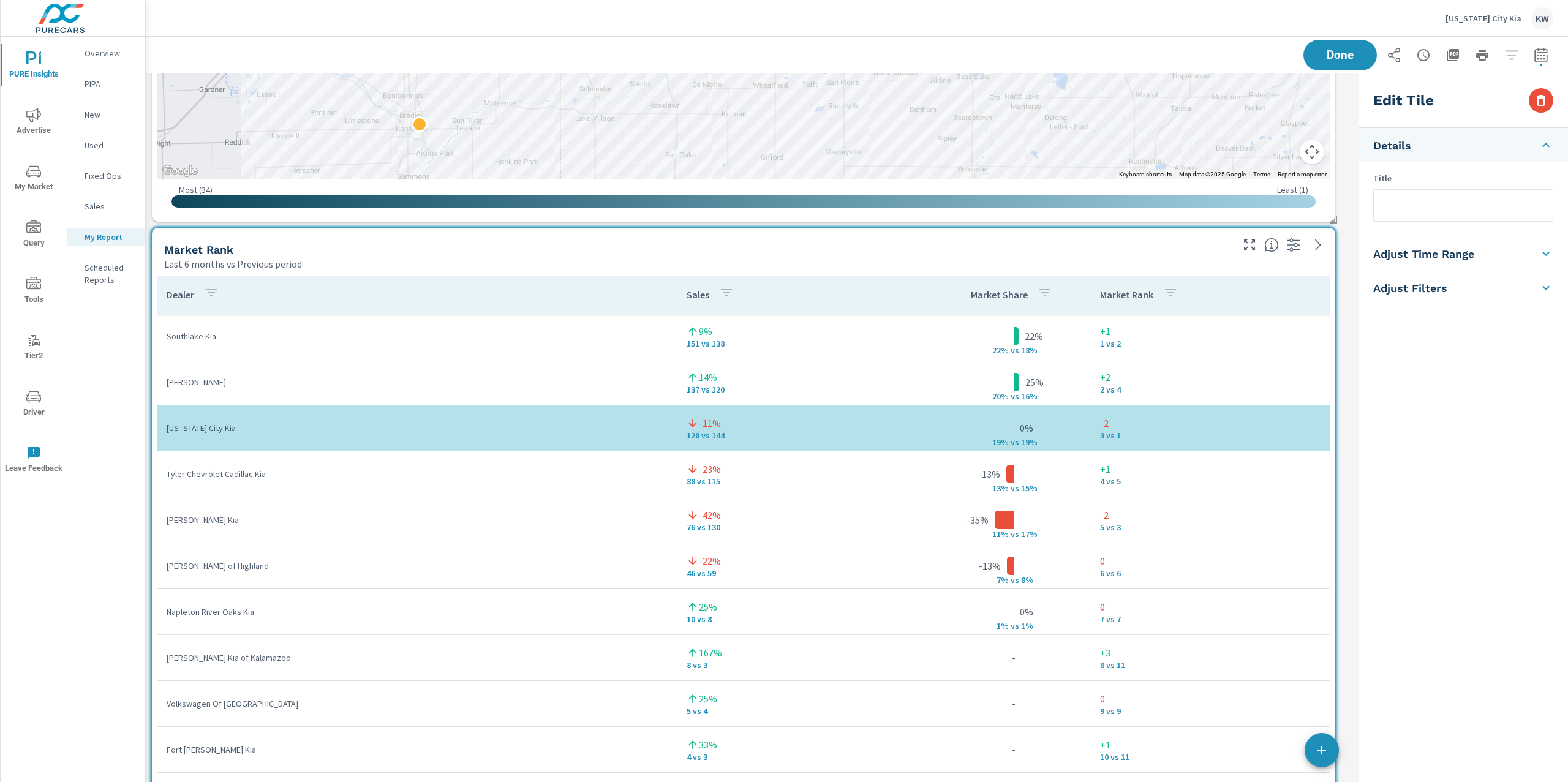
click at [1481, 260] on li "Adjust Time Range" at bounding box center [1463, 253] width 210 height 34
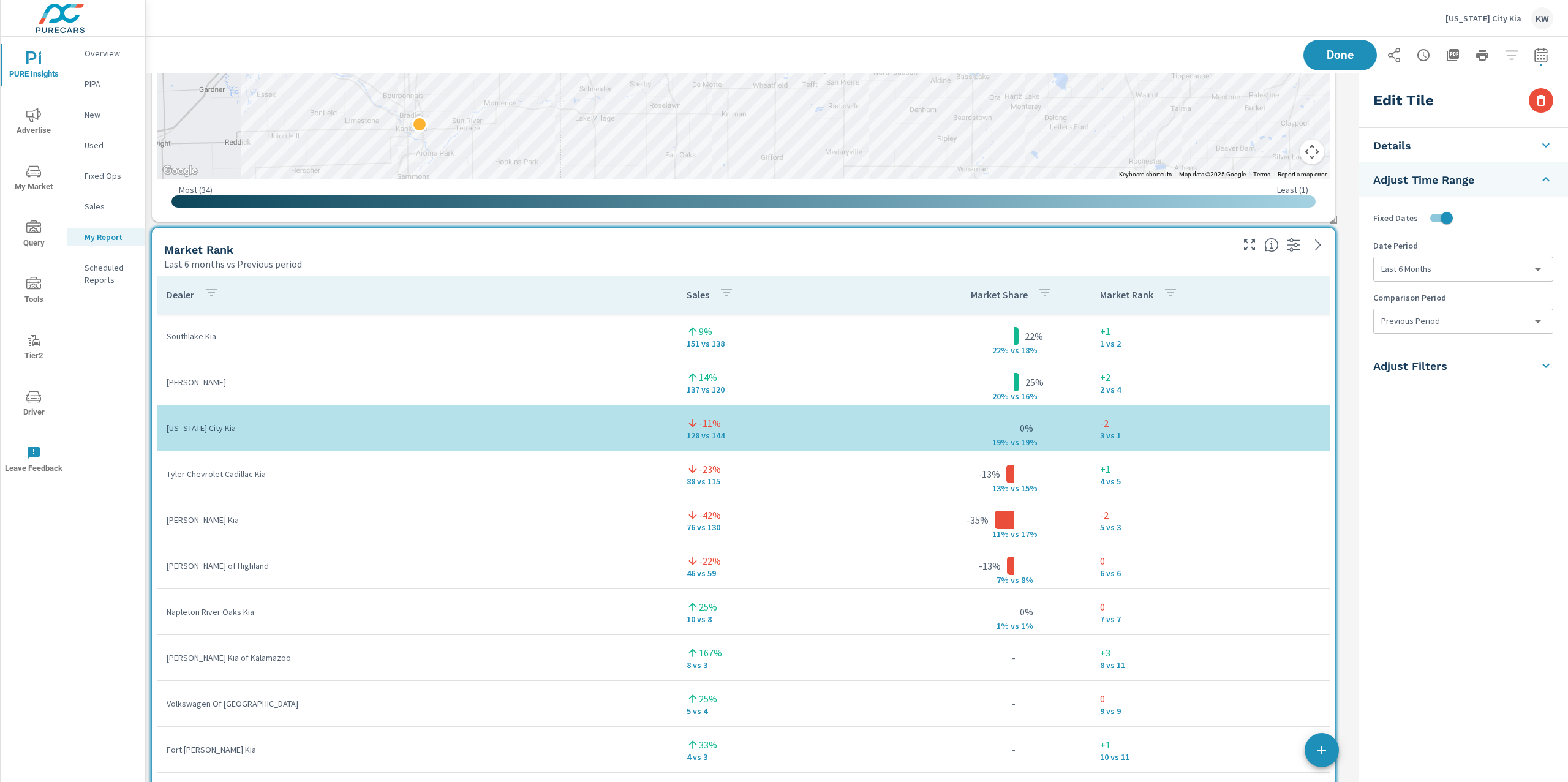
click at [1469, 330] on body "PURE Insights Advertise My Market Query Tools Tier2 Driver Leave Feedback Overv…" at bounding box center [784, 391] width 1568 height 782
click at [1455, 353] on li "None" at bounding box center [1462, 349] width 179 height 22
click at [1347, 61] on button "Done" at bounding box center [1339, 55] width 76 height 32
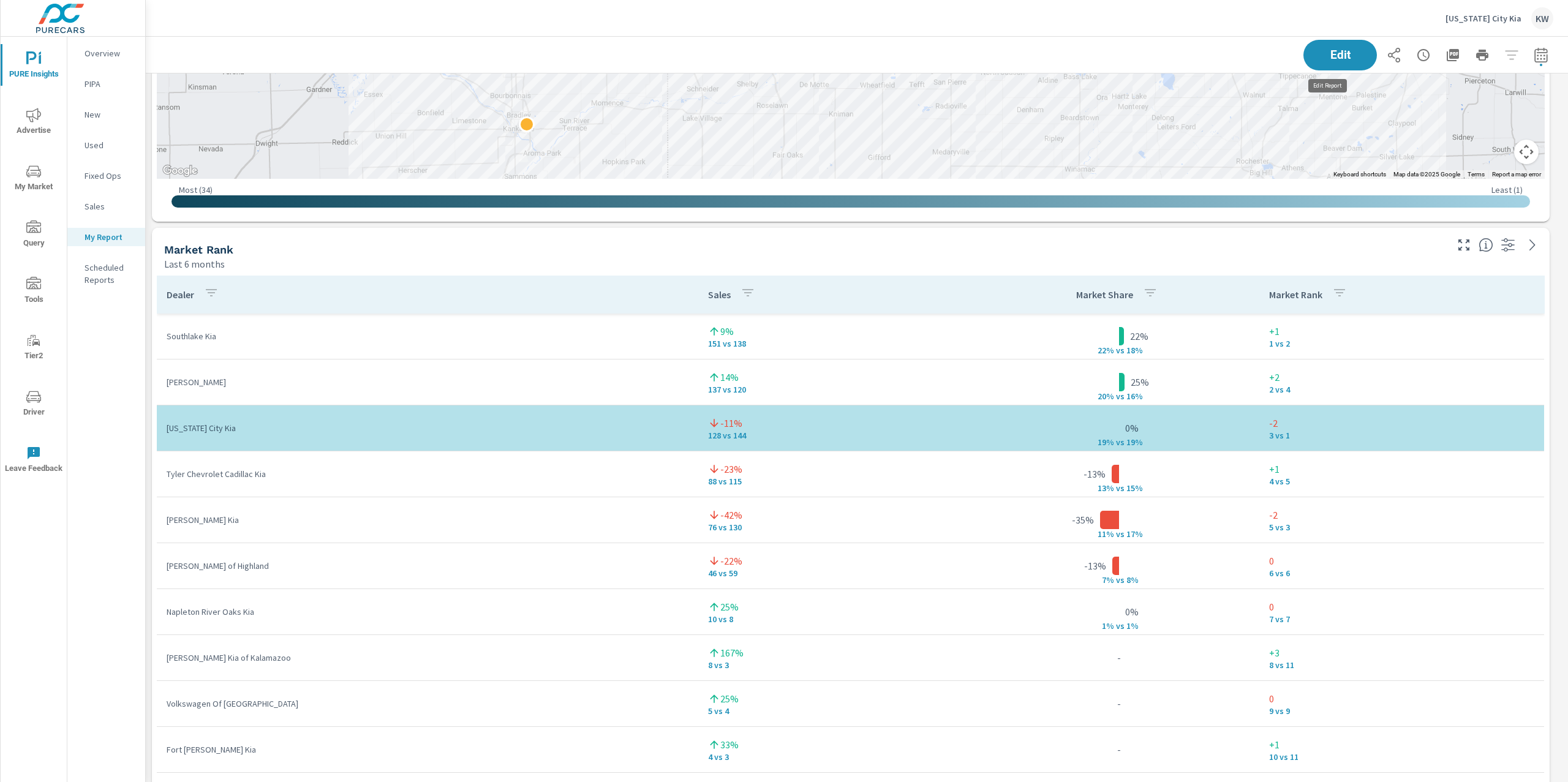
scroll to position [8205, 1436]
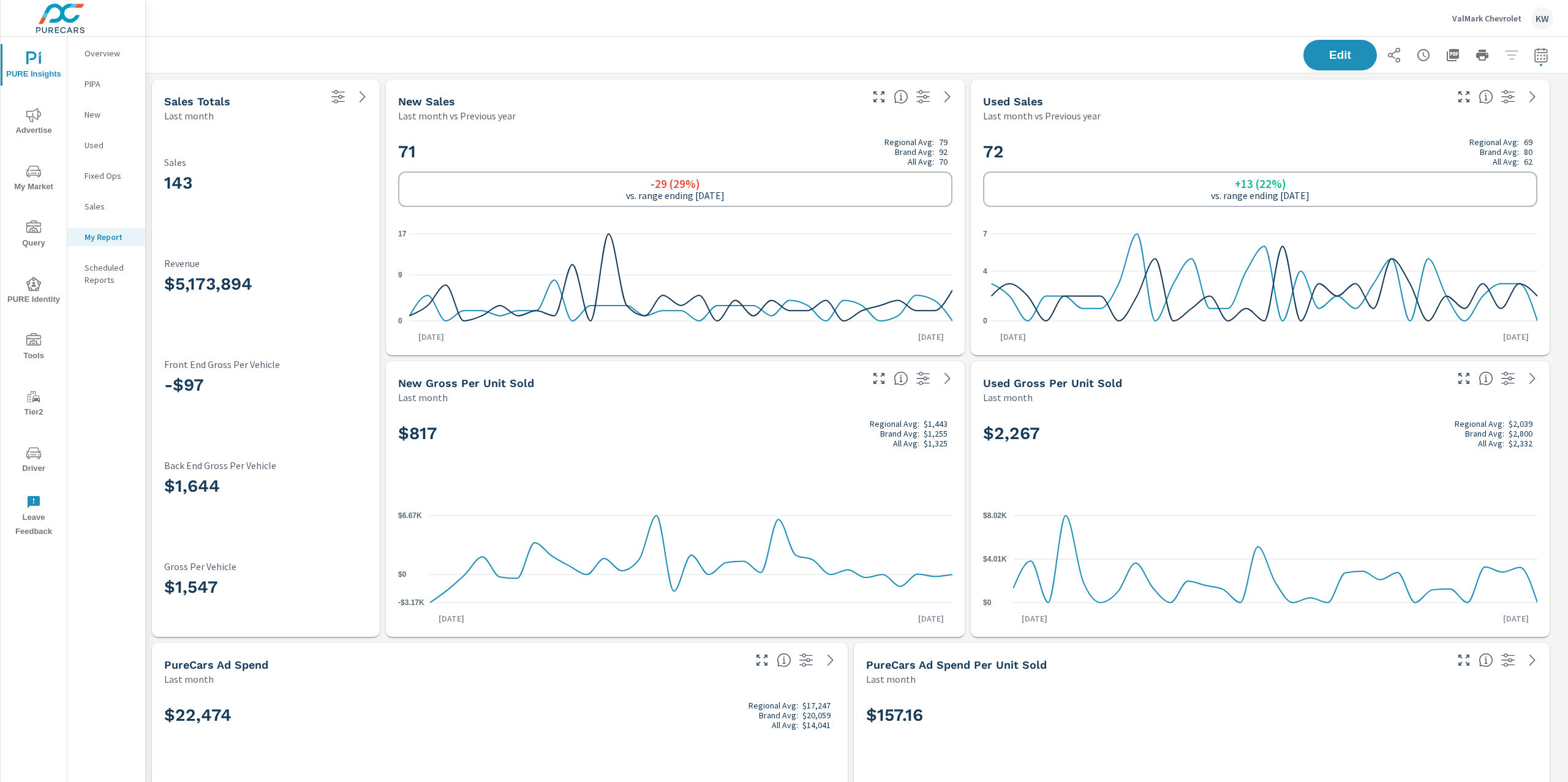
scroll to position [3977, 1436]
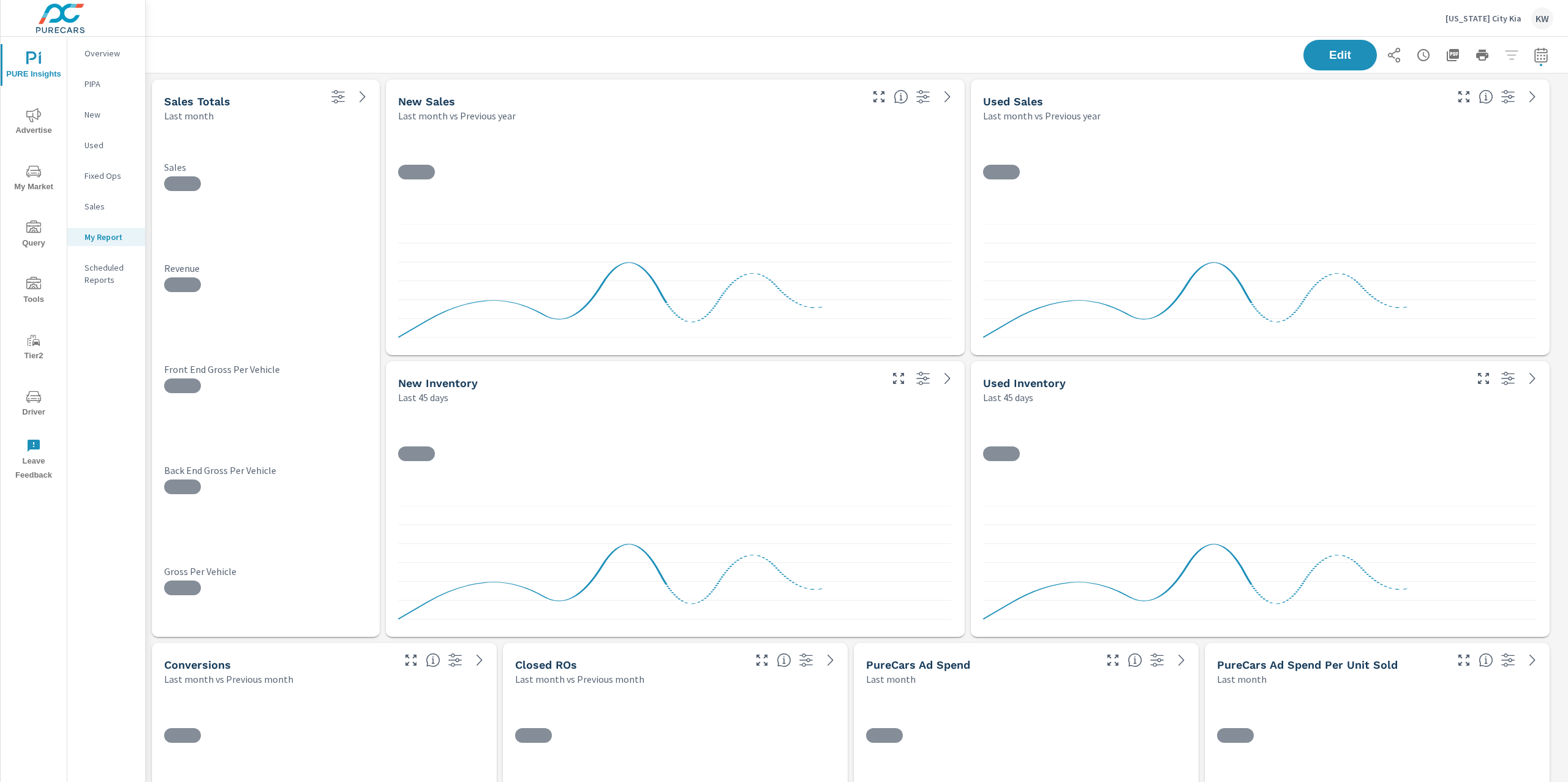
scroll to position [8205, 1436]
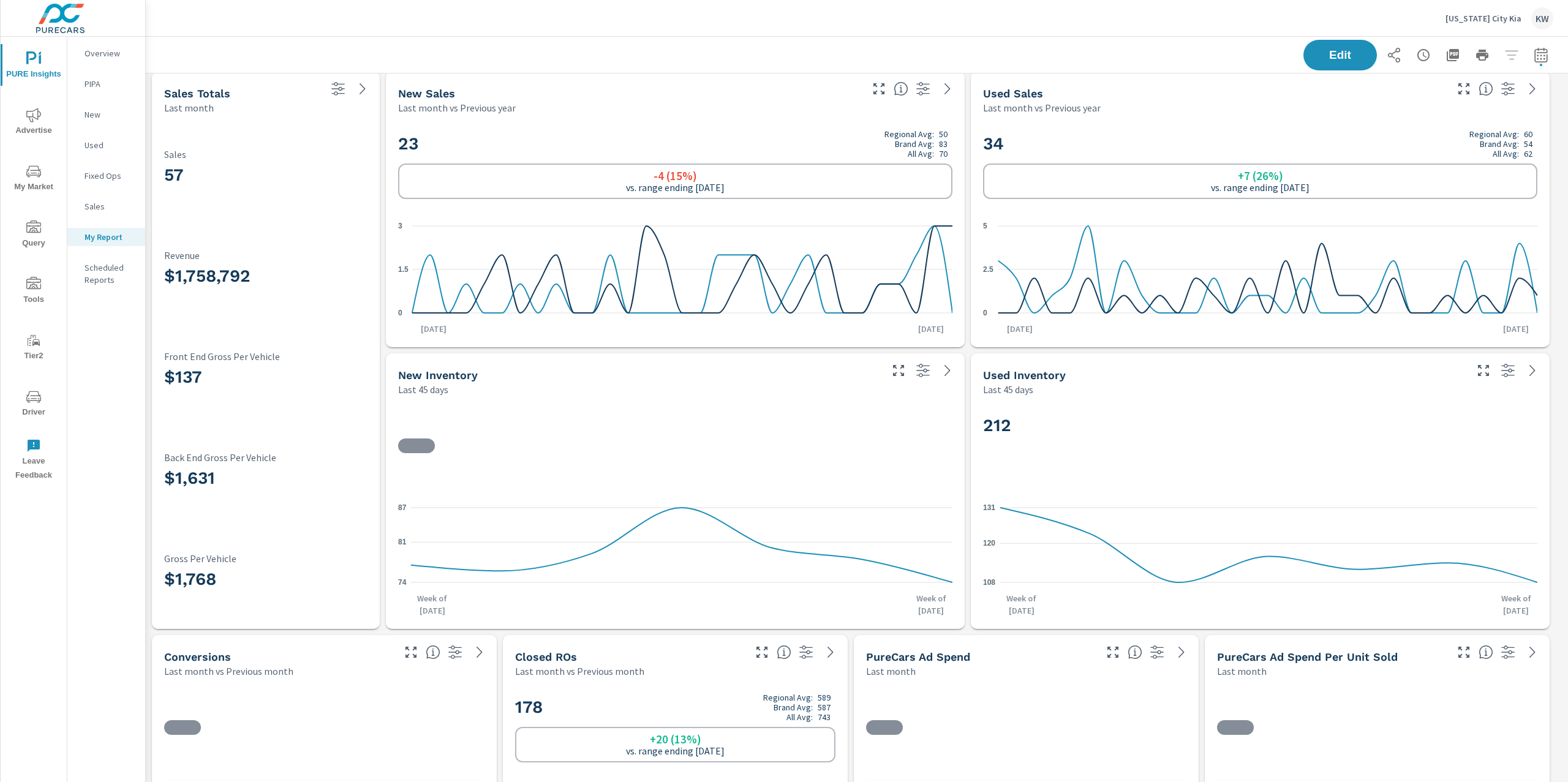
scroll to position [9, 0]
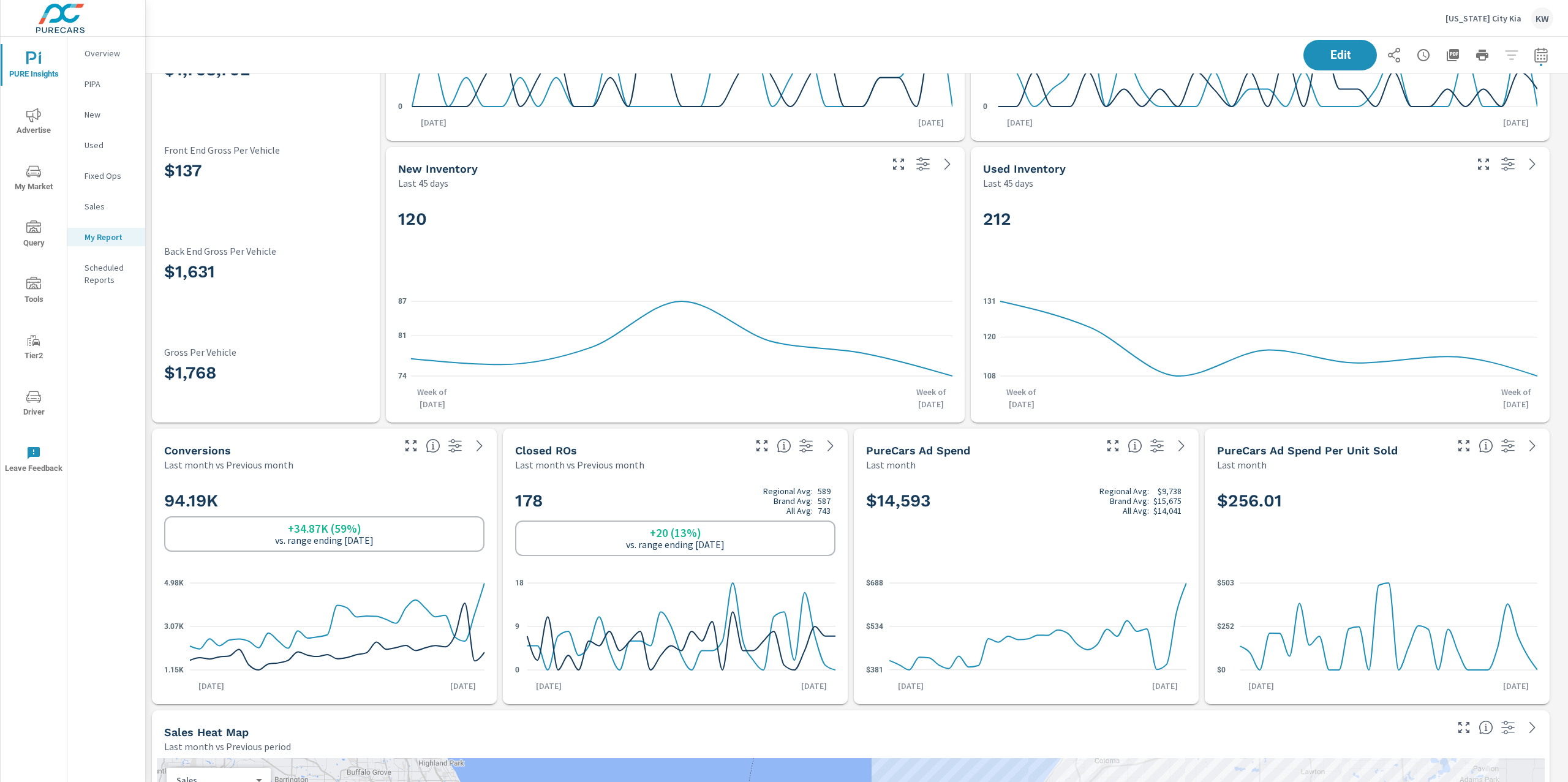
scroll to position [251, 0]
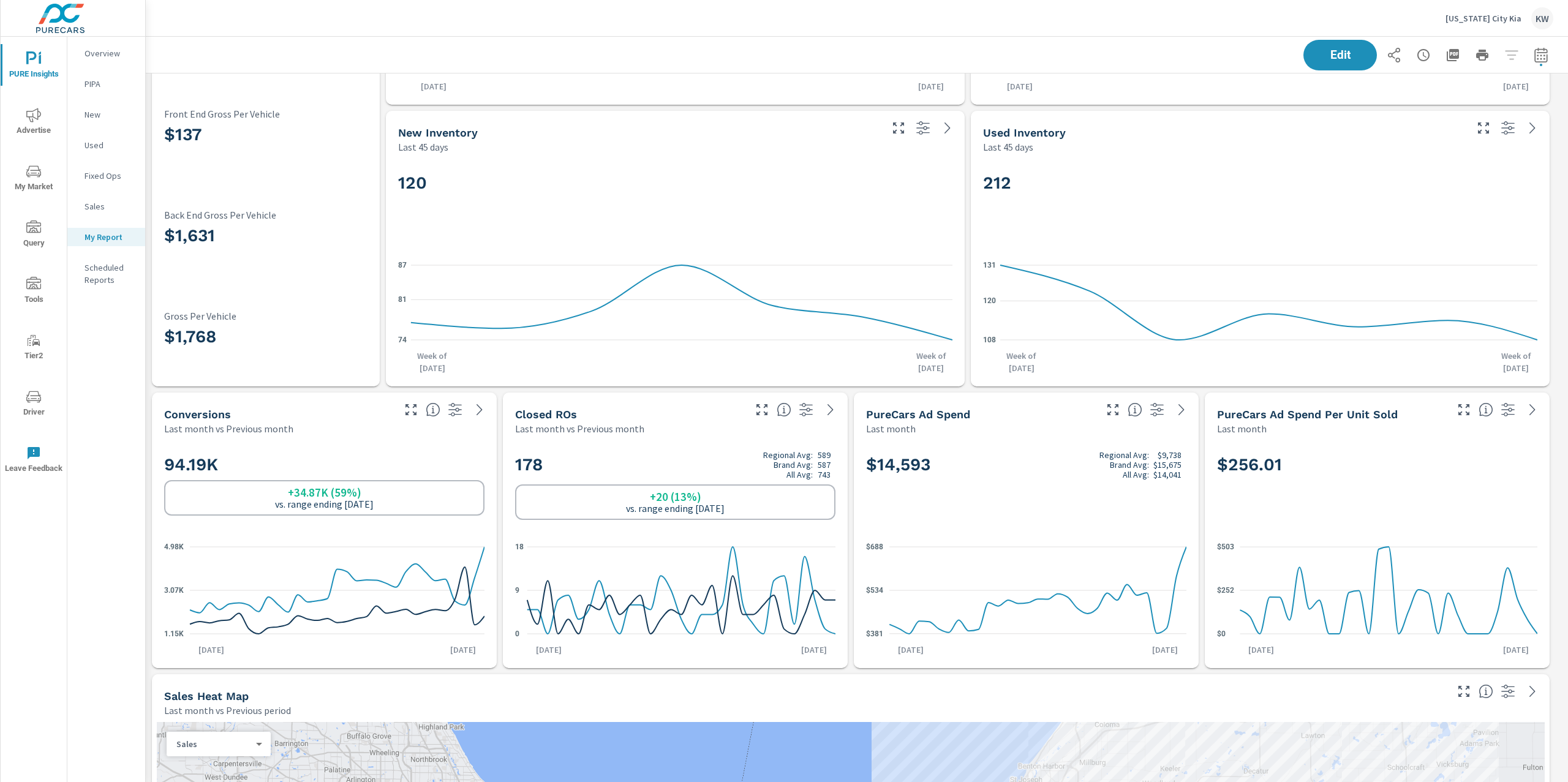
drag, startPoint x: 1561, startPoint y: 263, endPoint x: 1567, endPoint y: 75, distance: 188.1
click at [1567, 75] on div "PURE Insights Report [US_STATE] City Kia Report date range: [DATE] - [DATE] Edi…" at bounding box center [856, 409] width 1422 height 745
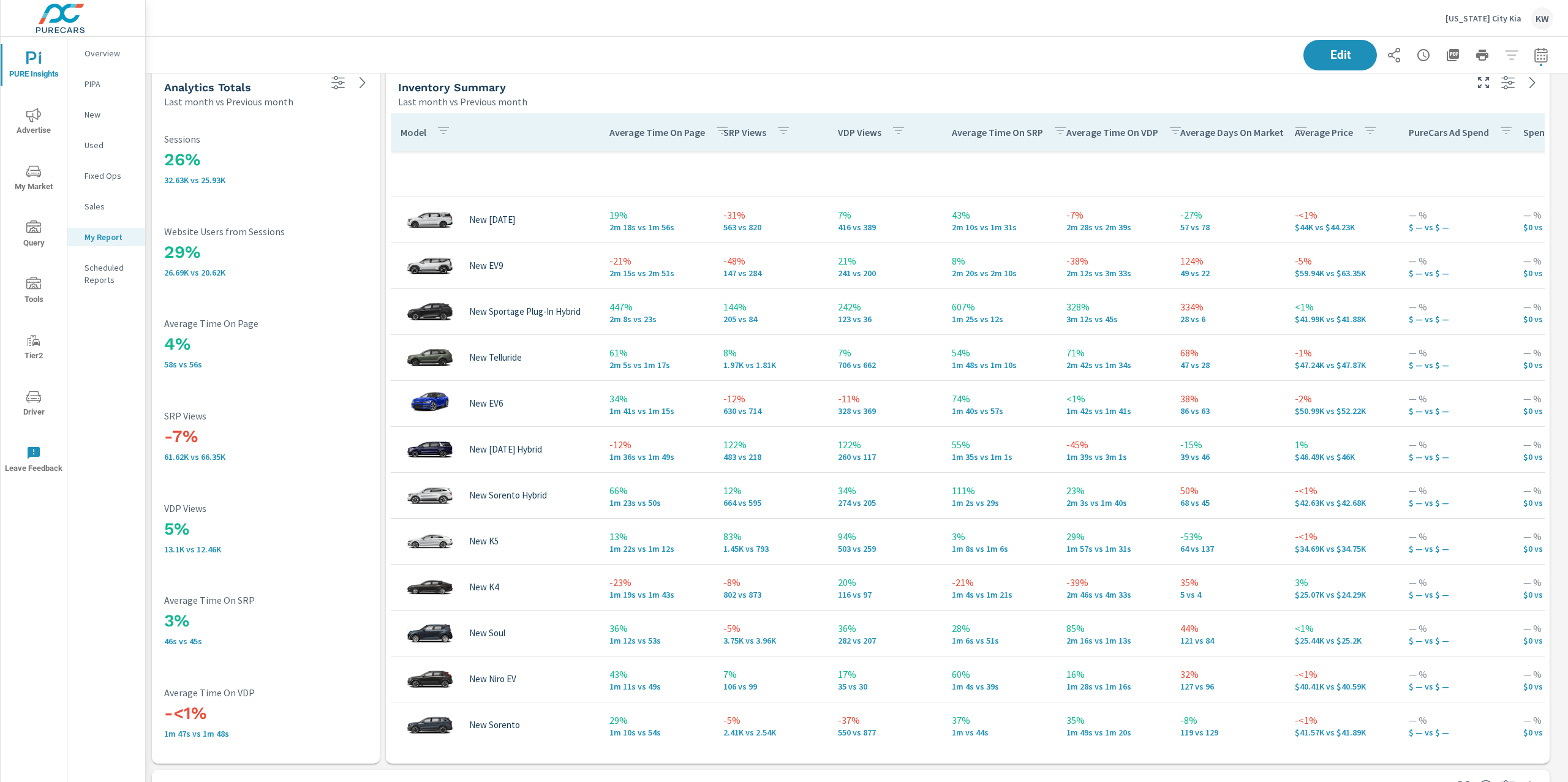
scroll to position [2974, 0]
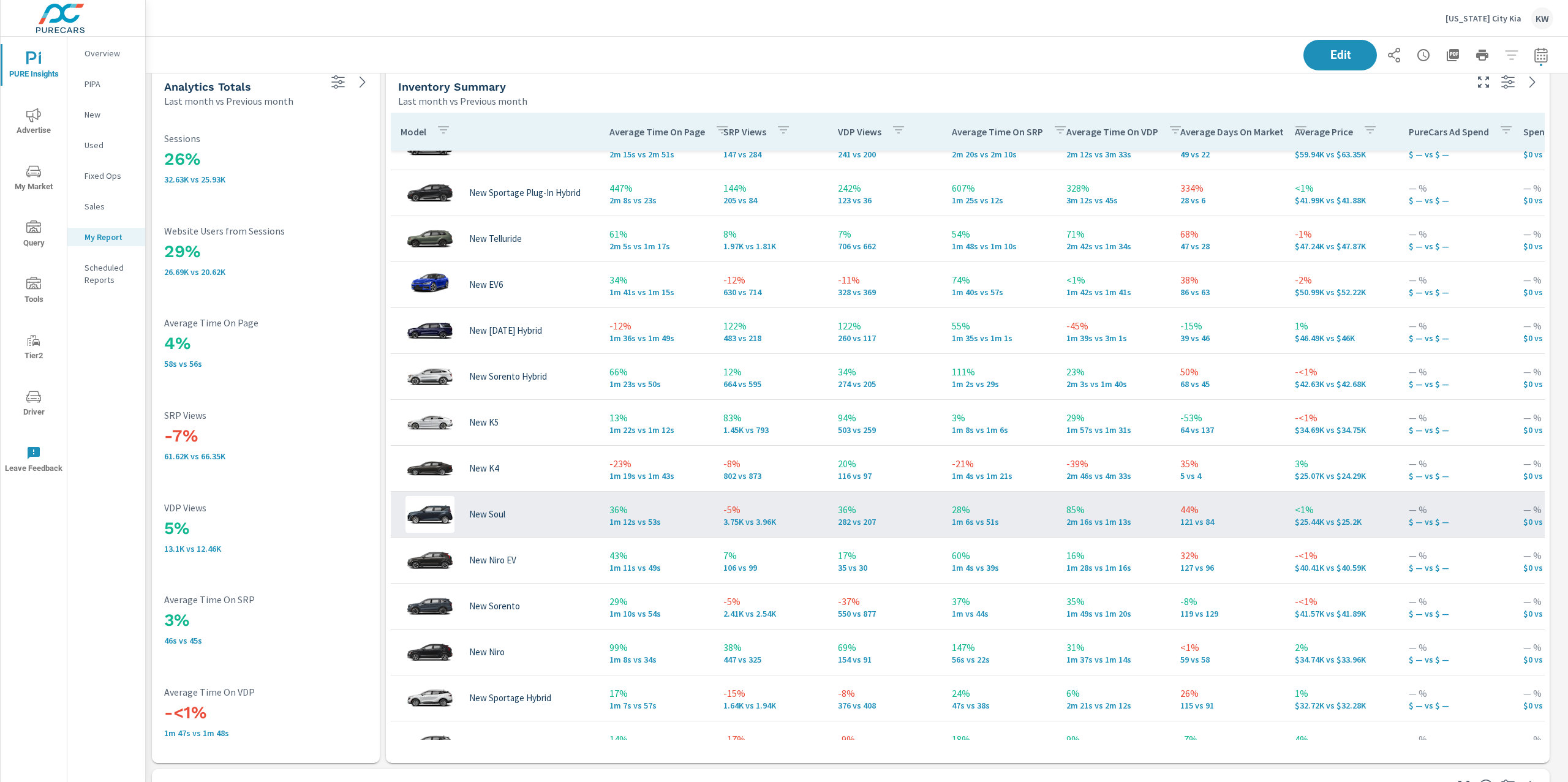
scroll to position [190, 0]
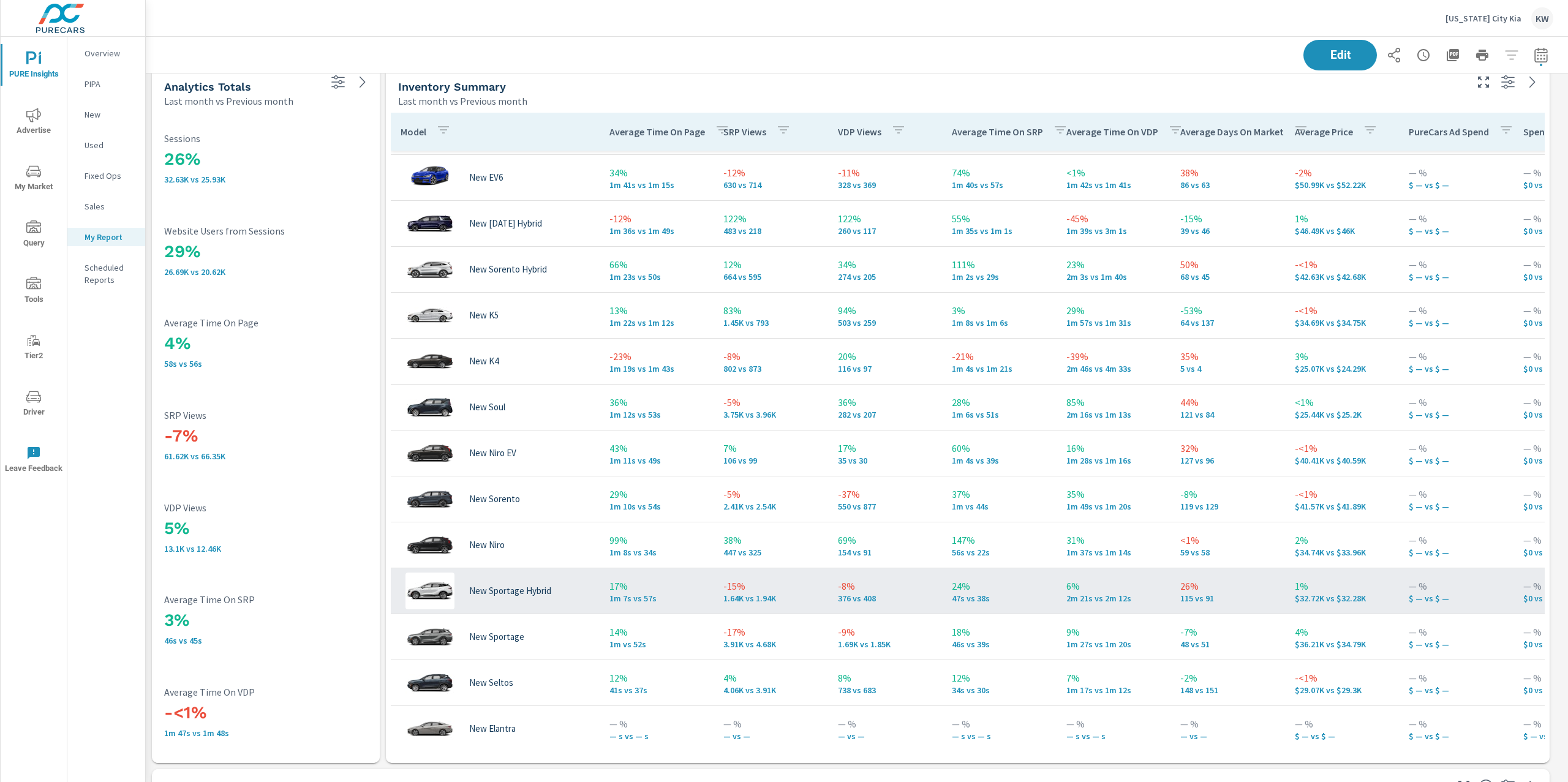
scroll to position [227, 0]
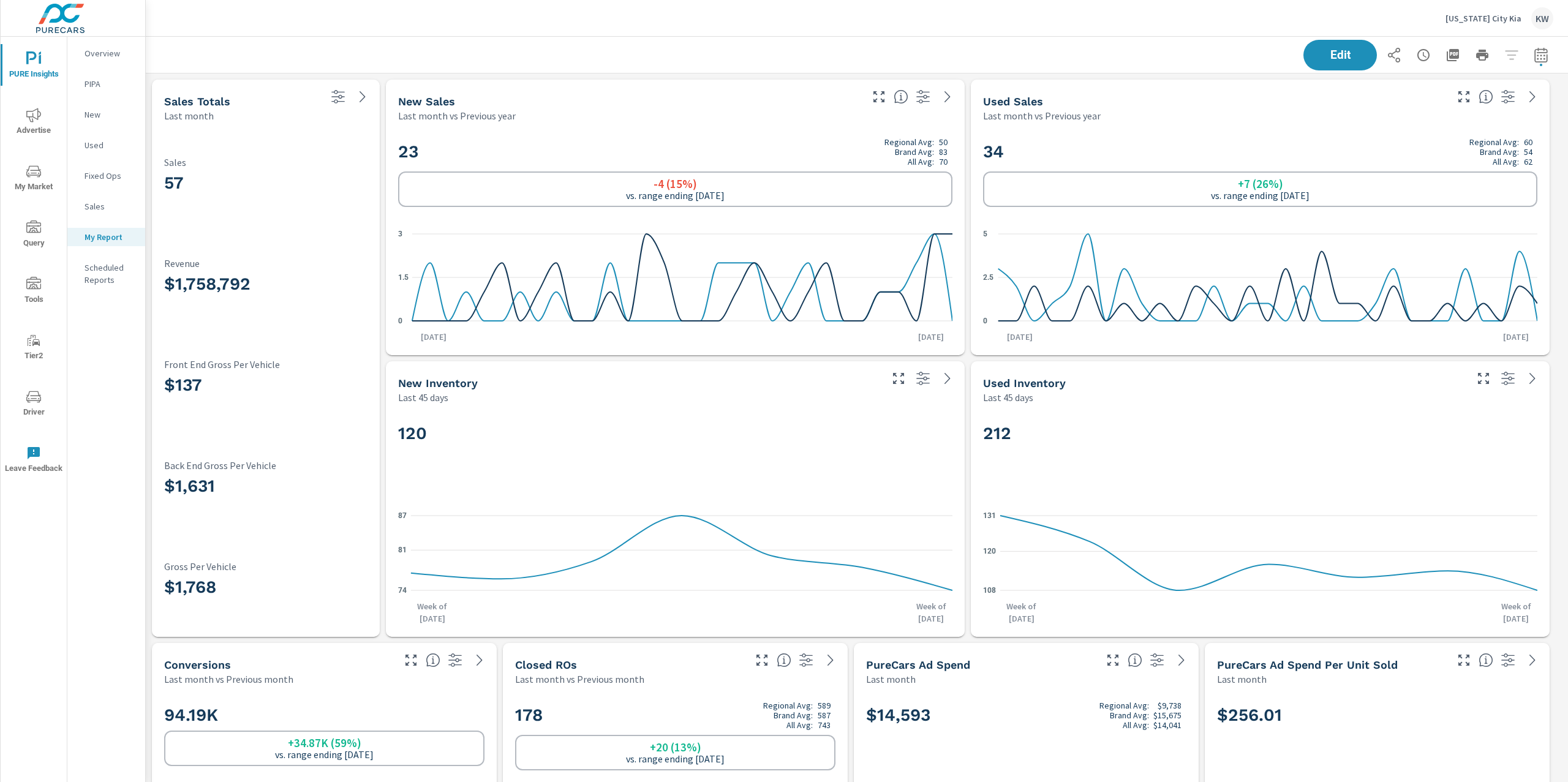
click at [1495, 18] on p "Michigan City Kia" at bounding box center [1483, 19] width 76 height 11
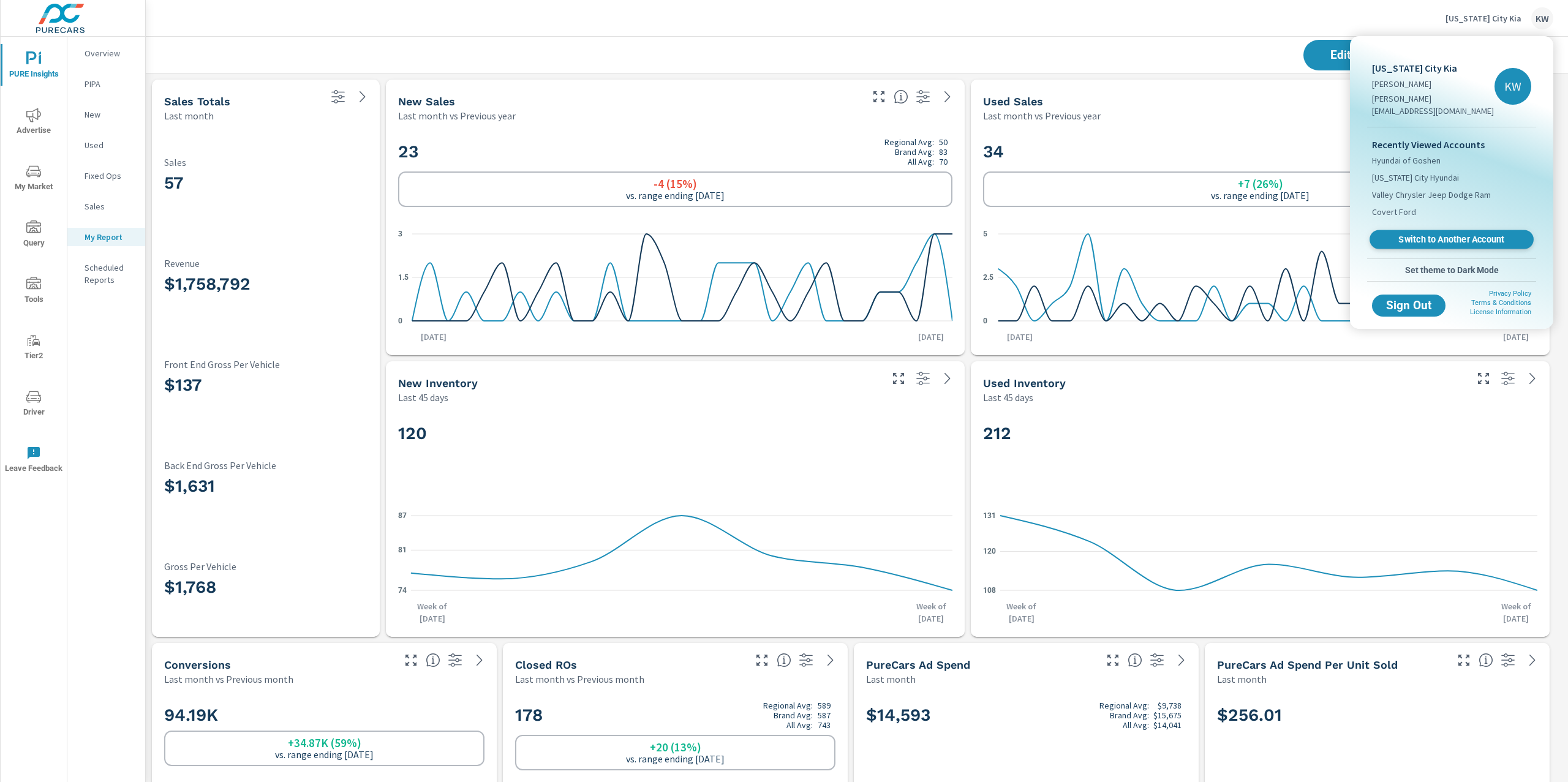
click at [1455, 234] on span "Switch to Another Account" at bounding box center [1451, 239] width 150 height 11
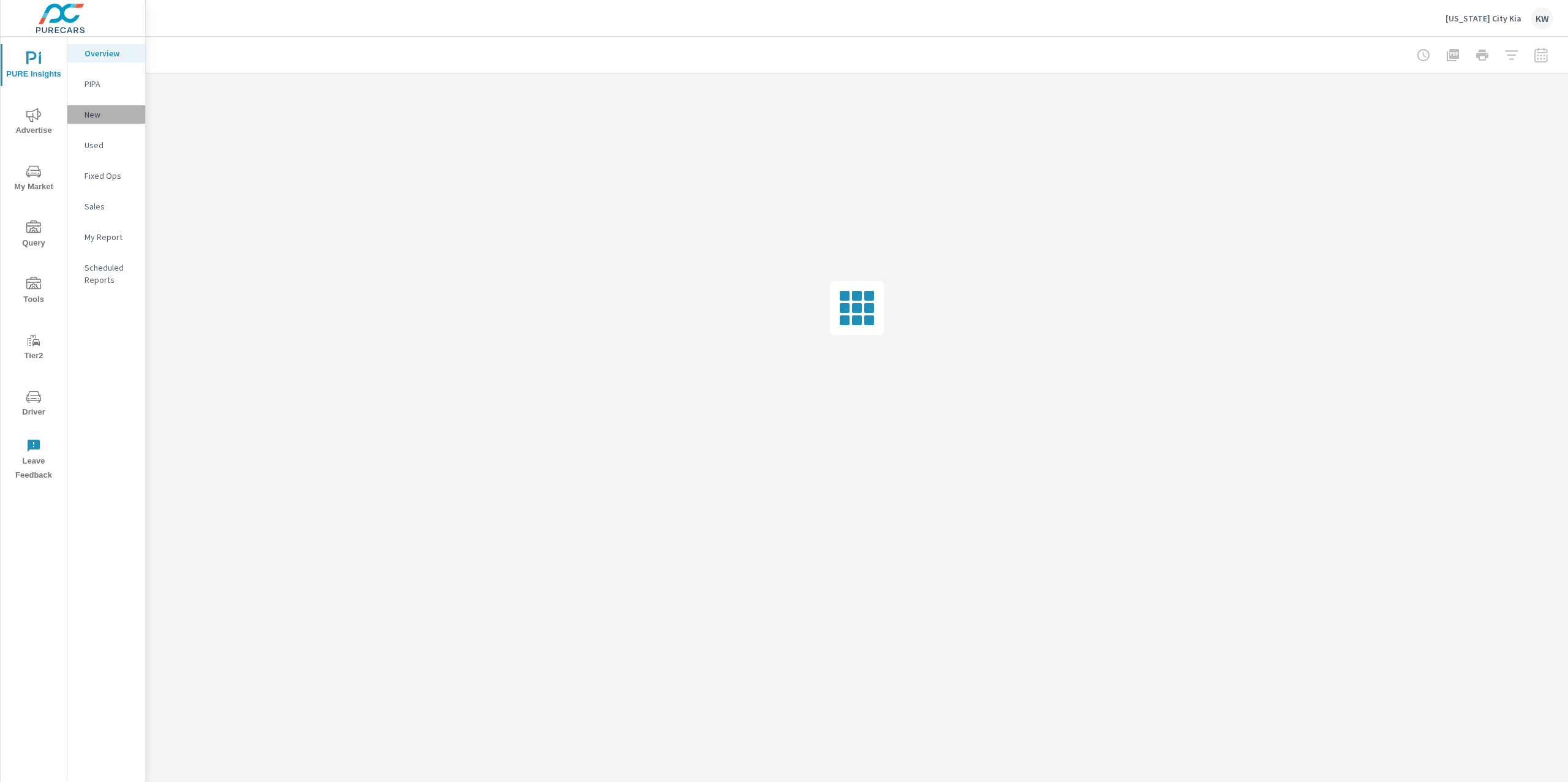
click at [95, 109] on p "New" at bounding box center [110, 114] width 51 height 12
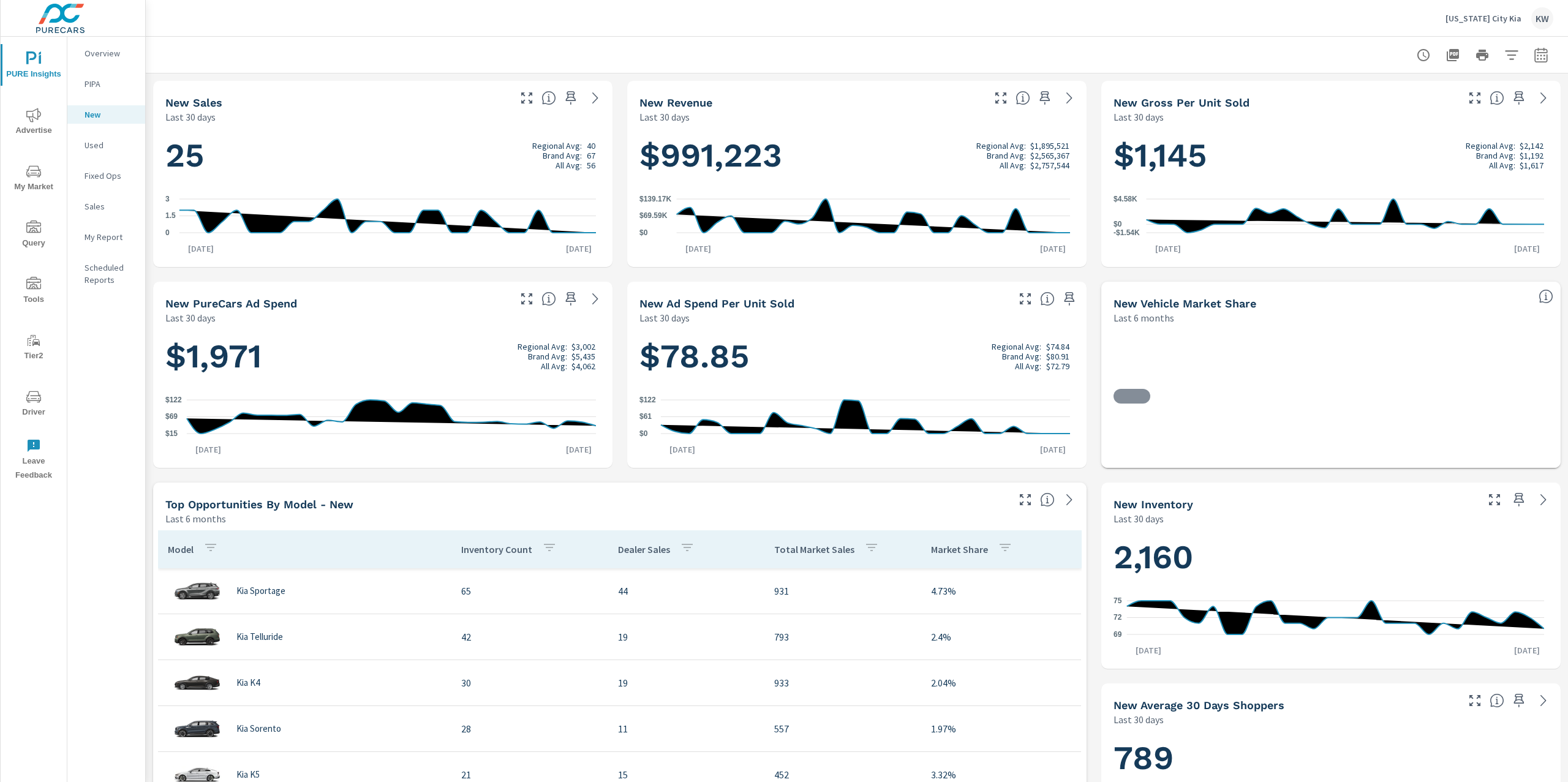
click at [1533, 56] on icon "button" at bounding box center [1541, 56] width 15 height 15
click at [1459, 110] on select "Custom Yesterday Last week Last 7 days Last 14 days Last 30 days Last 45 days L…" at bounding box center [1431, 106] width 123 height 25
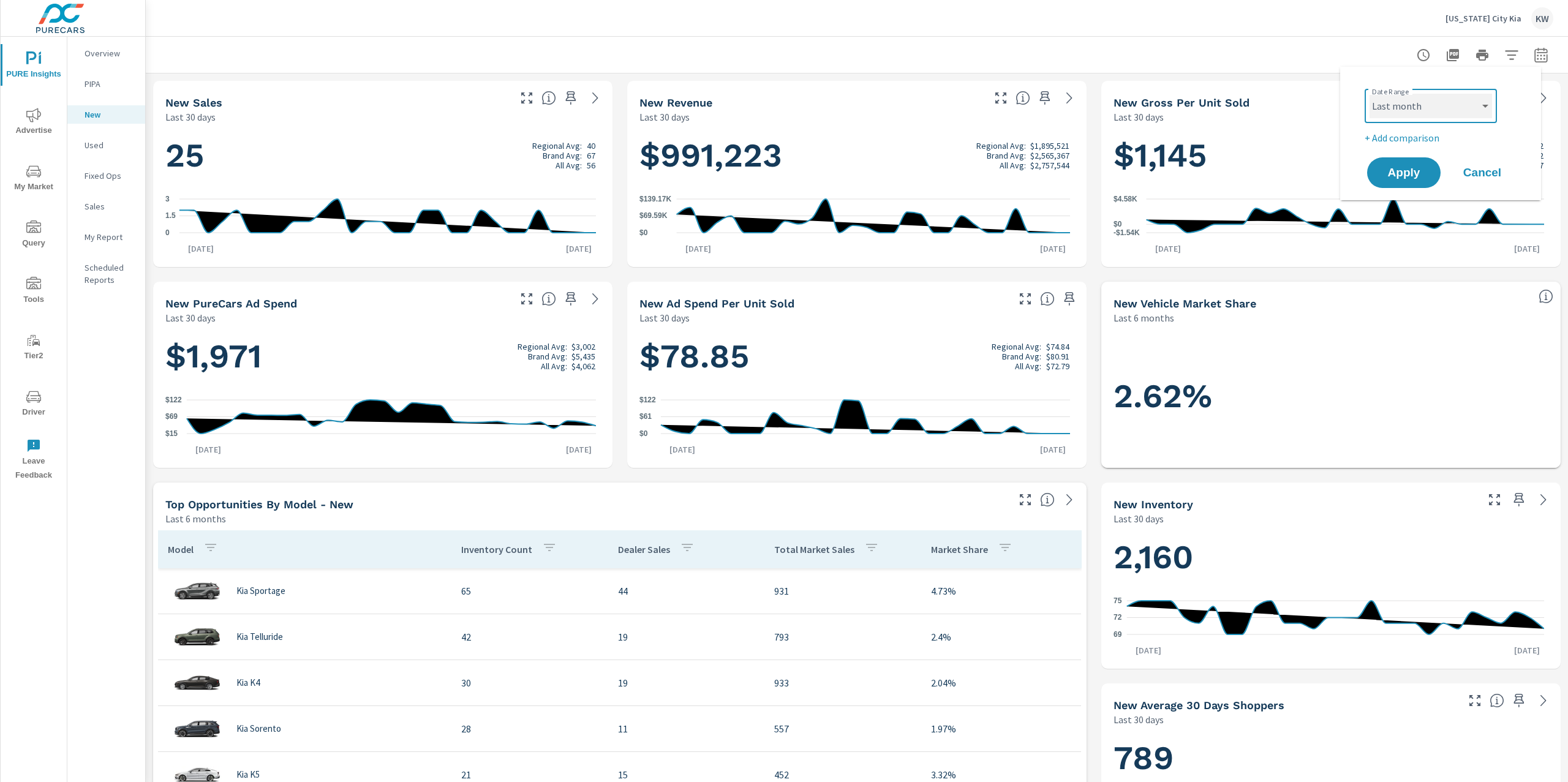
click at [1370, 94] on select "Custom Yesterday Last week Last 7 days Last 14 days Last 30 days Last 45 days L…" at bounding box center [1431, 106] width 123 height 25
select select "Last month"
click at [1414, 183] on button "Apply" at bounding box center [1404, 173] width 76 height 32
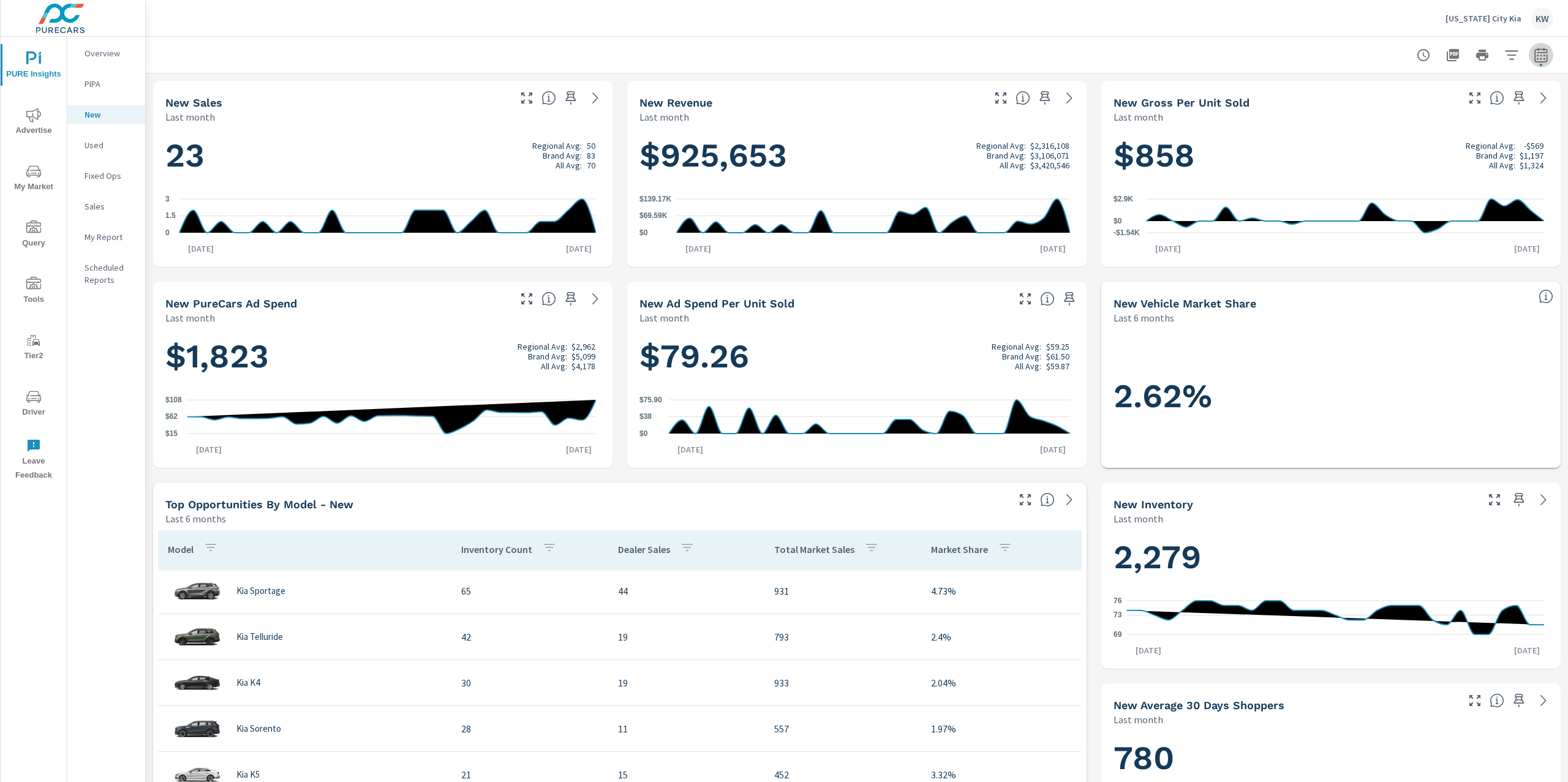
click at [1536, 57] on button "button" at bounding box center [1541, 55] width 25 height 25
select select "Last month"
click at [1432, 136] on p "+ Add comparison" at bounding box center [1442, 138] width 157 height 15
click at [1433, 156] on select "Custom Previous period Previous month Previous year" at bounding box center [1431, 160] width 123 height 25
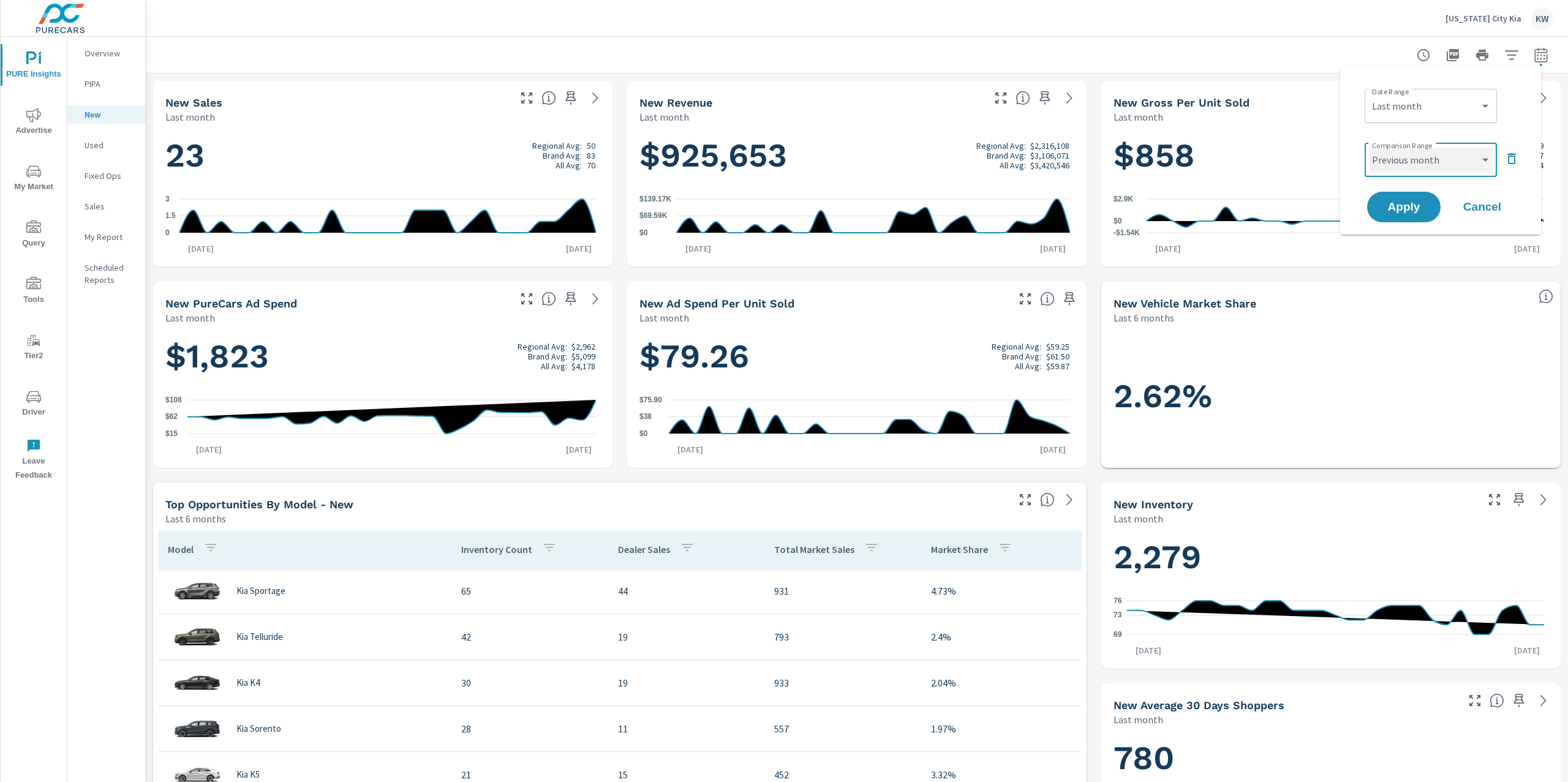
click at [1370, 148] on select "Custom Previous period Previous month Previous year" at bounding box center [1431, 160] width 123 height 25
select select "Previous month"
click at [1415, 206] on span "Apply" at bounding box center [1403, 207] width 50 height 11
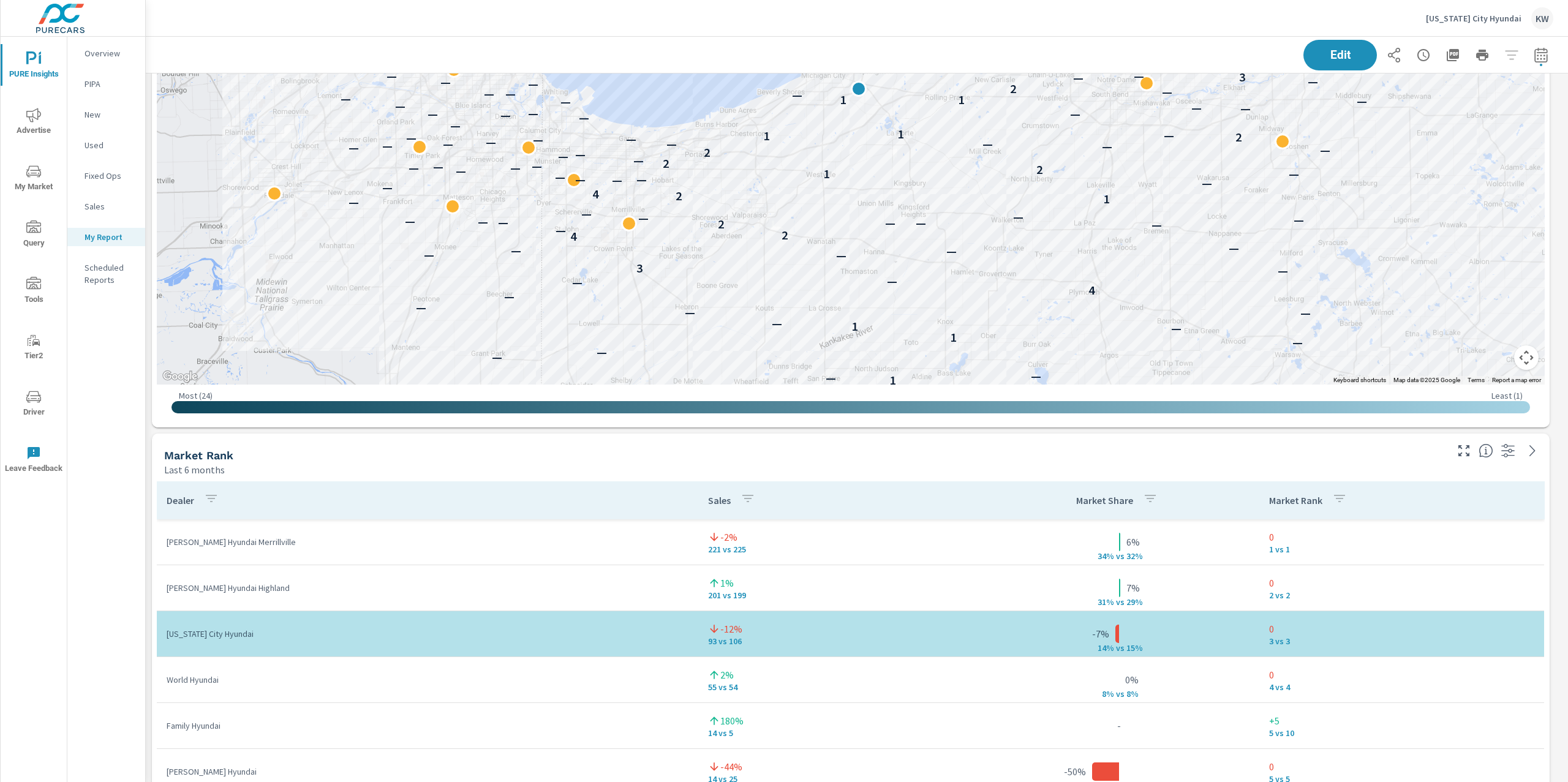
scroll to position [3252, 0]
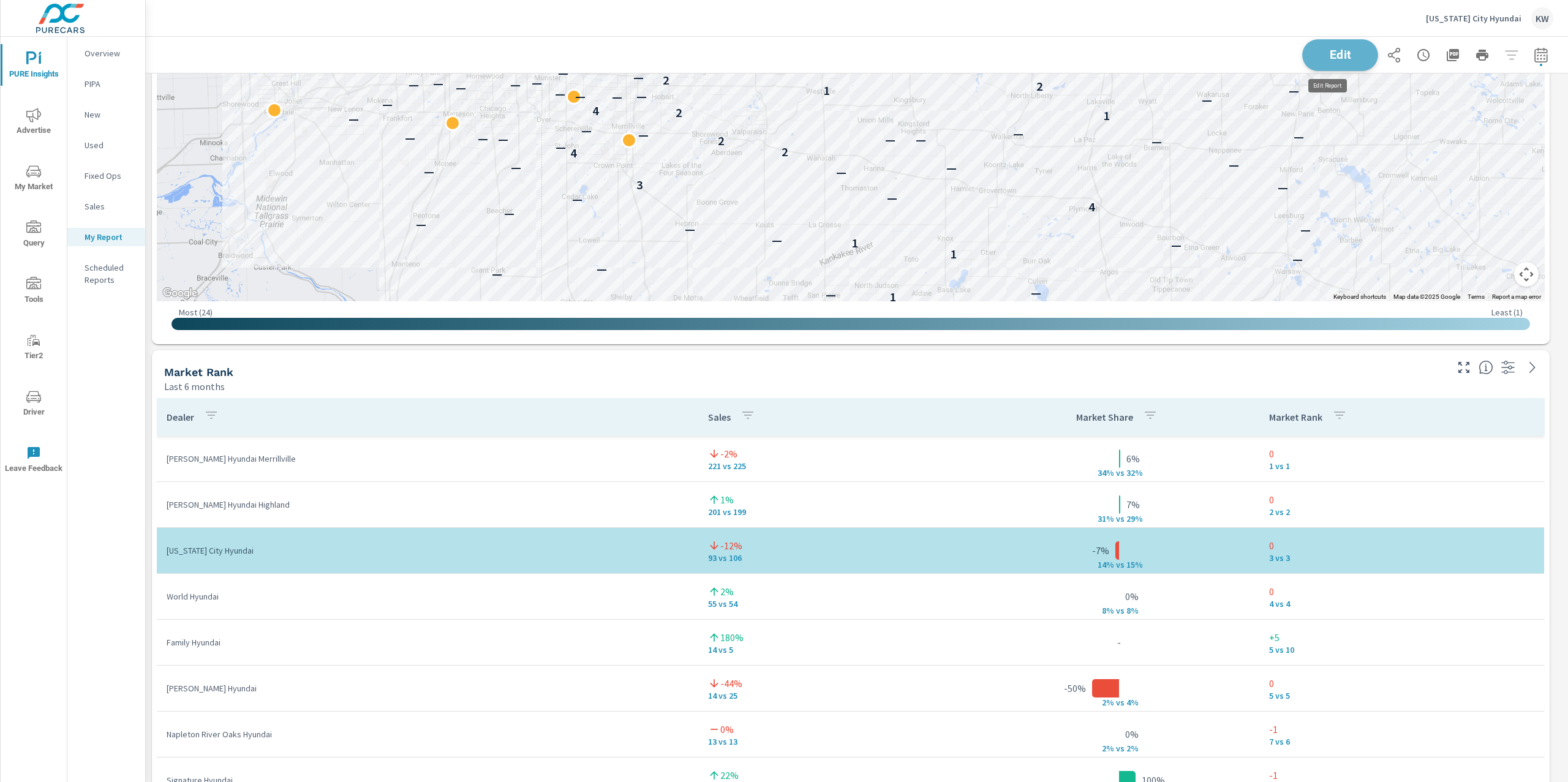
click at [1331, 61] on span "Edit" at bounding box center [1339, 55] width 50 height 11
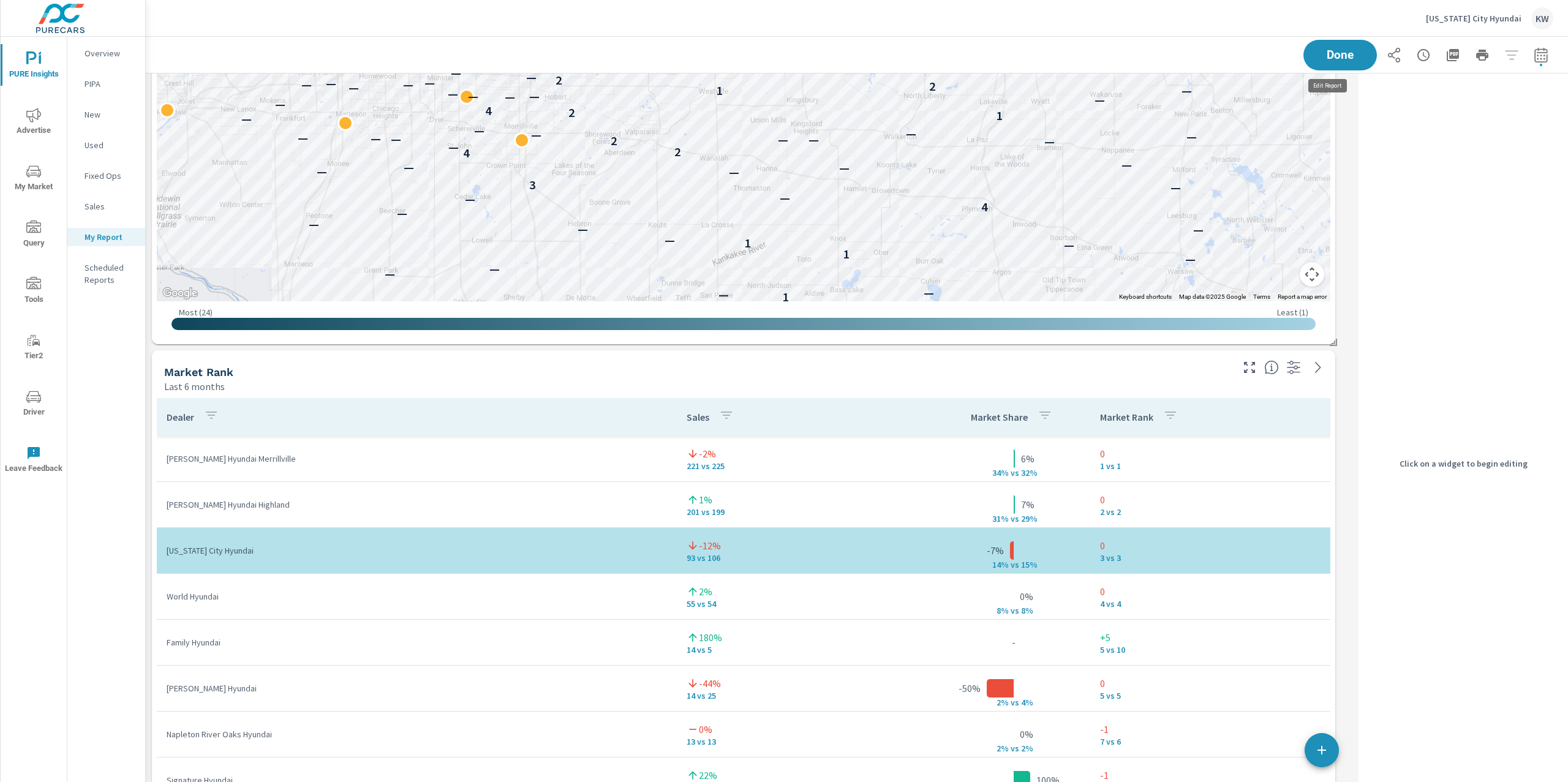
scroll to position [6, 6]
click at [1239, 385] on div "Market Rank Last 6 months" at bounding box center [744, 372] width 1183 height 43
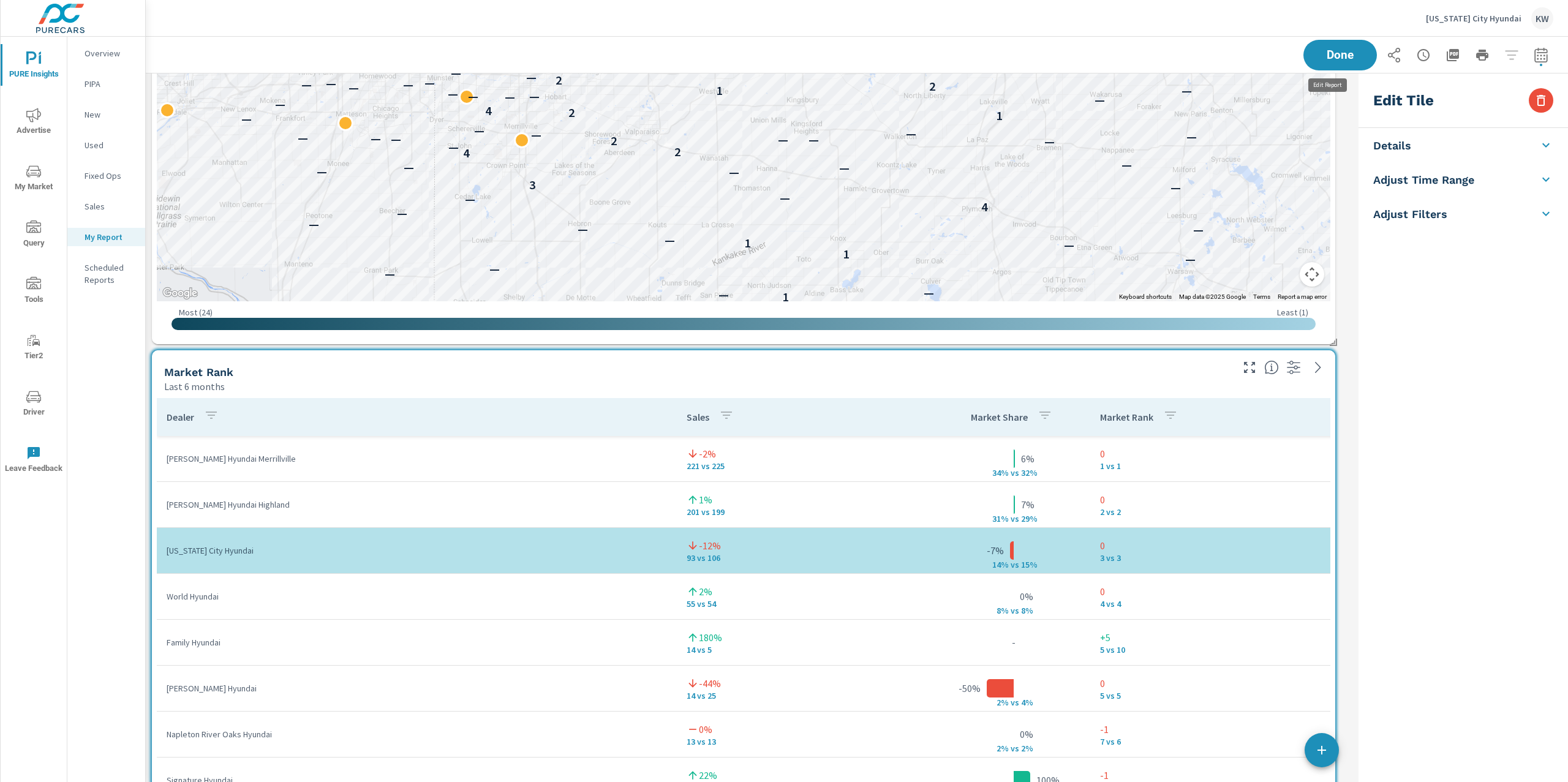
click at [1206, 382] on div "Last 6 months" at bounding box center [697, 387] width 1065 height 15
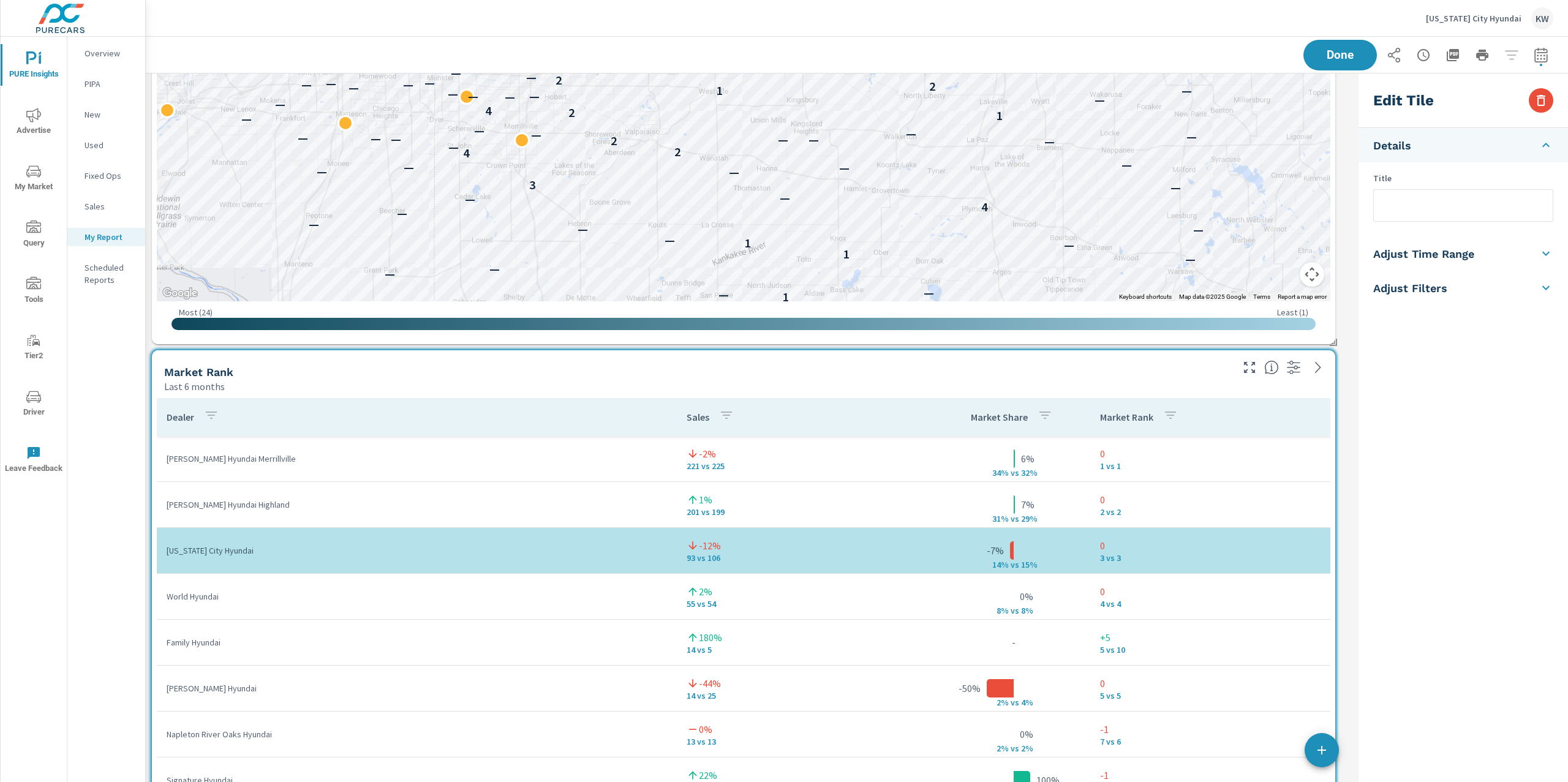
click at [1463, 258] on h5 "Adjust Time Range" at bounding box center [1423, 253] width 101 height 14
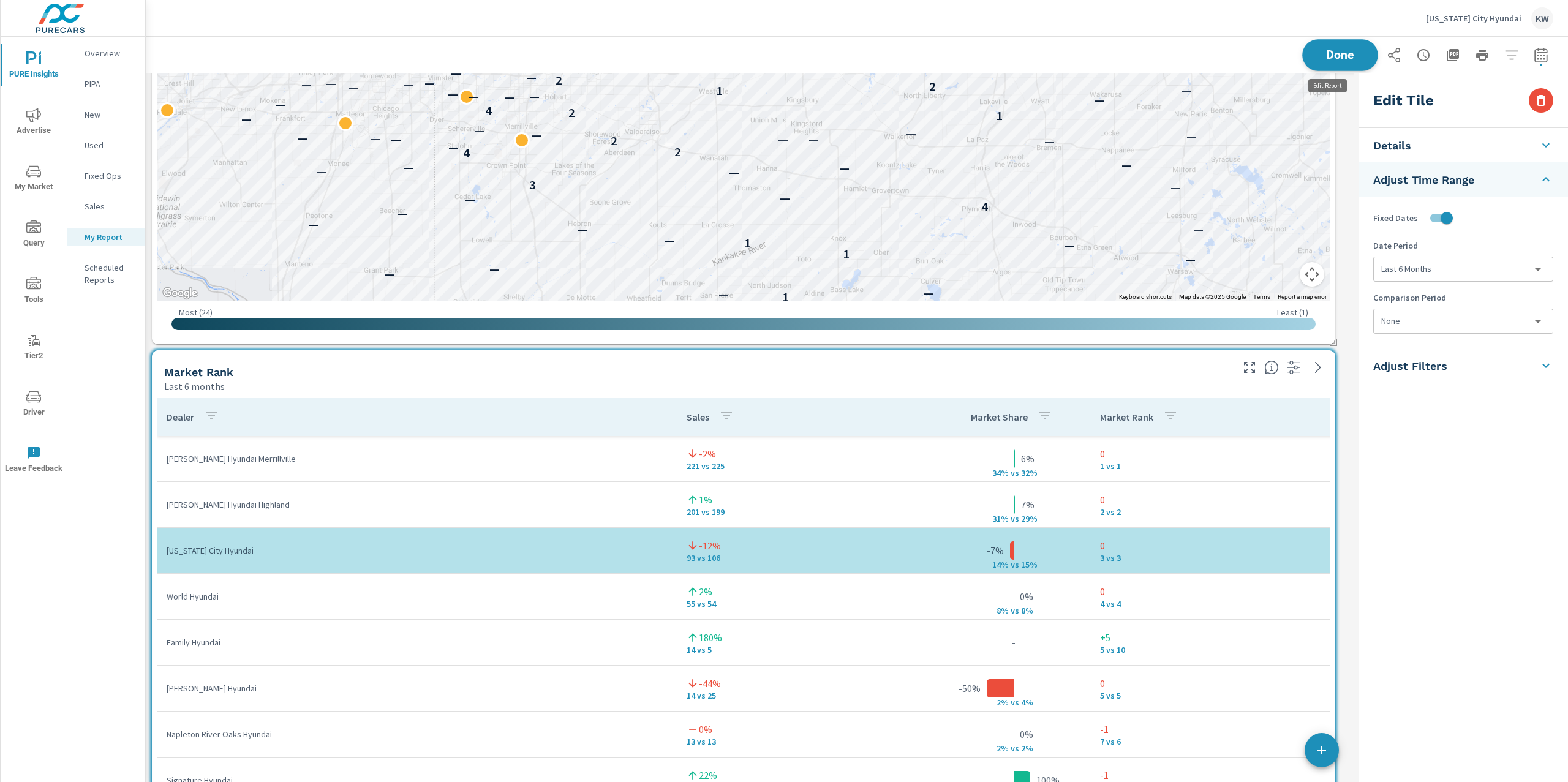
click at [1326, 55] on span "Done" at bounding box center [1339, 55] width 50 height 11
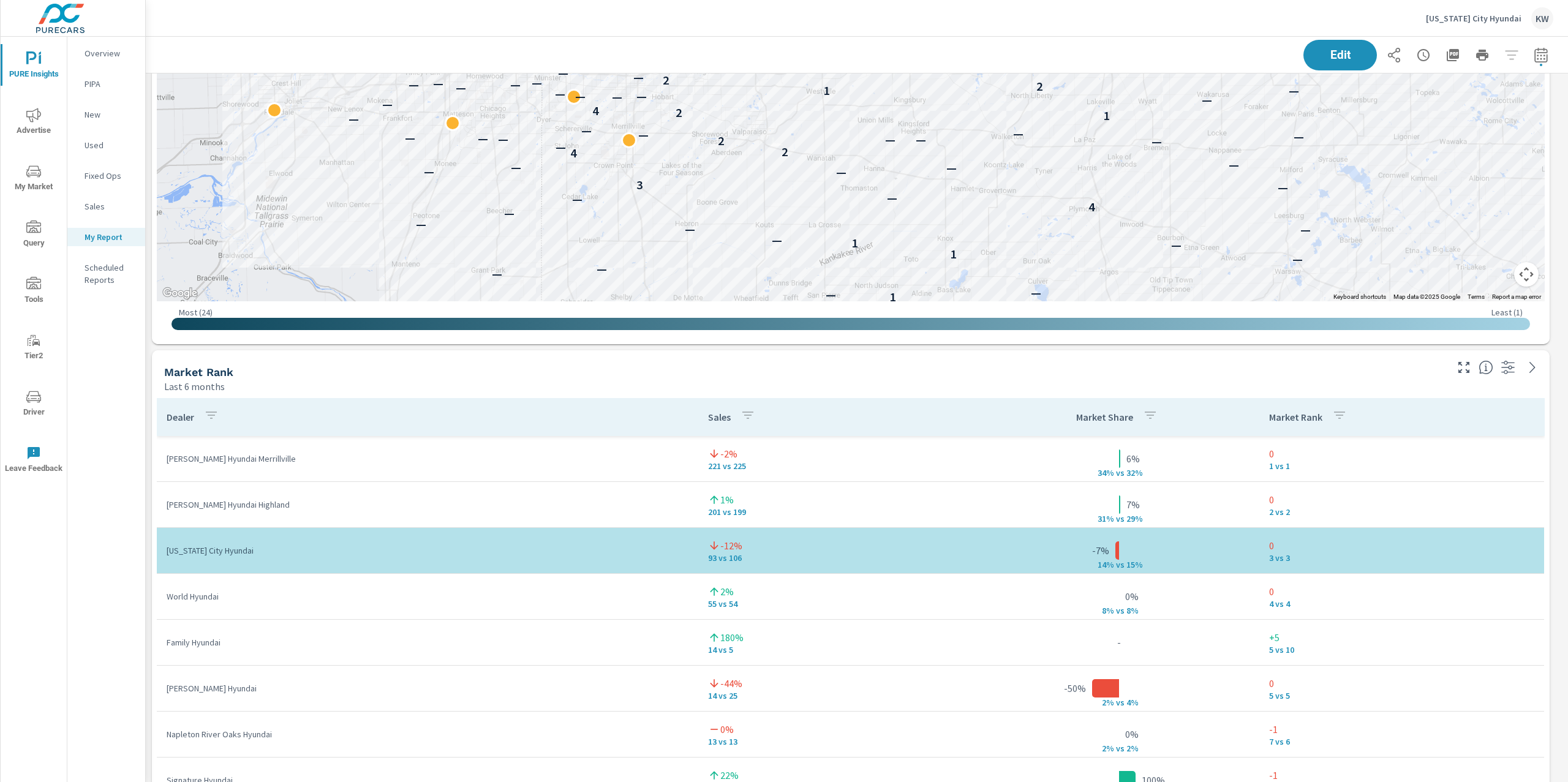
scroll to position [6795, 1436]
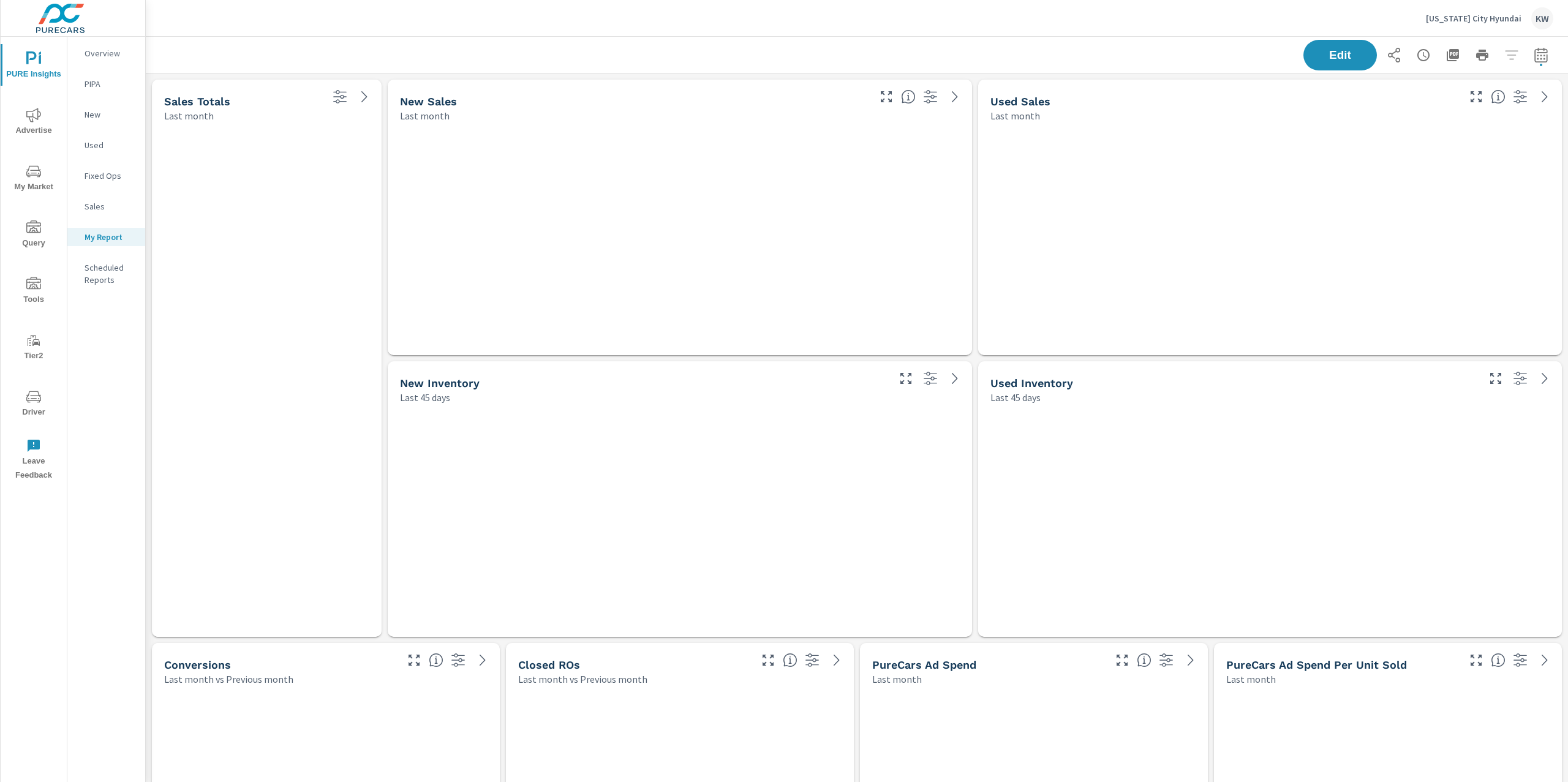
scroll to position [6795, 1436]
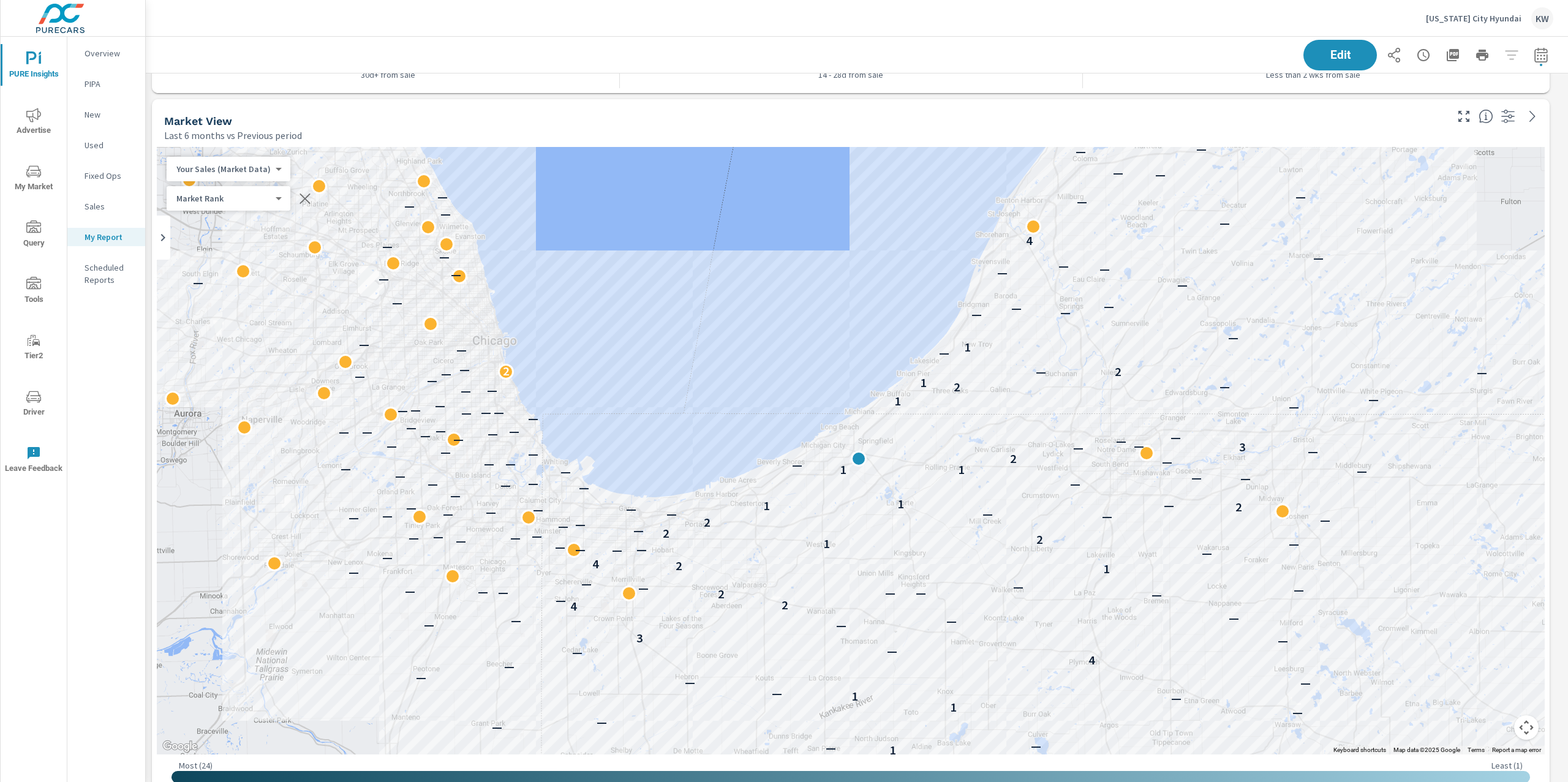
scroll to position [2859, 0]
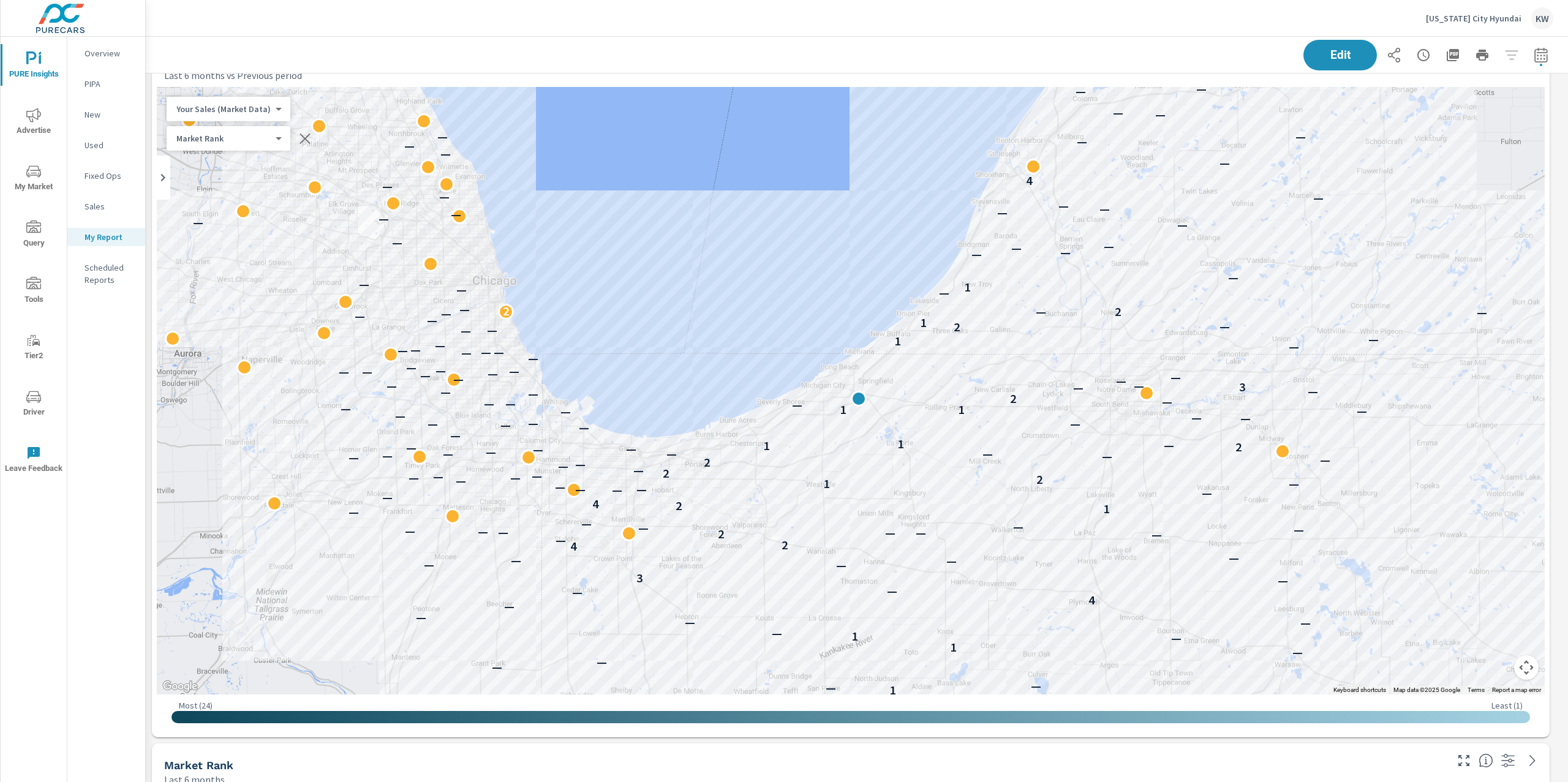
click at [267, 115] on div "Your Sales (Market Data) 0 ​" at bounding box center [228, 109] width 124 height 25
click at [267, 107] on body "PURE Insights Advertise My Market Query Tools Tier2 Driver Leave Feedback Overv…" at bounding box center [784, 391] width 1568 height 782
click at [255, 131] on li "Your Sales (DMS)" at bounding box center [226, 128] width 119 height 20
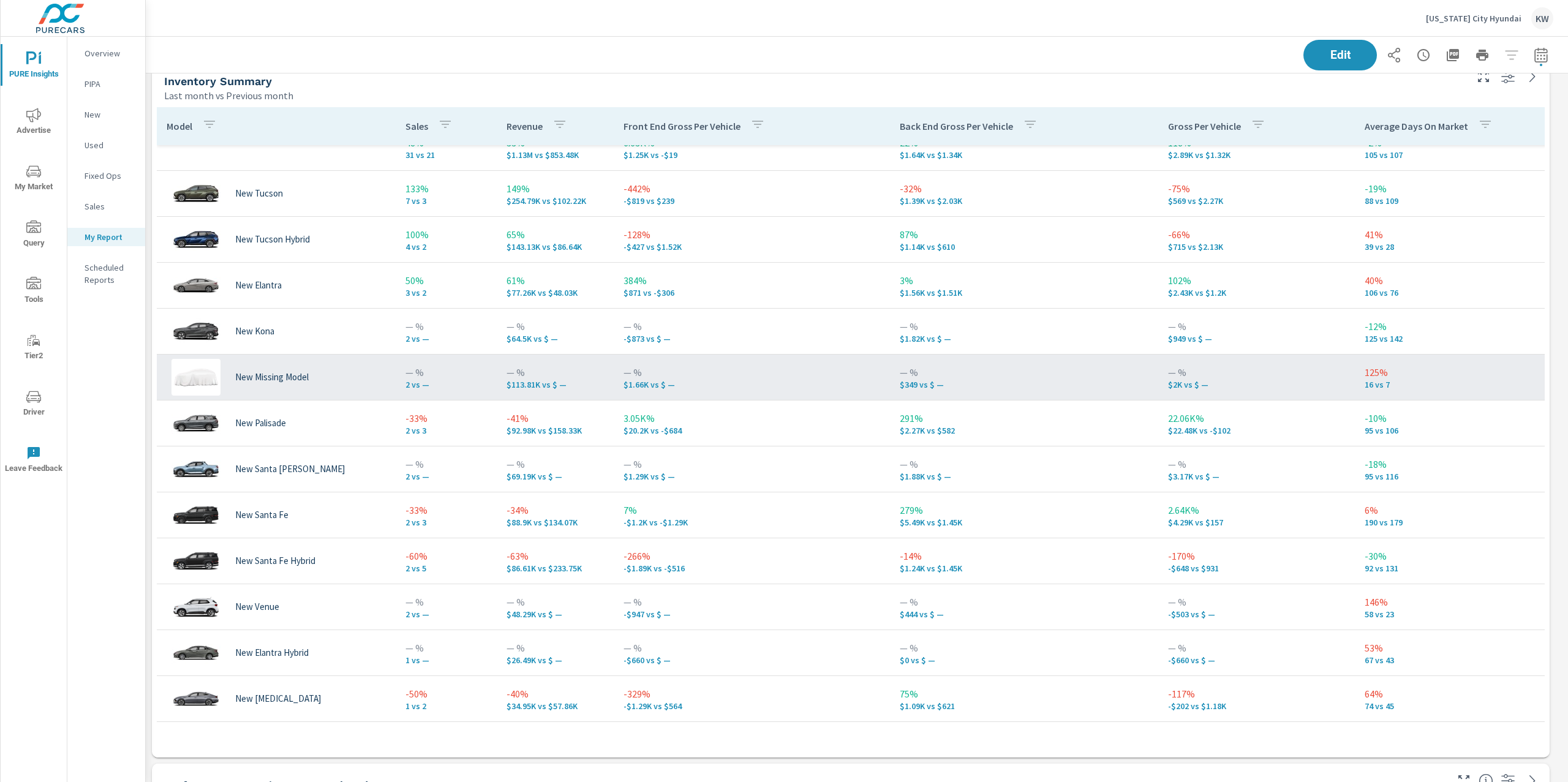
scroll to position [65, 0]
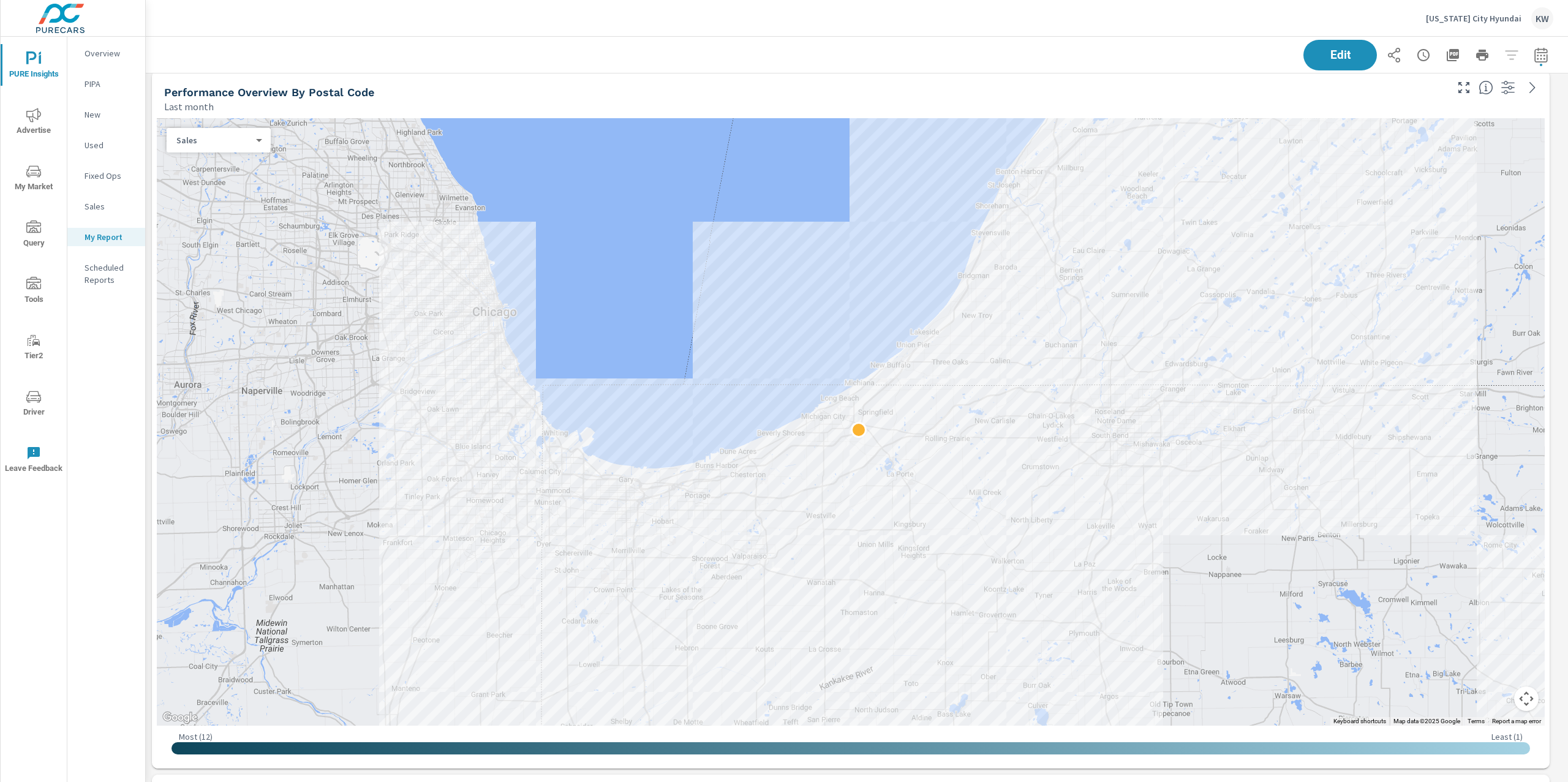
scroll to position [1566, 0]
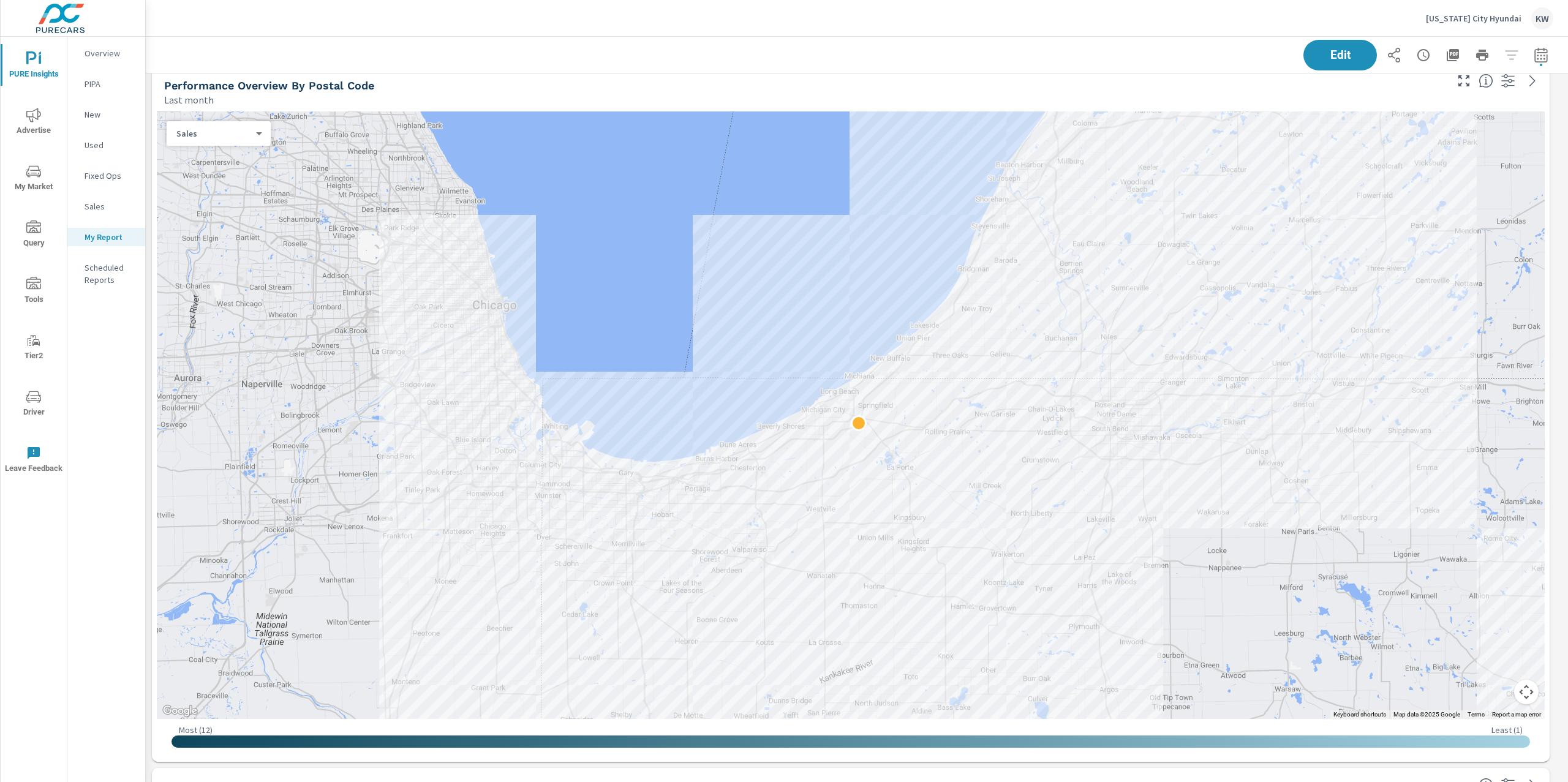
click at [245, 136] on p "Sales" at bounding box center [214, 133] width 75 height 11
click at [236, 117] on li "Spend" at bounding box center [214, 113] width 95 height 20
click at [227, 114] on div at bounding box center [851, 415] width 1387 height 608
click at [246, 134] on p "Spend" at bounding box center [214, 133] width 75 height 11
click at [233, 153] on li "Sales" at bounding box center [214, 153] width 95 height 20
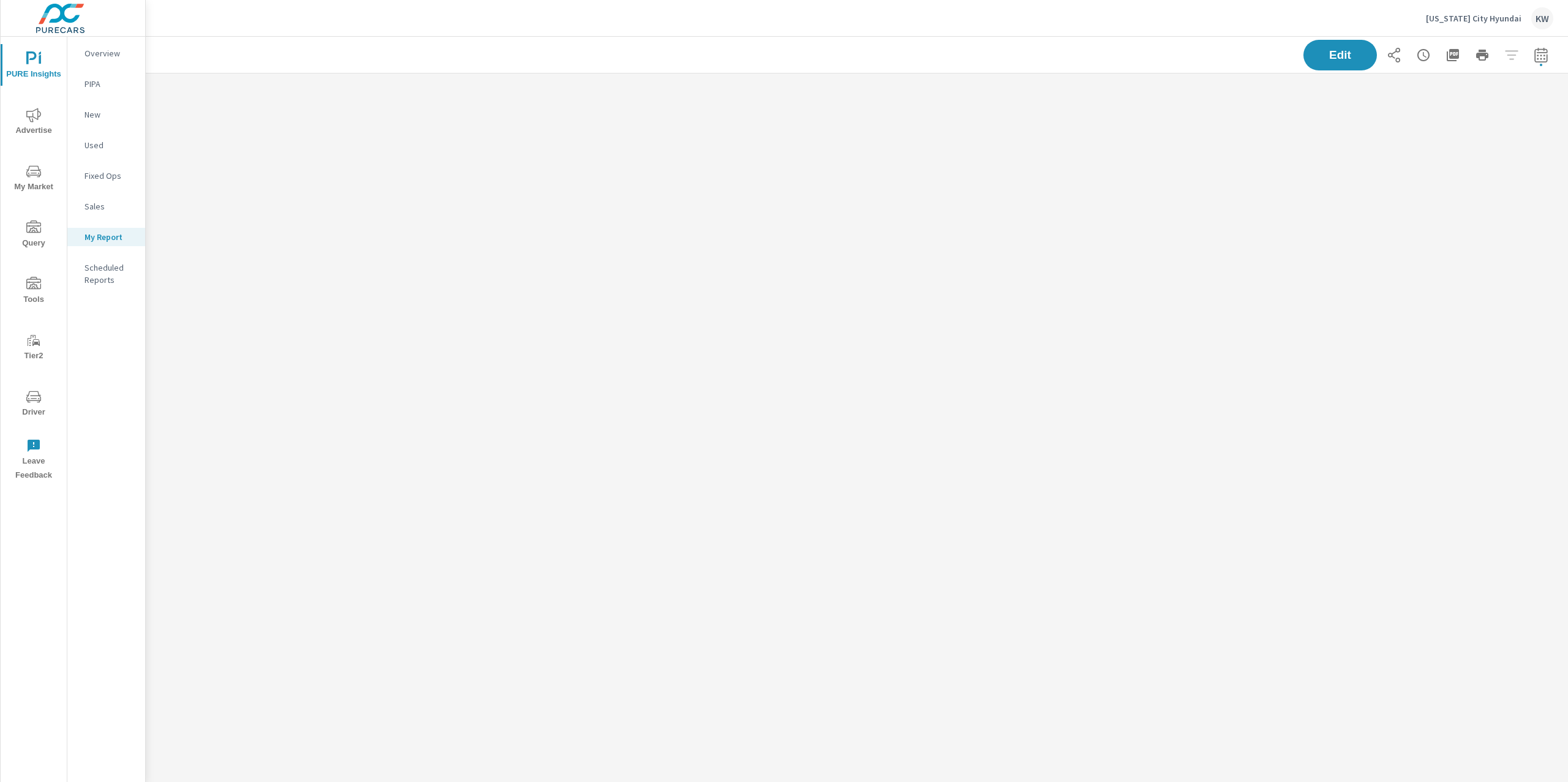
scroll to position [805, 1436]
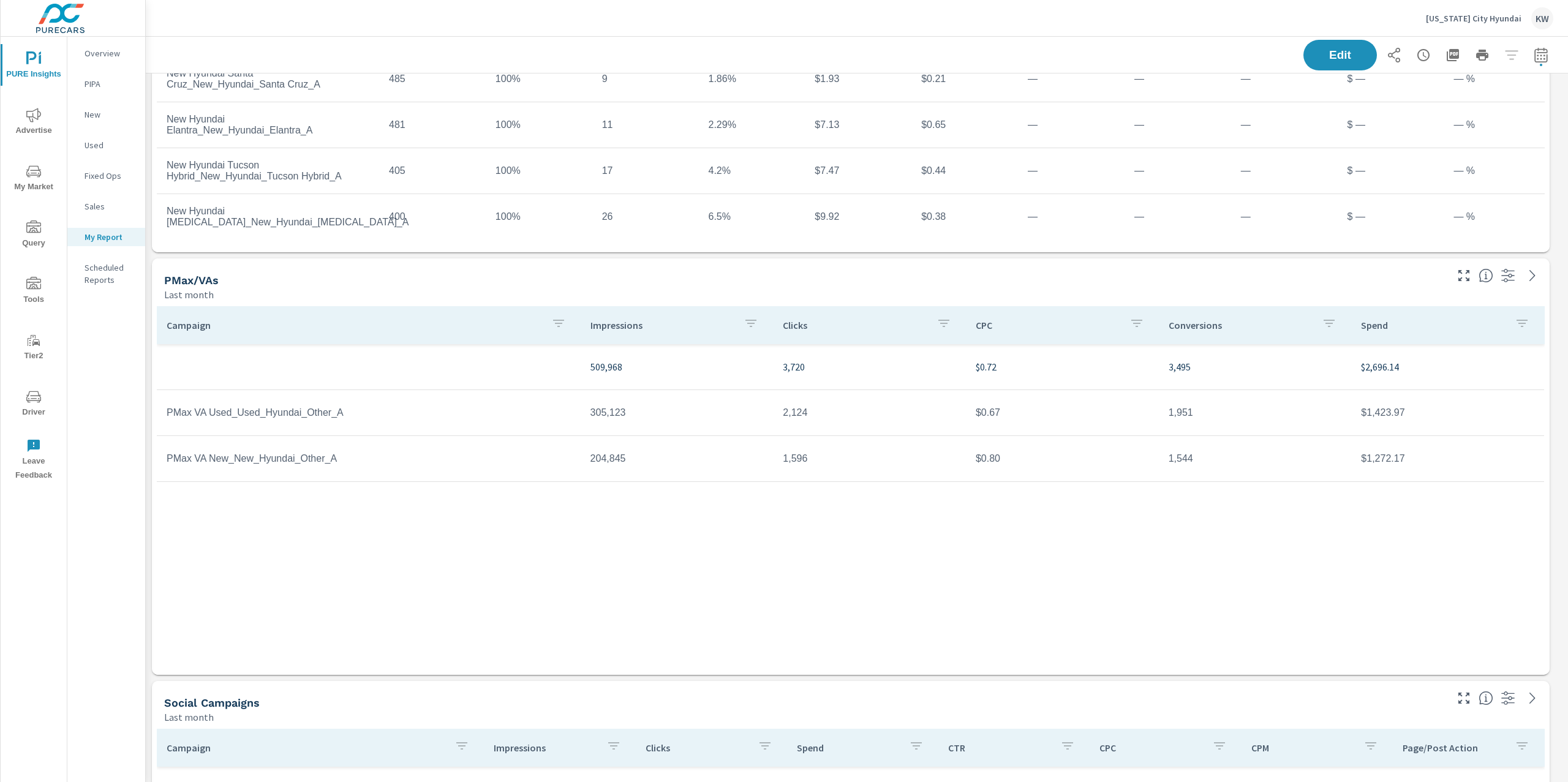
scroll to position [6795, 1436]
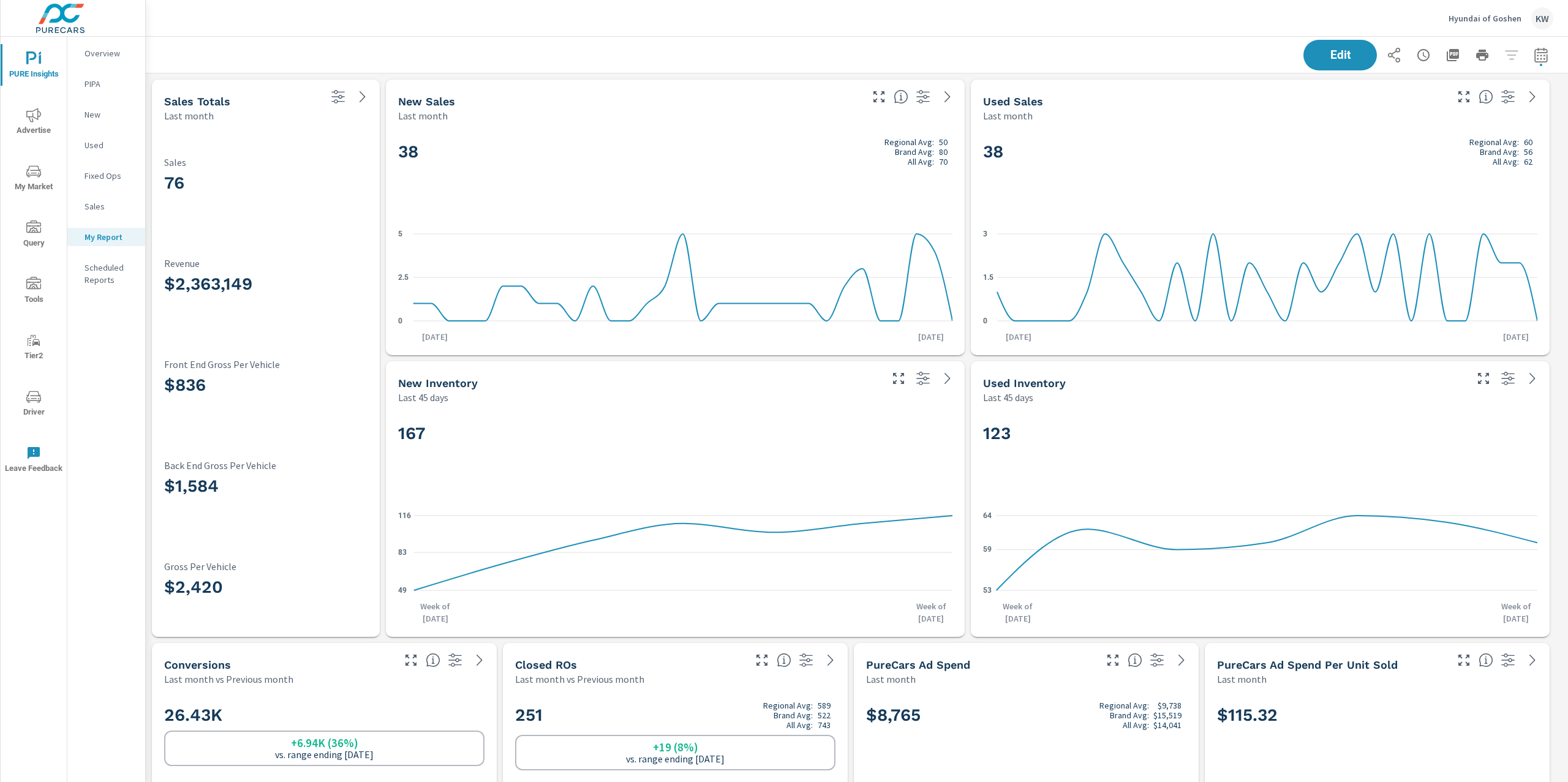
scroll to position [6513, 1436]
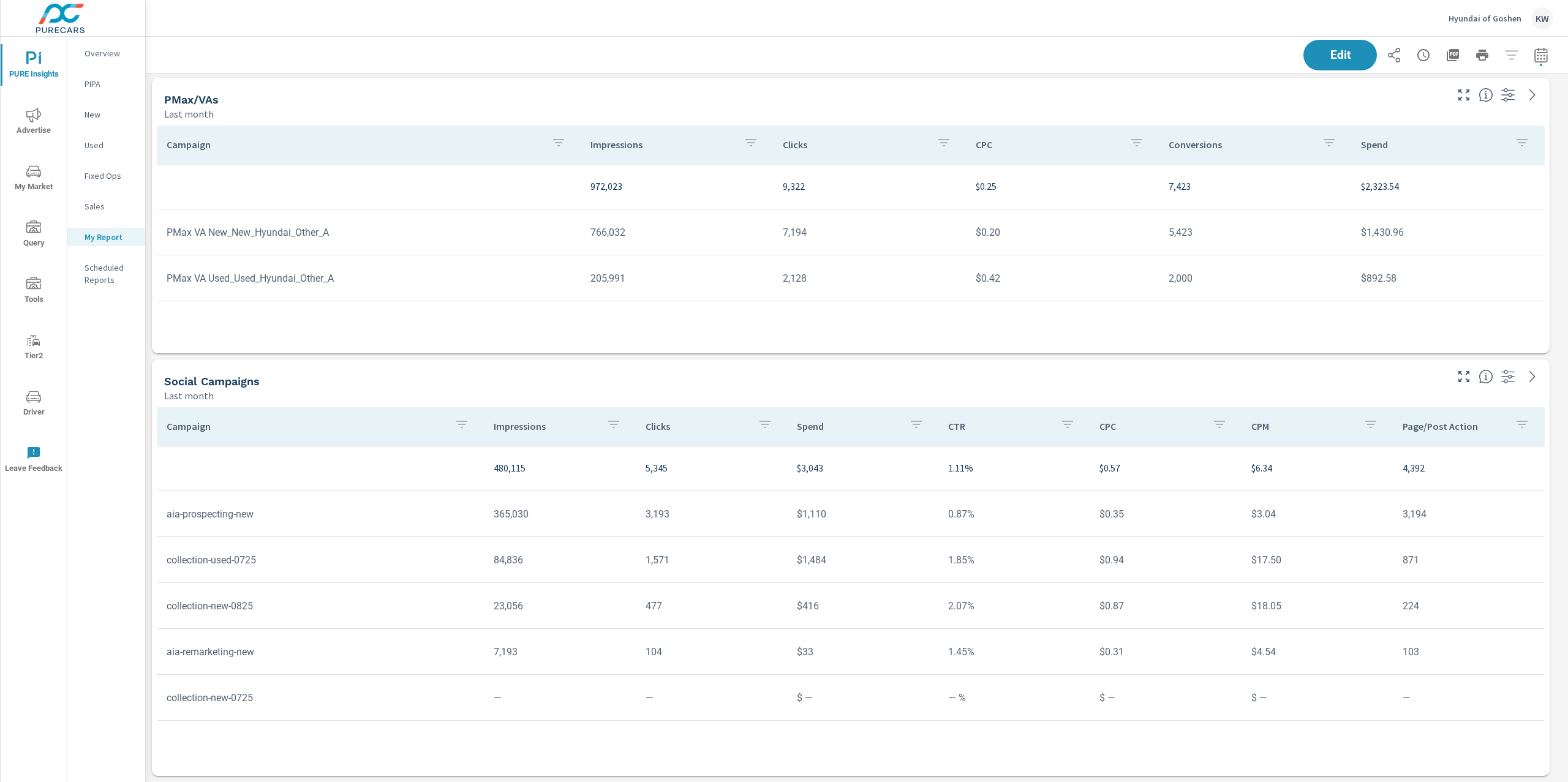
click at [1493, 16] on p "Hyundai of Goshen" at bounding box center [1484, 19] width 73 height 11
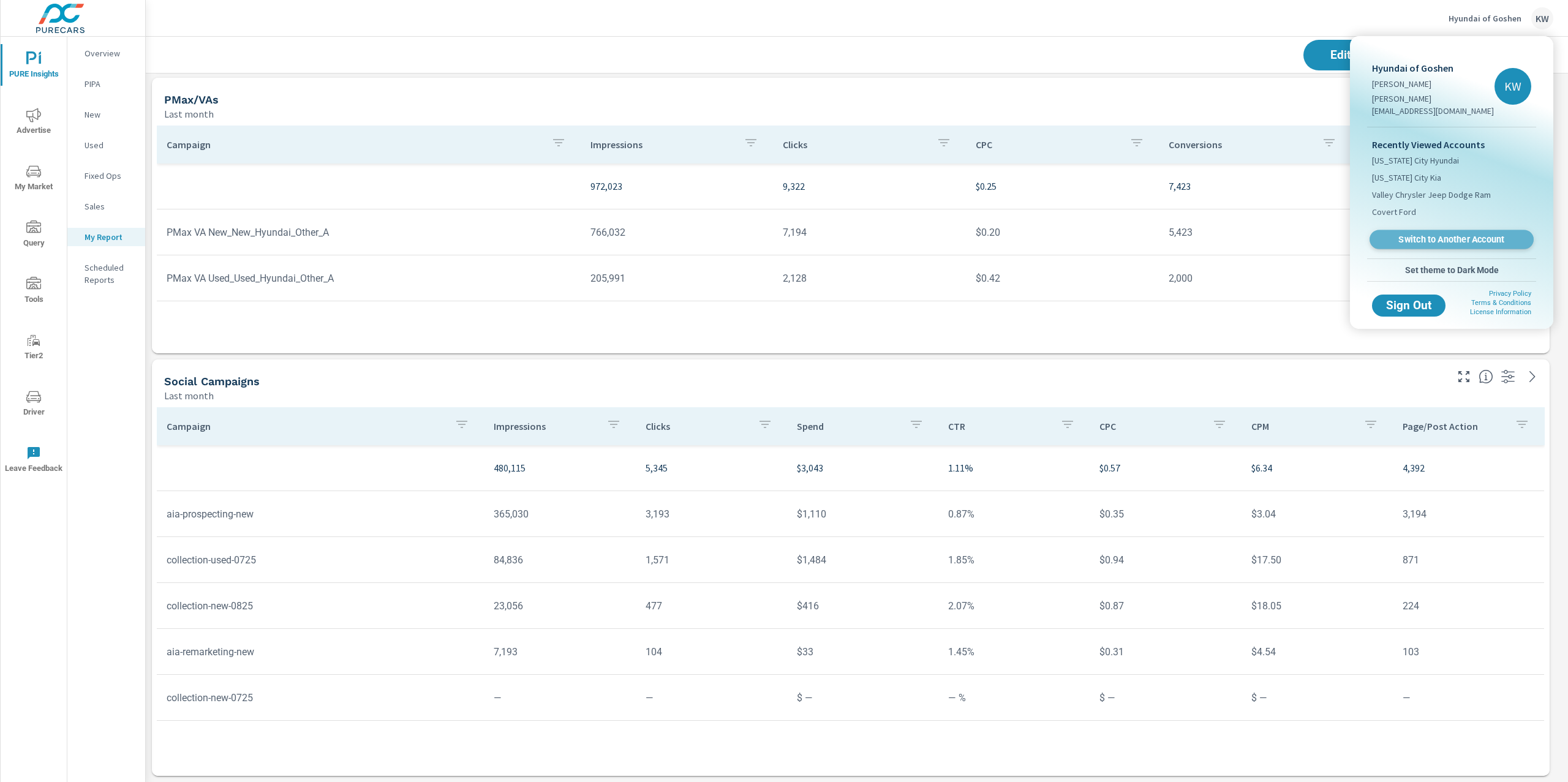
click at [1440, 234] on span "Switch to Another Account" at bounding box center [1451, 239] width 150 height 11
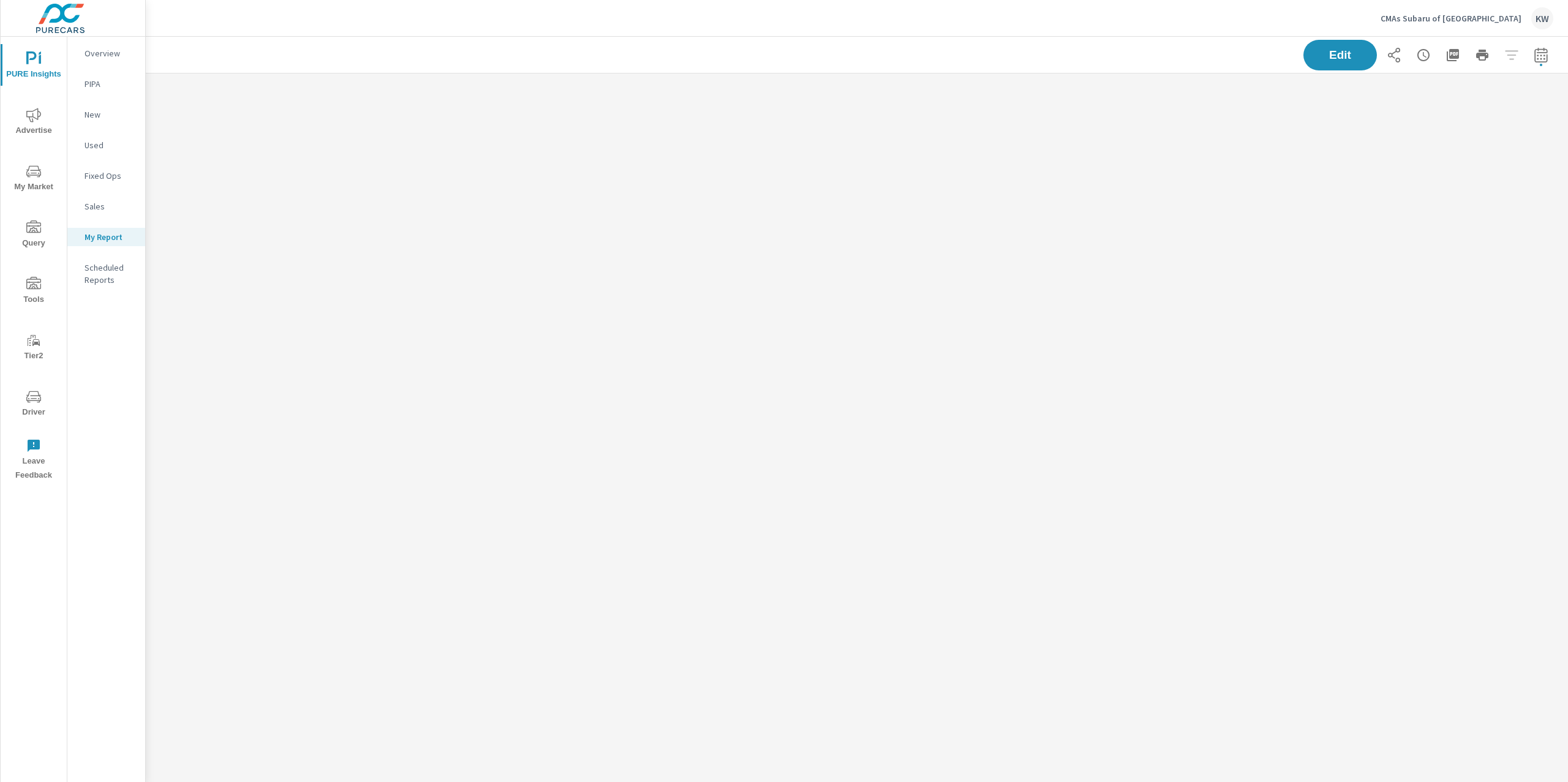
scroll to position [805, 1436]
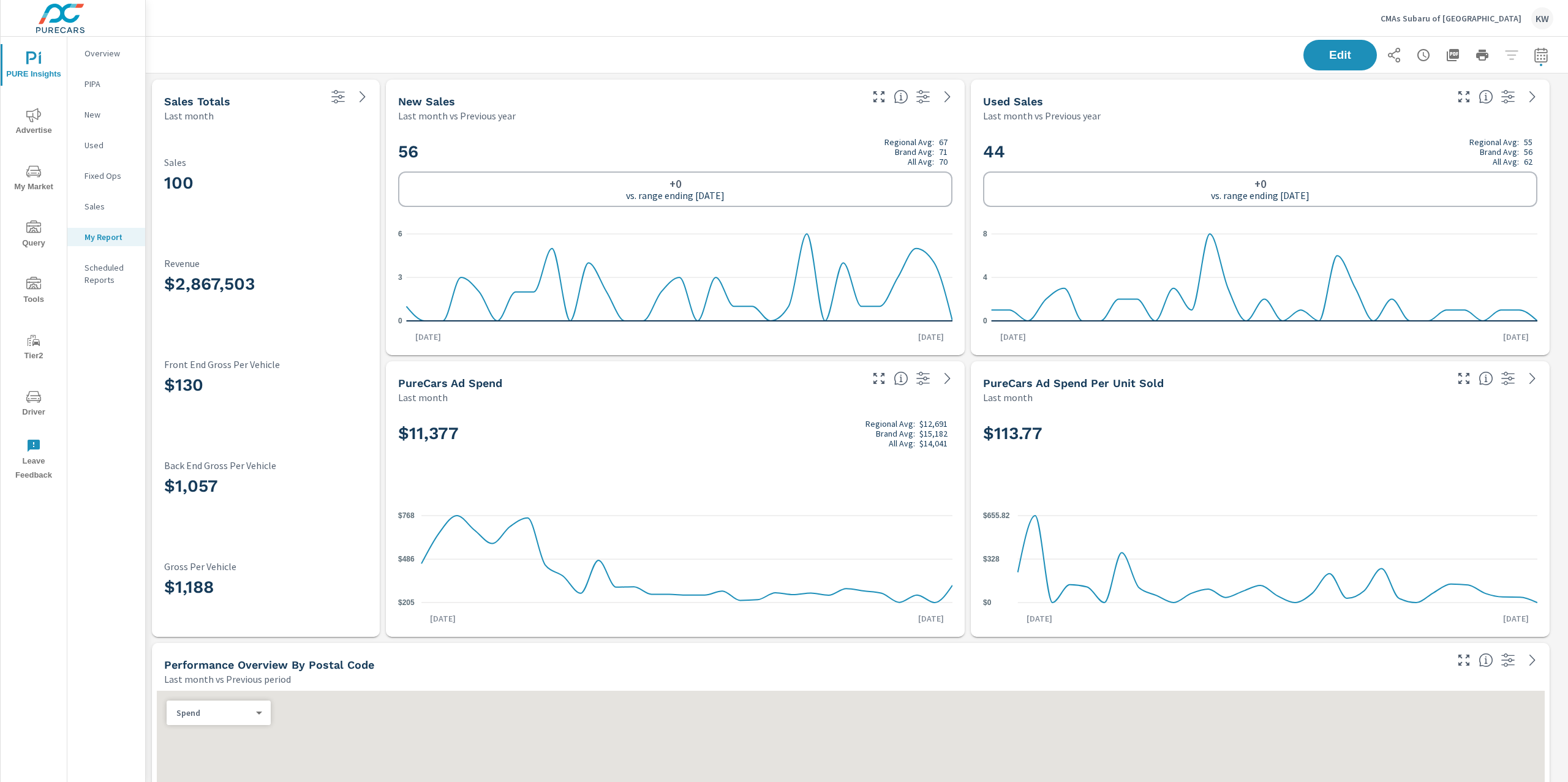
scroll to position [8768, 1436]
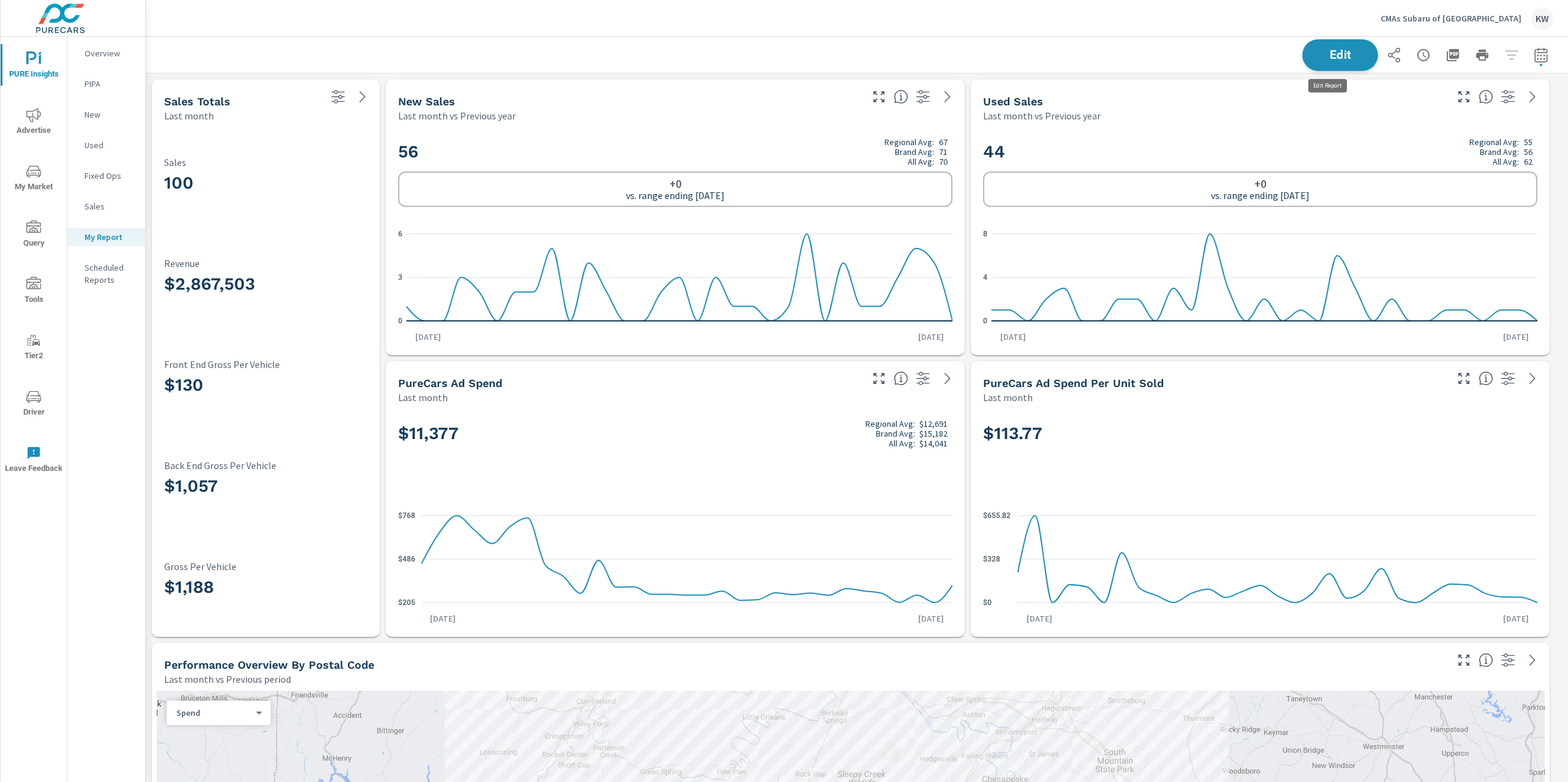
click at [1320, 58] on span "Edit" at bounding box center [1339, 55] width 50 height 11
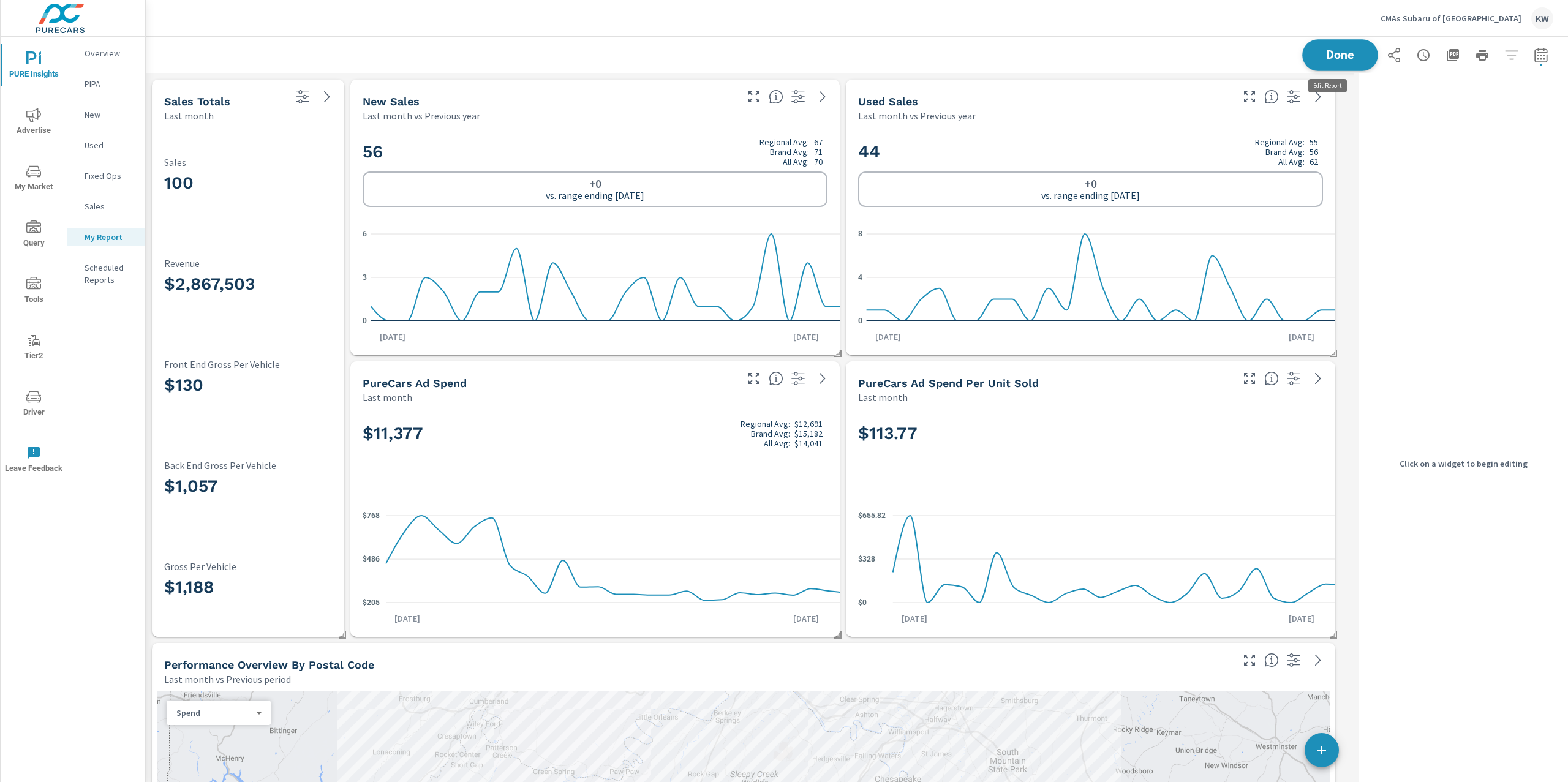
scroll to position [6, 6]
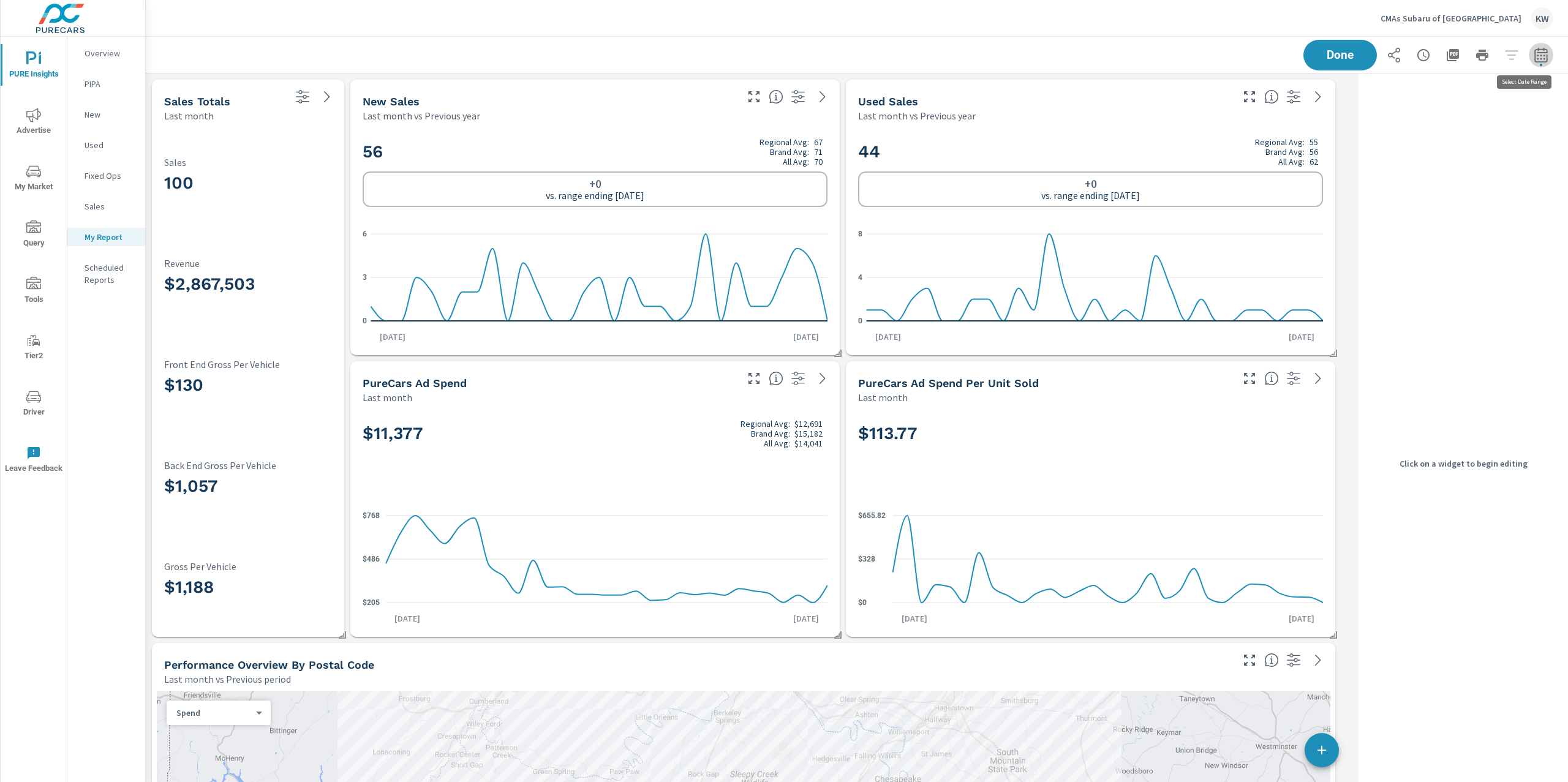
click at [1533, 60] on icon "button" at bounding box center [1541, 56] width 15 height 15
select select "Last month"
click at [1456, 102] on select "Custom Yesterday Last week Last 7 days Last 14 days Last 30 days Last 45 days L…" at bounding box center [1431, 106] width 123 height 25
click at [1370, 94] on select "Custom Yesterday Last week Last 7 days Last 14 days Last 30 days Last 45 days L…" at bounding box center [1431, 106] width 123 height 25
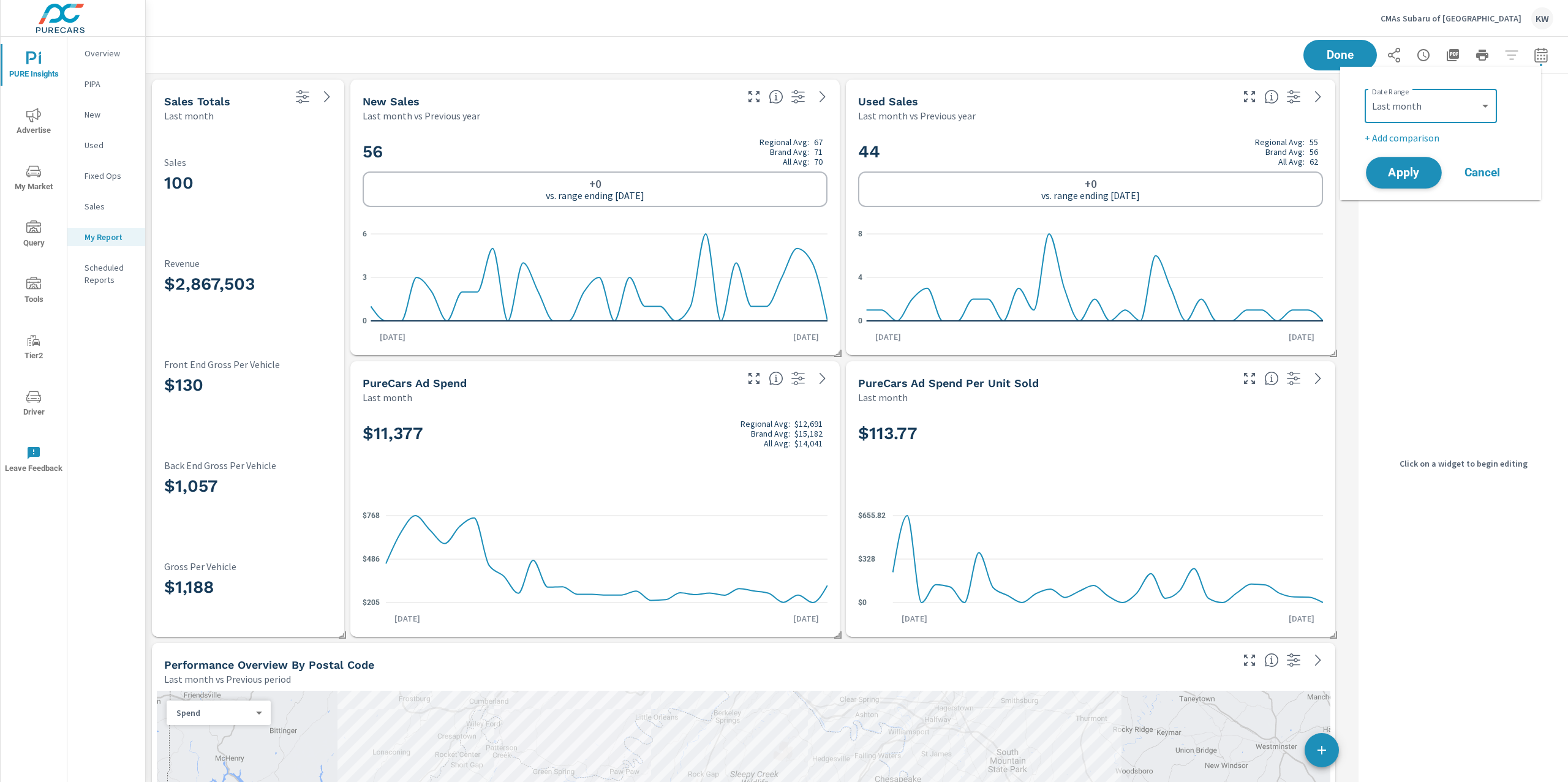
click at [1386, 181] on button "Apply" at bounding box center [1404, 173] width 76 height 32
click at [759, 234] on icon "0 3 6" at bounding box center [595, 277] width 465 height 107
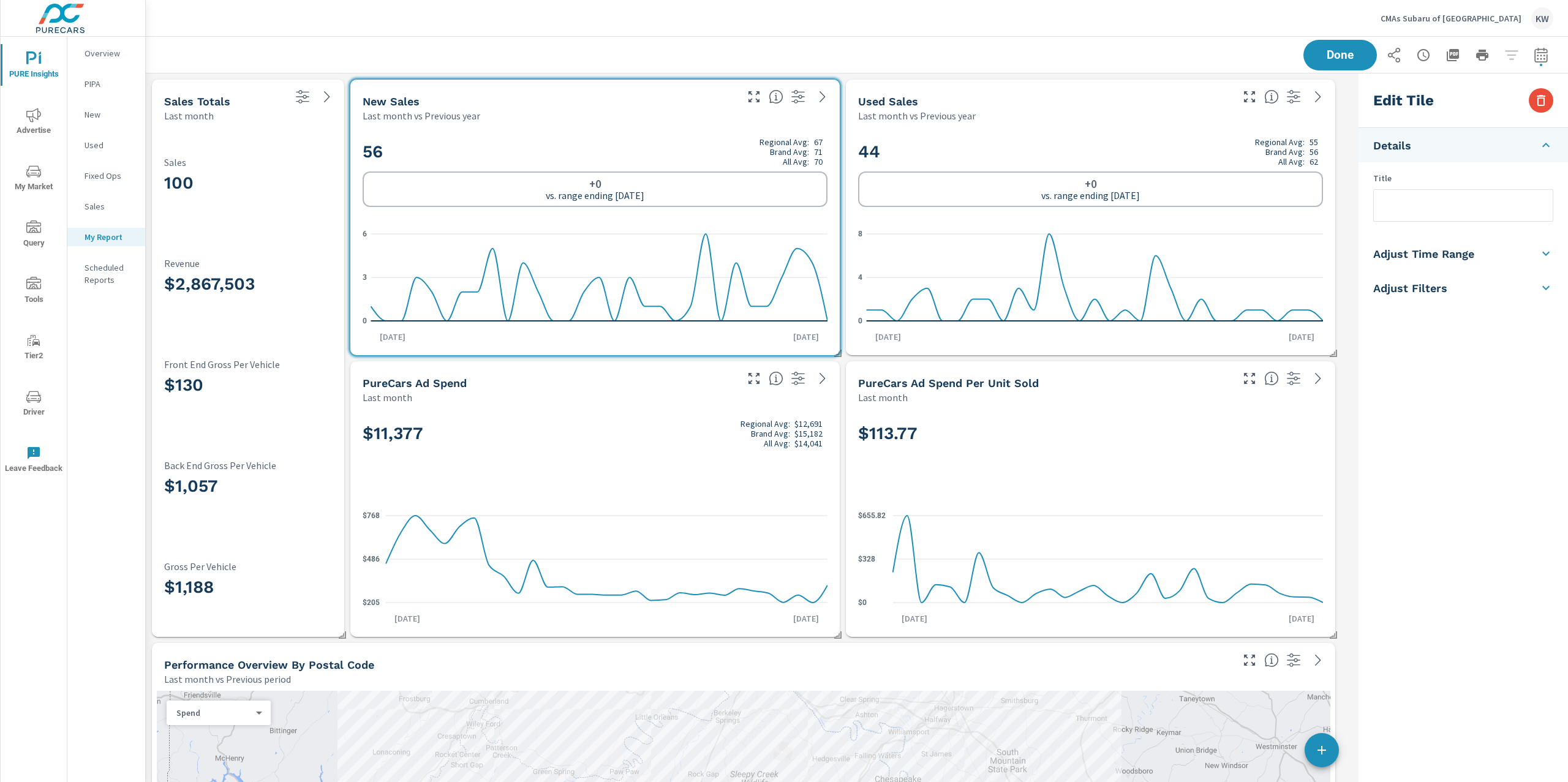
click at [1472, 258] on h5 "Adjust Time Range" at bounding box center [1423, 253] width 101 height 14
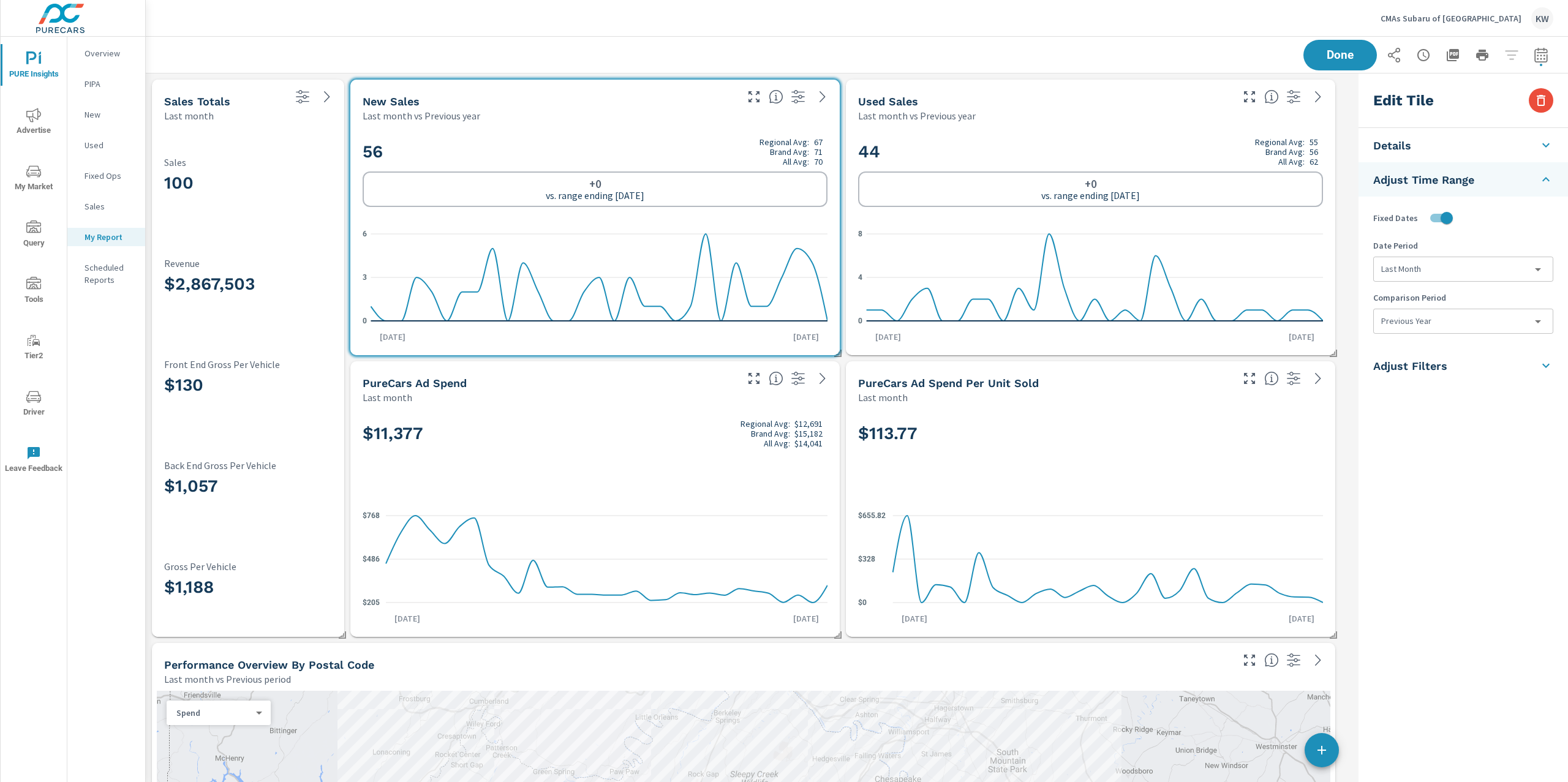
click at [1450, 323] on body "PURE Insights Advertise My Market Query Tools Tier2 Driver Leave Feedback Overv…" at bounding box center [784, 391] width 1568 height 782
click at [1444, 354] on li "None" at bounding box center [1462, 349] width 179 height 22
click at [1286, 243] on icon "0 4 8" at bounding box center [1091, 277] width 465 height 107
type input "lastYear"
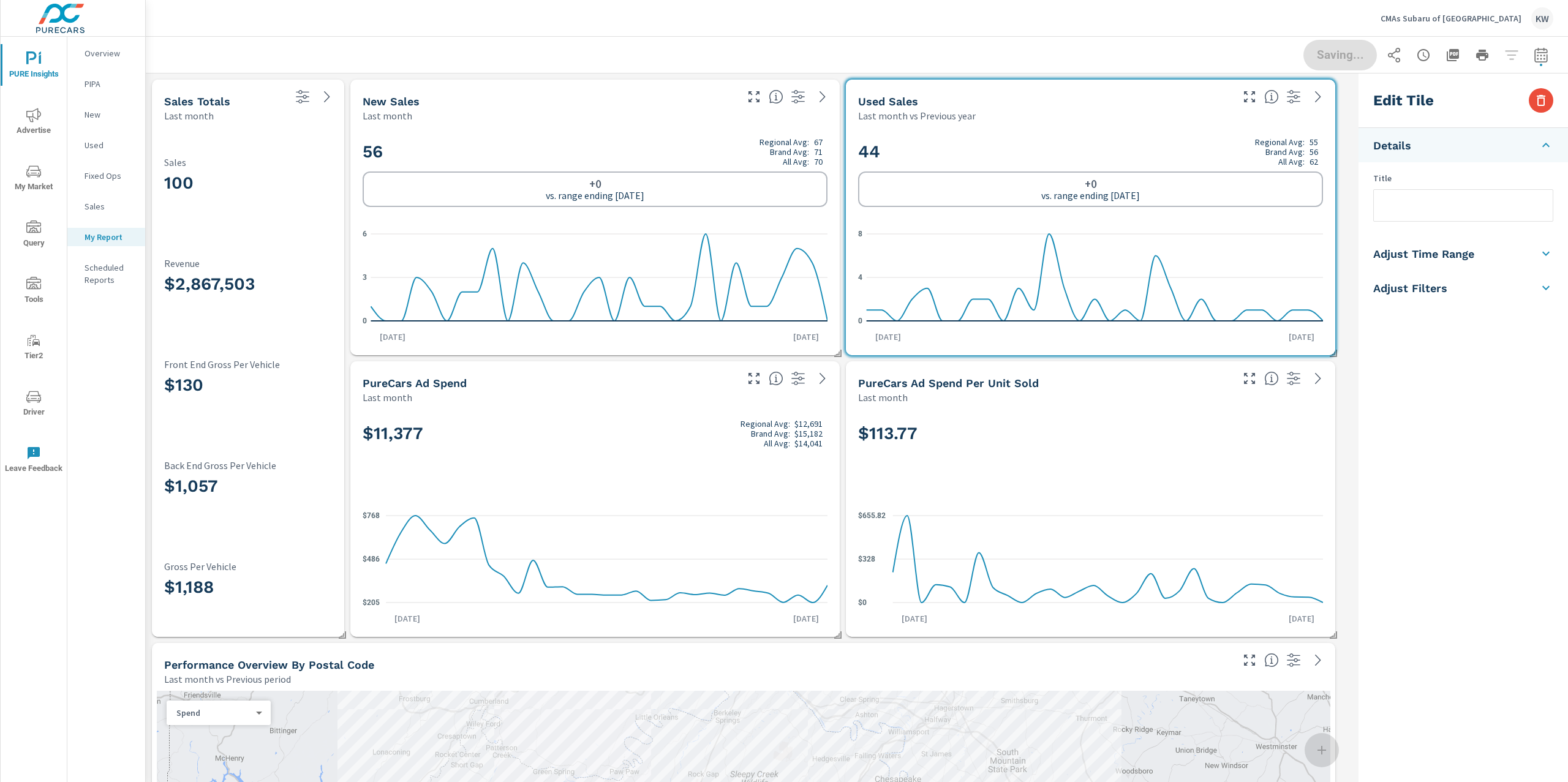
click at [1471, 256] on h5 "Adjust Time Range" at bounding box center [1423, 253] width 101 height 14
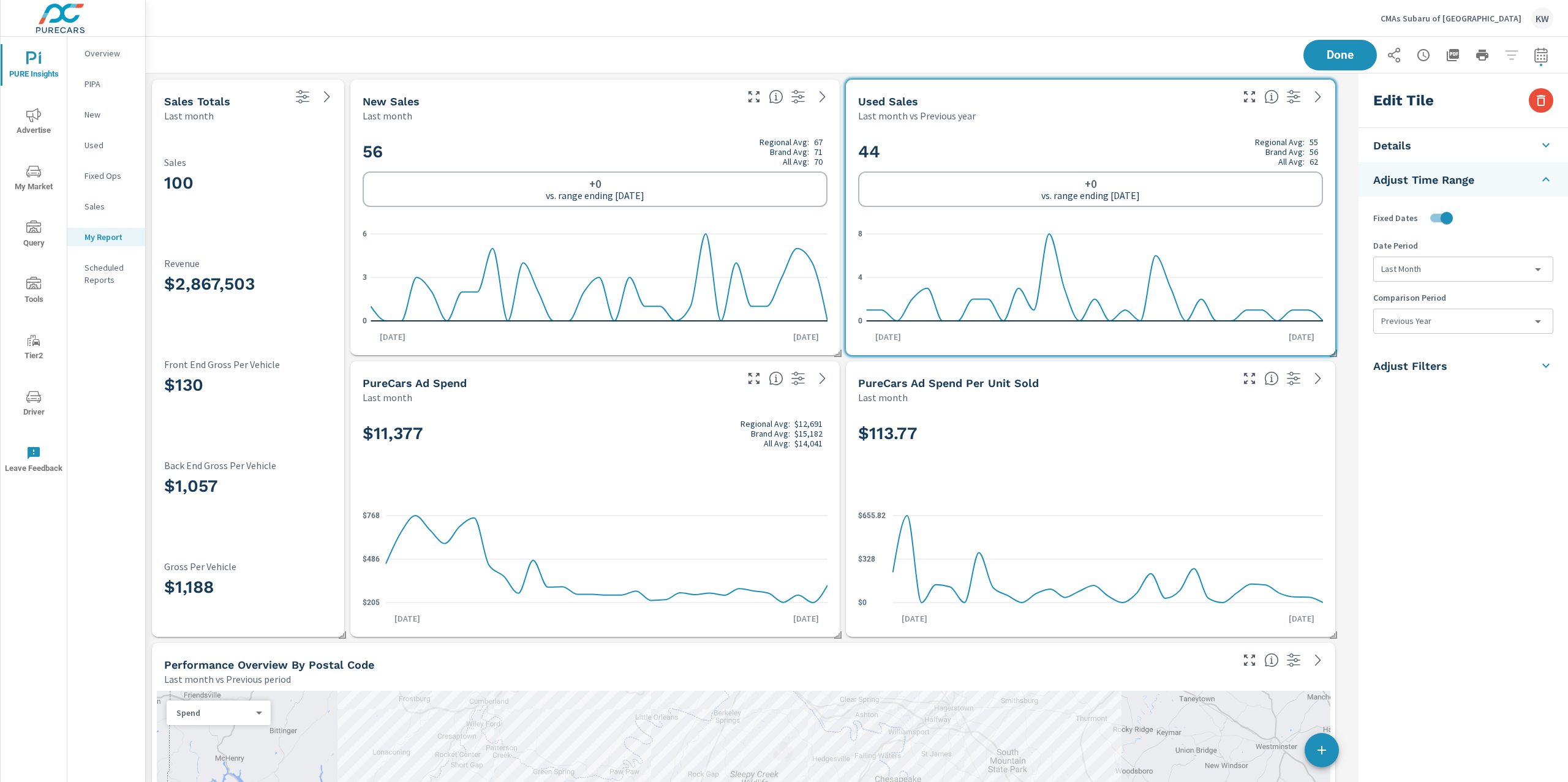
click at [1467, 320] on body "PURE Insights Advertise My Market Query Tools Tier2 Driver Leave Feedback Overv…" at bounding box center [784, 391] width 1568 height 782
click at [1450, 351] on li "None" at bounding box center [1462, 349] width 179 height 22
click at [1336, 51] on span "Done" at bounding box center [1339, 55] width 50 height 11
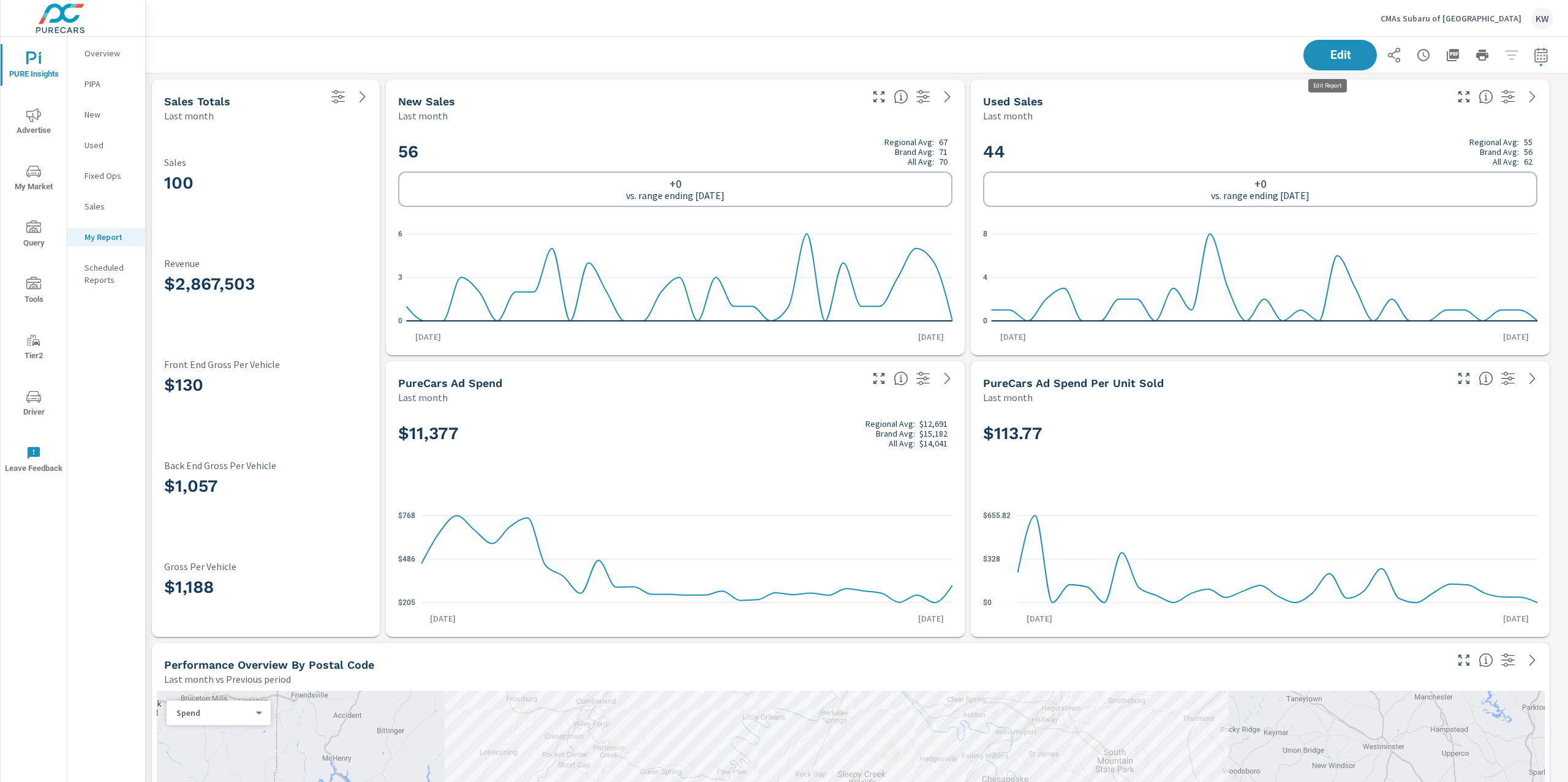
scroll to position [8768, 1436]
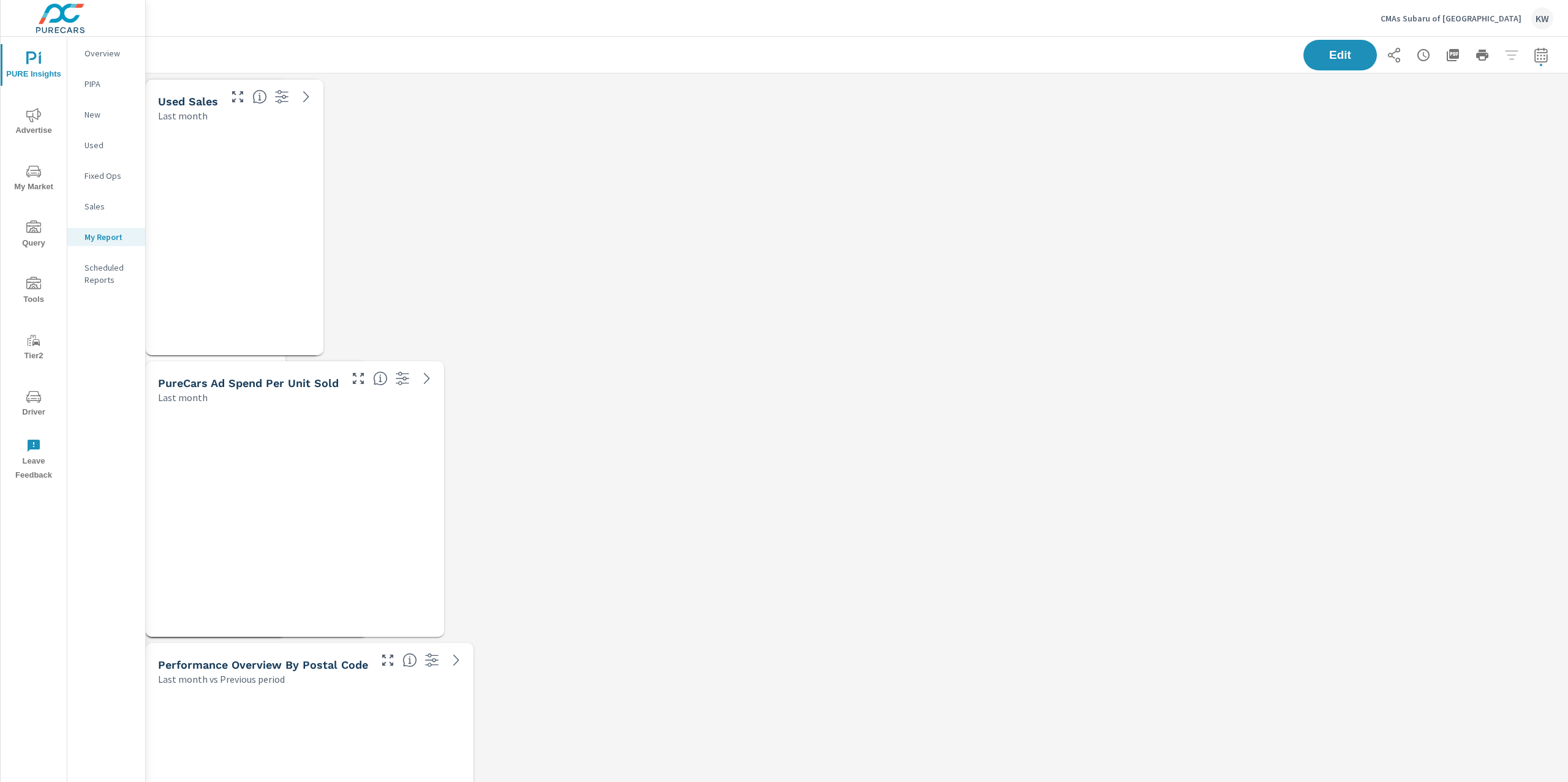
scroll to position [8768, 1436]
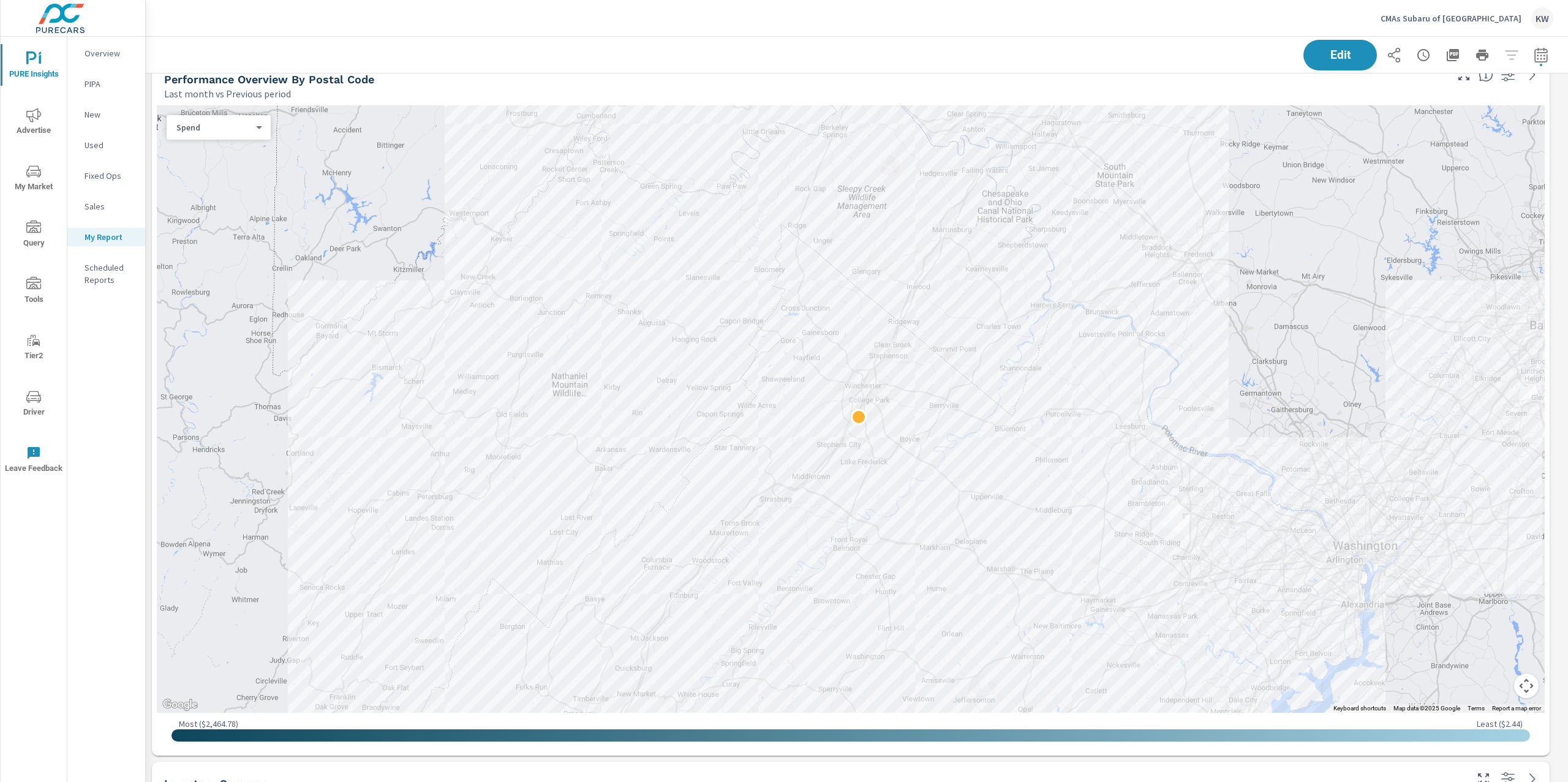
scroll to position [586, 0]
click at [233, 130] on body "PURE Insights Advertise My Market Query Tools Tier2 Driver Leave Feedback Overv…" at bounding box center [784, 391] width 1568 height 782
click at [233, 143] on li "Sales" at bounding box center [214, 146] width 95 height 20
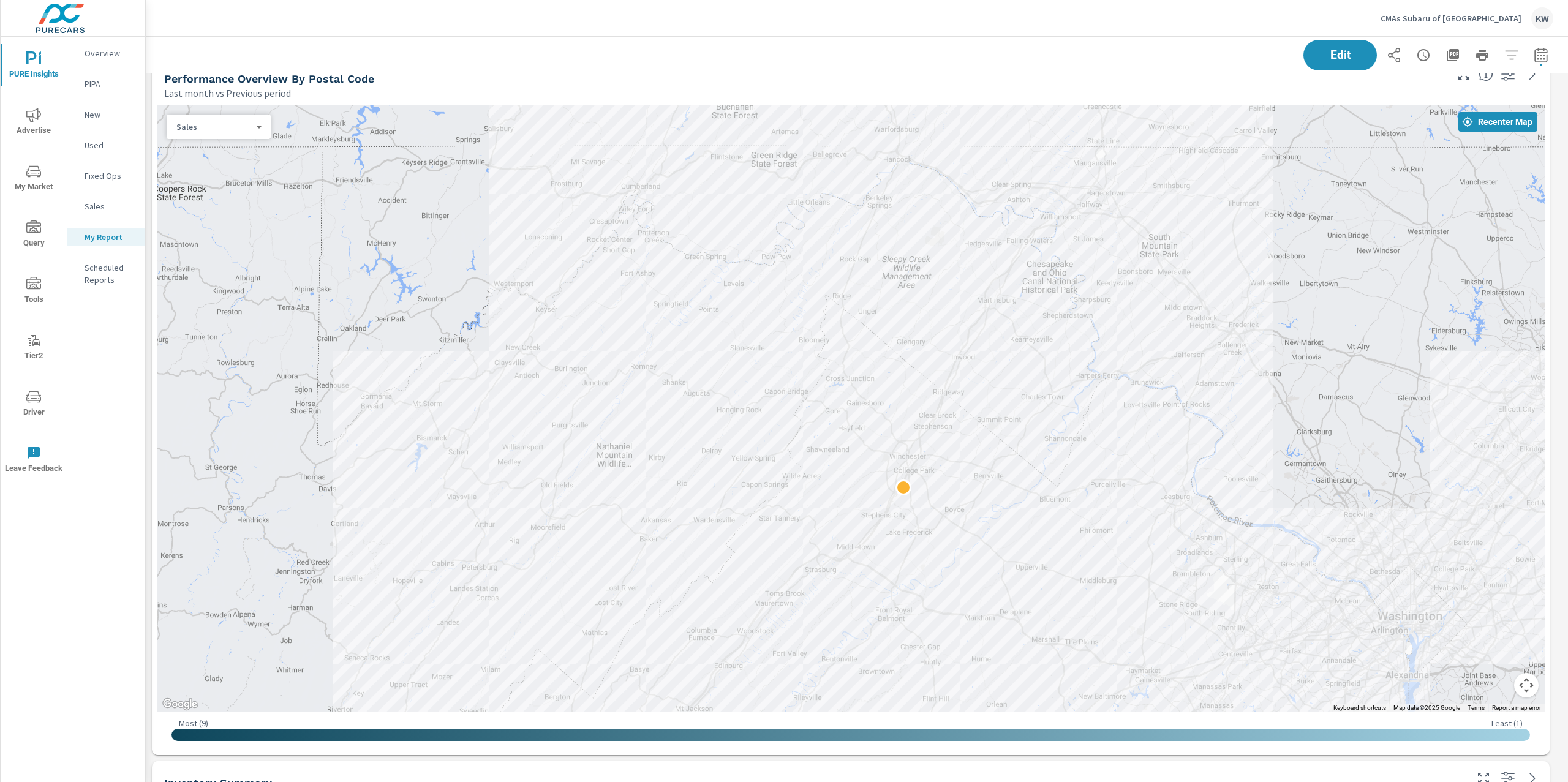
drag, startPoint x: 1193, startPoint y: 304, endPoint x: 1239, endPoint y: 376, distance: 85.4
click at [1239, 376] on div at bounding box center [851, 408] width 1387 height 608
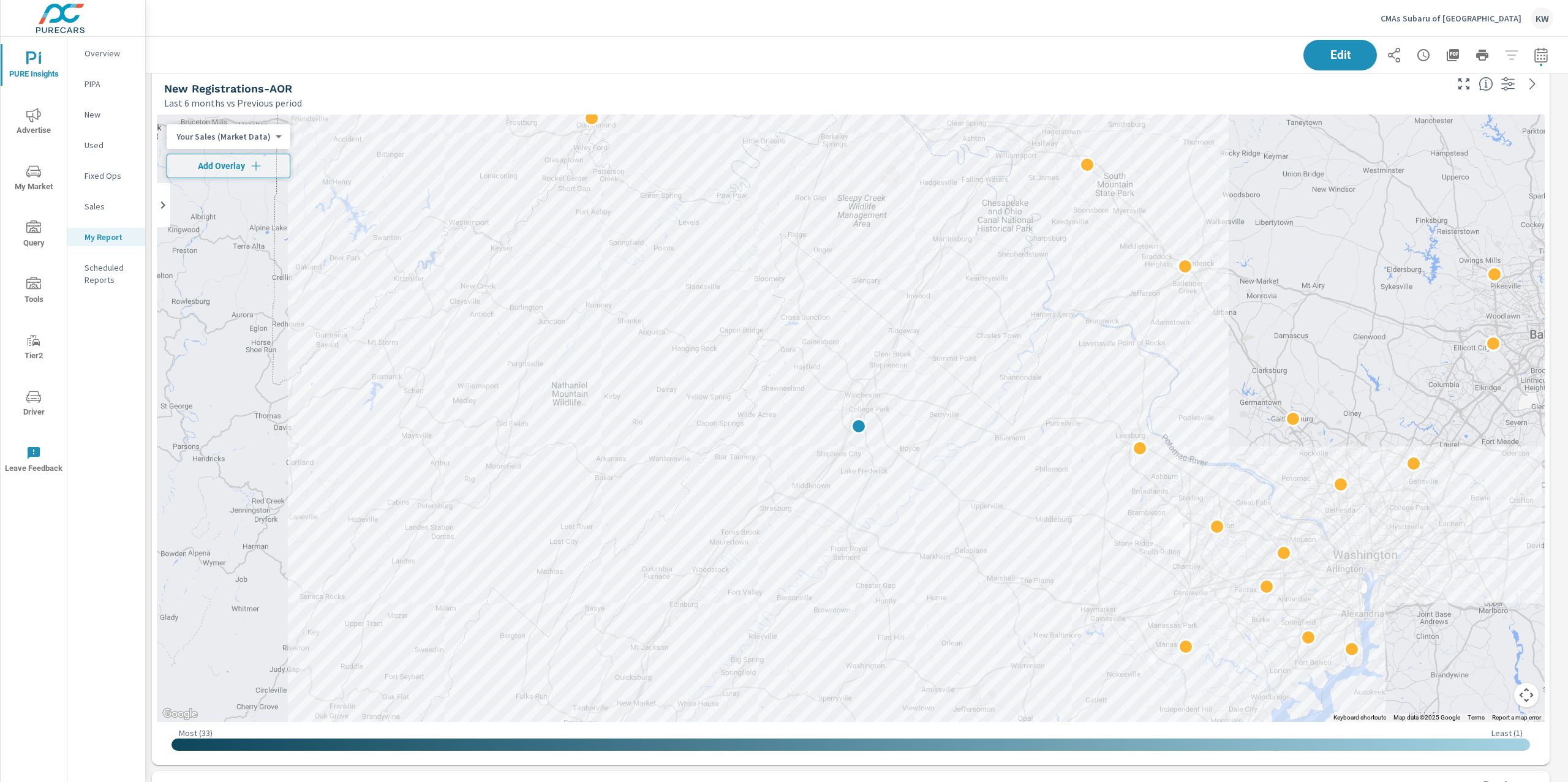
scroll to position [1989, 0]
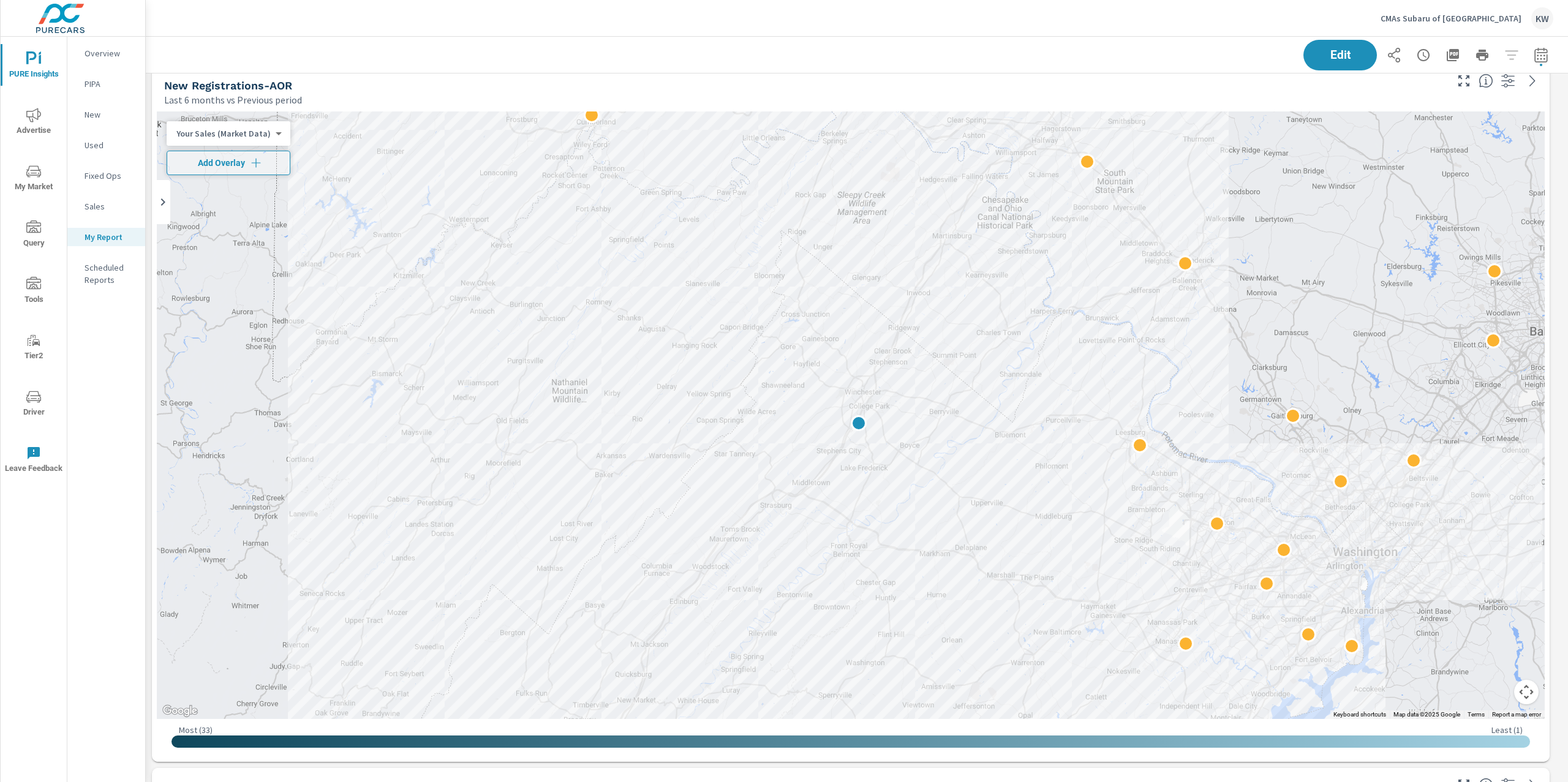
click at [250, 132] on body "PURE Insights Advertise My Market Query Tools Tier2 Driver Leave Feedback Overv…" at bounding box center [784, 391] width 1568 height 782
click at [216, 153] on li "Your Sales (DMS)" at bounding box center [226, 152] width 119 height 20
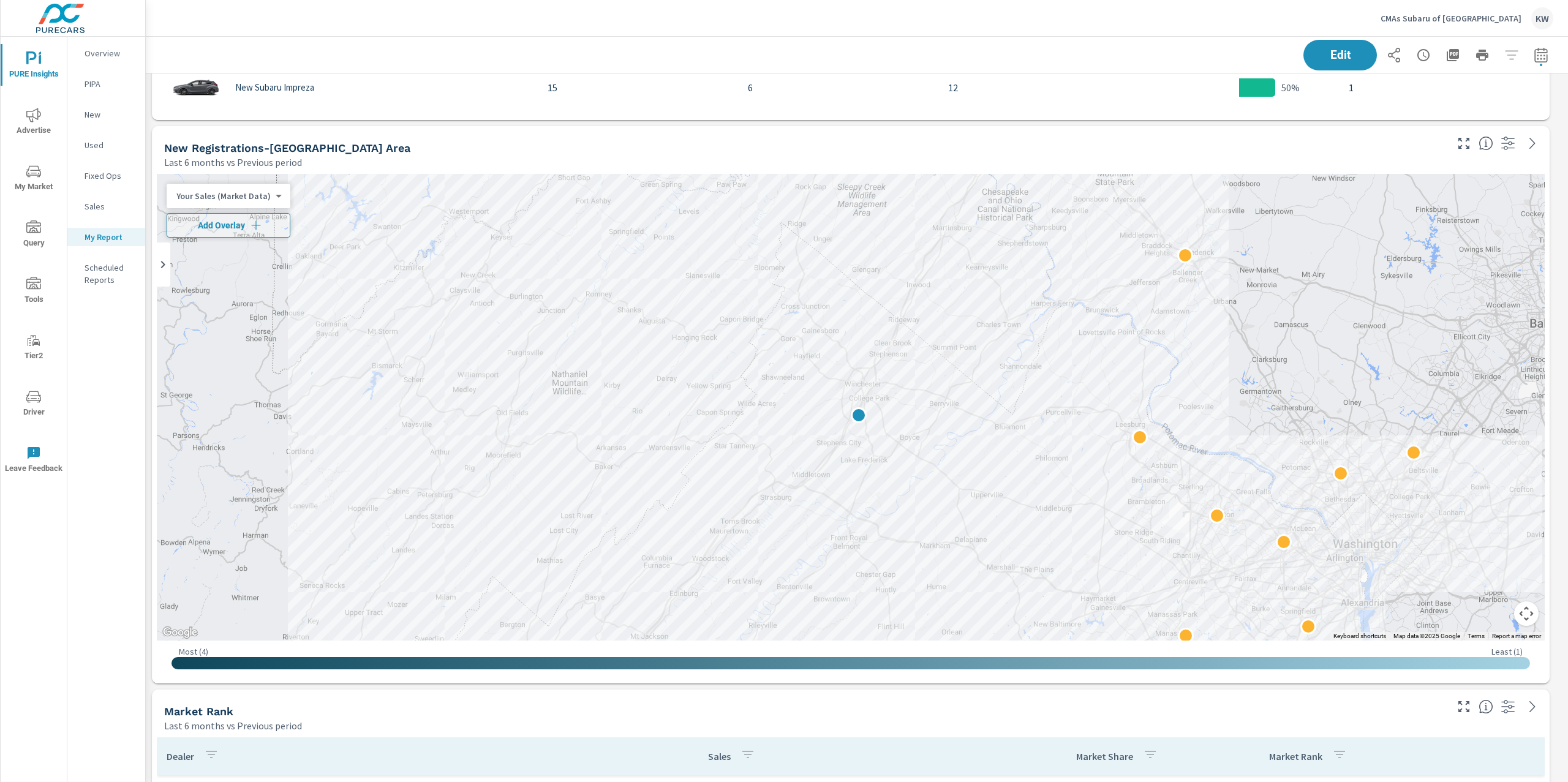
scroll to position [3438, 0]
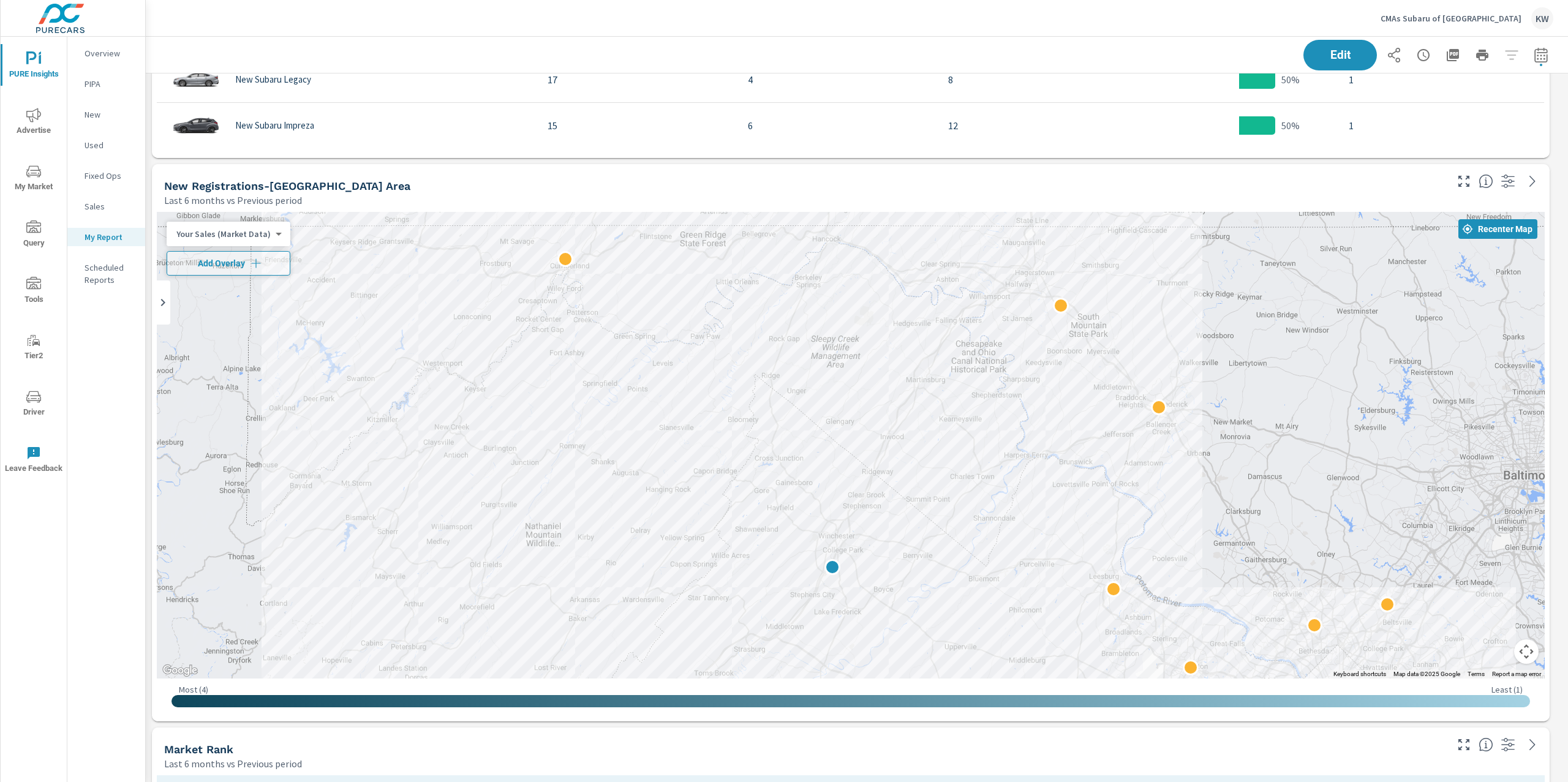
drag, startPoint x: 1251, startPoint y: 343, endPoint x: 1227, endPoint y: 462, distance: 121.4
click at [1227, 462] on div at bounding box center [851, 445] width 1387 height 467
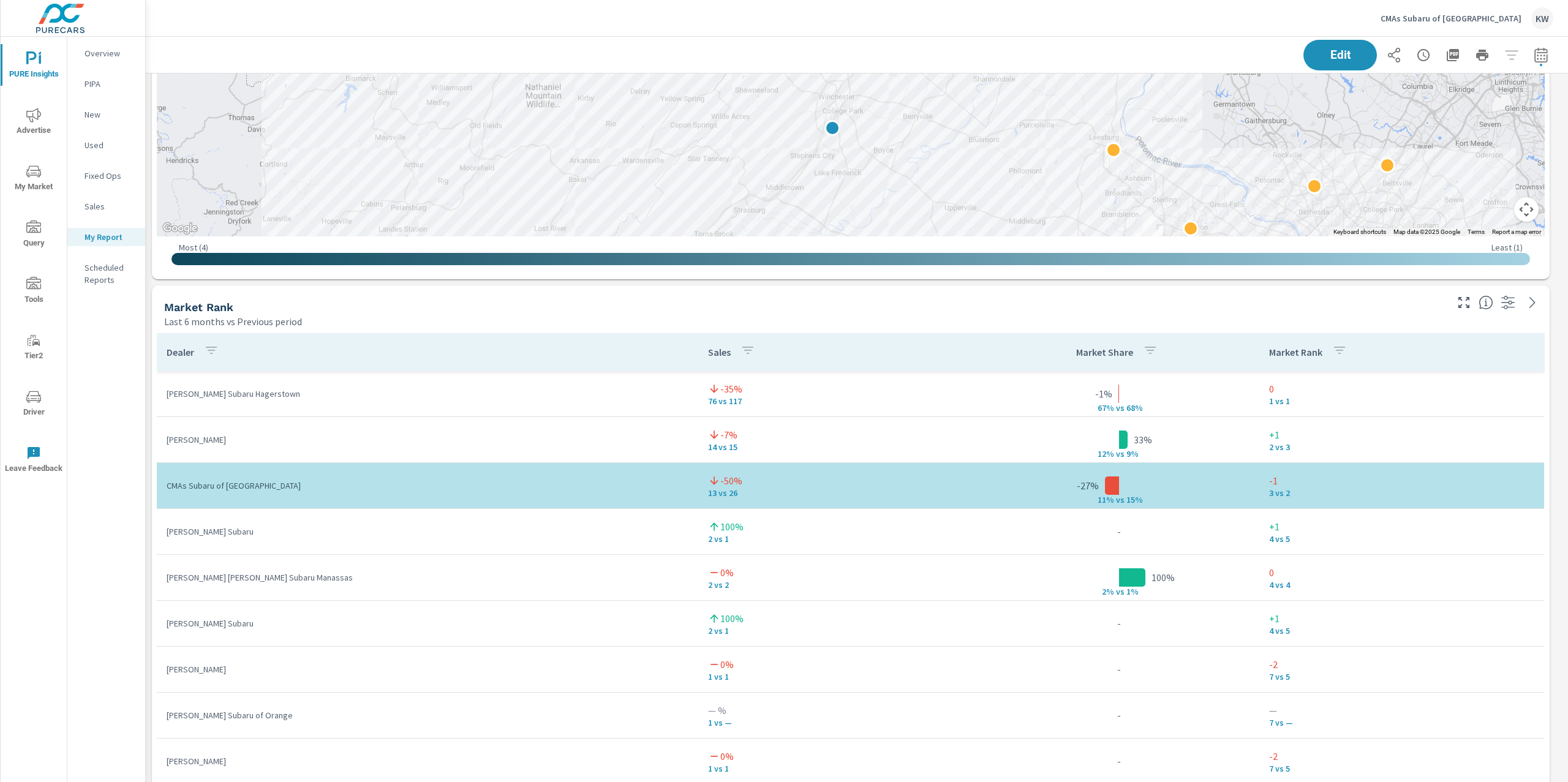
scroll to position [3919, 0]
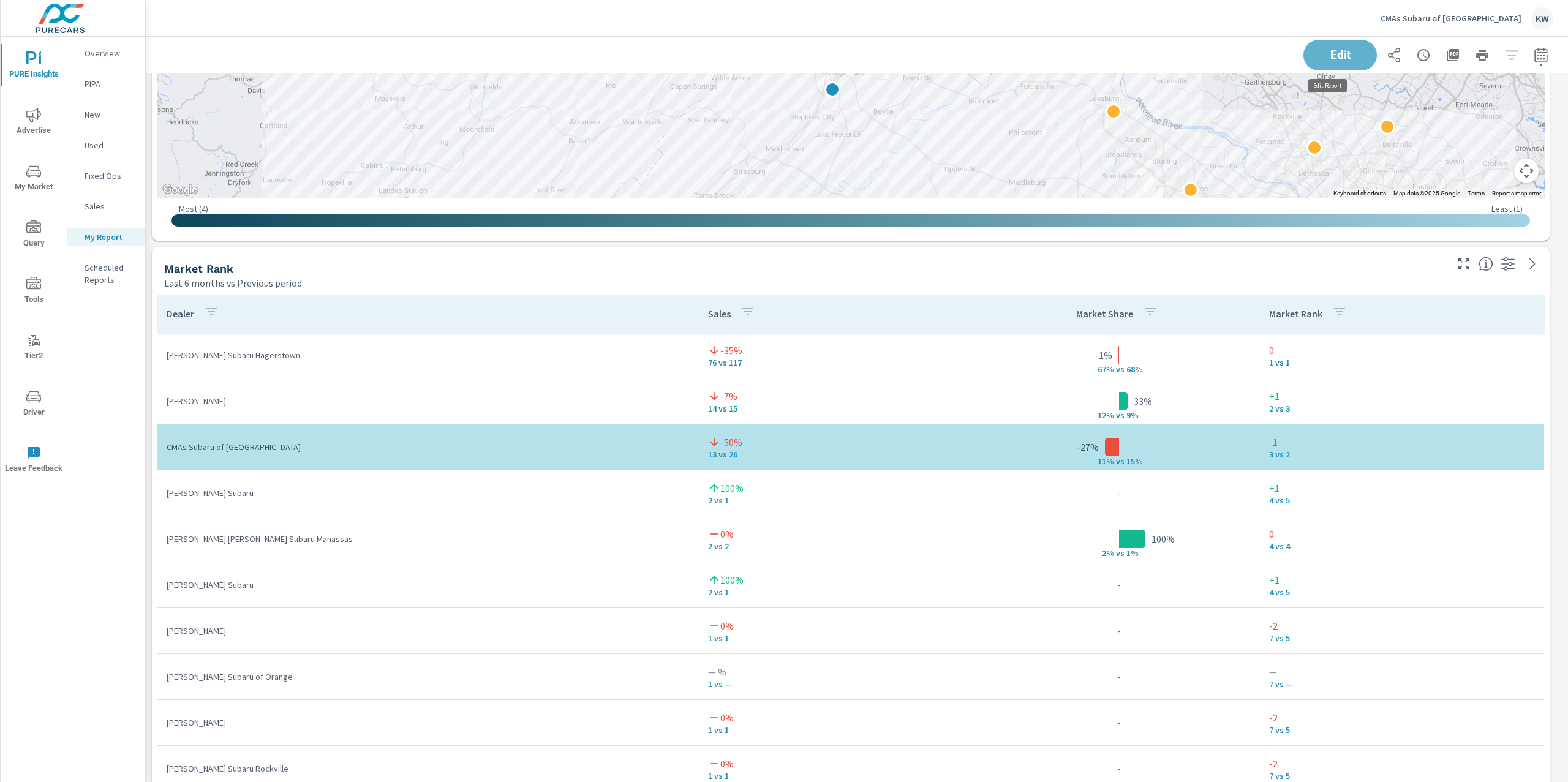
click at [1338, 67] on button "Edit" at bounding box center [1340, 55] width 74 height 30
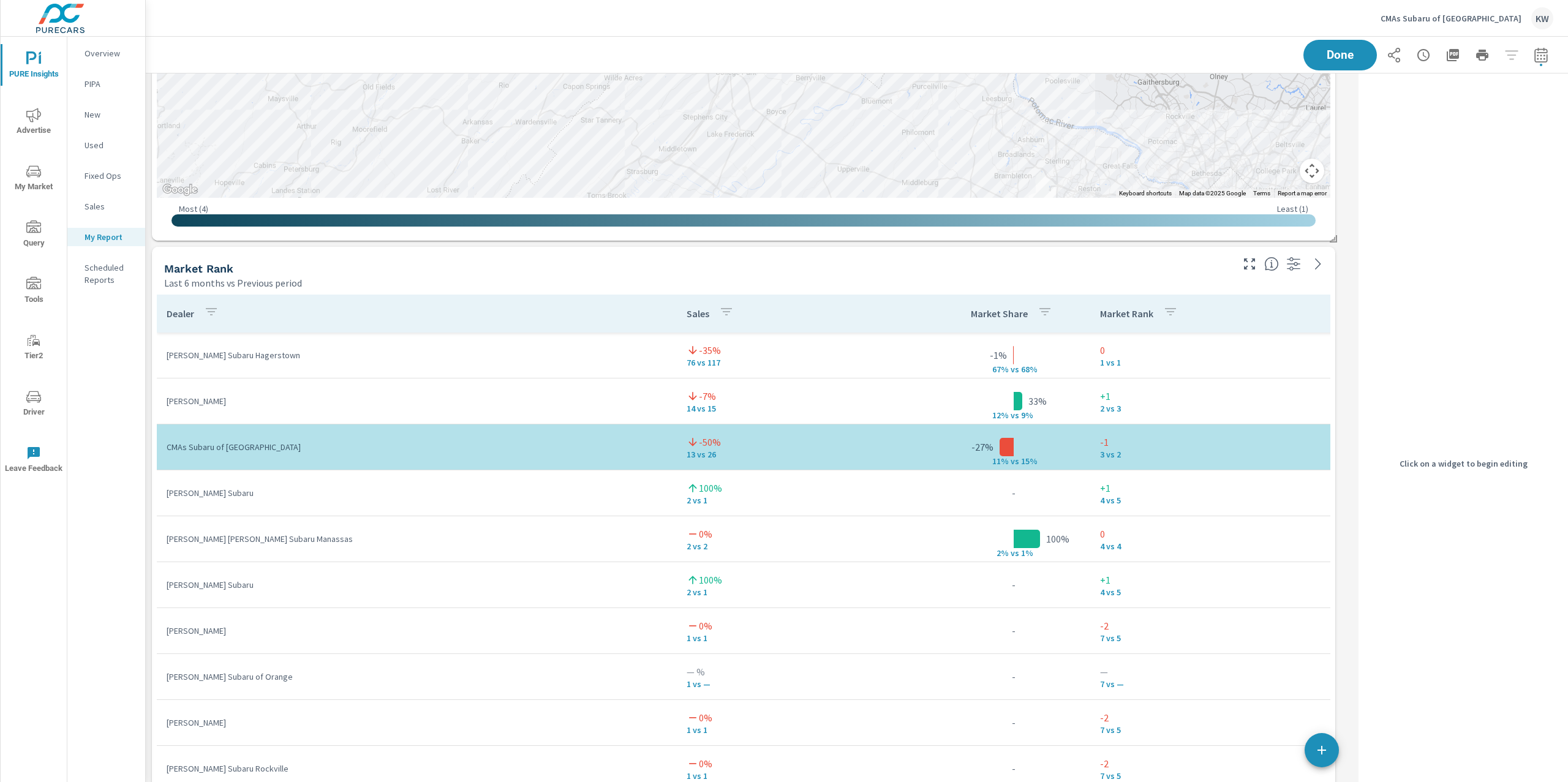
scroll to position [8768, 1220]
click at [1343, 412] on div "Search Campaigns Last month Campaign Impressions Impression Share Clicks CTR Sp…" at bounding box center [856, 525] width 1422 height 8742
drag, startPoint x: 1353, startPoint y: 65, endPoint x: 1358, endPoint y: 71, distance: 7.8
click at [1354, 66] on button "Done" at bounding box center [1340, 55] width 74 height 30
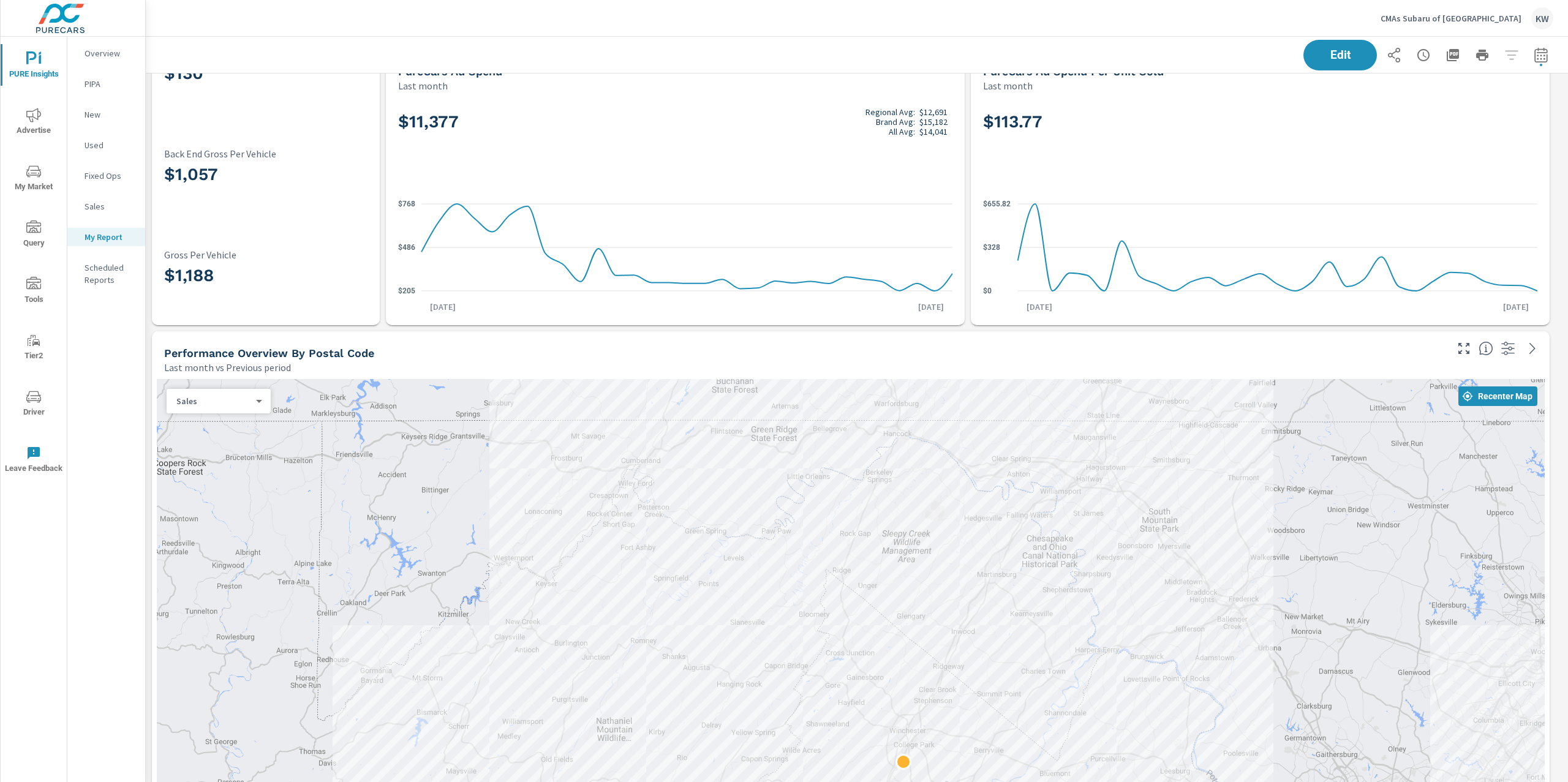
scroll to position [0, 0]
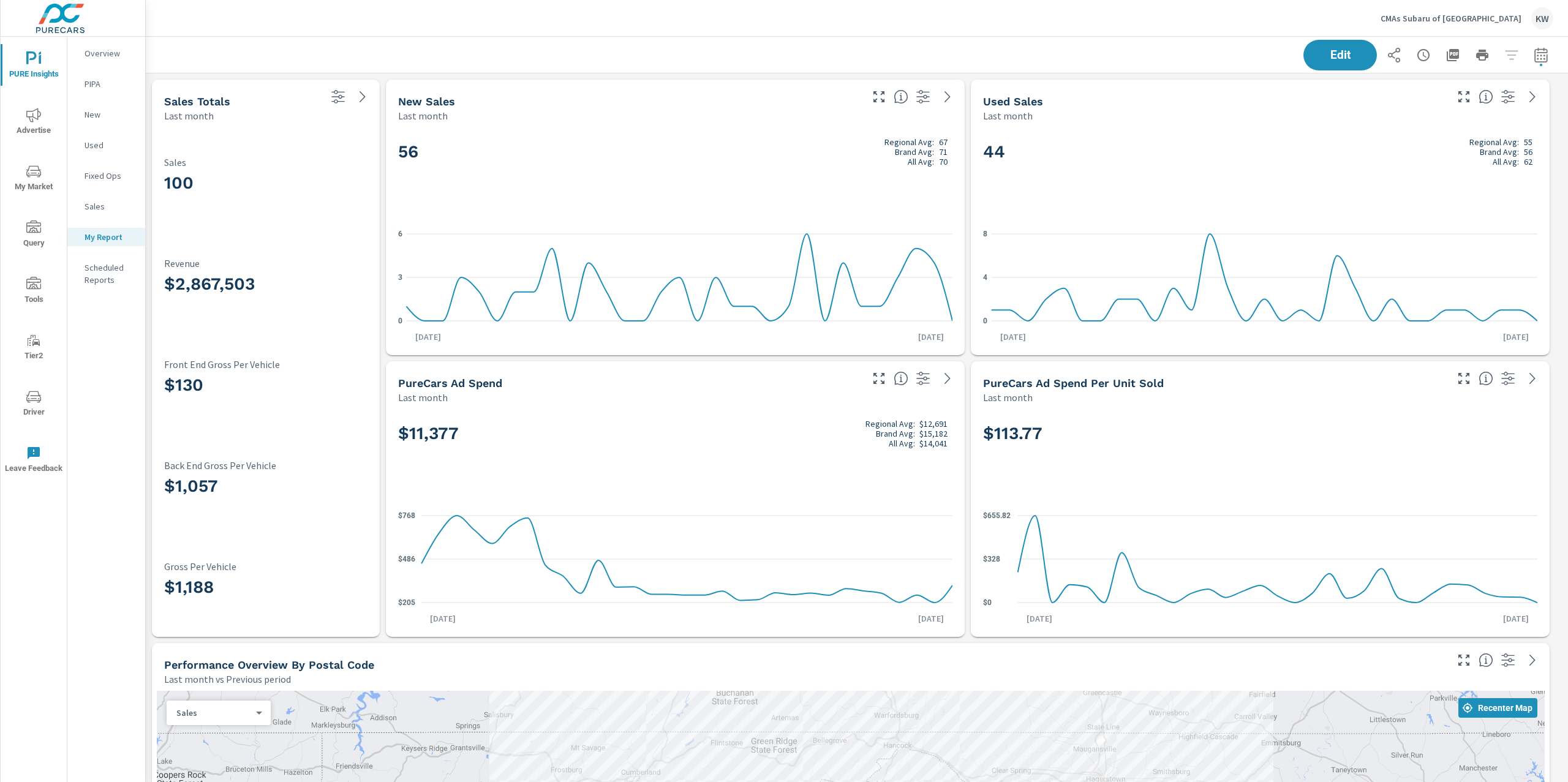
click at [121, 59] on p "Overview" at bounding box center [110, 53] width 51 height 12
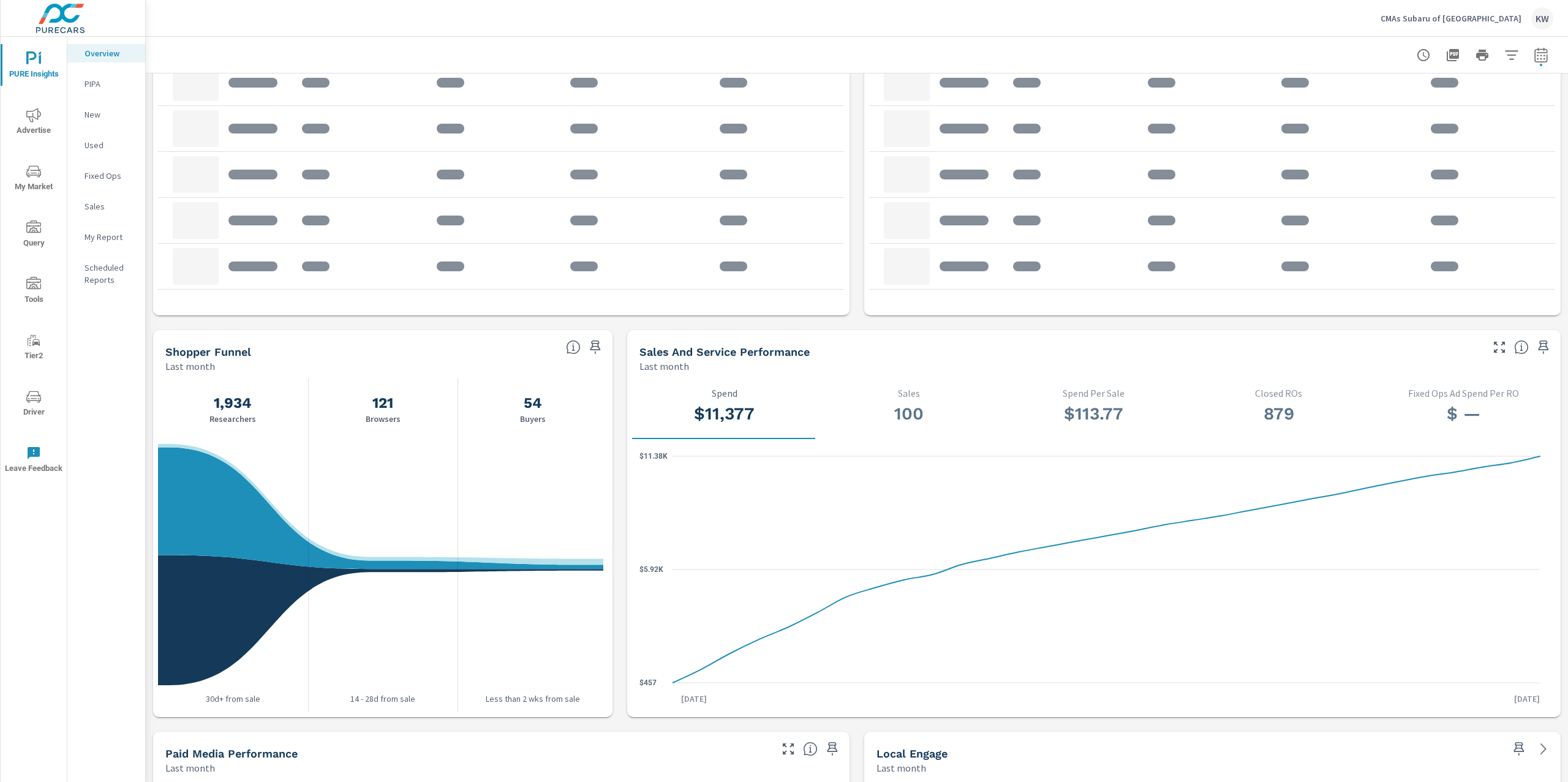
scroll to position [1093, 0]
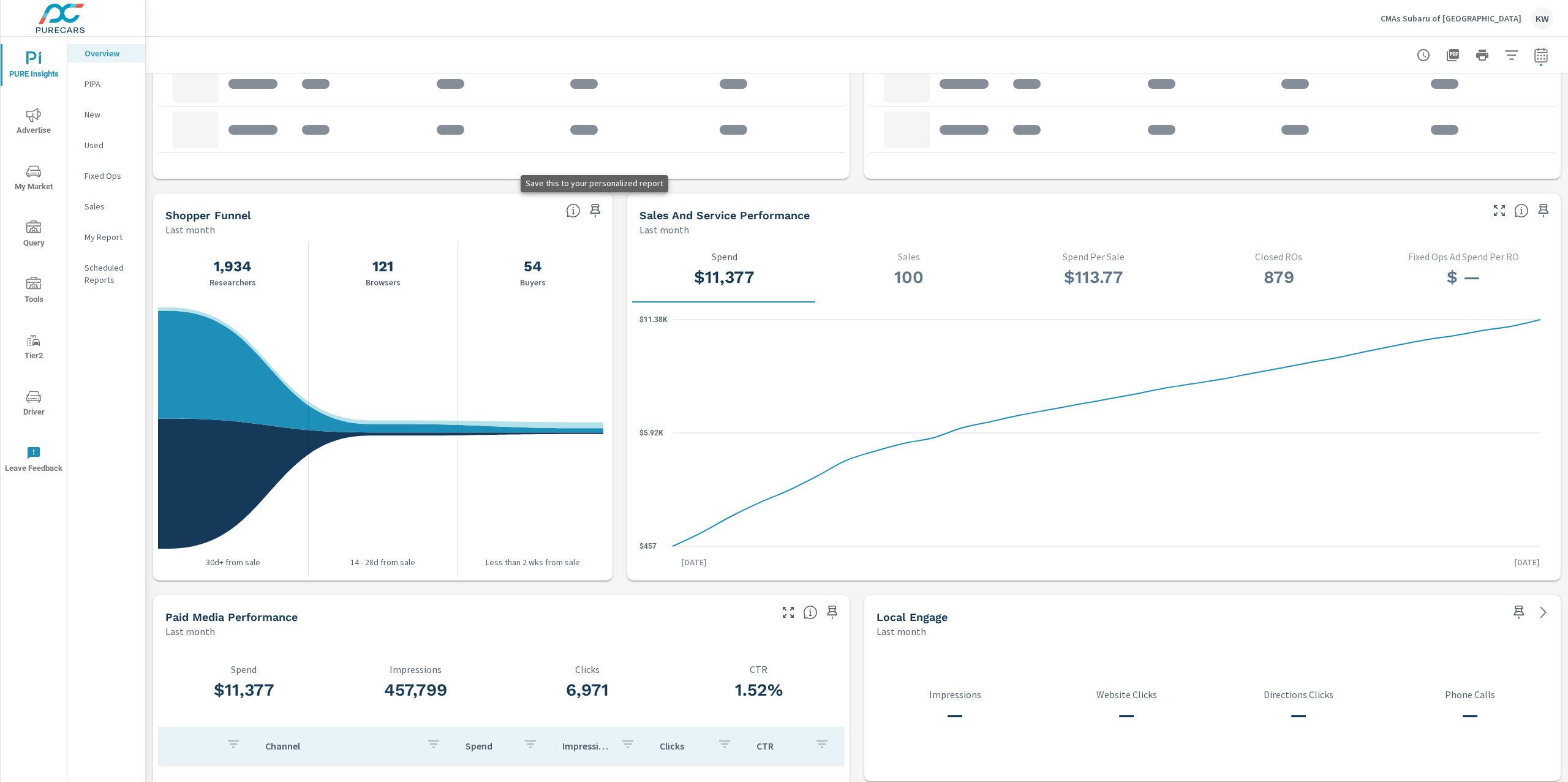
click at [593, 216] on icon "button" at bounding box center [595, 211] width 15 height 15
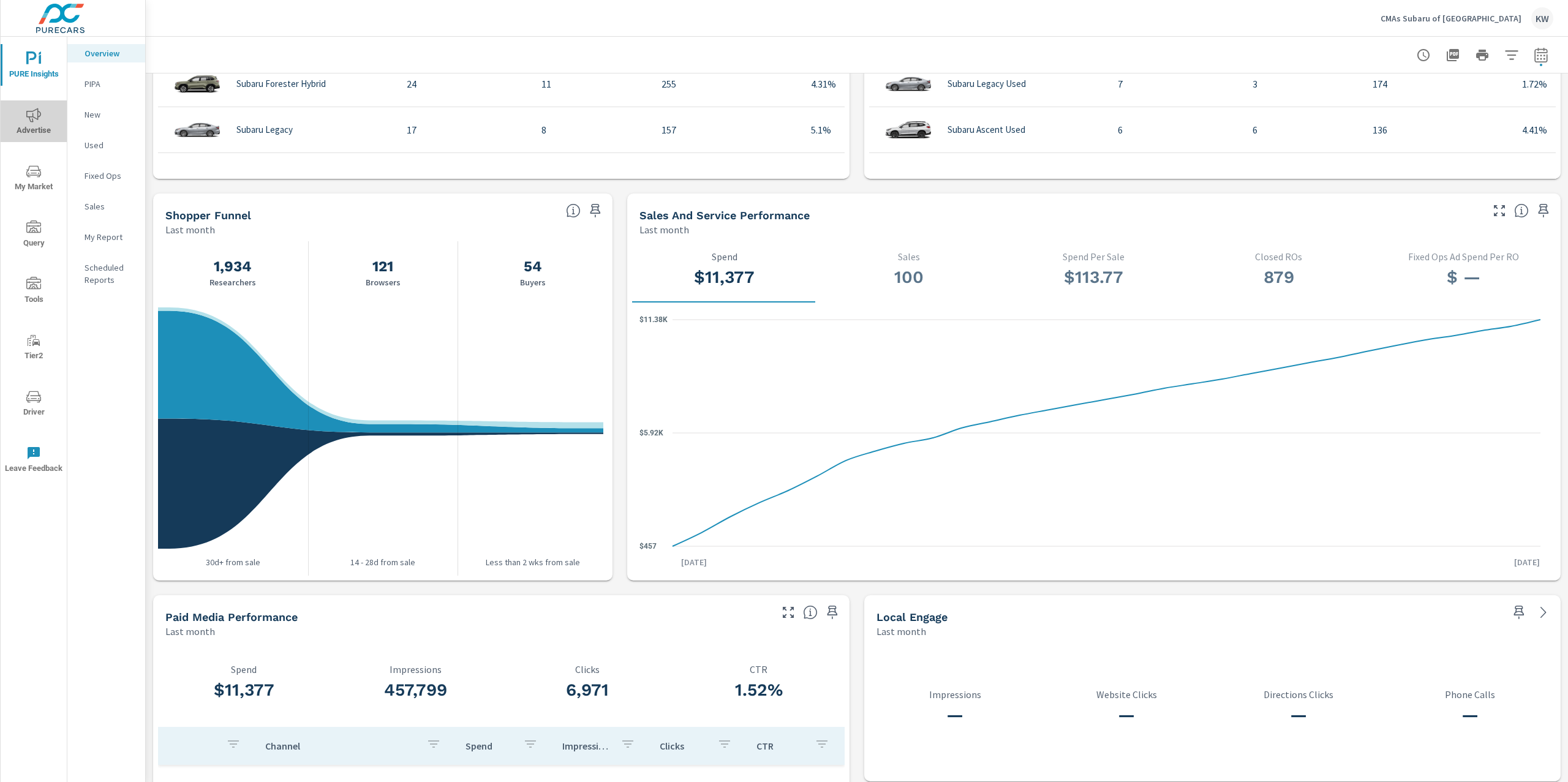
click at [40, 120] on icon "nav menu" at bounding box center [34, 115] width 15 height 15
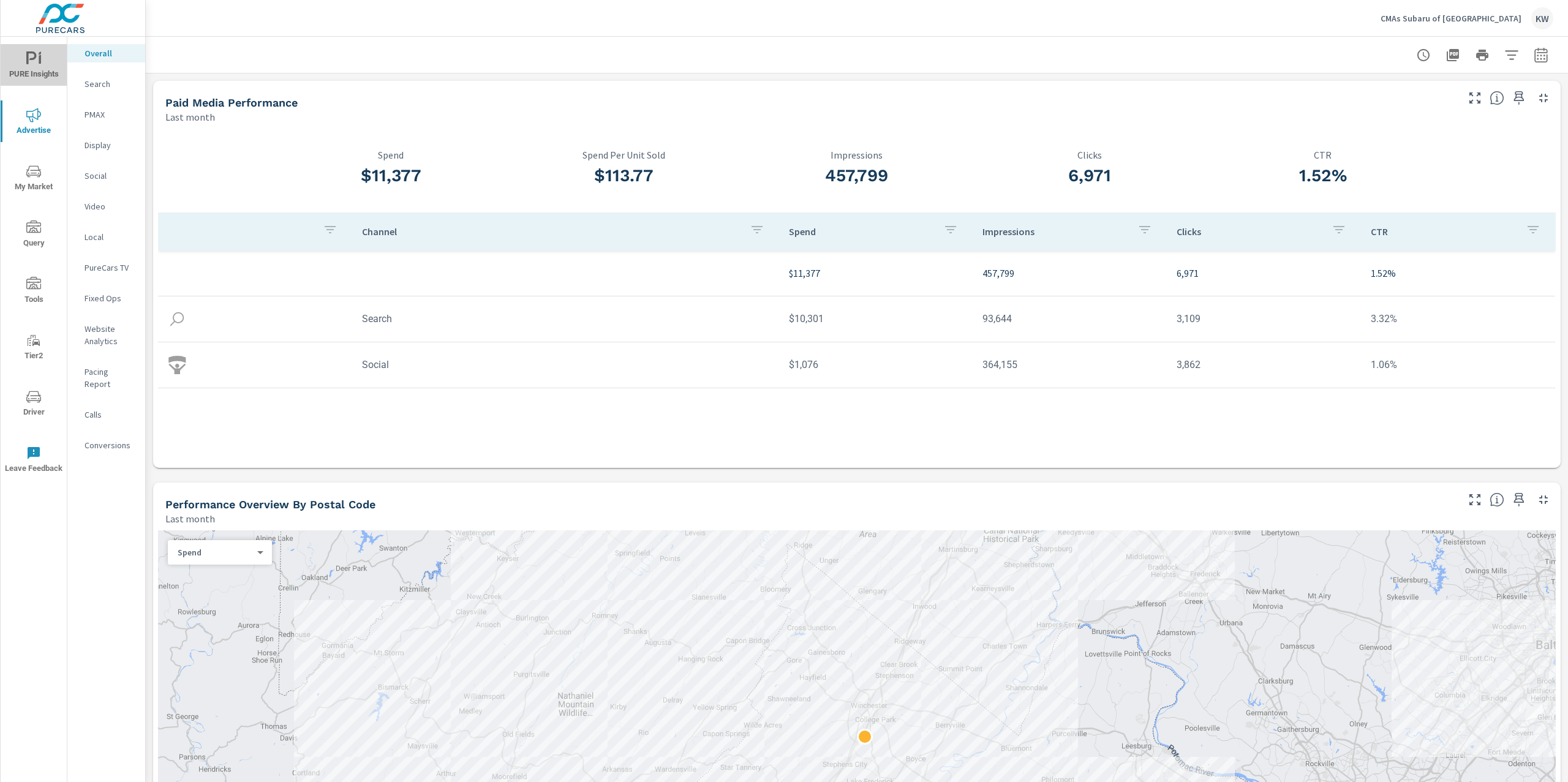
click at [35, 53] on icon "nav menu" at bounding box center [34, 59] width 15 height 15
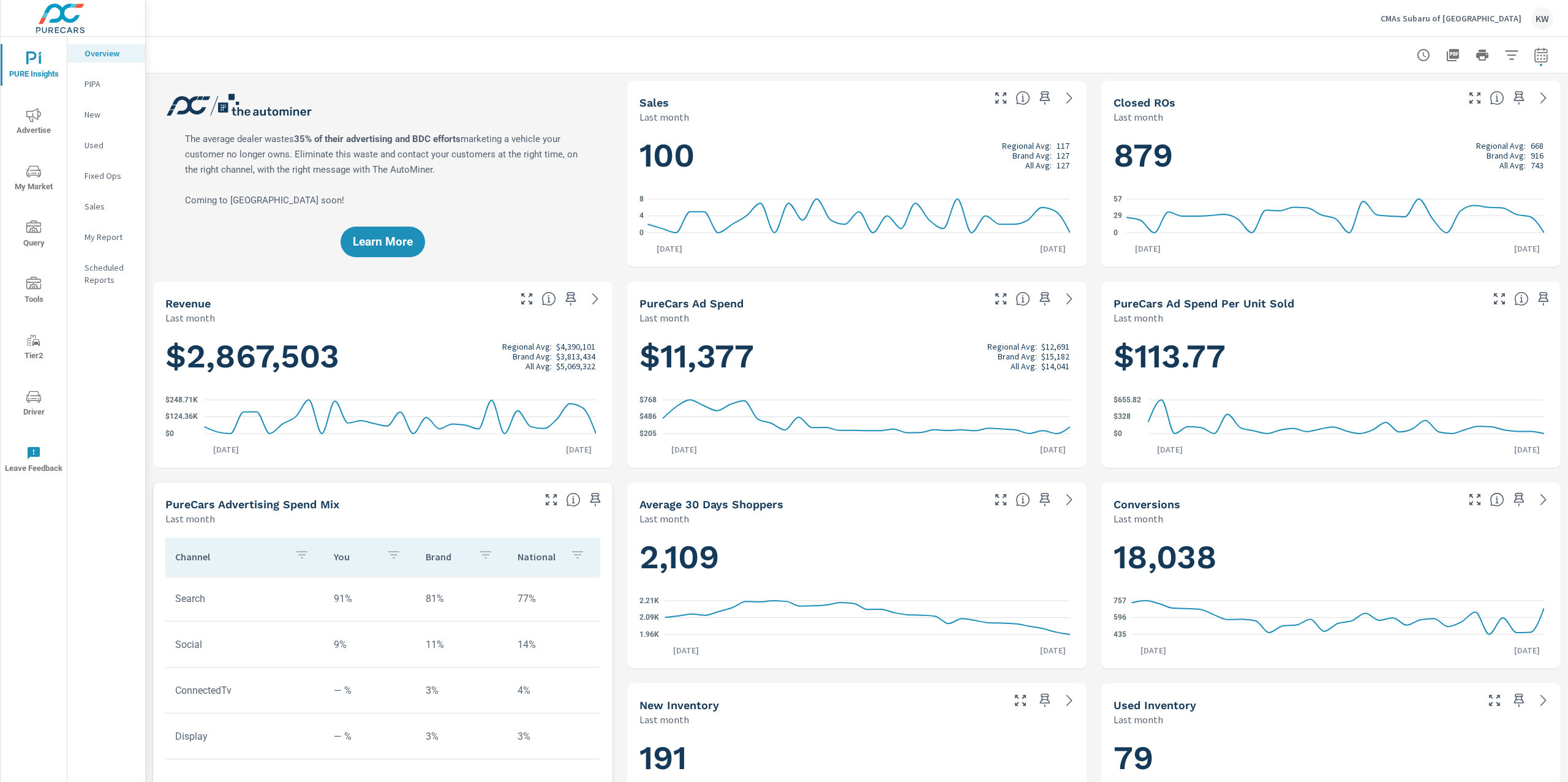
click at [110, 240] on p "My Report" at bounding box center [110, 236] width 51 height 12
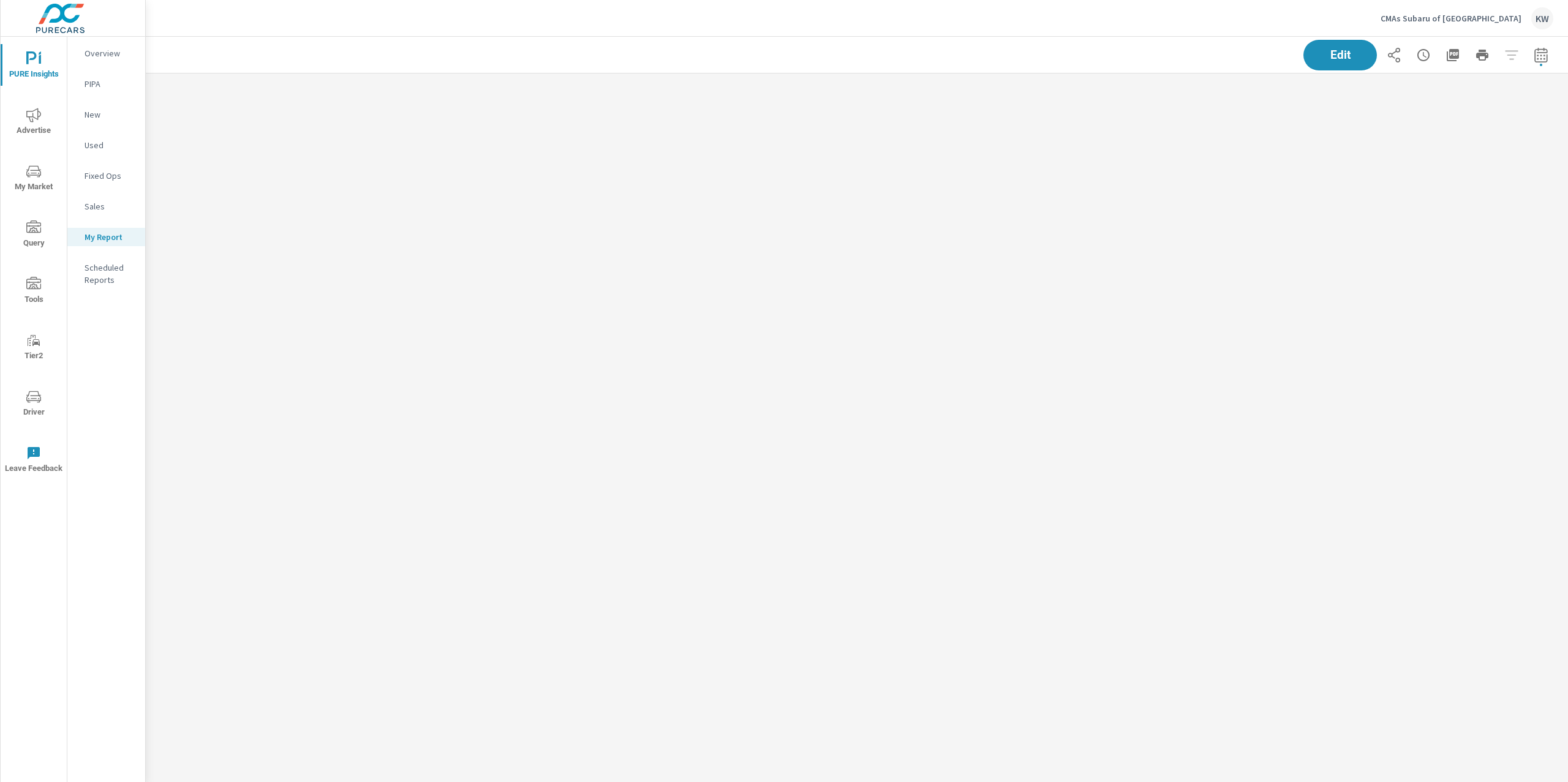
scroll to position [805, 1436]
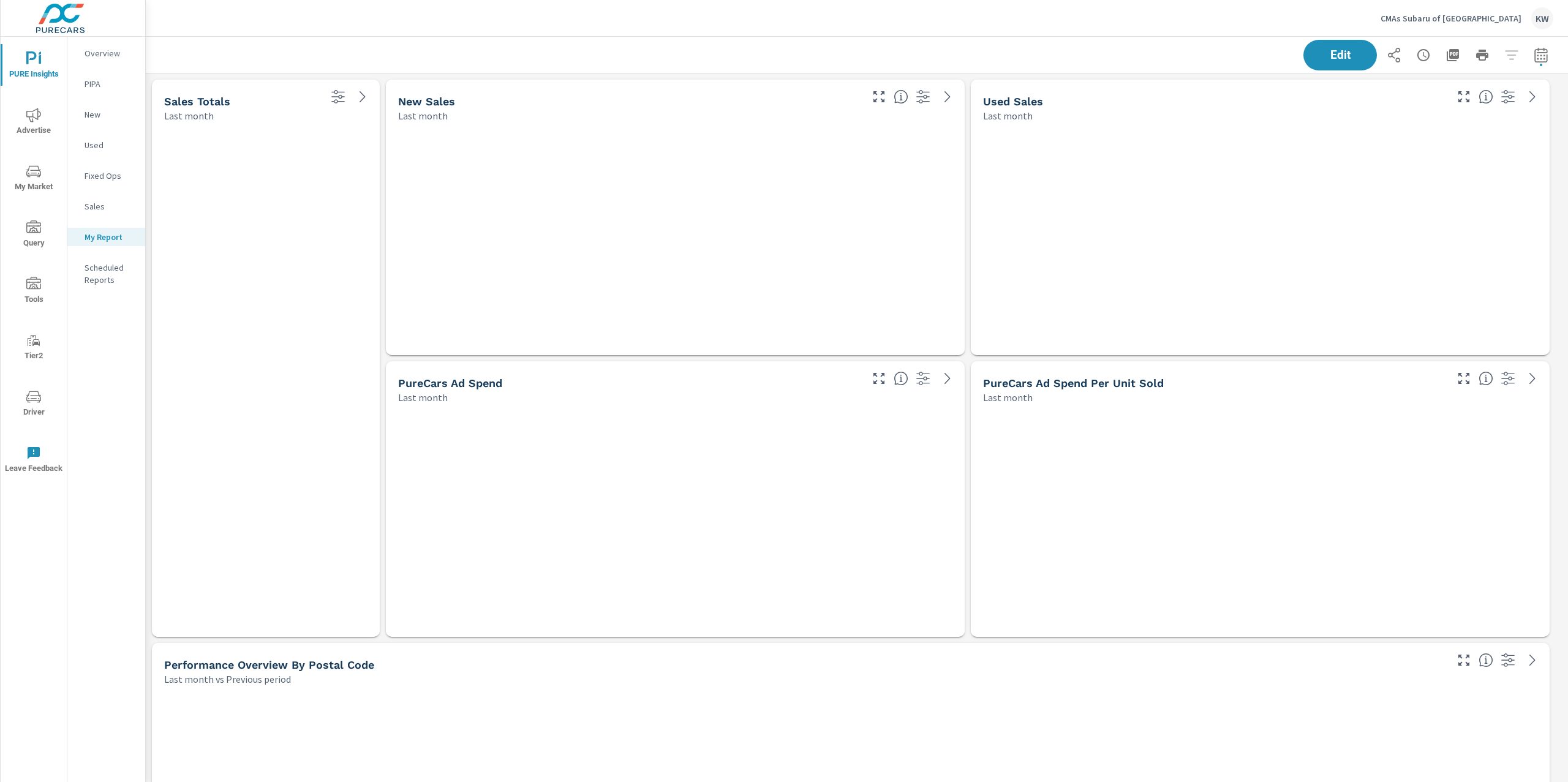
scroll to position [9332, 1436]
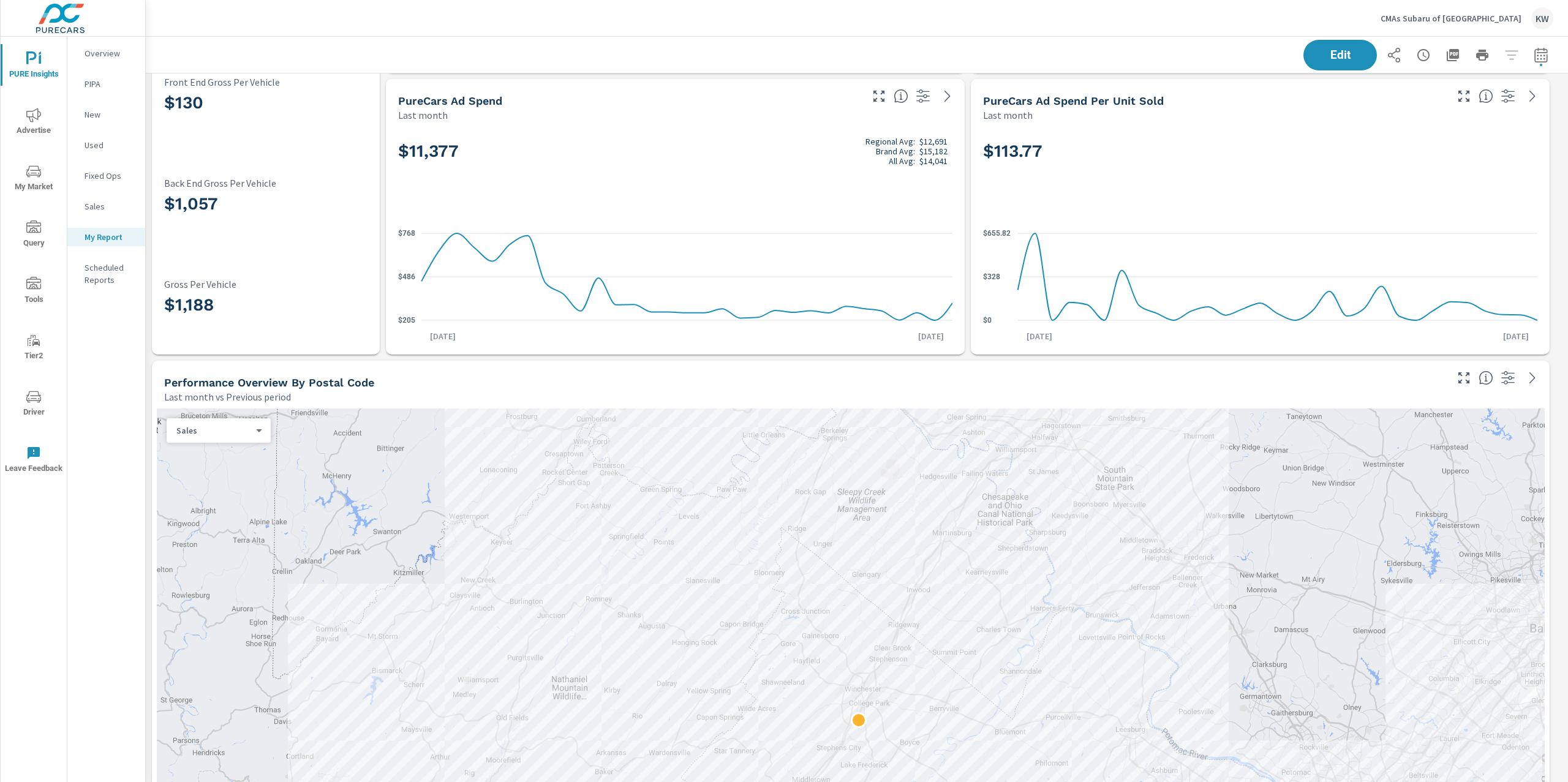
scroll to position [440, 0]
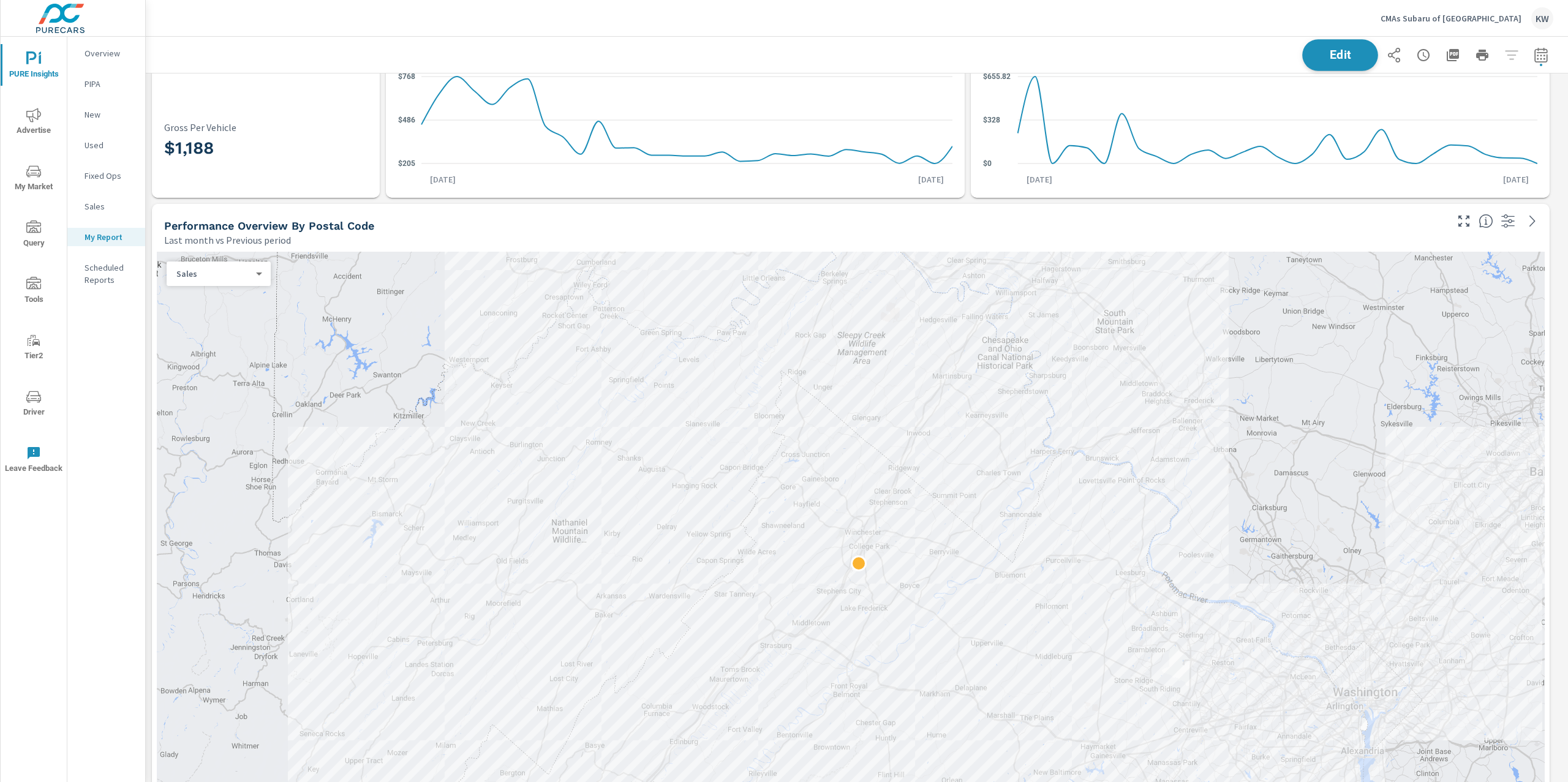
click at [1334, 53] on span "Edit" at bounding box center [1339, 55] width 50 height 11
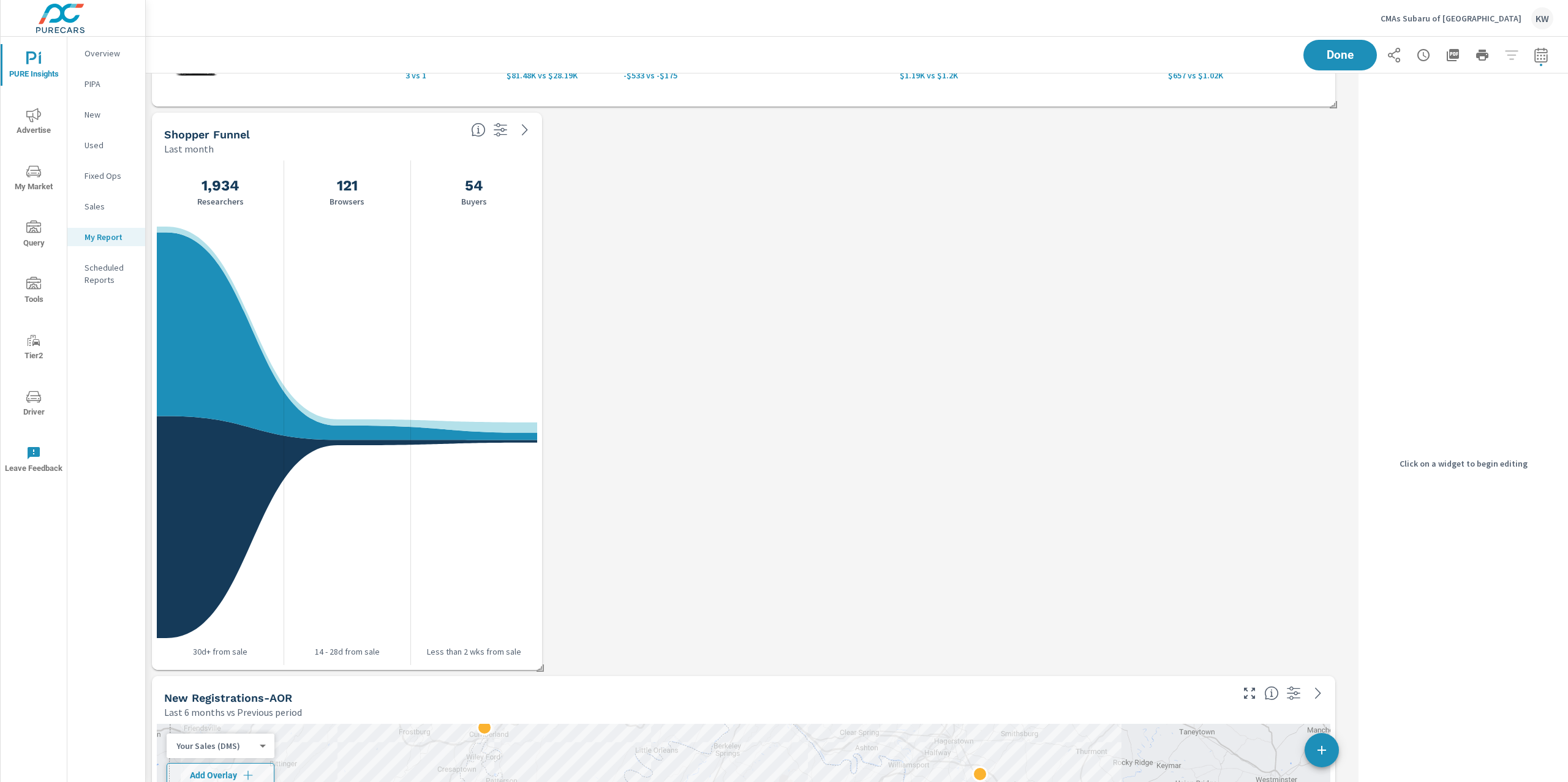
scroll to position [2143, 0]
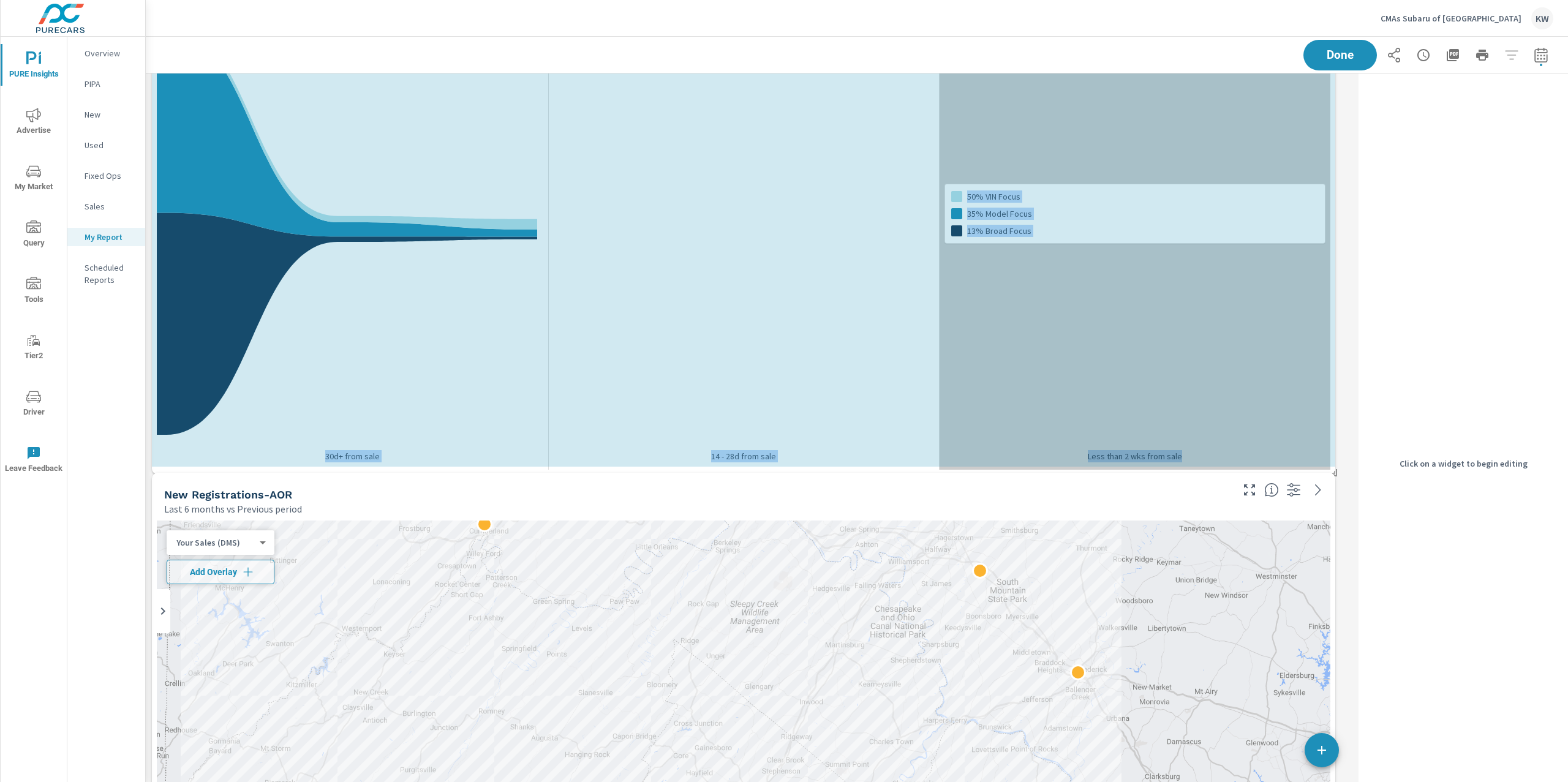
drag, startPoint x: 535, startPoint y: 463, endPoint x: 1228, endPoint y: 469, distance: 693.0
click at [1228, 469] on div "Shopper Funnel Last month 1,934 Researchers 121 Browsers 54 Buyers 50% VIN Focu…" at bounding box center [744, 192] width 1183 height 565
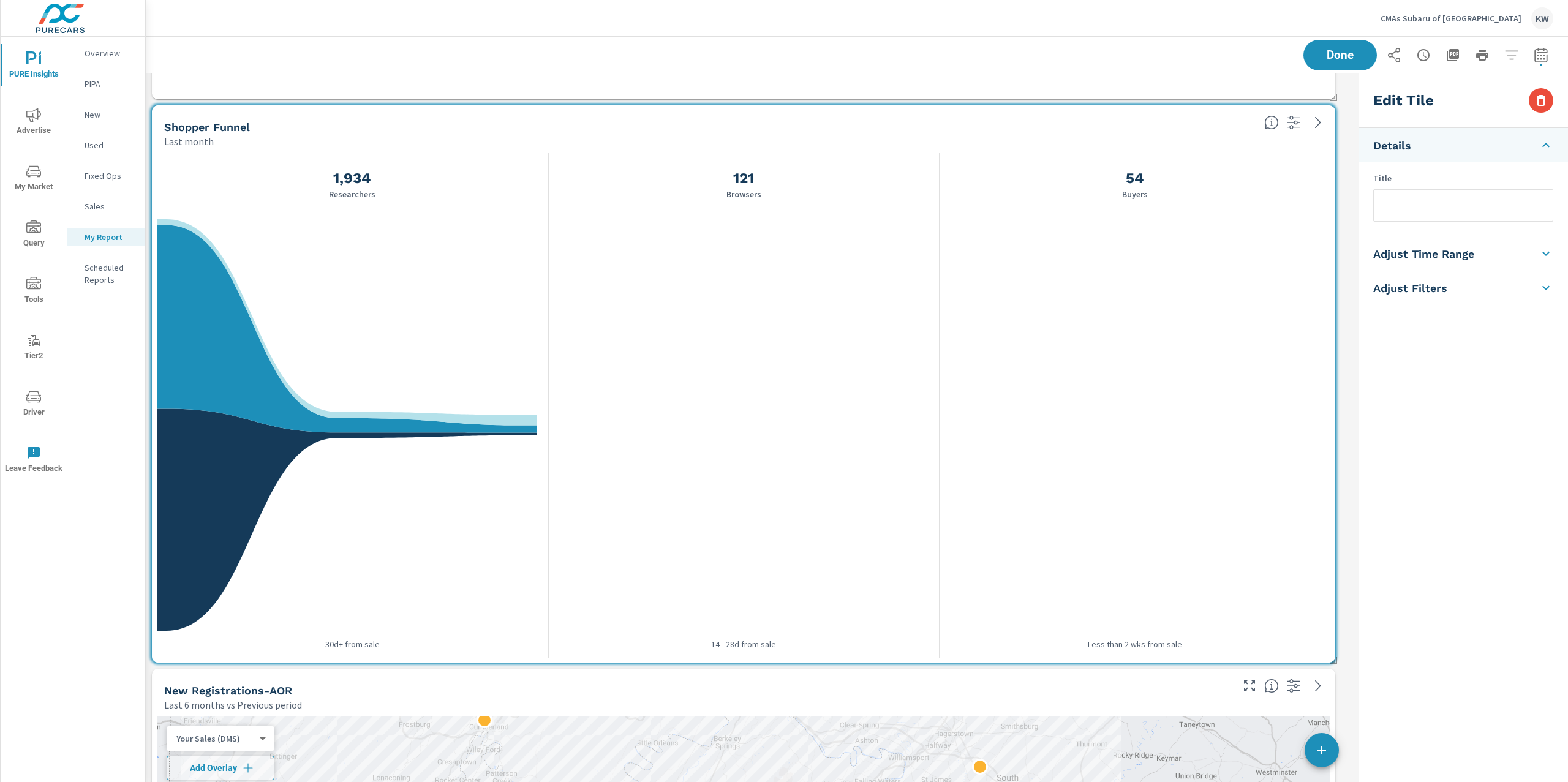
scroll to position [1943, 0]
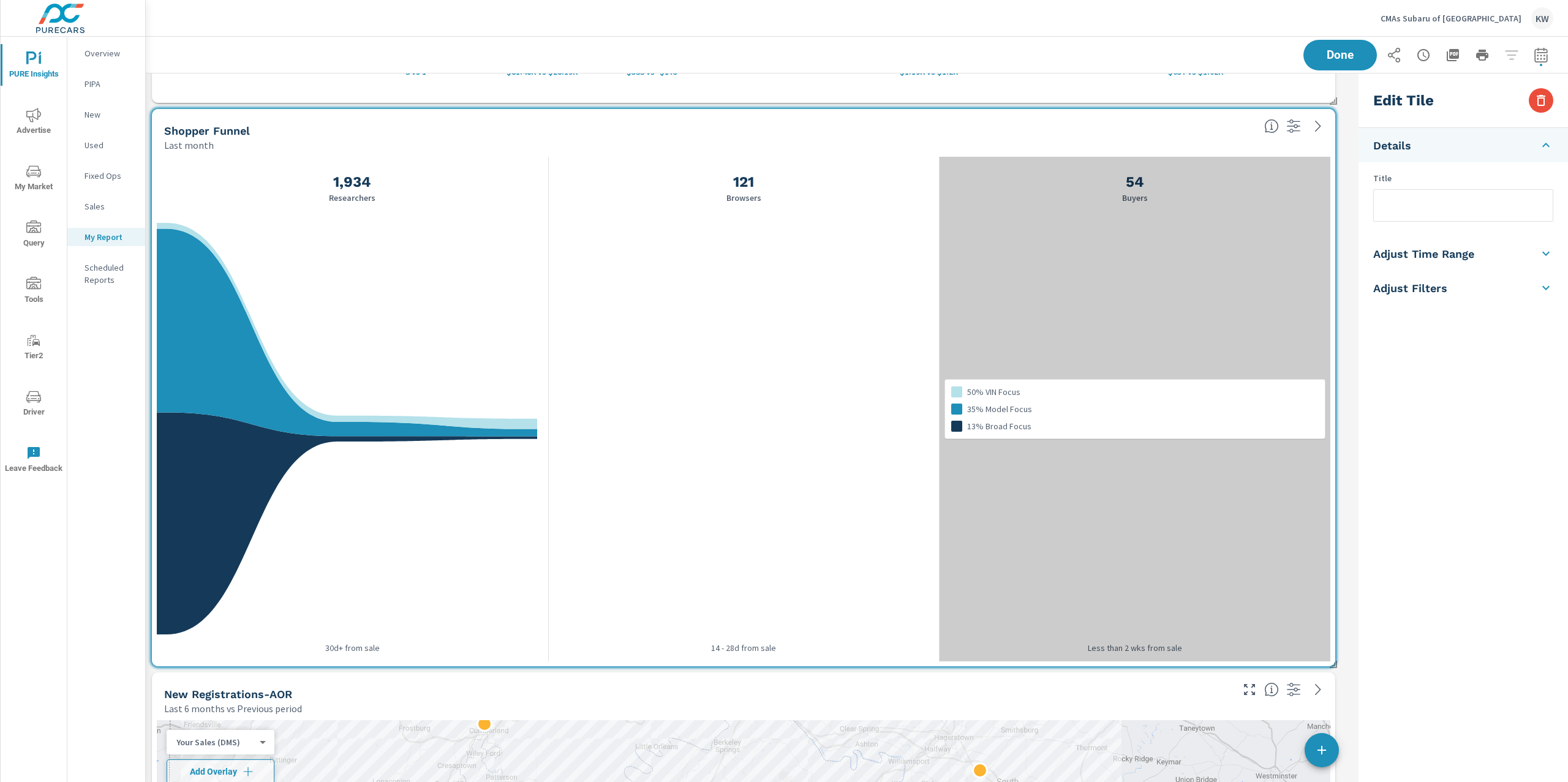
click at [1163, 378] on div "50% VIN Focus 35% Model Focus 13% Broad Focus" at bounding box center [1134, 409] width 391 height 505
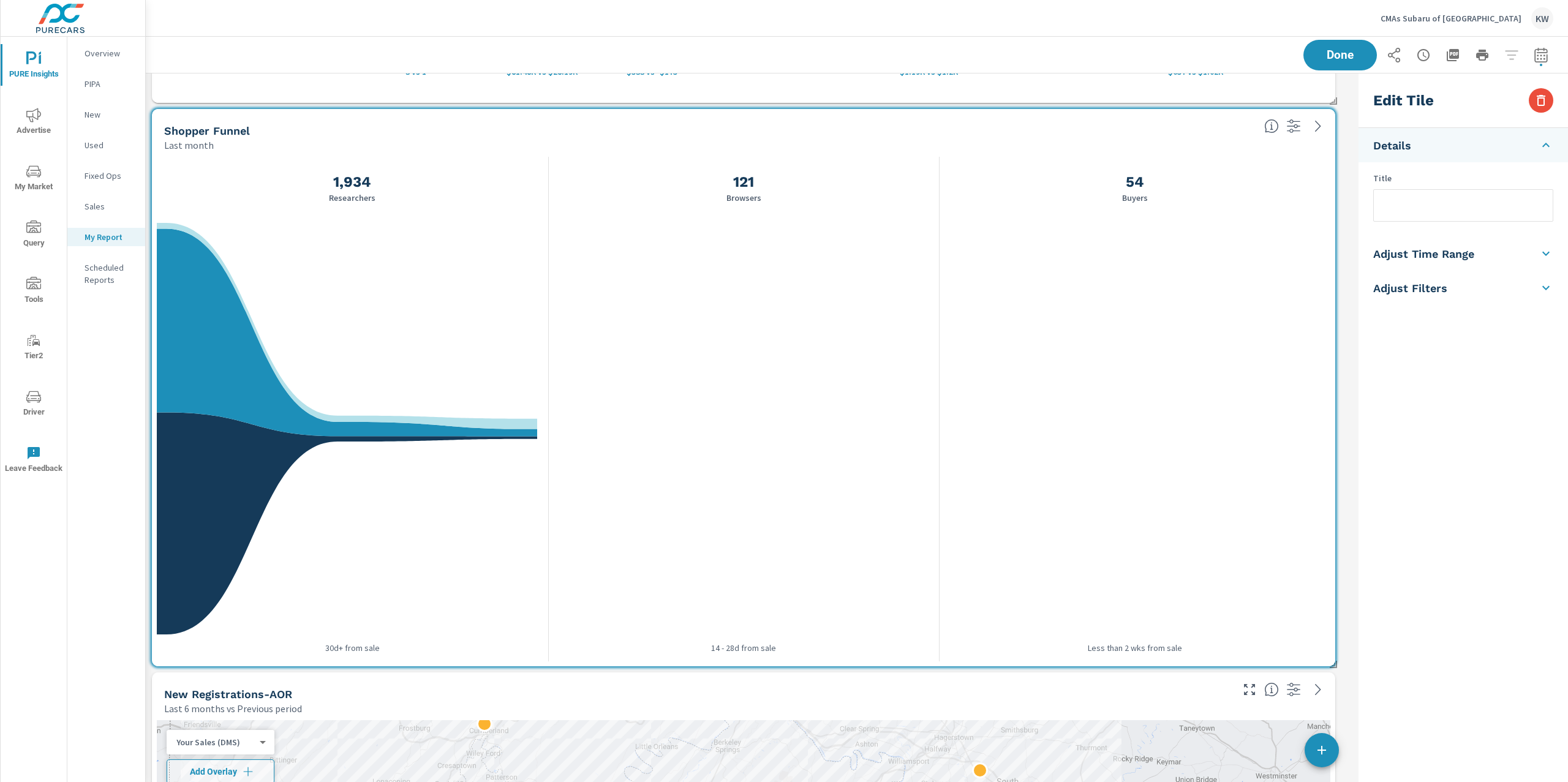
click at [1514, 248] on li "Adjust Time Range" at bounding box center [1463, 253] width 210 height 34
click at [1448, 218] on input "checkbox" at bounding box center [1434, 217] width 70 height 24
checkbox input "true"
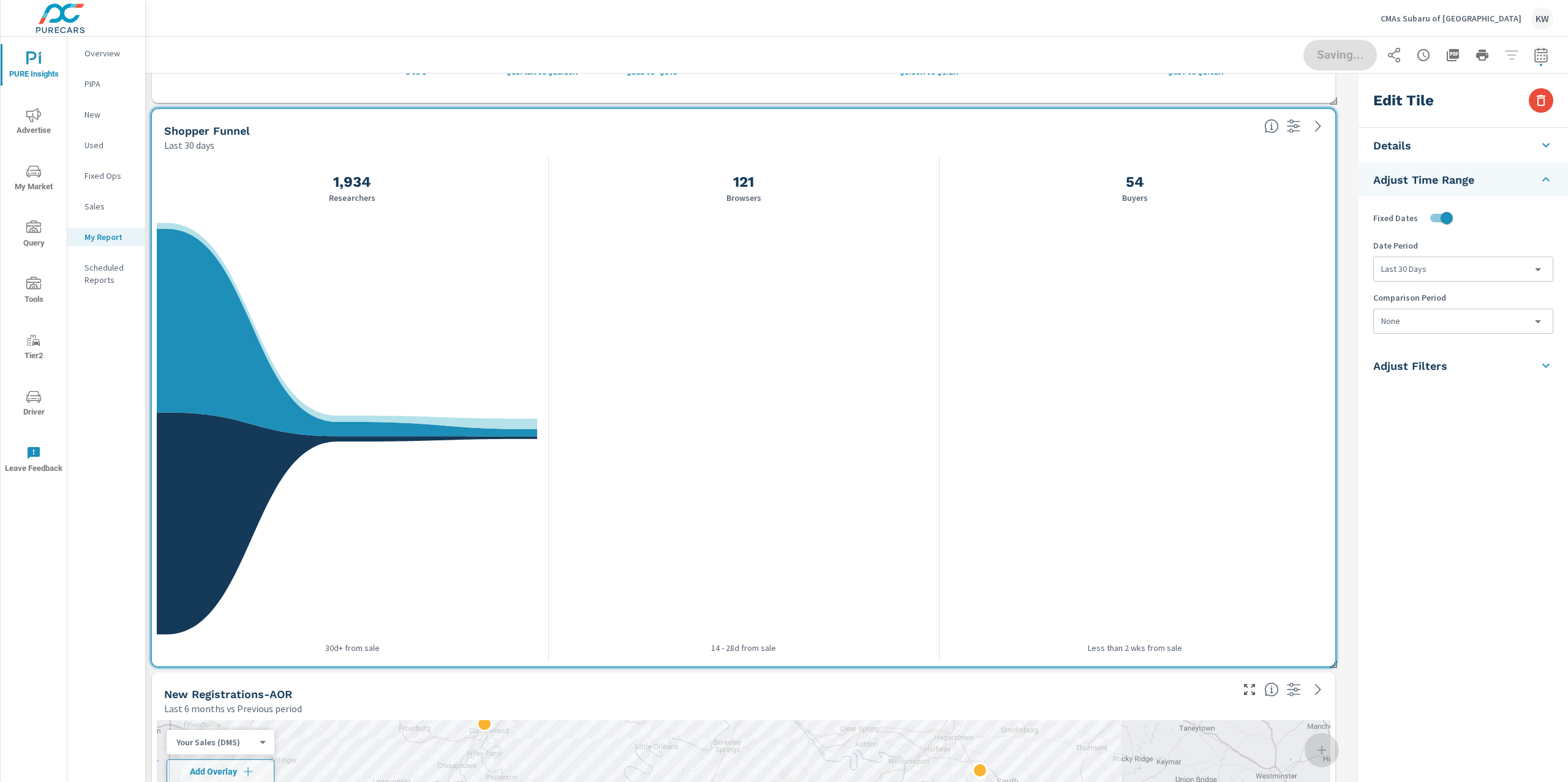
click at [1447, 320] on body "PURE Insights Advertise My Market Query Tools Tier2 Driver Leave Feedback Overv…" at bounding box center [784, 391] width 1568 height 782
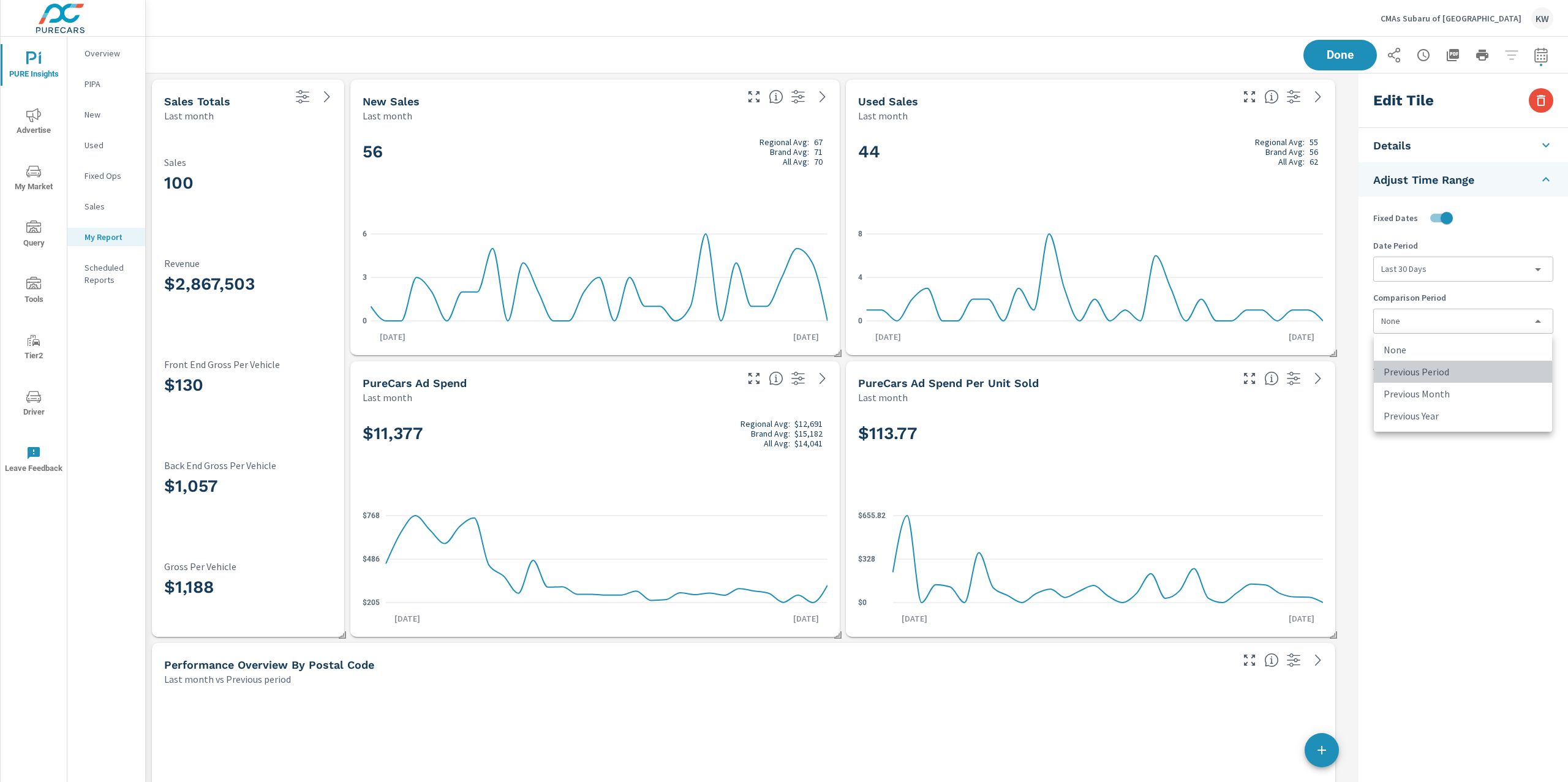
click at [1437, 372] on li "Previous Period" at bounding box center [1462, 372] width 179 height 22
type input "currentPeriodStart"
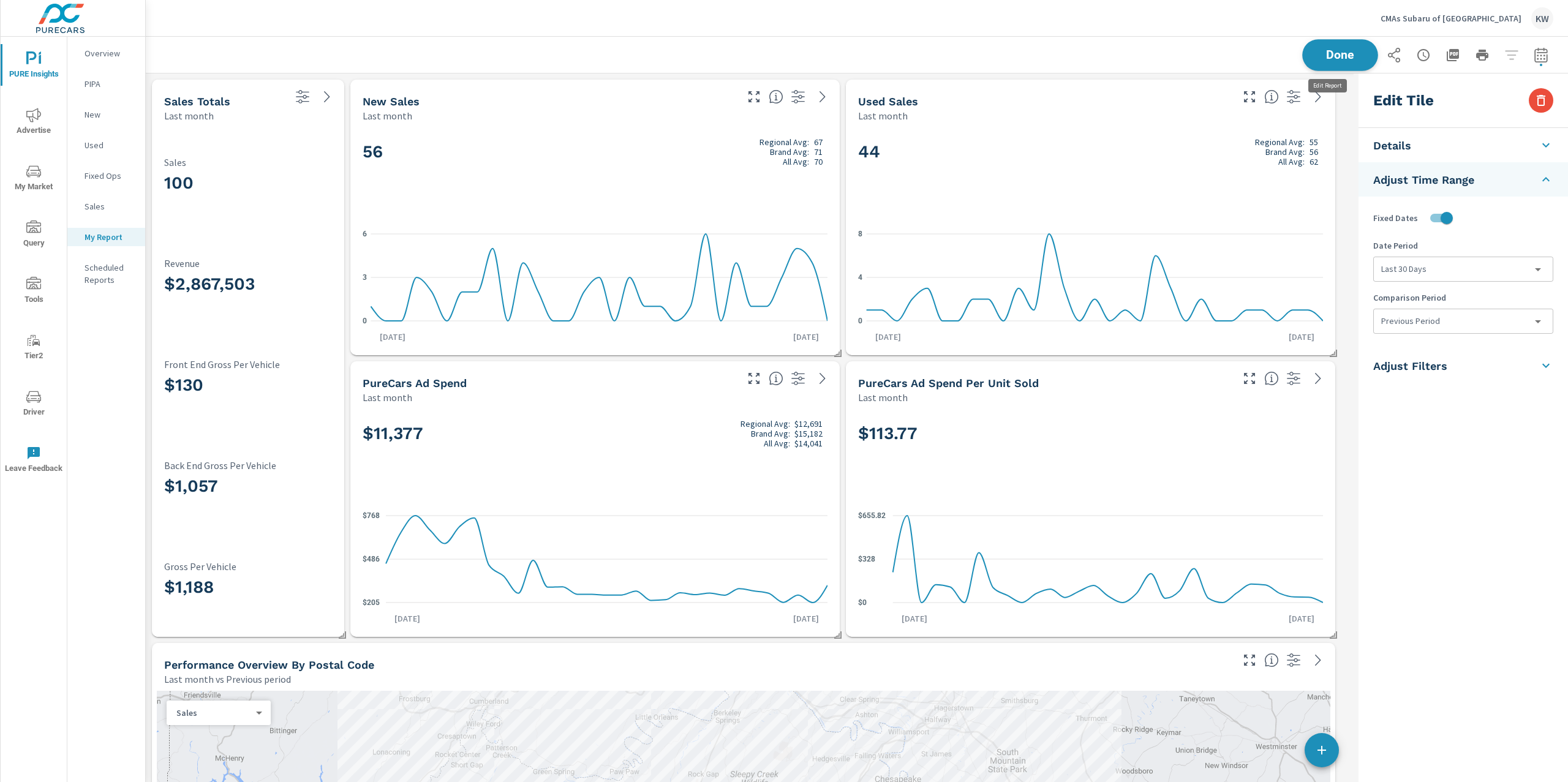
scroll to position [9332, 1220]
click at [1343, 56] on span "Done" at bounding box center [1339, 55] width 50 height 11
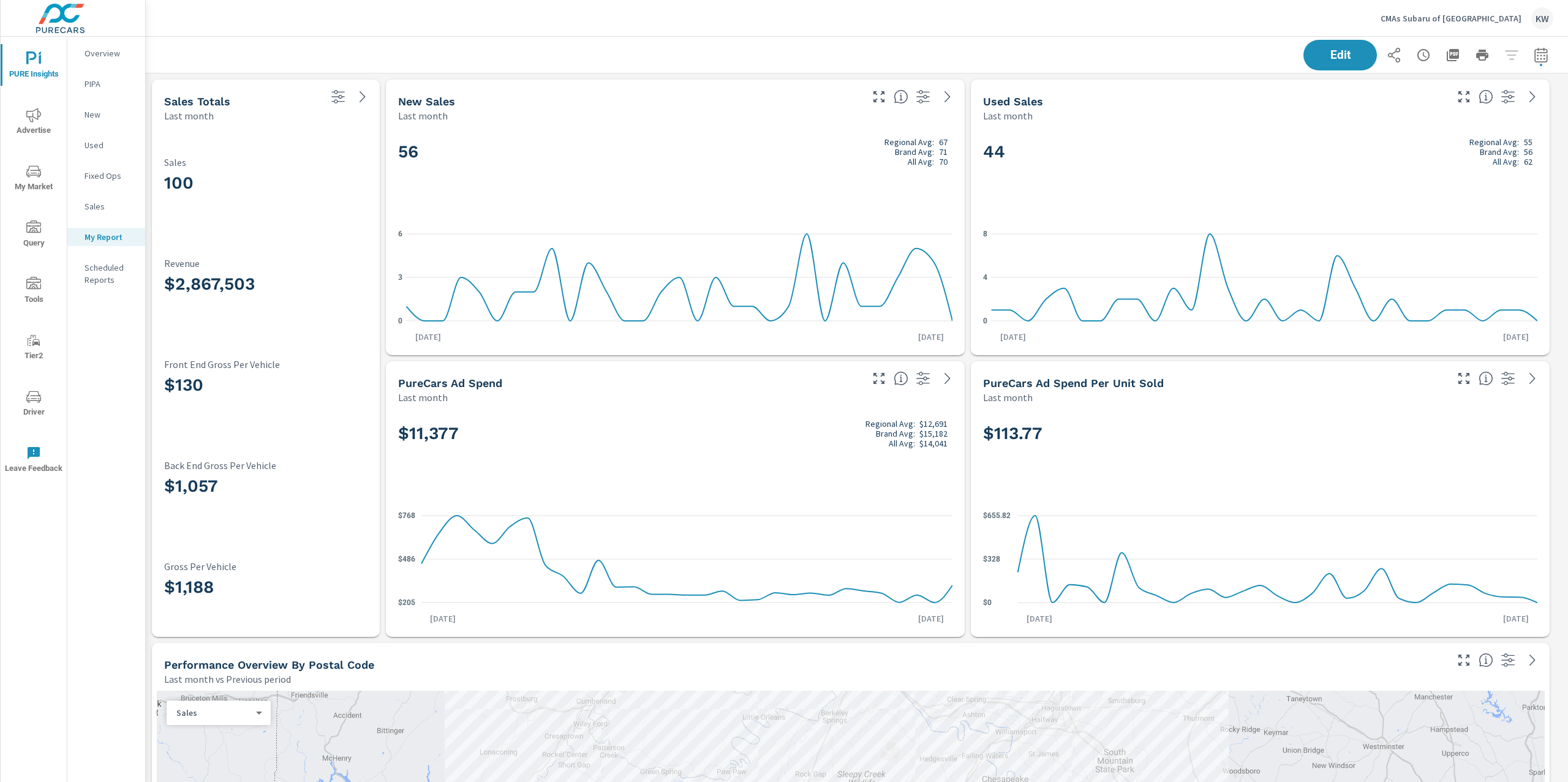
scroll to position [9332, 1436]
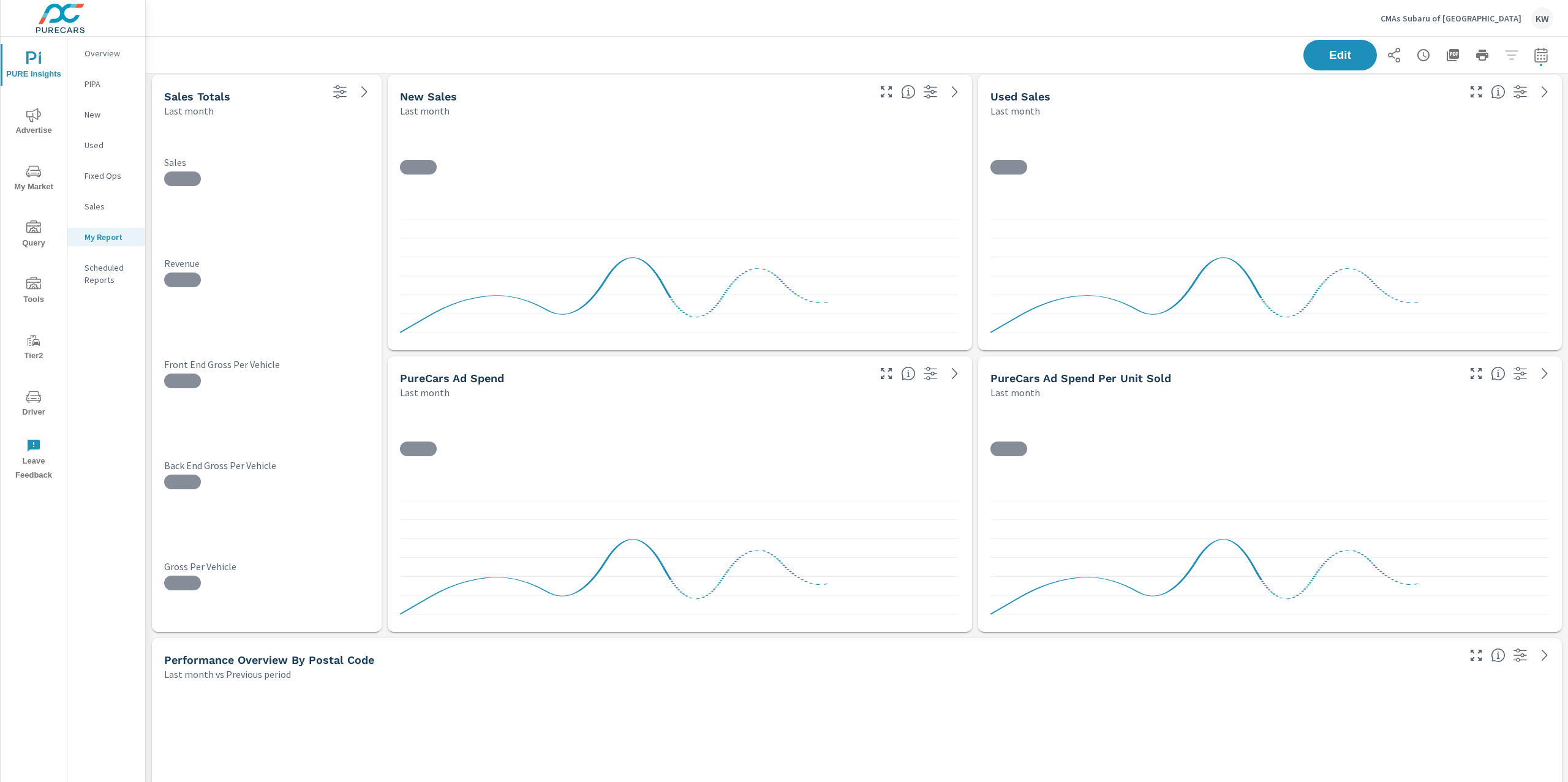
scroll to position [13, 0]
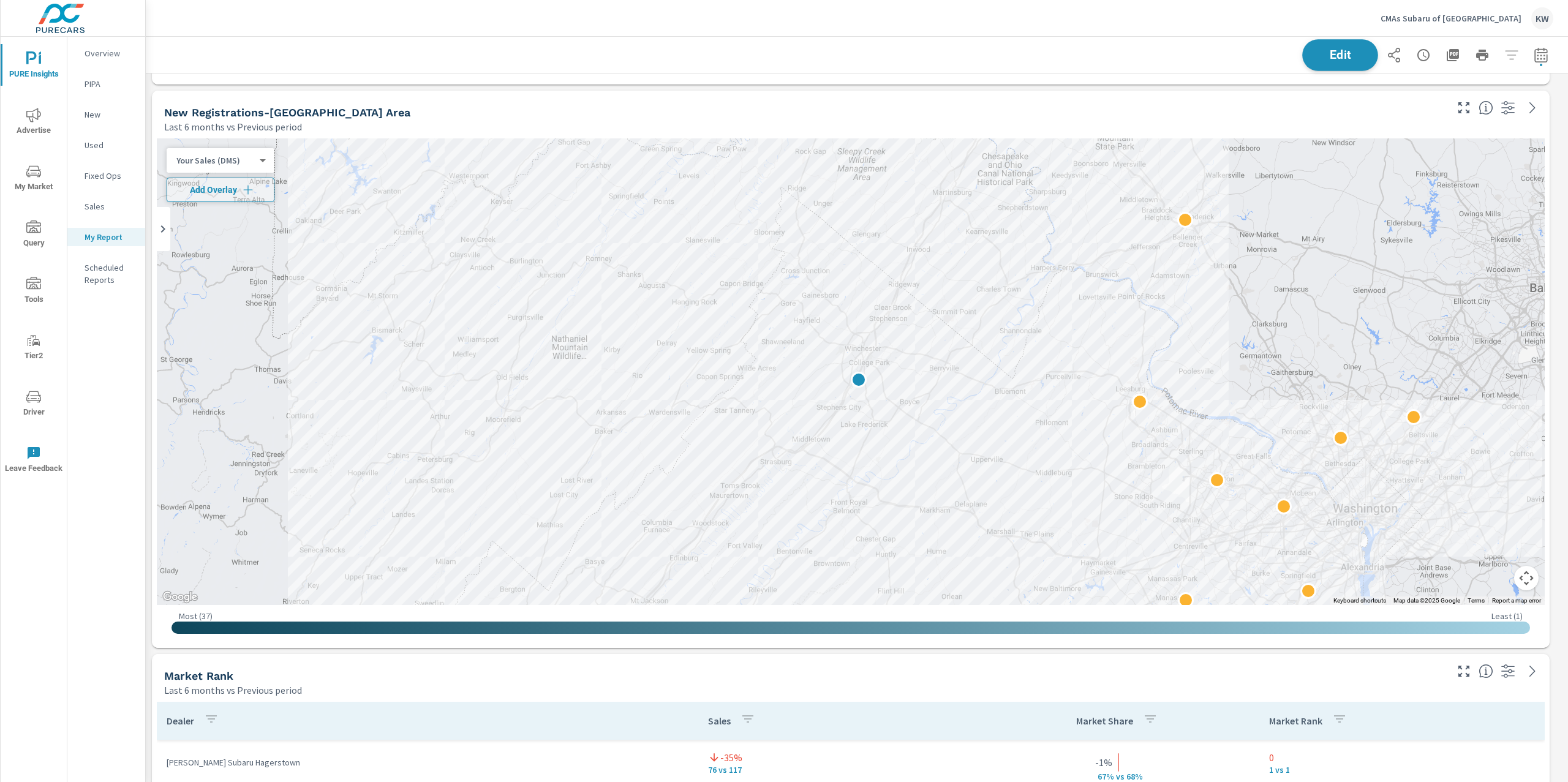
scroll to position [9332, 1436]
click at [1338, 59] on span "Edit" at bounding box center [1339, 55] width 50 height 11
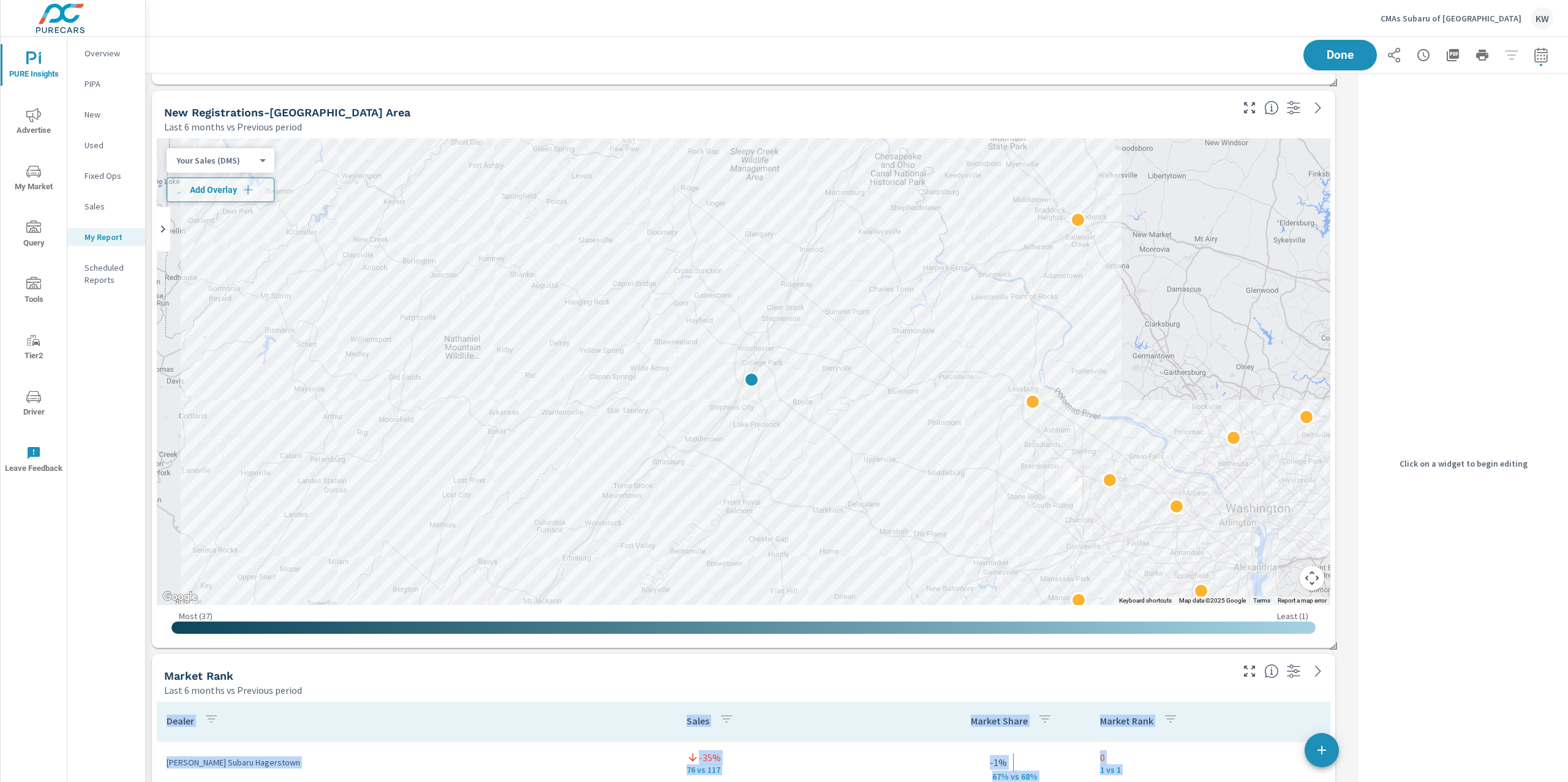
scroll to position [9332, 1220]
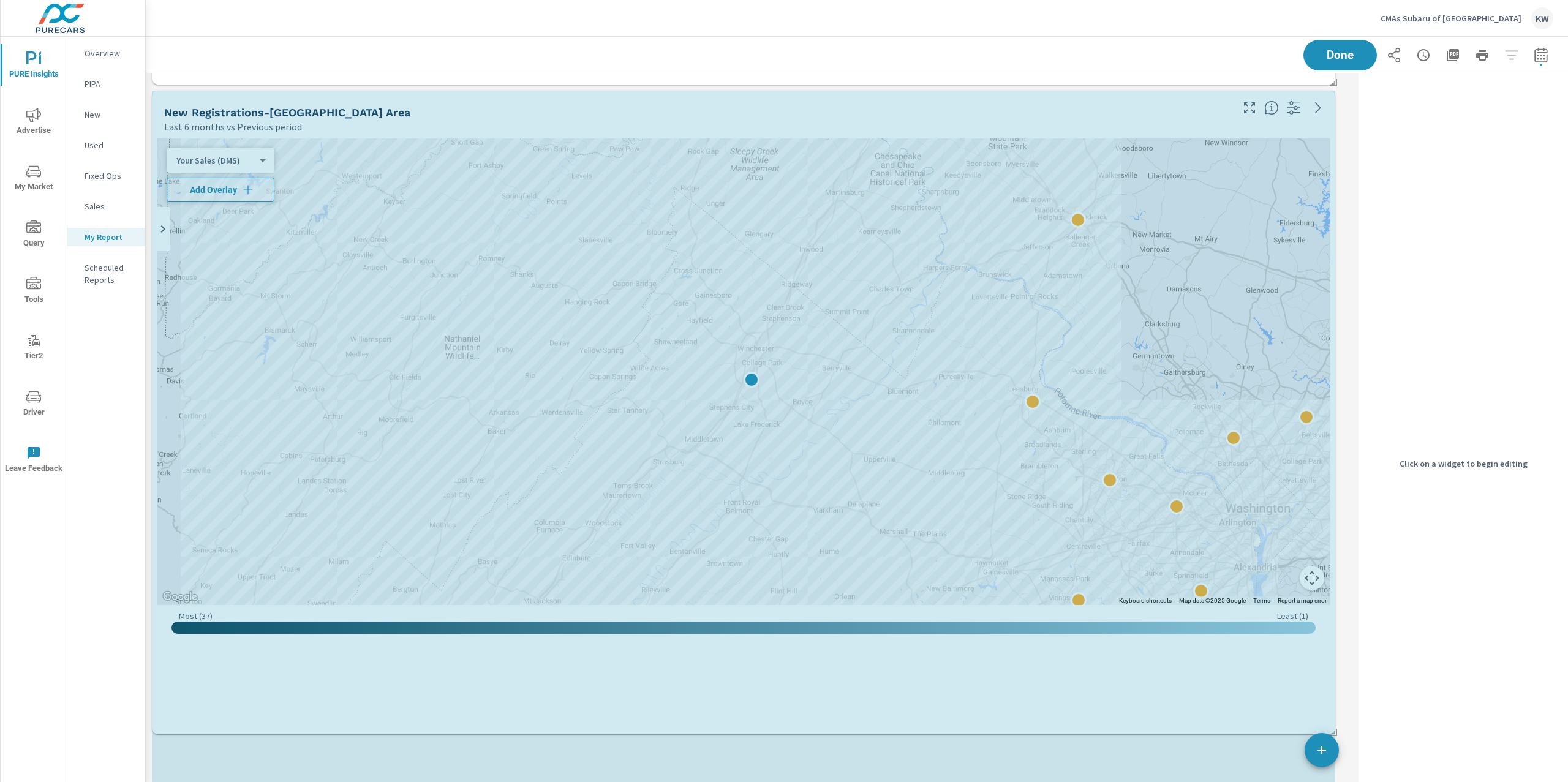
scroll to position [6, 6]
drag, startPoint x: 1332, startPoint y: 646, endPoint x: 1338, endPoint y: 748, distance: 102.2
click at [1338, 748] on div "Search Campaigns Last month Campaign Impressions Impression Share Clicks CTR Sp…" at bounding box center [856, 721] width 1422 height 9446
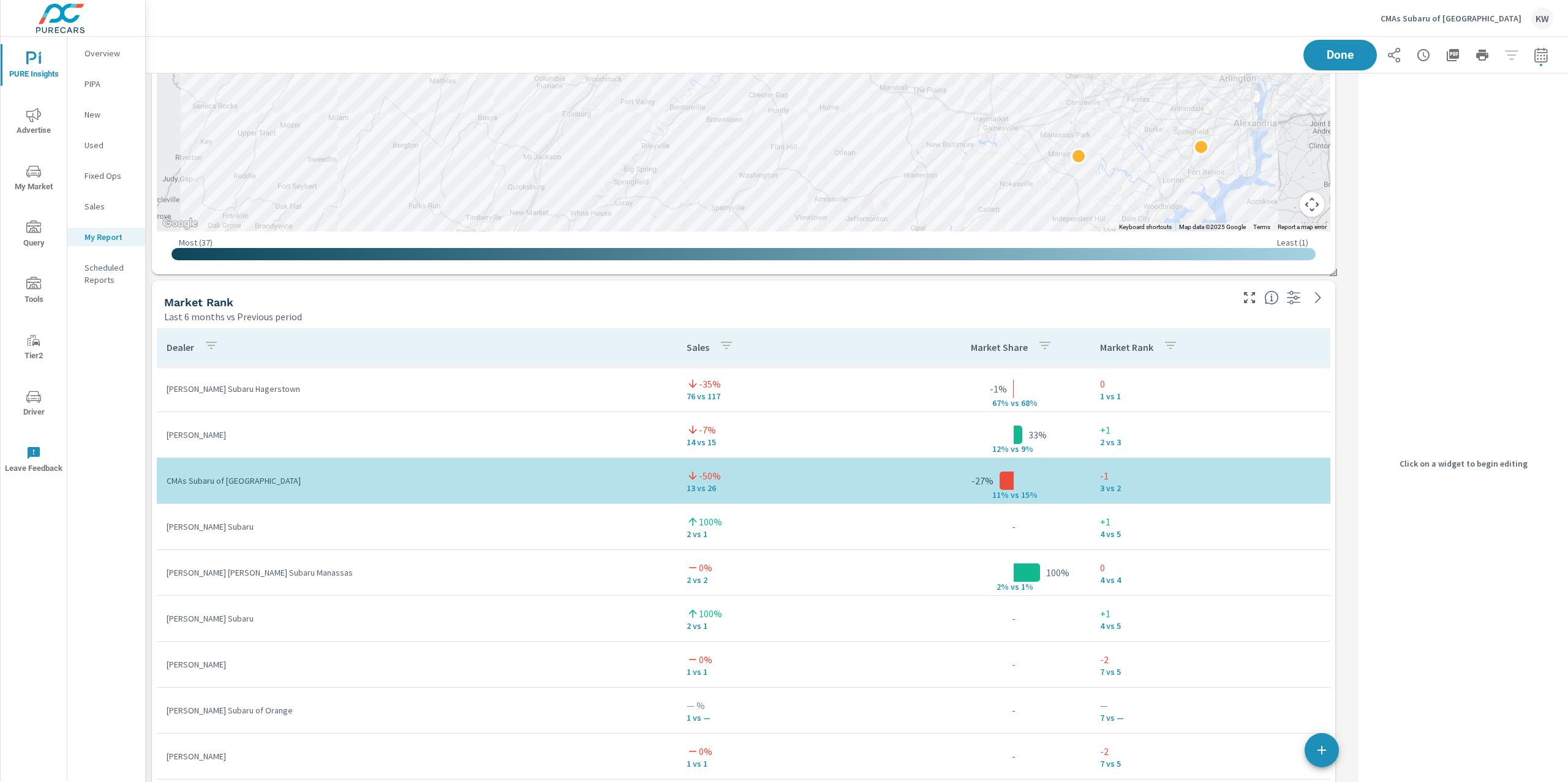
scroll to position [4686, 0]
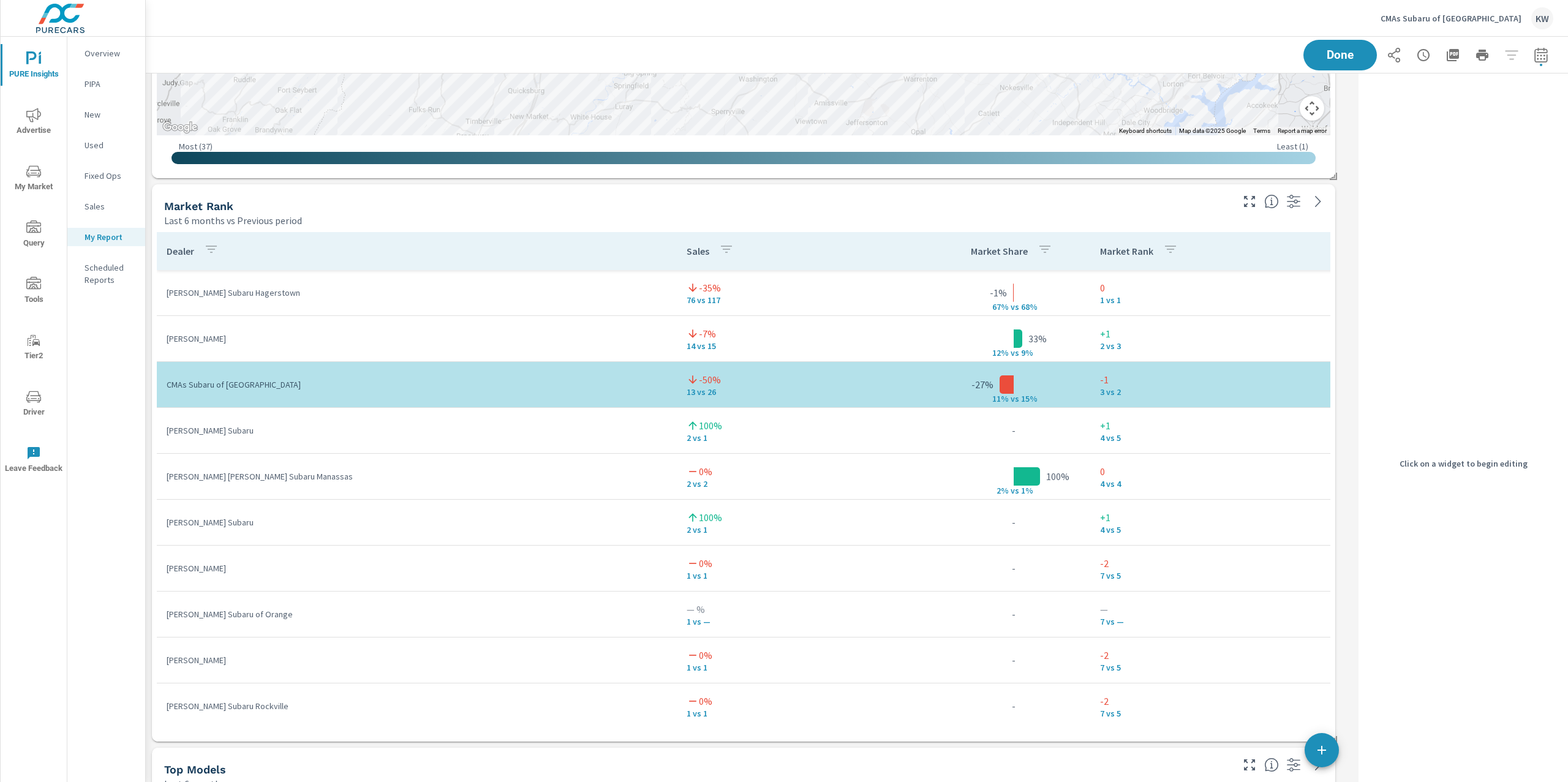
click at [1187, 226] on div "Last 6 months vs Previous period" at bounding box center [697, 220] width 1065 height 15
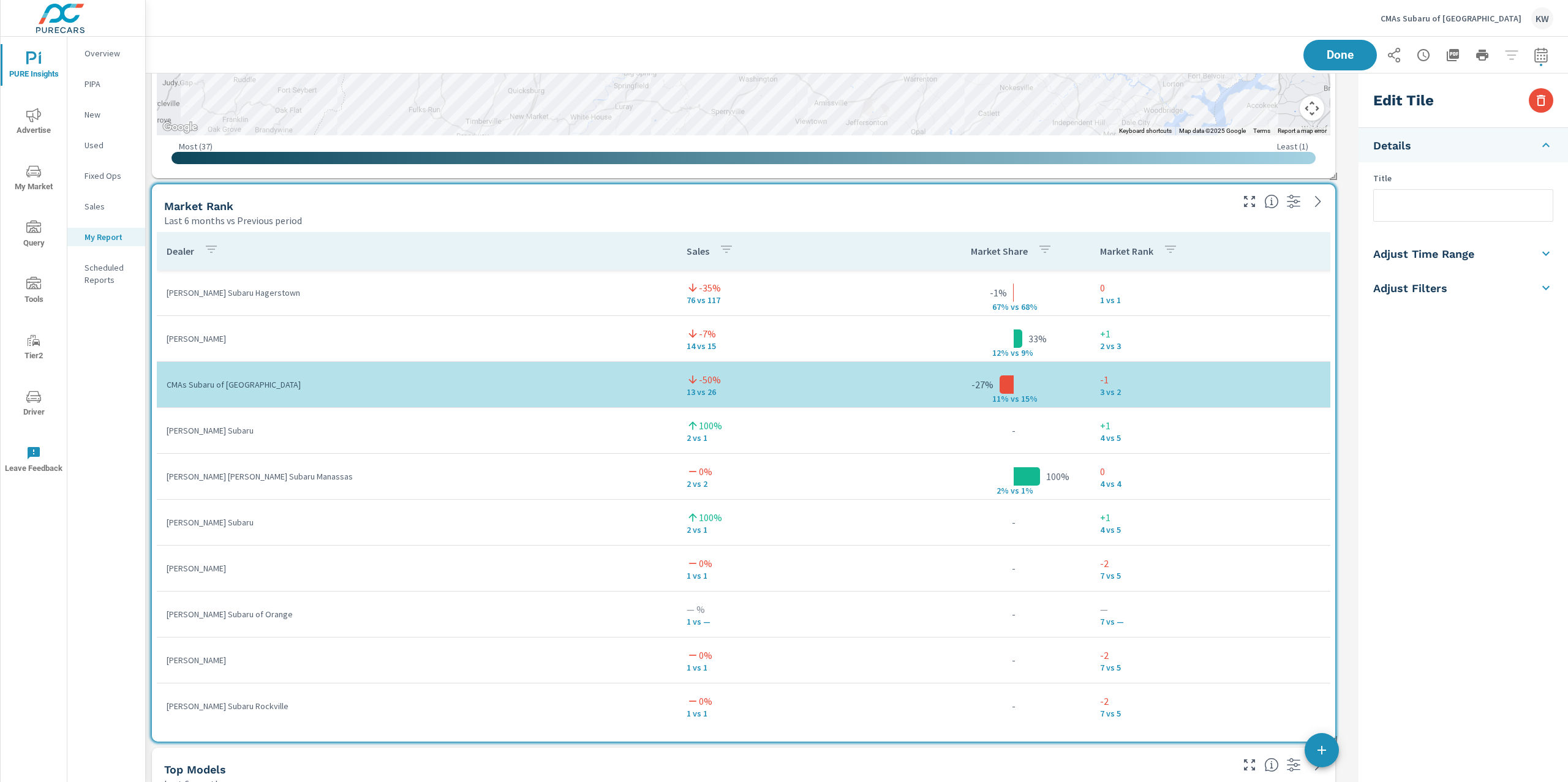
click at [1486, 258] on li "Adjust Time Range" at bounding box center [1463, 253] width 210 height 34
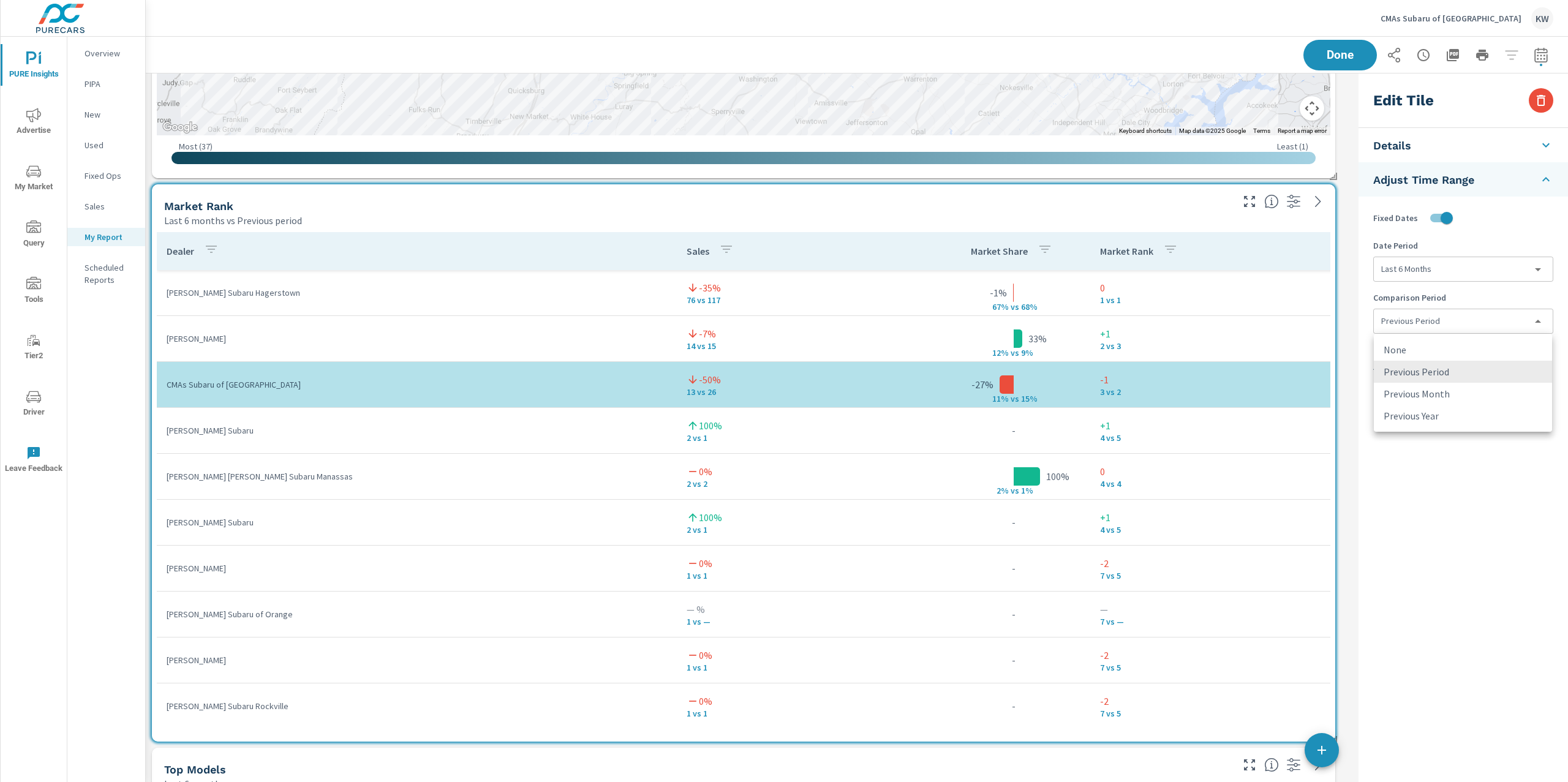
click at [1537, 322] on body "PURE Insights Advertise My Market Query Tools Tier2 Driver Leave Feedback Overv…" at bounding box center [784, 391] width 1568 height 782
click at [1458, 351] on li "None" at bounding box center [1462, 349] width 179 height 22
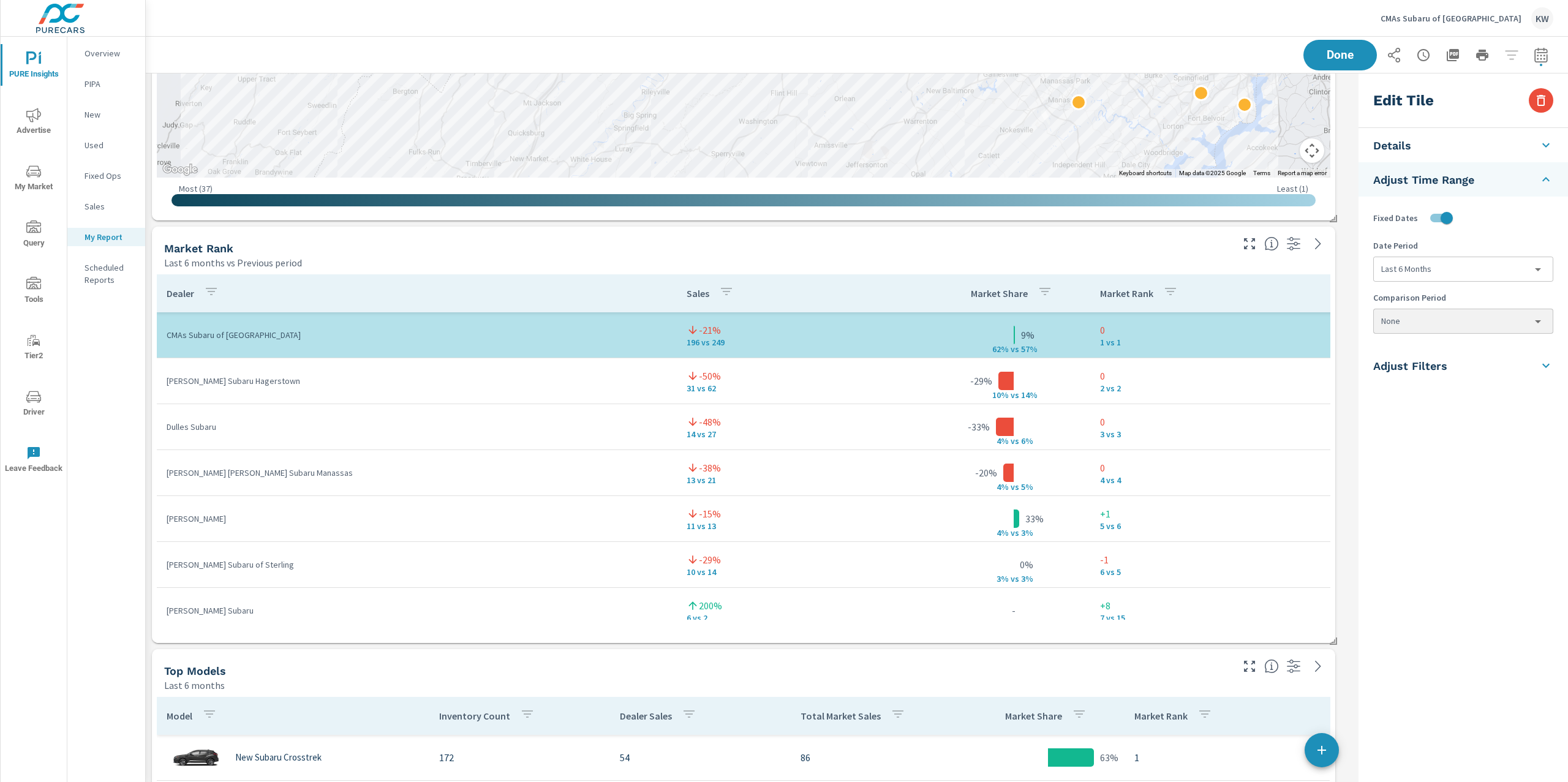
scroll to position [3093, 0]
click at [1219, 253] on div "Market Rank" at bounding box center [697, 249] width 1065 height 14
type input "currentPeriodStart"
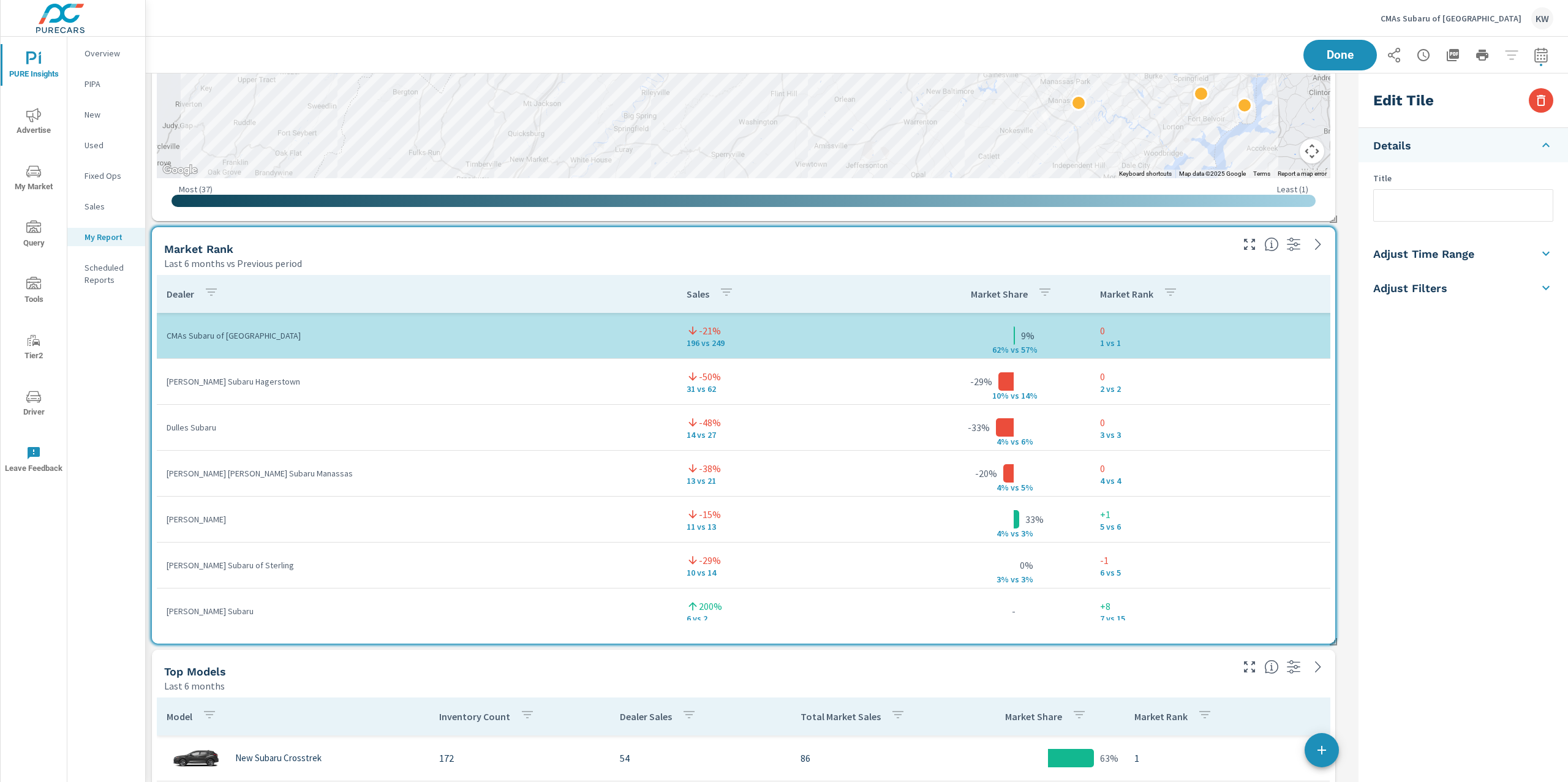
click at [1488, 255] on li "Adjust Time Range" at bounding box center [1463, 253] width 210 height 34
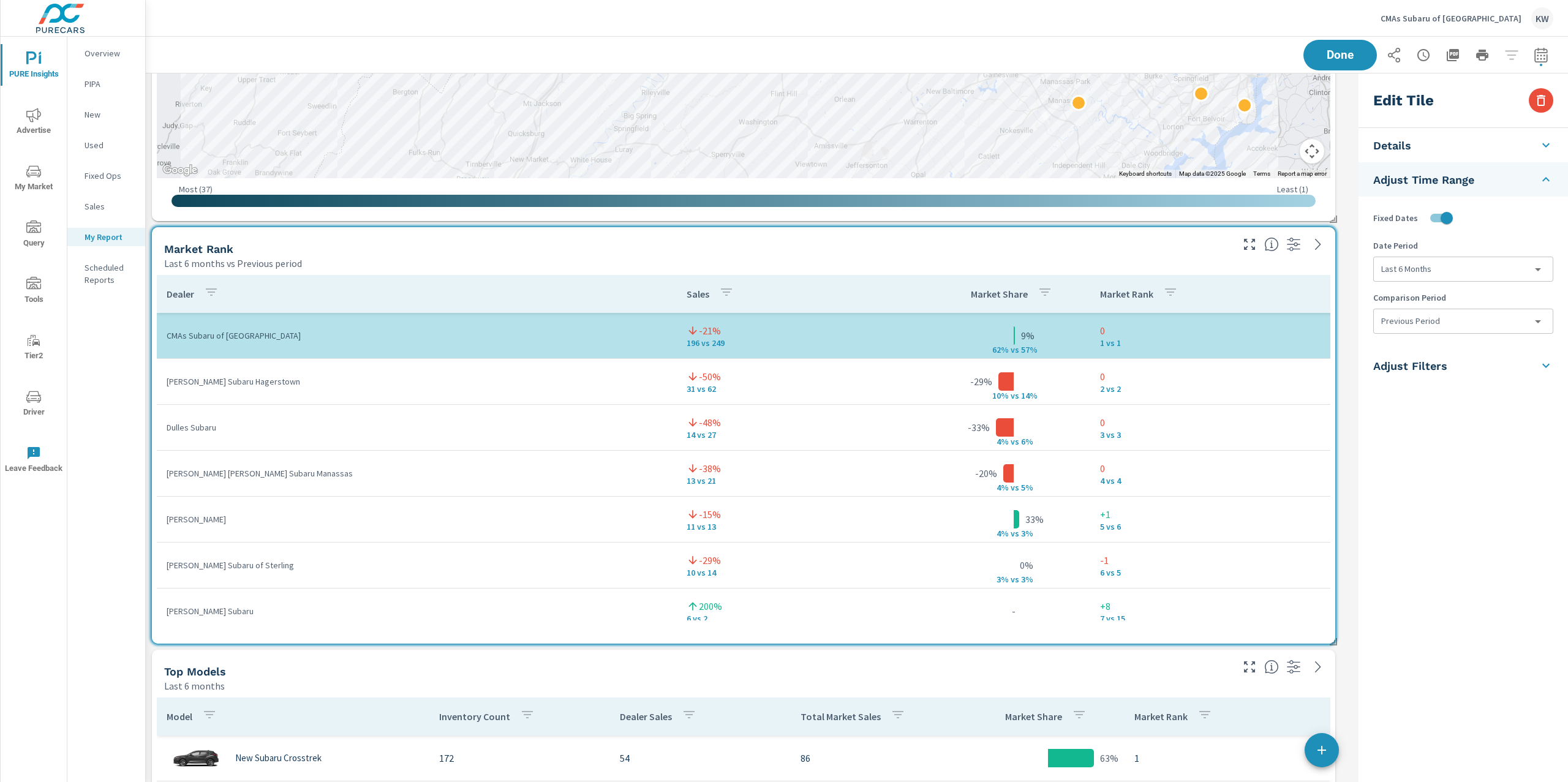
click at [1542, 321] on body "PURE Insights Advertise My Market Query Tools Tier2 Driver Leave Feedback Overv…" at bounding box center [784, 391] width 1568 height 782
click at [1469, 350] on li "None" at bounding box center [1462, 349] width 179 height 22
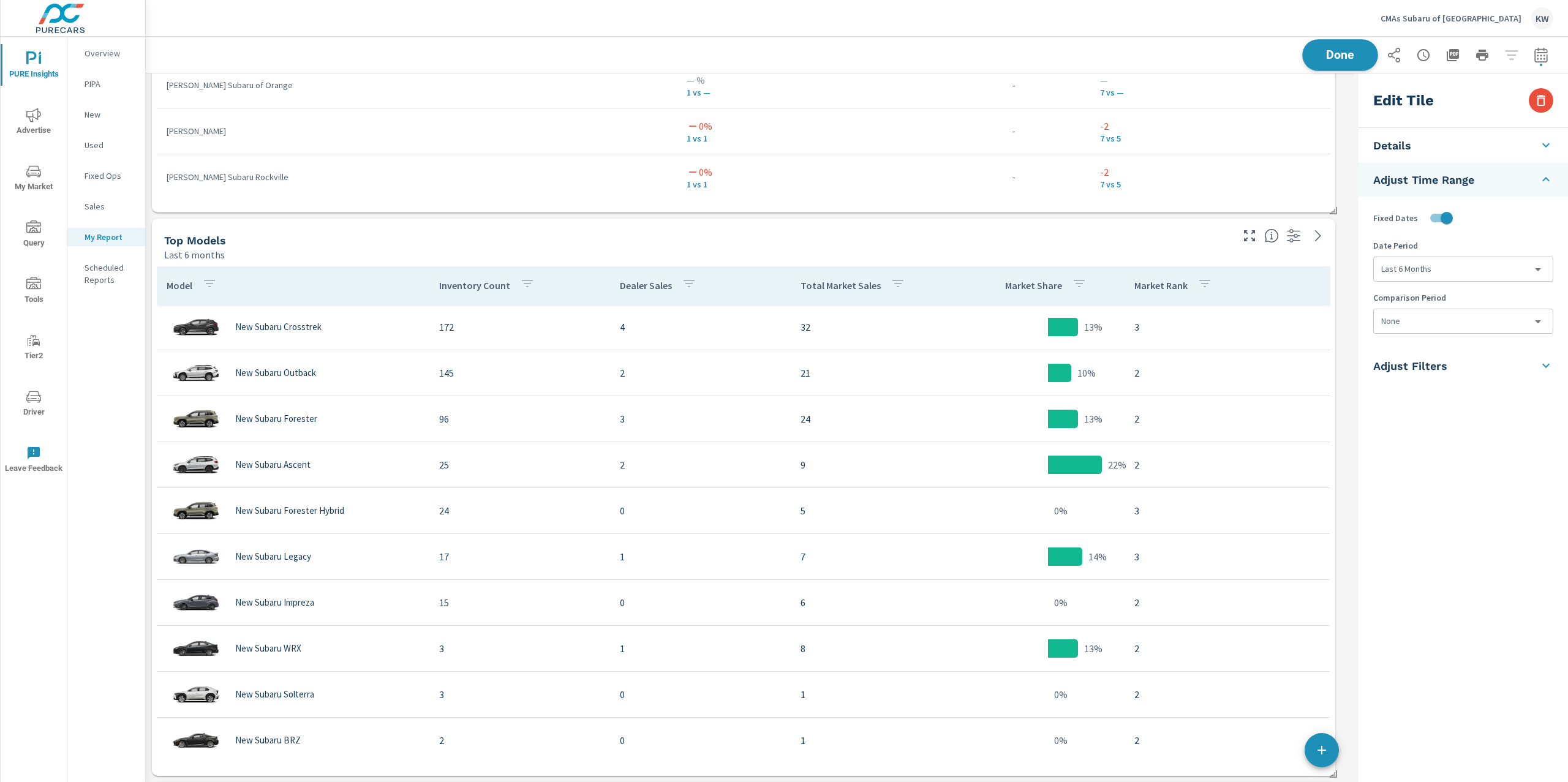
scroll to position [9472, 1220]
click at [1351, 60] on span "Done" at bounding box center [1339, 55] width 50 height 11
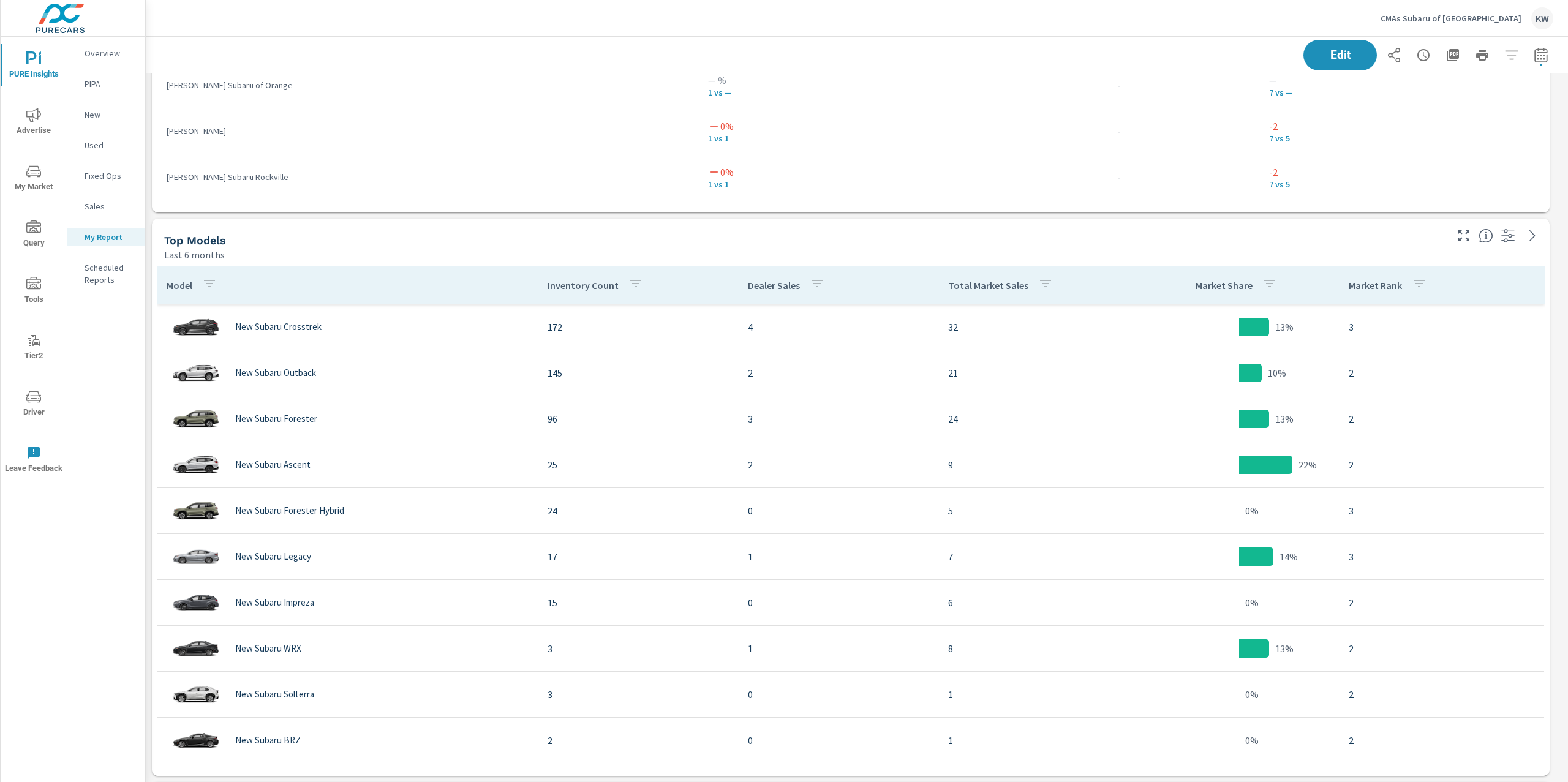
scroll to position [9472, 1436]
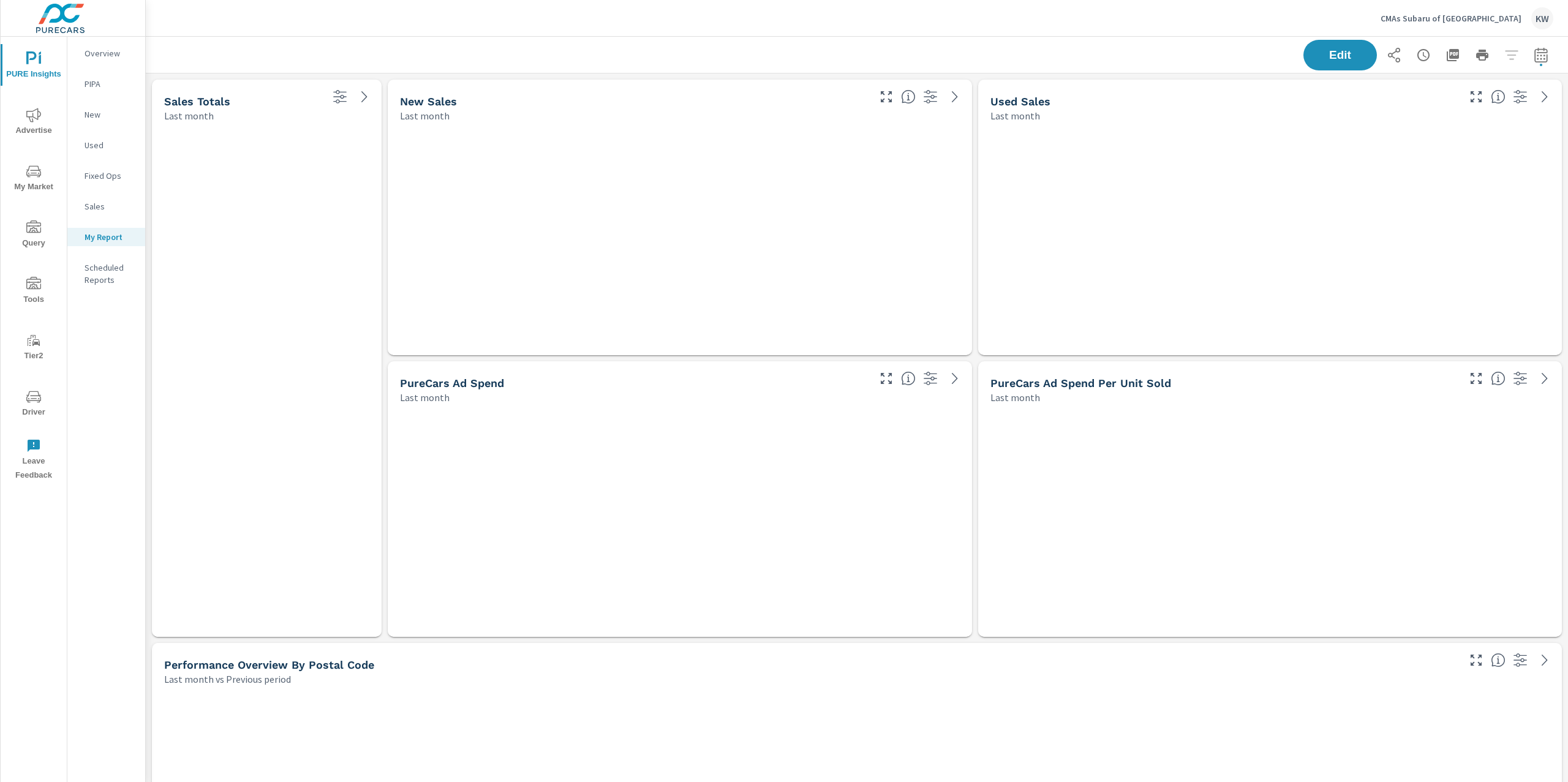
scroll to position [9332, 1436]
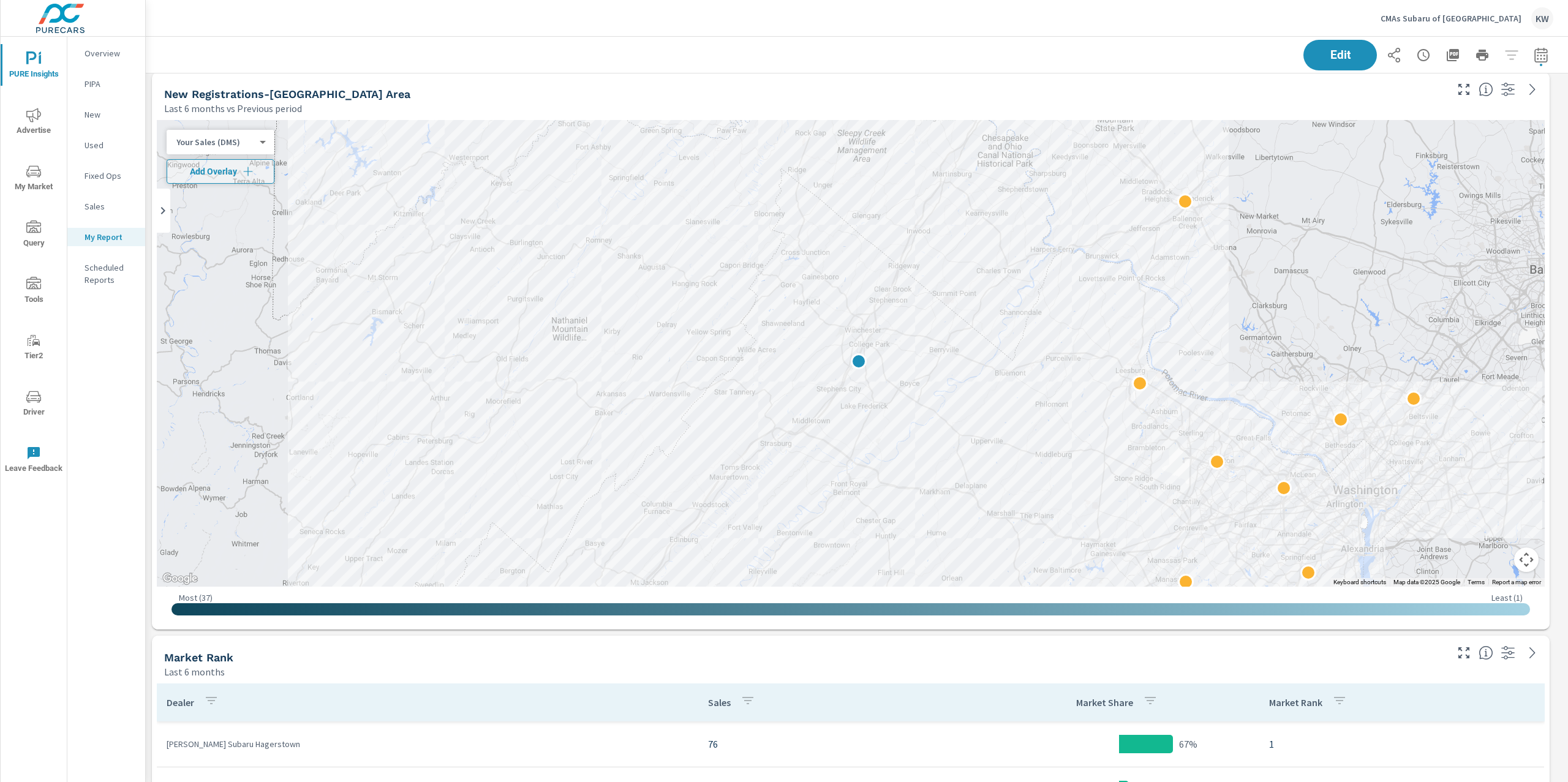
scroll to position [4095, 0]
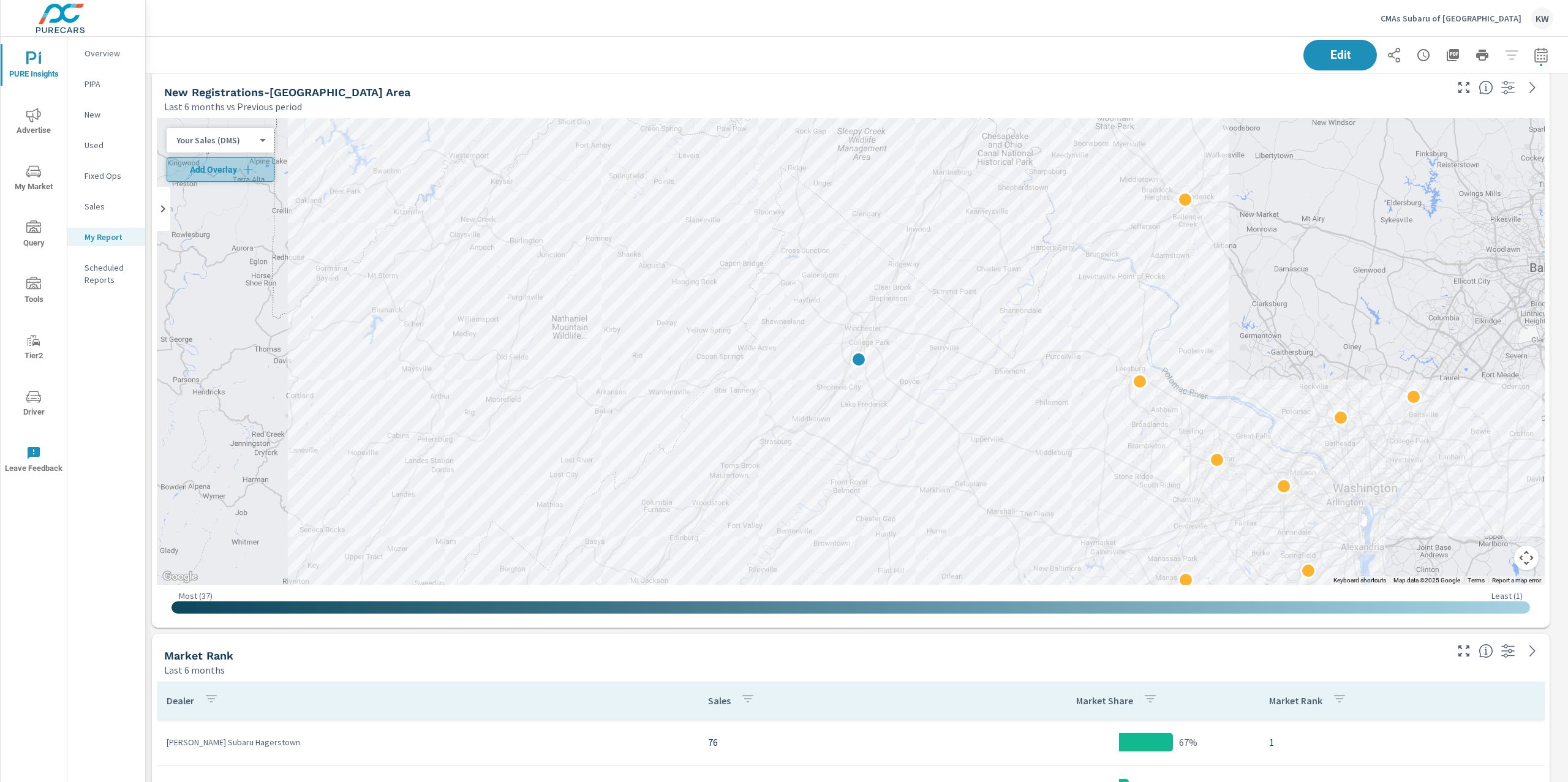
click at [250, 168] on icon "button" at bounding box center [248, 169] width 9 height 9
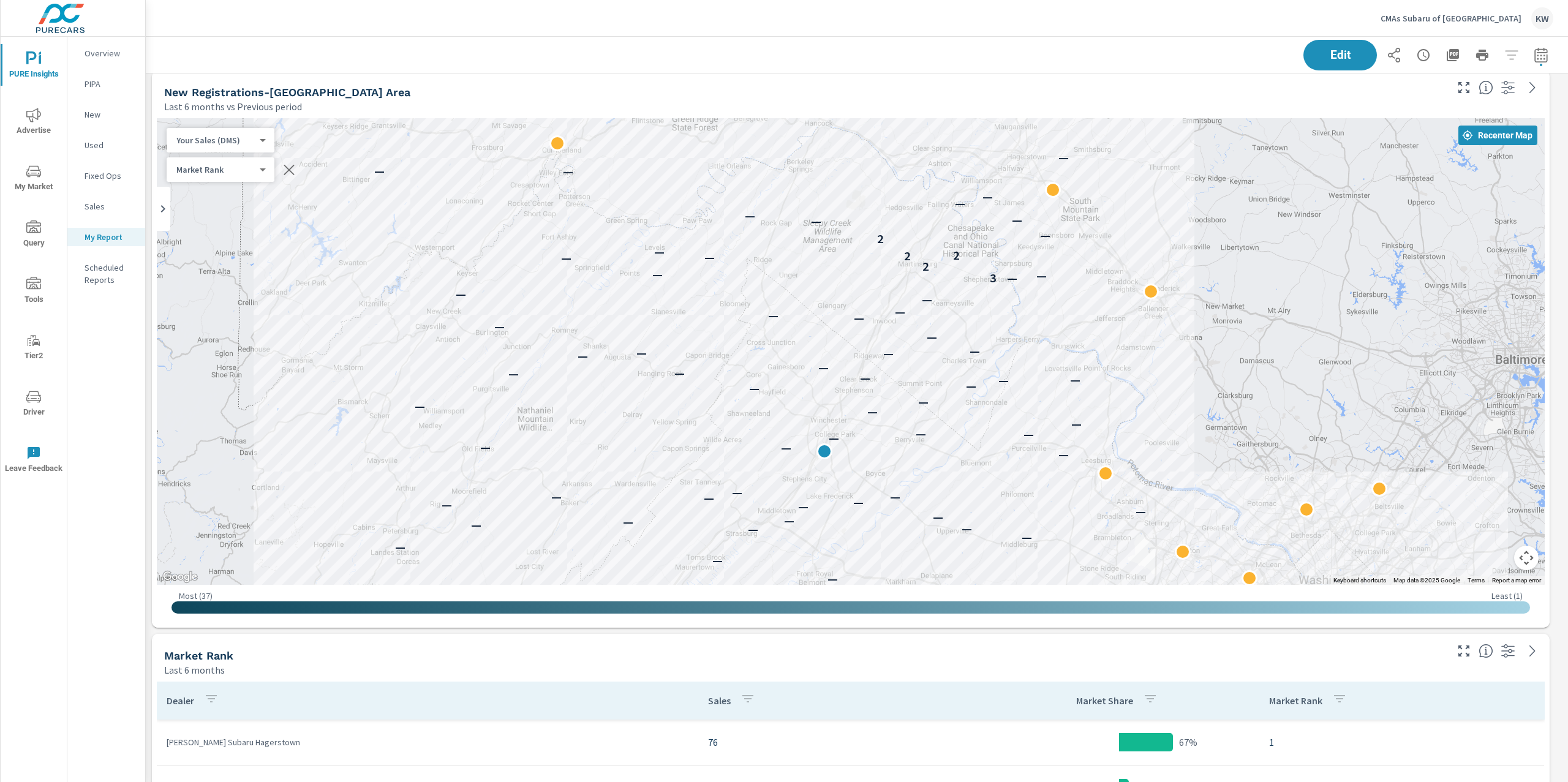
drag, startPoint x: 1213, startPoint y: 309, endPoint x: 1171, endPoint y: 419, distance: 117.7
click at [1172, 417] on div "— — — — — — — — — — — — — — — — — — — — — — — — — — — — — — — — — — — — — — — —…" at bounding box center [851, 352] width 1387 height 467
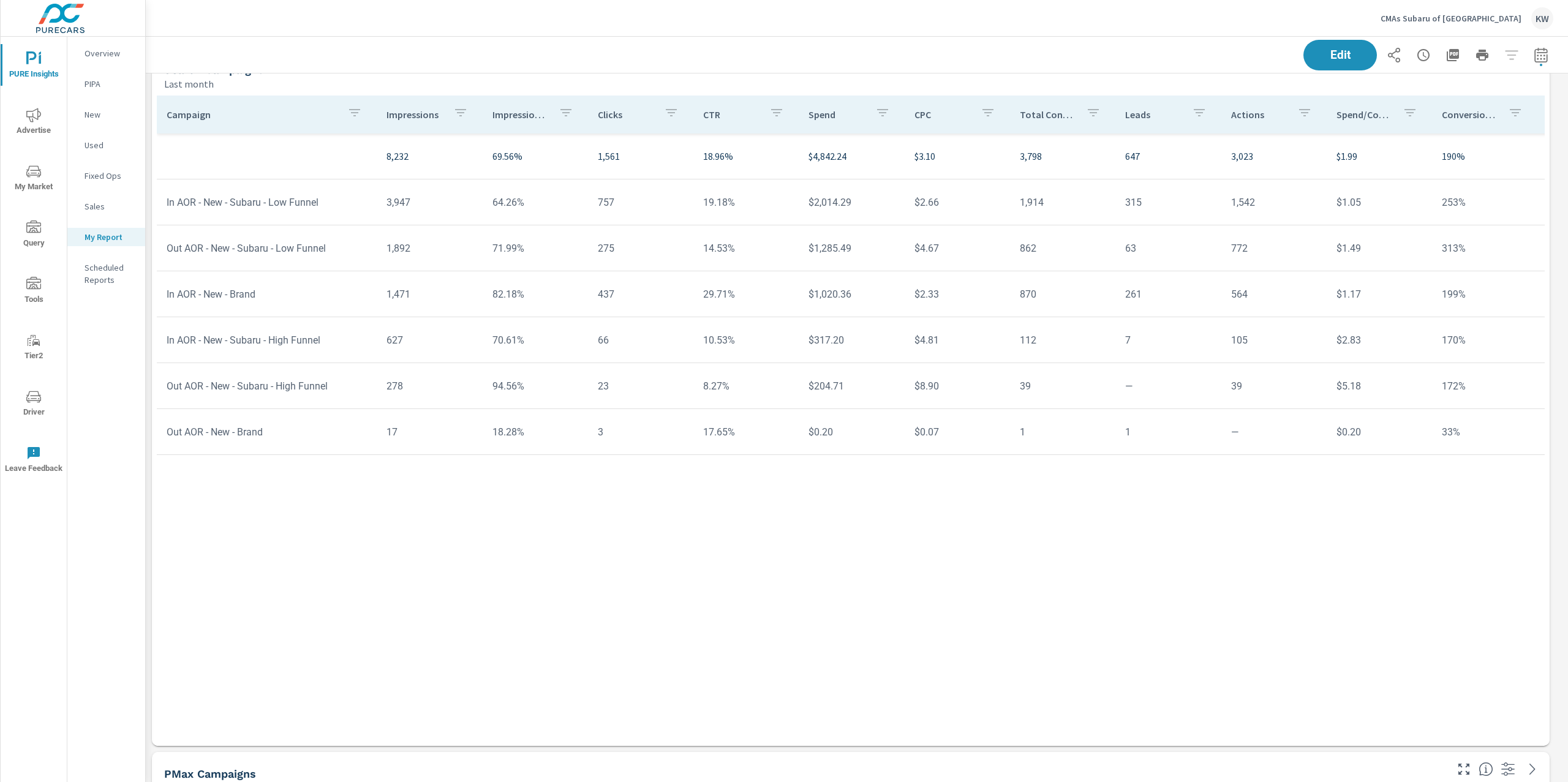
scroll to position [6257, 0]
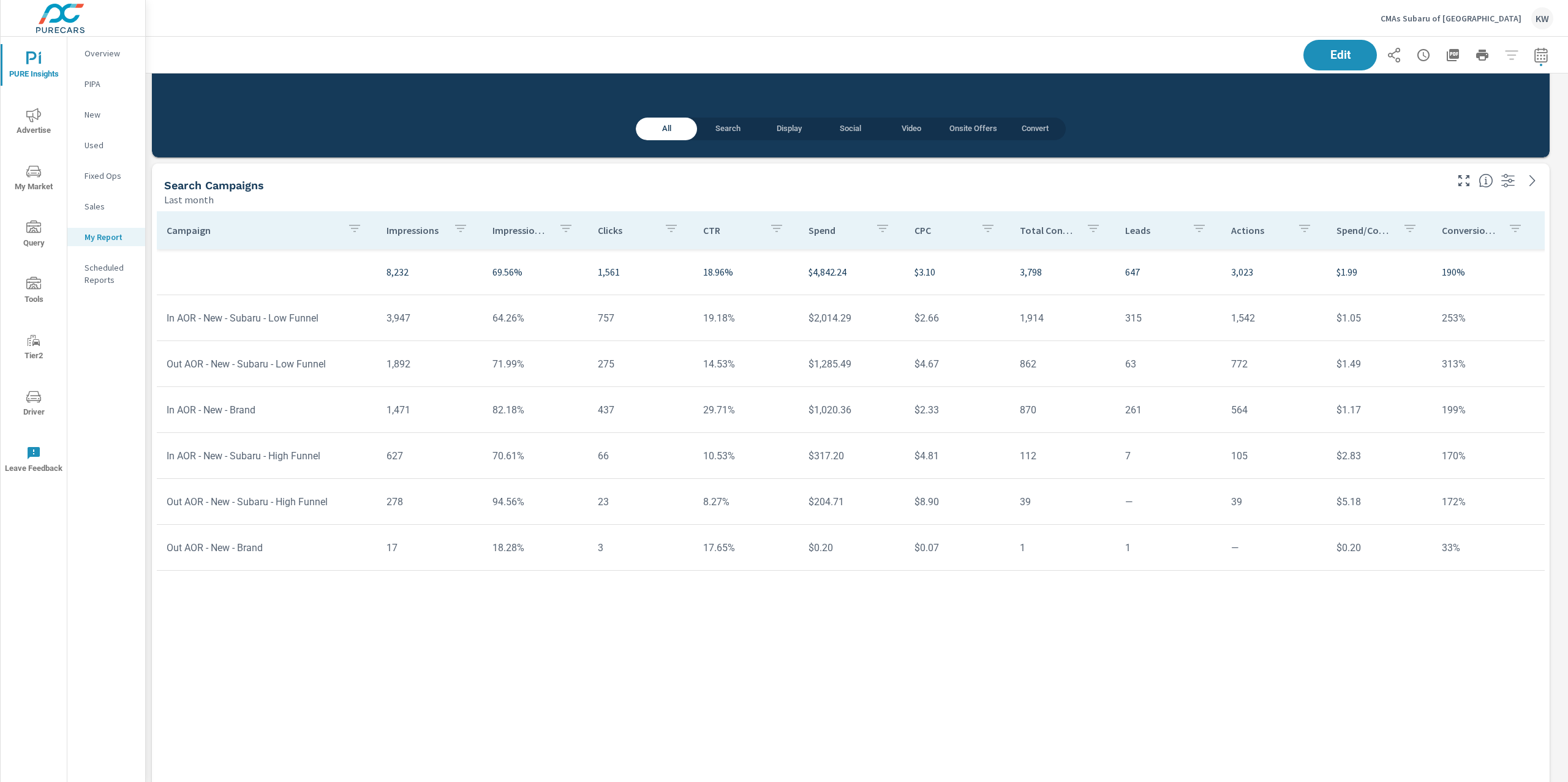
drag, startPoint x: 512, startPoint y: 234, endPoint x: 518, endPoint y: 239, distance: 7.8
click at [514, 234] on p "Impression Share" at bounding box center [521, 230] width 57 height 12
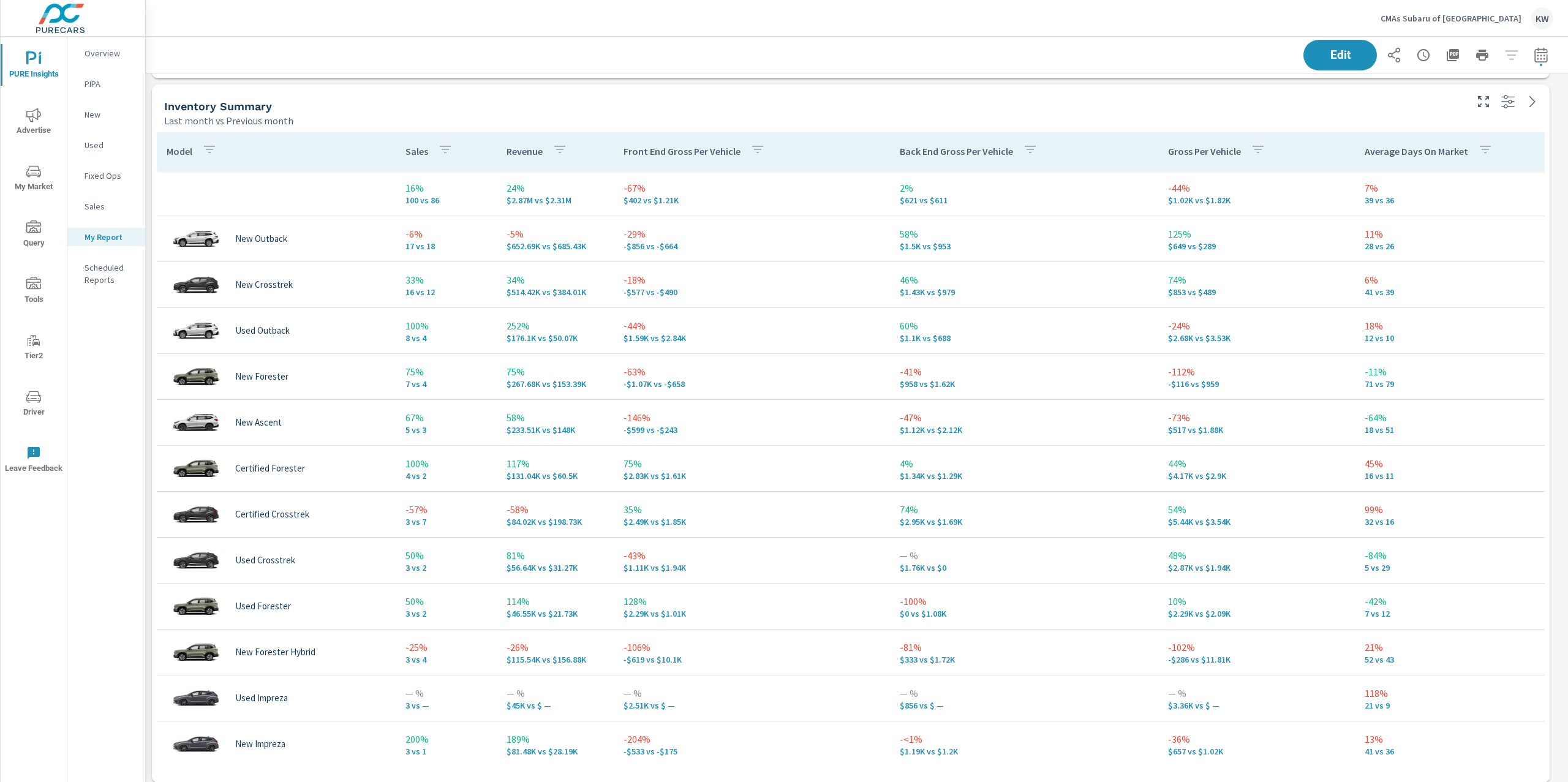
scroll to position [1257, 0]
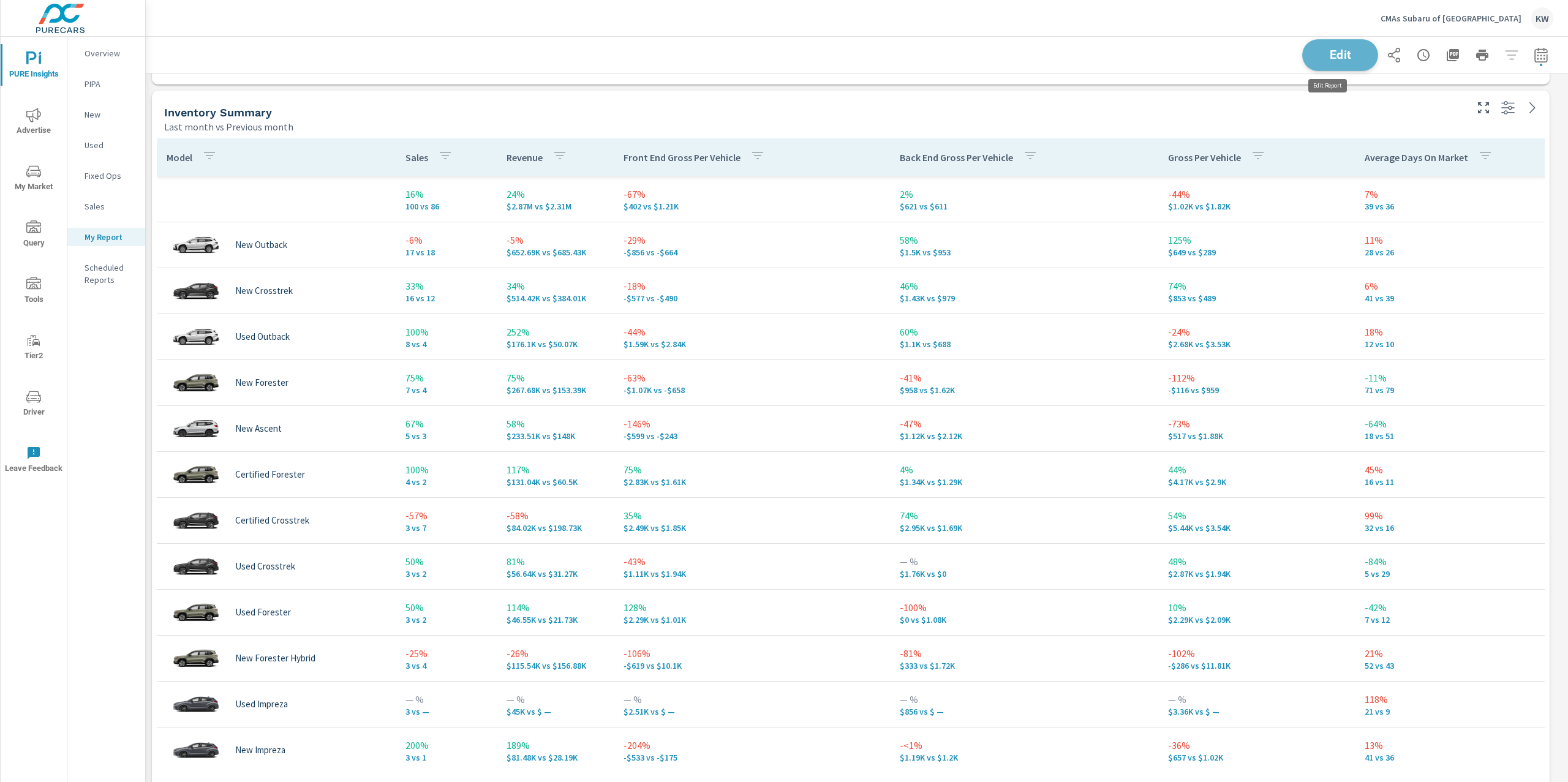
click at [1317, 49] on span "Edit" at bounding box center [1339, 55] width 50 height 11
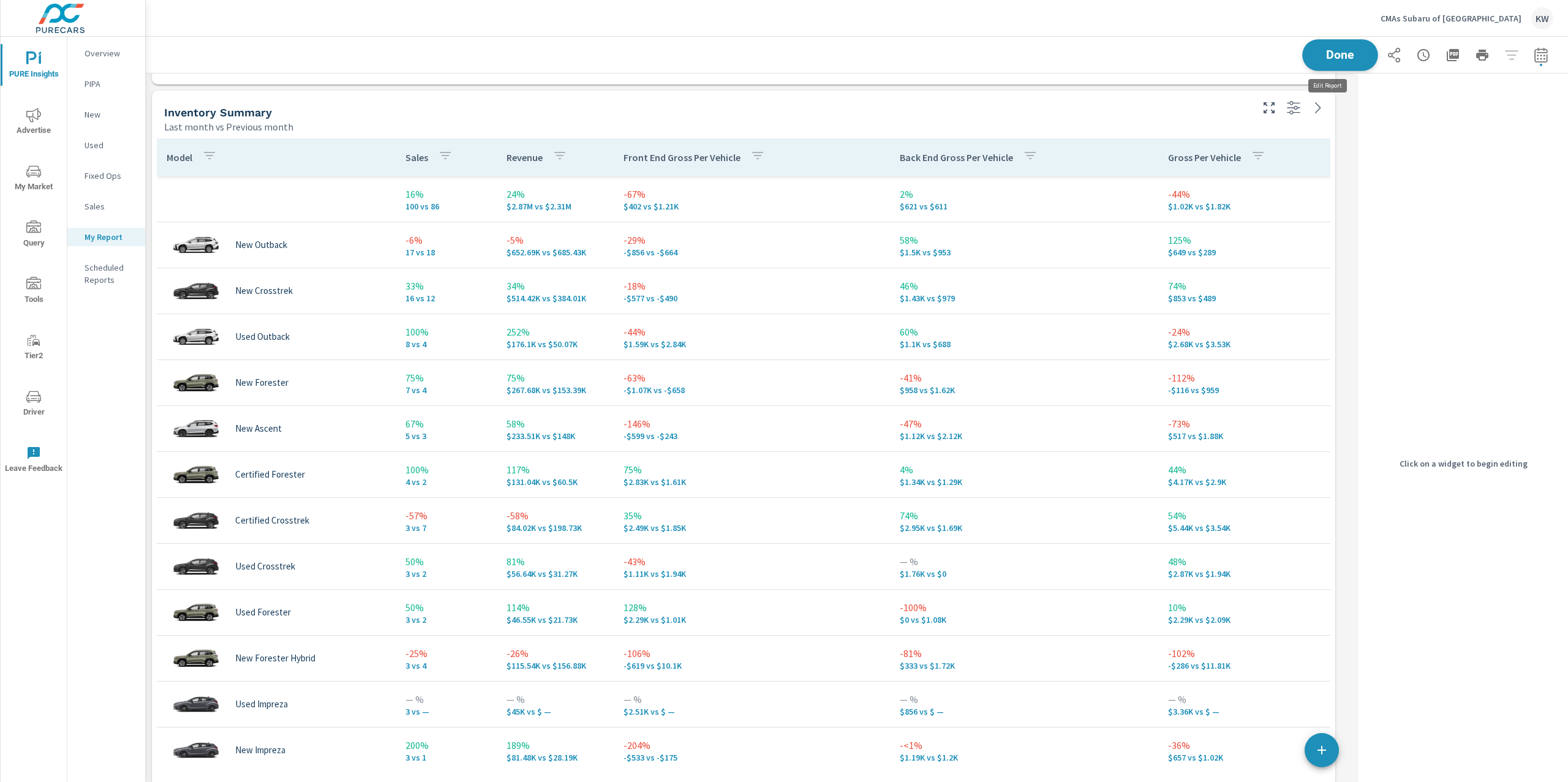
scroll to position [6, 6]
click at [1203, 121] on div "Last month vs Previous month" at bounding box center [707, 127] width 1085 height 15
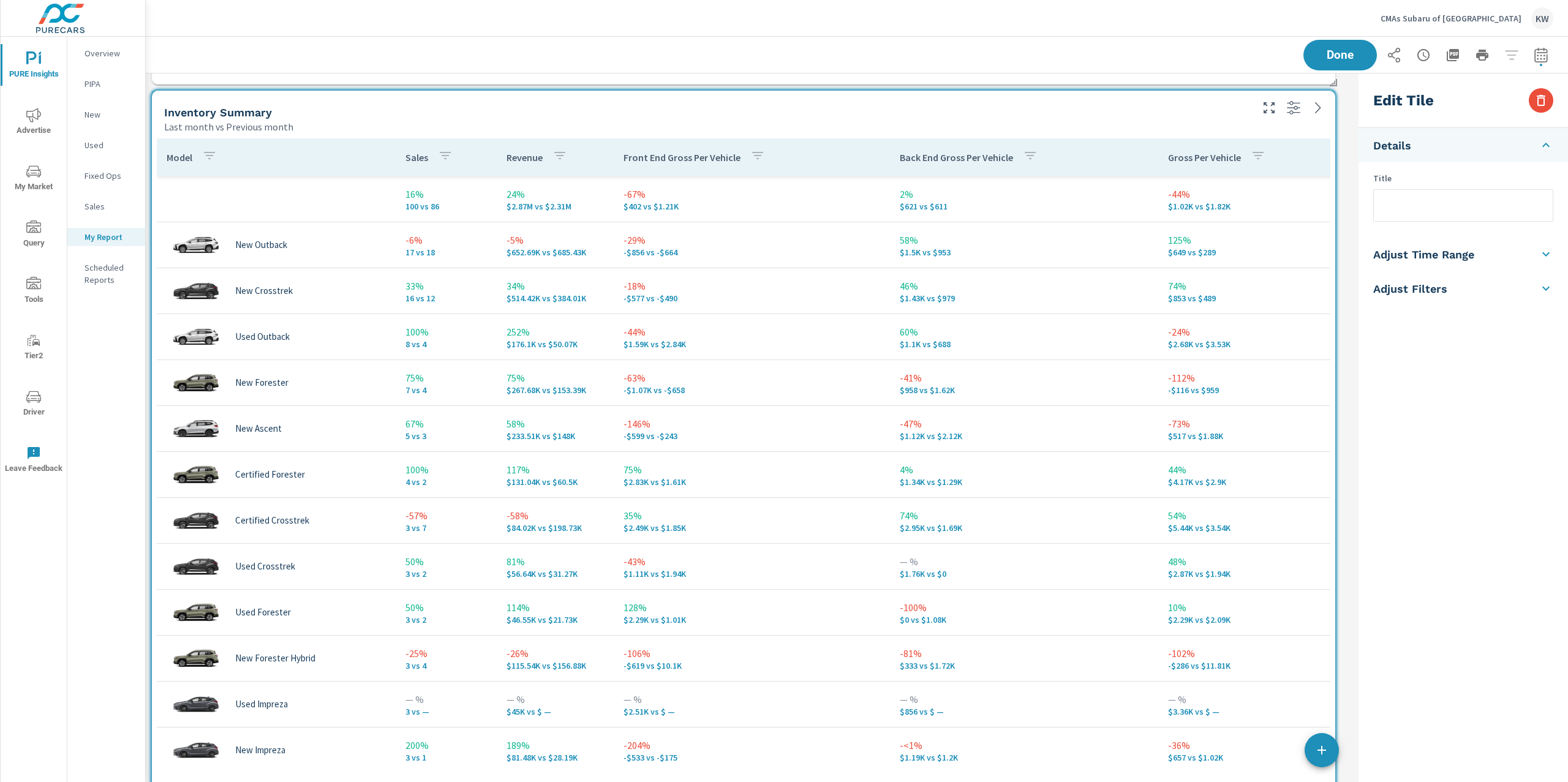
scroll to position [9332, 1220]
click at [1545, 293] on icon at bounding box center [1545, 288] width 15 height 15
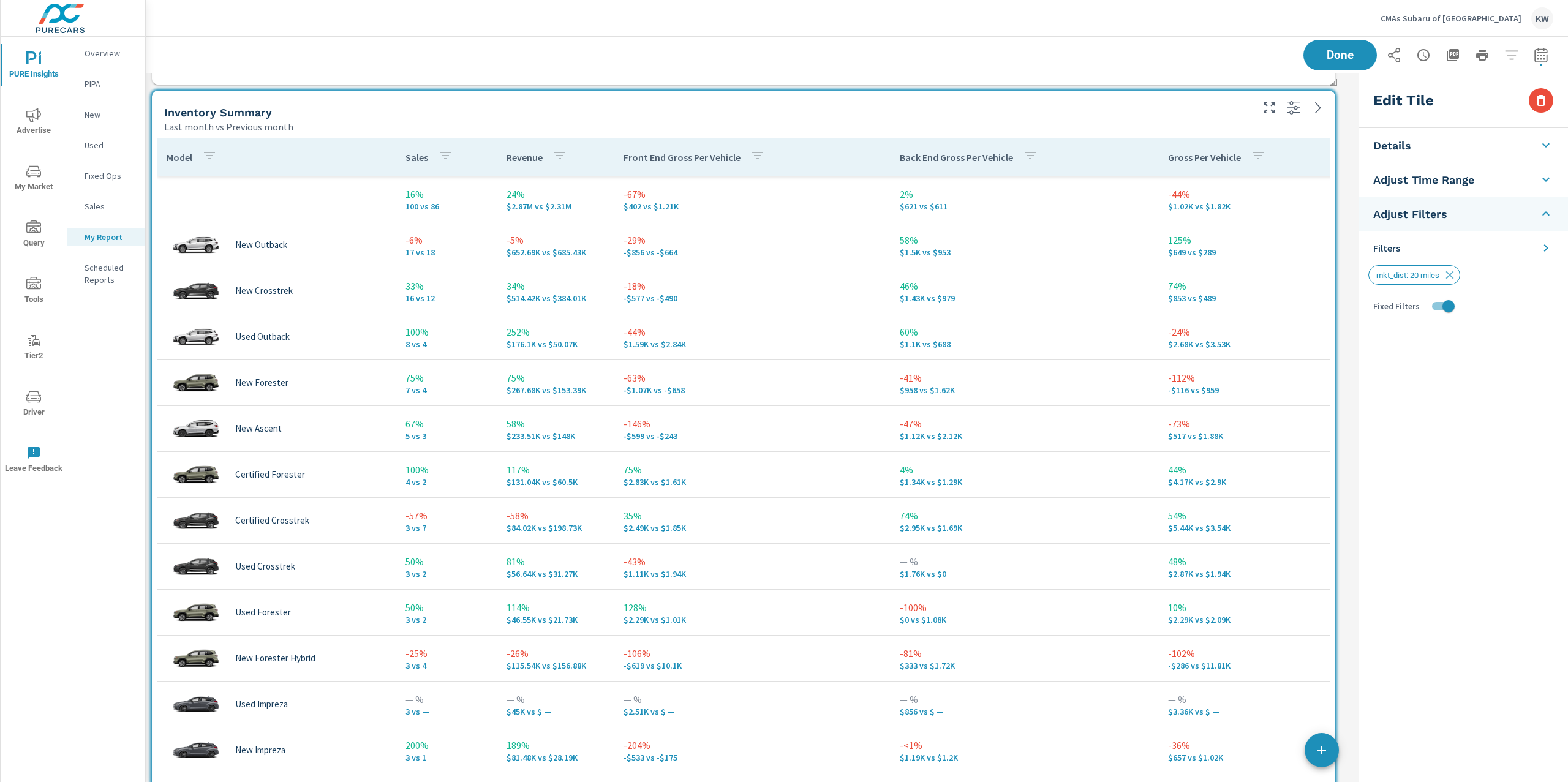
click at [1545, 251] on icon at bounding box center [1545, 249] width 15 height 15
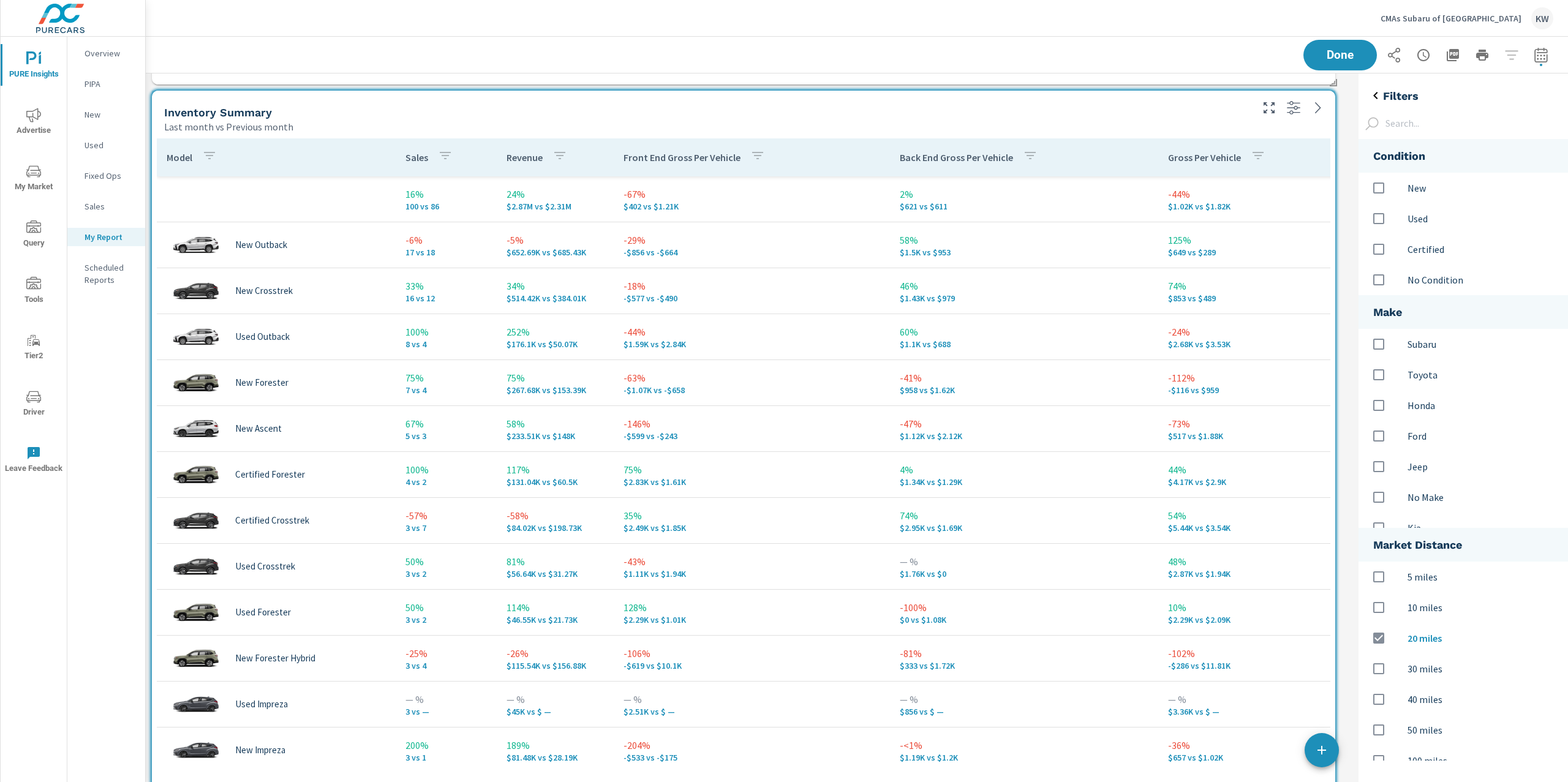
scroll to position [647, 235]
click at [1375, 187] on input "options" at bounding box center [1378, 187] width 26 height 26
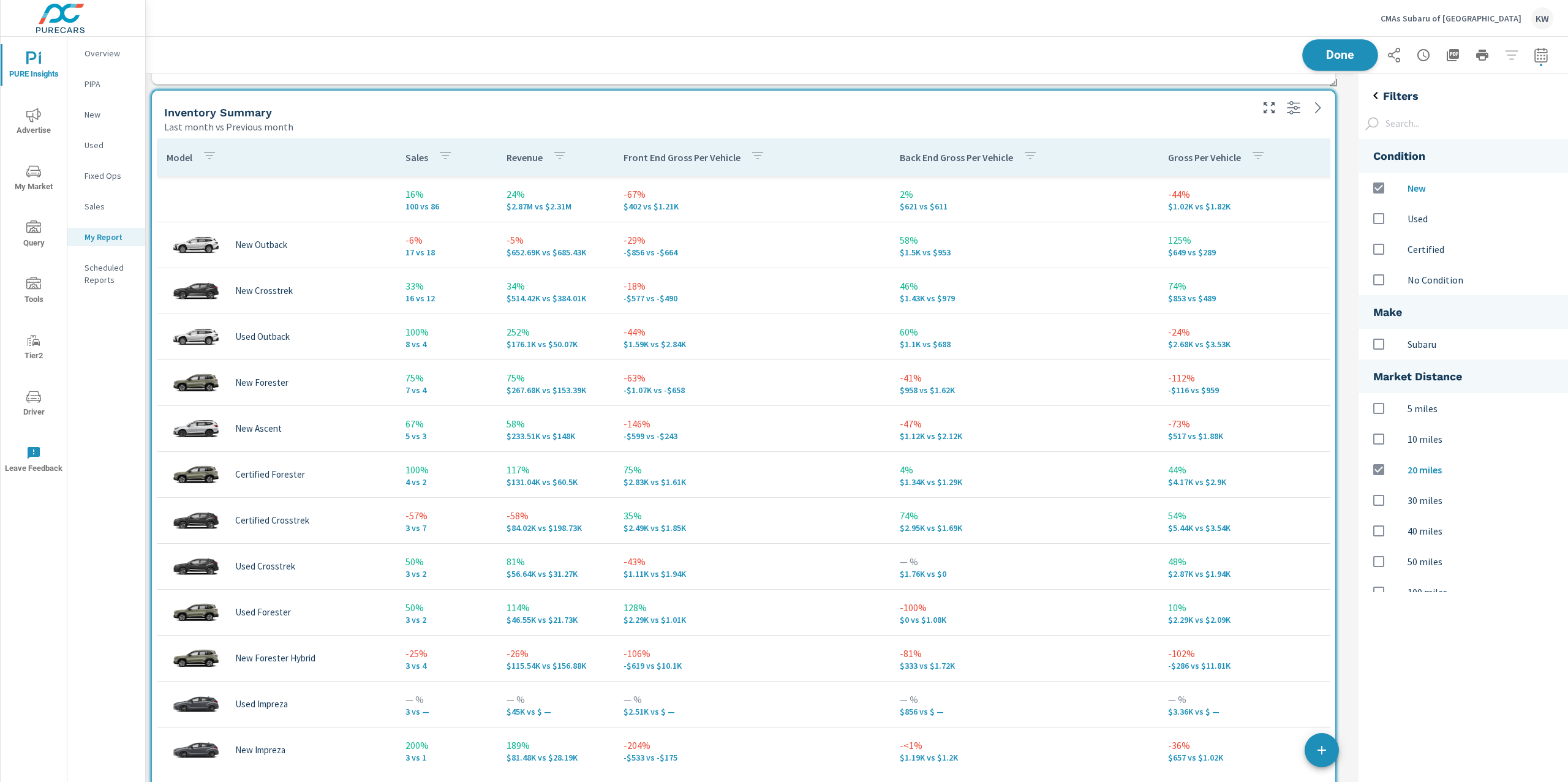
scroll to position [9332, 1220]
click at [1333, 55] on span "Done" at bounding box center [1339, 55] width 50 height 11
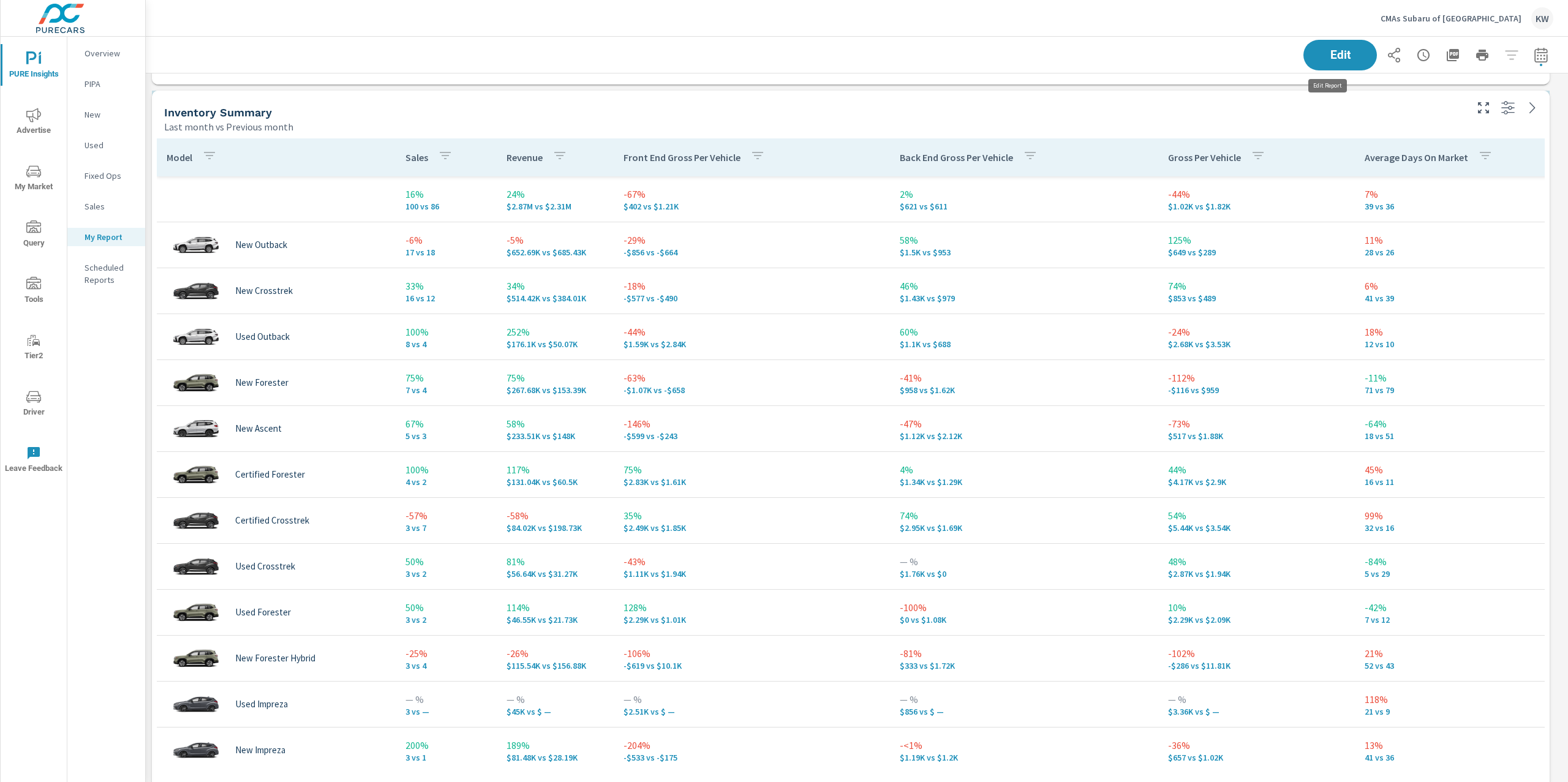
scroll to position [9332, 1436]
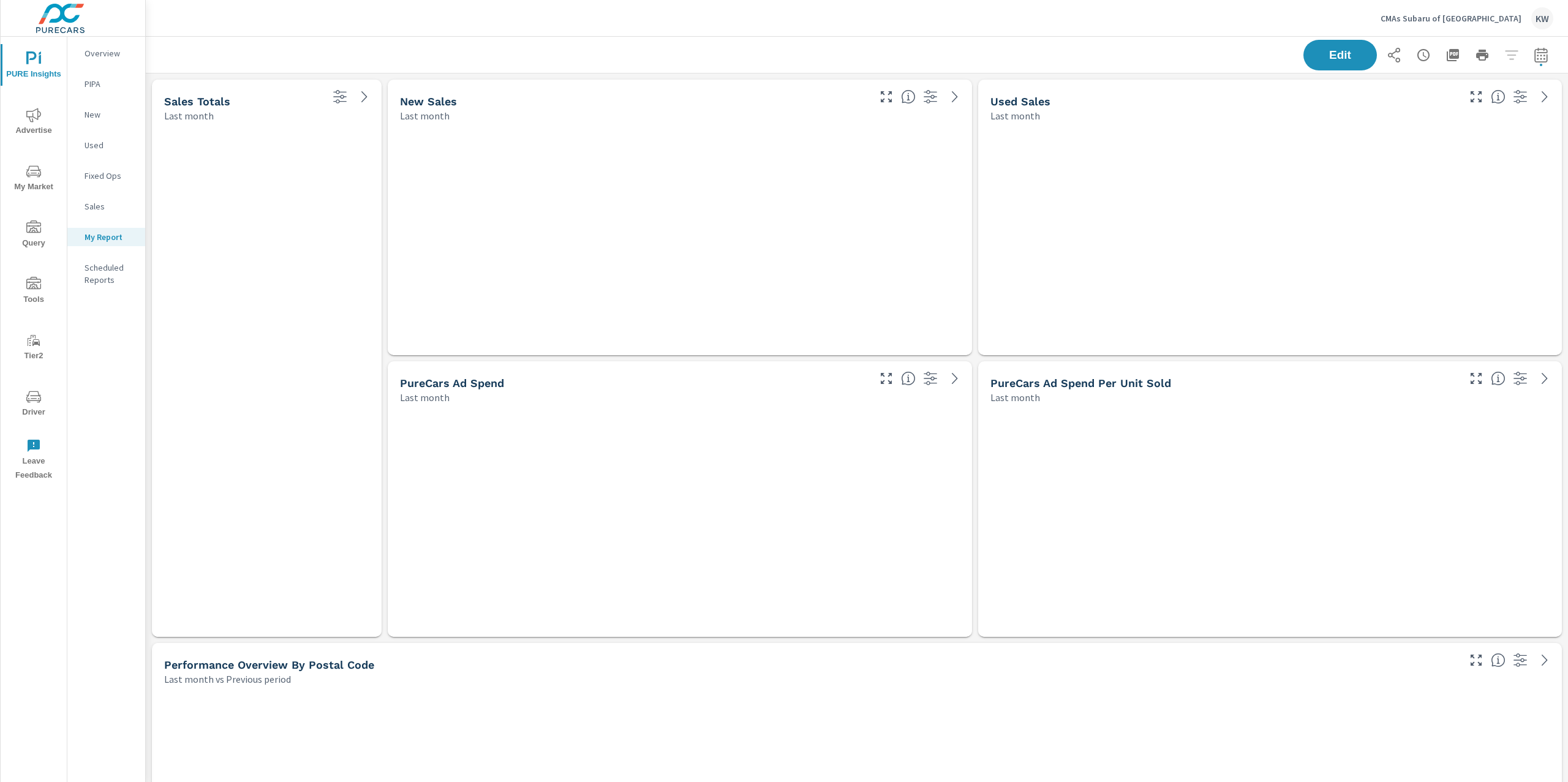
scroll to position [9332, 1436]
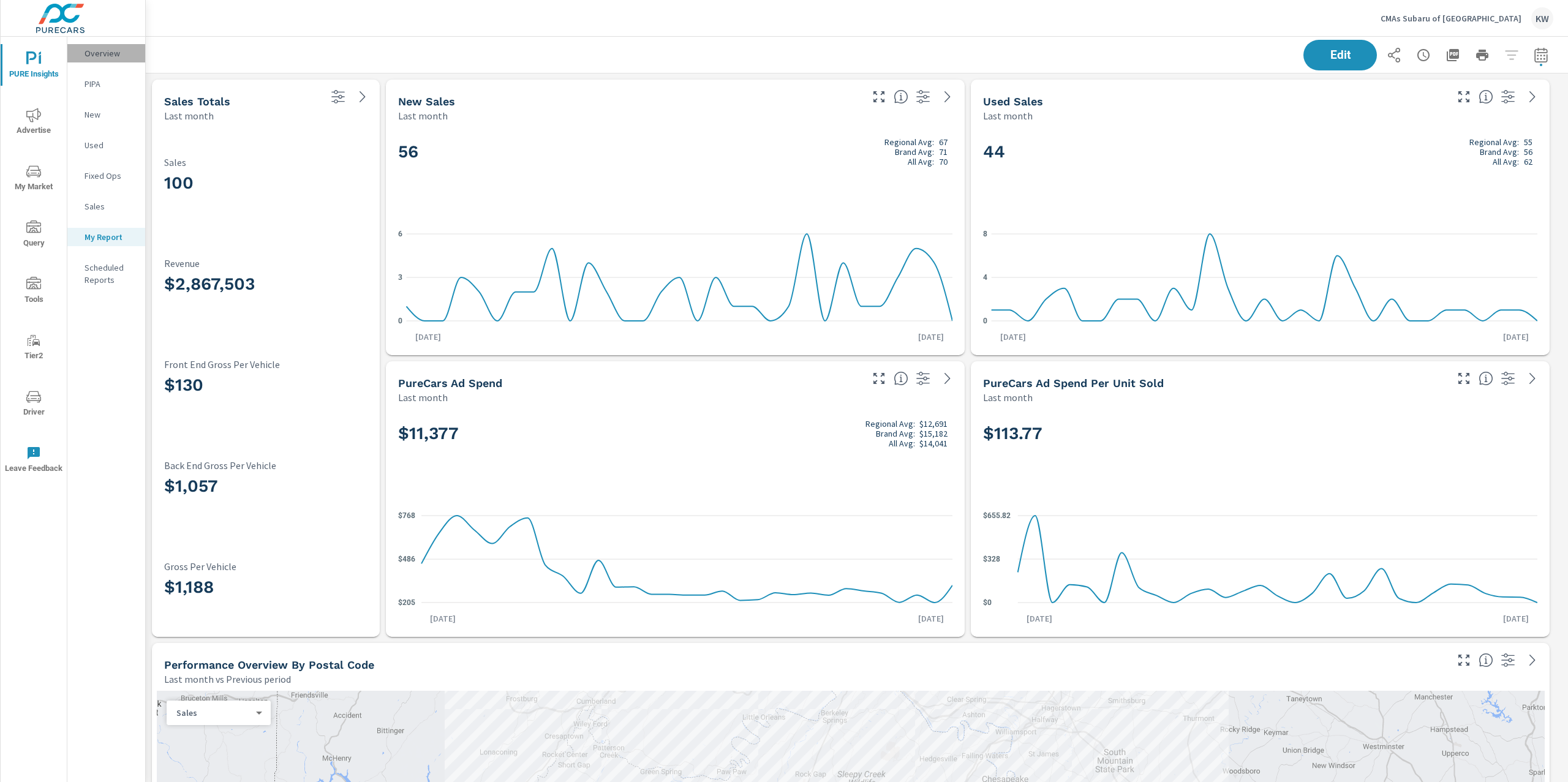
click at [107, 53] on p "Overview" at bounding box center [110, 53] width 51 height 12
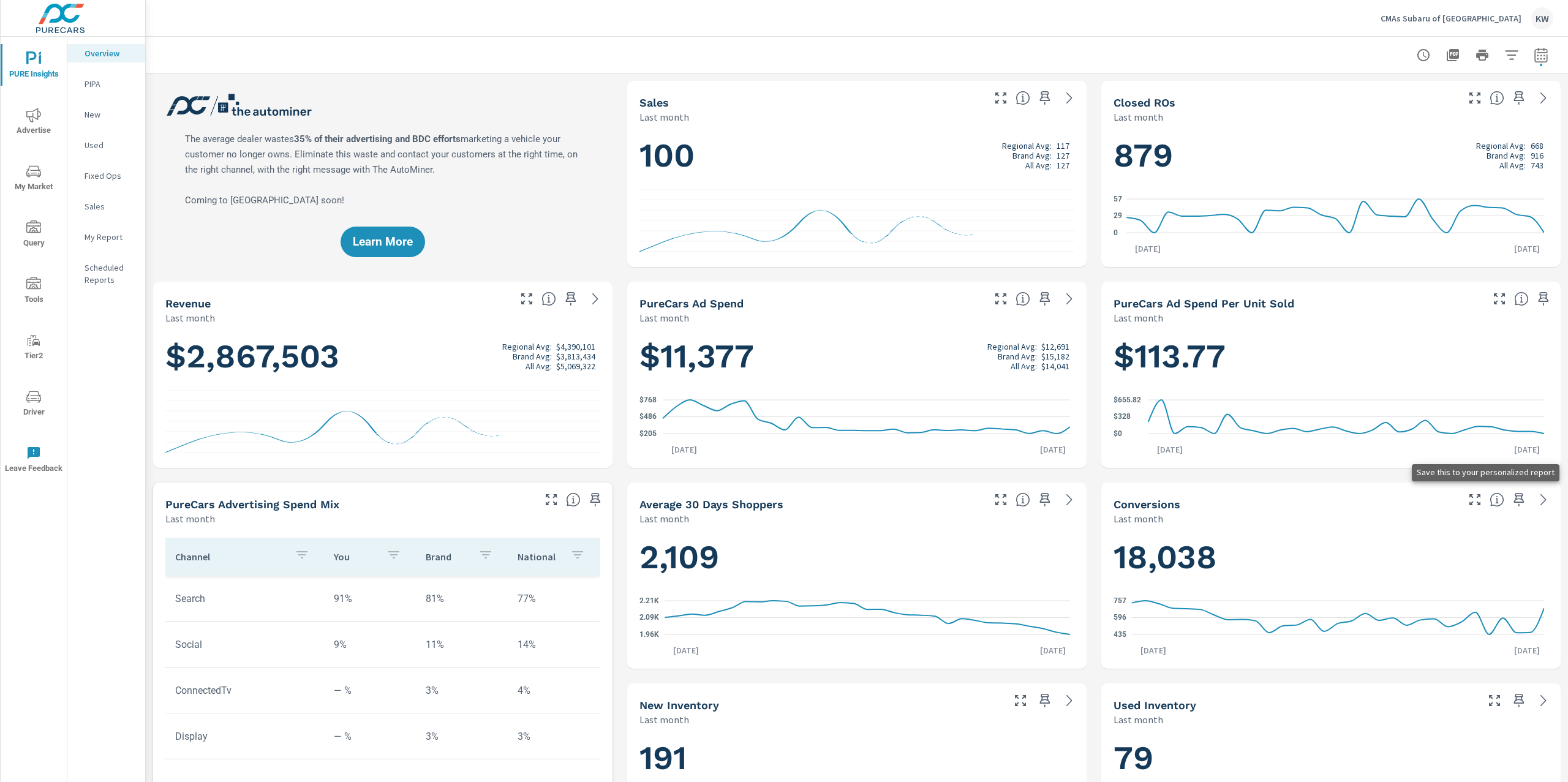
click at [1514, 498] on icon "button" at bounding box center [1519, 500] width 10 height 13
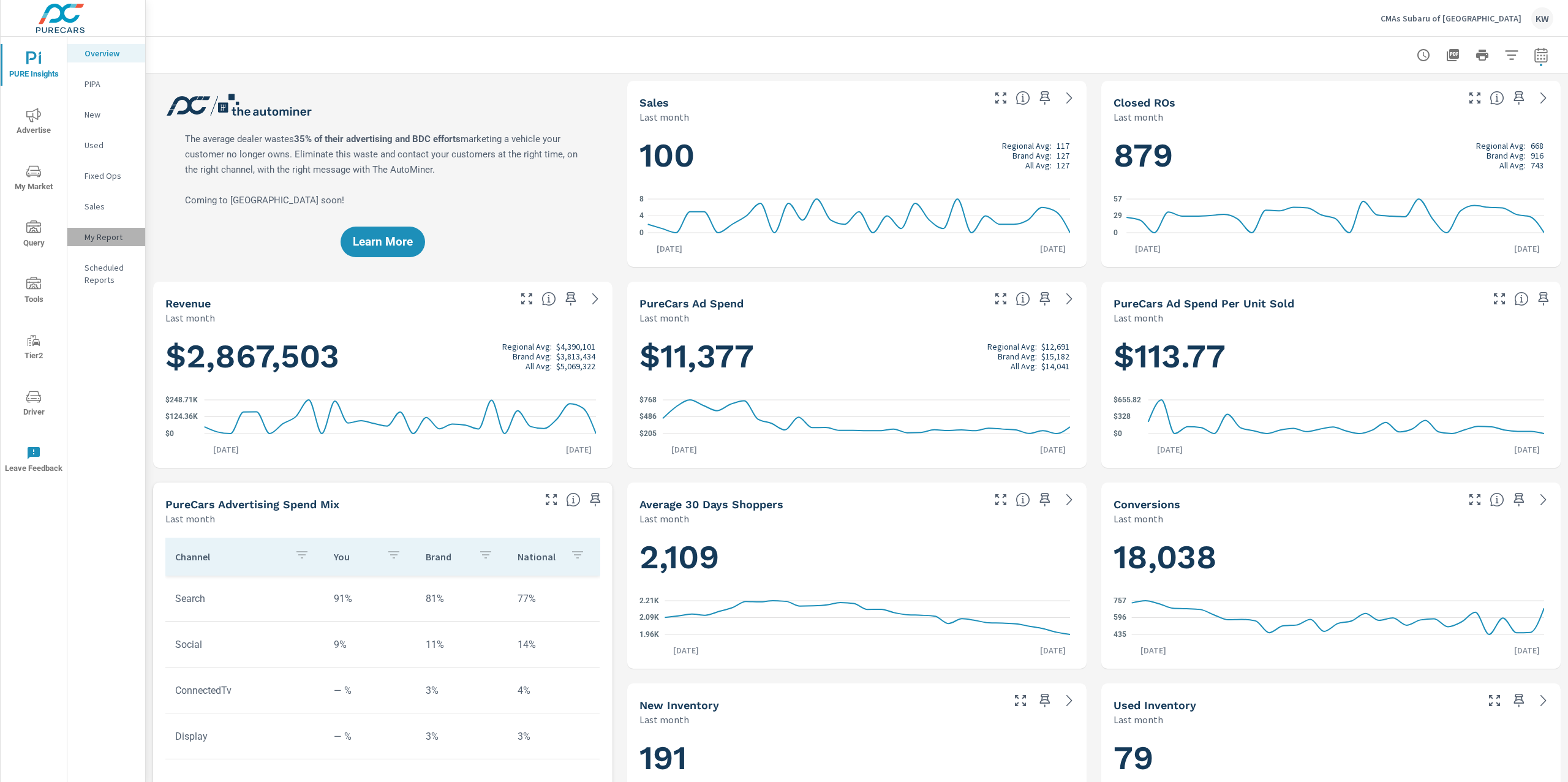
click at [99, 236] on p "My Report" at bounding box center [110, 236] width 51 height 12
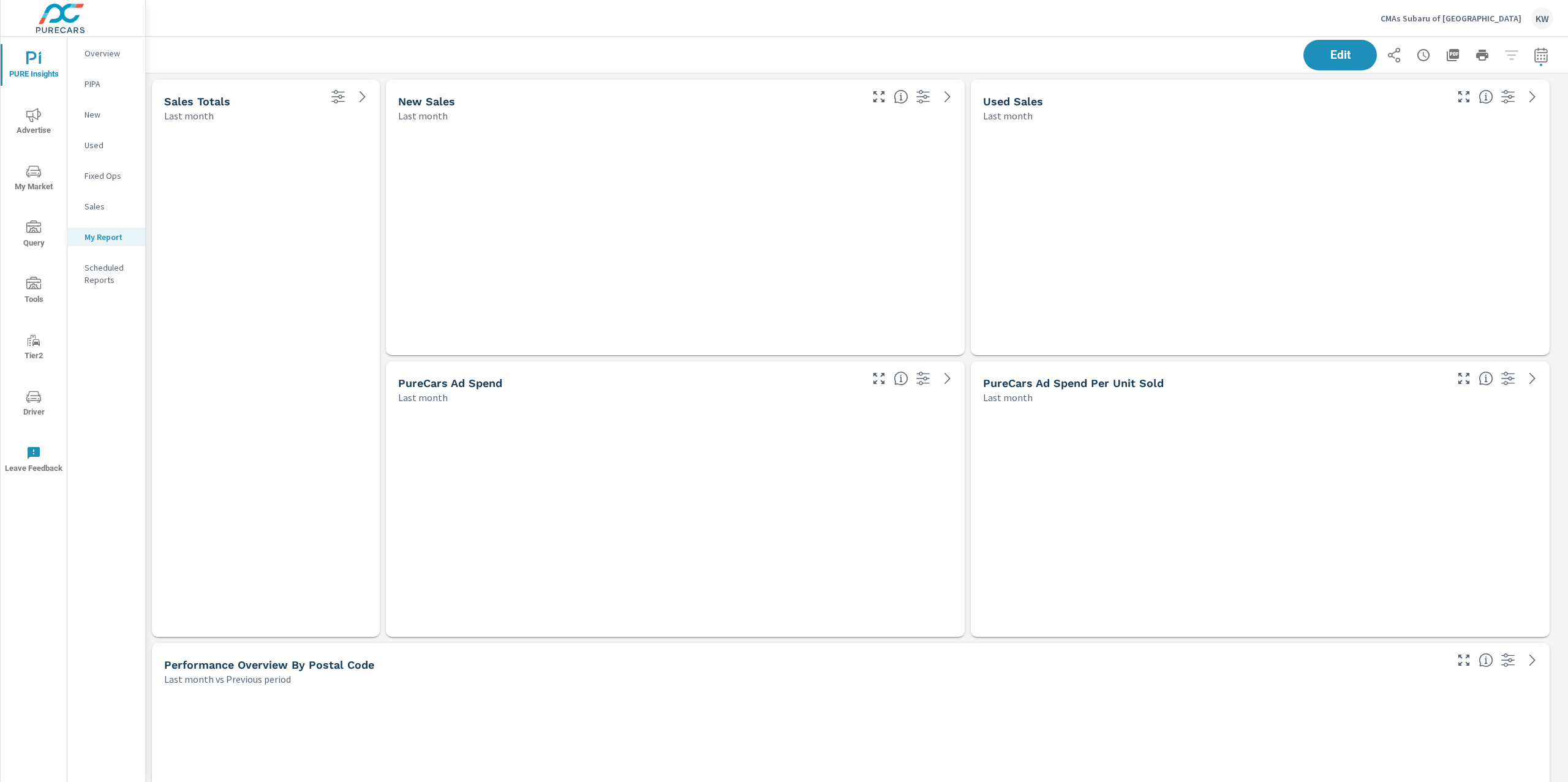
scroll to position [9614, 1436]
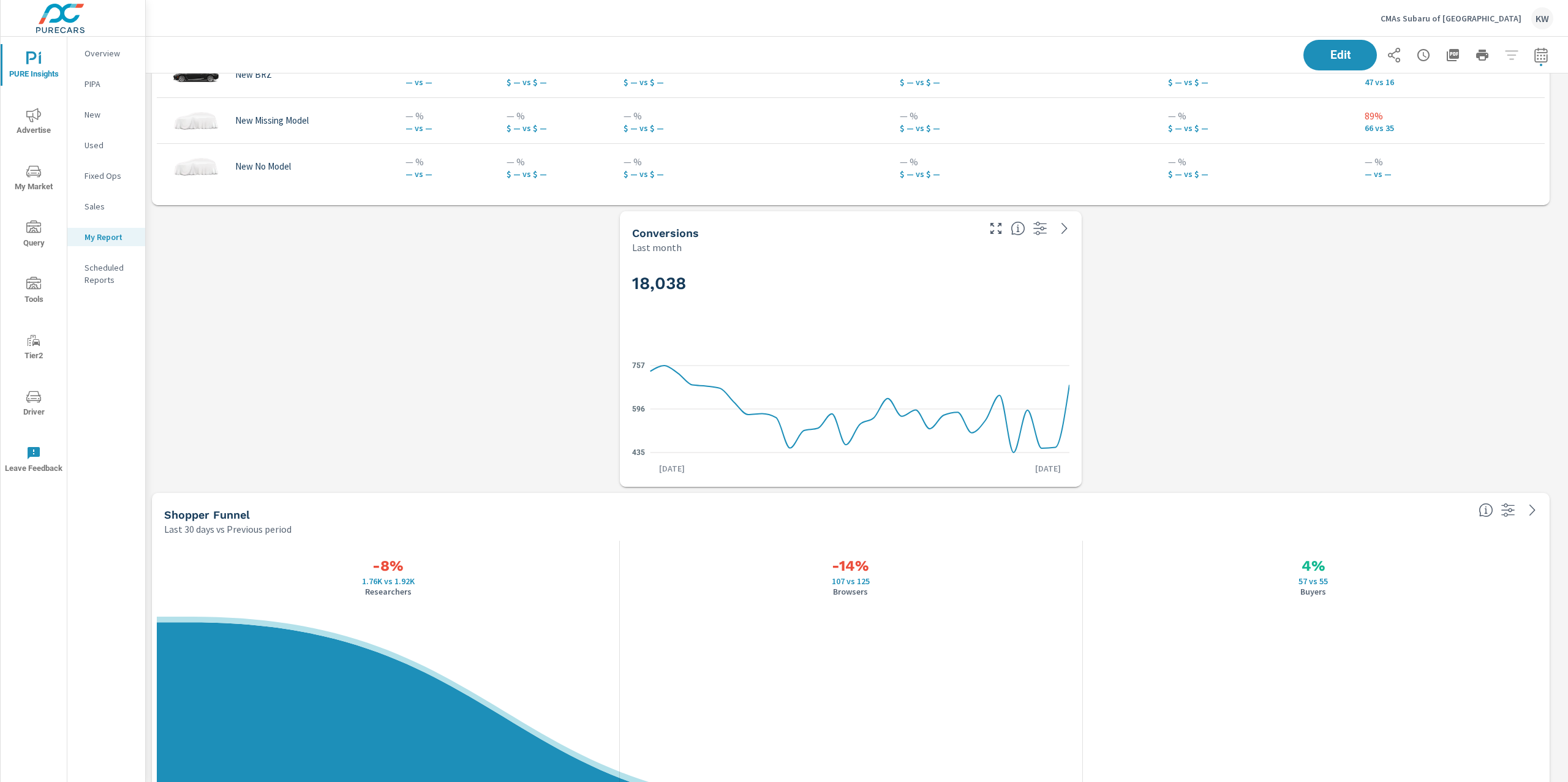
scroll to position [1843, 0]
click at [890, 254] on div "18,038 435 596 757 [DATE] [DATE]" at bounding box center [851, 368] width 462 height 233
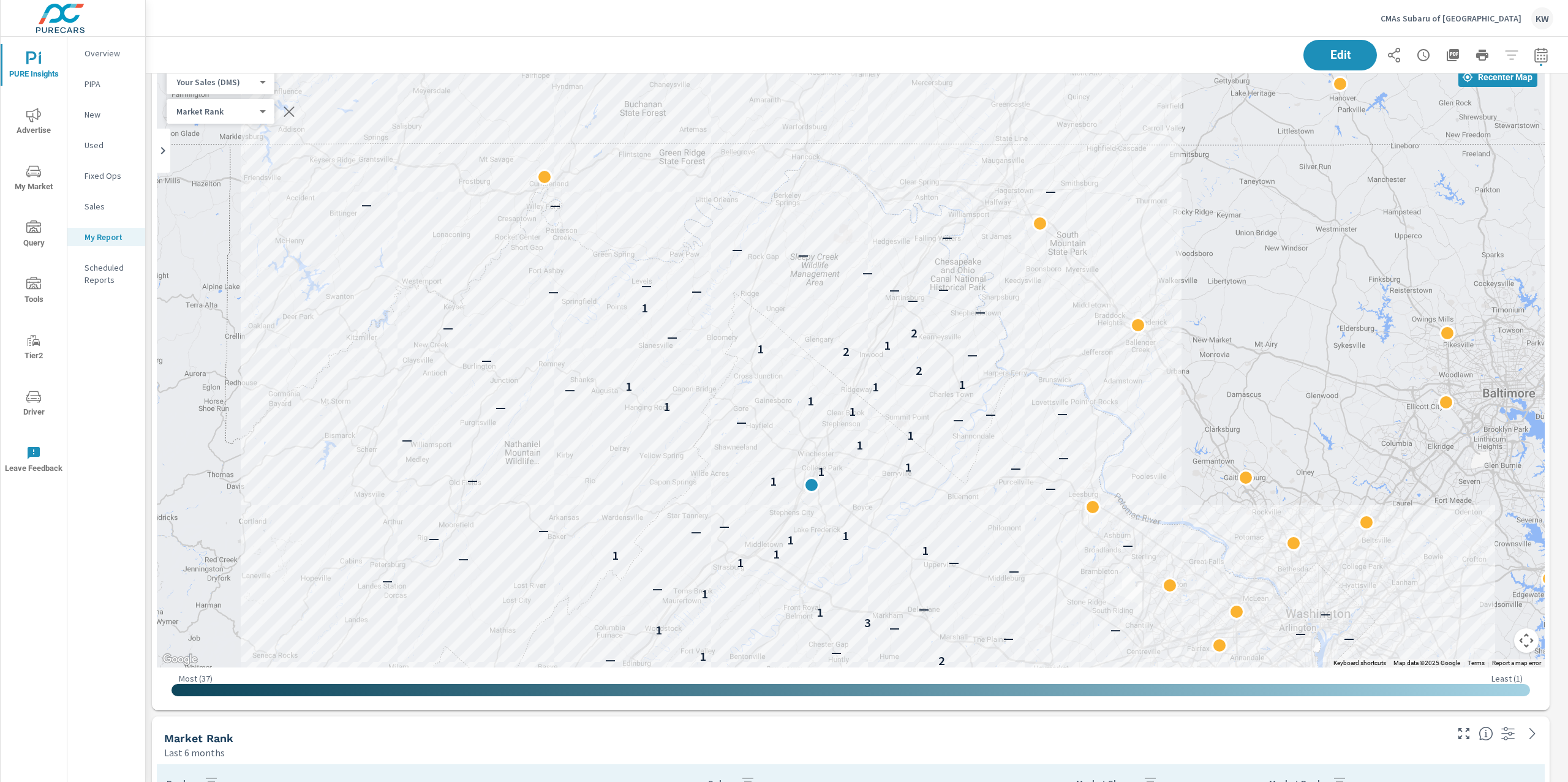
scroll to position [2888, 0]
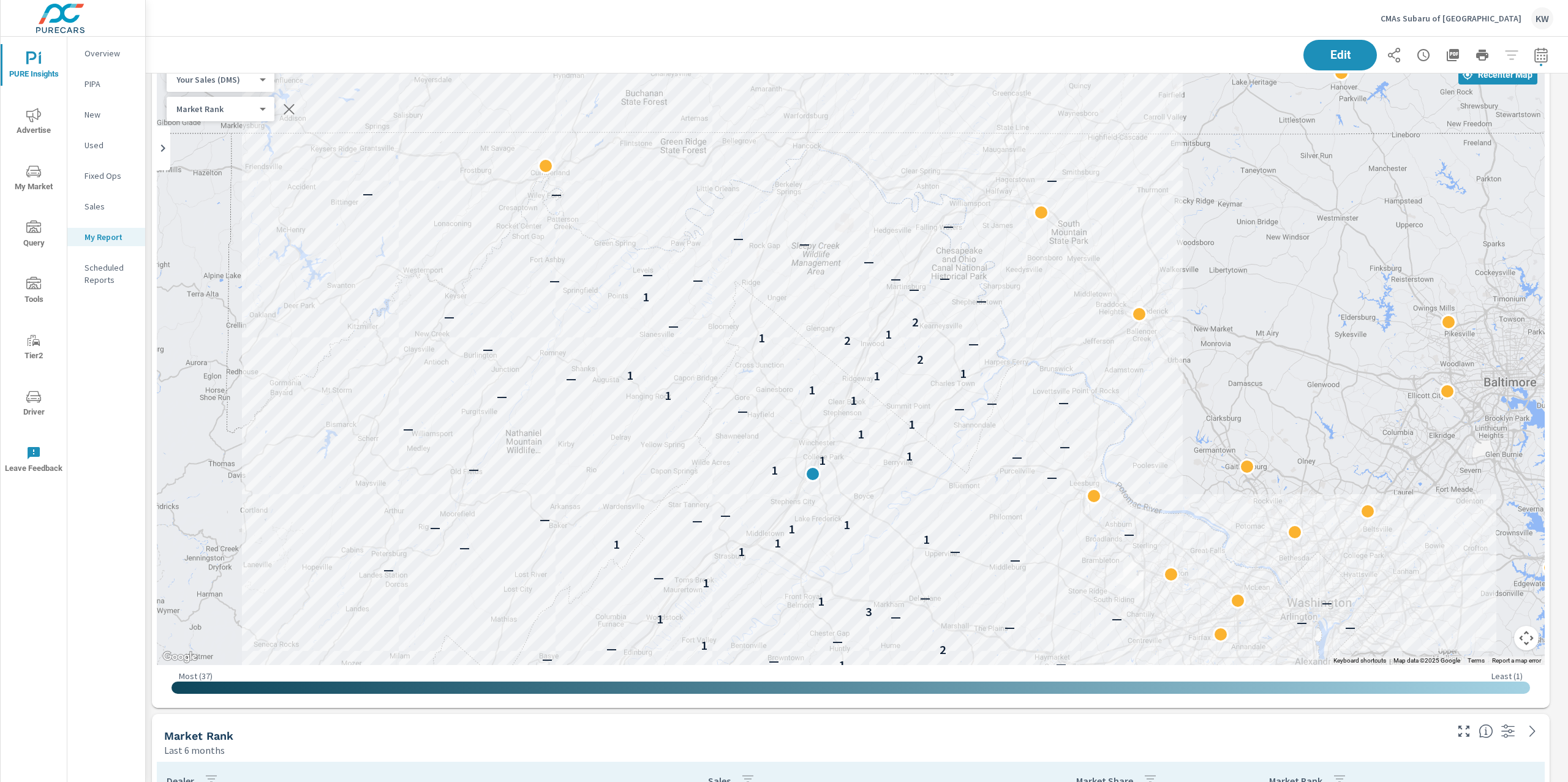
drag, startPoint x: 879, startPoint y: 380, endPoint x: 877, endPoint y: 392, distance: 12.2
click at [880, 375] on div "— — — — — — — — — — — — — — — — — — — 1 — 1 — — — 1 — — — 2 — 1 — — — — 1 — — 3…" at bounding box center [1439, 684] width 1176 height 662
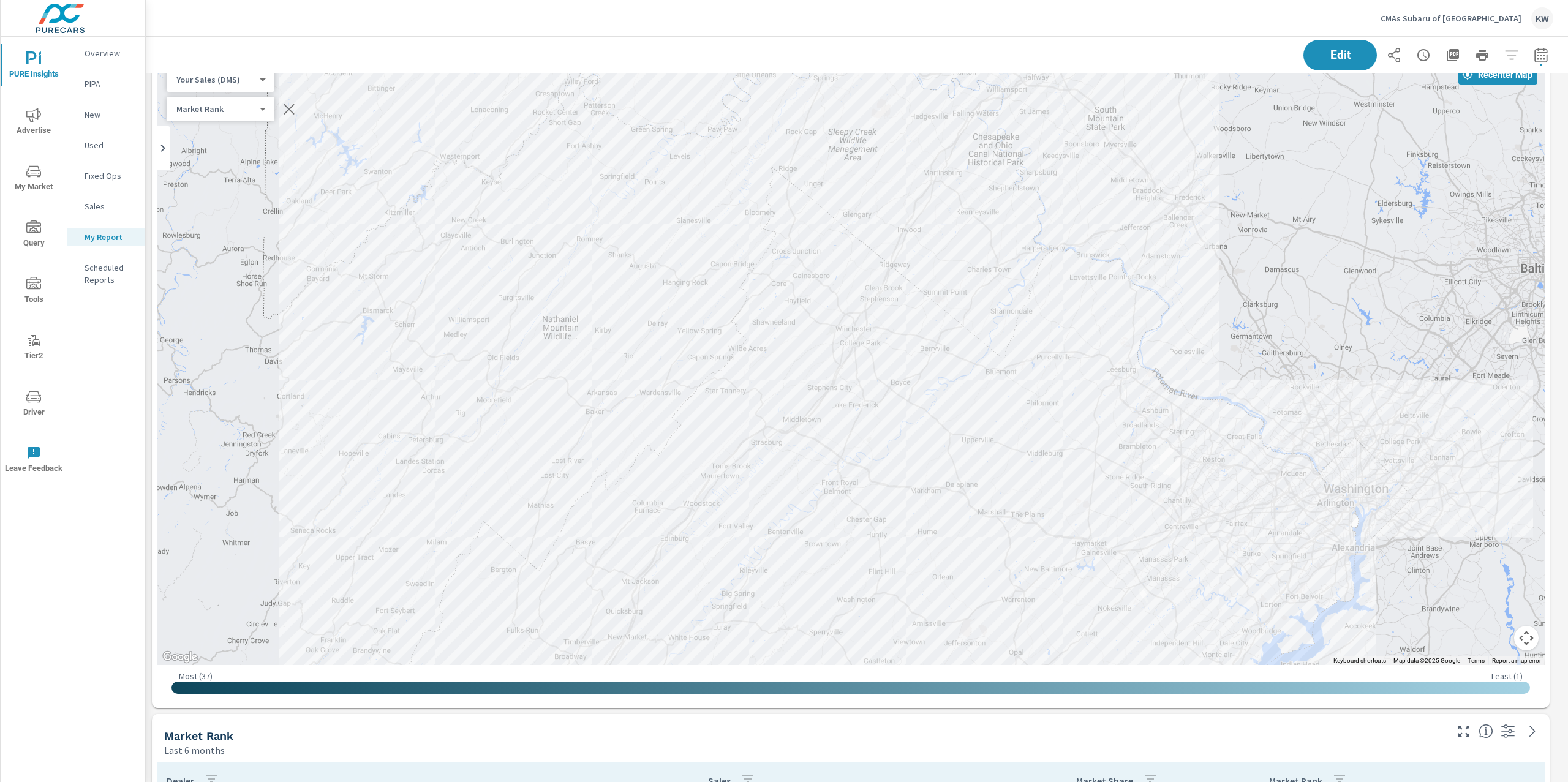
drag, startPoint x: 900, startPoint y: 424, endPoint x: 917, endPoint y: 320, distance: 105.4
click at [922, 314] on div "— — — — — — — — — — — — — — — — — — — 1 — 1 — — — 1 — — — 2 — 1 — — — — 1 — — 3…" at bounding box center [1475, 576] width 1176 height 662
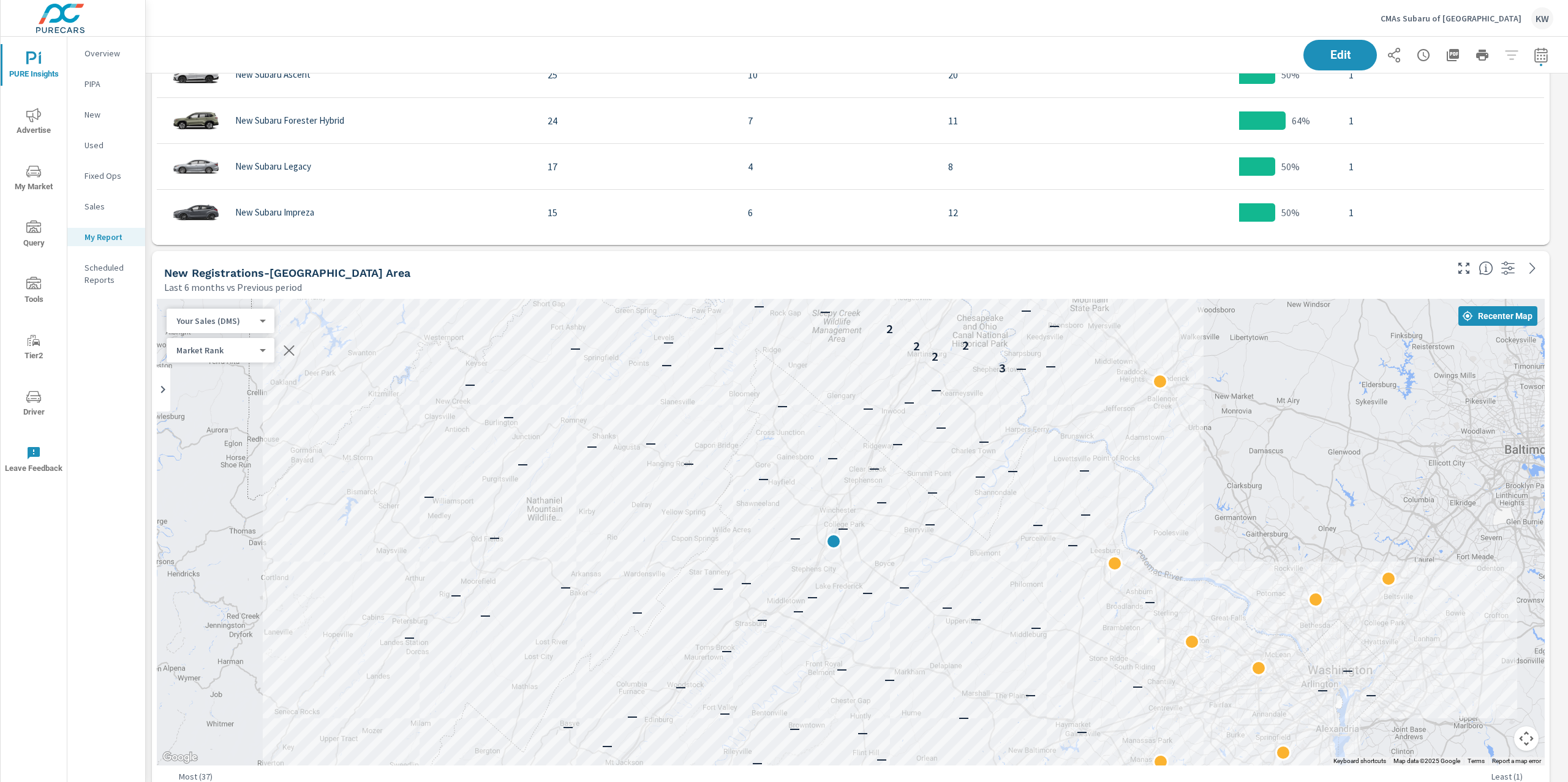
scroll to position [4228, 0]
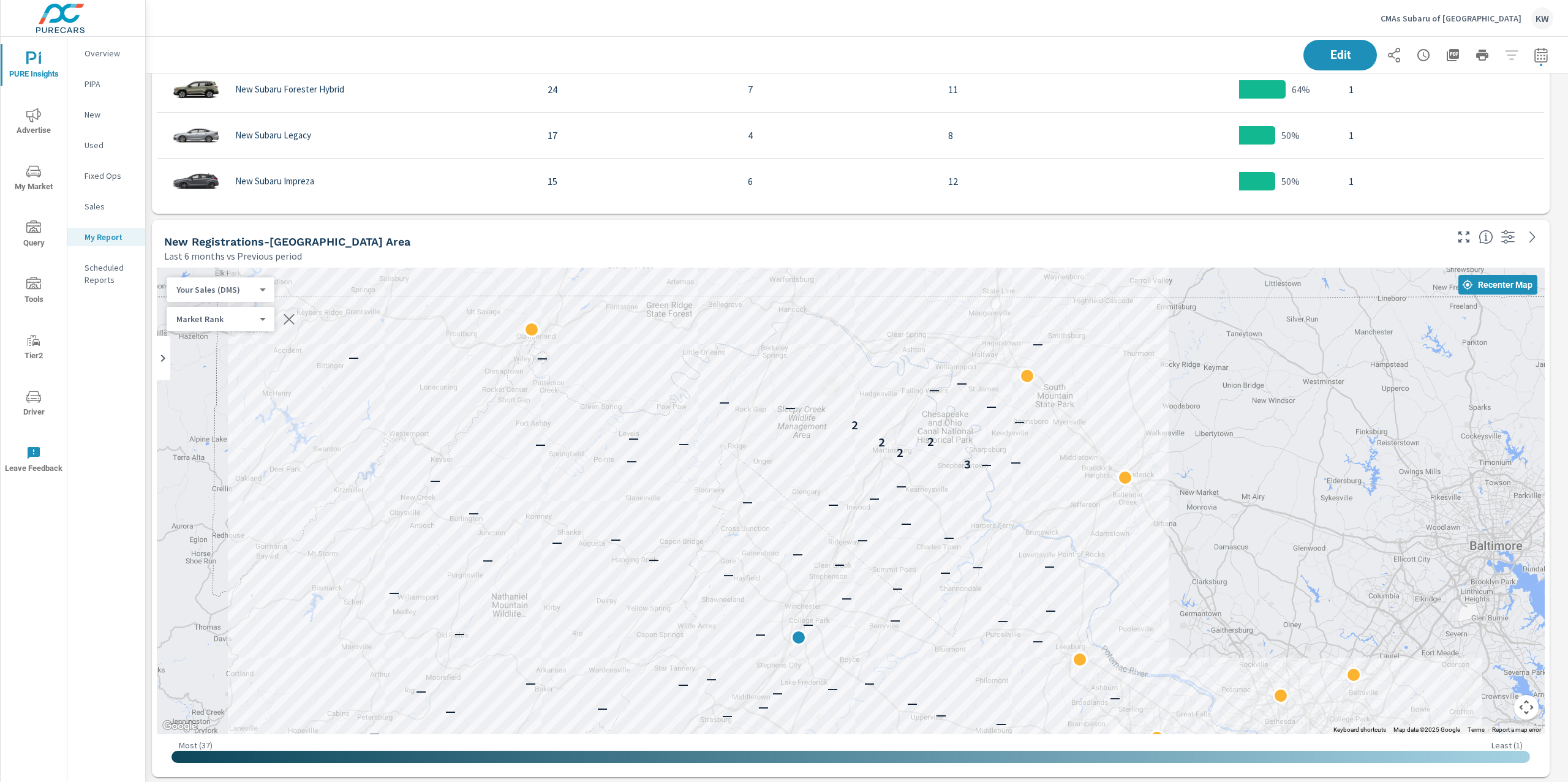
drag, startPoint x: 1324, startPoint y: 519, endPoint x: 1306, endPoint y: 582, distance: 65.5
click at [1307, 581] on div "— — — — — — — — — — — — — — — — — — — — — — — — — — — — — — — — — — — — — — — —…" at bounding box center [851, 501] width 1387 height 467
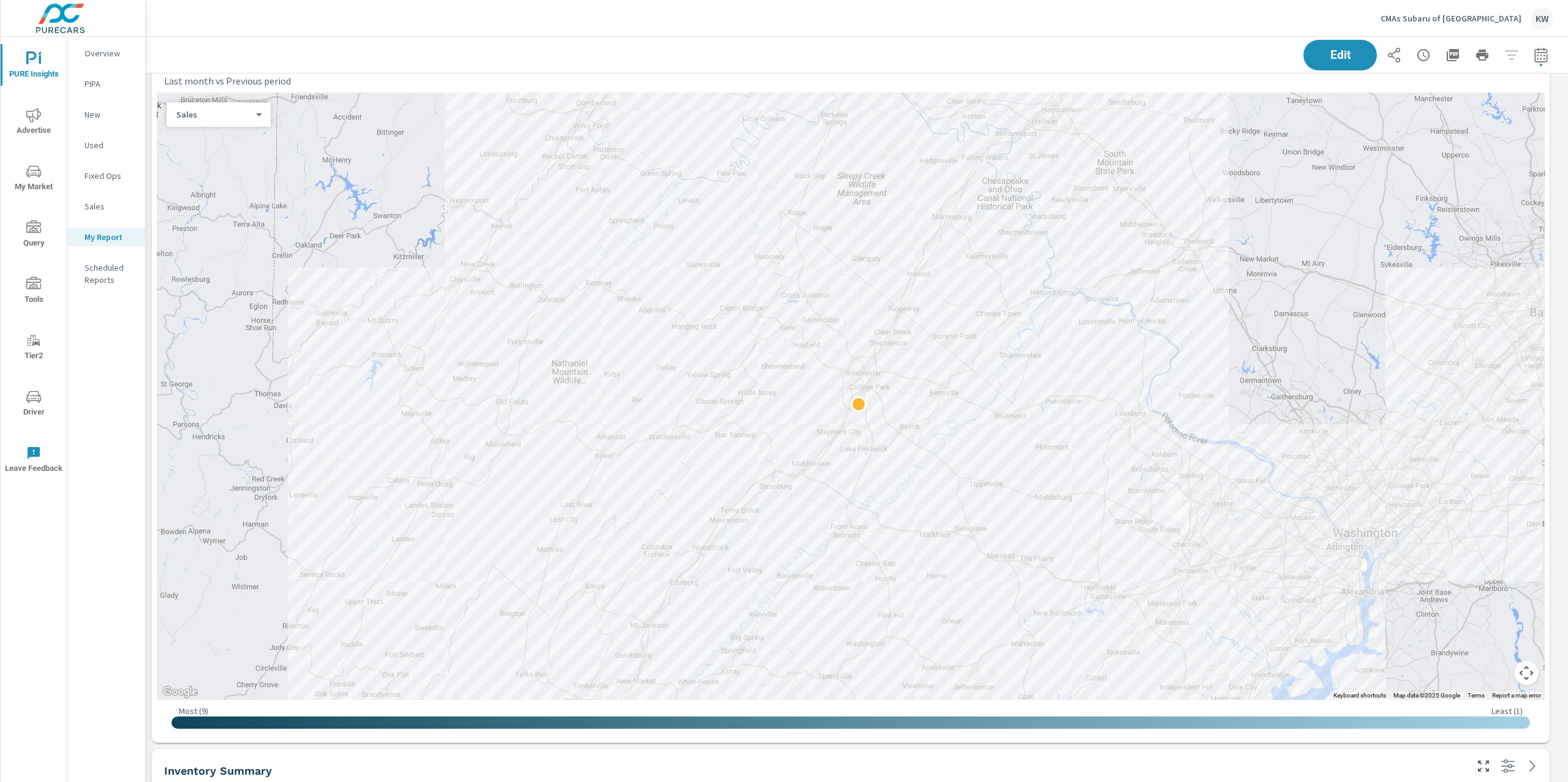
scroll to position [588, 0]
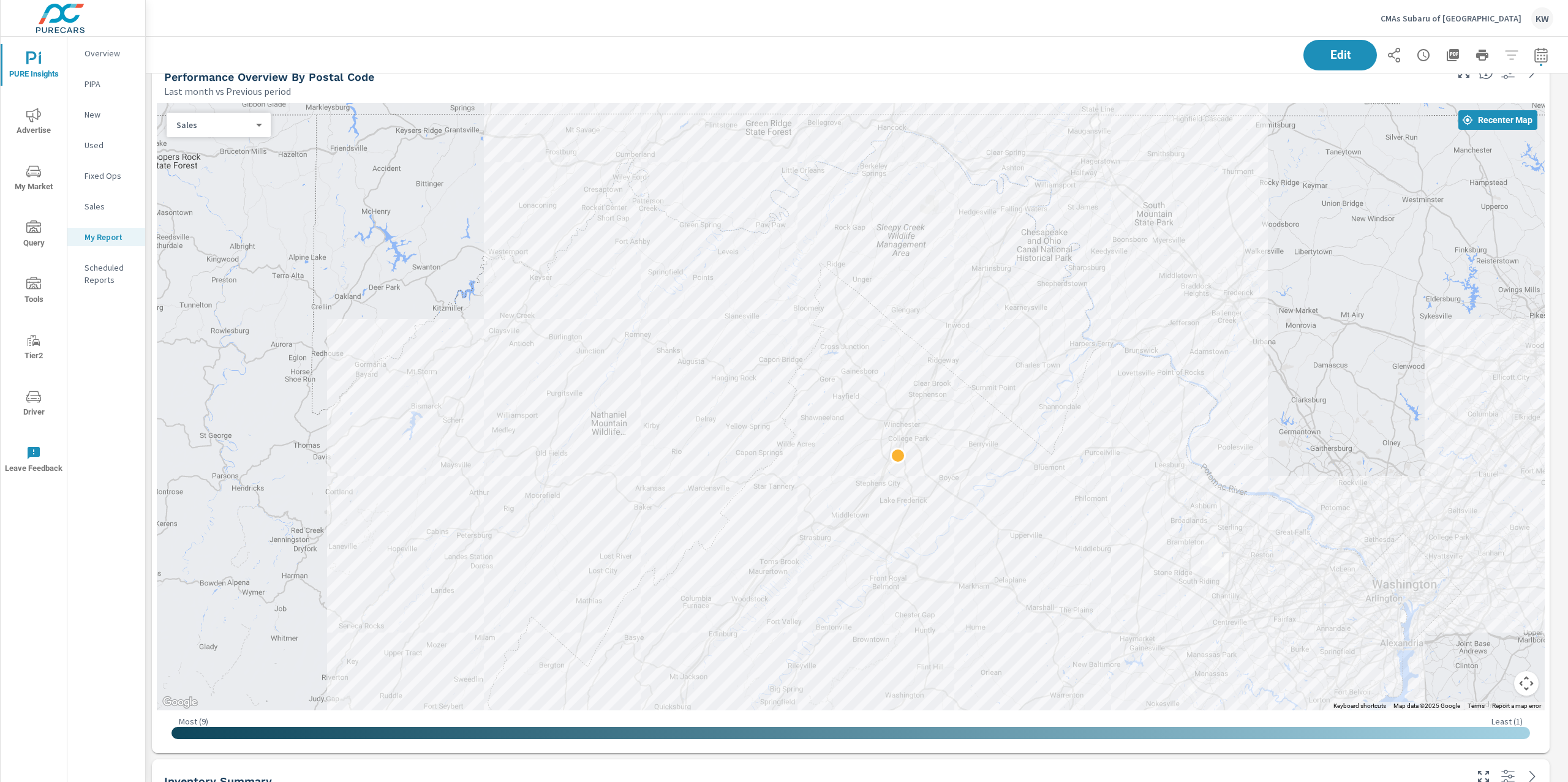
drag, startPoint x: 1389, startPoint y: 322, endPoint x: 1423, endPoint y: 316, distance: 34.5
click at [1425, 316] on div at bounding box center [851, 407] width 1387 height 608
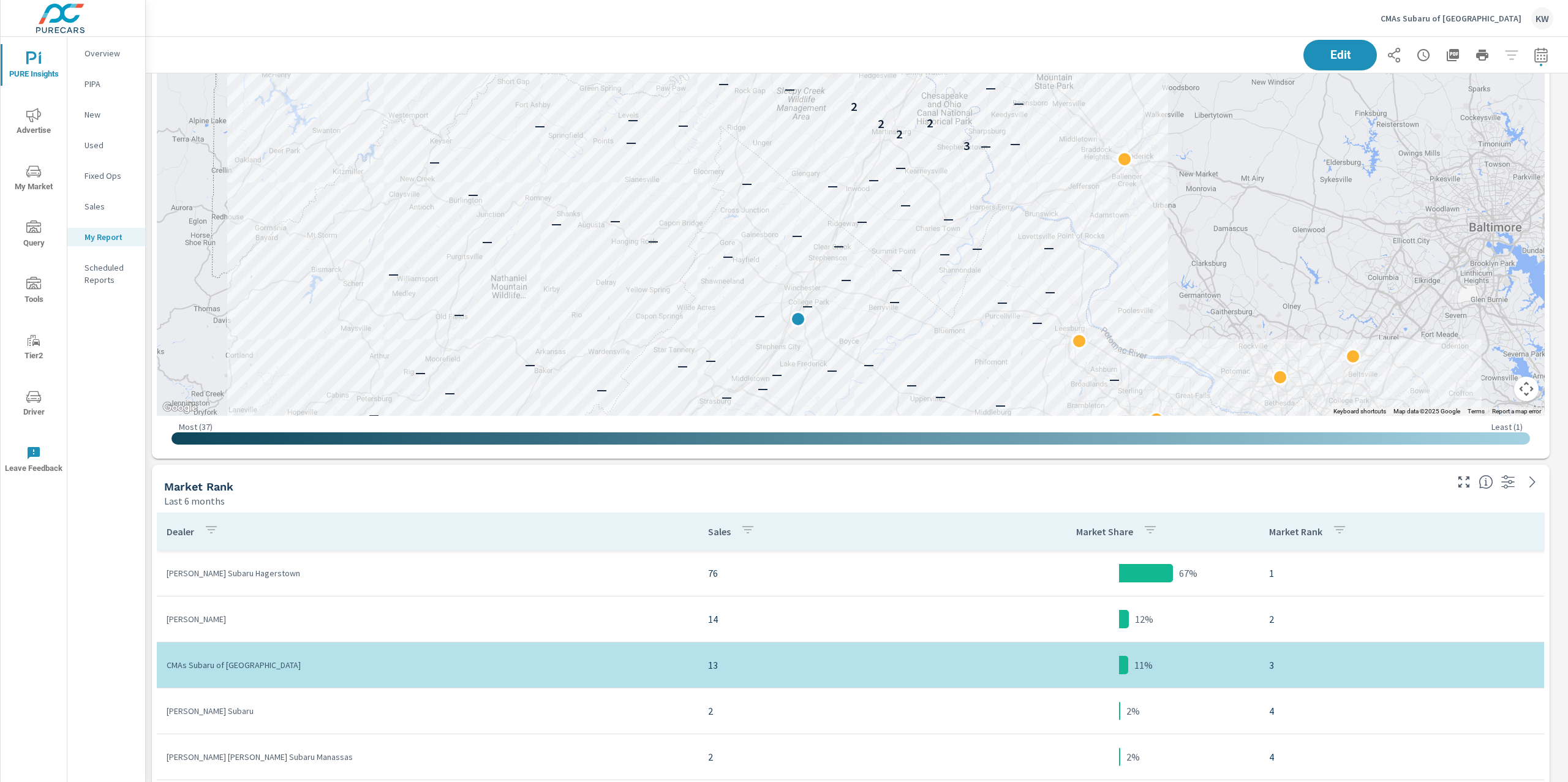
scroll to position [4547, 0]
